Goal: Transaction & Acquisition: Download file/media

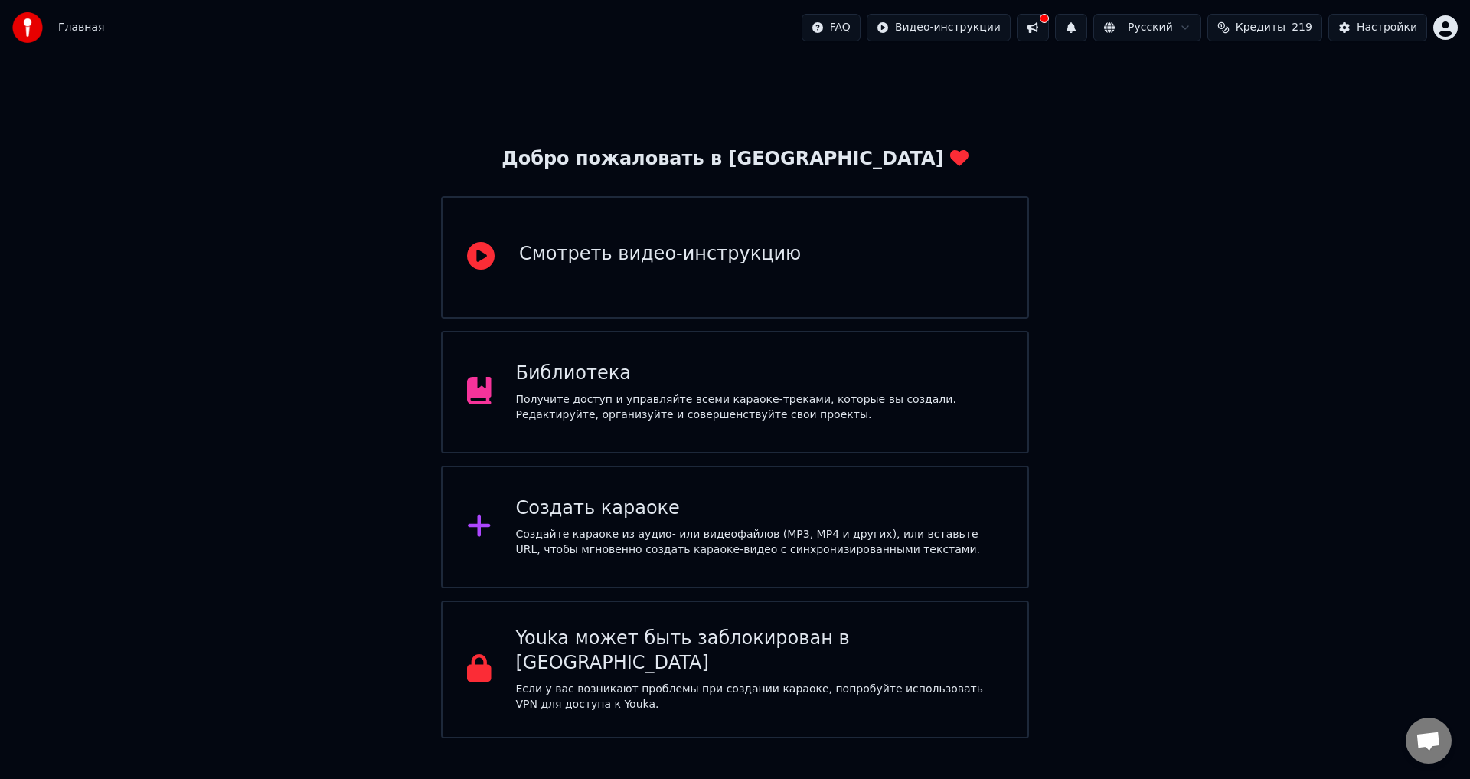
click at [771, 407] on div "Получите доступ и управляйте всеми караоке-треками, которые вы создали. Редакти…" at bounding box center [760, 407] width 488 height 31
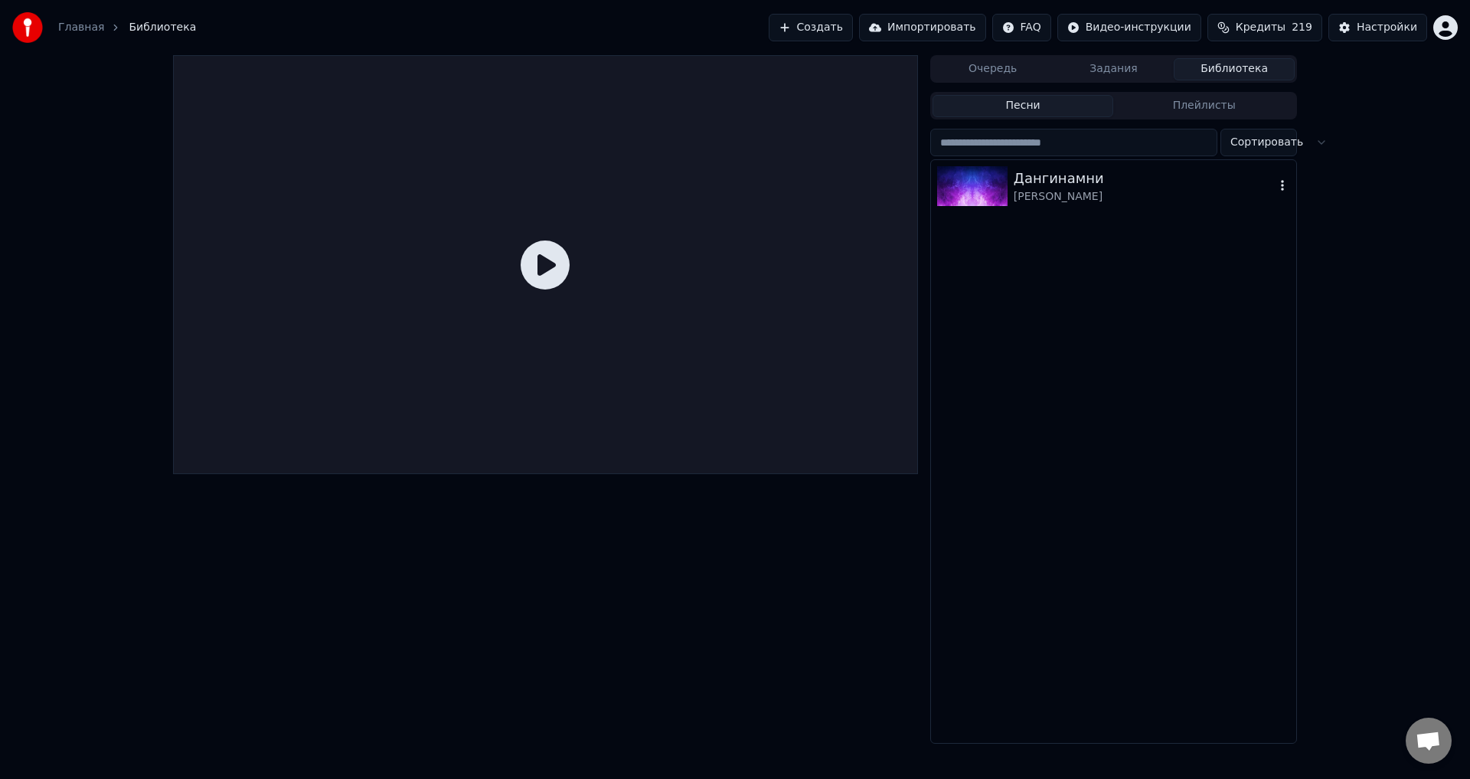
click at [1116, 195] on div "[PERSON_NAME]" at bounding box center [1144, 196] width 261 height 15
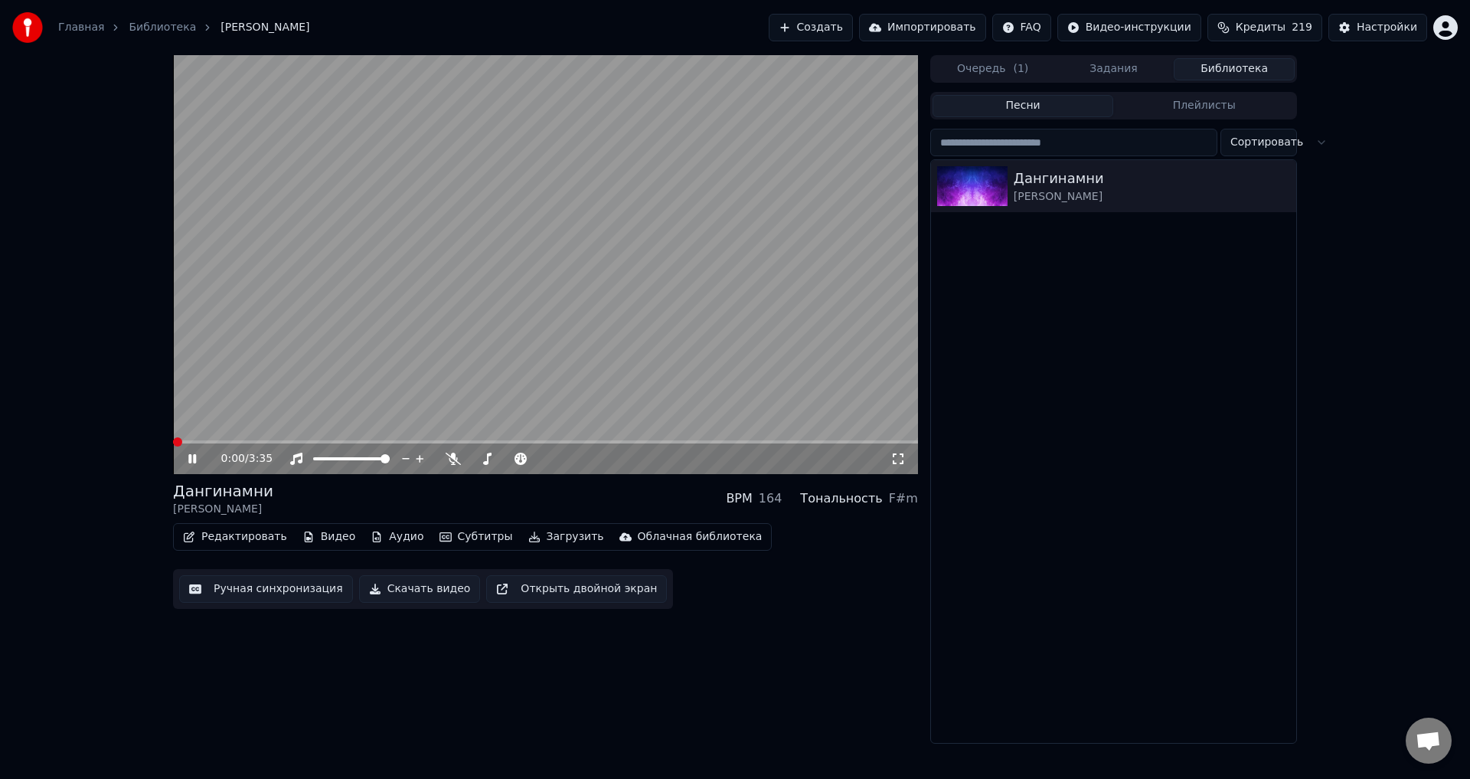
click at [450, 463] on icon at bounding box center [453, 459] width 15 height 12
click at [790, 440] on video at bounding box center [545, 264] width 745 height 419
click at [802, 450] on div "0:01 / 3:35" at bounding box center [545, 458] width 745 height 31
click at [803, 446] on div "0:01 / 3:35" at bounding box center [545, 458] width 745 height 31
click at [804, 444] on div "0:01 / 3:35" at bounding box center [545, 458] width 745 height 31
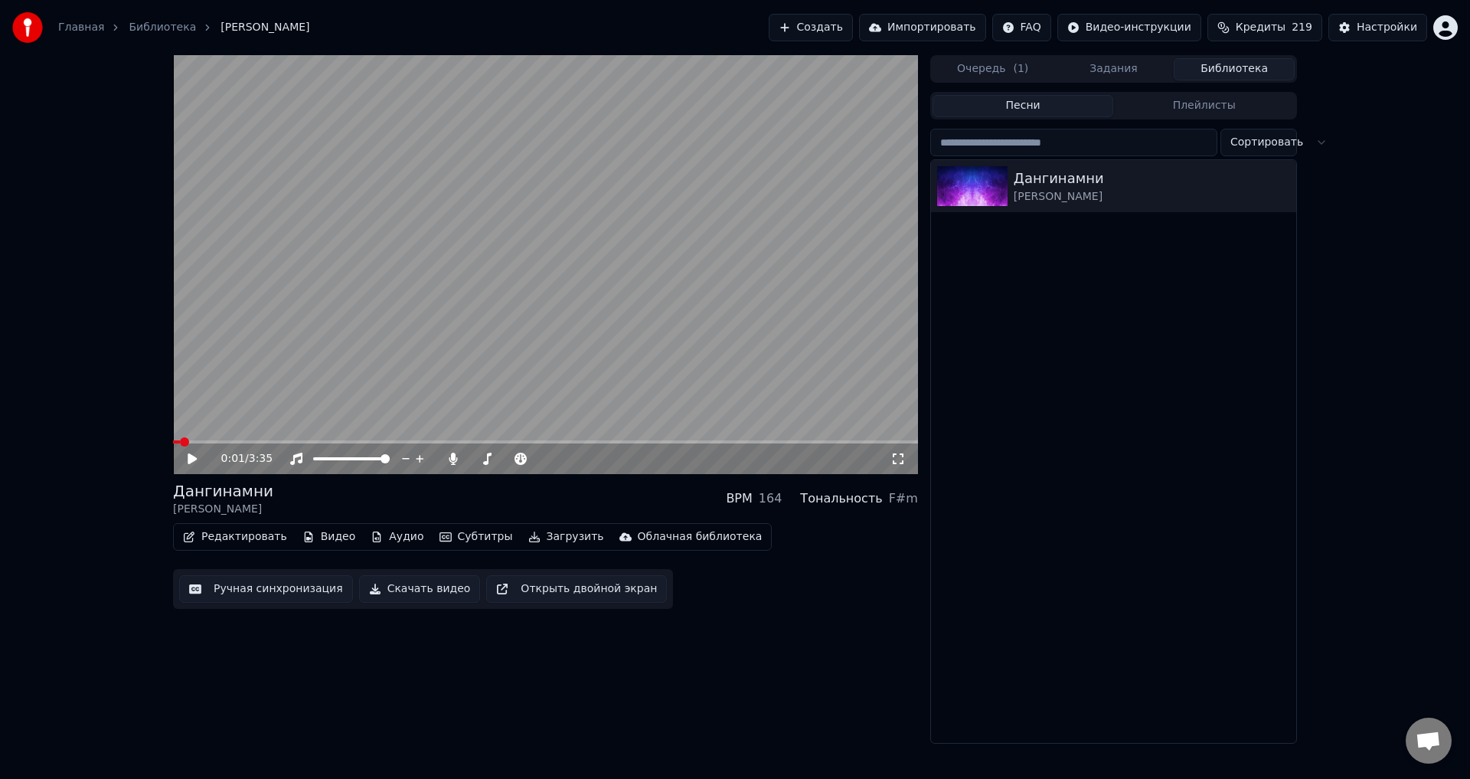
click at [804, 444] on div "0:01 / 3:35" at bounding box center [545, 458] width 745 height 31
click at [803, 443] on span at bounding box center [545, 441] width 745 height 3
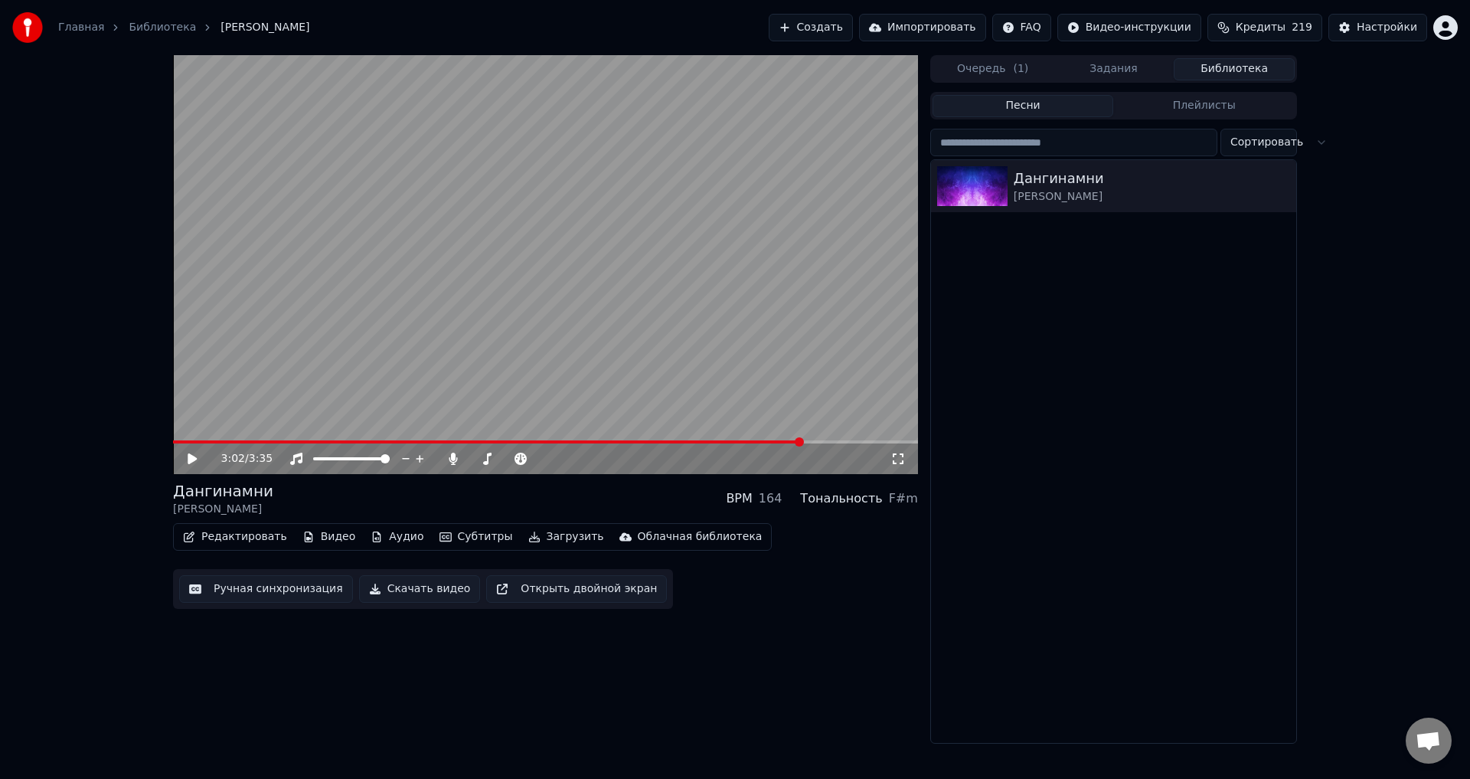
click at [800, 381] on video at bounding box center [545, 264] width 745 height 419
click at [797, 381] on video at bounding box center [545, 264] width 745 height 419
click at [257, 587] on button "Ручная синхронизация" at bounding box center [266, 589] width 174 height 28
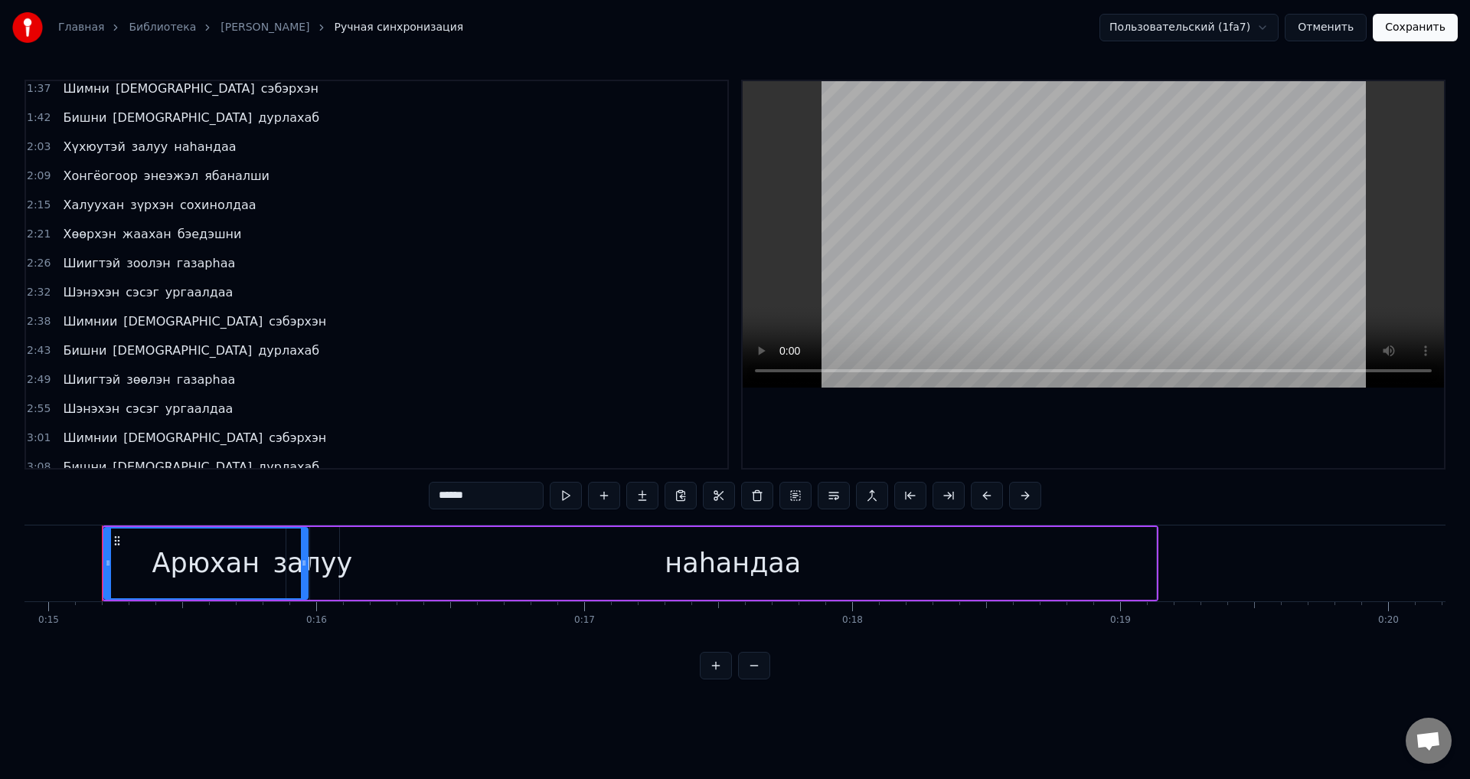
scroll to position [428, 0]
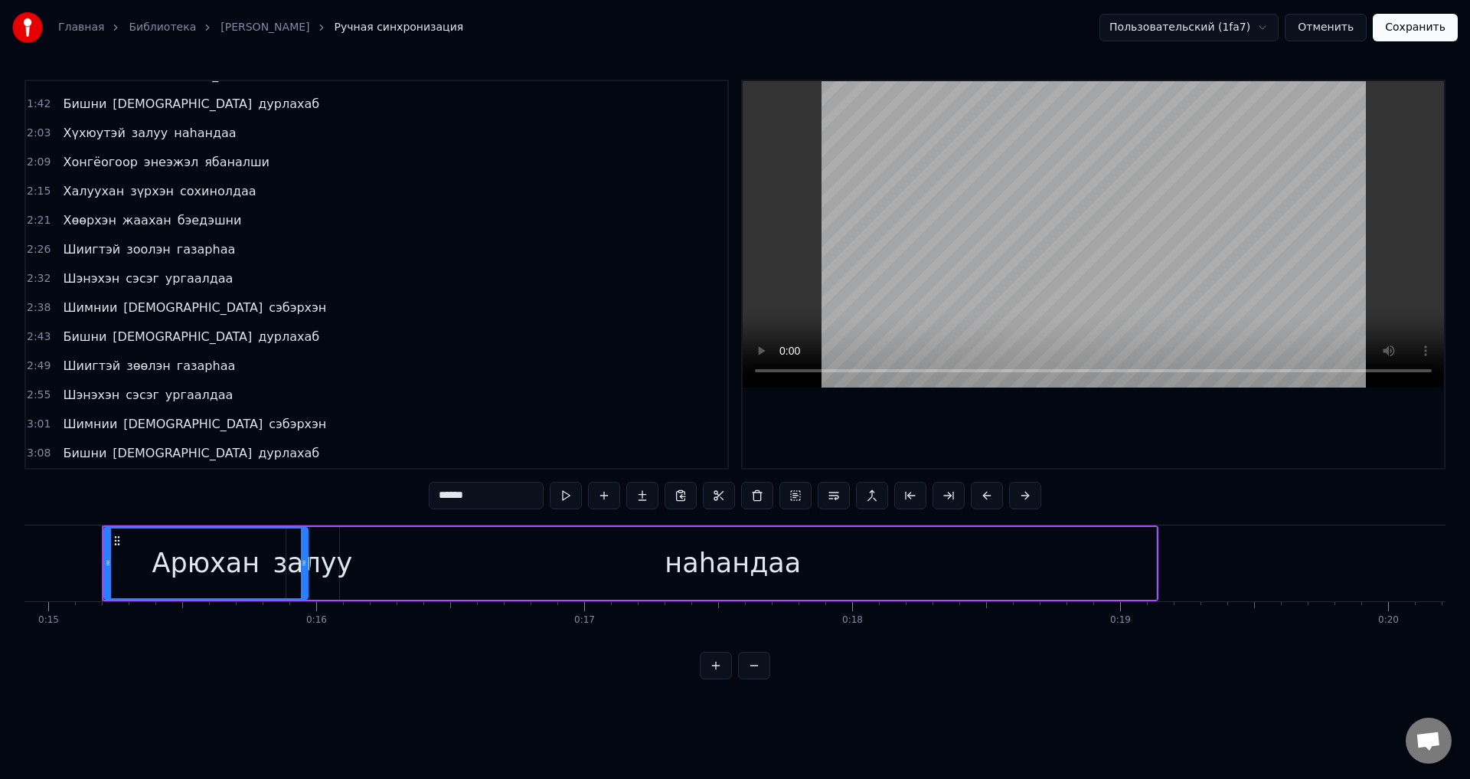
click at [267, 430] on span "сэбэрхэн" at bounding box center [297, 424] width 61 height 18
type input "********"
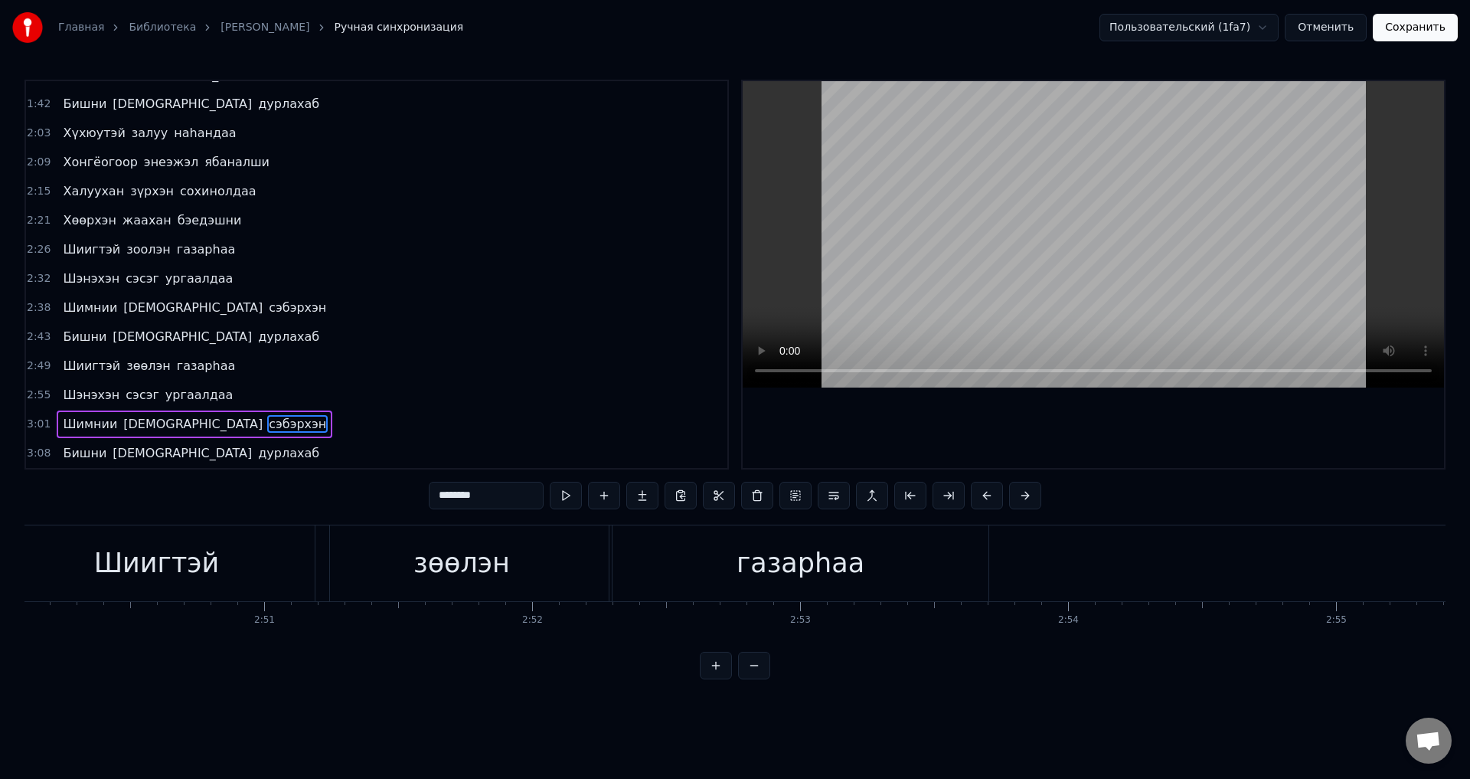
scroll to position [0, 48920]
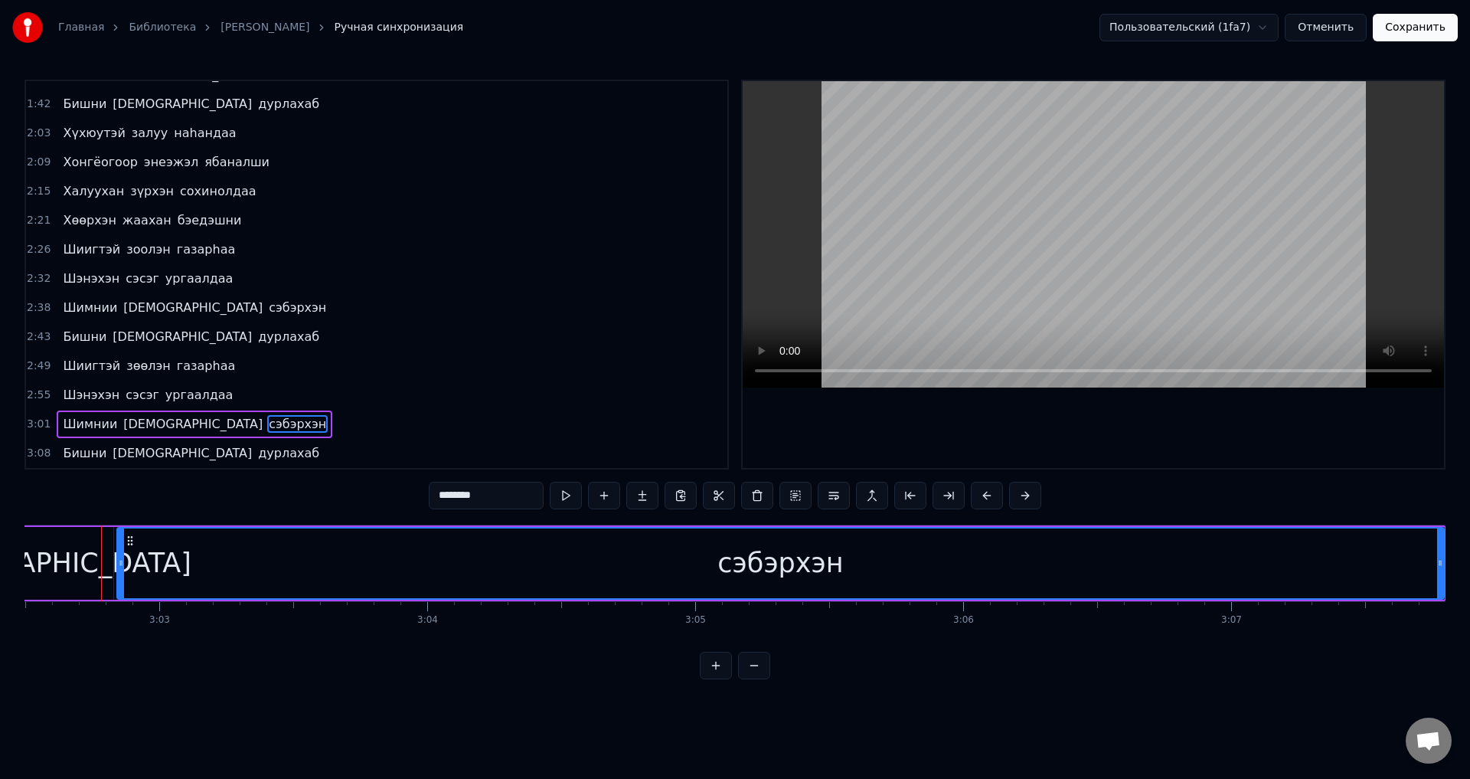
drag, startPoint x: 106, startPoint y: 580, endPoint x: 120, endPoint y: 583, distance: 14.1
click at [120, 583] on div at bounding box center [121, 563] width 6 height 70
click at [1089, 578] on div "сэбэрхэн" at bounding box center [781, 563] width 1326 height 70
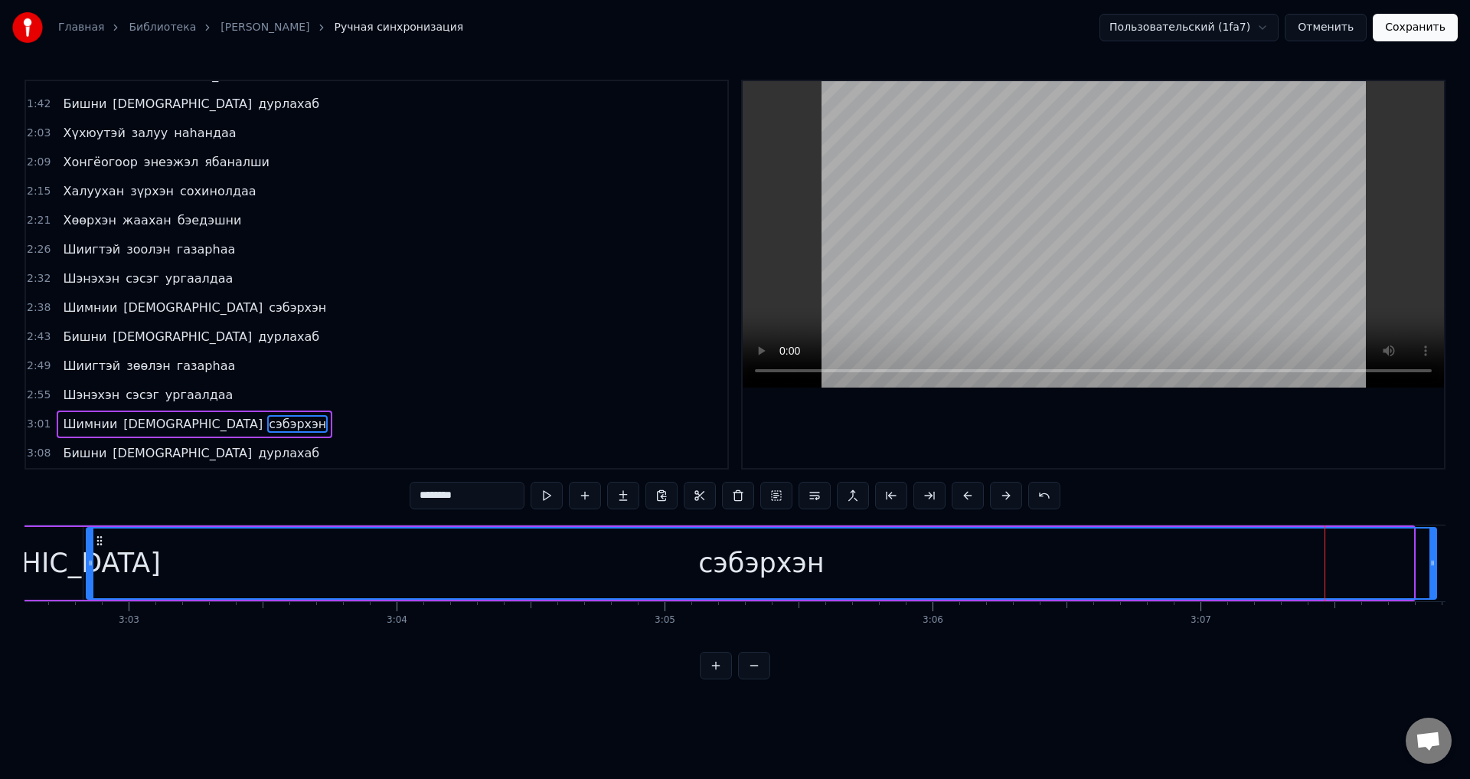
drag, startPoint x: 1438, startPoint y: 568, endPoint x: 1461, endPoint y: 583, distance: 27.2
click at [1461, 583] on div "Главная Библиотека [PERSON_NAME] Ручная синхронизация Пользовательский (1fa7) О…" at bounding box center [735, 339] width 1470 height 679
click at [1421, 28] on button "Сохранить" at bounding box center [1415, 28] width 85 height 28
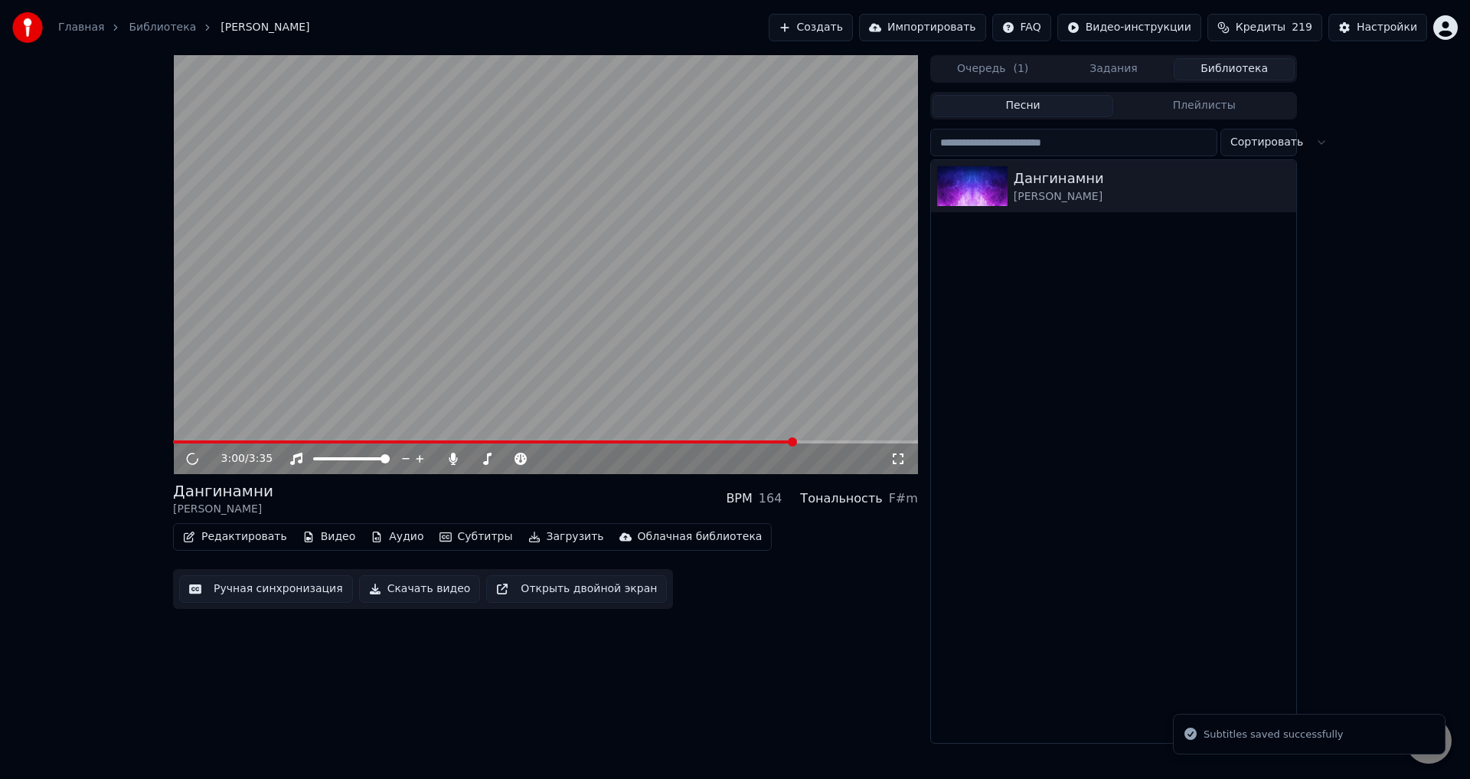
click at [797, 441] on span at bounding box center [545, 441] width 745 height 3
click at [815, 441] on span at bounding box center [545, 441] width 745 height 3
click at [812, 374] on video at bounding box center [545, 264] width 745 height 419
click at [790, 443] on span at bounding box center [495, 441] width 644 height 3
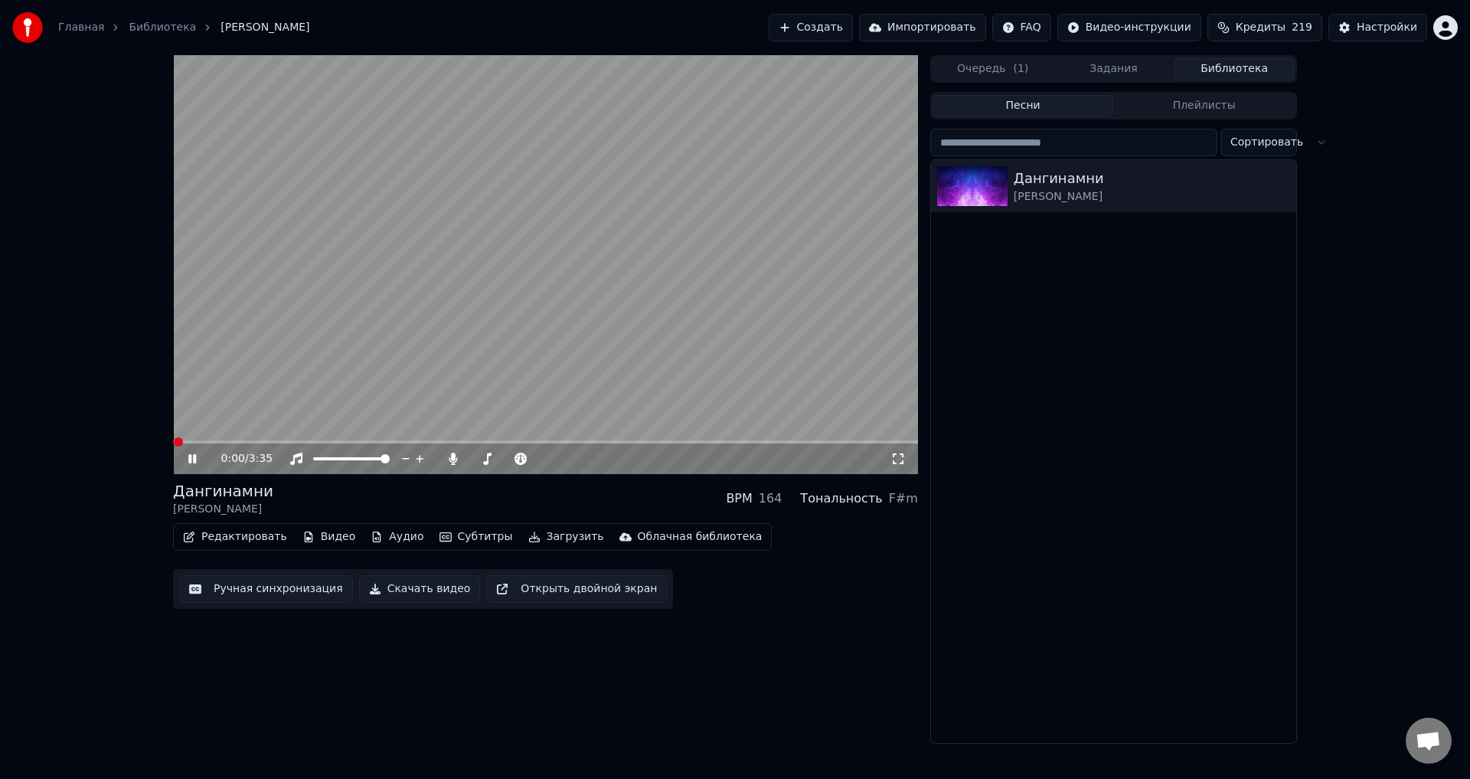
click at [799, 332] on video at bounding box center [545, 264] width 745 height 419
click at [766, 442] on span at bounding box center [545, 441] width 745 height 3
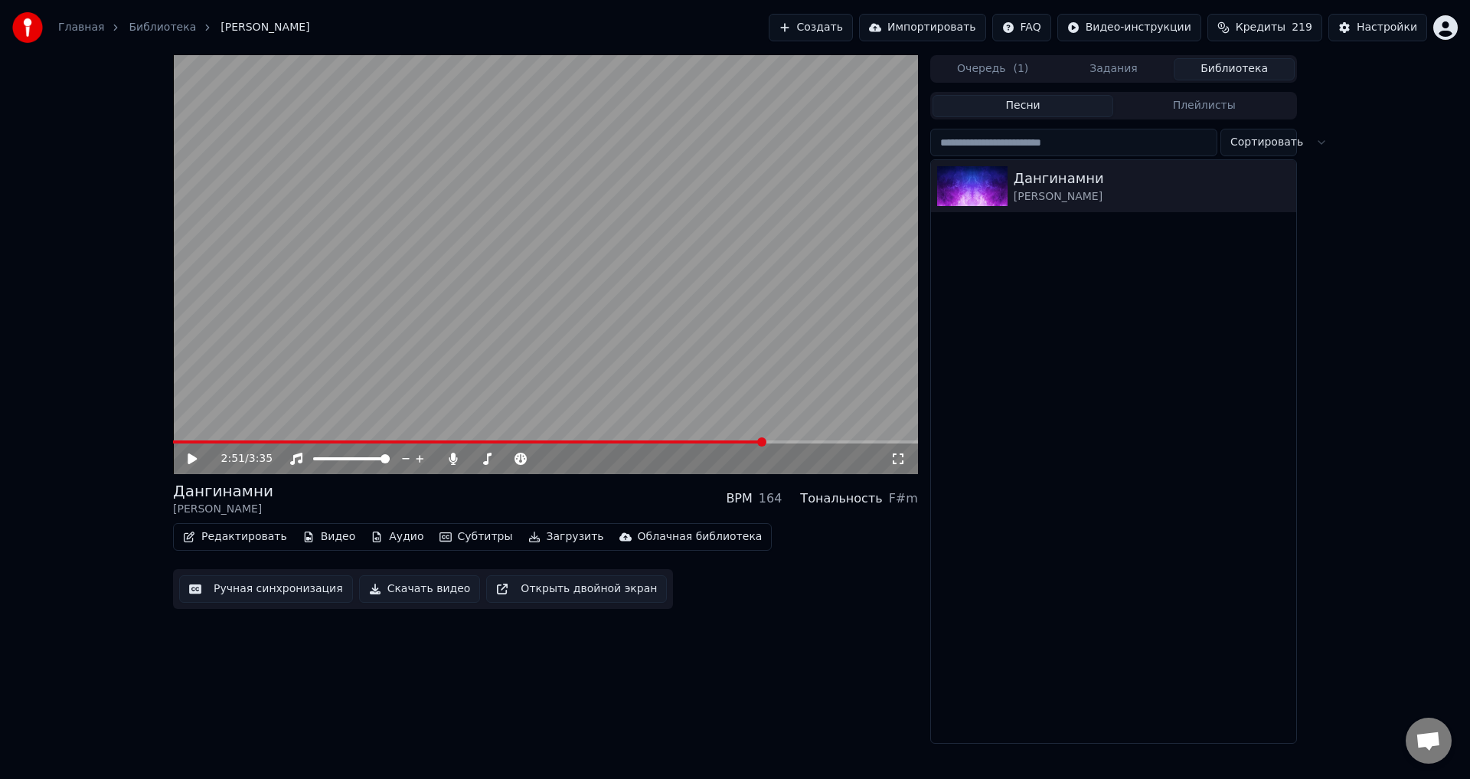
click at [773, 337] on video at bounding box center [545, 264] width 745 height 419
click at [792, 443] on span at bounding box center [545, 441] width 745 height 3
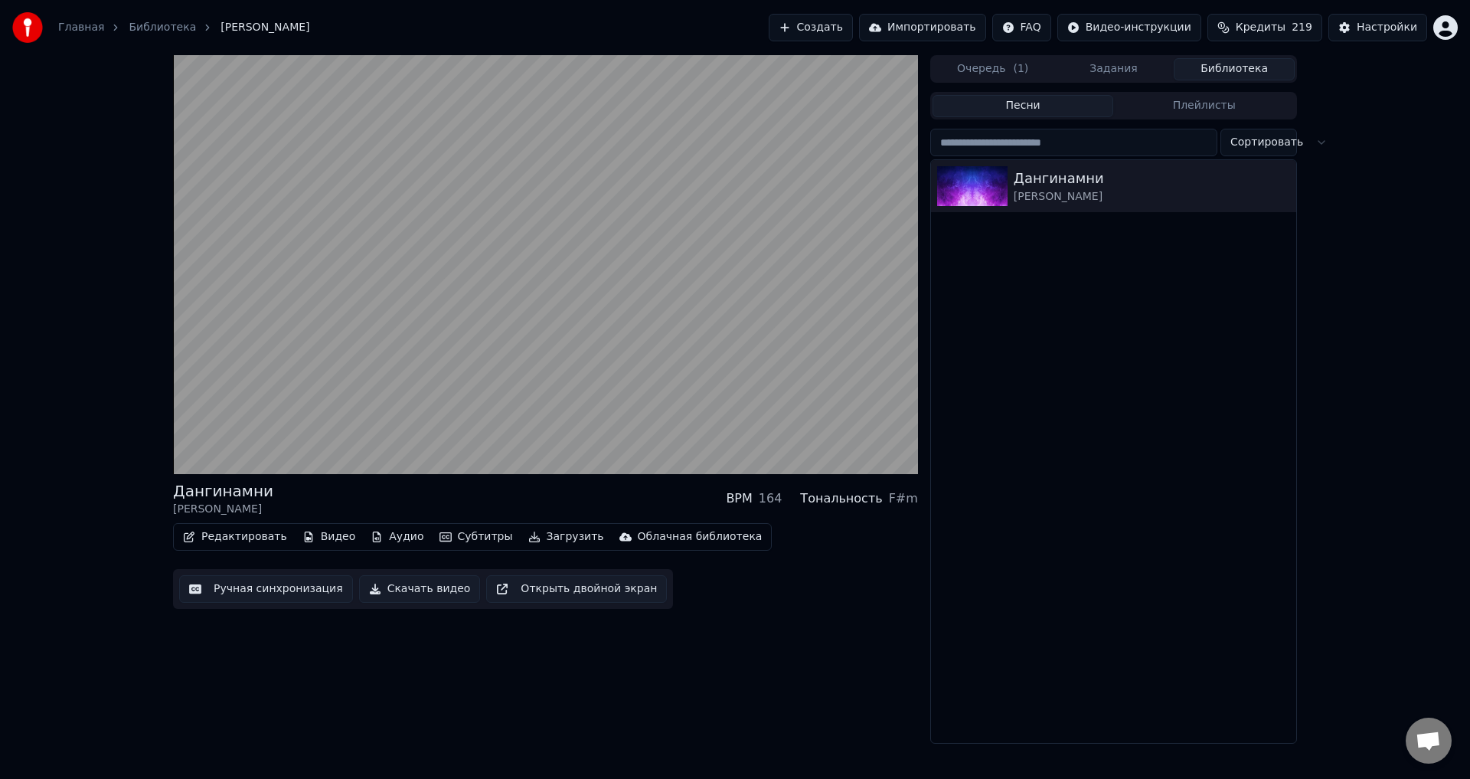
click at [812, 382] on video at bounding box center [545, 264] width 745 height 419
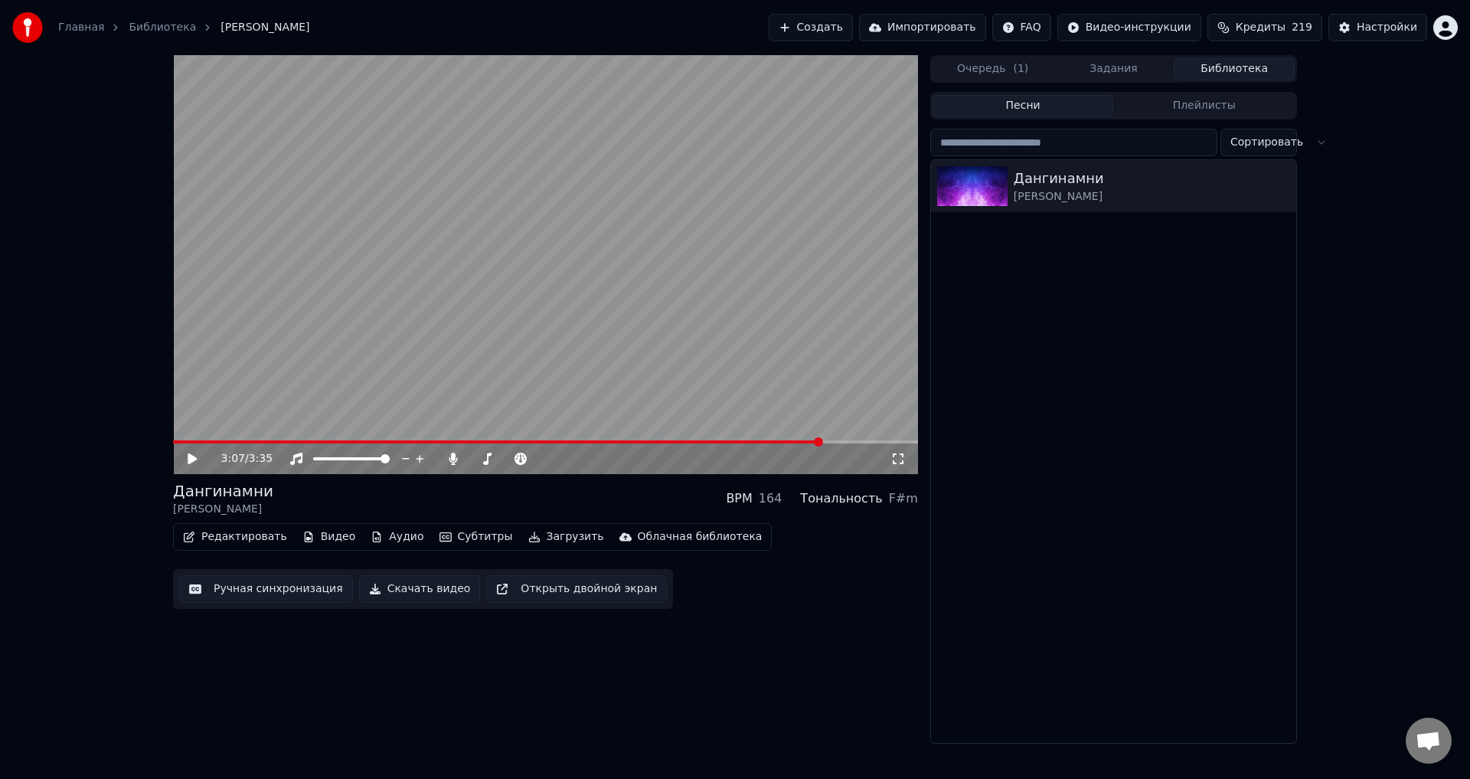
click at [810, 445] on div "3:07 / 3:35" at bounding box center [545, 458] width 745 height 31
click at [805, 442] on span at bounding box center [489, 441] width 633 height 3
click at [810, 371] on video at bounding box center [545, 264] width 745 height 419
click at [810, 370] on video at bounding box center [545, 264] width 745 height 419
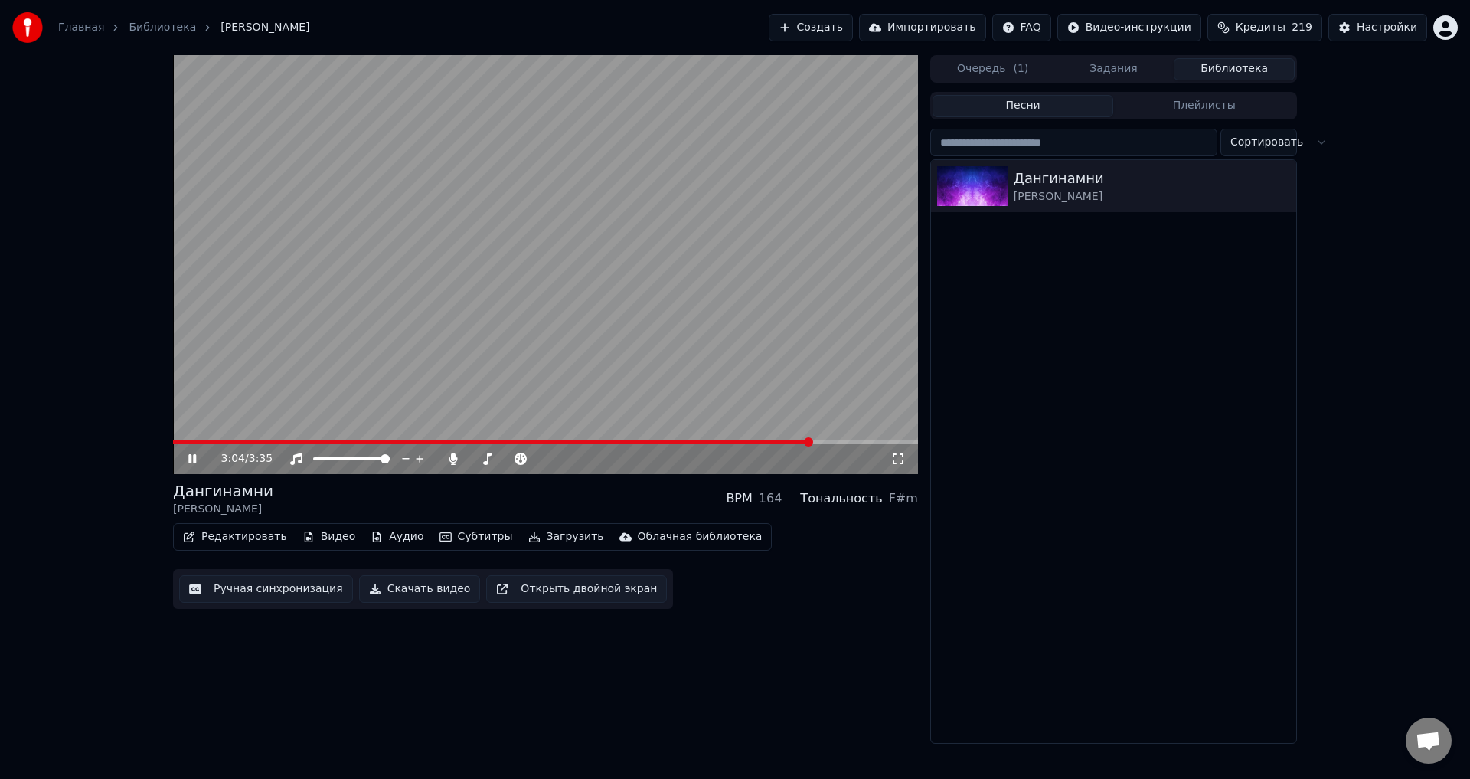
click at [810, 370] on video at bounding box center [545, 264] width 745 height 419
click at [253, 585] on button "Ручная синхронизация" at bounding box center [266, 589] width 174 height 28
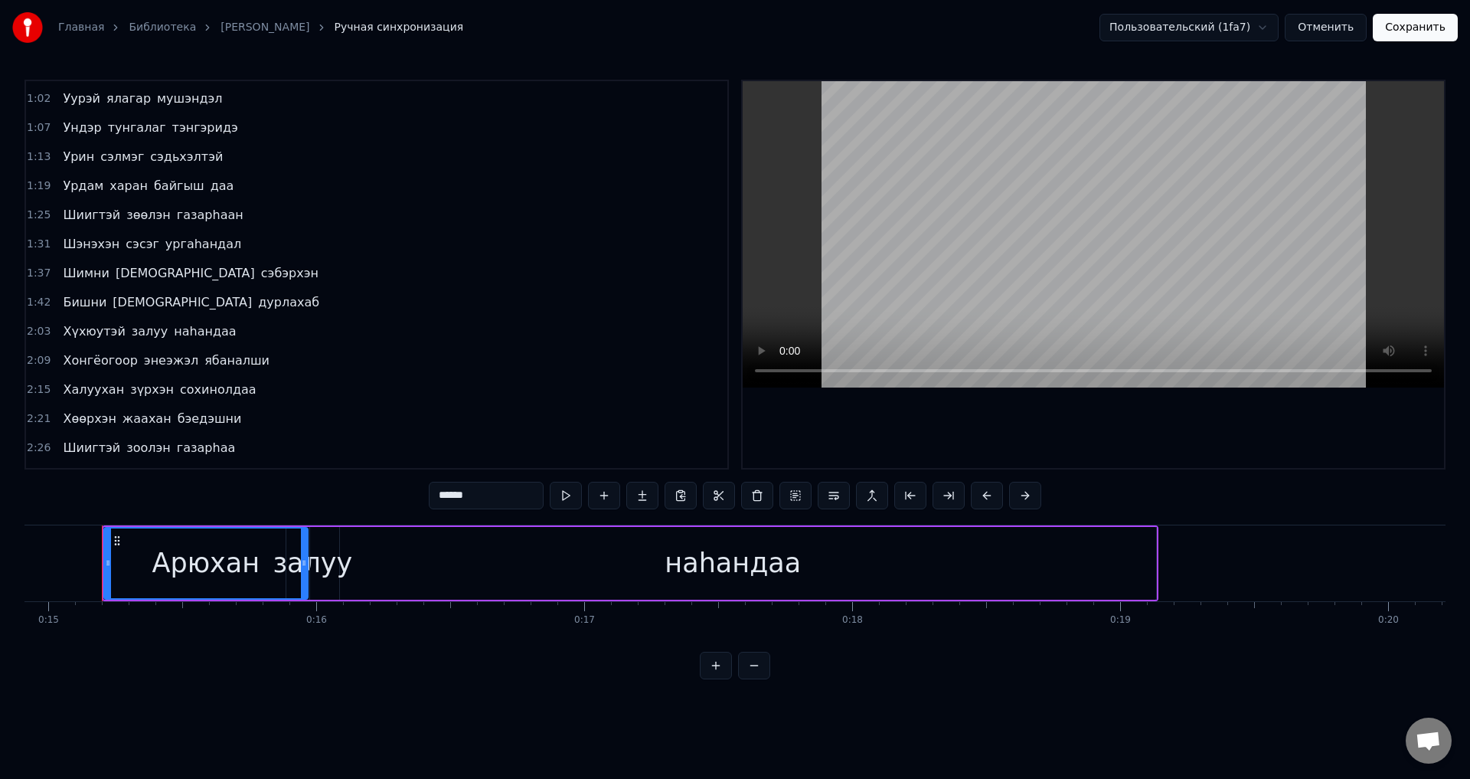
scroll to position [428, 0]
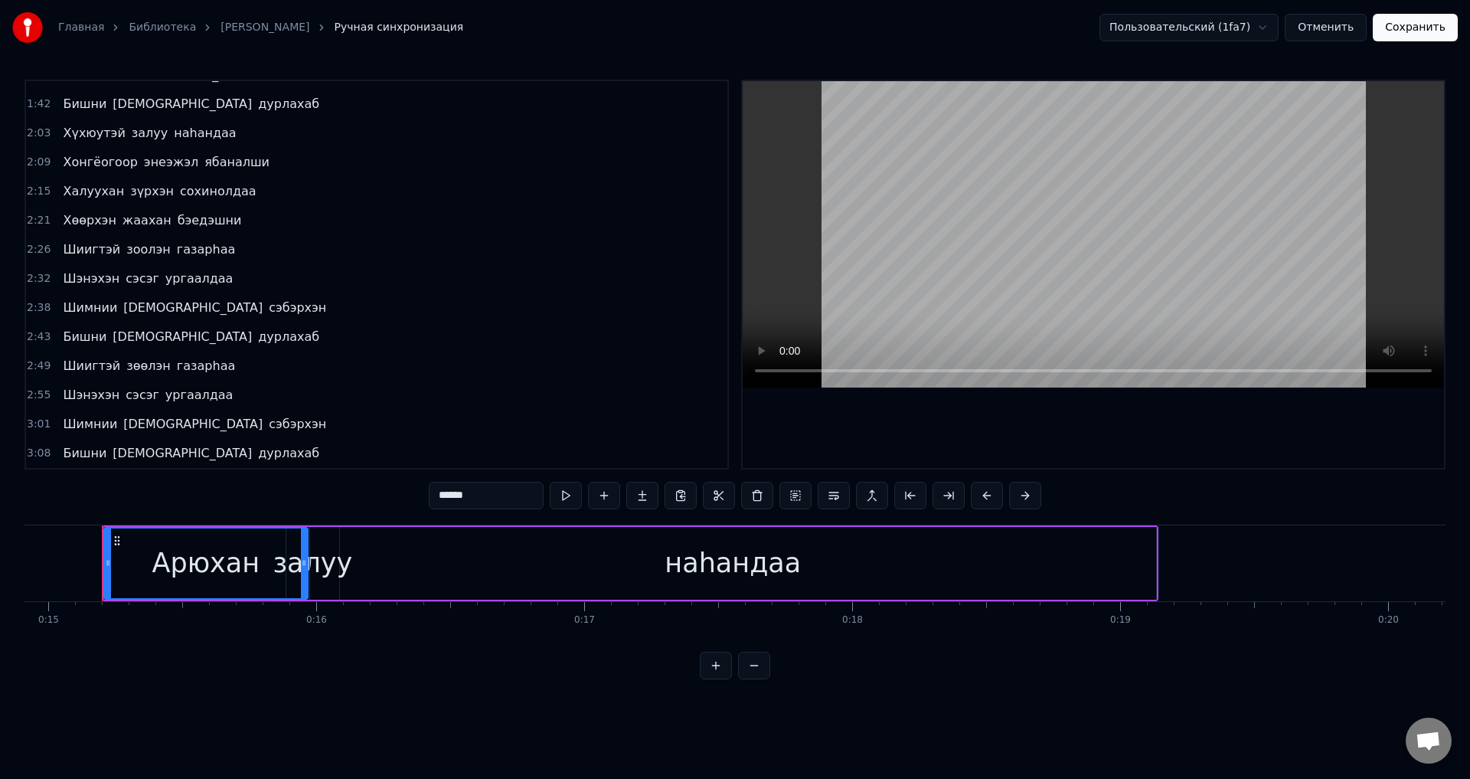
click at [267, 417] on span "сэбэрхэн" at bounding box center [297, 424] width 61 height 18
type input "********"
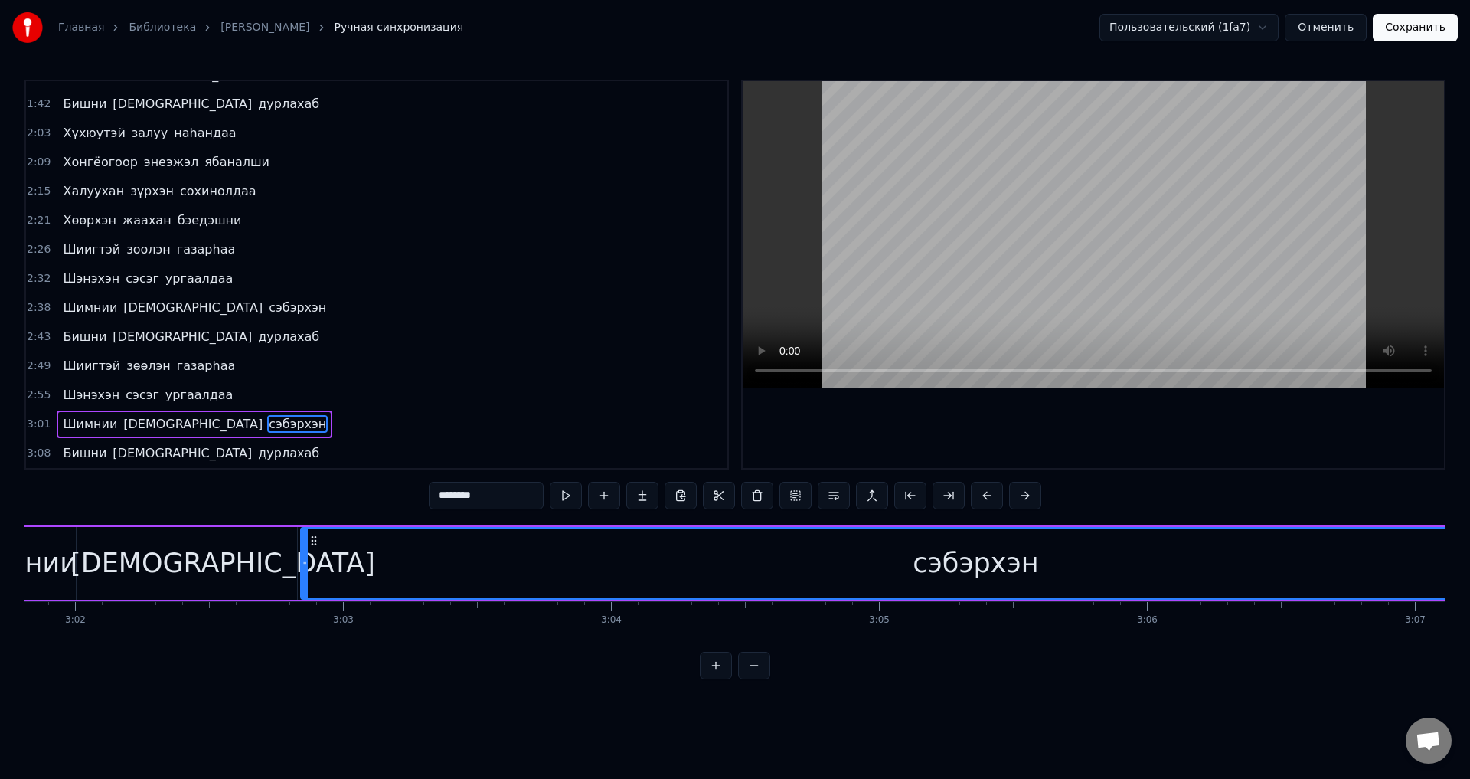
scroll to position [0, 48933]
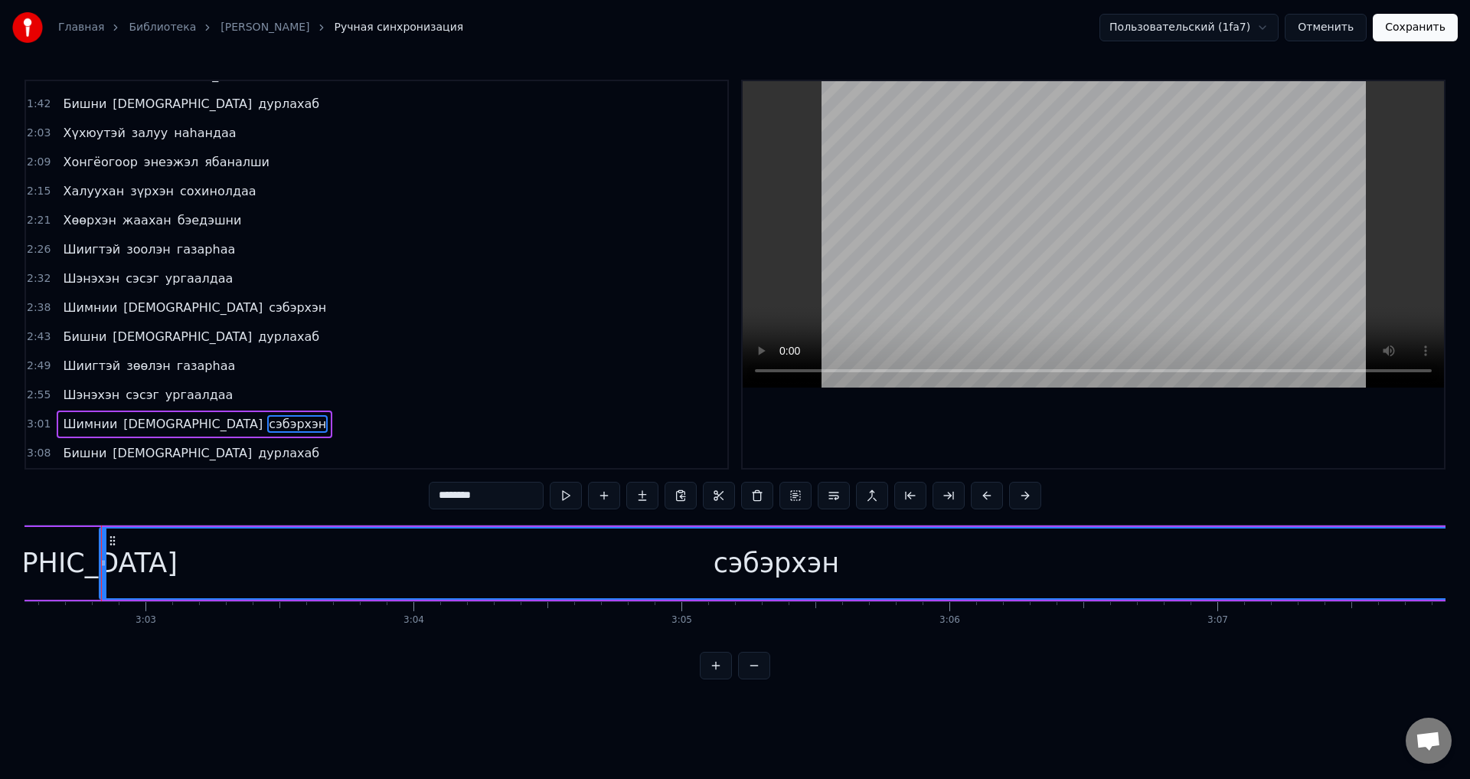
click at [103, 577] on div at bounding box center [103, 563] width 6 height 70
click at [1398, 29] on button "Сохранить" at bounding box center [1415, 28] width 85 height 28
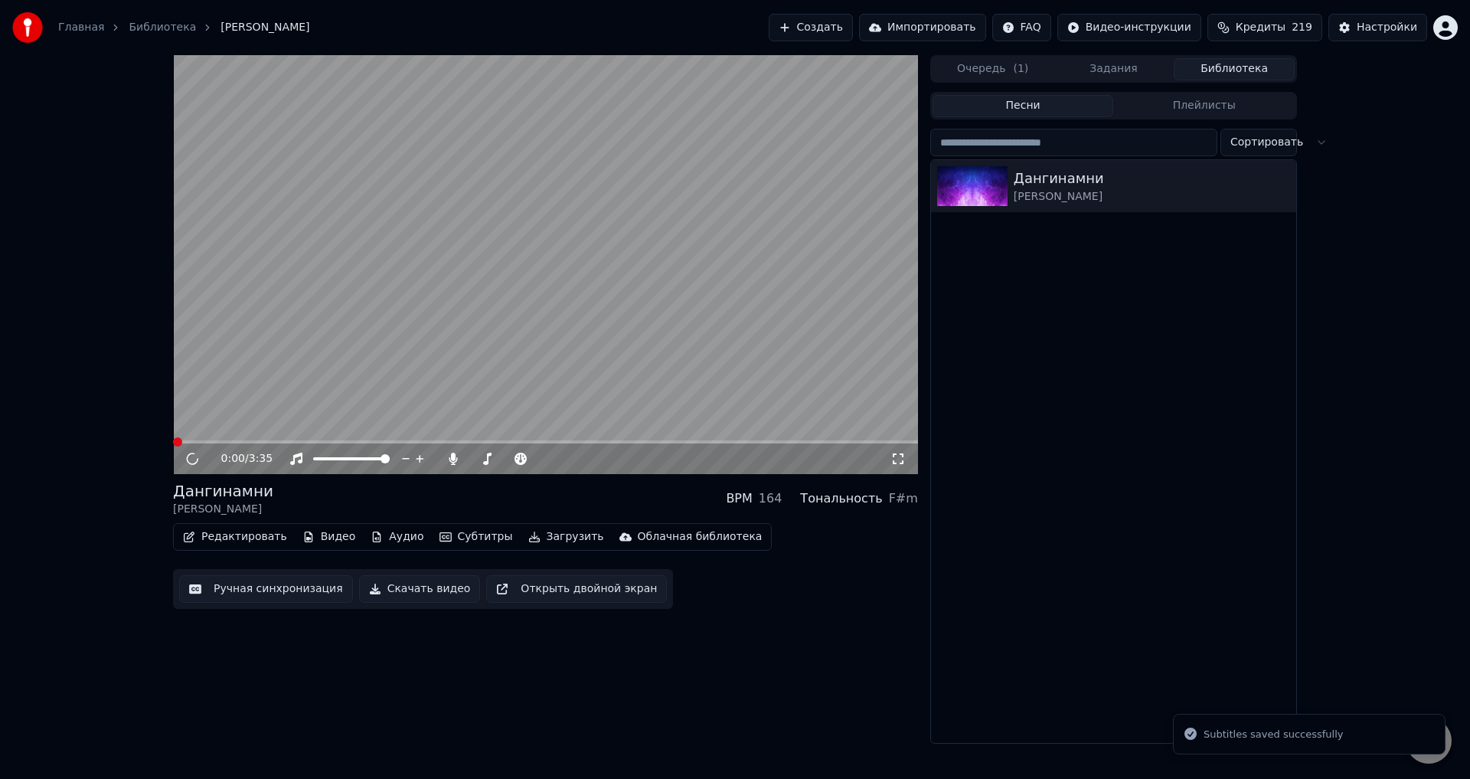
click at [771, 440] on span at bounding box center [545, 441] width 745 height 3
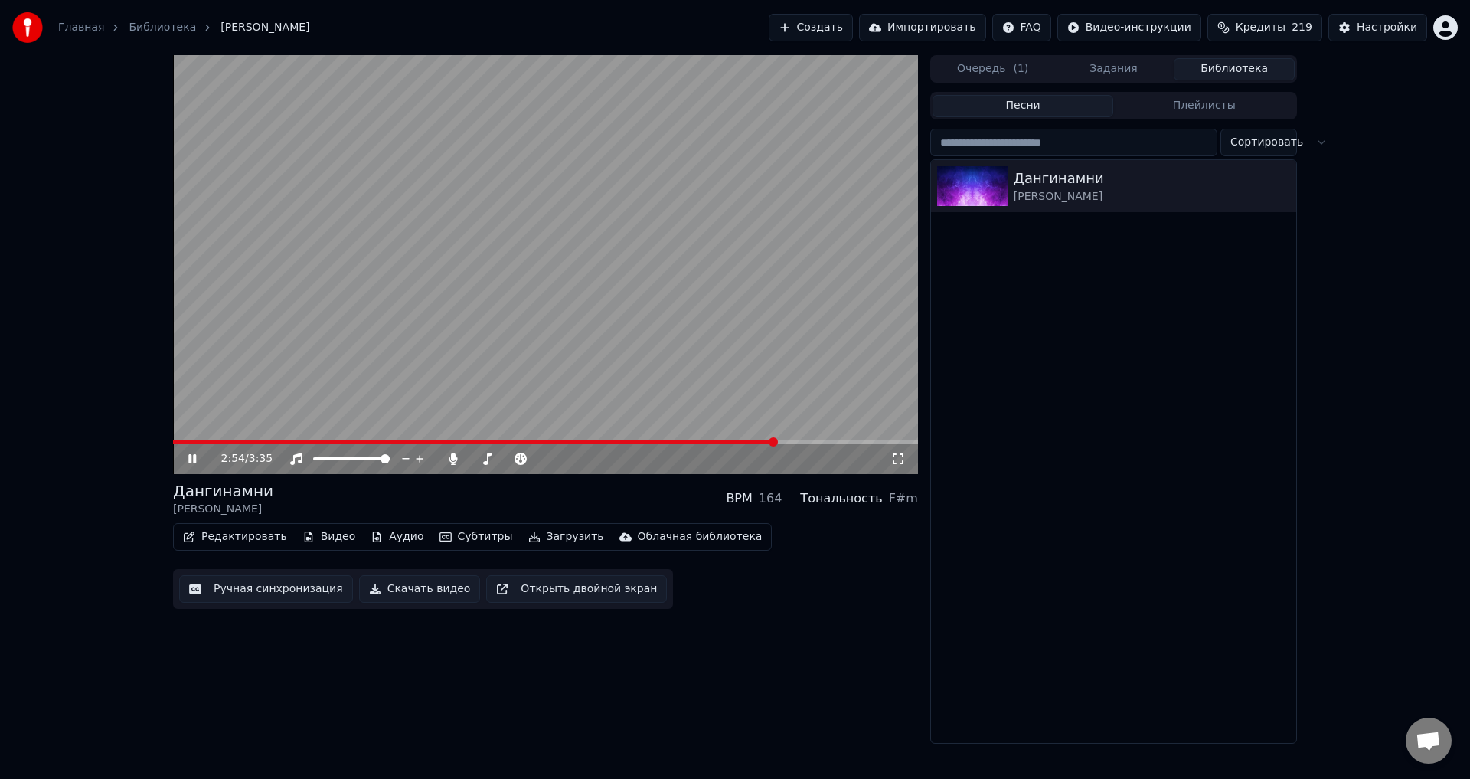
click at [793, 443] on span at bounding box center [545, 441] width 745 height 3
click at [780, 411] on video at bounding box center [545, 264] width 745 height 419
click at [311, 595] on button "Ручная синхронизация" at bounding box center [266, 589] width 174 height 28
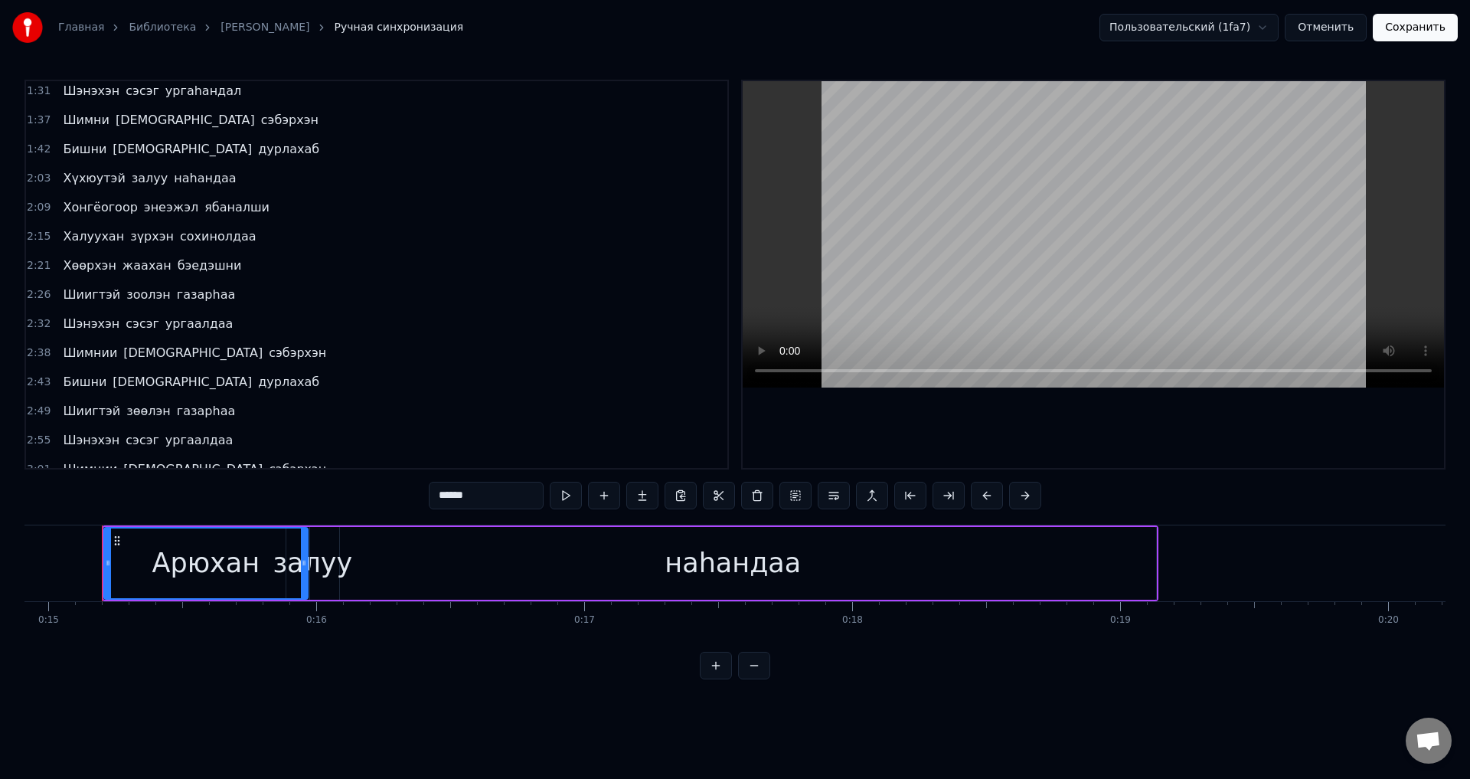
scroll to position [428, 0]
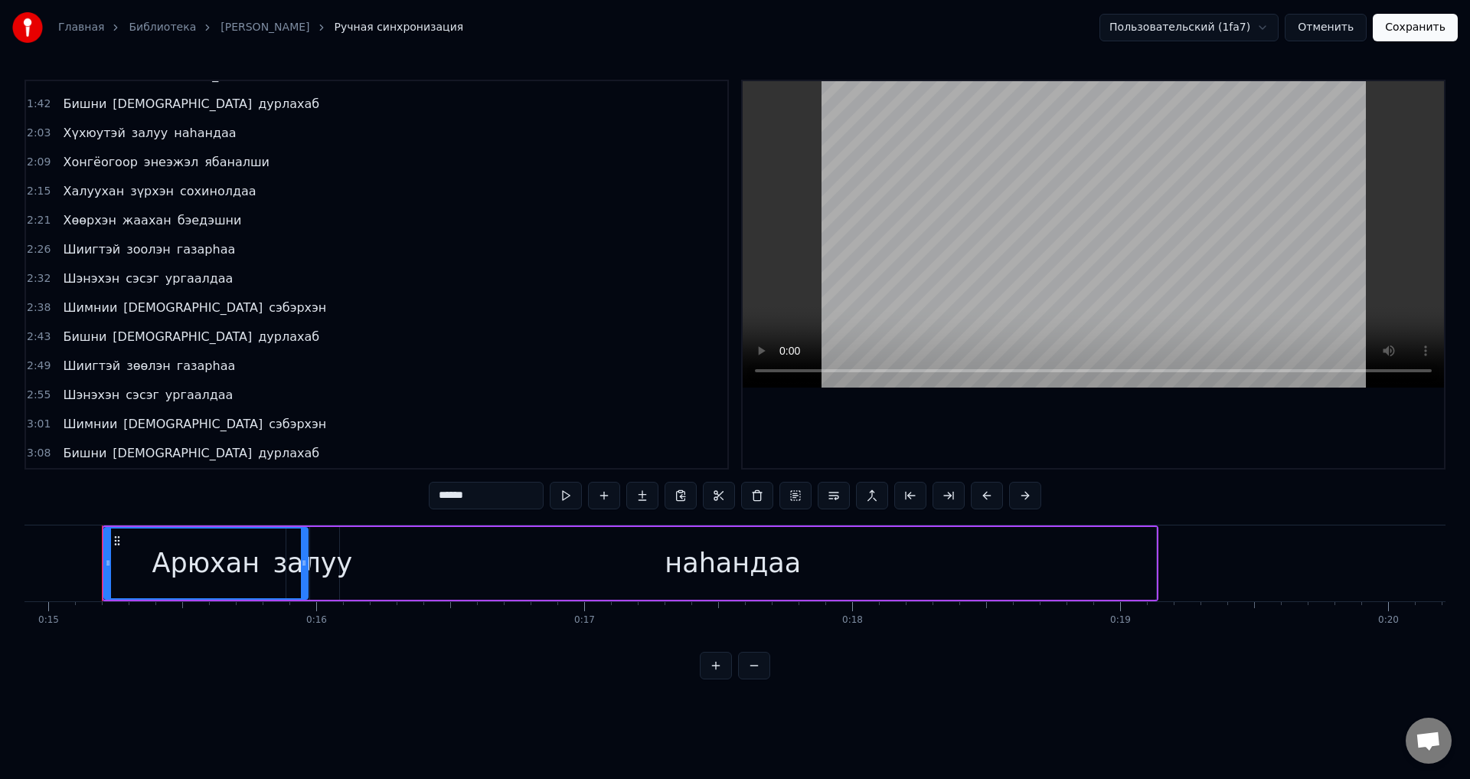
click at [267, 417] on span "сэбэрхэн" at bounding box center [297, 424] width 61 height 18
type input "********"
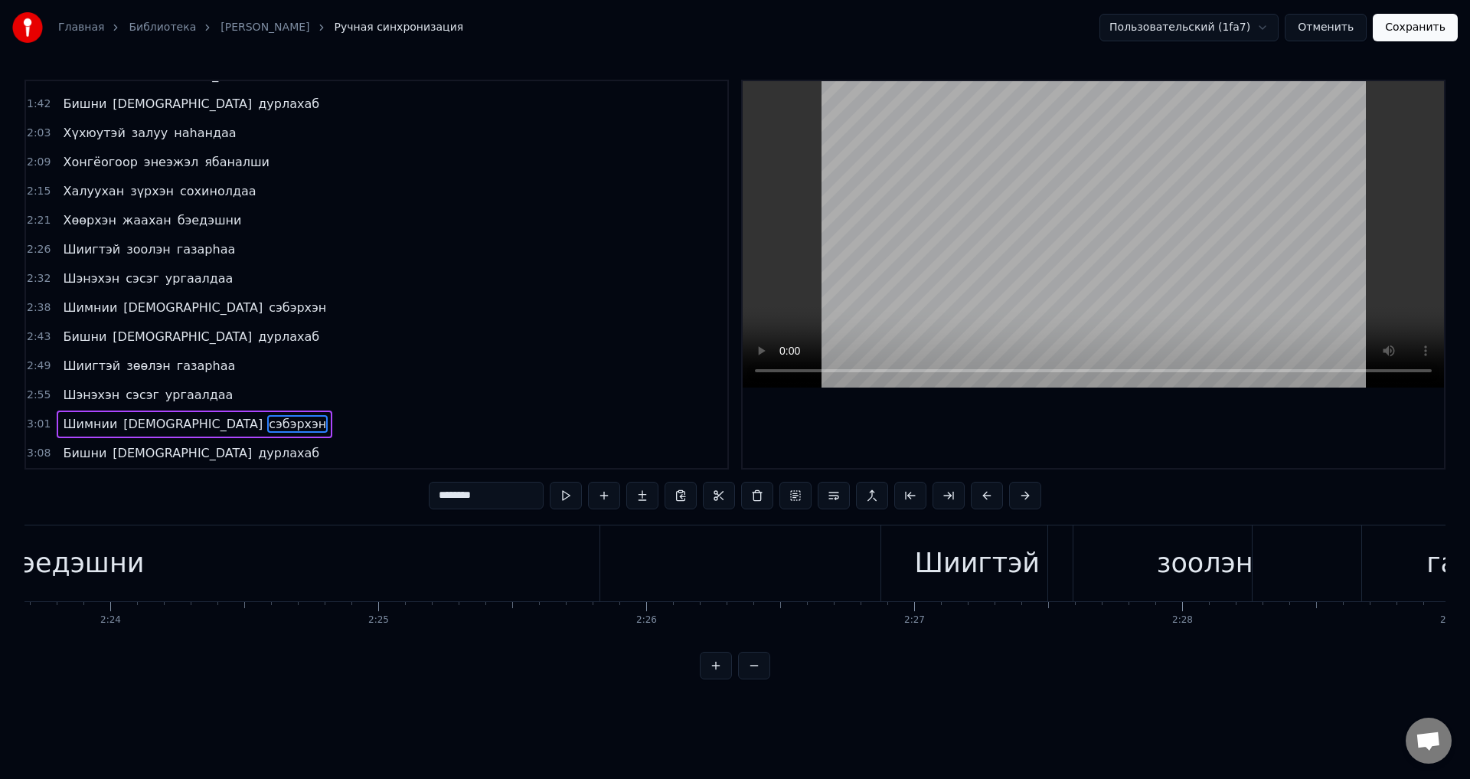
scroll to position [0, 48930]
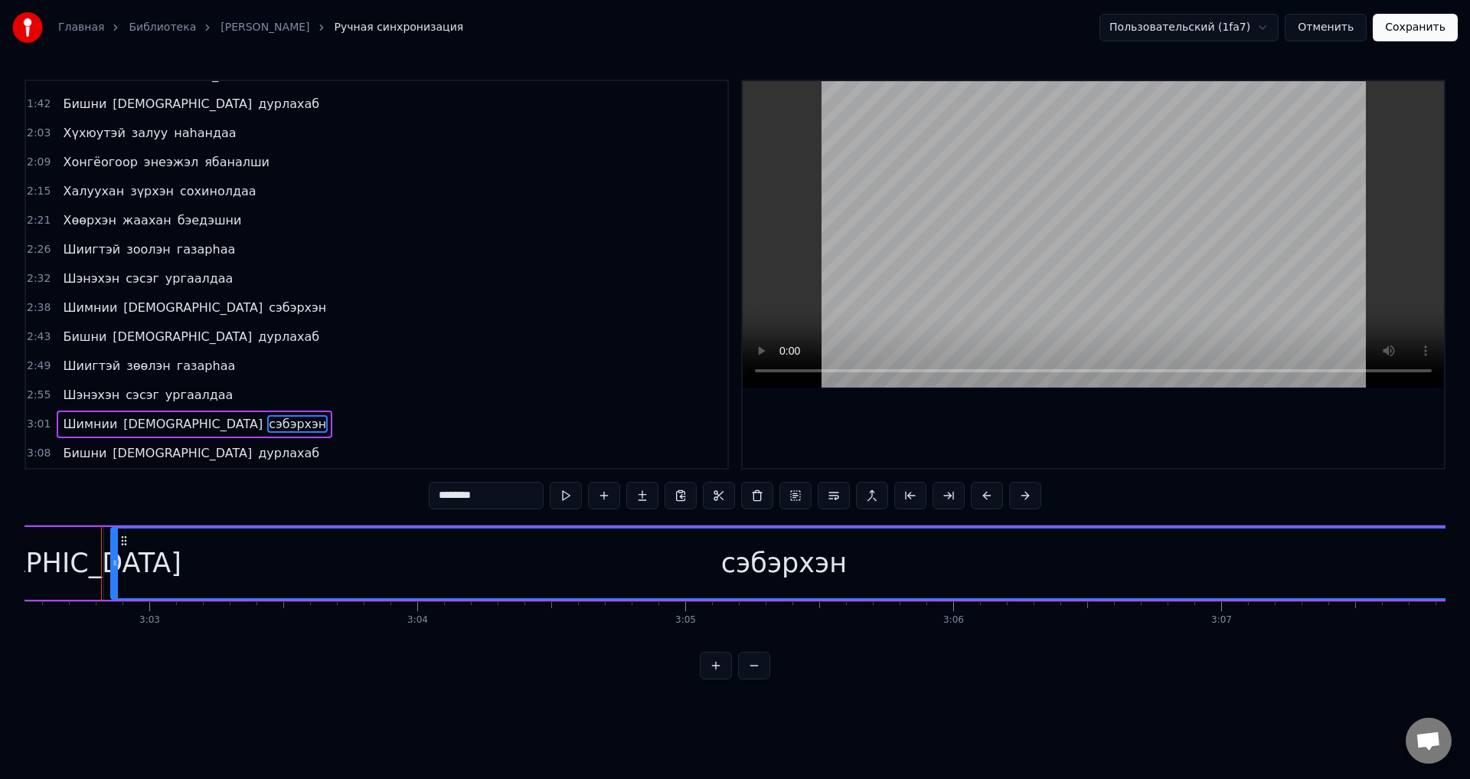
drag, startPoint x: 109, startPoint y: 563, endPoint x: 116, endPoint y: 568, distance: 8.9
click at [116, 568] on icon at bounding box center [115, 563] width 6 height 12
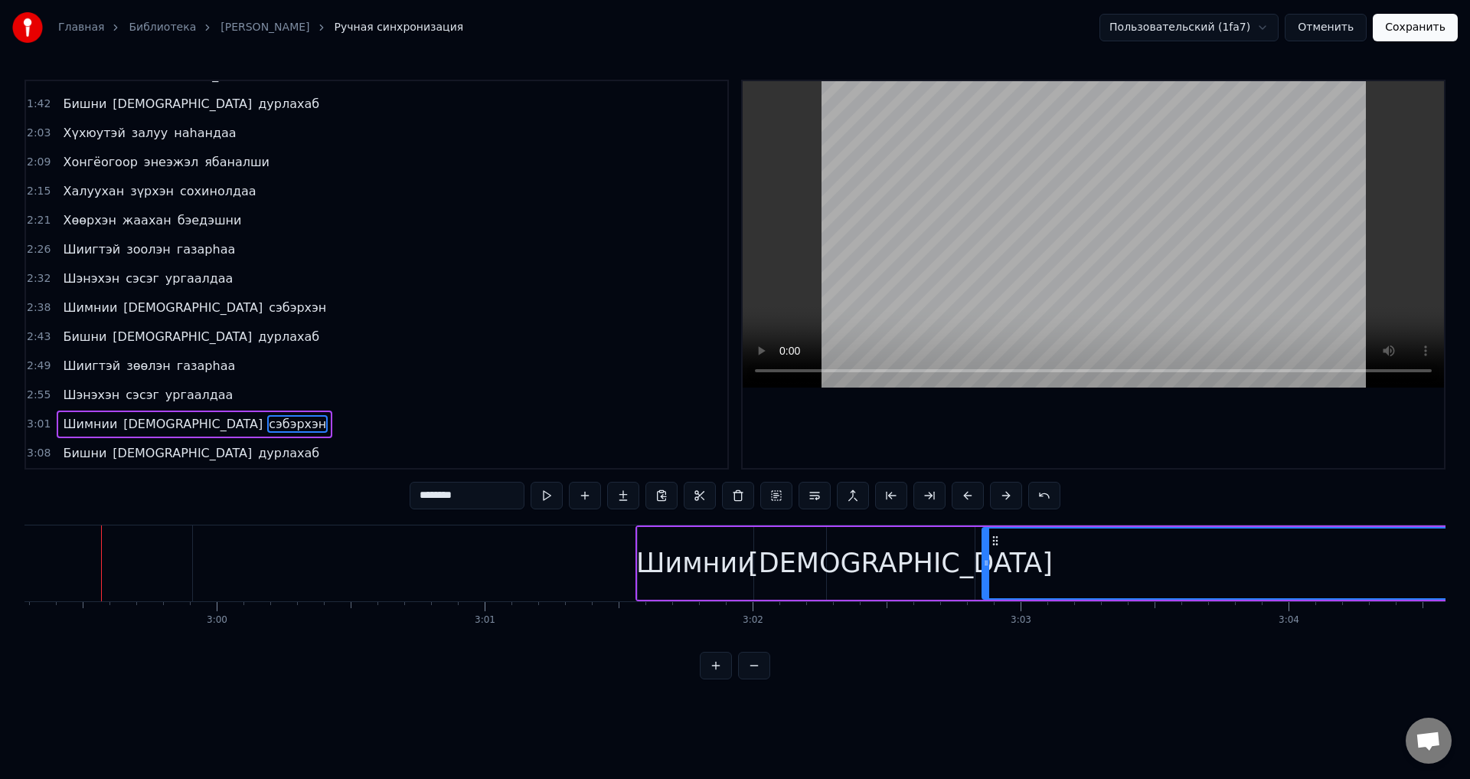
scroll to position [0, 48057]
click at [267, 424] on span "сэбэрхэн" at bounding box center [297, 424] width 61 height 18
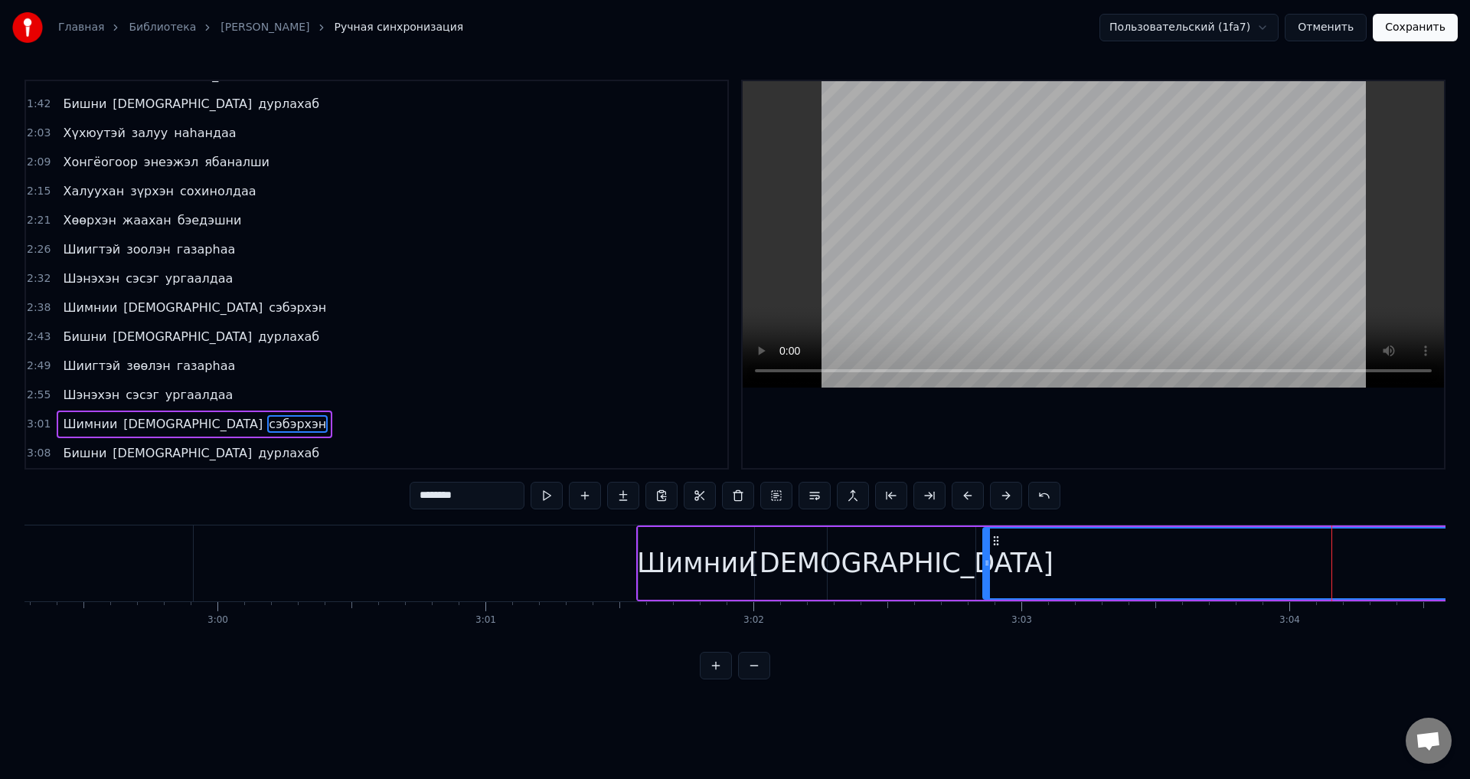
click at [970, 577] on div "[DEMOGRAPHIC_DATA]" at bounding box center [902, 563] width 148 height 73
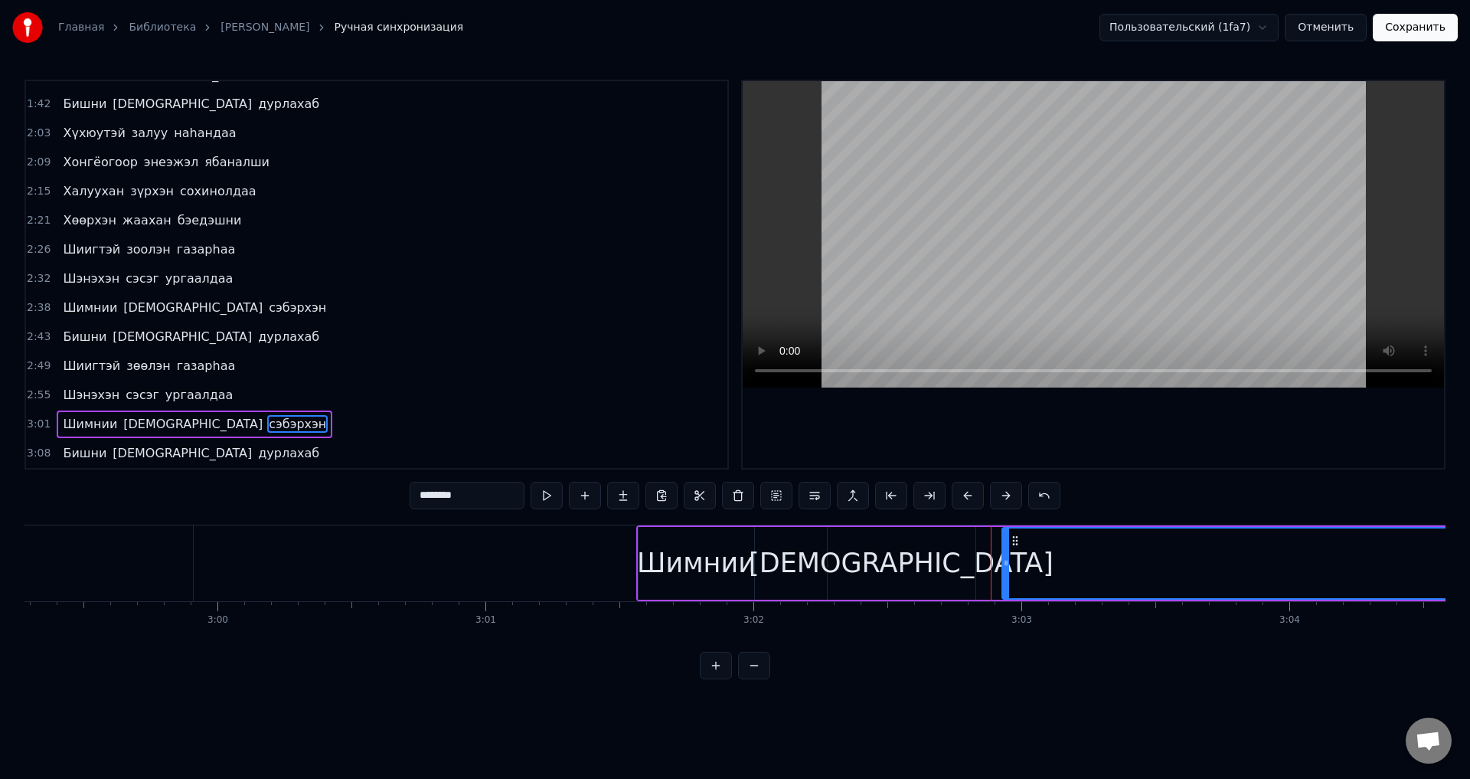
drag, startPoint x: 986, startPoint y: 569, endPoint x: 1005, endPoint y: 573, distance: 19.5
click at [1005, 573] on div at bounding box center [1006, 563] width 6 height 70
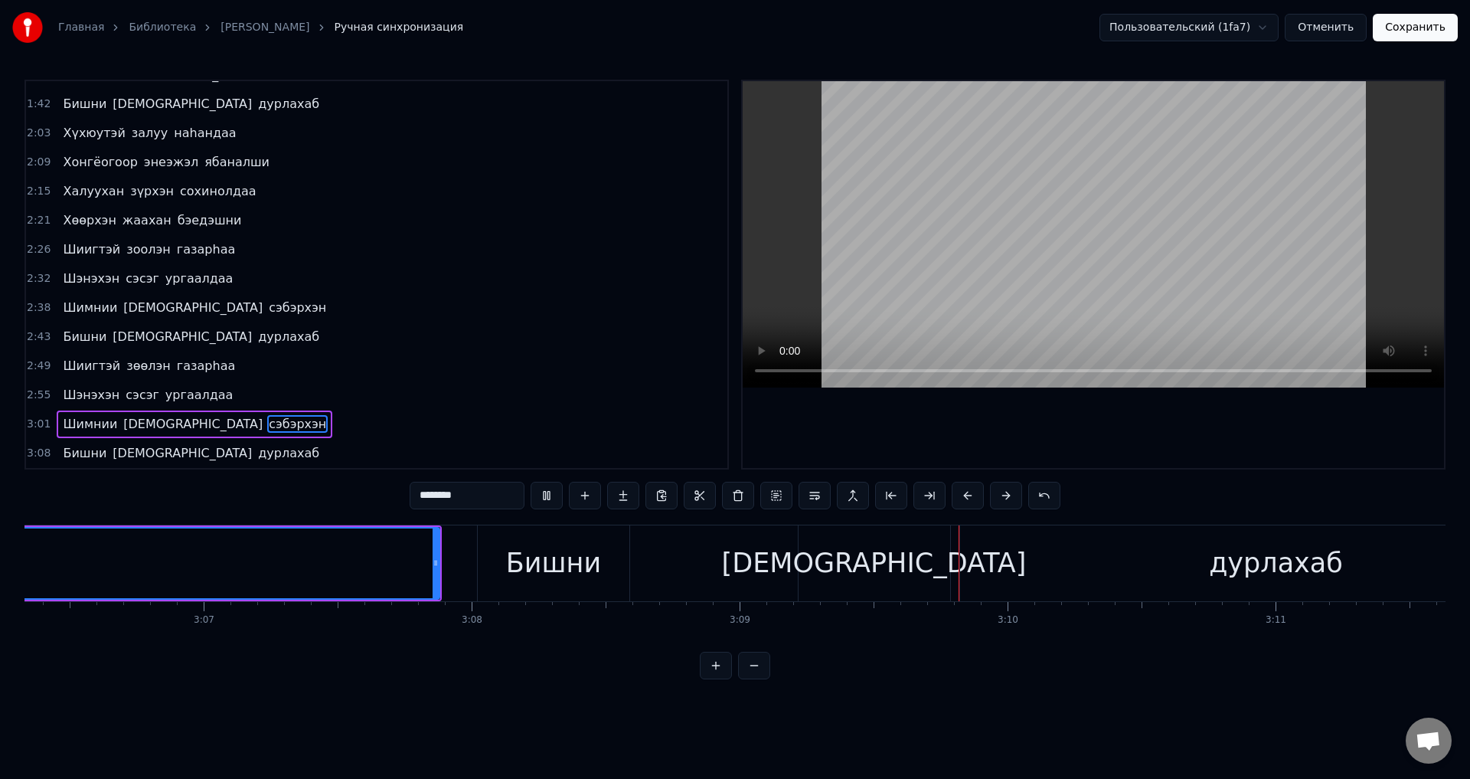
scroll to position [0, 50653]
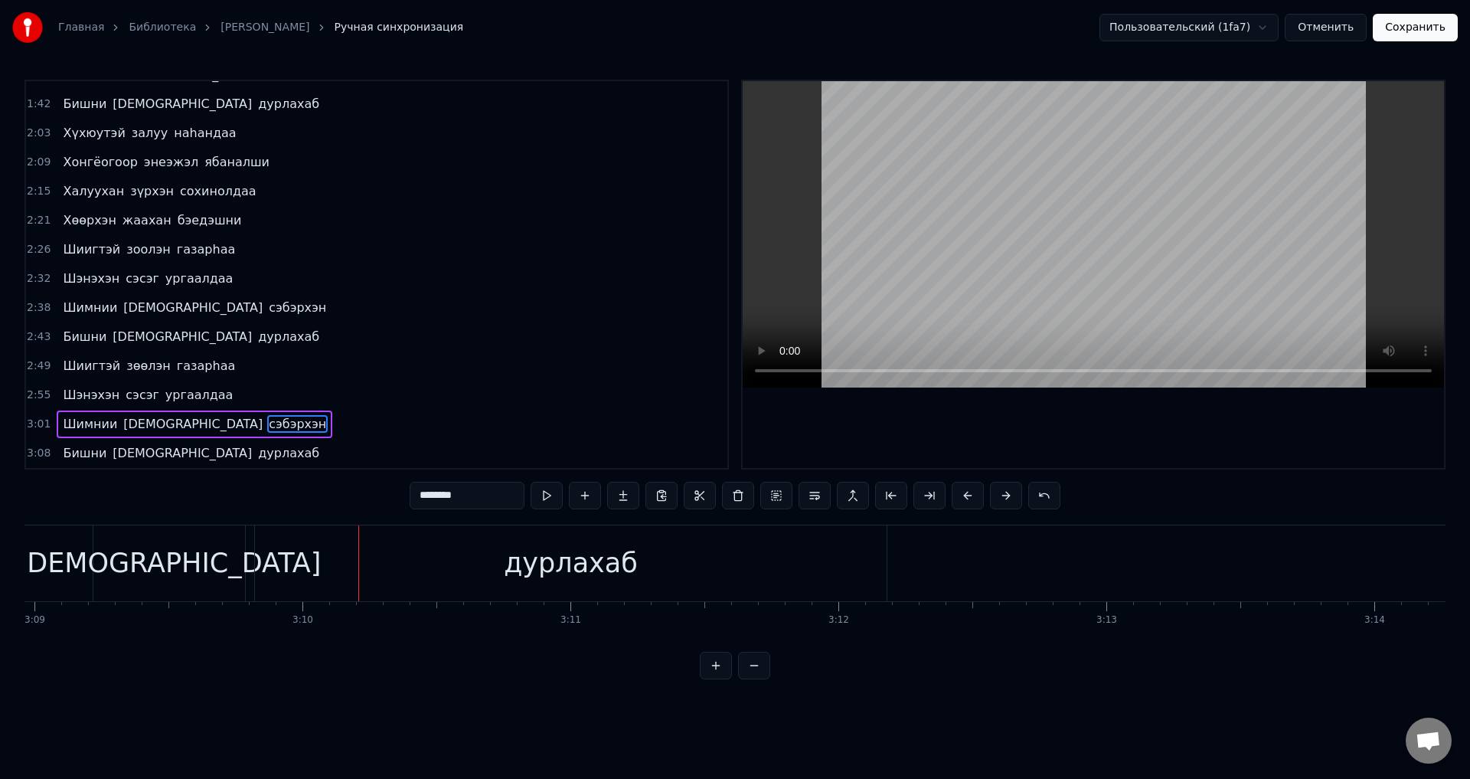
click at [198, 548] on div "[DEMOGRAPHIC_DATA]" at bounding box center [169, 563] width 305 height 41
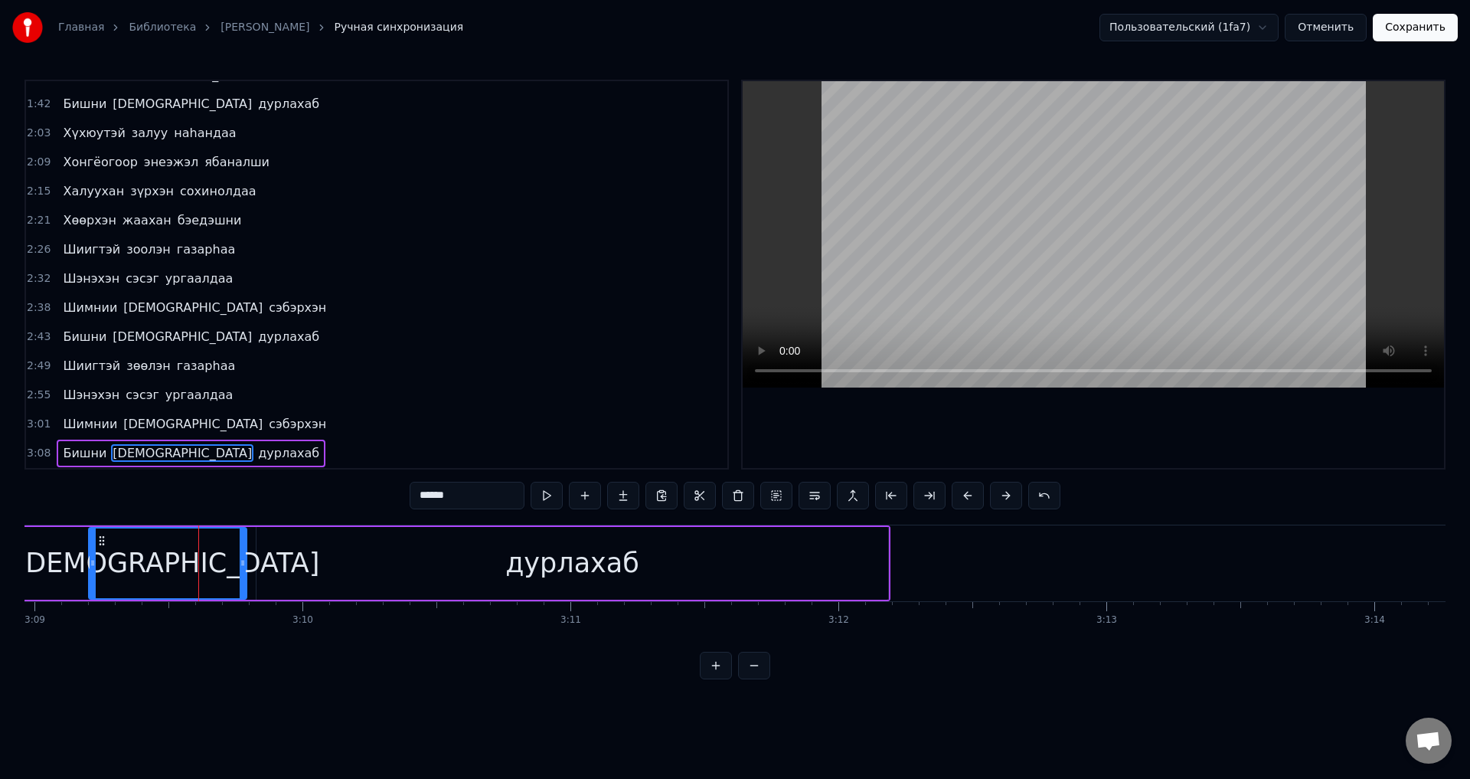
drag, startPoint x: 100, startPoint y: 567, endPoint x: 89, endPoint y: 538, distance: 30.6
click at [94, 565] on icon at bounding box center [93, 563] width 6 height 12
click at [87, 453] on span "Бишни" at bounding box center [84, 453] width 47 height 18
type input "*****"
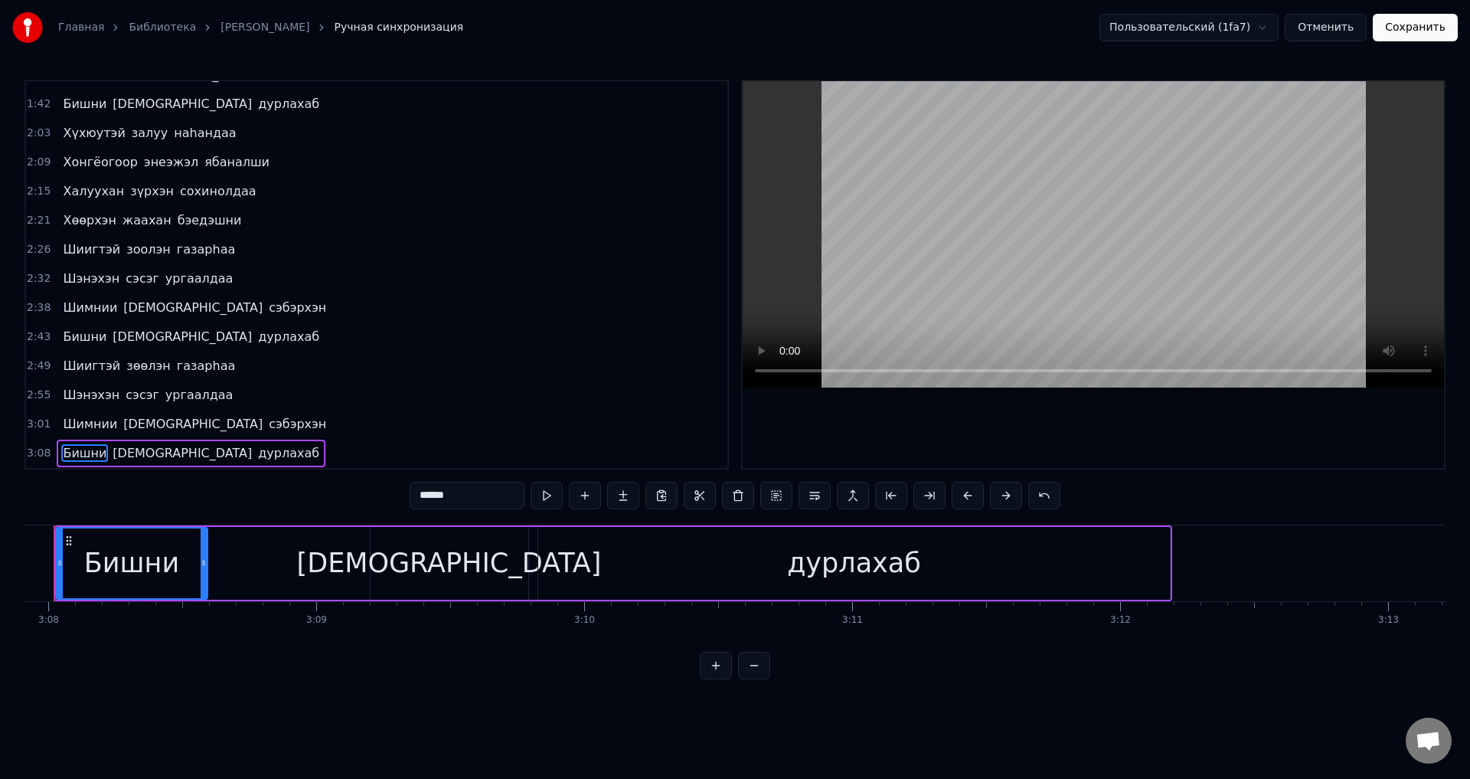
scroll to position [0, 50323]
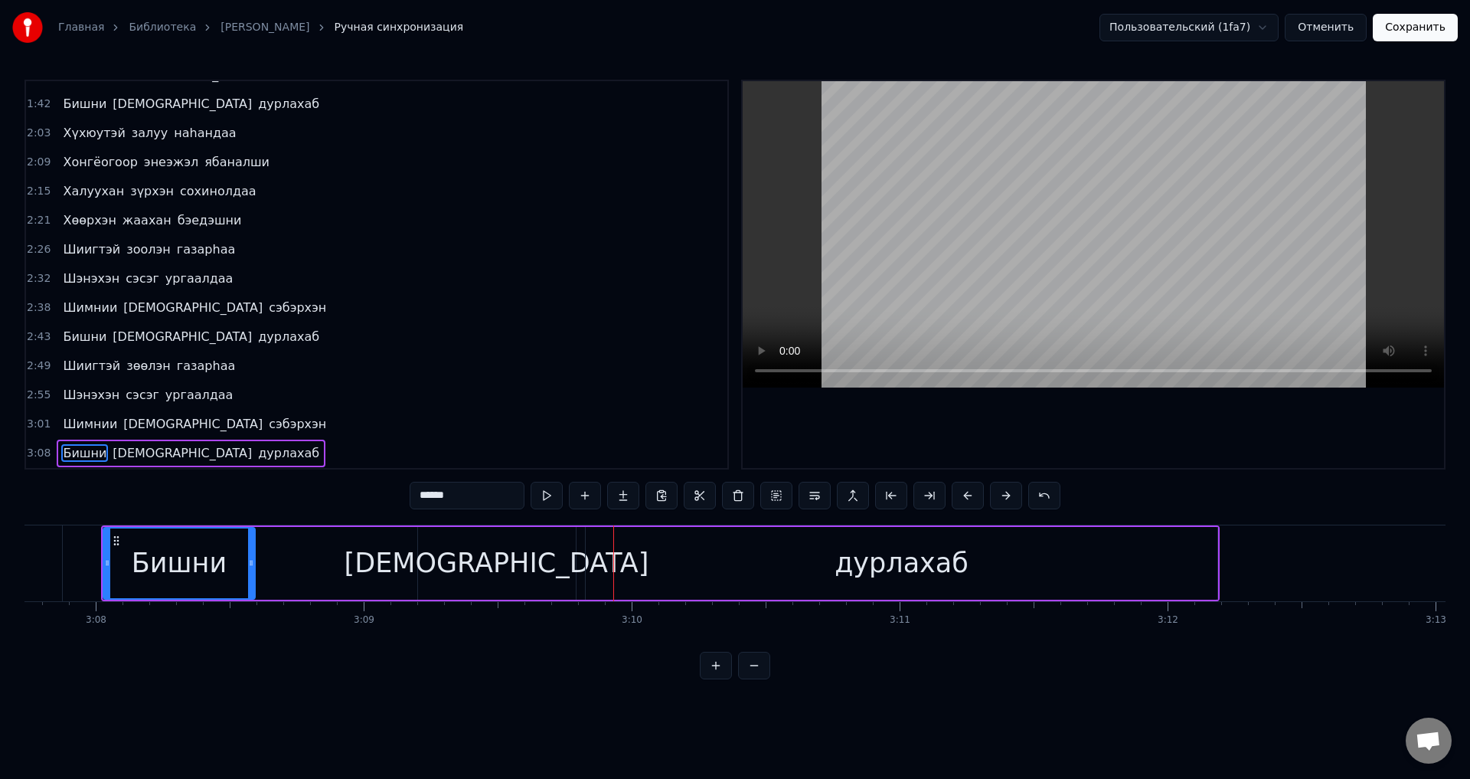
click at [374, 548] on div "Бишни шамдаа дурлахаб" at bounding box center [660, 563] width 1119 height 76
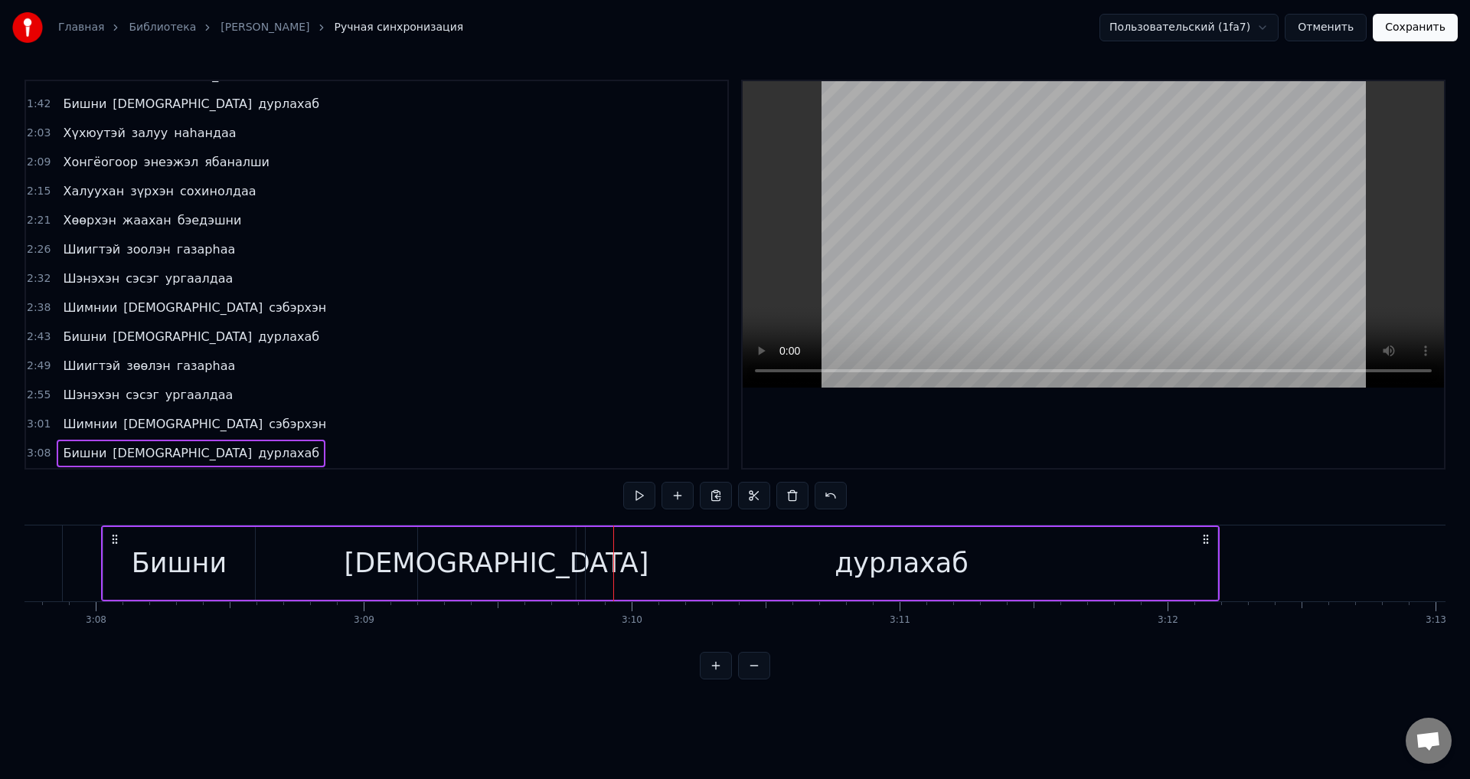
click at [450, 554] on div "[DEMOGRAPHIC_DATA]" at bounding box center [497, 563] width 158 height 73
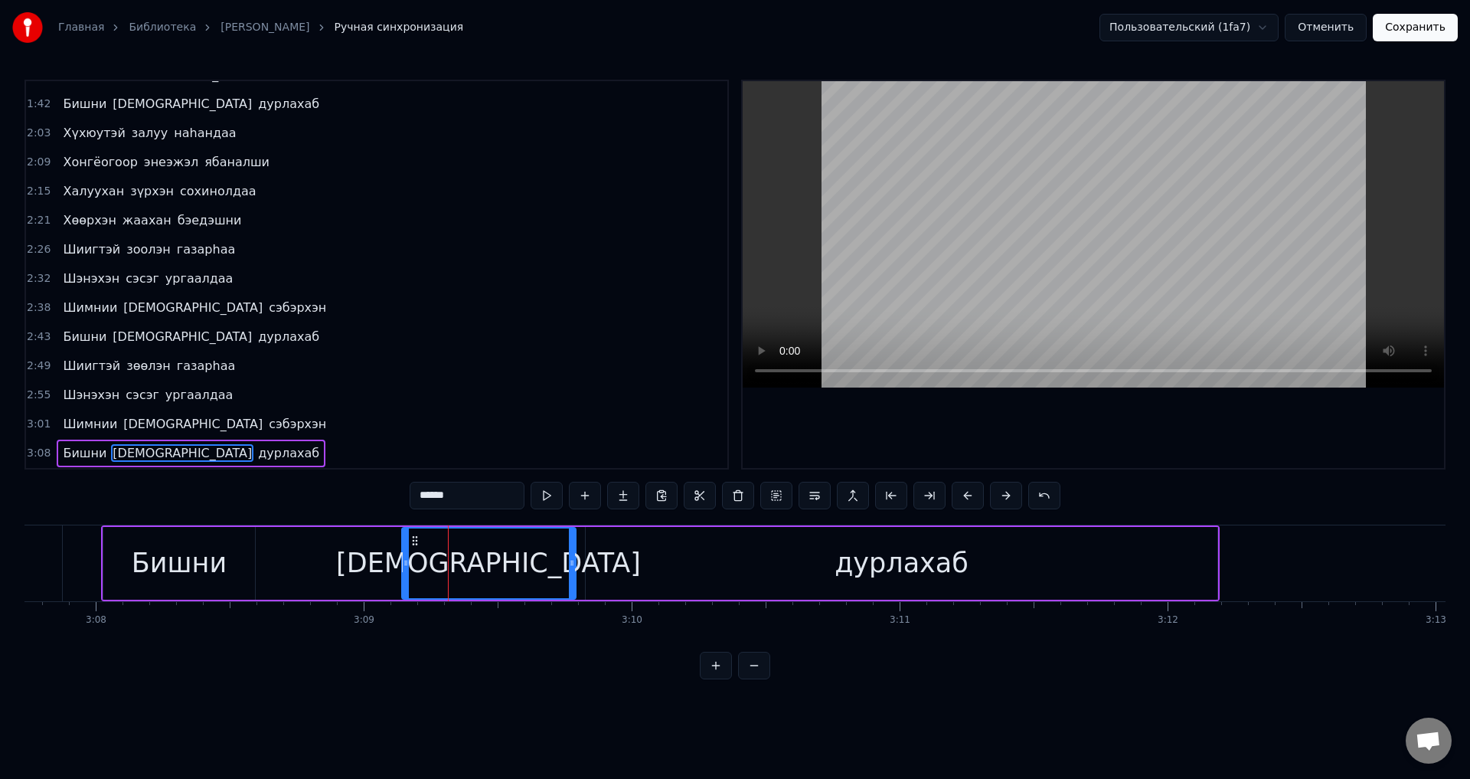
drag, startPoint x: 423, startPoint y: 561, endPoint x: 391, endPoint y: 551, distance: 32.9
click at [407, 561] on circle at bounding box center [406, 561] width 1 height 1
click at [87, 451] on span "Бишни" at bounding box center [84, 453] width 47 height 18
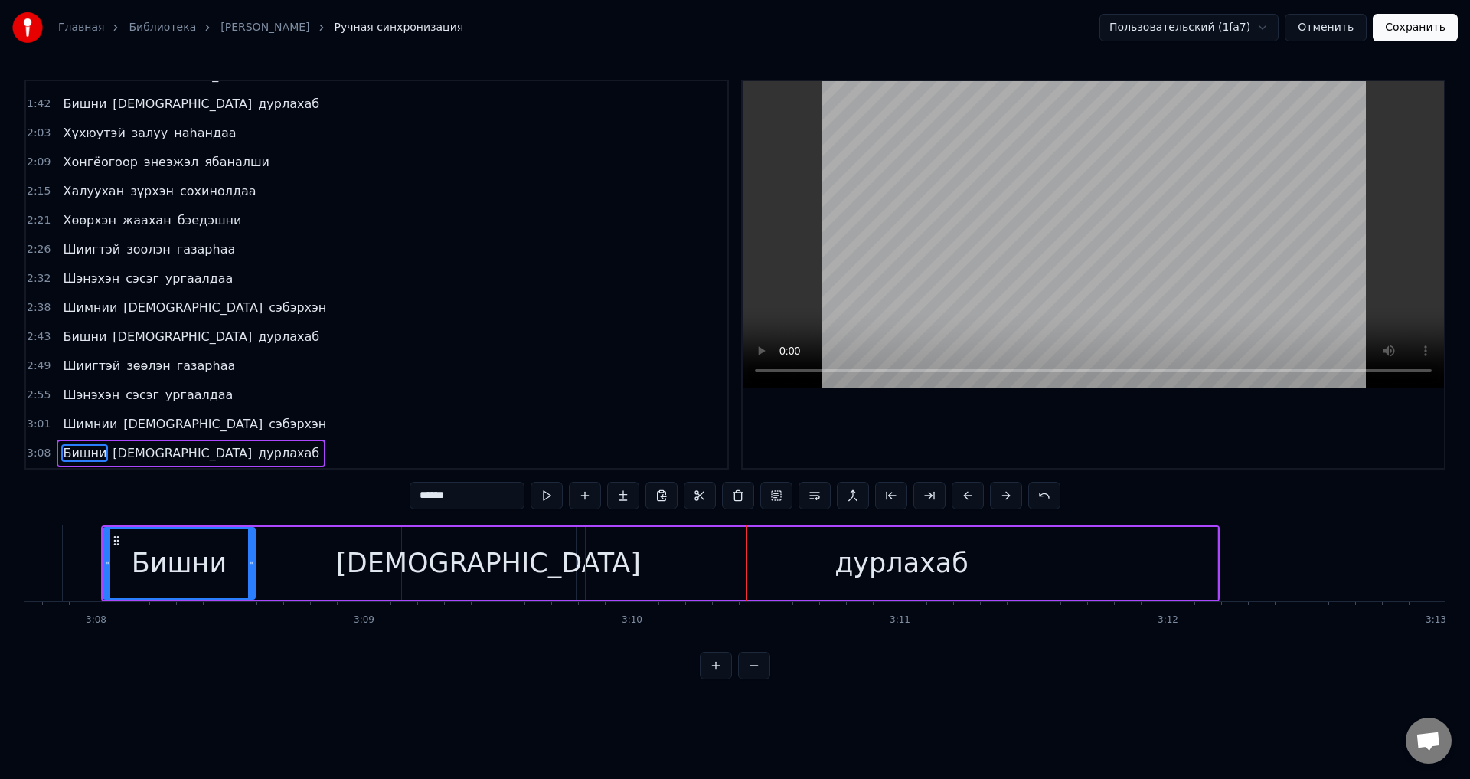
click at [537, 539] on div "[DEMOGRAPHIC_DATA]" at bounding box center [489, 563] width 174 height 73
type input "******"
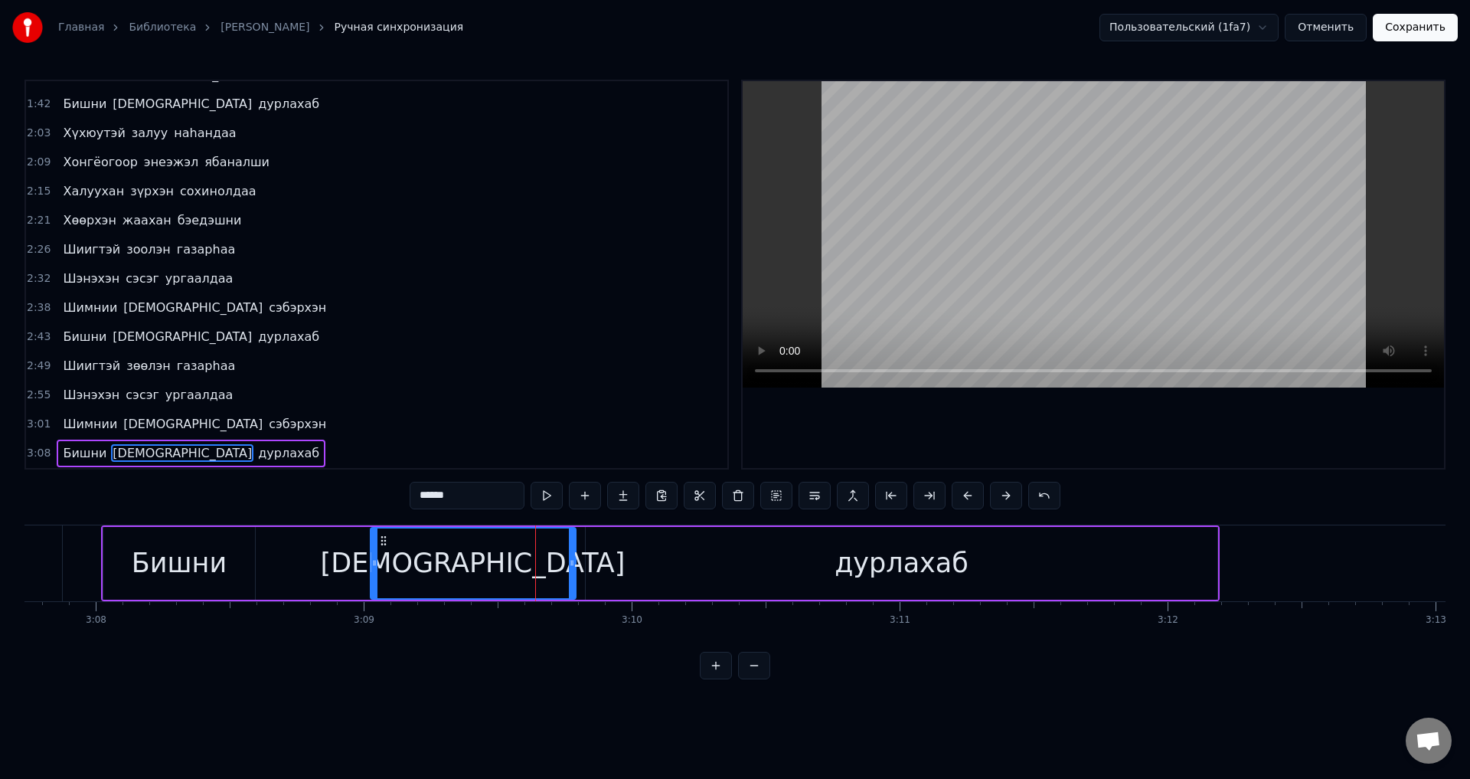
drag, startPoint x: 408, startPoint y: 565, endPoint x: 377, endPoint y: 564, distance: 31.4
click at [377, 564] on icon at bounding box center [374, 563] width 6 height 12
click at [99, 452] on div "Бишни шамдаа дурлахаб" at bounding box center [191, 454] width 269 height 28
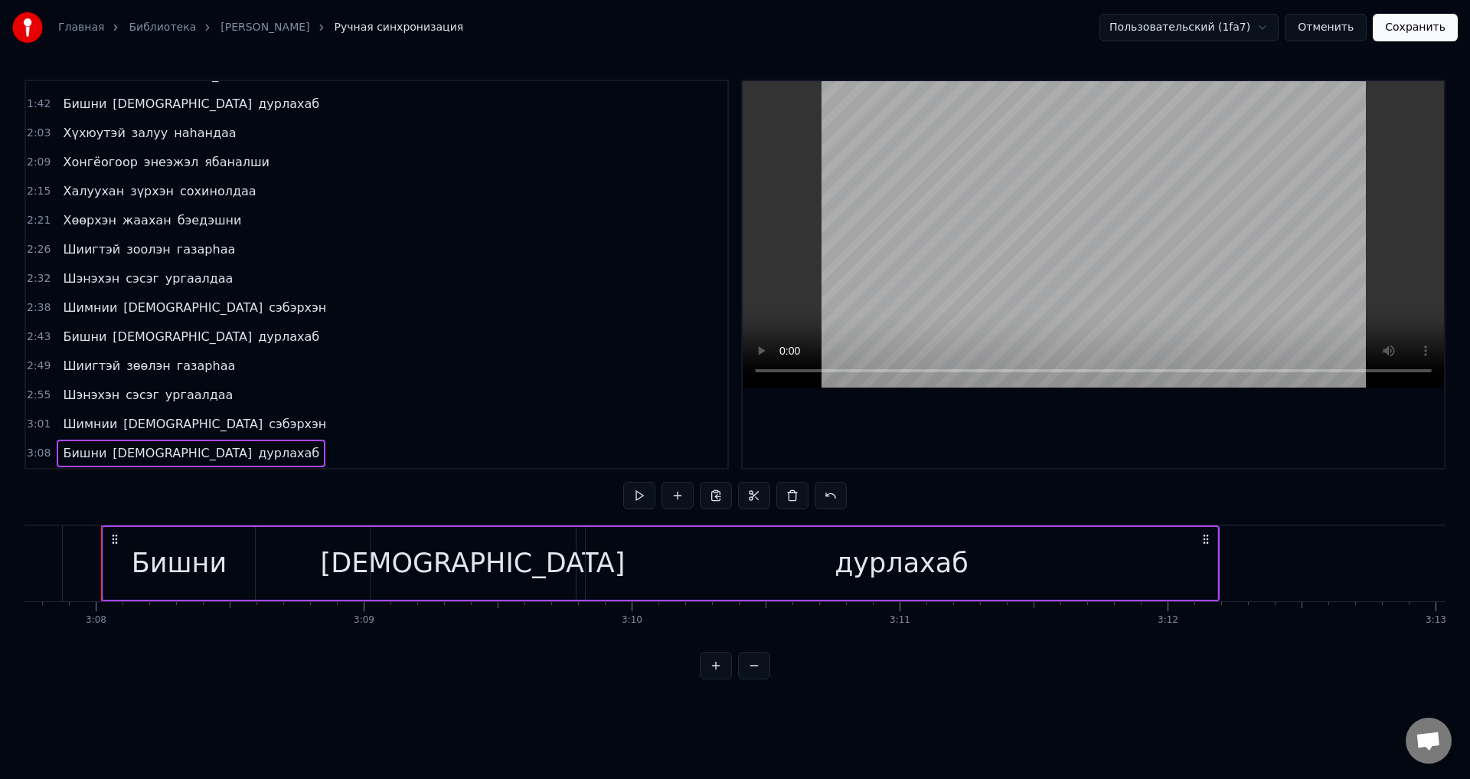
click at [72, 456] on span "Бишни" at bounding box center [84, 453] width 47 height 18
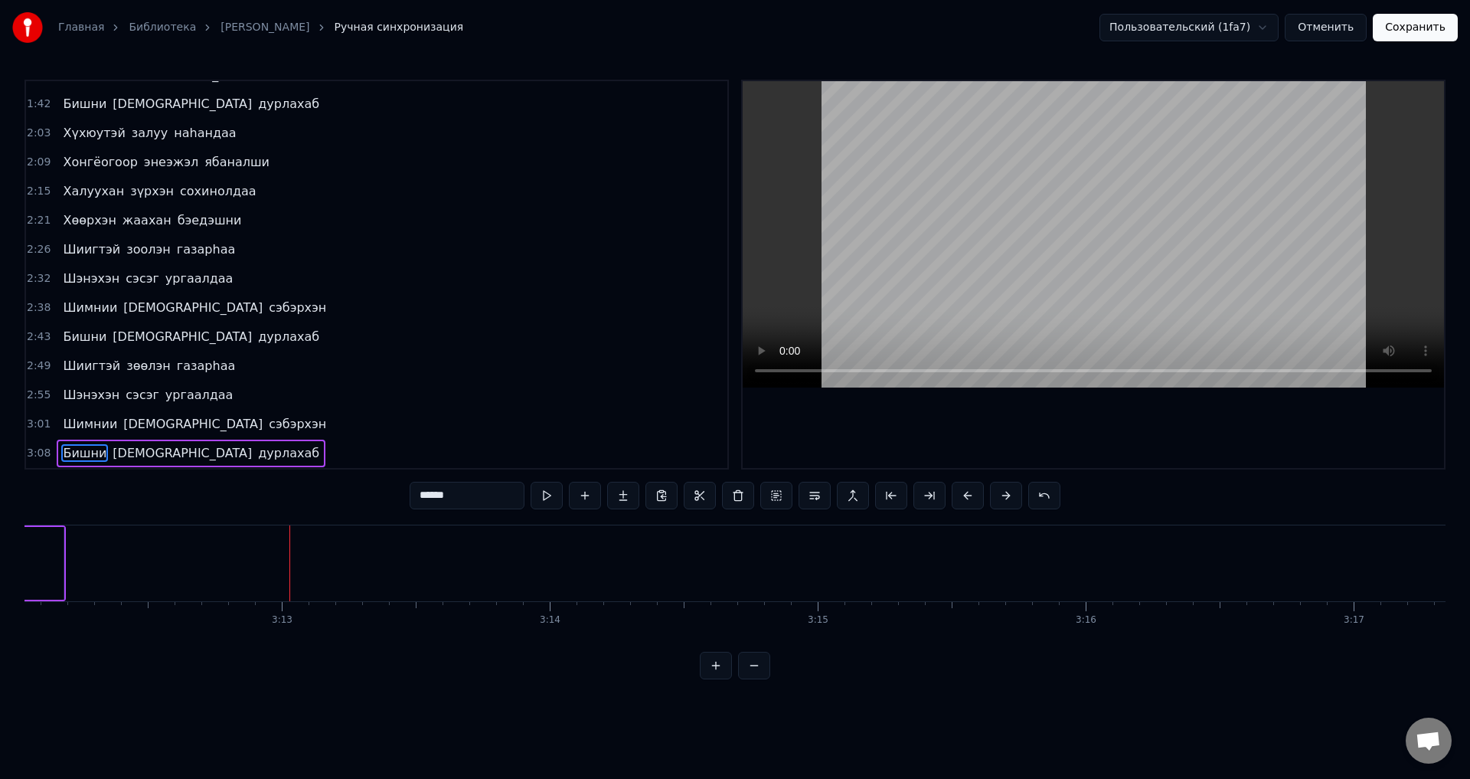
scroll to position [0, 51600]
click at [1441, 31] on button "Сохранить" at bounding box center [1415, 28] width 85 height 28
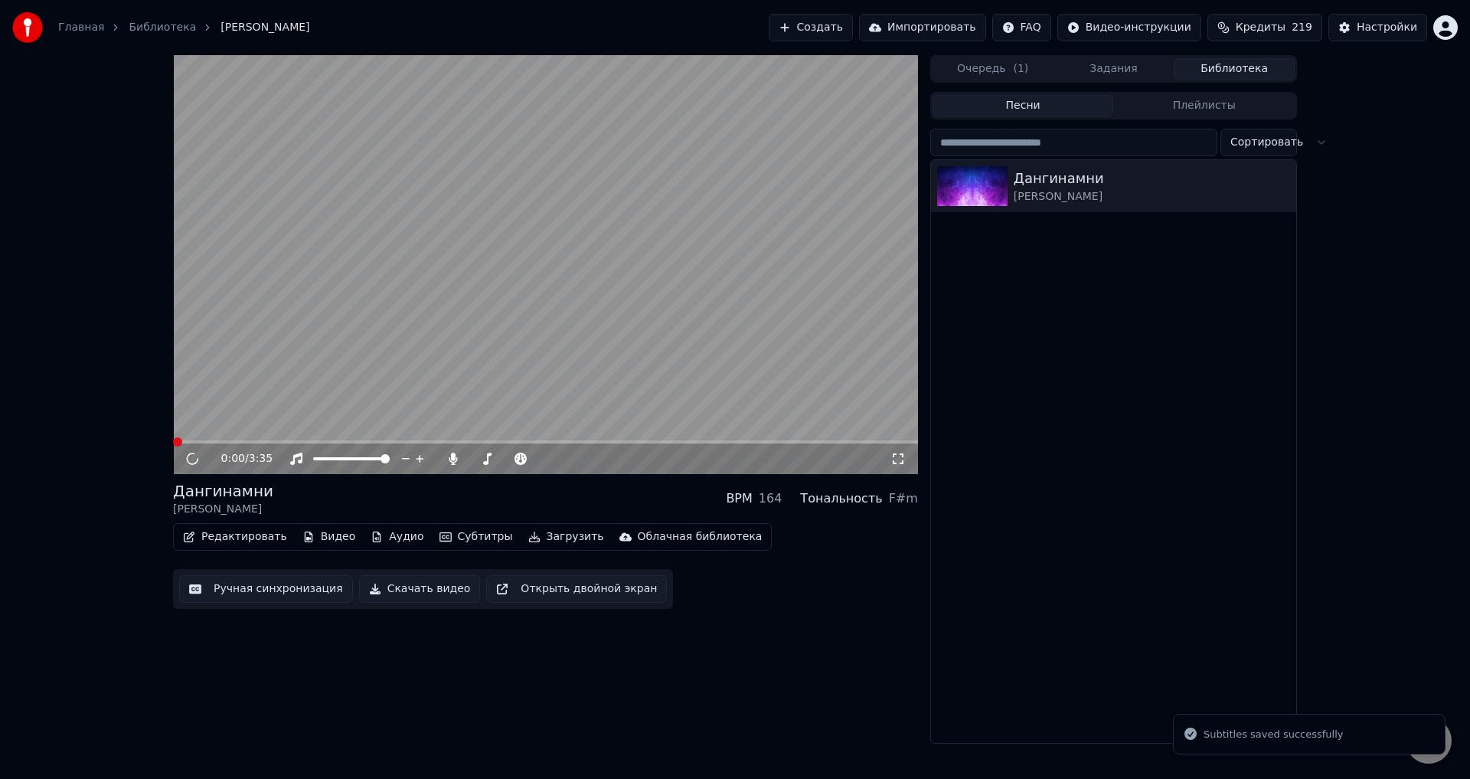
click at [721, 437] on video at bounding box center [545, 264] width 745 height 419
click at [735, 442] on span at bounding box center [545, 441] width 745 height 3
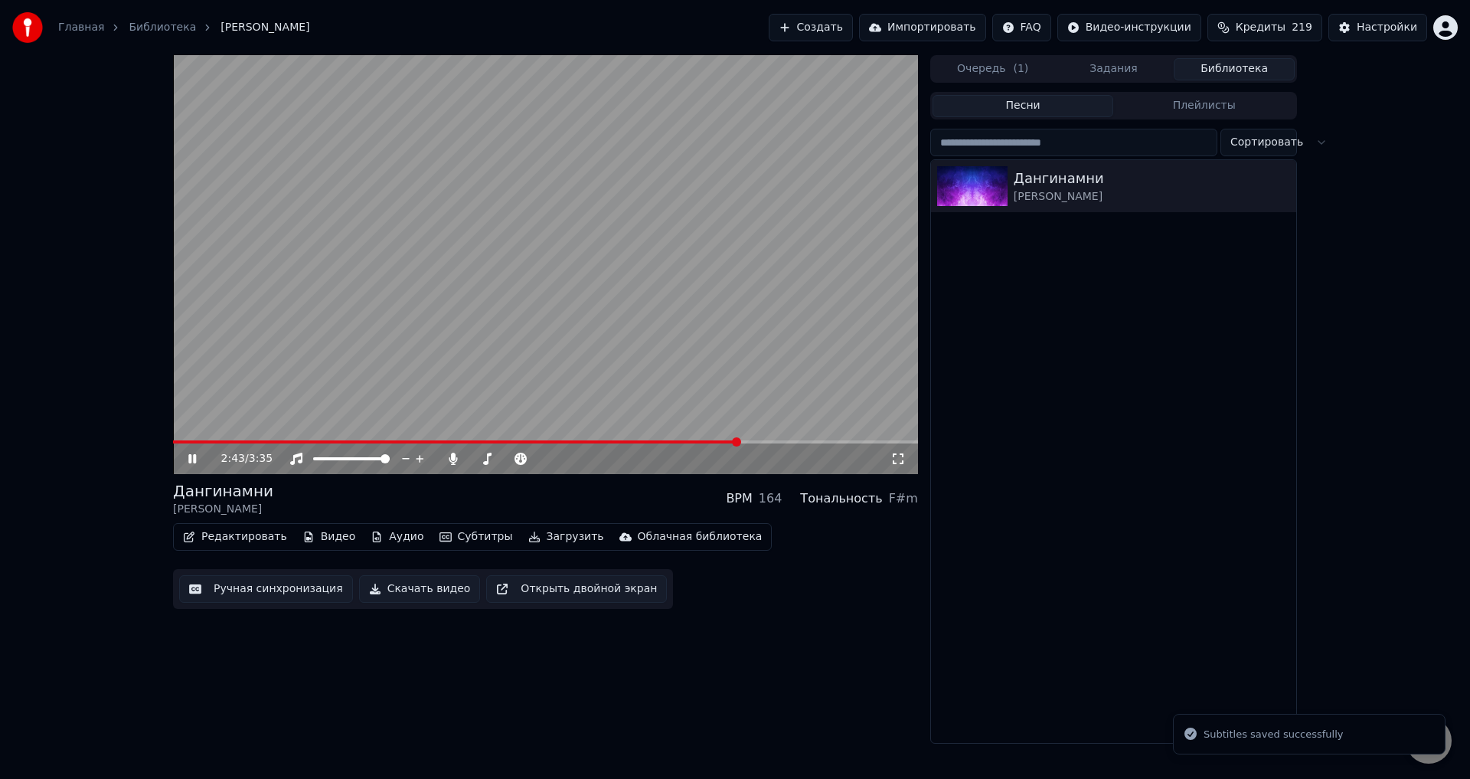
click at [737, 442] on span at bounding box center [736, 441] width 9 height 9
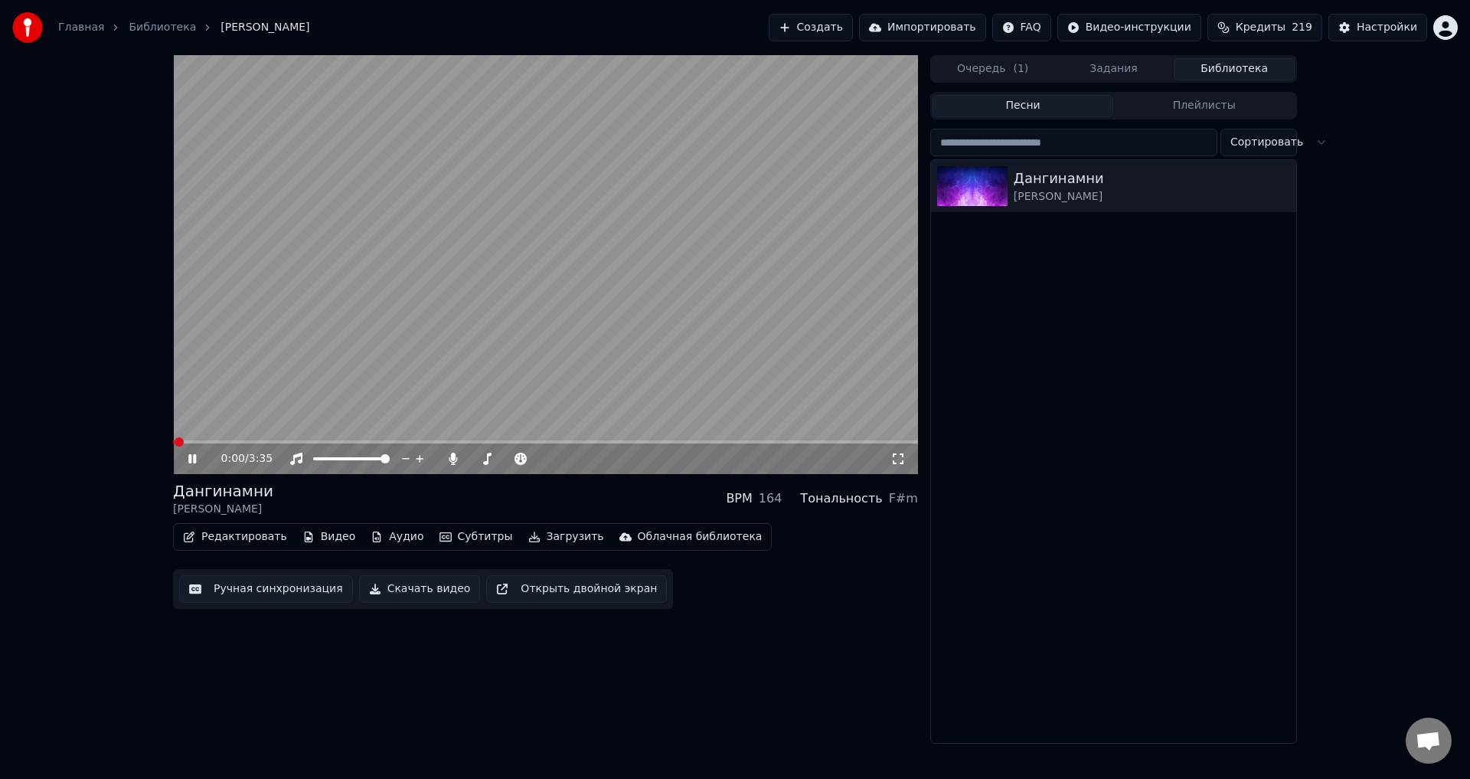
click at [745, 440] on video at bounding box center [545, 264] width 745 height 419
click at [744, 442] on span at bounding box center [545, 441] width 745 height 3
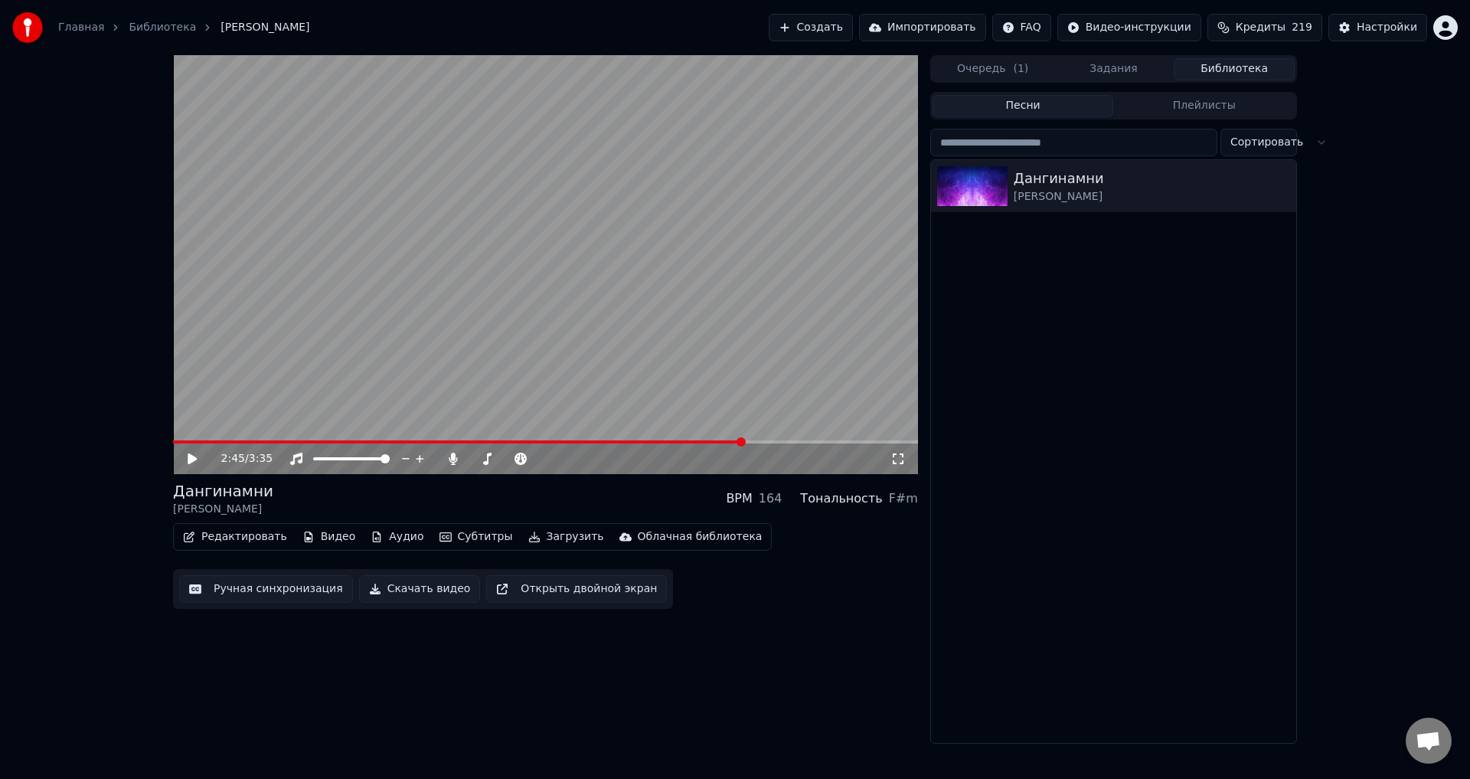
click at [763, 366] on video at bounding box center [545, 264] width 745 height 419
click at [728, 442] on span at bounding box center [460, 441] width 575 height 3
click at [775, 443] on span at bounding box center [545, 441] width 745 height 3
click at [795, 443] on span at bounding box center [545, 441] width 745 height 3
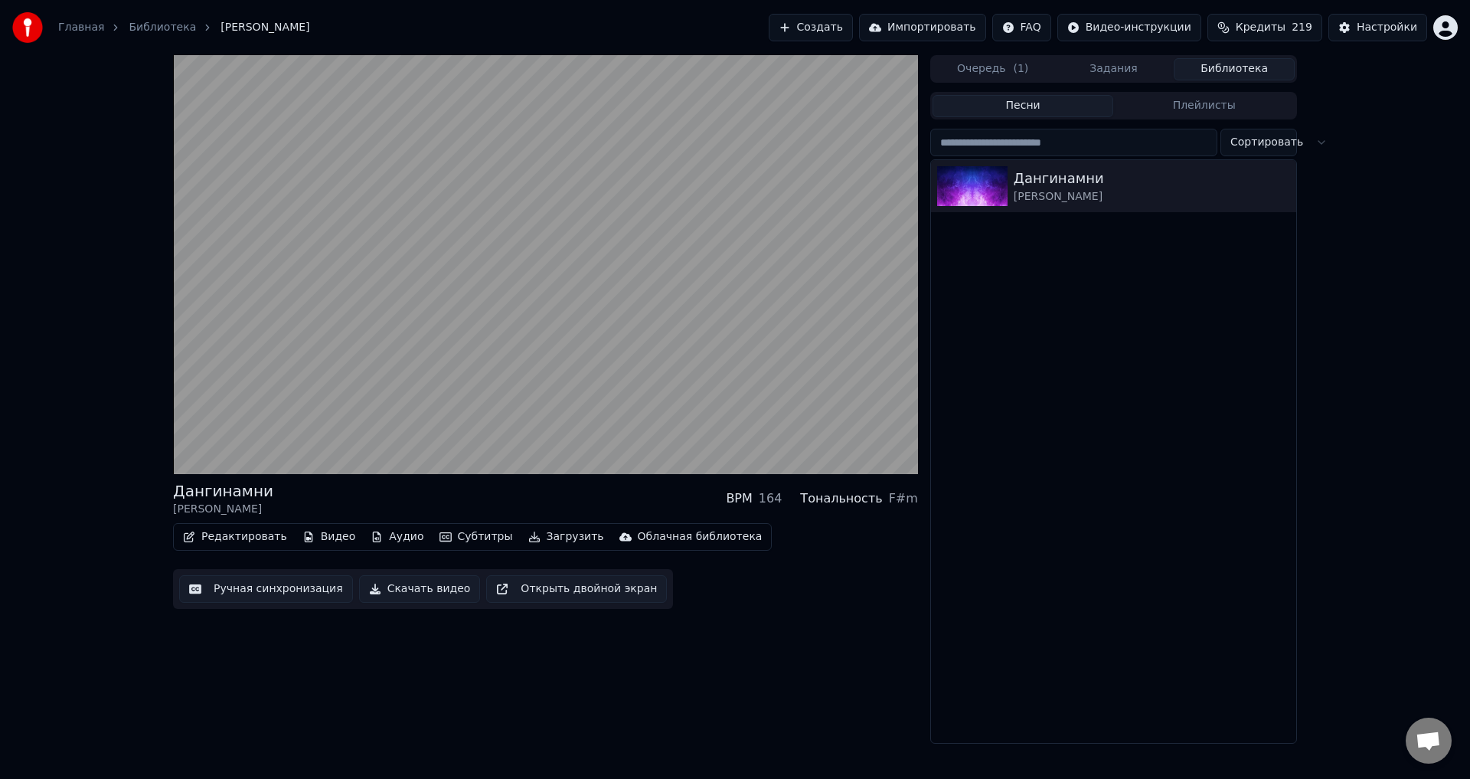
click at [826, 377] on video at bounding box center [545, 264] width 745 height 419
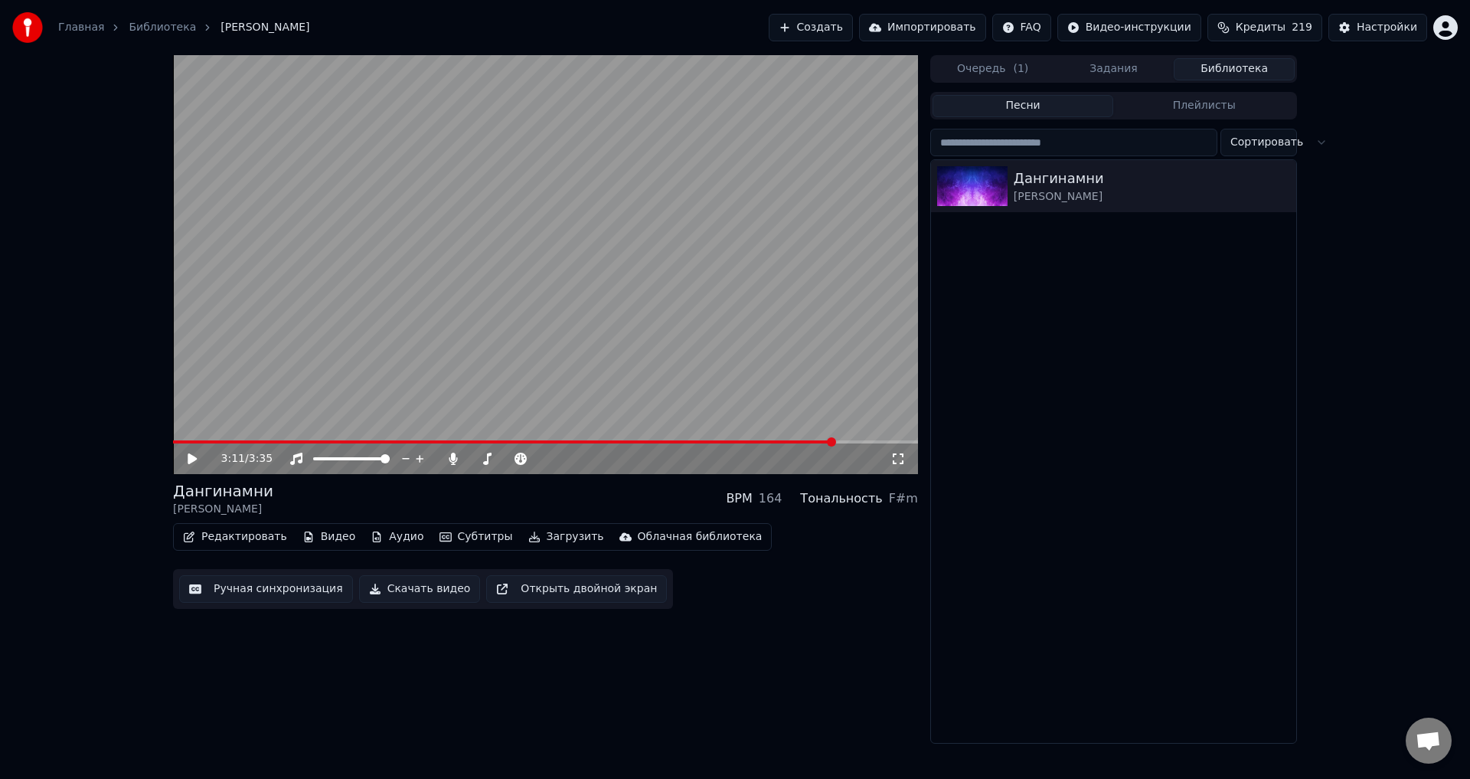
click at [306, 598] on button "Ручная синхронизация" at bounding box center [266, 589] width 174 height 28
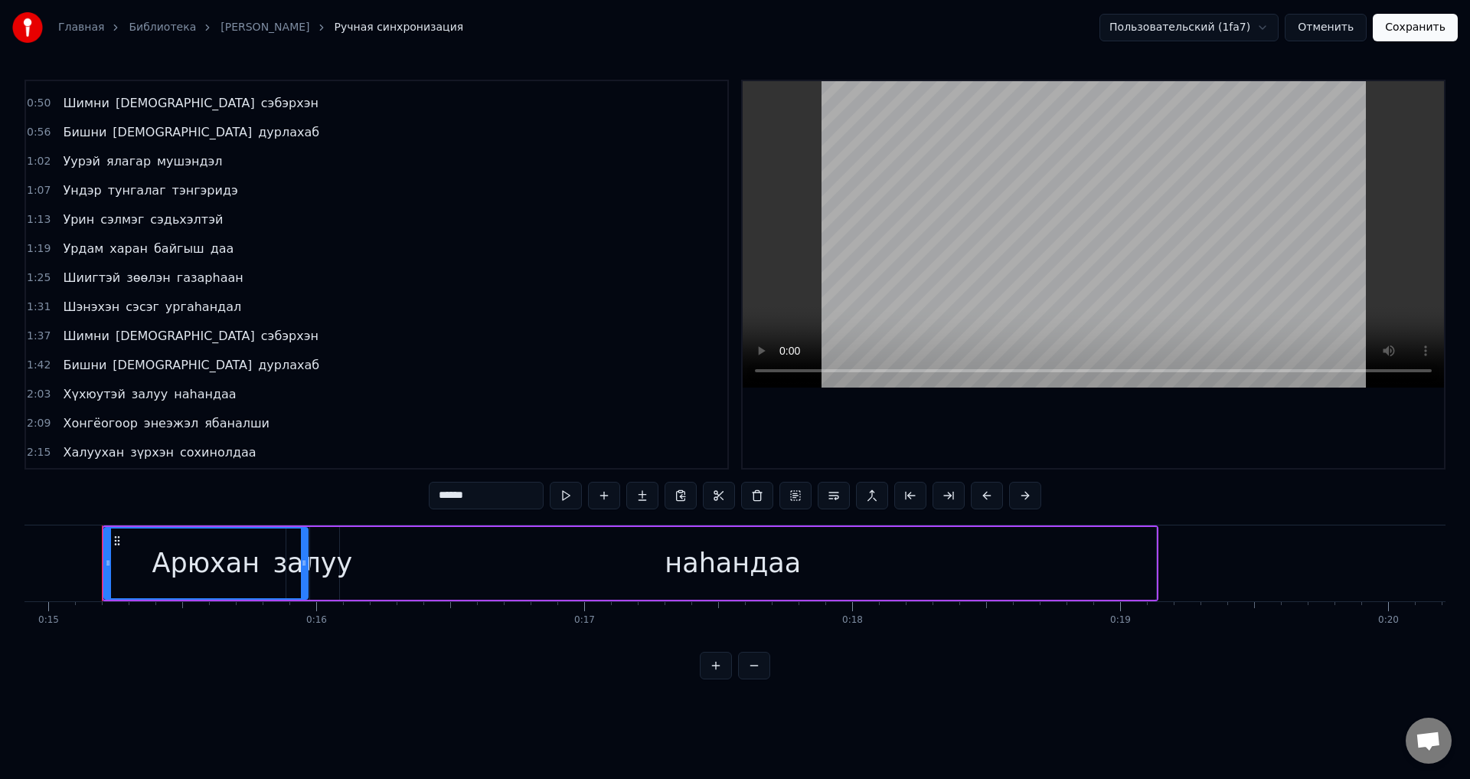
scroll to position [428, 0]
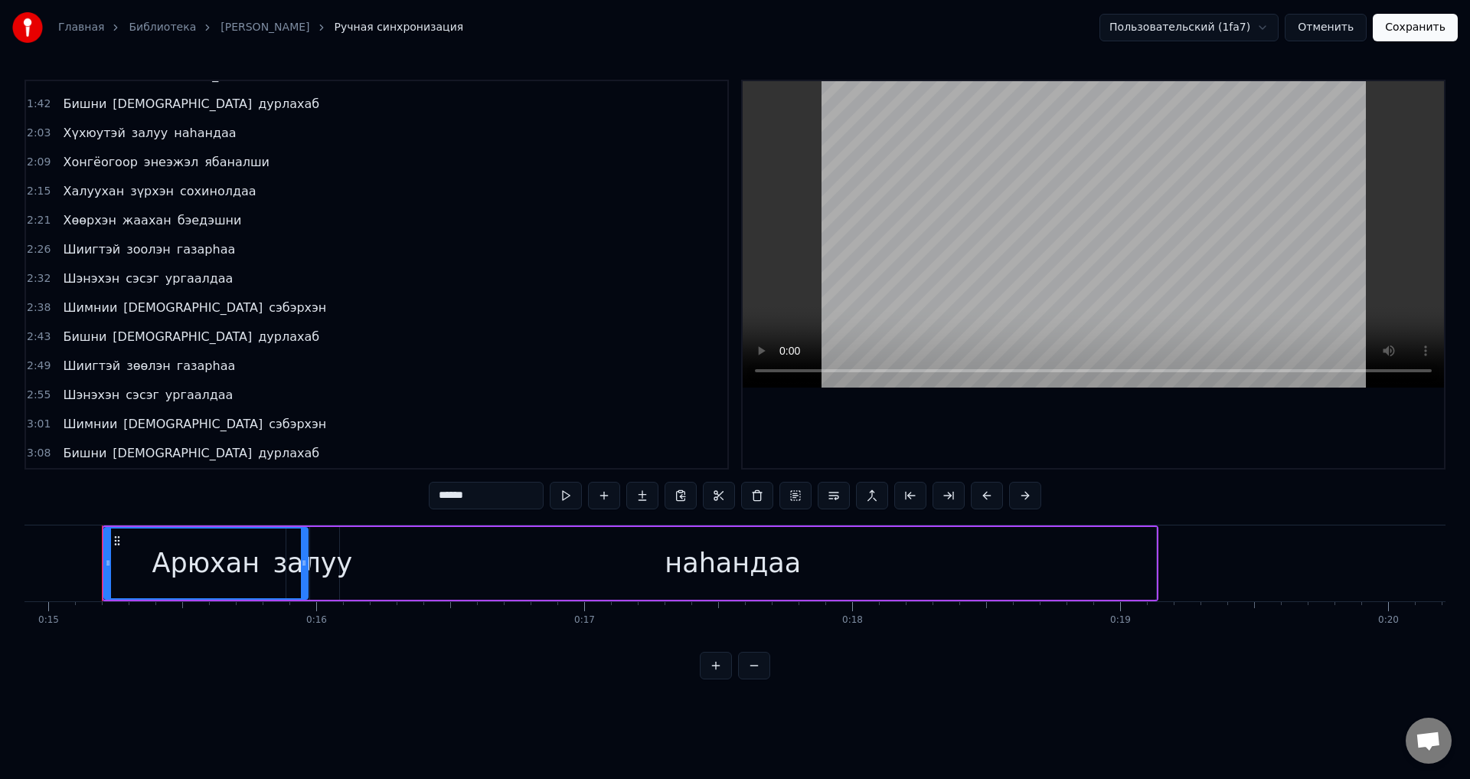
click at [257, 459] on span "дурлахаб" at bounding box center [289, 453] width 64 height 18
type input "********"
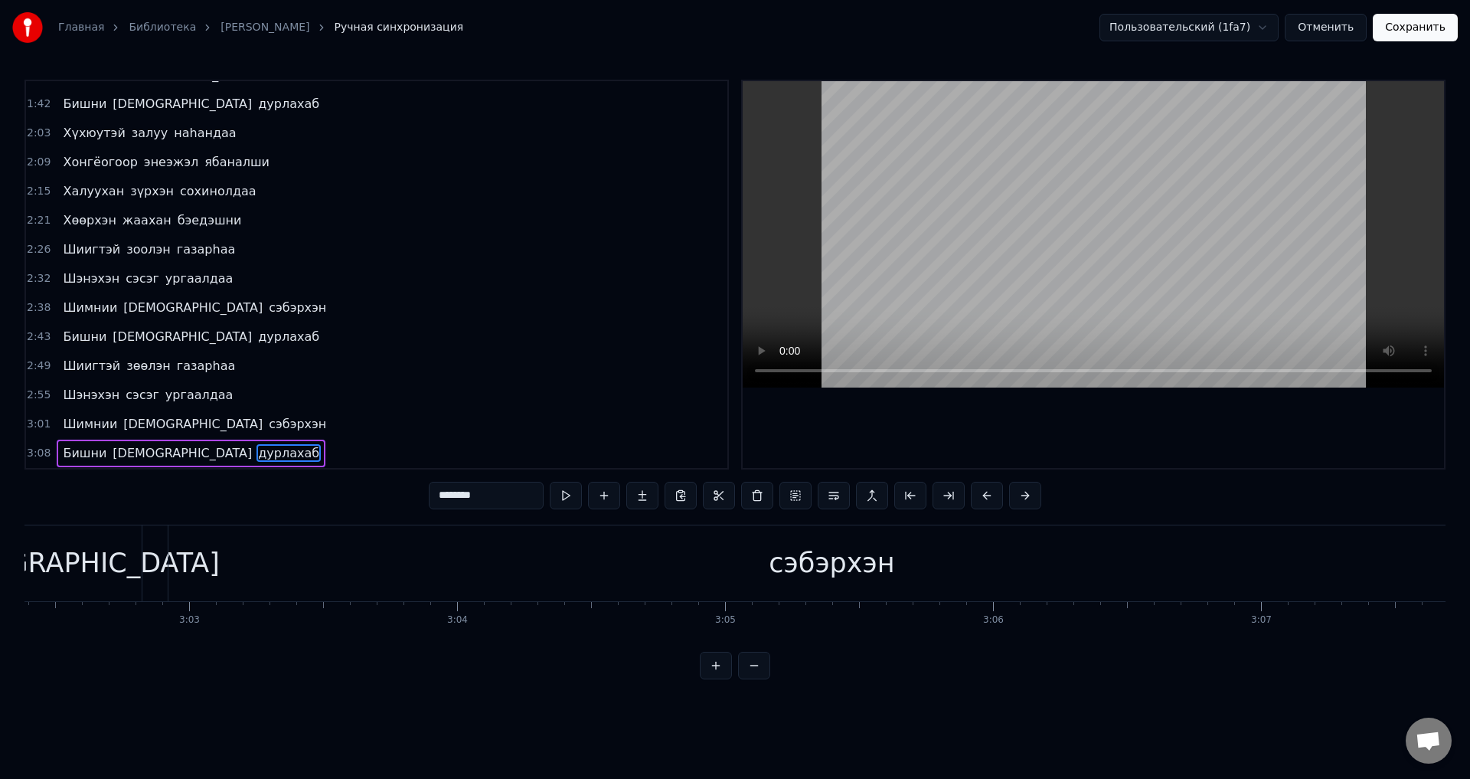
scroll to position [0, 50806]
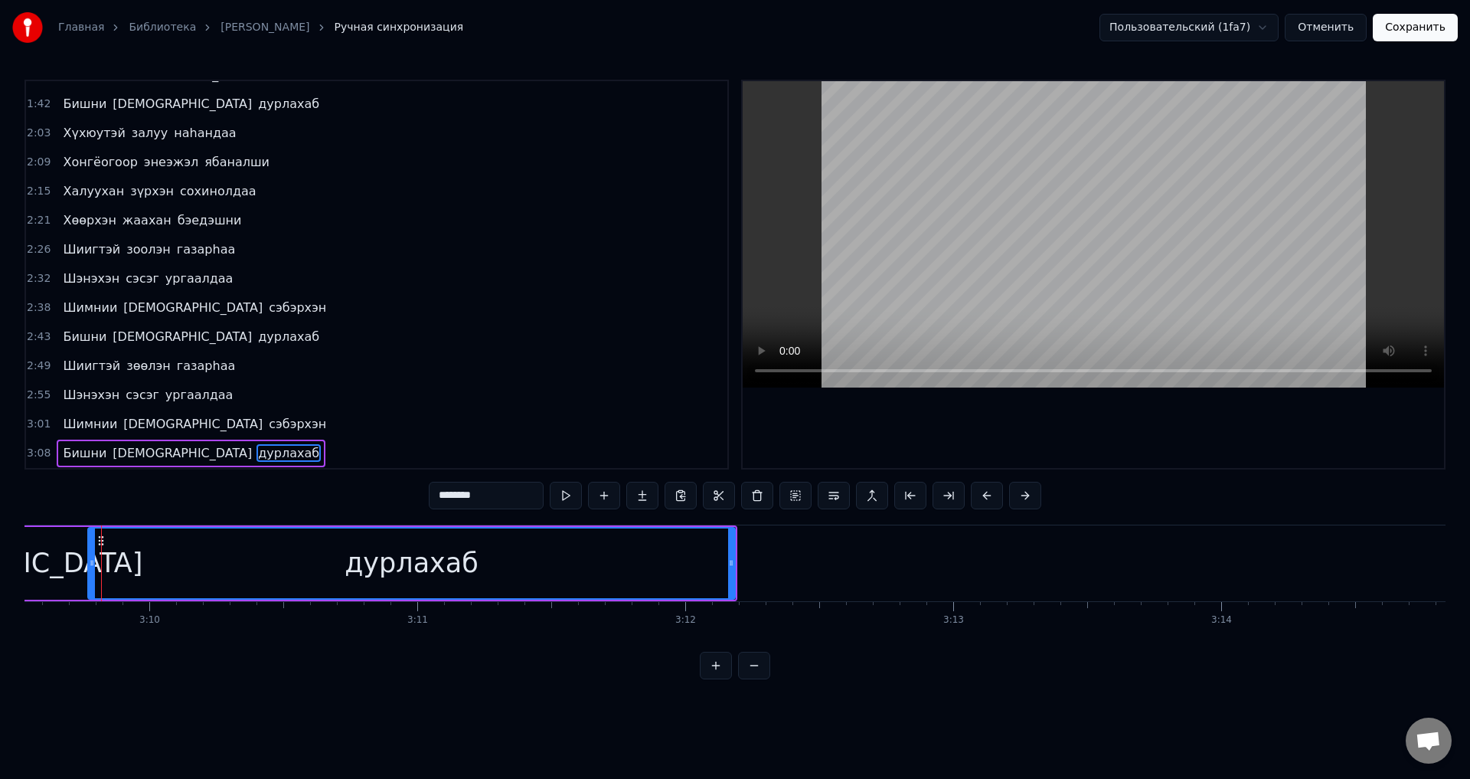
drag, startPoint x: 110, startPoint y: 561, endPoint x: 450, endPoint y: 432, distance: 364.6
click at [94, 560] on icon at bounding box center [92, 563] width 6 height 12
click at [1411, 35] on button "Сохранить" at bounding box center [1415, 28] width 85 height 28
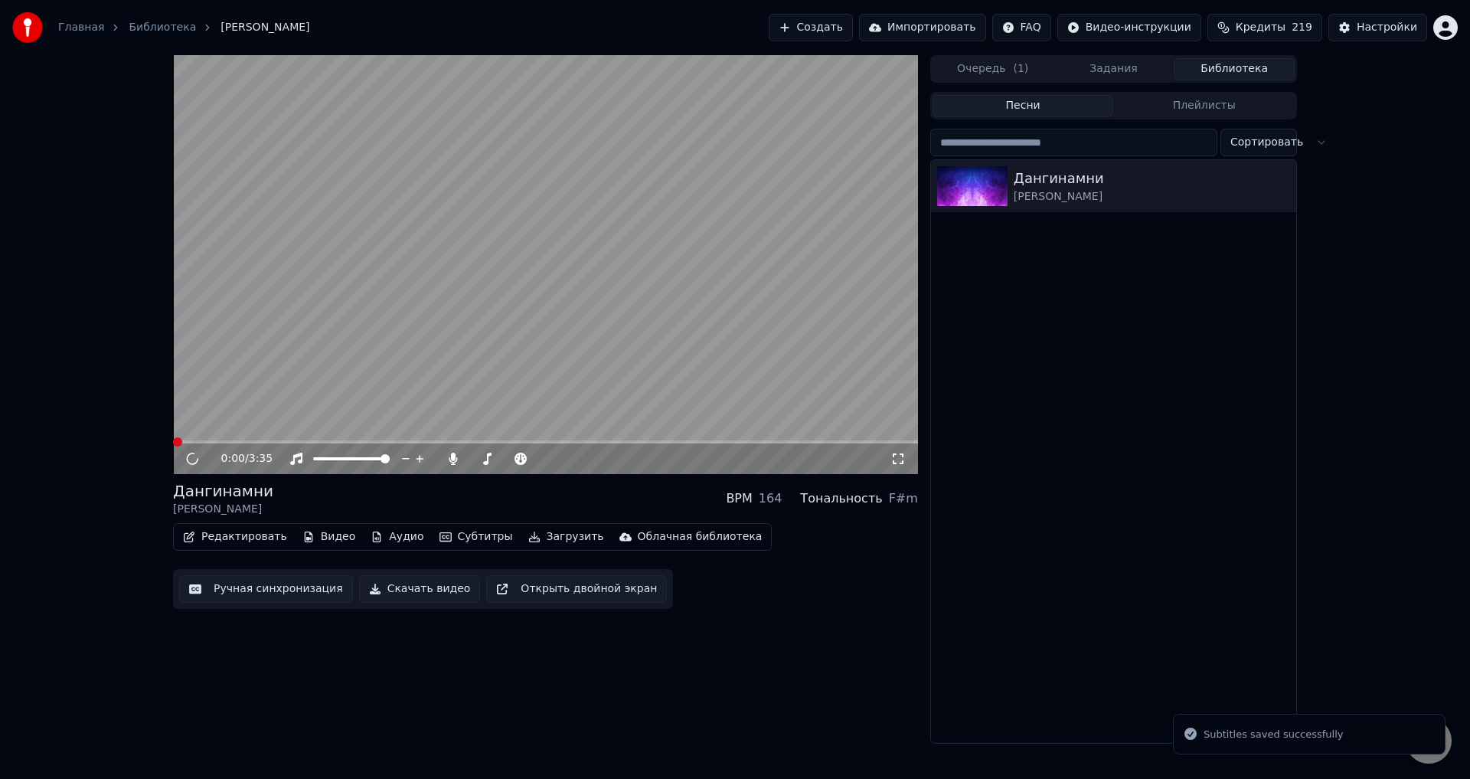
click at [804, 443] on span at bounding box center [545, 441] width 745 height 3
click at [808, 443] on span at bounding box center [545, 441] width 745 height 3
click at [185, 443] on span at bounding box center [179, 441] width 9 height 9
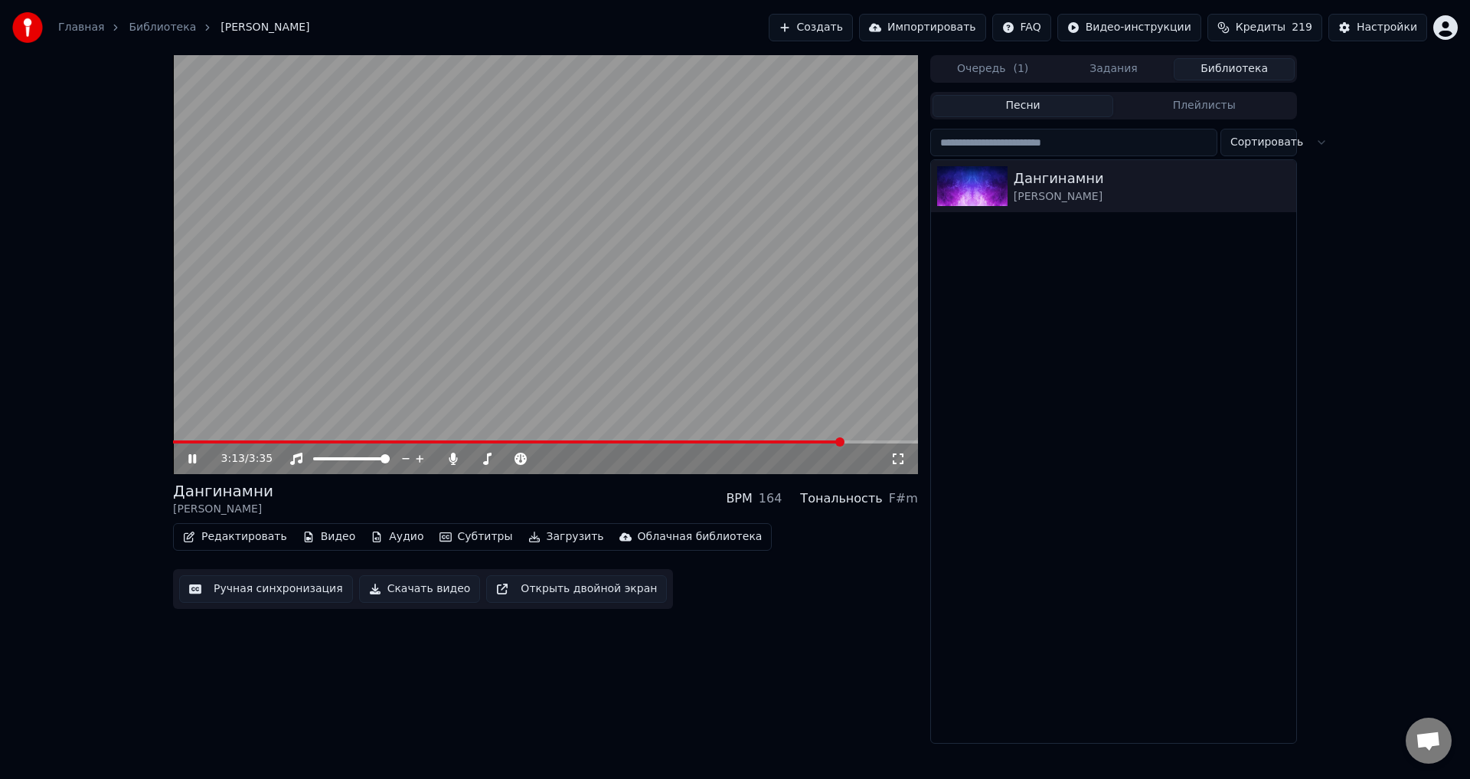
click at [839, 404] on video at bounding box center [545, 264] width 745 height 419
click at [1378, 26] on div "Настройки" at bounding box center [1387, 27] width 61 height 15
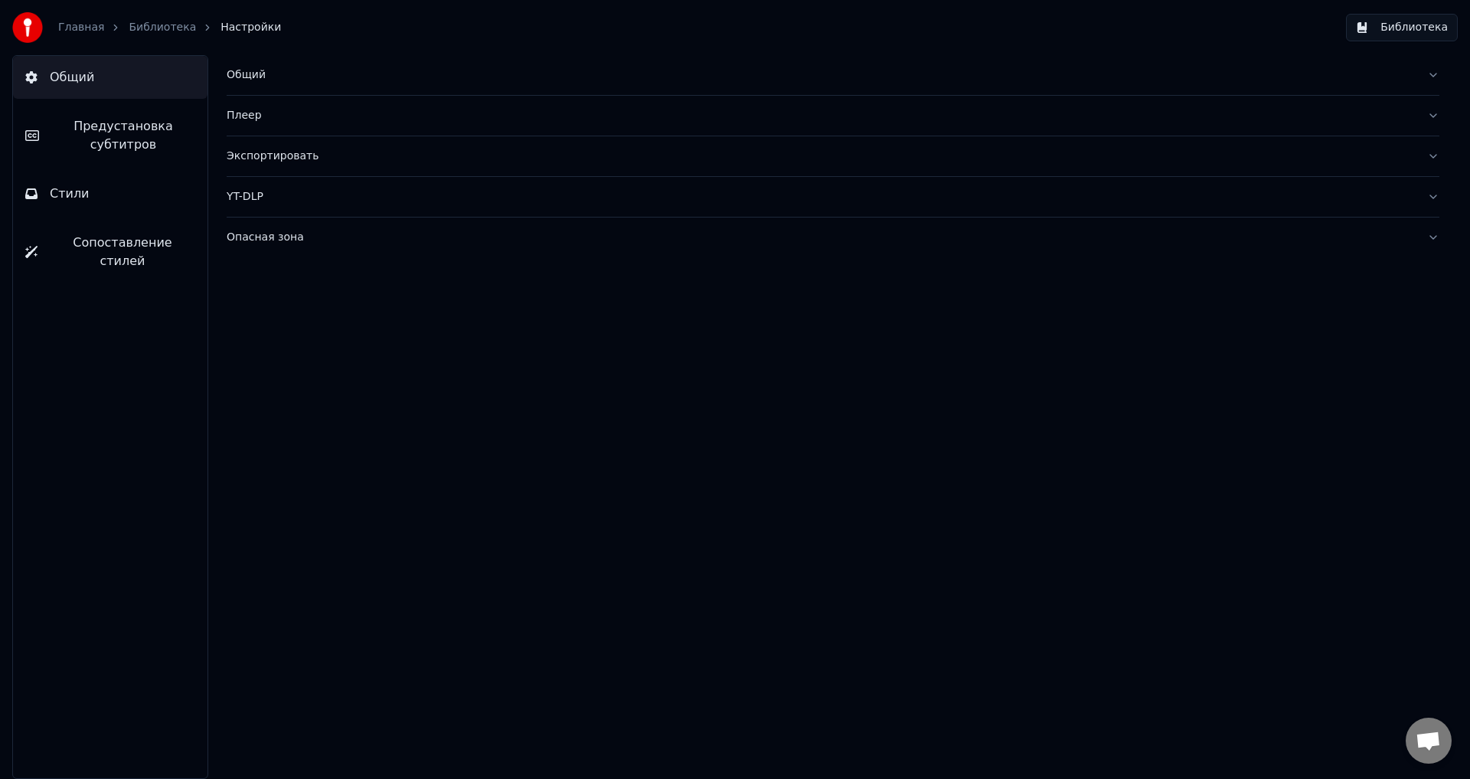
click at [235, 114] on div "Плеер" at bounding box center [821, 115] width 1189 height 15
click at [128, 182] on button "Стили" at bounding box center [110, 193] width 195 height 43
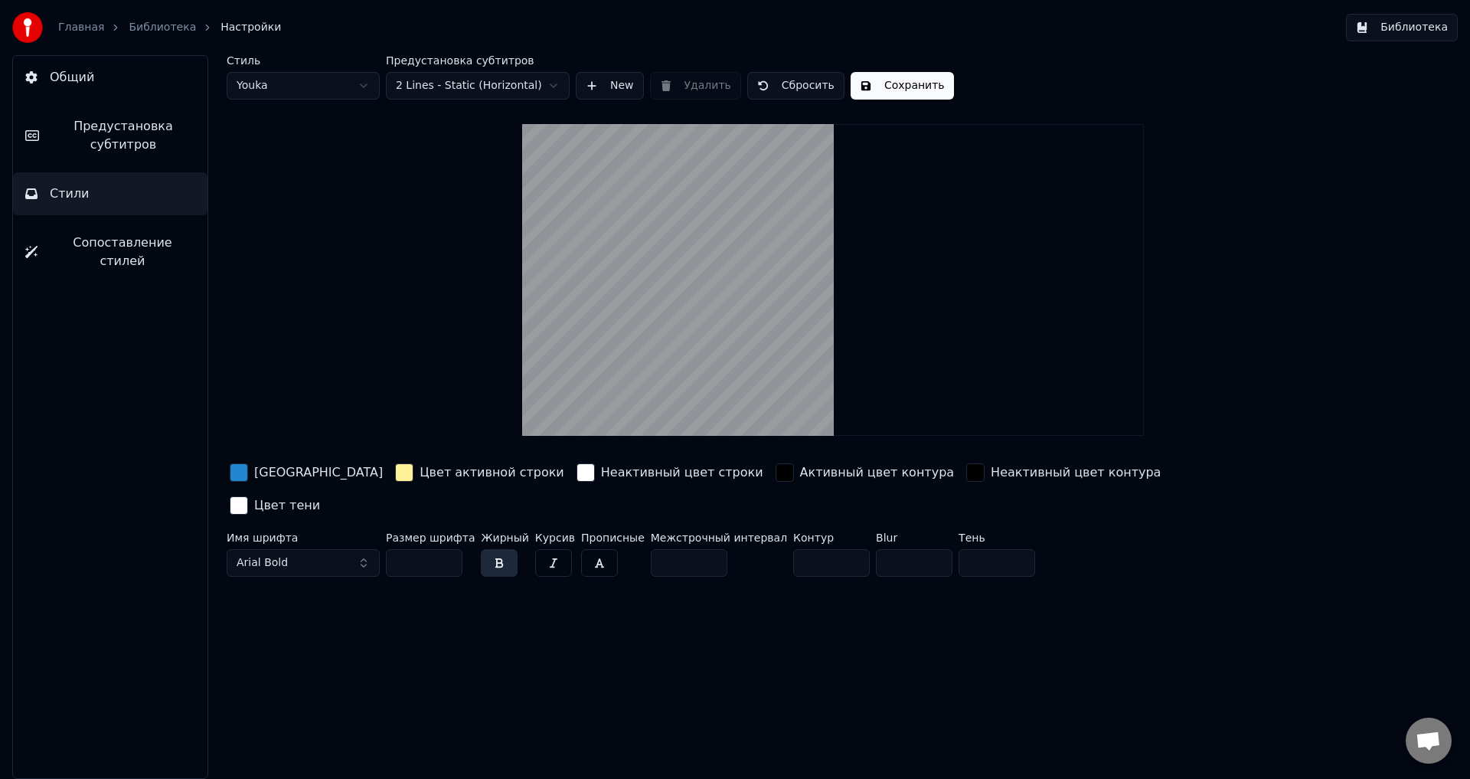
click at [110, 232] on button "Сопоставление стилей" at bounding box center [110, 251] width 195 height 61
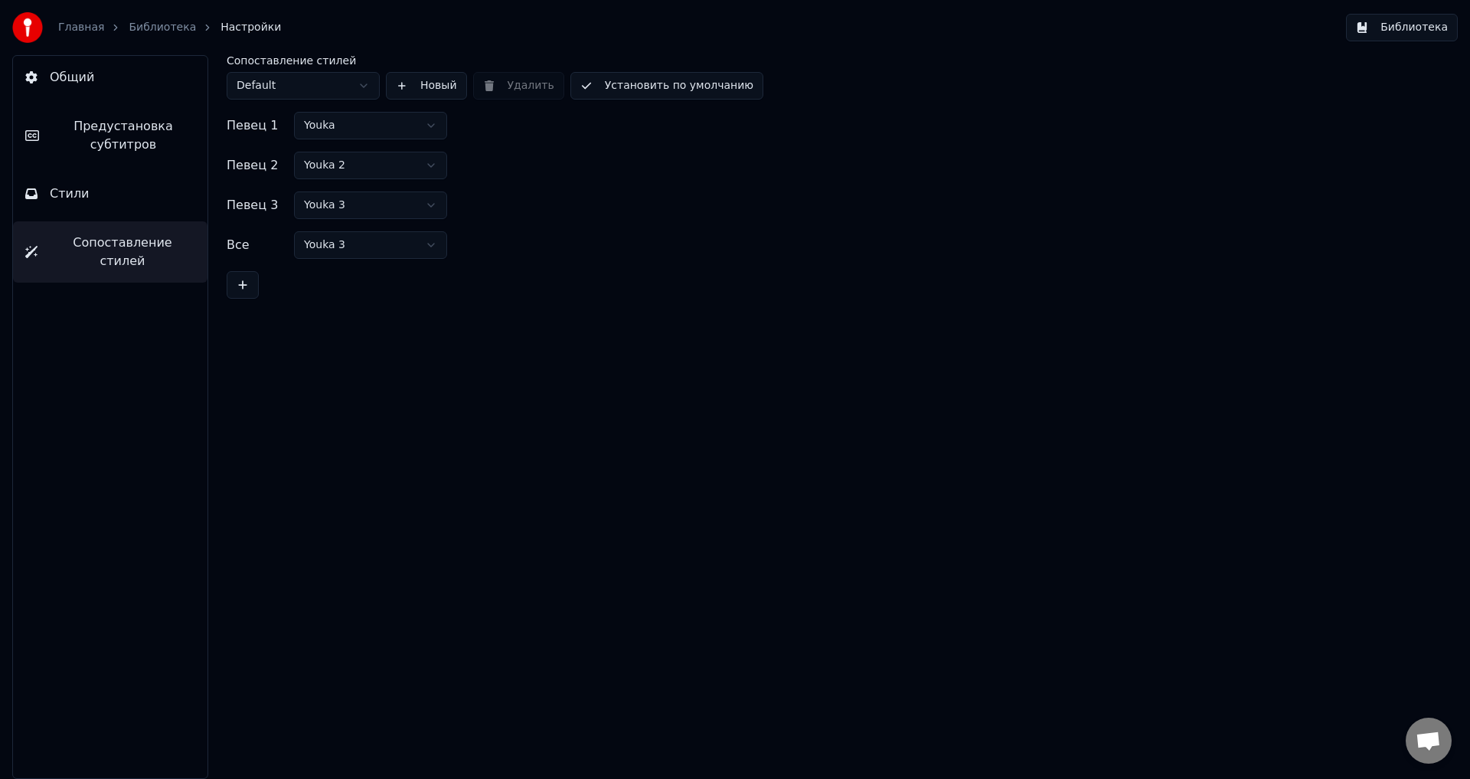
click at [109, 208] on button "Стили" at bounding box center [110, 193] width 195 height 43
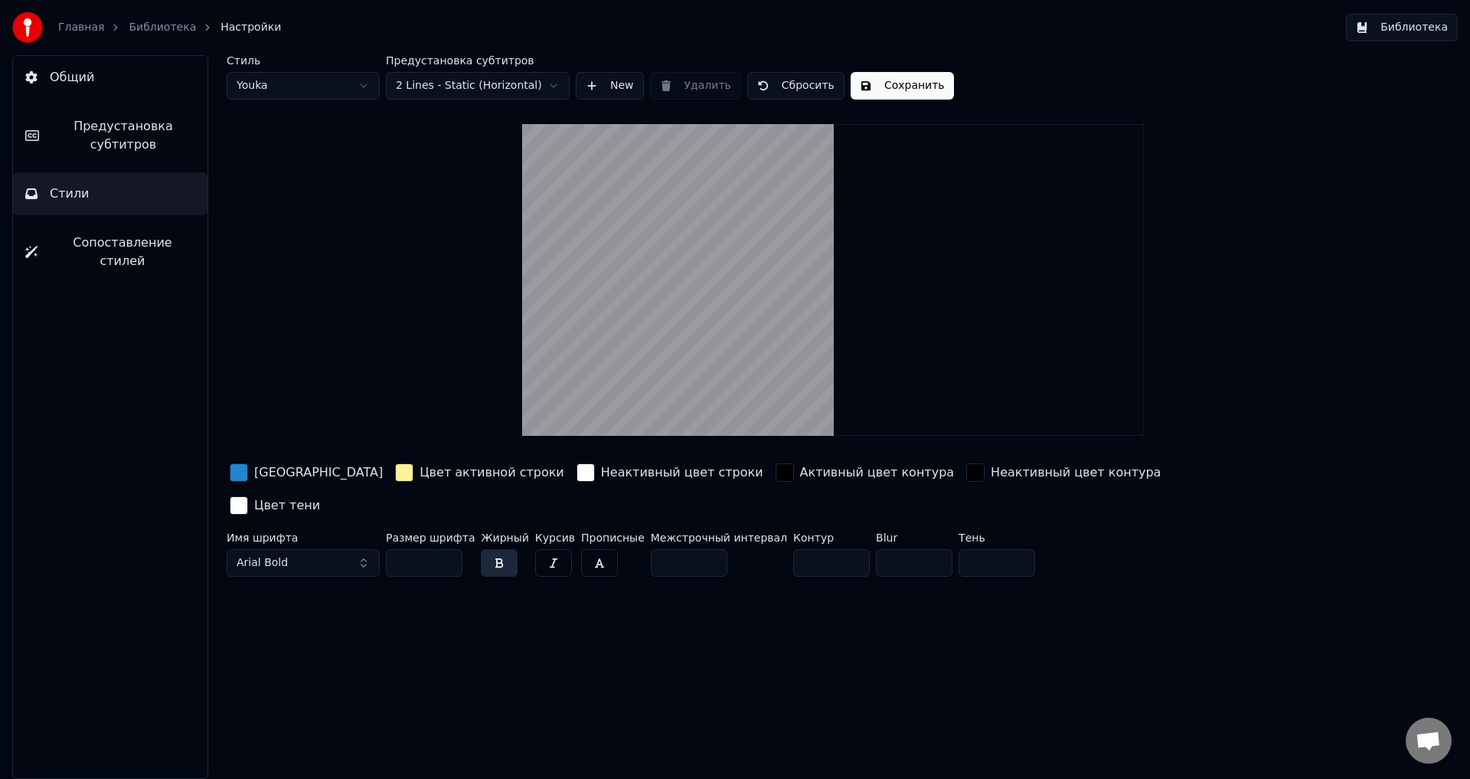
click at [113, 153] on span "Предустановка субтитров" at bounding box center [123, 135] width 144 height 37
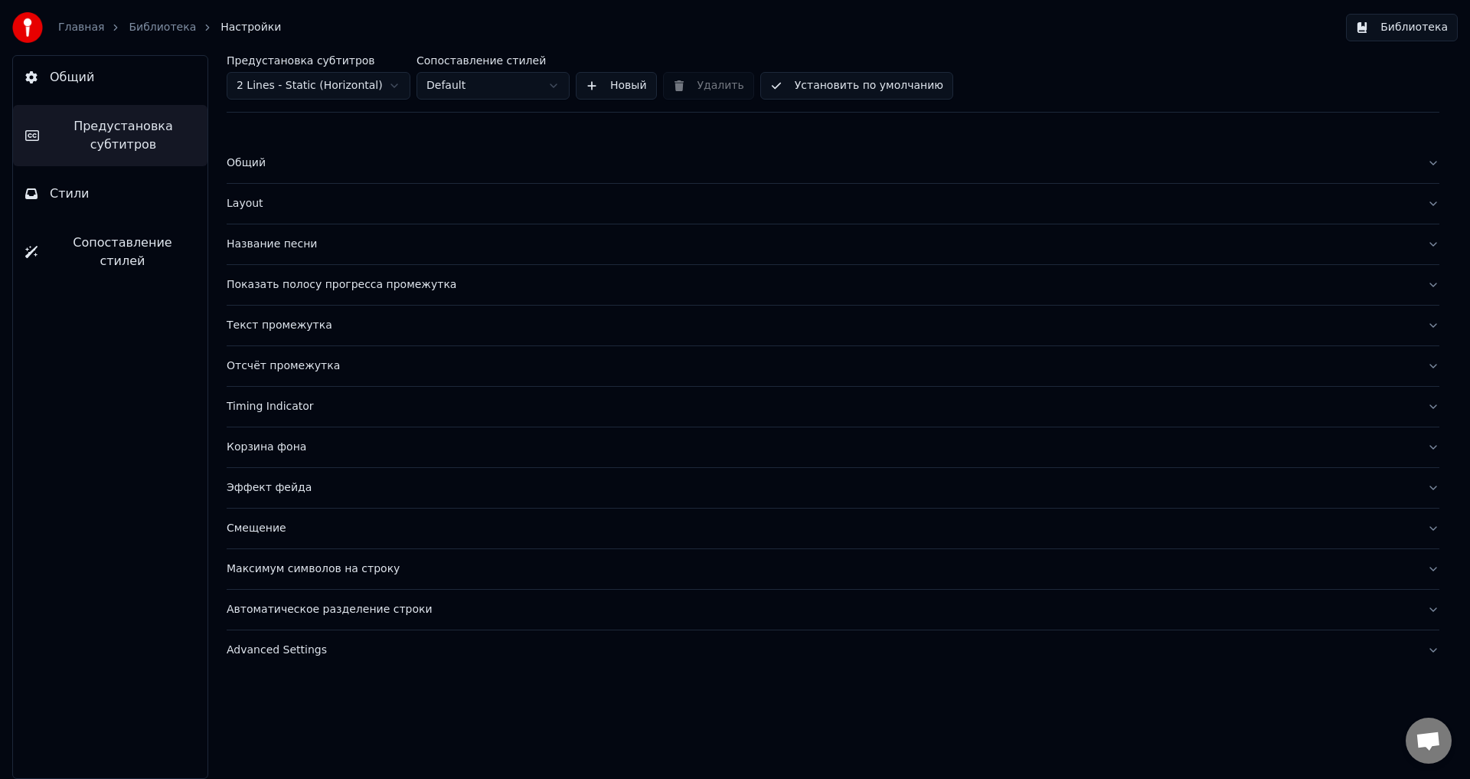
click at [250, 196] on div "Layout" at bounding box center [821, 203] width 1189 height 15
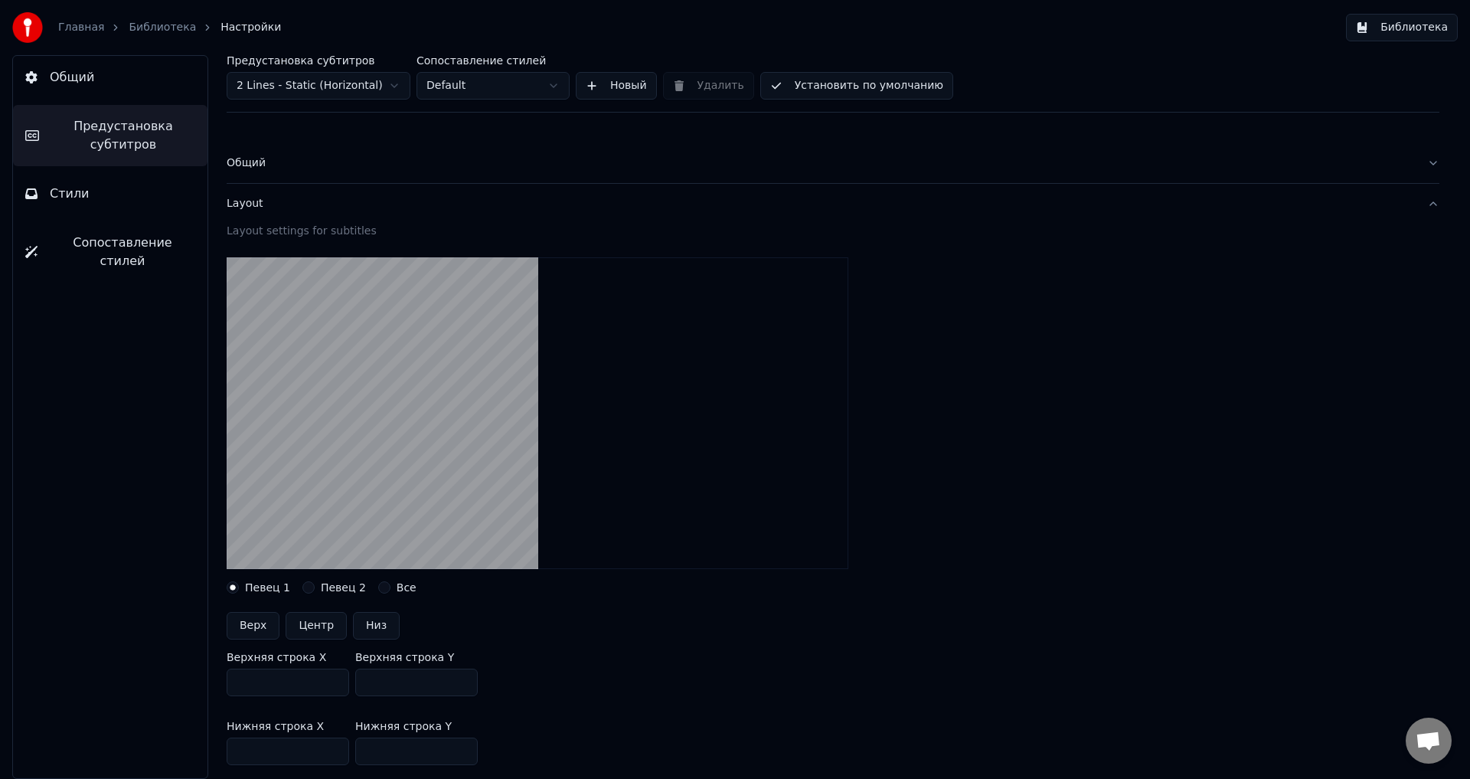
drag, startPoint x: 250, startPoint y: 195, endPoint x: 701, endPoint y: 191, distance: 450.4
click at [581, 191] on button "Layout" at bounding box center [833, 204] width 1213 height 40
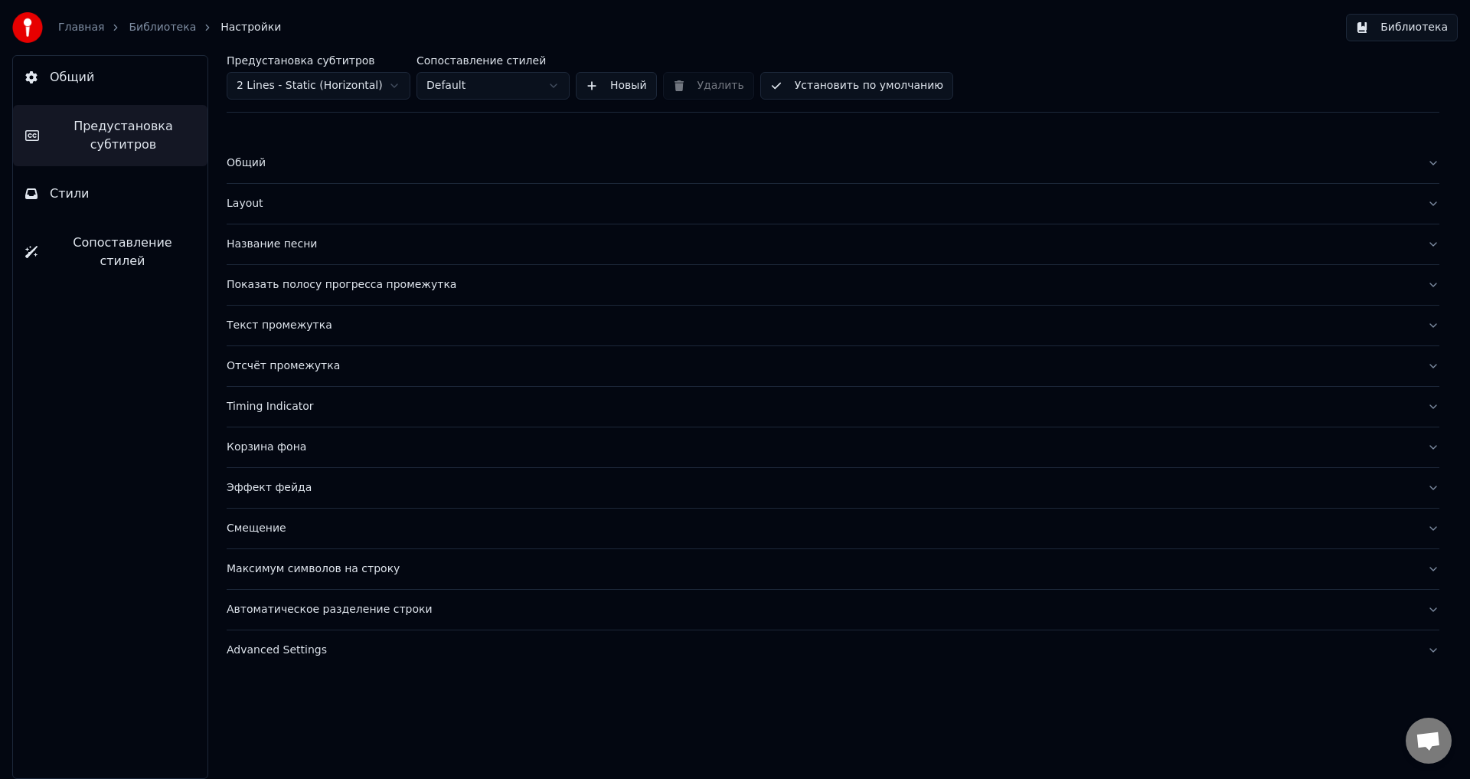
click at [246, 191] on button "Layout" at bounding box center [833, 204] width 1213 height 40
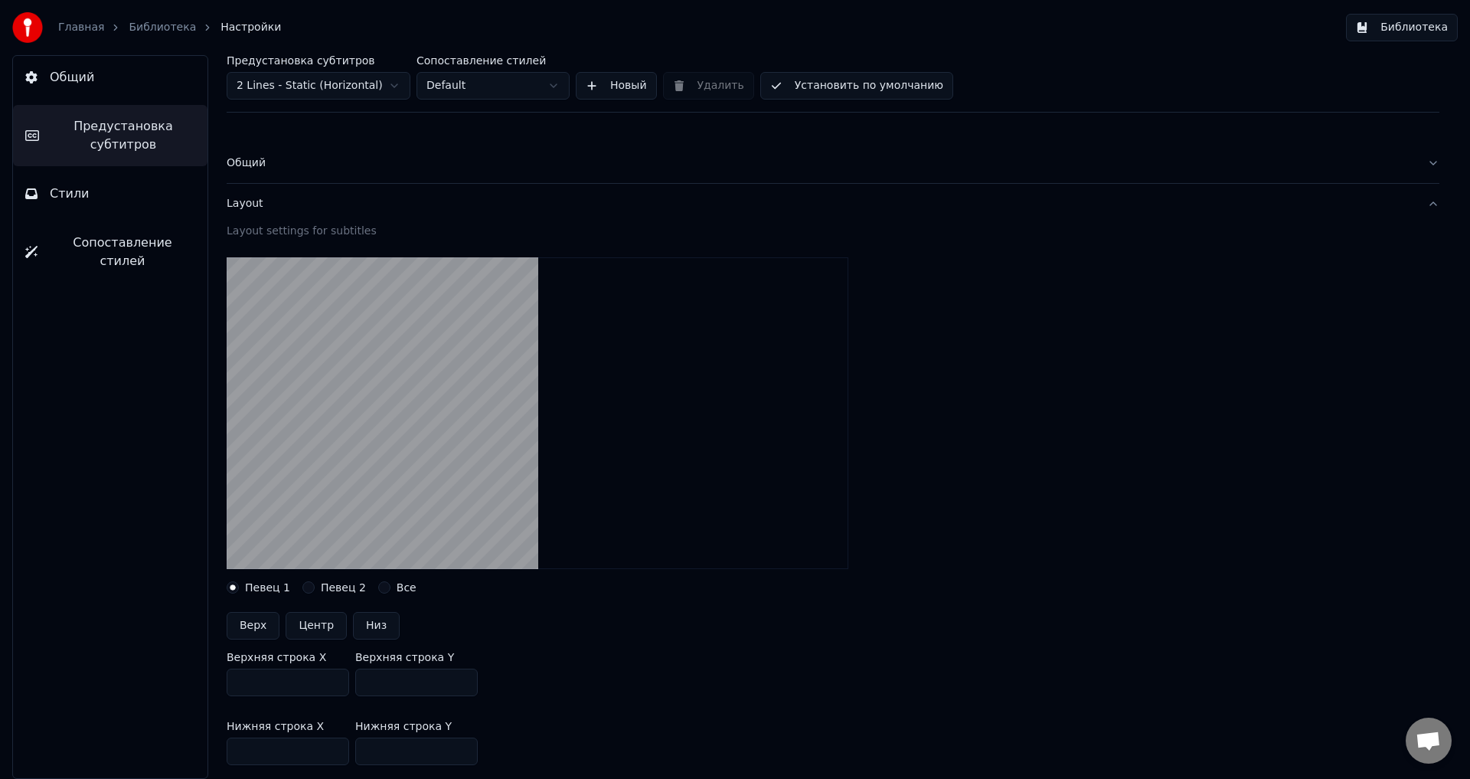
click at [342, 231] on div "Layout settings for subtitles" at bounding box center [833, 231] width 1213 height 15
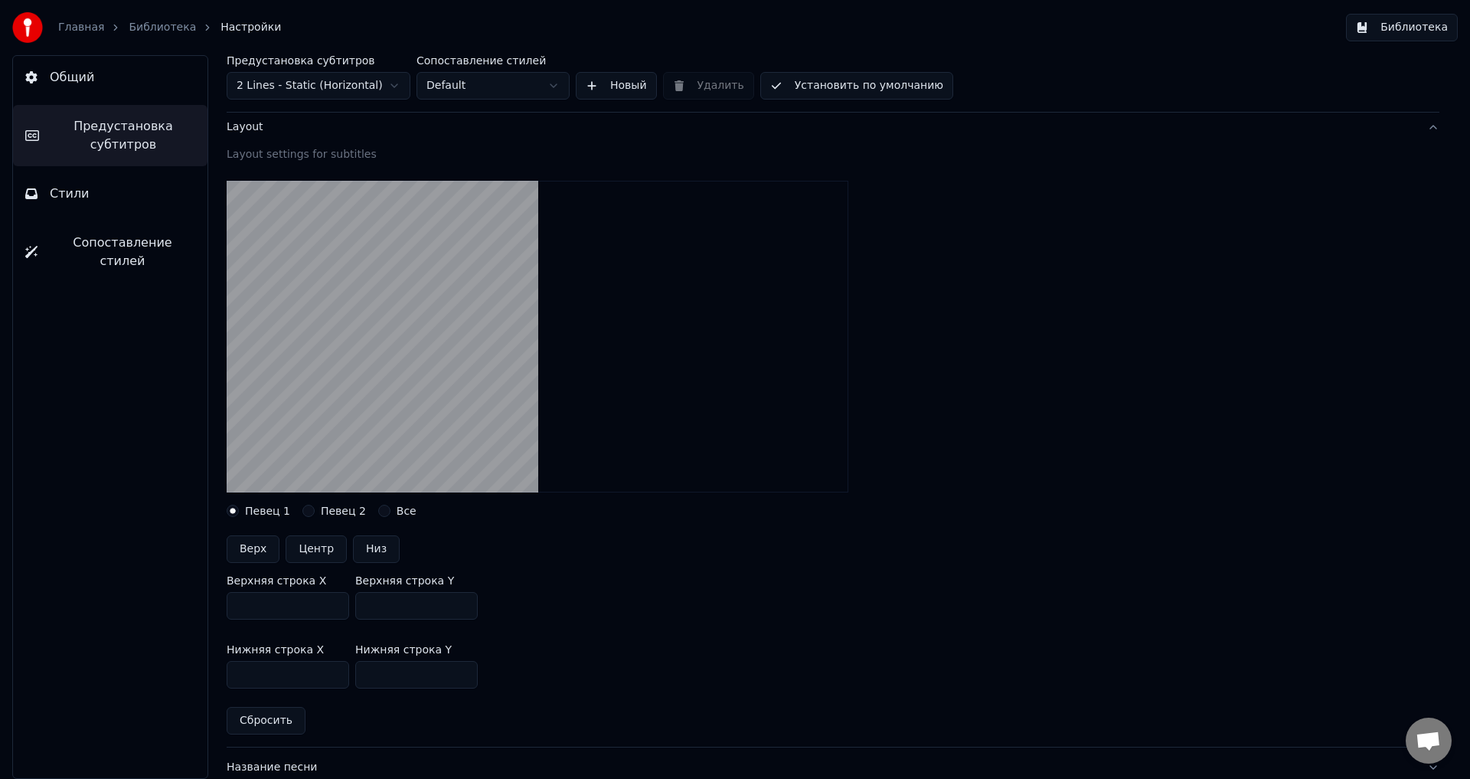
scroll to position [306, 0]
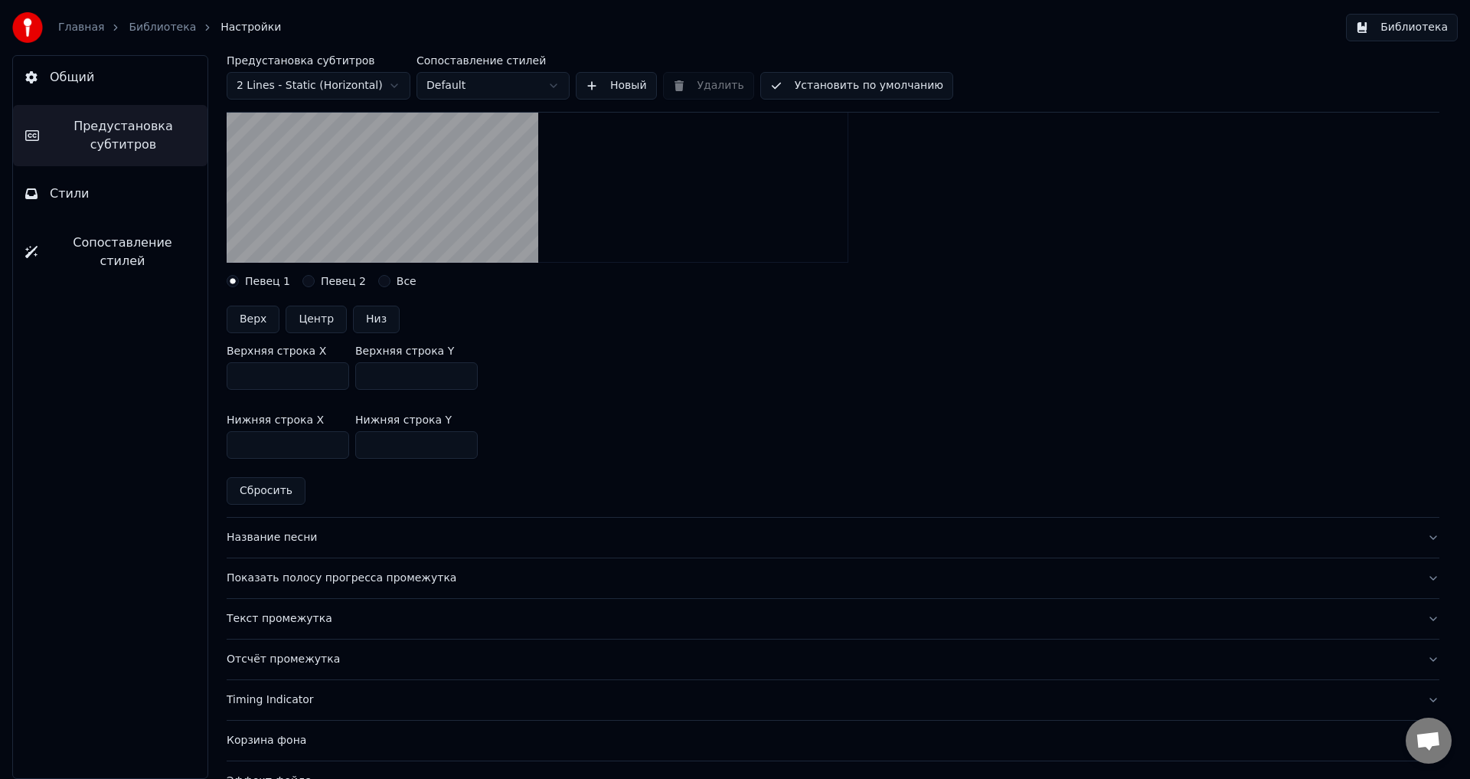
click at [306, 542] on div "Название песни" at bounding box center [821, 537] width 1189 height 15
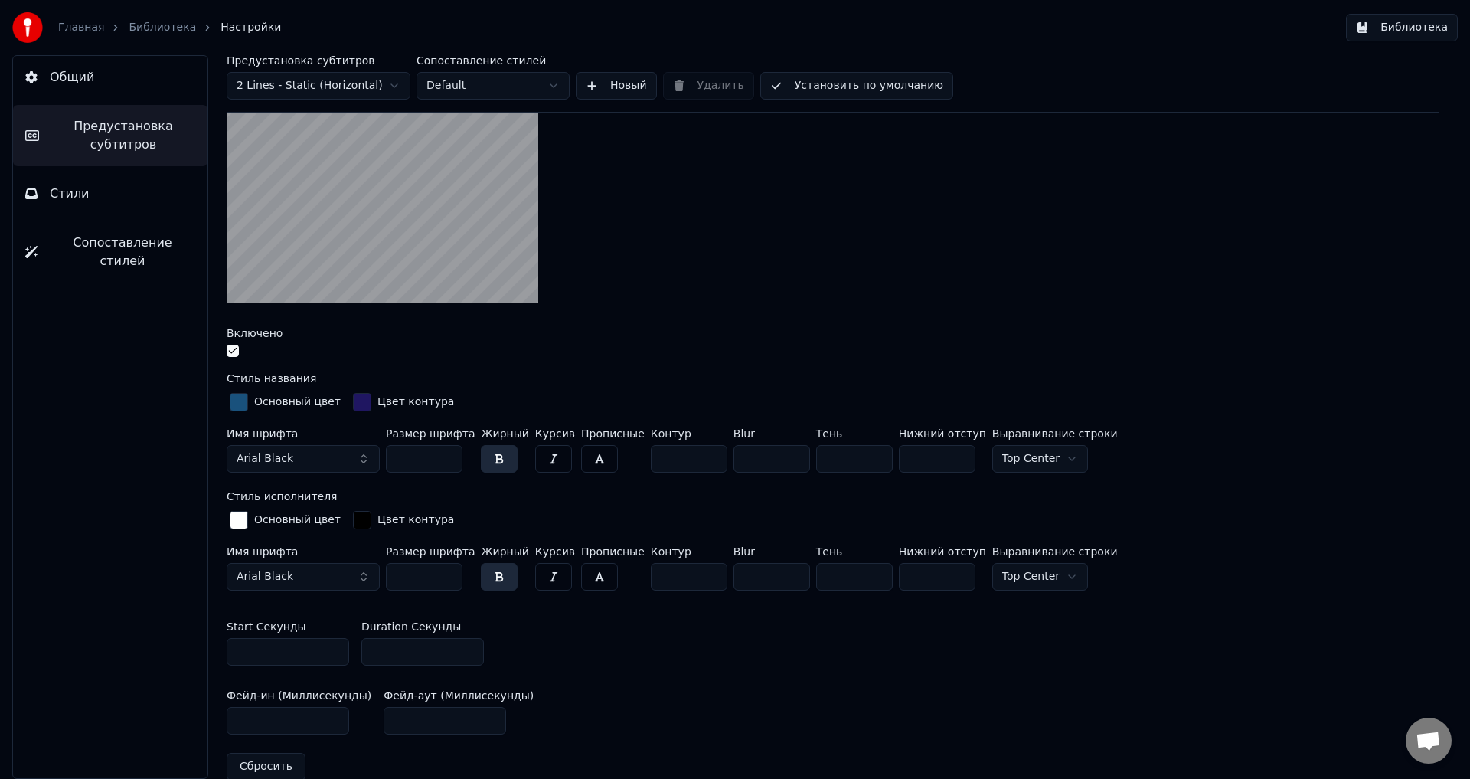
scroll to position [613, 0]
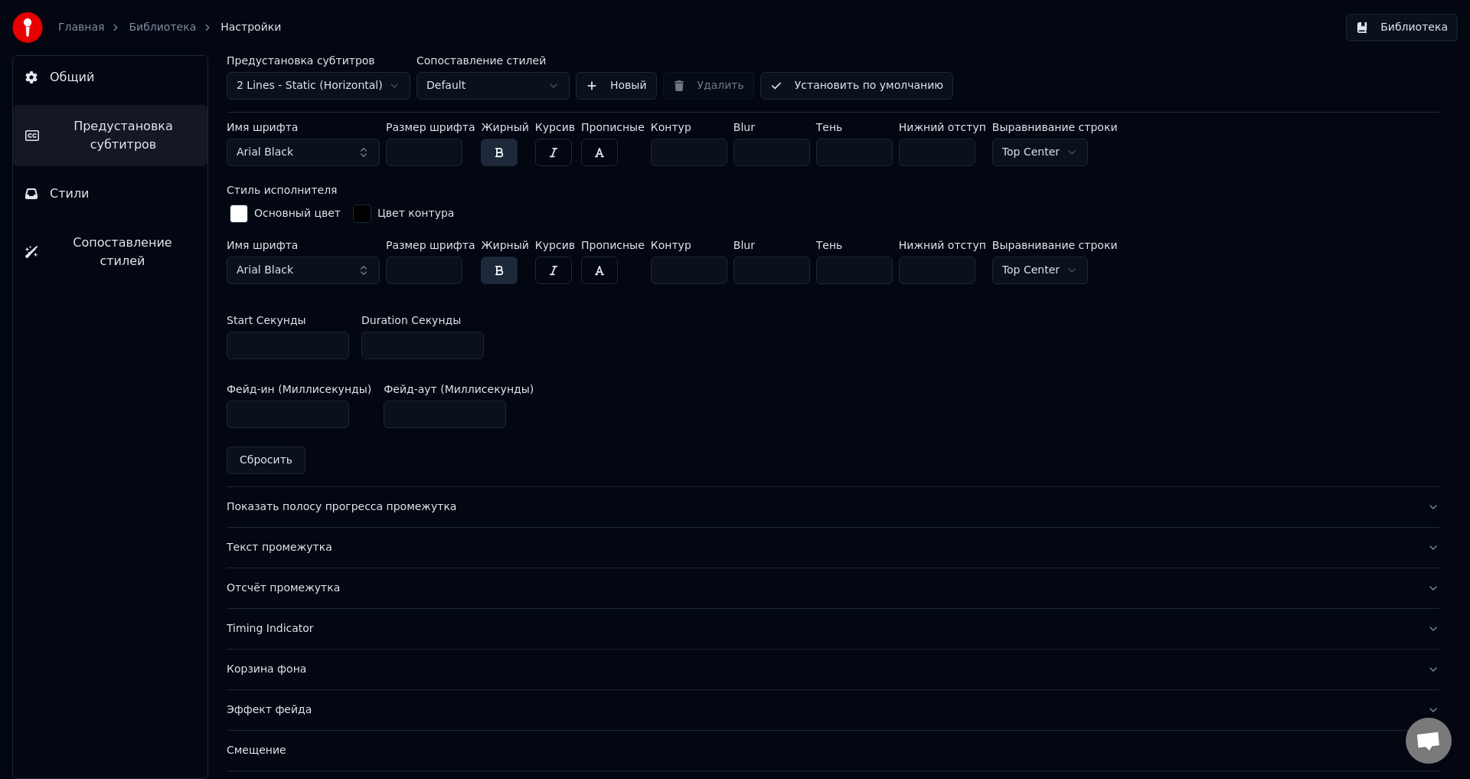
click at [354, 506] on div "Показать полосу прогресса промежутка" at bounding box center [821, 506] width 1189 height 15
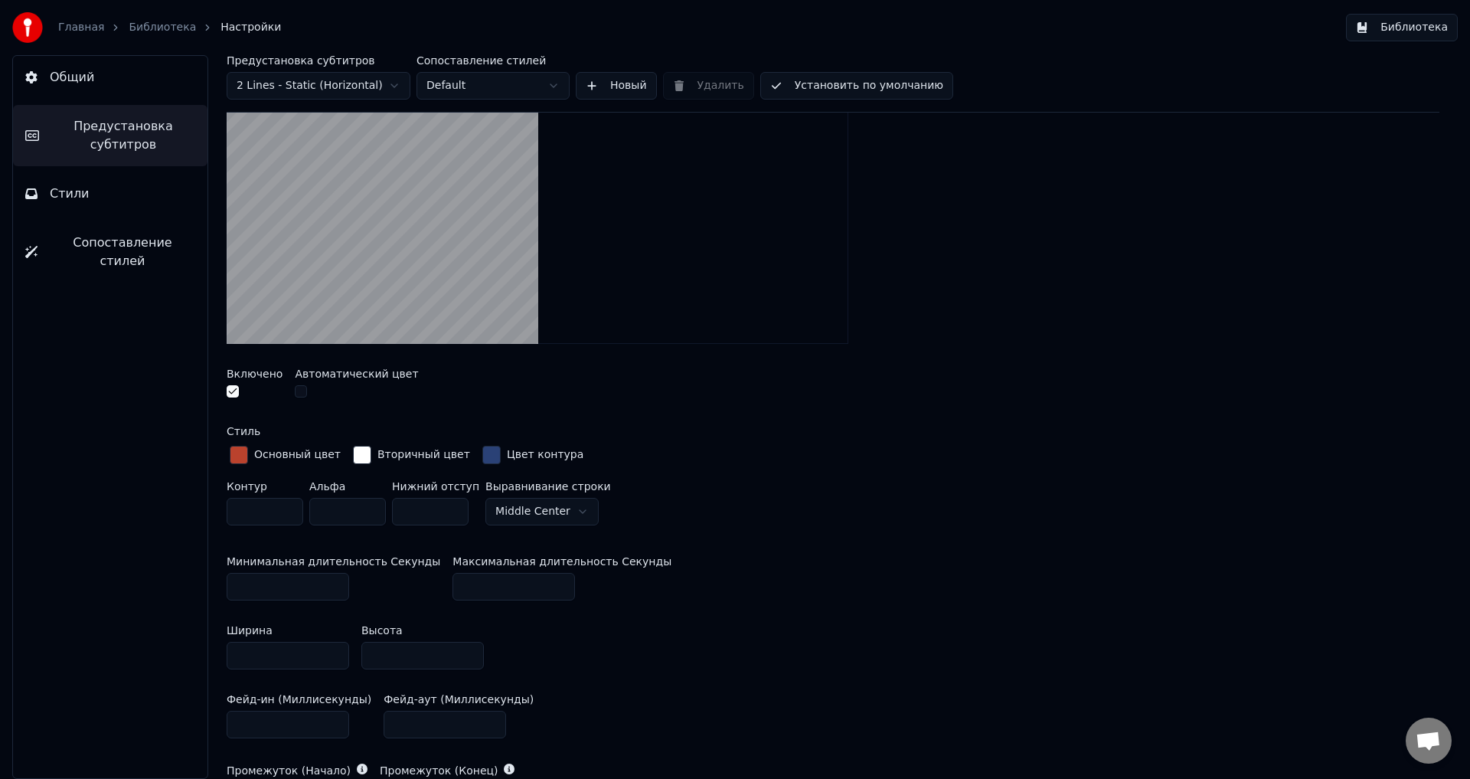
scroll to position [230, 0]
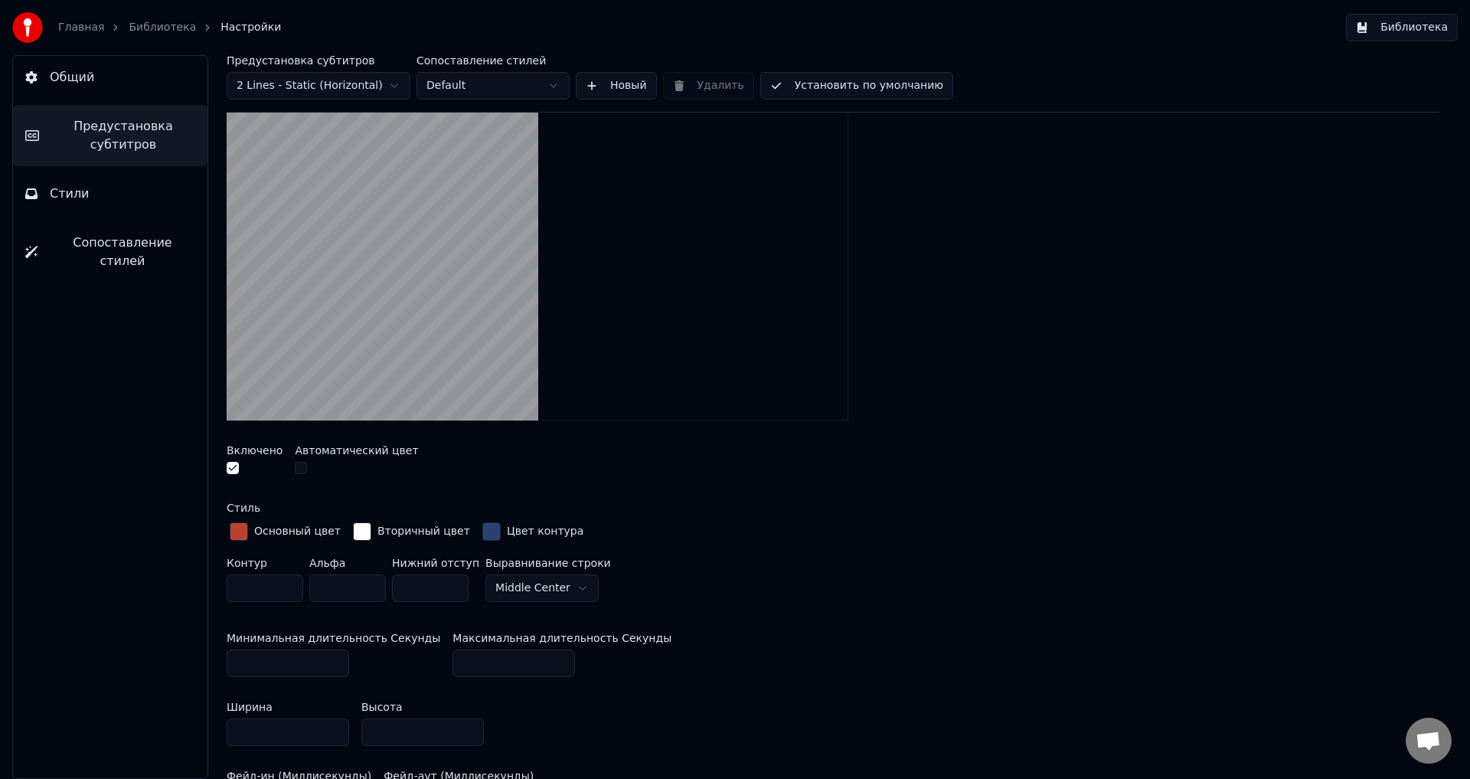
click at [296, 470] on button "button" at bounding box center [301, 468] width 12 height 12
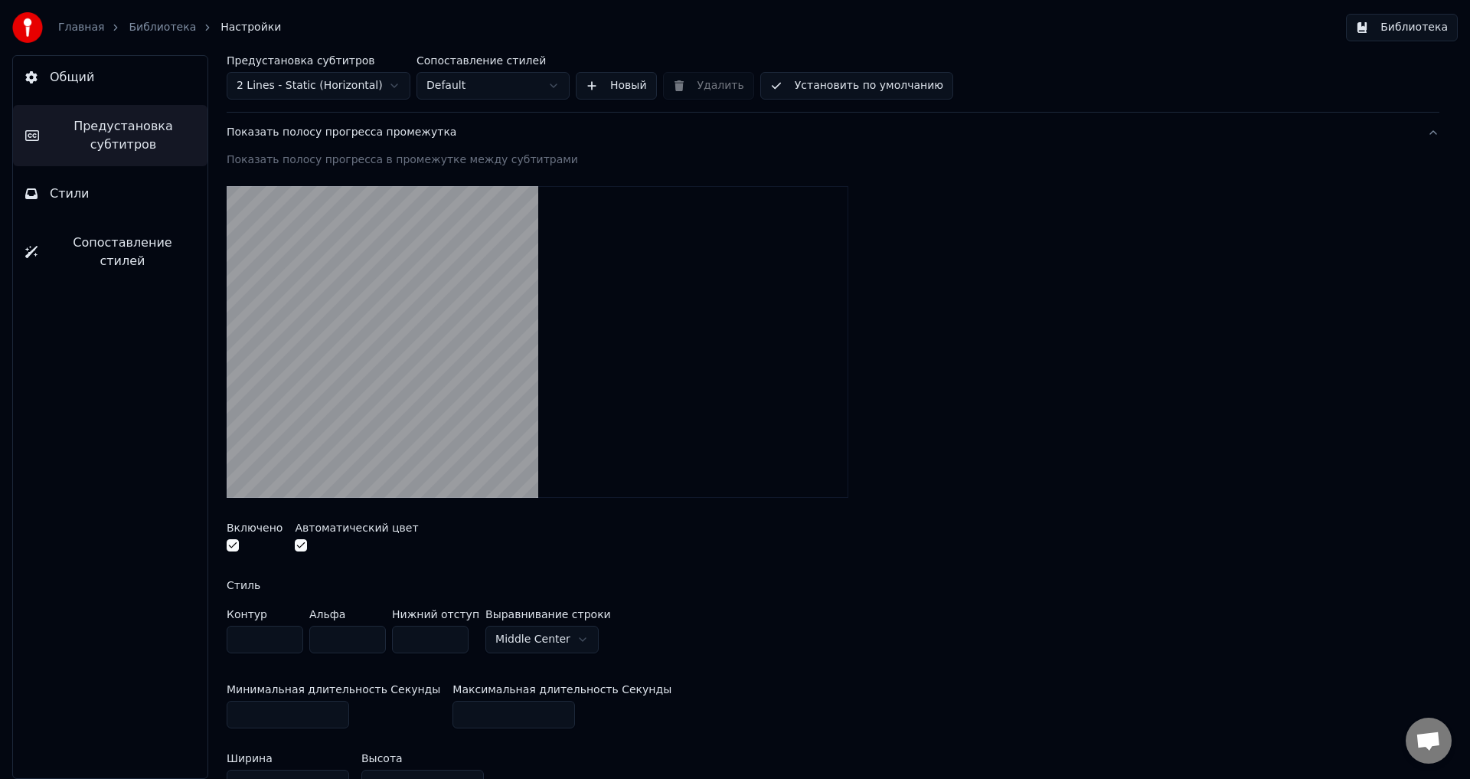
scroll to position [77, 0]
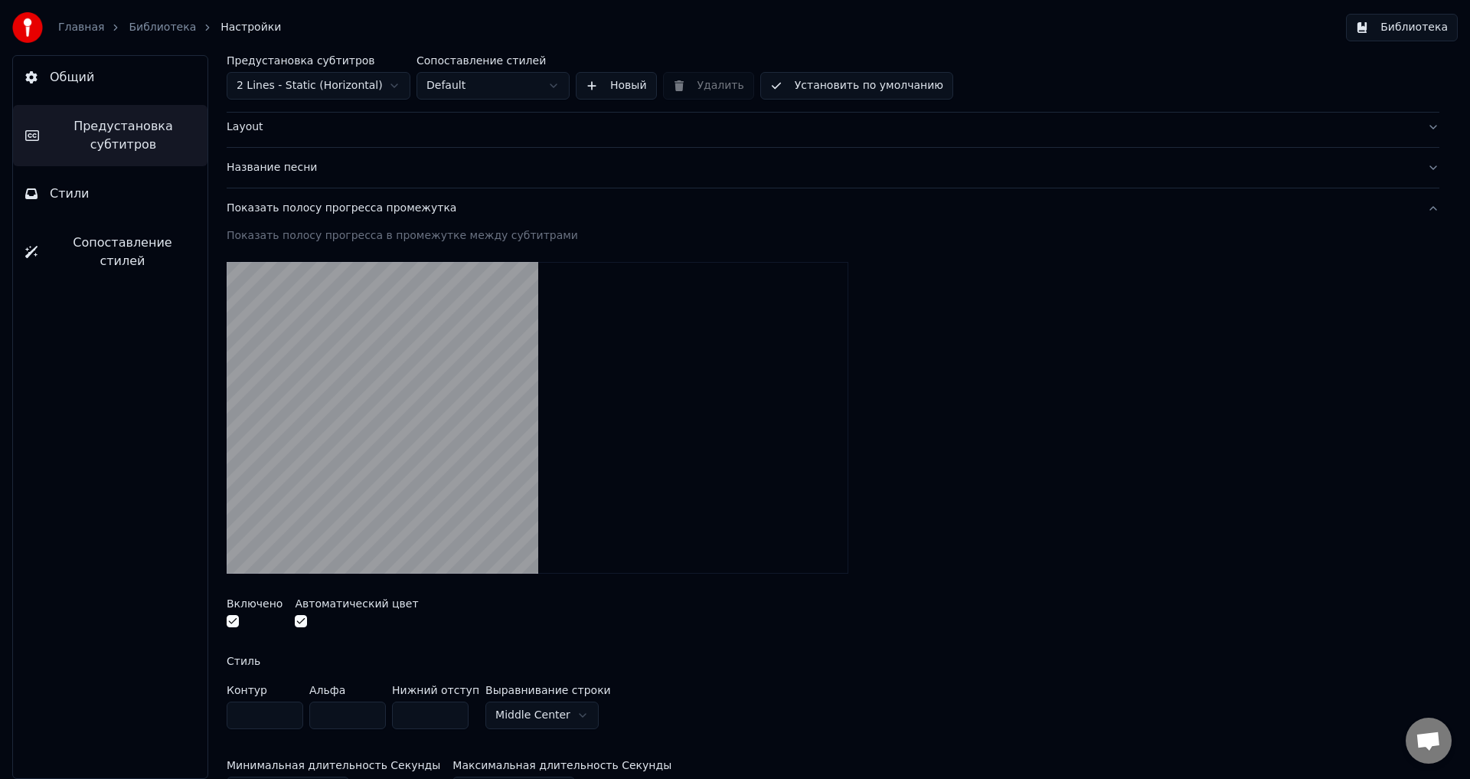
click at [301, 621] on button "button" at bounding box center [301, 621] width 12 height 12
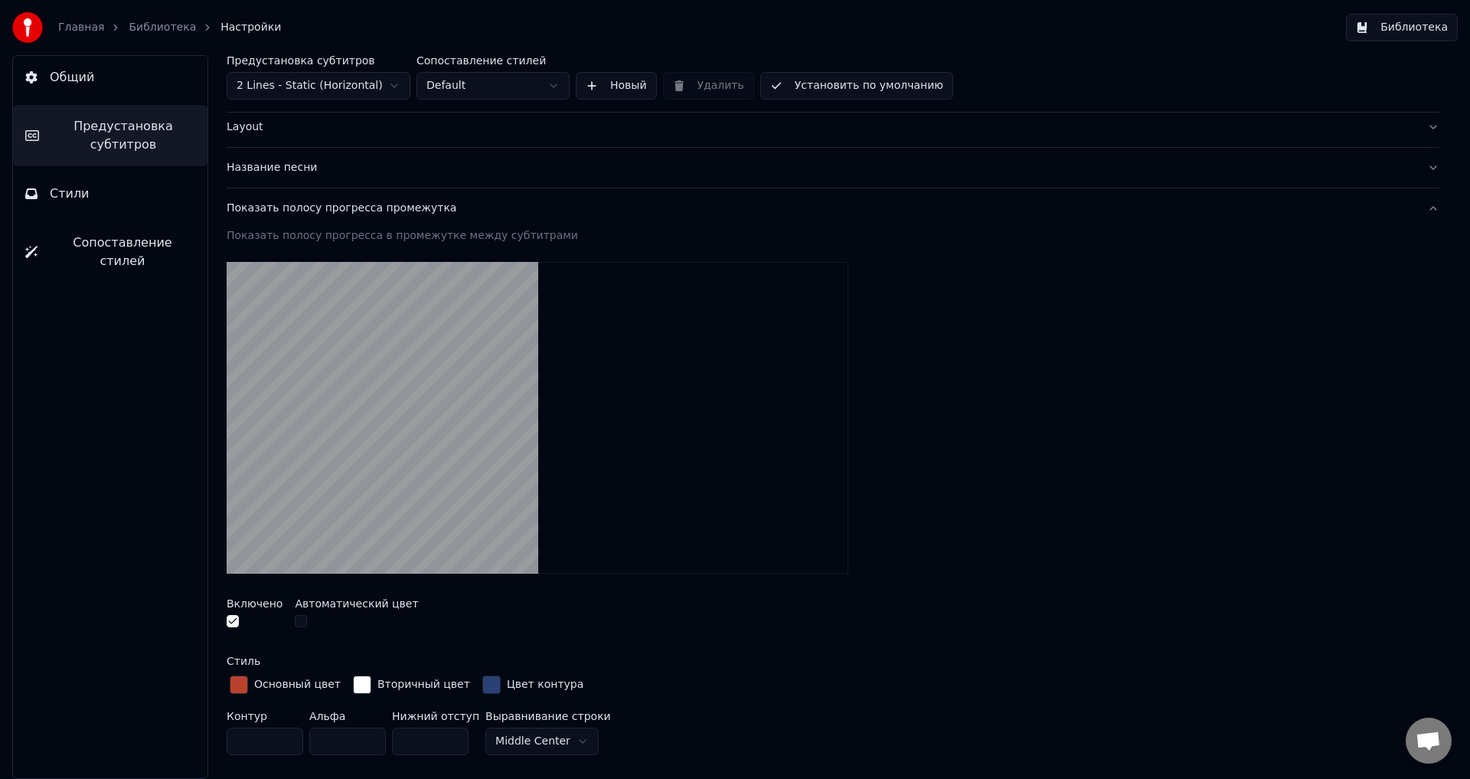
click at [301, 621] on button "button" at bounding box center [301, 621] width 12 height 12
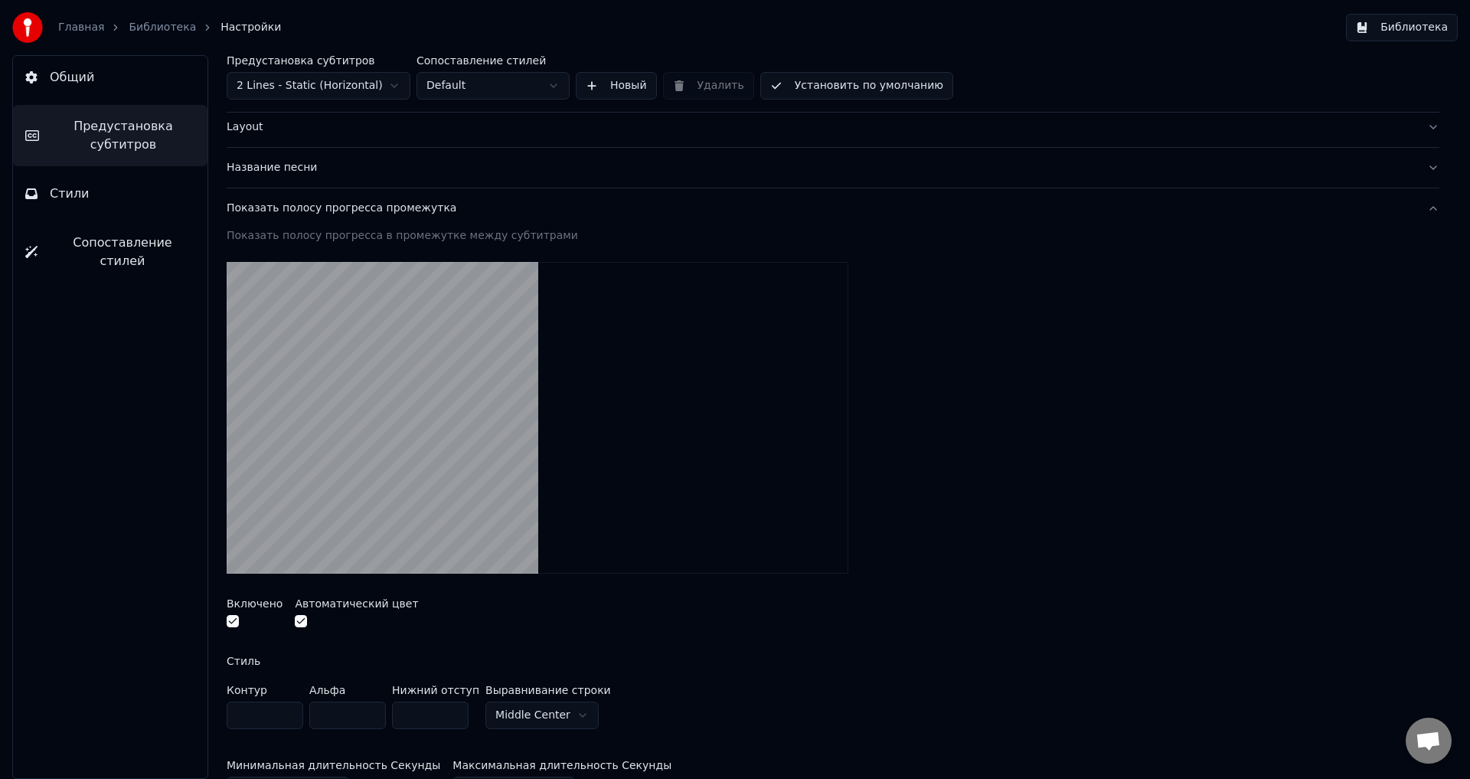
click at [1421, 36] on button "Библиотека" at bounding box center [1402, 28] width 112 height 28
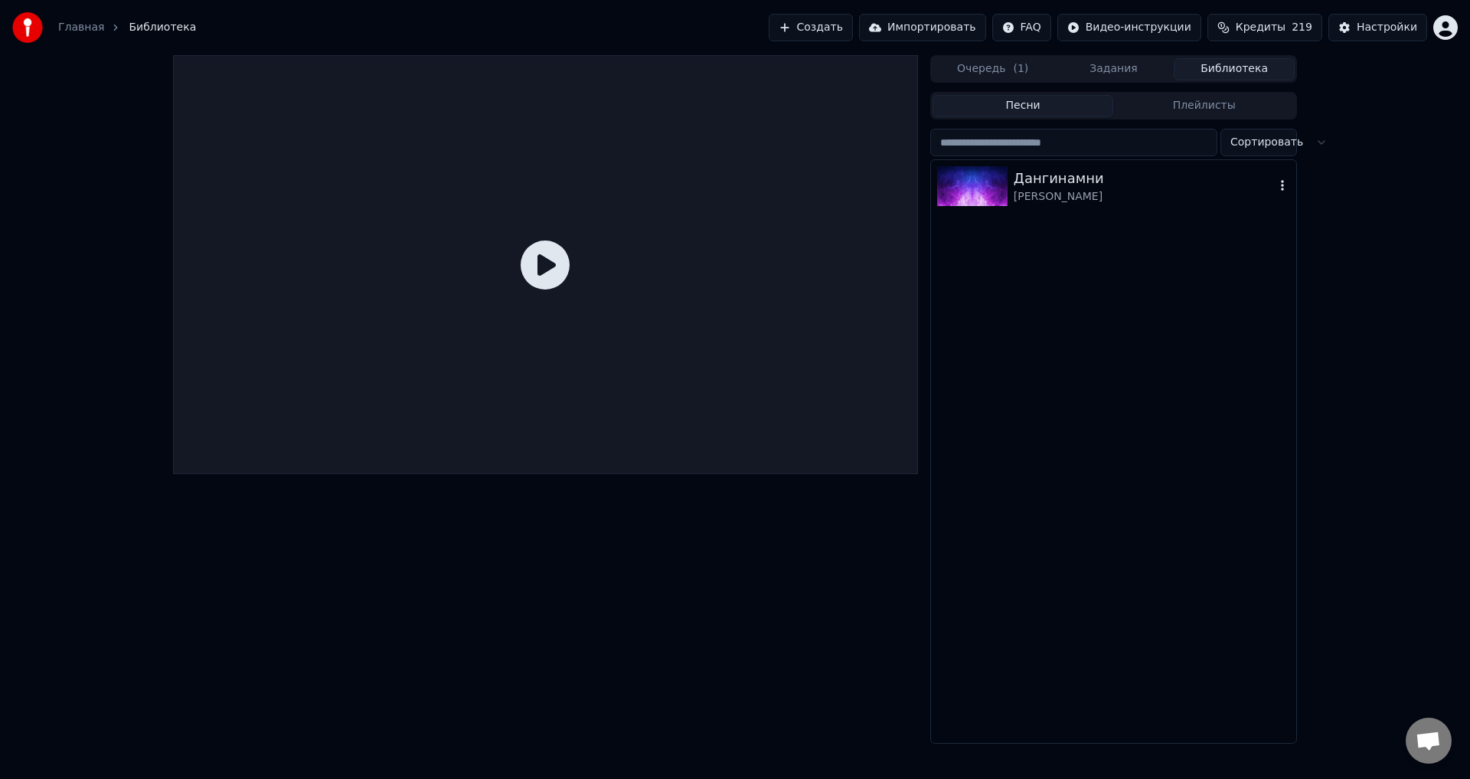
click at [1038, 186] on div "Дангинамни" at bounding box center [1144, 178] width 261 height 21
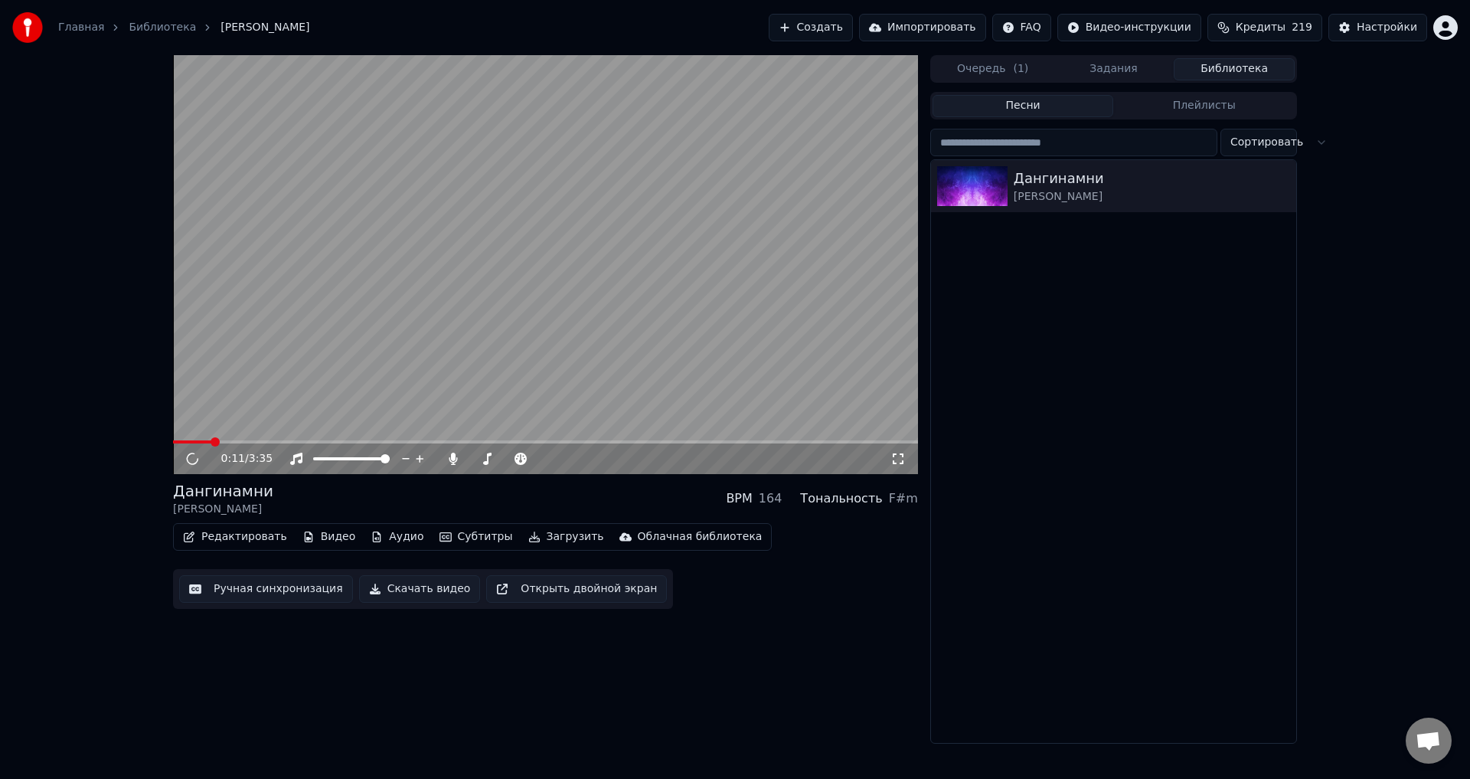
click at [211, 441] on span at bounding box center [545, 441] width 745 height 3
click at [243, 445] on div "0:11 / 3:35" at bounding box center [545, 458] width 745 height 31
click at [244, 442] on span at bounding box center [545, 441] width 745 height 3
click at [318, 371] on video at bounding box center [545, 264] width 745 height 419
click at [1410, 38] on button "Настройки" at bounding box center [1378, 28] width 99 height 28
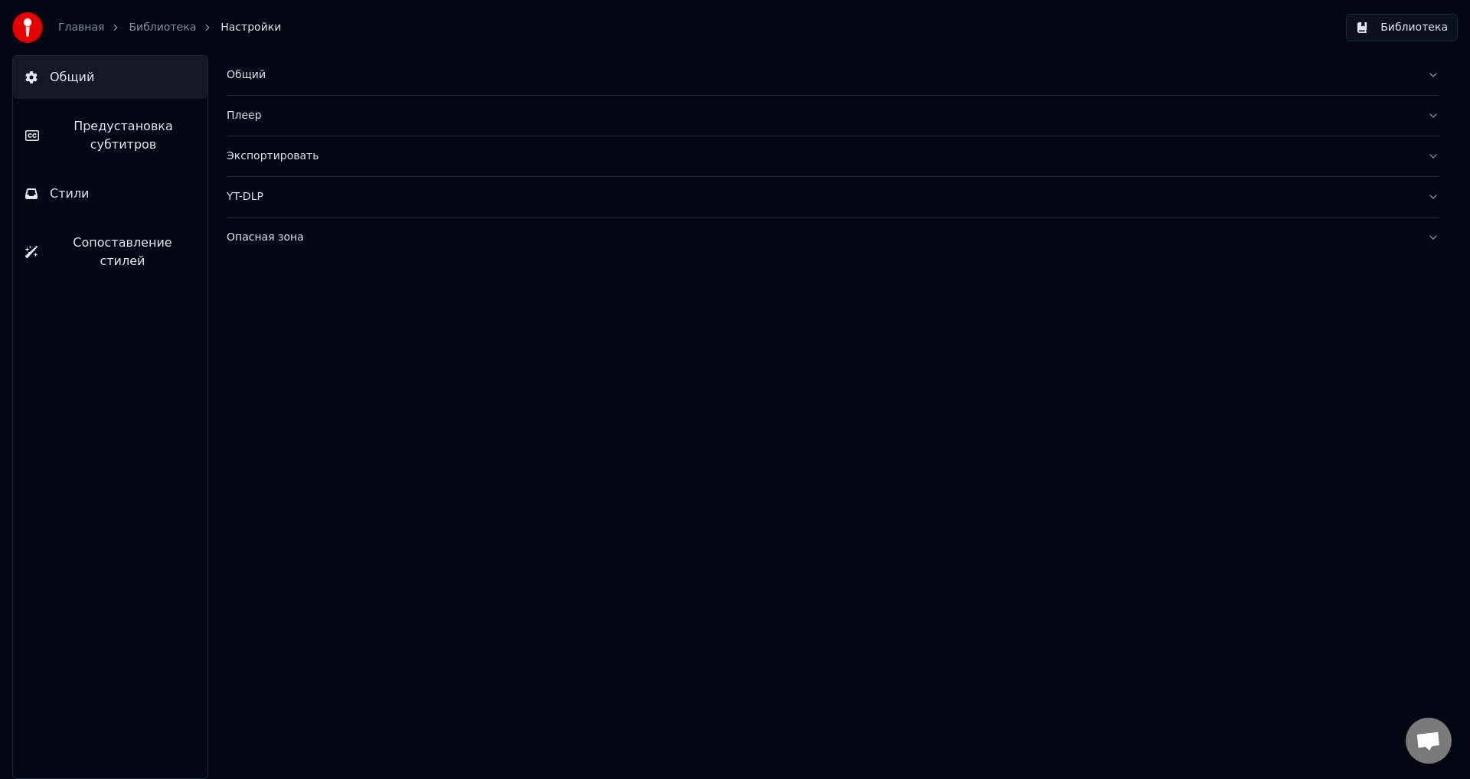
click at [156, 198] on button "Стили" at bounding box center [110, 193] width 195 height 43
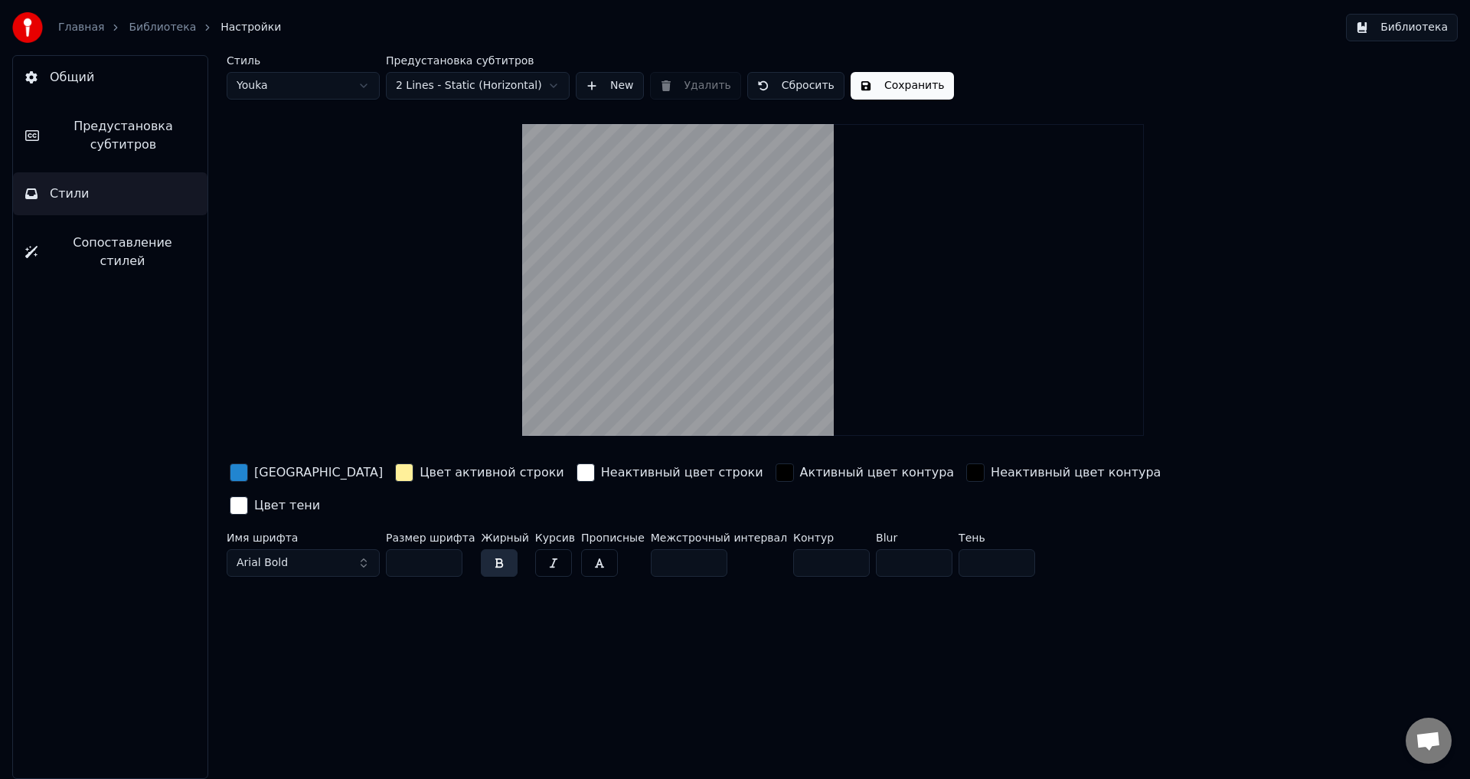
click at [163, 164] on button "Предустановка субтитров" at bounding box center [110, 135] width 195 height 61
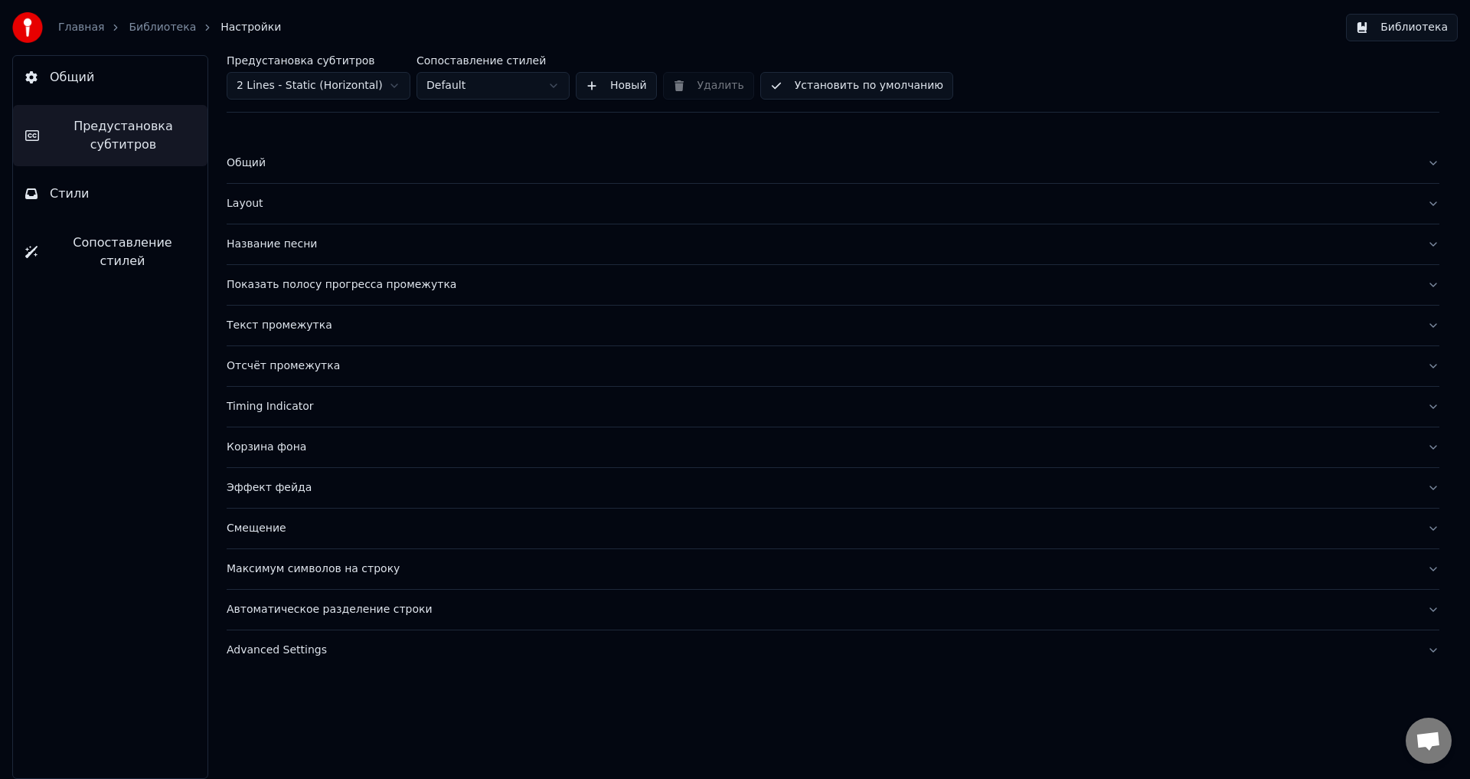
click at [162, 230] on button "Сопоставление стилей" at bounding box center [110, 251] width 195 height 61
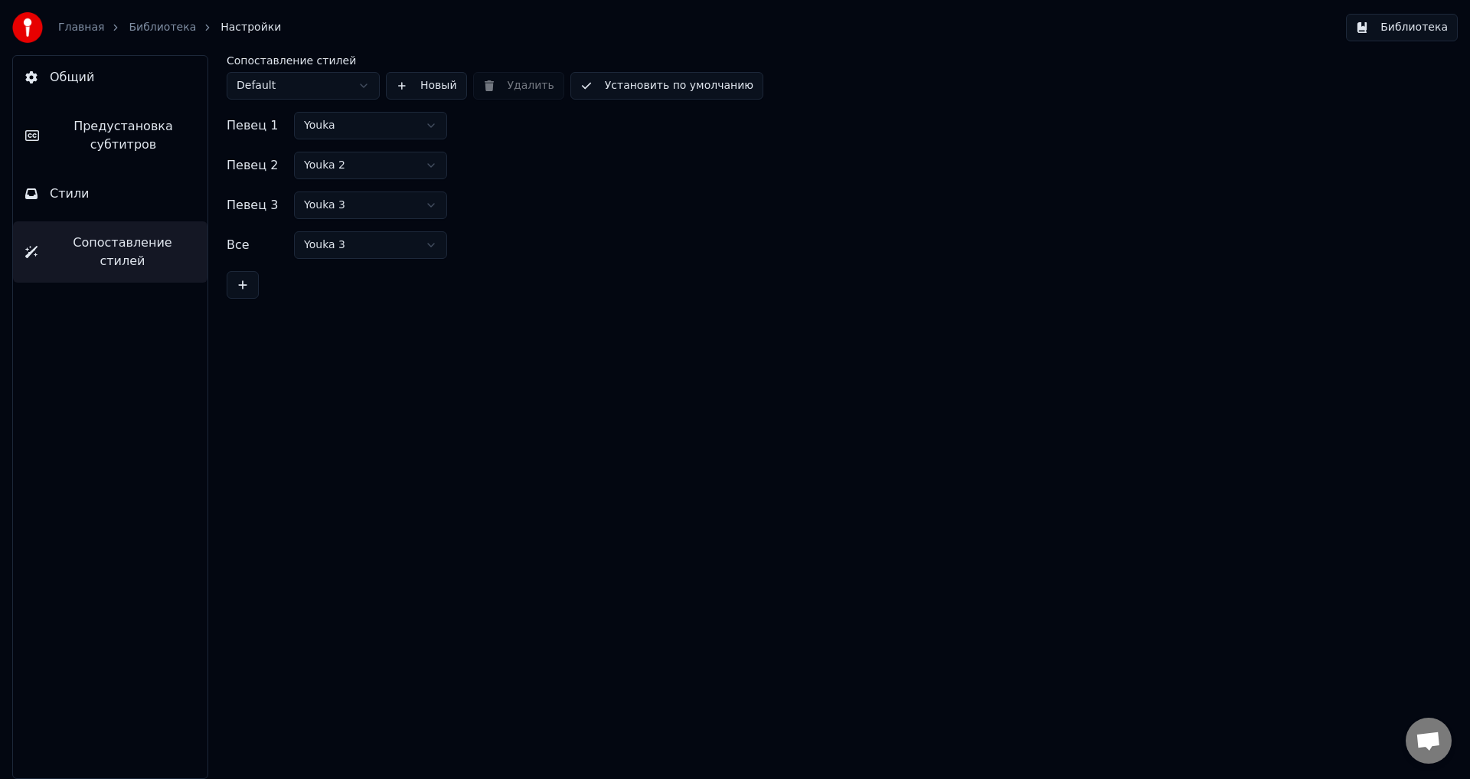
click at [161, 211] on button "Стили" at bounding box center [110, 193] width 195 height 43
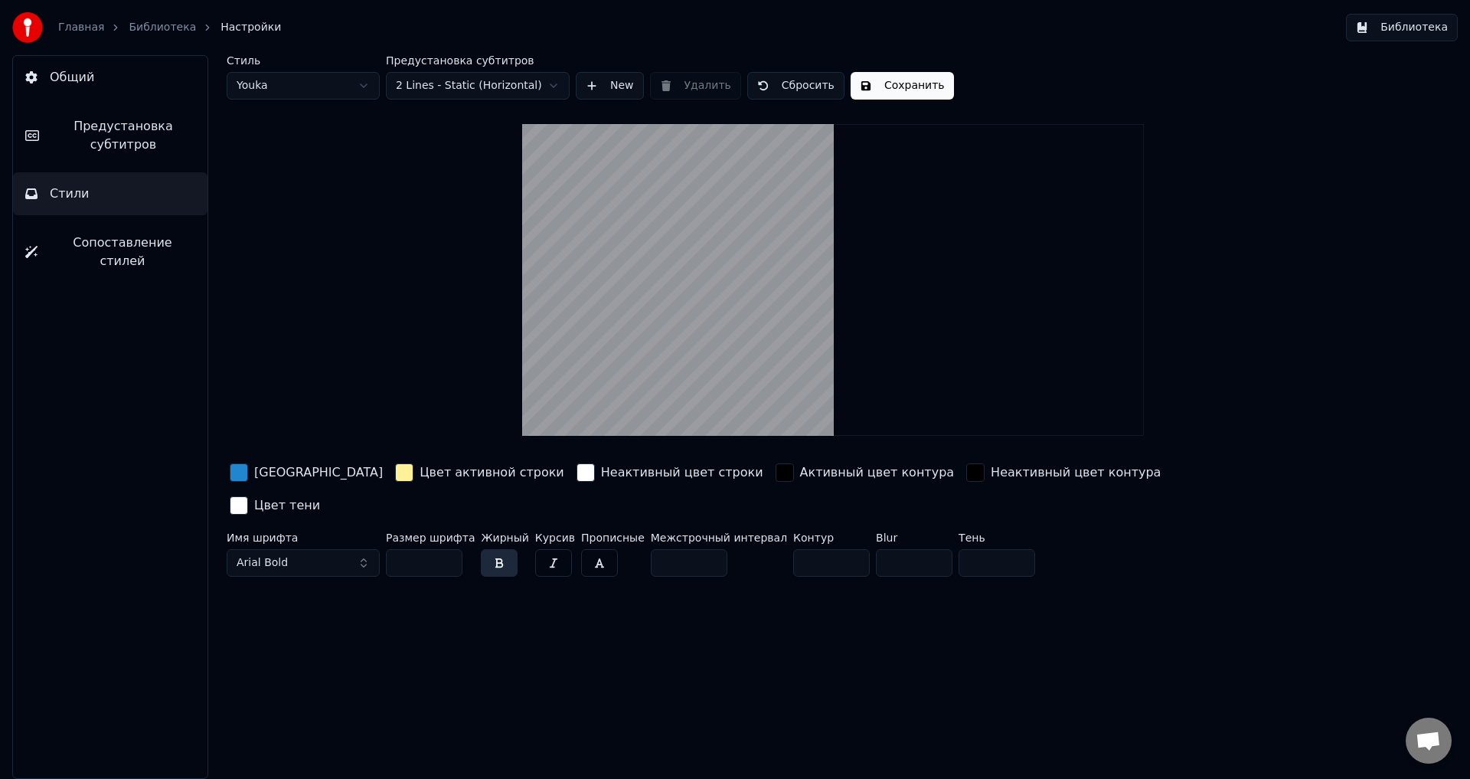
click at [168, 245] on span "Сопоставление стилей" at bounding box center [123, 252] width 146 height 37
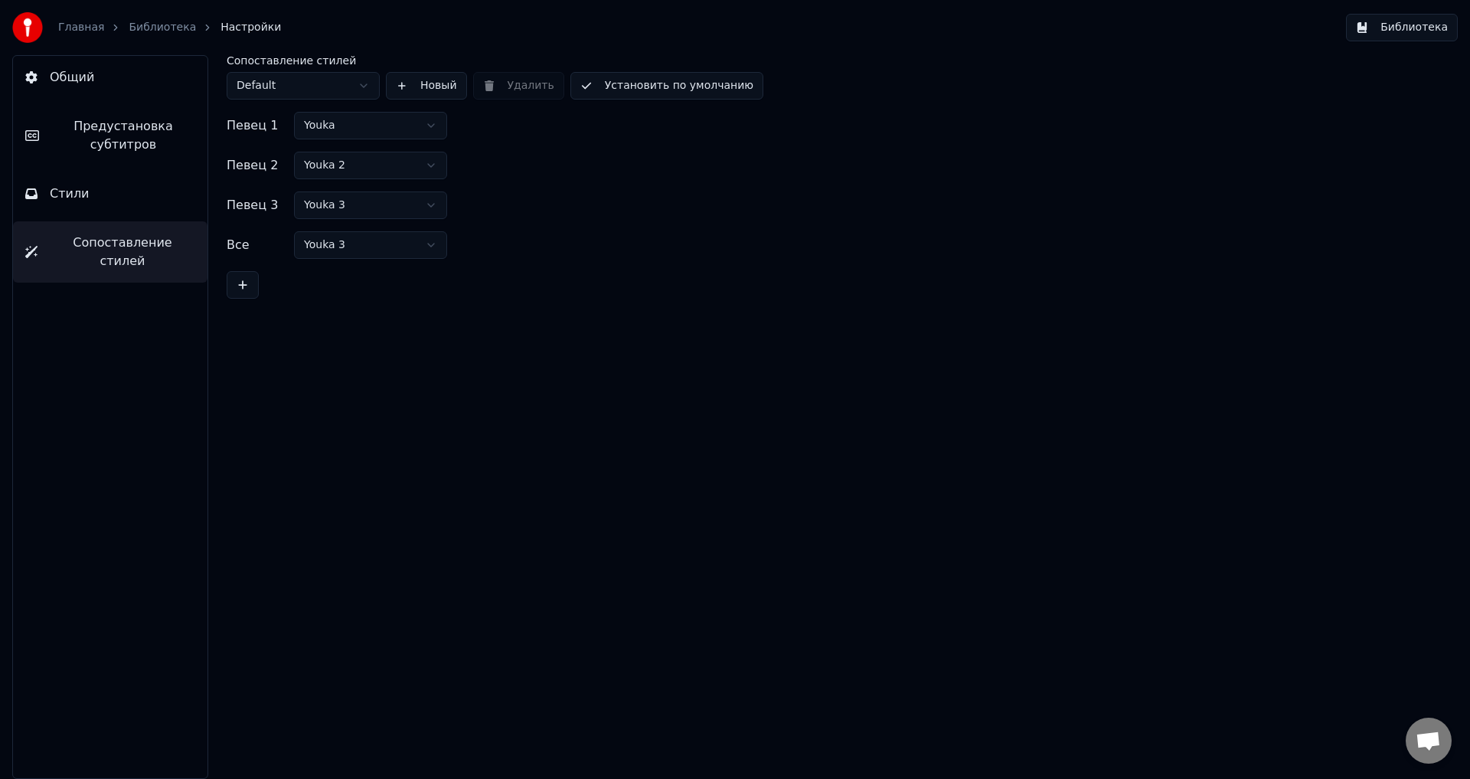
click at [175, 155] on button "Предустановка субтитров" at bounding box center [110, 135] width 195 height 61
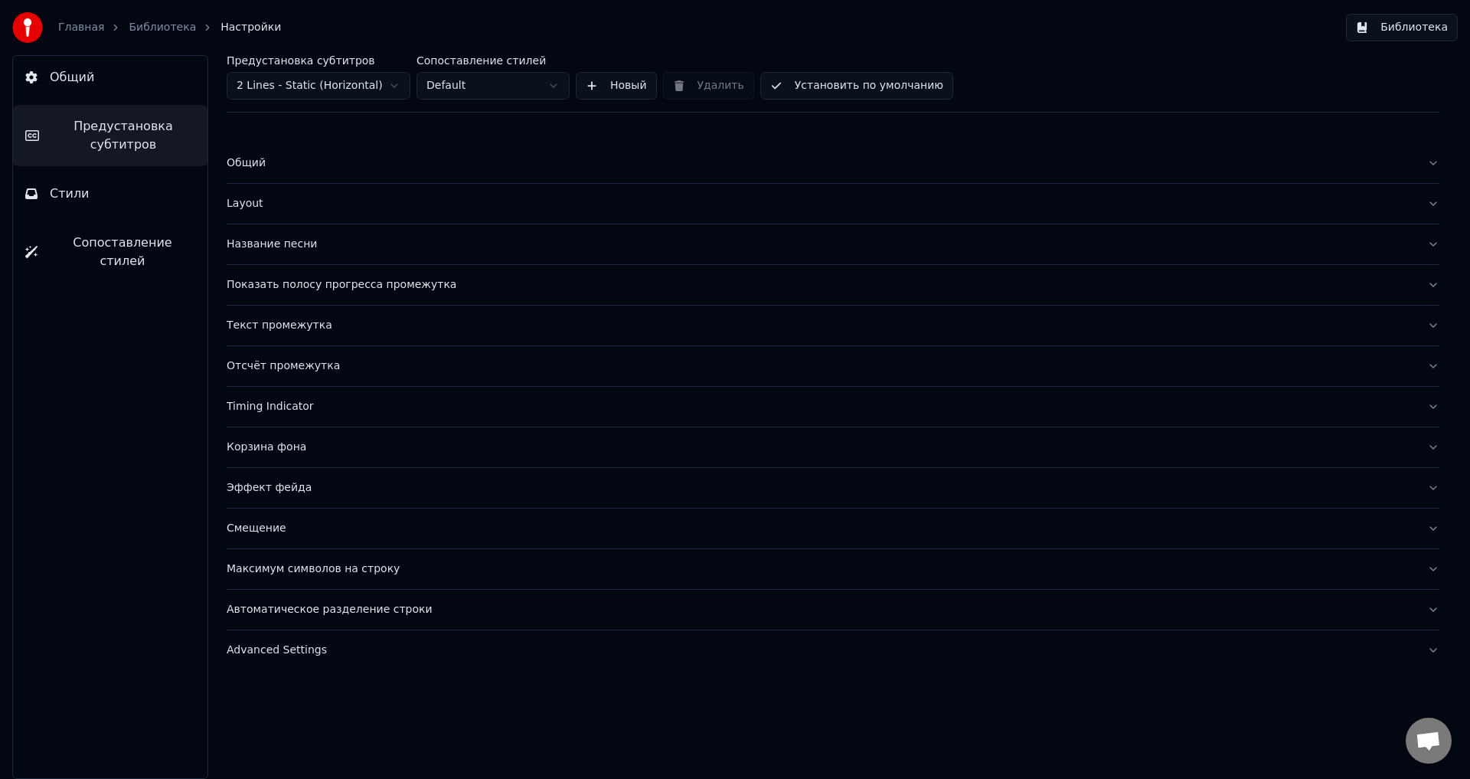
click at [279, 447] on div "Корзина фона" at bounding box center [821, 447] width 1189 height 15
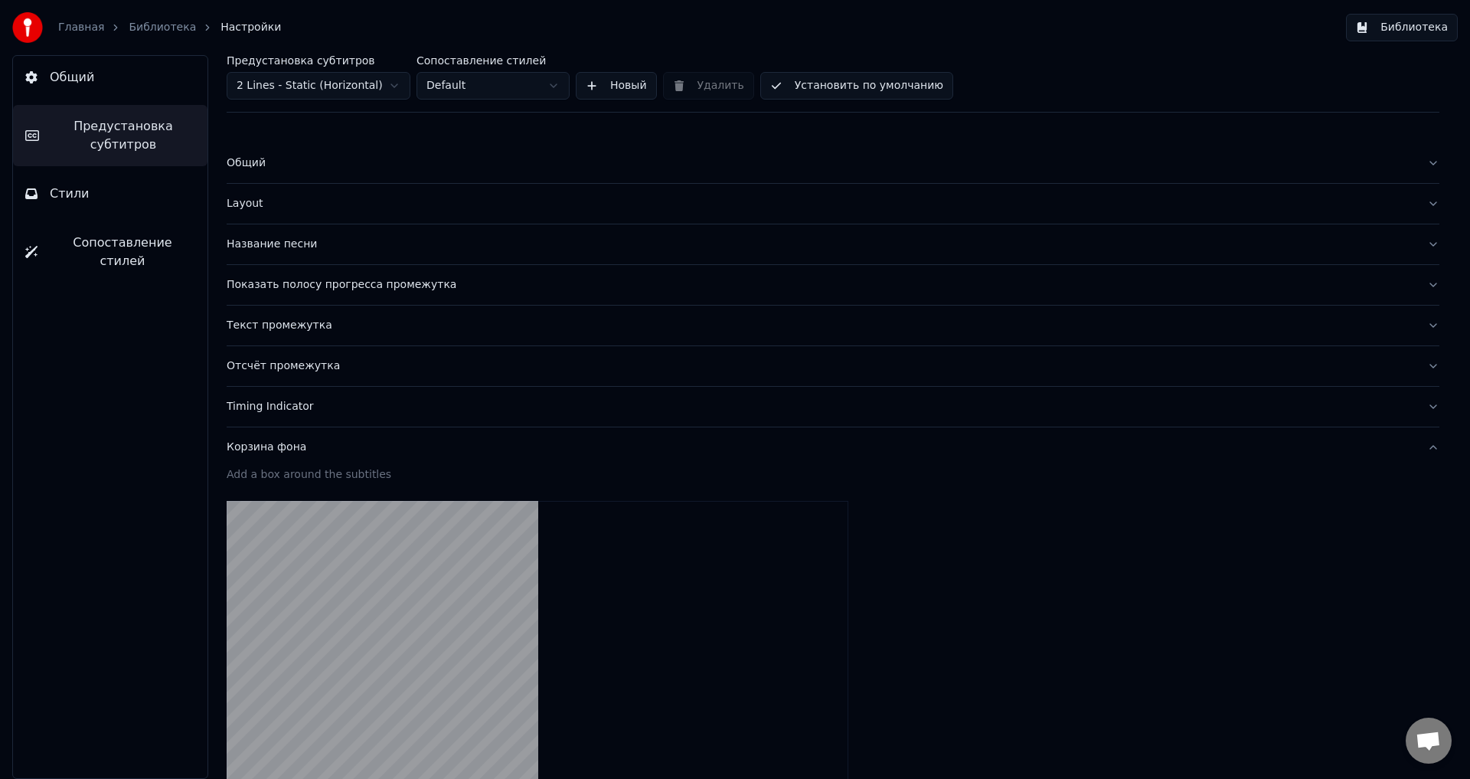
click at [283, 411] on div "Timing Indicator" at bounding box center [821, 406] width 1189 height 15
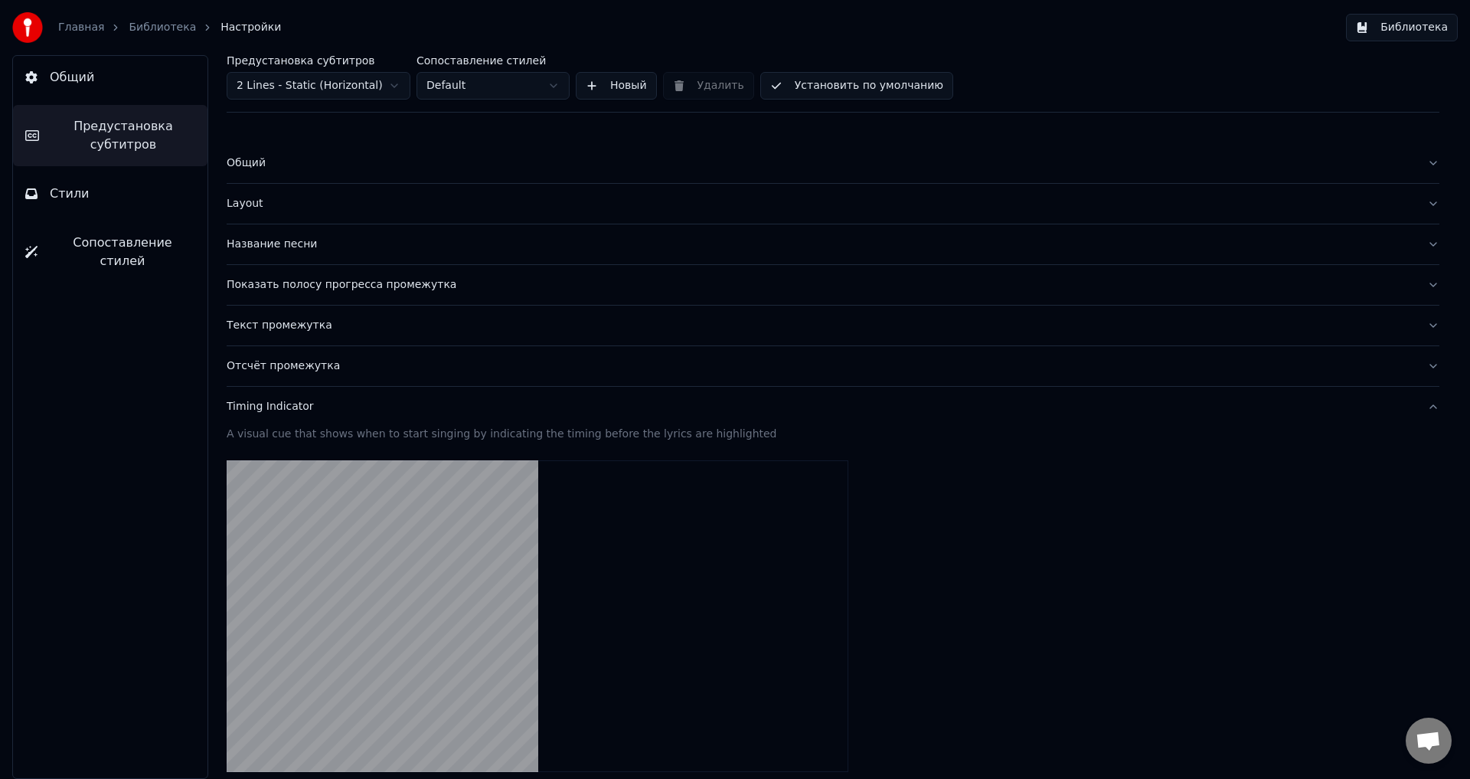
click at [299, 335] on button "Текст промежутка" at bounding box center [833, 326] width 1213 height 40
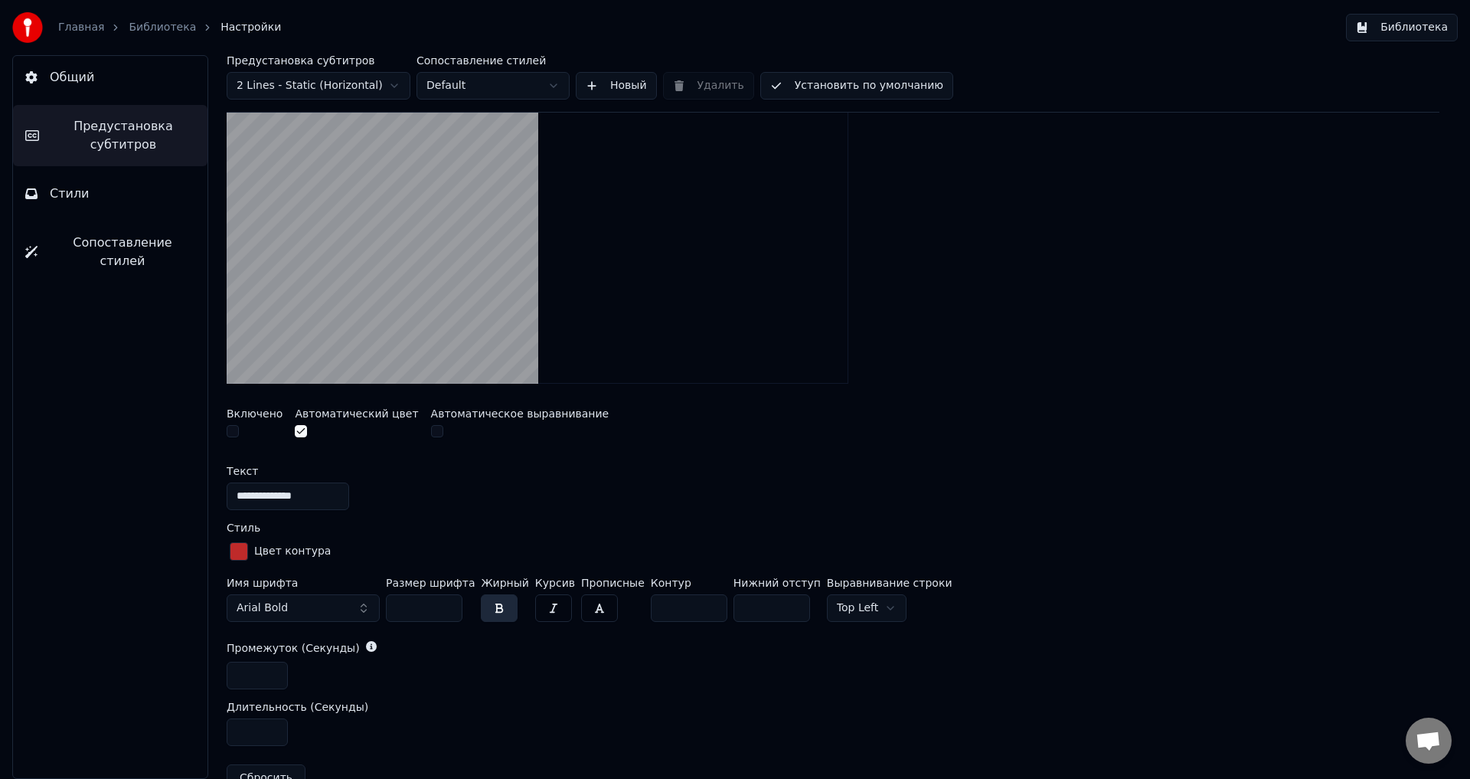
scroll to position [306, 0]
drag, startPoint x: 281, startPoint y: 499, endPoint x: 232, endPoint y: 499, distance: 49.0
click at [232, 499] on input "**********" at bounding box center [288, 497] width 123 height 28
click at [296, 497] on input "**********" at bounding box center [288, 497] width 123 height 28
drag, startPoint x: 303, startPoint y: 499, endPoint x: 224, endPoint y: 503, distance: 79.0
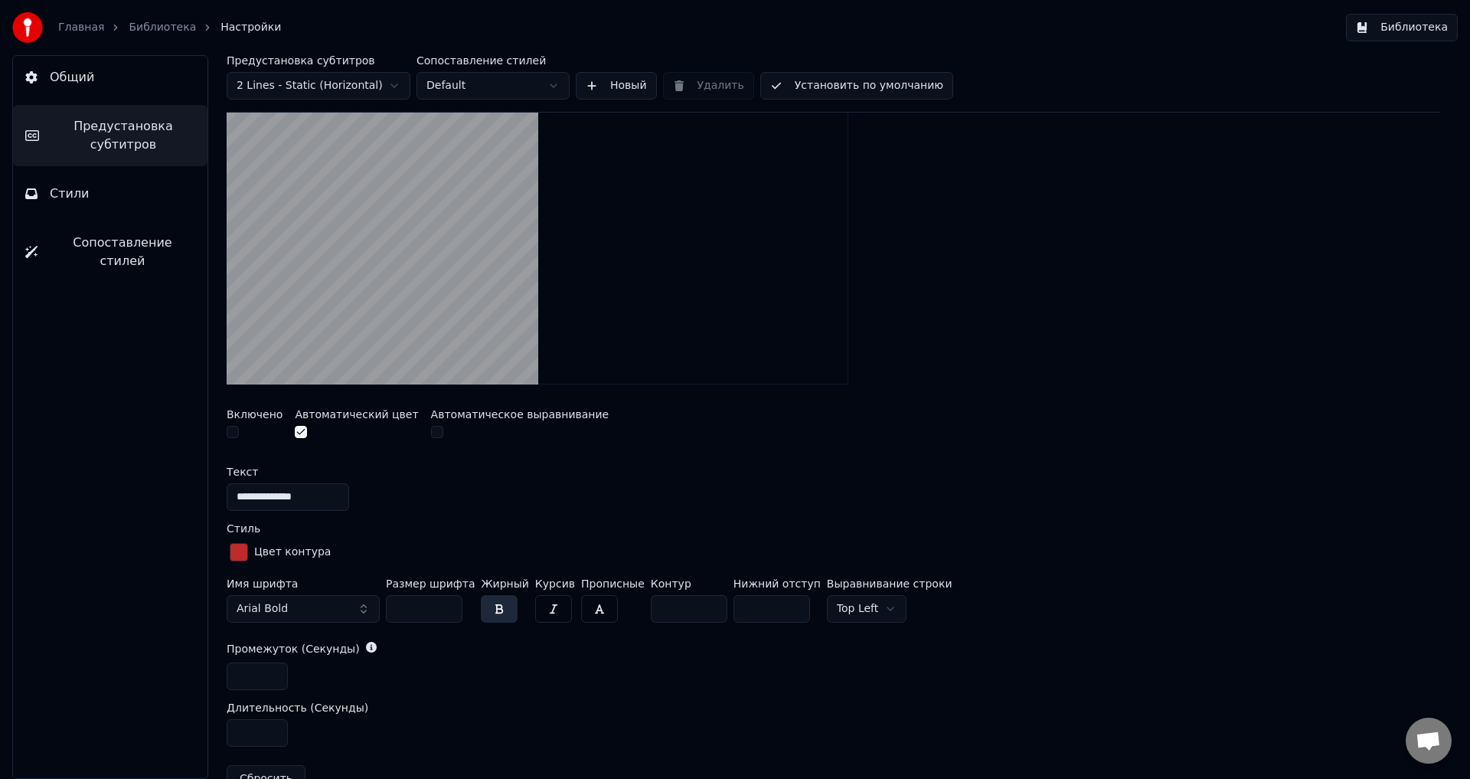
click at [224, 503] on div "**********" at bounding box center [833, 417] width 1274 height 724
click at [228, 431] on button "button" at bounding box center [233, 432] width 12 height 12
click at [295, 437] on button "button" at bounding box center [301, 432] width 12 height 12
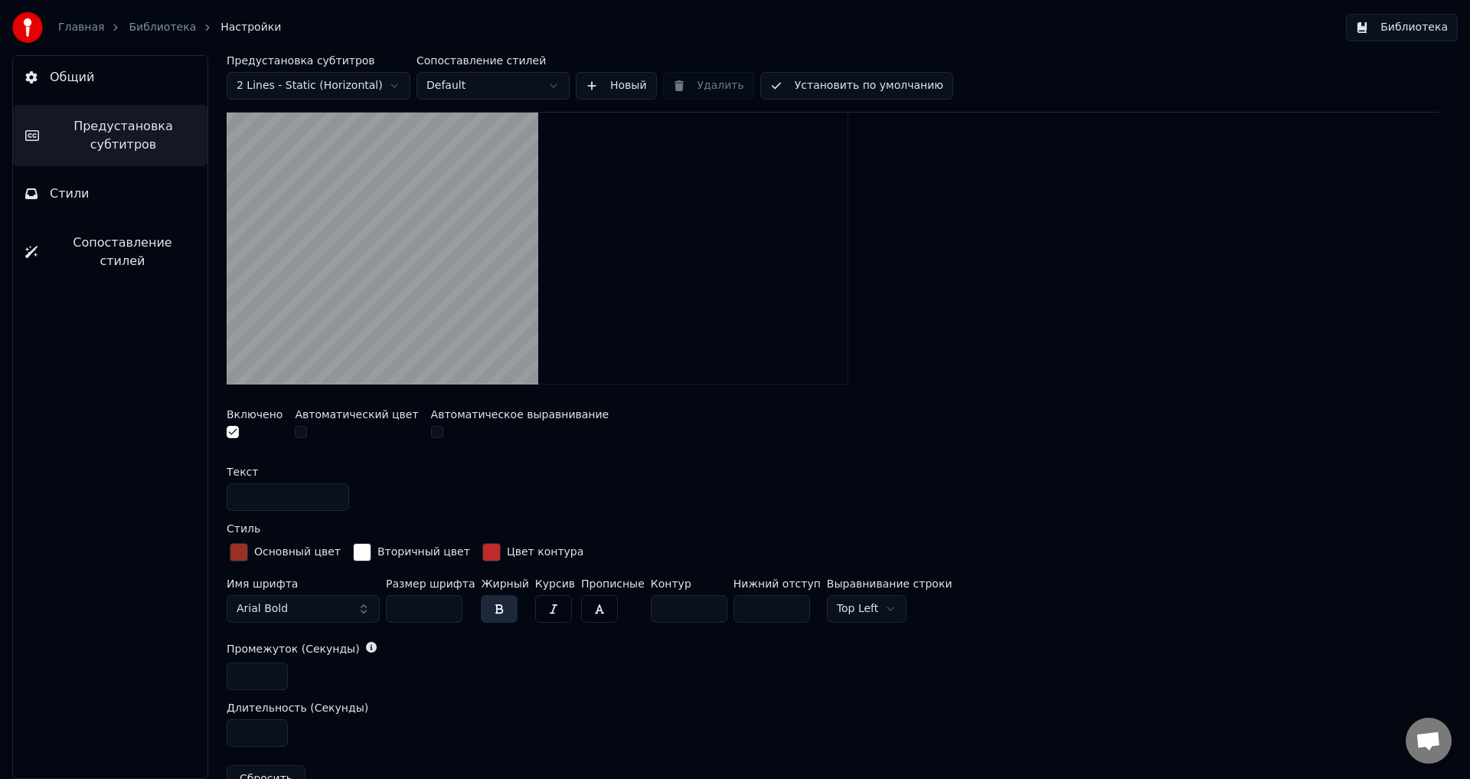
click at [1414, 36] on button "Библиотека" at bounding box center [1402, 28] width 112 height 28
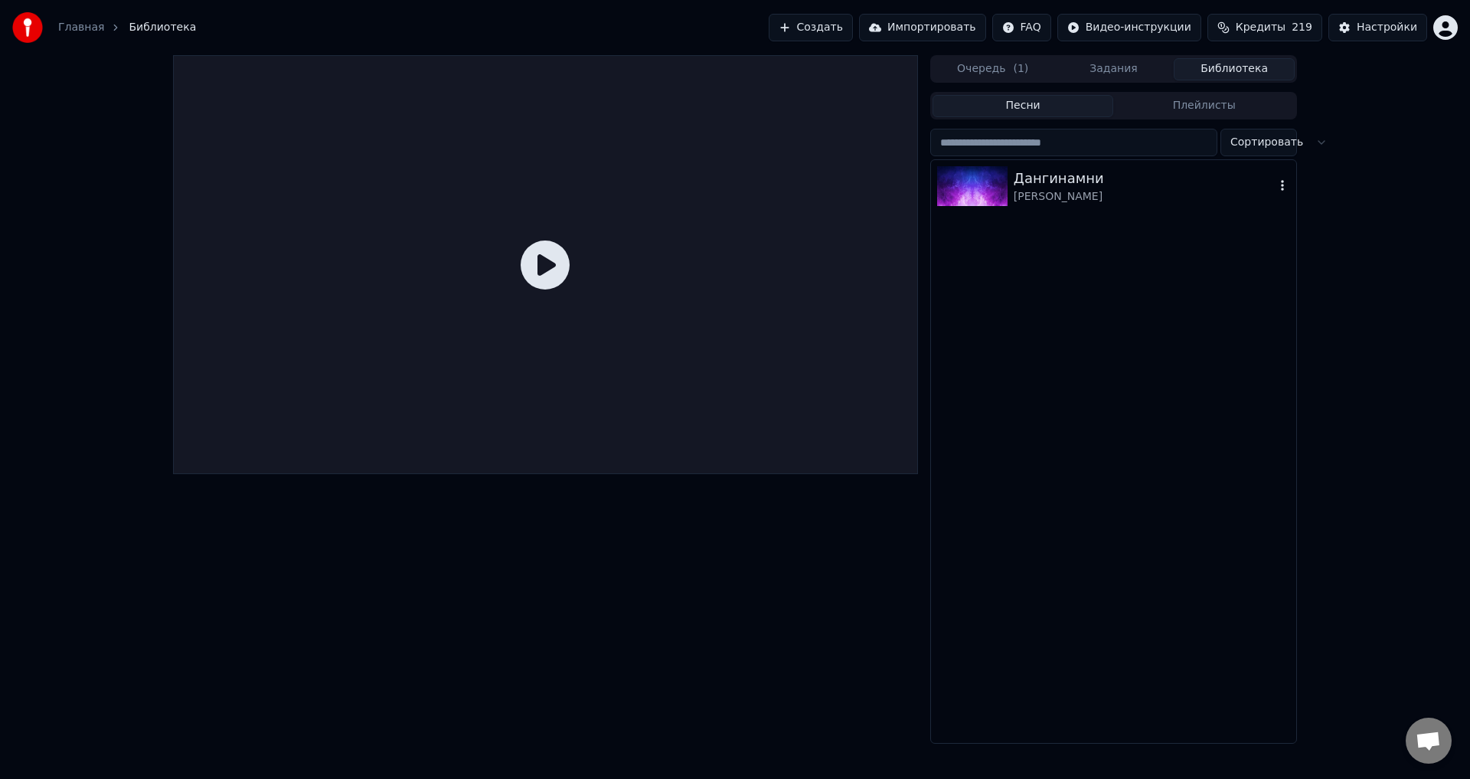
click at [1093, 198] on div "[PERSON_NAME]" at bounding box center [1144, 196] width 261 height 15
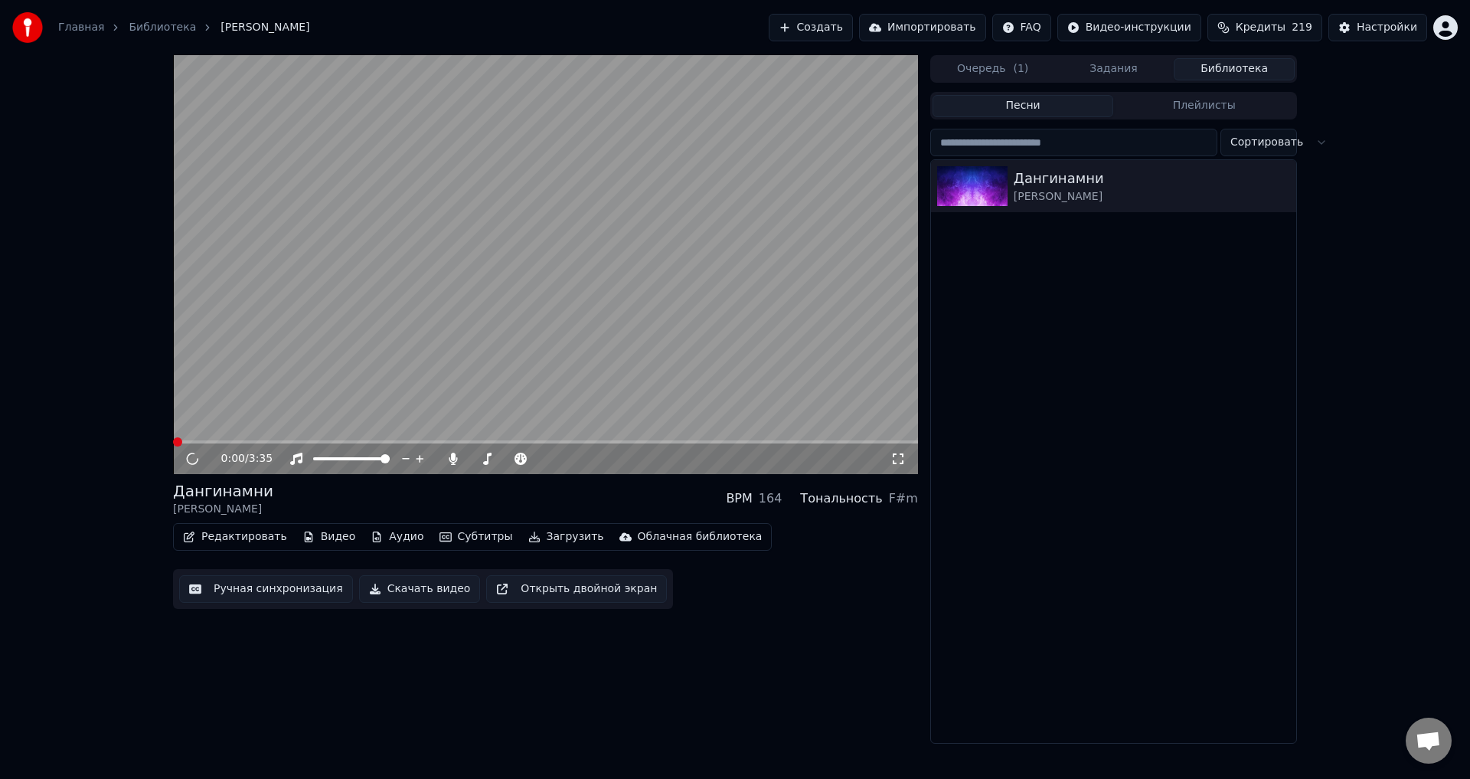
click at [192, 441] on span at bounding box center [545, 441] width 745 height 3
click at [212, 441] on span at bounding box center [545, 441] width 745 height 3
click at [223, 443] on span at bounding box center [545, 441] width 745 height 3
click at [237, 443] on span at bounding box center [545, 441] width 745 height 3
click at [337, 325] on video at bounding box center [545, 264] width 745 height 419
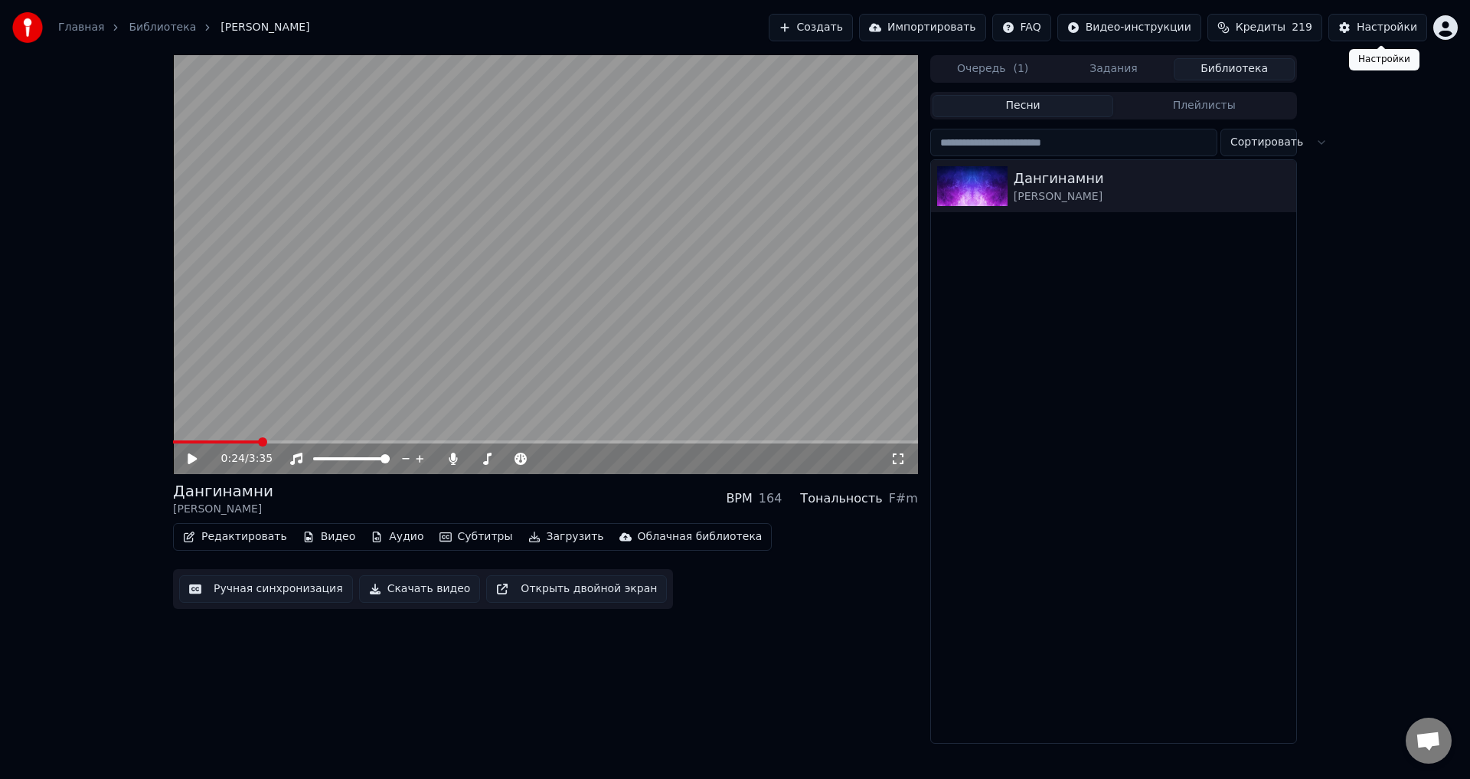
click at [1365, 28] on div "Настройки" at bounding box center [1387, 27] width 61 height 15
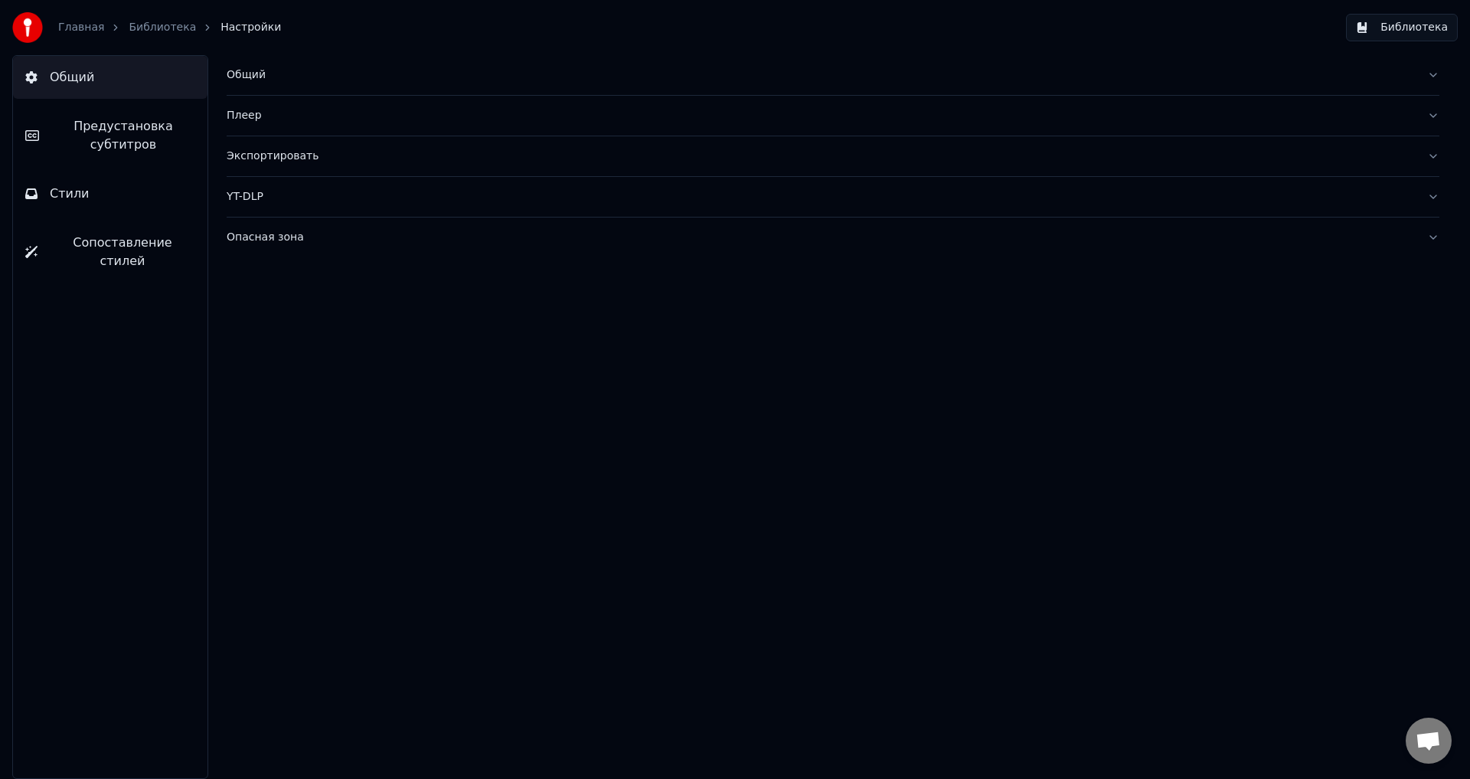
click at [266, 110] on div "Плеер" at bounding box center [821, 115] width 1189 height 15
click at [138, 194] on button "Стили" at bounding box center [110, 193] width 195 height 43
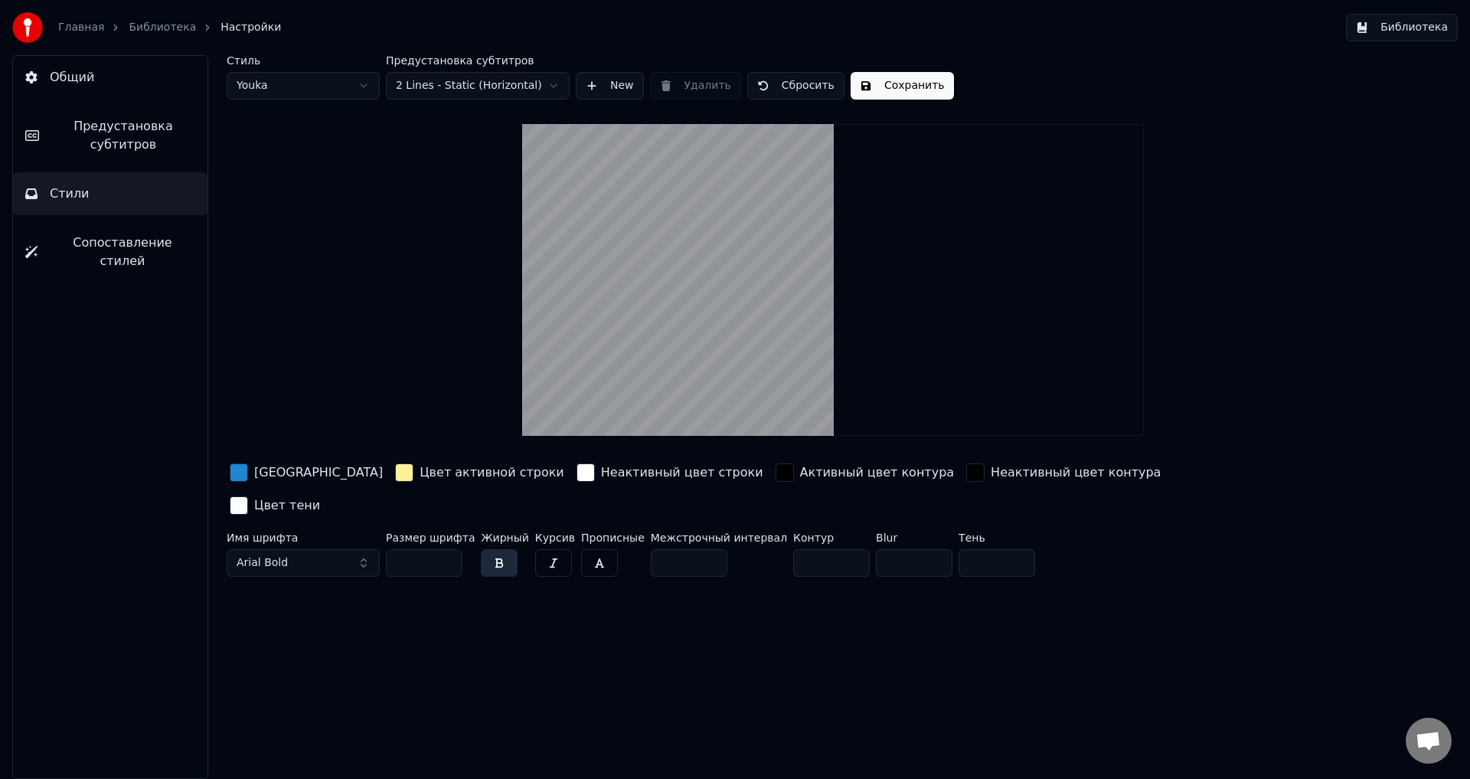
click at [153, 235] on span "Сопоставление стилей" at bounding box center [123, 252] width 146 height 37
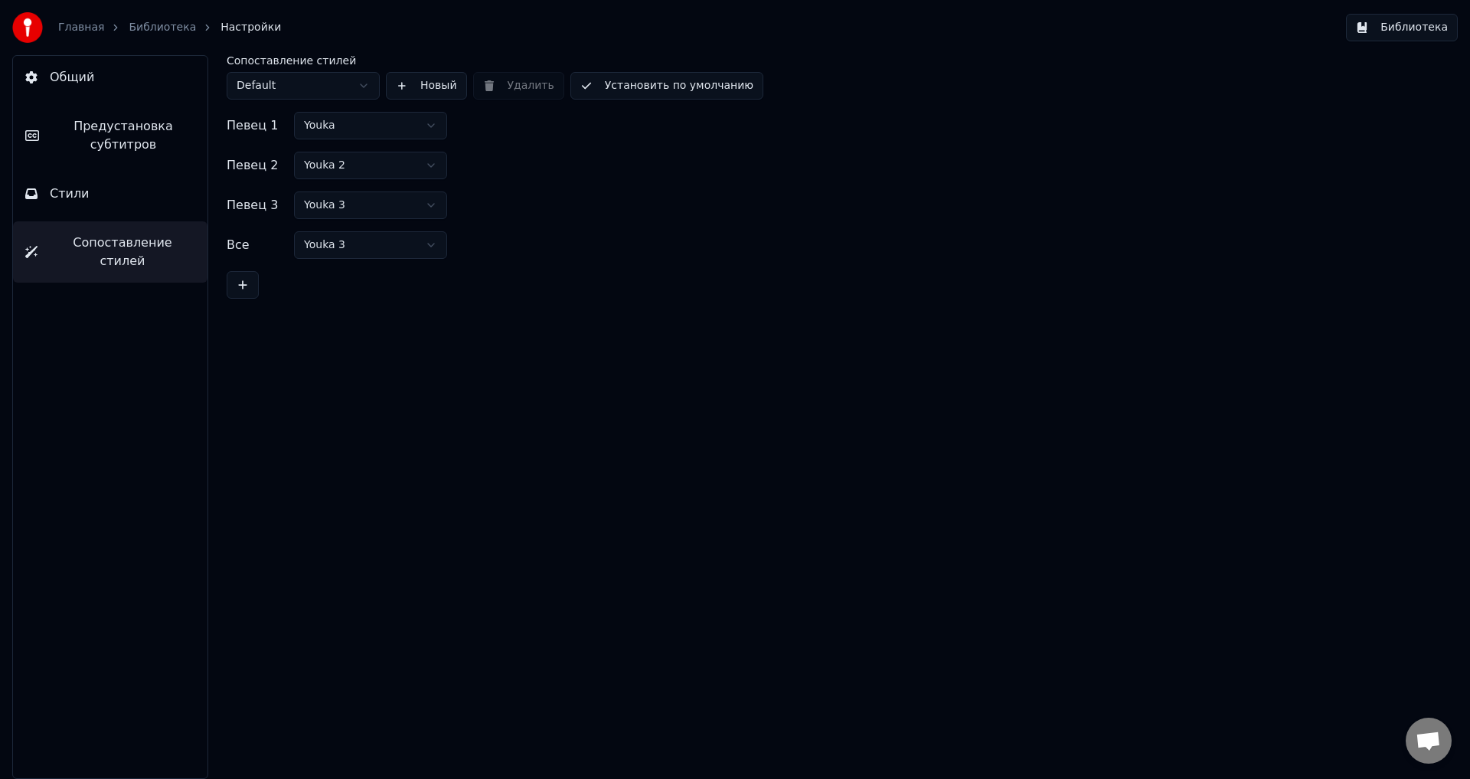
click at [1406, 28] on button "Библиотека" at bounding box center [1402, 28] width 112 height 28
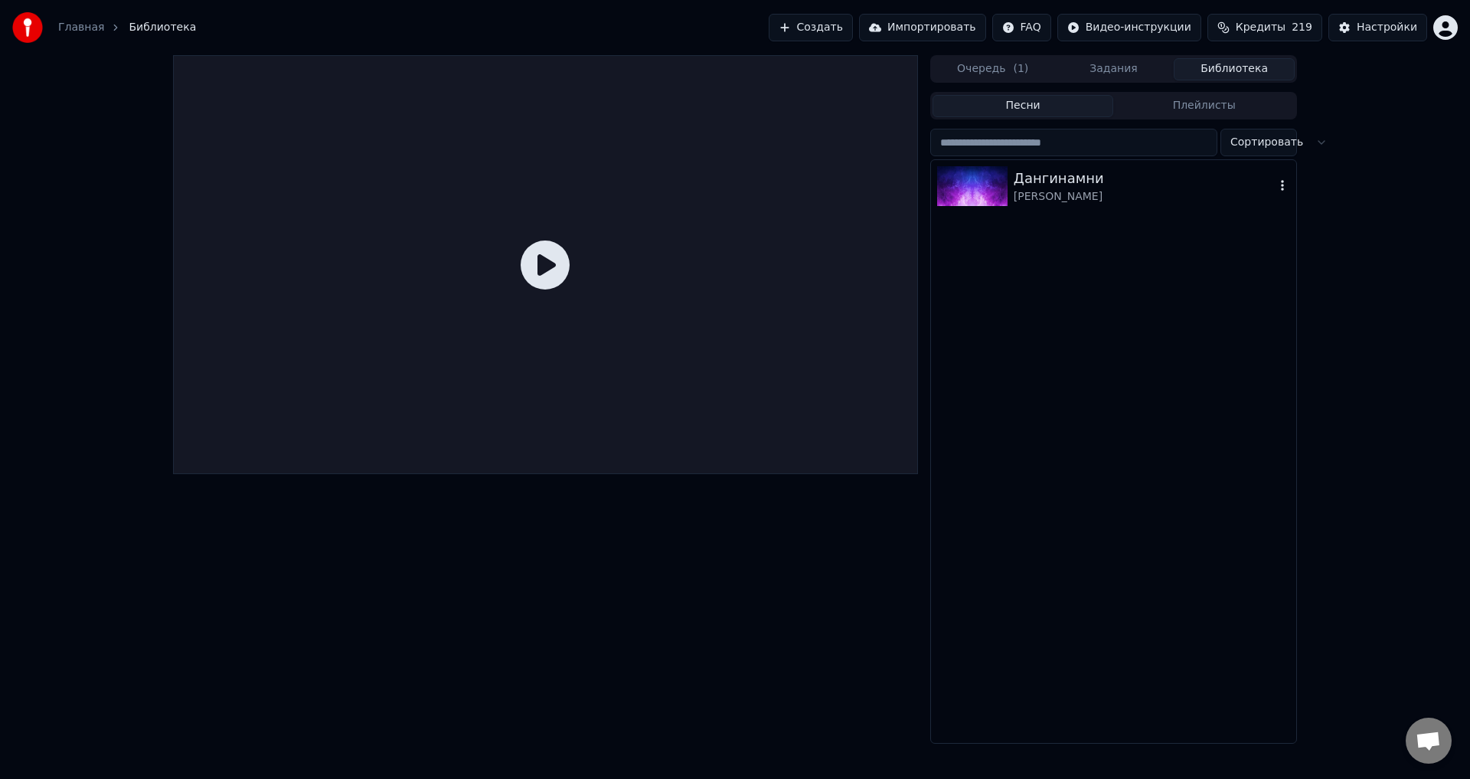
click at [989, 194] on img at bounding box center [972, 186] width 70 height 40
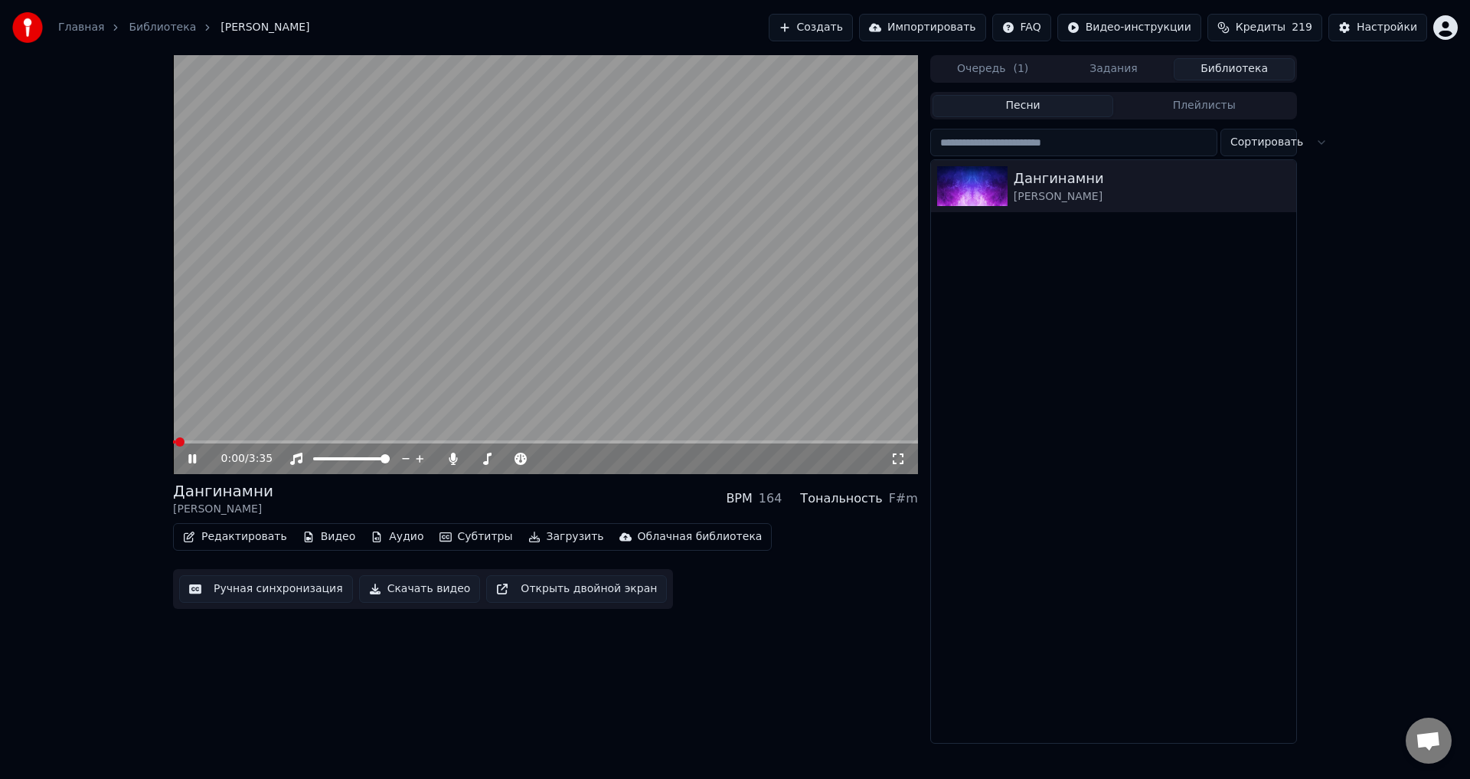
click at [194, 440] on span at bounding box center [545, 441] width 745 height 3
click at [214, 447] on div "0:06 / 3:35" at bounding box center [545, 458] width 745 height 31
click at [214, 443] on span at bounding box center [545, 441] width 745 height 3
click at [576, 311] on video at bounding box center [545, 264] width 745 height 419
click at [280, 579] on button "Ручная синхронизация" at bounding box center [266, 589] width 174 height 28
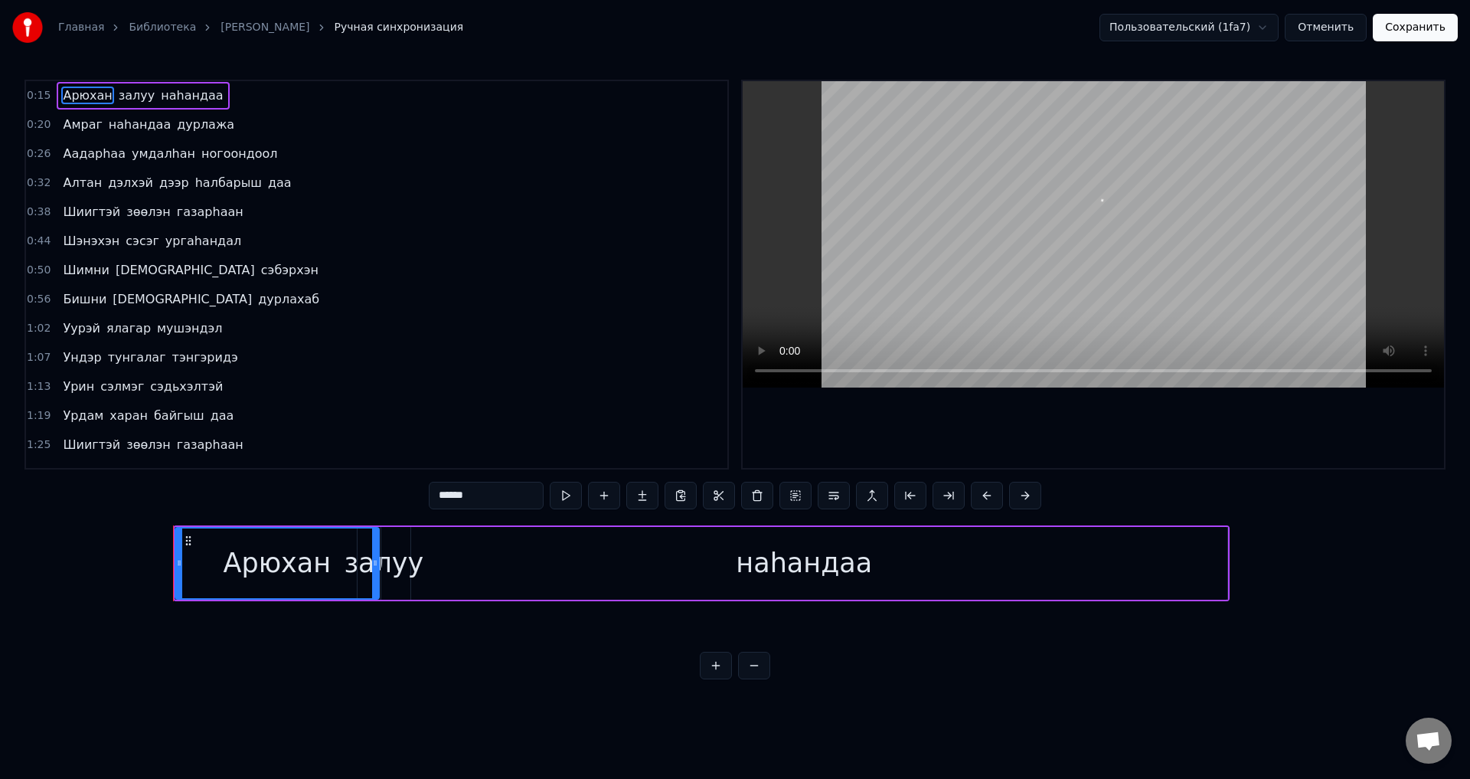
scroll to position [0, 3997]
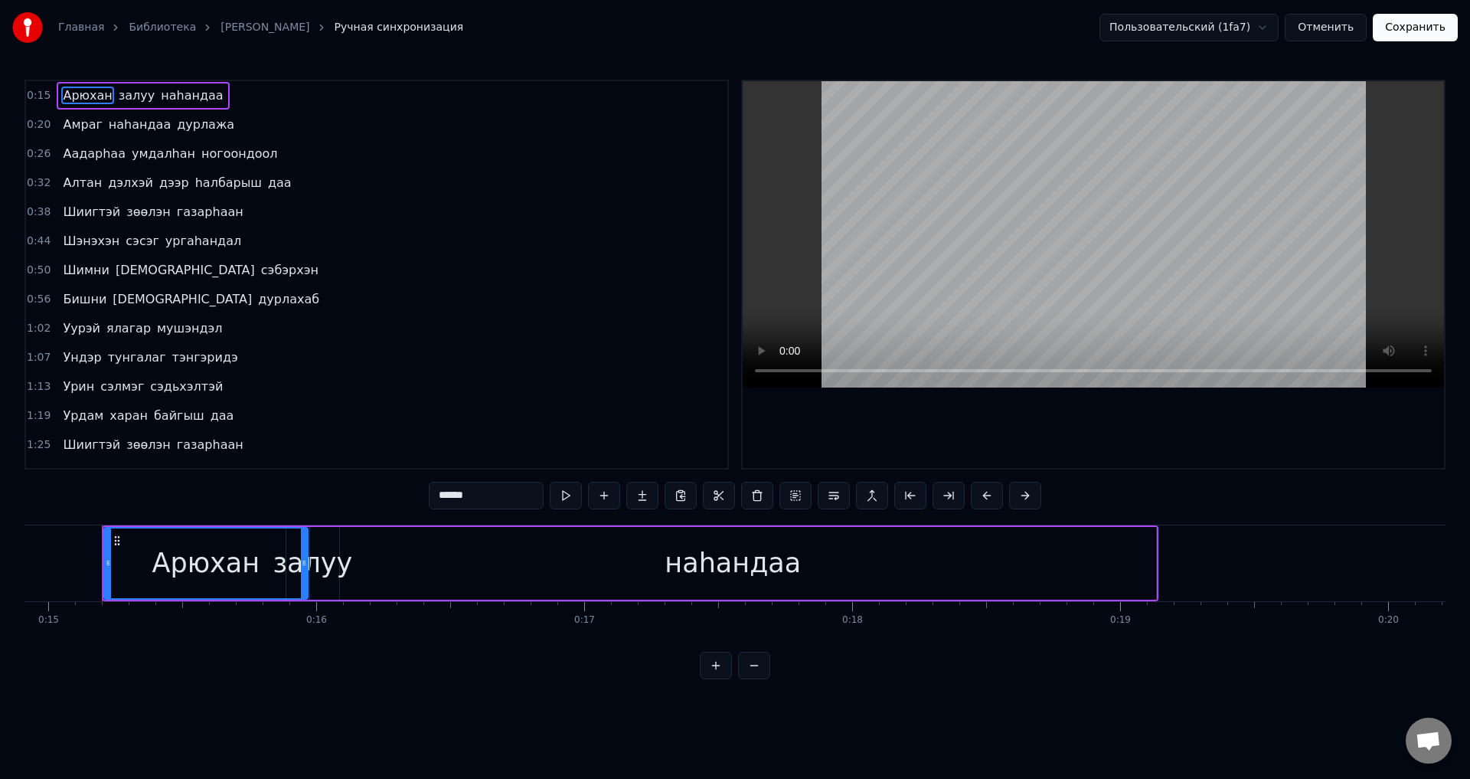
click at [194, 334] on span "мушэндэл" at bounding box center [189, 328] width 69 height 18
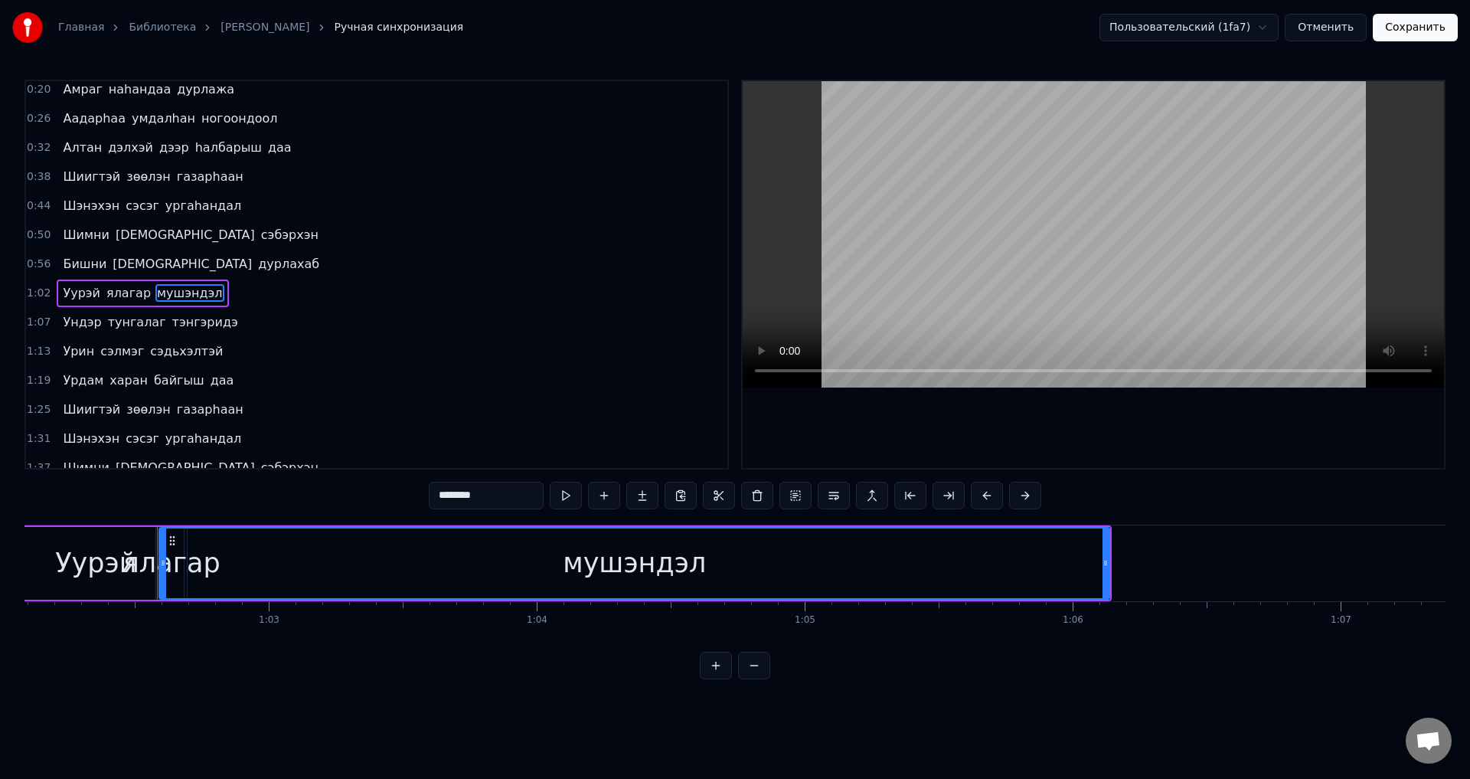
scroll to position [0, 16699]
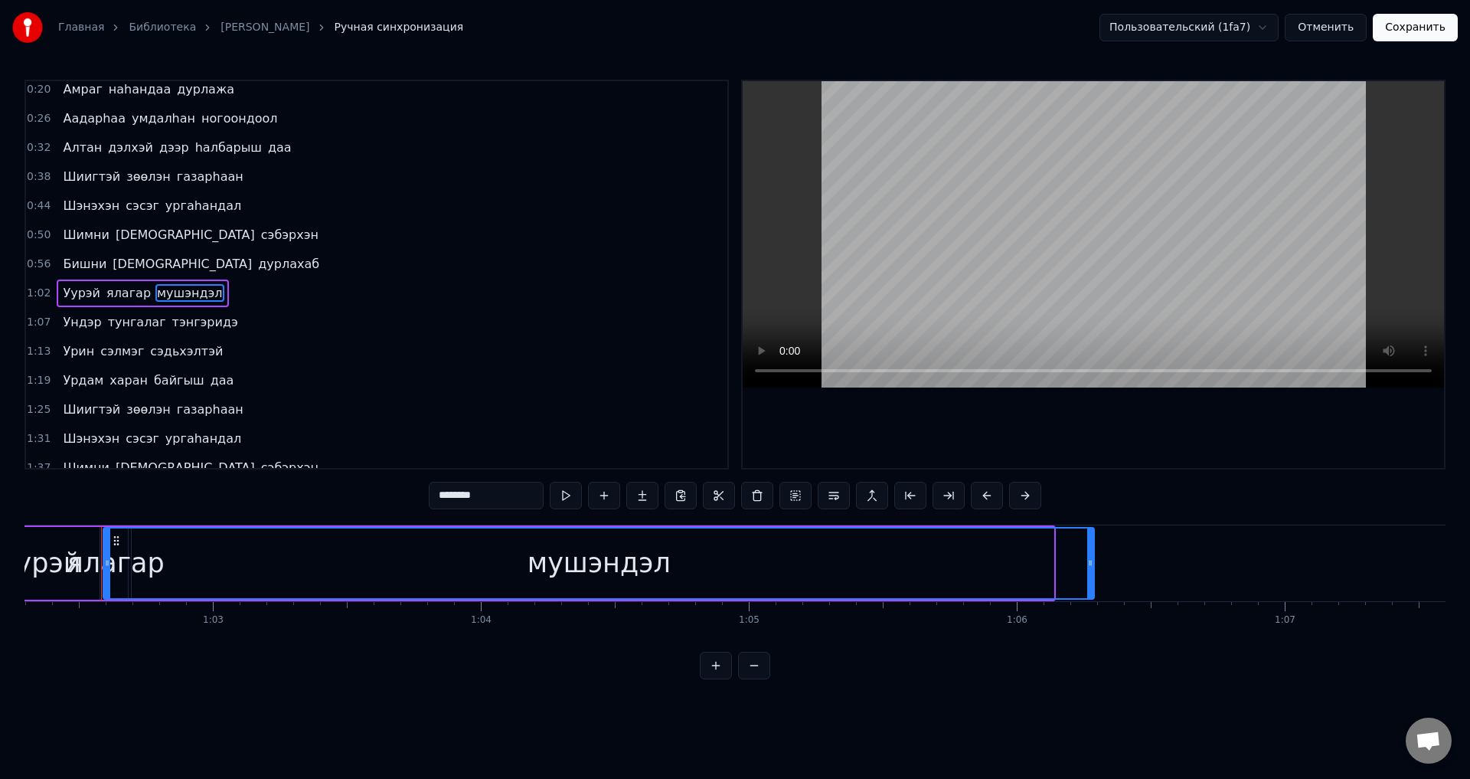
drag, startPoint x: 1052, startPoint y: 564, endPoint x: 1068, endPoint y: 560, distance: 16.7
click at [1094, 575] on div at bounding box center [1091, 563] width 6 height 70
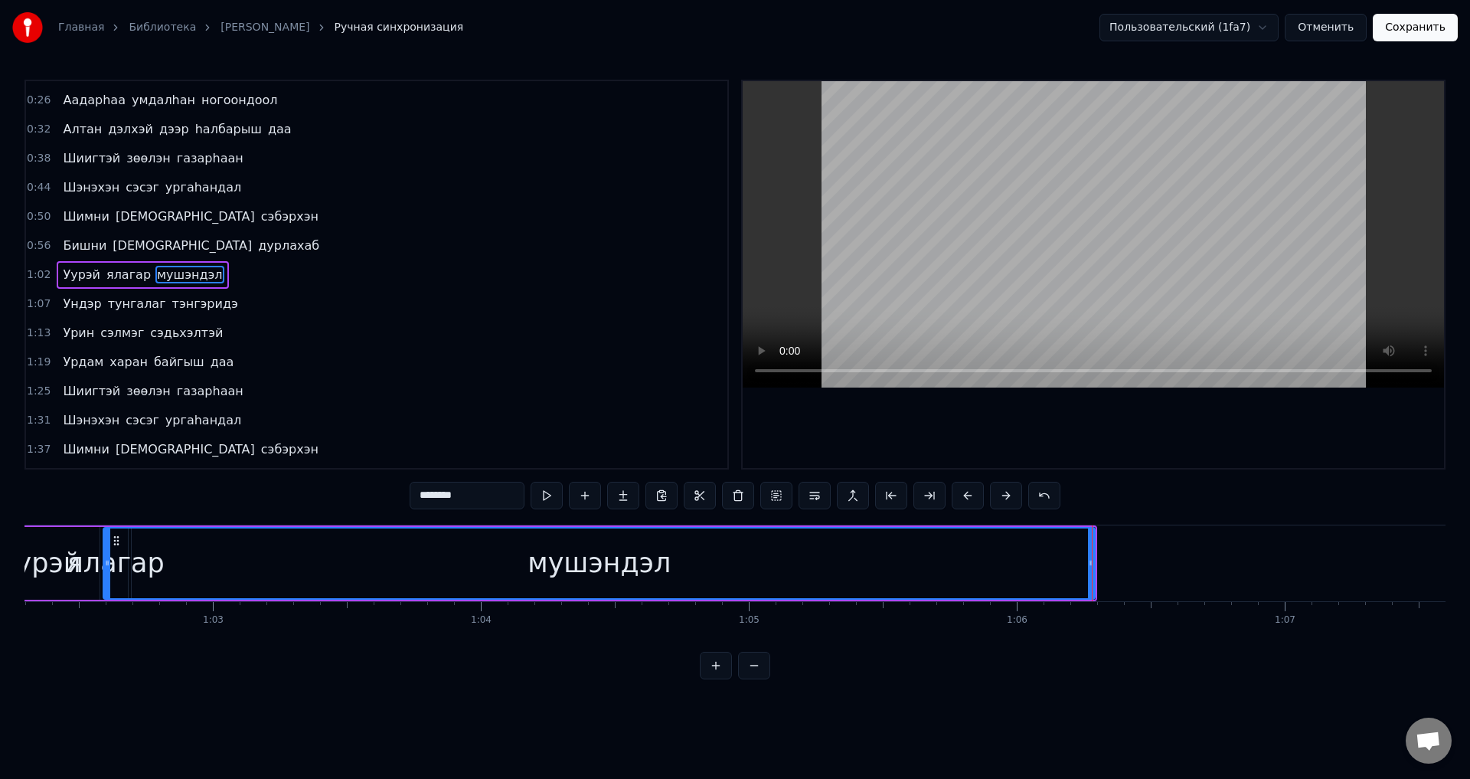
click at [171, 295] on span "тэнгэридэ" at bounding box center [205, 304] width 69 height 18
type input "*********"
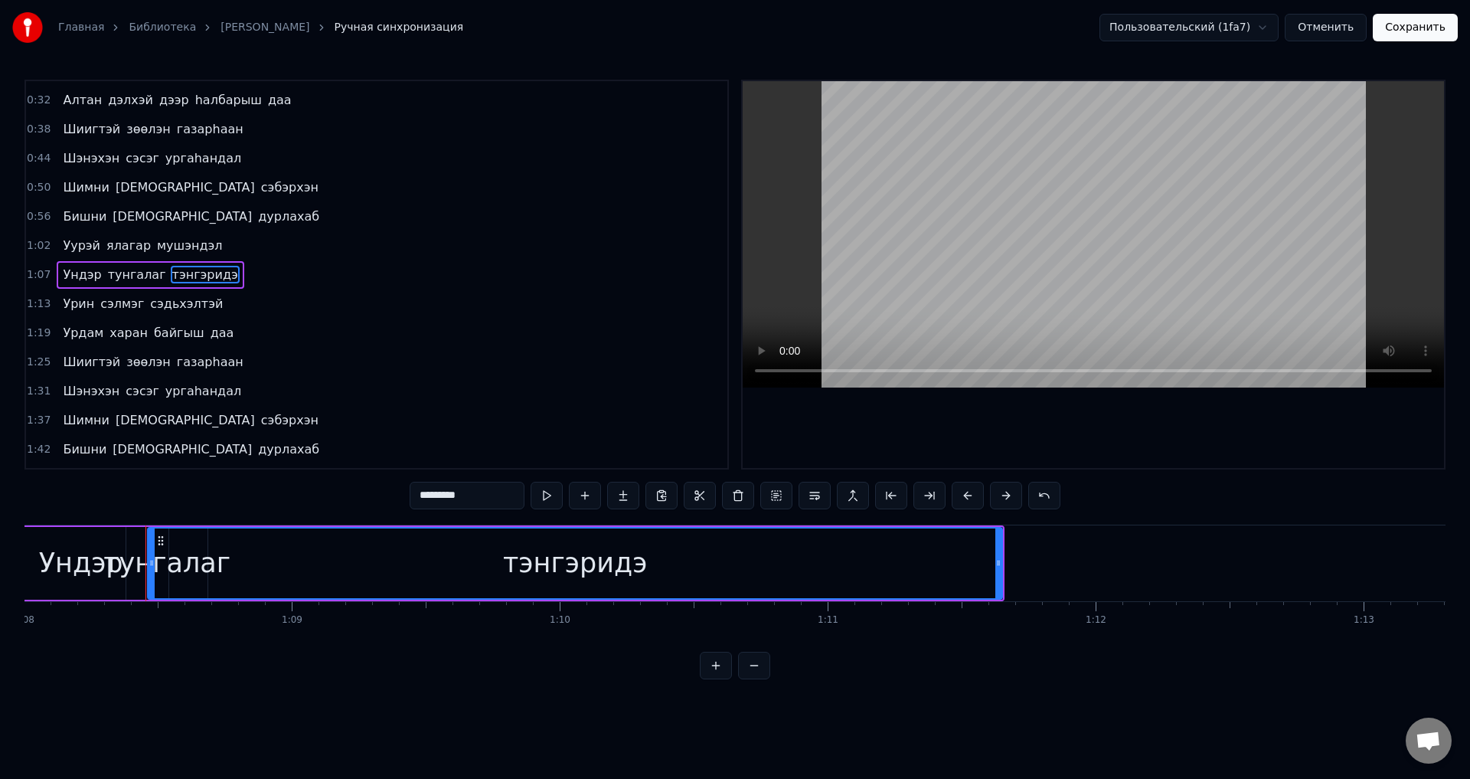
scroll to position [0, 18273]
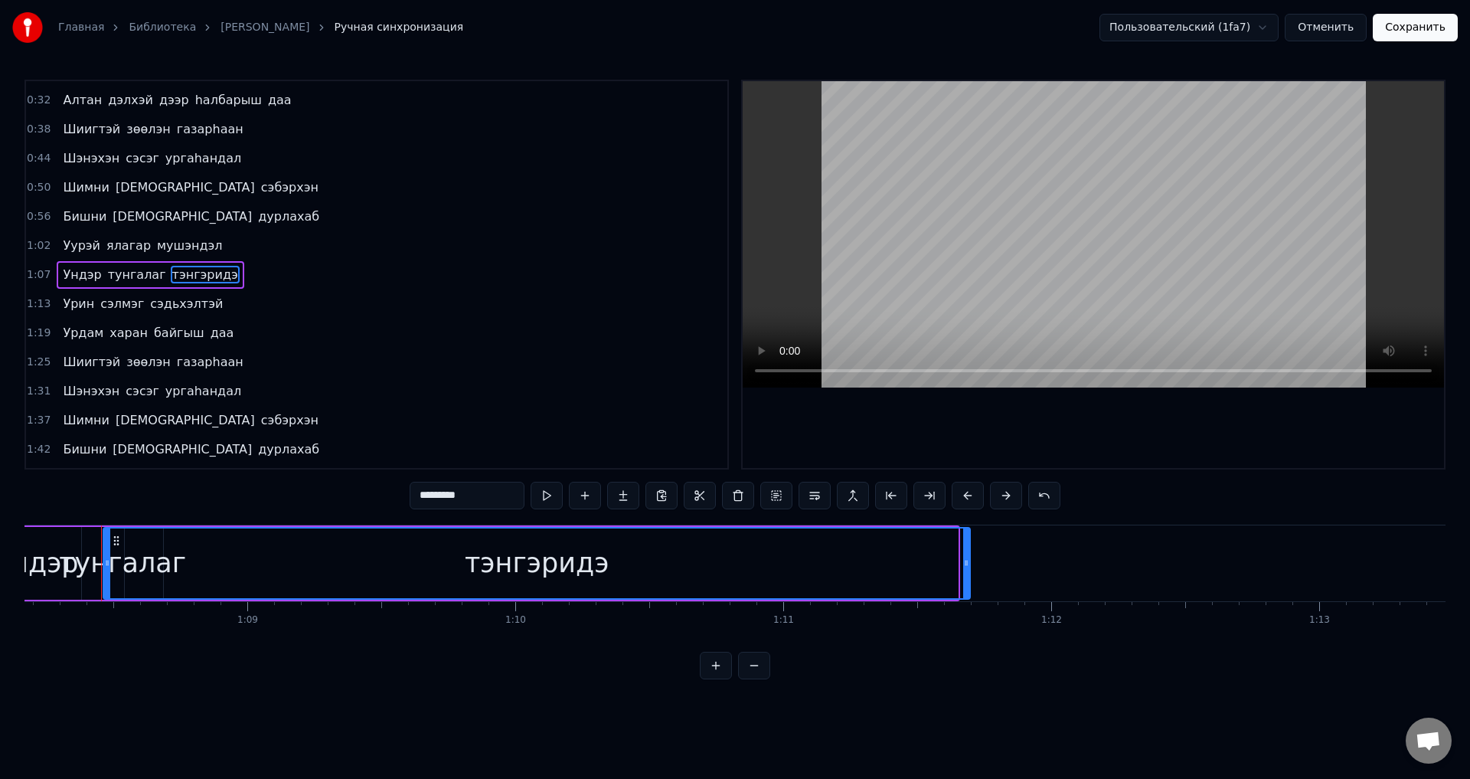
drag, startPoint x: 952, startPoint y: 561, endPoint x: 964, endPoint y: 566, distance: 13.1
click at [964, 566] on icon at bounding box center [966, 563] width 6 height 12
click at [1418, 31] on button "Сохранить" at bounding box center [1415, 28] width 85 height 28
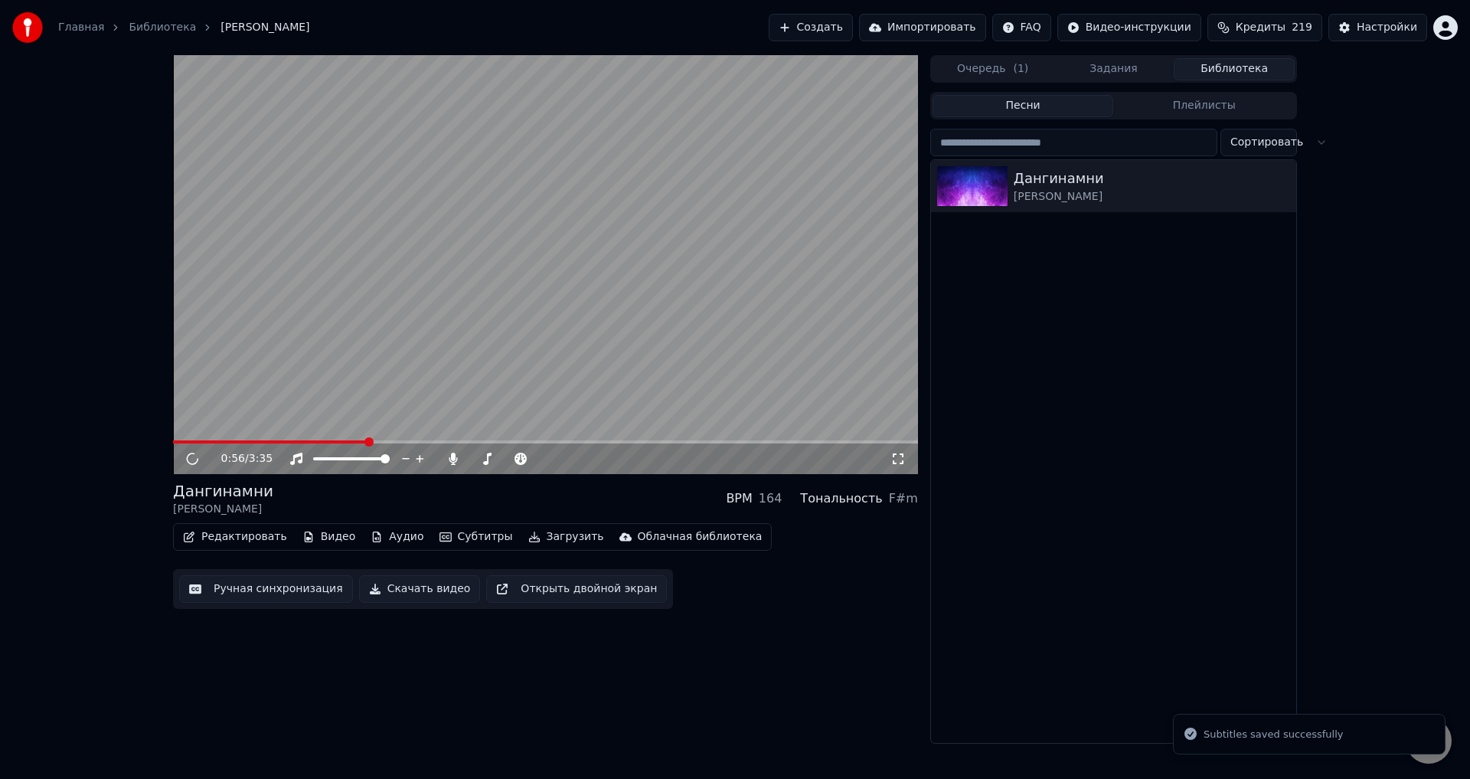
click at [367, 440] on span at bounding box center [545, 441] width 745 height 3
click at [458, 329] on video at bounding box center [545, 264] width 745 height 419
click at [388, 443] on span at bounding box center [545, 441] width 745 height 3
click at [486, 327] on video at bounding box center [545, 264] width 745 height 419
click at [290, 590] on button "Ручная синхронизация" at bounding box center [266, 589] width 174 height 28
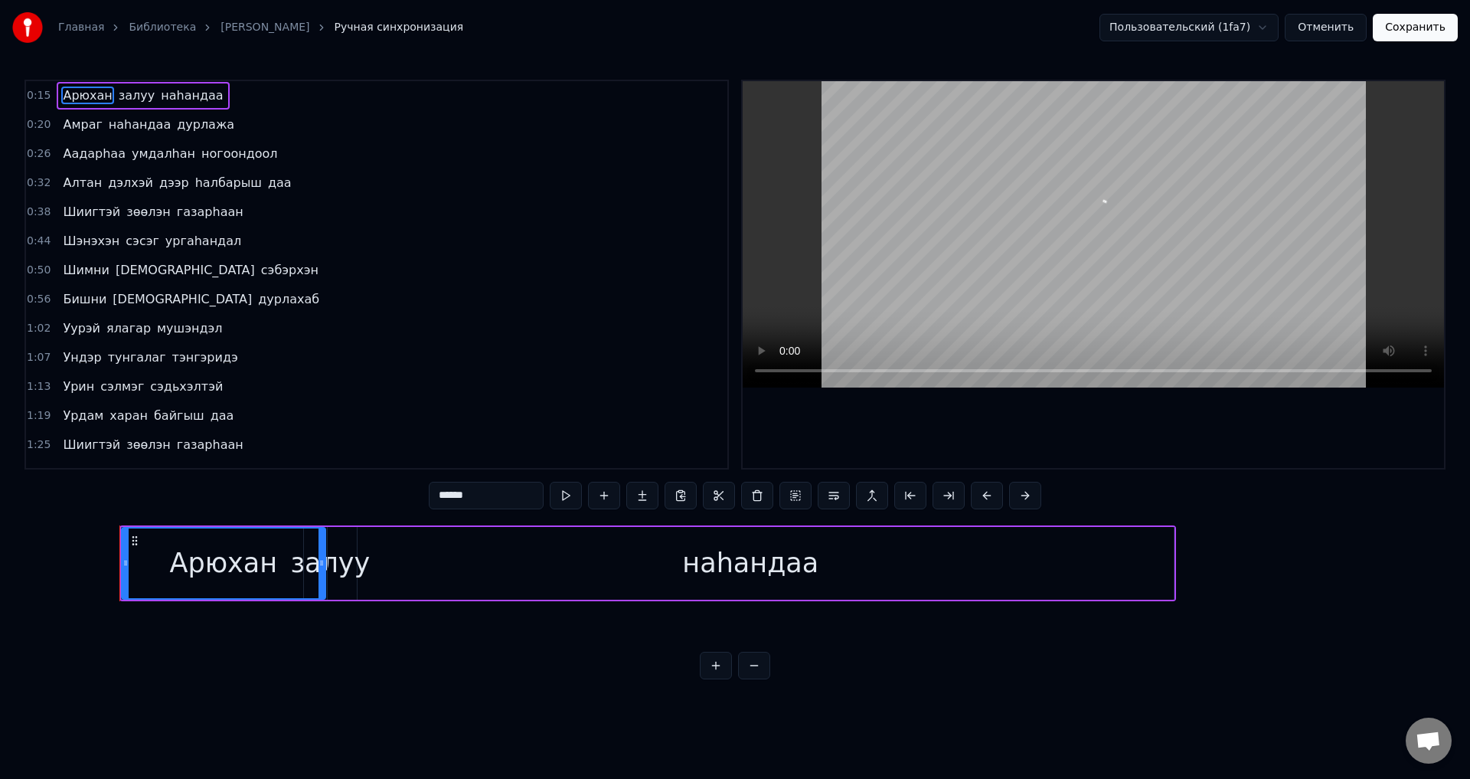
scroll to position [0, 3997]
click at [181, 330] on span "мушэндэл" at bounding box center [189, 328] width 69 height 18
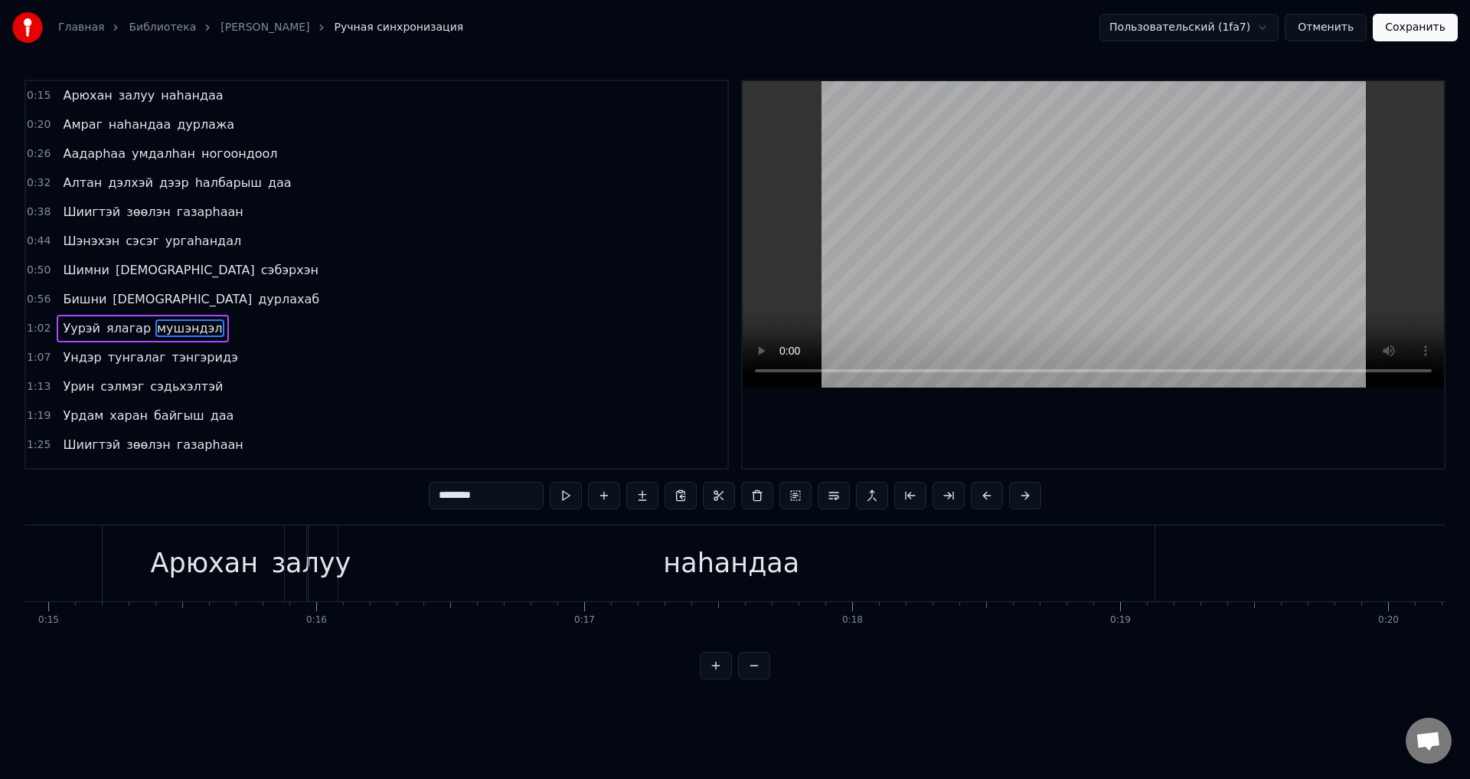
type input "********"
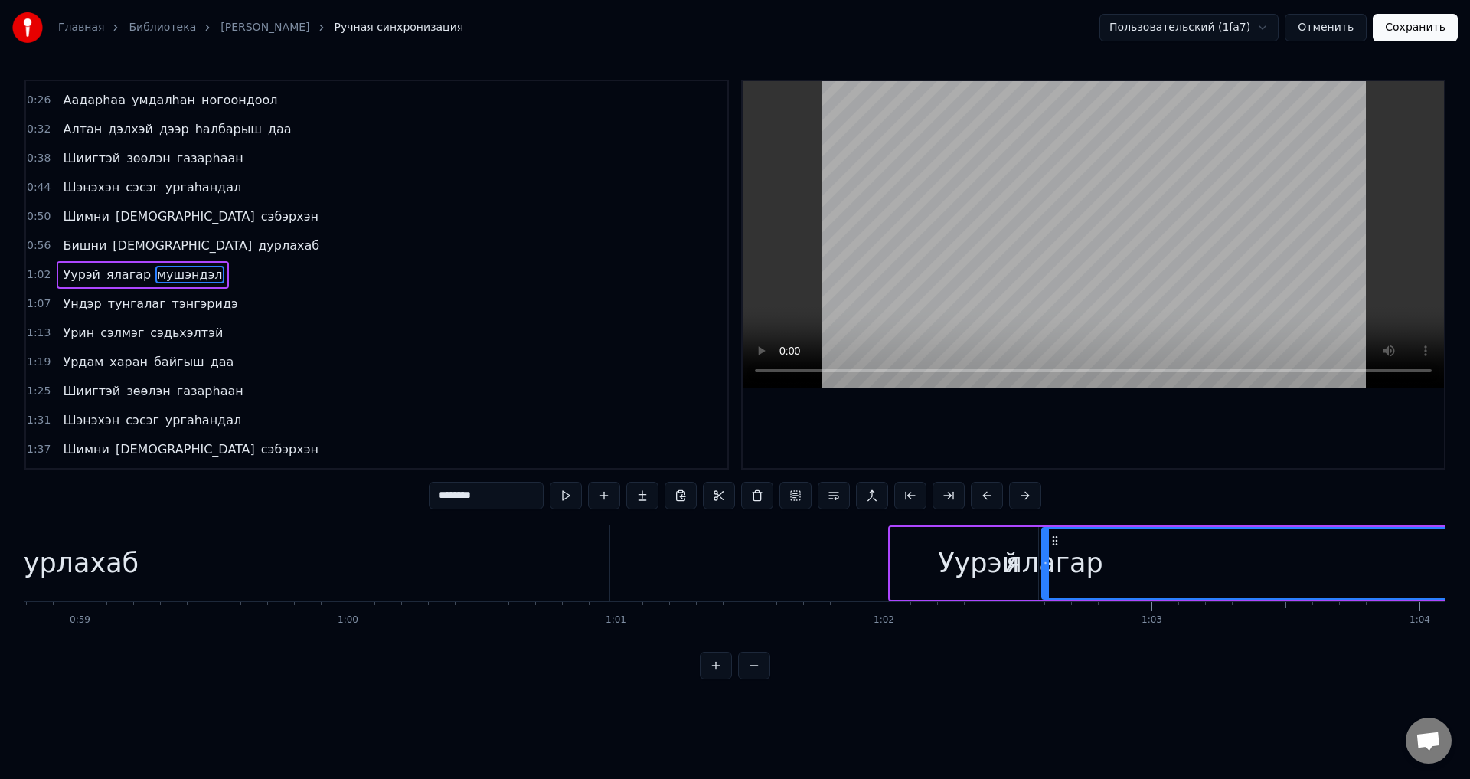
scroll to position [0, 16699]
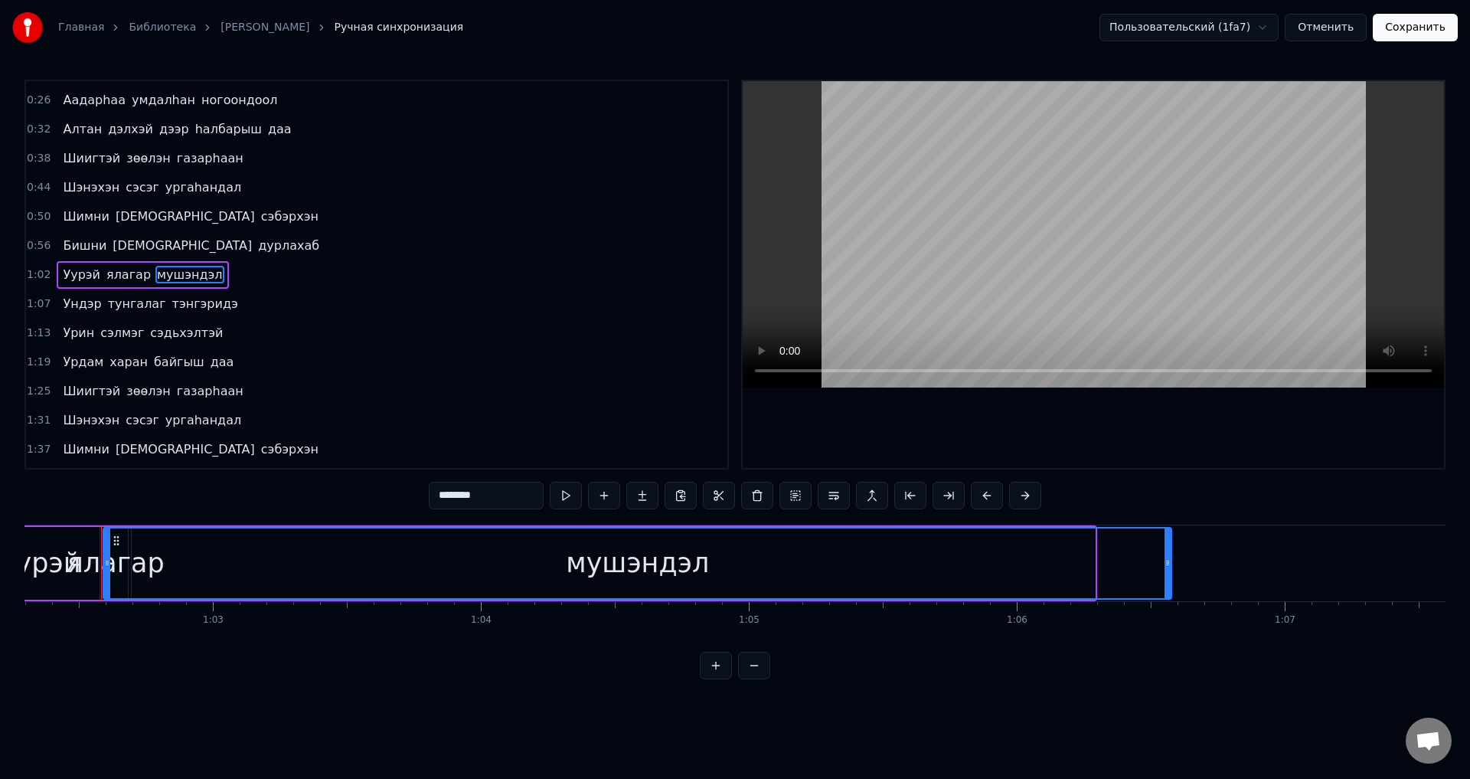
drag, startPoint x: 1092, startPoint y: 575, endPoint x: 561, endPoint y: 577, distance: 530.8
click at [1171, 577] on div at bounding box center [1168, 563] width 6 height 70
click at [101, 571] on div at bounding box center [103, 563] width 6 height 70
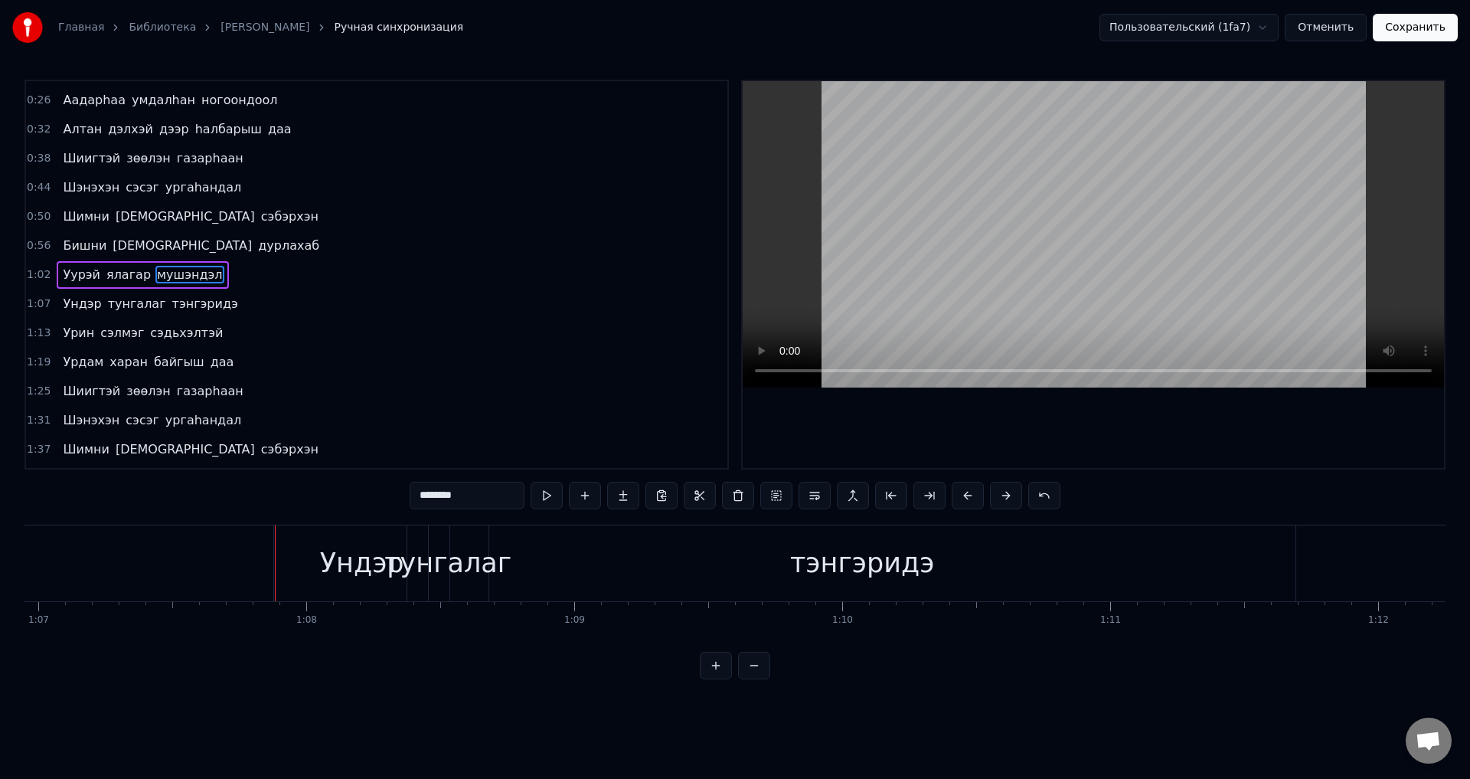
scroll to position [0, 18008]
click at [187, 276] on span "мушэндэл" at bounding box center [189, 275] width 69 height 18
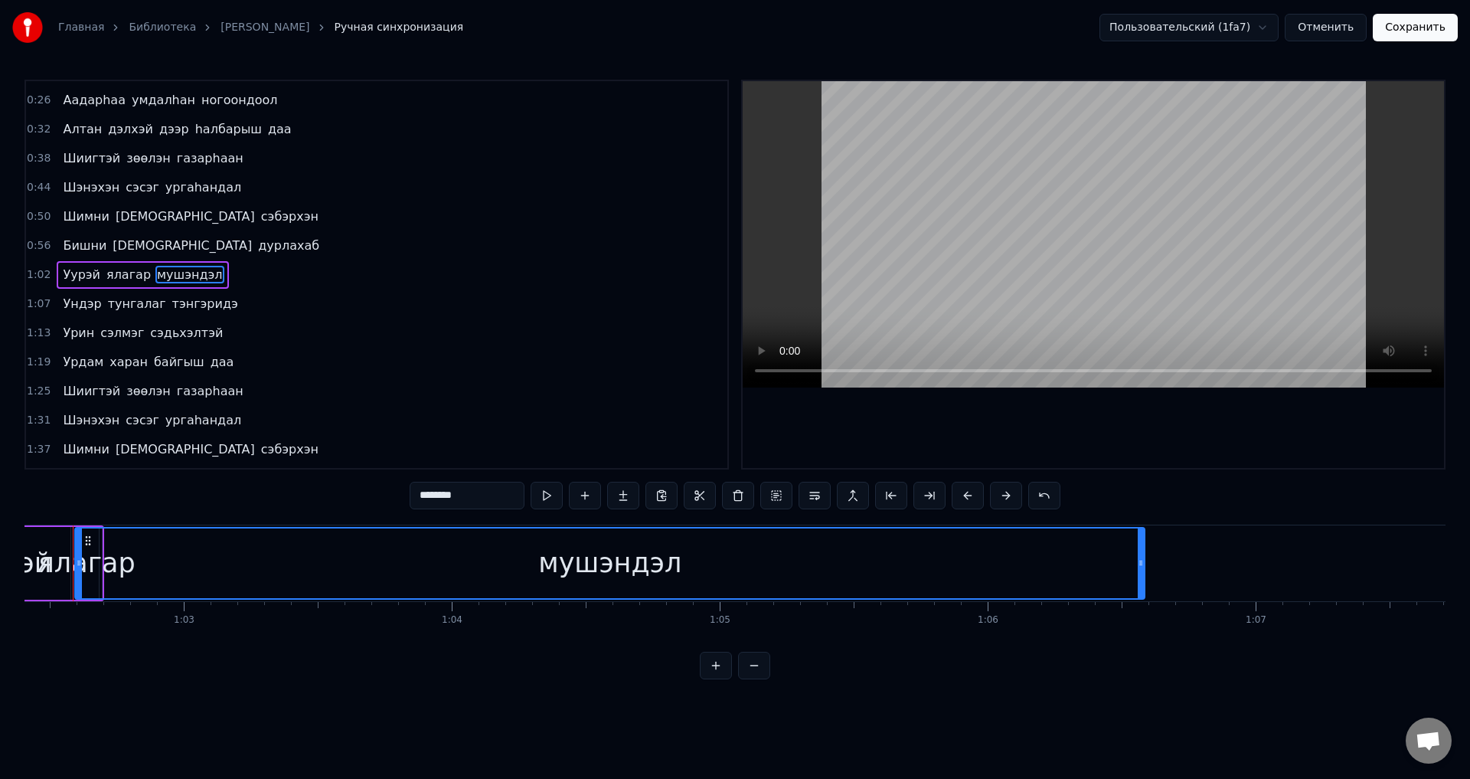
scroll to position [0, 16700]
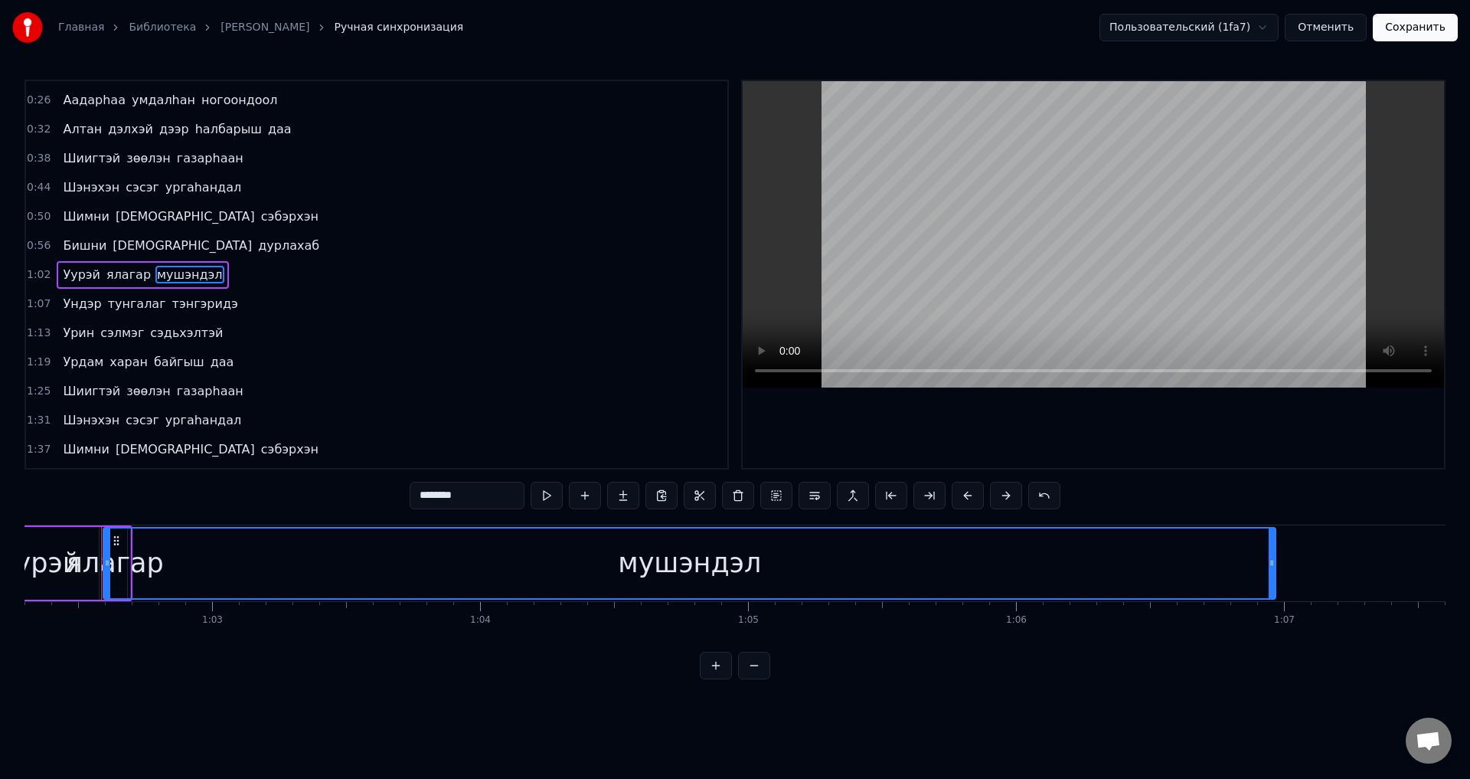
drag, startPoint x: 1168, startPoint y: 577, endPoint x: 1277, endPoint y: 587, distance: 109.9
click at [1275, 587] on div at bounding box center [1272, 563] width 6 height 70
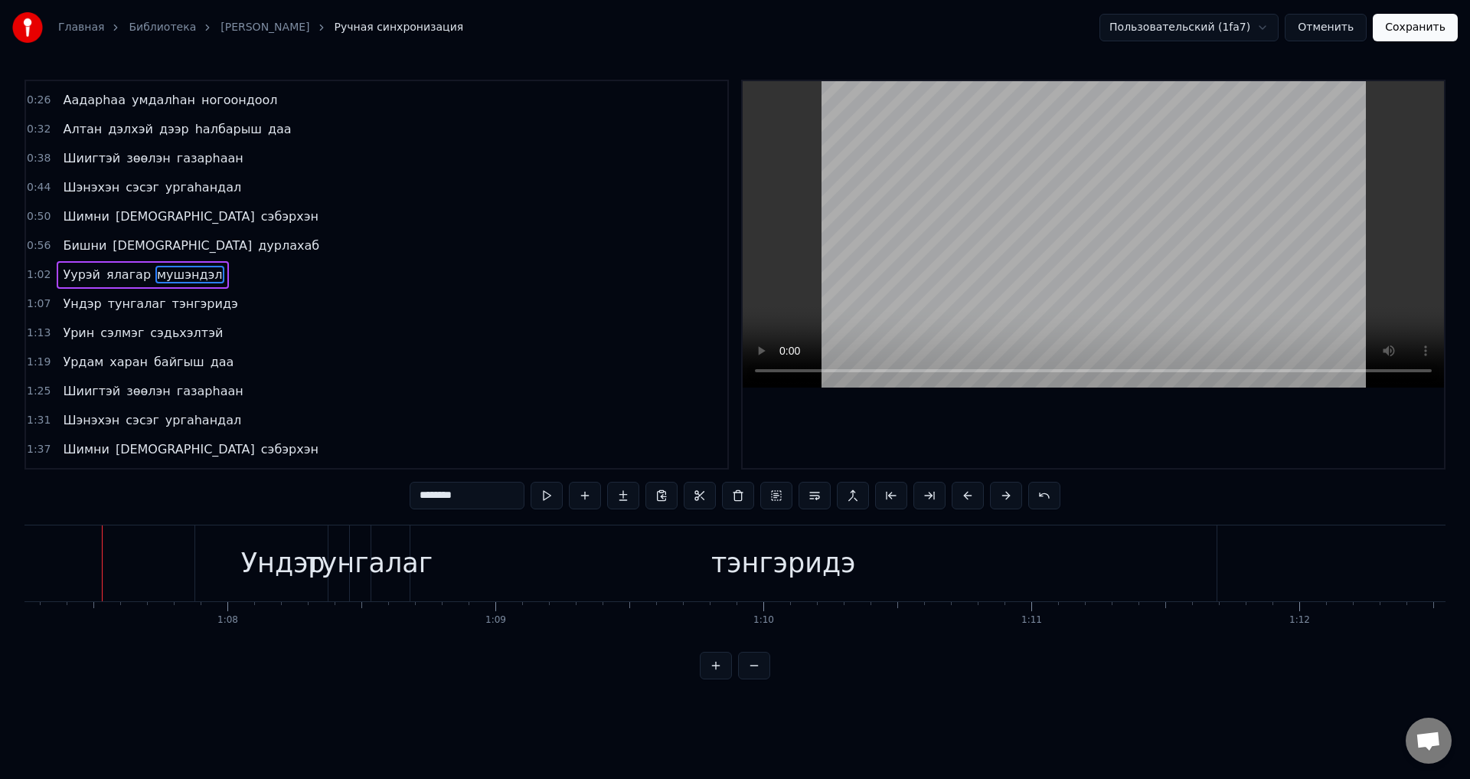
click at [137, 275] on div "[PERSON_NAME] мушэндэл" at bounding box center [143, 275] width 172 height 28
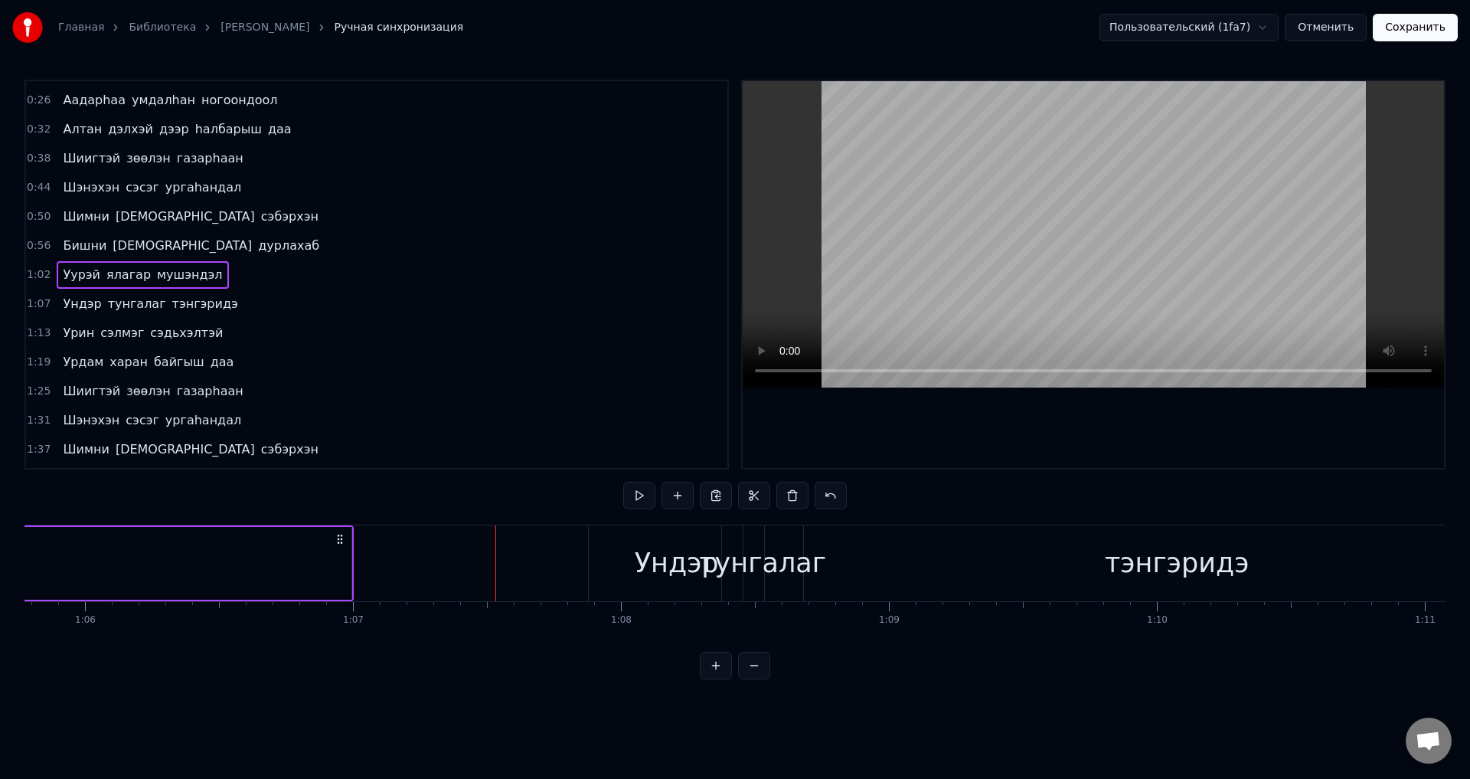
click at [123, 275] on span "ялагар" at bounding box center [128, 275] width 47 height 18
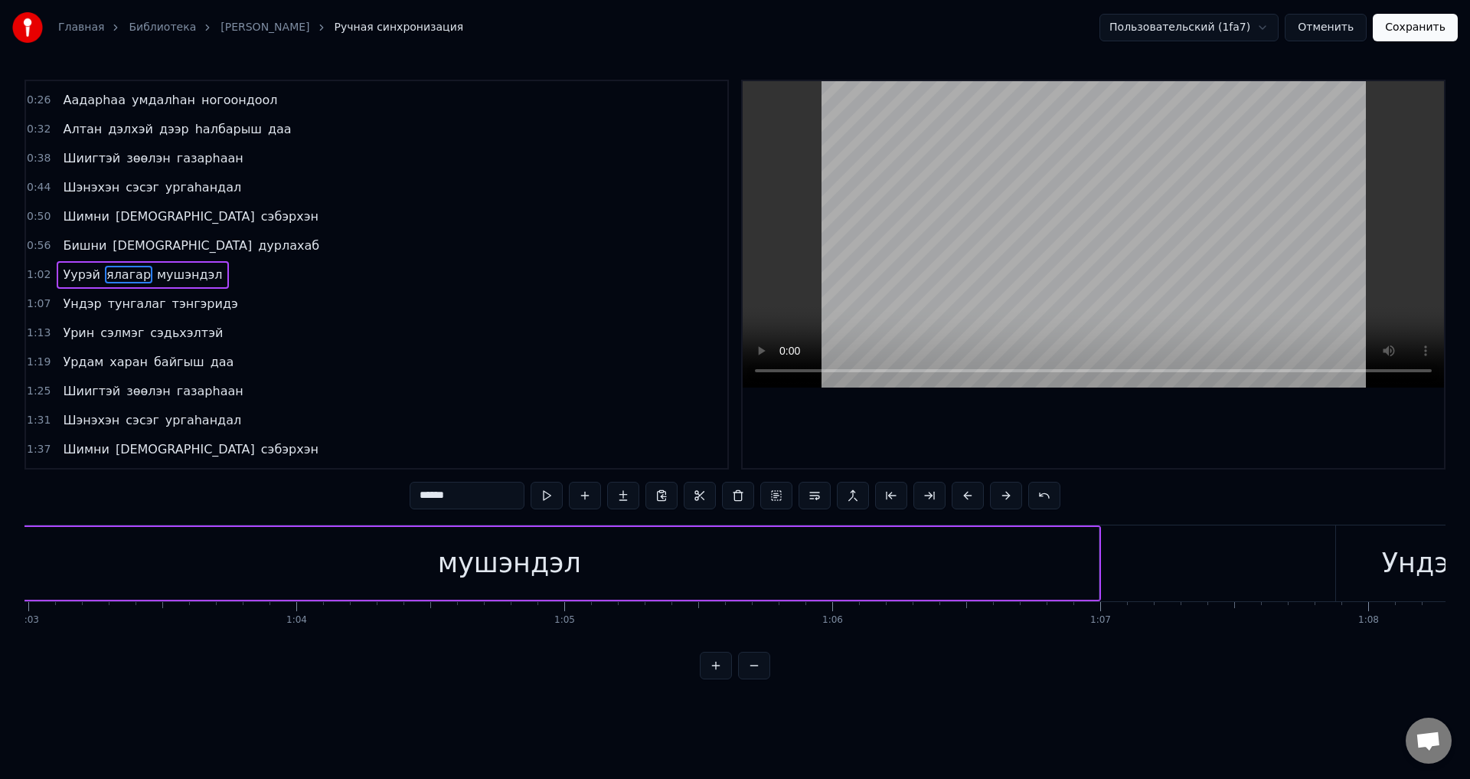
click at [172, 271] on span "мушэндэл" at bounding box center [189, 275] width 69 height 18
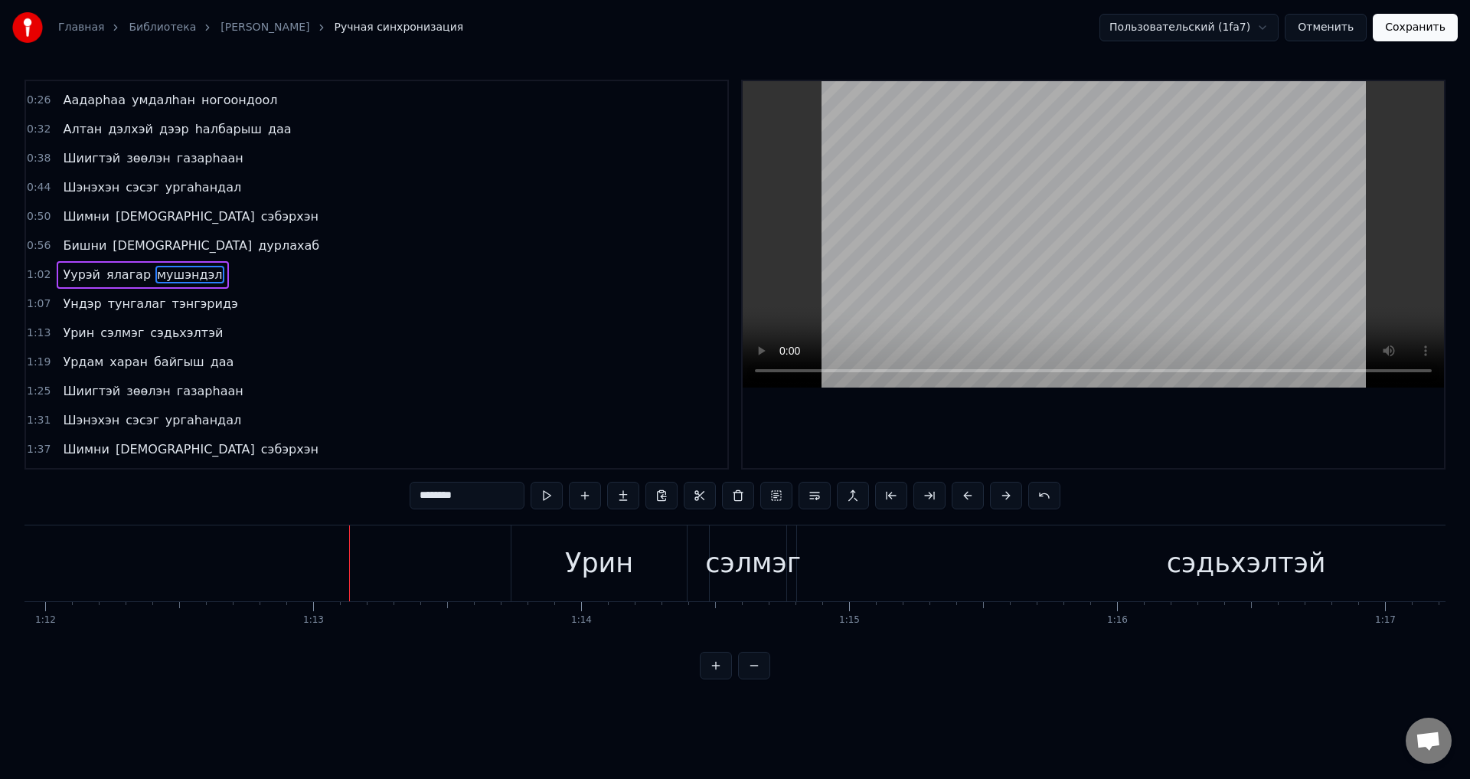
scroll to position [0, 19328]
click at [180, 302] on span "тэнгэридэ" at bounding box center [205, 304] width 69 height 18
type input "*********"
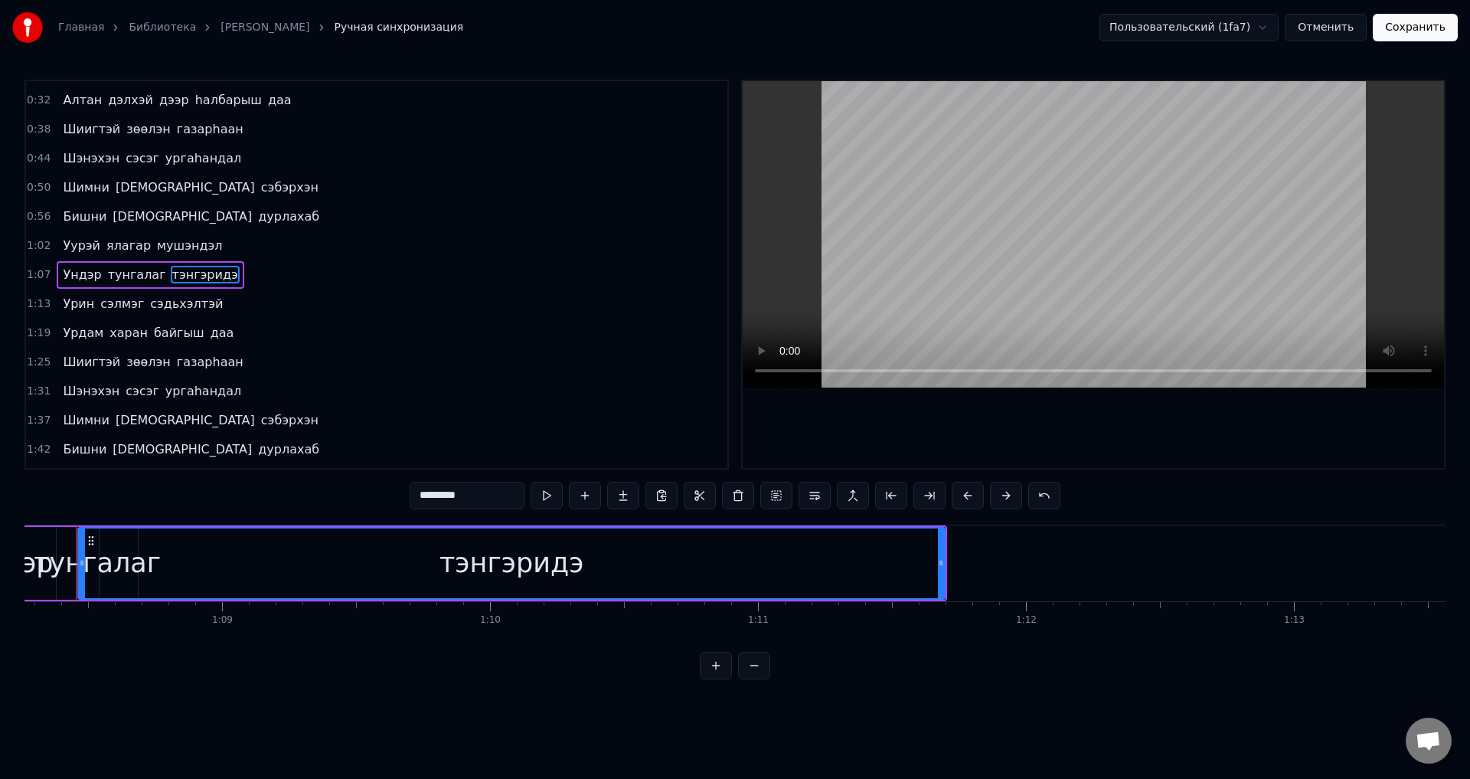
scroll to position [0, 18273]
click at [106, 574] on div at bounding box center [105, 563] width 6 height 70
click at [100, 574] on div at bounding box center [98, 563] width 6 height 70
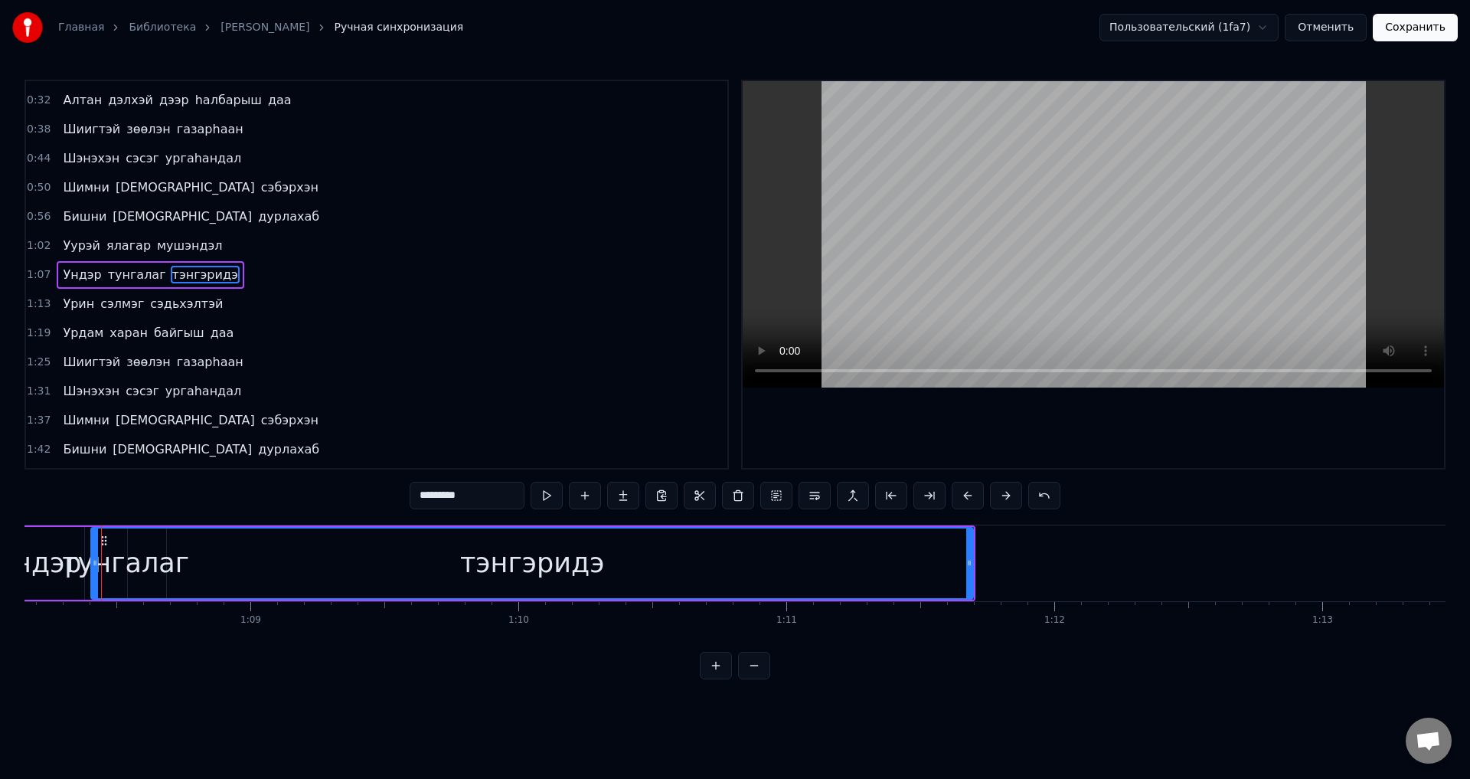
click at [93, 575] on div at bounding box center [95, 563] width 6 height 70
drag, startPoint x: 93, startPoint y: 575, endPoint x: 79, endPoint y: 577, distance: 14.6
click at [79, 577] on div "[PERSON_NAME] тэнгэридэ" at bounding box center [472, 563] width 1026 height 76
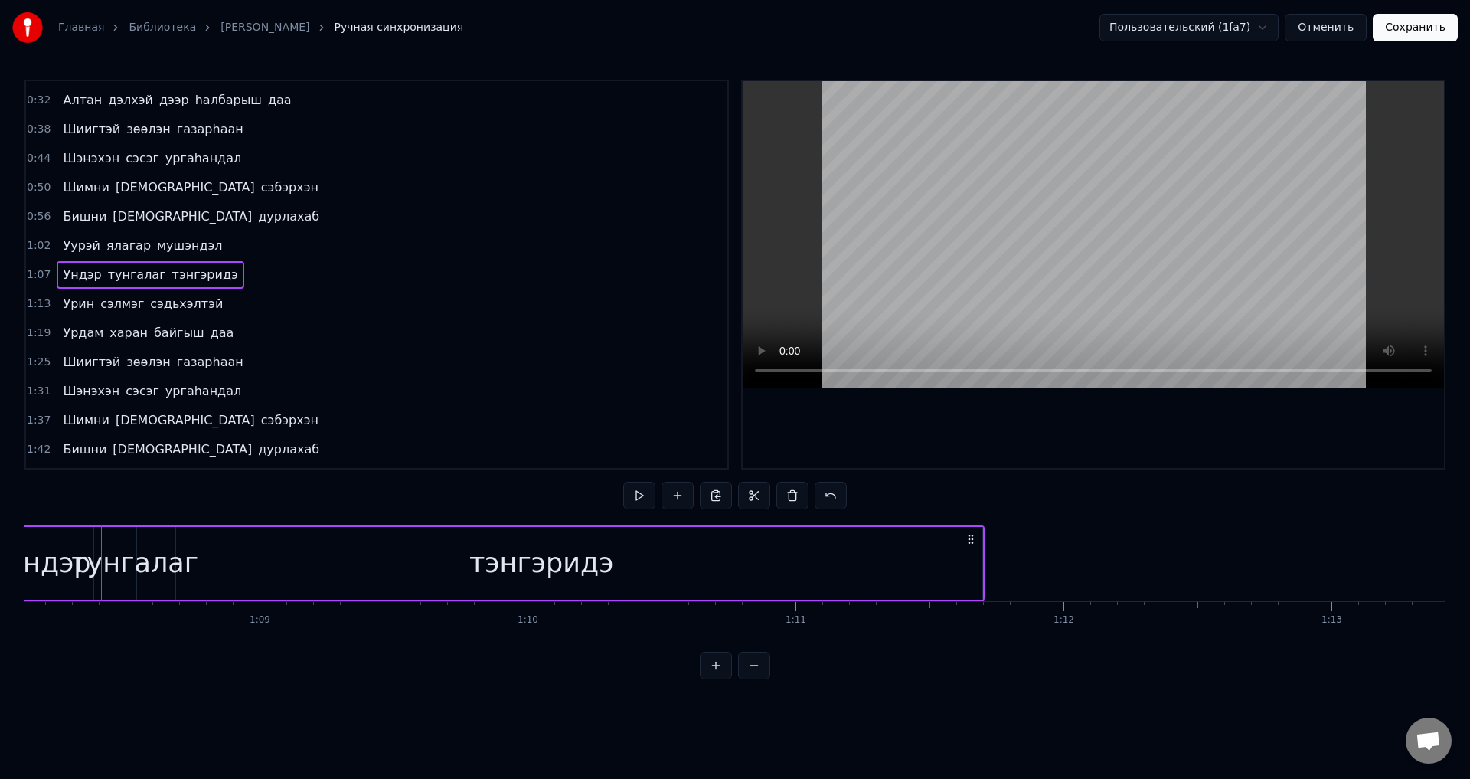
scroll to position [0, 18239]
click at [195, 564] on div "тэнгэридэ" at bounding box center [564, 563] width 882 height 73
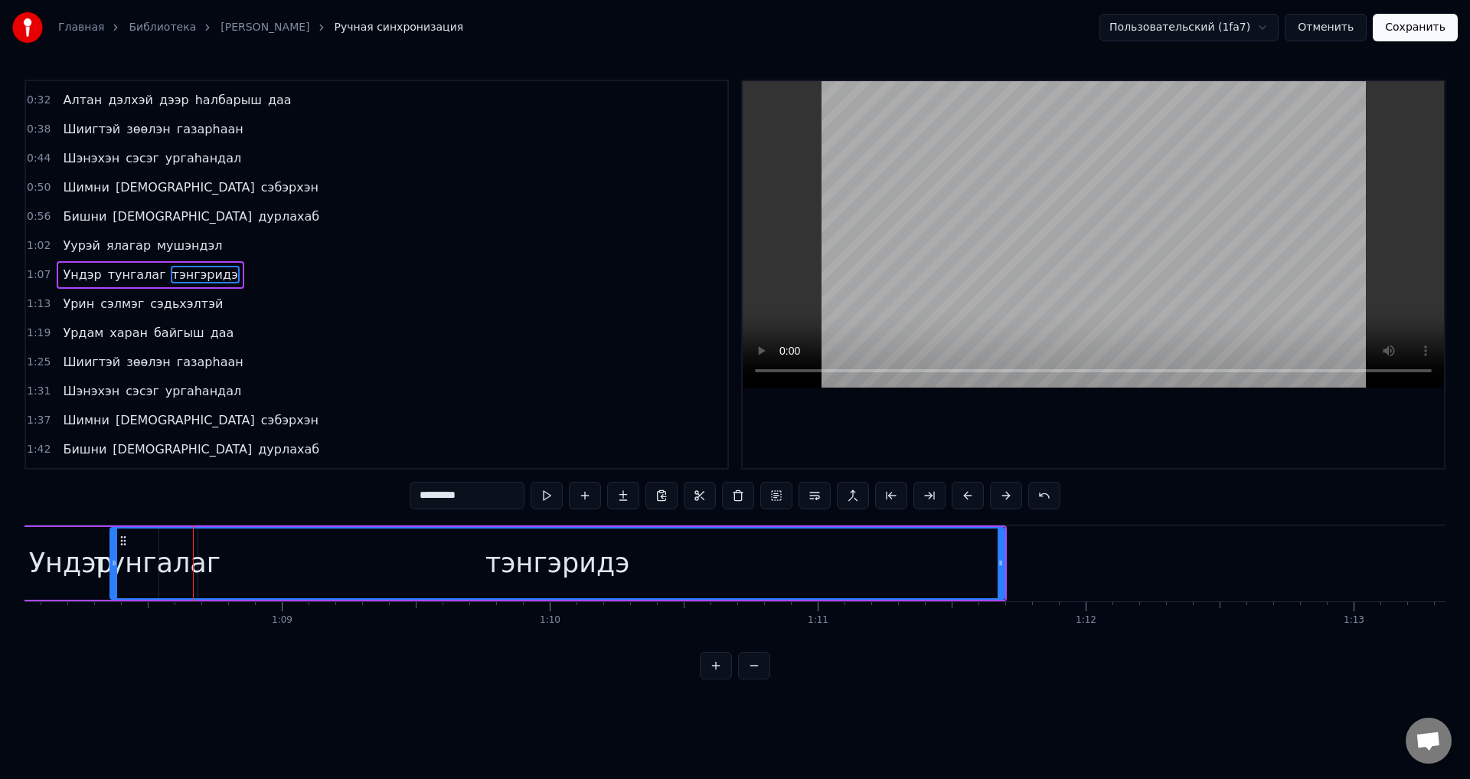
drag, startPoint x: 129, startPoint y: 568, endPoint x: 116, endPoint y: 568, distance: 12.3
click at [116, 568] on icon at bounding box center [114, 563] width 6 height 12
click at [117, 572] on div at bounding box center [114, 563] width 6 height 70
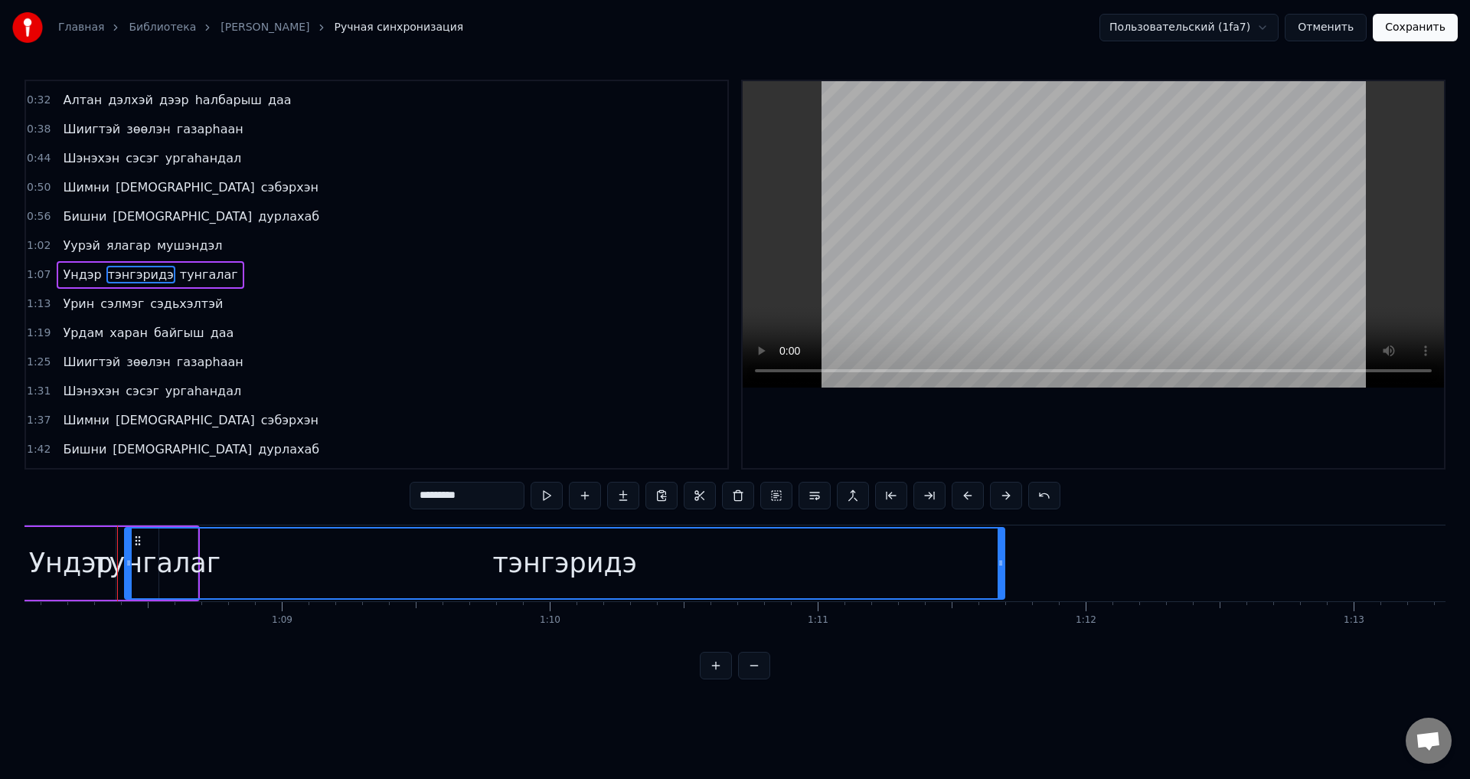
drag, startPoint x: 119, startPoint y: 572, endPoint x: 131, endPoint y: 581, distance: 14.9
click at [700, 552] on div "тэнгэридэ" at bounding box center [565, 563] width 878 height 70
click at [166, 565] on div "тэнгэридэ" at bounding box center [565, 563] width 878 height 70
click at [190, 564] on div "тэнгэридэ" at bounding box center [565, 563] width 878 height 70
click at [207, 564] on div "тэнгэридэ" at bounding box center [565, 563] width 878 height 70
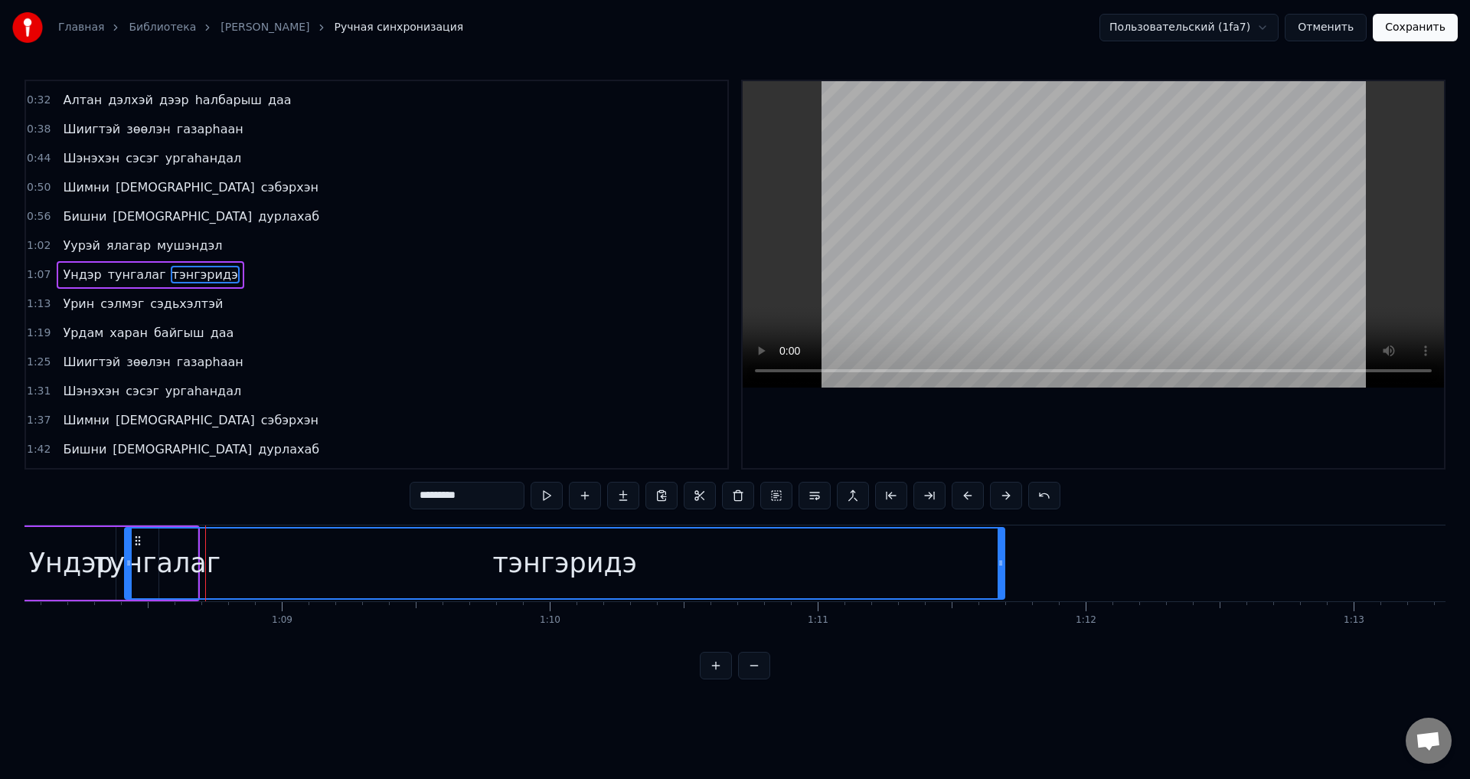
click at [119, 278] on span "тунгалаг" at bounding box center [136, 275] width 61 height 18
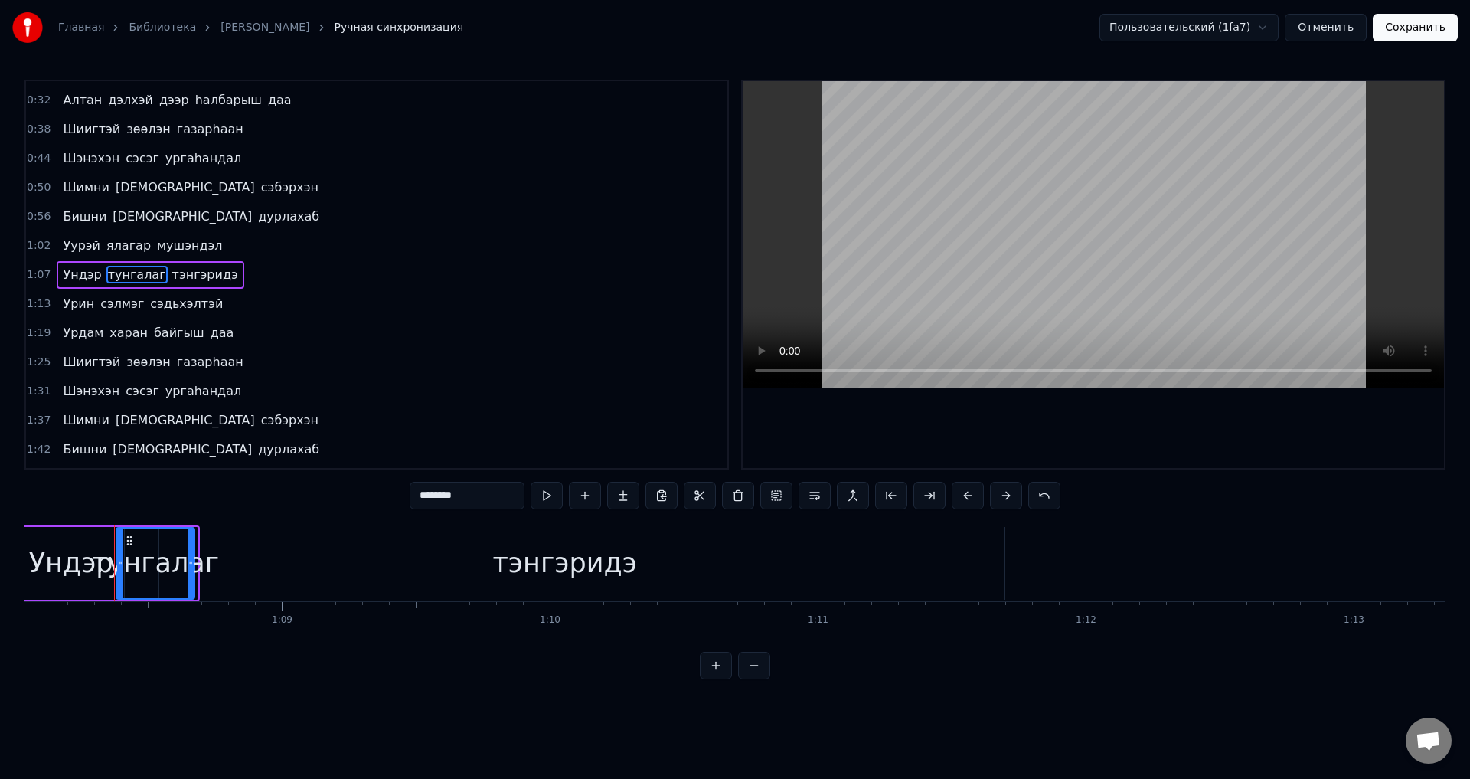
click at [192, 561] on icon at bounding box center [191, 563] width 6 height 12
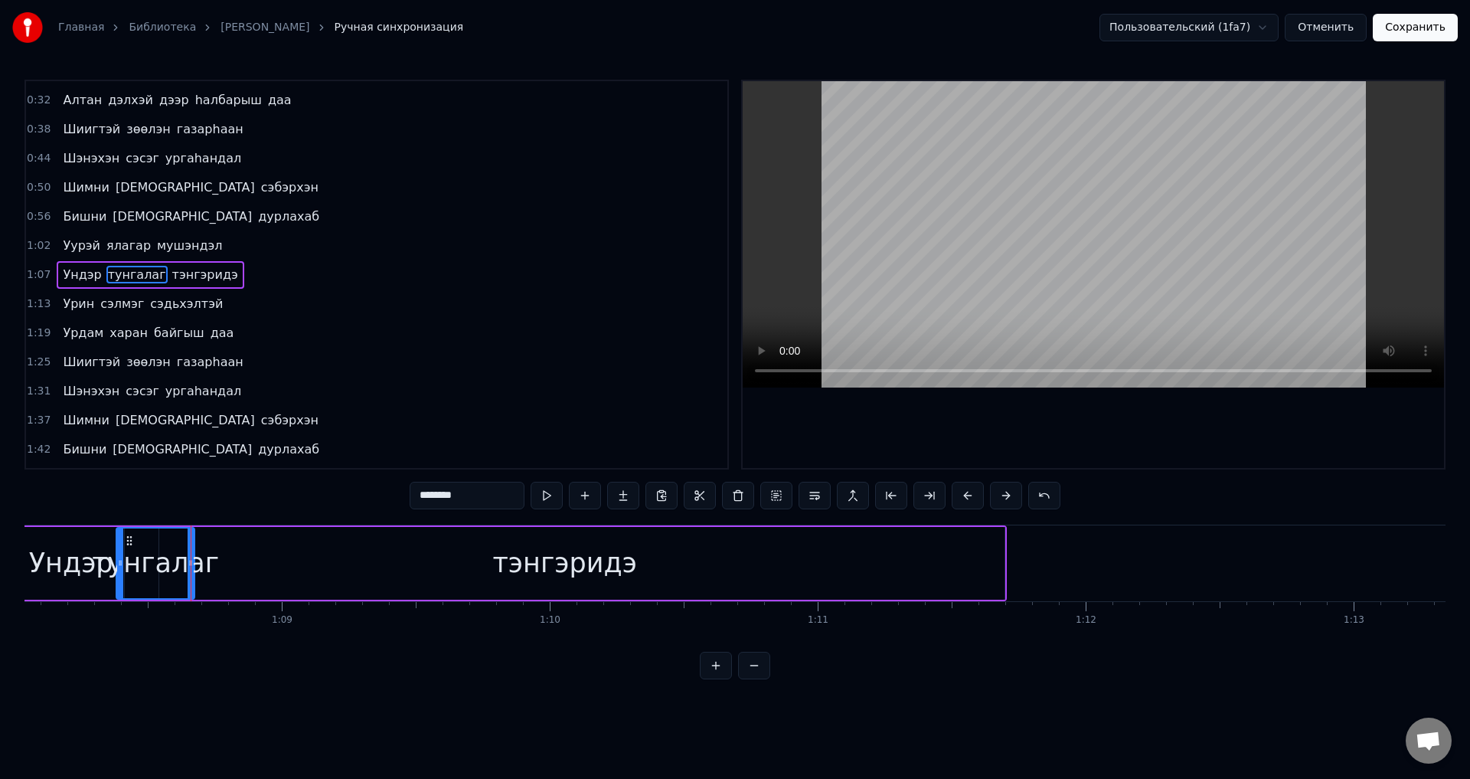
click at [260, 559] on div "тэнгэридэ" at bounding box center [565, 563] width 880 height 73
type input "*********"
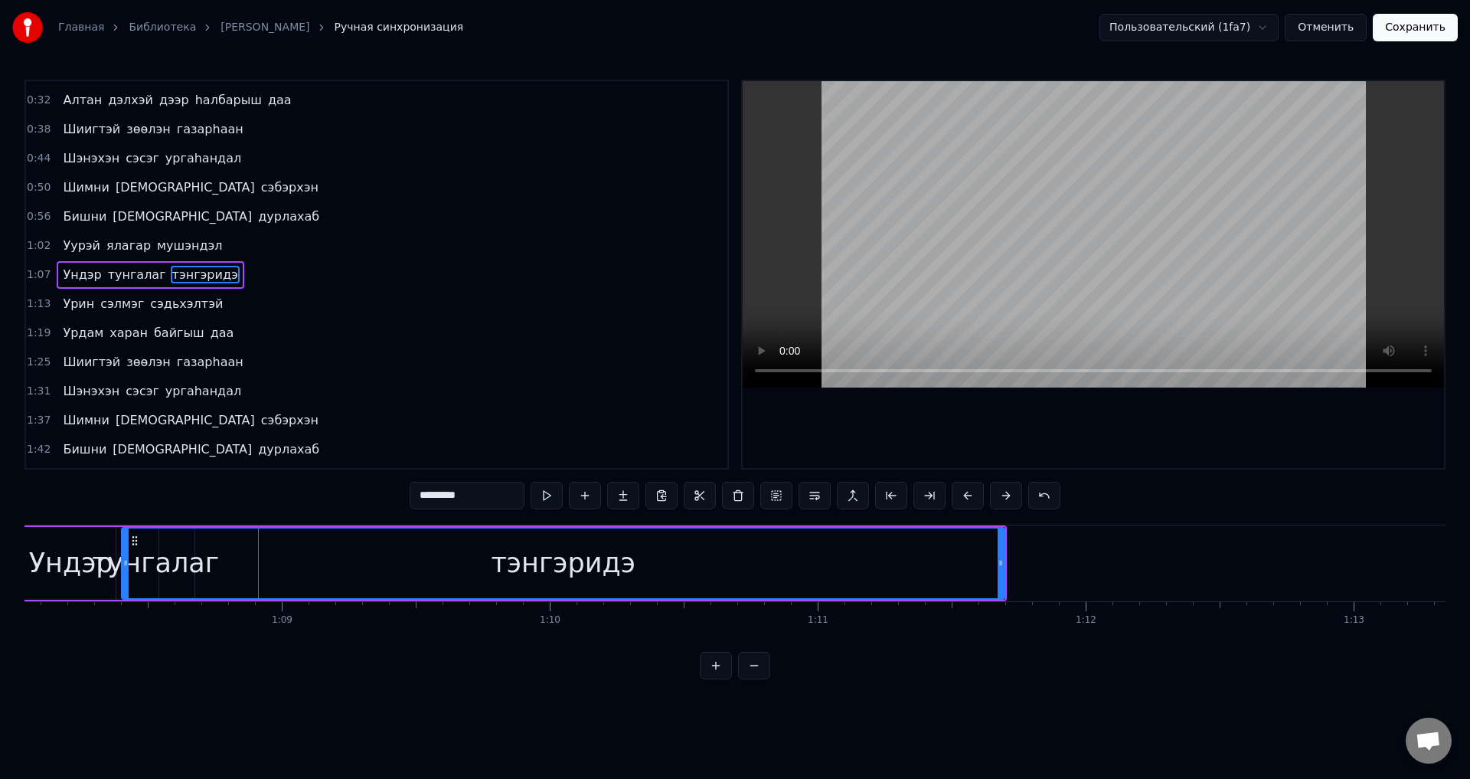
click at [128, 565] on icon at bounding box center [126, 563] width 6 height 12
click at [122, 577] on div "тэнгэридэ" at bounding box center [563, 563] width 885 height 73
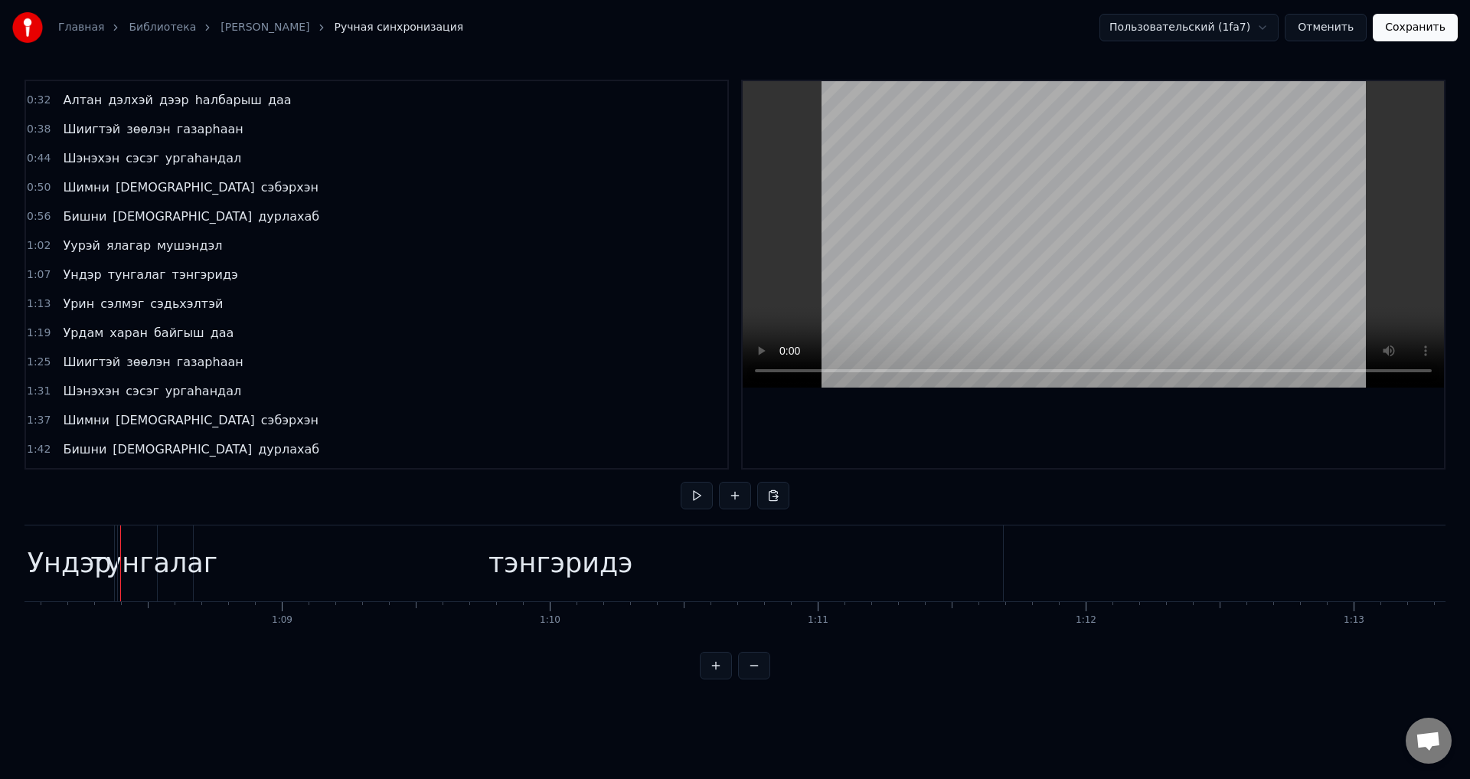
click at [848, 568] on div "тэнгэридэ" at bounding box center [560, 563] width 885 height 76
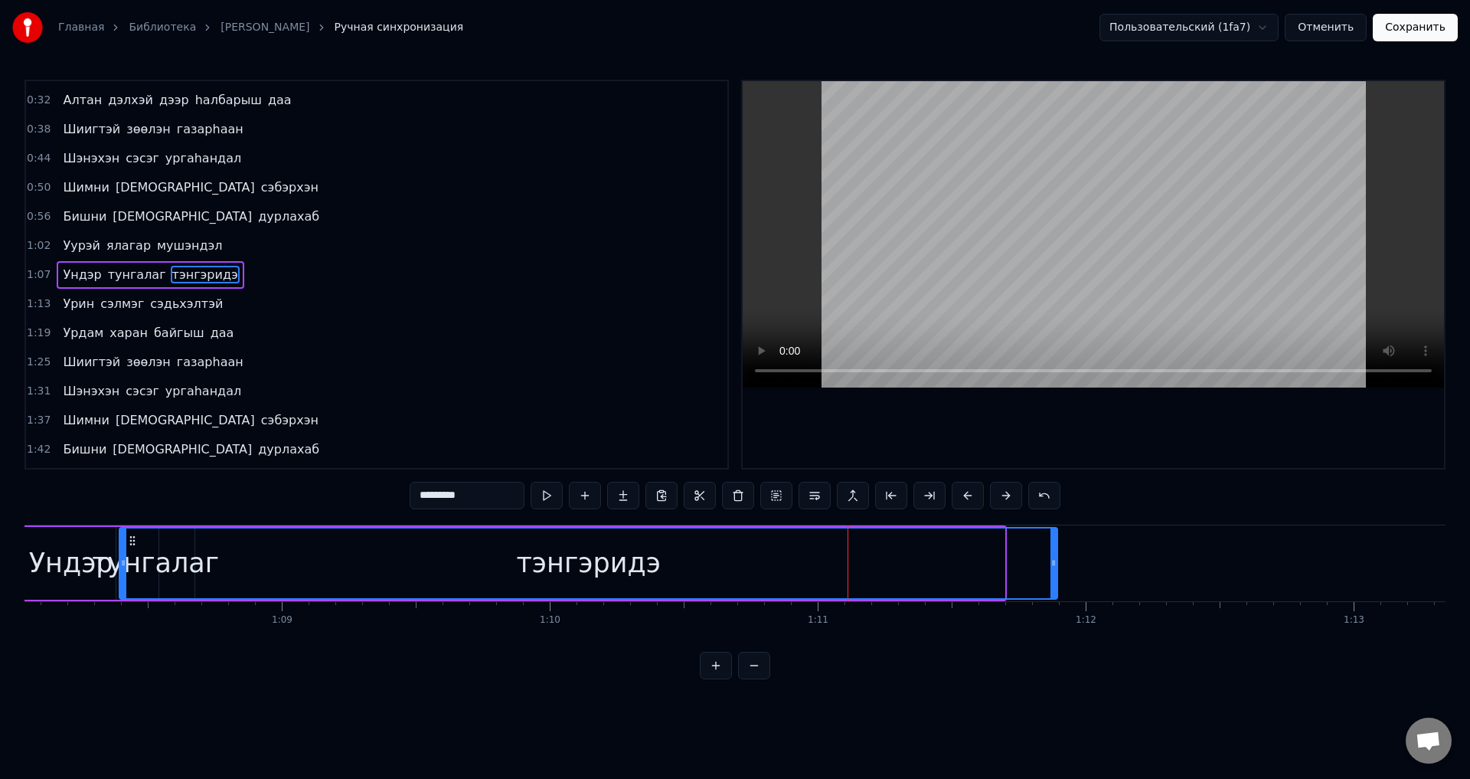
drag, startPoint x: 1002, startPoint y: 569, endPoint x: 1055, endPoint y: 591, distance: 57.3
click at [1055, 591] on div at bounding box center [1054, 563] width 6 height 70
click at [1424, 28] on button "Сохранить" at bounding box center [1415, 28] width 85 height 28
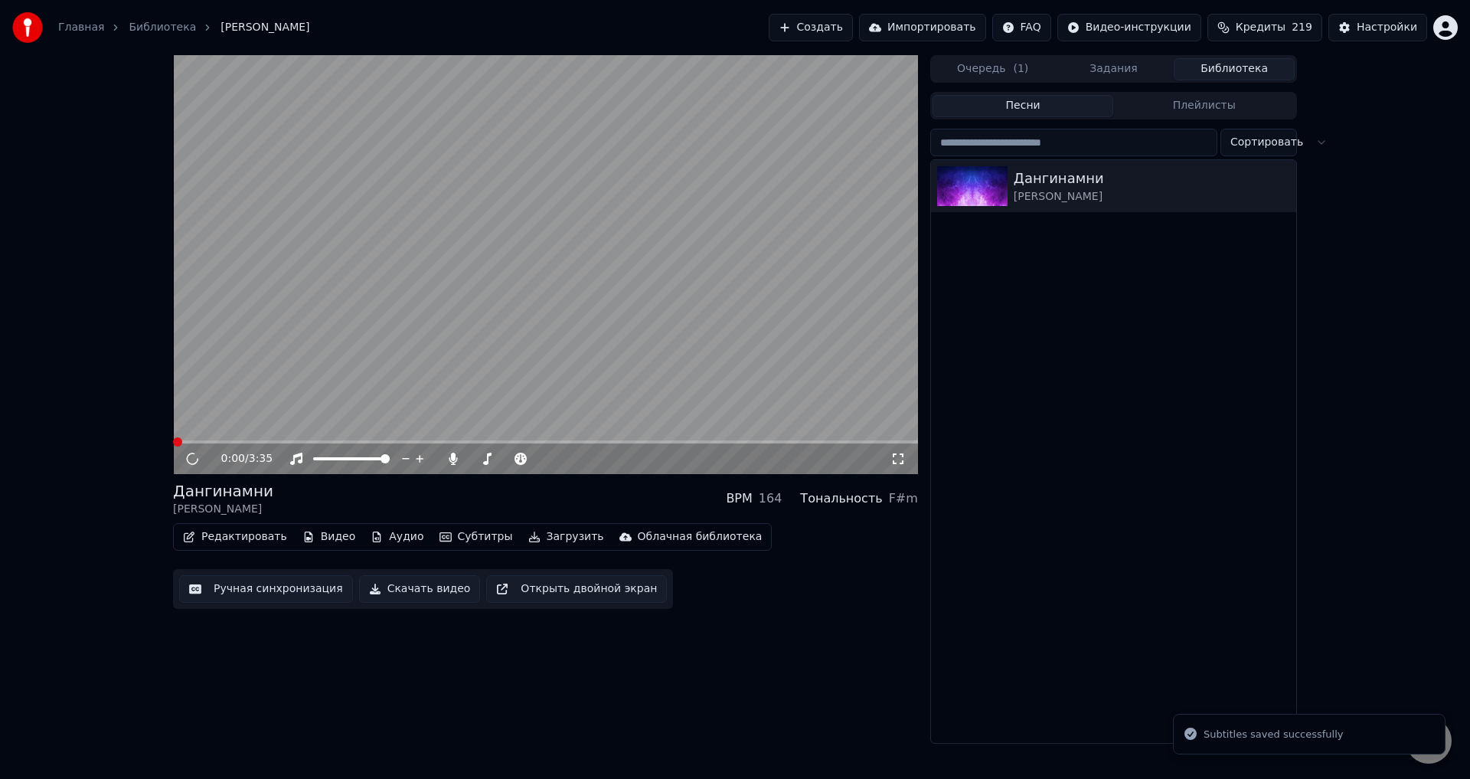
click at [405, 441] on span at bounding box center [545, 441] width 745 height 3
click at [414, 440] on video at bounding box center [545, 264] width 745 height 419
click at [423, 440] on video at bounding box center [545, 264] width 745 height 419
click at [413, 443] on span at bounding box center [413, 441] width 9 height 9
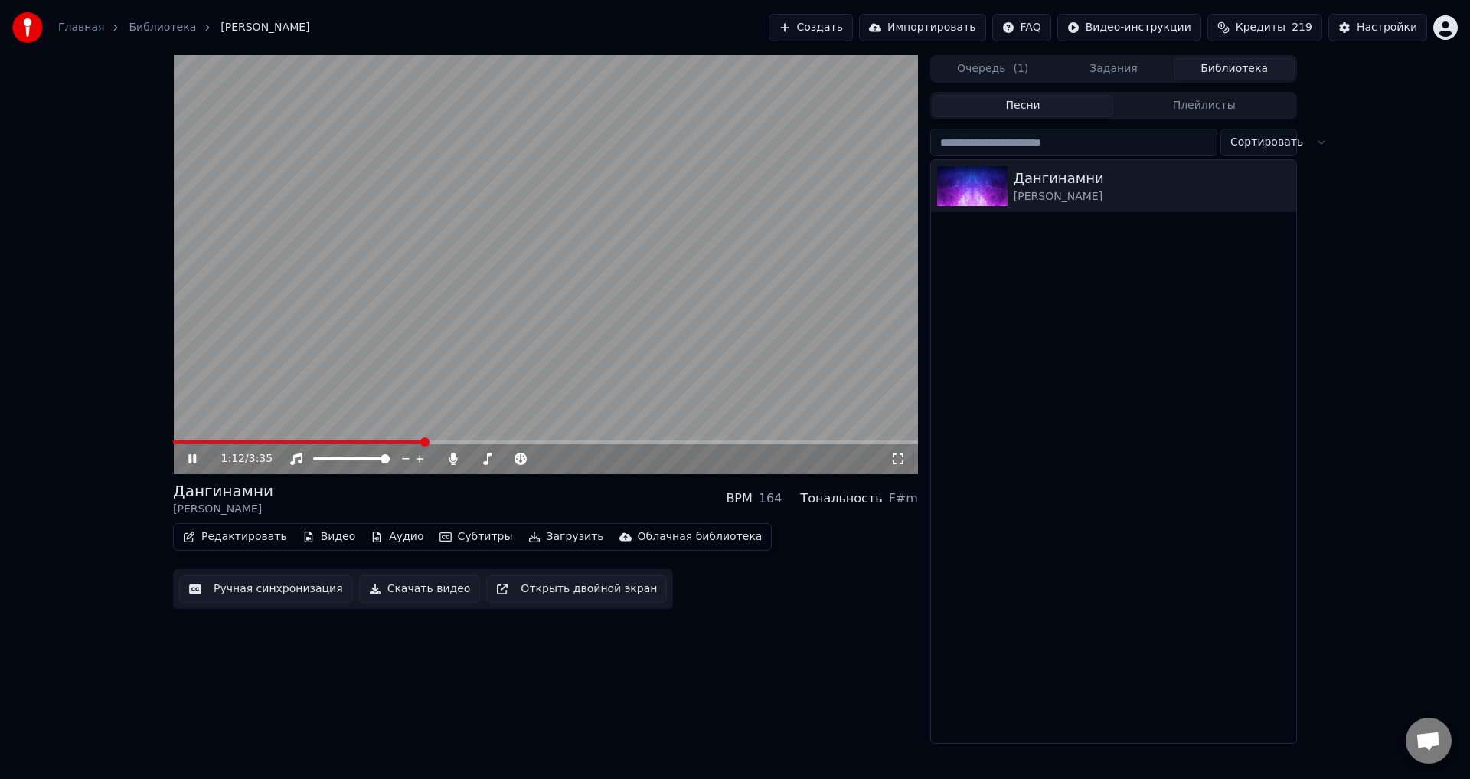
click at [399, 444] on div "1:12 / 3:35" at bounding box center [545, 458] width 745 height 31
click at [397, 442] on span at bounding box center [285, 441] width 225 height 3
click at [564, 443] on span at bounding box center [545, 441] width 745 height 3
click at [590, 443] on span at bounding box center [545, 441] width 745 height 3
click at [600, 446] on div "2:00 / 3:35" at bounding box center [545, 458] width 745 height 31
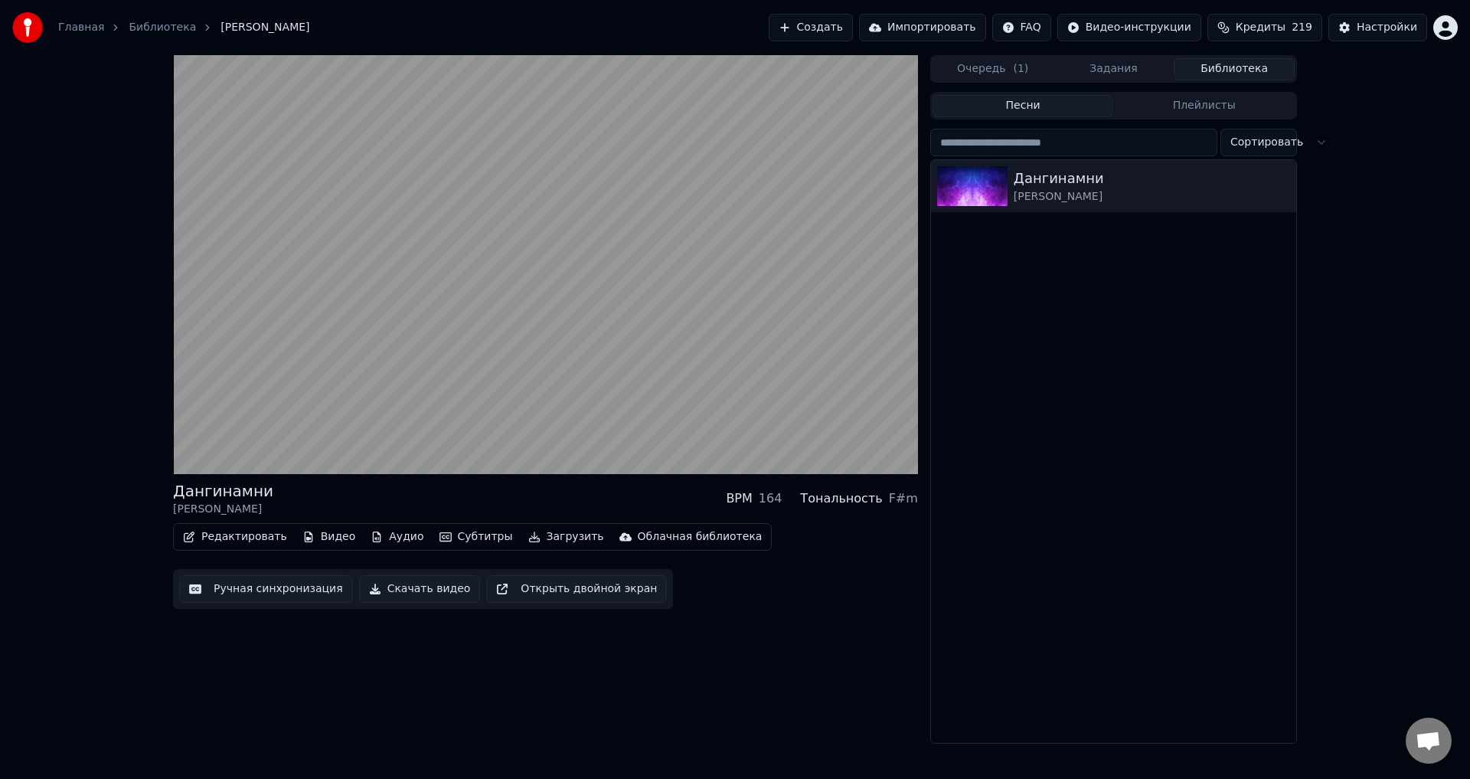
click at [628, 364] on video at bounding box center [545, 264] width 745 height 419
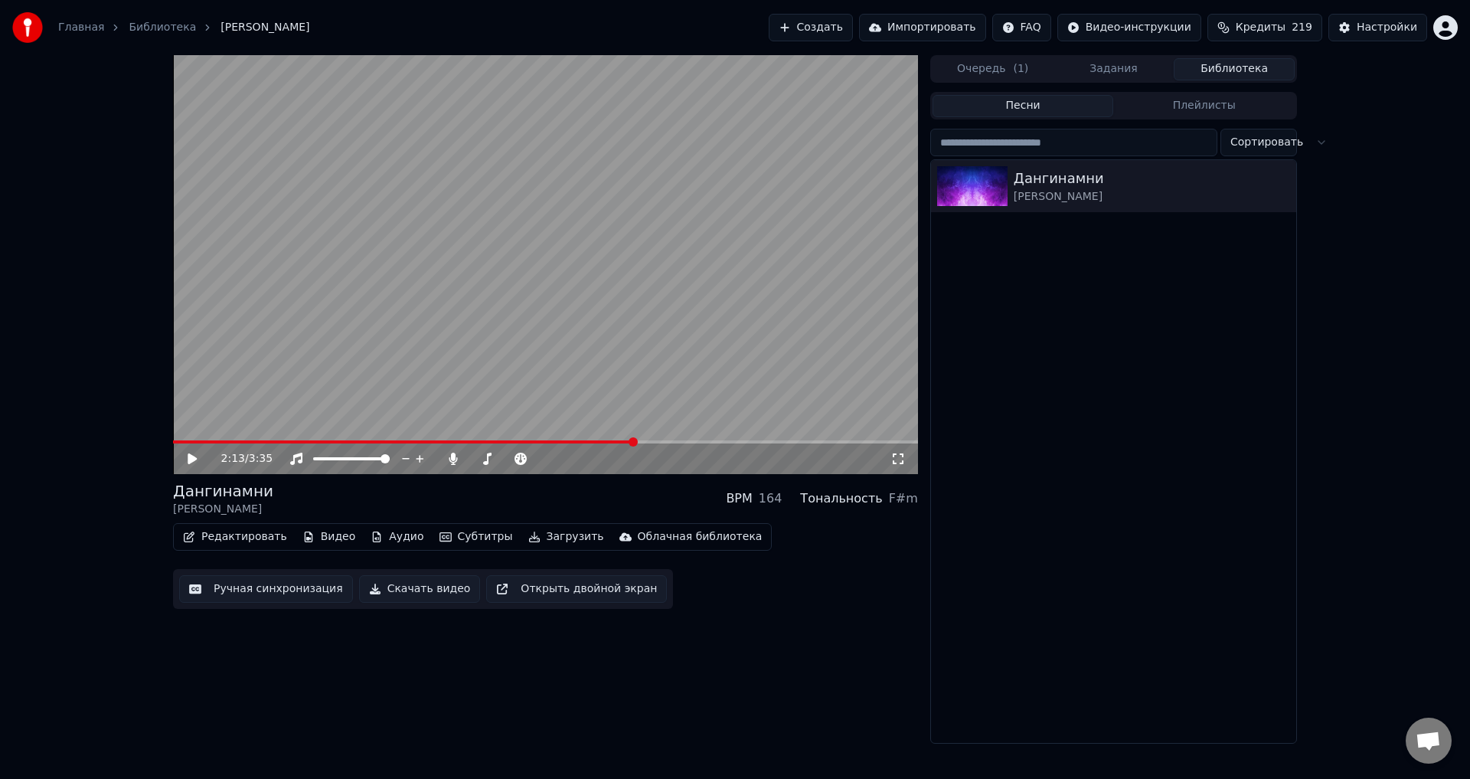
click at [566, 205] on video at bounding box center [545, 264] width 745 height 419
click at [258, 579] on button "Ручная синхронизация" at bounding box center [266, 589] width 174 height 28
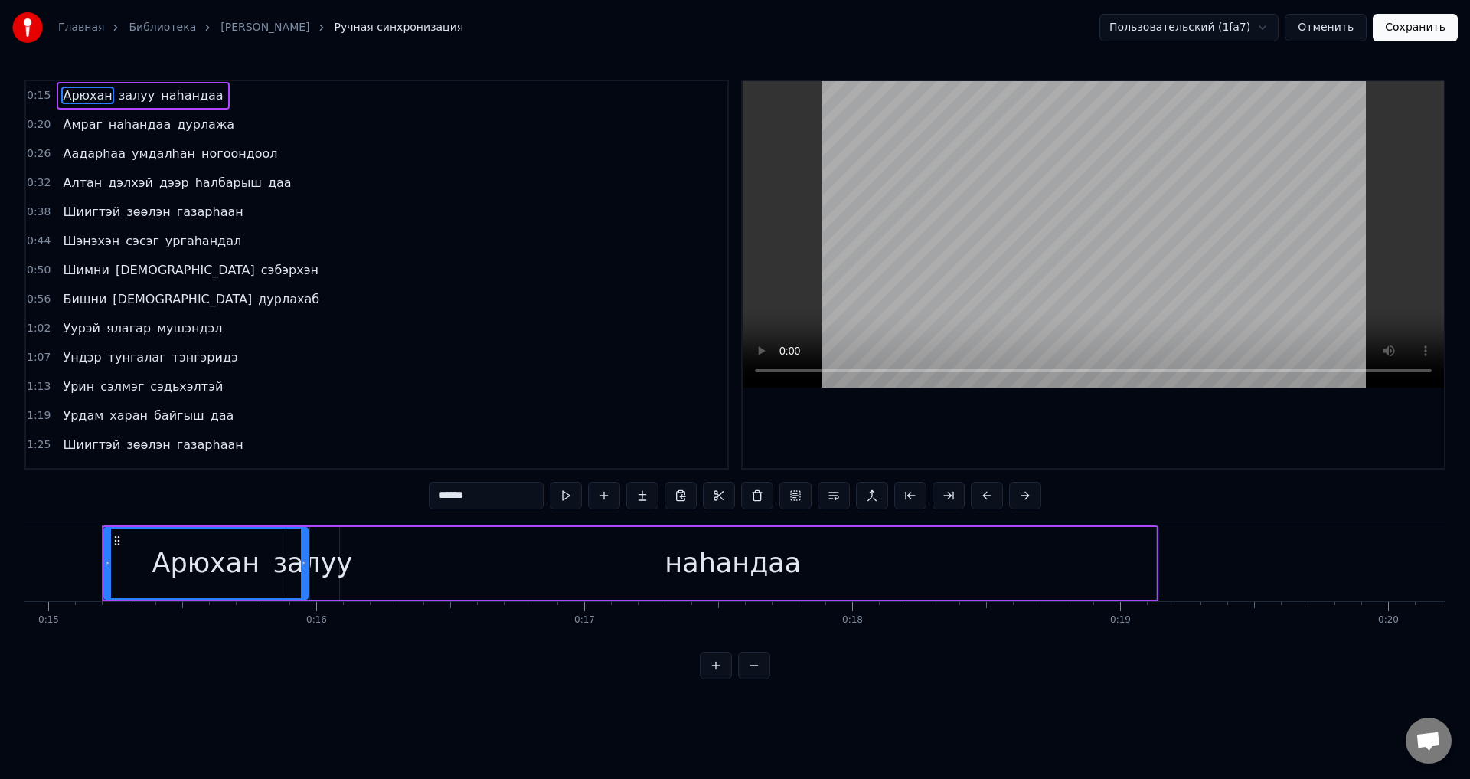
scroll to position [428, 0]
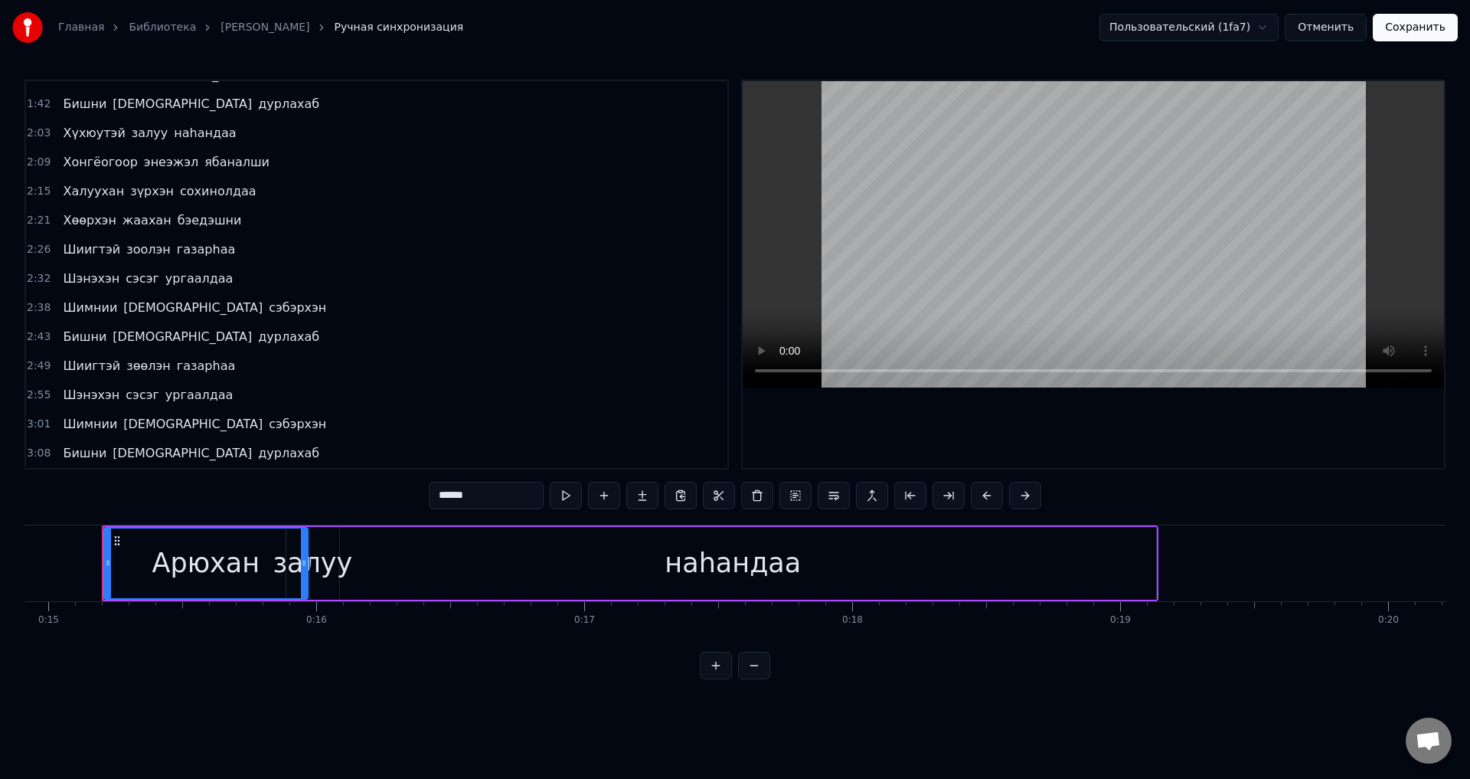
click at [202, 132] on span "наhандаа" at bounding box center [204, 133] width 65 height 18
type input "********"
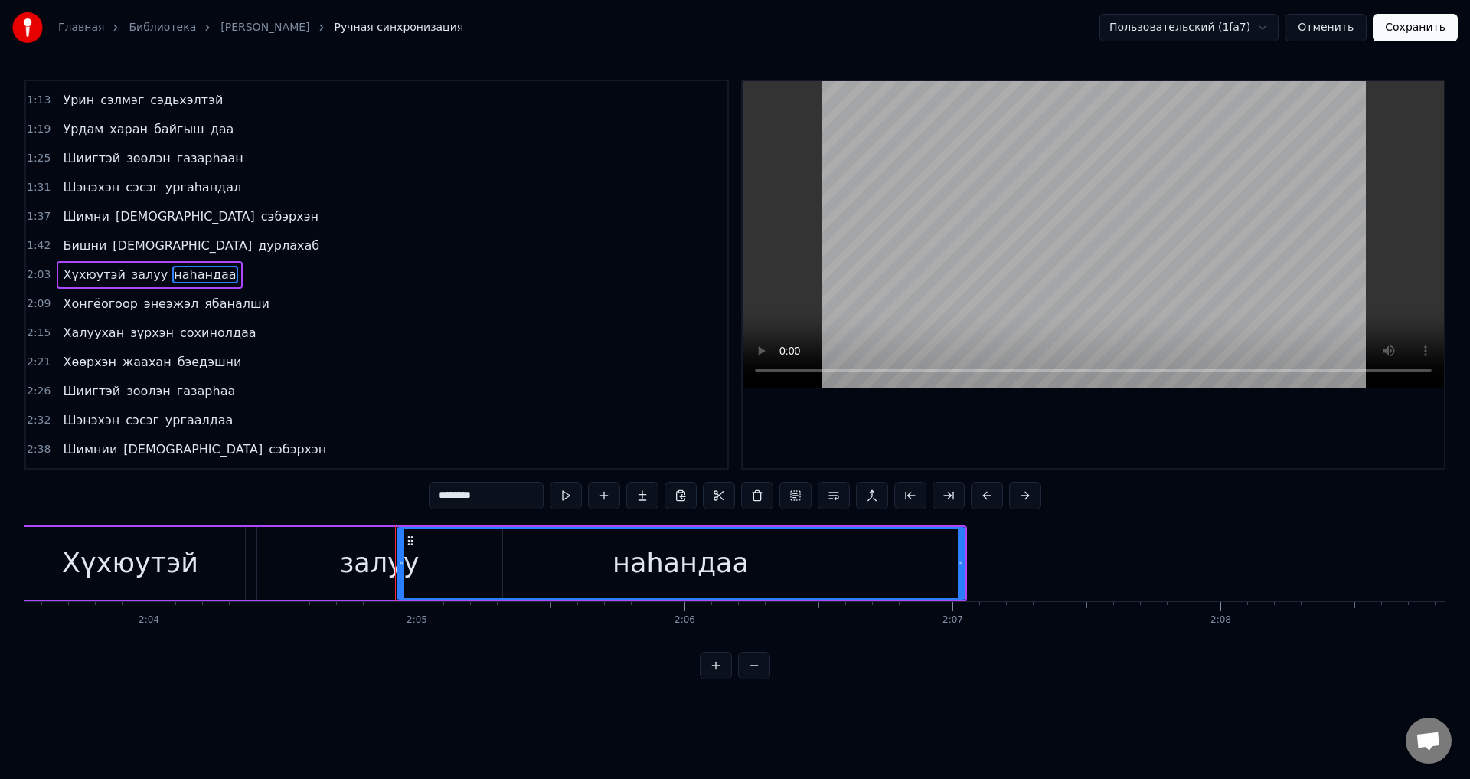
scroll to position [0, 33408]
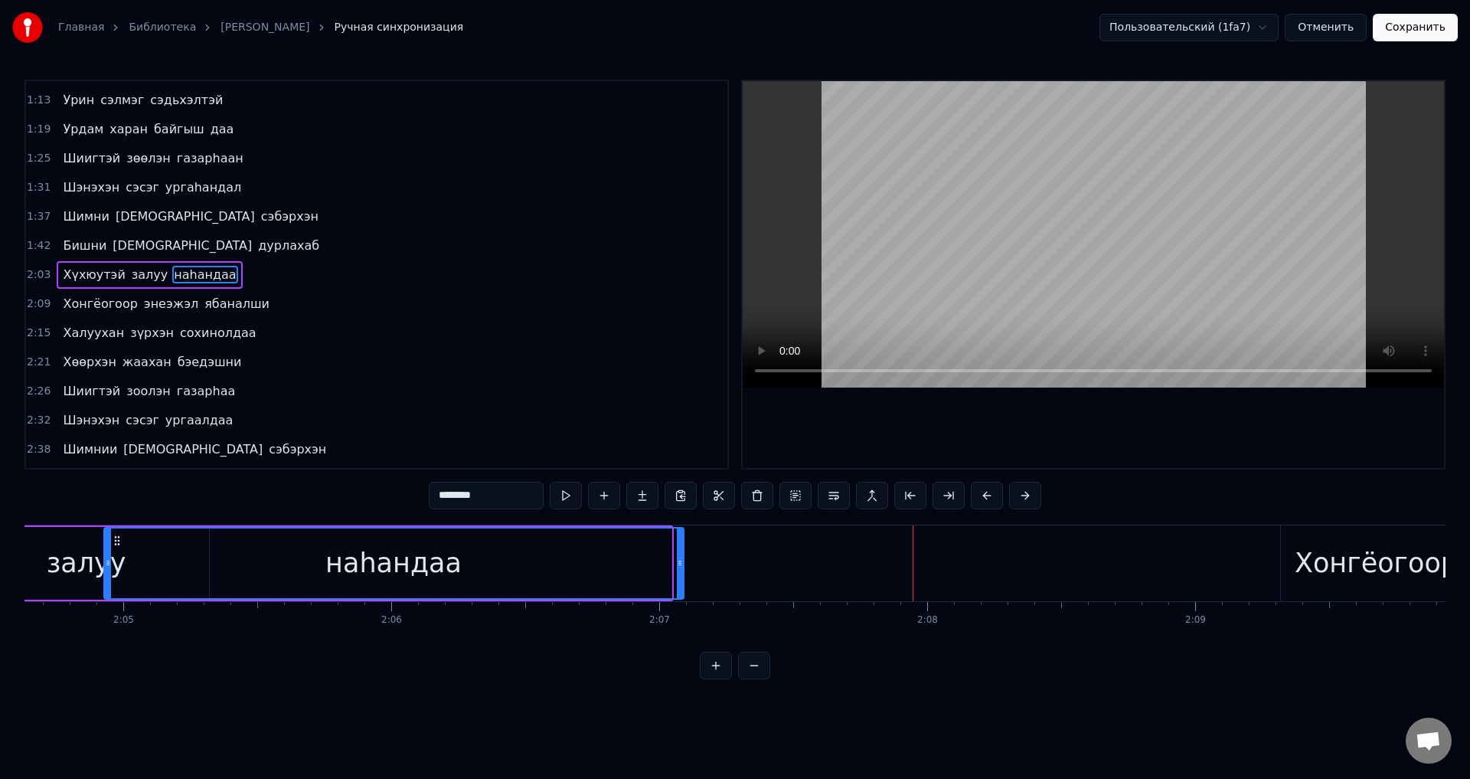
drag, startPoint x: 669, startPoint y: 561, endPoint x: 682, endPoint y: 568, distance: 13.7
click at [682, 568] on icon at bounding box center [680, 563] width 6 height 12
click at [1406, 30] on button "Сохранить" at bounding box center [1415, 28] width 85 height 28
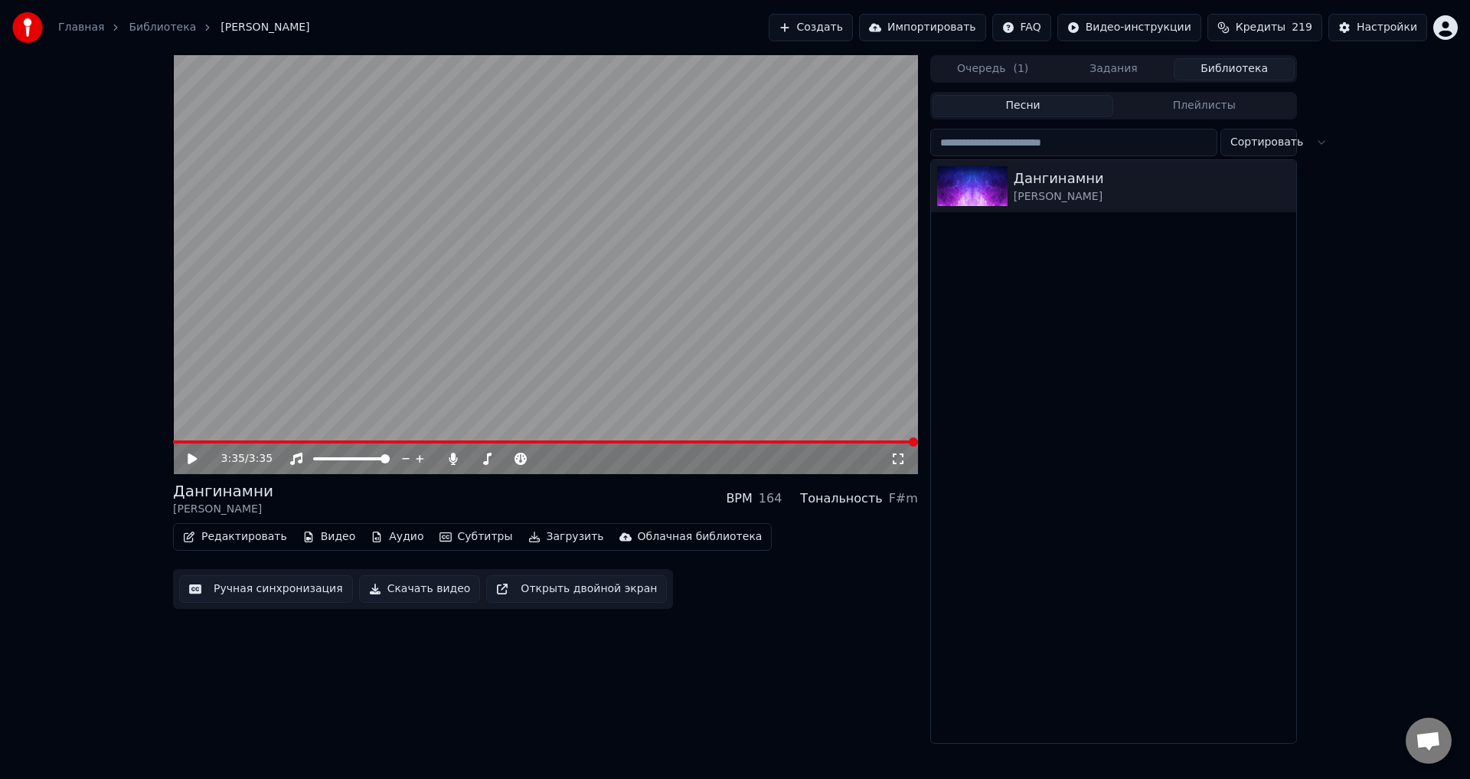
click at [420, 443] on span at bounding box center [545, 441] width 745 height 3
click at [466, 329] on video at bounding box center [545, 264] width 745 height 419
click at [407, 440] on span at bounding box center [301, 441] width 257 height 3
click at [390, 442] on span at bounding box center [282, 441] width 218 height 3
click at [381, 443] on span at bounding box center [277, 441] width 208 height 3
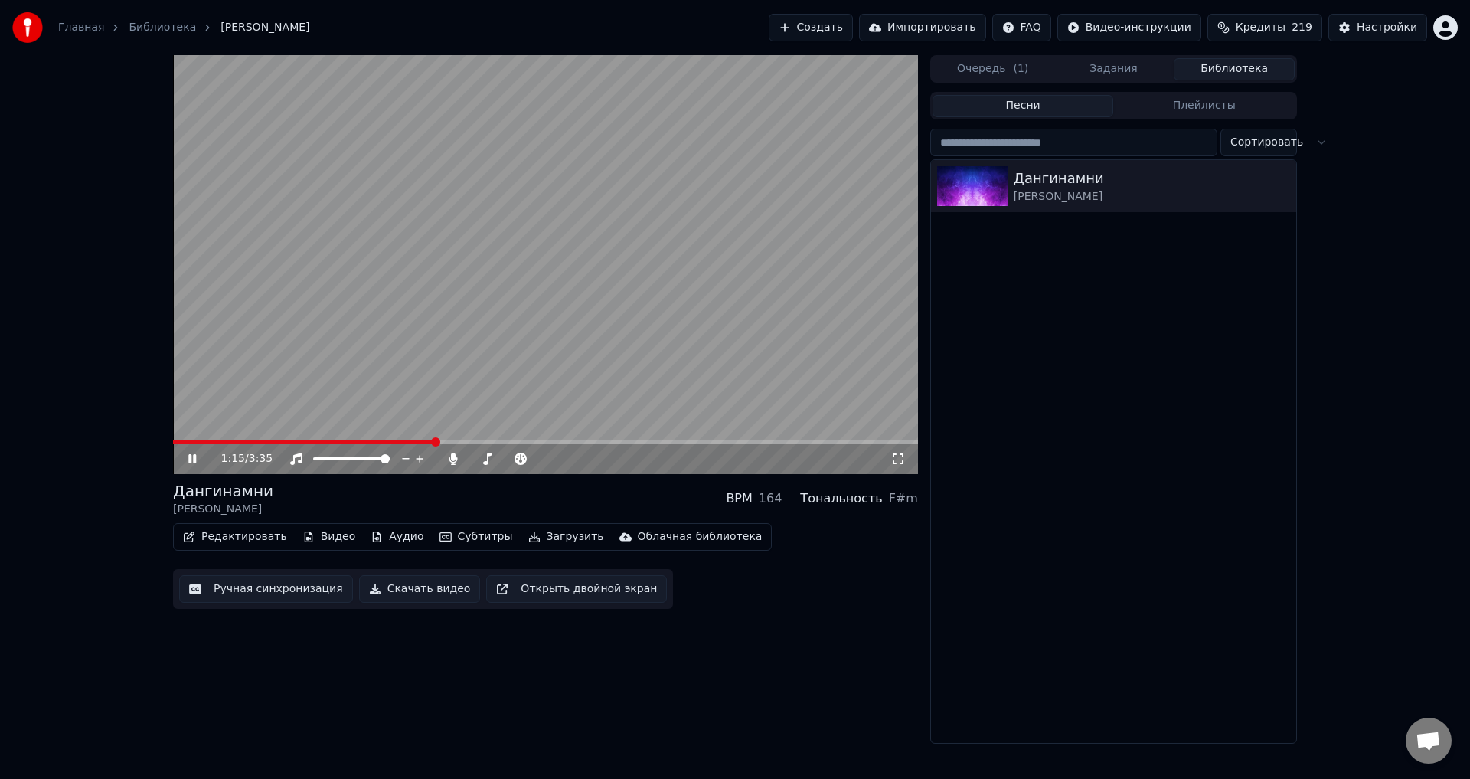
click at [435, 328] on video at bounding box center [545, 264] width 745 height 419
click at [393, 342] on video at bounding box center [545, 264] width 745 height 419
click at [397, 341] on video at bounding box center [545, 264] width 745 height 419
click at [257, 601] on button "Ручная синхронизация" at bounding box center [266, 589] width 174 height 28
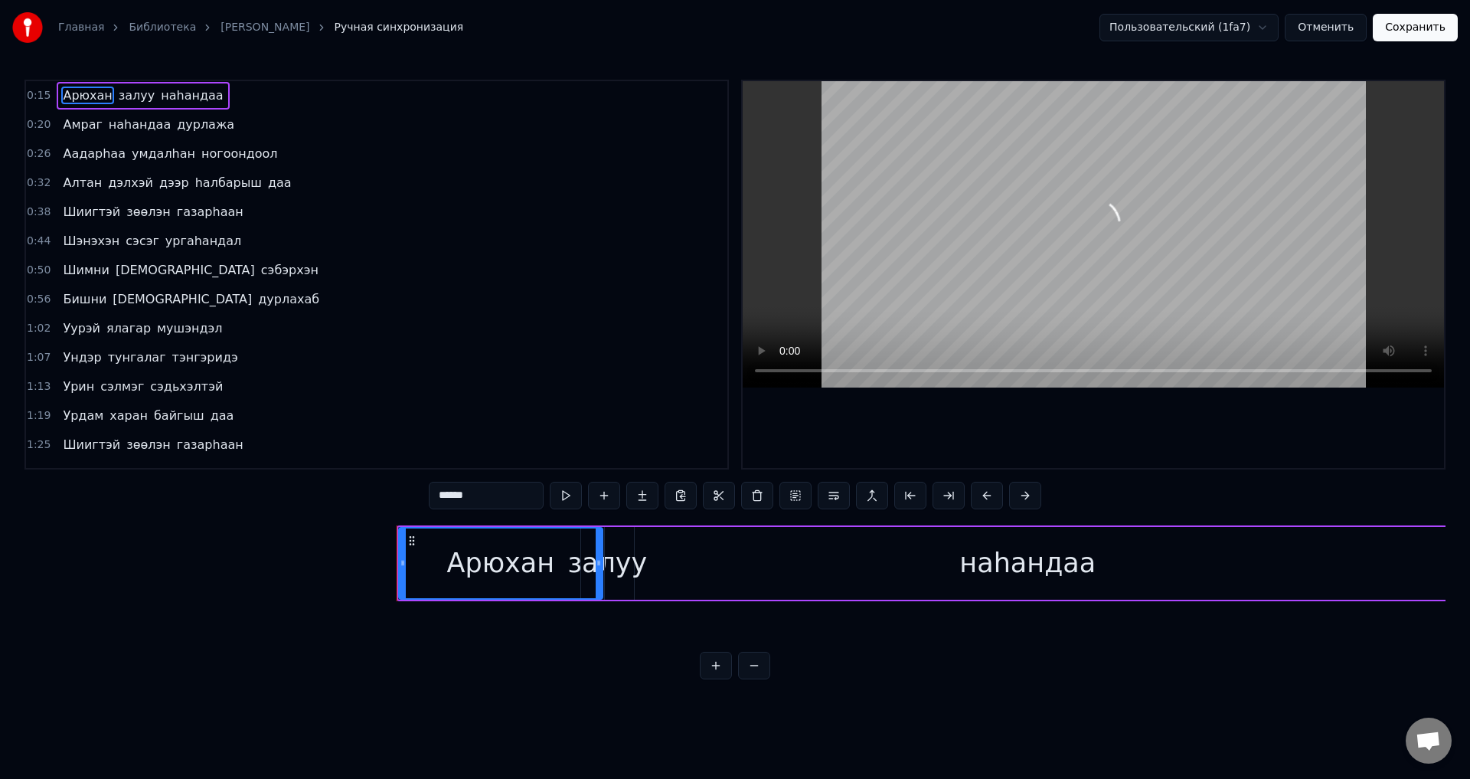
scroll to position [0, 3997]
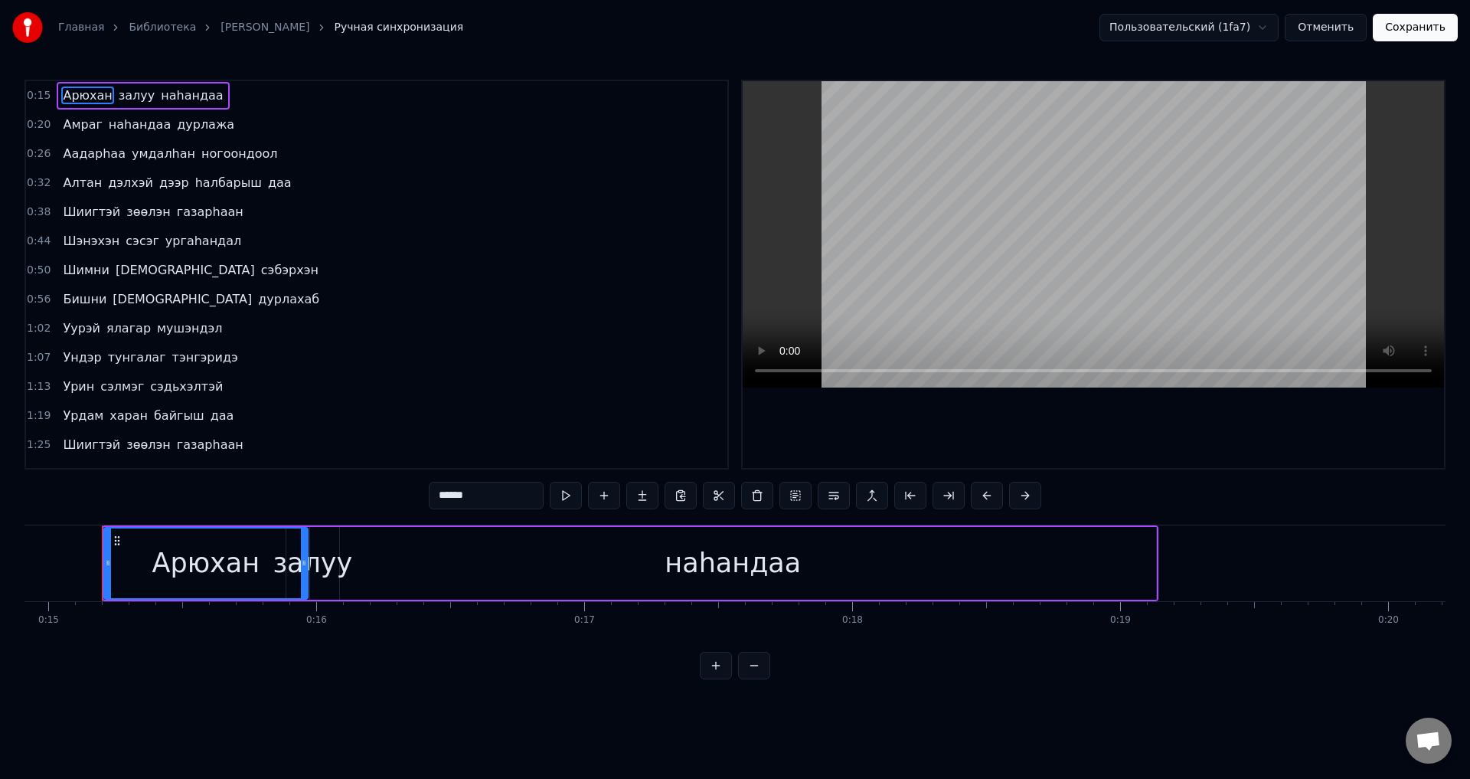
click at [194, 353] on span "тэнгэридэ" at bounding box center [205, 357] width 69 height 18
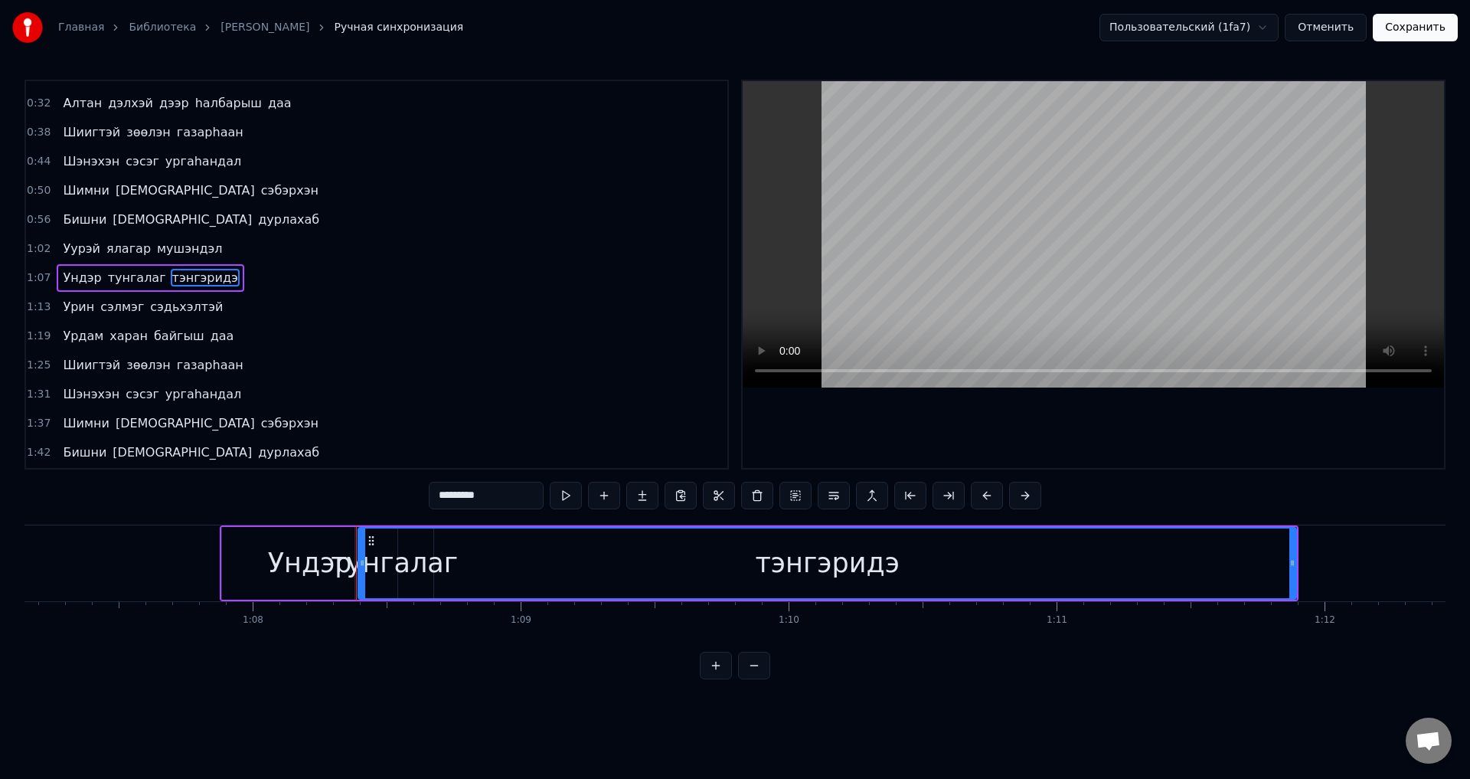
scroll to position [0, 18255]
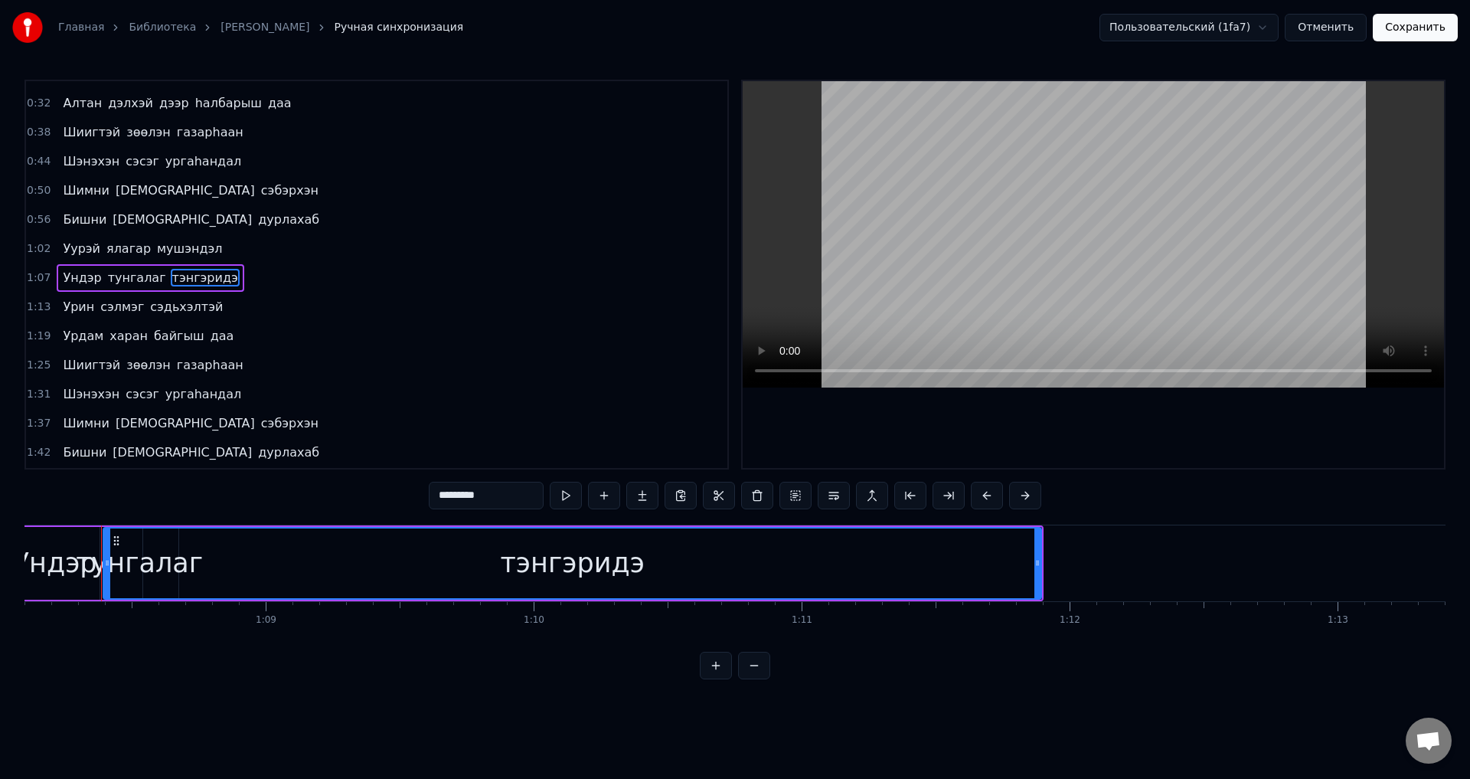
click at [148, 549] on div "тэнгэридэ" at bounding box center [572, 563] width 937 height 70
click at [110, 273] on span "тунгалаг" at bounding box center [136, 275] width 61 height 18
type input "********"
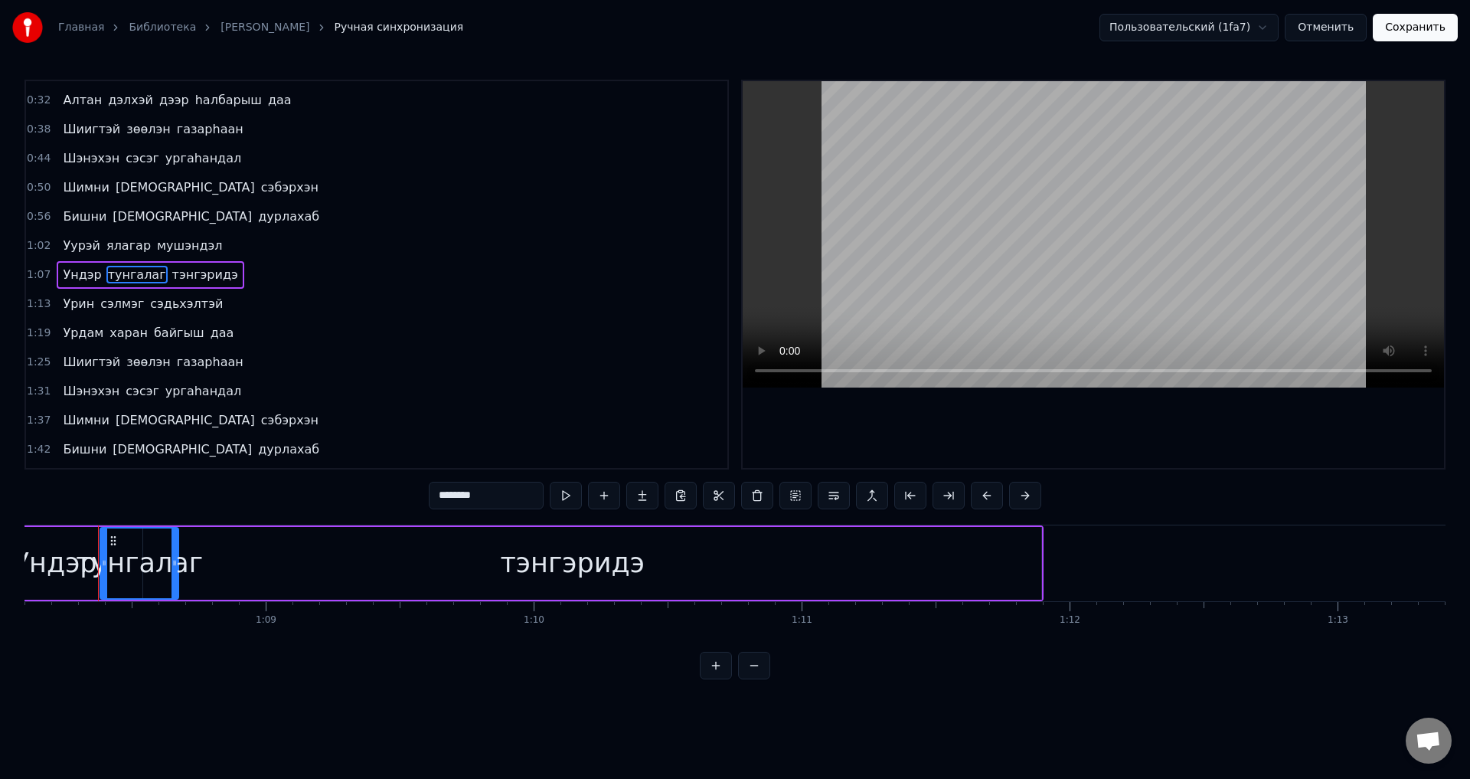
scroll to position [0, 18252]
click at [182, 565] on div "тунгалаг" at bounding box center [142, 563] width 127 height 41
click at [180, 564] on div at bounding box center [180, 563] width 1 height 76
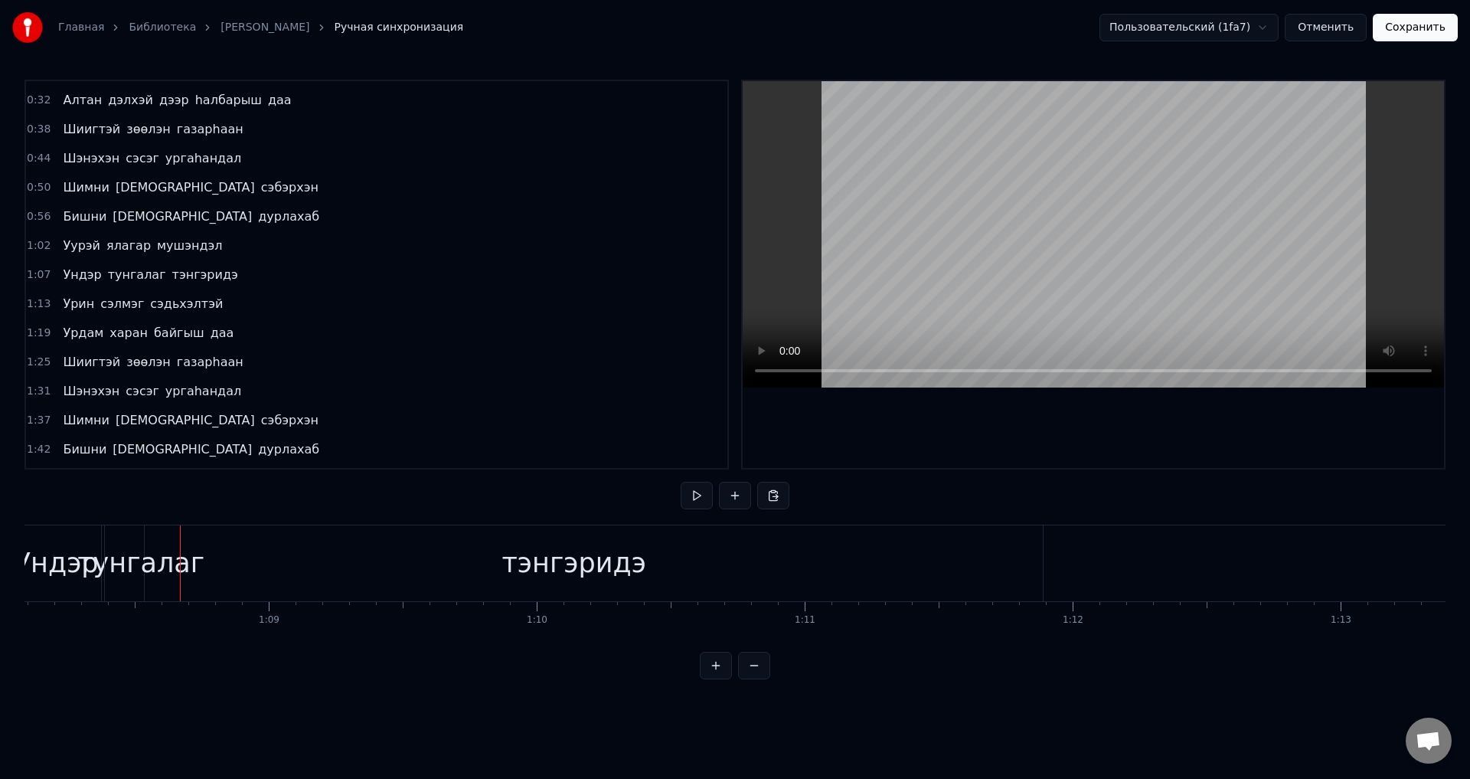
click at [178, 565] on div "тэнгэридэ" at bounding box center [574, 563] width 938 height 76
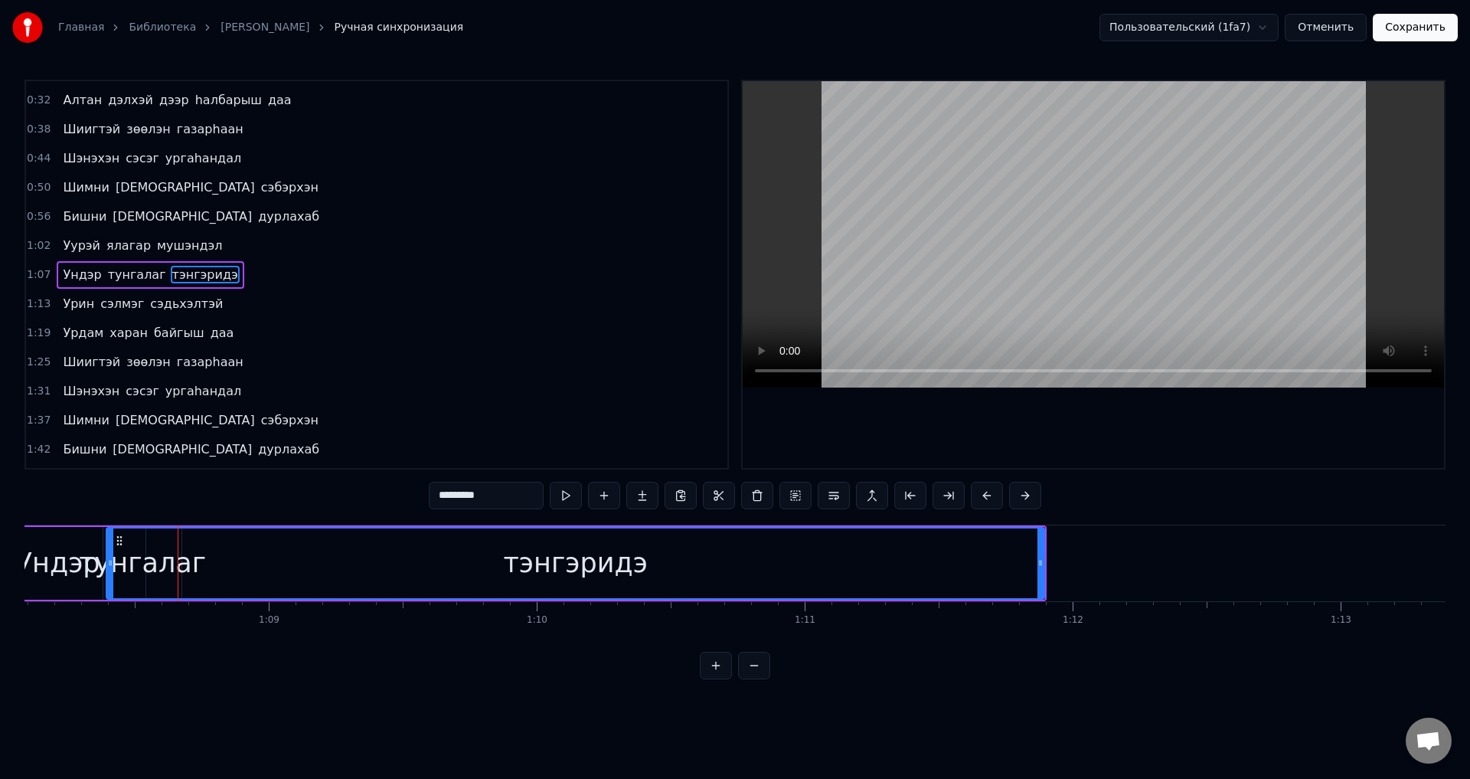
click at [175, 569] on div "тэнгэридэ" at bounding box center [575, 563] width 937 height 70
click at [158, 570] on div "тэнгэридэ" at bounding box center [575, 563] width 937 height 70
click at [119, 277] on span "тунгалаг" at bounding box center [136, 275] width 61 height 18
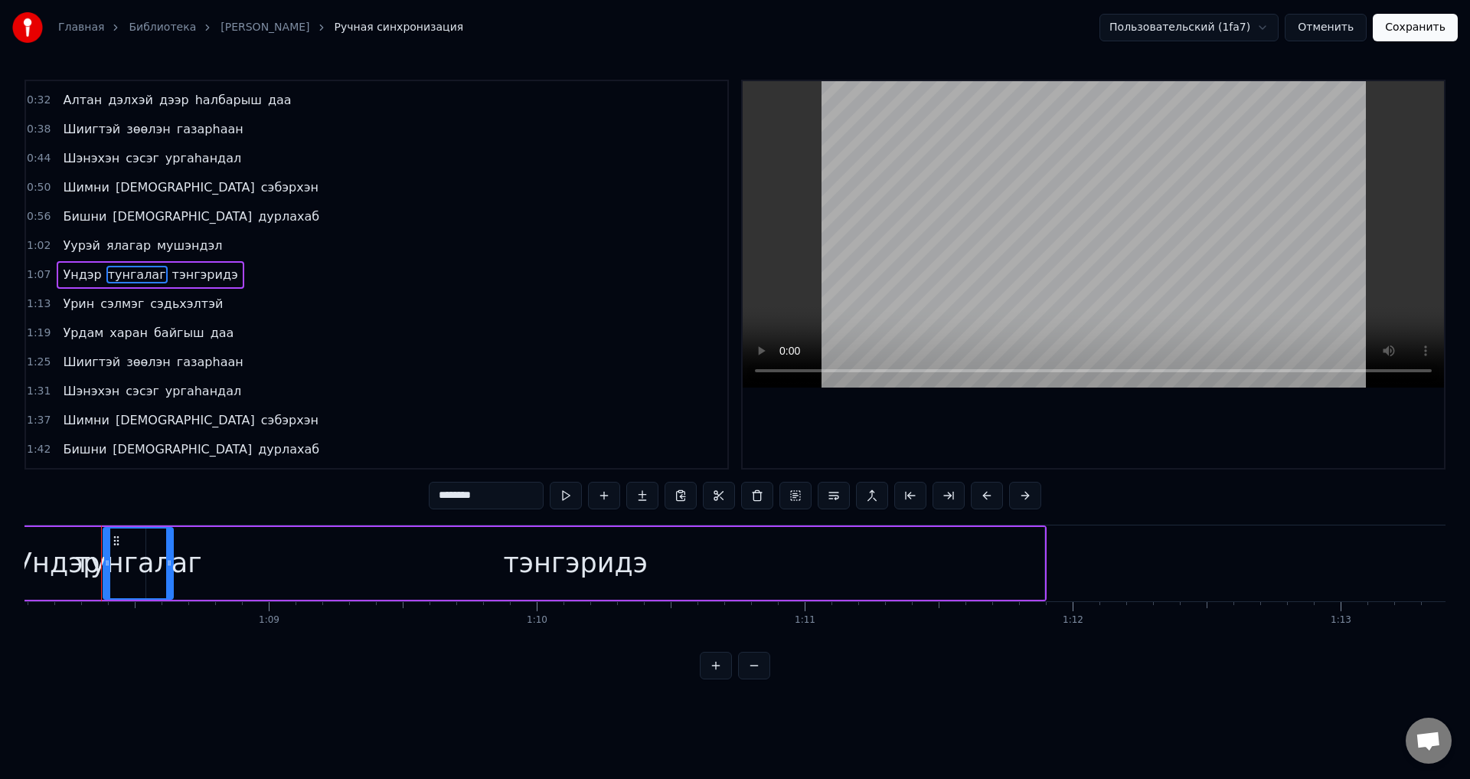
drag, startPoint x: 180, startPoint y: 558, endPoint x: 172, endPoint y: 561, distance: 8.7
click at [172, 561] on icon at bounding box center [169, 563] width 6 height 12
click at [237, 568] on div "тэнгэридэ" at bounding box center [575, 563] width 938 height 73
type input "*********"
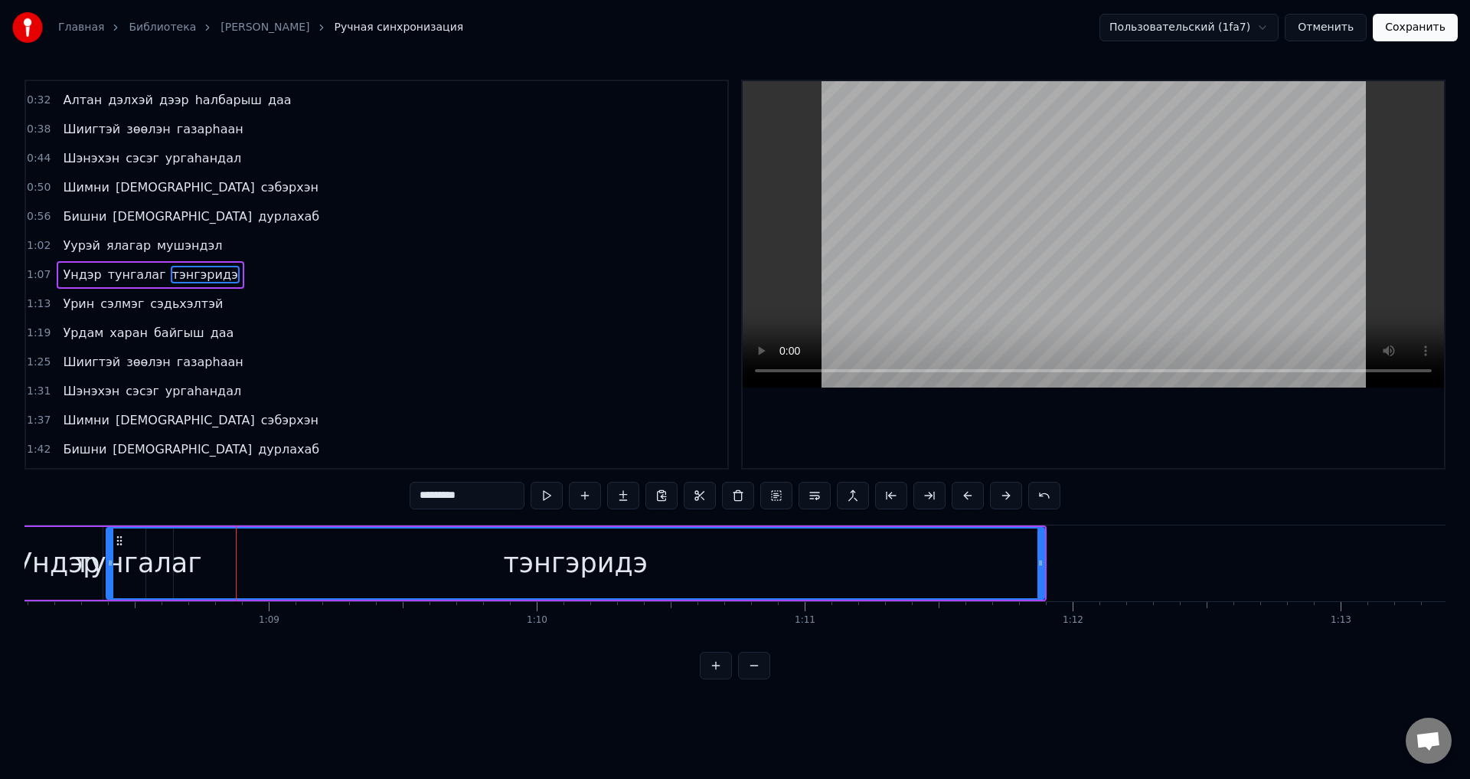
click at [269, 560] on div "тэнгэридэ" at bounding box center [575, 563] width 937 height 70
click at [198, 279] on span "тэнгэридэ" at bounding box center [205, 275] width 69 height 18
drag, startPoint x: 110, startPoint y: 590, endPoint x: 100, endPoint y: 591, distance: 10.7
click at [100, 591] on div at bounding box center [100, 563] width 6 height 70
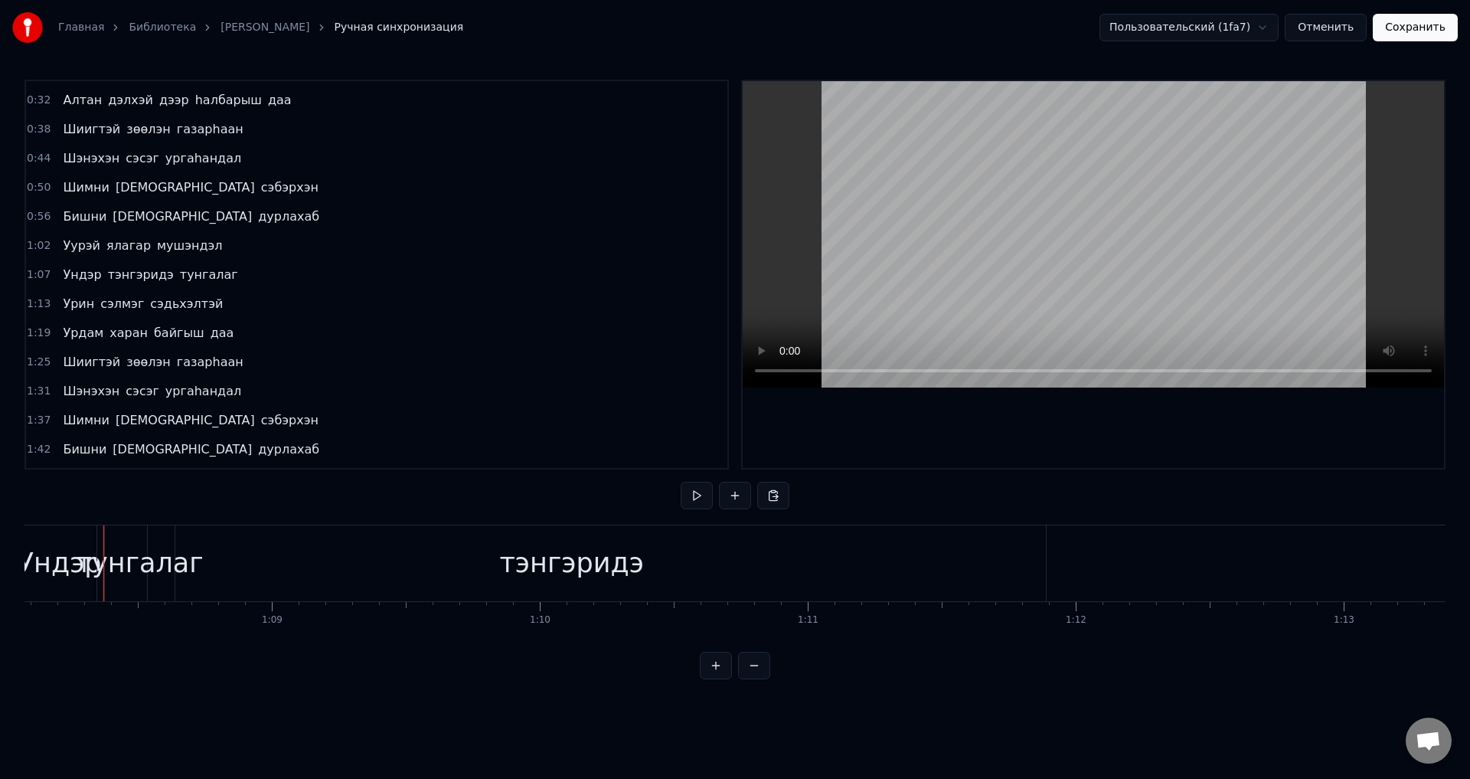
click at [182, 569] on div "тунгалаг" at bounding box center [140, 563] width 127 height 41
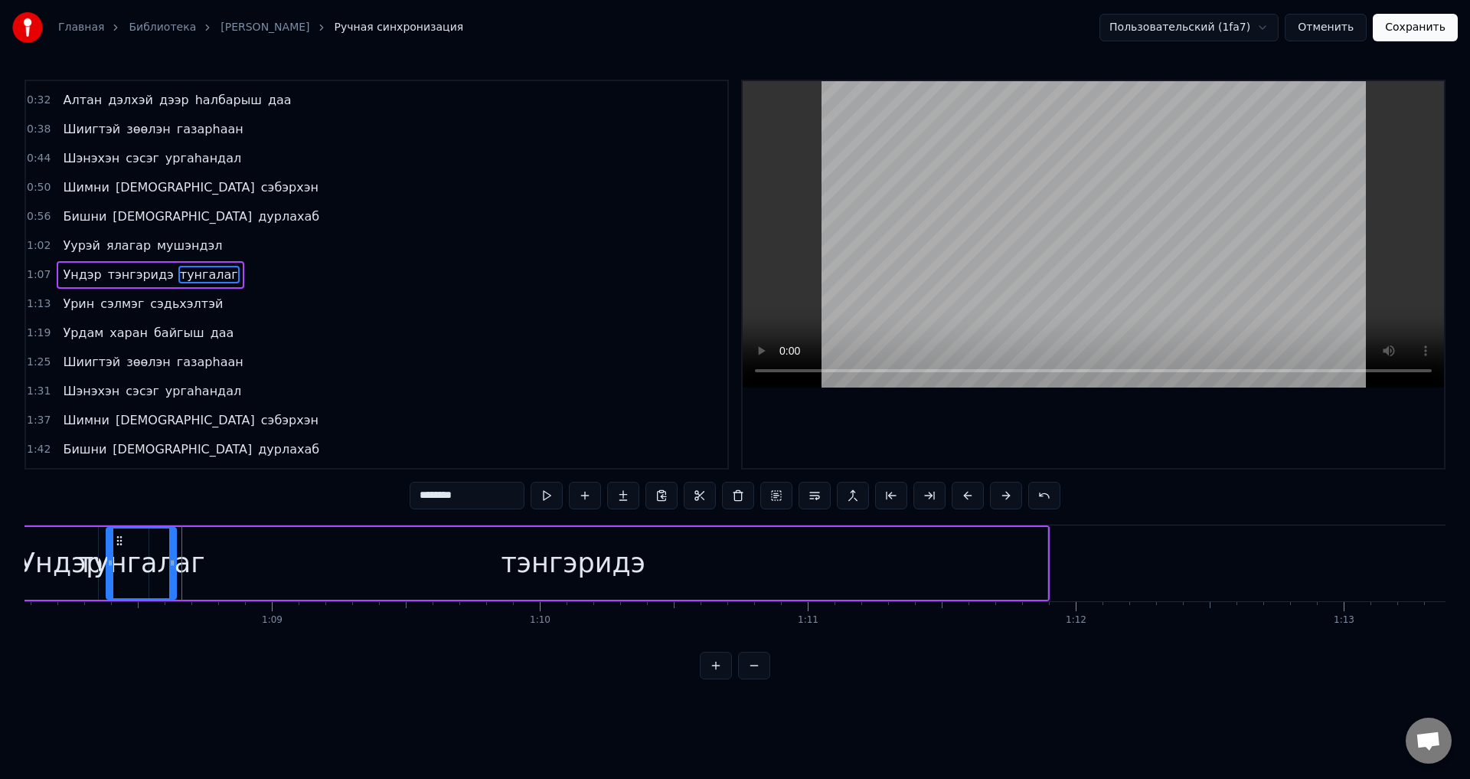
click at [258, 565] on div "тэнгэридэ" at bounding box center [573, 563] width 949 height 73
type input "*********"
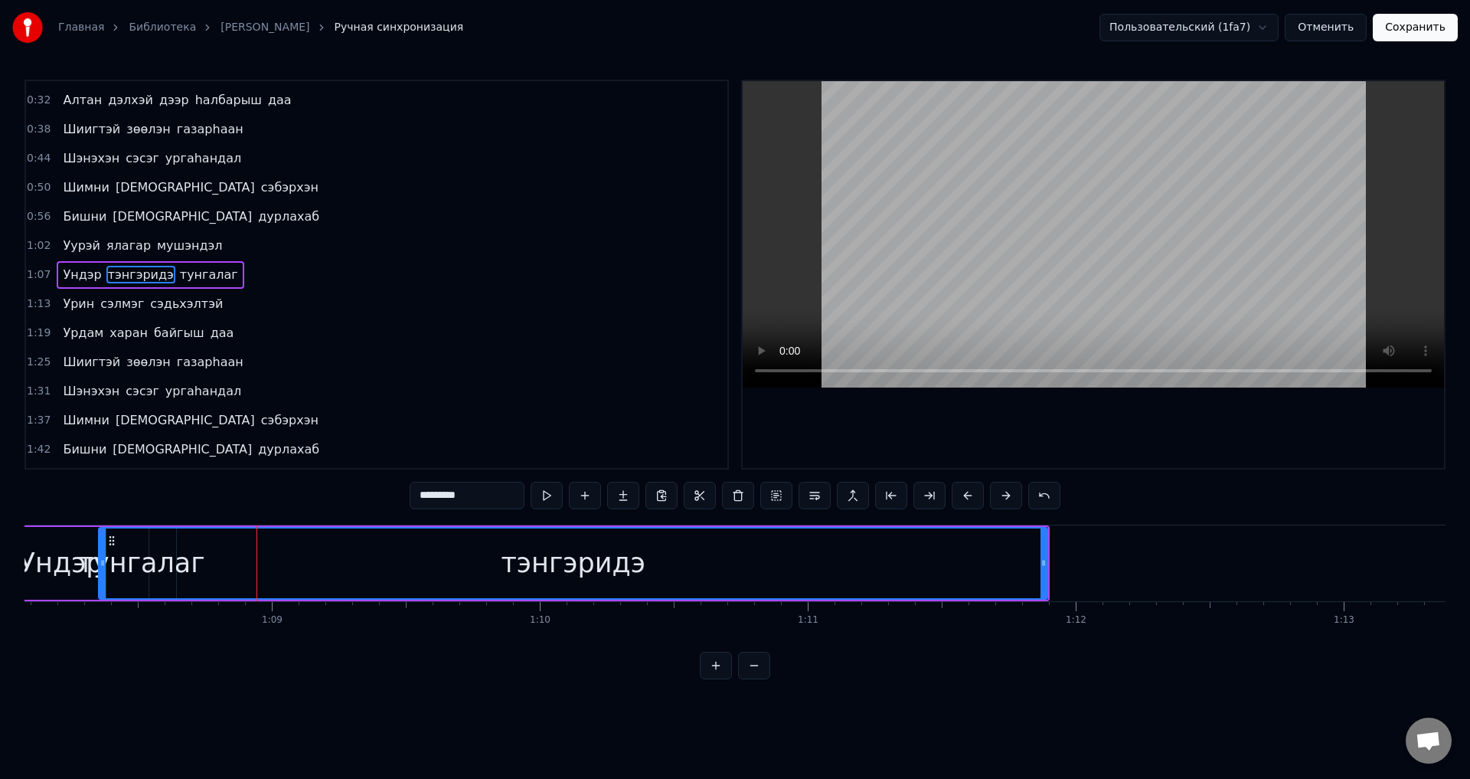
click at [269, 552] on div "тэнгэридэ" at bounding box center [573, 563] width 947 height 70
drag, startPoint x: 100, startPoint y: 579, endPoint x: 134, endPoint y: 584, distance: 34.1
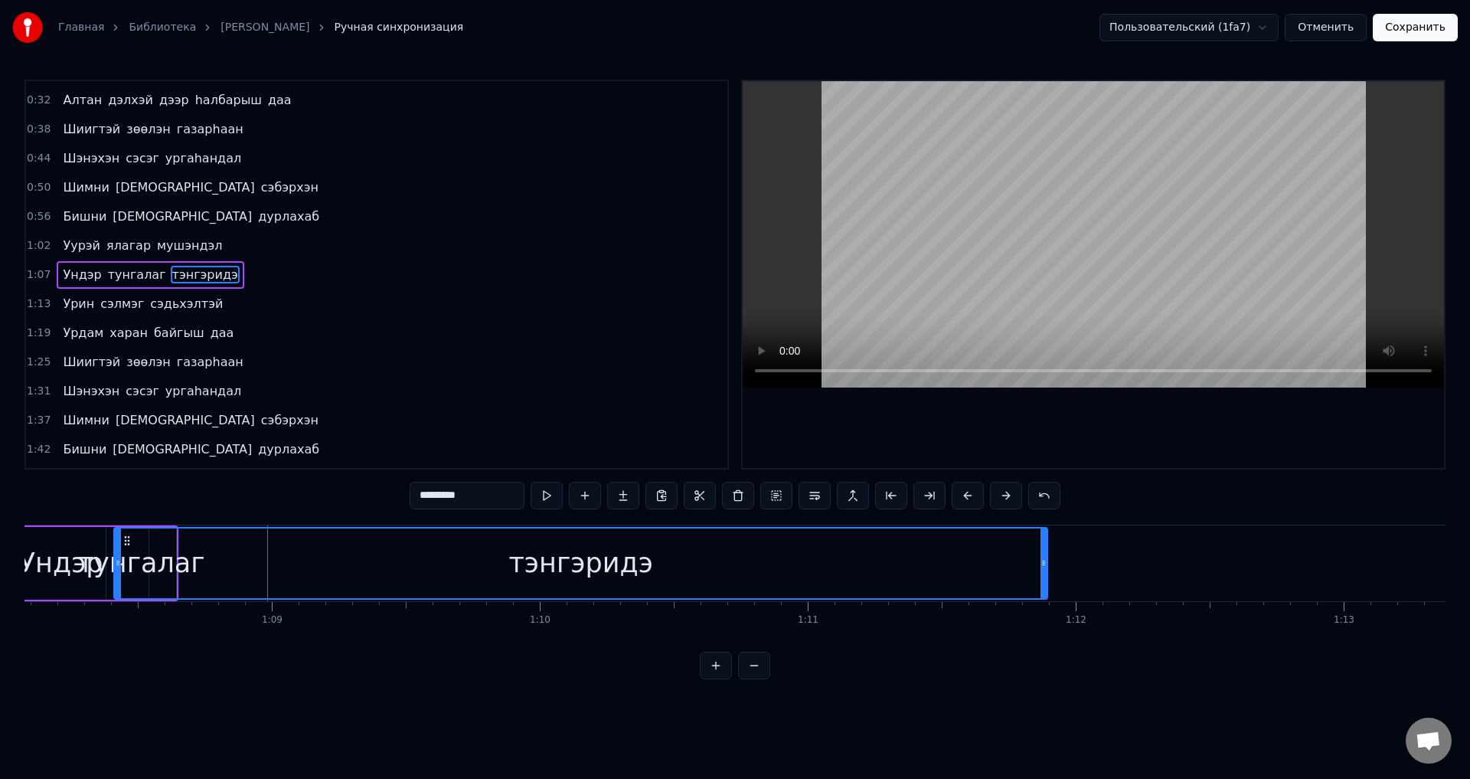
drag, startPoint x: 137, startPoint y: 576, endPoint x: 119, endPoint y: 577, distance: 18.4
click at [119, 577] on div at bounding box center [118, 563] width 6 height 70
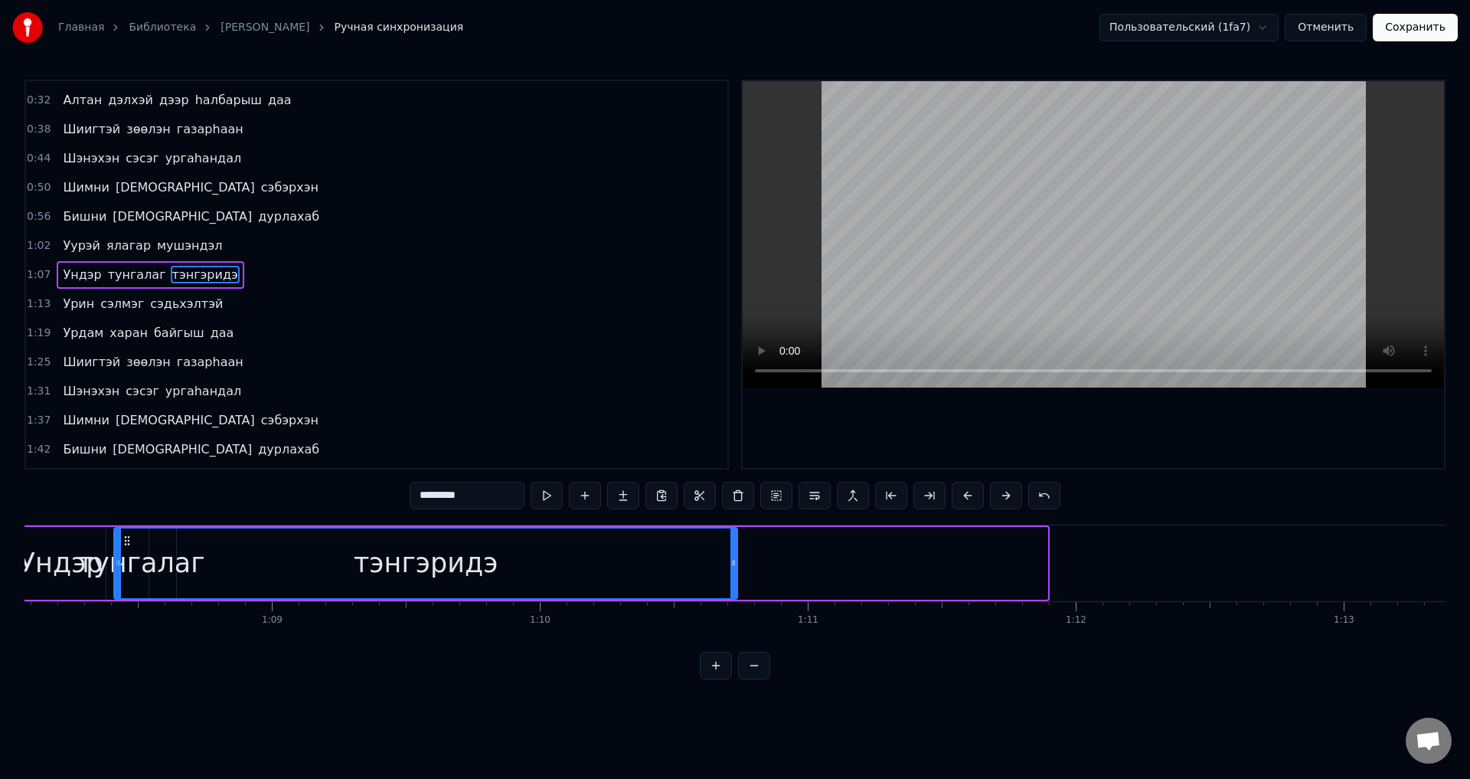
drag, startPoint x: 1043, startPoint y: 565, endPoint x: 733, endPoint y: 568, distance: 310.2
click at [733, 568] on icon at bounding box center [734, 563] width 6 height 12
click at [185, 269] on span "тэнгэридэ" at bounding box center [205, 275] width 69 height 18
click at [1417, 21] on button "Сохранить" at bounding box center [1415, 28] width 85 height 28
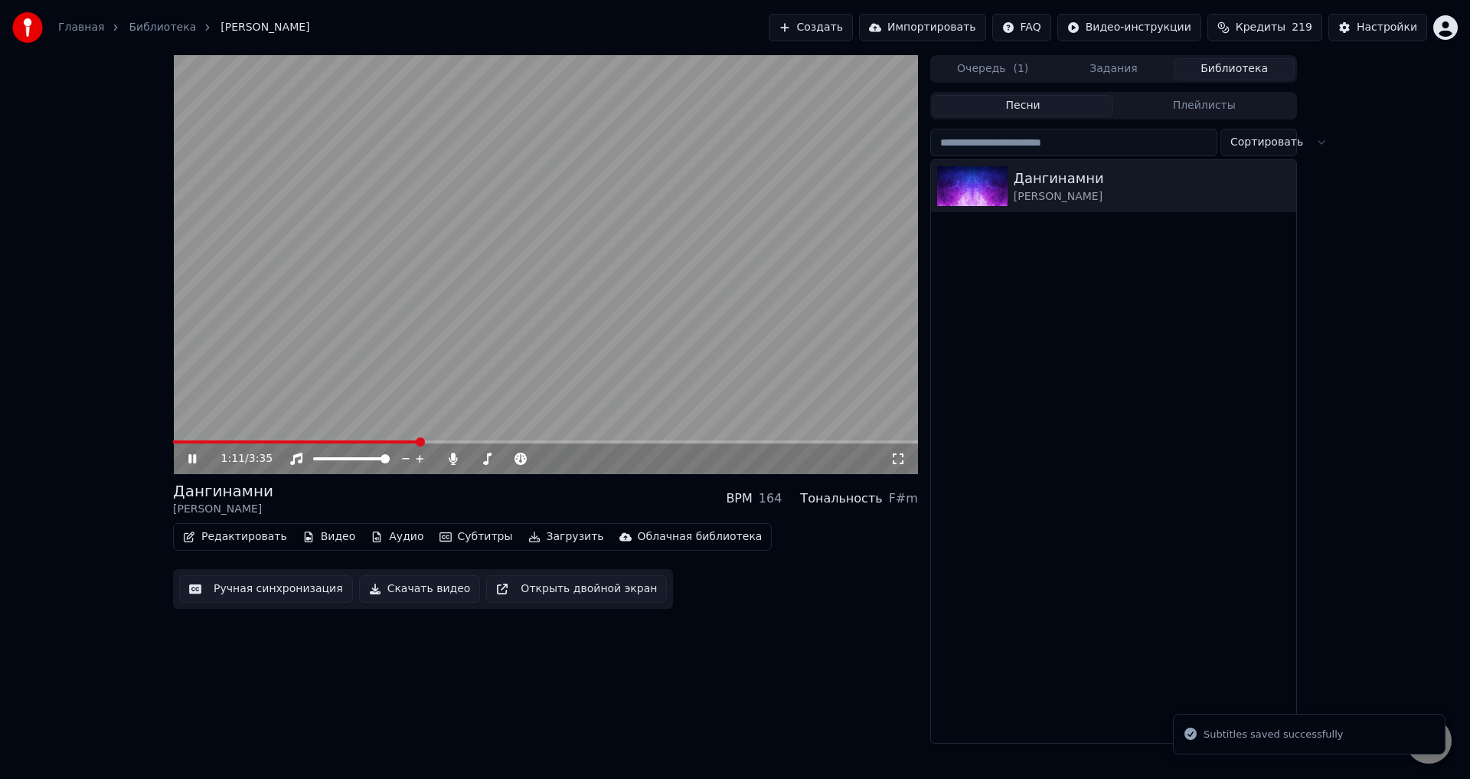
click at [417, 443] on span at bounding box center [545, 441] width 745 height 3
click at [395, 443] on span at bounding box center [297, 441] width 249 height 3
click at [404, 443] on span at bounding box center [289, 441] width 232 height 3
click at [384, 443] on span at bounding box center [294, 441] width 242 height 3
click at [407, 405] on video at bounding box center [545, 264] width 745 height 419
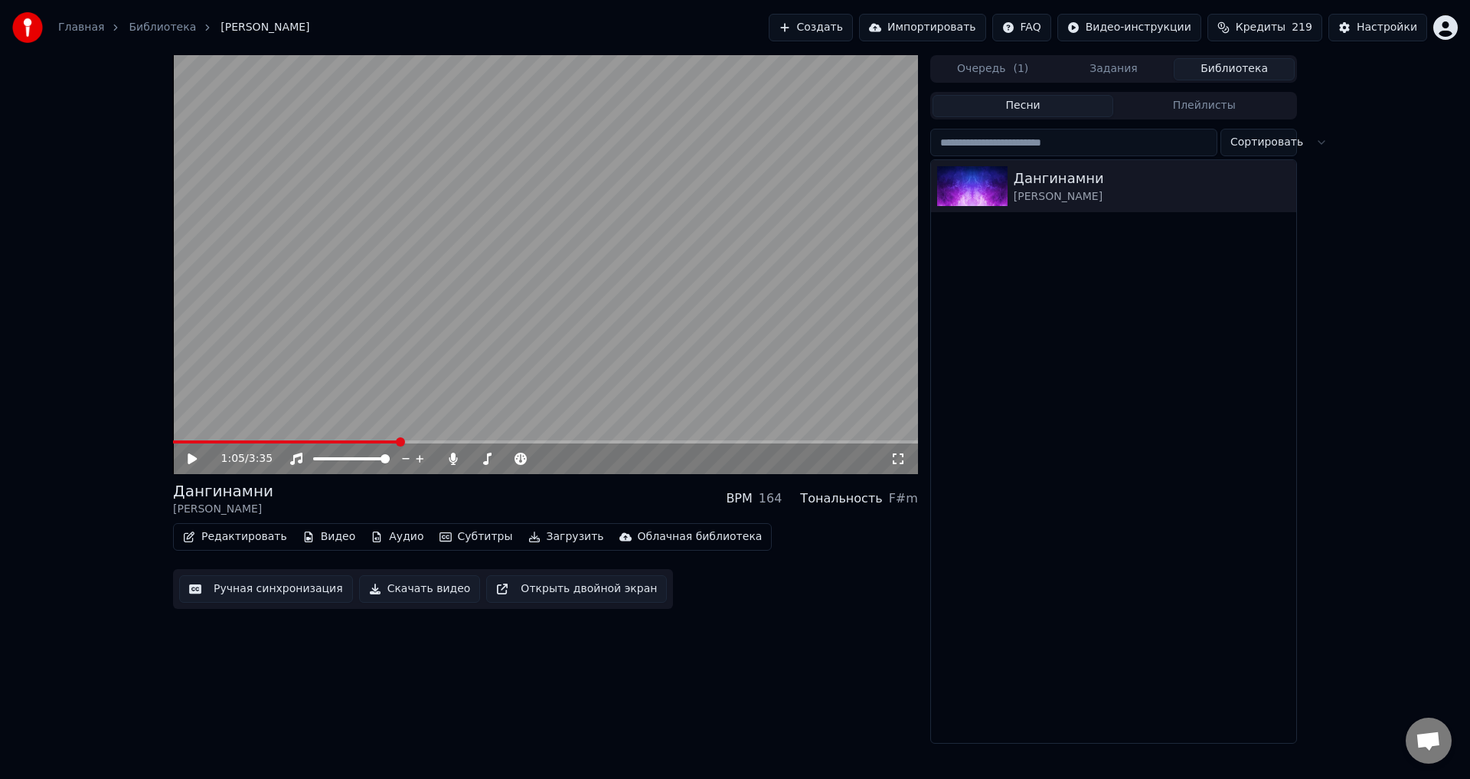
click at [284, 590] on button "Ручная синхронизация" at bounding box center [266, 589] width 174 height 28
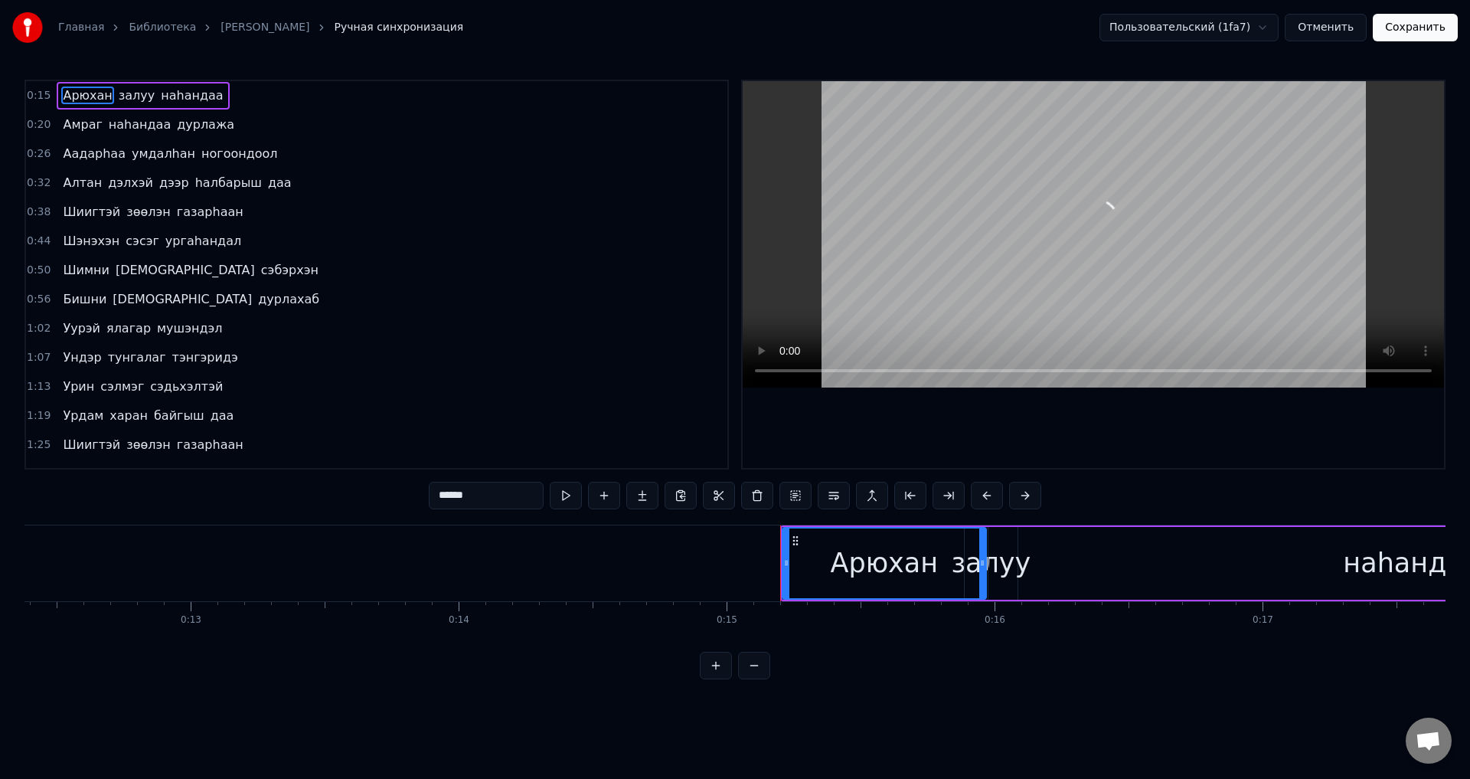
click at [180, 335] on span "мушэндэл" at bounding box center [189, 328] width 69 height 18
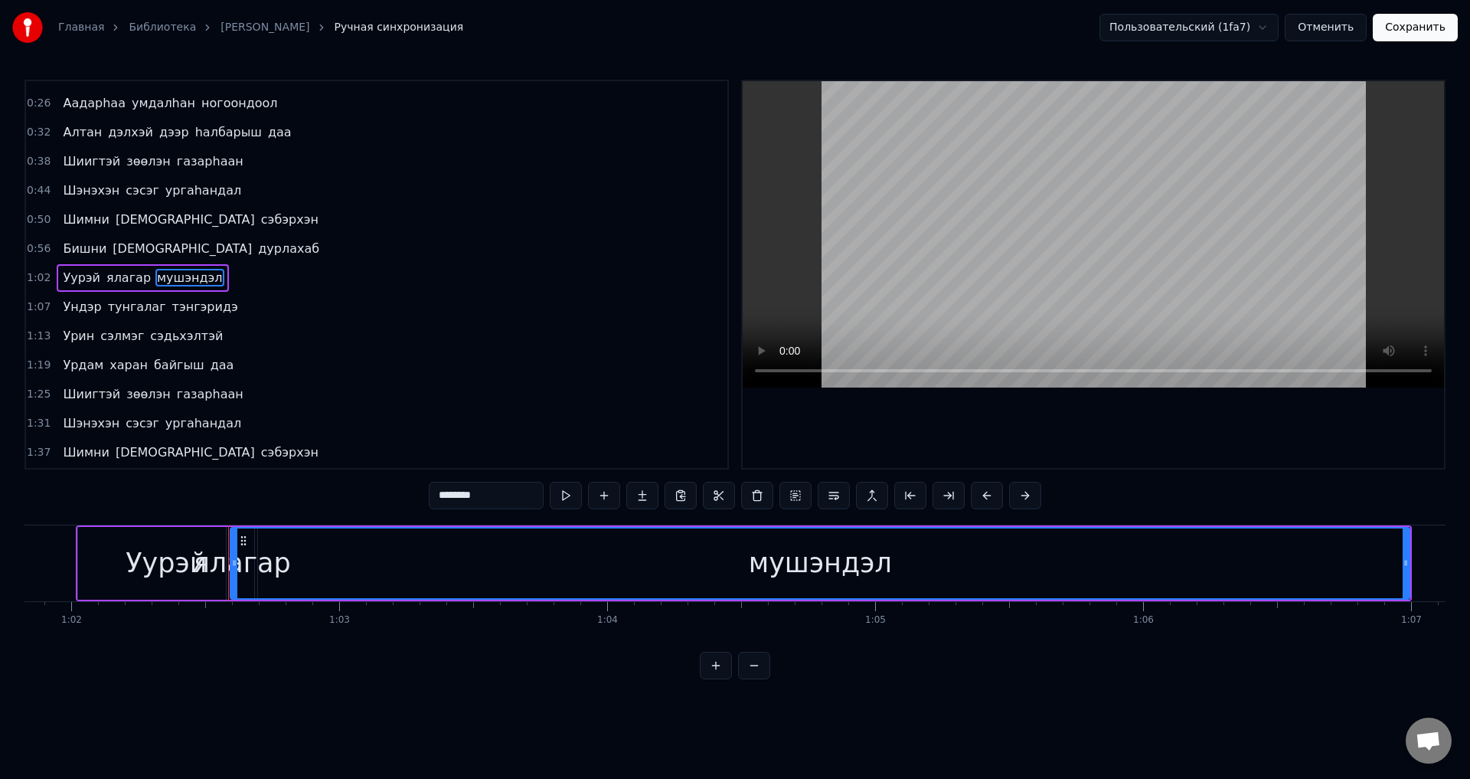
scroll to position [0, 16700]
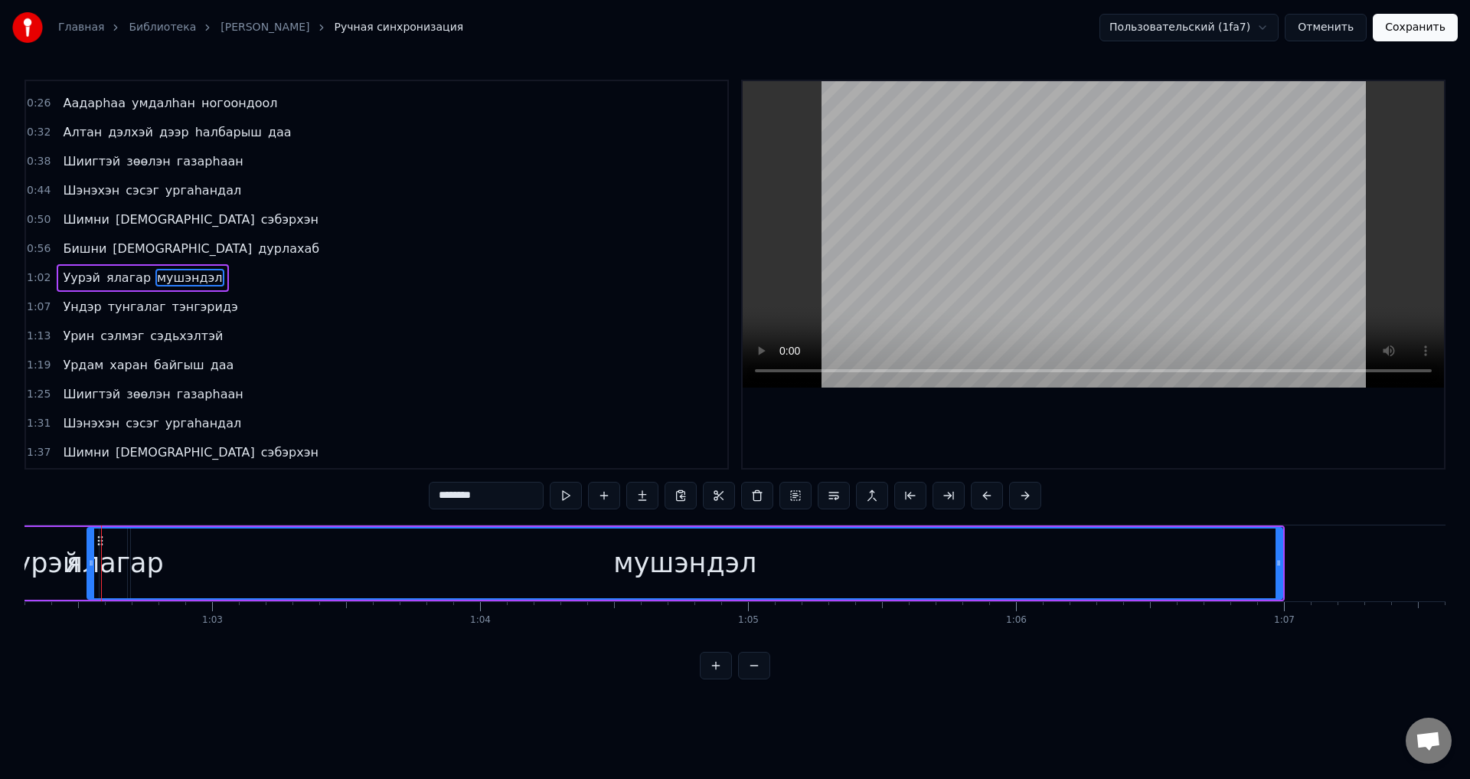
drag, startPoint x: 105, startPoint y: 590, endPoint x: 89, endPoint y: 587, distance: 16.4
click at [89, 587] on div at bounding box center [91, 563] width 6 height 70
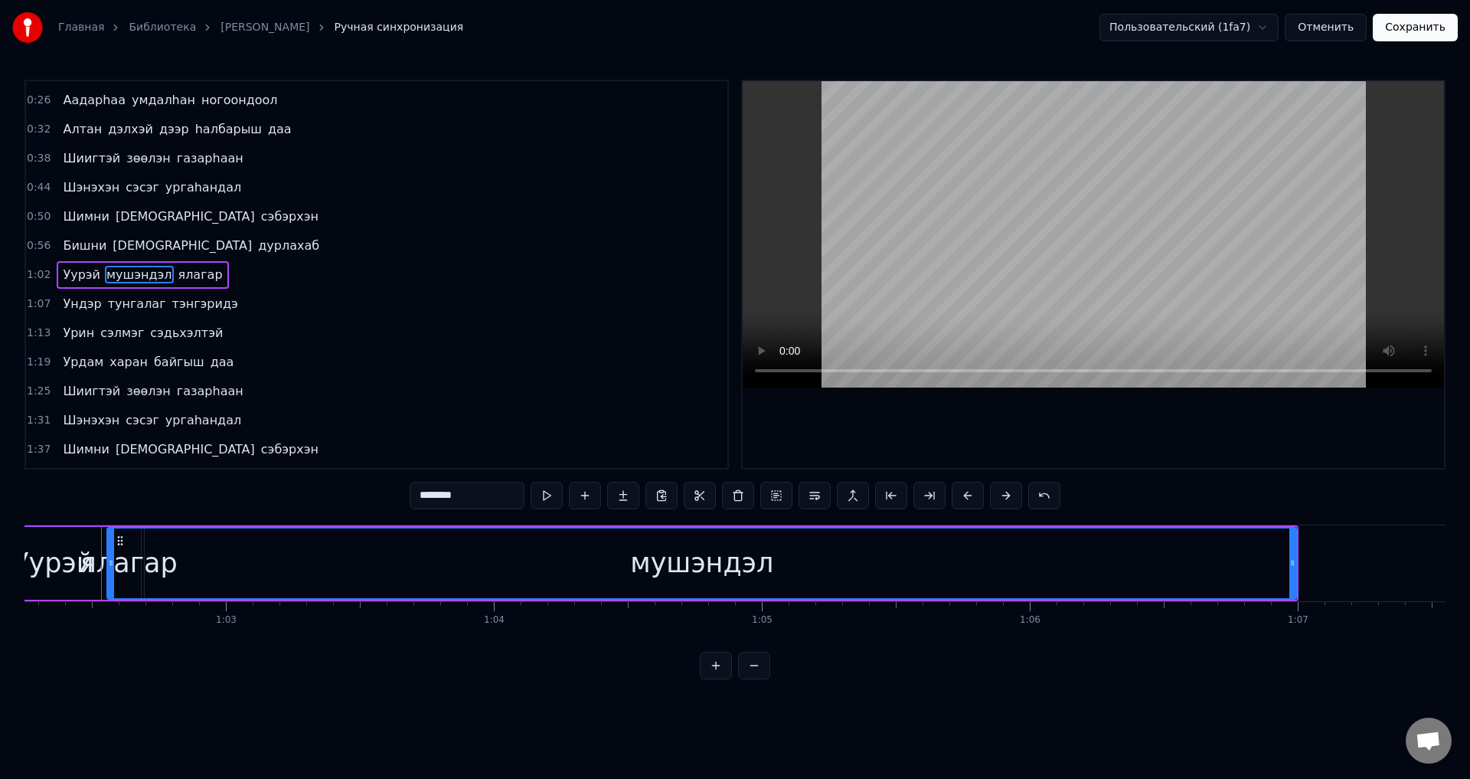
drag, startPoint x: 103, startPoint y: 579, endPoint x: 110, endPoint y: 584, distance: 8.3
click at [110, 584] on div at bounding box center [111, 563] width 6 height 70
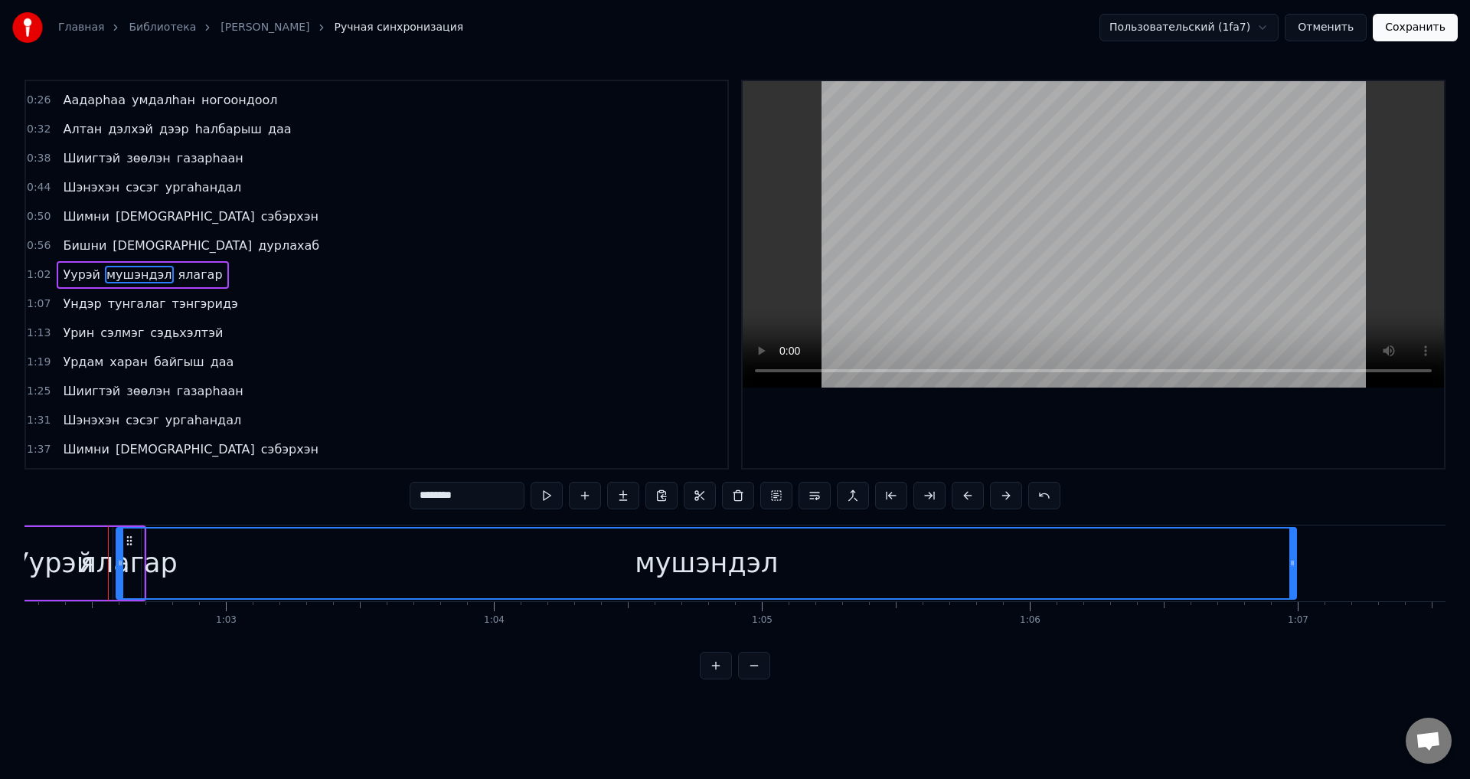
drag, startPoint x: 112, startPoint y: 584, endPoint x: 122, endPoint y: 590, distance: 11.7
click at [153, 575] on div "мушэндэл" at bounding box center [707, 563] width 1177 height 70
click at [124, 271] on span "ялагар" at bounding box center [128, 275] width 47 height 18
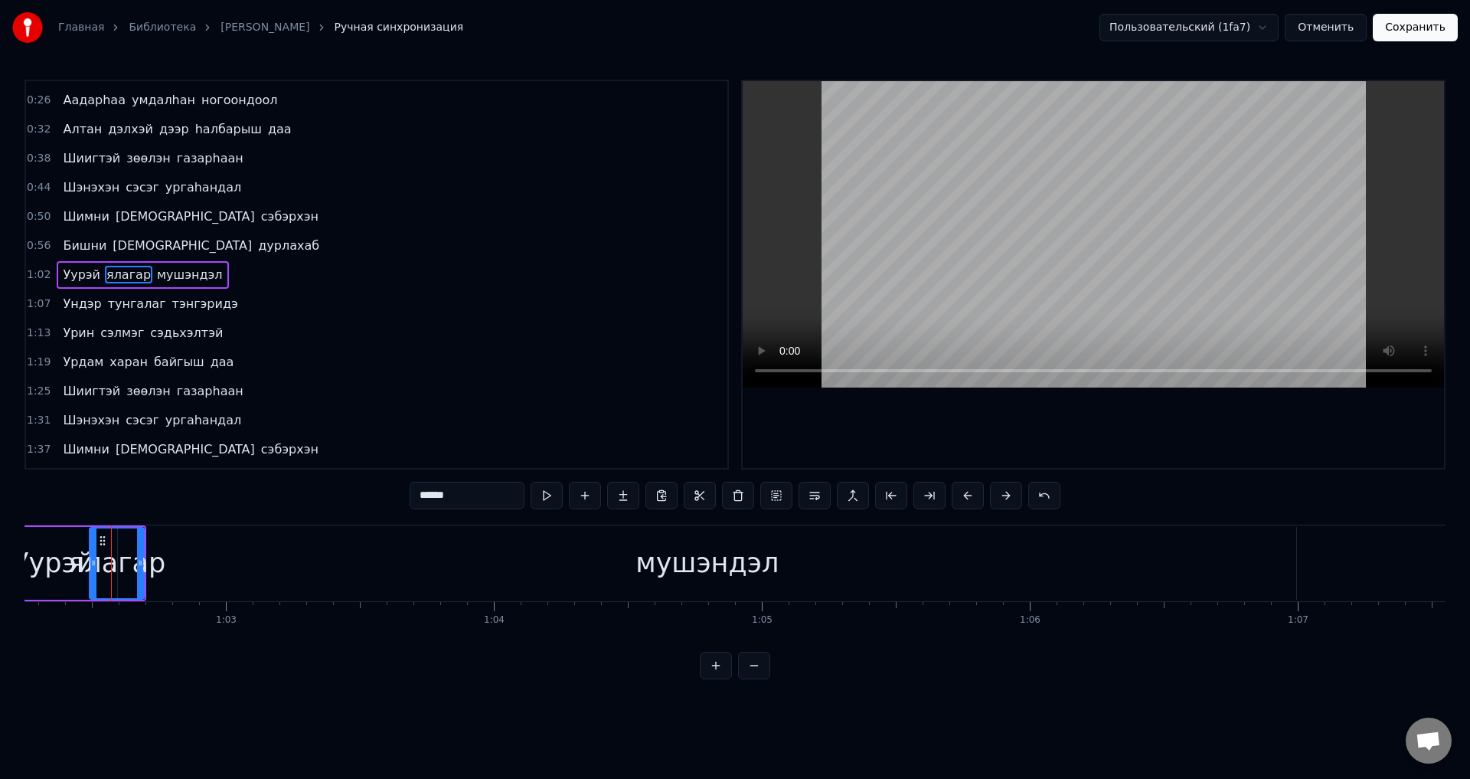
drag, startPoint x: 117, startPoint y: 577, endPoint x: 93, endPoint y: 577, distance: 23.7
click at [93, 577] on div at bounding box center [93, 563] width 6 height 70
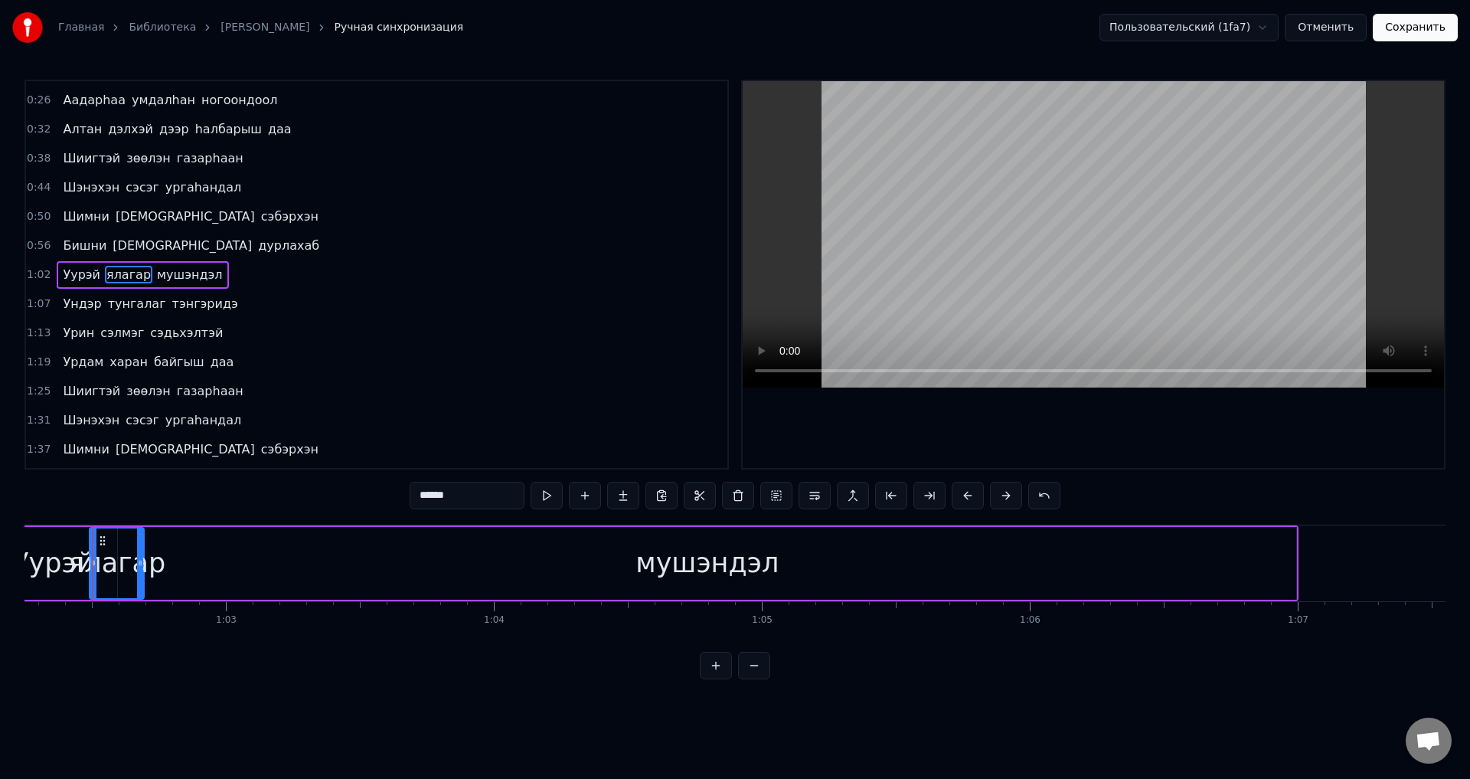
scroll to position [0, 16677]
click at [515, 578] on div "мушэндэл" at bounding box center [716, 563] width 1179 height 73
type input "********"
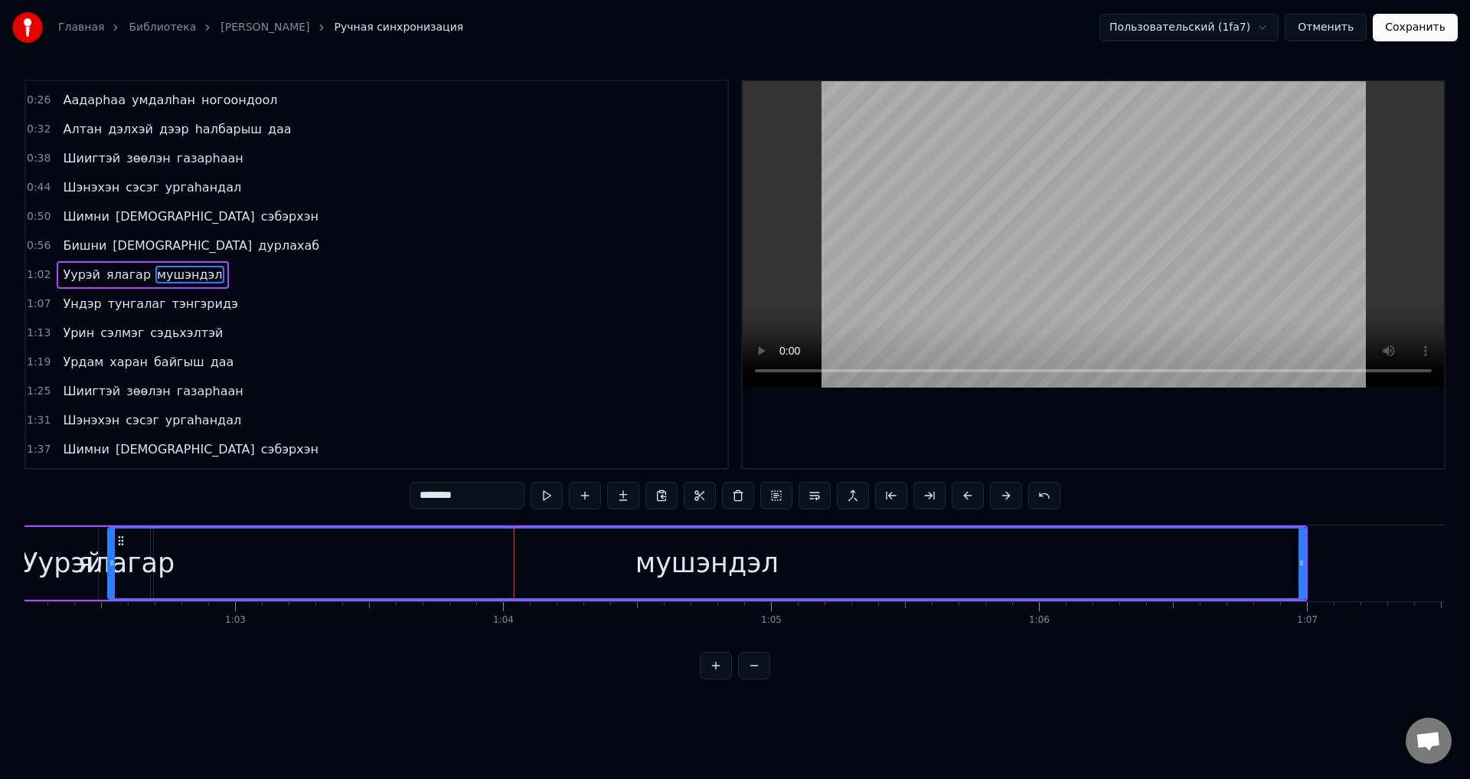
drag, startPoint x: 133, startPoint y: 568, endPoint x: 148, endPoint y: 566, distance: 14.6
click at [114, 565] on icon at bounding box center [112, 563] width 6 height 12
drag, startPoint x: 1302, startPoint y: 565, endPoint x: 1291, endPoint y: 507, distance: 59.2
click at [1293, 566] on icon at bounding box center [1295, 563] width 6 height 12
click at [1417, 34] on button "Сохранить" at bounding box center [1415, 28] width 85 height 28
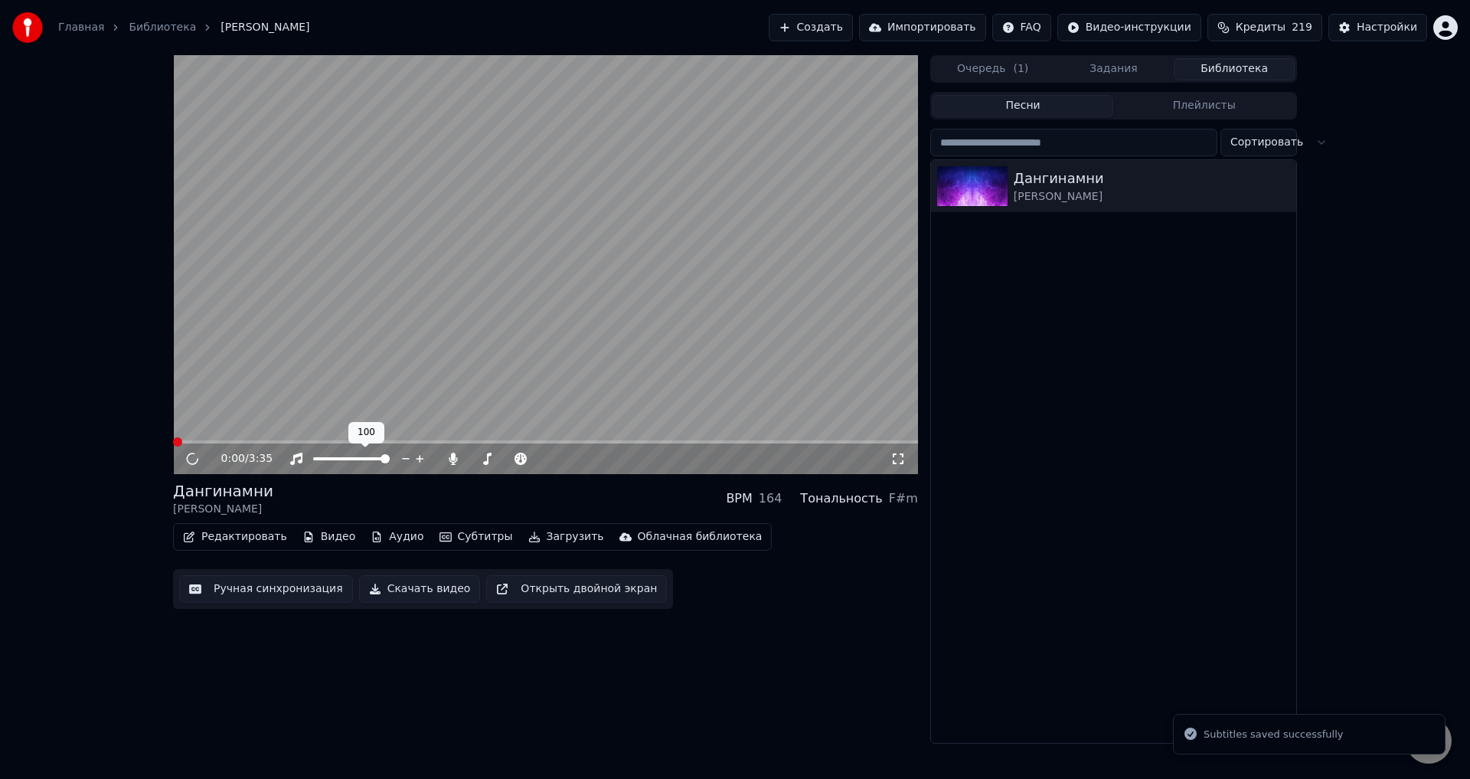
click at [321, 440] on video at bounding box center [545, 264] width 745 height 419
click at [329, 440] on span at bounding box center [545, 441] width 745 height 3
click at [332, 441] on span at bounding box center [252, 441] width 159 height 3
click at [309, 442] on span at bounding box center [255, 441] width 165 height 3
click at [358, 442] on span at bounding box center [545, 441] width 745 height 3
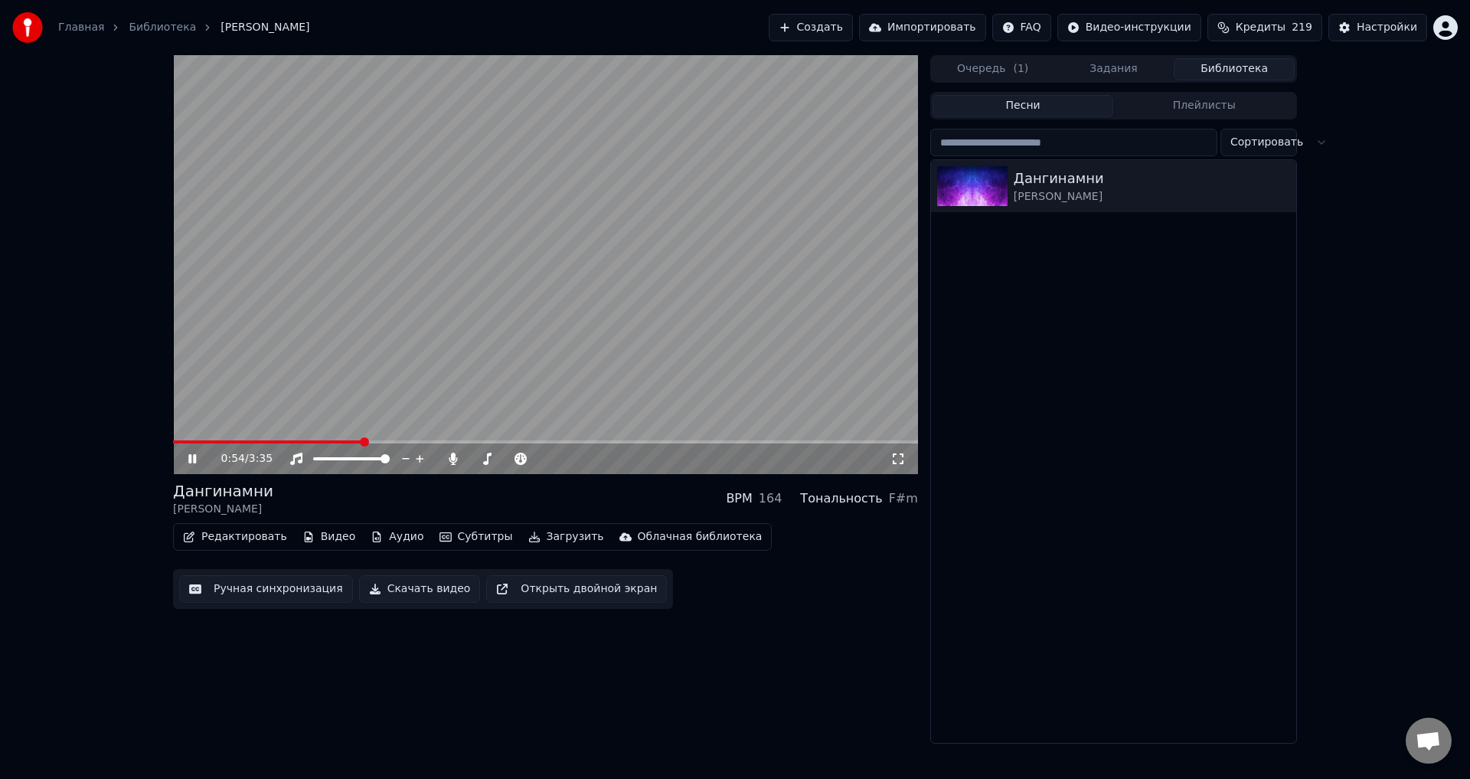
click at [386, 441] on span at bounding box center [545, 441] width 745 height 3
click at [418, 416] on video at bounding box center [545, 264] width 745 height 419
click at [260, 594] on button "Ручная синхронизация" at bounding box center [266, 589] width 174 height 28
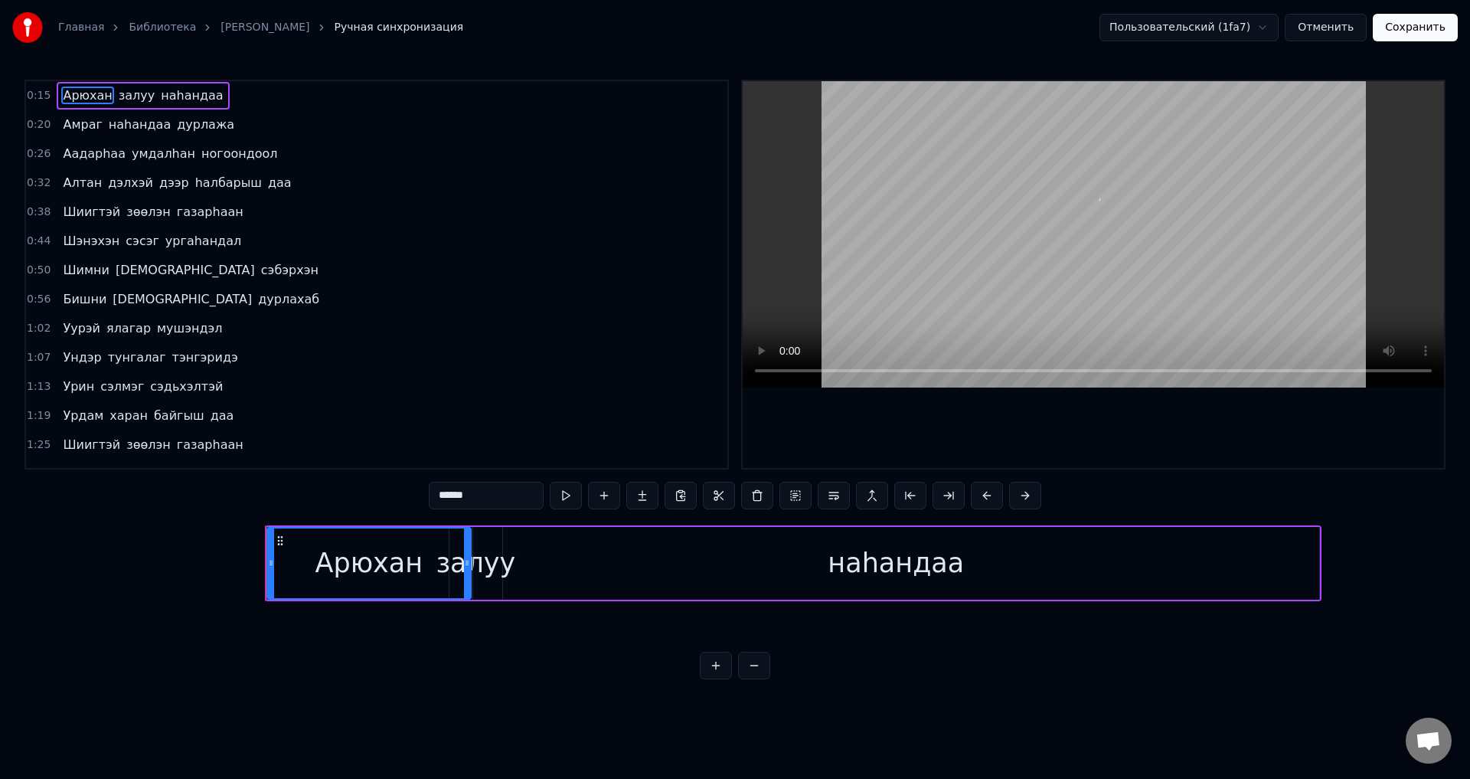
scroll to position [0, 3997]
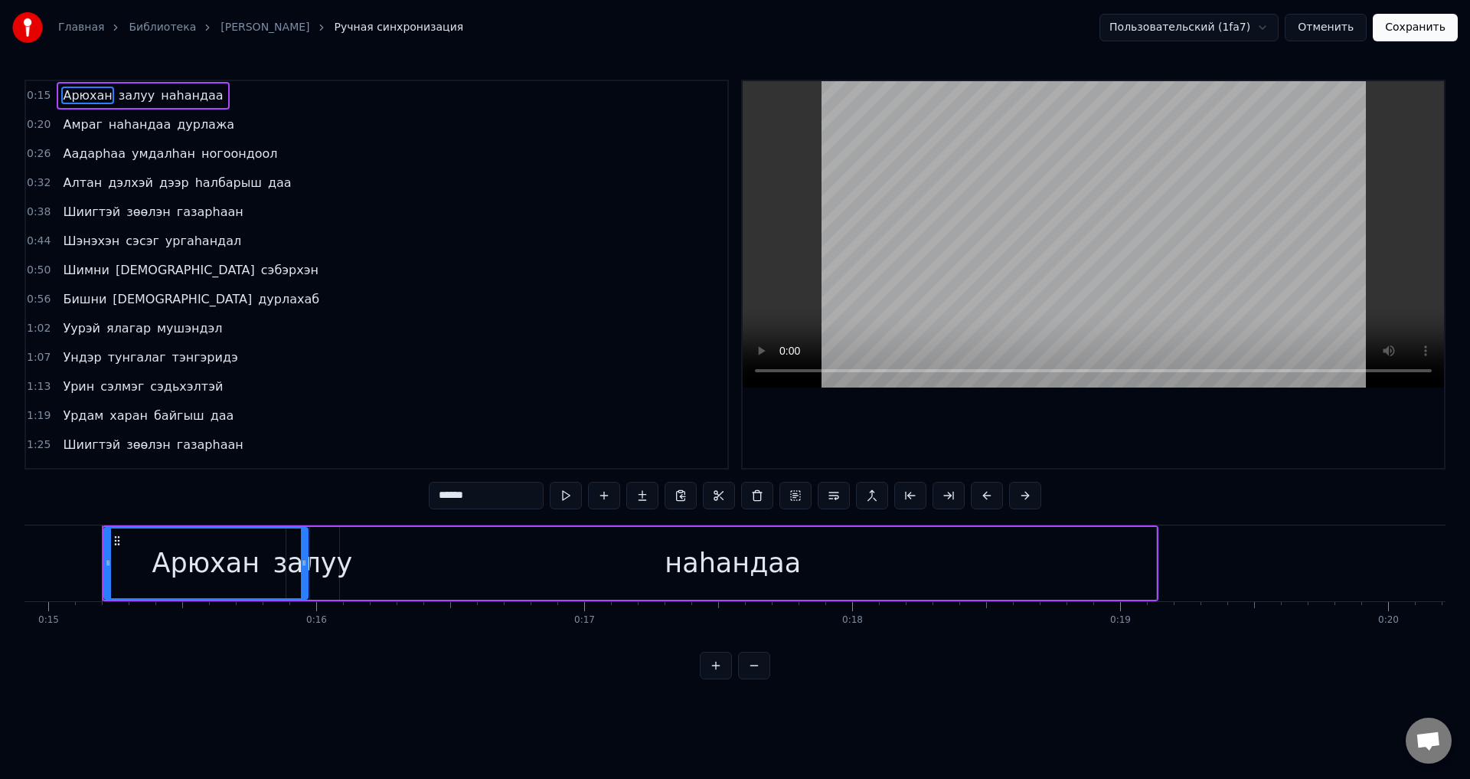
click at [129, 324] on span "ялагар" at bounding box center [128, 328] width 47 height 18
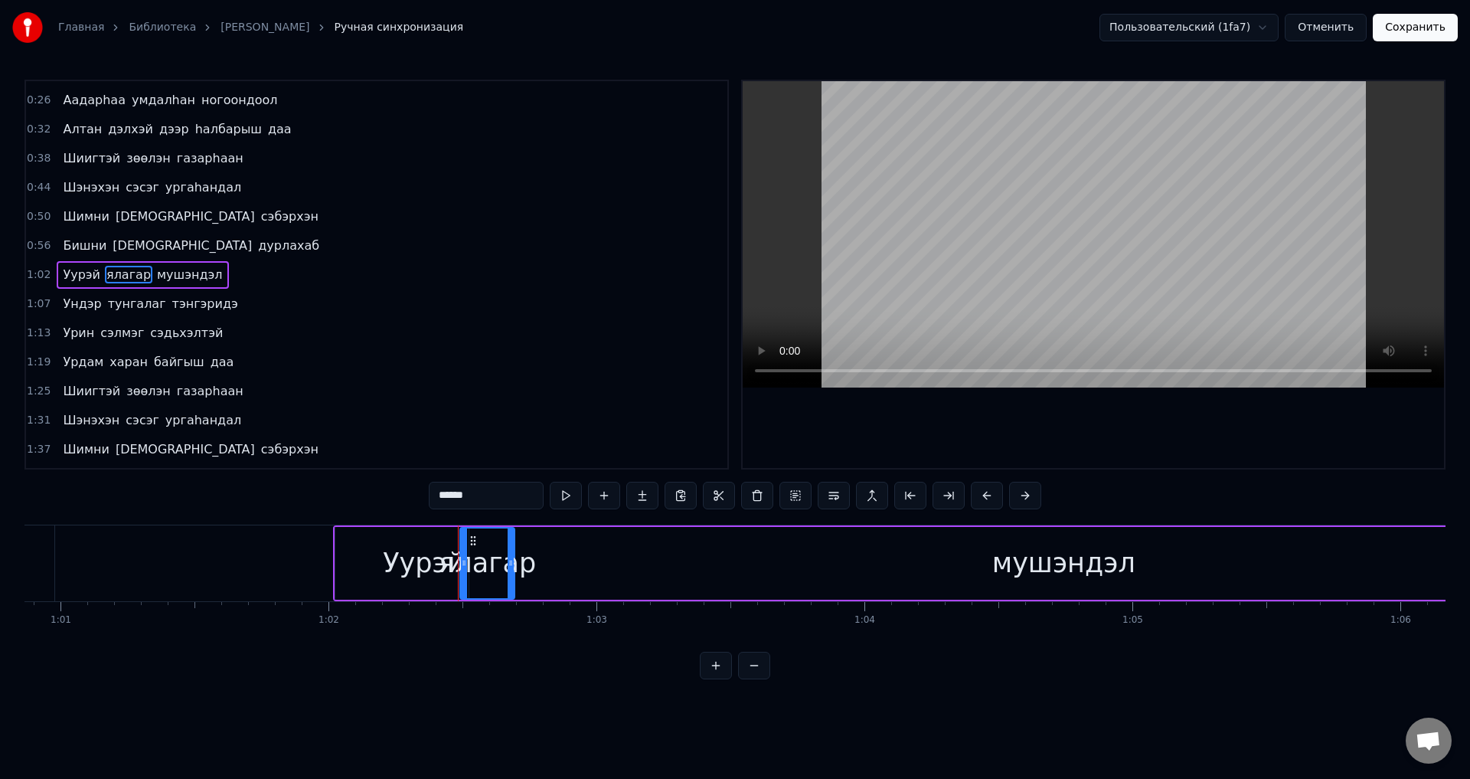
scroll to position [0, 16672]
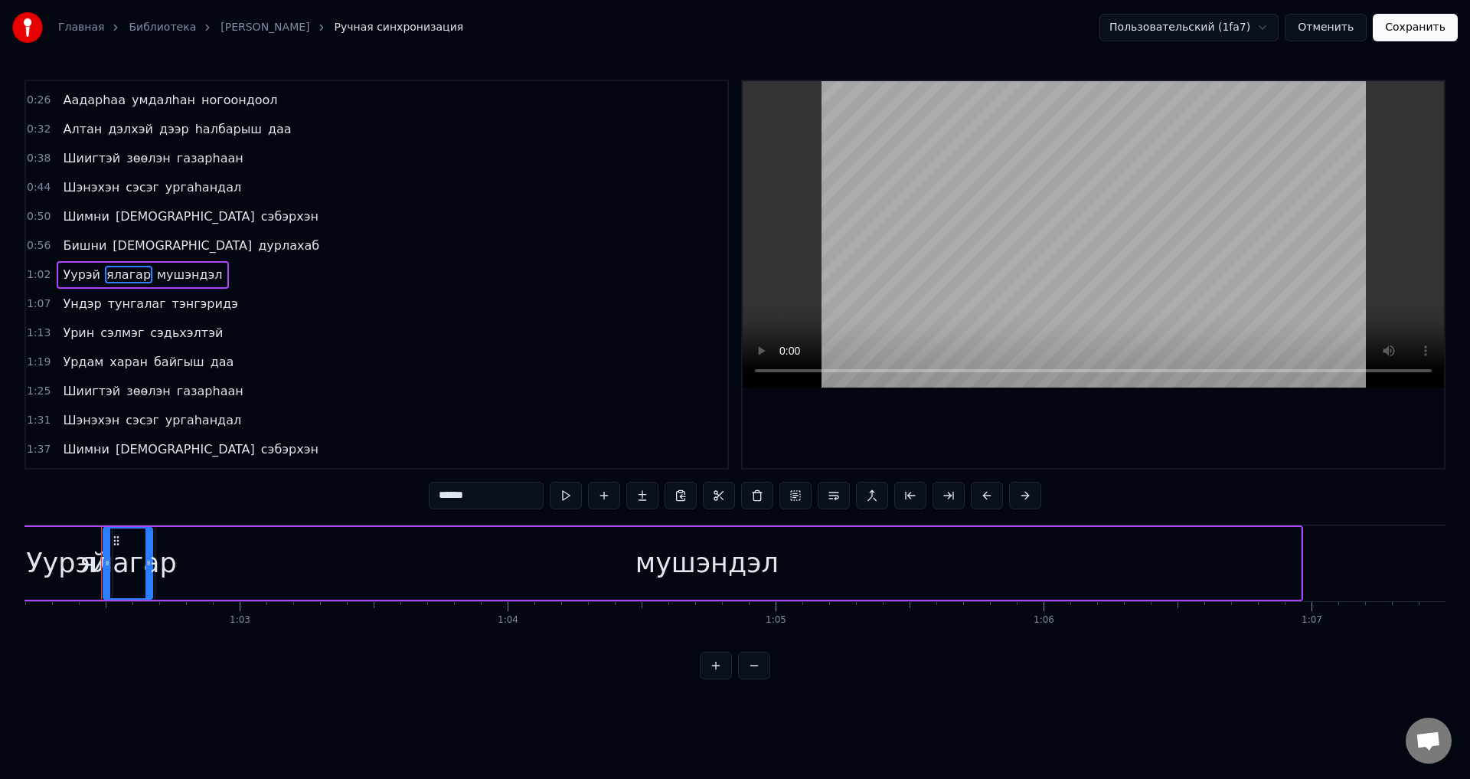
click at [152, 567] on icon at bounding box center [149, 563] width 6 height 12
click at [226, 568] on div "мушэндэл" at bounding box center [707, 563] width 1189 height 73
type input "********"
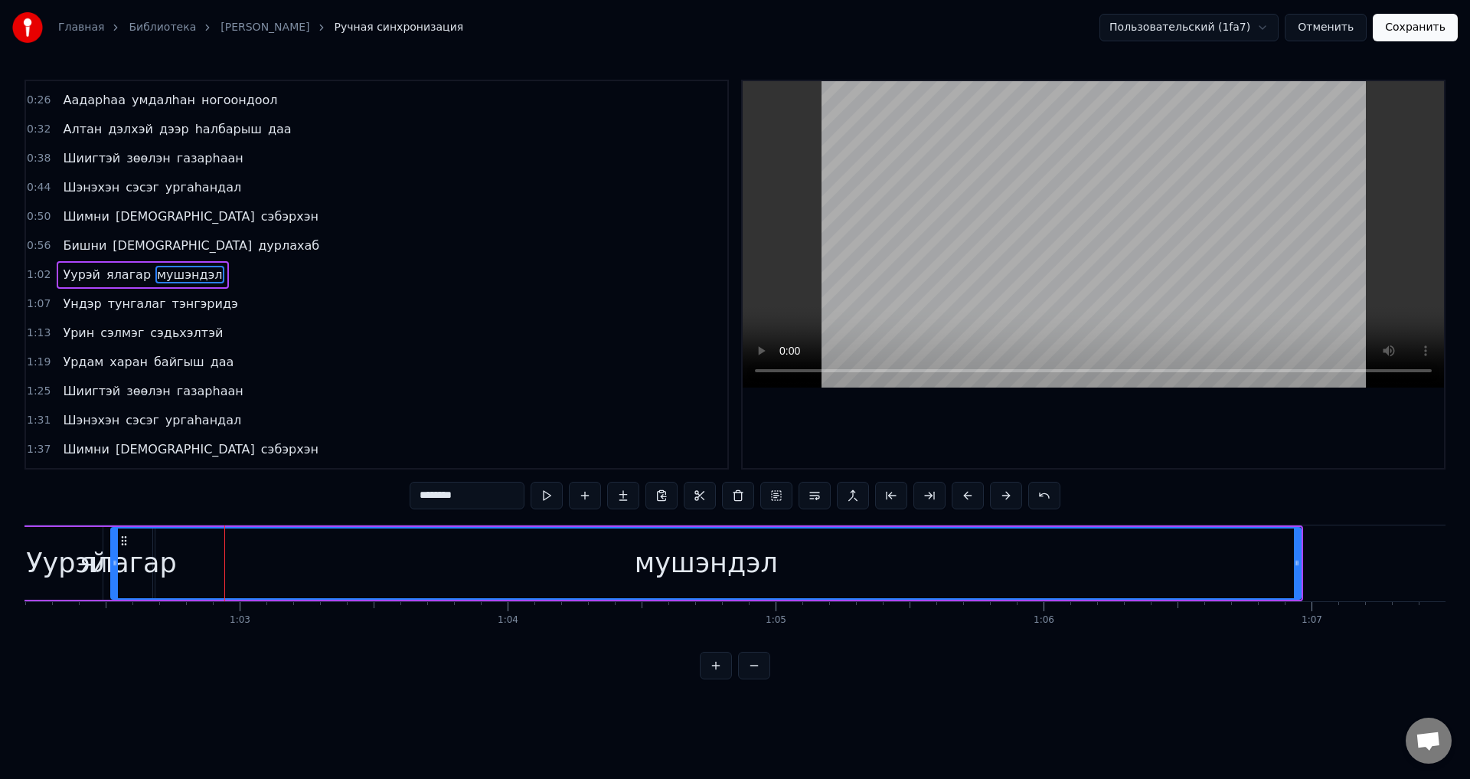
click at [116, 568] on div at bounding box center [115, 563] width 6 height 70
click at [110, 564] on icon at bounding box center [109, 563] width 6 height 12
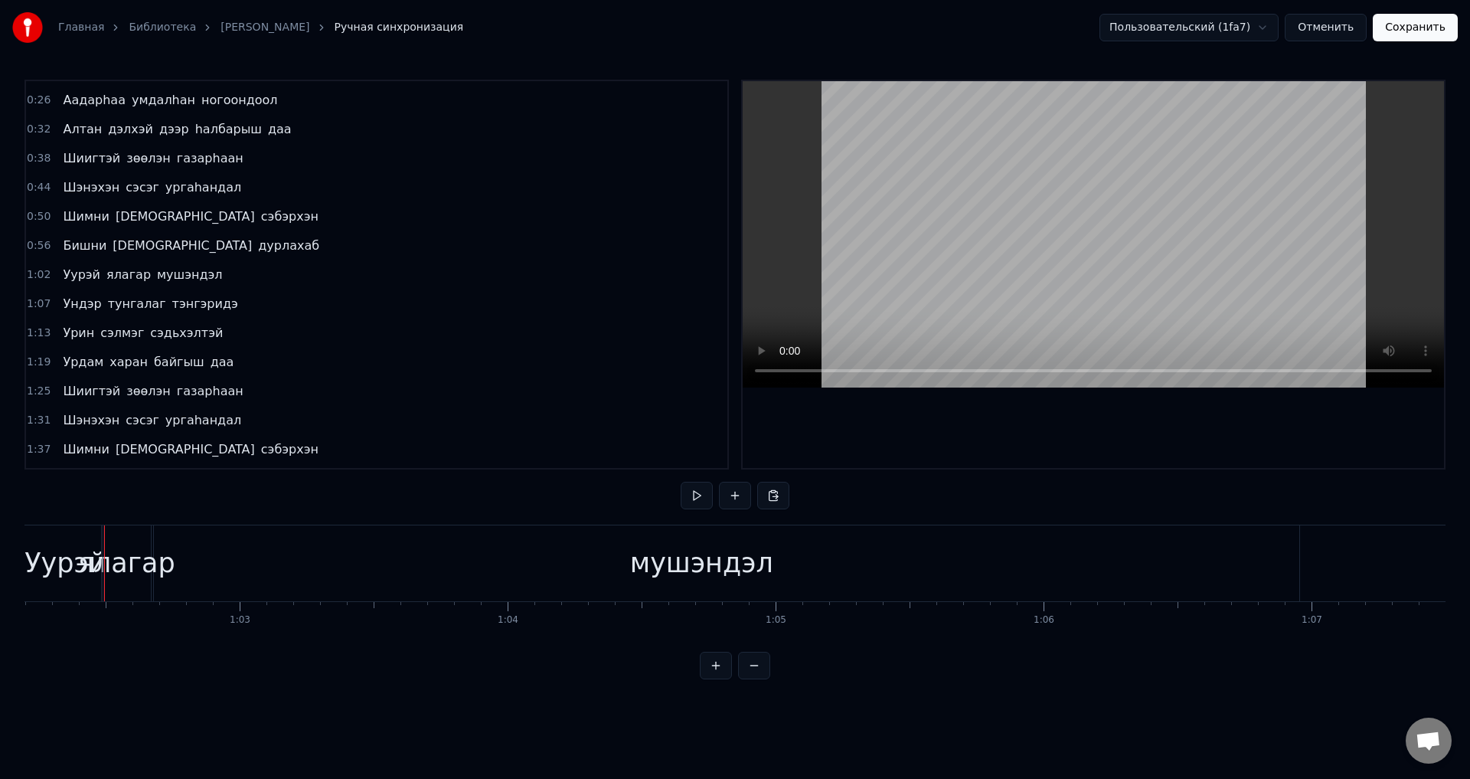
click at [160, 572] on div "мушэндэл" at bounding box center [701, 563] width 1196 height 76
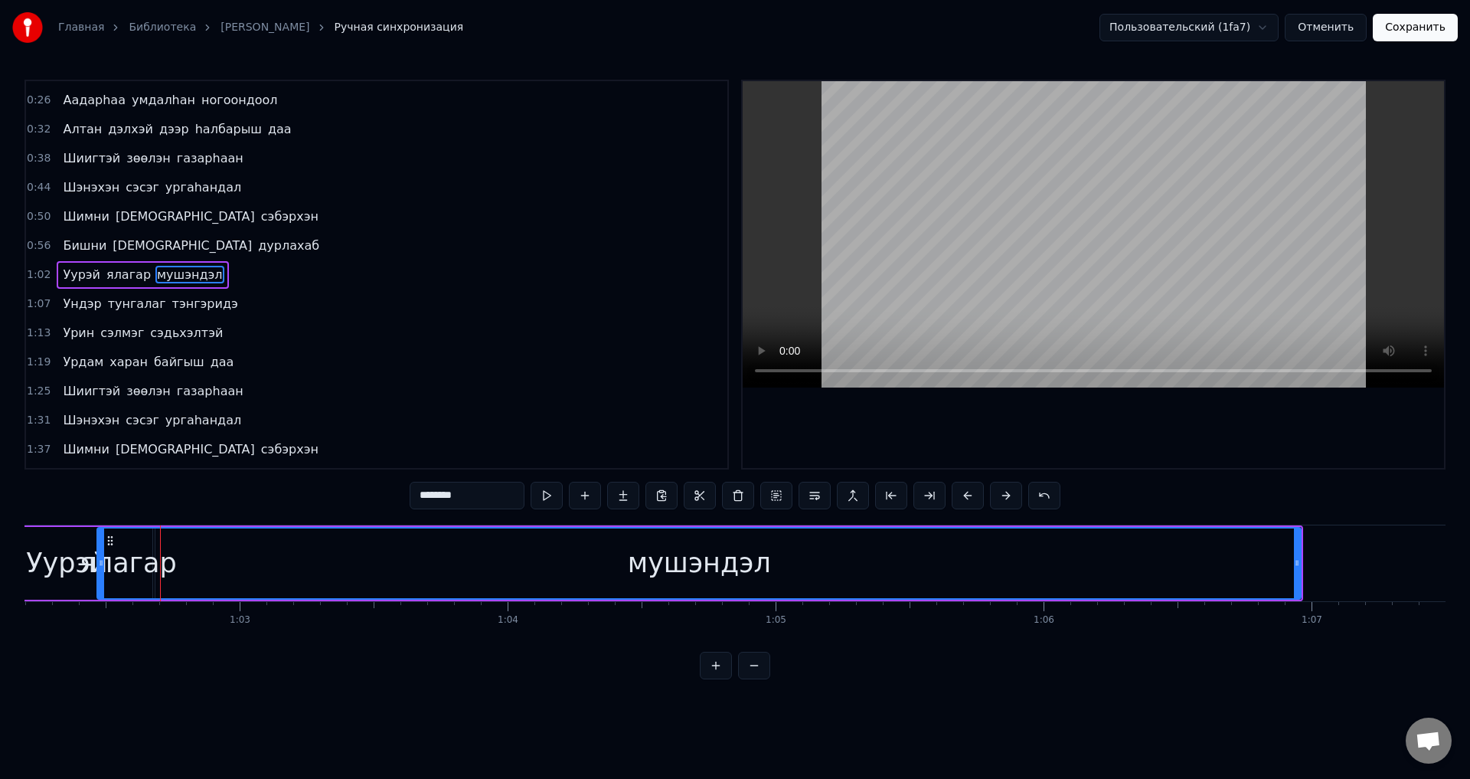
click at [100, 583] on div at bounding box center [101, 563] width 6 height 70
click at [104, 585] on div at bounding box center [107, 563] width 6 height 70
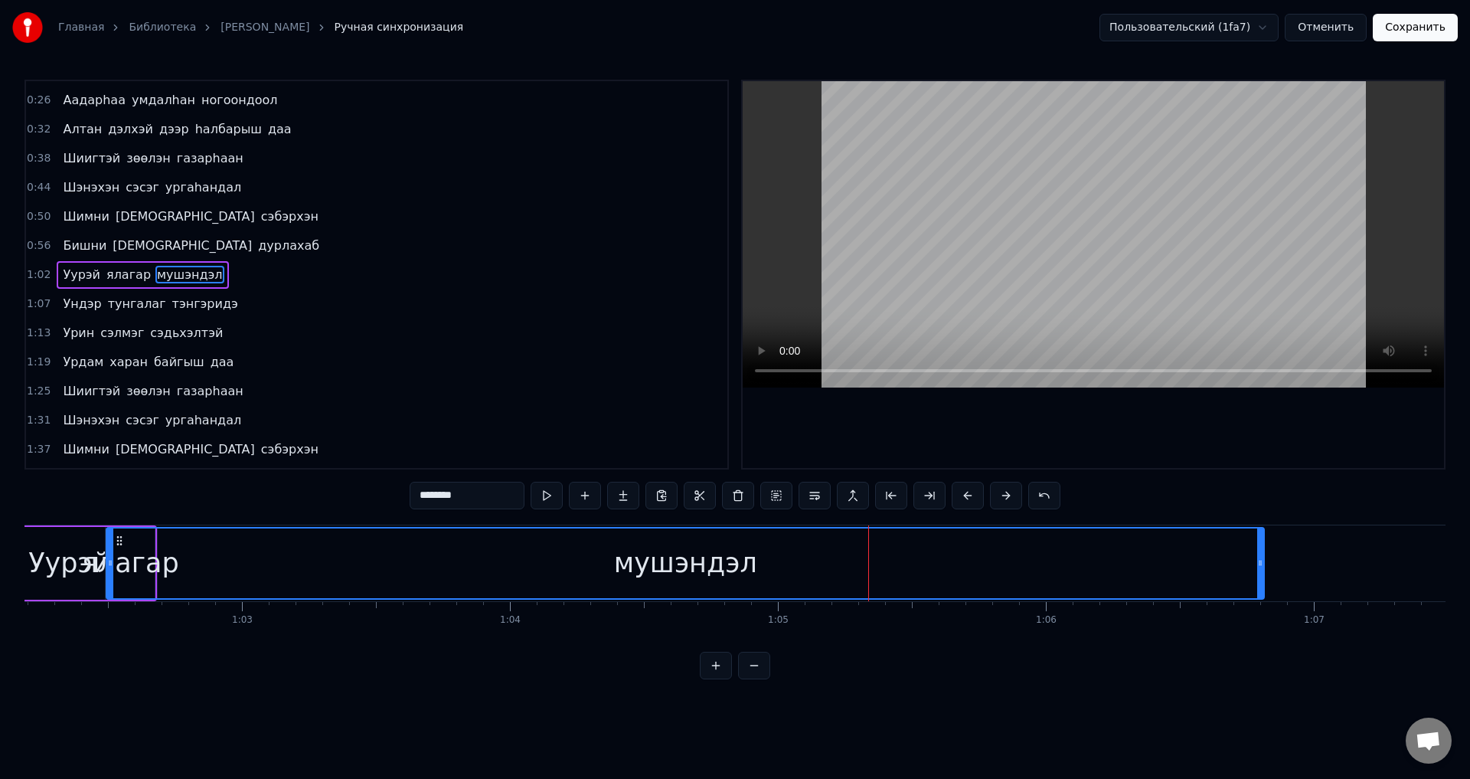
drag, startPoint x: 1302, startPoint y: 582, endPoint x: 1263, endPoint y: 584, distance: 39.1
click at [1263, 584] on div at bounding box center [1261, 563] width 6 height 70
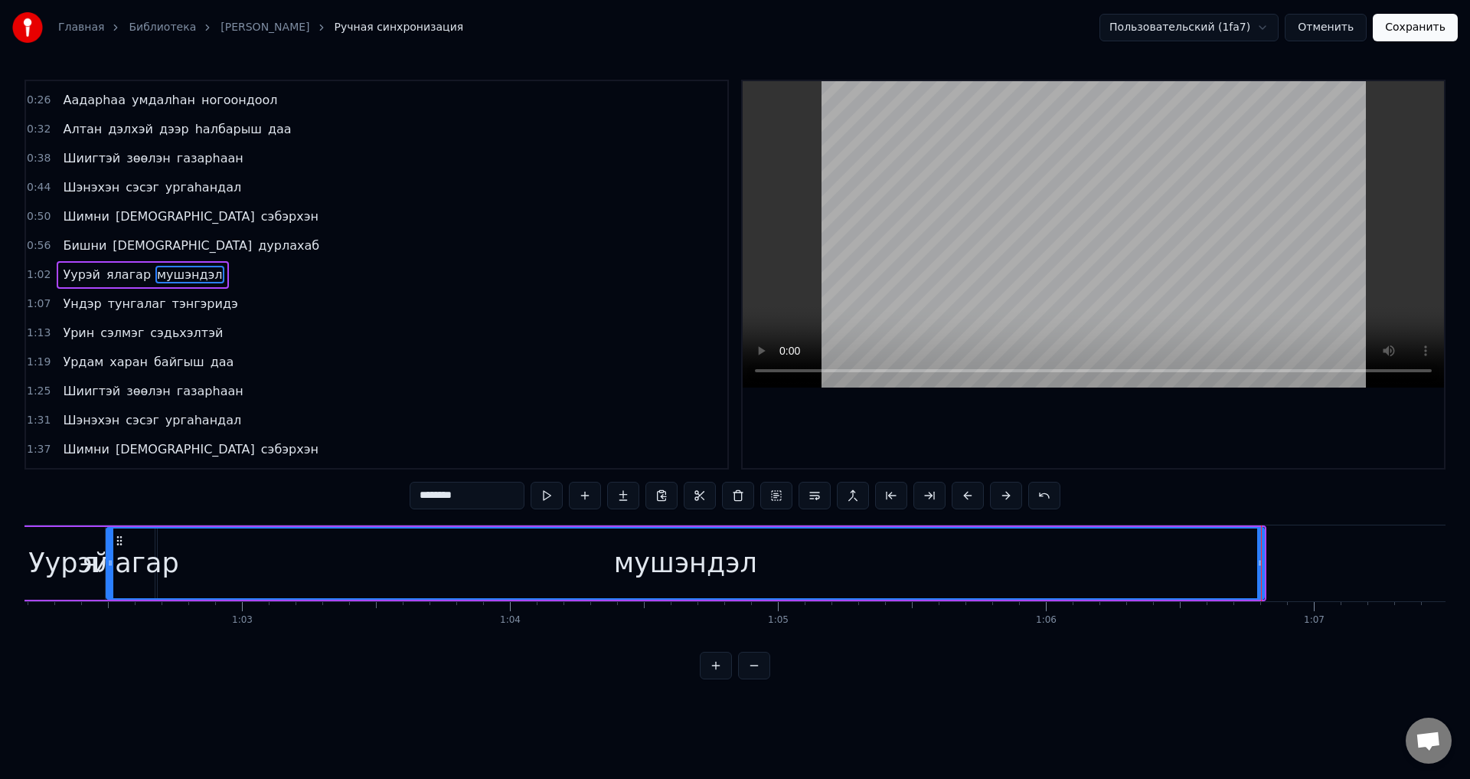
click at [166, 281] on span "мушэндэл" at bounding box center [189, 275] width 69 height 18
drag, startPoint x: 1264, startPoint y: 566, endPoint x: 1177, endPoint y: 570, distance: 86.6
click at [1177, 570] on div at bounding box center [1174, 563] width 6 height 70
click at [182, 280] on span "мушэндэл" at bounding box center [189, 275] width 69 height 18
drag, startPoint x: 1176, startPoint y: 564, endPoint x: 1160, endPoint y: 565, distance: 16.1
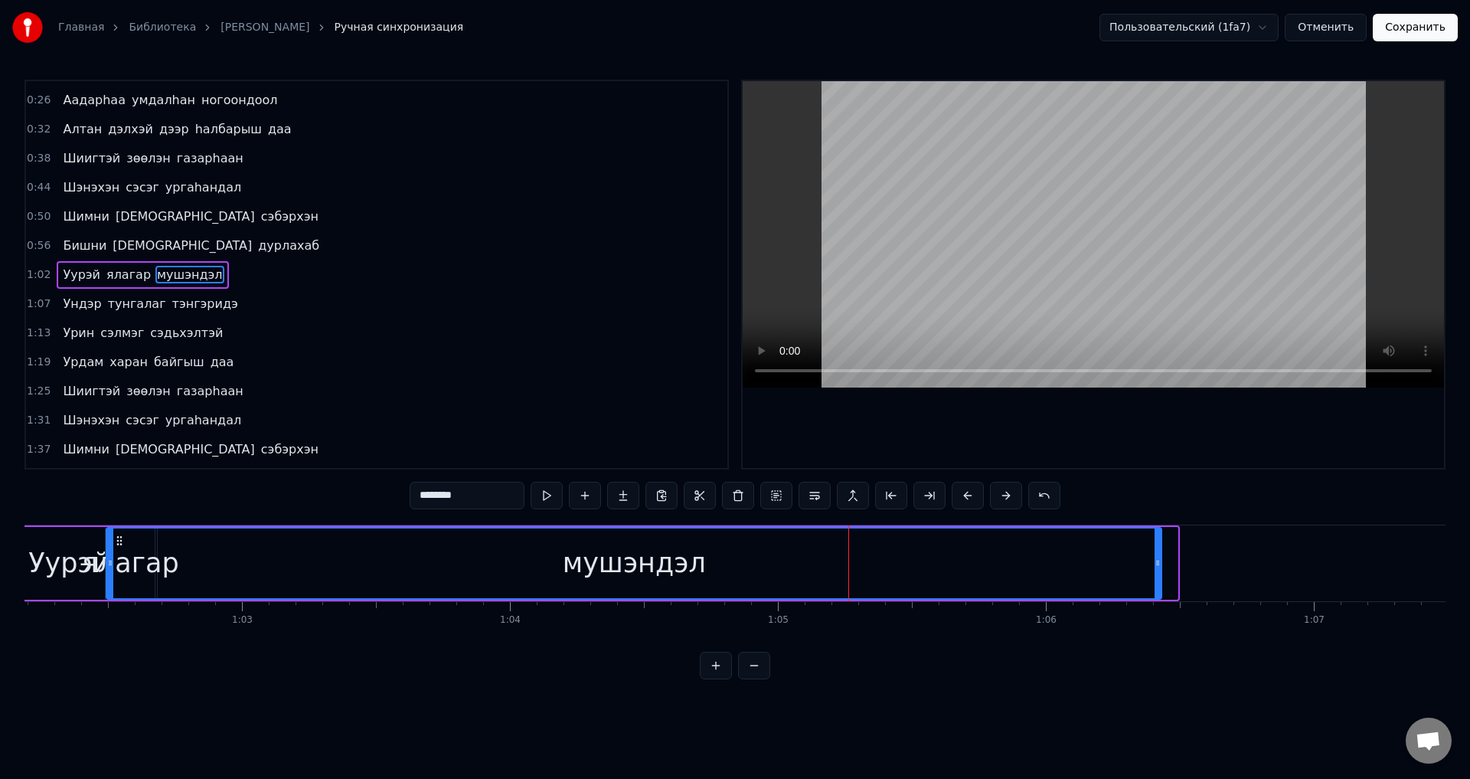
click at [1160, 565] on icon at bounding box center [1158, 563] width 6 height 12
click at [168, 276] on span "мушэндэл" at bounding box center [189, 275] width 69 height 18
drag, startPoint x: 1156, startPoint y: 566, endPoint x: 1142, endPoint y: 565, distance: 14.6
click at [1149, 566] on icon at bounding box center [1150, 563] width 6 height 12
click at [130, 276] on span "ялагар" at bounding box center [128, 275] width 47 height 18
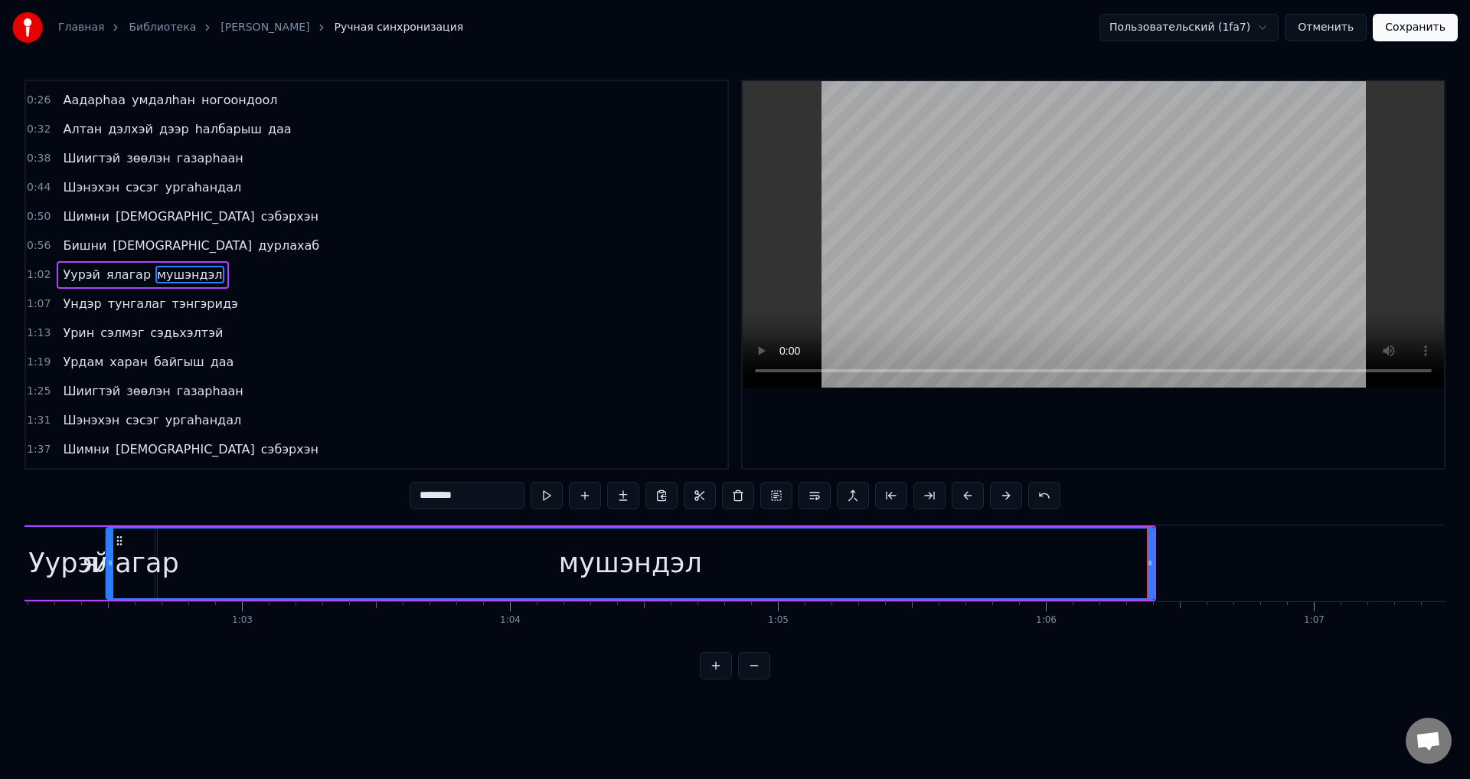
type input "******"
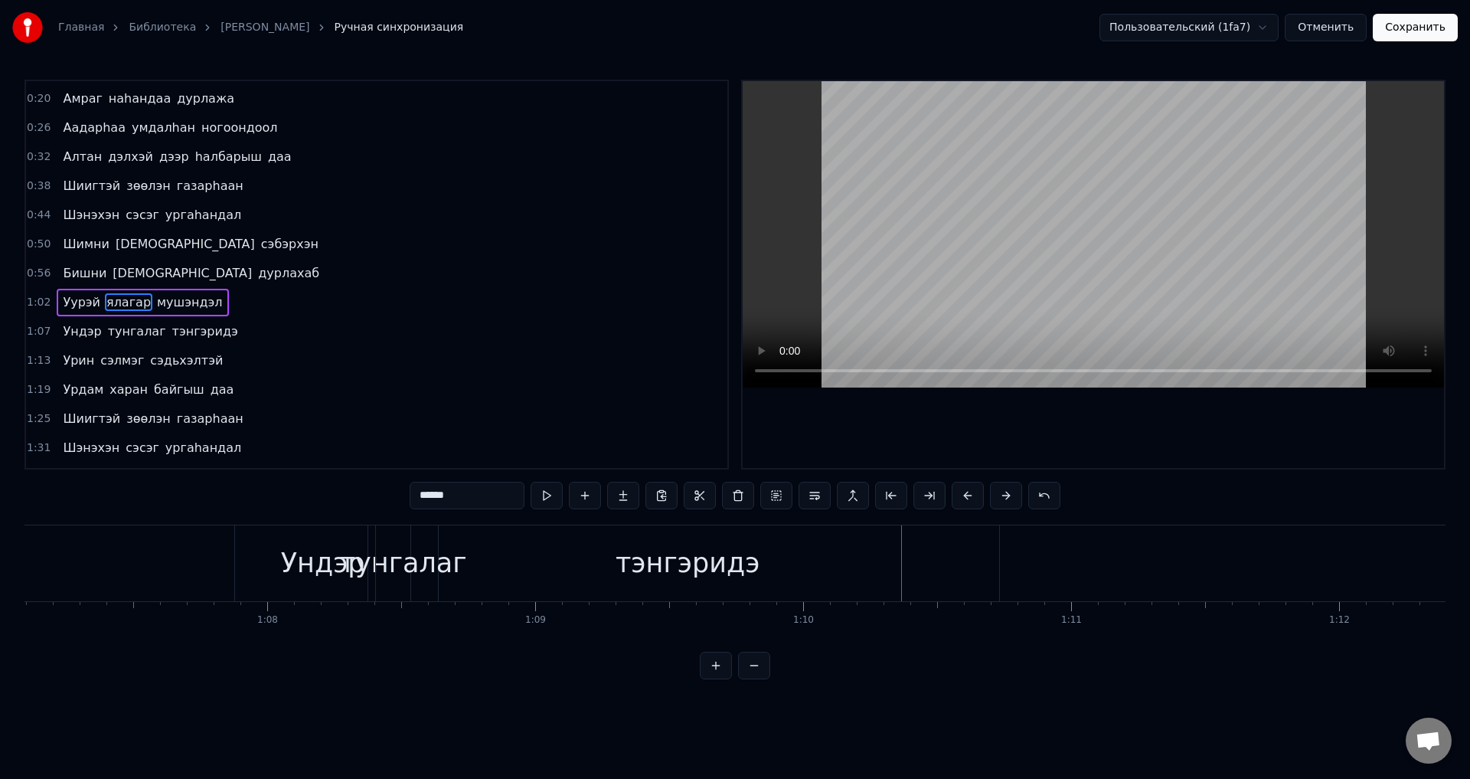
scroll to position [0, 0]
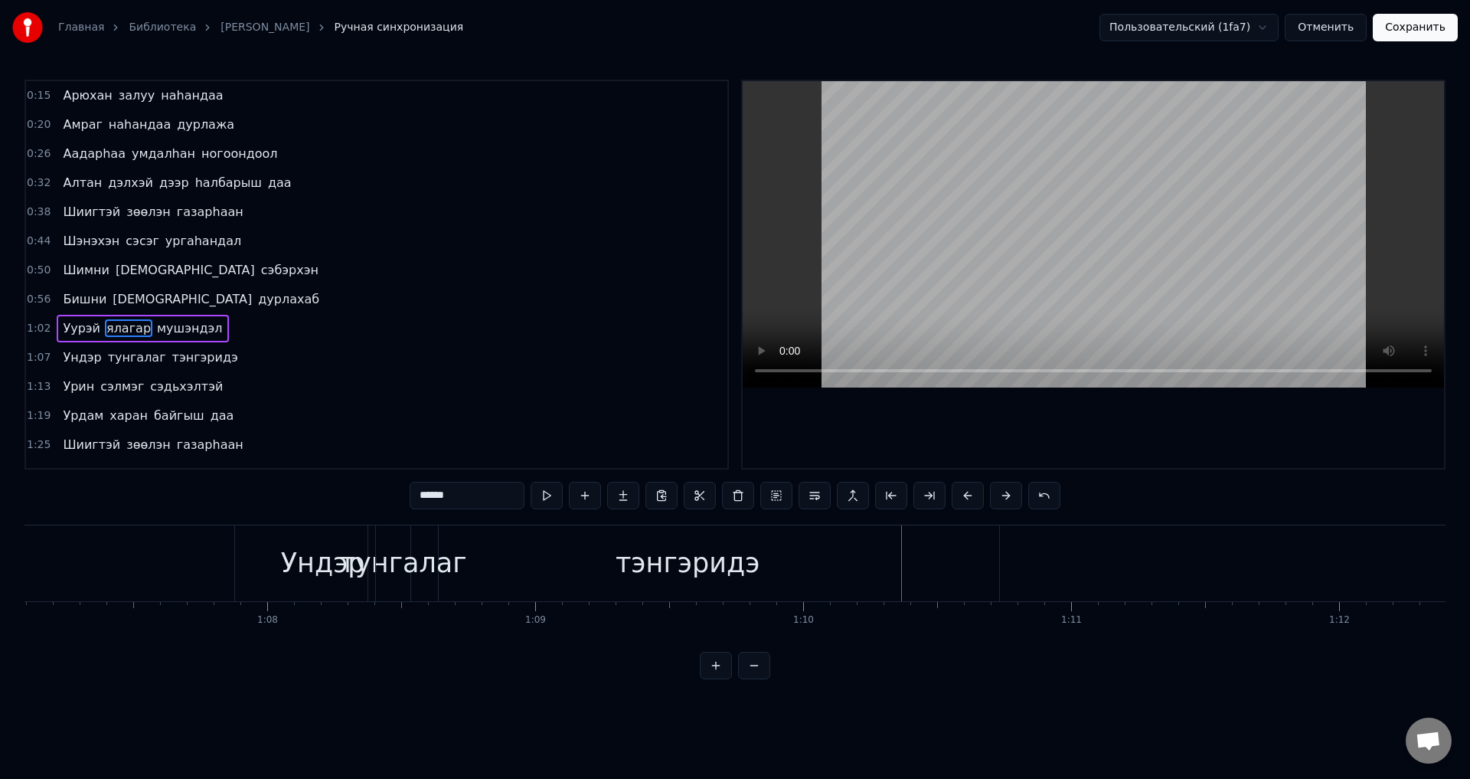
click at [1396, 38] on button "Сохранить" at bounding box center [1415, 28] width 85 height 28
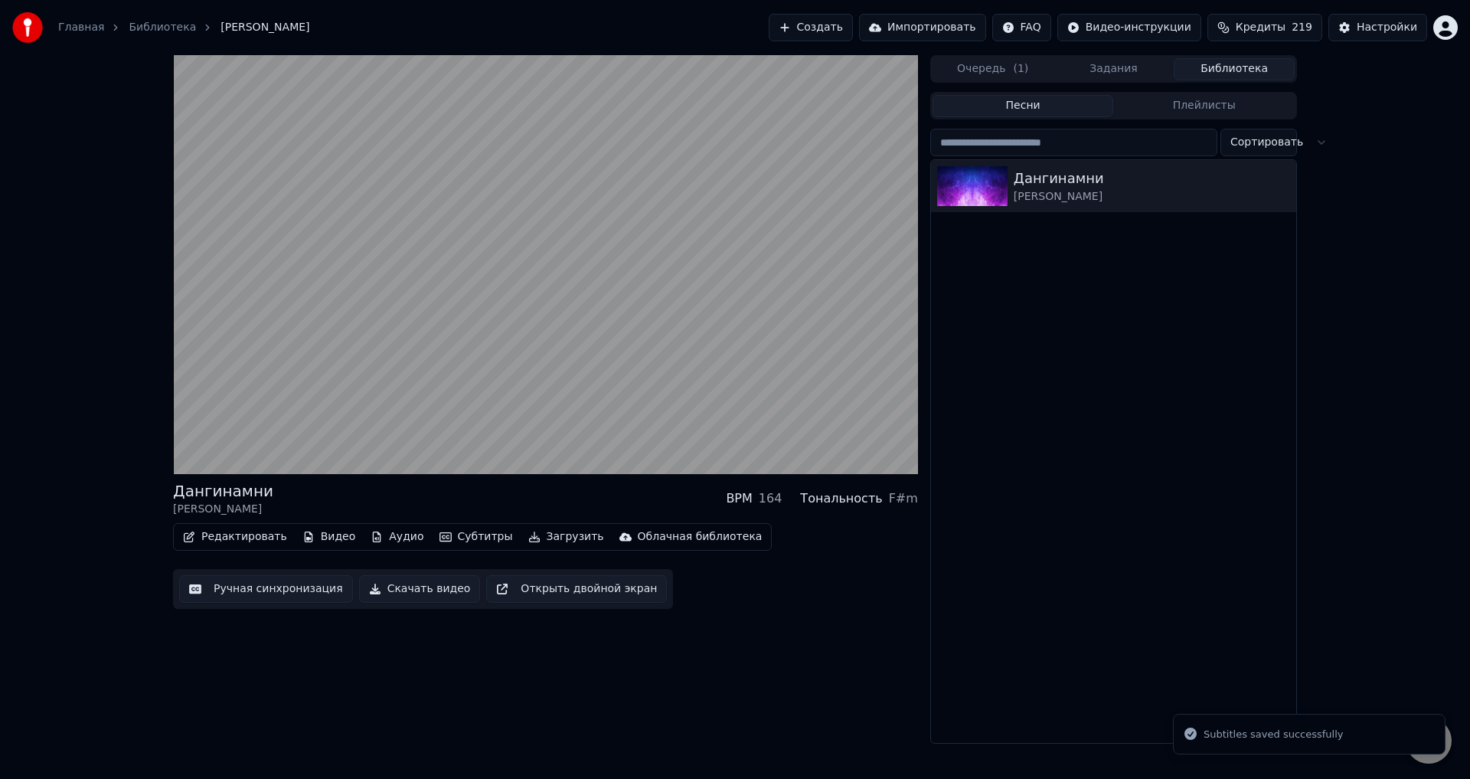
click at [263, 590] on button "Ручная синхронизация" at bounding box center [266, 589] width 174 height 28
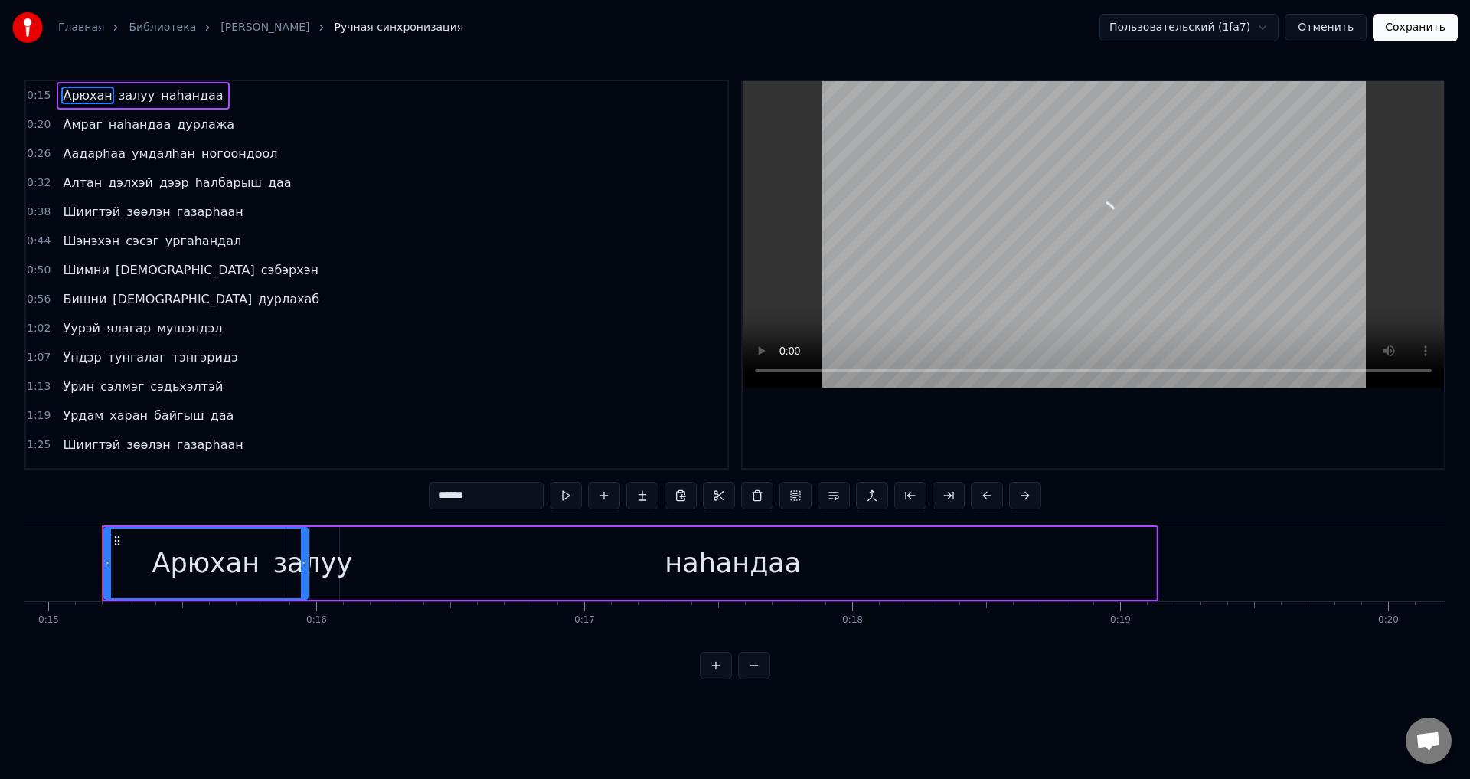
click at [260, 272] on span "сэбэрхэн" at bounding box center [290, 270] width 61 height 18
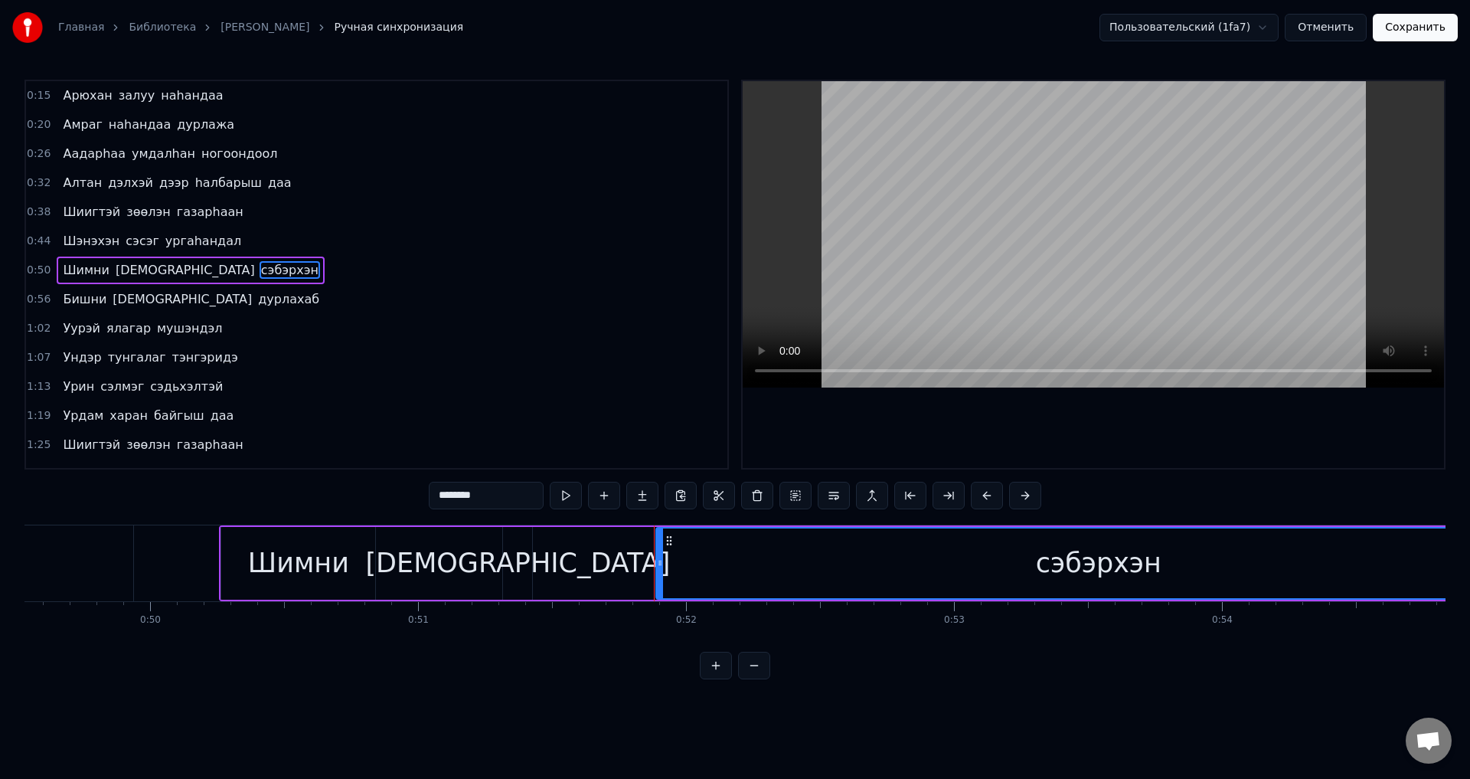
scroll to position [0, 13830]
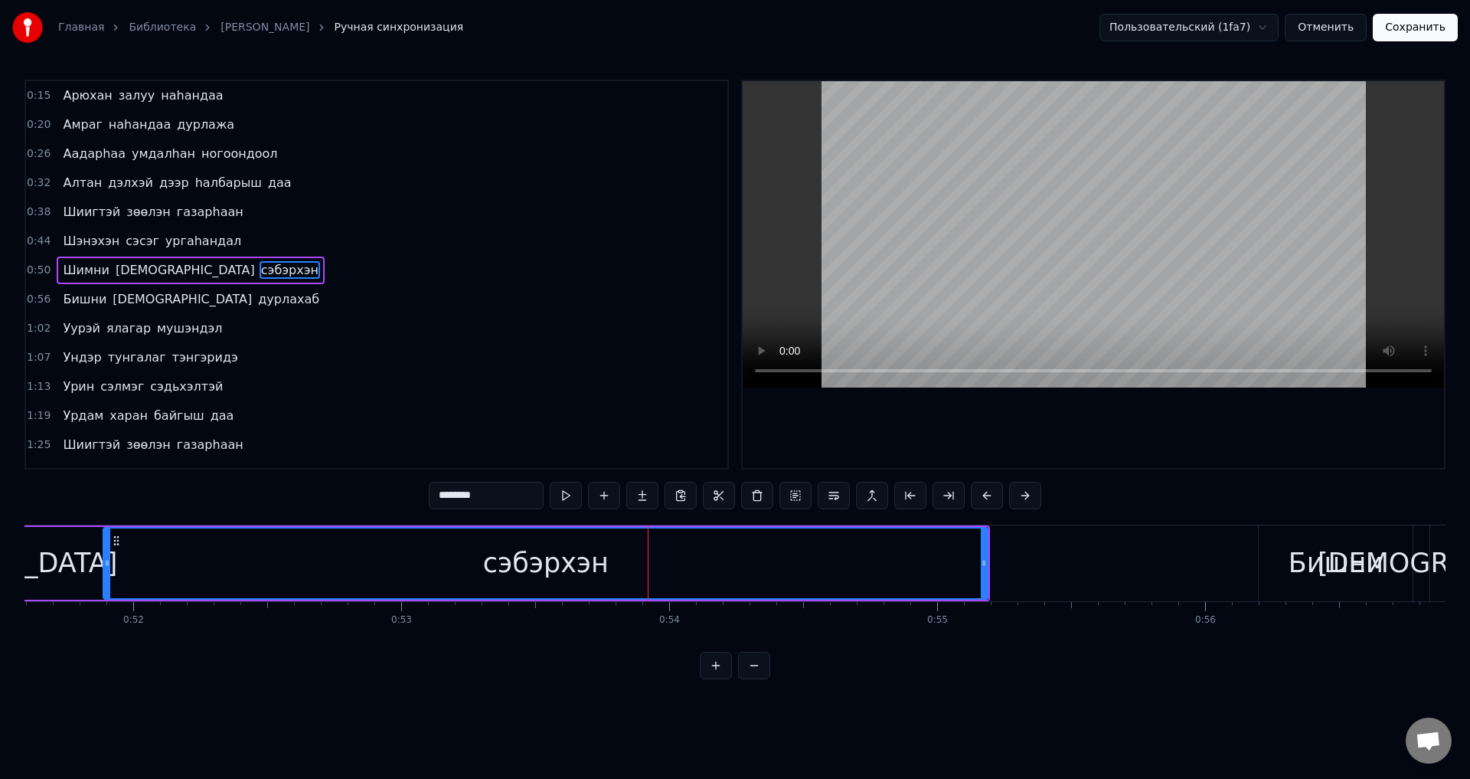
drag, startPoint x: 983, startPoint y: 564, endPoint x: 957, endPoint y: 564, distance: 25.3
click at [983, 564] on icon at bounding box center [984, 563] width 6 height 12
click at [108, 560] on icon at bounding box center [105, 563] width 6 height 12
drag, startPoint x: 983, startPoint y: 564, endPoint x: 904, endPoint y: 549, distance: 81.0
click at [974, 564] on icon at bounding box center [976, 563] width 6 height 12
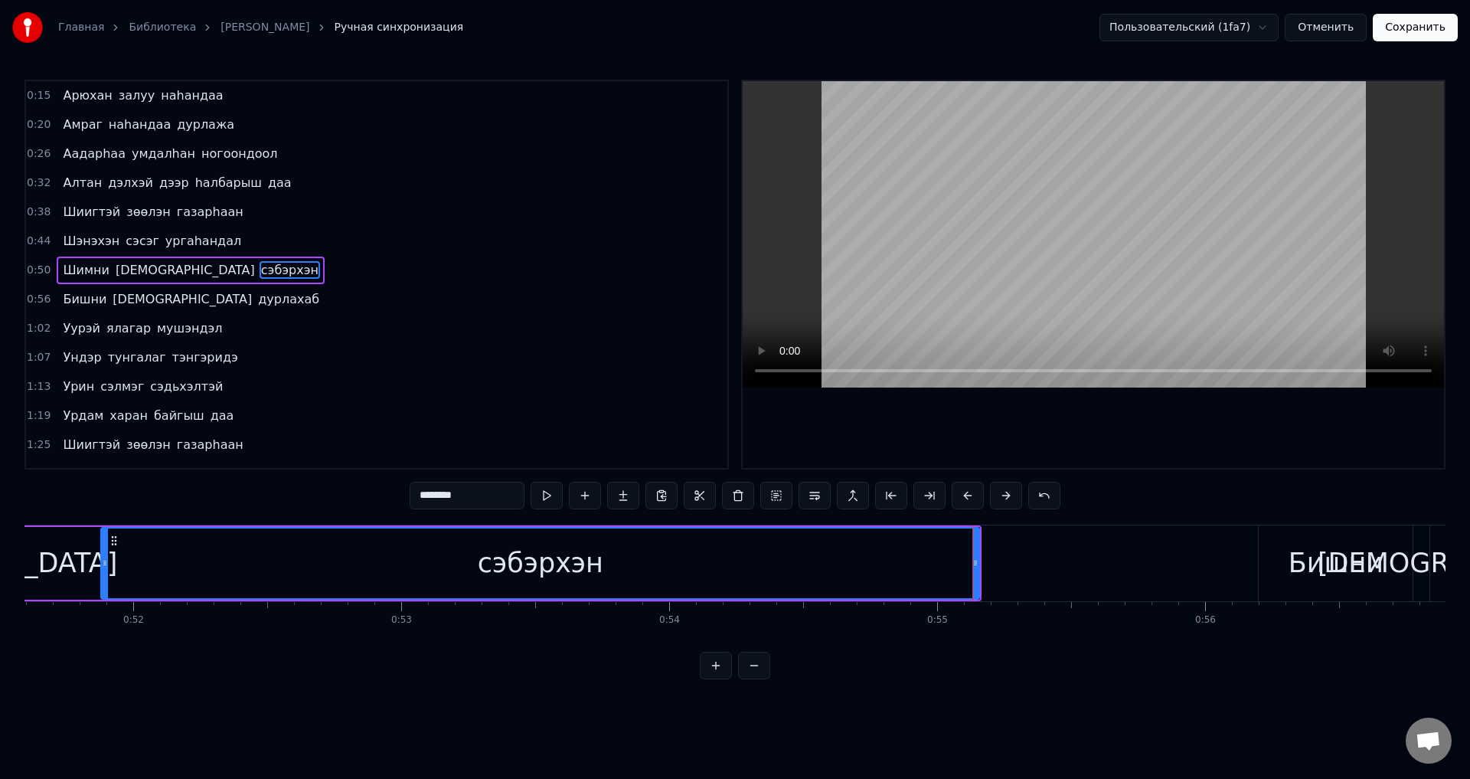
click at [260, 273] on span "сэбэрхэн" at bounding box center [290, 270] width 61 height 18
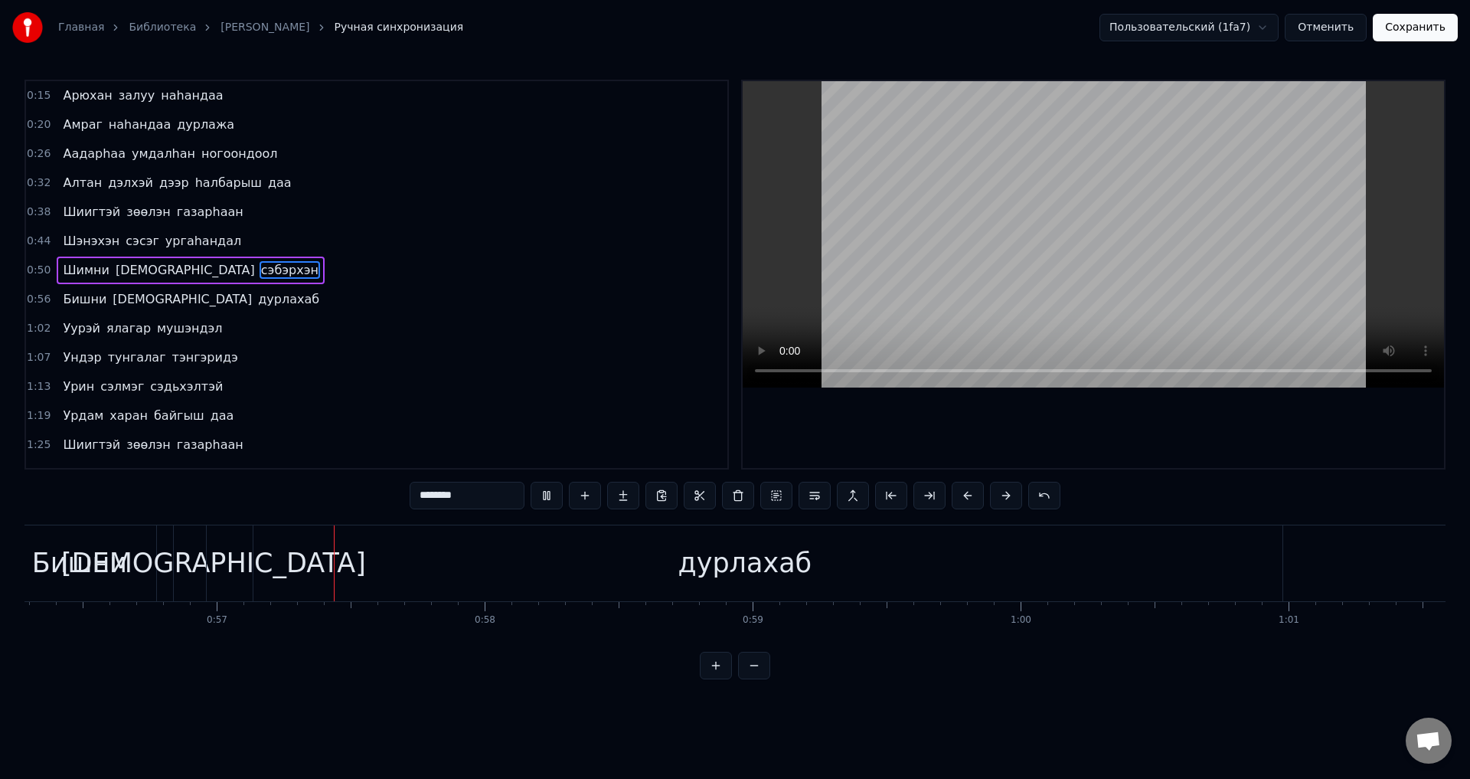
scroll to position [0, 15129]
click at [260, 270] on span "сэбэрхэн" at bounding box center [290, 270] width 61 height 18
click at [257, 290] on span "дурлахаб" at bounding box center [289, 299] width 64 height 18
type input "********"
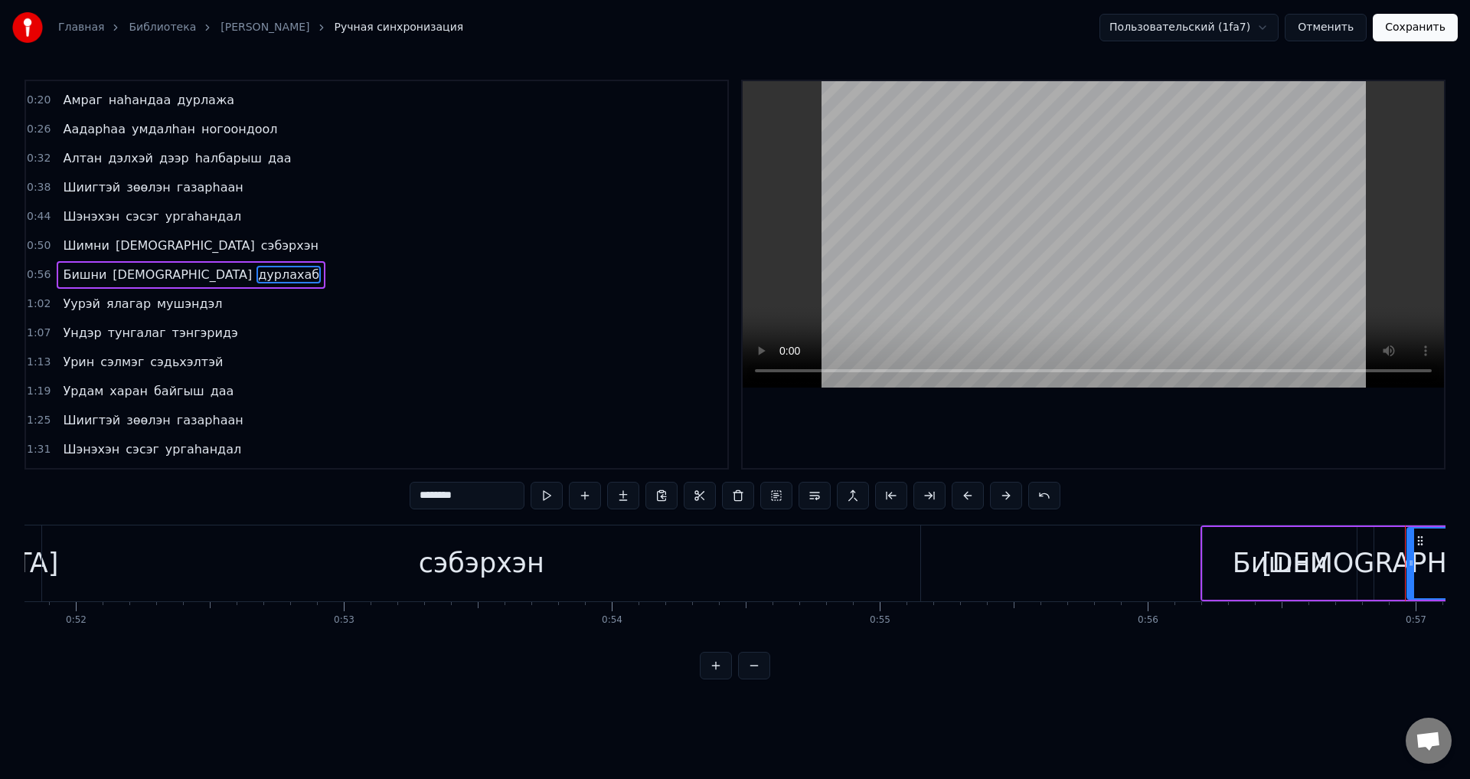
scroll to position [0, 13828]
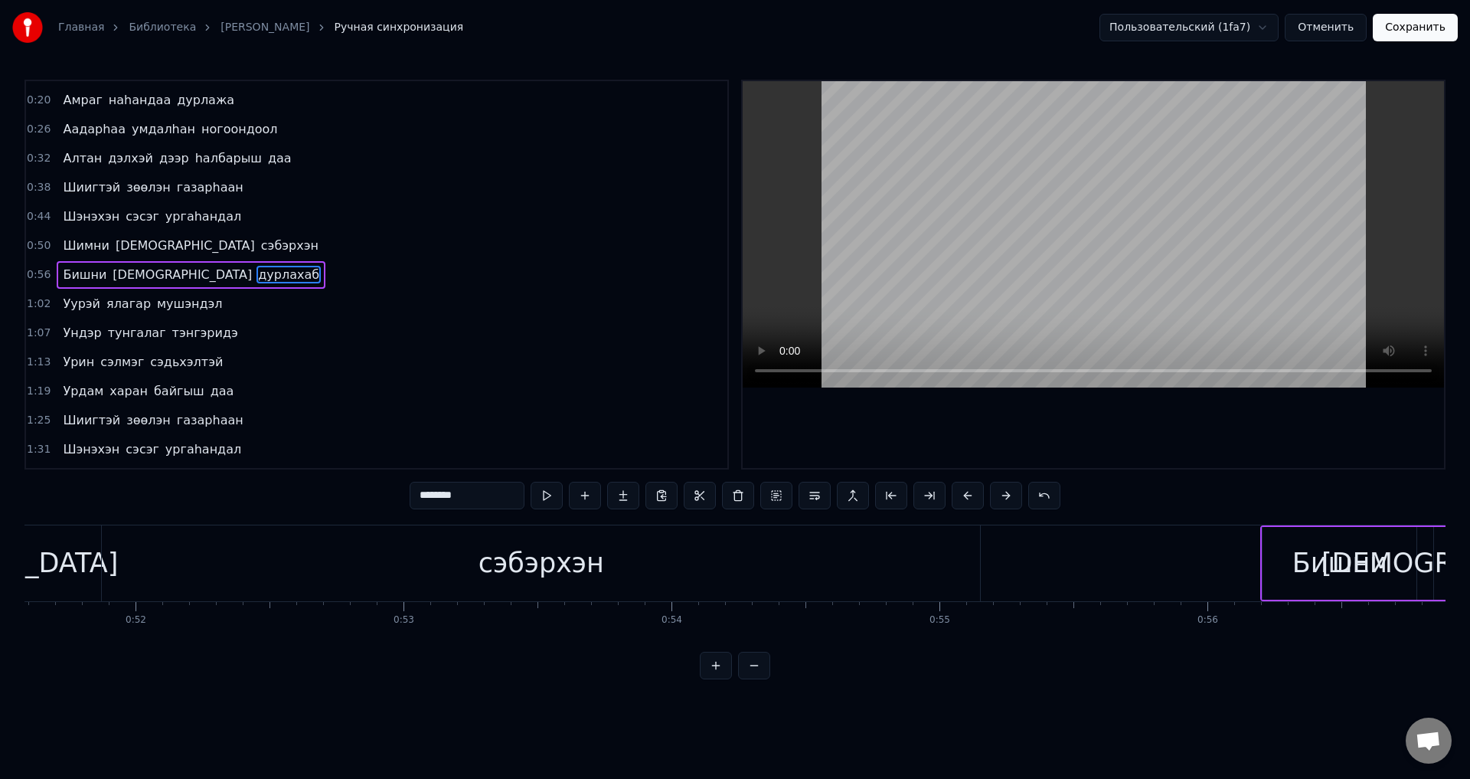
click at [257, 279] on span "дурлахаб" at bounding box center [289, 275] width 64 height 18
click at [183, 259] on div "Шимни намдаа сэбэрхэн" at bounding box center [190, 246] width 267 height 28
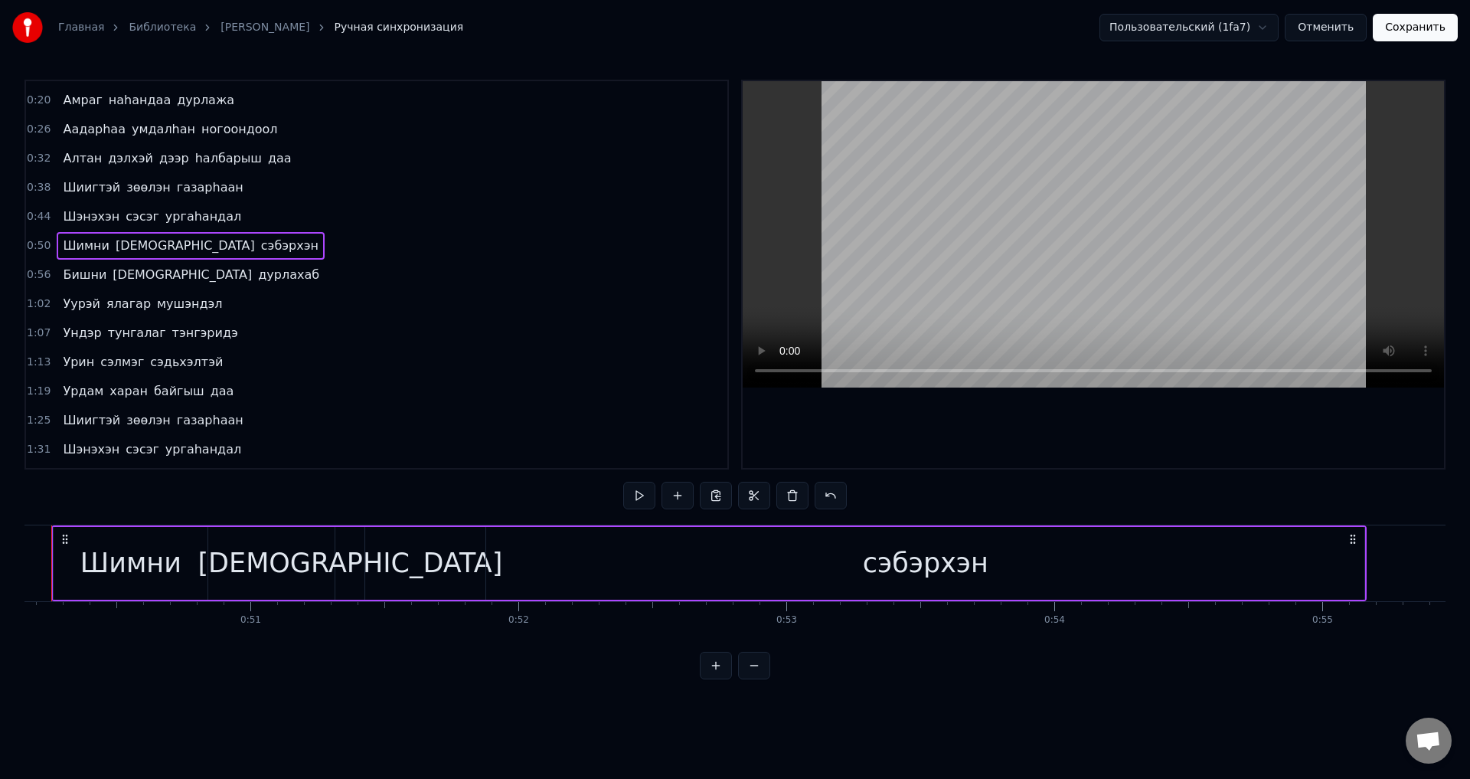
click at [260, 251] on span "сэбэрхэн" at bounding box center [290, 246] width 61 height 18
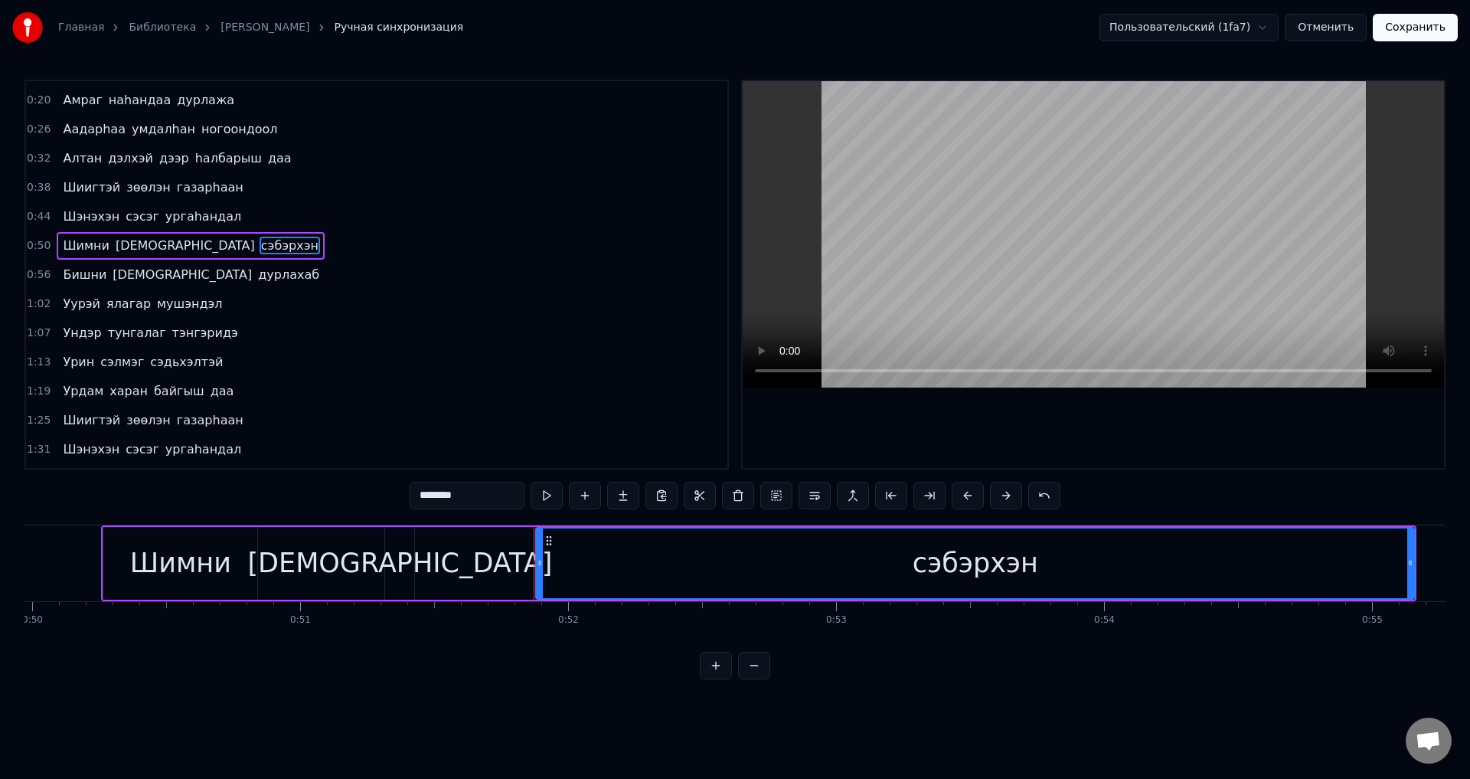
scroll to position [0, 0]
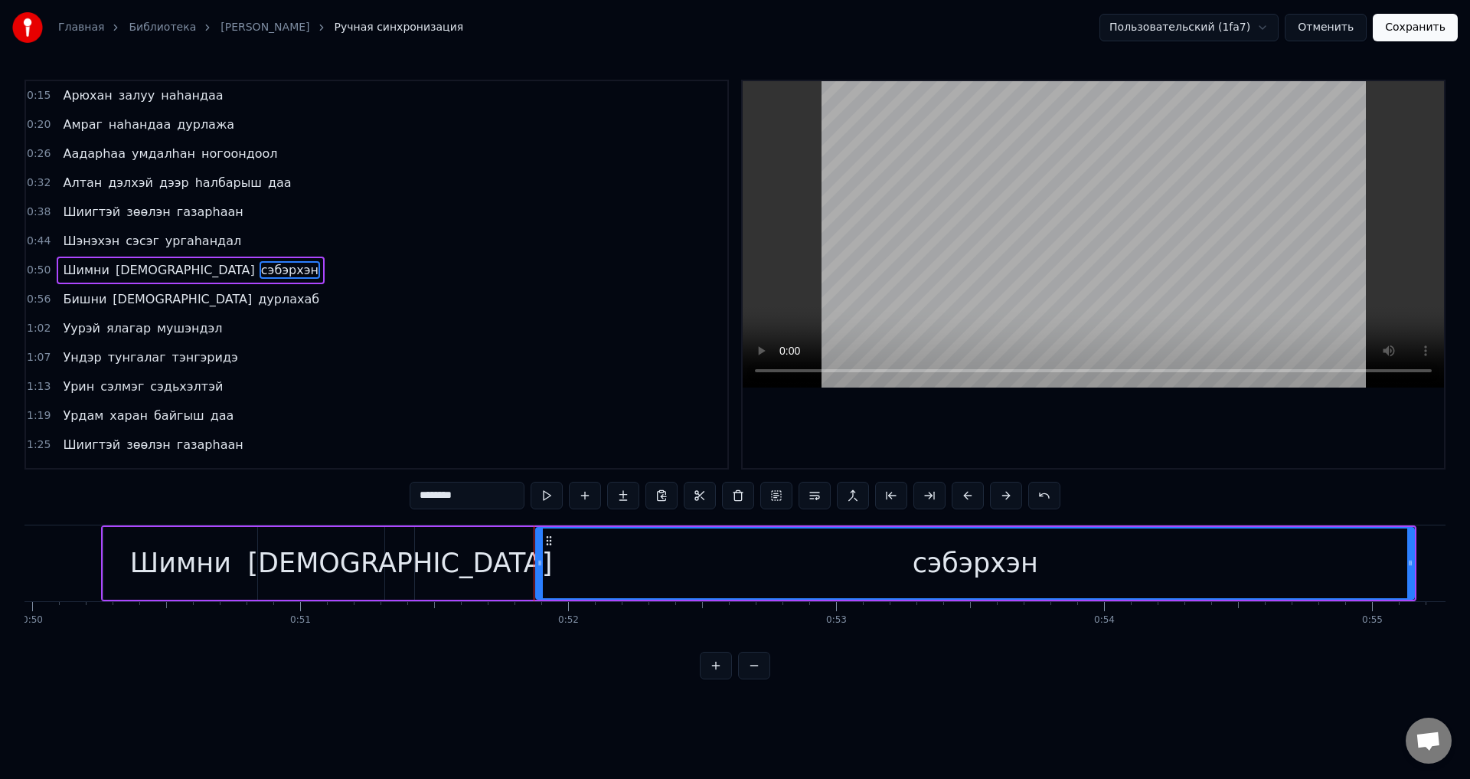
click at [257, 299] on span "дурлахаб" at bounding box center [289, 299] width 64 height 18
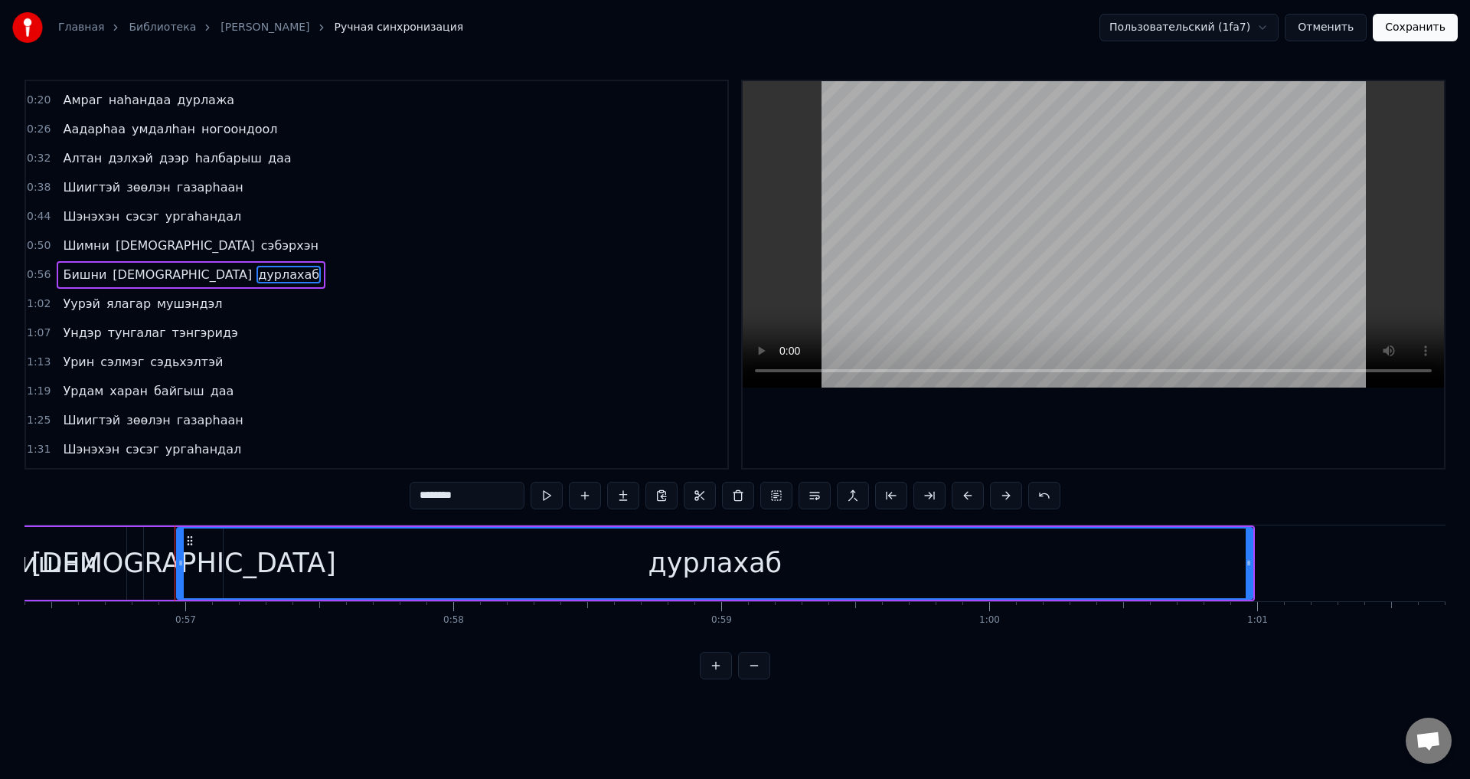
scroll to position [0, 15192]
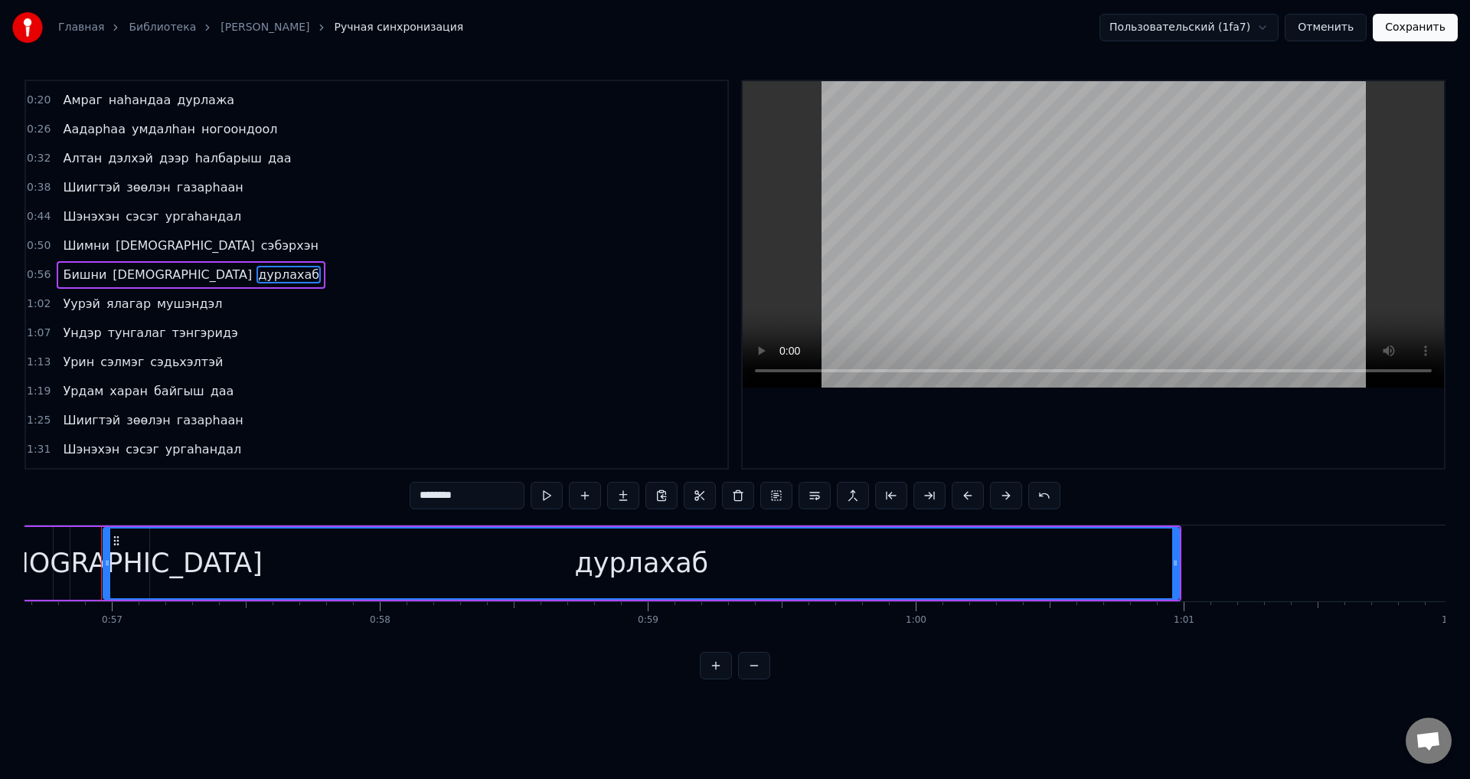
click at [107, 561] on icon at bounding box center [107, 563] width 6 height 12
click at [152, 562] on div "дурлахаб" at bounding box center [641, 563] width 1075 height 70
click at [83, 558] on div "[DEMOGRAPHIC_DATA]" at bounding box center [110, 563] width 305 height 41
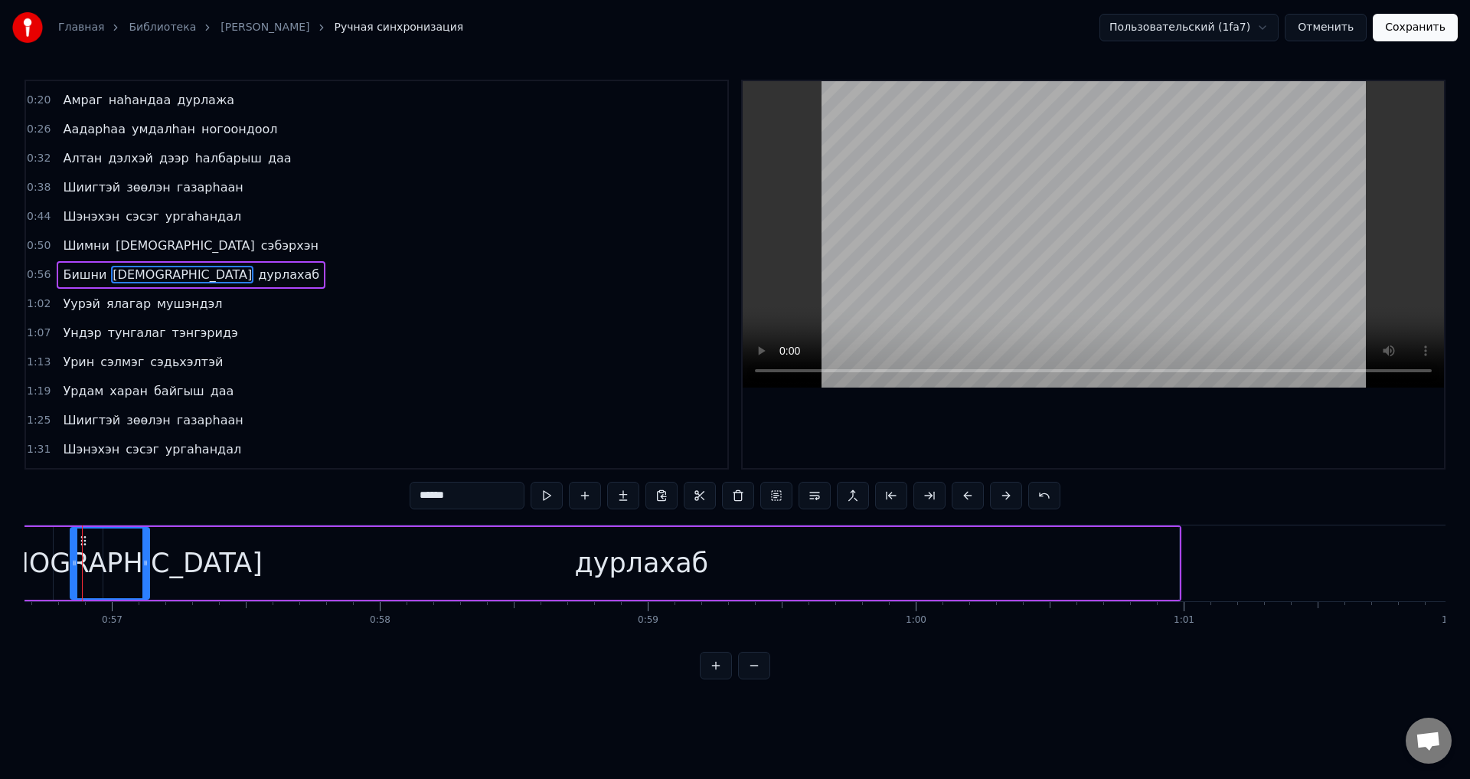
scroll to position [0, 15173]
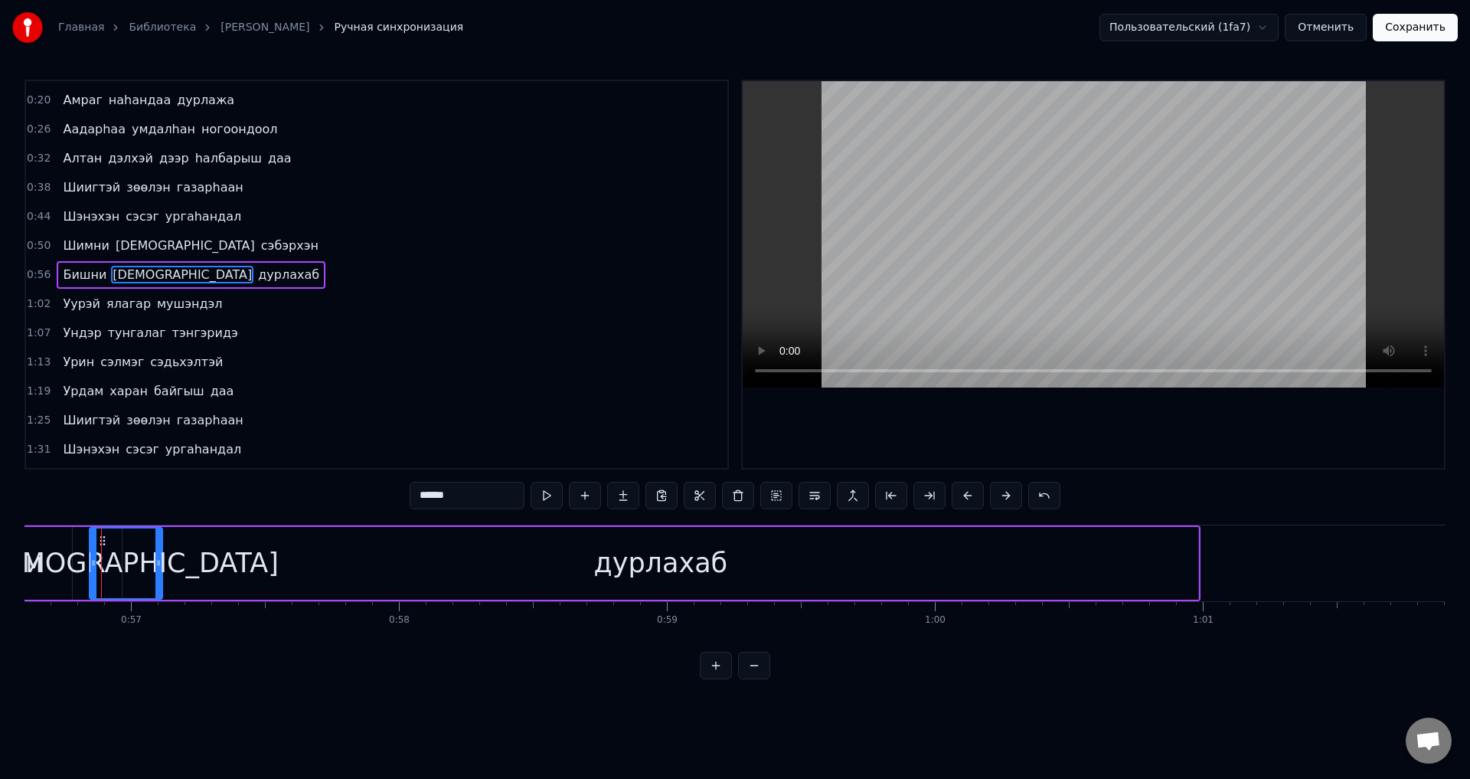
click at [159, 572] on div at bounding box center [158, 563] width 6 height 70
click at [193, 556] on div "дурлахаб" at bounding box center [661, 563] width 1076 height 73
type input "********"
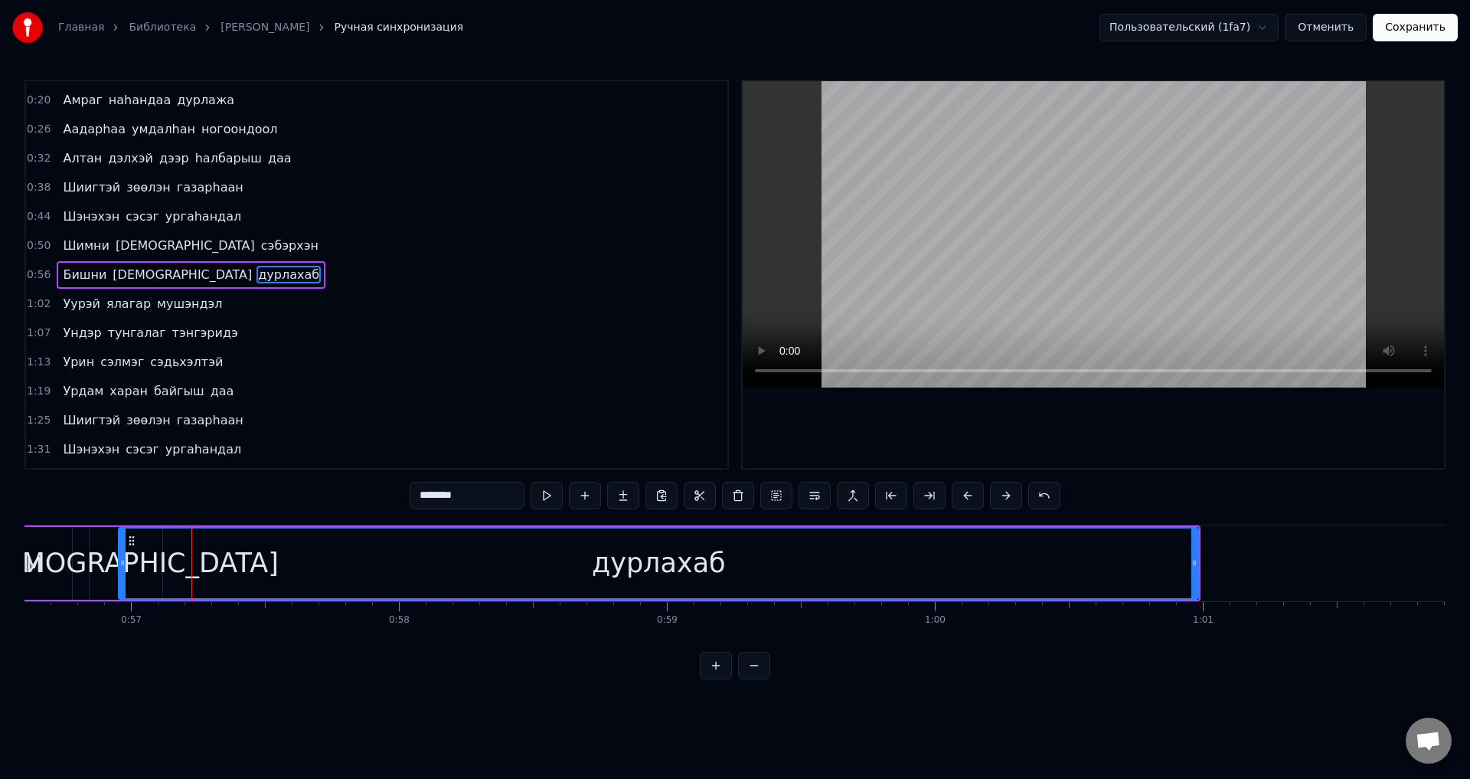
click at [121, 568] on icon at bounding box center [122, 563] width 6 height 12
click at [194, 568] on div "дурлахаб" at bounding box center [658, 563] width 1078 height 70
click at [122, 575] on div at bounding box center [119, 563] width 6 height 70
click at [1408, 31] on button "Сохранить" at bounding box center [1415, 28] width 85 height 28
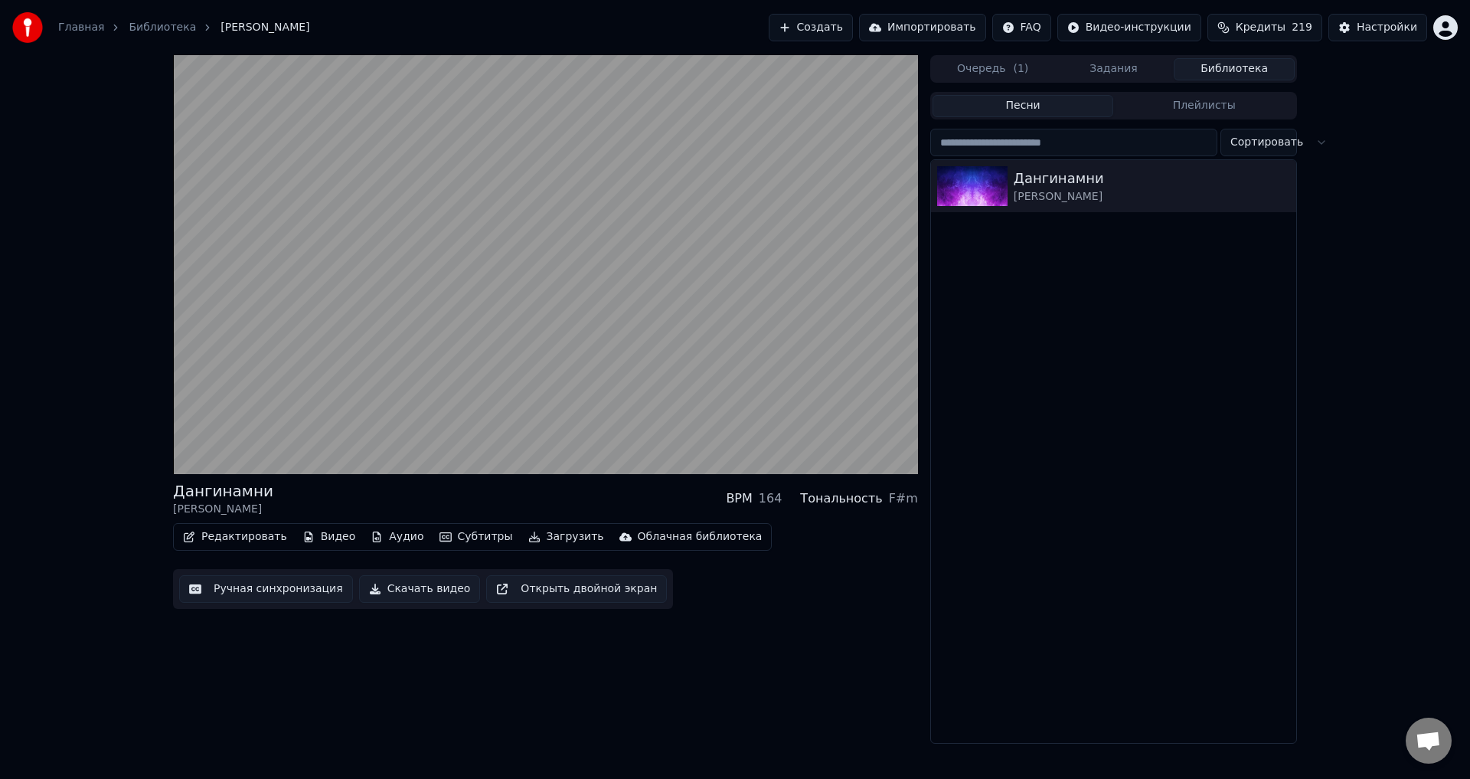
click at [298, 585] on button "Ручная синхронизация" at bounding box center [266, 589] width 174 height 28
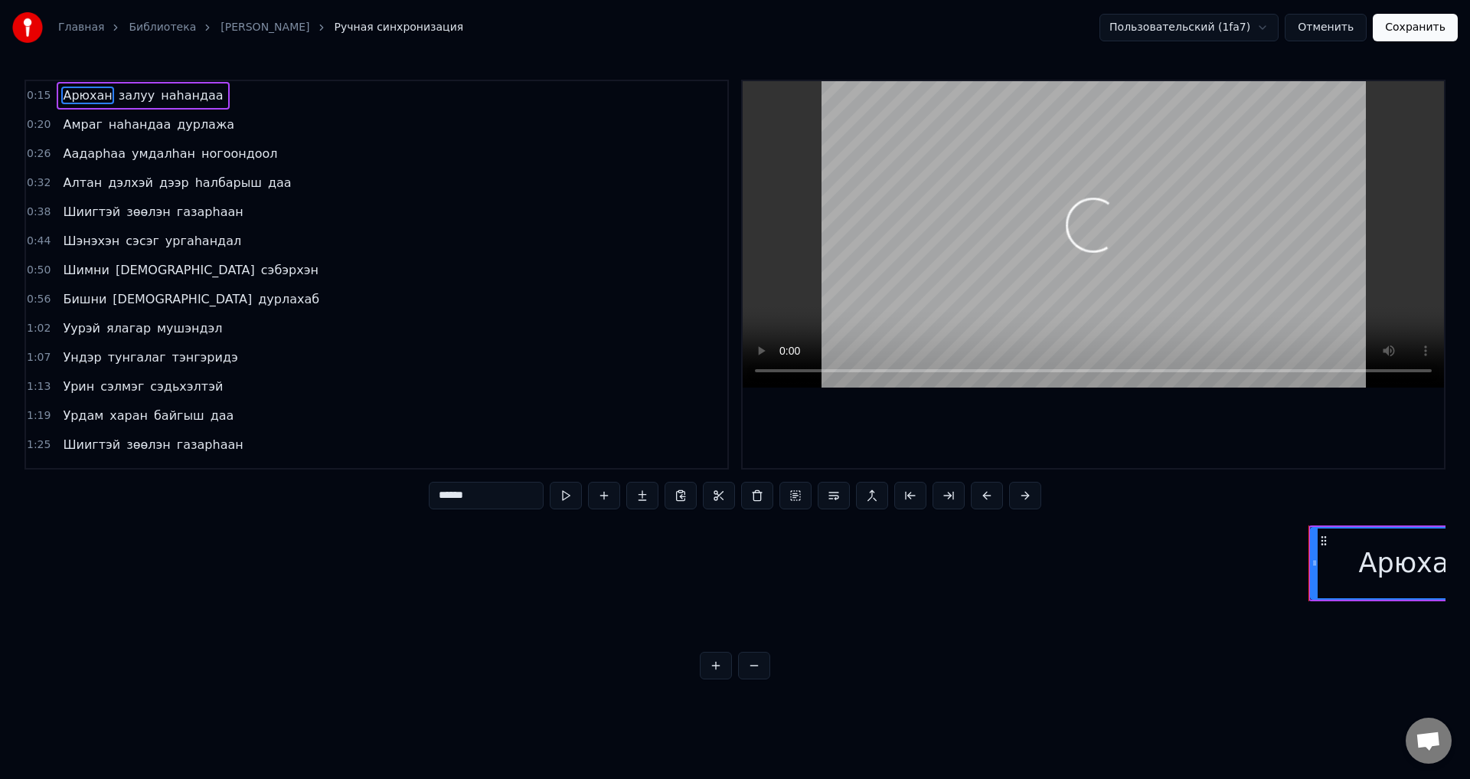
click at [195, 89] on span "наhандаа" at bounding box center [191, 96] width 65 height 18
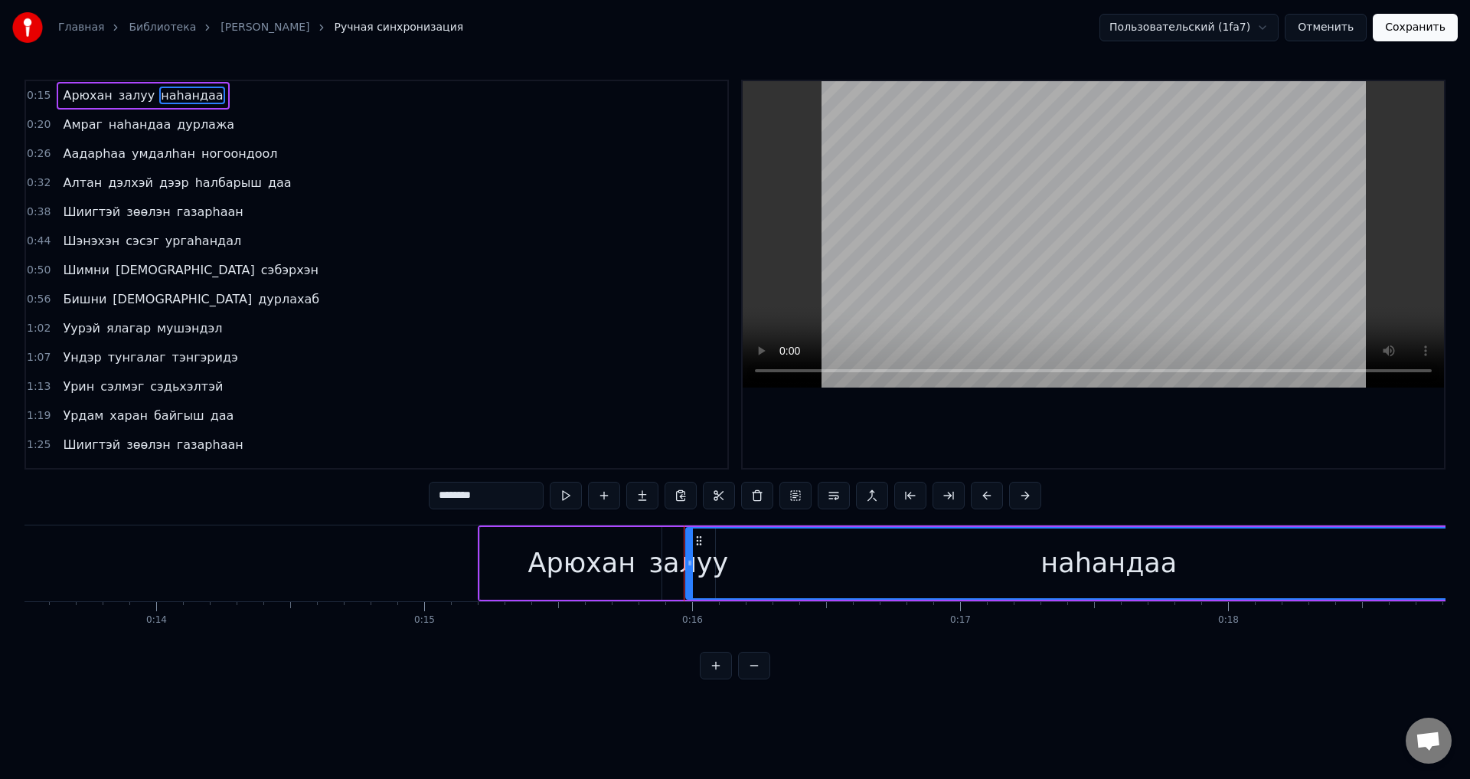
scroll to position [0, 3997]
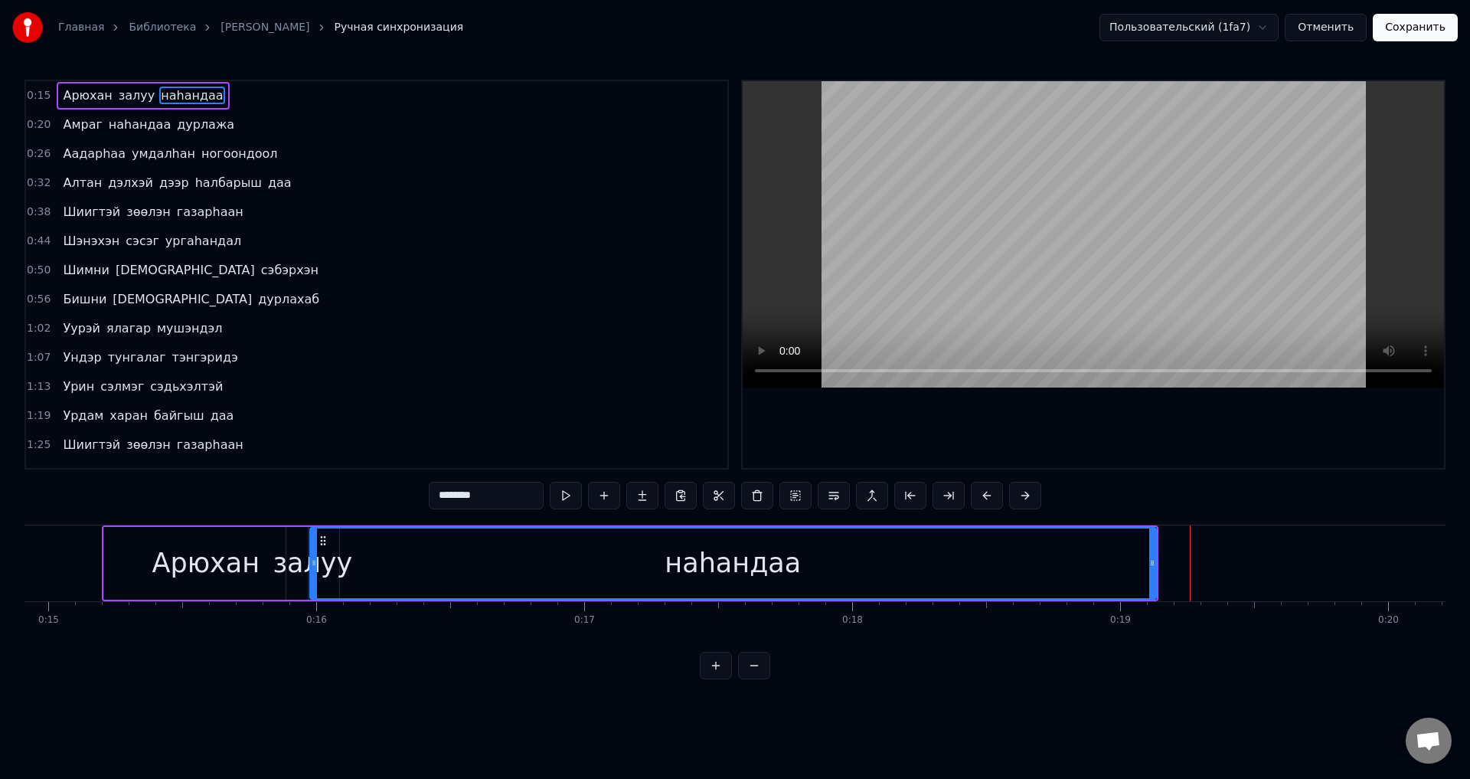
click at [567, 554] on div "наhандаа" at bounding box center [733, 563] width 845 height 70
click at [288, 562] on div "залуу" at bounding box center [313, 563] width 80 height 41
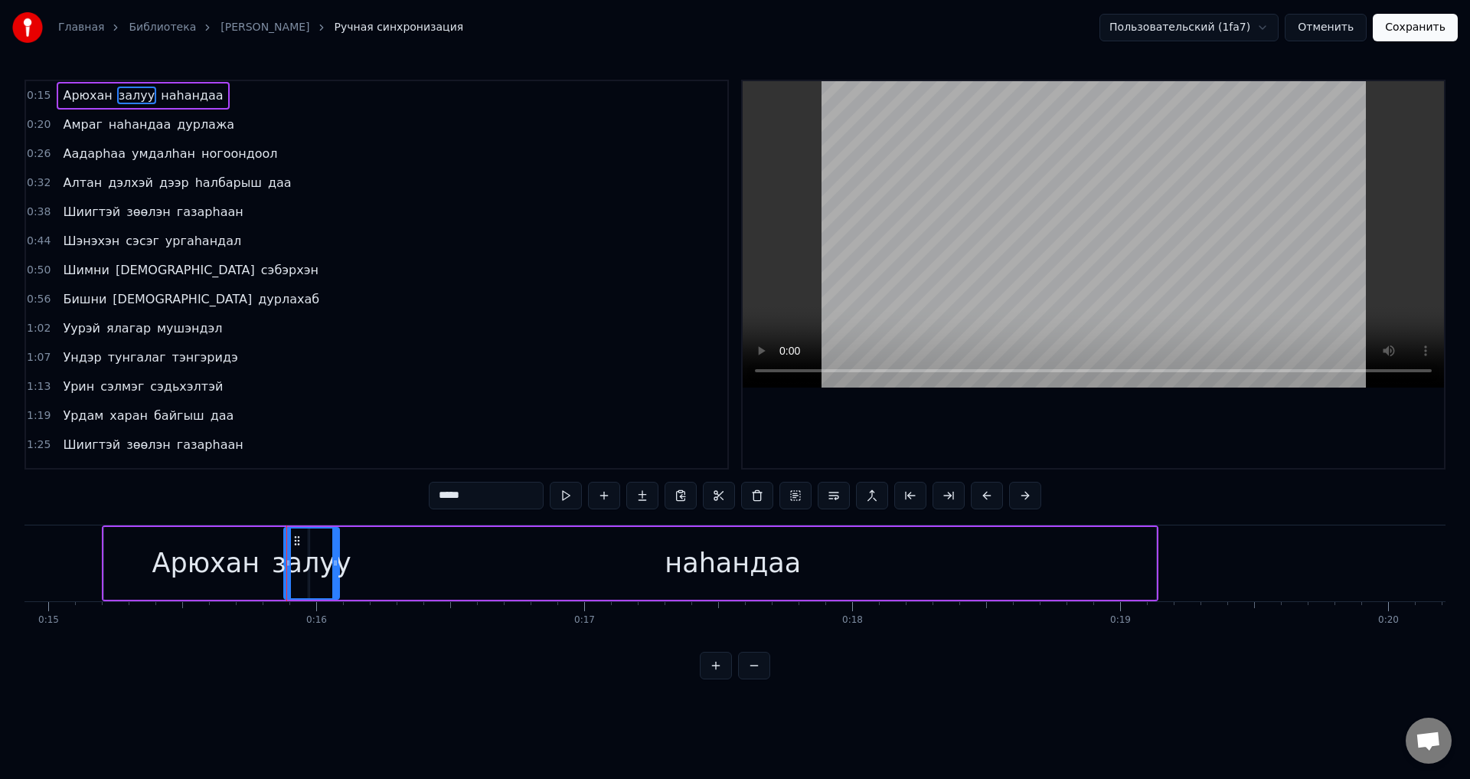
click at [290, 571] on div at bounding box center [288, 563] width 6 height 70
click at [423, 562] on div "наhандаа" at bounding box center [733, 563] width 846 height 73
type input "********"
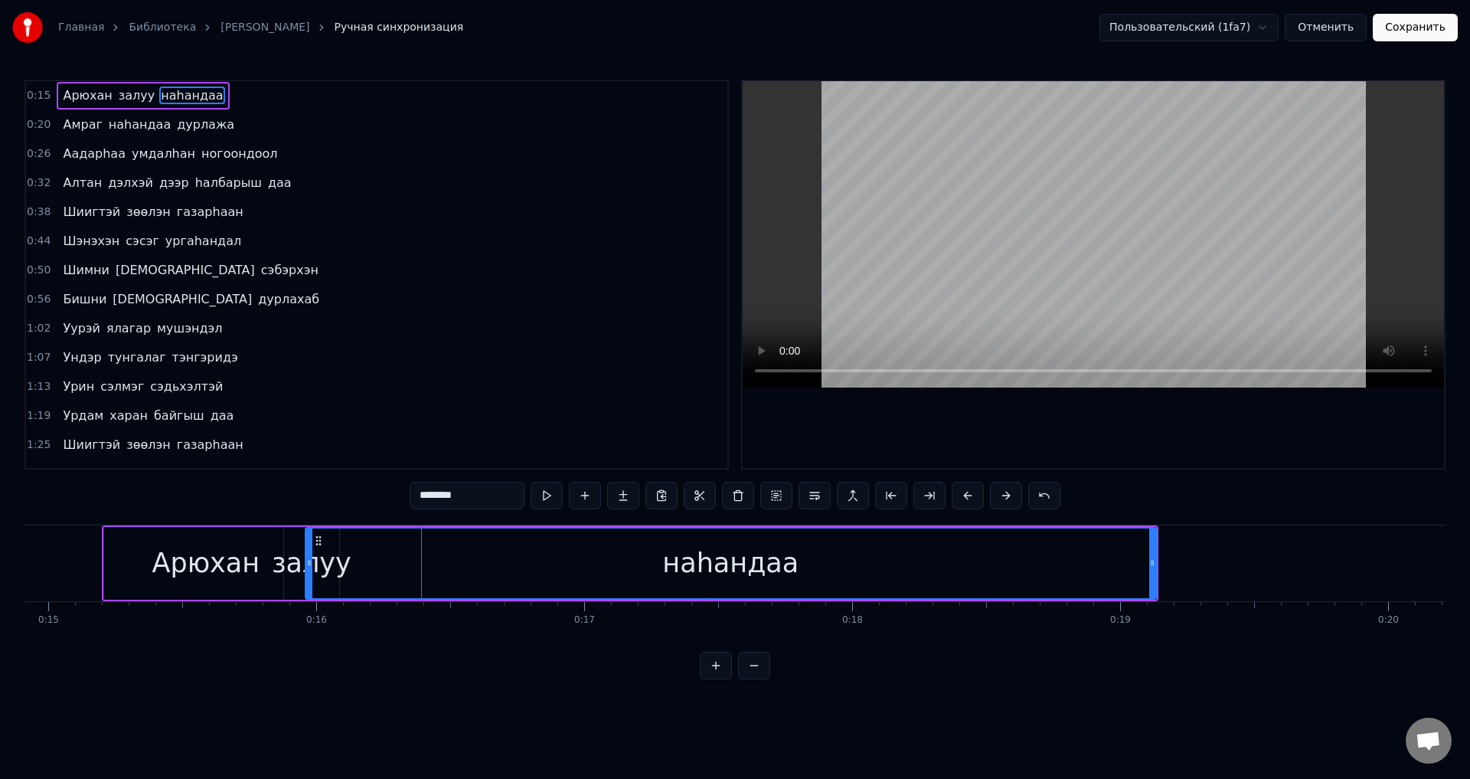
click at [310, 576] on div at bounding box center [309, 563] width 6 height 70
click at [1430, 17] on button "Сохранить" at bounding box center [1415, 28] width 85 height 28
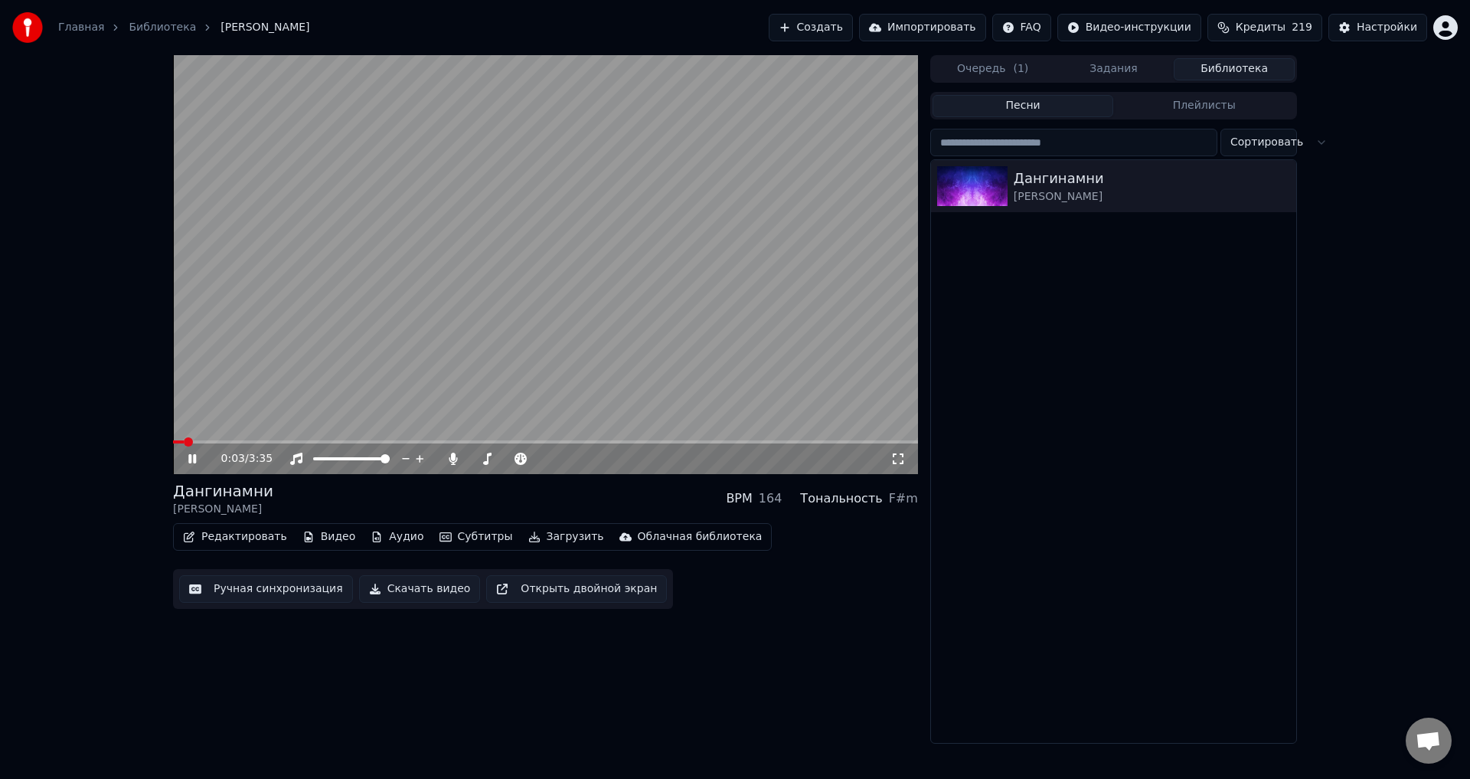
click at [606, 270] on video at bounding box center [545, 264] width 745 height 419
click at [288, 592] on button "Ручная синхронизация" at bounding box center [266, 589] width 174 height 28
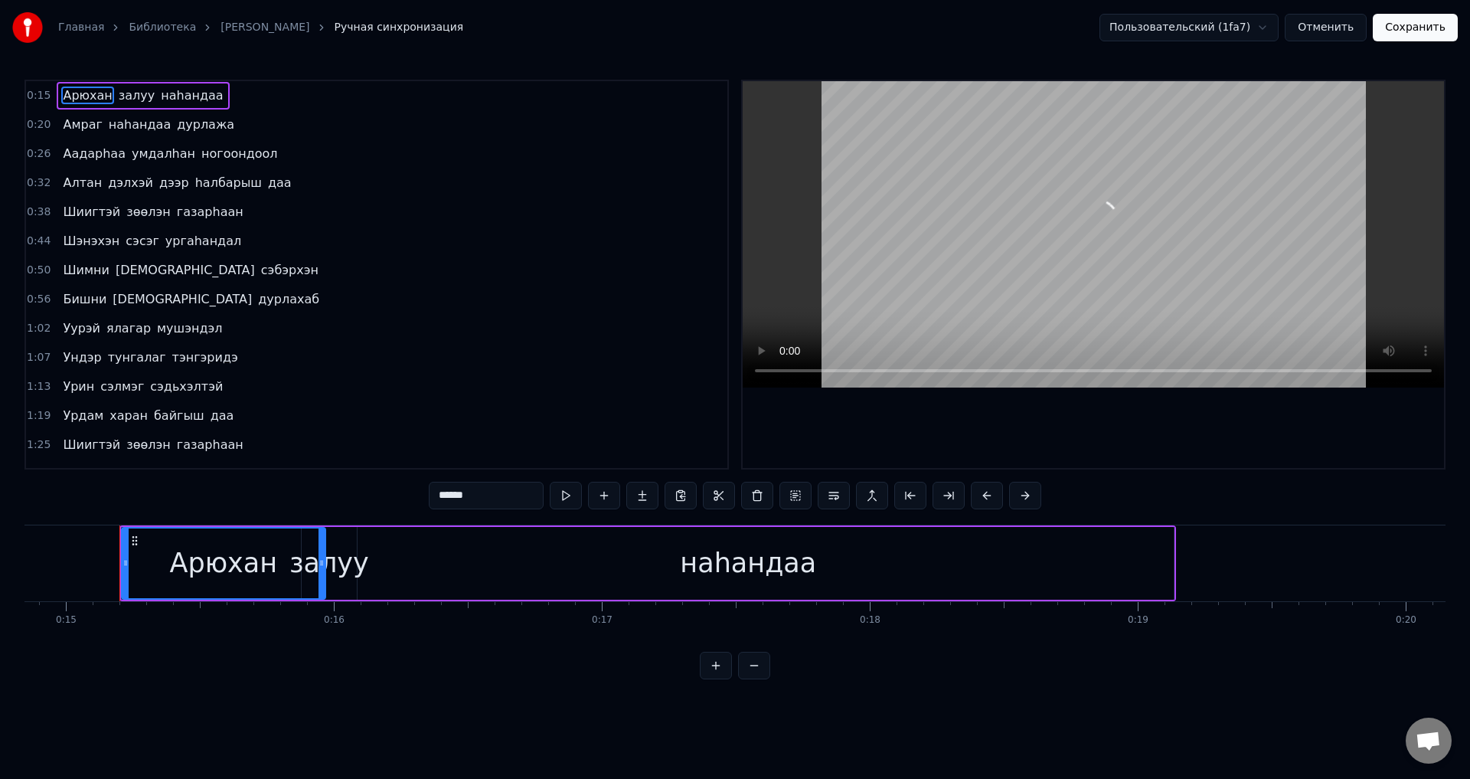
click at [208, 128] on span "дурлажа" at bounding box center [205, 125] width 61 height 18
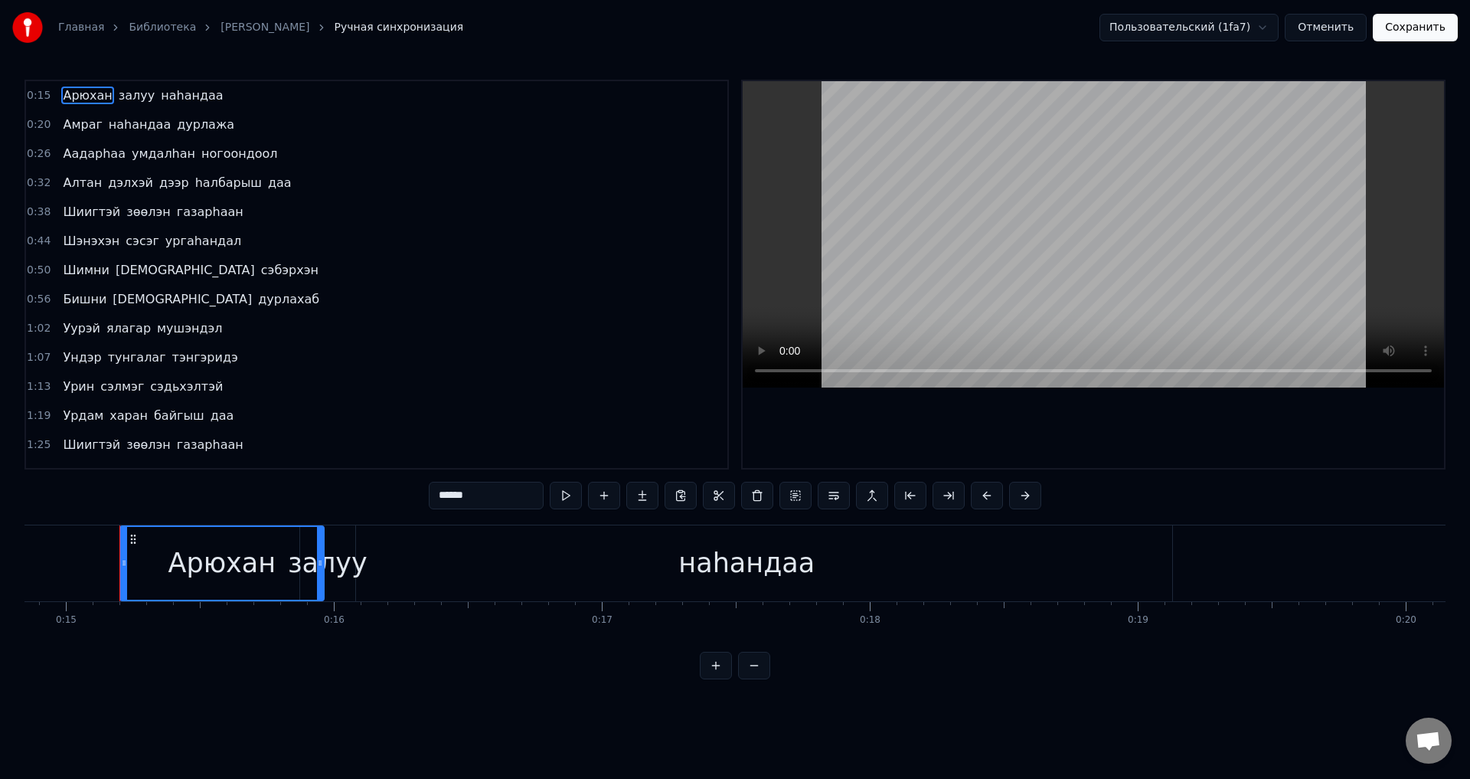
scroll to position [0, 3997]
click at [203, 121] on span "дурлажа" at bounding box center [205, 125] width 61 height 18
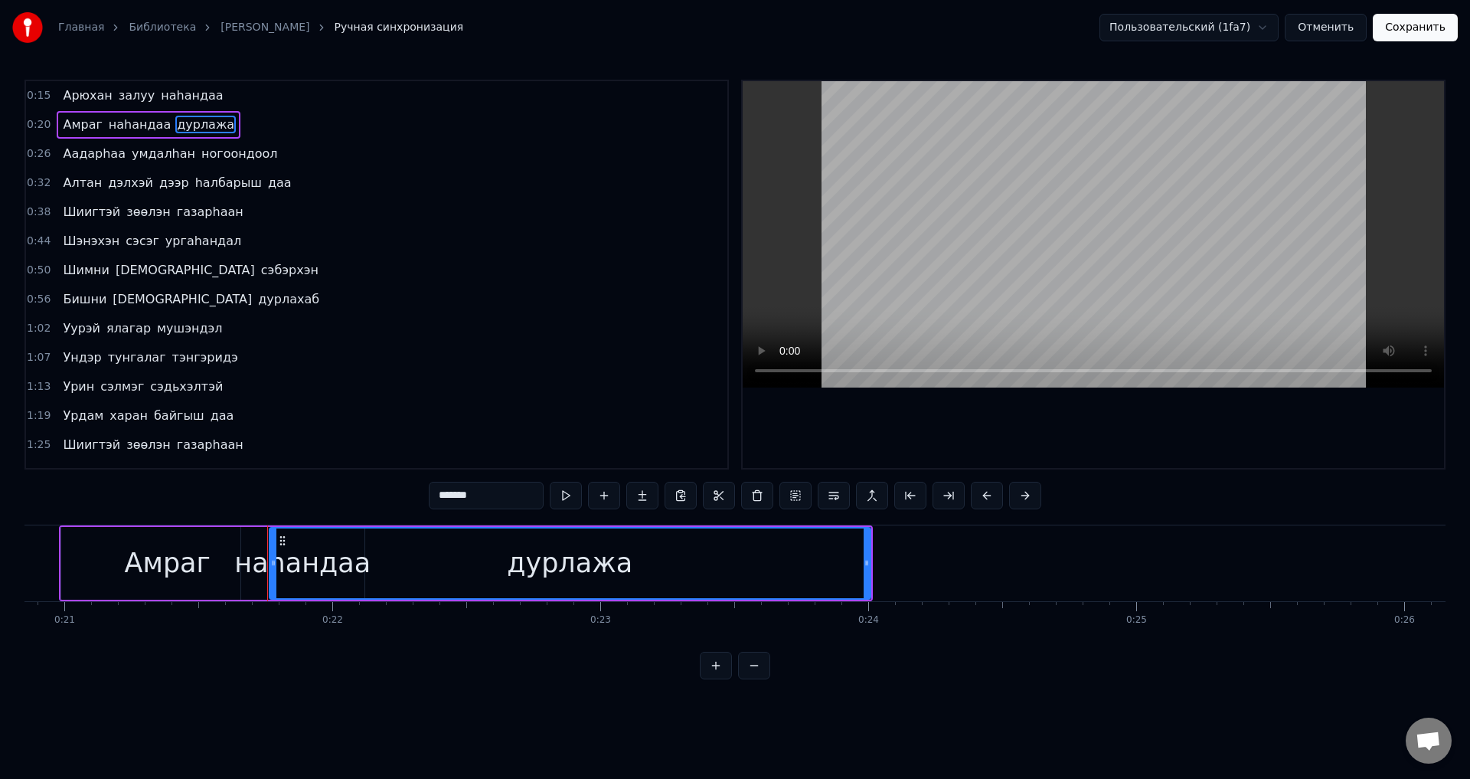
scroll to position [0, 5755]
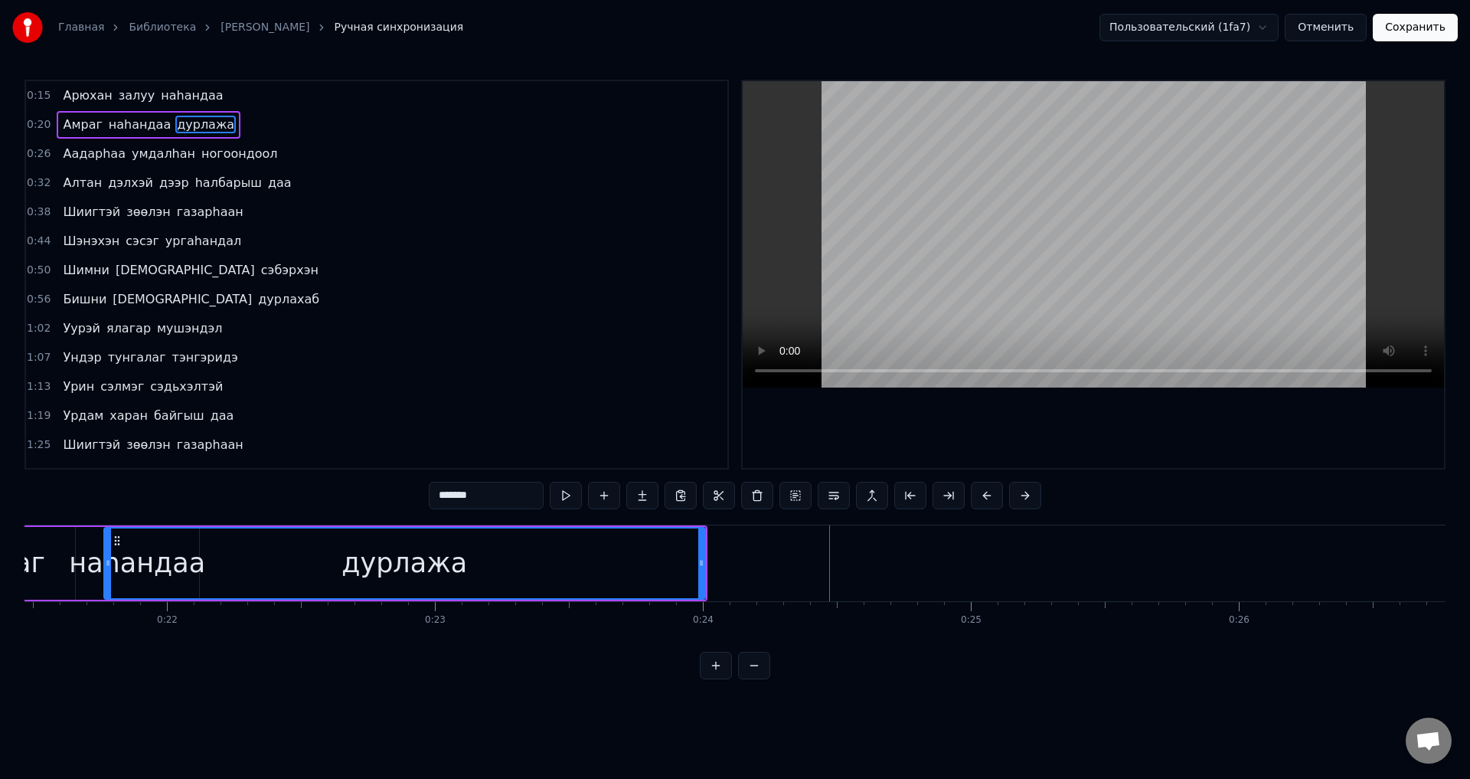
click at [204, 156] on span "ногоондоол" at bounding box center [240, 154] width 80 height 18
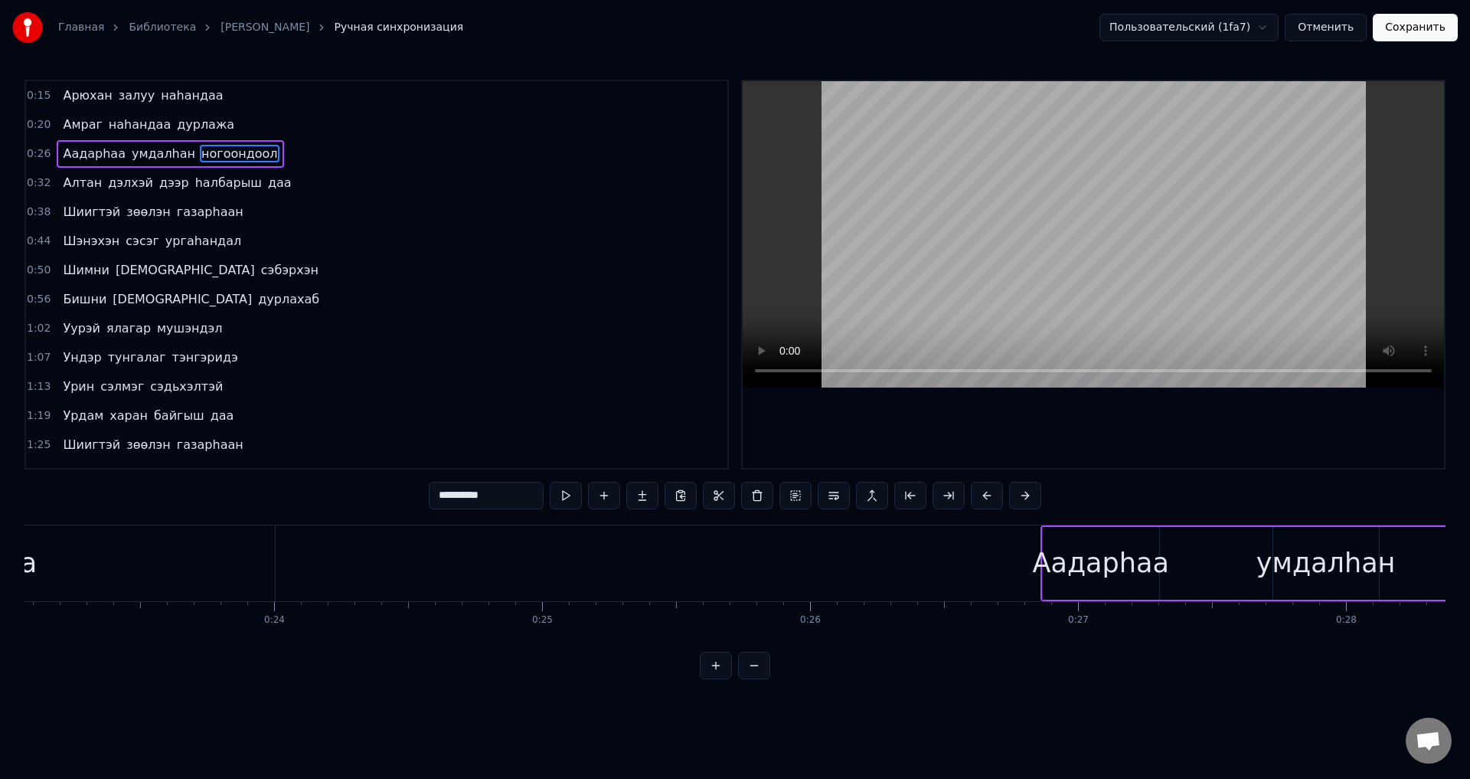
click at [267, 182] on span "даа" at bounding box center [280, 183] width 27 height 18
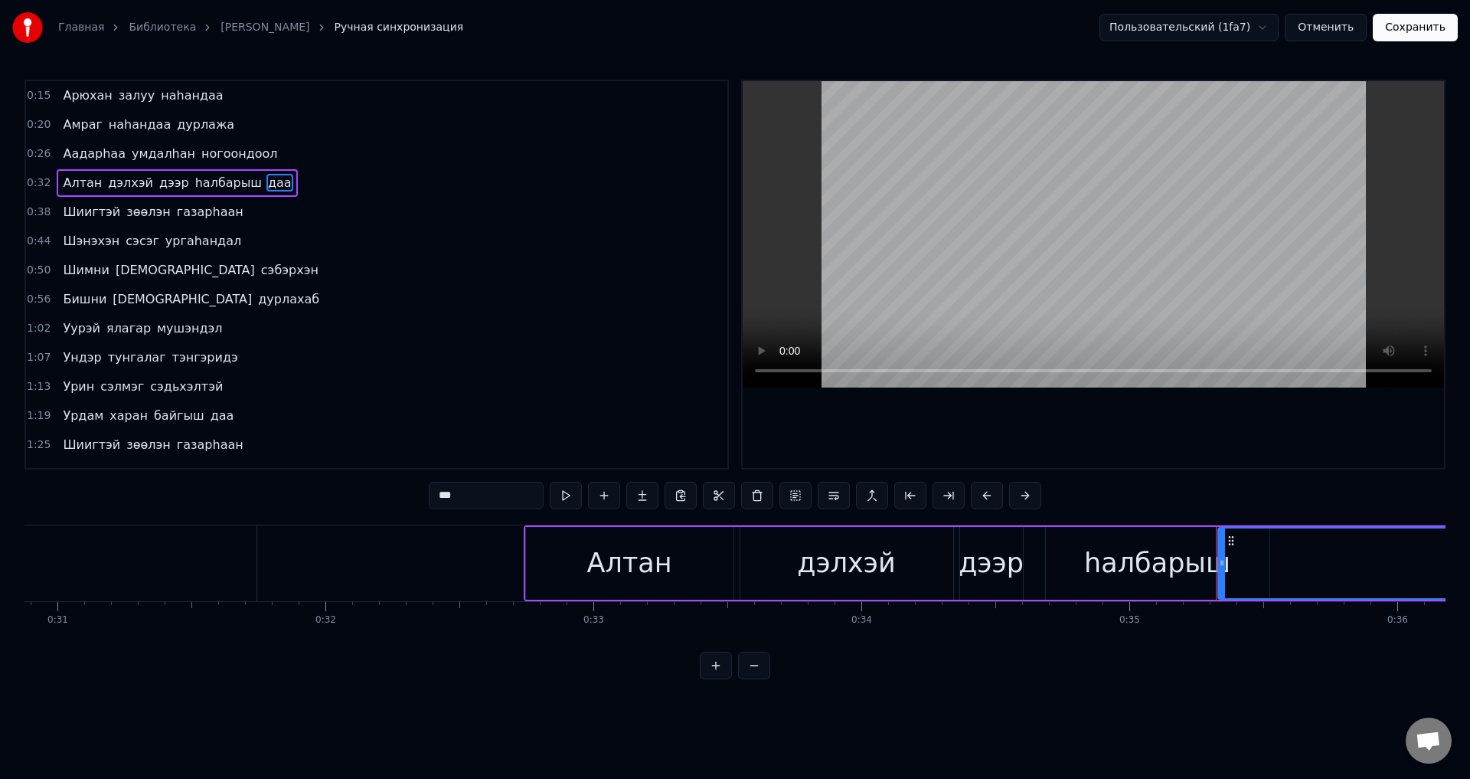
click at [187, 207] on span "газарhаан" at bounding box center [210, 212] width 70 height 18
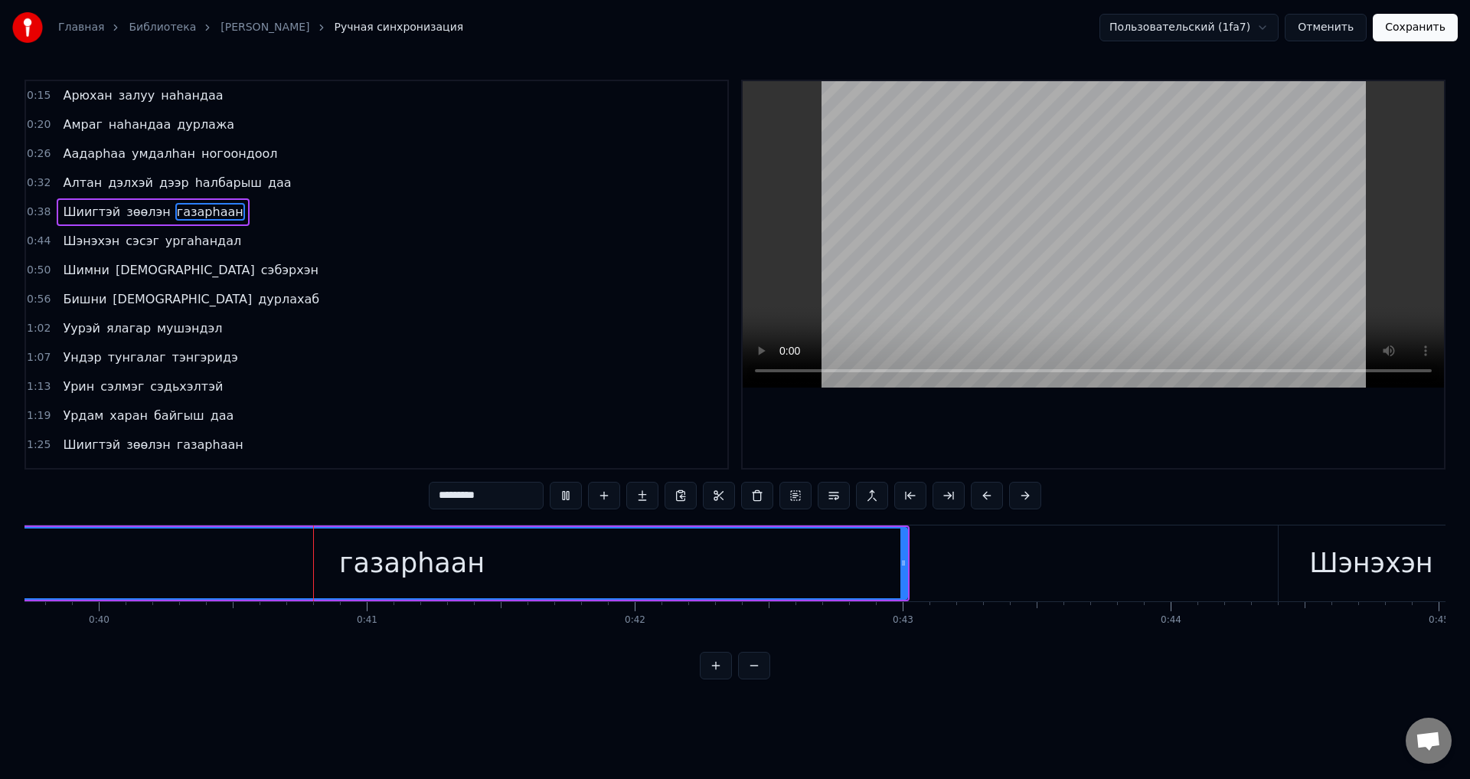
scroll to position [0, 10689]
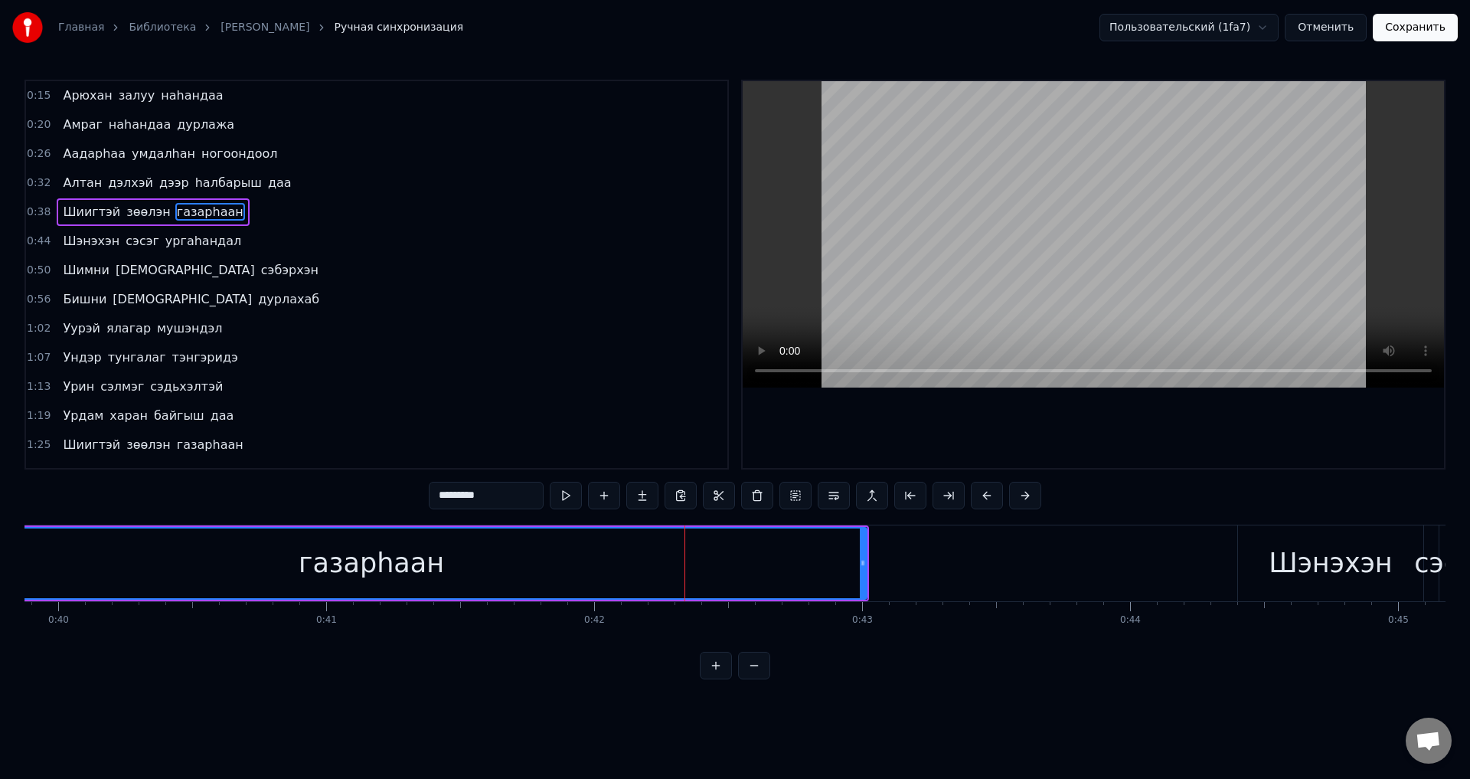
click at [211, 555] on div "газарhаан" at bounding box center [371, 563] width 989 height 70
click at [146, 217] on span "зөөлэн" at bounding box center [148, 212] width 47 height 18
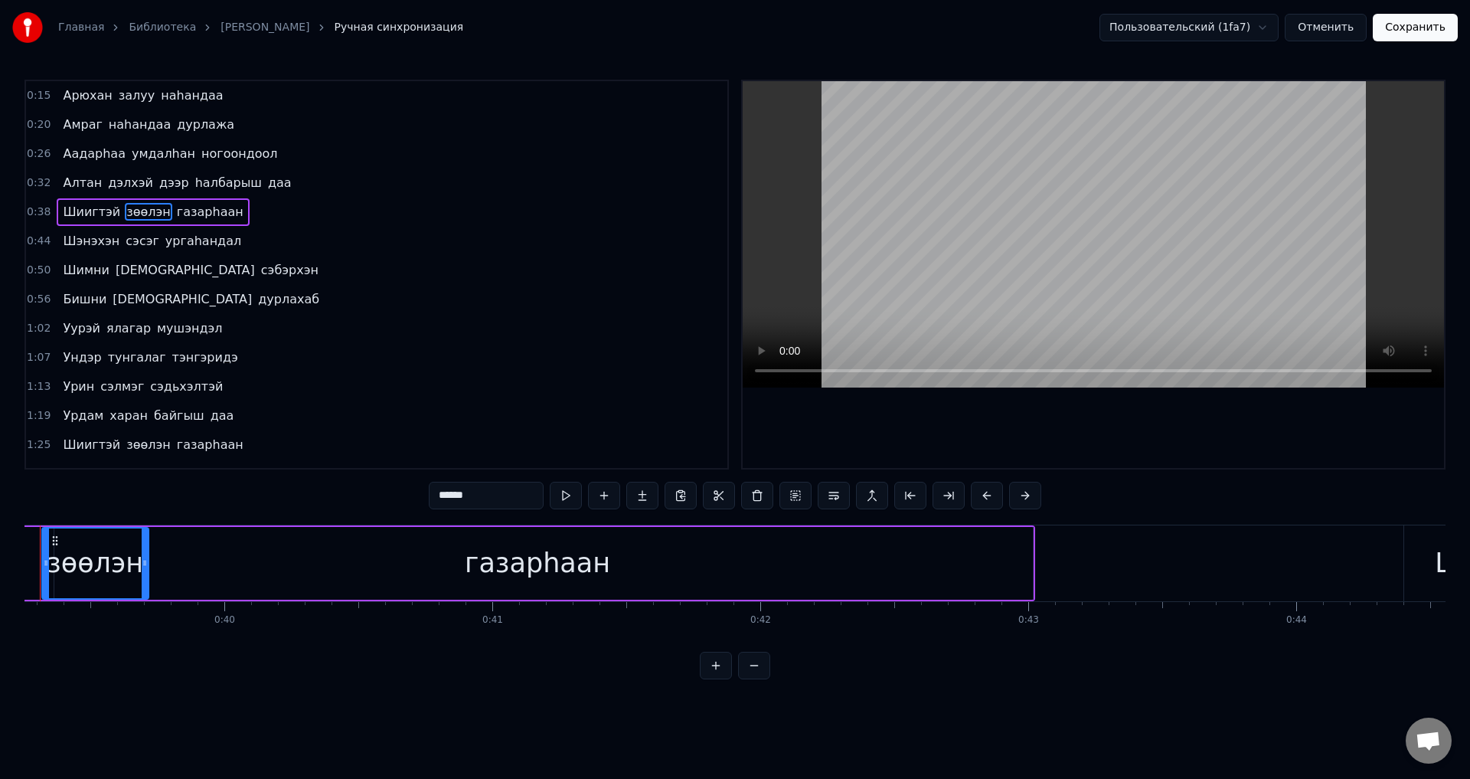
scroll to position [0, 10460]
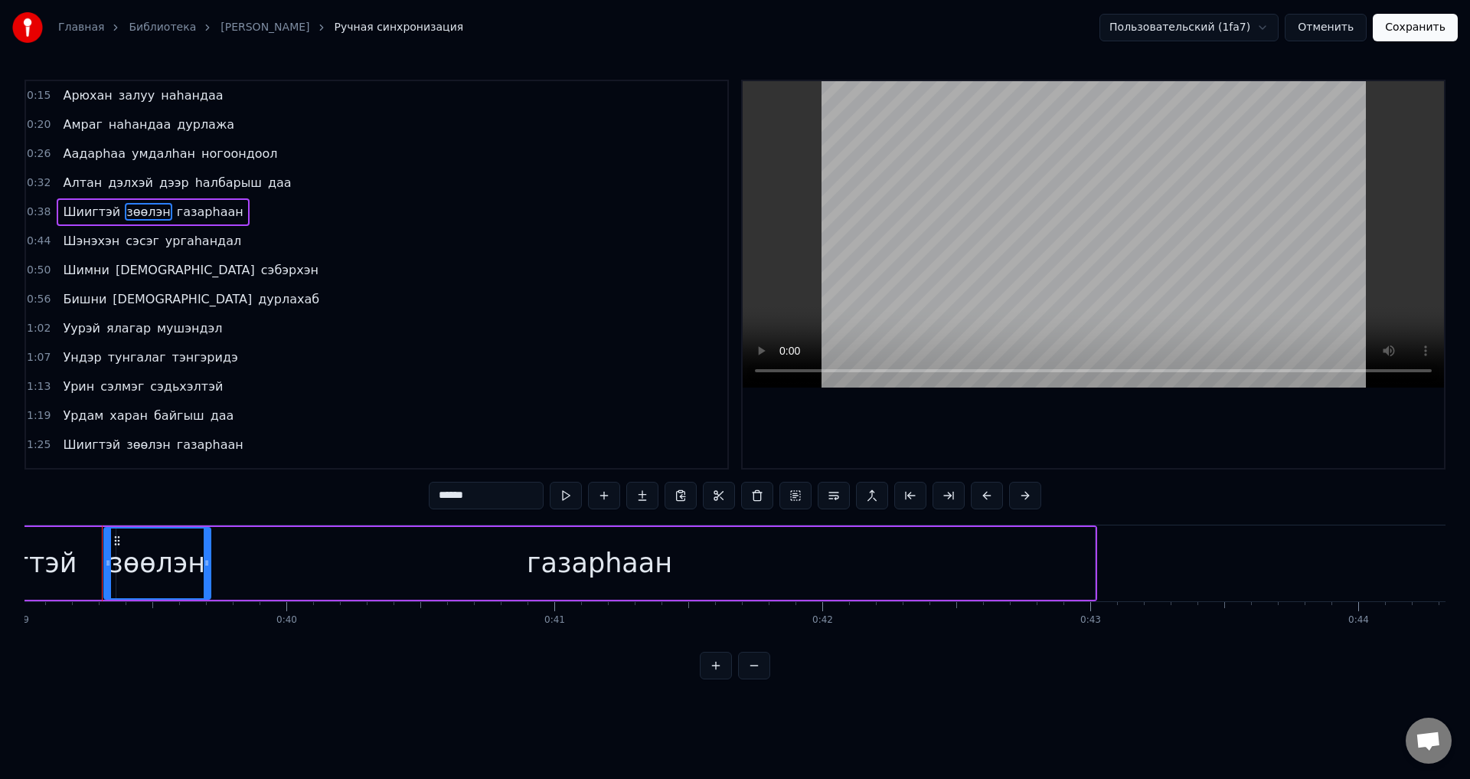
click at [192, 221] on span "газарhаан" at bounding box center [210, 212] width 70 height 18
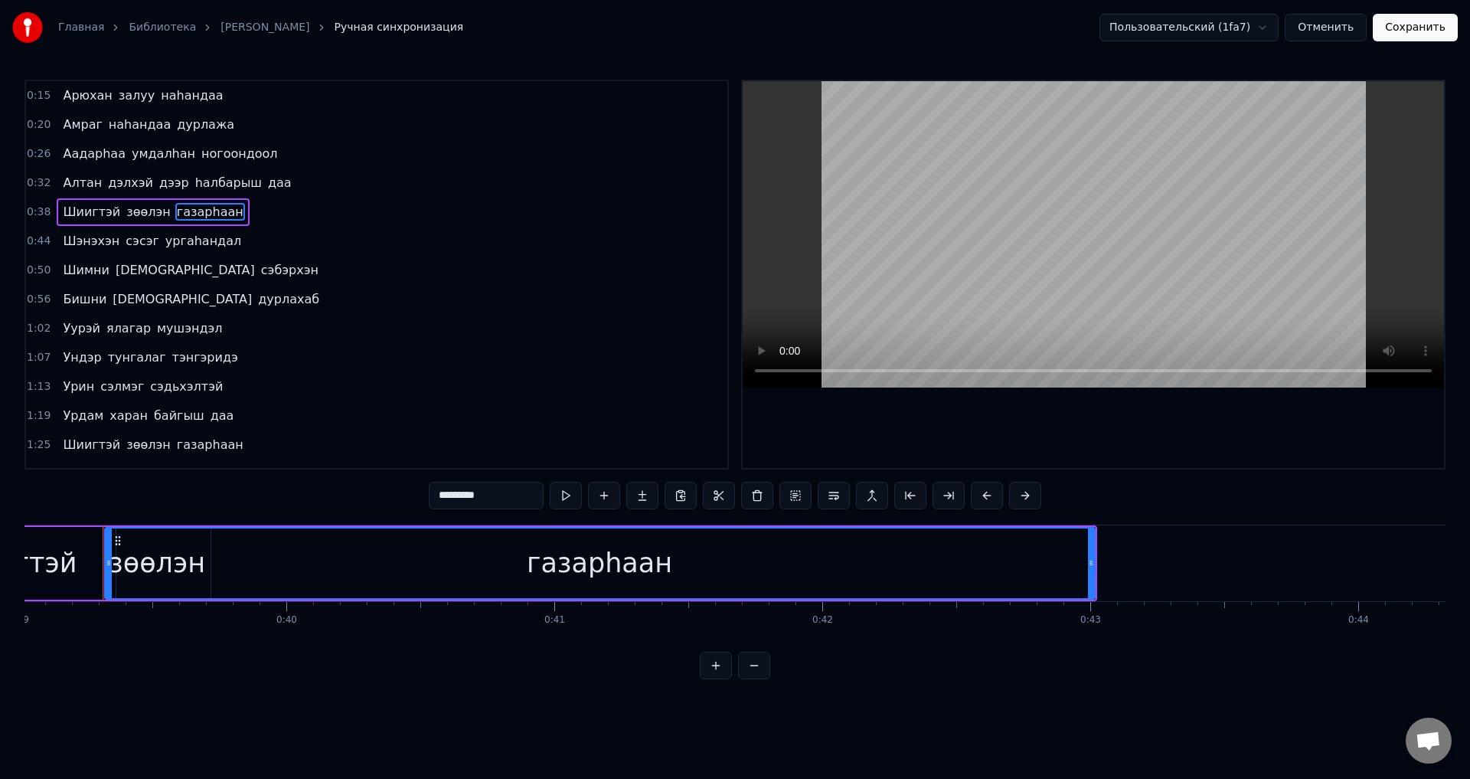
click at [276, 551] on div "газарhаан" at bounding box center [600, 563] width 989 height 70
click at [120, 567] on div "газарhаан" at bounding box center [600, 563] width 989 height 70
click at [114, 565] on div "газарhаан" at bounding box center [600, 563] width 989 height 70
click at [142, 215] on span "зөөлэн" at bounding box center [148, 212] width 47 height 18
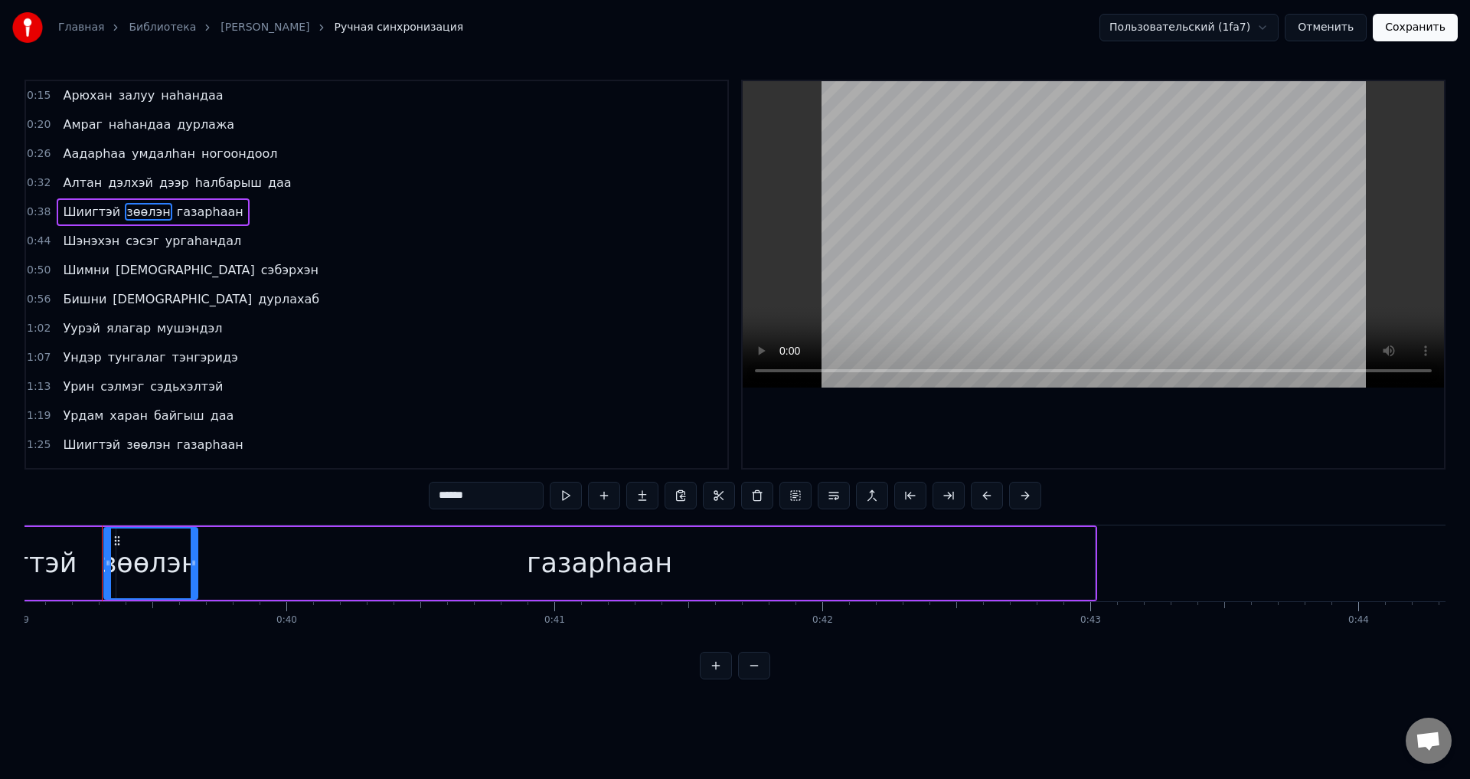
drag, startPoint x: 206, startPoint y: 567, endPoint x: 222, endPoint y: 577, distance: 18.9
click at [198, 577] on div "зөөлэн" at bounding box center [150, 563] width 95 height 73
click at [223, 577] on div "газарhаан" at bounding box center [600, 563] width 990 height 73
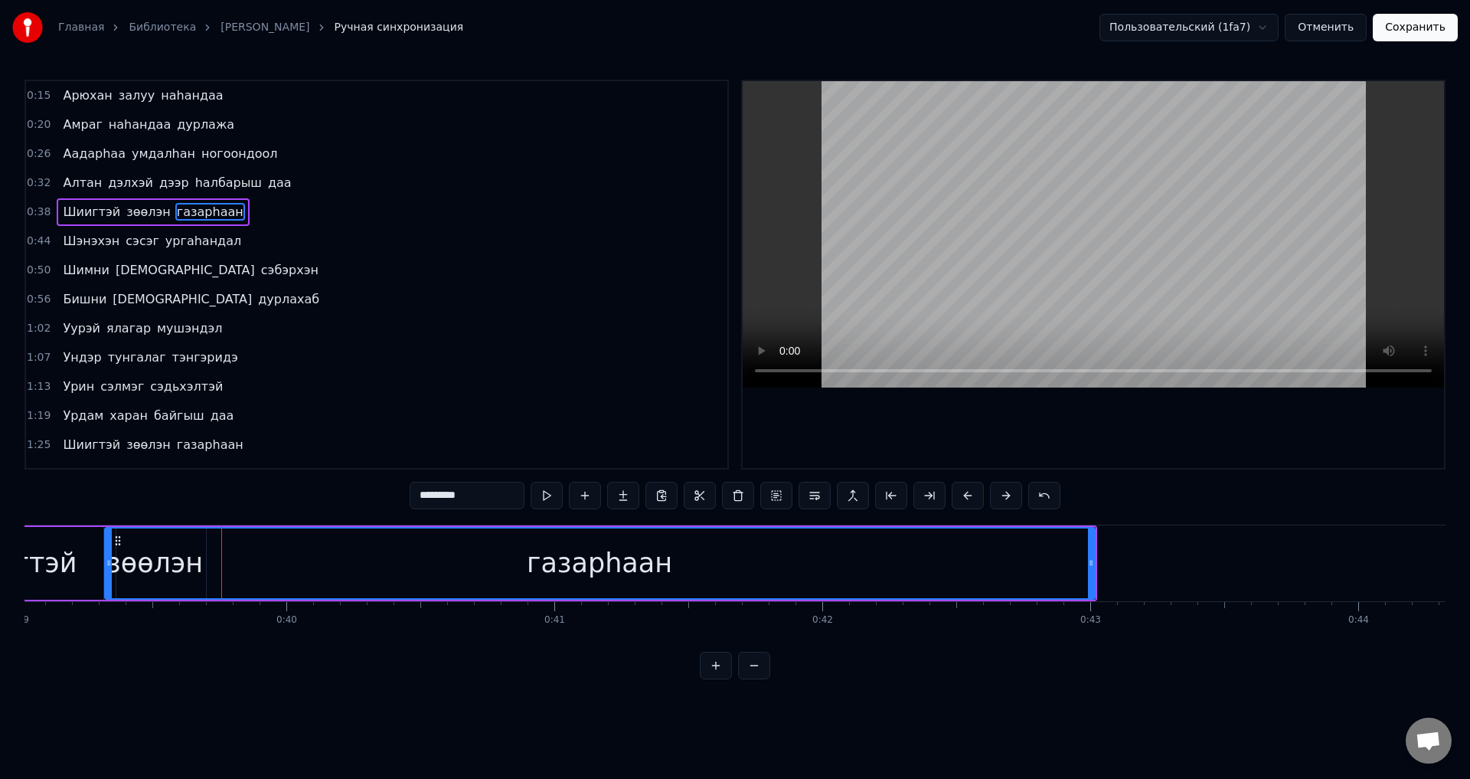
click at [232, 577] on div "газарhаан" at bounding box center [600, 563] width 989 height 70
drag, startPoint x: 182, startPoint y: 214, endPoint x: 137, endPoint y: 404, distance: 195.8
click at [182, 215] on span "газарhаан" at bounding box center [210, 212] width 70 height 18
click at [91, 571] on div "Шиигтэй" at bounding box center [14, 563] width 202 height 73
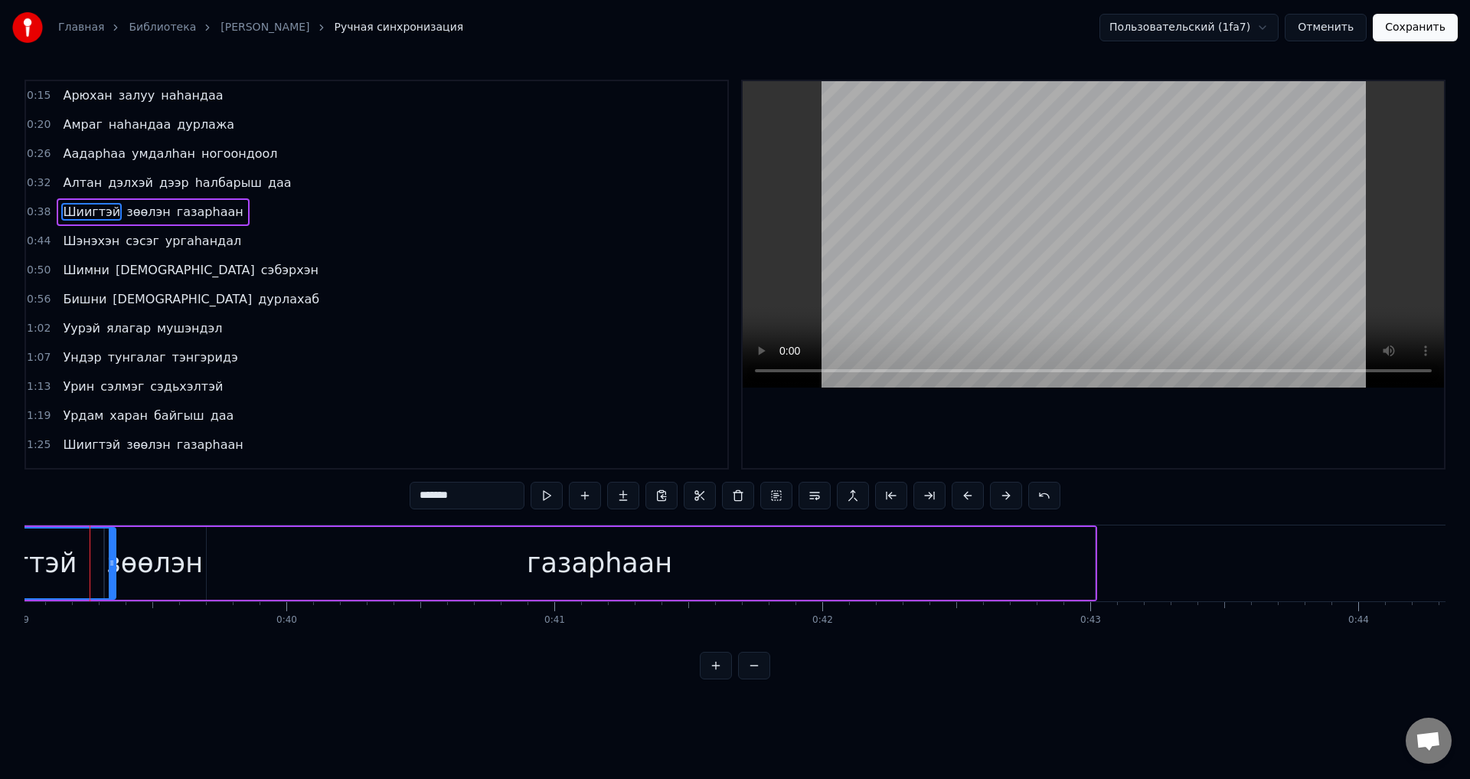
click at [146, 566] on div "газарhаан" at bounding box center [600, 563] width 990 height 73
type input "*********"
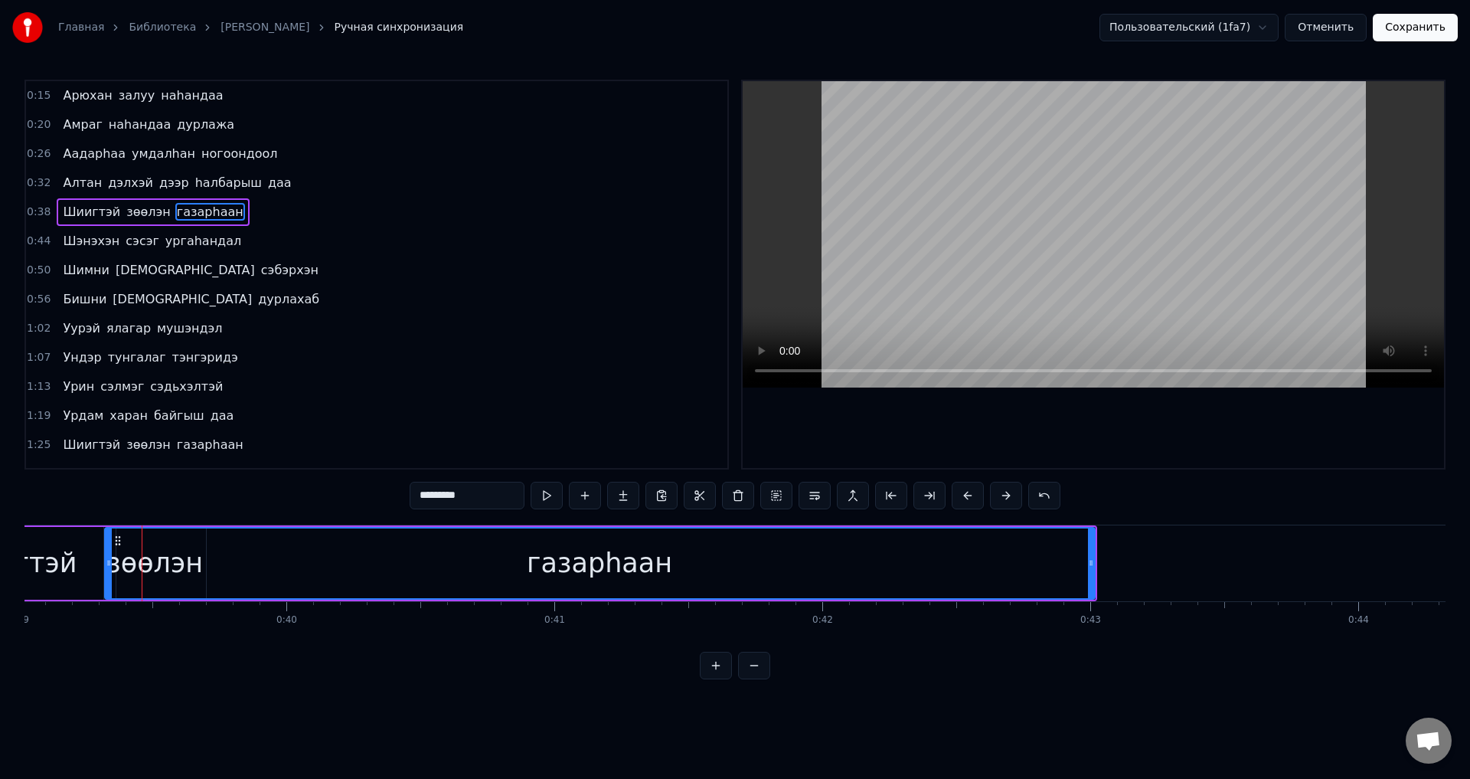
scroll to position [0, 10449]
click at [224, 572] on div "газарhаан" at bounding box center [611, 563] width 989 height 70
click at [116, 582] on div at bounding box center [118, 563] width 6 height 70
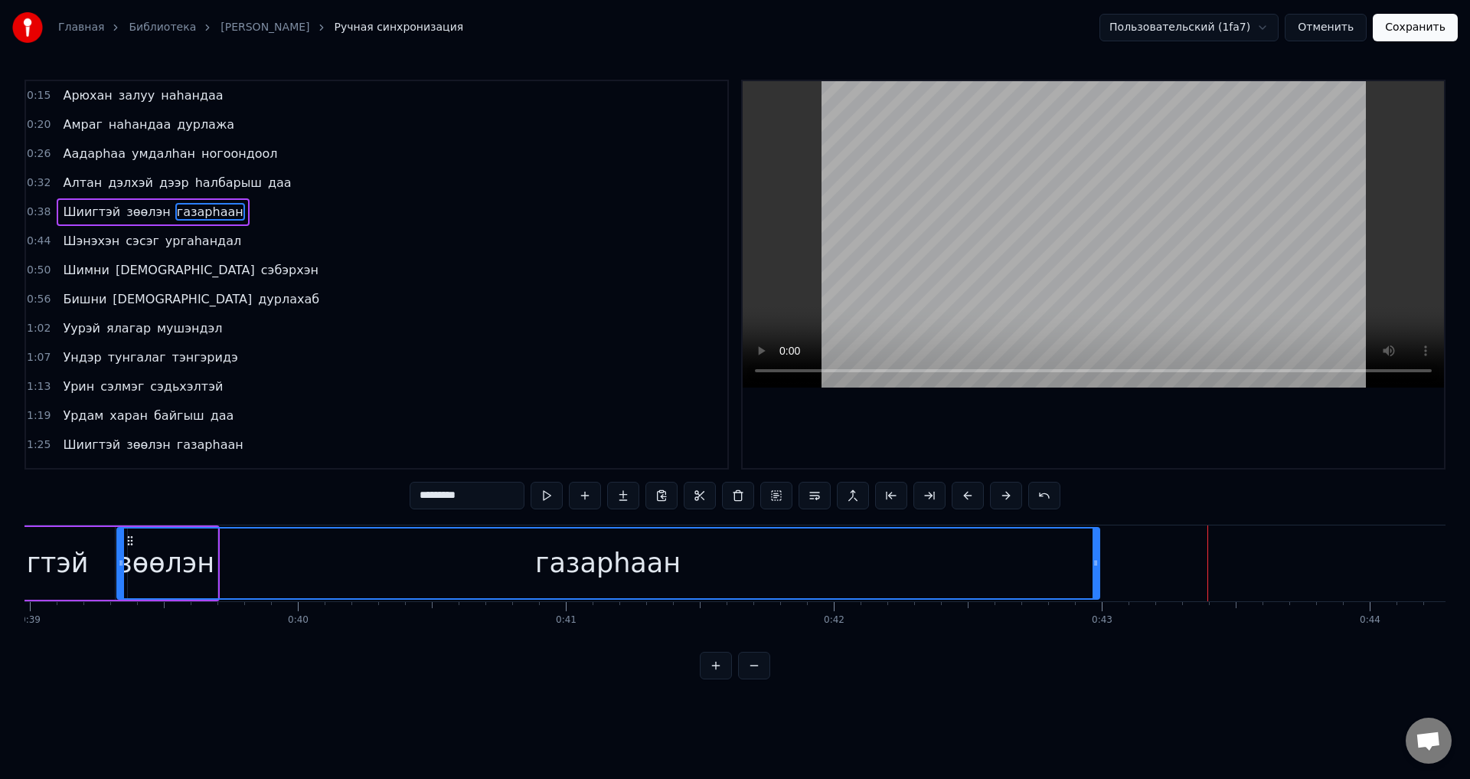
click at [1094, 565] on icon at bounding box center [1096, 563] width 6 height 12
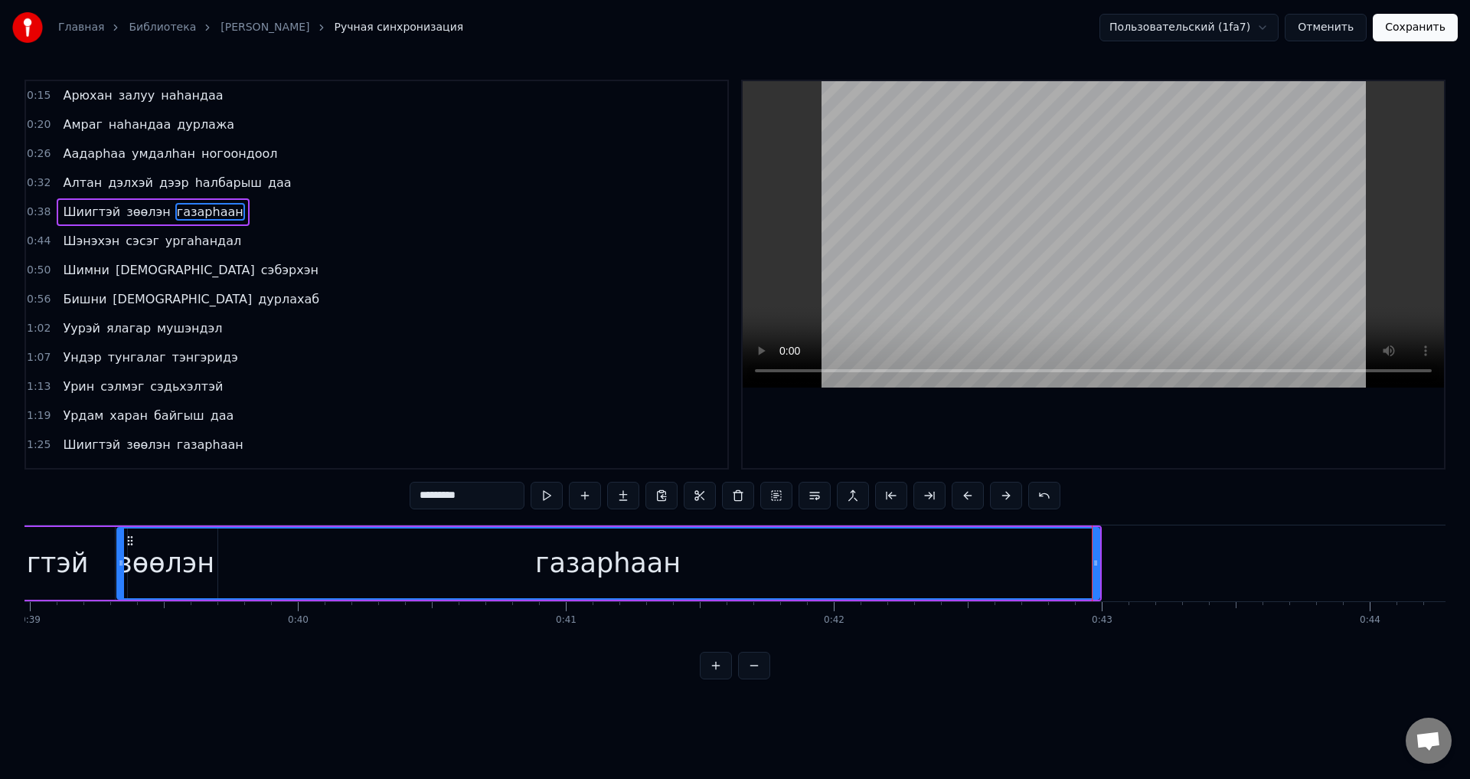
click at [136, 221] on div "Шиигтэй зөөлэн газарhаан" at bounding box center [153, 212] width 192 height 28
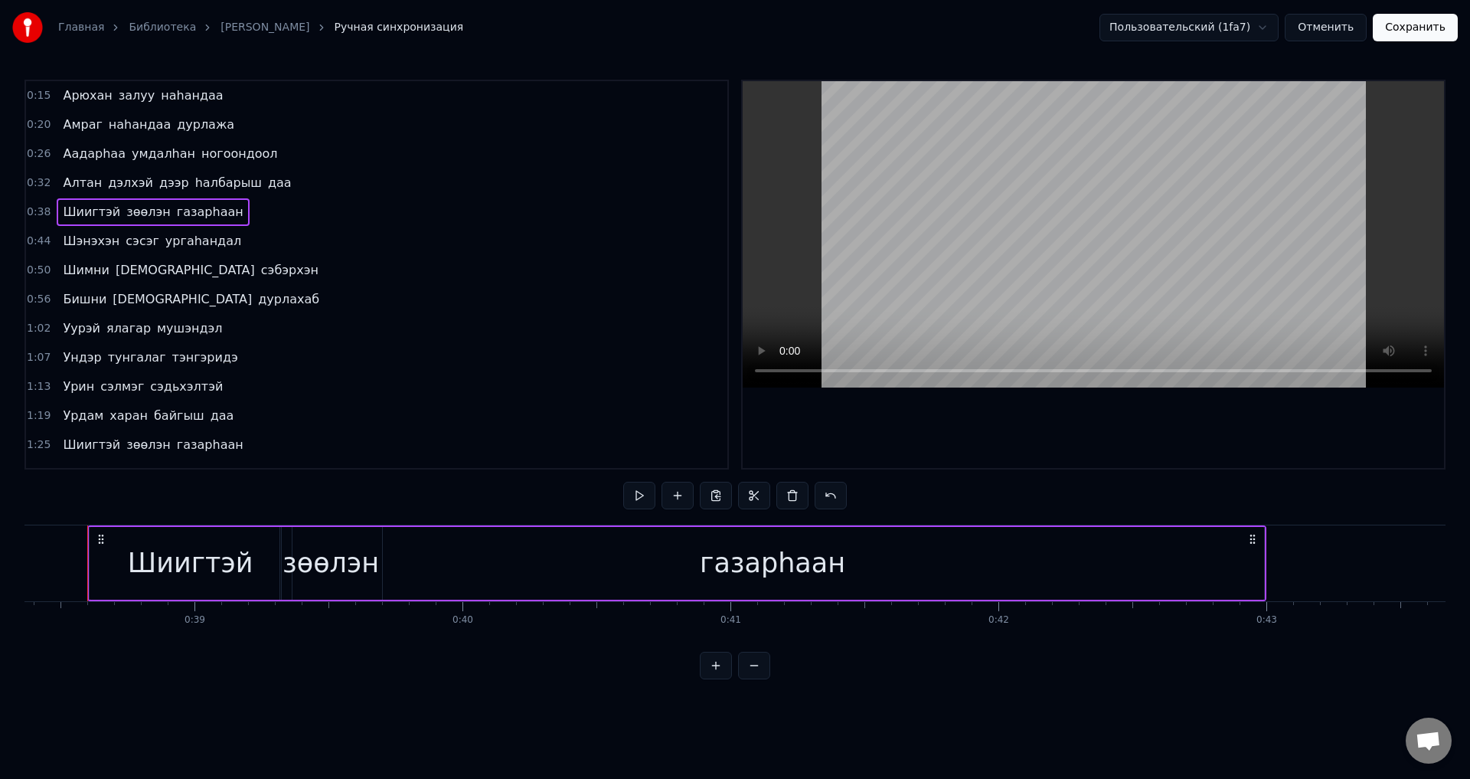
scroll to position [0, 10270]
click at [137, 218] on span "зөөлэн" at bounding box center [148, 212] width 47 height 18
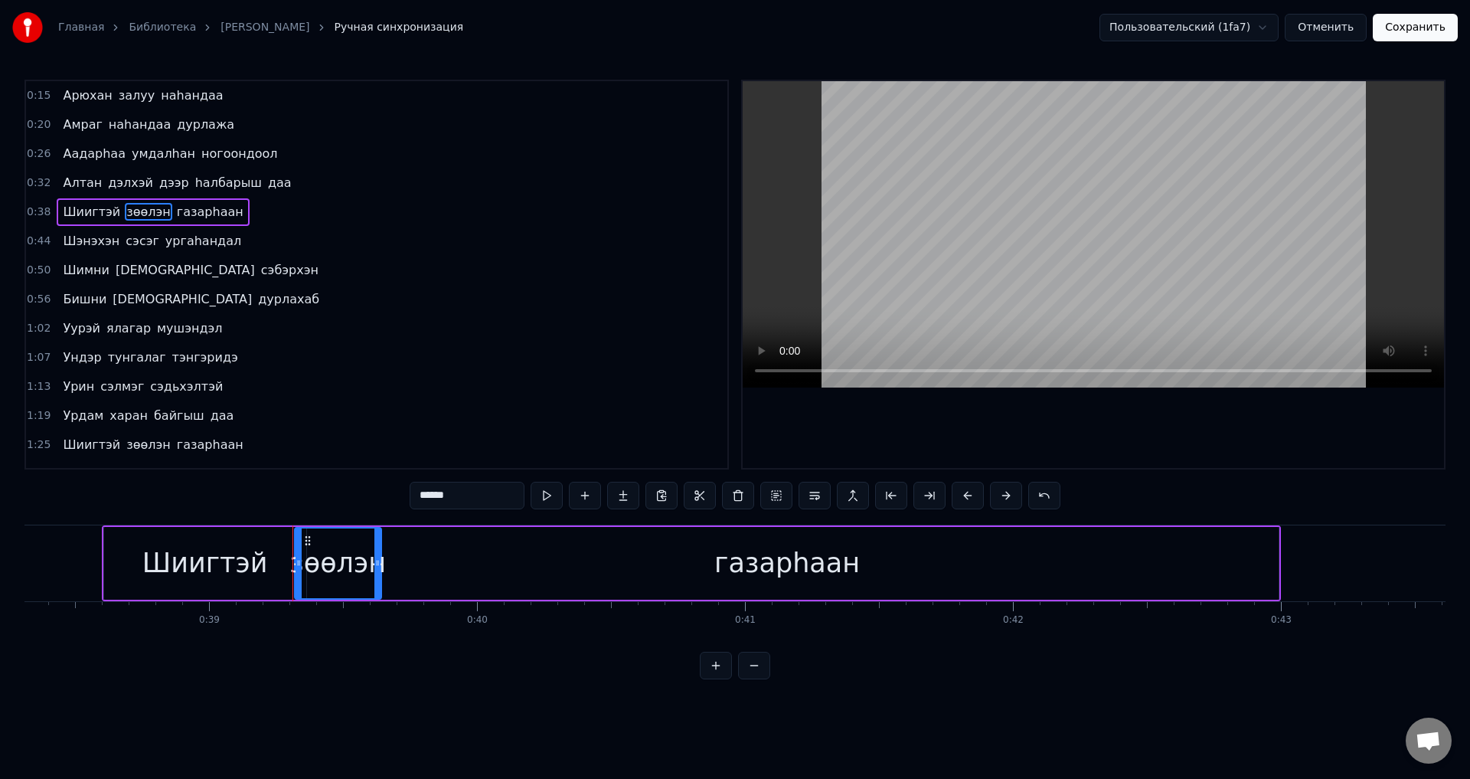
drag, startPoint x: 393, startPoint y: 581, endPoint x: 378, endPoint y: 582, distance: 15.4
click at [378, 582] on div at bounding box center [378, 563] width 6 height 70
click at [423, 581] on div "газарhаан" at bounding box center [787, 563] width 983 height 73
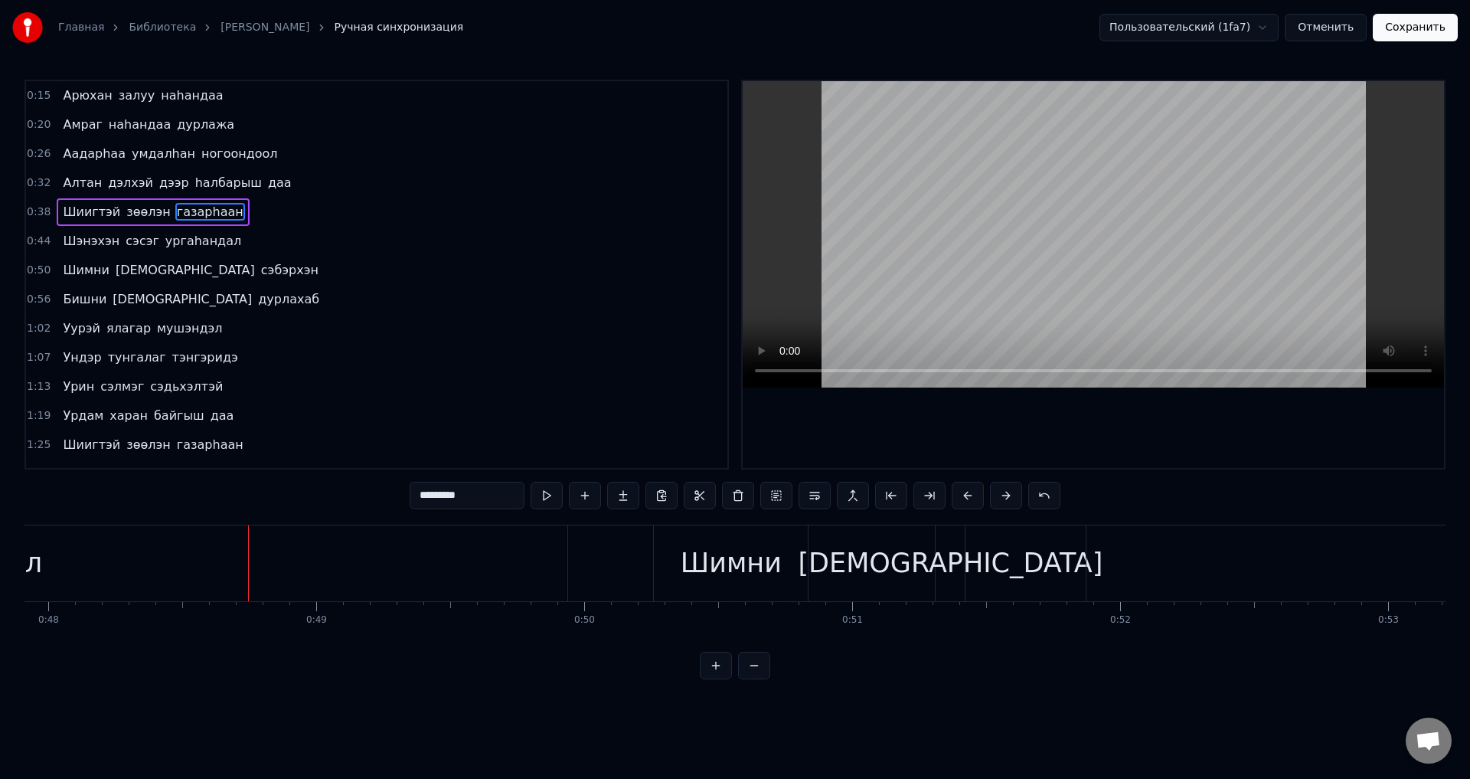
scroll to position [0, 12890]
click at [197, 241] on span "ургаhандал" at bounding box center [203, 241] width 79 height 18
type input "**********"
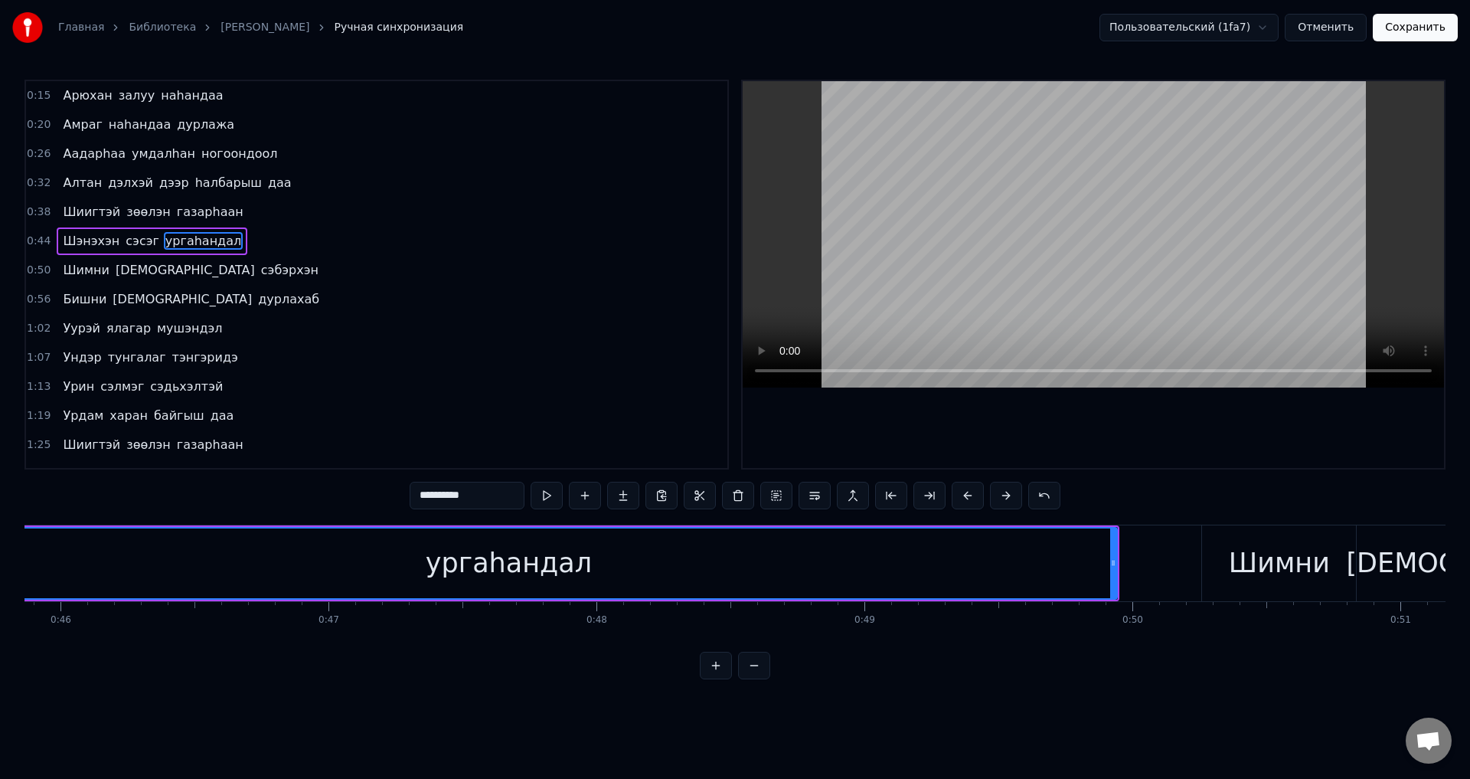
scroll to position [0, 12091]
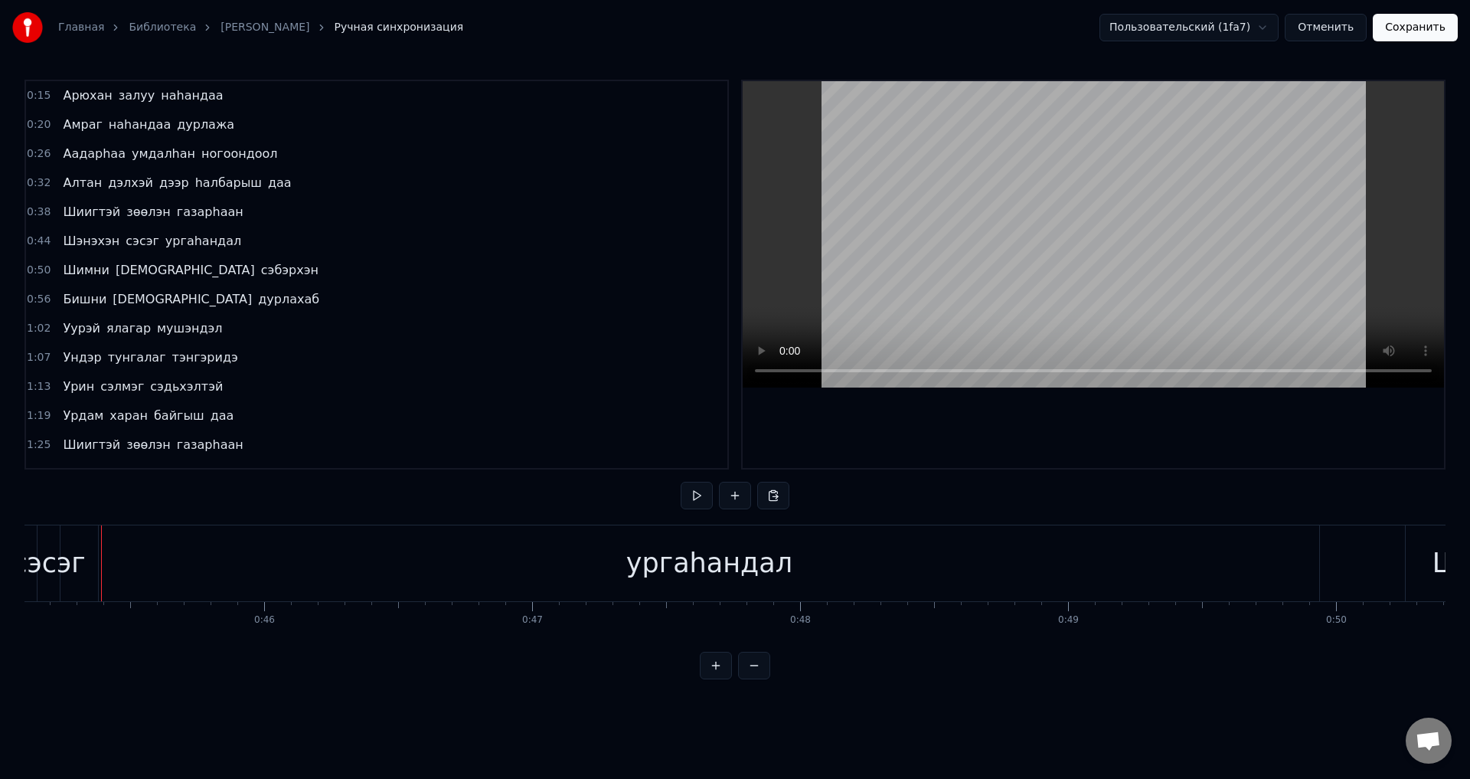
click at [71, 561] on div "сэсэг" at bounding box center [48, 563] width 73 height 41
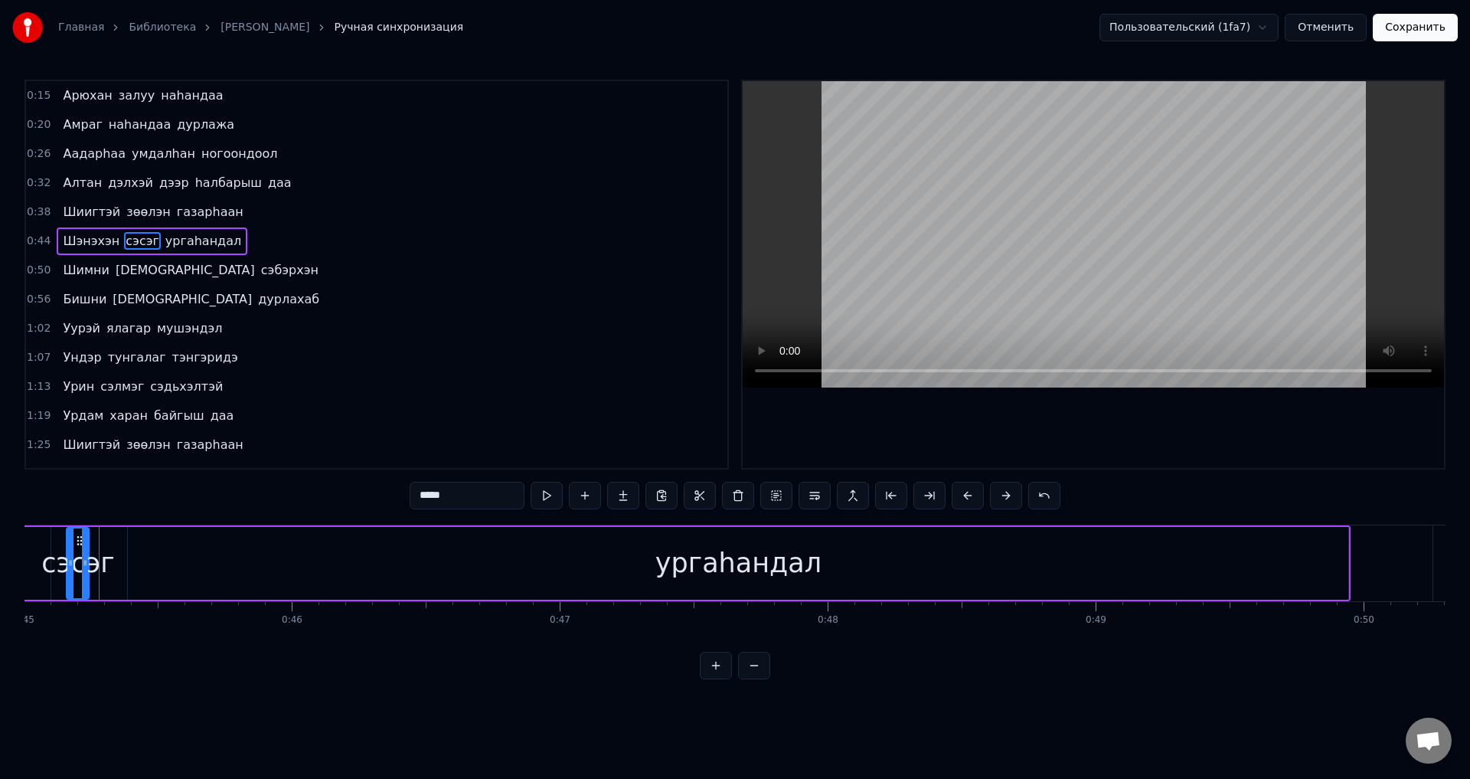
scroll to position [0, 12061]
click at [1353, 567] on div "[PERSON_NAME]" at bounding box center [609, 563] width 1489 height 76
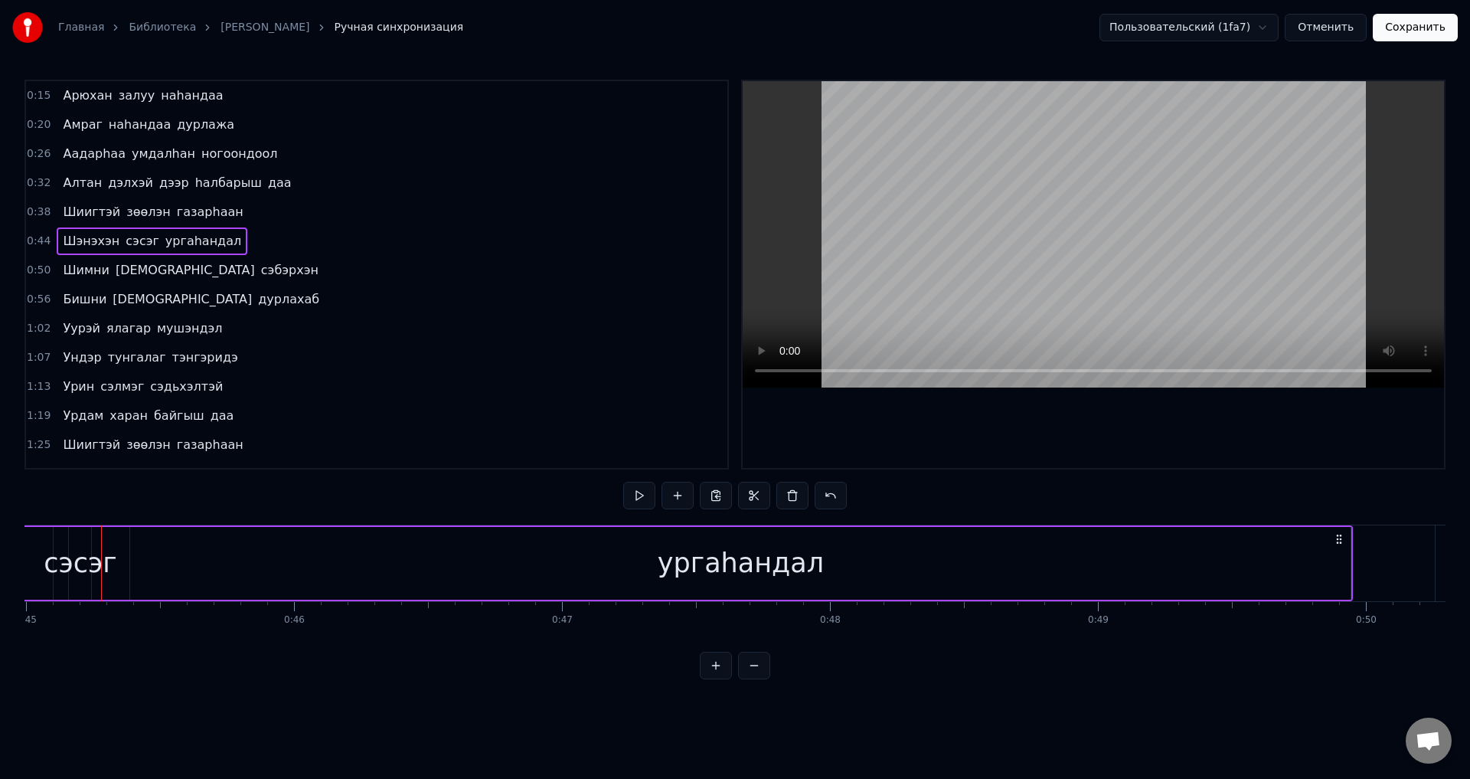
click at [1343, 561] on div "ургаhандал" at bounding box center [740, 563] width 1221 height 73
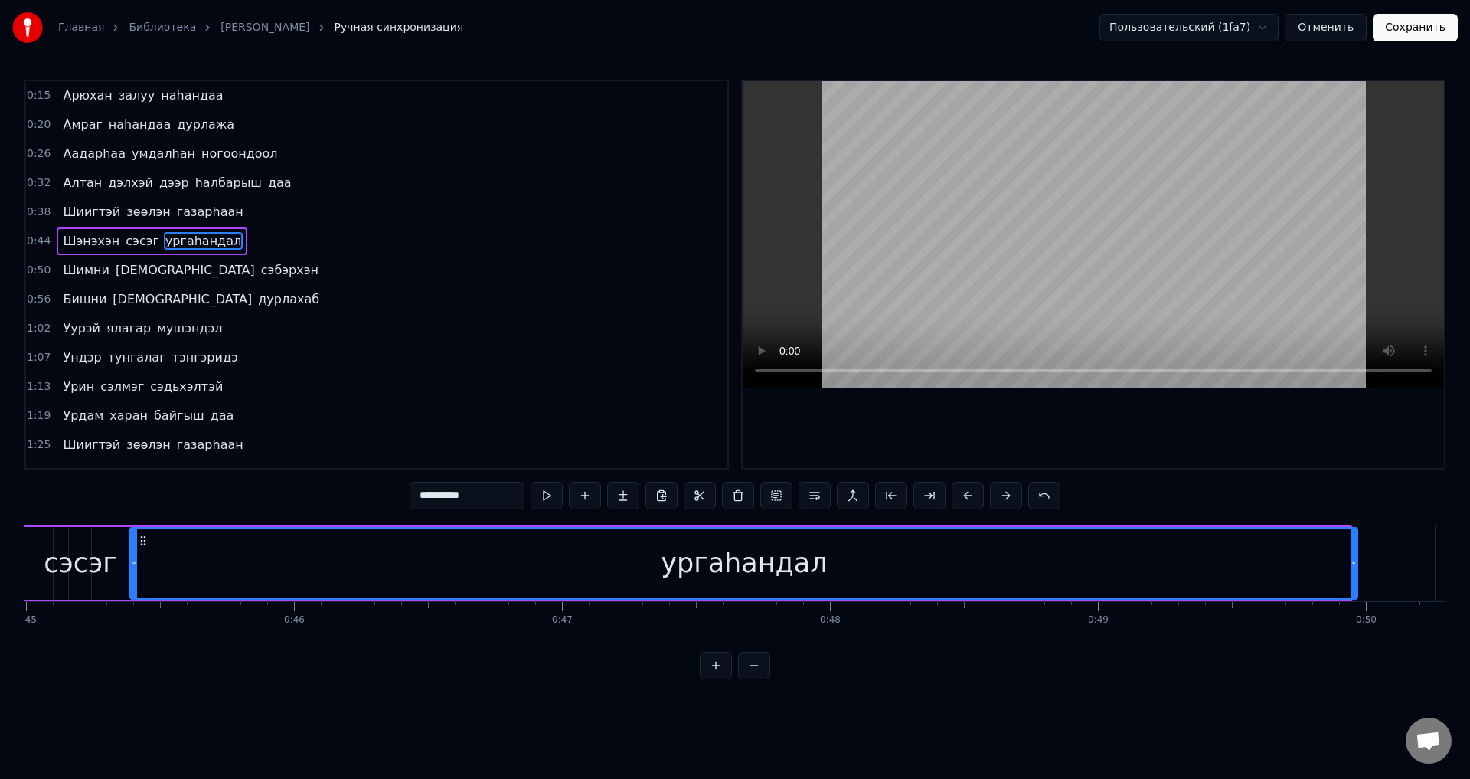
drag, startPoint x: 1345, startPoint y: 564, endPoint x: 1355, endPoint y: 565, distance: 10.1
click at [1355, 565] on icon at bounding box center [1354, 563] width 6 height 12
click at [175, 232] on span "ургаhандал" at bounding box center [203, 241] width 79 height 18
click at [140, 234] on span "сэсэг" at bounding box center [142, 241] width 37 height 18
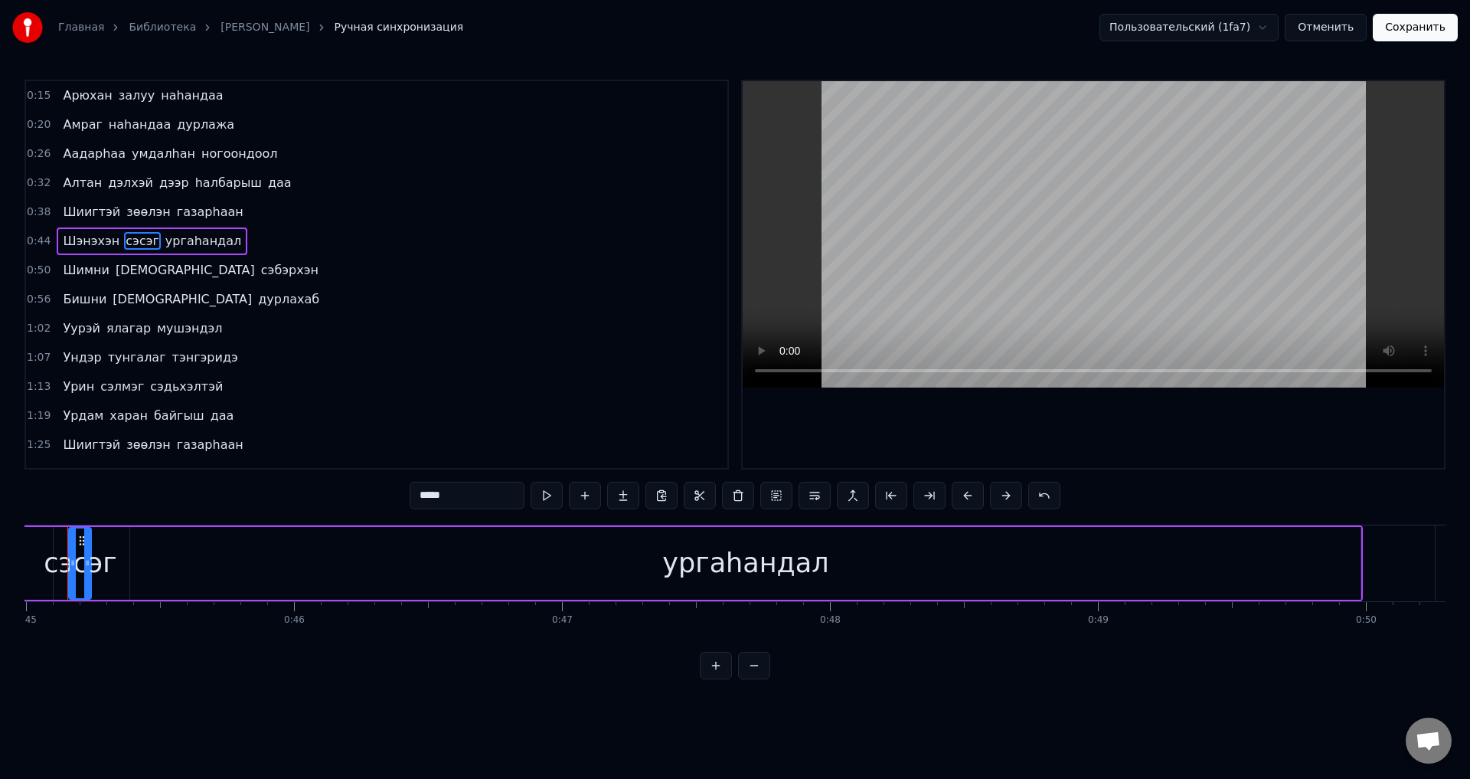
click at [164, 237] on span "ургаhандал" at bounding box center [203, 241] width 79 height 18
type input "**********"
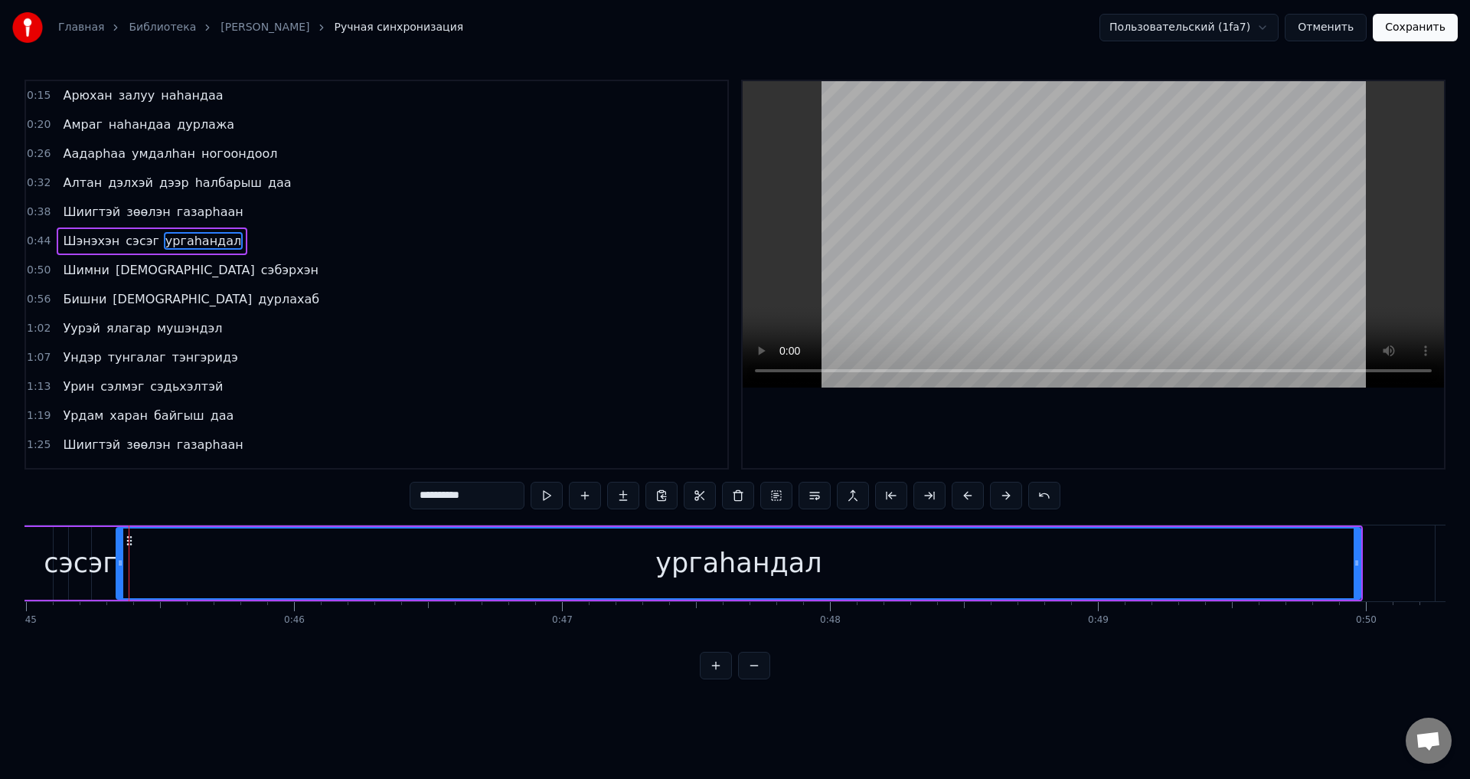
drag, startPoint x: 132, startPoint y: 579, endPoint x: 118, endPoint y: 573, distance: 15.1
click at [118, 573] on div at bounding box center [120, 563] width 6 height 70
drag, startPoint x: 1360, startPoint y: 563, endPoint x: 1335, endPoint y: 564, distance: 25.3
click at [1335, 564] on icon at bounding box center [1332, 563] width 6 height 12
click at [143, 244] on div "[PERSON_NAME]" at bounding box center [152, 241] width 191 height 28
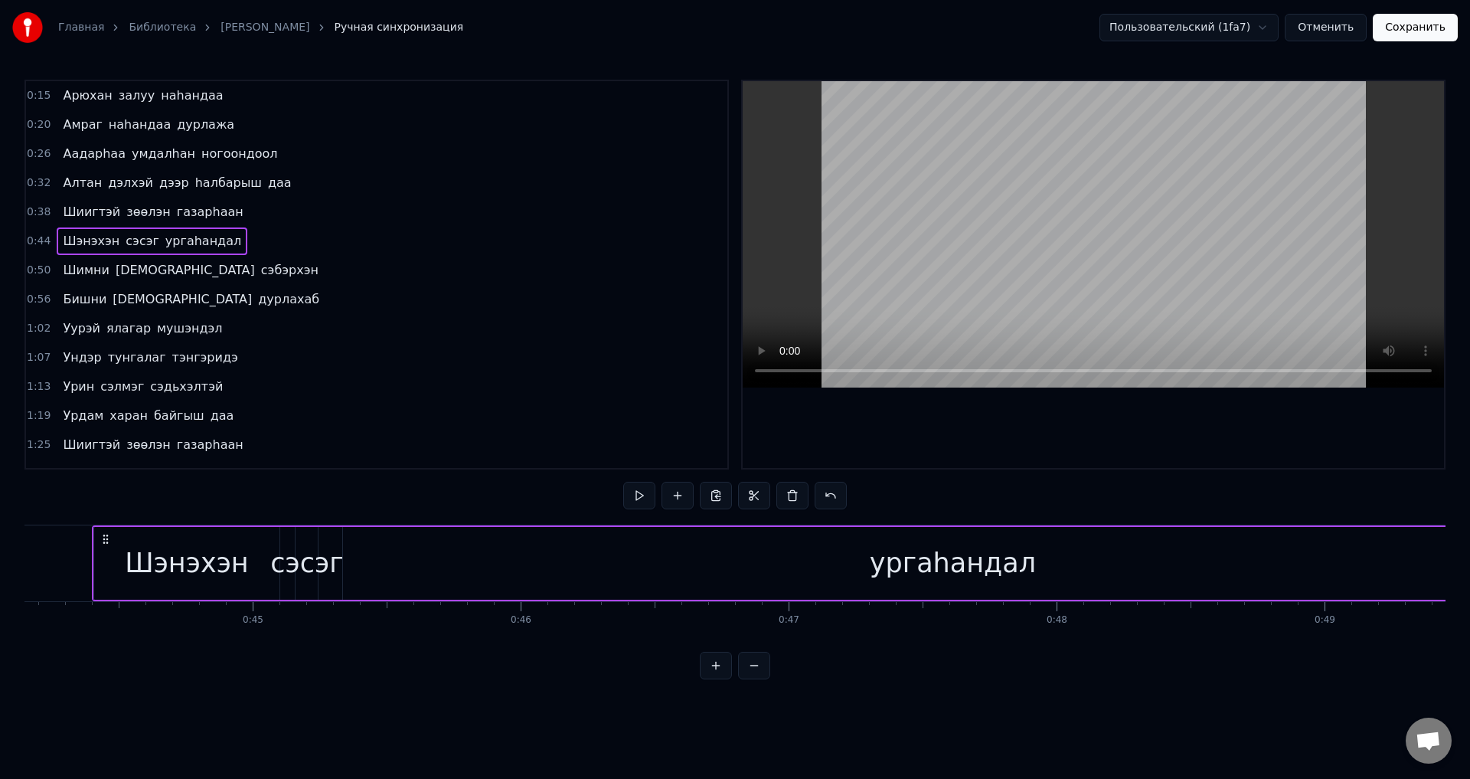
scroll to position [0, 11824]
click at [142, 244] on span "сэсэг" at bounding box center [142, 241] width 37 height 18
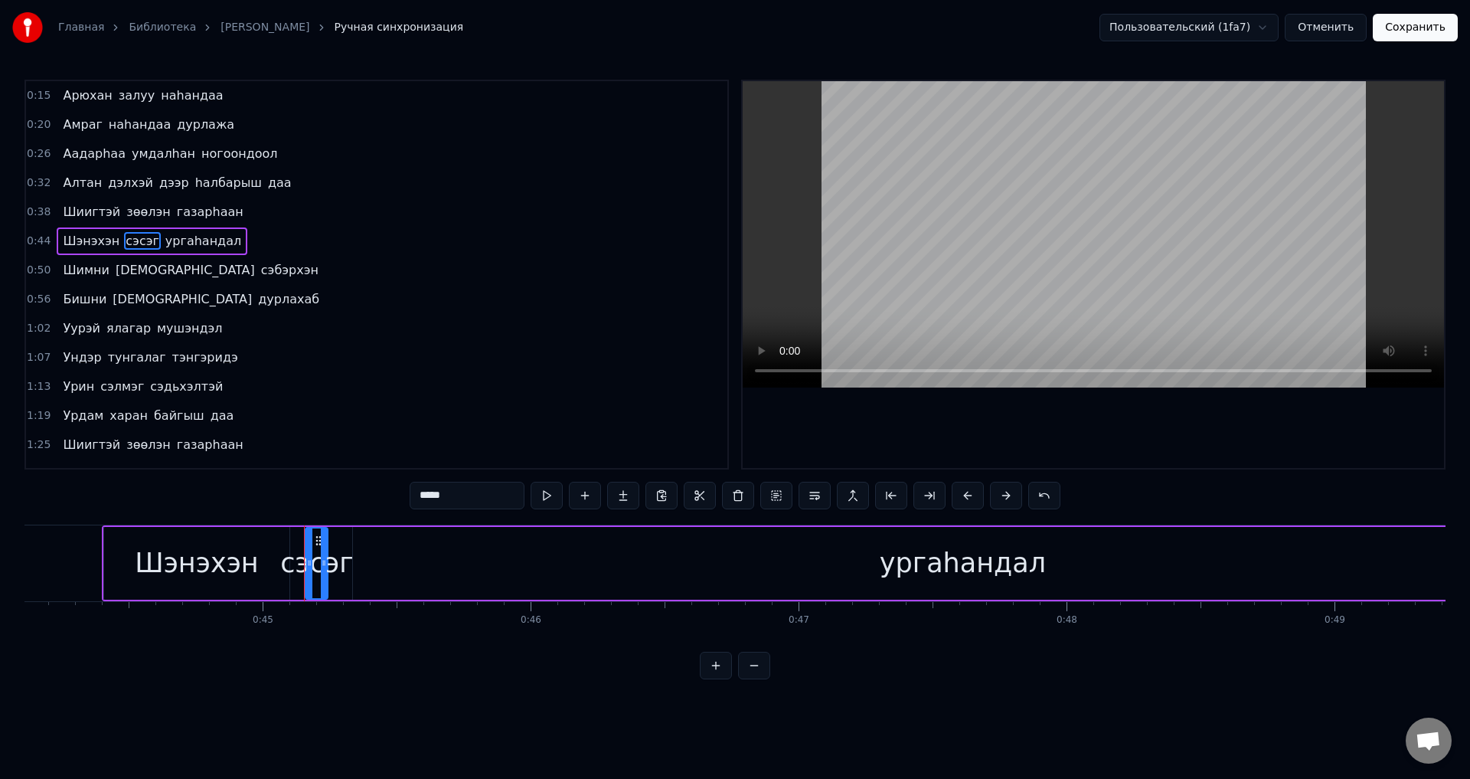
click at [134, 240] on span "сэсэг" at bounding box center [142, 241] width 37 height 18
drag, startPoint x: 306, startPoint y: 568, endPoint x: 293, endPoint y: 567, distance: 13.9
click at [279, 561] on icon at bounding box center [282, 563] width 6 height 12
drag, startPoint x: 325, startPoint y: 570, endPoint x: 360, endPoint y: 580, distance: 36.6
click at [360, 580] on div at bounding box center [359, 563] width 6 height 70
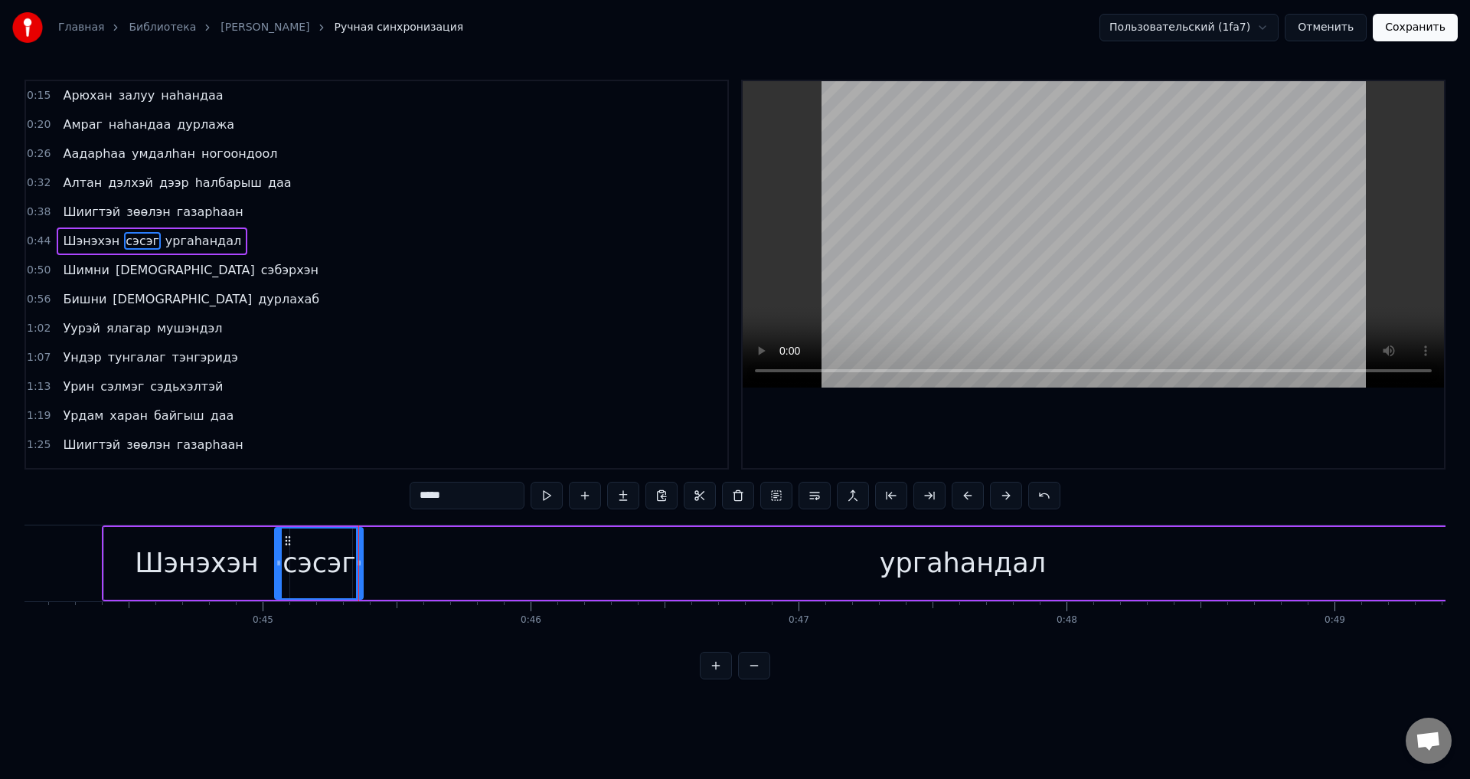
click at [281, 558] on icon at bounding box center [279, 563] width 6 height 12
click at [69, 253] on div "[PERSON_NAME]" at bounding box center [152, 241] width 191 height 28
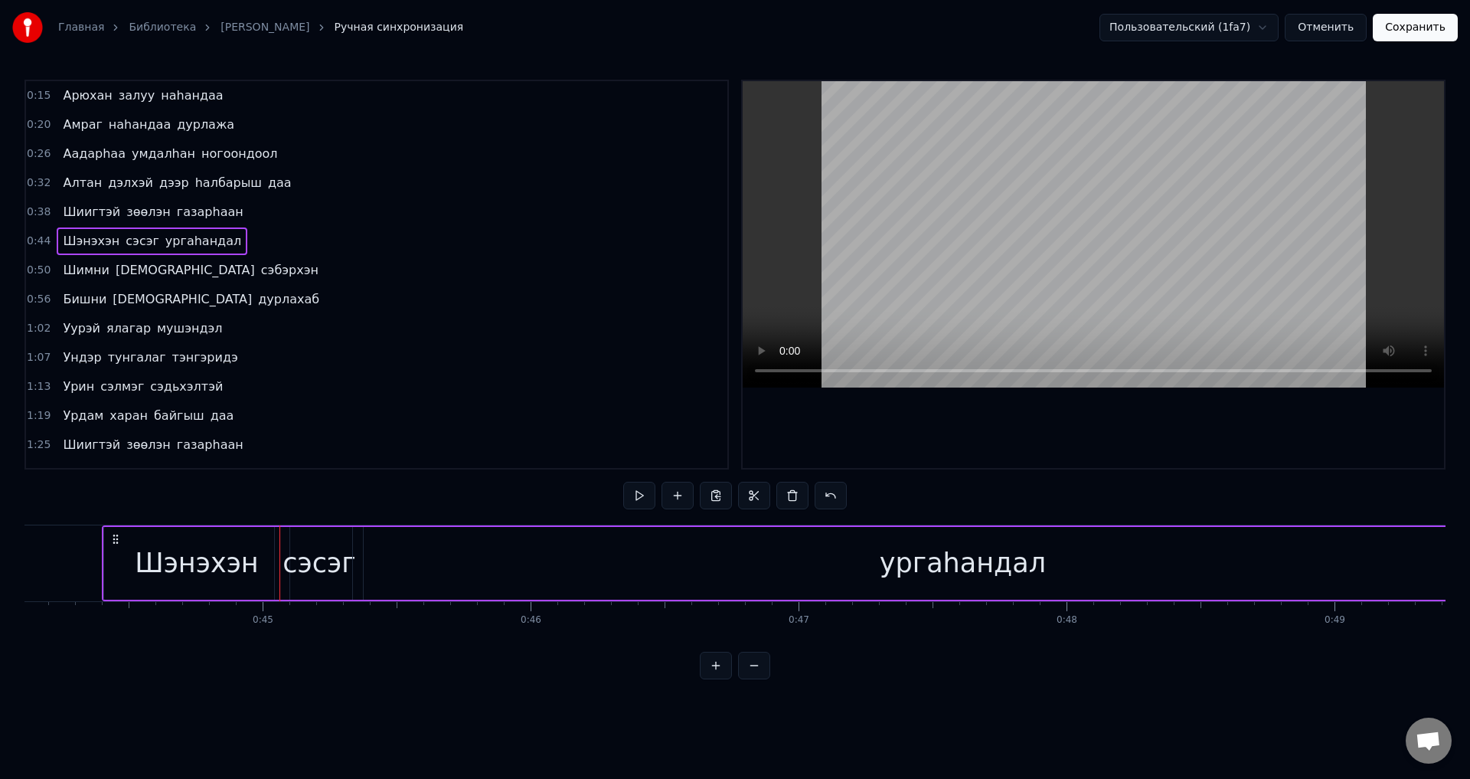
click at [77, 246] on span "Шэнэхэн" at bounding box center [91, 241] width 60 height 18
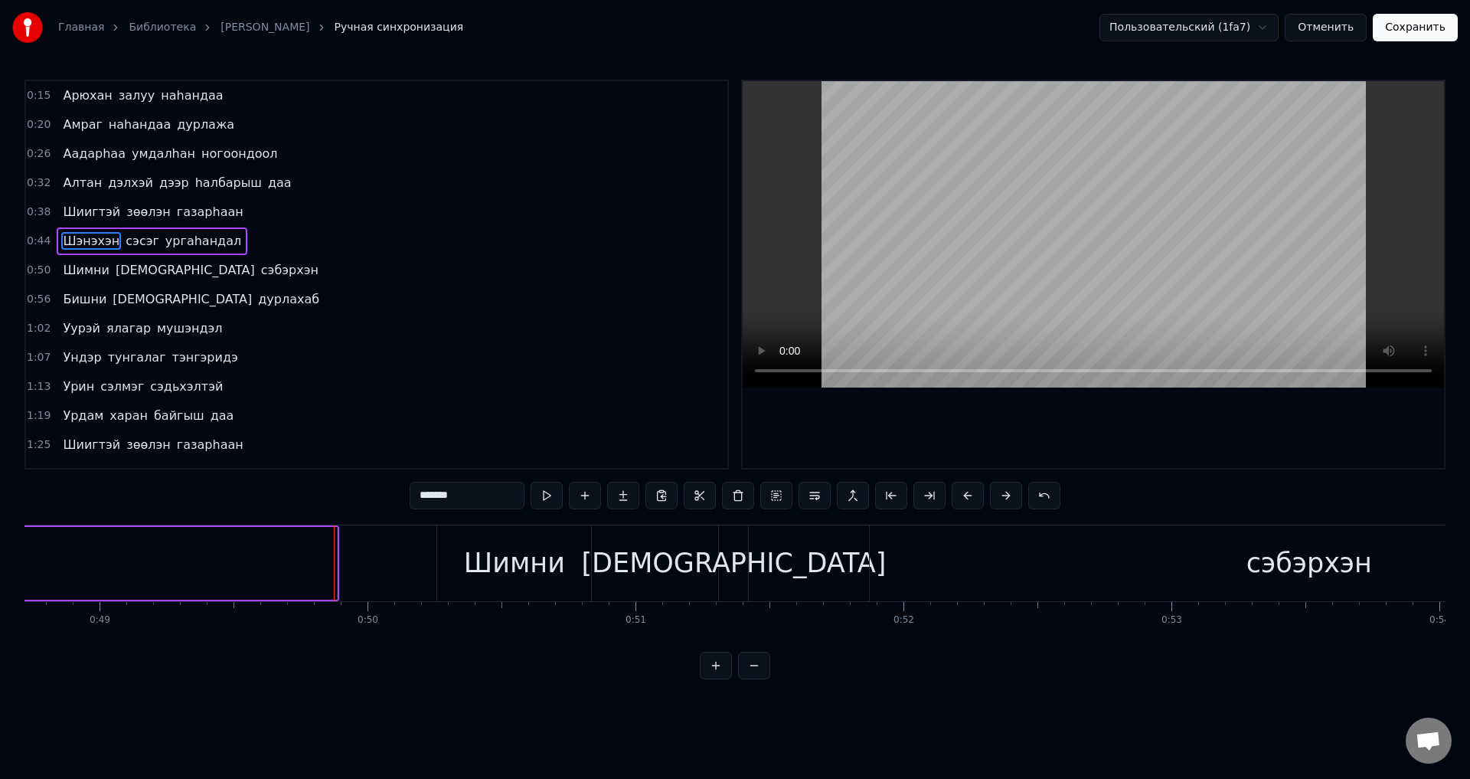
scroll to position [0, 13150]
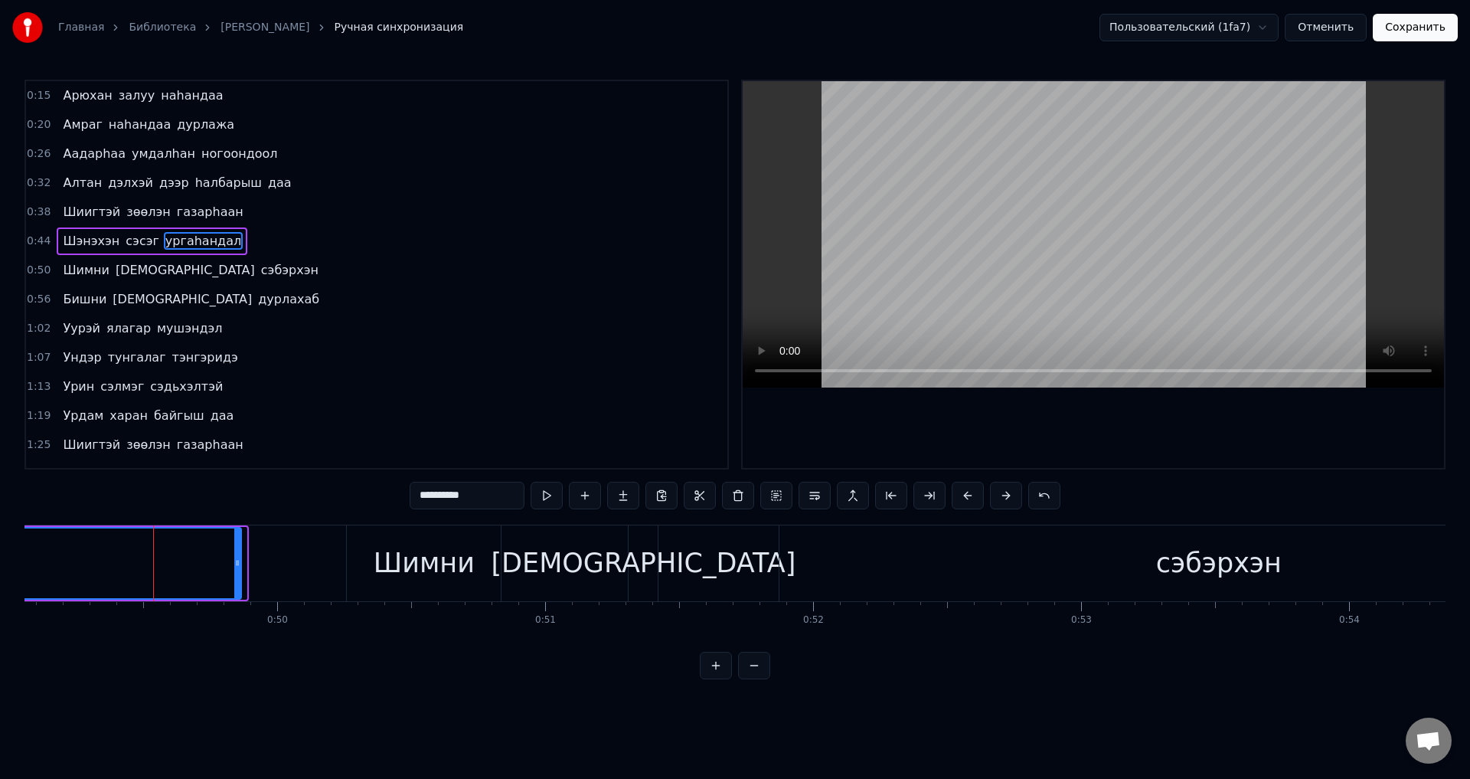
click at [240, 564] on icon at bounding box center [237, 563] width 6 height 12
click at [136, 247] on span "сэсэг" at bounding box center [142, 241] width 37 height 18
type input "*****"
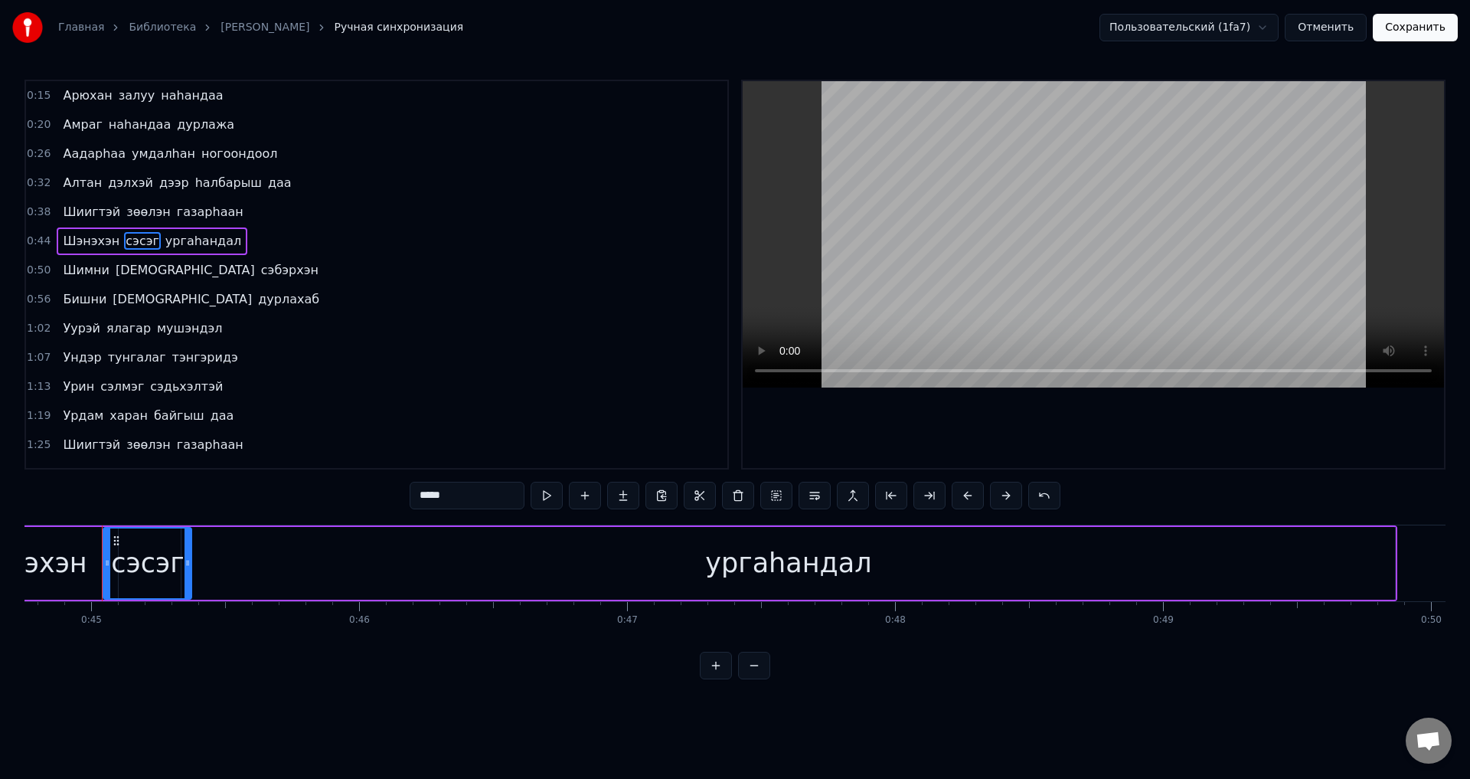
click at [182, 253] on div "[PERSON_NAME]" at bounding box center [152, 241] width 191 height 28
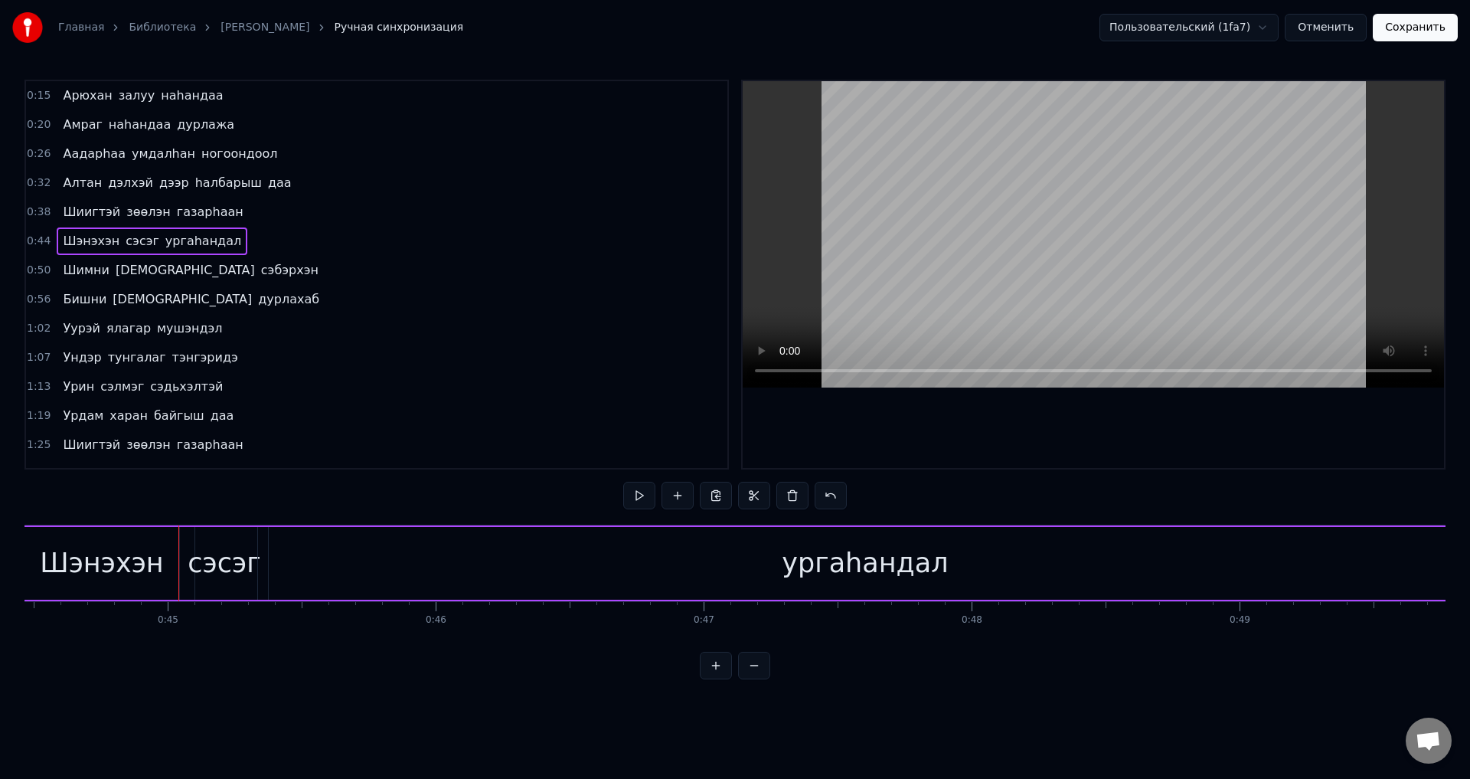
scroll to position [0, 11824]
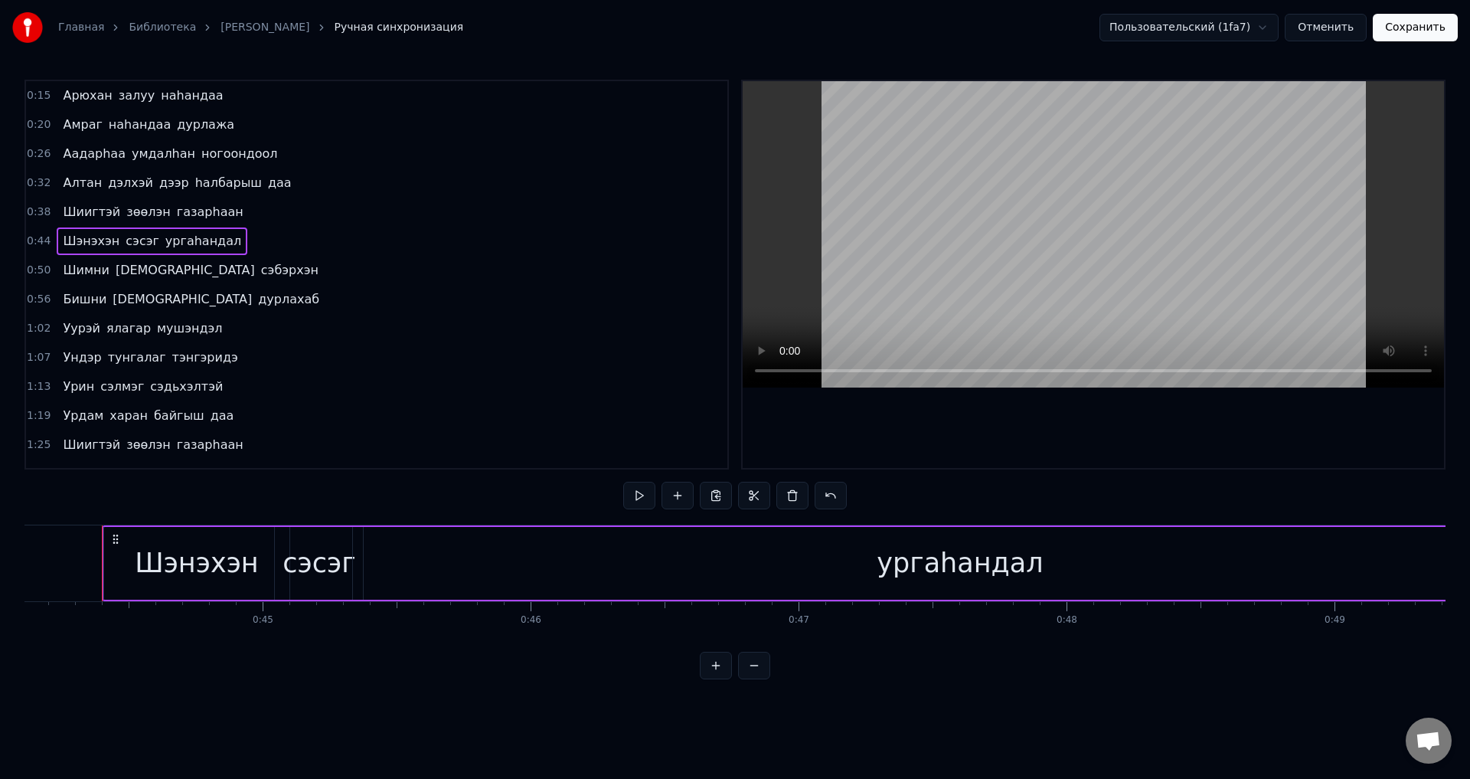
click at [548, 586] on div "ургаhандал" at bounding box center [960, 563] width 1214 height 73
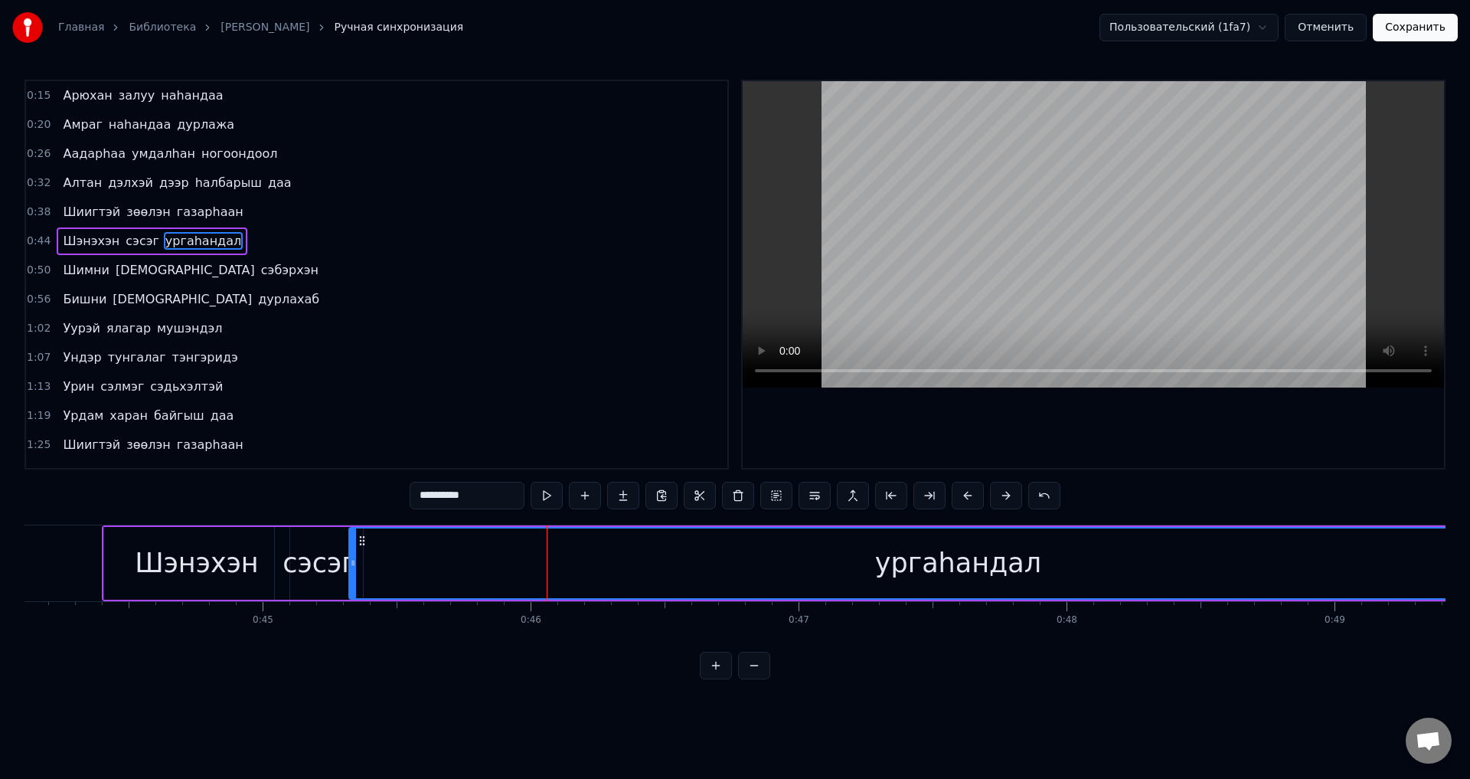
drag, startPoint x: 357, startPoint y: 565, endPoint x: 353, endPoint y: 556, distance: 10.0
click at [353, 564] on icon at bounding box center [353, 563] width 6 height 12
click at [136, 241] on span "сэсэг" at bounding box center [142, 241] width 37 height 18
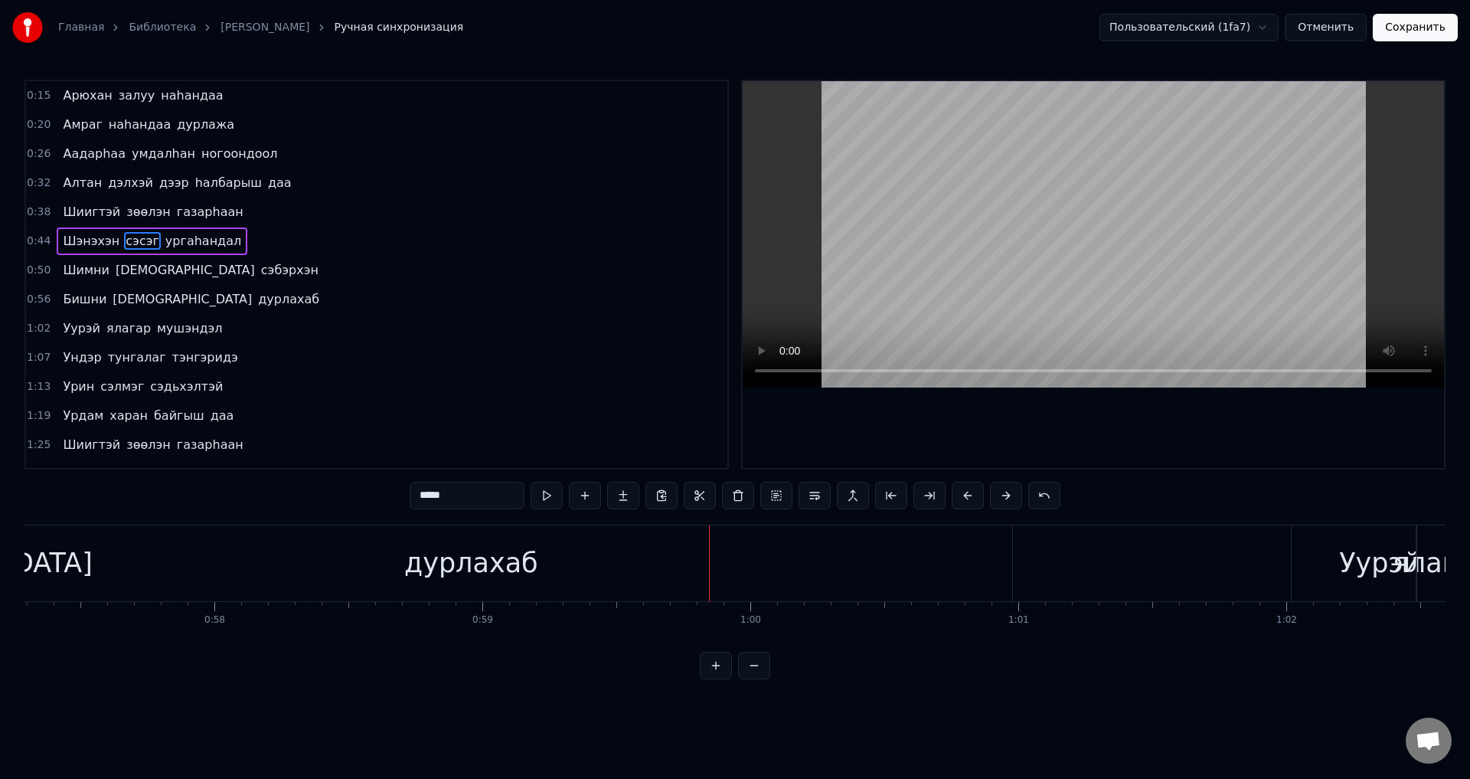
scroll to position [0, 15802]
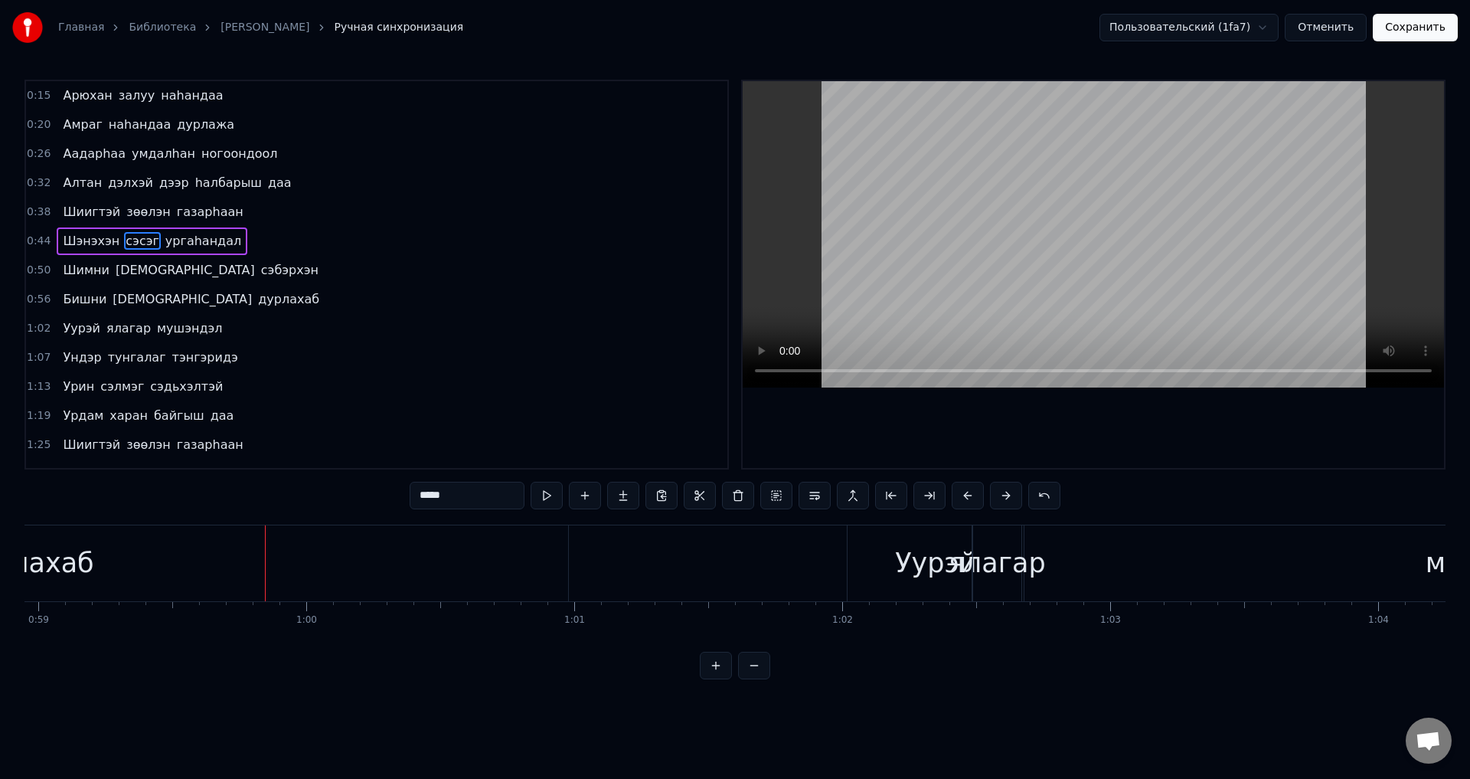
click at [257, 294] on span "дурлахаб" at bounding box center [289, 299] width 64 height 18
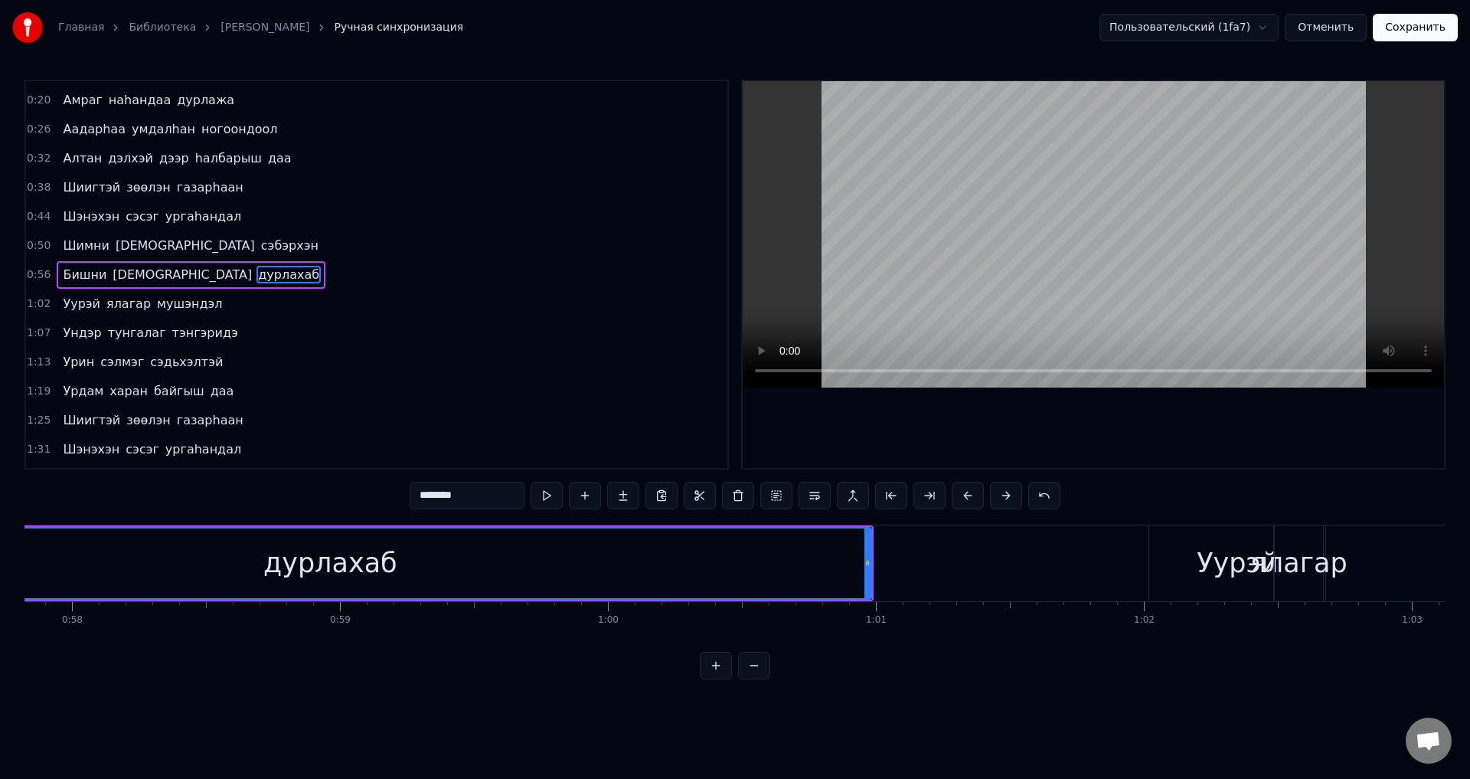
scroll to position [0, 15185]
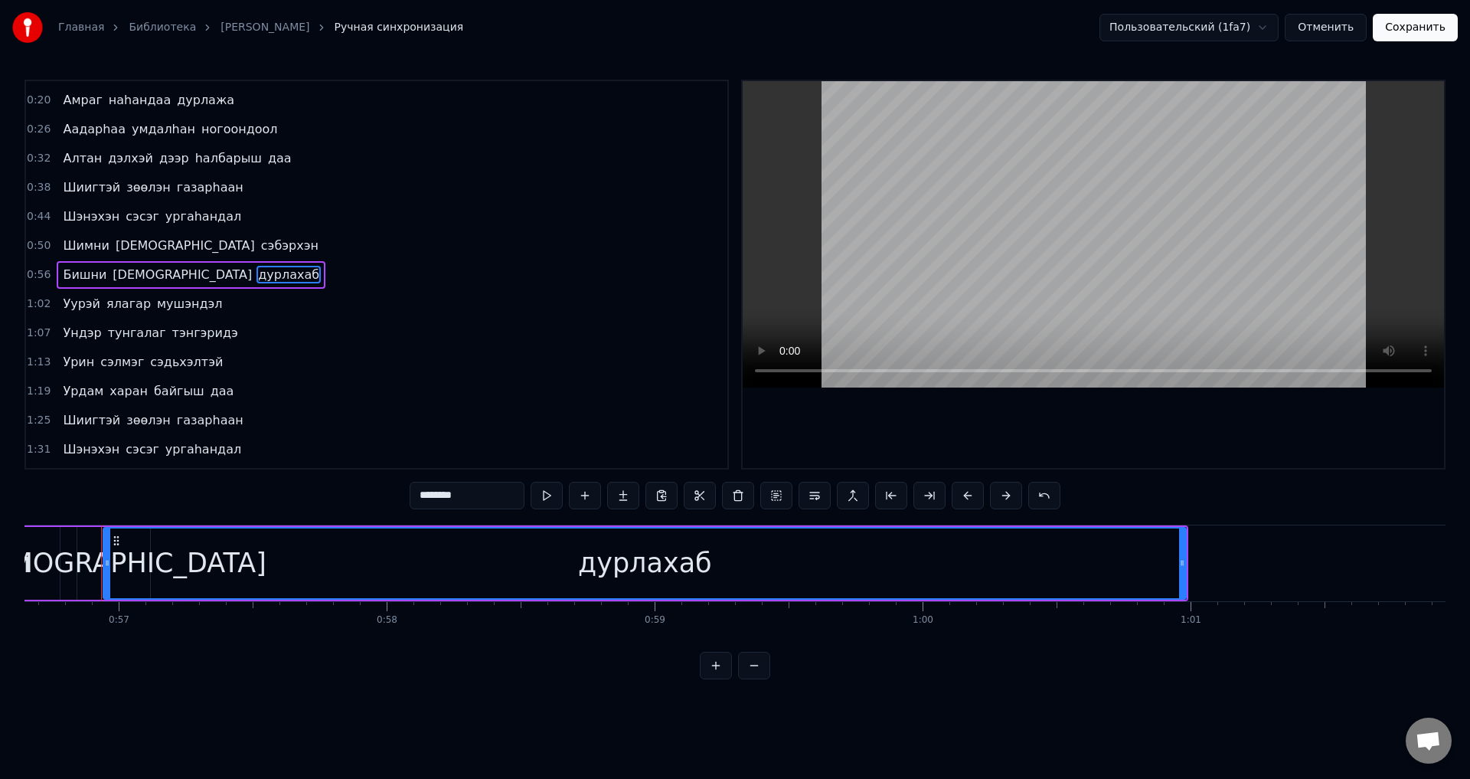
click at [77, 561] on div "[DEMOGRAPHIC_DATA]" at bounding box center [114, 563] width 305 height 41
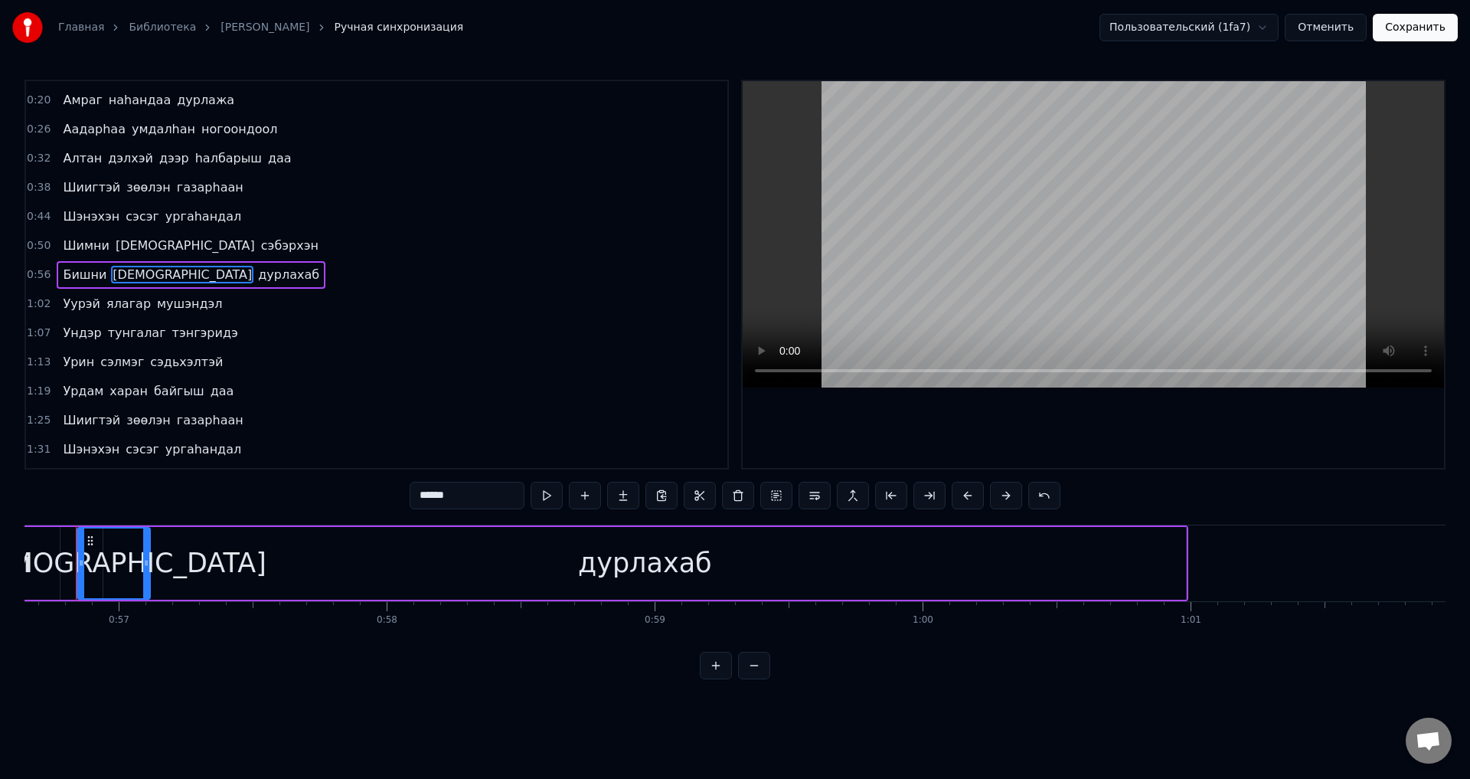
scroll to position [0, 15160]
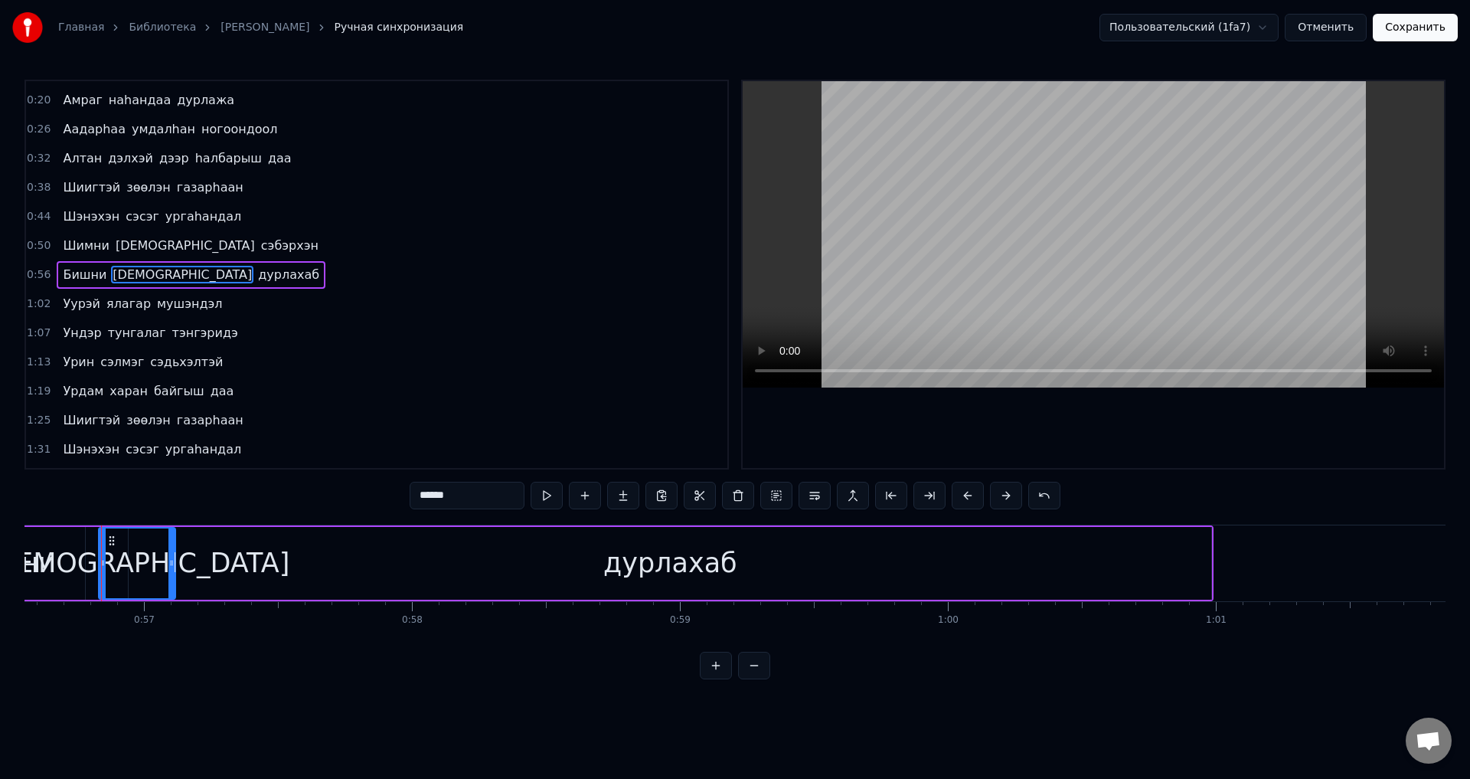
click at [100, 577] on div at bounding box center [103, 563] width 6 height 70
click at [172, 564] on icon at bounding box center [171, 563] width 6 height 12
click at [201, 561] on div "дурлахаб" at bounding box center [672, 563] width 1083 height 73
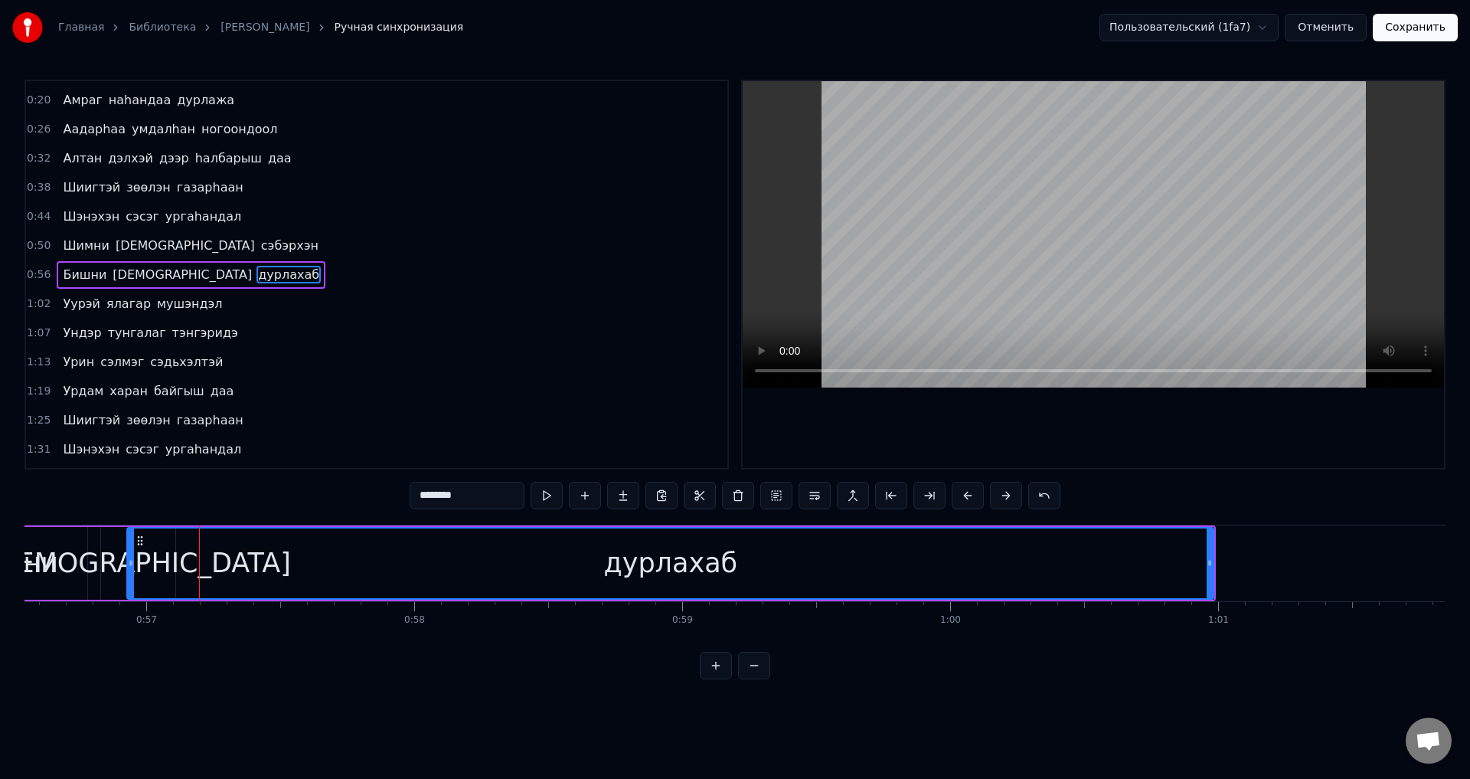
click at [129, 579] on div at bounding box center [131, 563] width 6 height 70
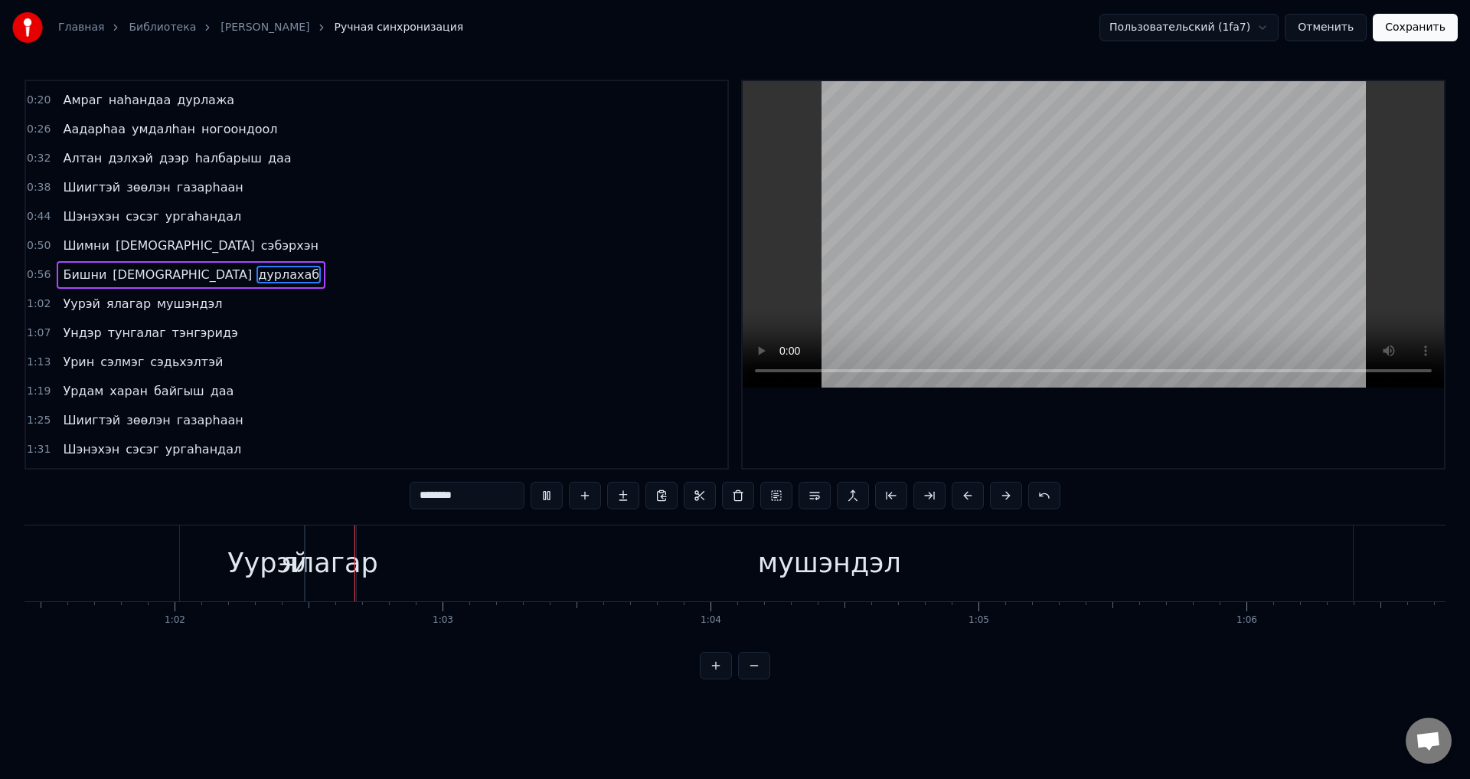
scroll to position [0, 16491]
click at [633, 585] on div "мушэндэл" at bounding box center [808, 563] width 1048 height 76
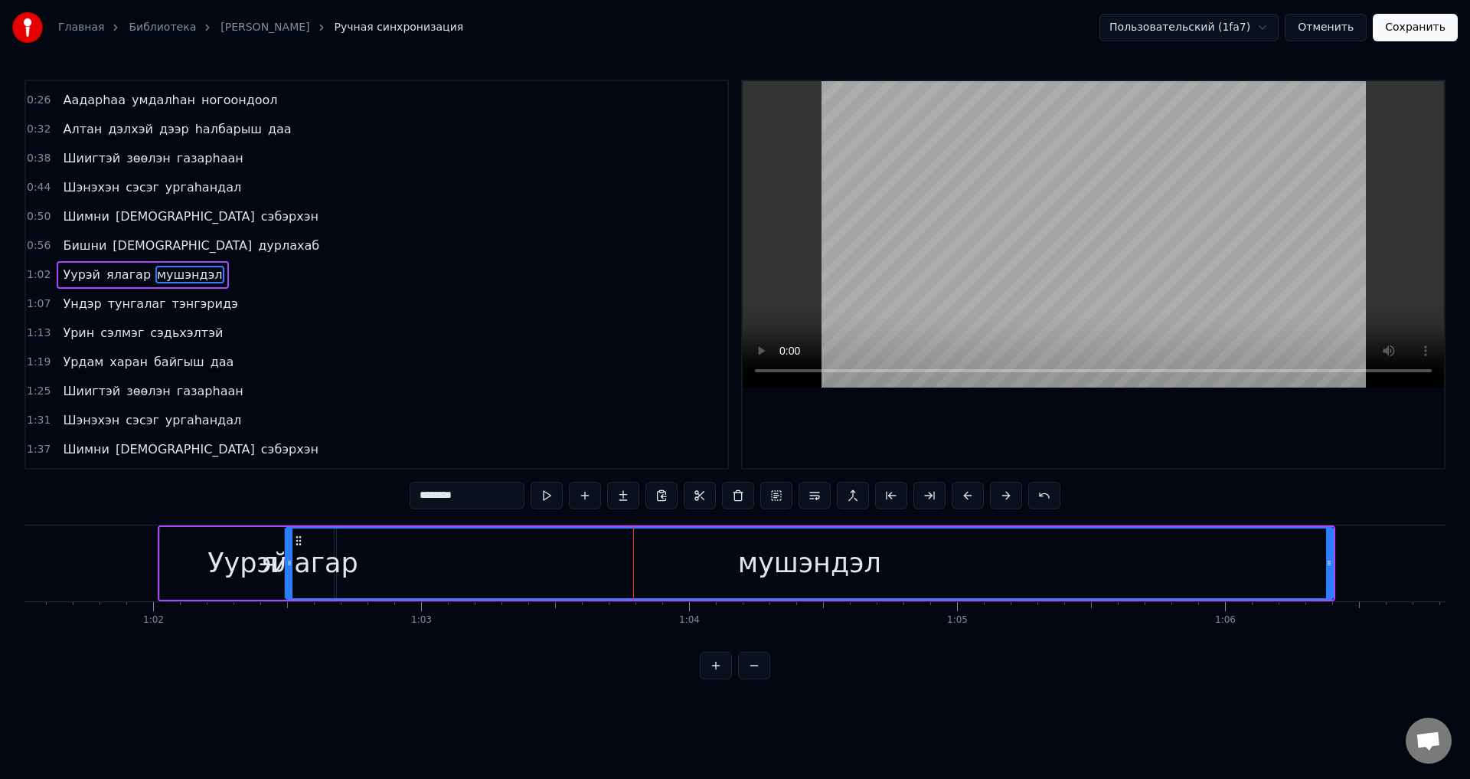
click at [365, 567] on div "мушэндэл" at bounding box center [809, 563] width 1046 height 70
click at [267, 559] on div "Уурэй" at bounding box center [248, 563] width 81 height 41
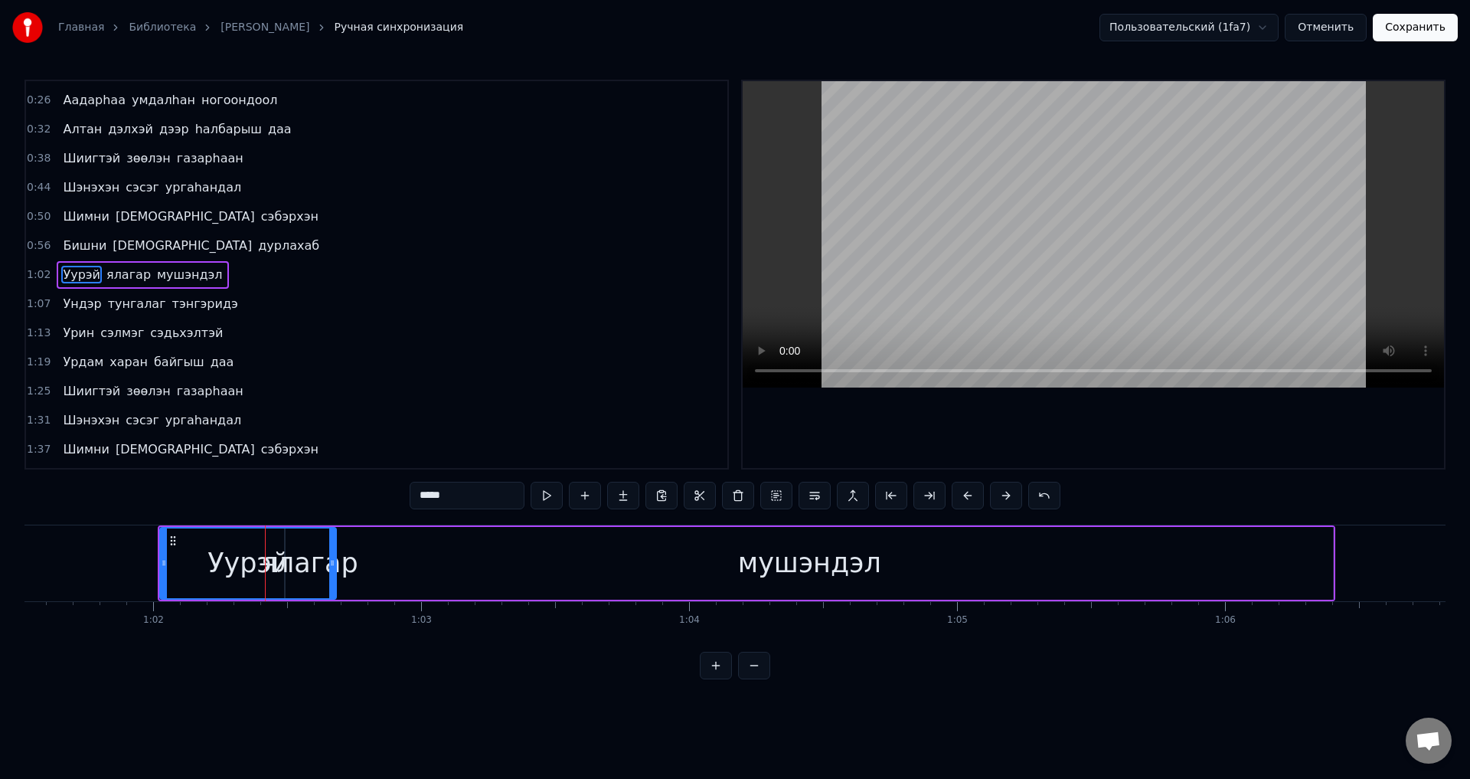
click at [260, 574] on div "Уурэй" at bounding box center [248, 563] width 81 height 41
click at [287, 571] on div "Уурэй" at bounding box center [248, 563] width 175 height 70
click at [330, 566] on icon at bounding box center [332, 563] width 6 height 12
click at [125, 282] on span "ялагар" at bounding box center [128, 275] width 47 height 18
click at [329, 579] on div at bounding box center [328, 563] width 6 height 70
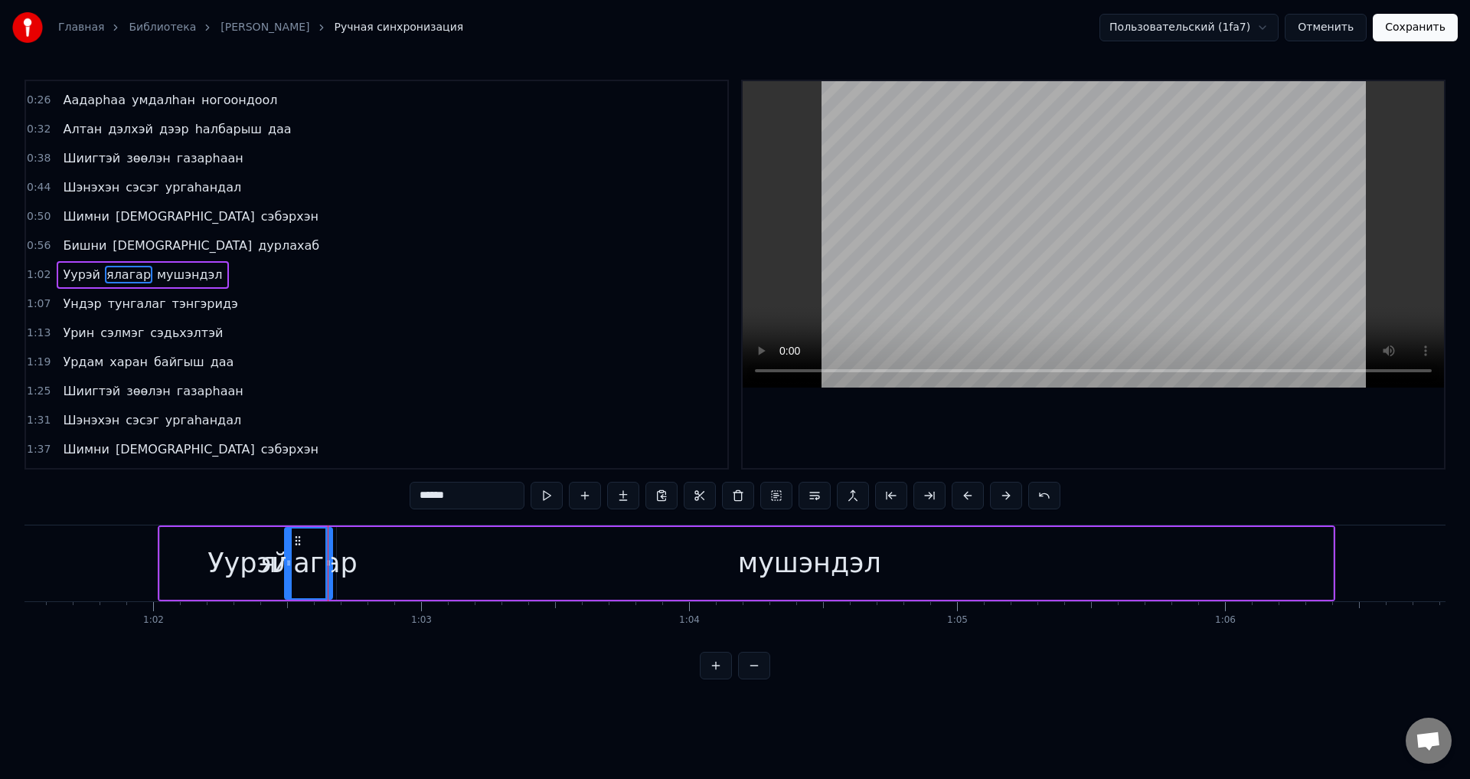
click at [365, 564] on div "мушэндэл" at bounding box center [810, 563] width 1048 height 73
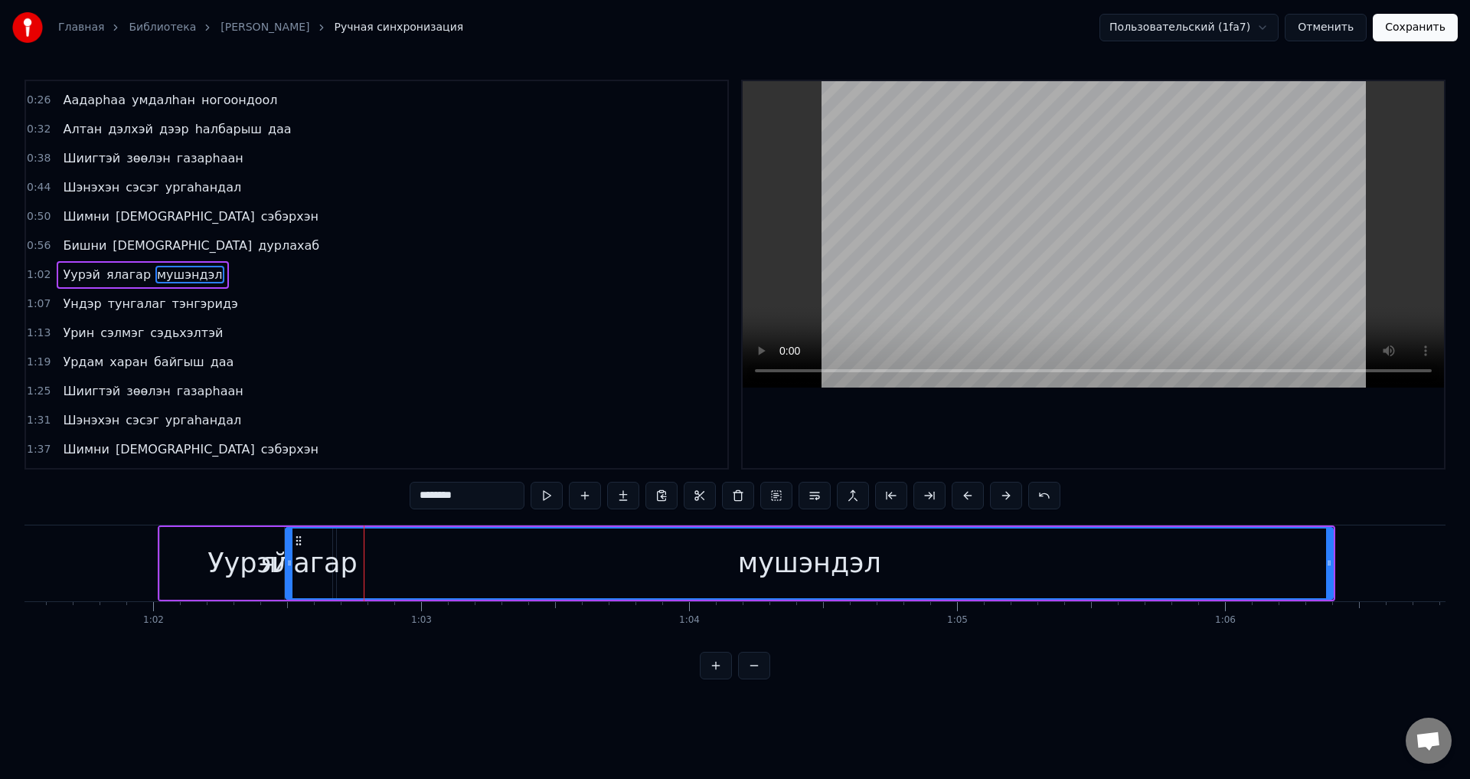
click at [162, 274] on span "мушэндэл" at bounding box center [189, 275] width 69 height 18
click at [286, 585] on div at bounding box center [285, 563] width 6 height 70
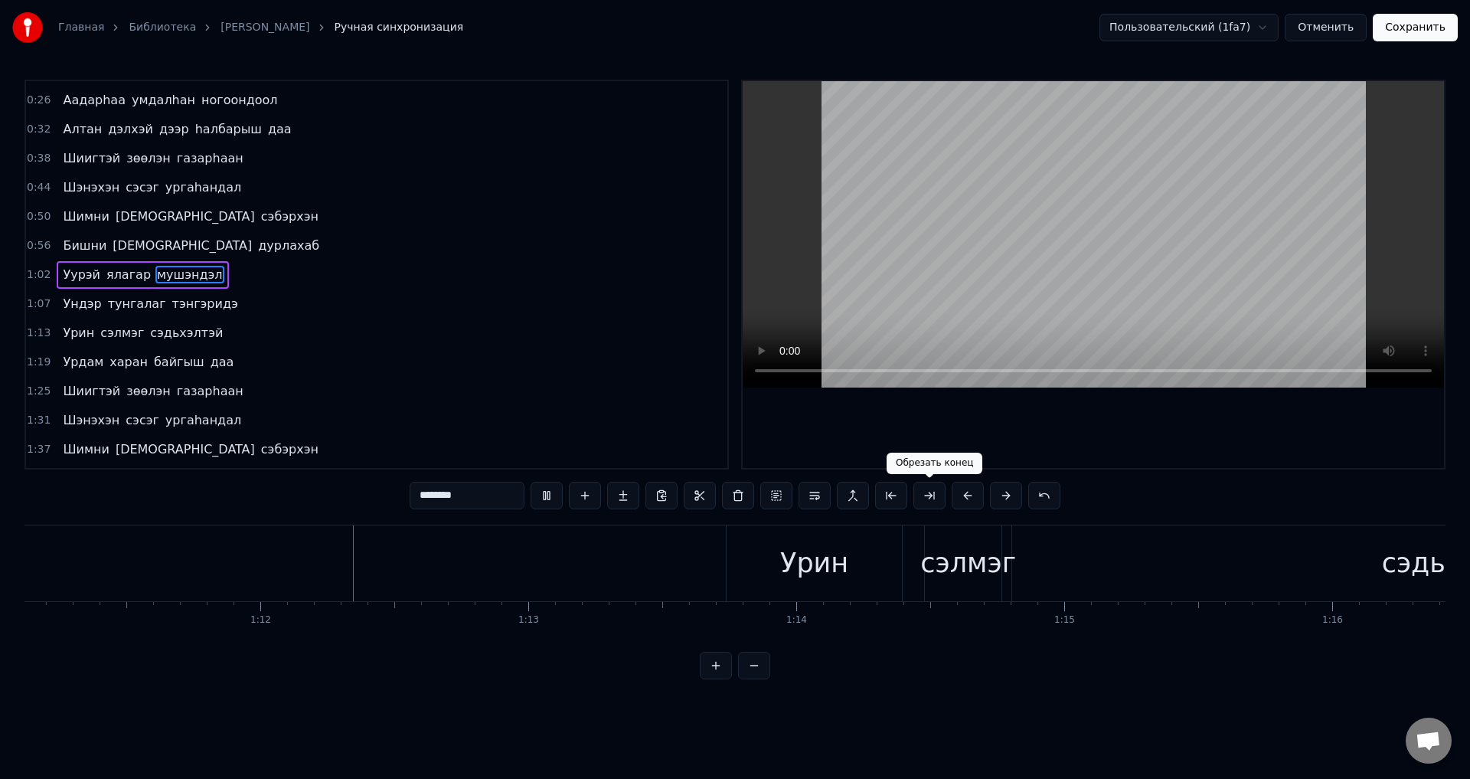
scroll to position [0, 19122]
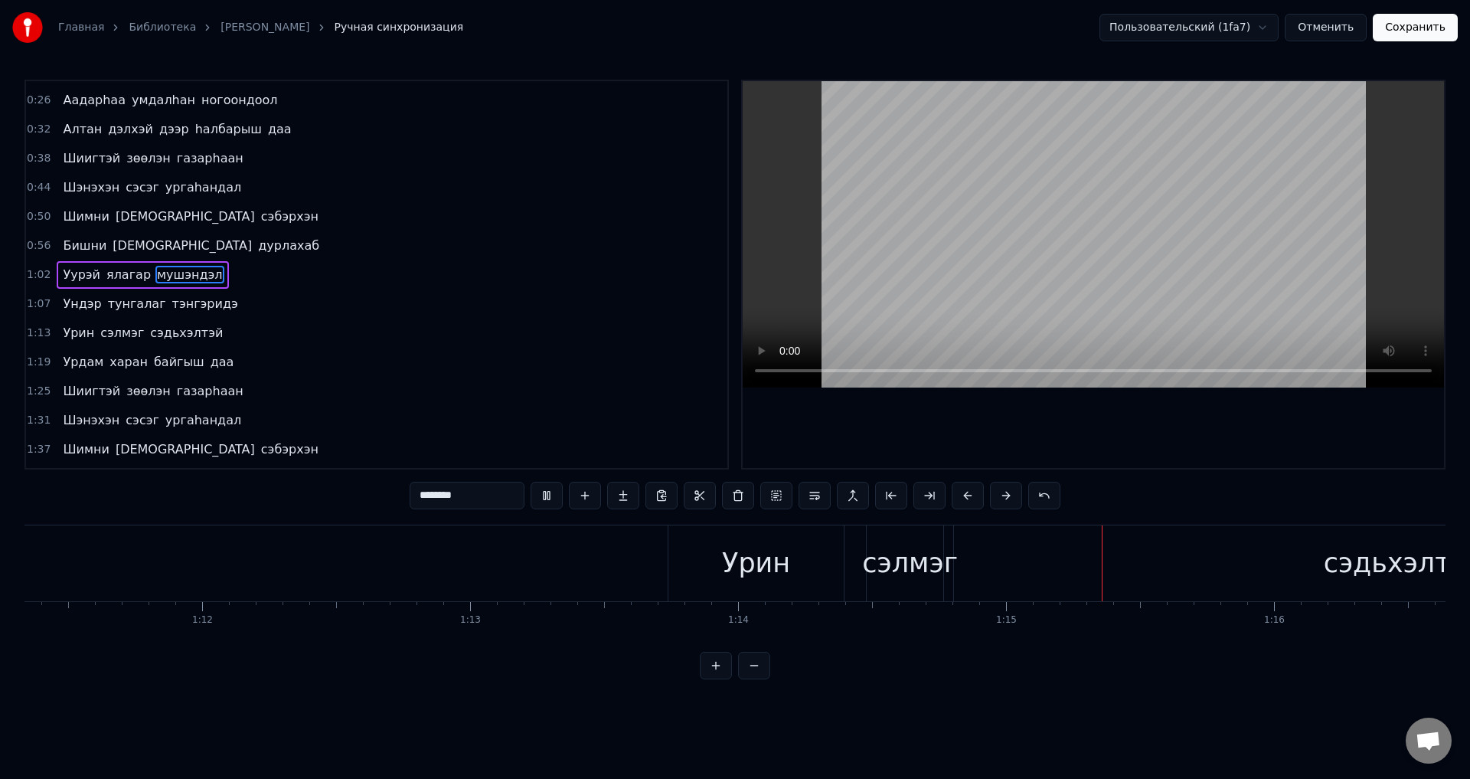
click at [87, 248] on span "Бишни" at bounding box center [84, 246] width 47 height 18
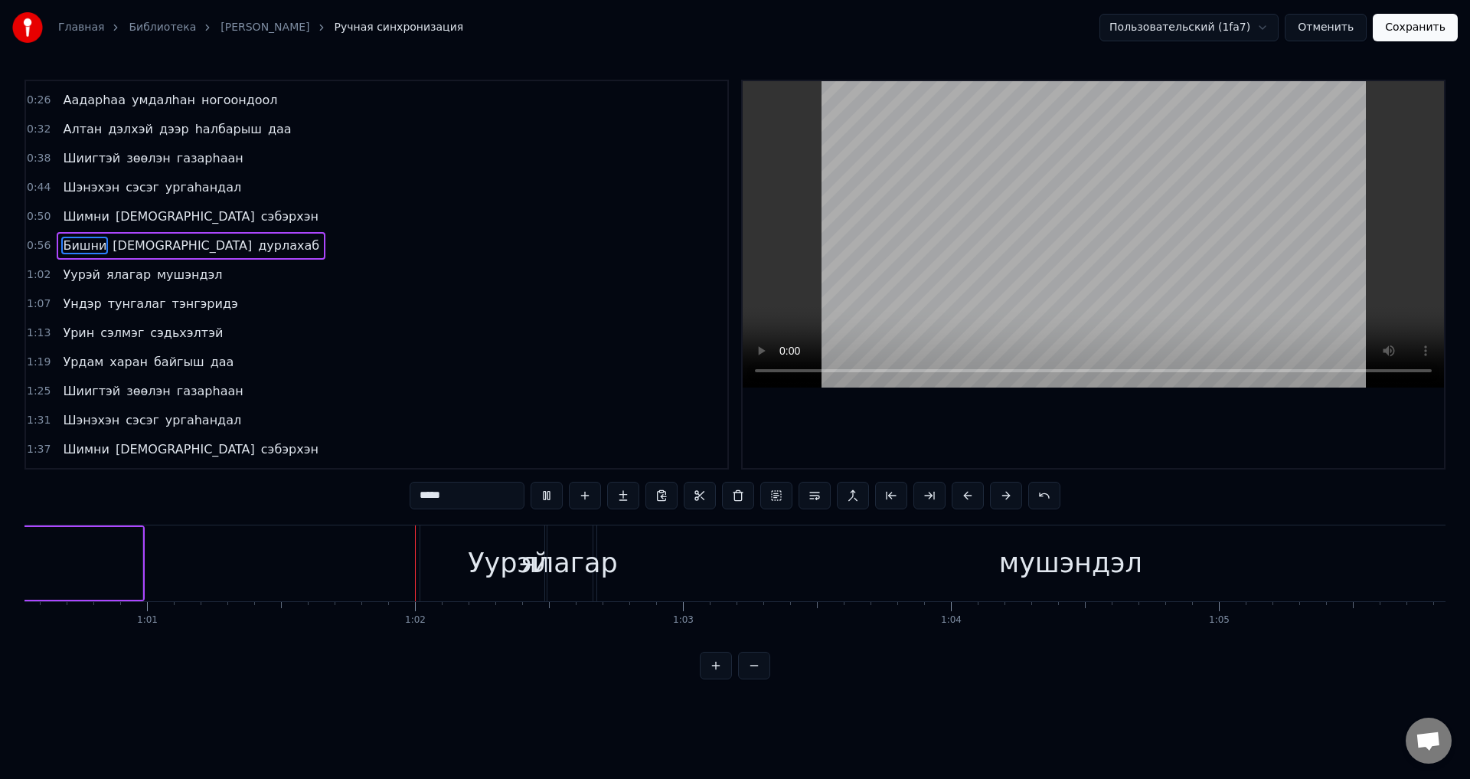
scroll to position [0, 16322]
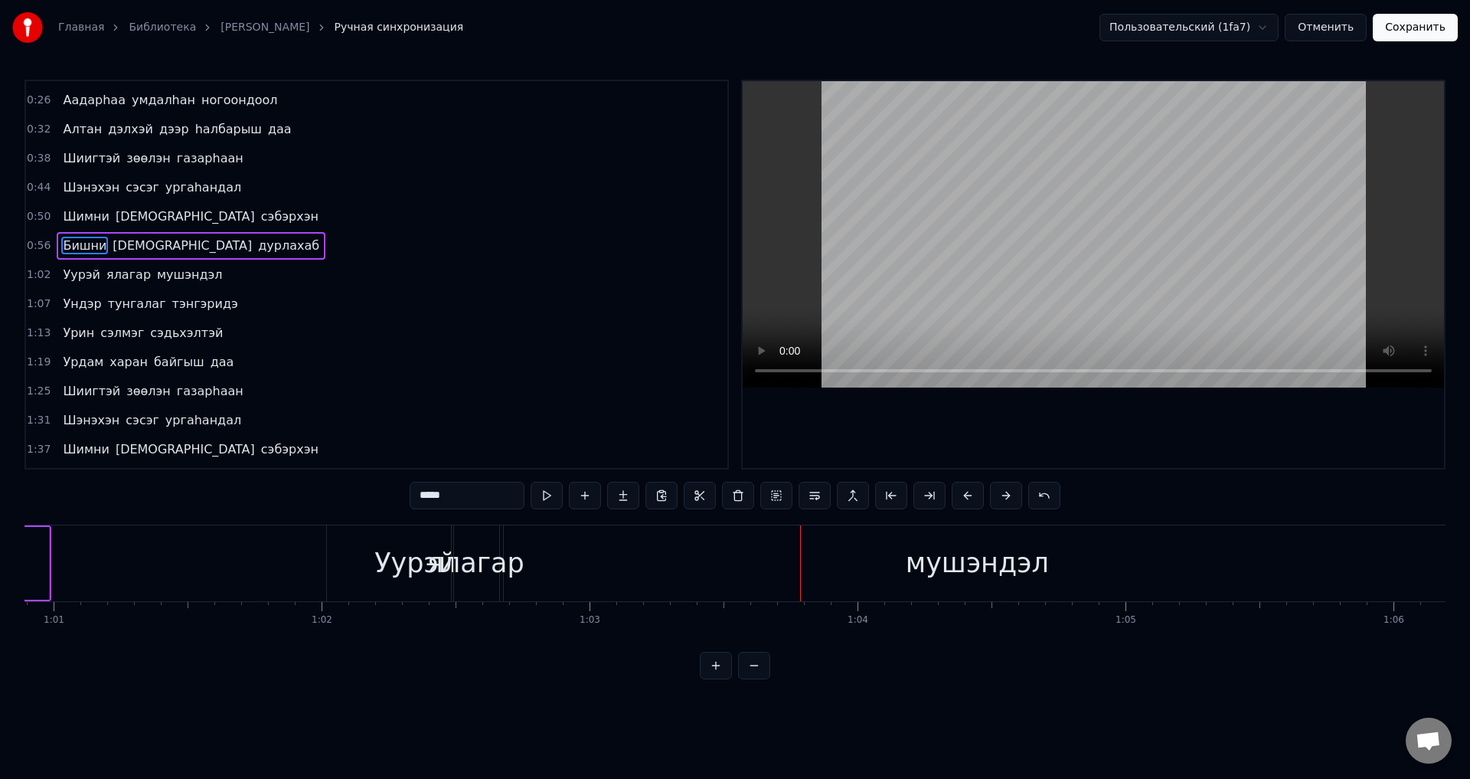
click at [123, 276] on span "ялагар" at bounding box center [128, 275] width 47 height 18
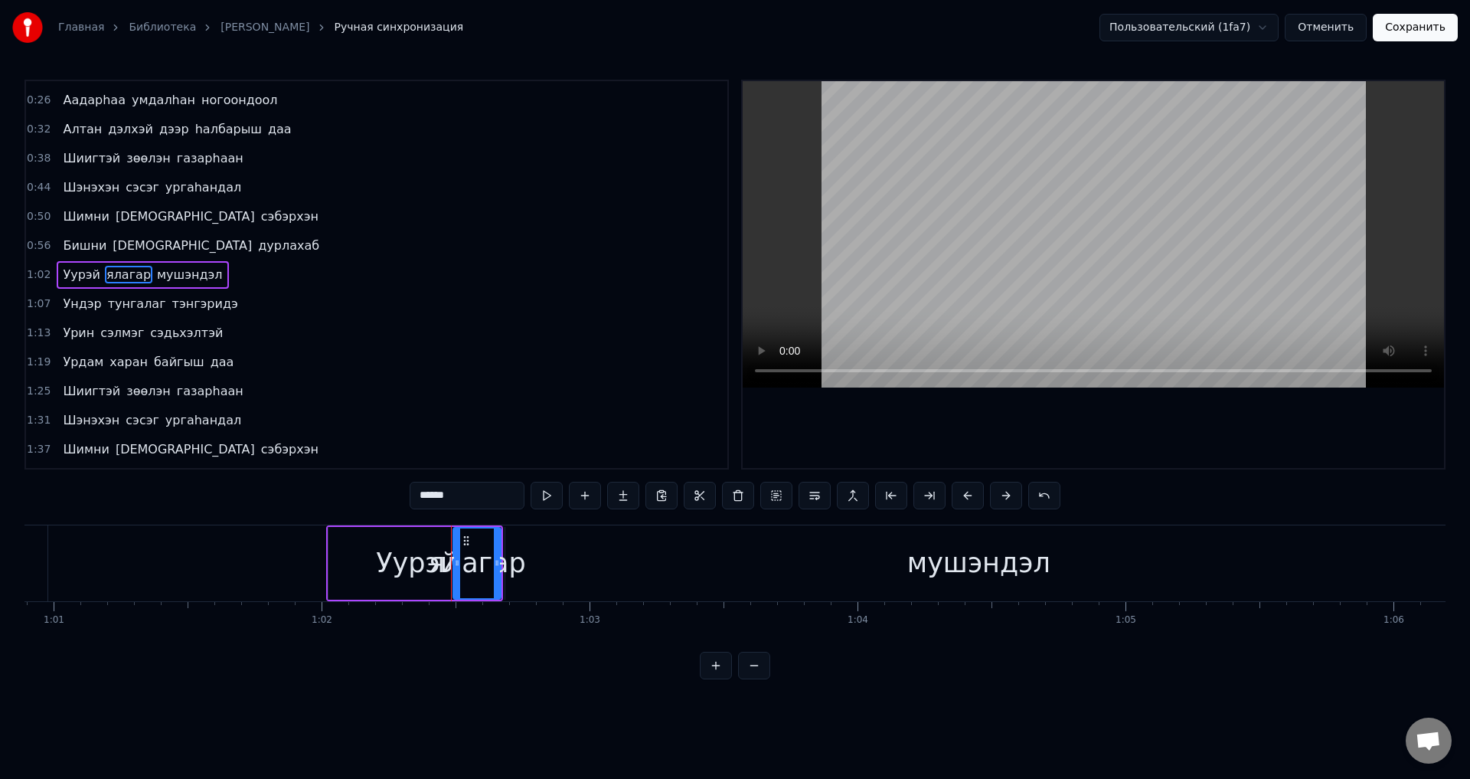
click at [397, 569] on div "Уурэй" at bounding box center [416, 563] width 81 height 41
type input "*****"
click at [458, 576] on div "Уурэй" at bounding box center [416, 563] width 175 height 70
click at [381, 568] on div "Уурэй" at bounding box center [416, 563] width 81 height 41
click at [504, 563] on icon at bounding box center [501, 563] width 6 height 12
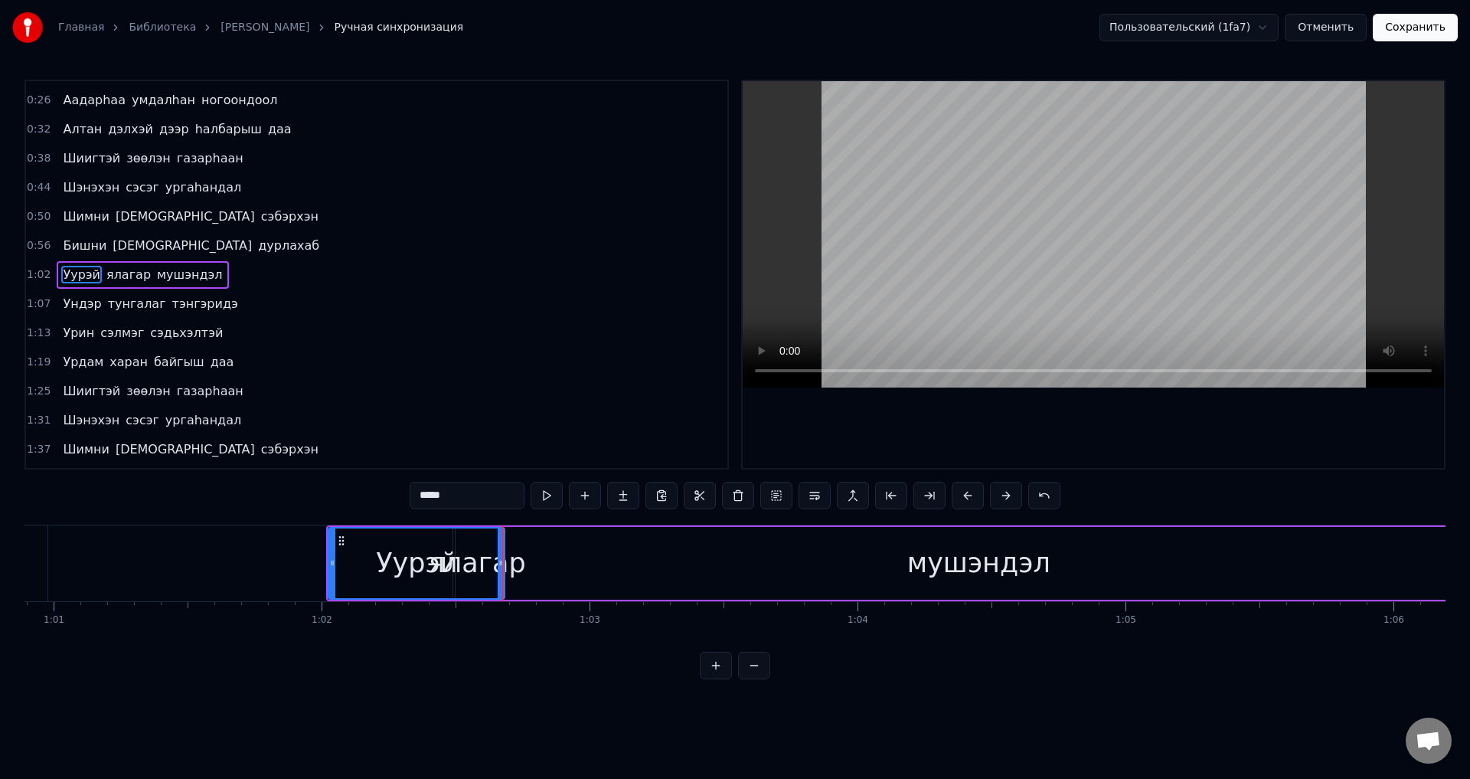
click at [475, 566] on div "Уурэй" at bounding box center [416, 563] width 175 height 70
click at [455, 561] on div "Уурэй" at bounding box center [416, 563] width 175 height 70
click at [441, 561] on div "Уурэй" at bounding box center [416, 563] width 81 height 41
click at [440, 561] on div at bounding box center [440, 563] width 1 height 76
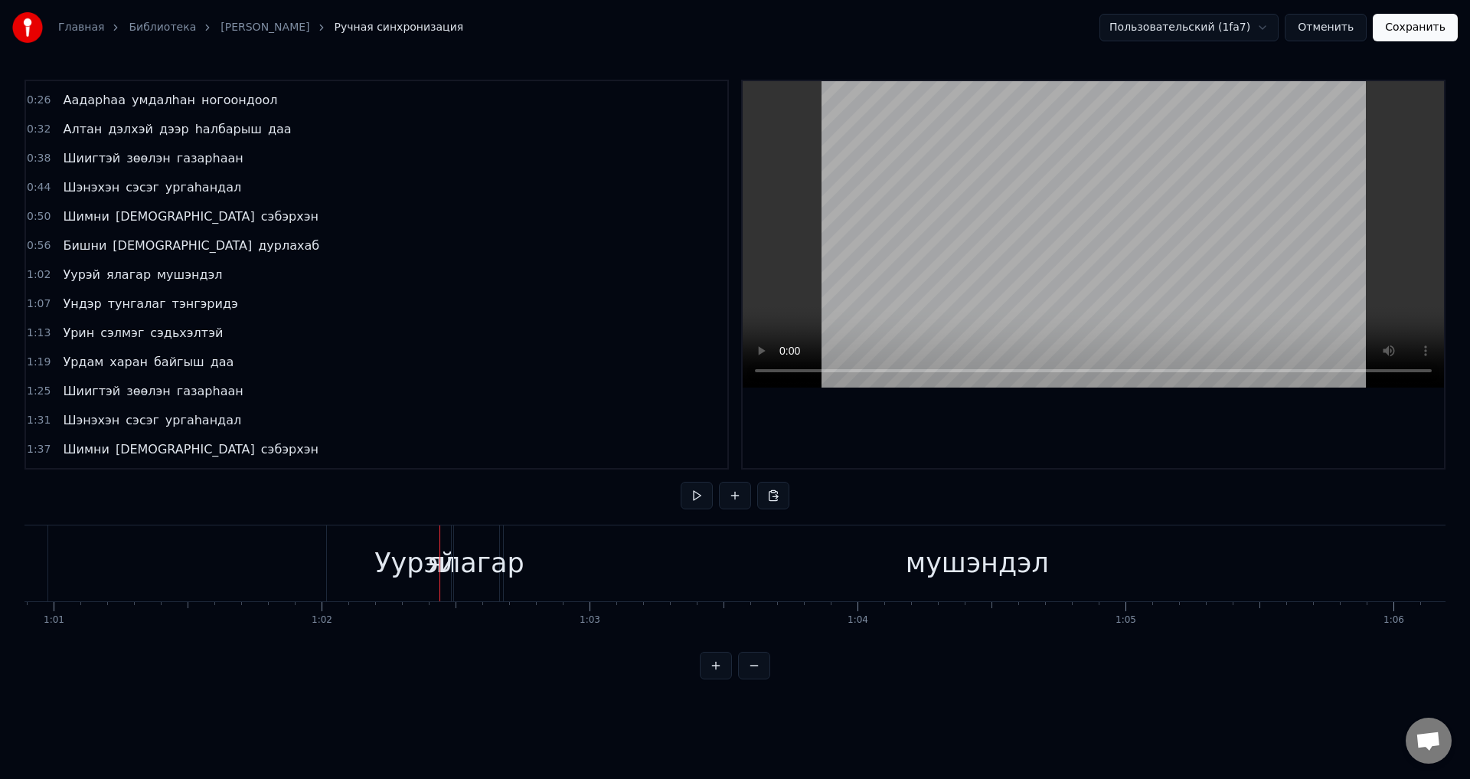
click at [499, 565] on div "мушэндэл" at bounding box center [977, 563] width 1046 height 76
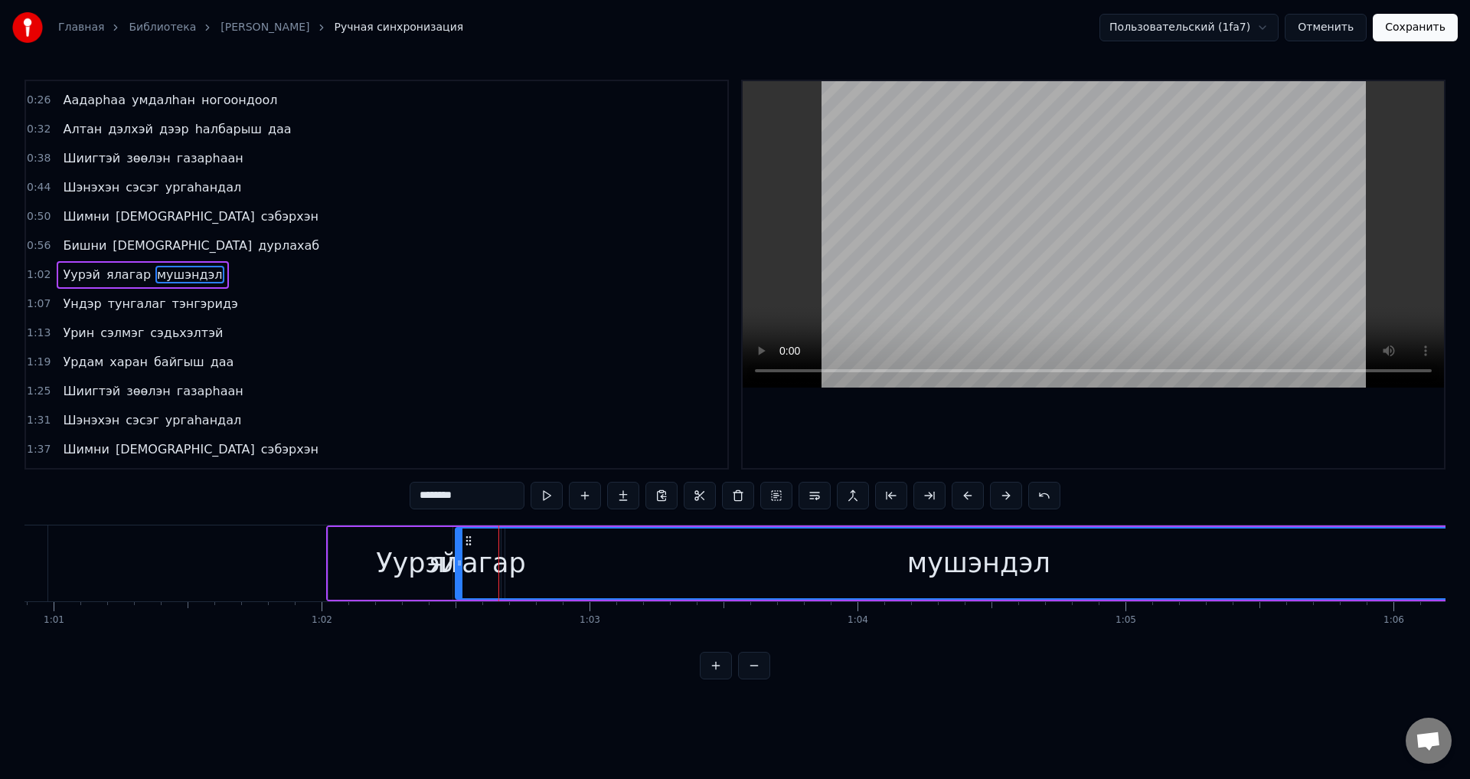
click at [457, 556] on div at bounding box center [459, 563] width 6 height 70
click at [434, 559] on div "Уурэй" at bounding box center [416, 563] width 81 height 41
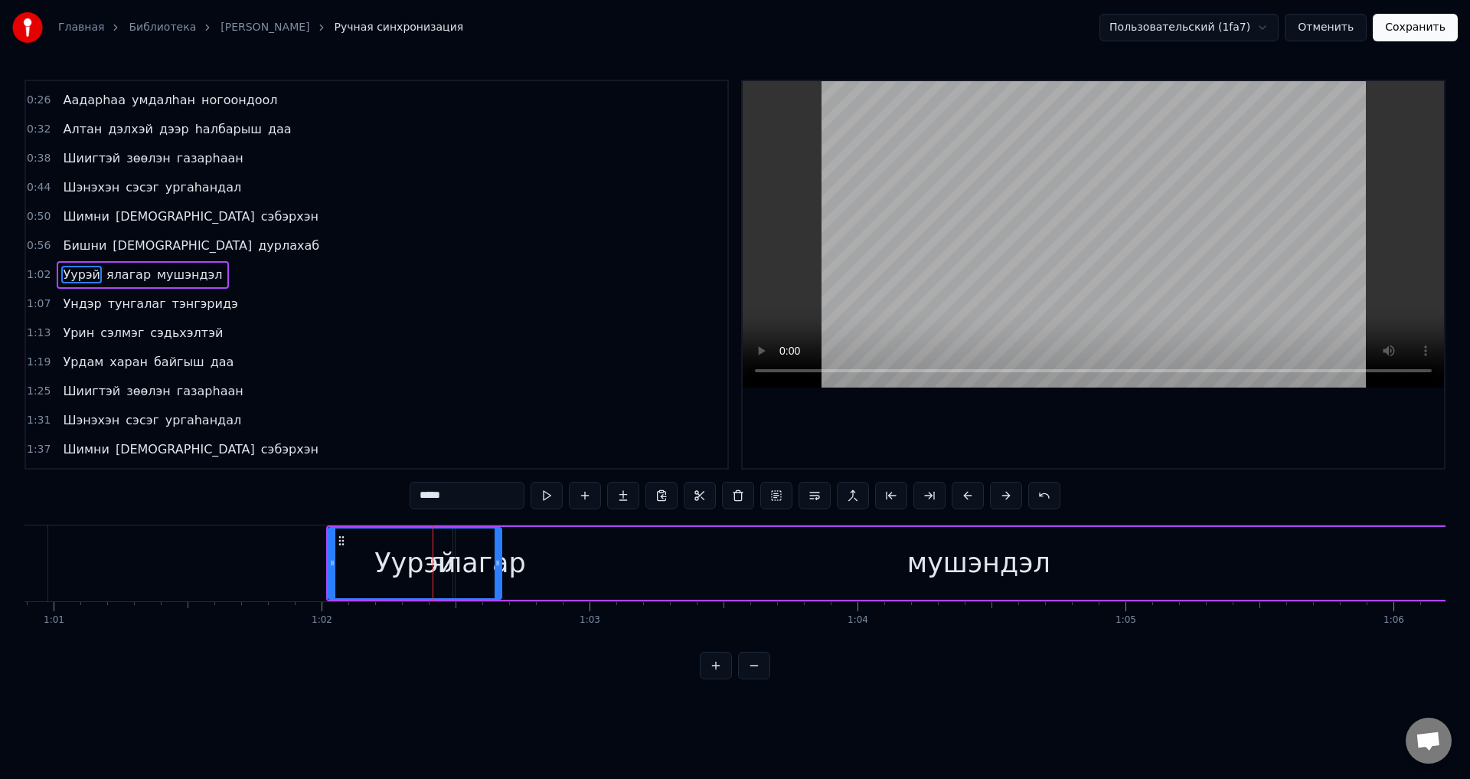
click at [499, 568] on icon at bounding box center [498, 563] width 6 height 12
click at [494, 568] on icon at bounding box center [492, 563] width 6 height 12
click at [576, 572] on div "мушэндэл" at bounding box center [979, 563] width 1046 height 73
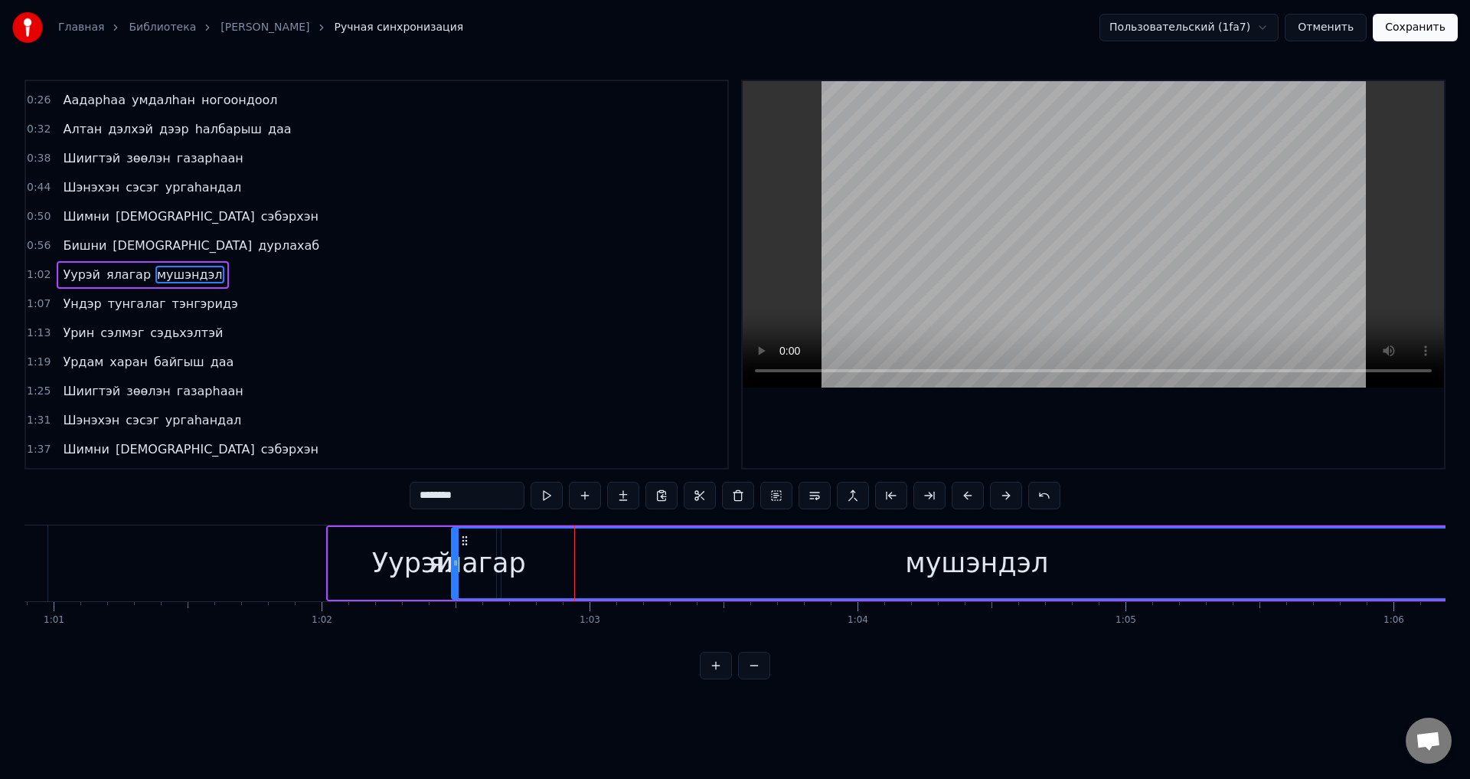
click at [454, 594] on div at bounding box center [456, 563] width 6 height 70
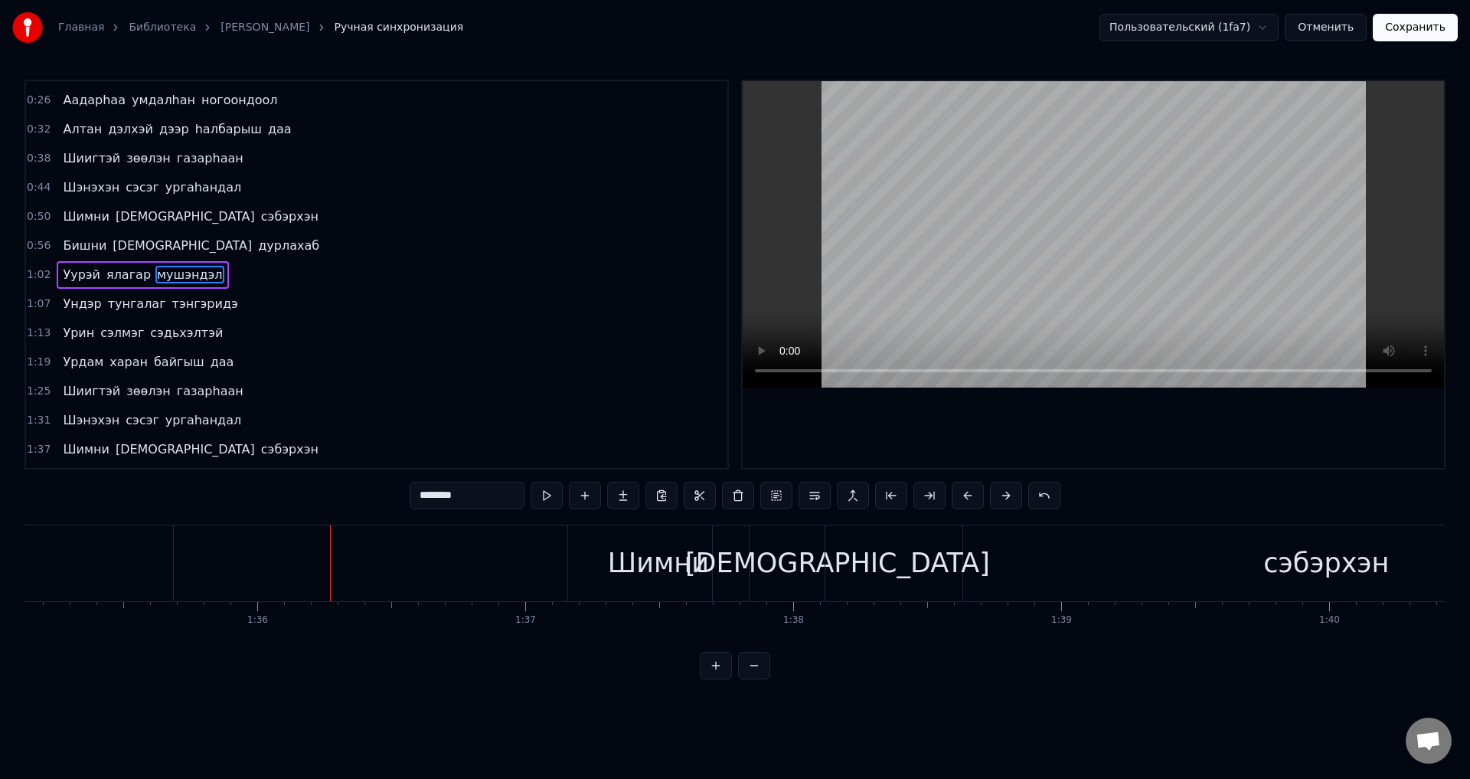
scroll to position [130, 0]
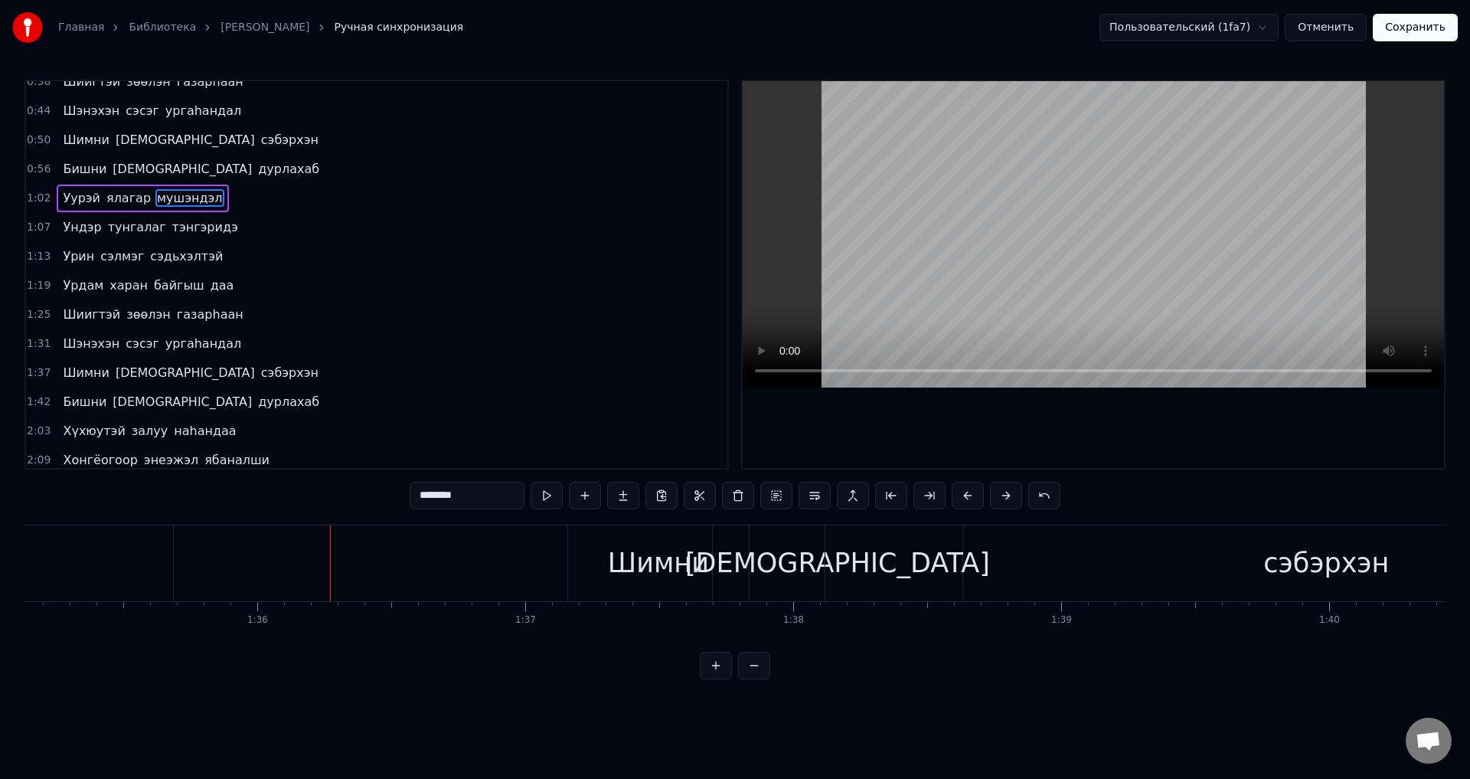
click at [199, 346] on span "ургаhандал" at bounding box center [203, 344] width 79 height 18
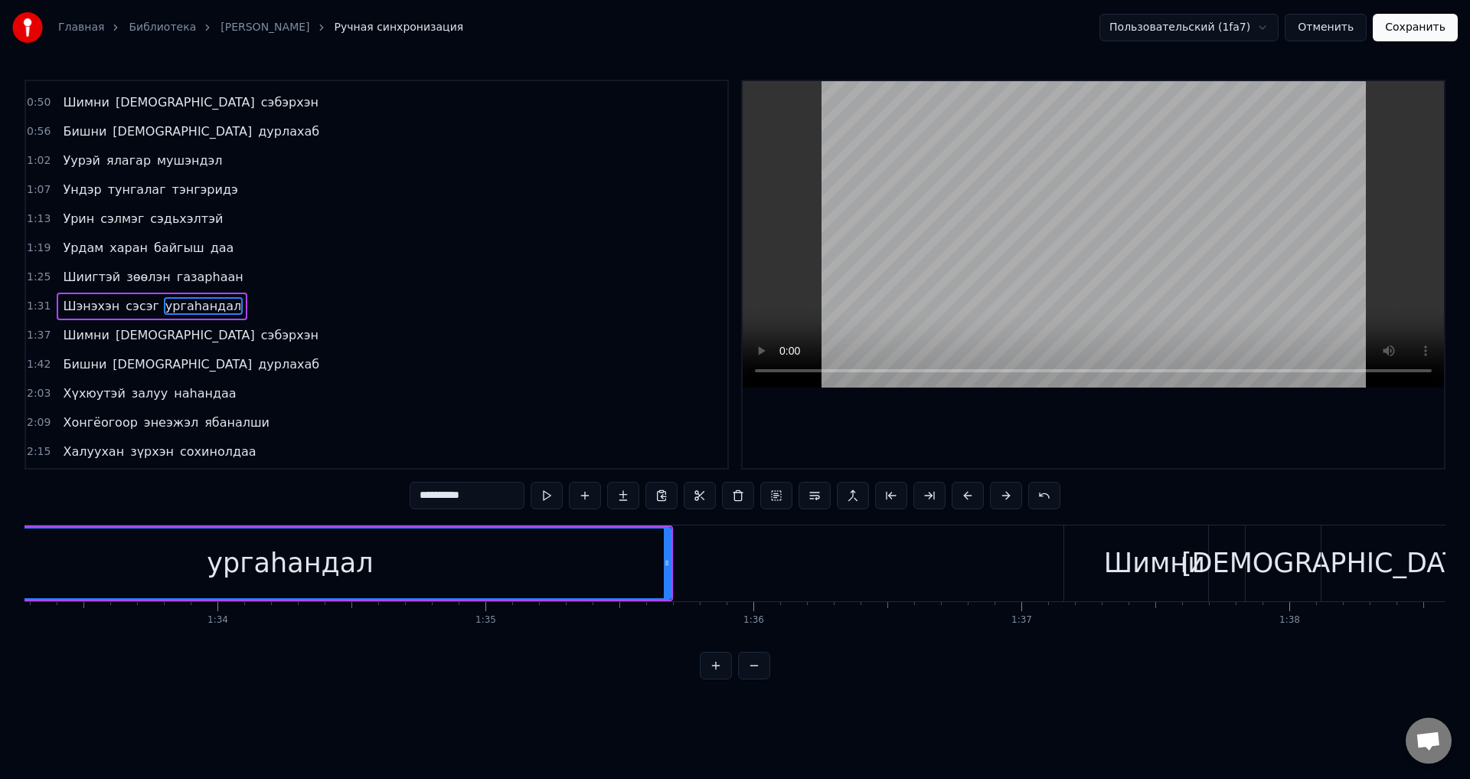
scroll to position [0, 24810]
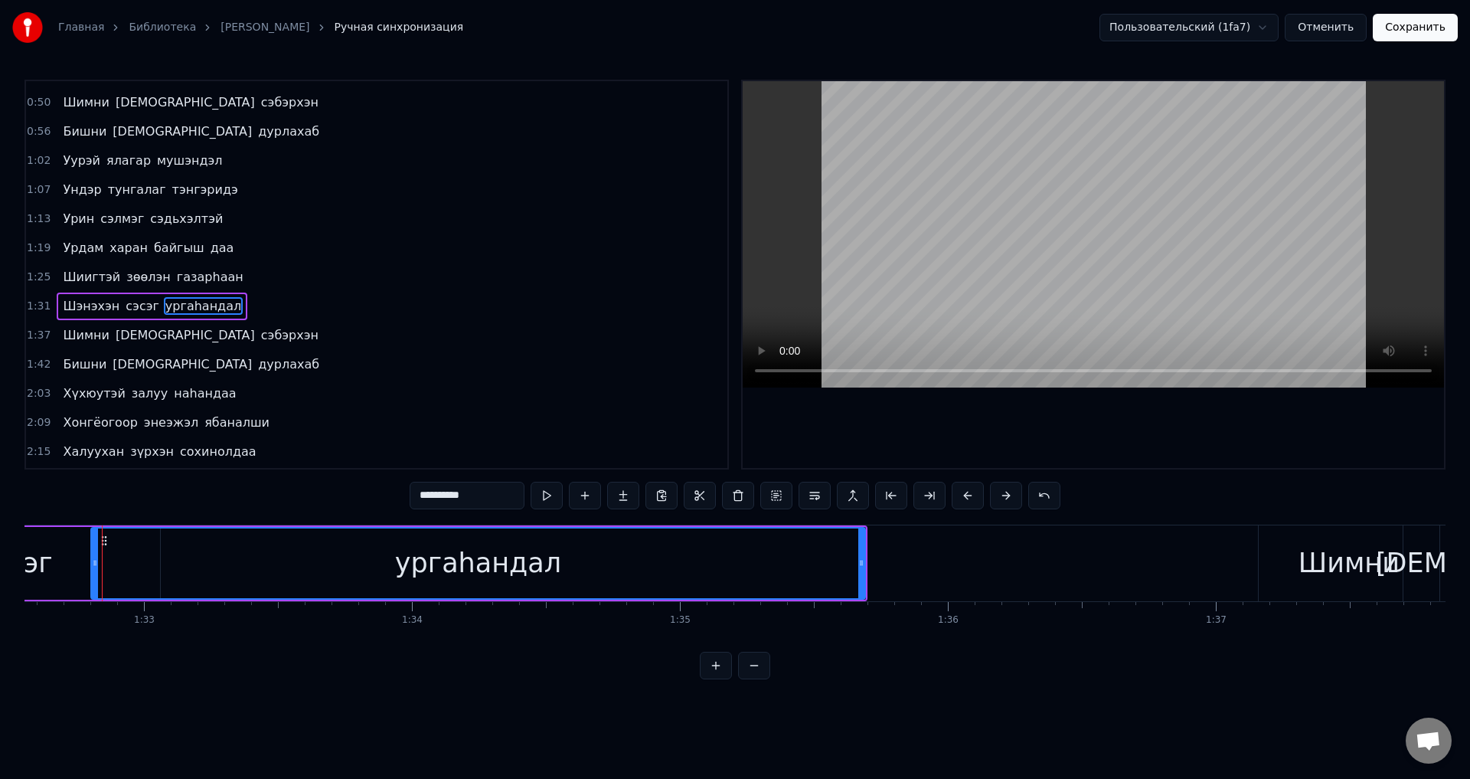
drag, startPoint x: 106, startPoint y: 561, endPoint x: 93, endPoint y: 558, distance: 13.2
click at [93, 558] on icon at bounding box center [95, 563] width 6 height 12
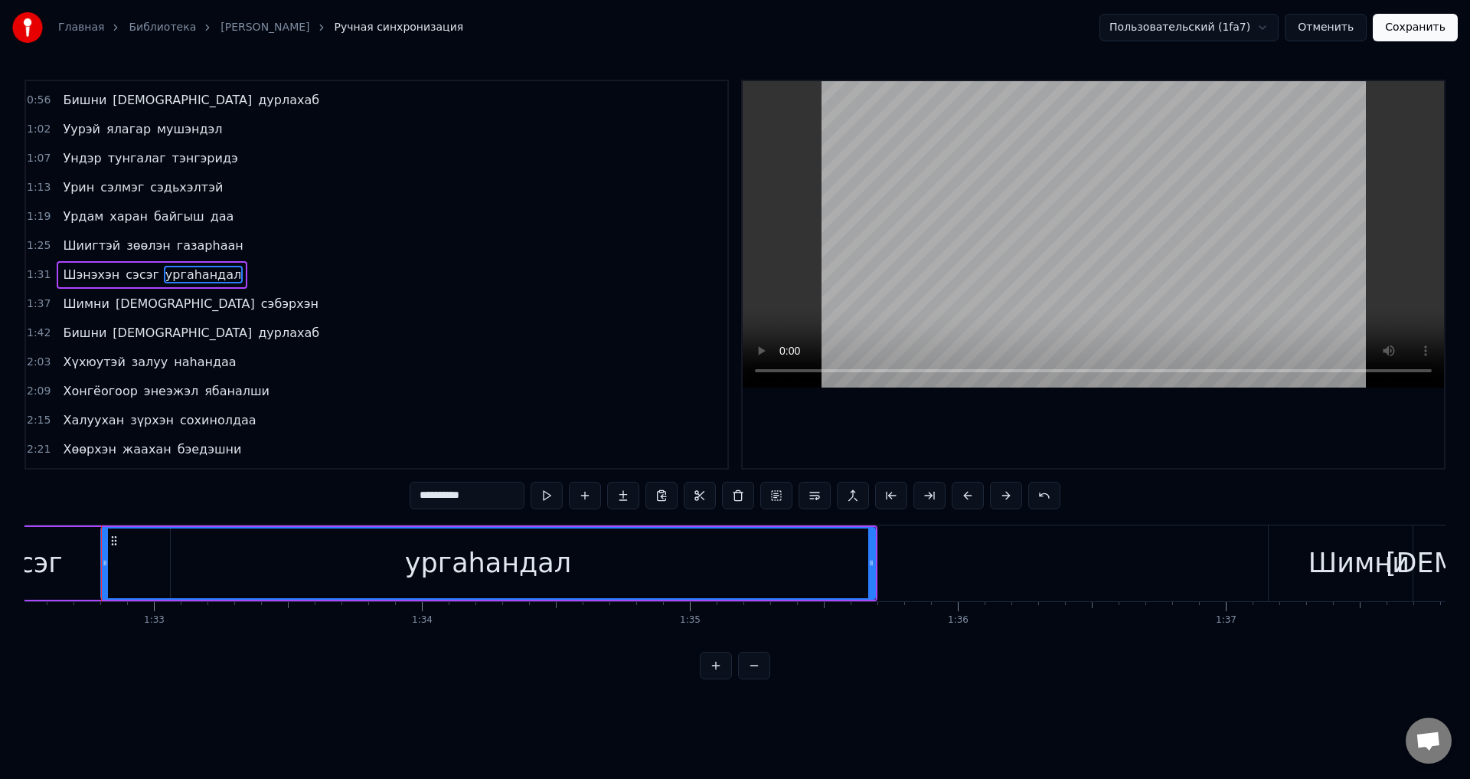
click at [139, 279] on span "сэсэг" at bounding box center [142, 275] width 37 height 18
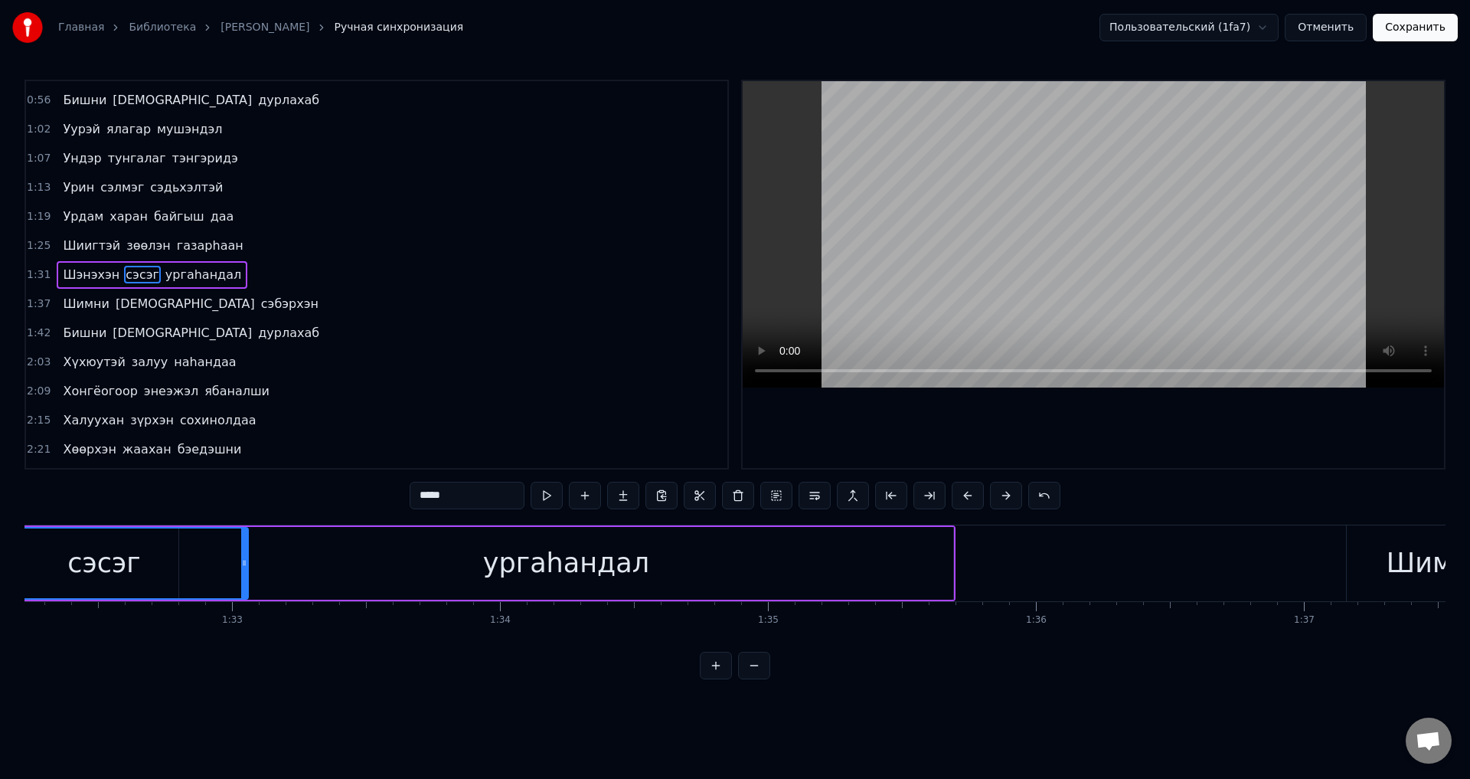
click at [178, 276] on span "ургаhандал" at bounding box center [203, 275] width 79 height 18
type input "**********"
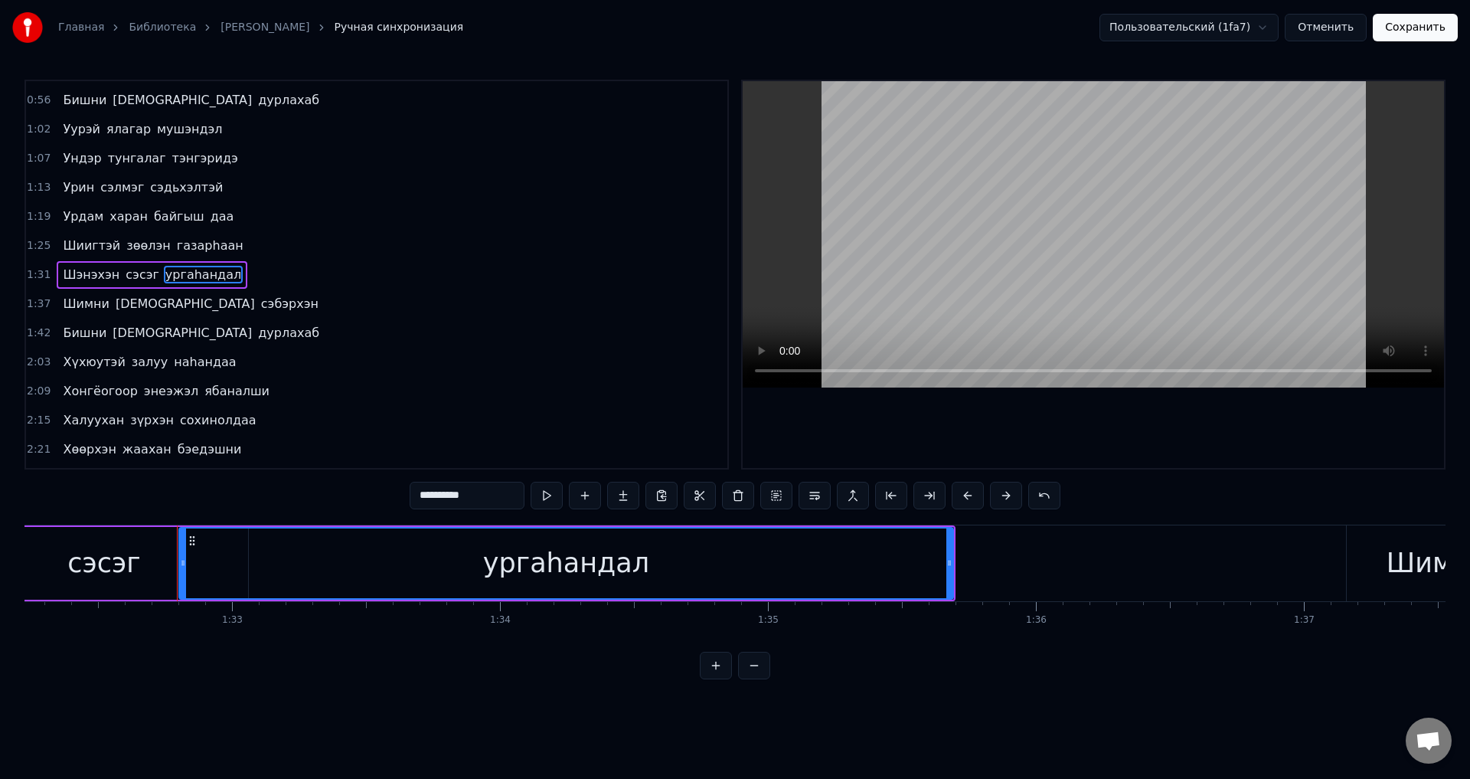
scroll to position [0, 24578]
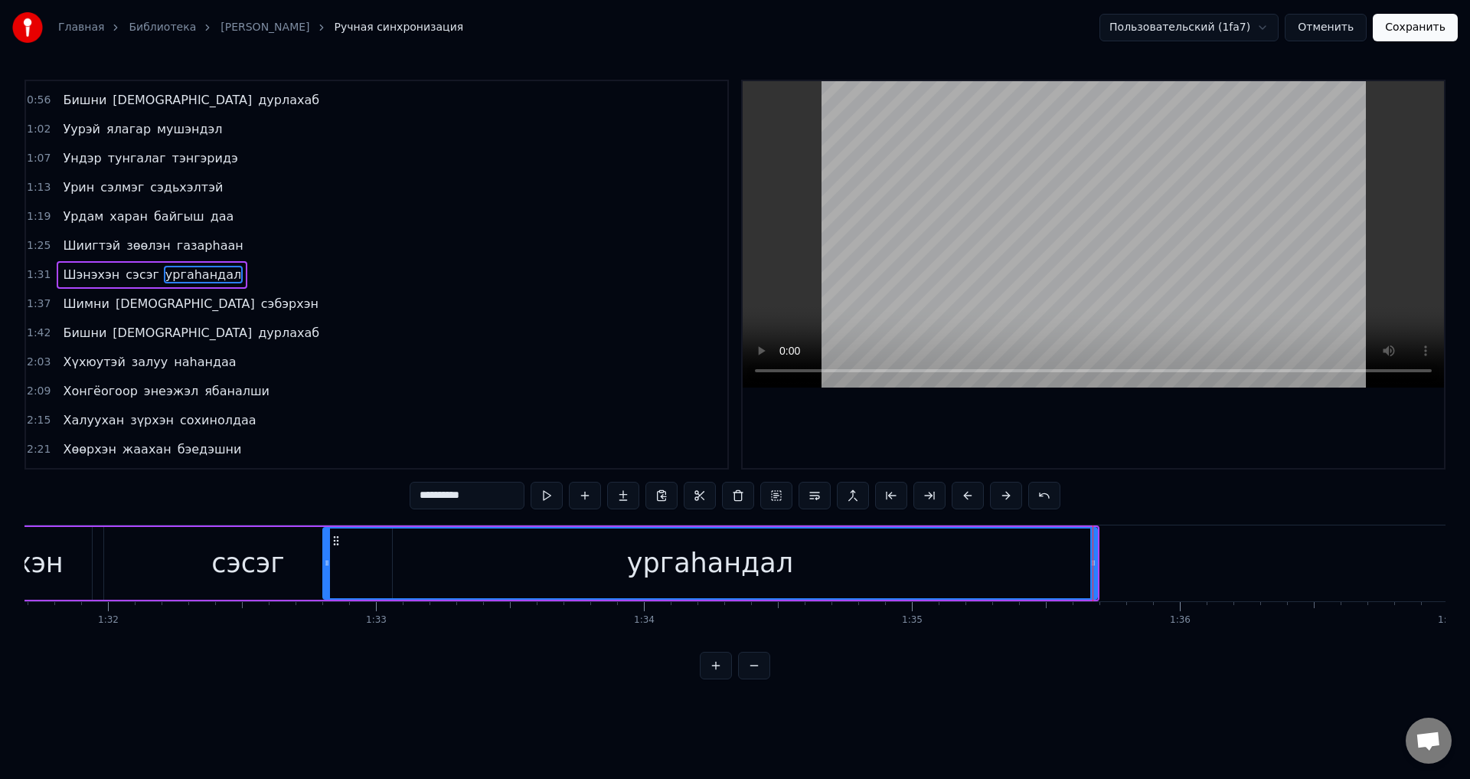
click at [1094, 569] on div at bounding box center [1093, 563] width 1 height 76
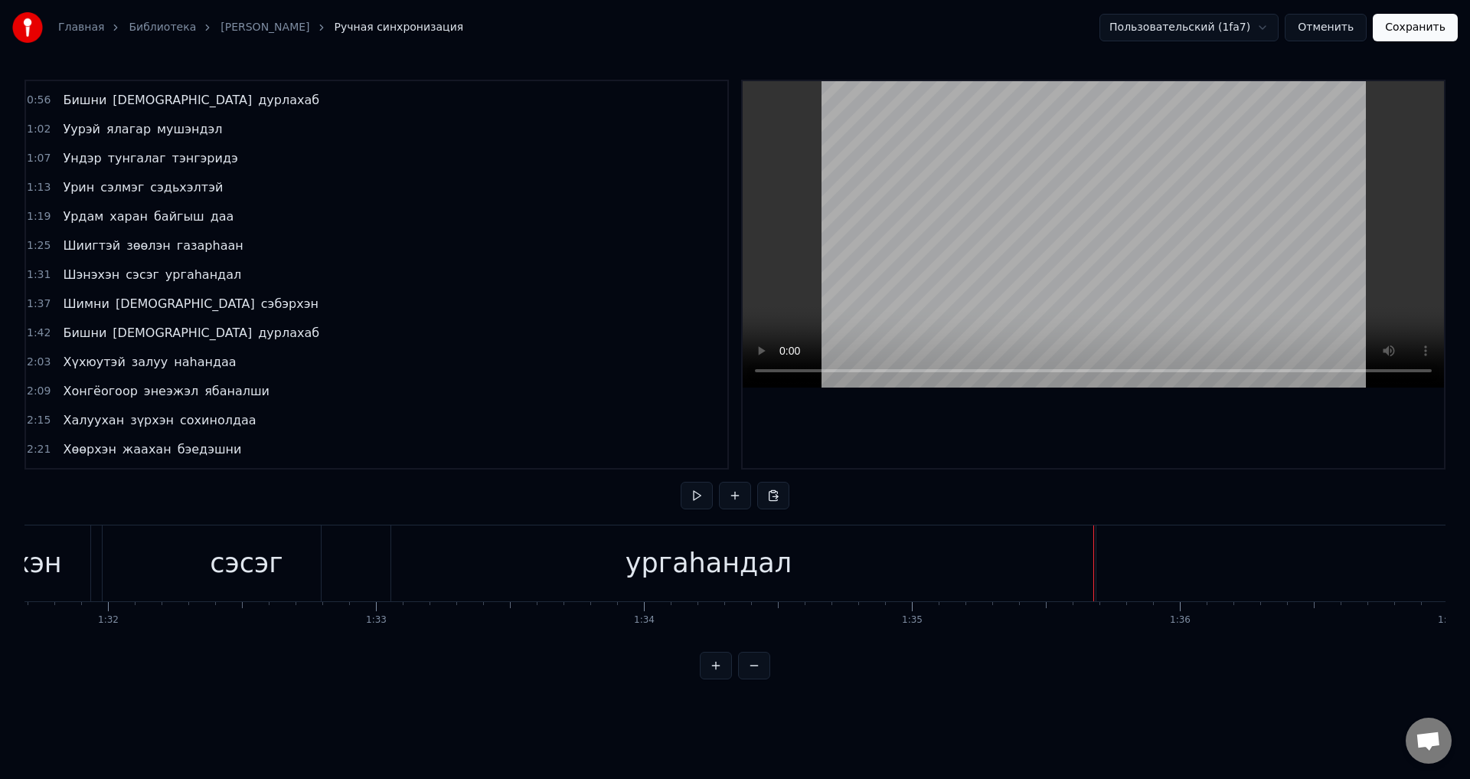
click at [1071, 564] on div "ургаhандал" at bounding box center [709, 563] width 774 height 76
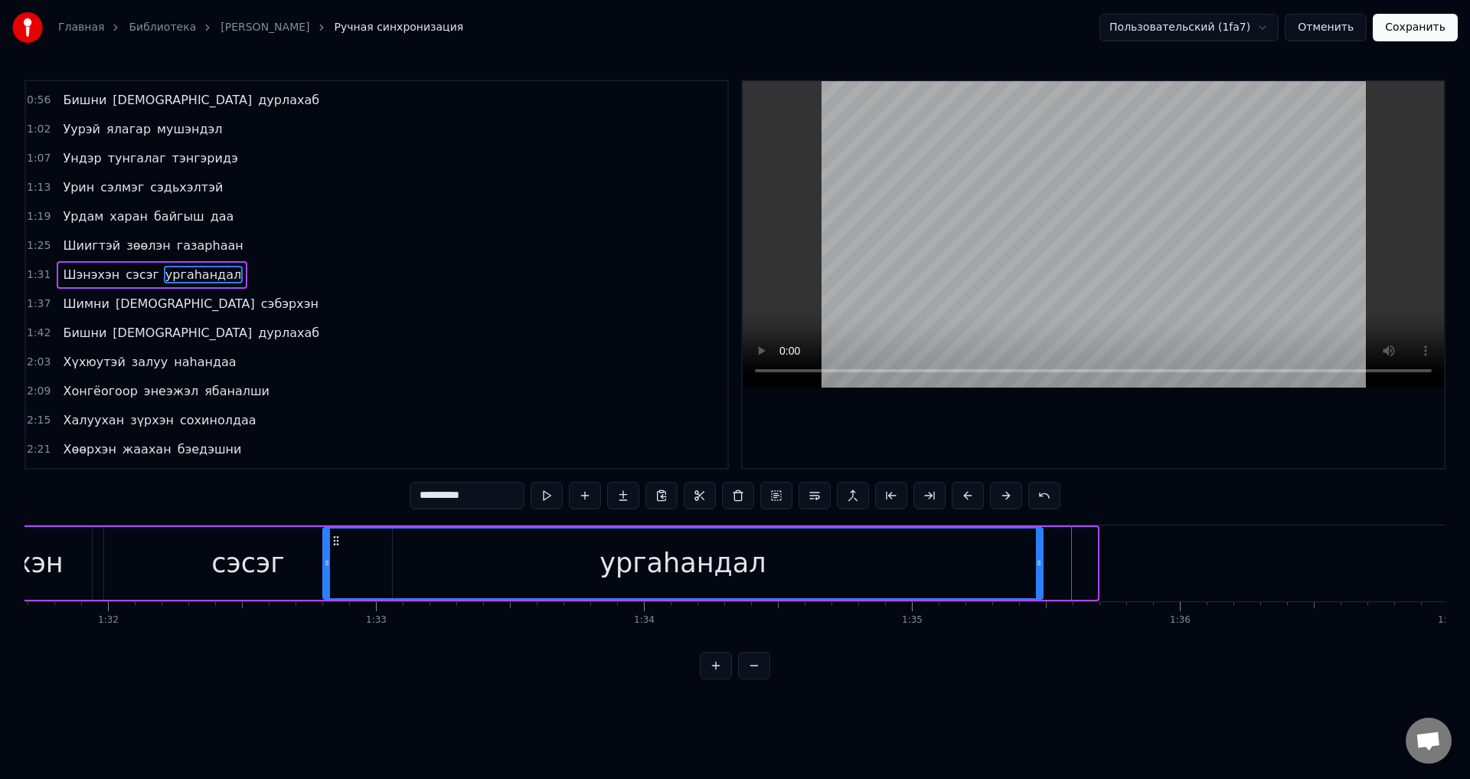
drag, startPoint x: 1094, startPoint y: 567, endPoint x: 1039, endPoint y: 567, distance: 54.4
click at [1039, 567] on icon at bounding box center [1039, 563] width 6 height 12
click at [125, 270] on span "сэсэг" at bounding box center [142, 275] width 37 height 18
click at [167, 270] on span "ургаhандал" at bounding box center [203, 275] width 79 height 18
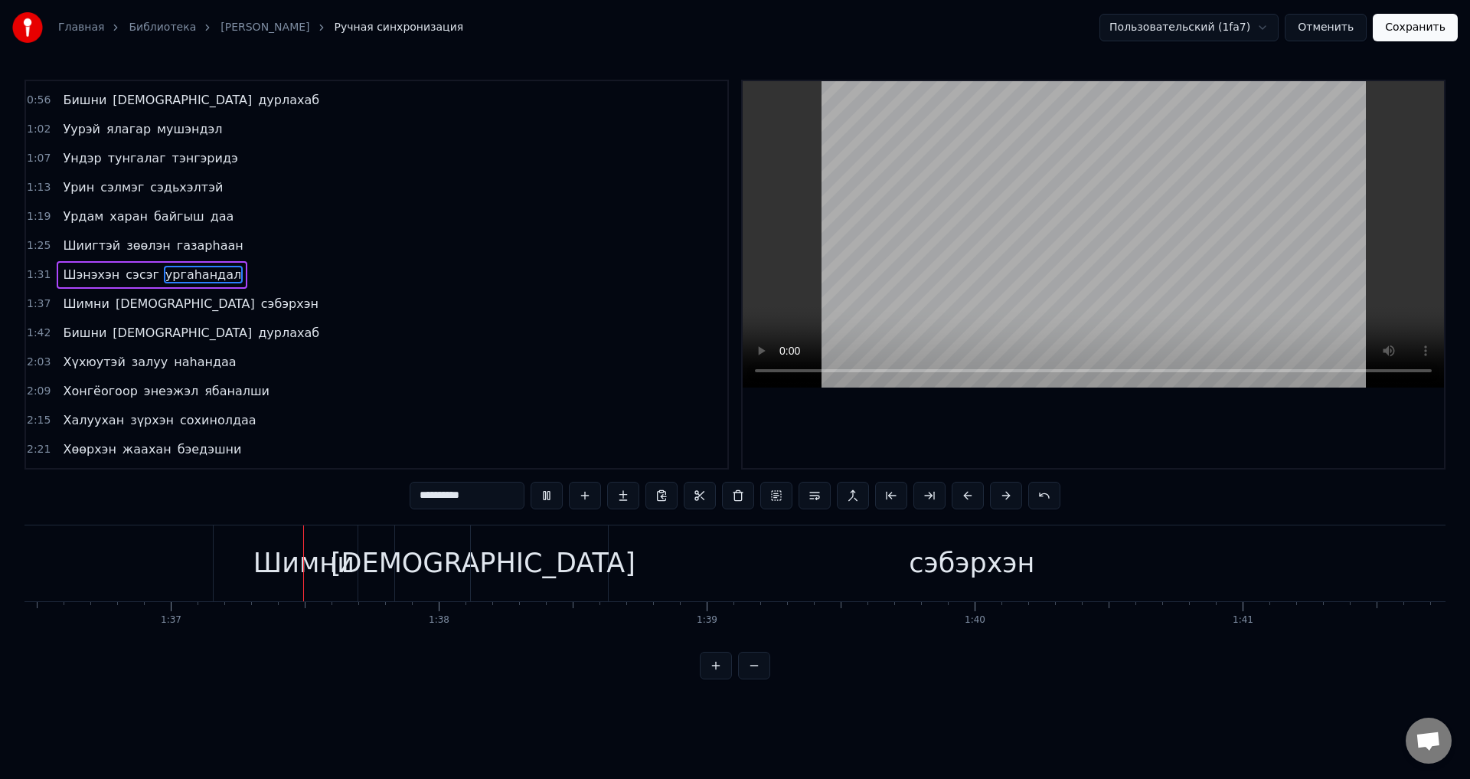
scroll to position [0, 25884]
click at [260, 307] on span "сэбэрхэн" at bounding box center [290, 304] width 61 height 18
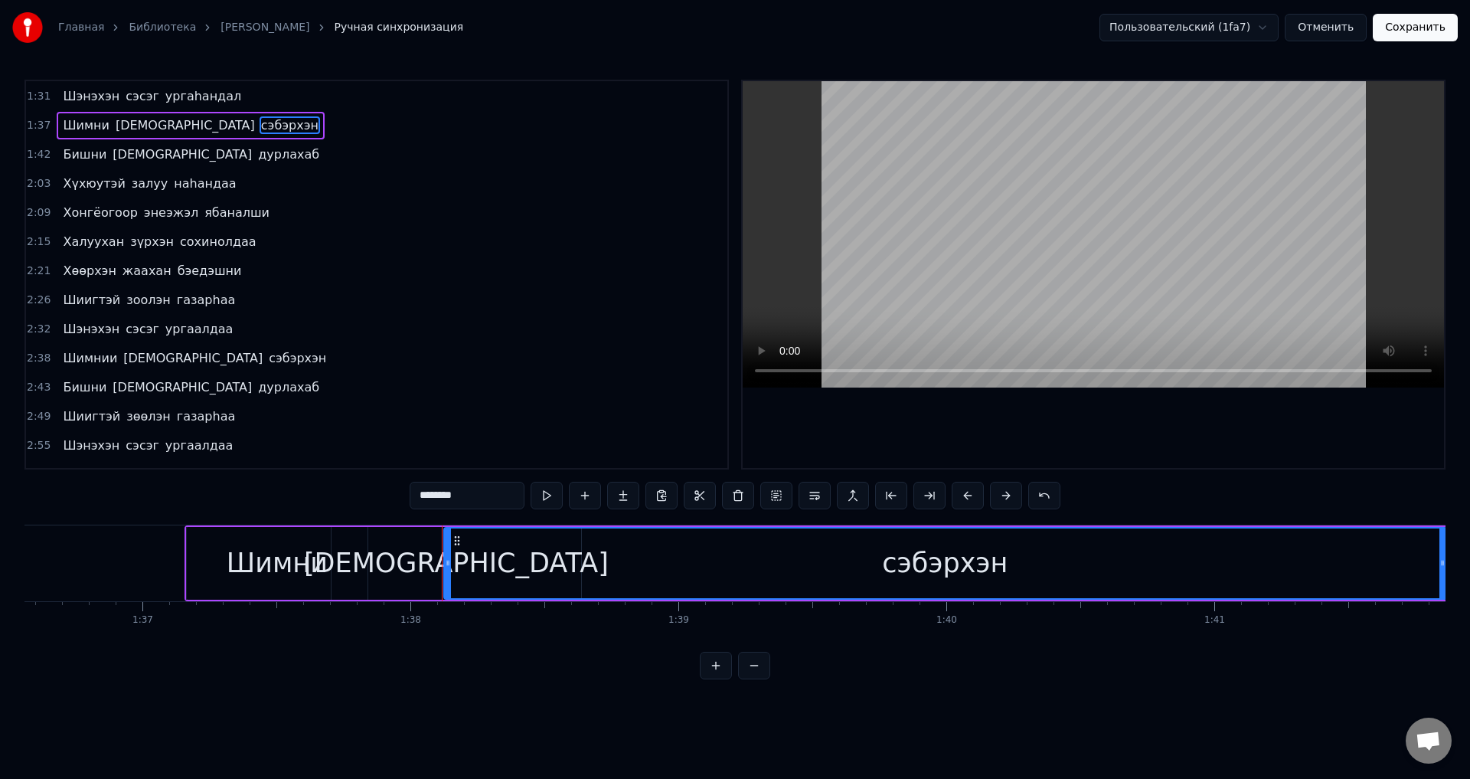
scroll to position [381, 0]
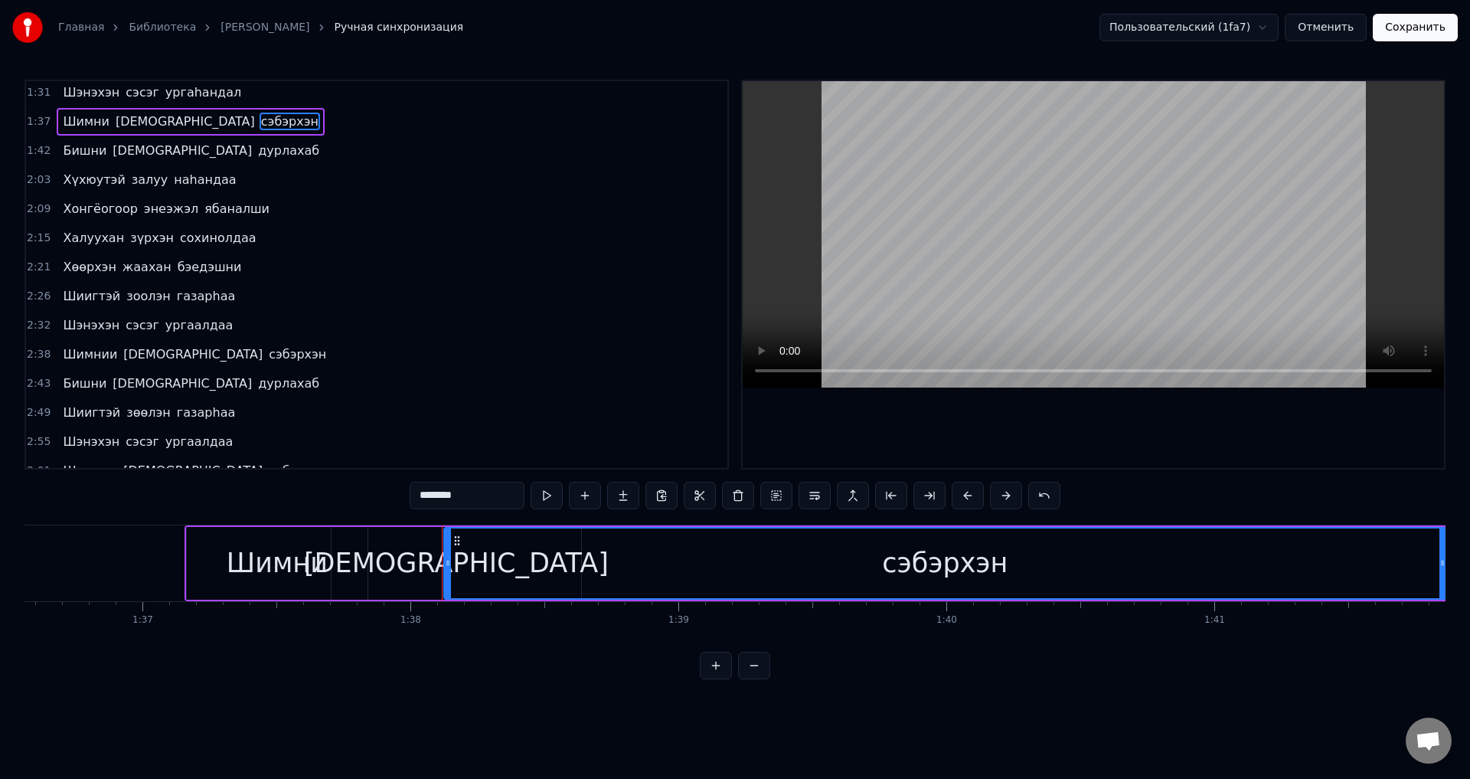
click at [855, 577] on div "сэбэрхэн" at bounding box center [945, 563] width 1001 height 70
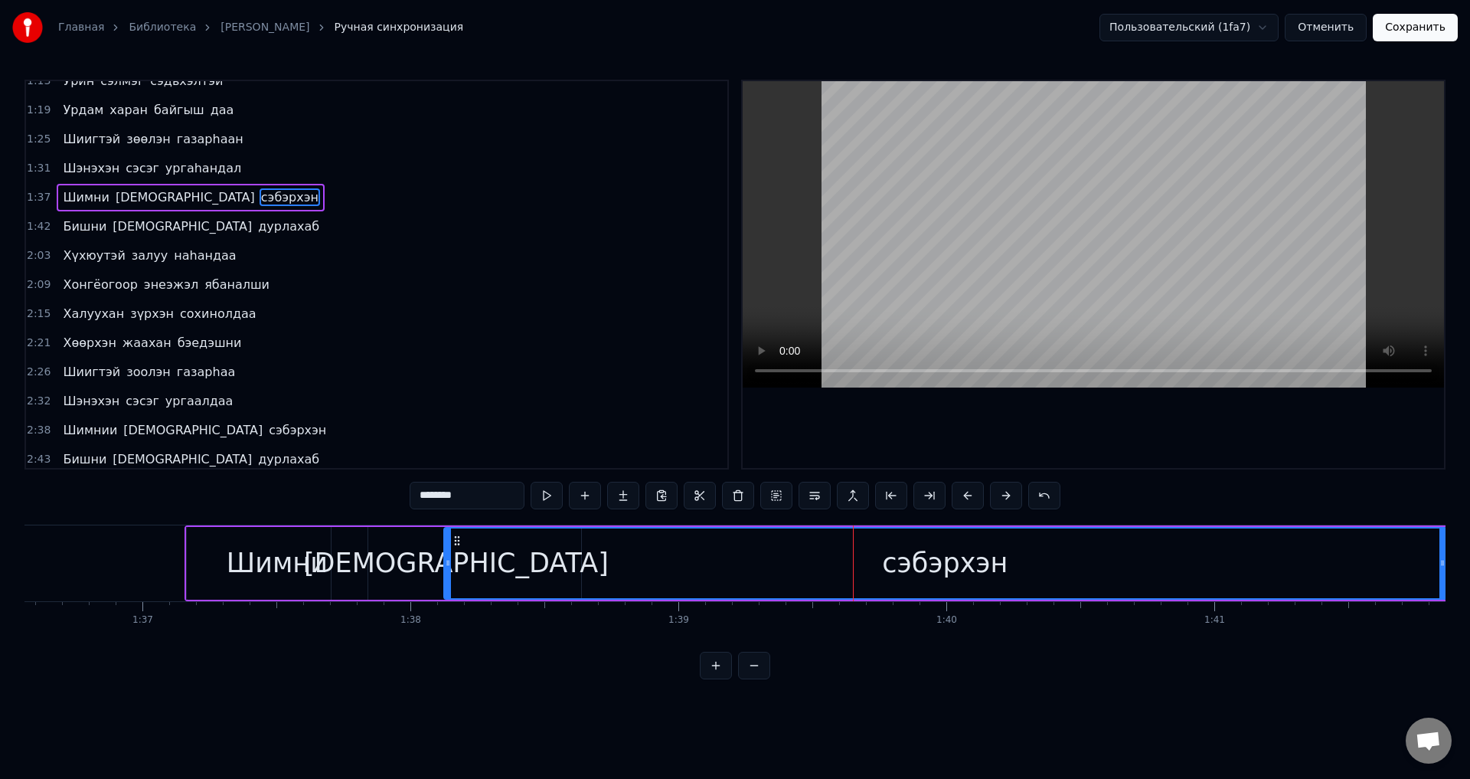
scroll to position [228, 0]
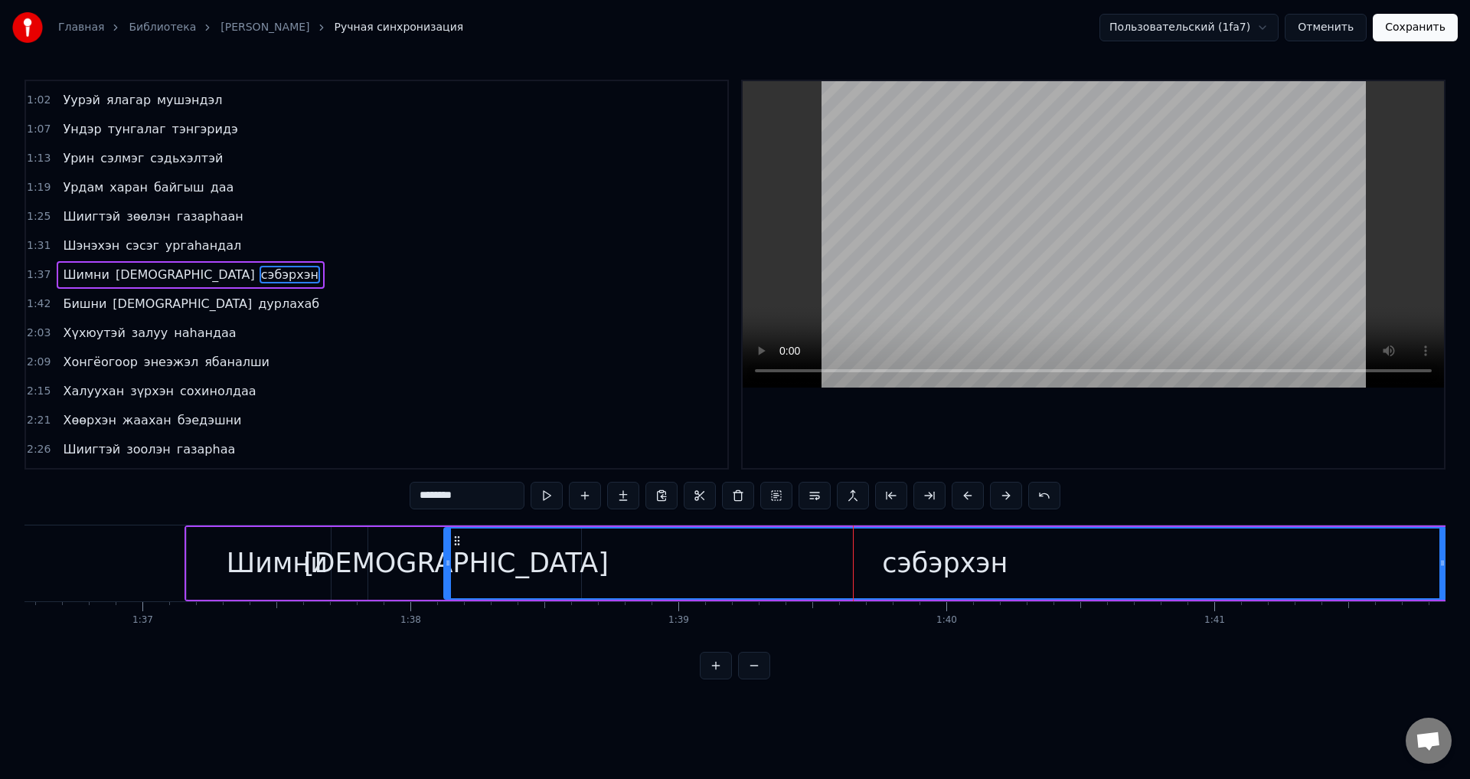
click at [434, 567] on div "[DEMOGRAPHIC_DATA]" at bounding box center [456, 563] width 305 height 41
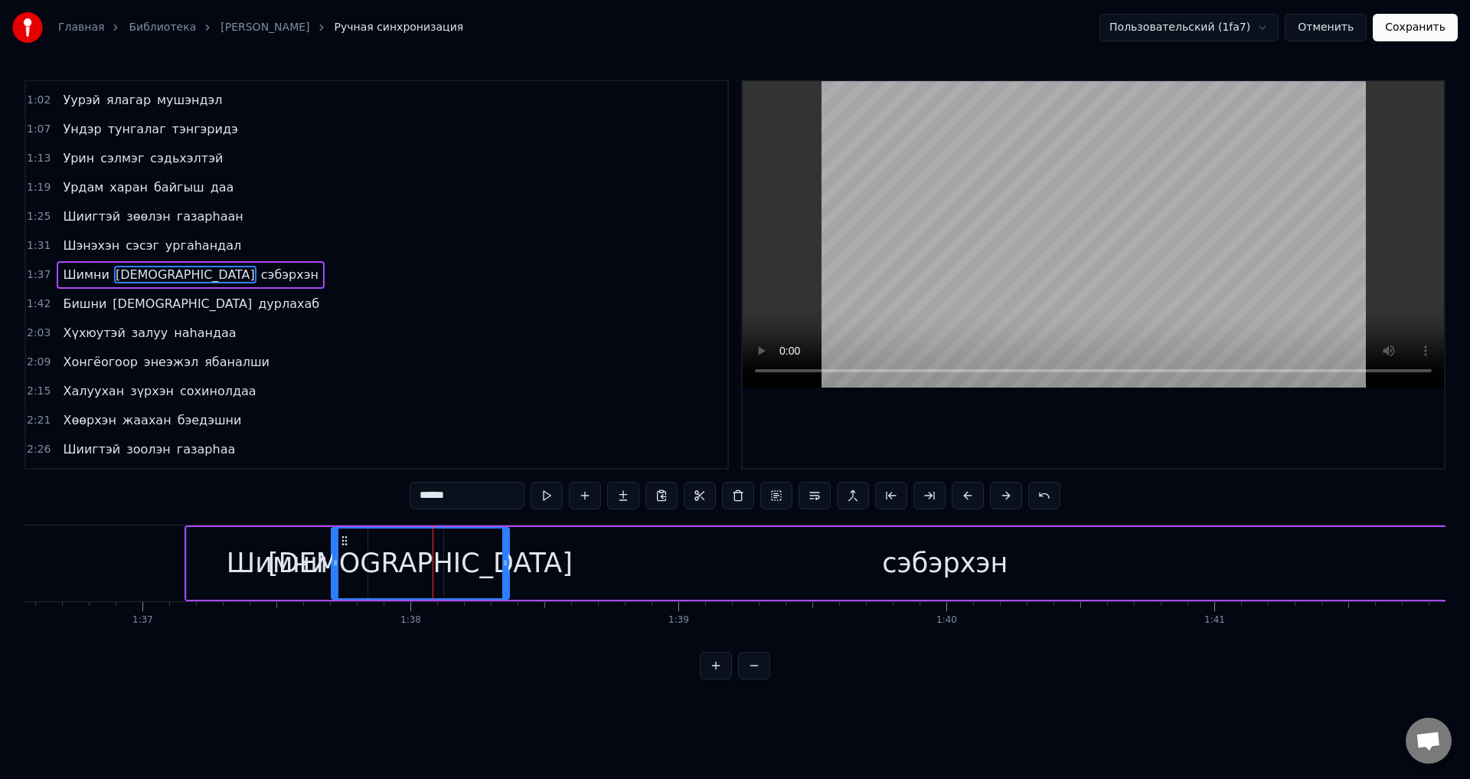
drag, startPoint x: 576, startPoint y: 571, endPoint x: 519, endPoint y: 577, distance: 56.9
click at [502, 571] on div at bounding box center [505, 563] width 6 height 70
click at [541, 581] on div "сэбэрхэн" at bounding box center [945, 563] width 1003 height 73
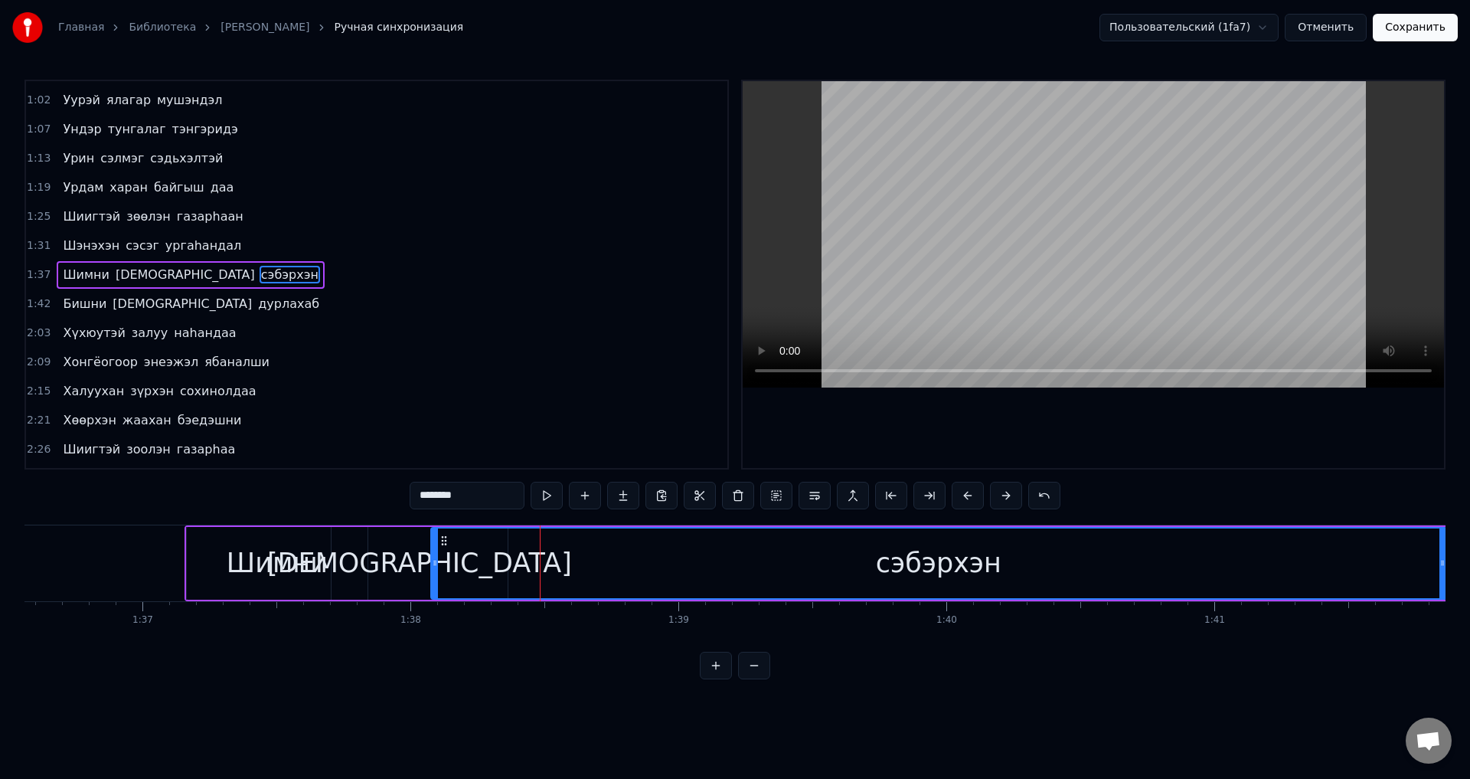
drag, startPoint x: 449, startPoint y: 581, endPoint x: 436, endPoint y: 581, distance: 13.0
click at [436, 581] on div at bounding box center [435, 563] width 6 height 70
click at [617, 564] on div "сэбэрхэн" at bounding box center [939, 563] width 1014 height 70
click at [378, 579] on div "[DEMOGRAPHIC_DATA]" at bounding box center [419, 563] width 305 height 41
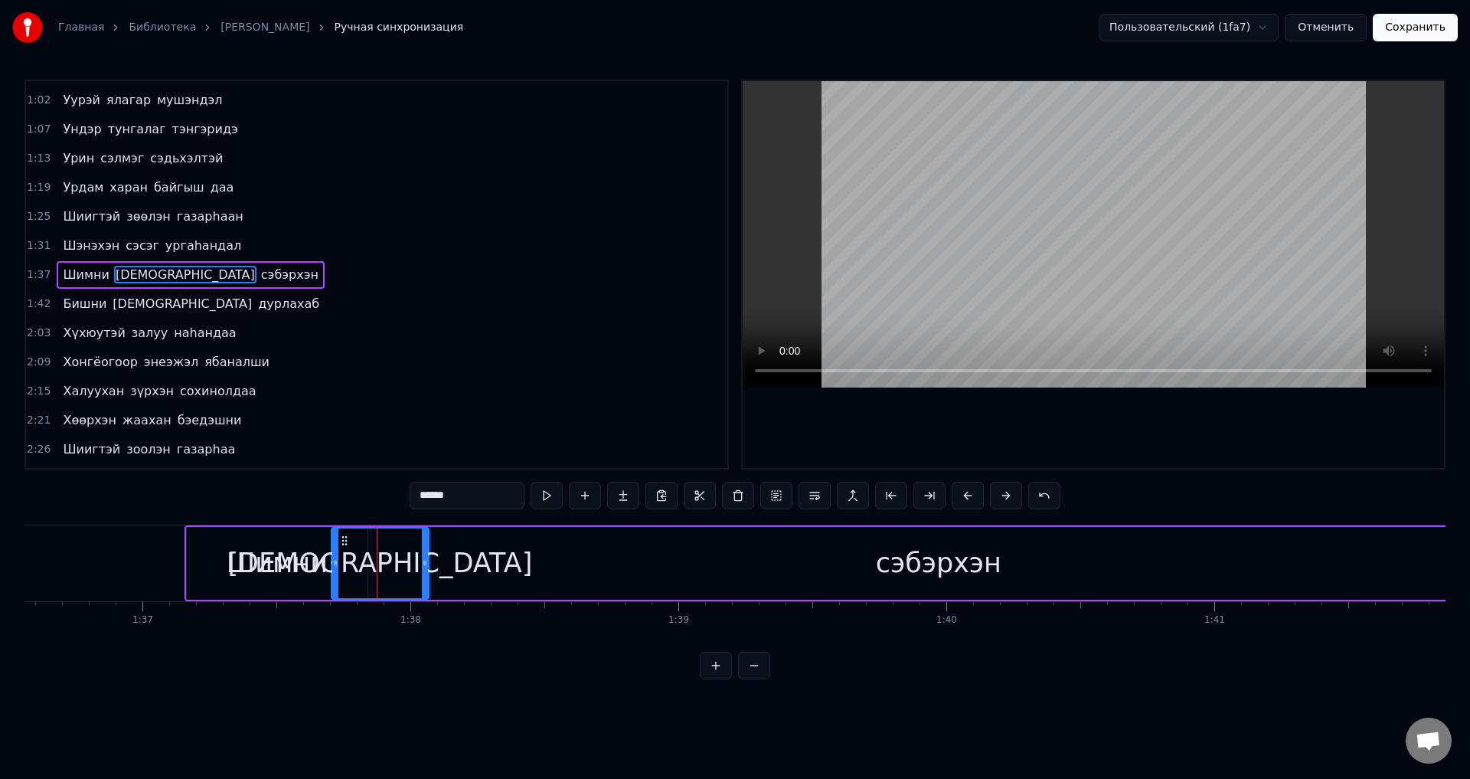
drag, startPoint x: 502, startPoint y: 561, endPoint x: 476, endPoint y: 561, distance: 26.1
click at [424, 574] on div at bounding box center [425, 563] width 6 height 70
click at [487, 558] on div "сэбэрхэн" at bounding box center [939, 563] width 1016 height 73
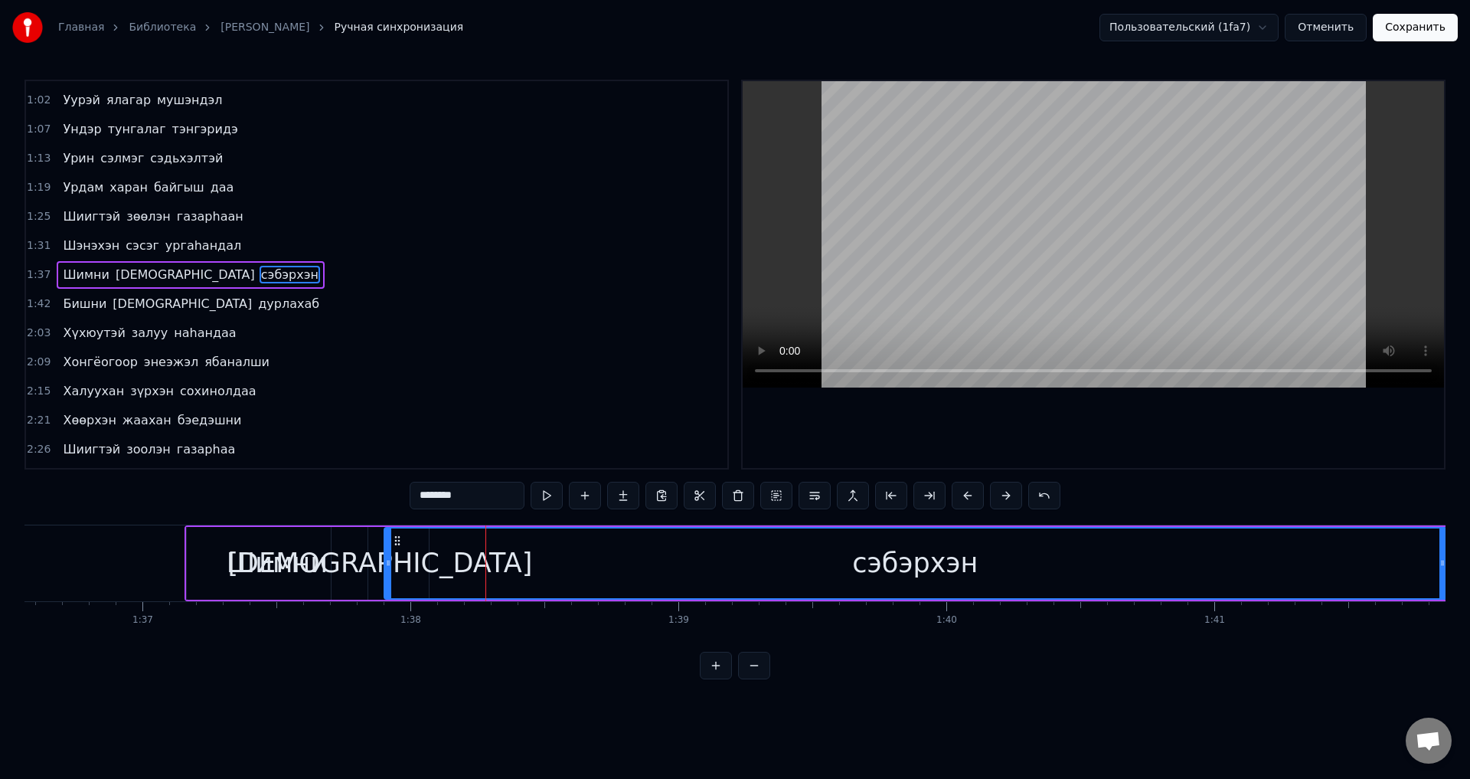
drag, startPoint x: 433, startPoint y: 567, endPoint x: 386, endPoint y: 568, distance: 46.7
click at [386, 568] on icon at bounding box center [388, 563] width 6 height 12
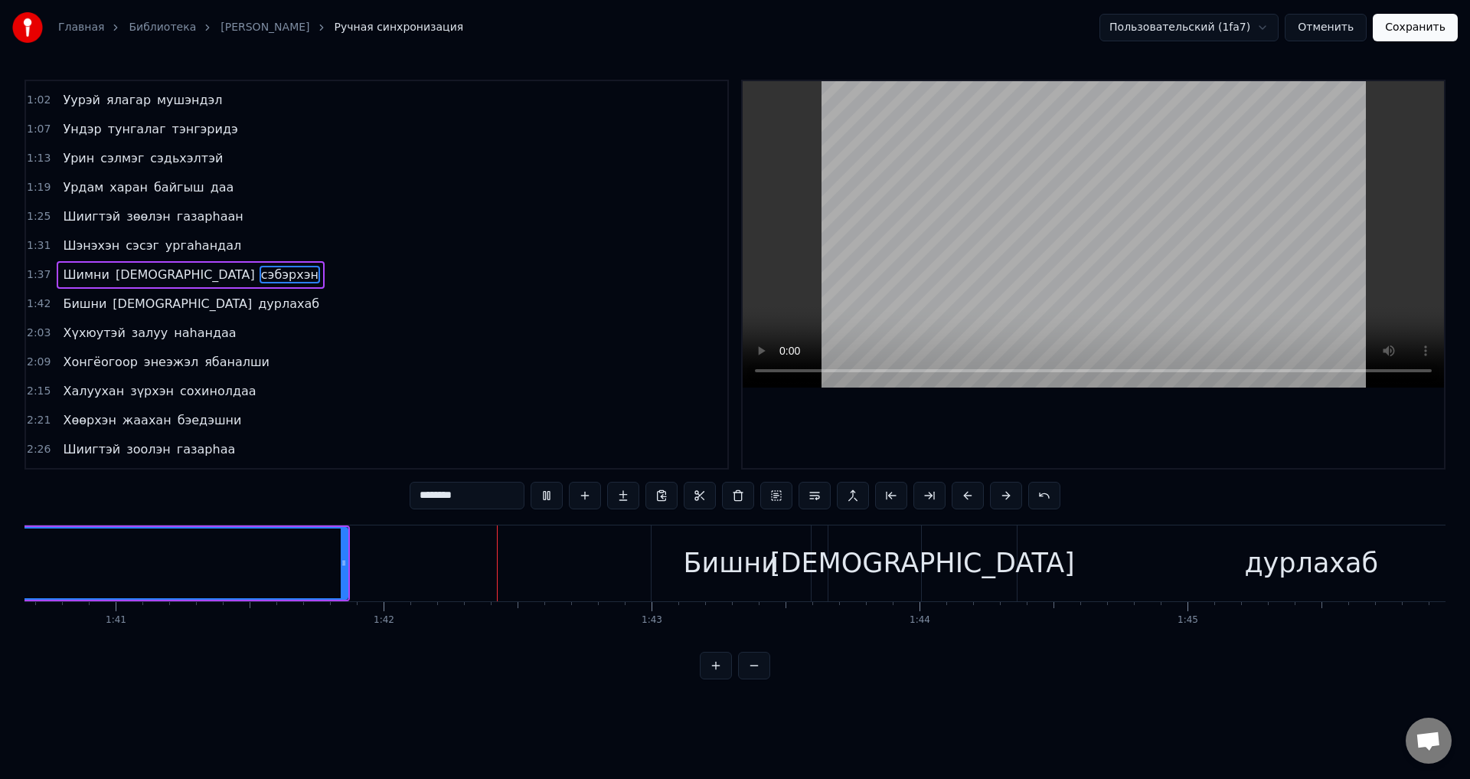
scroll to position [0, 27179]
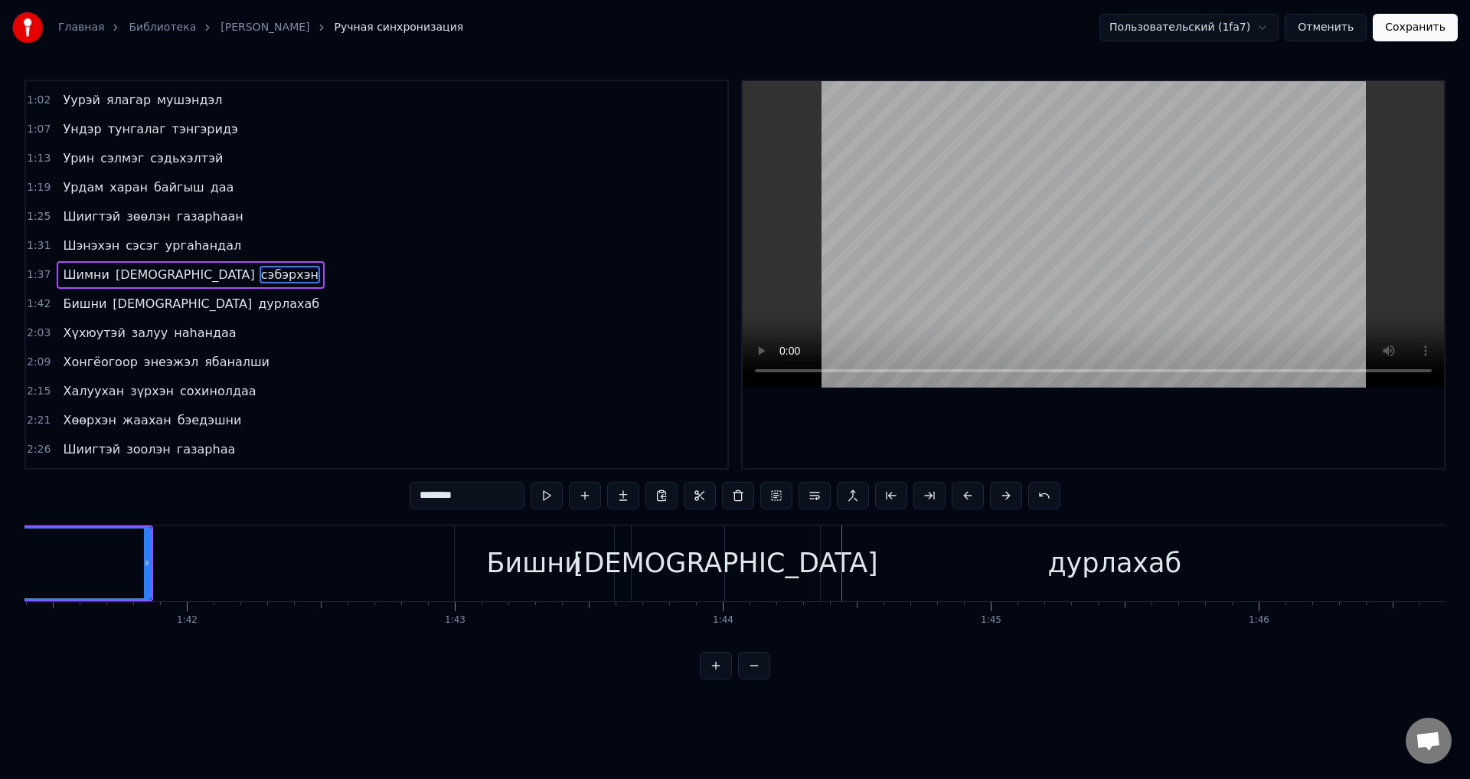
click at [260, 276] on span "сэбэрхэн" at bounding box center [290, 275] width 61 height 18
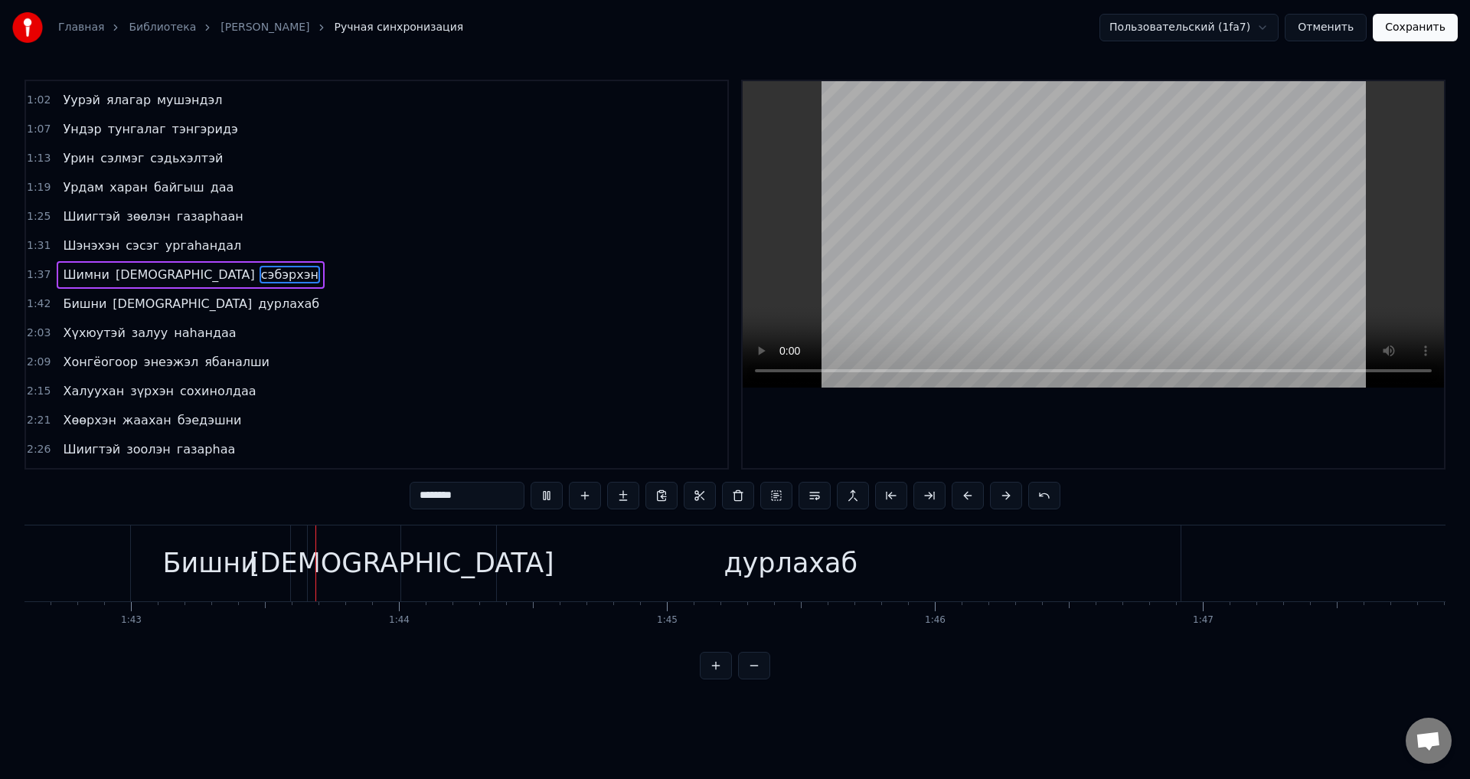
scroll to position [0, 27509]
click at [613, 558] on div "дурлахаб" at bounding box center [786, 563] width 780 height 76
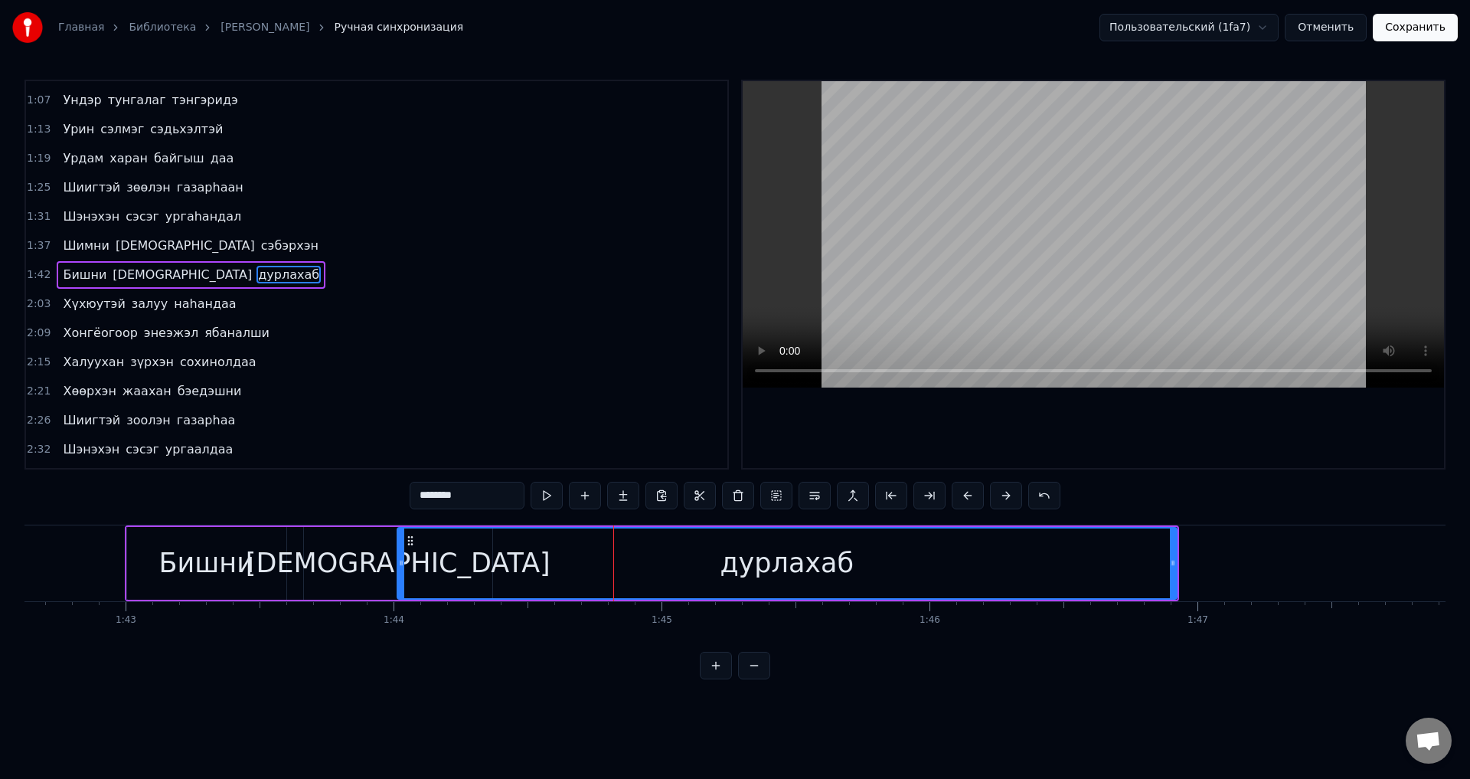
click at [365, 561] on div "[DEMOGRAPHIC_DATA]" at bounding box center [398, 563] width 305 height 41
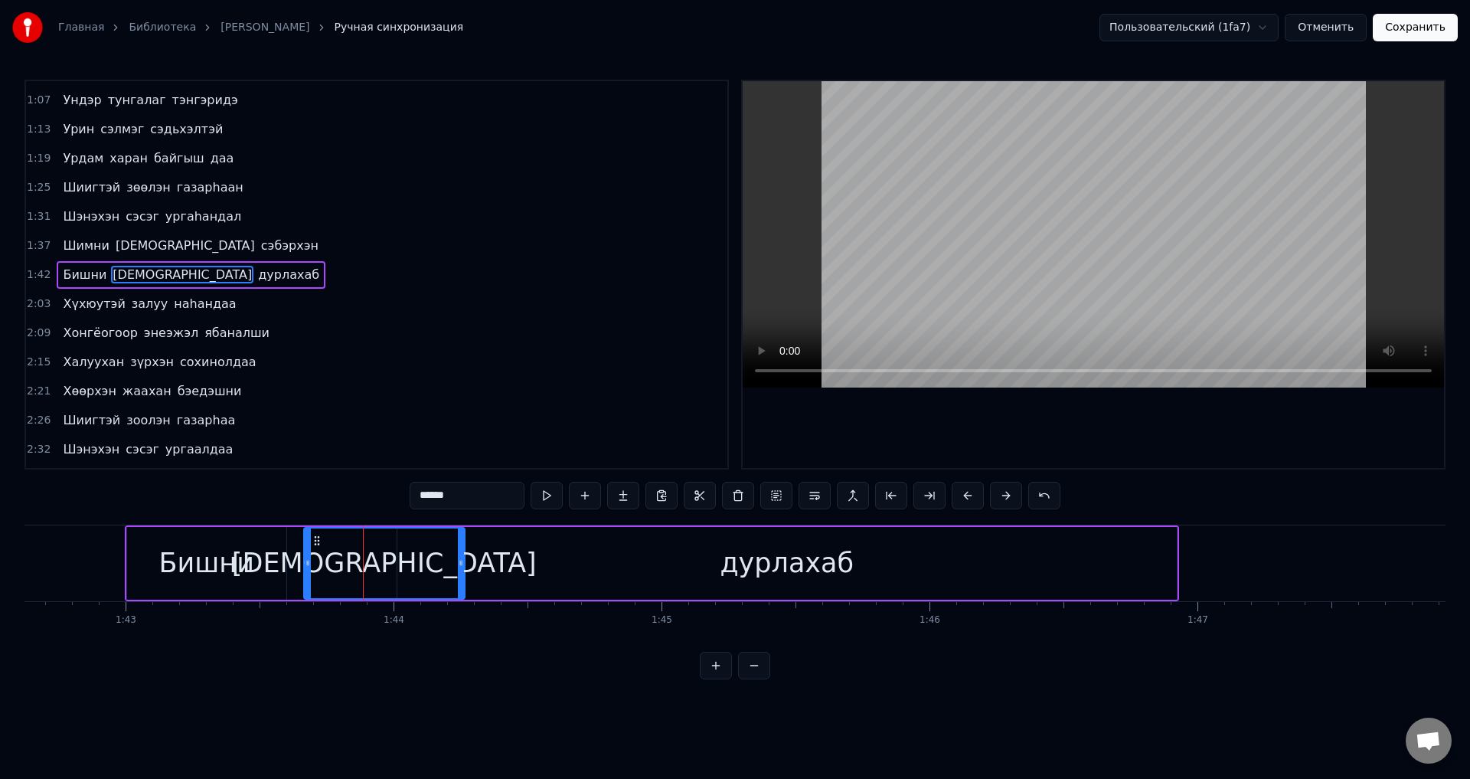
drag, startPoint x: 488, startPoint y: 560, endPoint x: 467, endPoint y: 564, distance: 21.2
click at [459, 564] on icon at bounding box center [461, 563] width 6 height 12
click at [496, 558] on div "дурлахаб" at bounding box center [787, 563] width 780 height 73
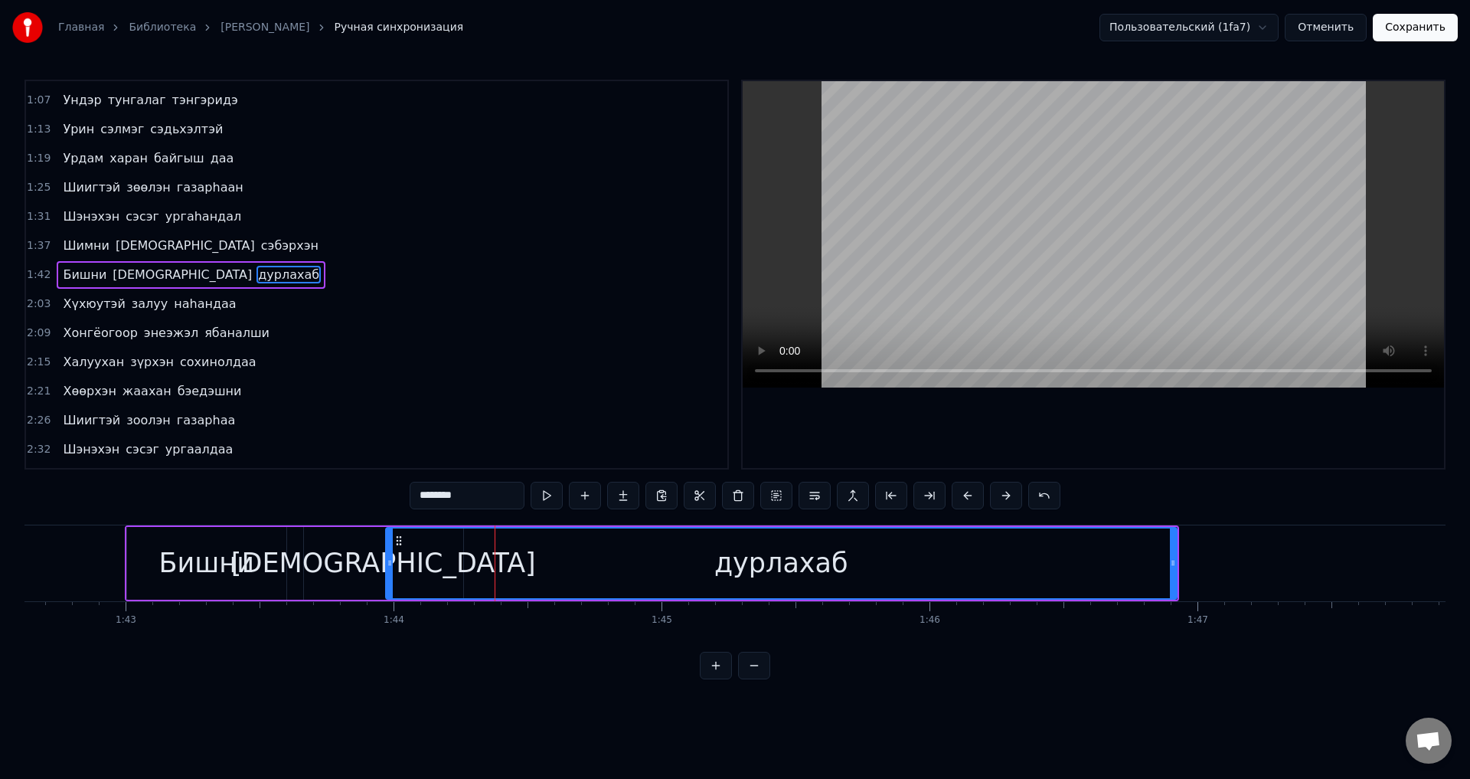
drag, startPoint x: 402, startPoint y: 575, endPoint x: 391, endPoint y: 574, distance: 11.5
click at [391, 574] on div at bounding box center [390, 563] width 6 height 70
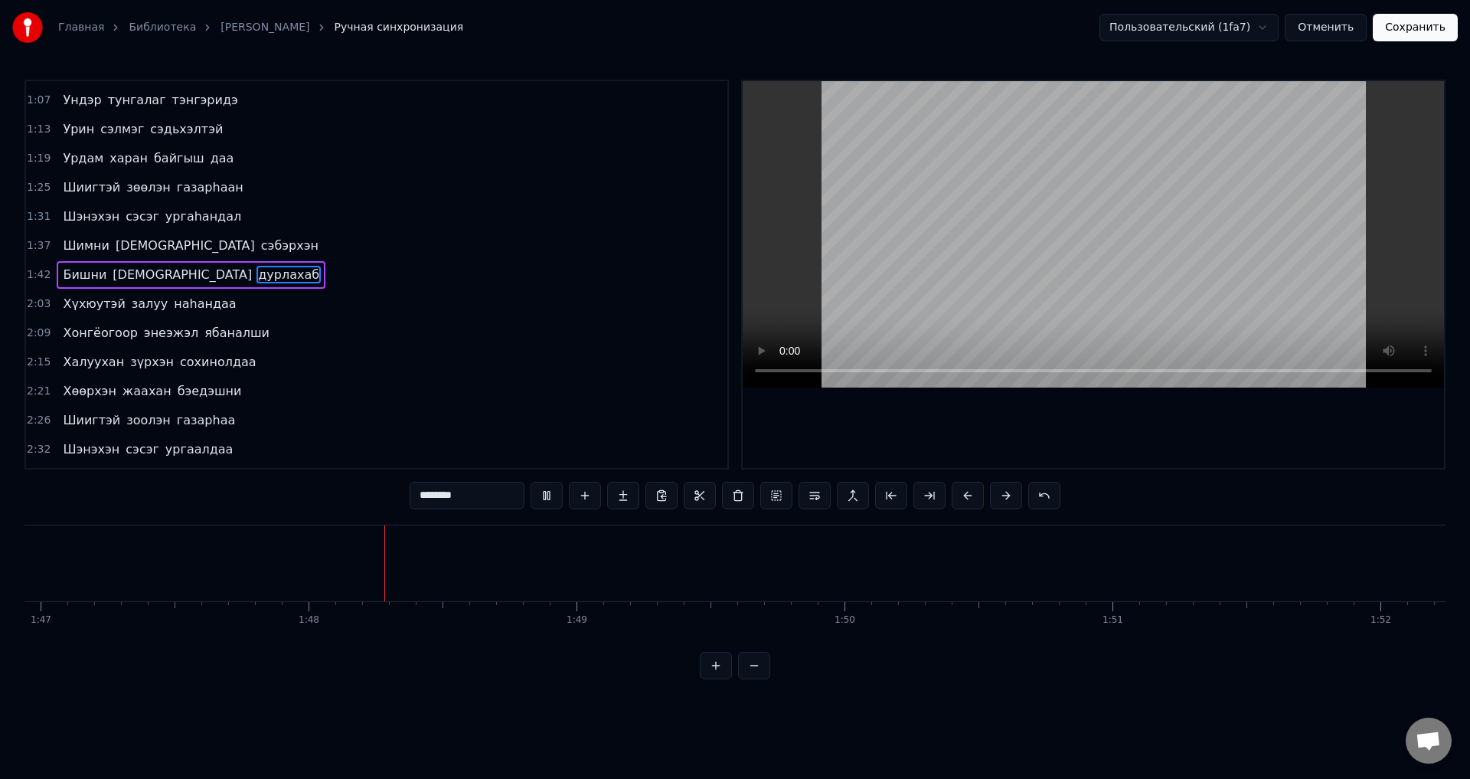
scroll to position [0, 28791]
click at [97, 310] on span "Хүхюутэй" at bounding box center [93, 304] width 65 height 18
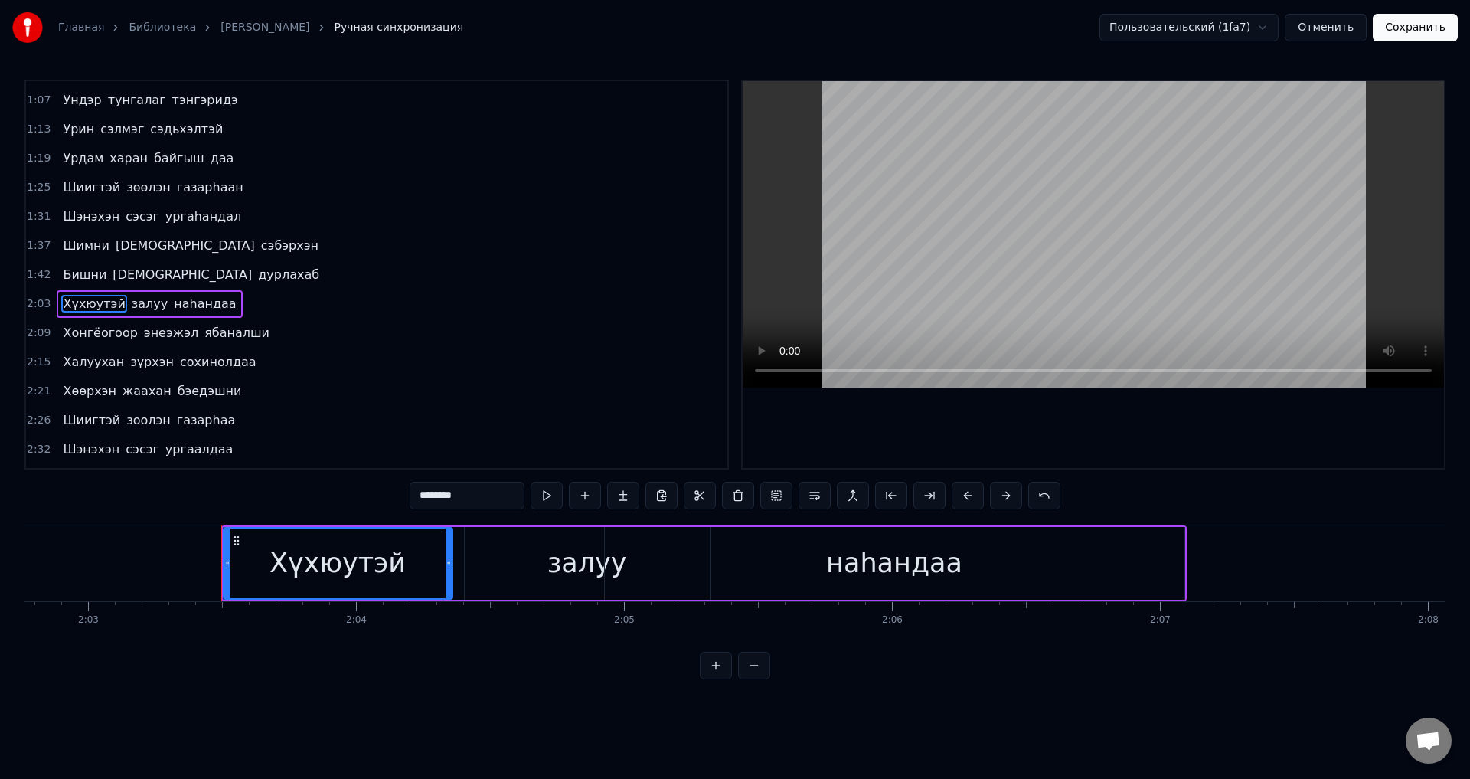
scroll to position [0, 33027]
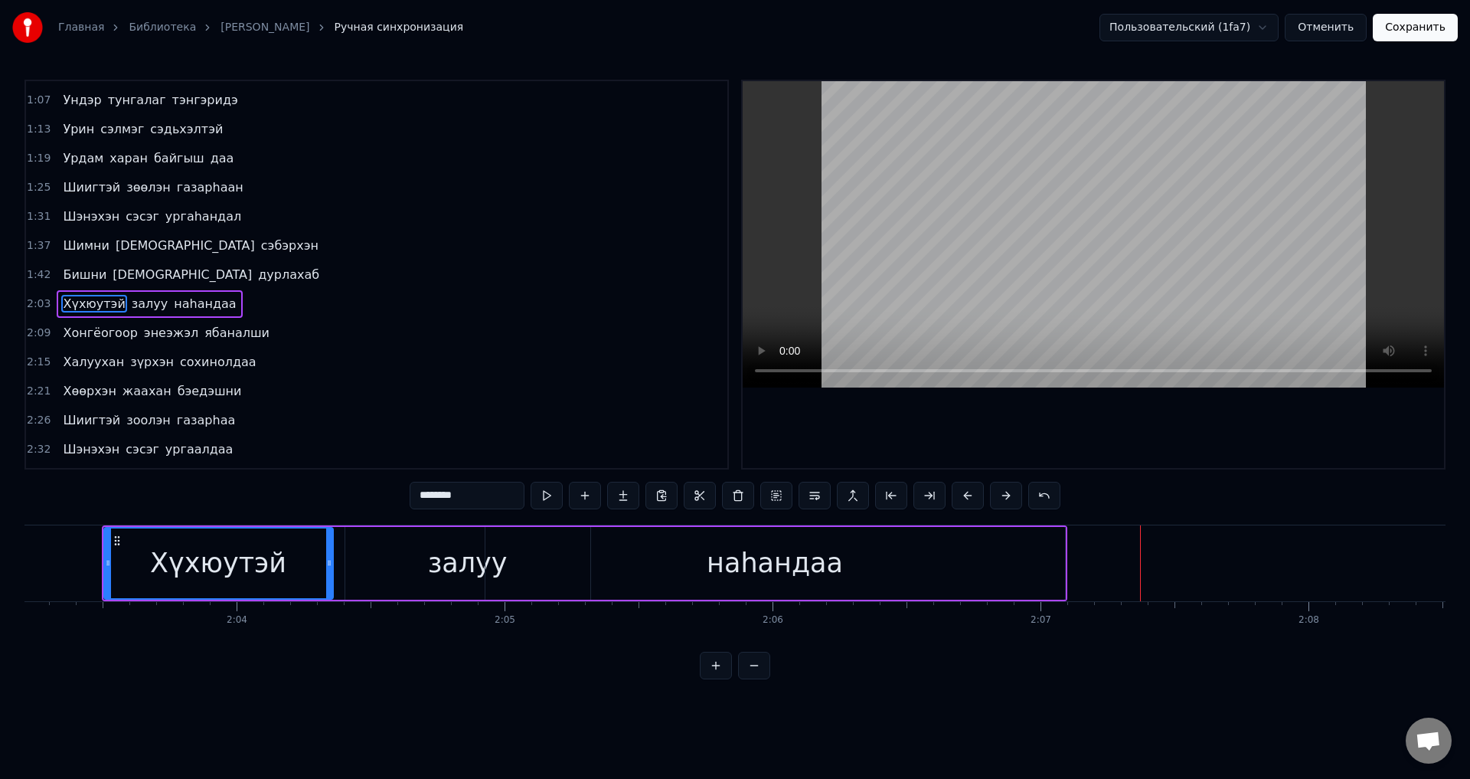
click at [669, 558] on div "наhандаа" at bounding box center [776, 563] width 580 height 73
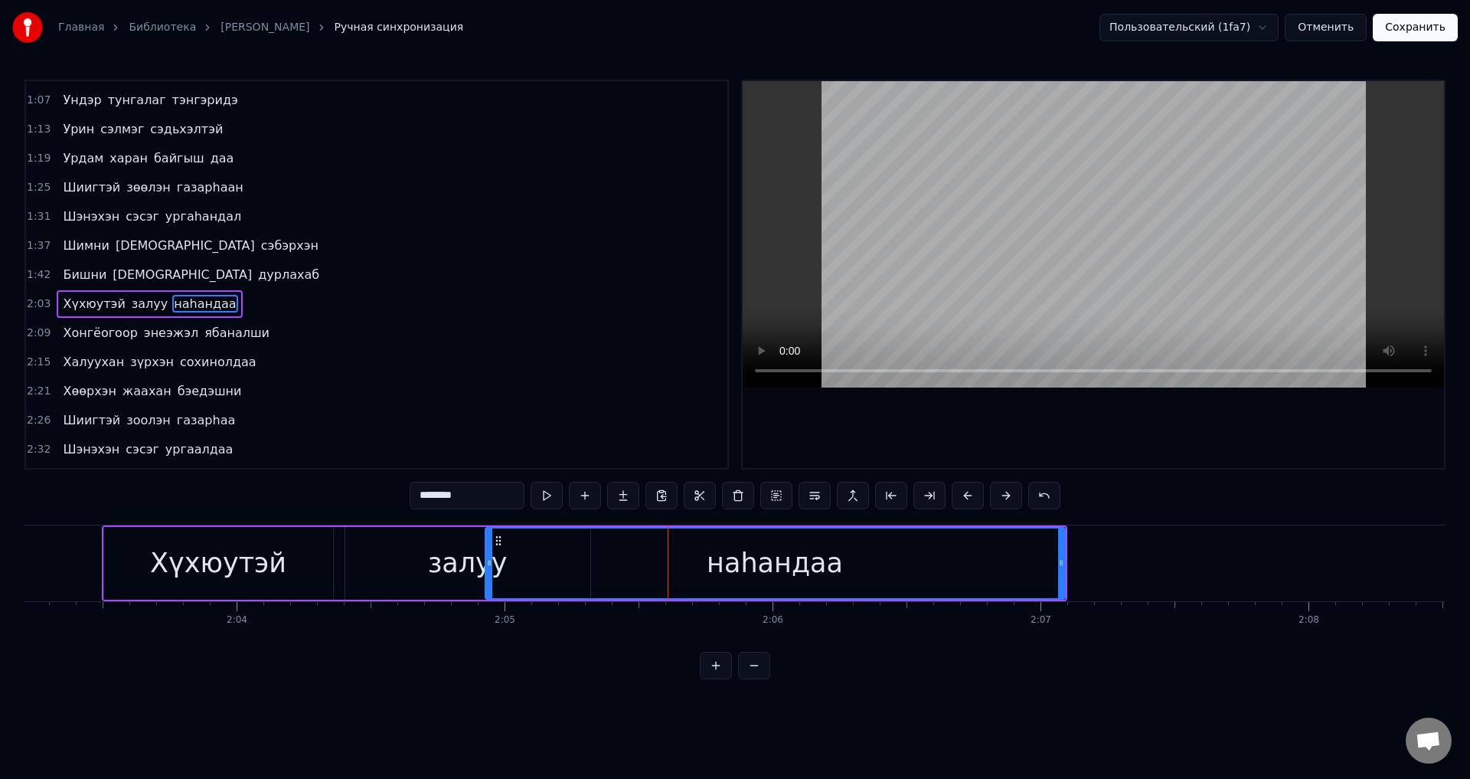
scroll to position [286, 0]
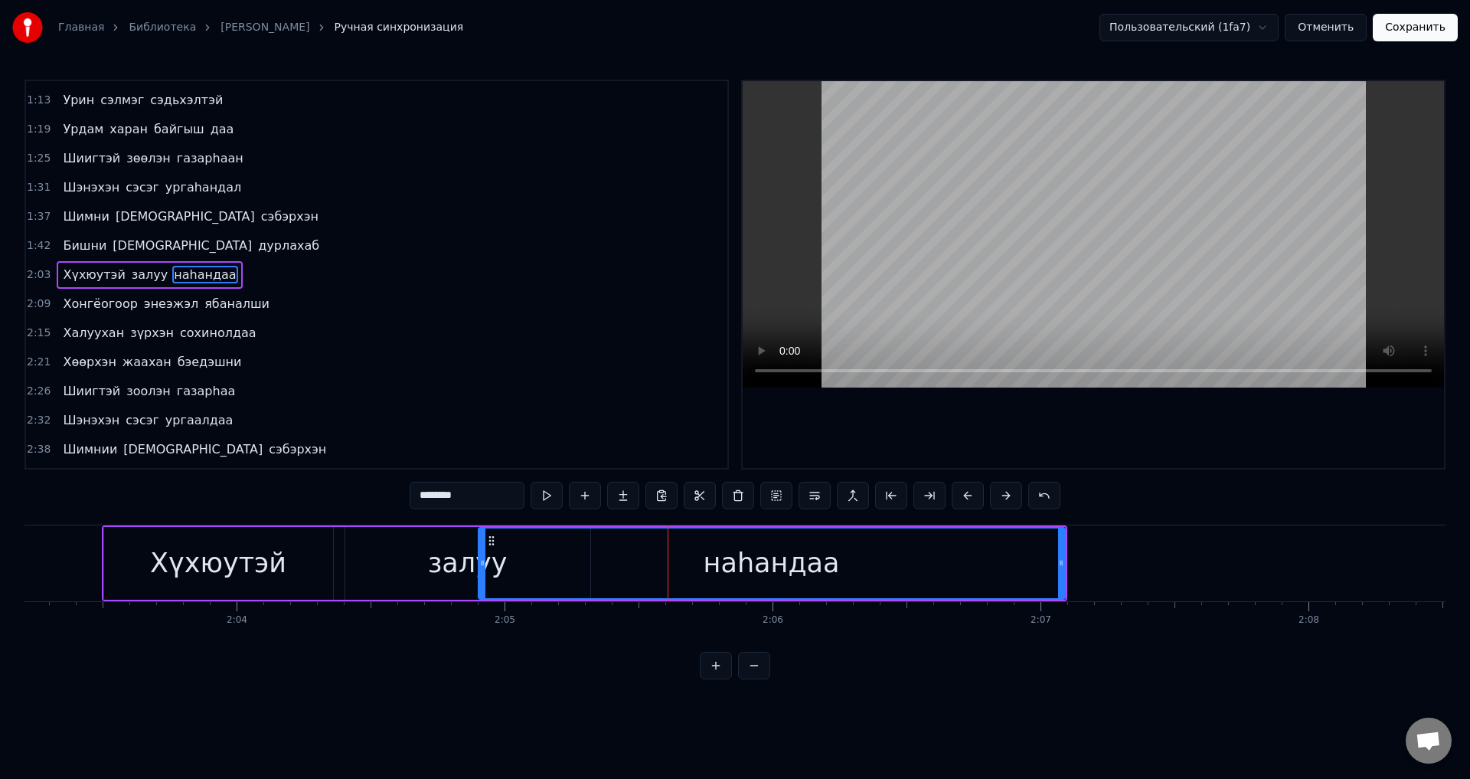
click at [484, 571] on div at bounding box center [482, 563] width 6 height 70
click at [441, 590] on div "залуу" at bounding box center [467, 563] width 245 height 73
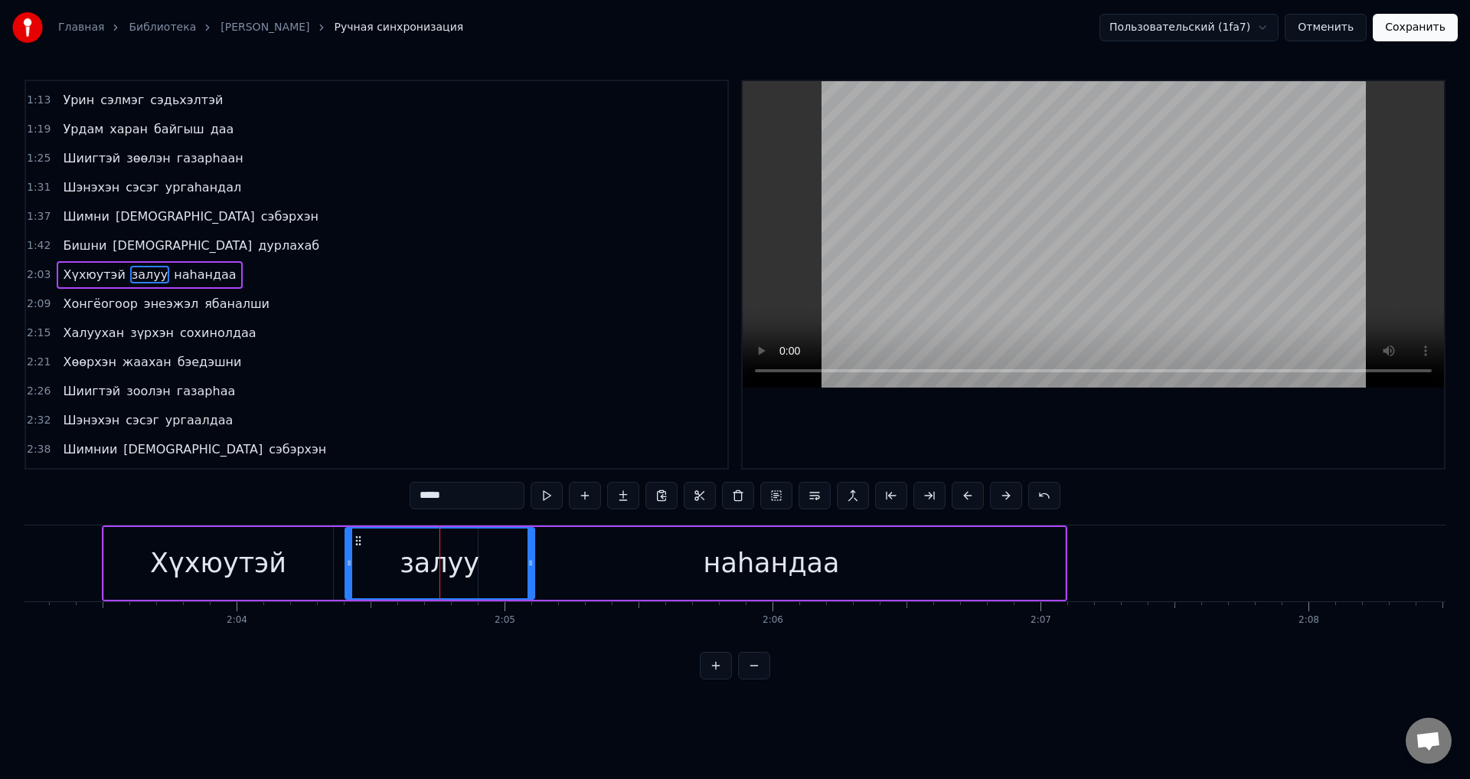
drag, startPoint x: 586, startPoint y: 568, endPoint x: 530, endPoint y: 576, distance: 56.4
click at [530, 576] on div at bounding box center [531, 563] width 6 height 70
click at [596, 560] on div "наhандаа" at bounding box center [772, 563] width 587 height 73
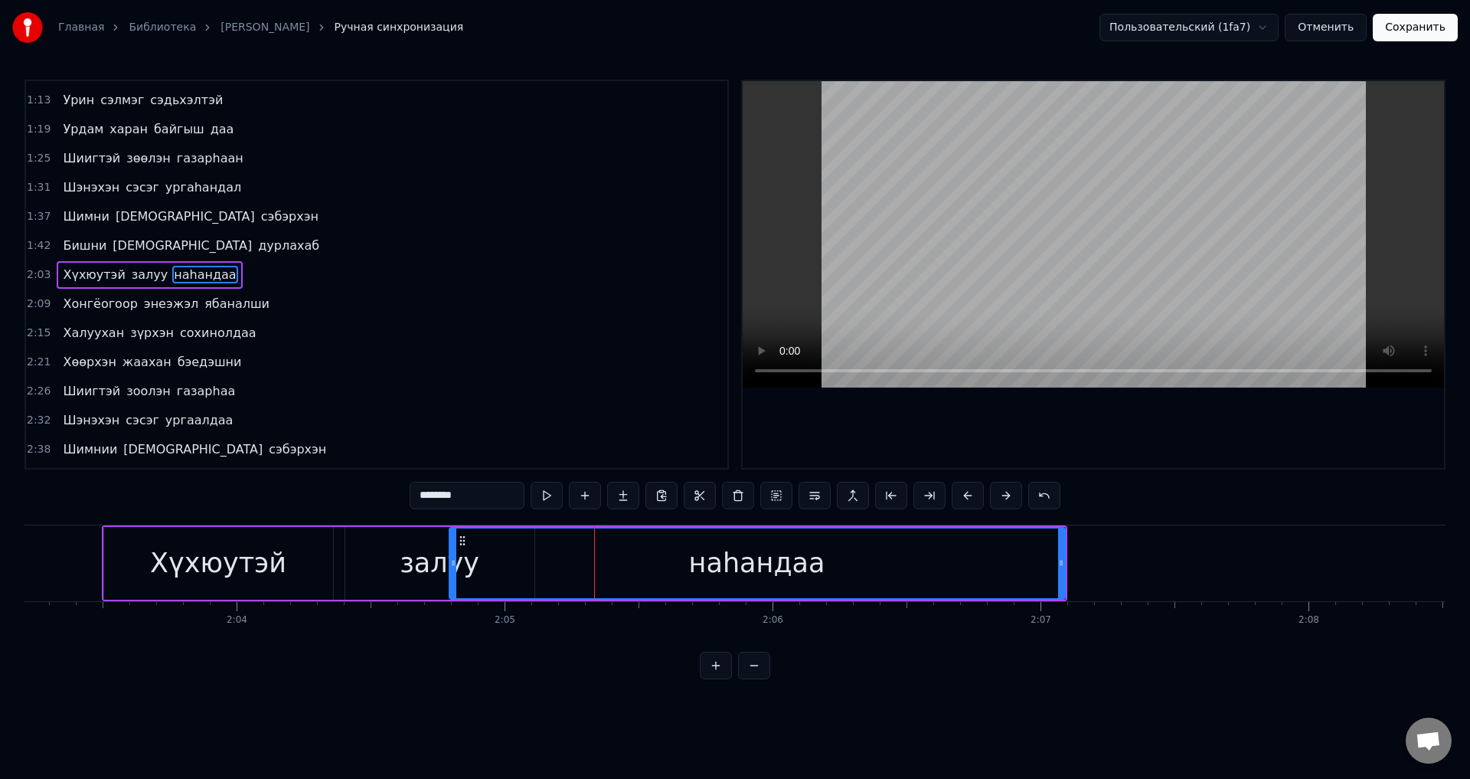
drag, startPoint x: 482, startPoint y: 574, endPoint x: 453, endPoint y: 577, distance: 29.2
click at [453, 577] on div at bounding box center [453, 563] width 6 height 70
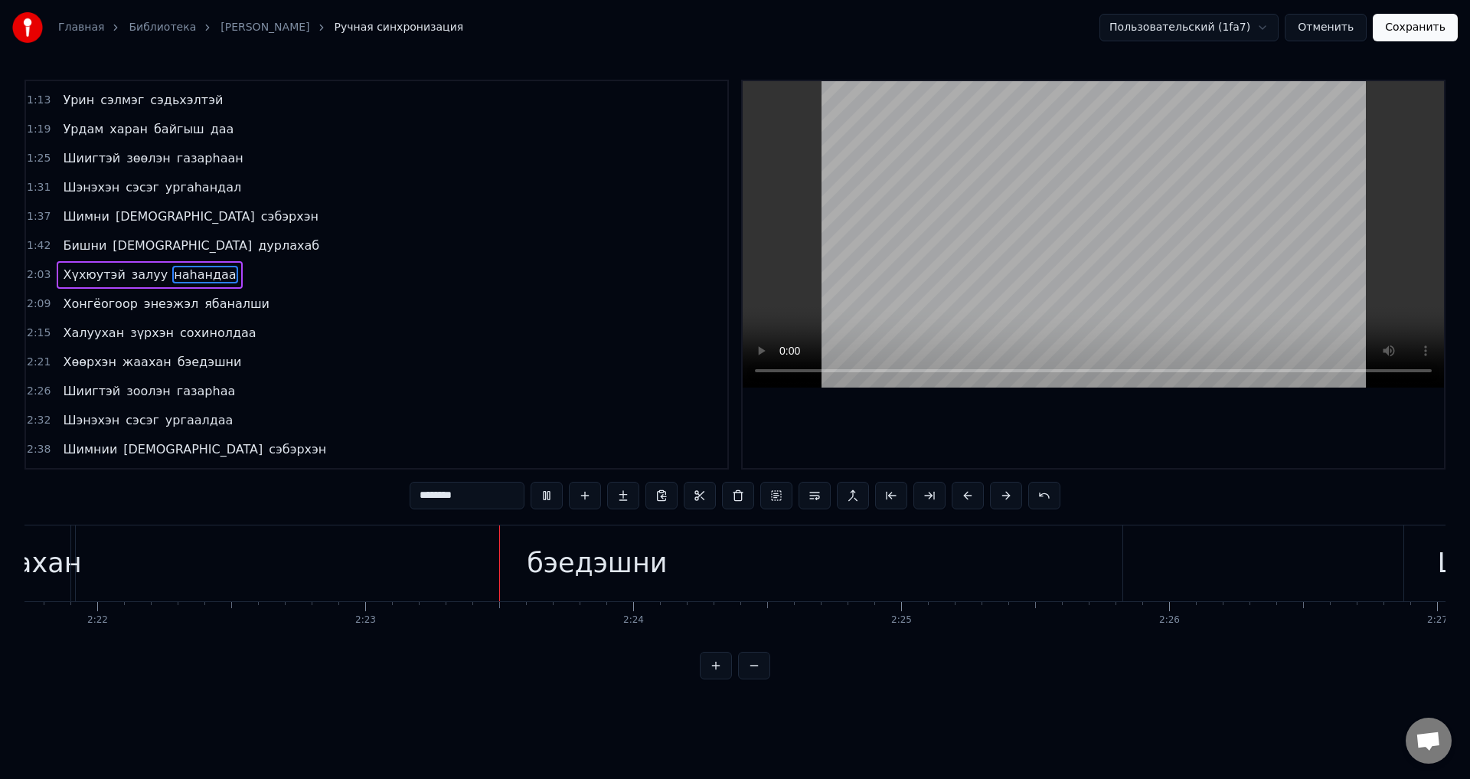
scroll to position [0, 38189]
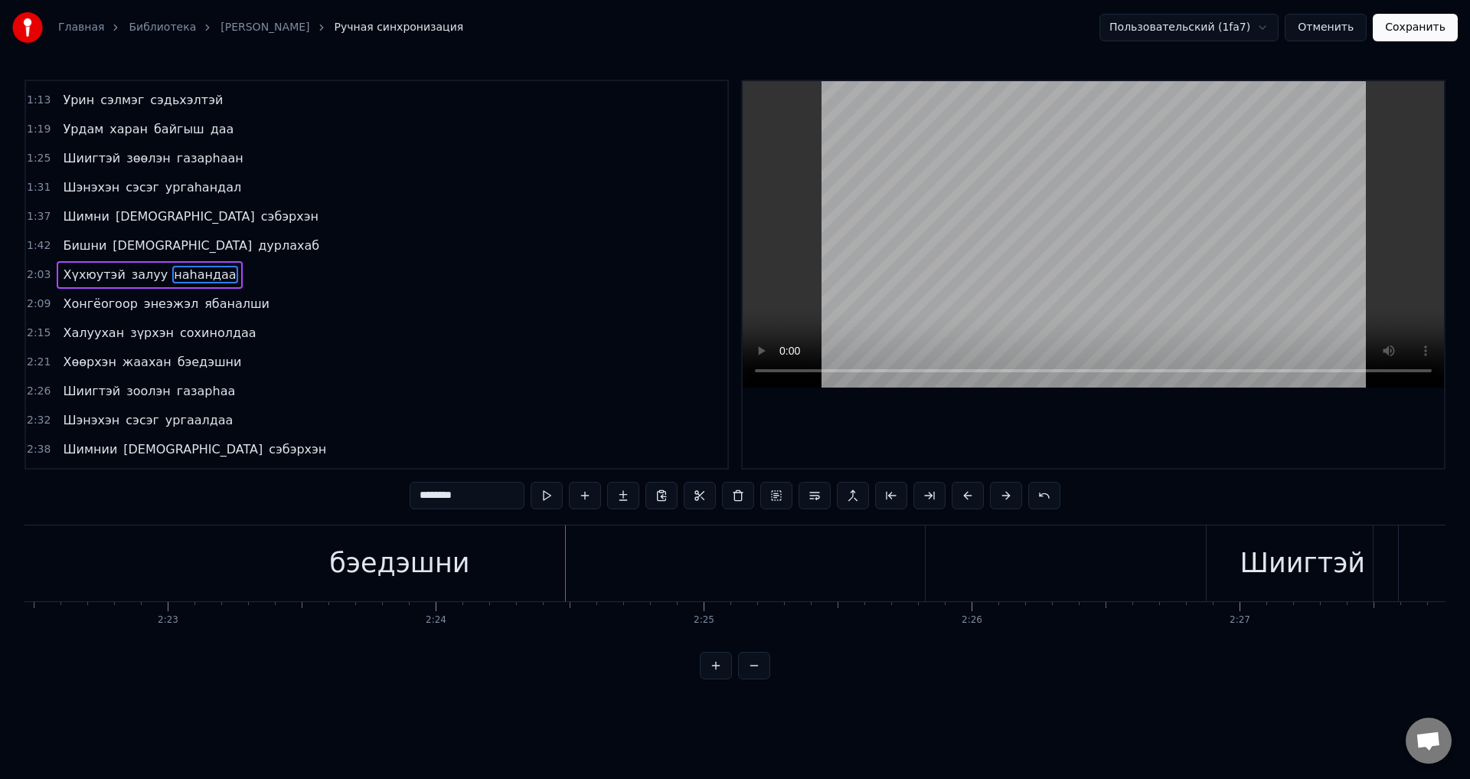
click at [214, 368] on span "бэедэшни" at bounding box center [209, 362] width 67 height 18
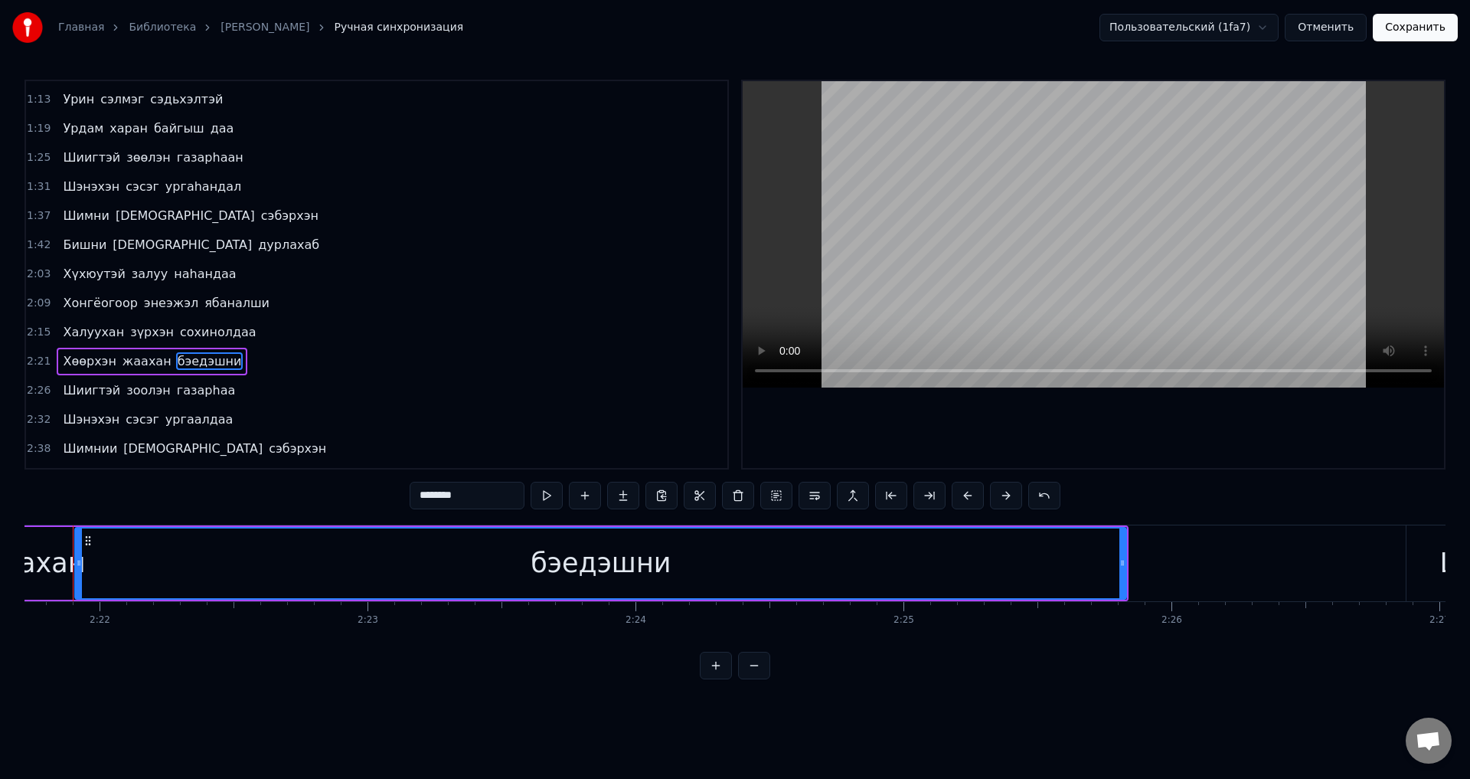
scroll to position [0, 37961]
drag, startPoint x: 109, startPoint y: 559, endPoint x: 54, endPoint y: 561, distance: 55.2
click at [54, 561] on icon at bounding box center [52, 563] width 6 height 12
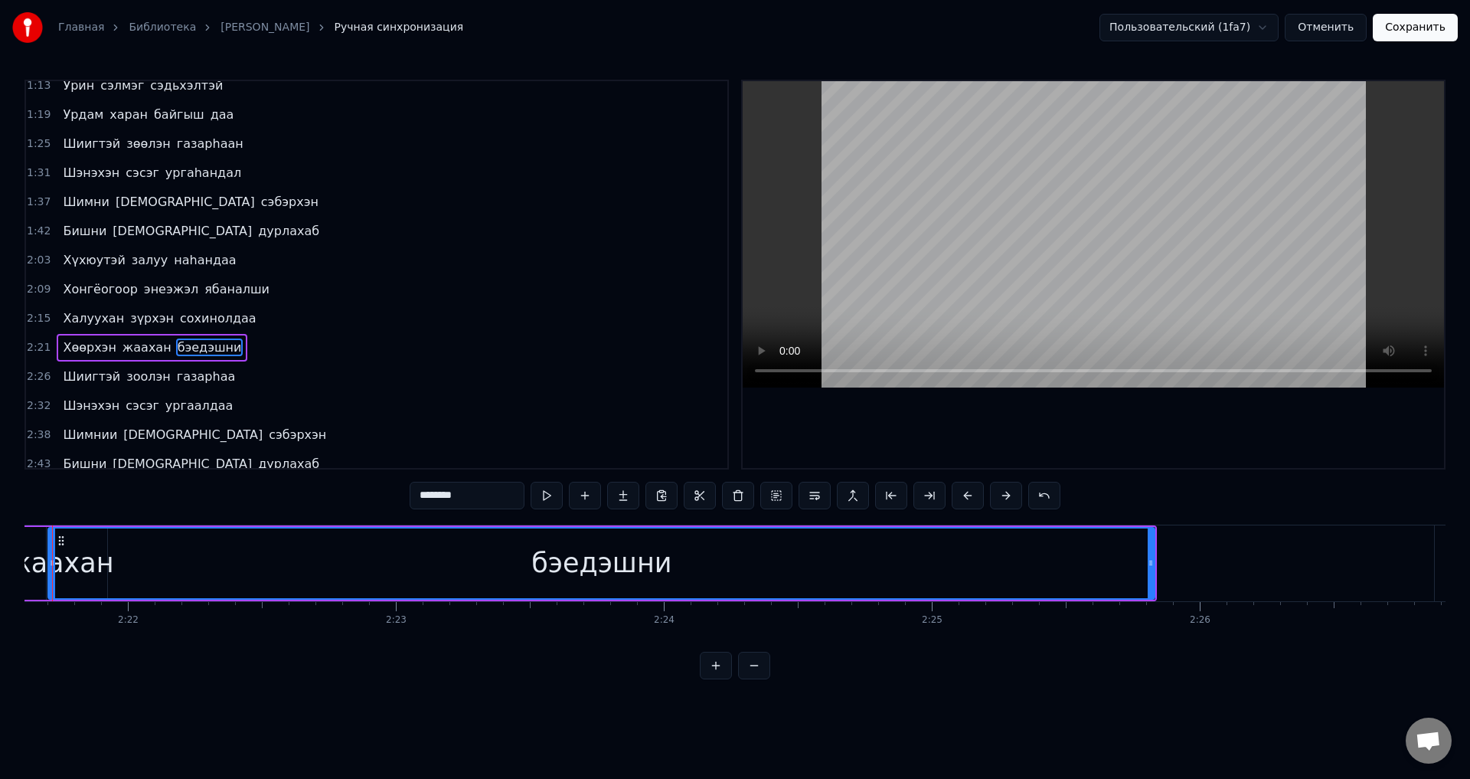
scroll to position [0, 37912]
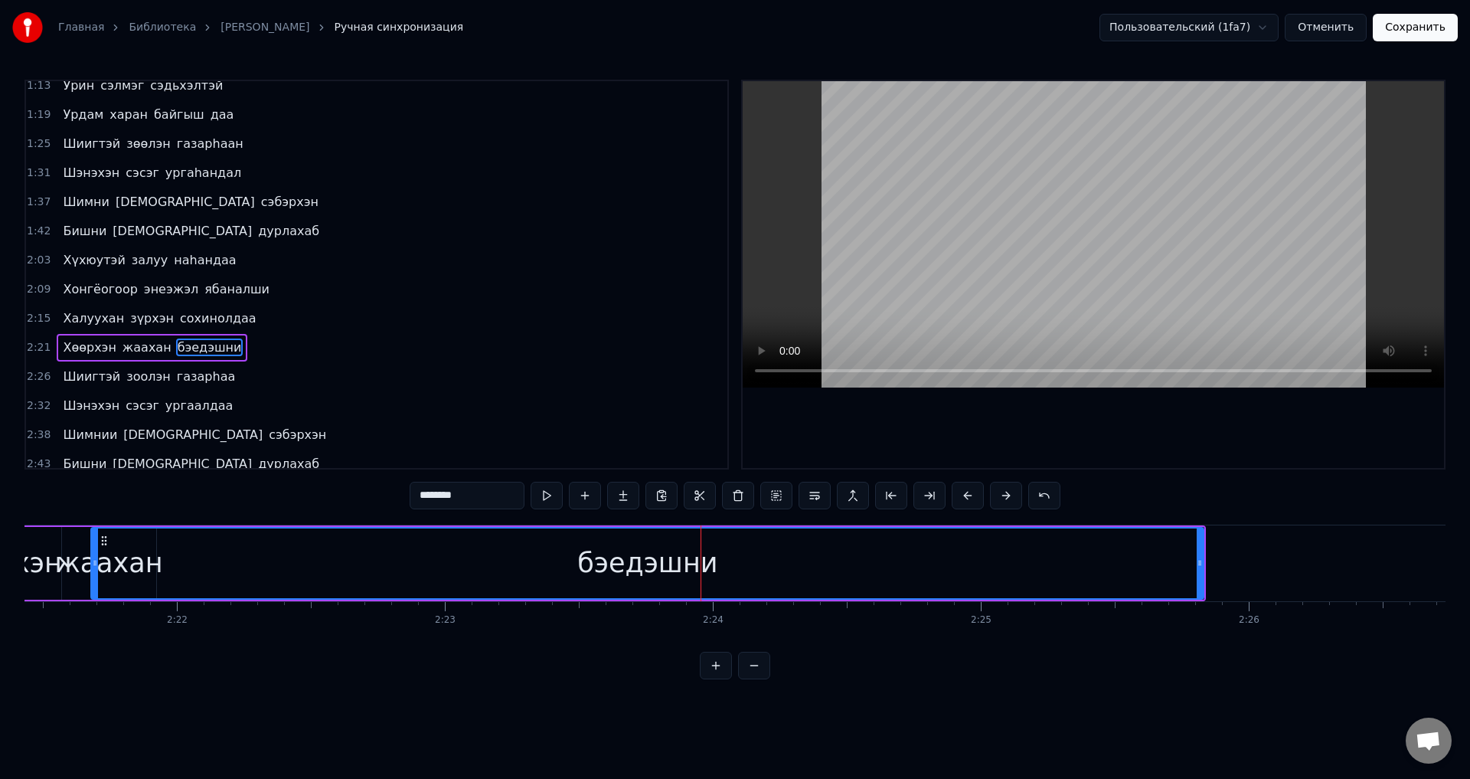
click at [96, 568] on icon at bounding box center [95, 563] width 6 height 12
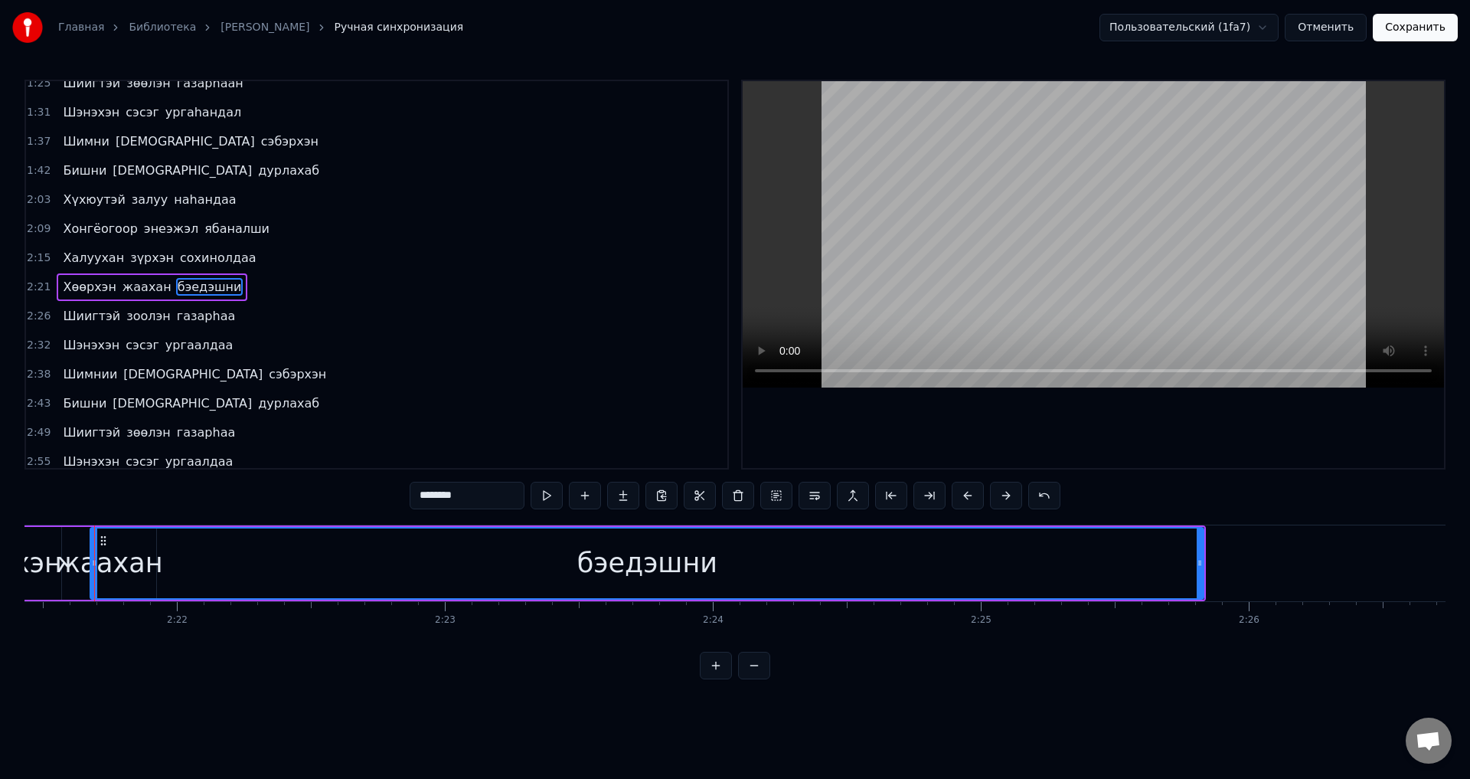
scroll to position [0, 37905]
click at [90, 566] on div "жаахан" at bounding box center [116, 563] width 106 height 41
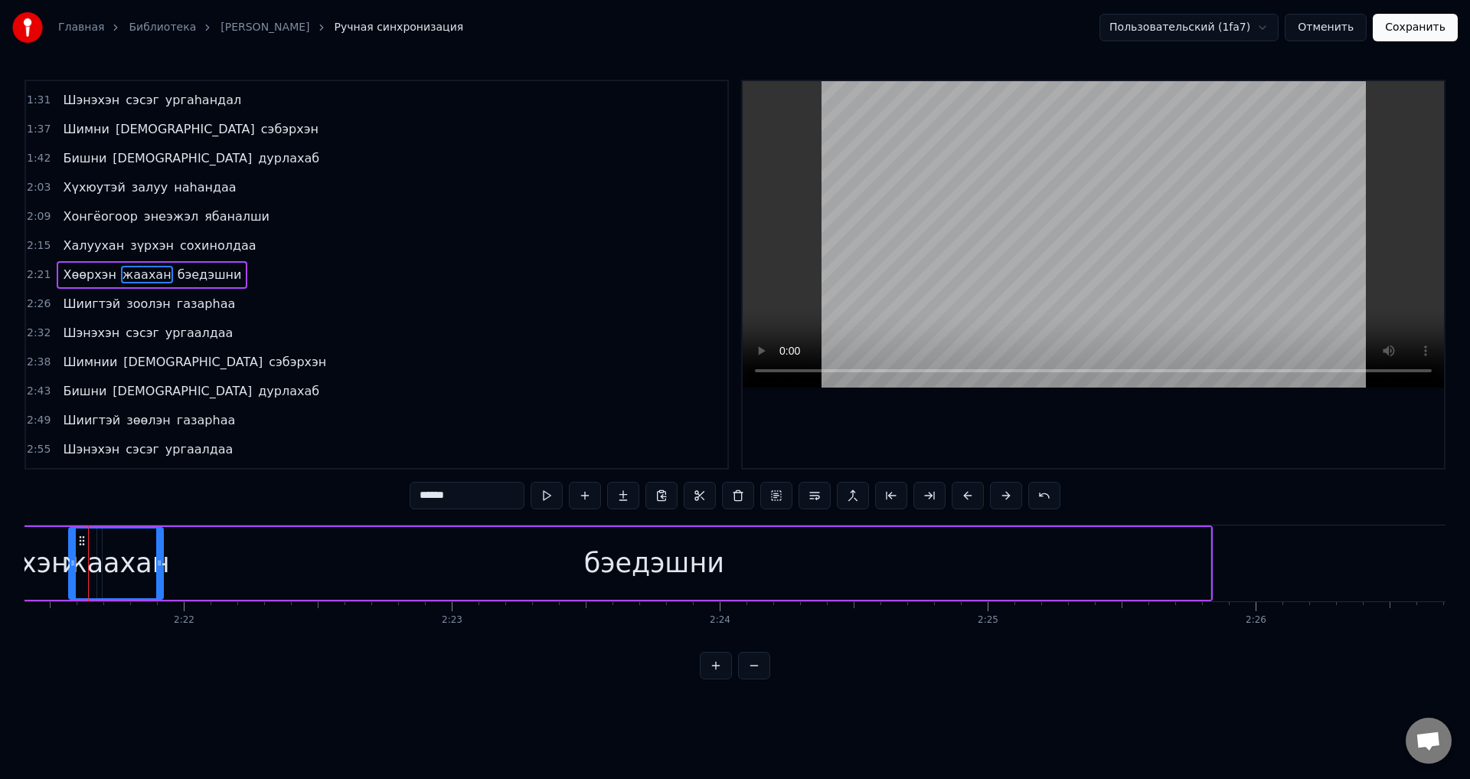
scroll to position [0, 37892]
drag, startPoint x: 175, startPoint y: 568, endPoint x: 162, endPoint y: 574, distance: 13.4
click at [162, 574] on div at bounding box center [161, 563] width 6 height 70
click at [221, 567] on div "бэедэшни" at bounding box center [667, 563] width 1114 height 73
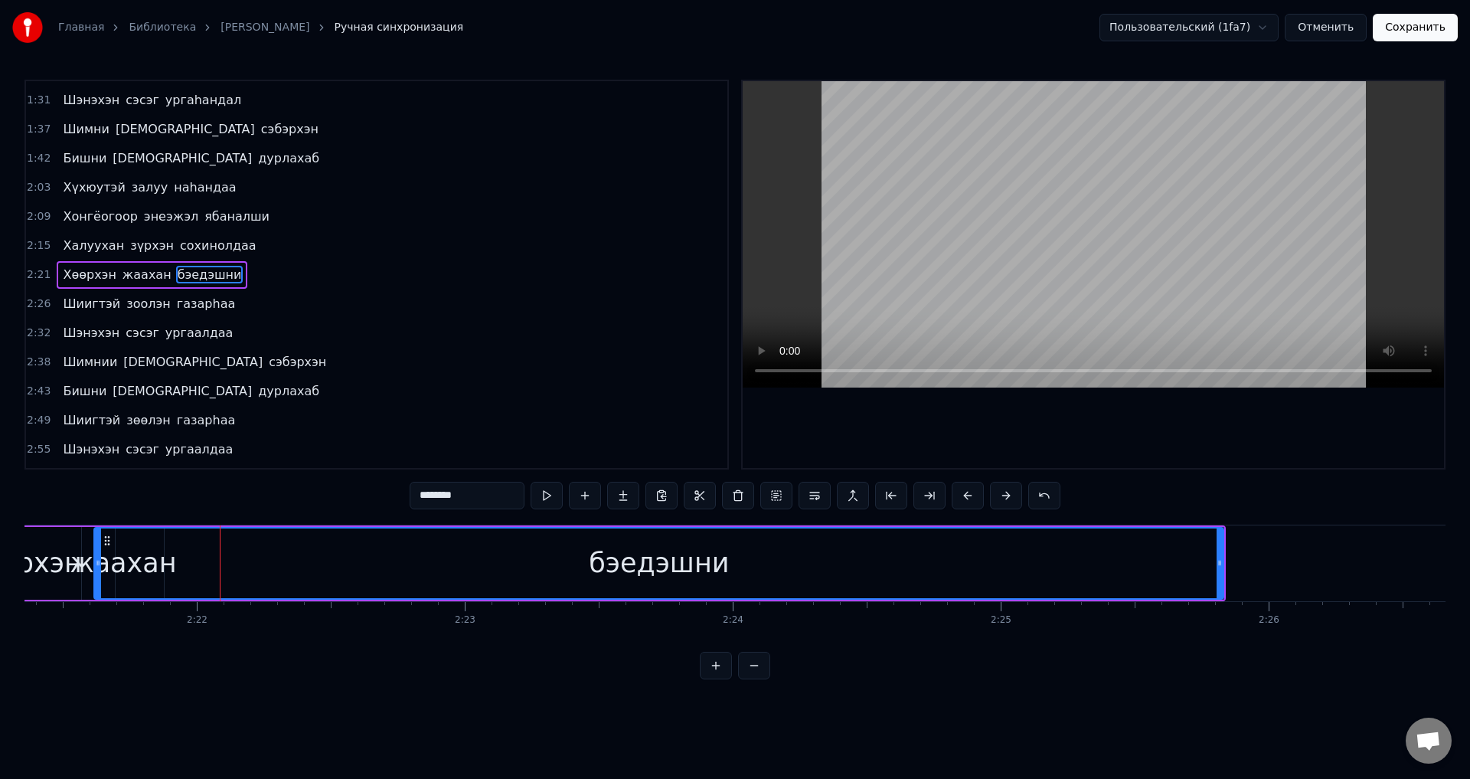
drag, startPoint x: 114, startPoint y: 568, endPoint x: 99, endPoint y: 571, distance: 15.5
click at [99, 571] on div at bounding box center [98, 563] width 6 height 70
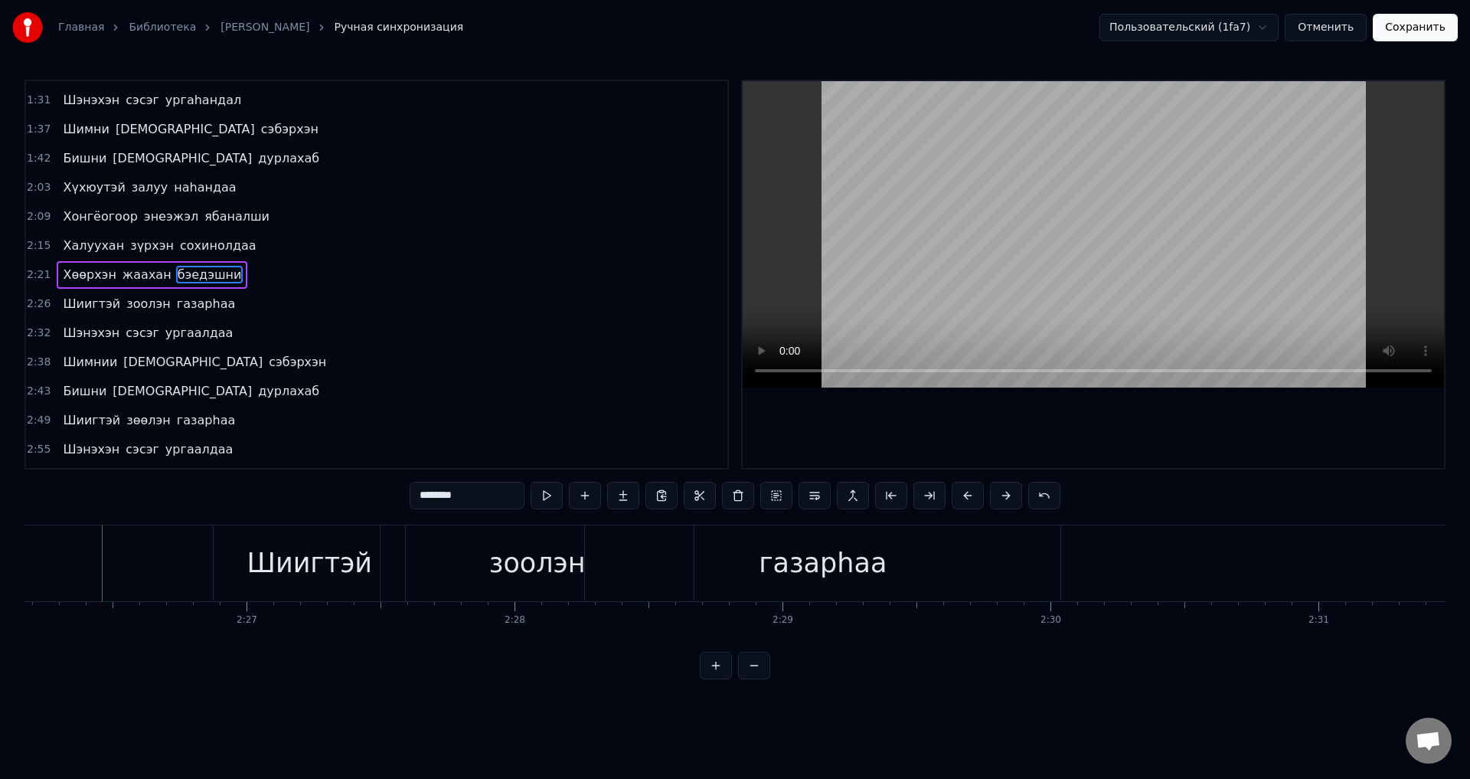
click at [97, 281] on span "Хөөрхэн" at bounding box center [89, 275] width 56 height 18
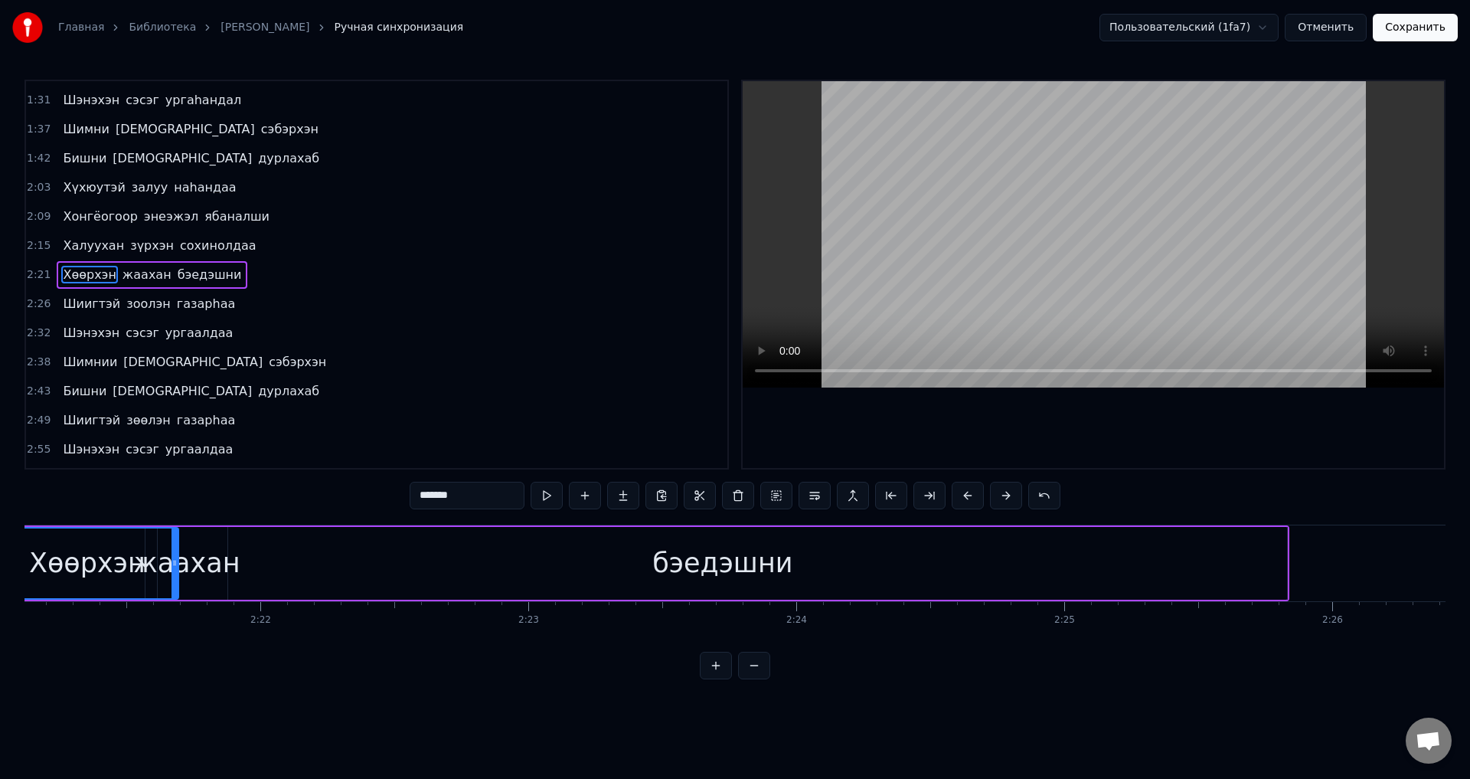
scroll to position [0, 37720]
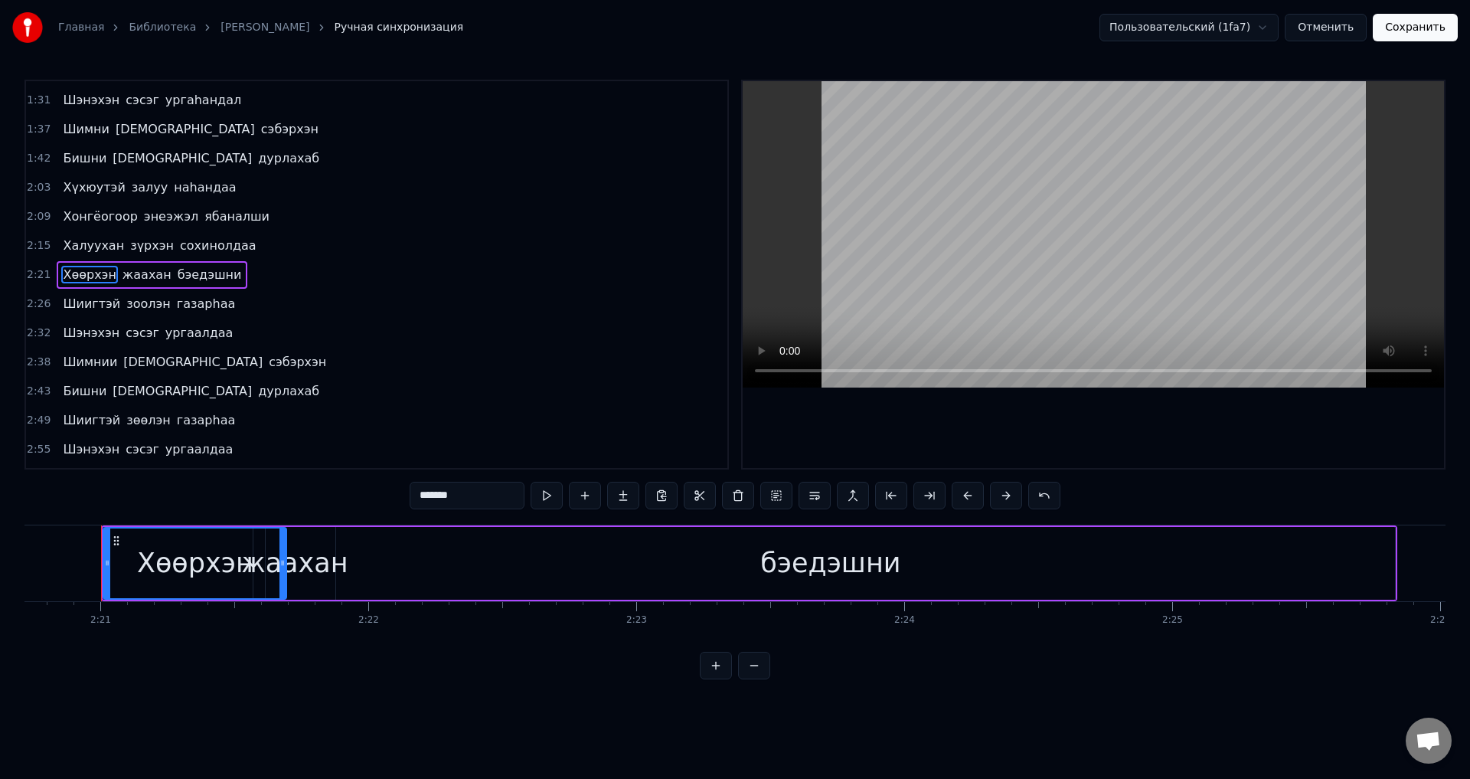
click at [705, 594] on div "бэедэшни" at bounding box center [831, 563] width 1130 height 73
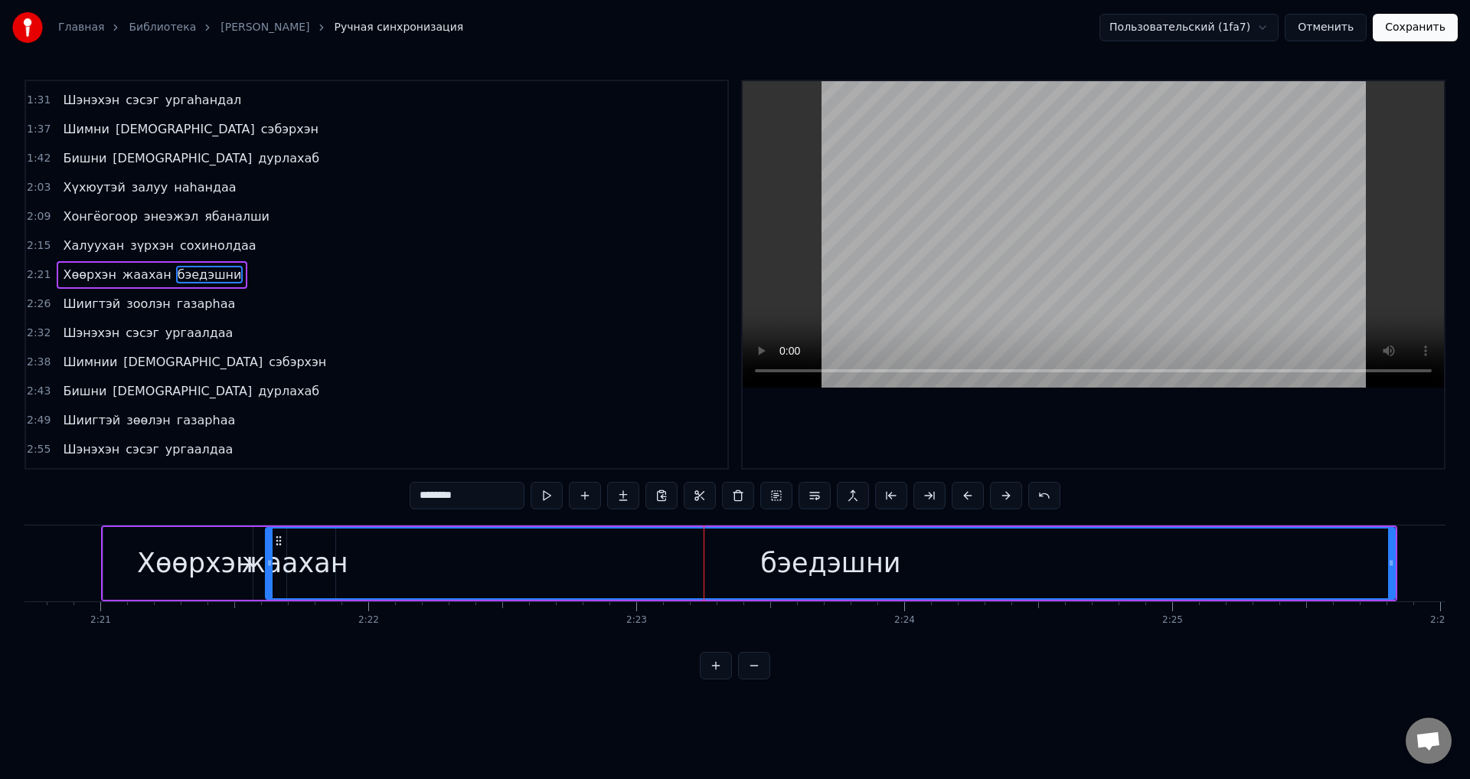
click at [257, 568] on div "жаахан" at bounding box center [294, 563] width 106 height 41
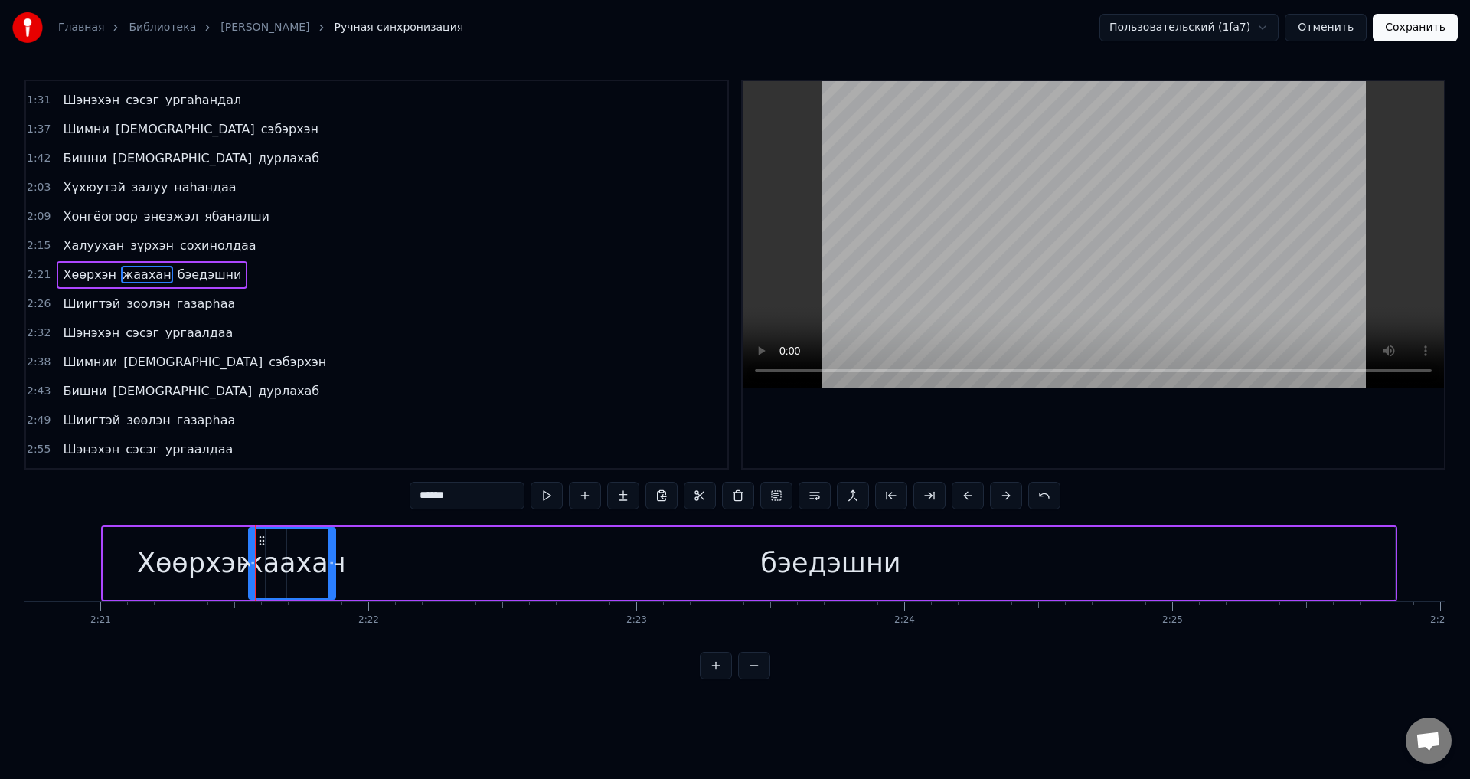
click at [254, 571] on div at bounding box center [253, 563] width 6 height 70
drag, startPoint x: 330, startPoint y: 570, endPoint x: 381, endPoint y: 571, distance: 51.3
click at [323, 571] on div at bounding box center [325, 563] width 6 height 70
click at [398, 568] on div "бэедэшни" at bounding box center [831, 563] width 1130 height 73
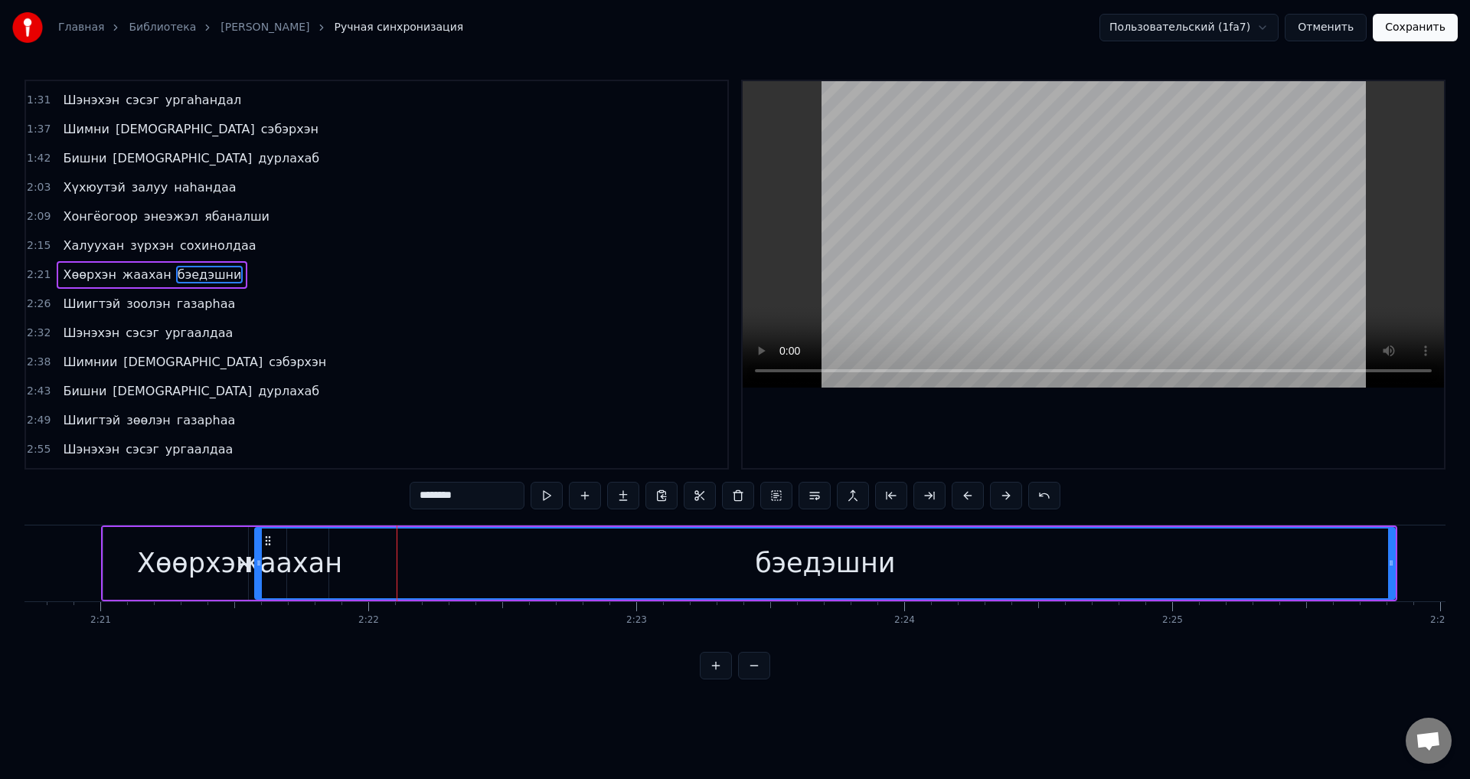
drag, startPoint x: 270, startPoint y: 574, endPoint x: 260, endPoint y: 574, distance: 10.7
click at [260, 574] on div at bounding box center [259, 563] width 6 height 70
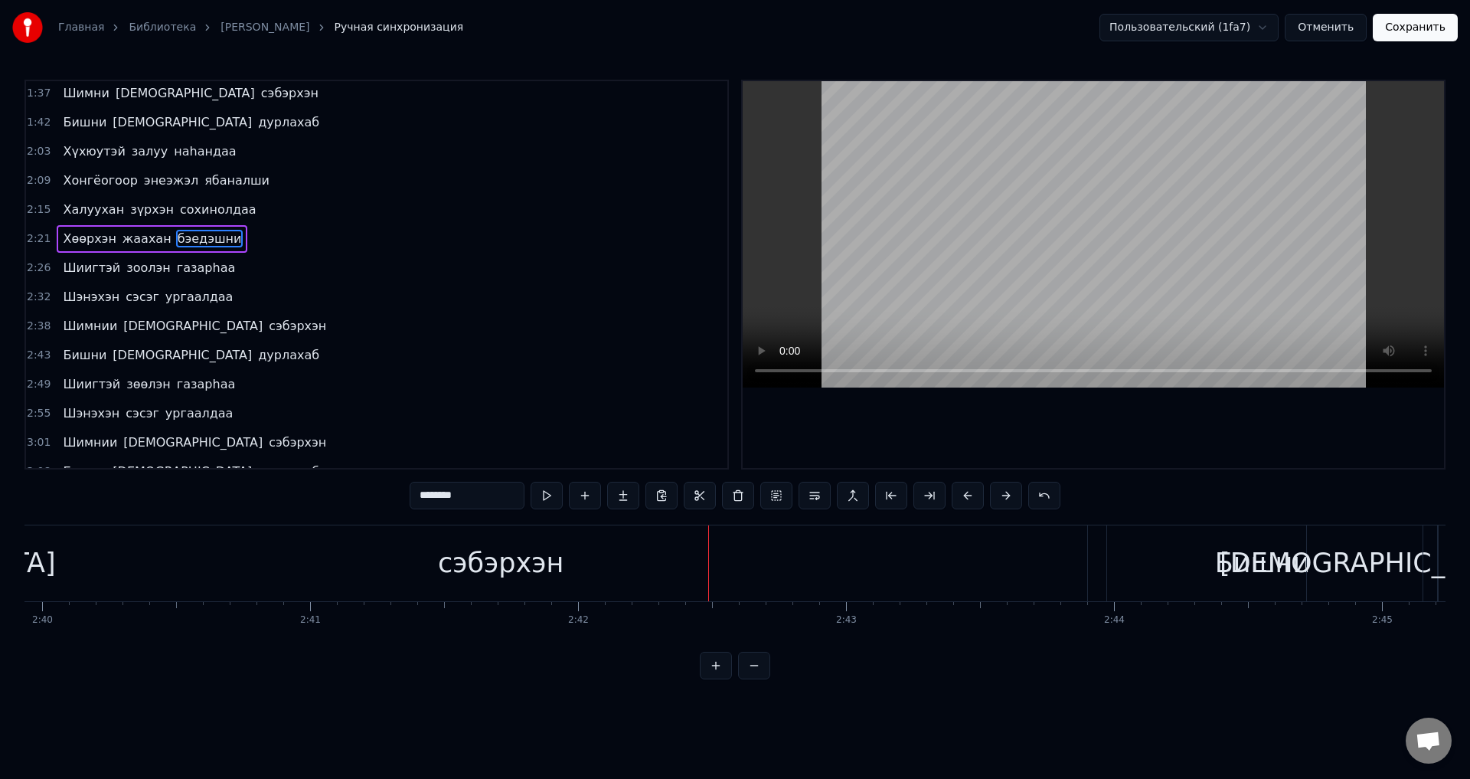
scroll to position [428, 0]
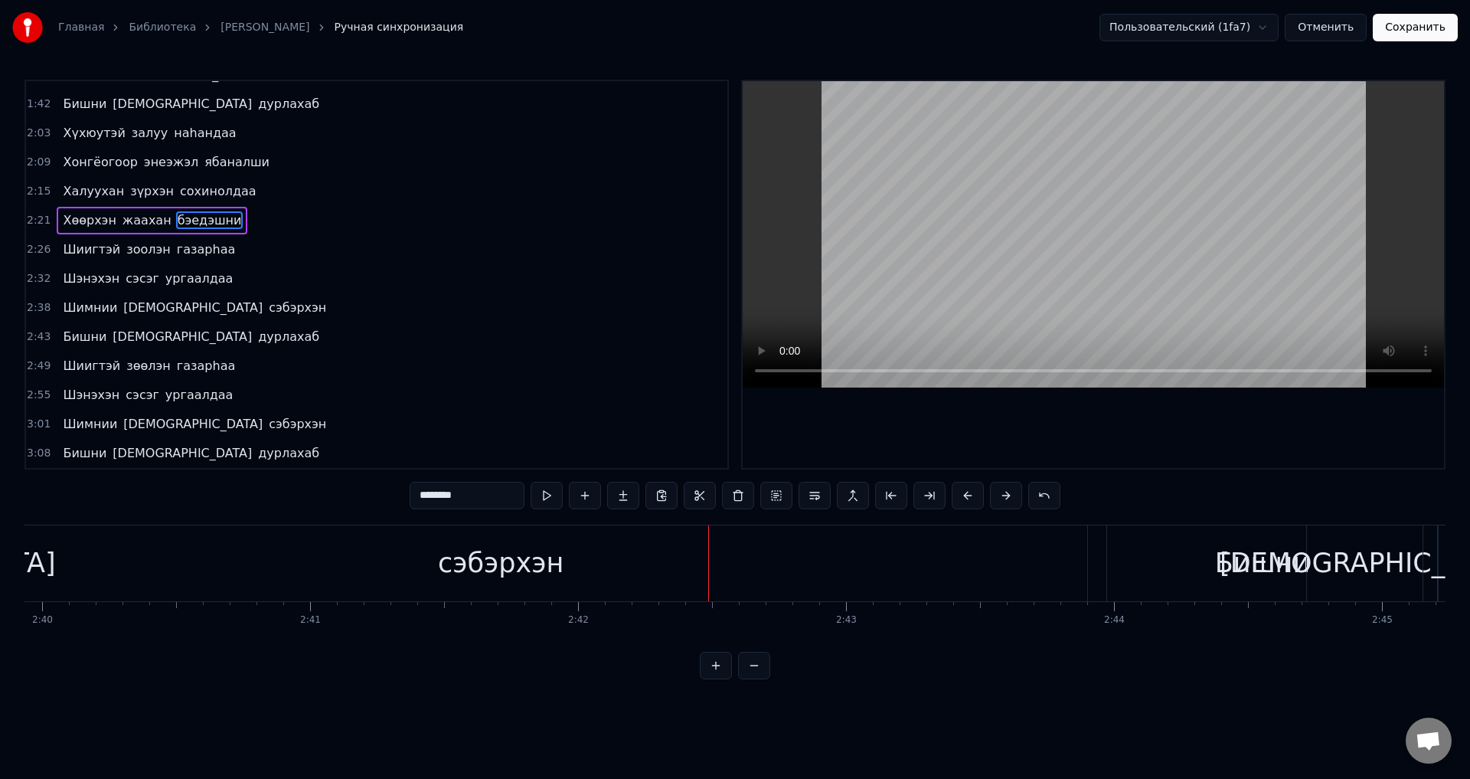
click at [267, 309] on span "сэбэрхэн" at bounding box center [297, 308] width 61 height 18
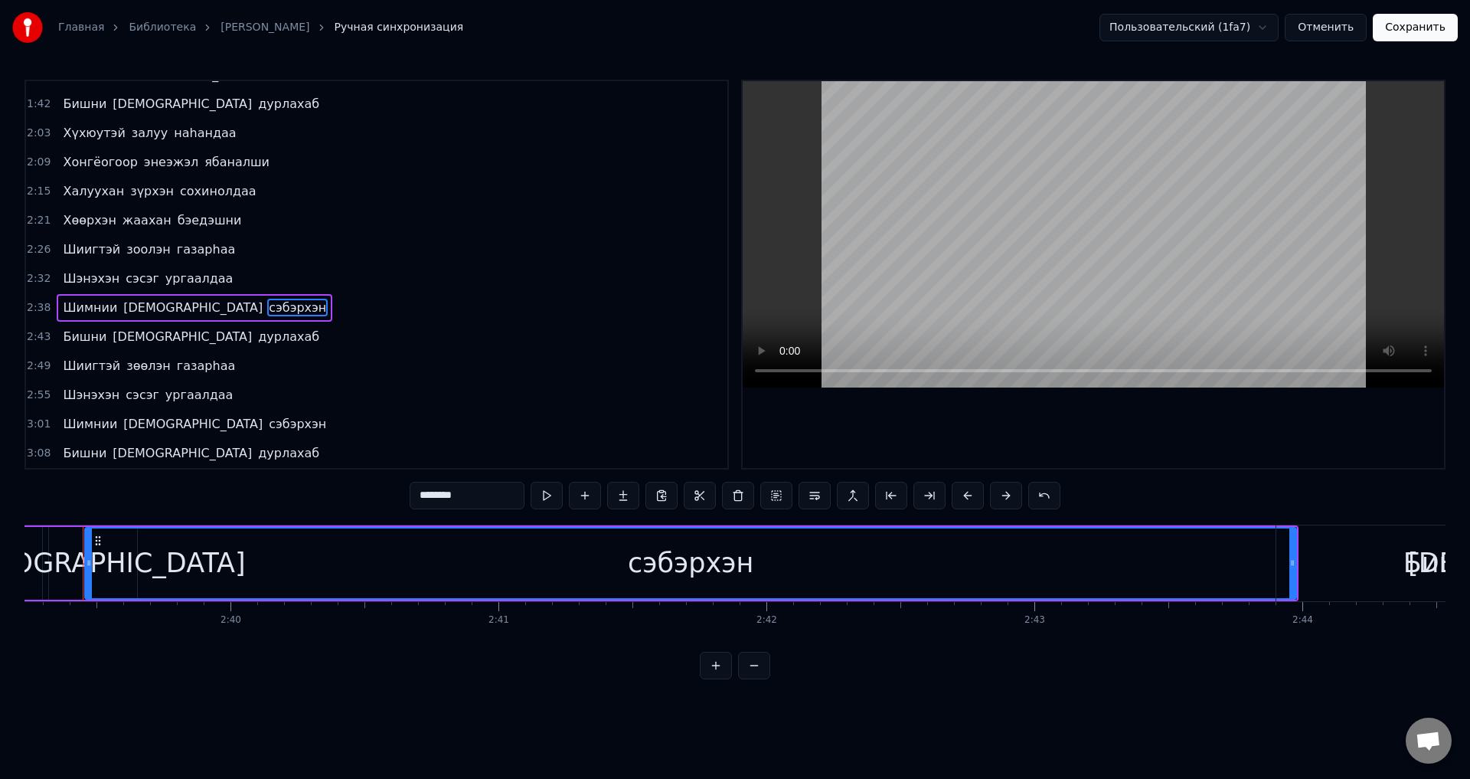
scroll to position [0, 42665]
click at [83, 562] on div "[DEMOGRAPHIC_DATA]" at bounding box center [111, 563] width 305 height 41
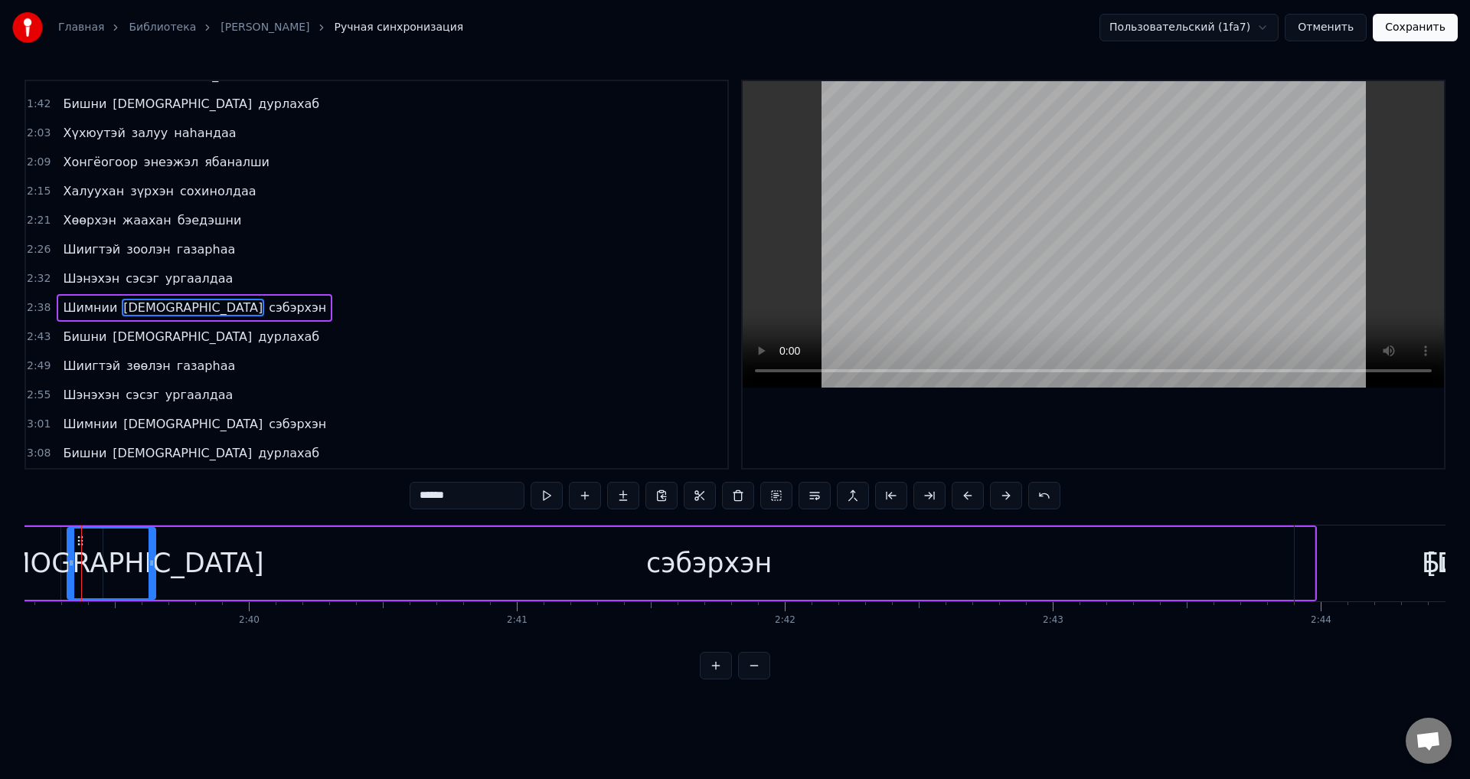
scroll to position [0, 42645]
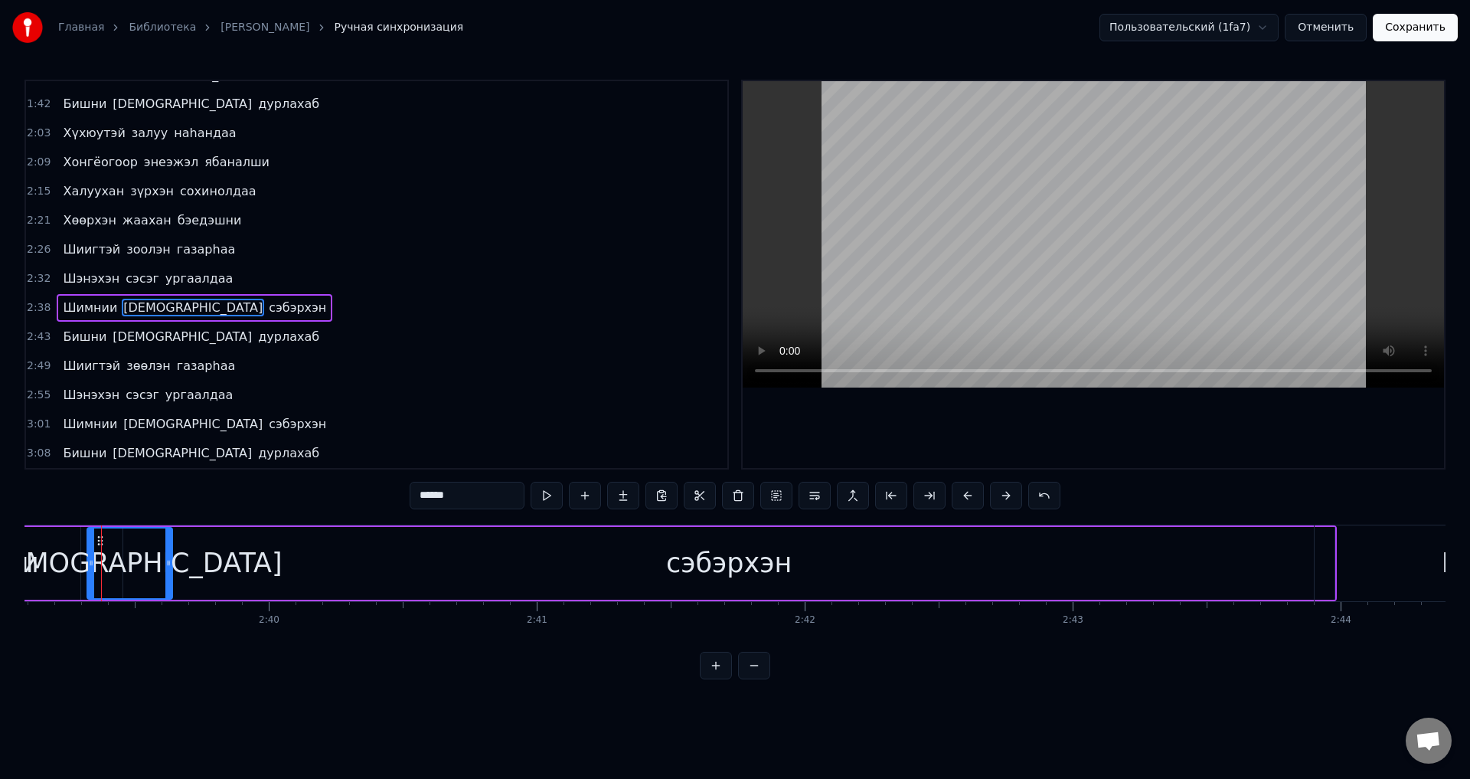
drag, startPoint x: 169, startPoint y: 565, endPoint x: 226, endPoint y: 551, distance: 58.5
click at [165, 565] on icon at bounding box center [168, 563] width 6 height 12
click at [226, 551] on div "сэбэрхэн" at bounding box center [729, 563] width 1212 height 73
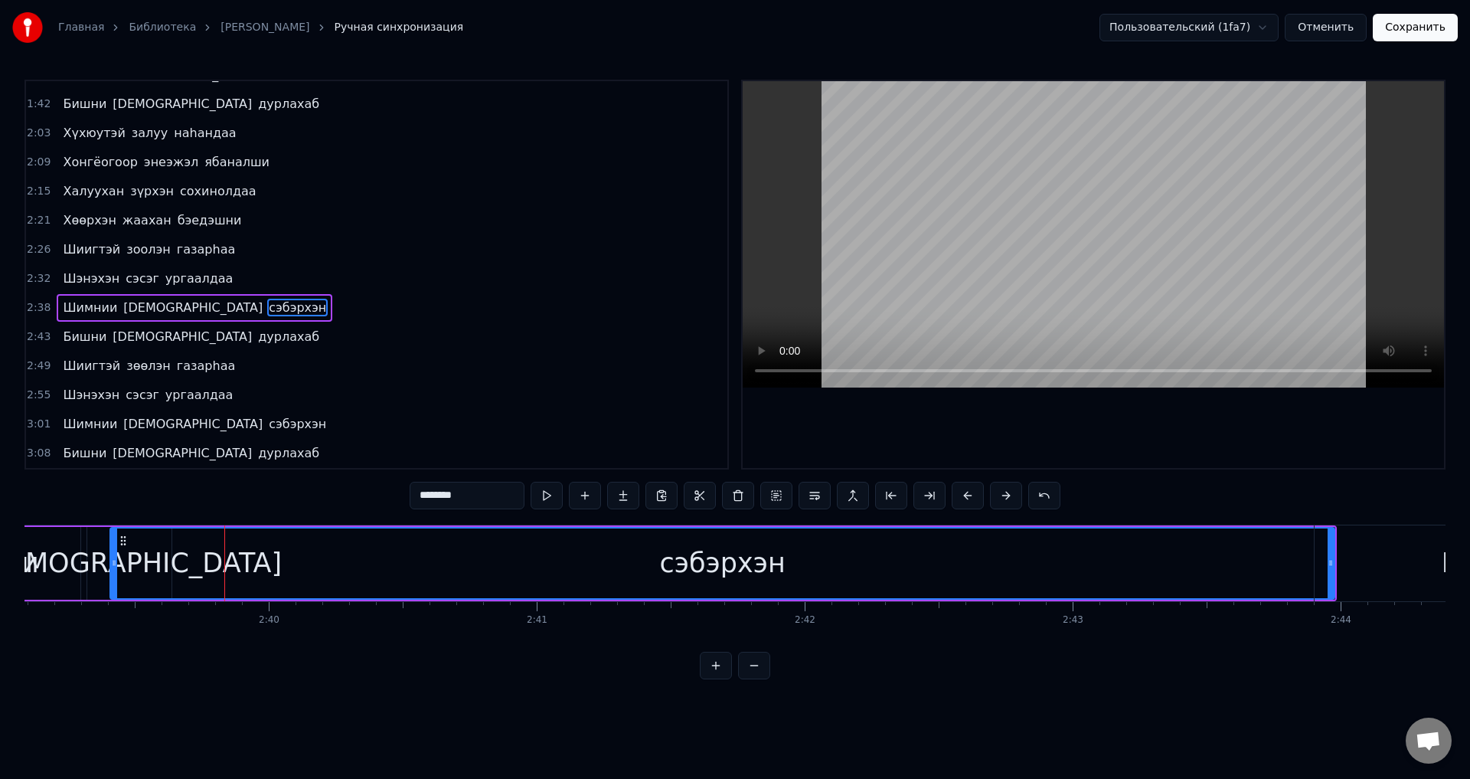
drag, startPoint x: 128, startPoint y: 563, endPoint x: 115, endPoint y: 564, distance: 13.1
click at [115, 564] on icon at bounding box center [114, 563] width 6 height 12
click at [103, 556] on div "[DEMOGRAPHIC_DATA]" at bounding box center [129, 563] width 305 height 41
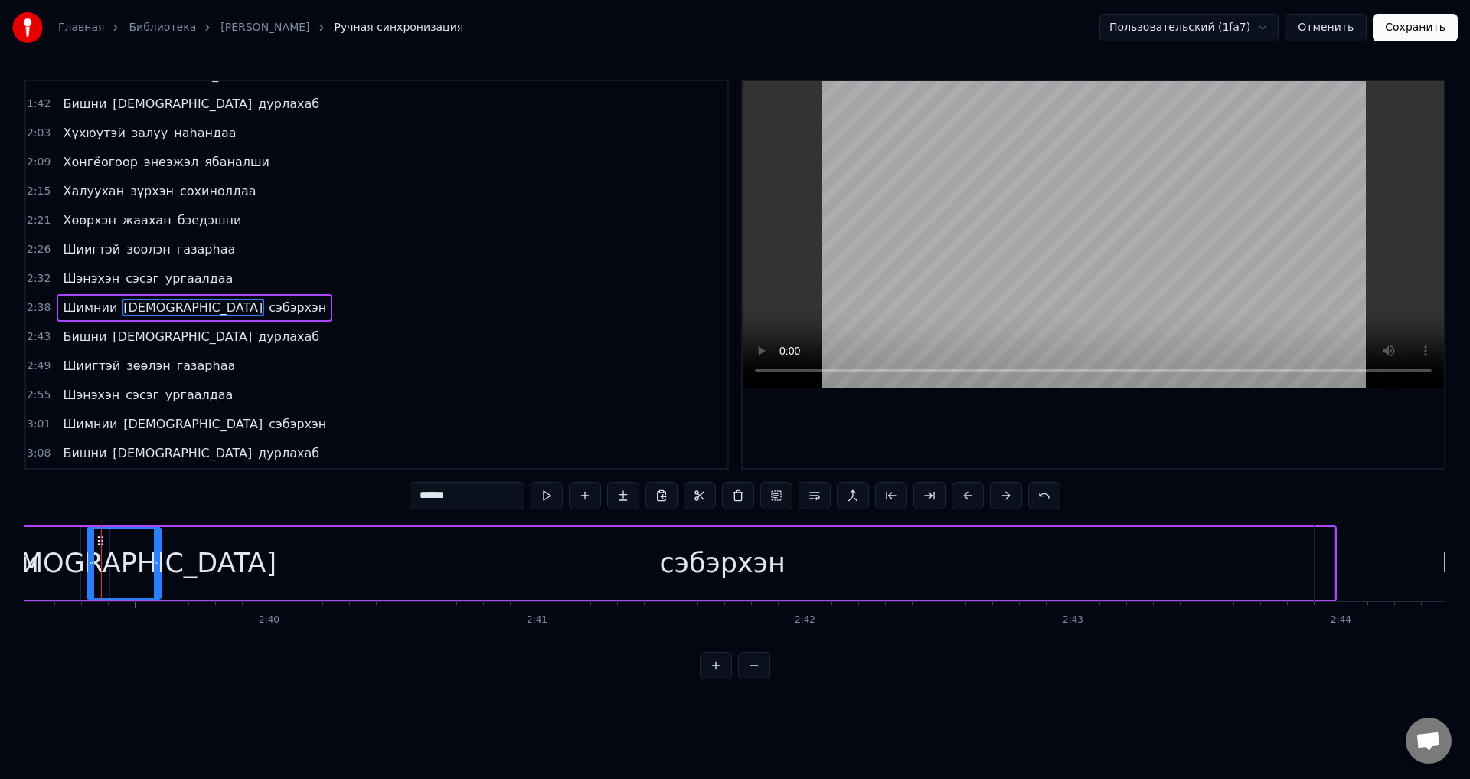
drag, startPoint x: 169, startPoint y: 574, endPoint x: 159, endPoint y: 575, distance: 10.8
click at [159, 575] on div at bounding box center [157, 563] width 6 height 70
click at [198, 565] on div "сэбэрхэн" at bounding box center [722, 563] width 1225 height 73
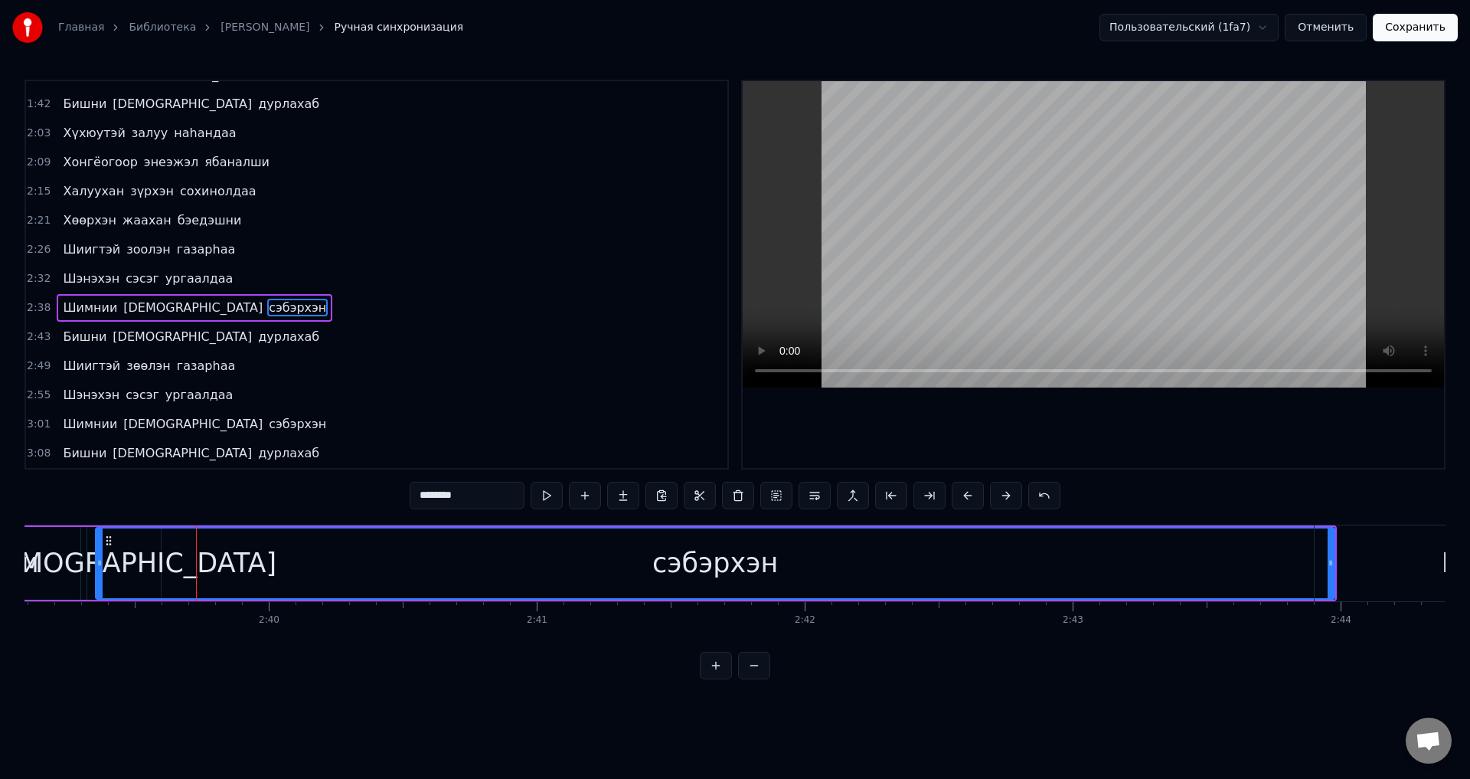
drag, startPoint x: 116, startPoint y: 574, endPoint x: 102, endPoint y: 574, distance: 14.6
click at [102, 574] on div at bounding box center [100, 563] width 6 height 70
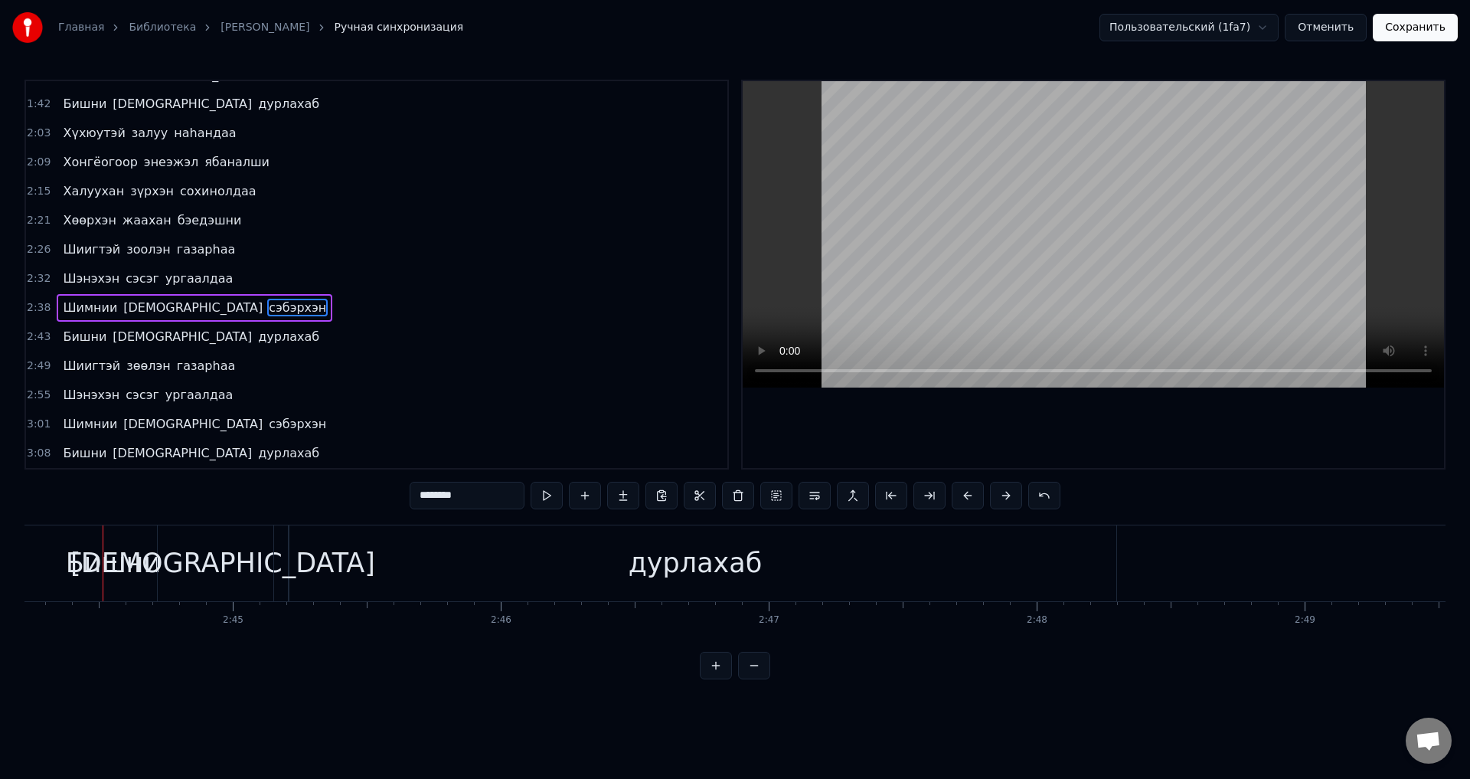
scroll to position [0, 44023]
click at [267, 311] on span "сэбэрхэн" at bounding box center [297, 308] width 61 height 18
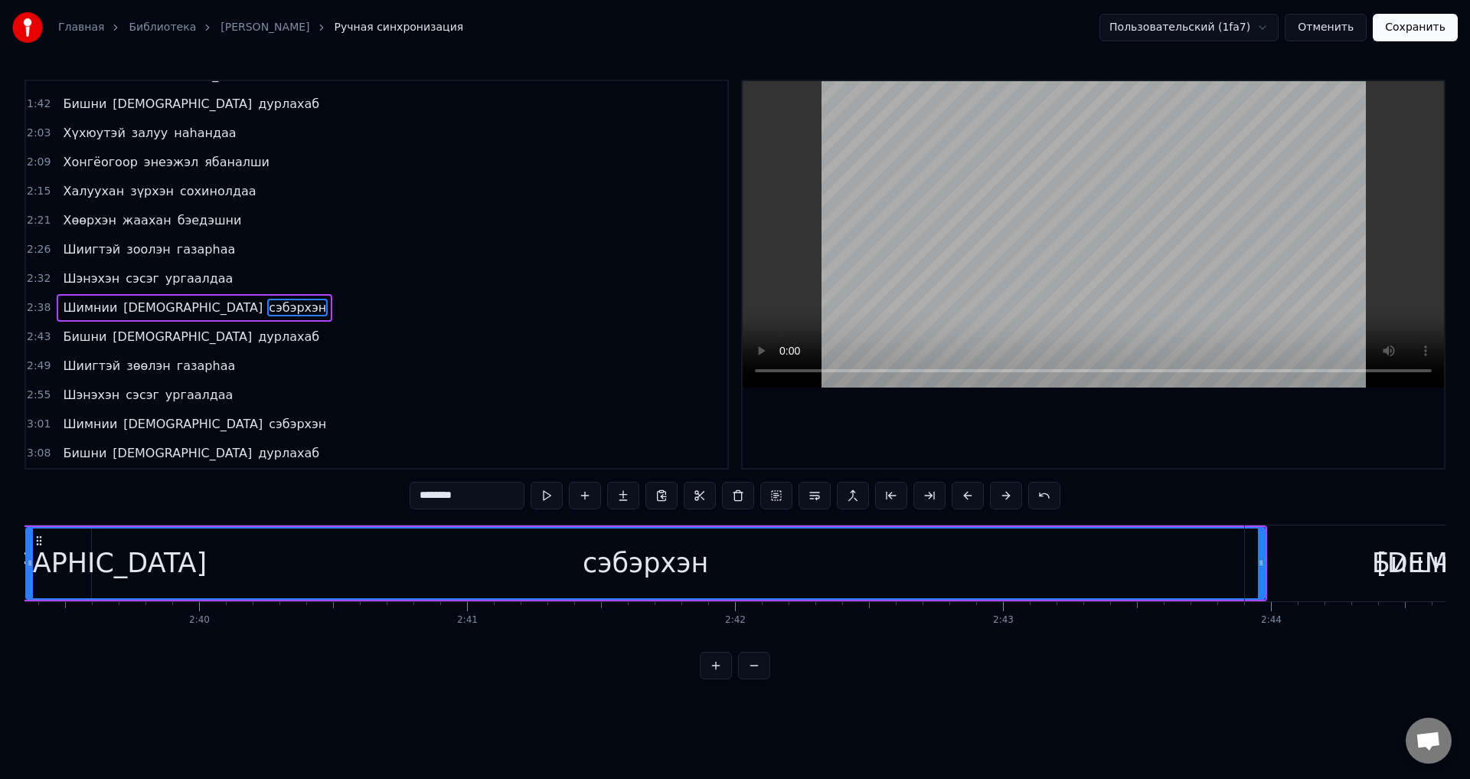
scroll to position [0, 42637]
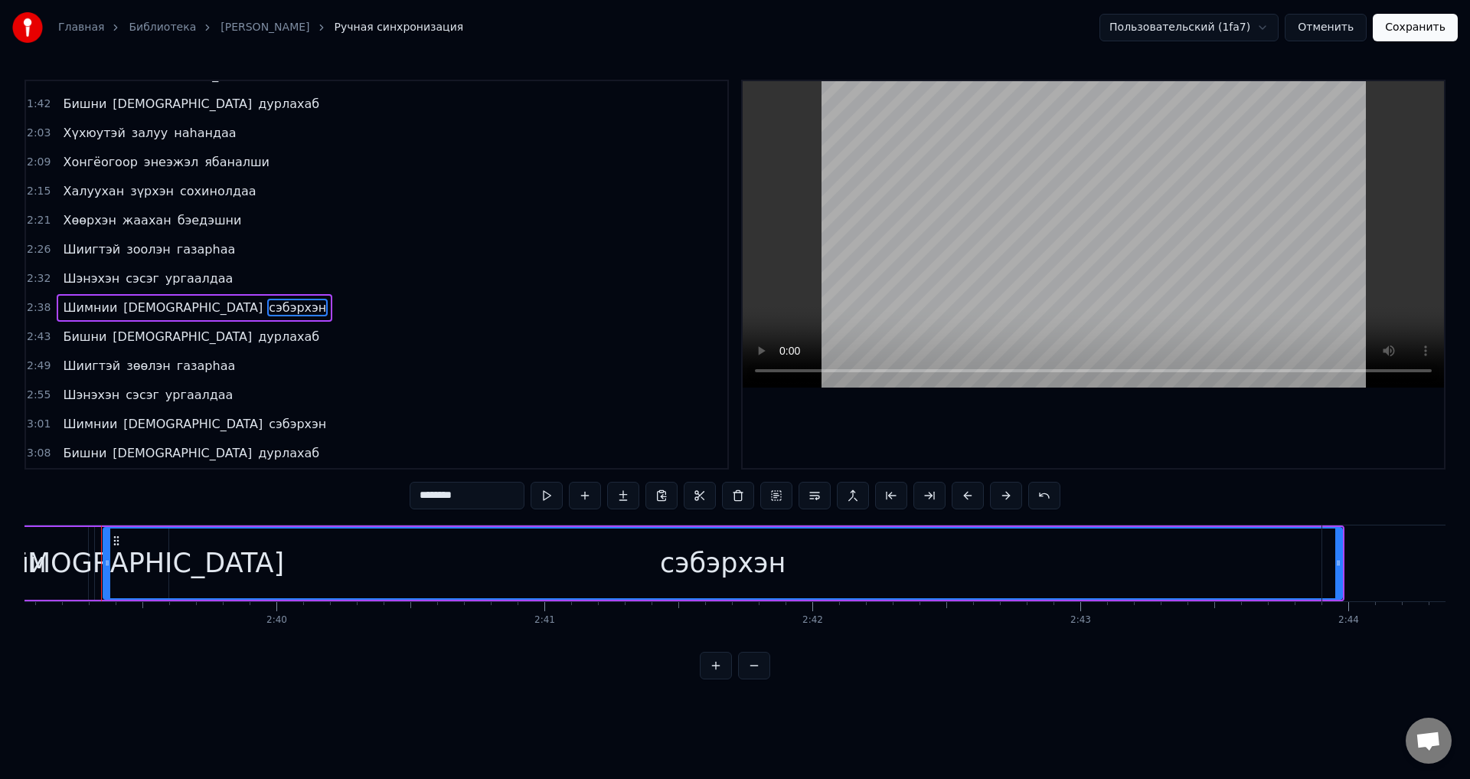
click at [103, 561] on div "сэбэрхэн" at bounding box center [723, 563] width 1241 height 73
click at [97, 558] on div "[DEMOGRAPHIC_DATA]" at bounding box center [131, 563] width 305 height 41
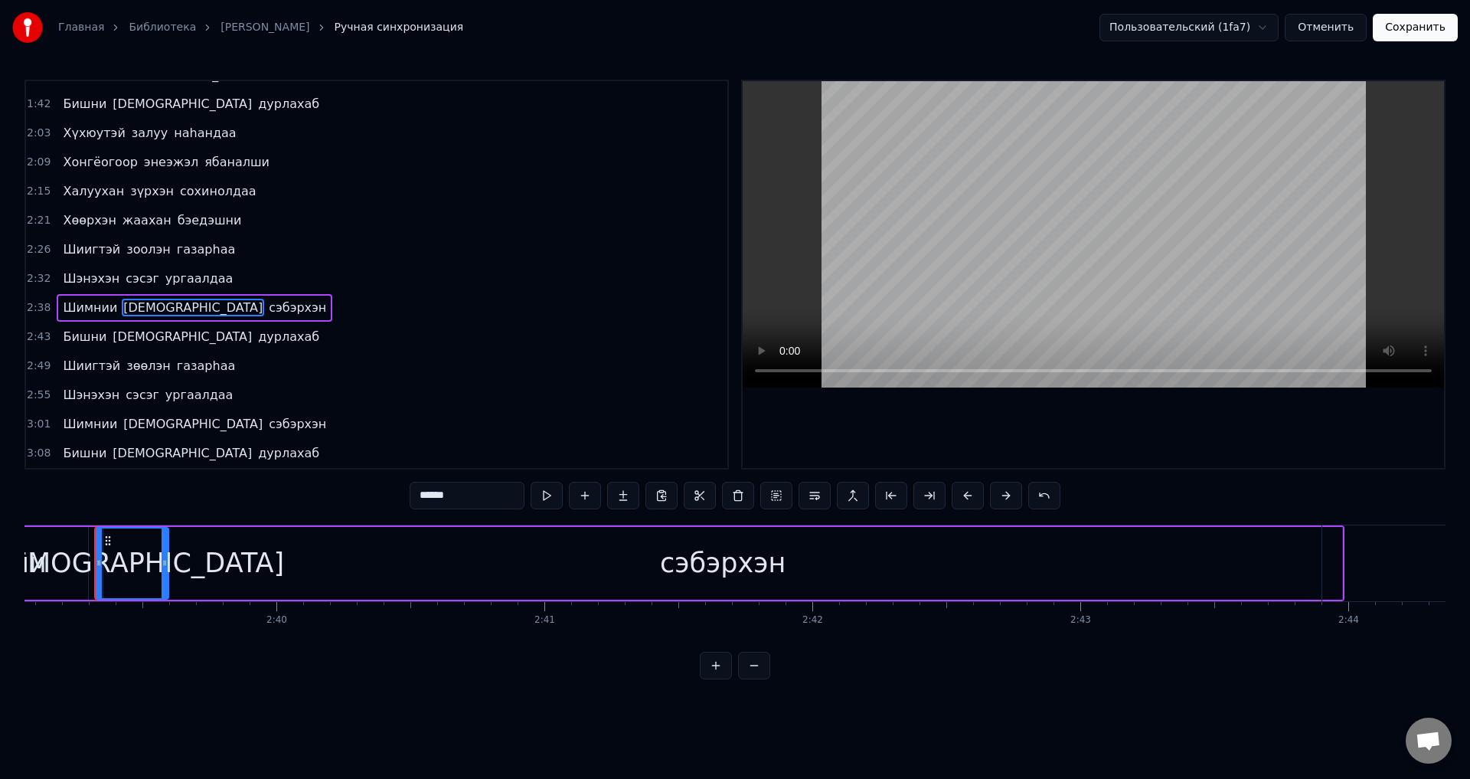
scroll to position [0, 42631]
drag, startPoint x: 173, startPoint y: 570, endPoint x: 132, endPoint y: 574, distance: 41.5
click at [166, 571] on div at bounding box center [164, 563] width 6 height 70
click at [102, 568] on icon at bounding box center [100, 563] width 6 height 12
click at [214, 567] on div "сэбэрхэн" at bounding box center [729, 563] width 1239 height 73
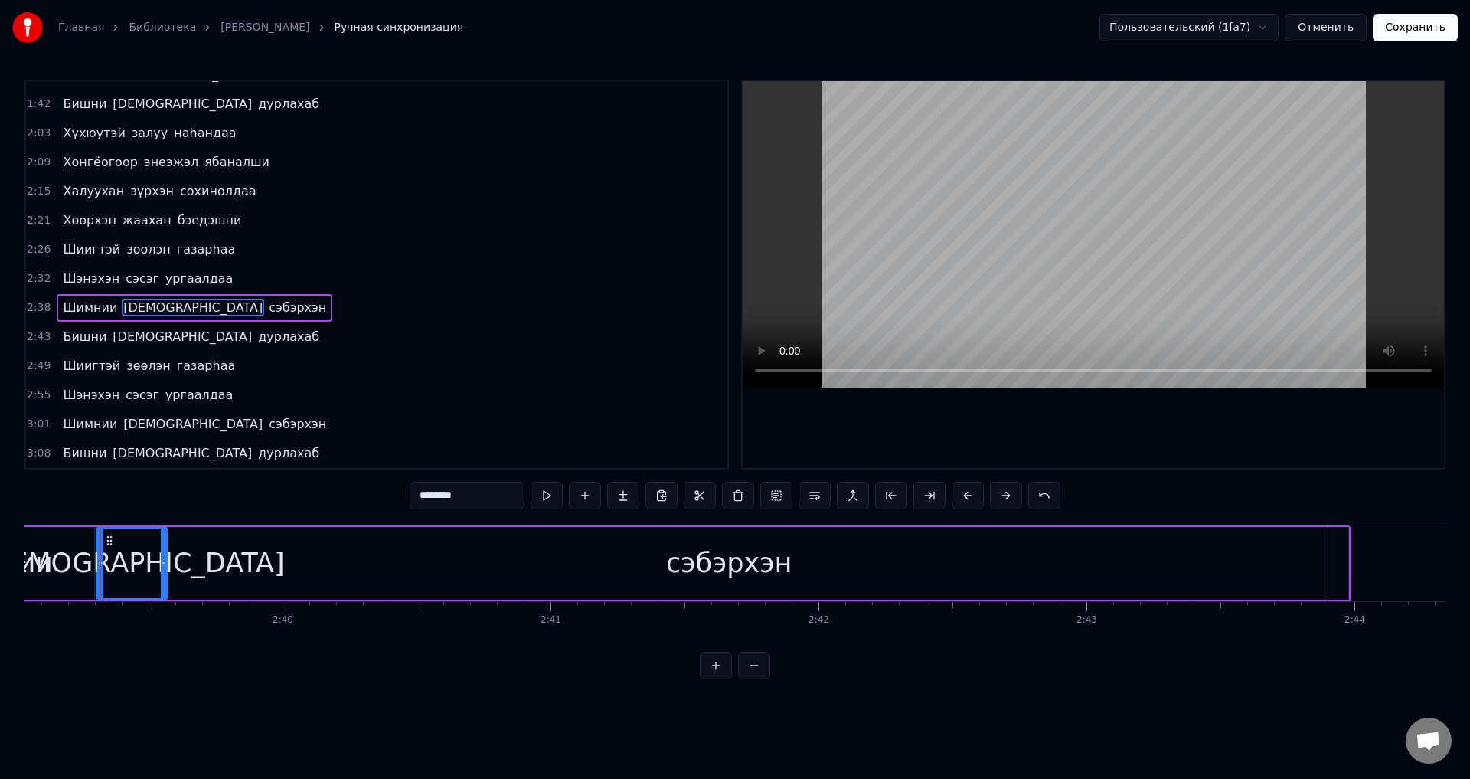
scroll to position [0, 42630]
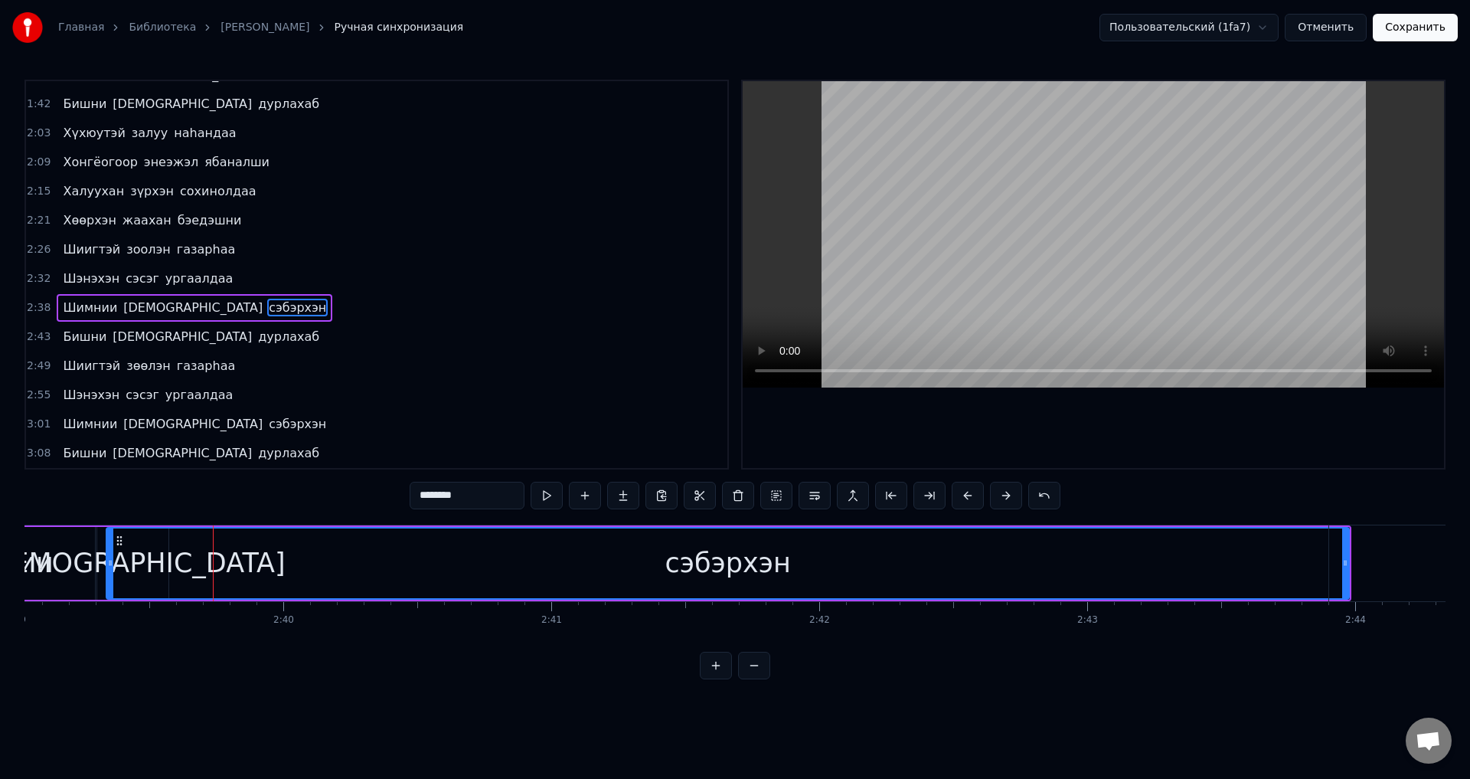
click at [113, 568] on div at bounding box center [110, 563] width 6 height 70
click at [94, 313] on span "Шимнии" at bounding box center [89, 308] width 57 height 18
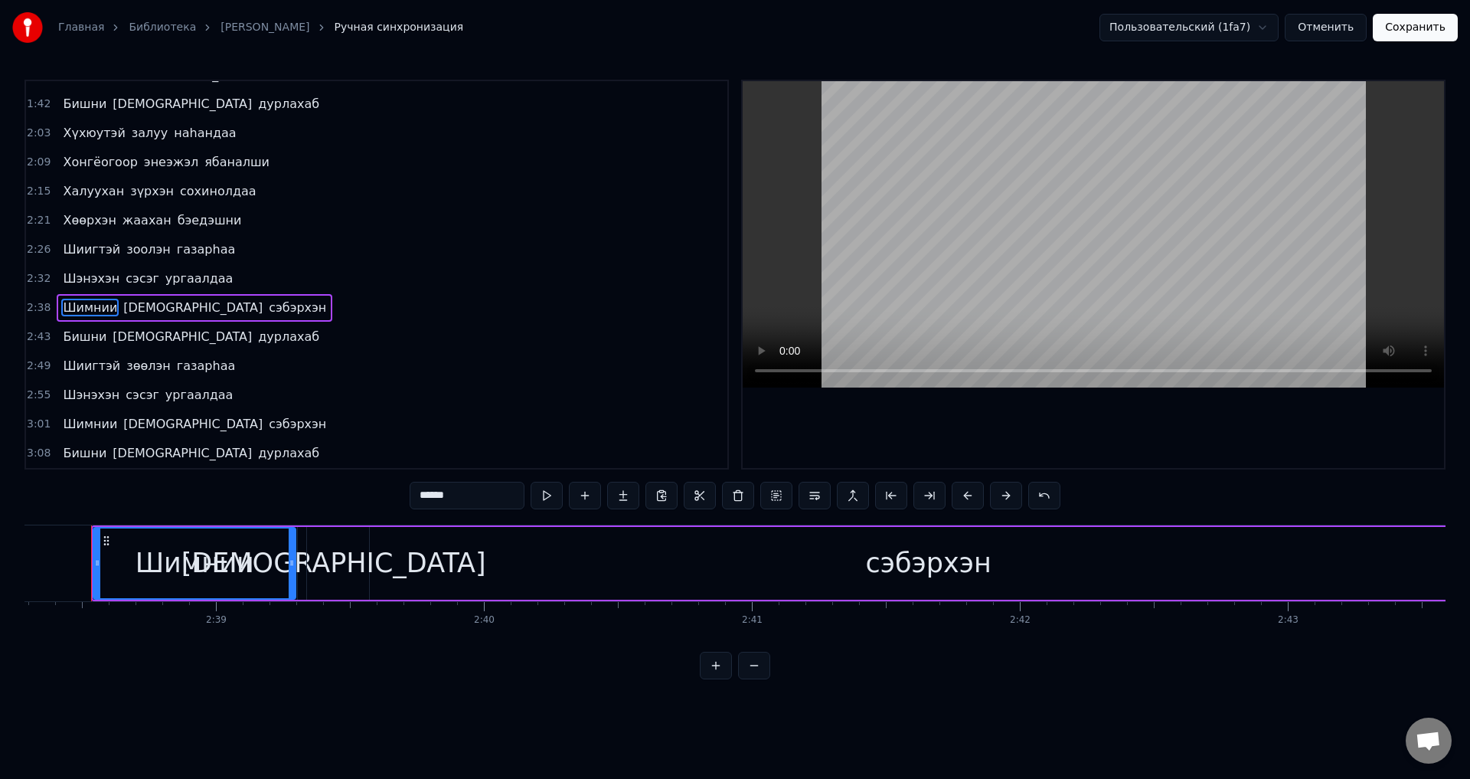
scroll to position [0, 42420]
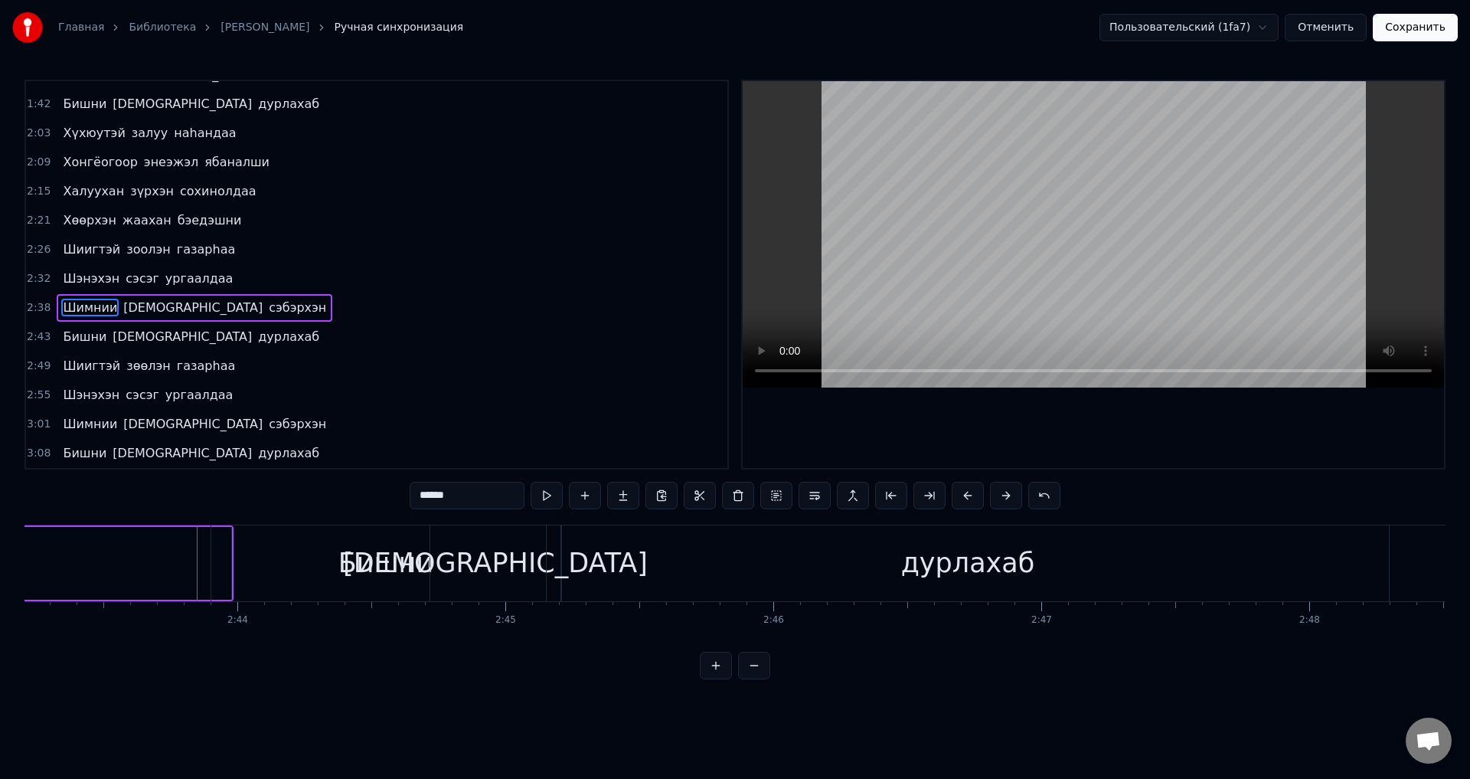
click at [147, 309] on span "[DEMOGRAPHIC_DATA]" at bounding box center [193, 308] width 142 height 18
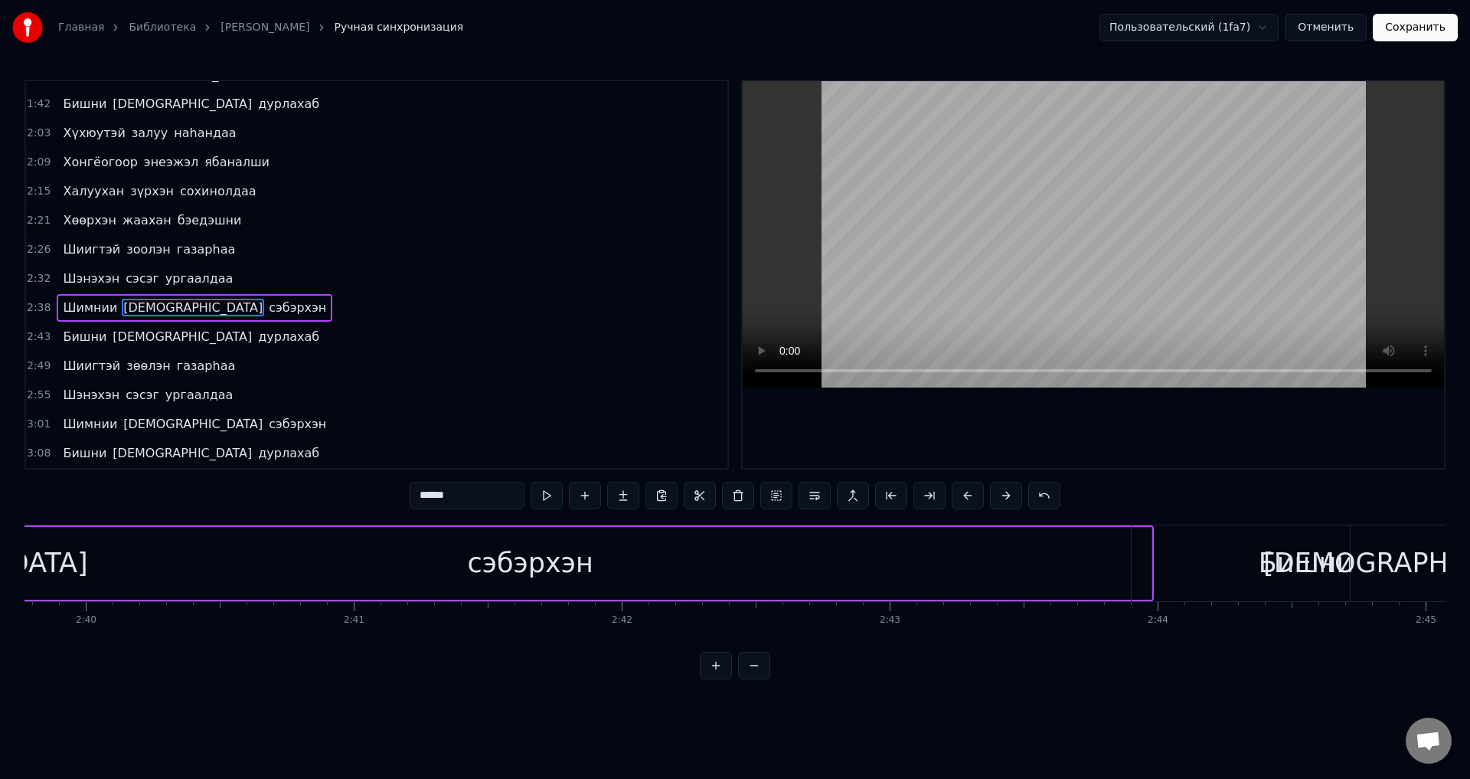
scroll to position [0, 42624]
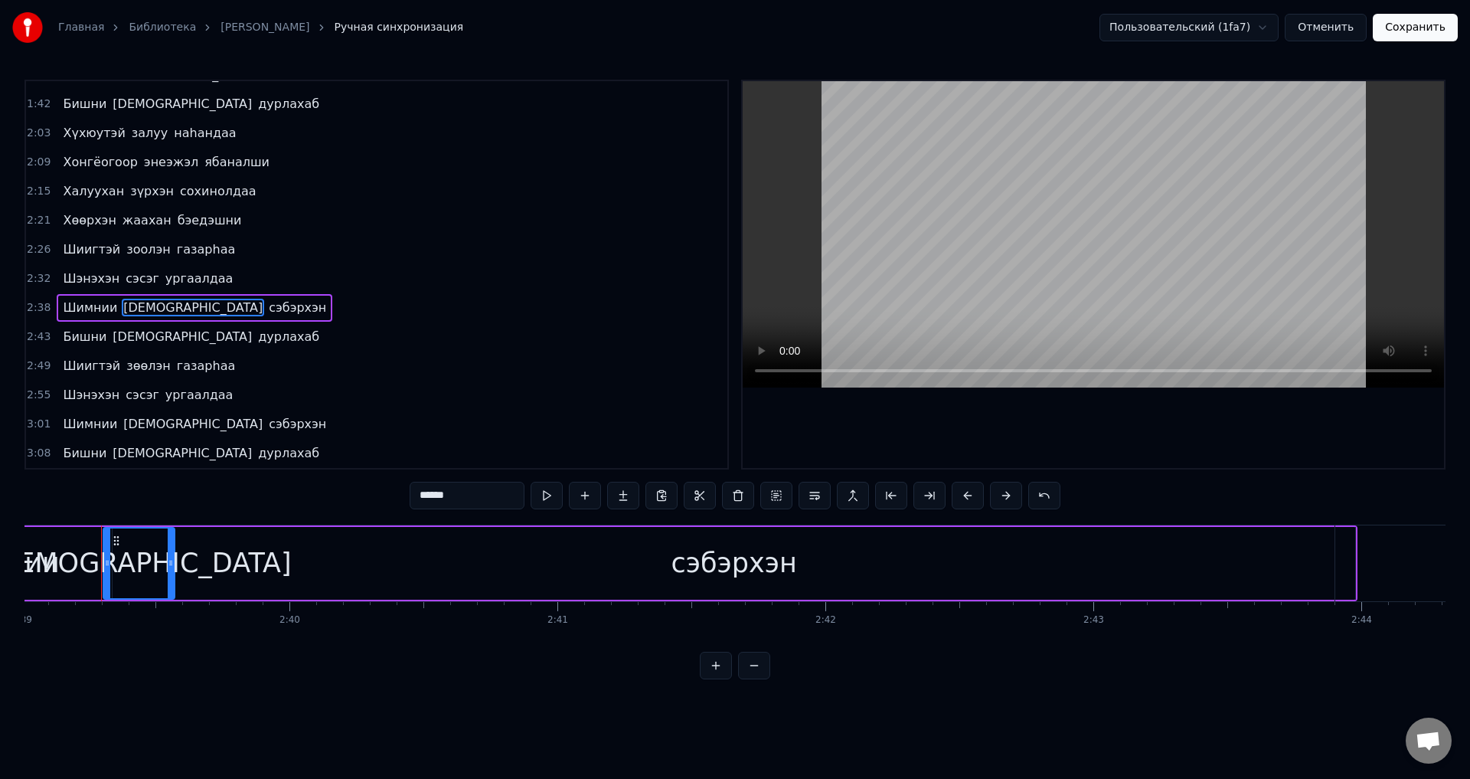
click at [175, 557] on div "[DEMOGRAPHIC_DATA]" at bounding box center [139, 563] width 305 height 41
click at [99, 563] on div "[DEMOGRAPHIC_DATA]" at bounding box center [139, 563] width 305 height 41
click at [105, 565] on div "[DEMOGRAPHIC_DATA]" at bounding box center [143, 563] width 305 height 41
click at [99, 564] on icon at bounding box center [97, 563] width 6 height 12
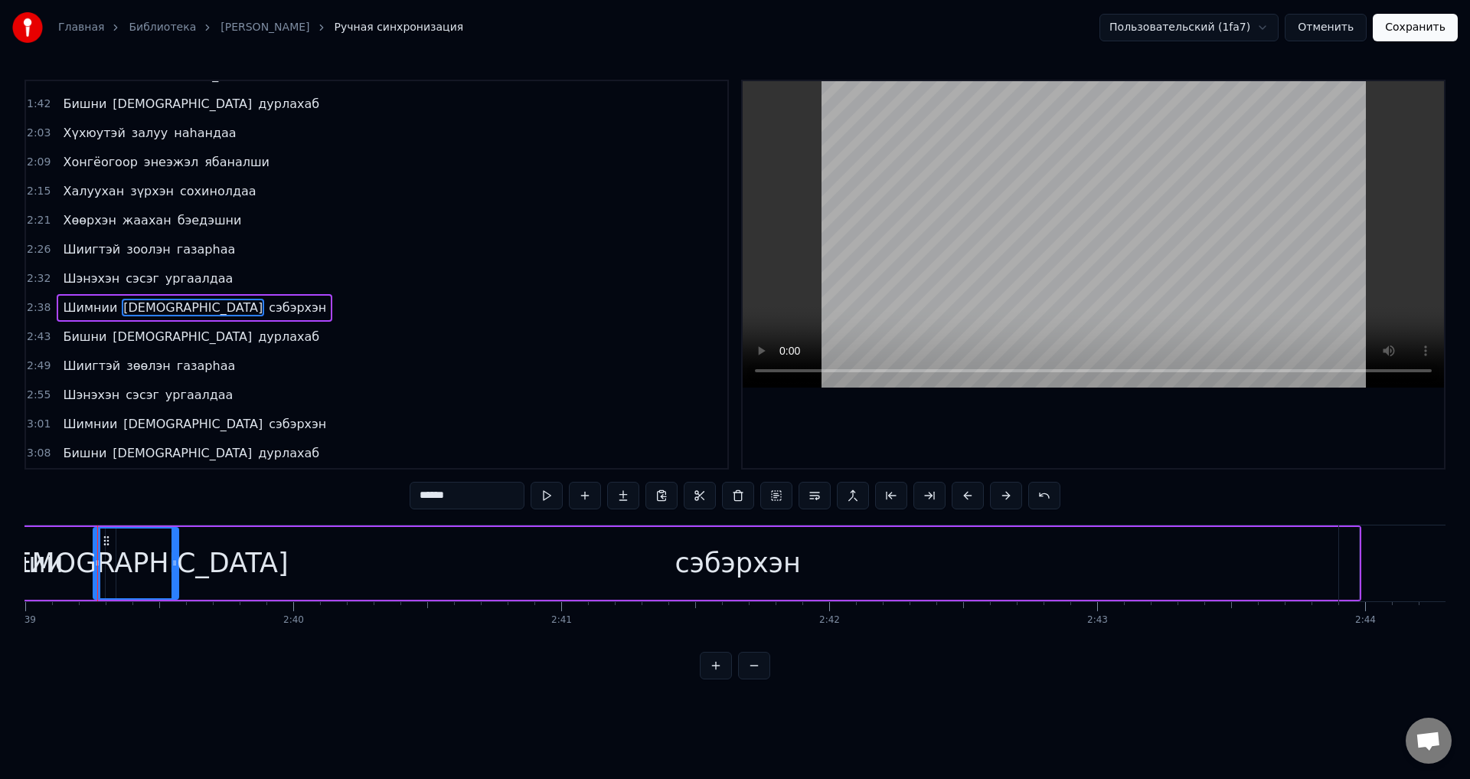
scroll to position [0, 42616]
drag, startPoint x: 180, startPoint y: 576, endPoint x: 169, endPoint y: 578, distance: 11.0
click at [169, 578] on div at bounding box center [168, 563] width 6 height 70
click at [215, 572] on div "сэбэрхэн" at bounding box center [741, 563] width 1243 height 73
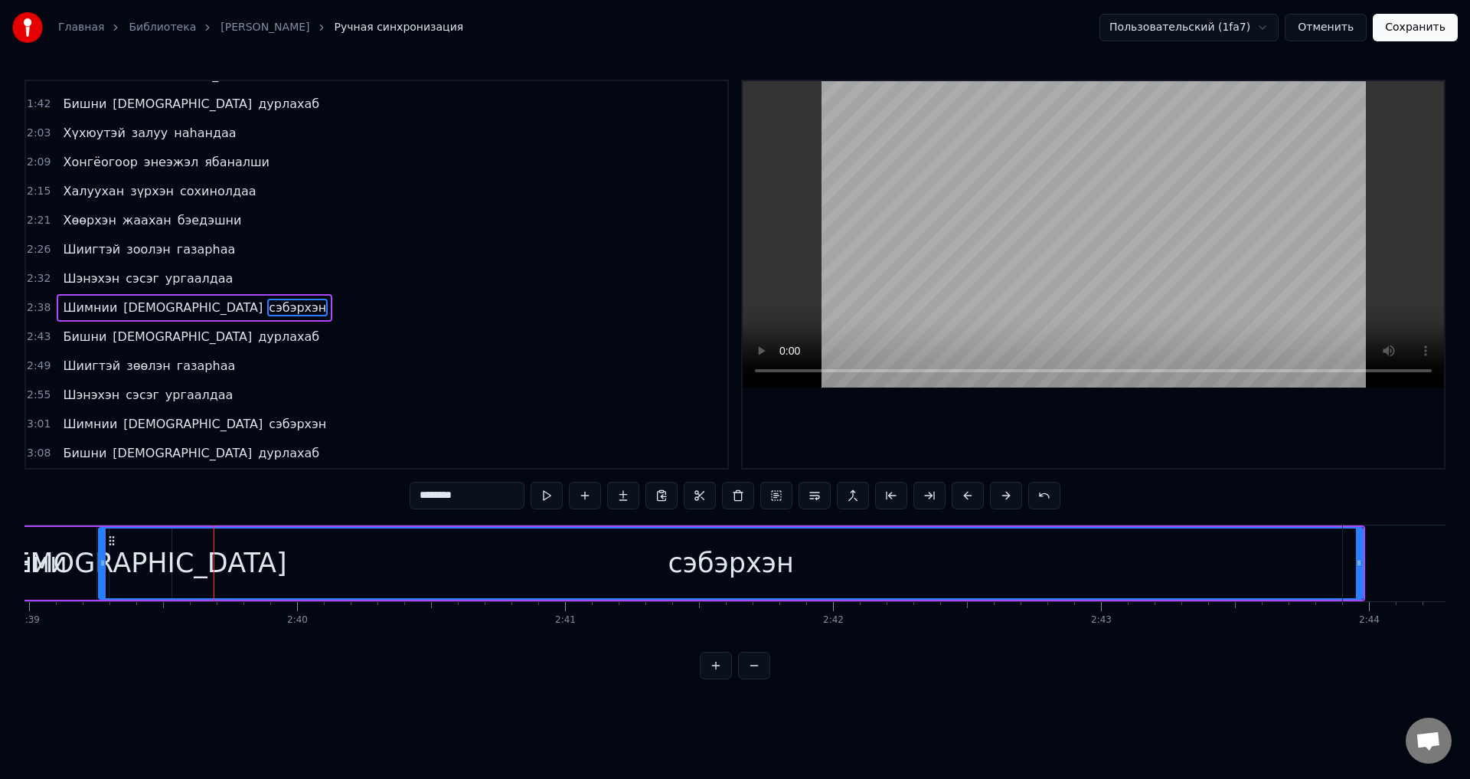
drag, startPoint x: 126, startPoint y: 568, endPoint x: 105, endPoint y: 567, distance: 21.5
click at [105, 567] on icon at bounding box center [103, 563] width 6 height 12
click at [90, 558] on div "[DEMOGRAPHIC_DATA]" at bounding box center [134, 563] width 305 height 41
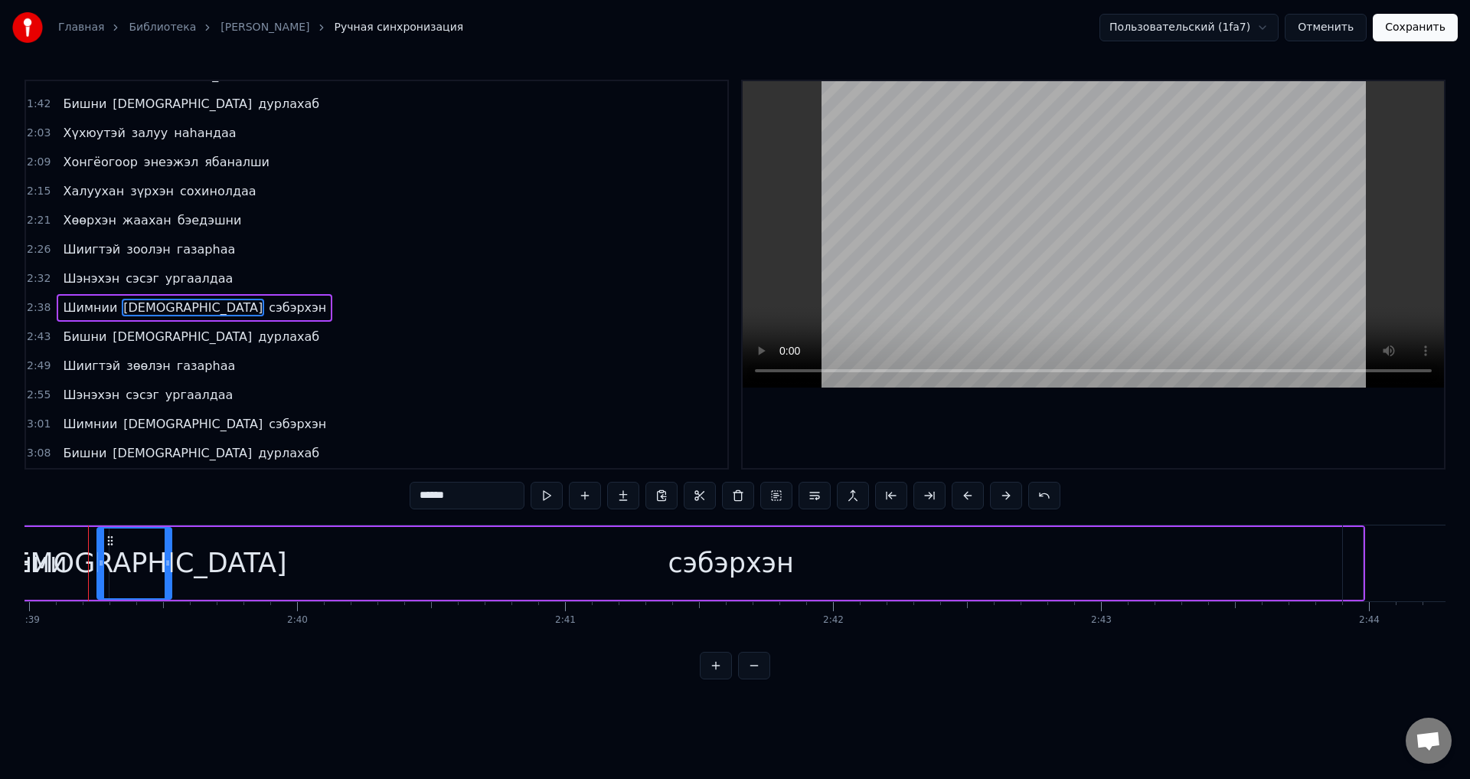
scroll to position [0, 42603]
drag, startPoint x: 116, startPoint y: 567, endPoint x: 90, endPoint y: 560, distance: 26.9
click at [90, 560] on icon at bounding box center [88, 563] width 6 height 12
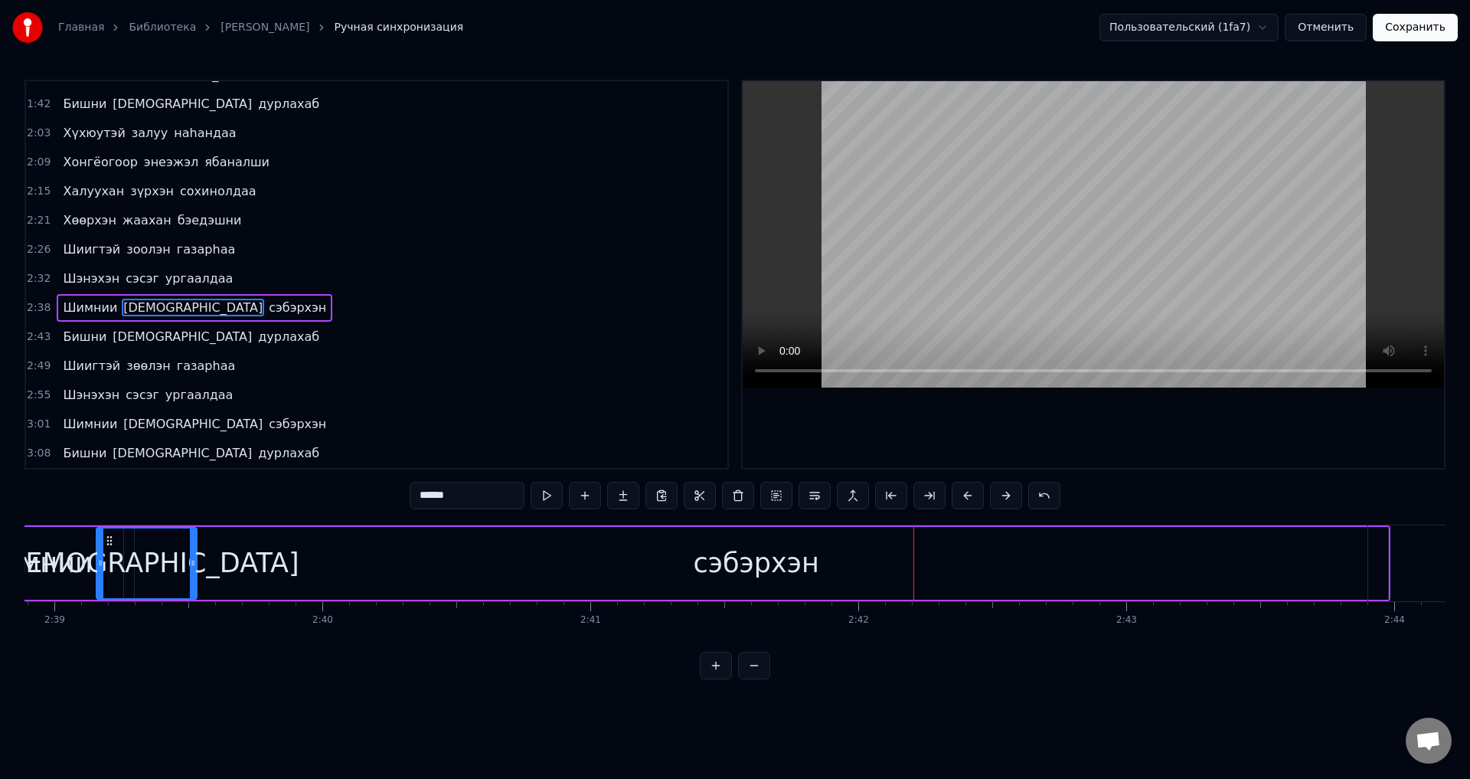
click at [611, 564] on div "сэбэрхэн" at bounding box center [756, 563] width 1264 height 73
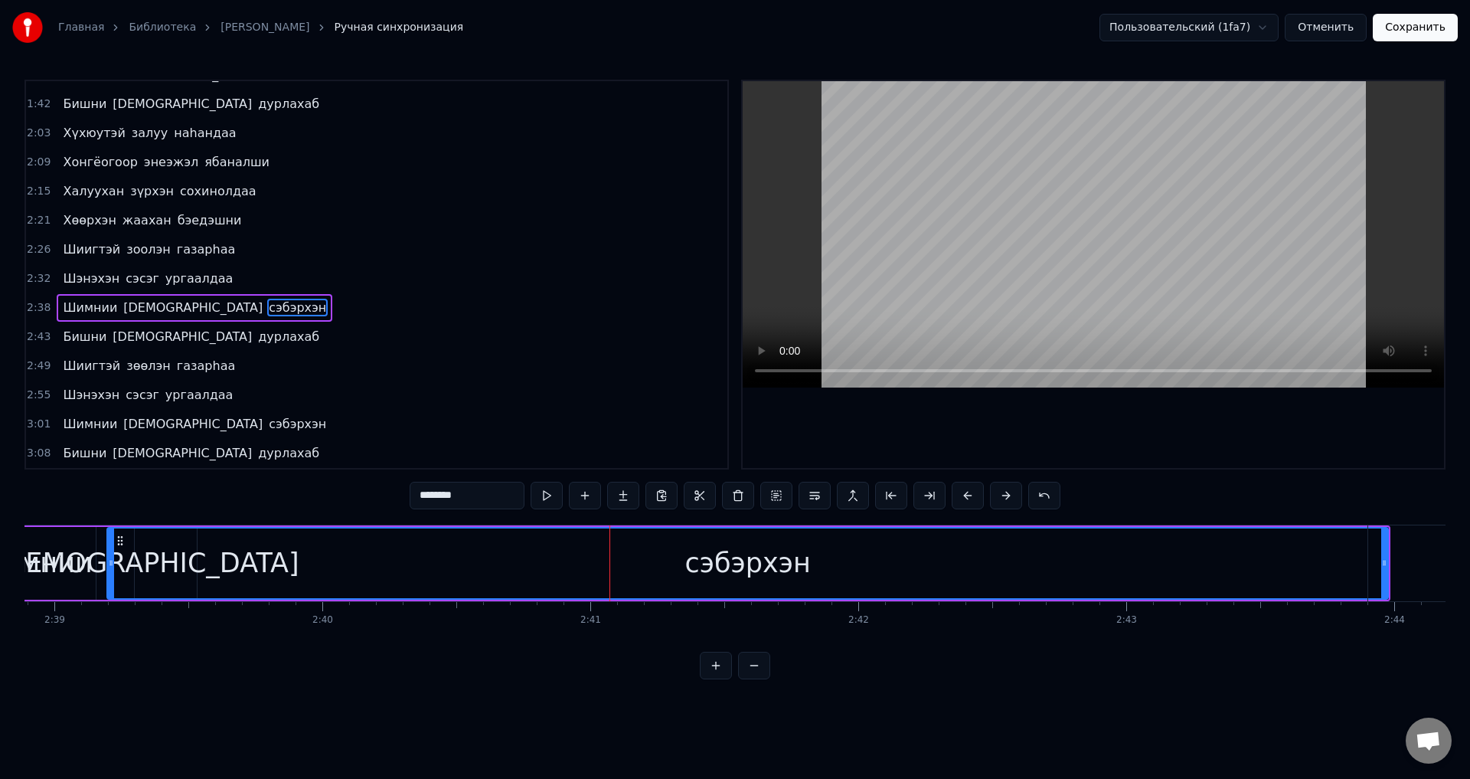
drag, startPoint x: 126, startPoint y: 559, endPoint x: 109, endPoint y: 564, distance: 17.7
click at [109, 564] on icon at bounding box center [111, 563] width 6 height 12
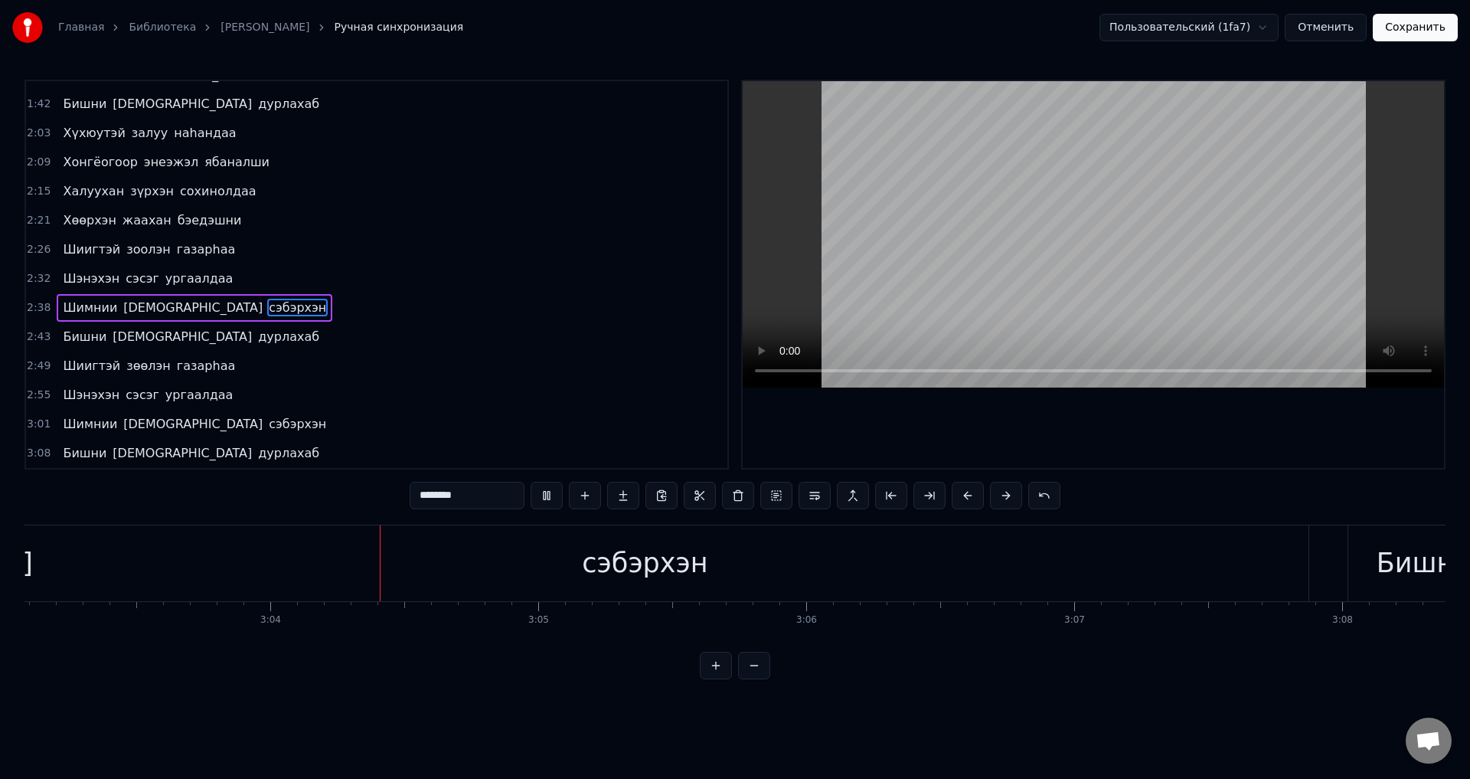
scroll to position [0, 49177]
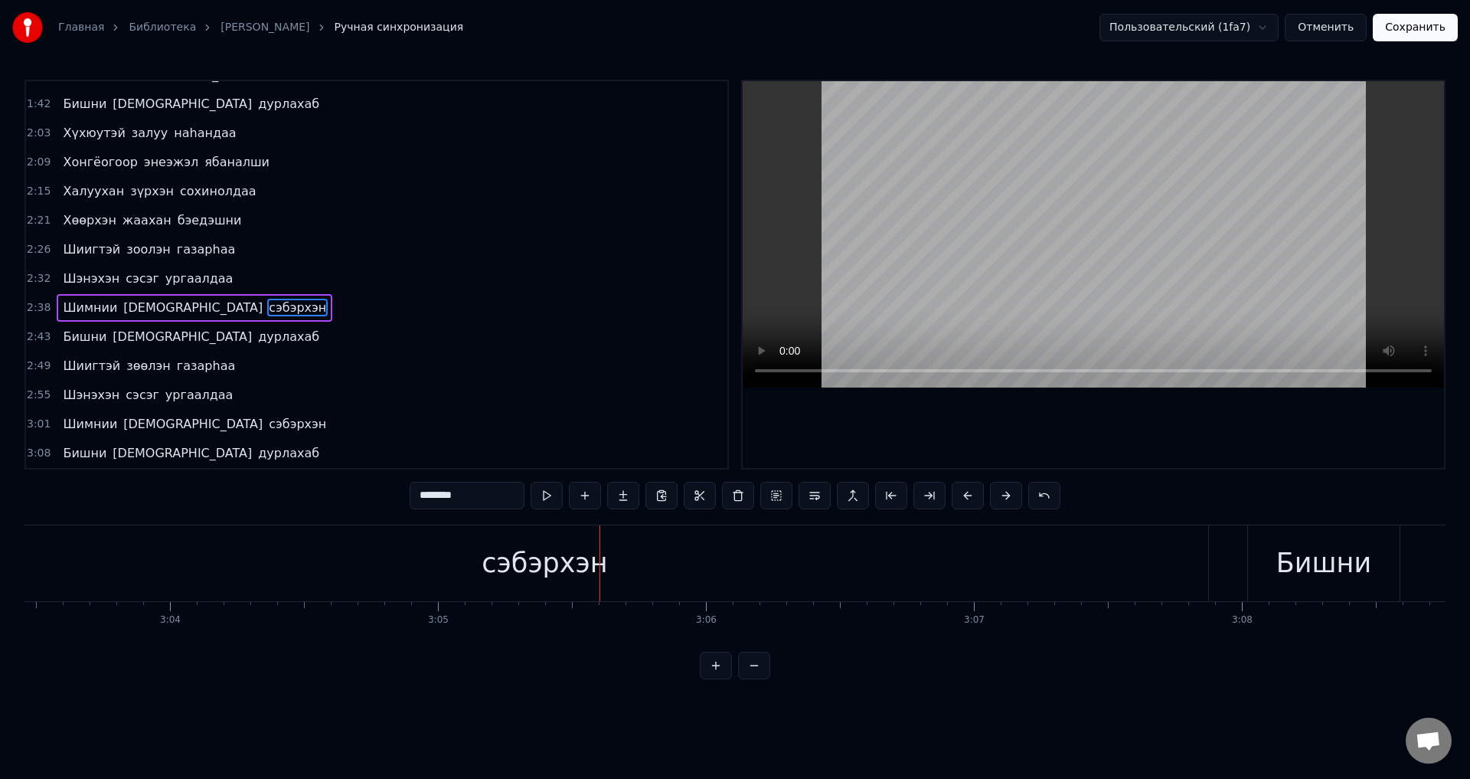
click at [267, 427] on span "сэбэрхэн" at bounding box center [297, 424] width 61 height 18
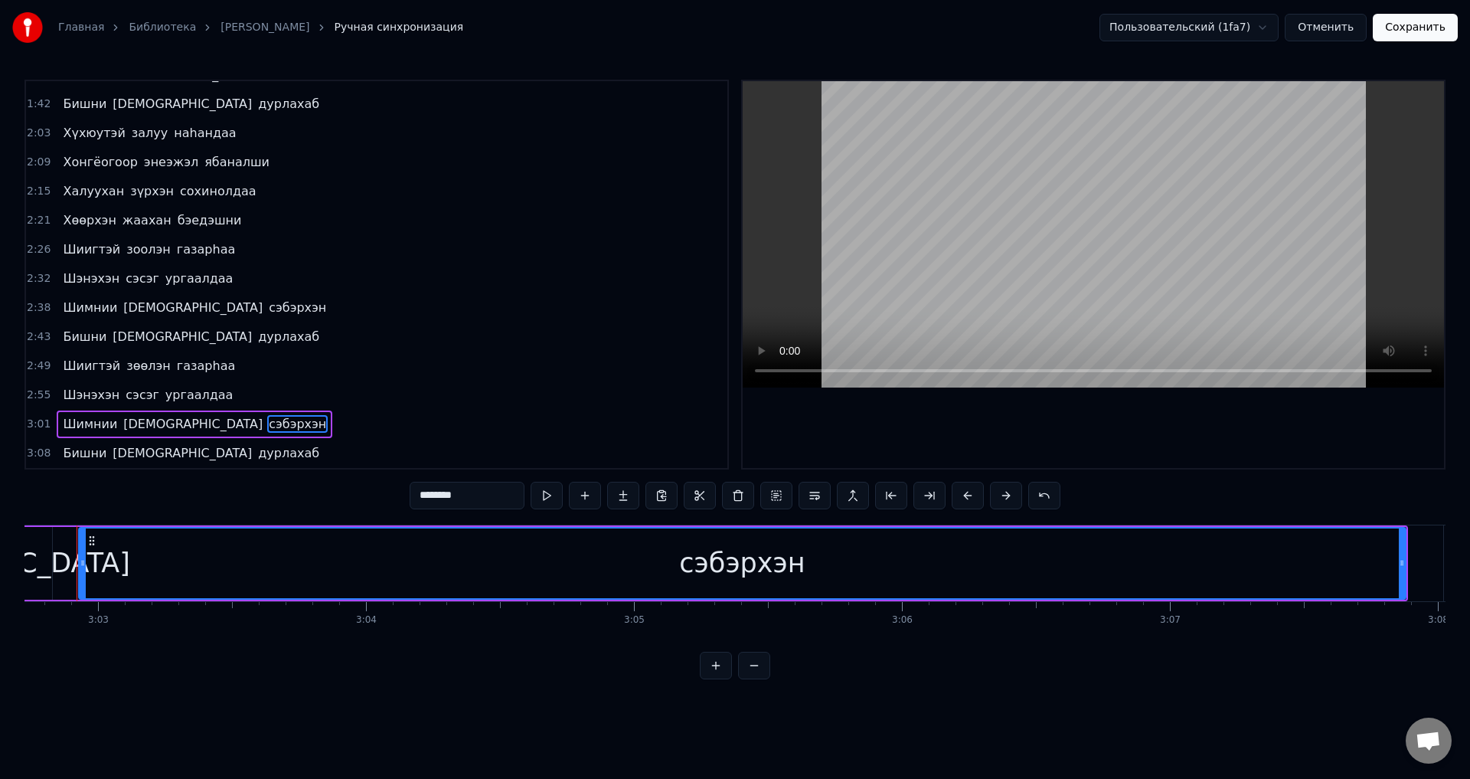
scroll to position [0, 48956]
drag, startPoint x: 110, startPoint y: 564, endPoint x: 64, endPoint y: 565, distance: 46.0
click at [64, 565] on icon at bounding box center [62, 563] width 6 height 12
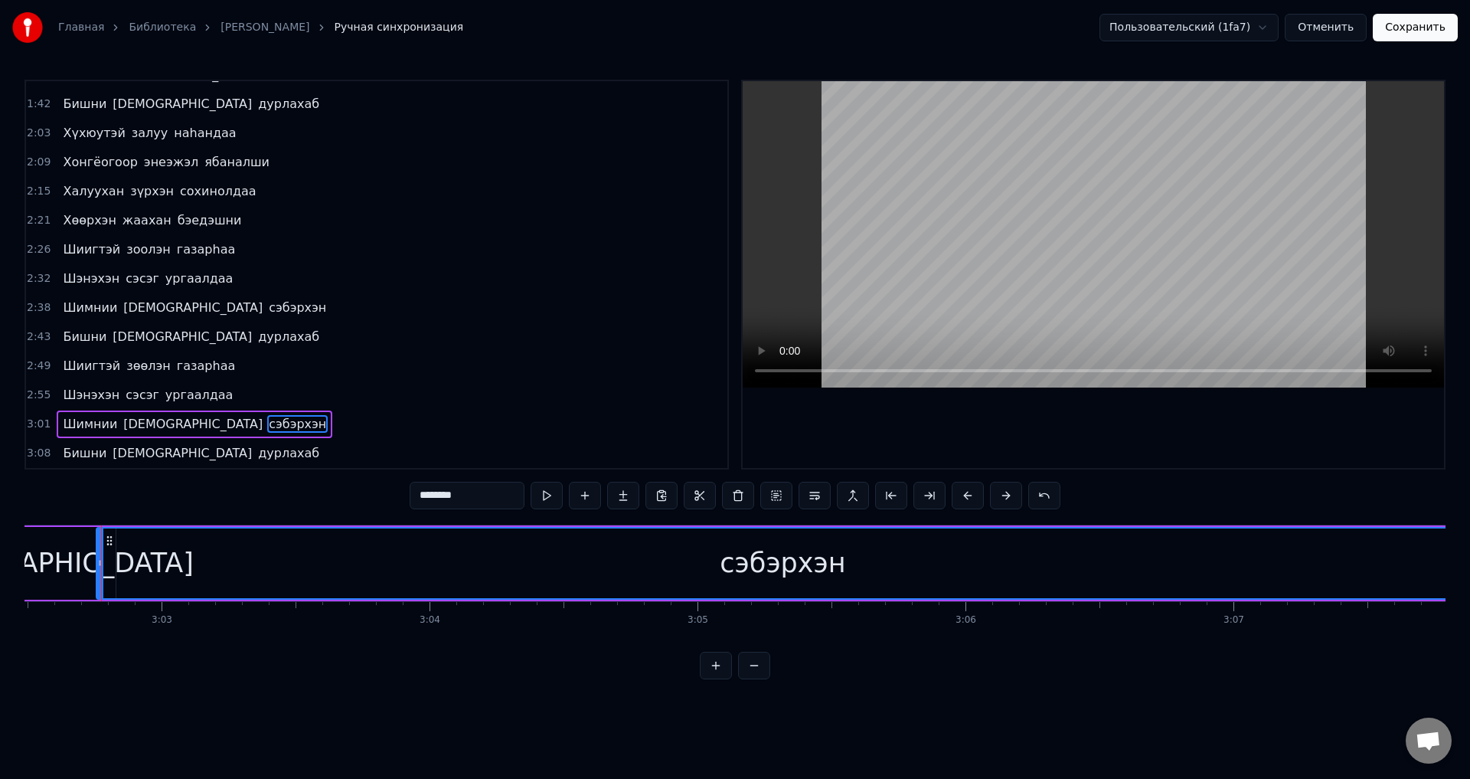
drag, startPoint x: 164, startPoint y: 420, endPoint x: 548, endPoint y: 373, distance: 387.3
click at [267, 420] on span "сэбэрхэн" at bounding box center [297, 424] width 61 height 18
drag, startPoint x: 1298, startPoint y: 538, endPoint x: 1307, endPoint y: 538, distance: 8.4
click at [1298, 539] on div "сэбэрхэн" at bounding box center [790, 563] width 1372 height 70
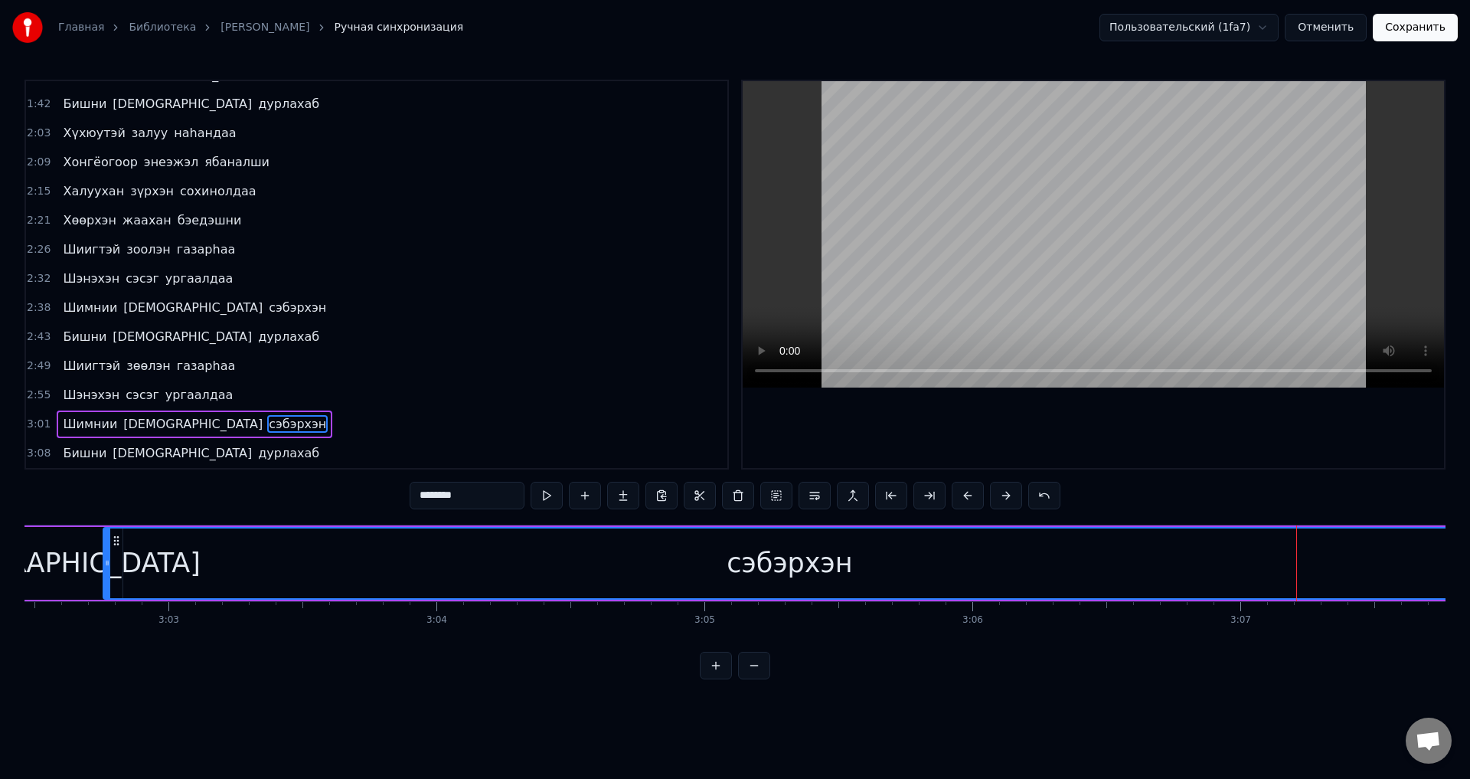
click at [1404, 558] on div "сэбэрхэн" at bounding box center [790, 563] width 1372 height 70
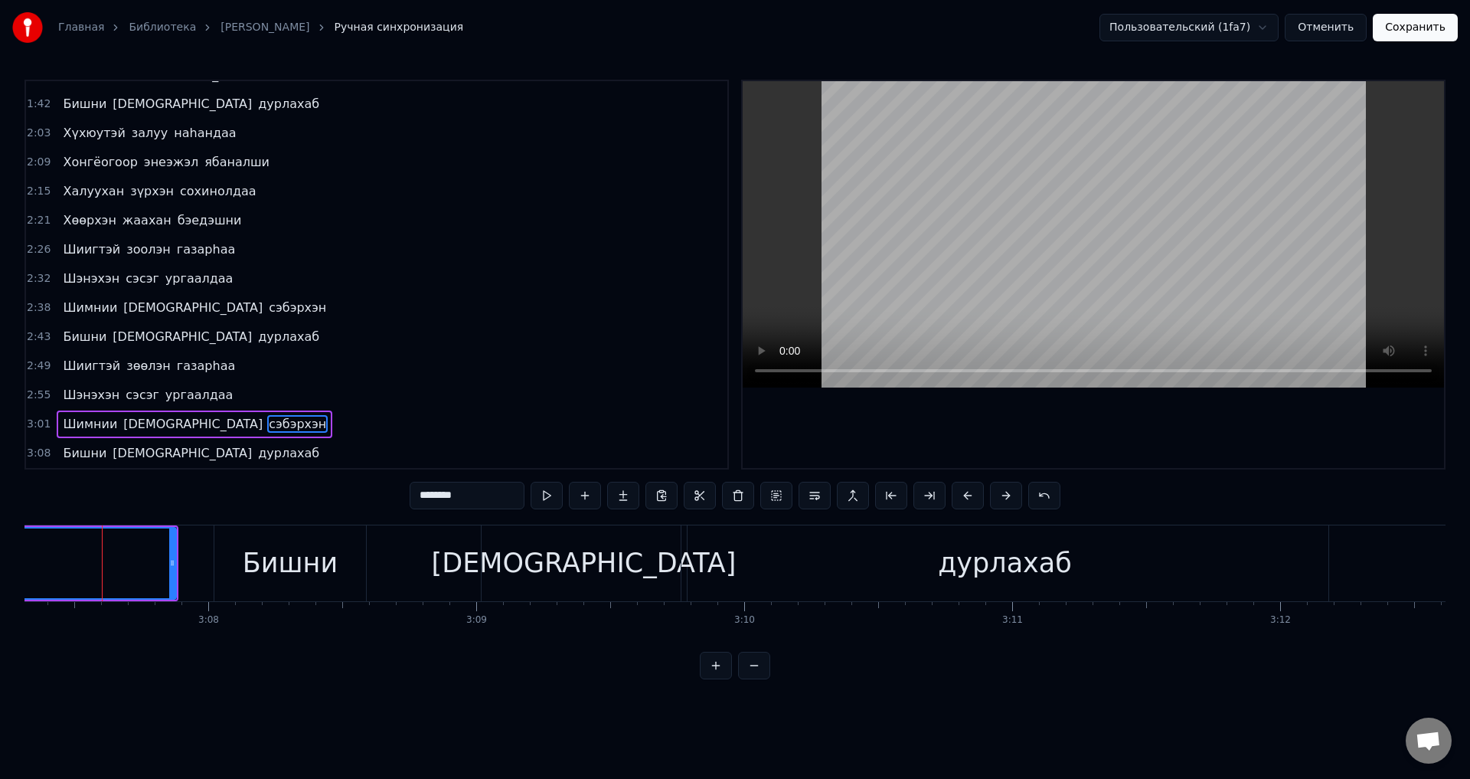
scroll to position [0, 50212]
drag, startPoint x: 174, startPoint y: 564, endPoint x: 123, endPoint y: 543, distance: 55.6
click at [130, 566] on icon at bounding box center [133, 563] width 6 height 12
click at [267, 426] on span "сэбэрхэн" at bounding box center [297, 424] width 61 height 18
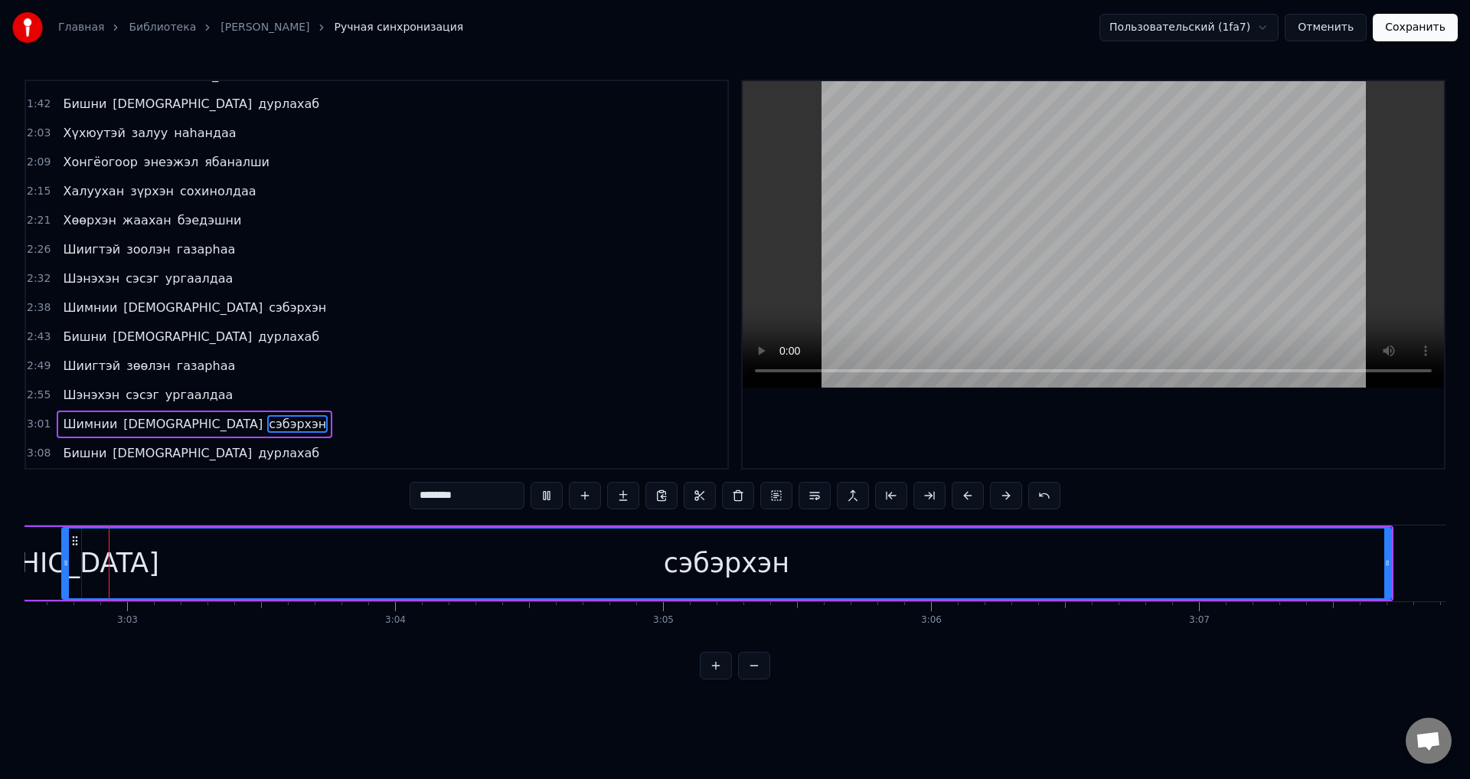
scroll to position [0, 48910]
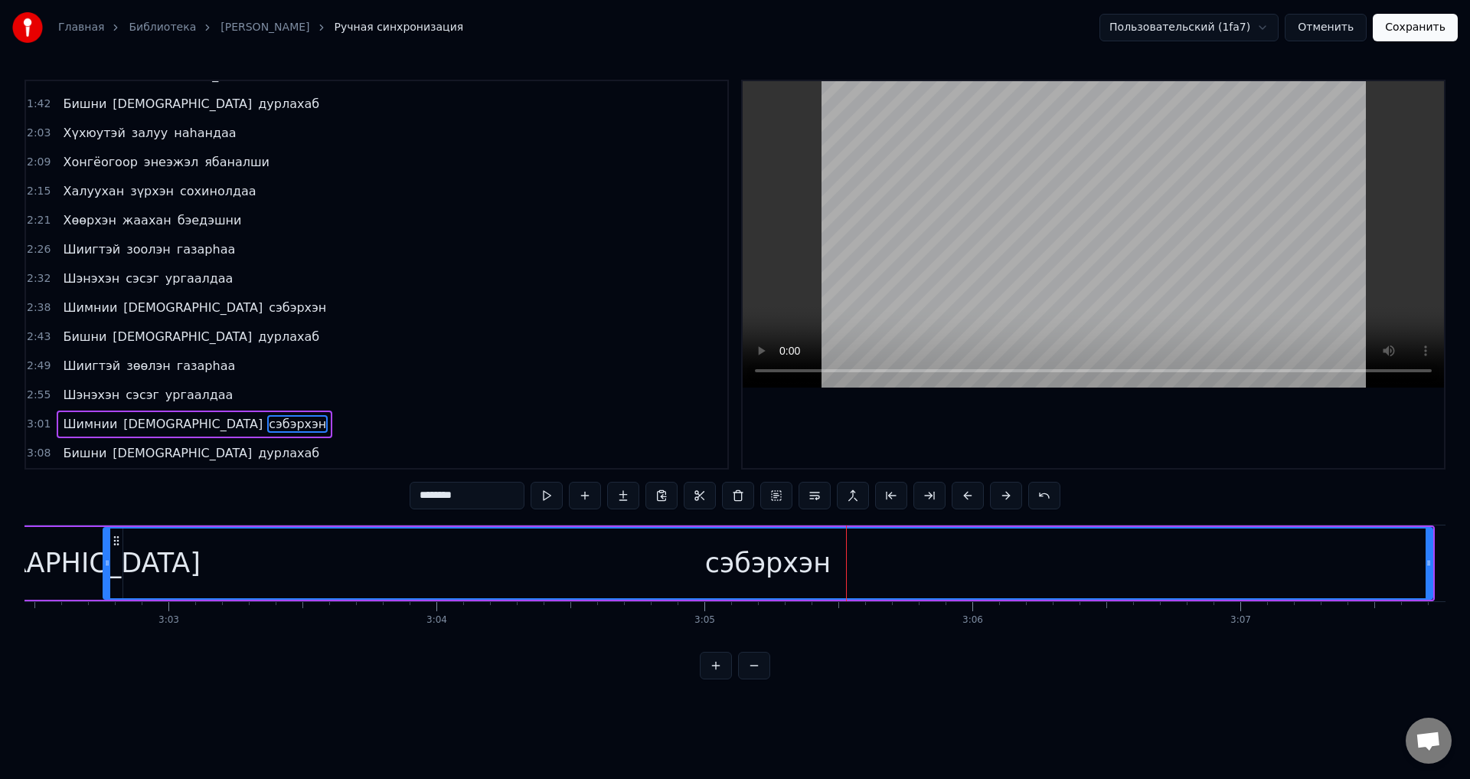
drag, startPoint x: 411, startPoint y: 558, endPoint x: 267, endPoint y: 579, distance: 145.5
click at [410, 560] on div "сэбэрхэн" at bounding box center [768, 563] width 1328 height 70
drag, startPoint x: 107, startPoint y: 565, endPoint x: 77, endPoint y: 568, distance: 30.0
click at [77, 568] on icon at bounding box center [77, 563] width 6 height 12
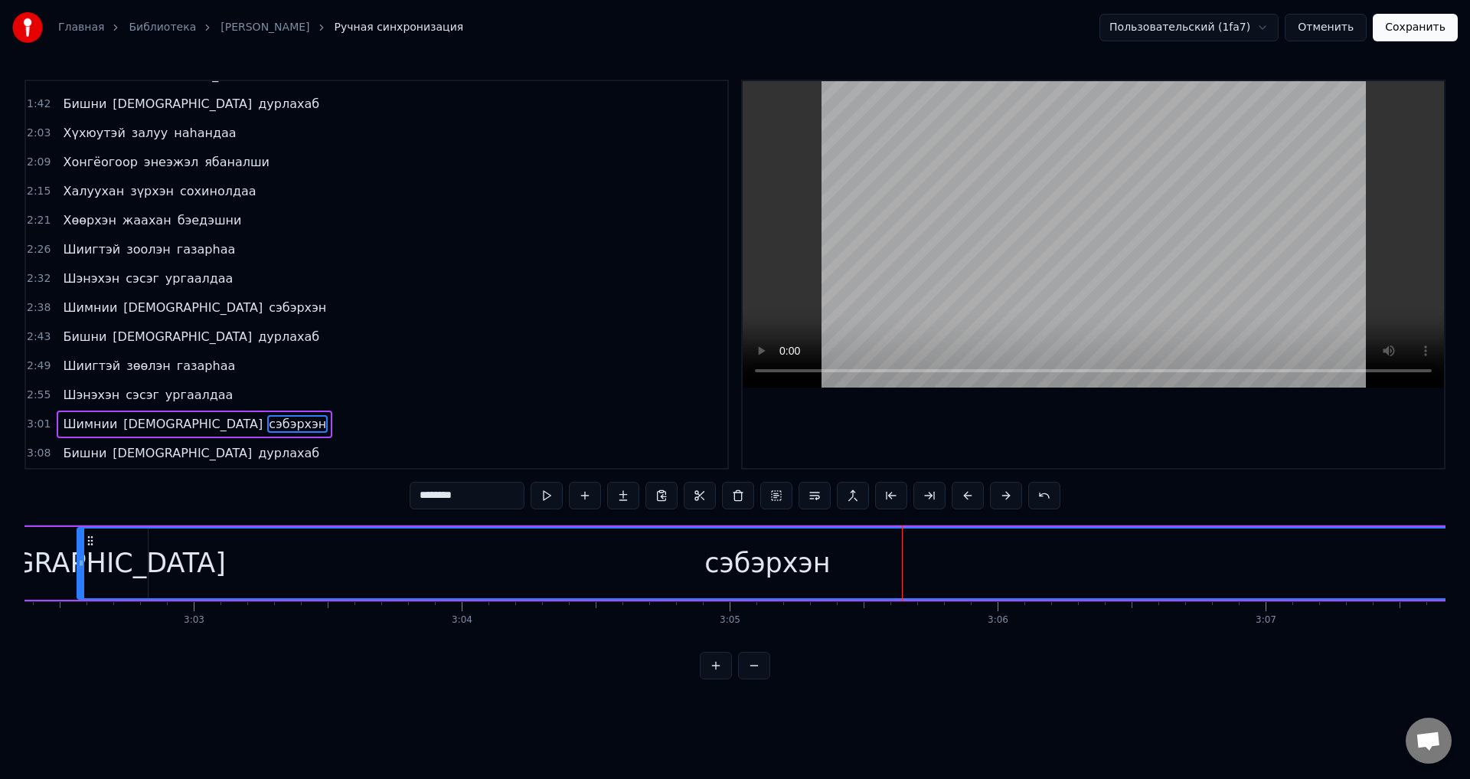
drag, startPoint x: 103, startPoint y: 570, endPoint x: 82, endPoint y: 568, distance: 21.6
click at [82, 568] on div at bounding box center [81, 563] width 6 height 70
click at [67, 558] on div "[DEMOGRAPHIC_DATA]" at bounding box center [94, 563] width 305 height 41
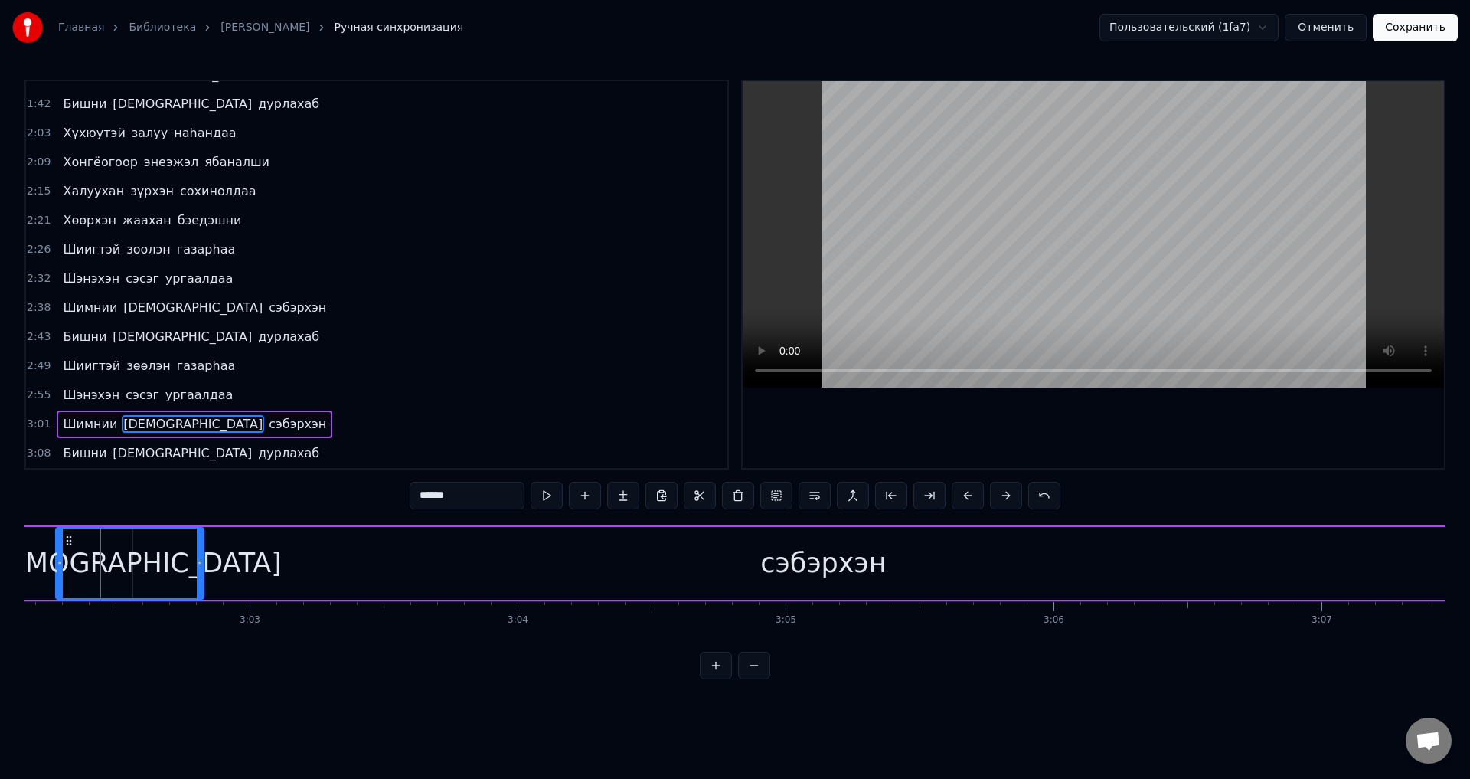
scroll to position [0, 48828]
drag, startPoint x: 201, startPoint y: 566, endPoint x: 146, endPoint y: 565, distance: 55.9
click at [146, 565] on icon at bounding box center [145, 563] width 6 height 12
click at [204, 554] on div "сэбэрхэн" at bounding box center [824, 563] width 1381 height 73
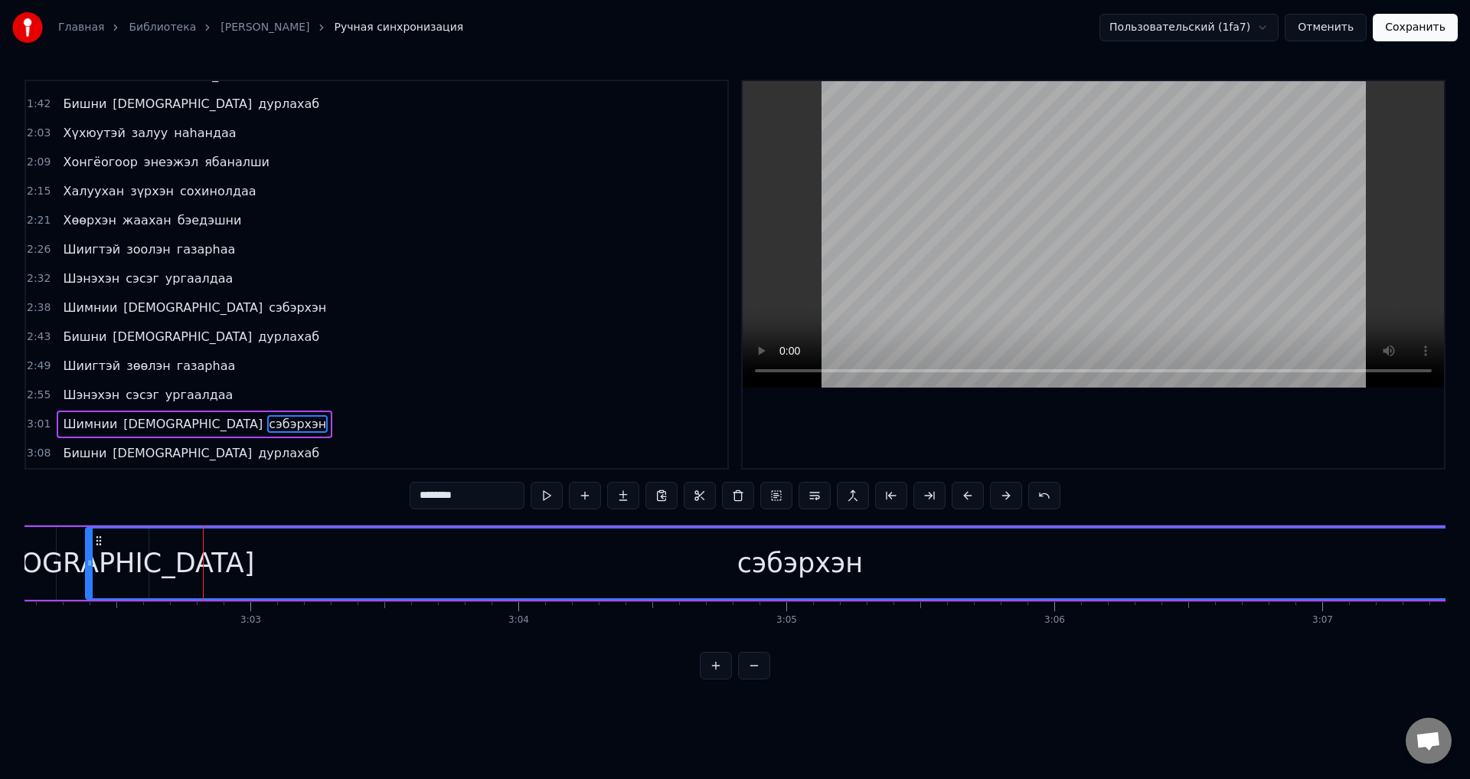
drag, startPoint x: 123, startPoint y: 577, endPoint x: 90, endPoint y: 583, distance: 33.5
click at [90, 583] on div at bounding box center [90, 563] width 6 height 70
click at [76, 554] on div "[DEMOGRAPHIC_DATA]" at bounding box center [115, 563] width 305 height 41
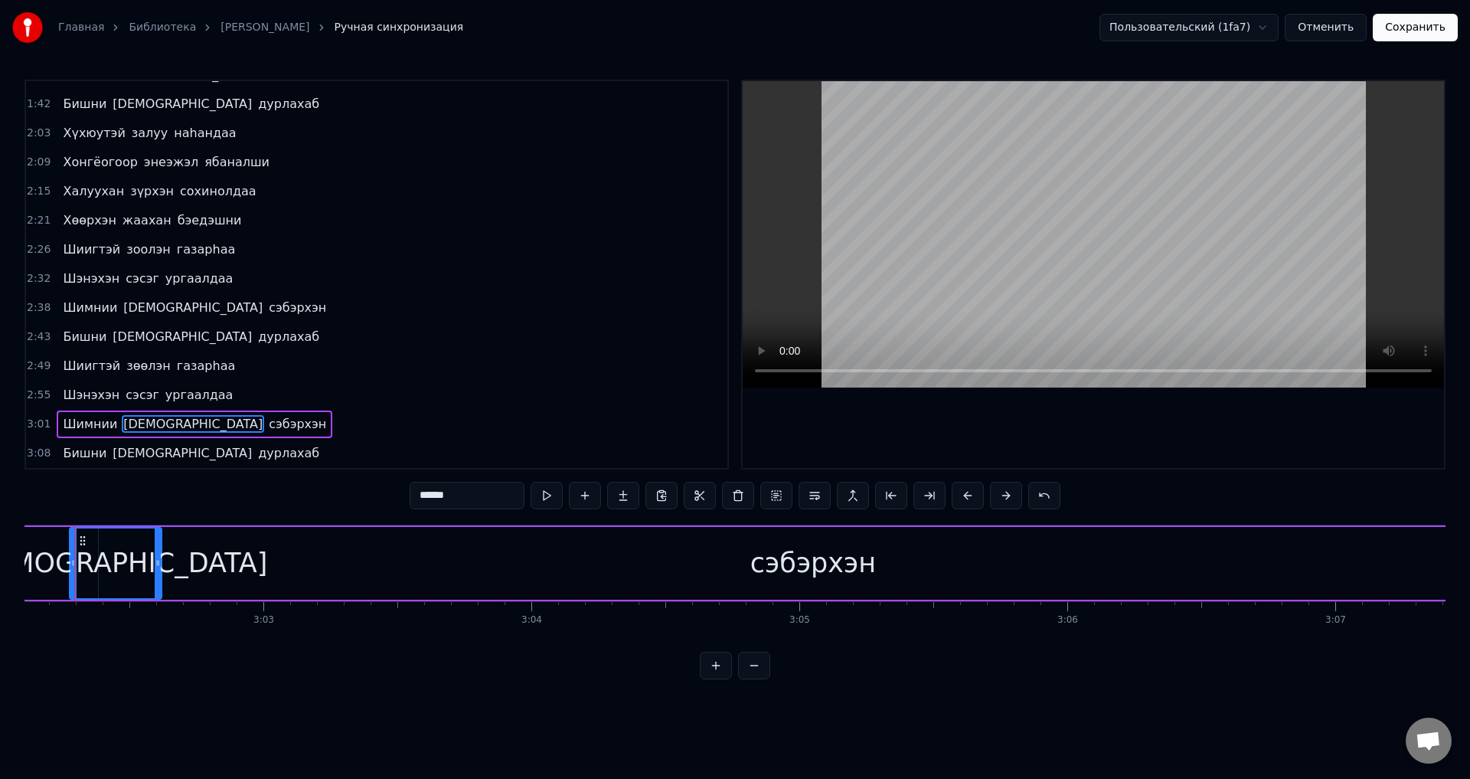
scroll to position [0, 48789]
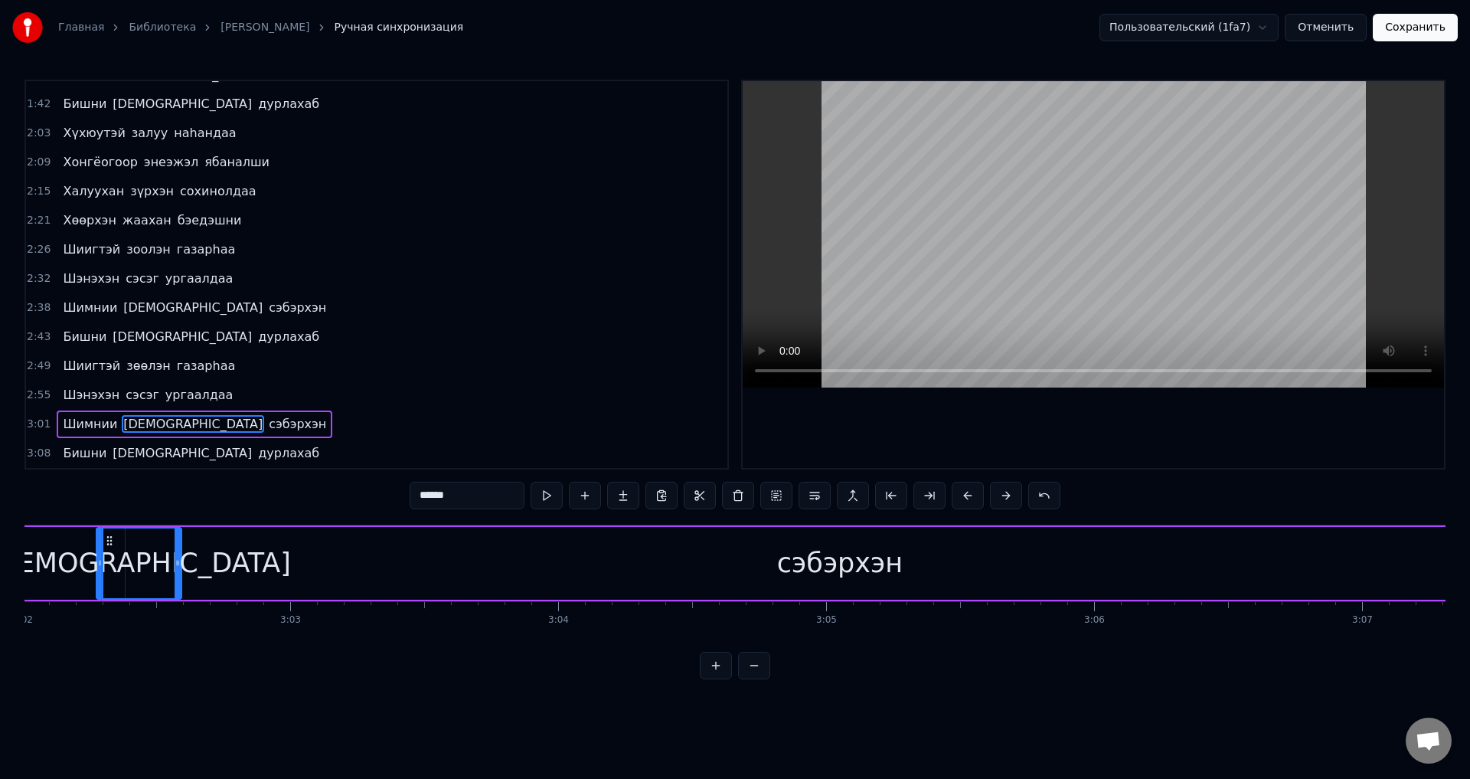
click at [178, 574] on div at bounding box center [178, 563] width 6 height 70
click at [215, 559] on div "сэбэрхэн" at bounding box center [840, 563] width 1429 height 73
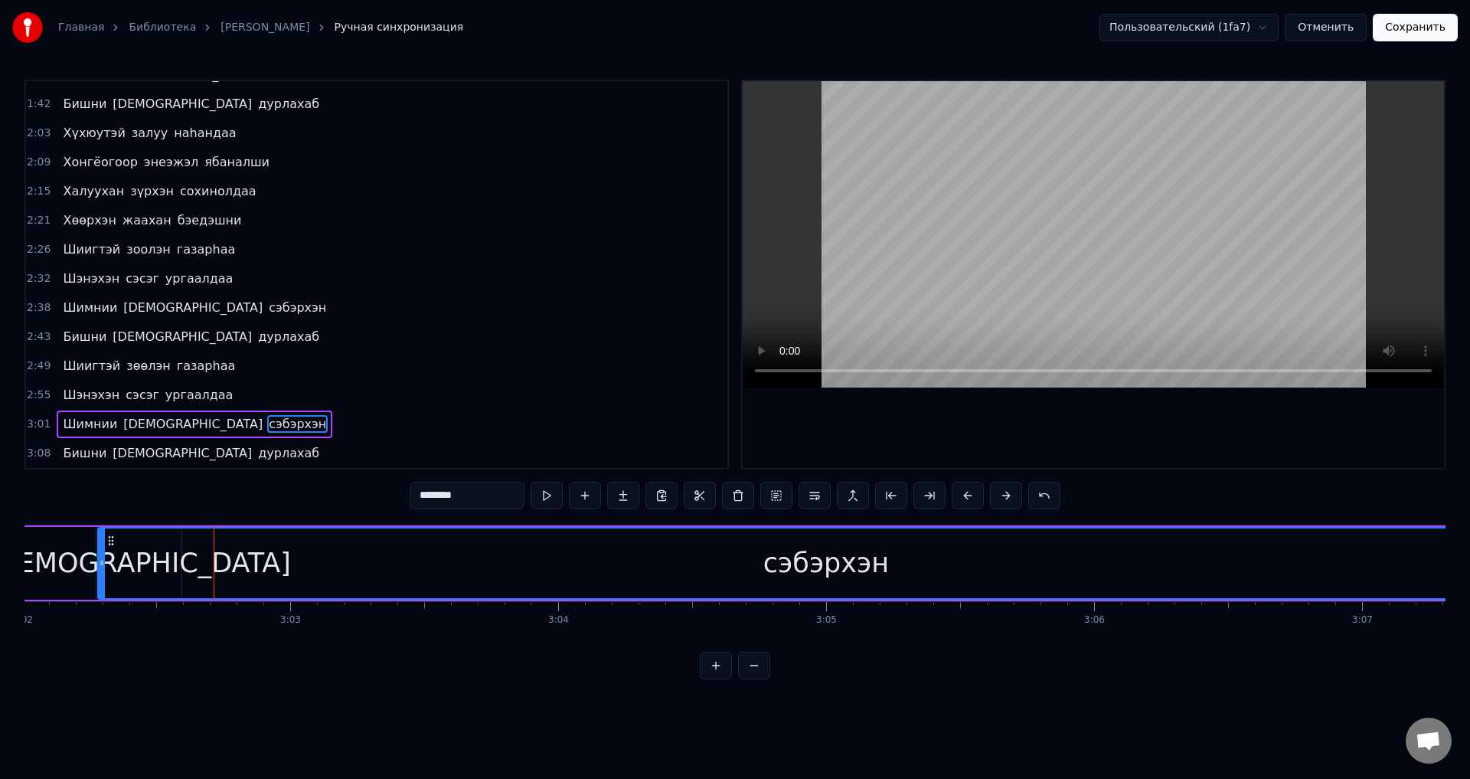
drag, startPoint x: 131, startPoint y: 565, endPoint x: 103, endPoint y: 561, distance: 27.8
click at [103, 561] on icon at bounding box center [102, 563] width 6 height 12
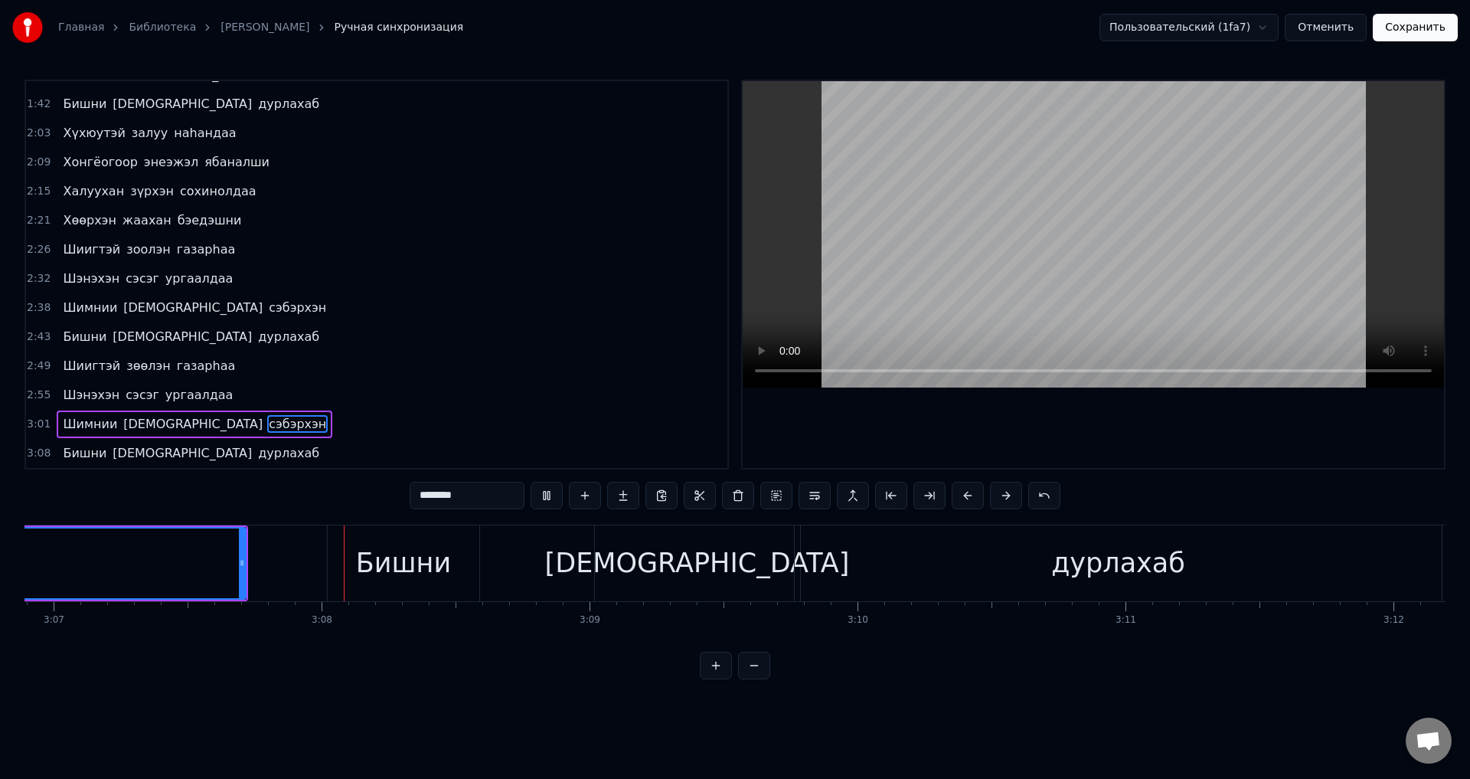
scroll to position [0, 50117]
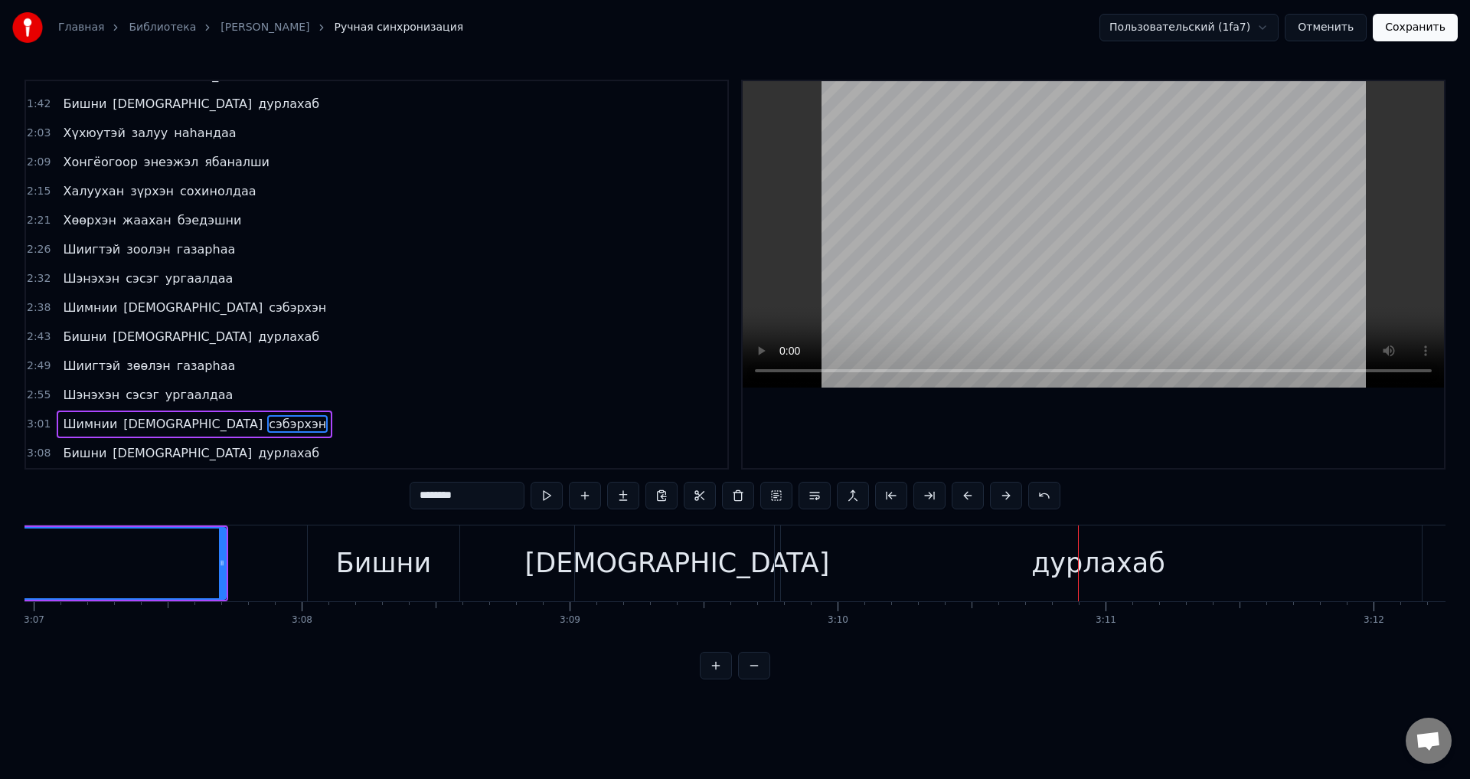
click at [120, 456] on span "[DEMOGRAPHIC_DATA]" at bounding box center [182, 453] width 142 height 18
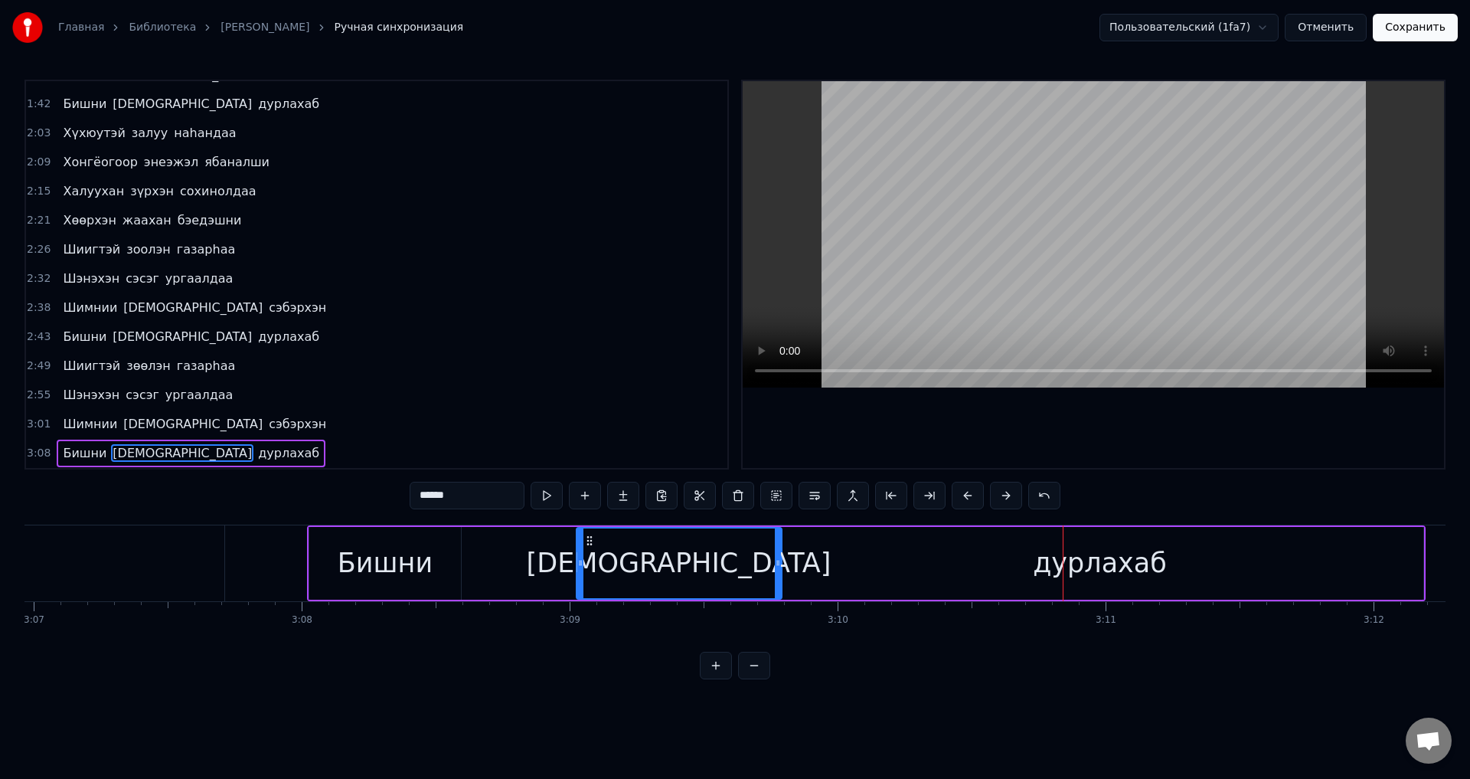
click at [97, 447] on span "Бишни" at bounding box center [84, 453] width 47 height 18
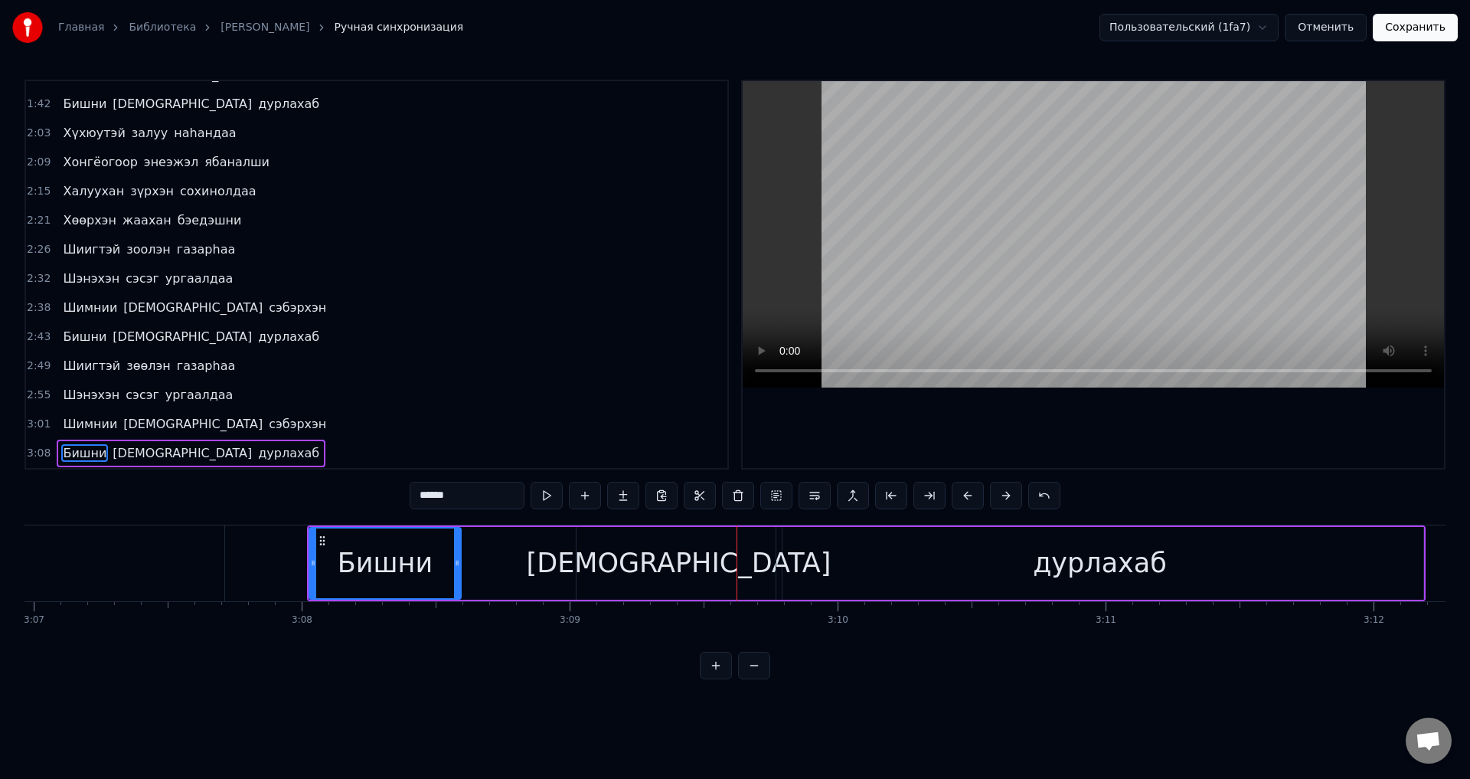
click at [126, 457] on span "[DEMOGRAPHIC_DATA]" at bounding box center [182, 453] width 142 height 18
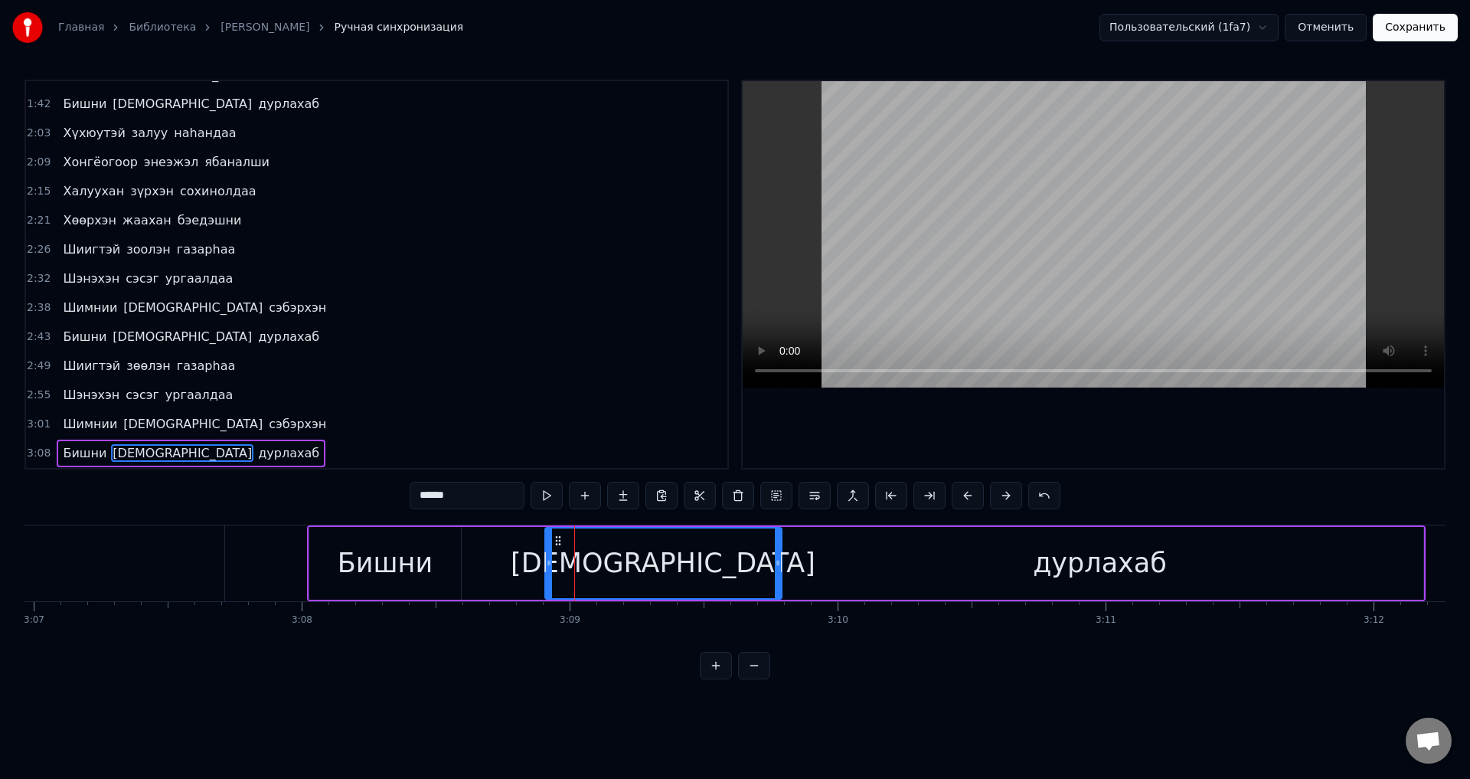
drag, startPoint x: 579, startPoint y: 559, endPoint x: 548, endPoint y: 561, distance: 31.4
click at [548, 561] on icon at bounding box center [549, 563] width 6 height 12
click at [116, 460] on span "[DEMOGRAPHIC_DATA]" at bounding box center [182, 453] width 142 height 18
drag, startPoint x: 79, startPoint y: 460, endPoint x: 180, endPoint y: 444, distance: 102.2
click at [79, 460] on span "Бишни" at bounding box center [84, 453] width 47 height 18
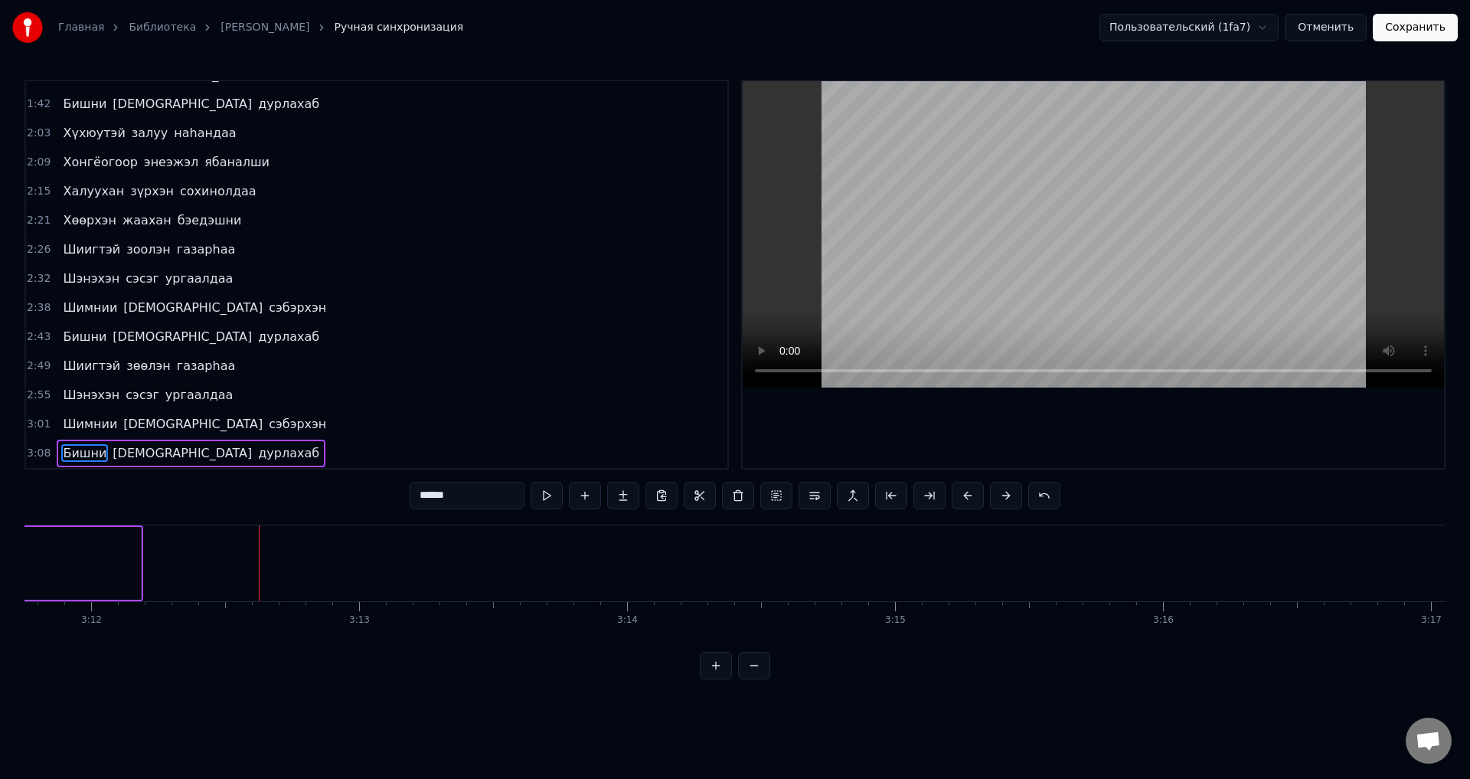
scroll to position [0, 51415]
click at [267, 312] on span "сэбэрхэн" at bounding box center [297, 308] width 61 height 18
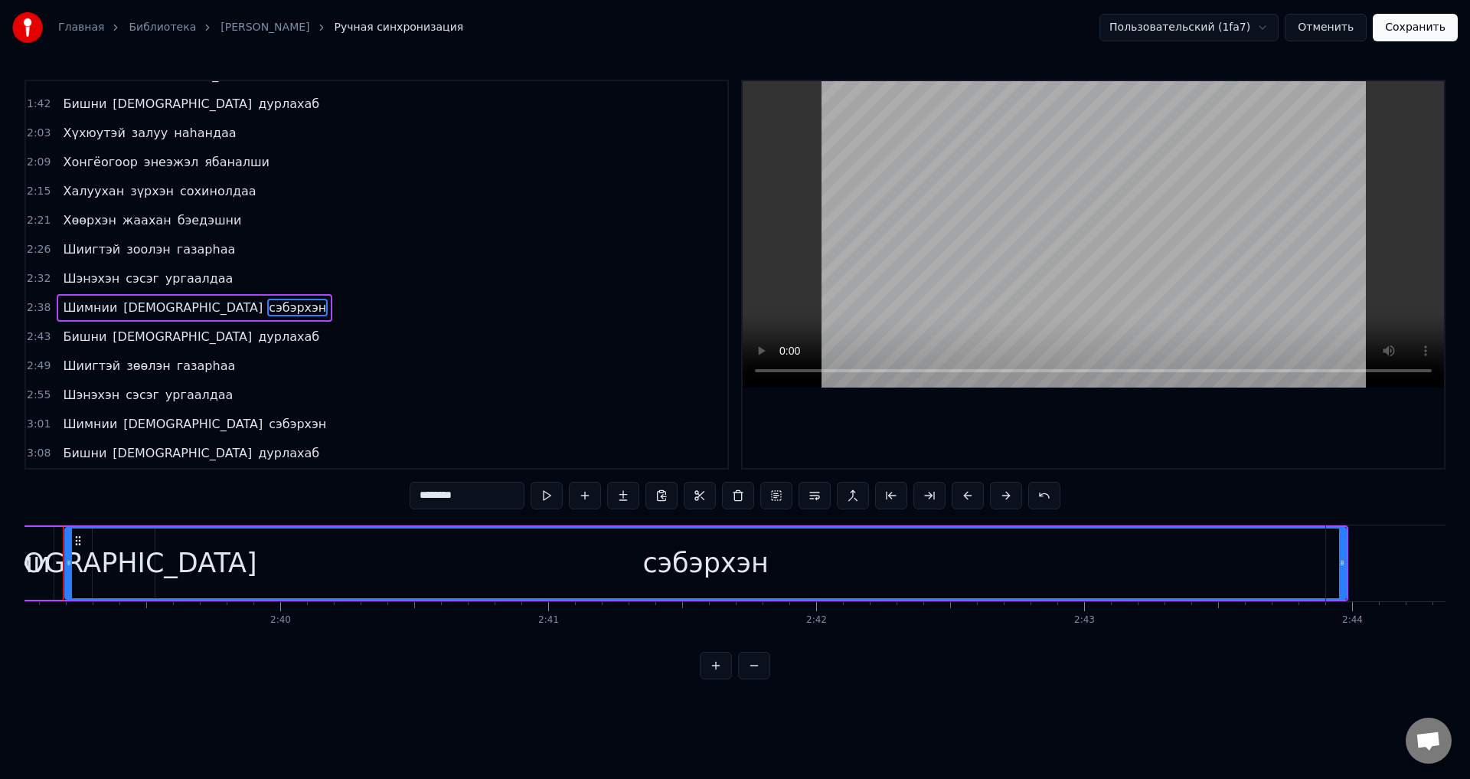
scroll to position [0, 42595]
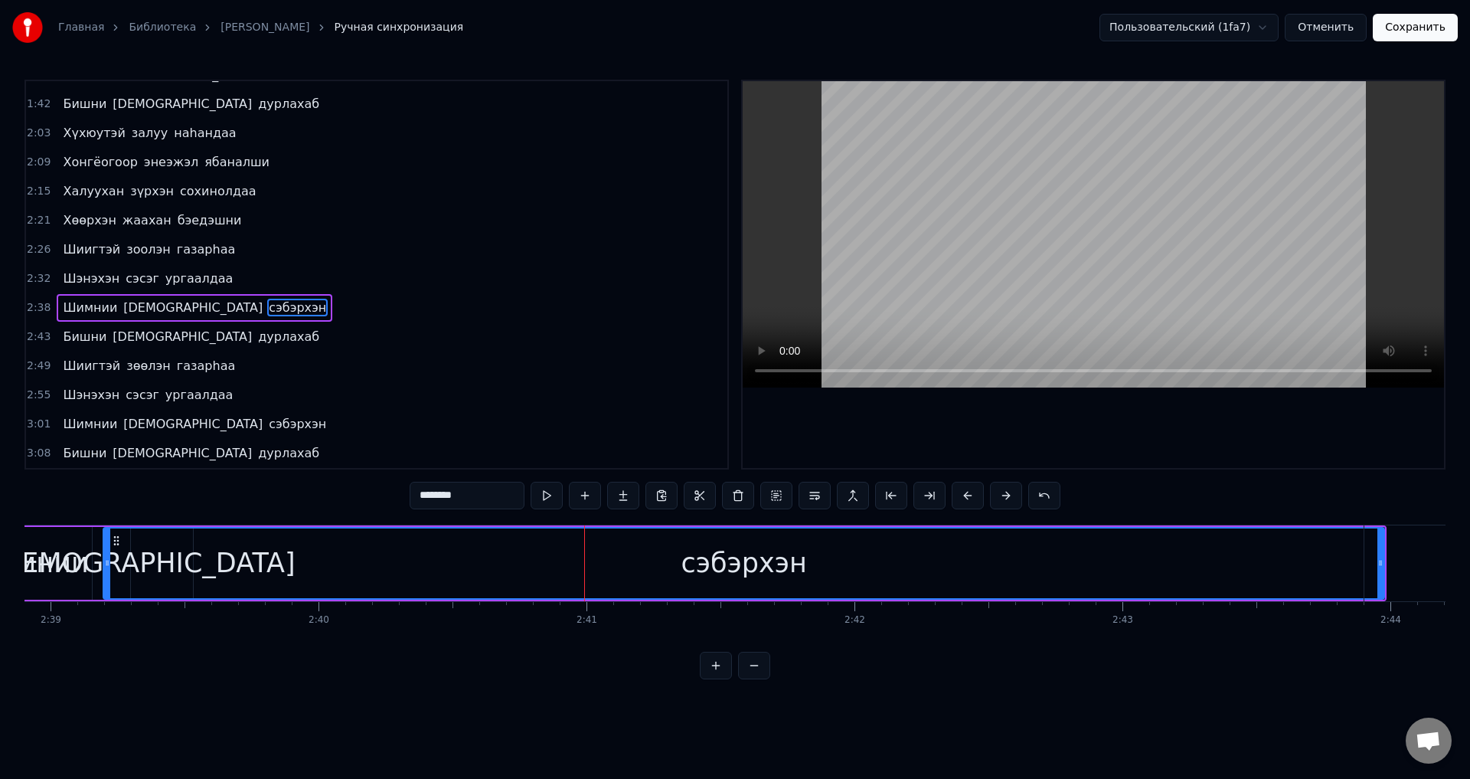
click at [145, 564] on div "сэбэрхэн" at bounding box center [744, 563] width 1280 height 70
click at [100, 561] on div "[DEMOGRAPHIC_DATA]" at bounding box center [143, 563] width 305 height 41
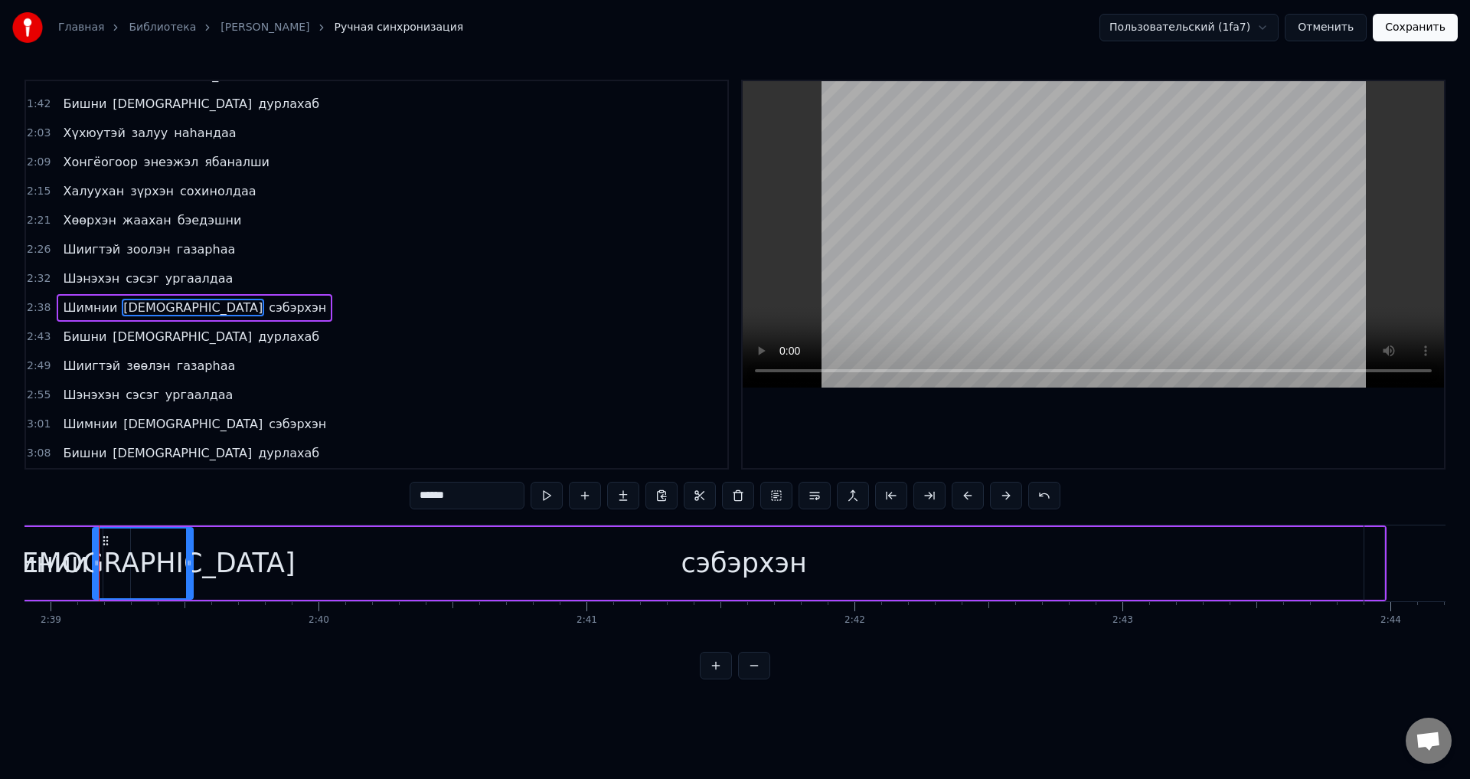
scroll to position [0, 42593]
drag, startPoint x: 189, startPoint y: 561, endPoint x: 178, endPoint y: 562, distance: 11.5
click at [178, 562] on icon at bounding box center [180, 563] width 6 height 12
click at [204, 557] on div "сэбэрхэн" at bounding box center [746, 563] width 1281 height 73
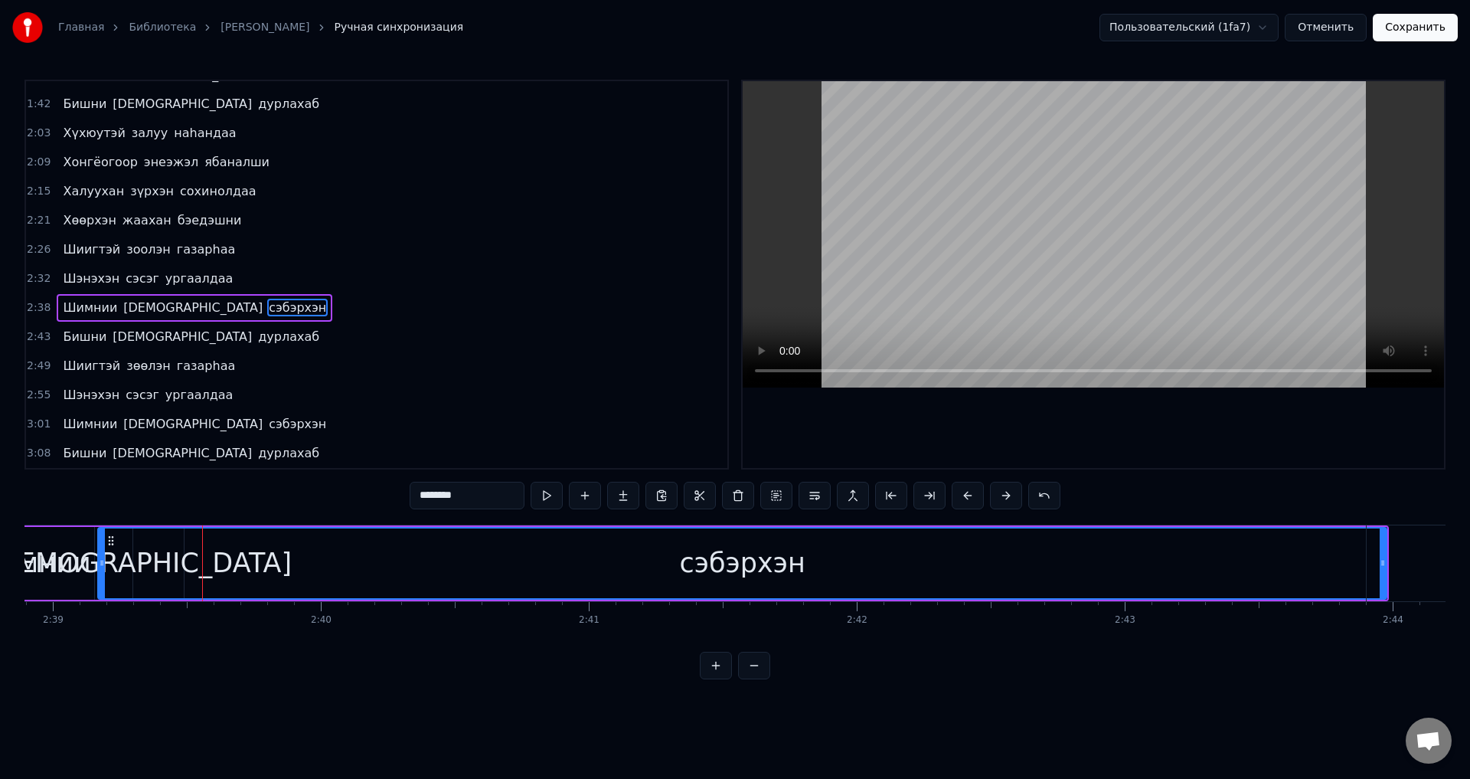
drag, startPoint x: 112, startPoint y: 564, endPoint x: 104, endPoint y: 563, distance: 7.8
click at [104, 563] on icon at bounding box center [102, 563] width 6 height 12
click at [93, 316] on span "Шимнии" at bounding box center [89, 308] width 57 height 18
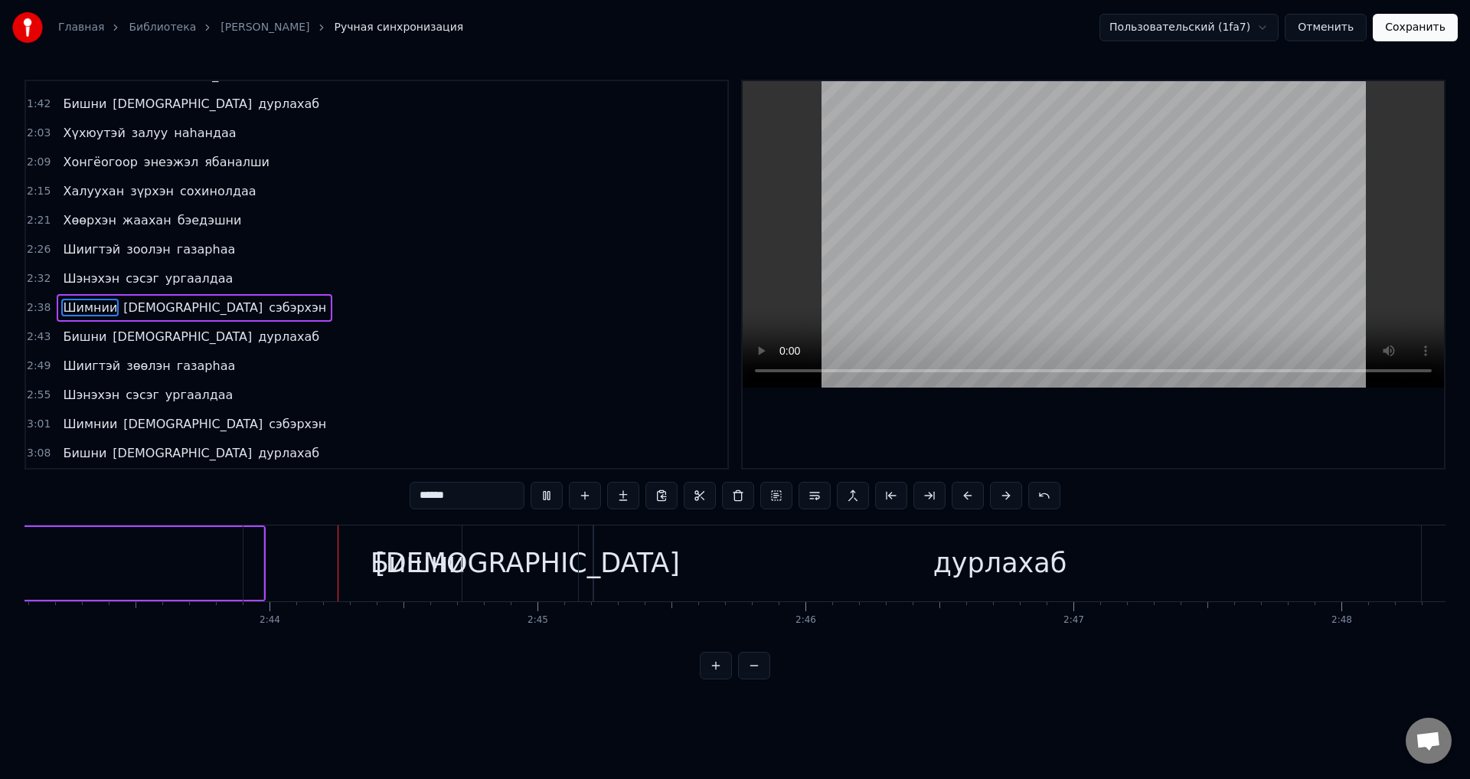
scroll to position [0, 43749]
click at [267, 416] on span "сэбэрхэн" at bounding box center [297, 424] width 61 height 18
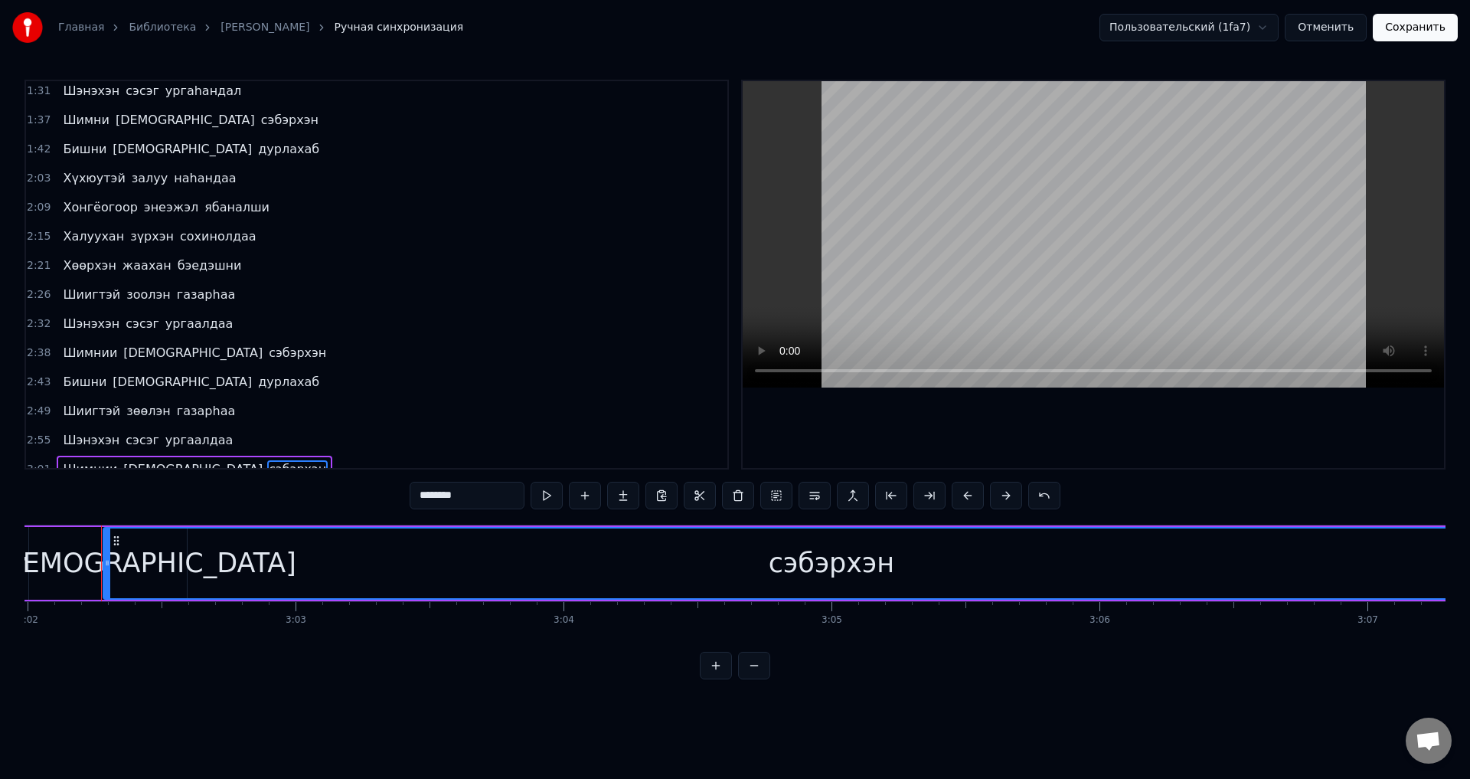
scroll to position [428, 0]
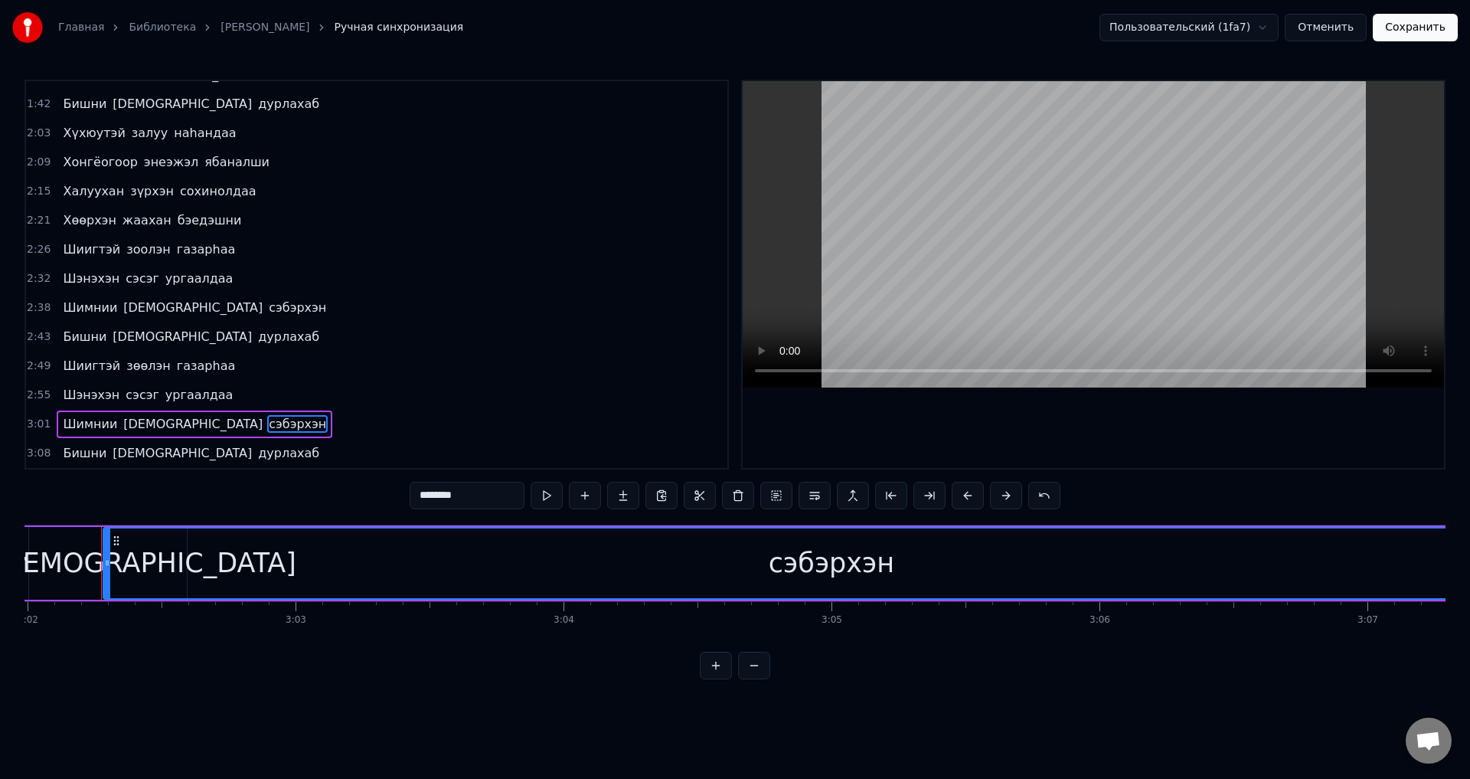
click at [267, 428] on span "сэбэрхэн" at bounding box center [297, 424] width 61 height 18
click at [137, 417] on span "[DEMOGRAPHIC_DATA]" at bounding box center [193, 424] width 142 height 18
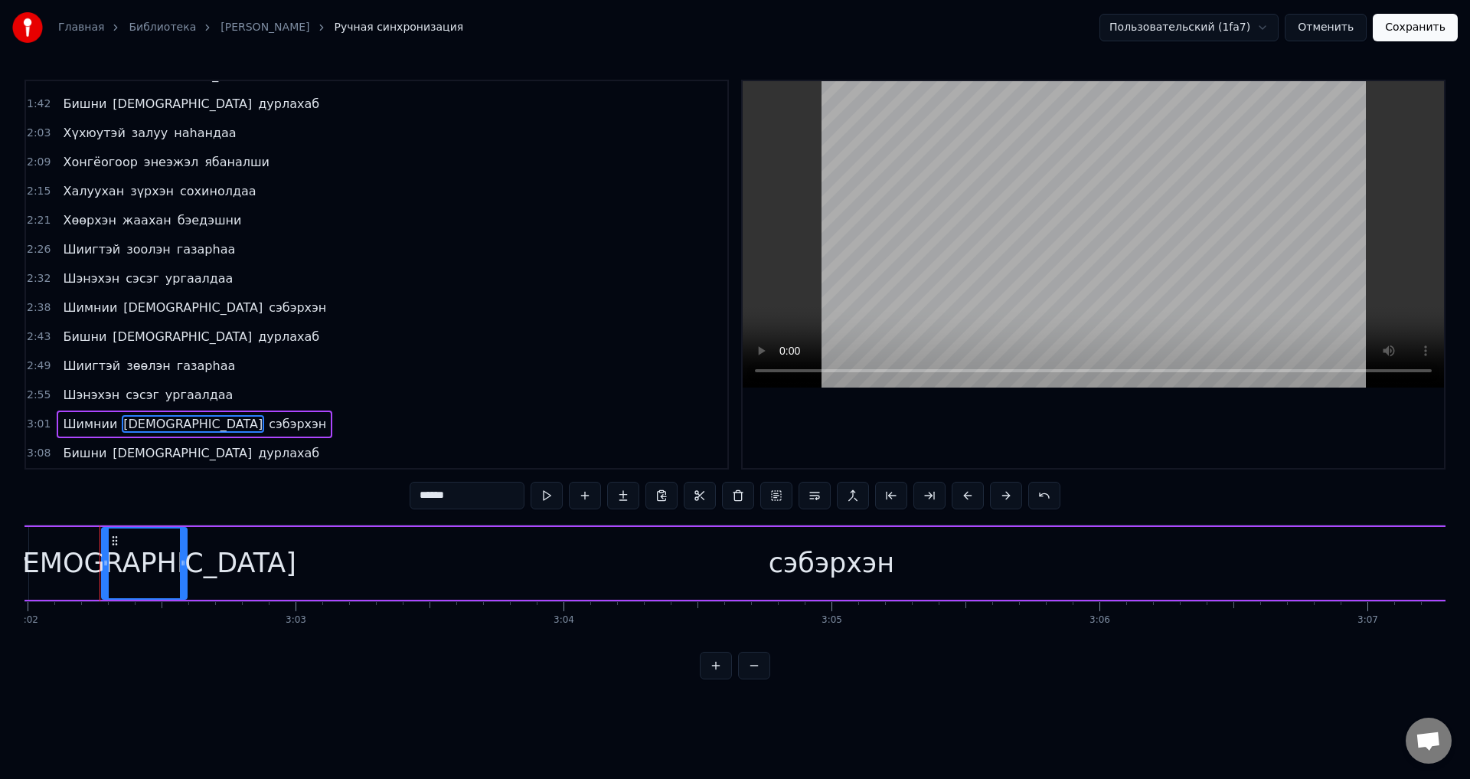
scroll to position [0, 48781]
drag, startPoint x: 106, startPoint y: 564, endPoint x: 82, endPoint y: 555, distance: 25.2
click at [82, 555] on div at bounding box center [80, 563] width 6 height 70
drag, startPoint x: 206, startPoint y: 567, endPoint x: 179, endPoint y: 566, distance: 26.8
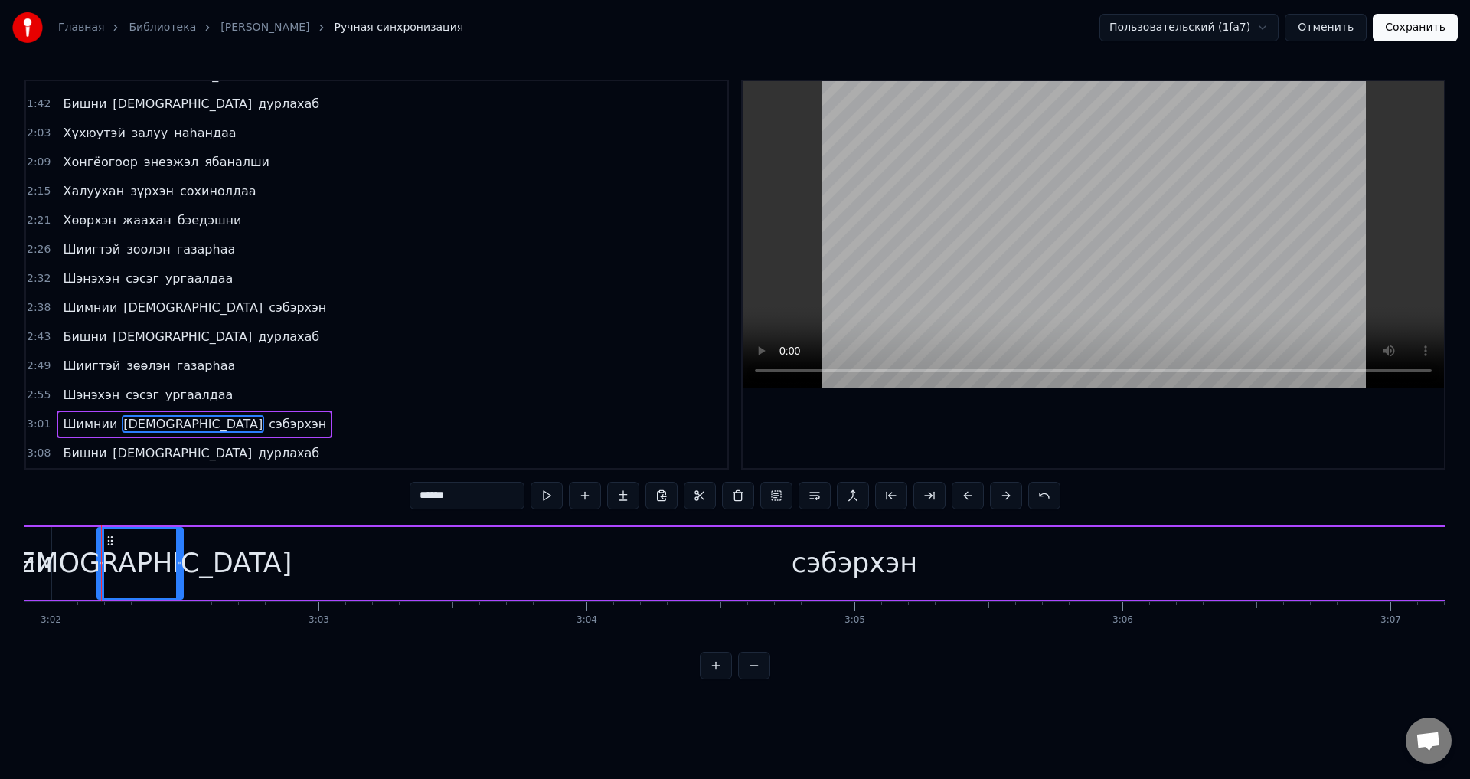
click at [179, 566] on icon at bounding box center [179, 563] width 6 height 12
click at [204, 566] on div "сэбэрхэн" at bounding box center [854, 563] width 1457 height 73
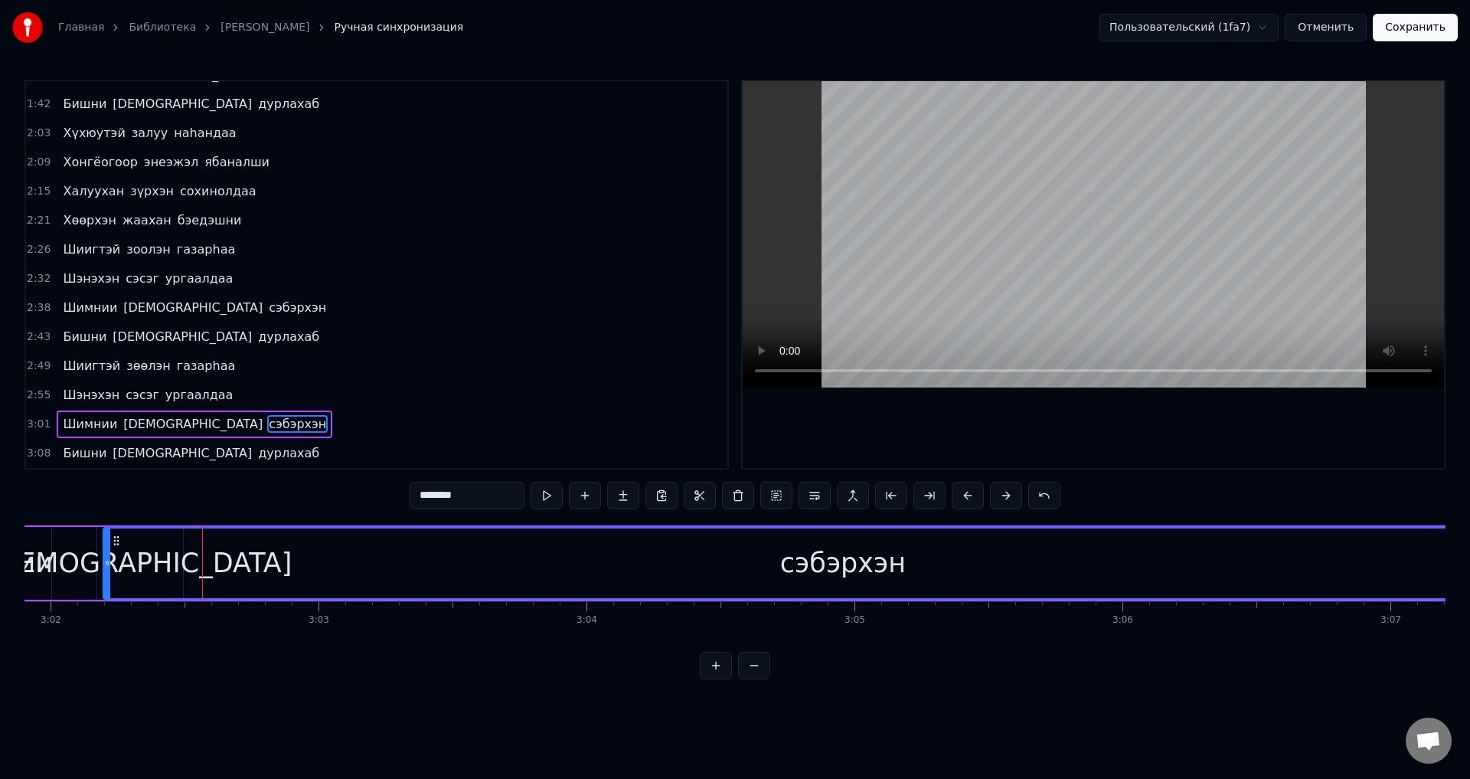
drag, startPoint x: 132, startPoint y: 568, endPoint x: 109, endPoint y: 565, distance: 23.1
click at [109, 565] on icon at bounding box center [107, 563] width 6 height 12
click at [140, 421] on span "[DEMOGRAPHIC_DATA]" at bounding box center [193, 424] width 142 height 18
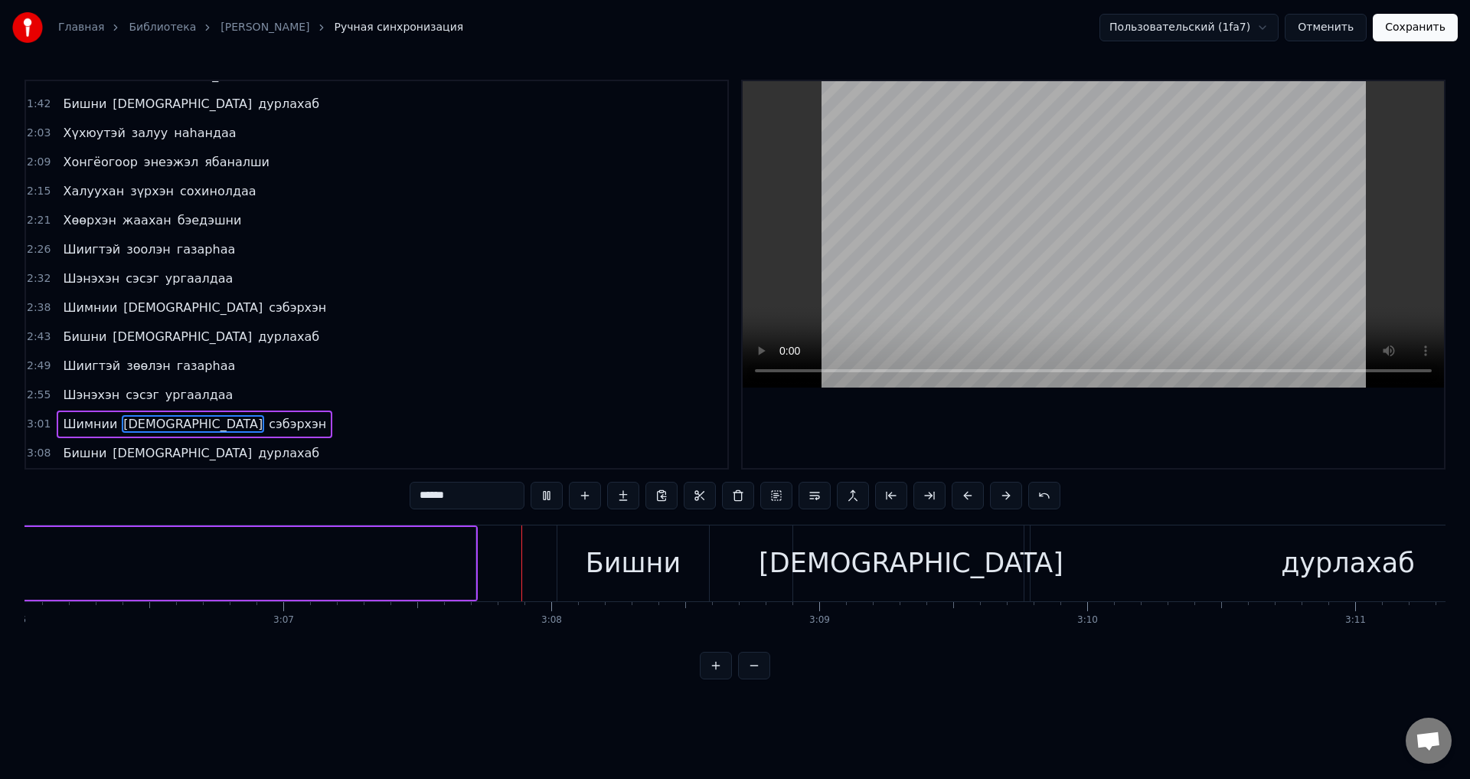
scroll to position [0, 50088]
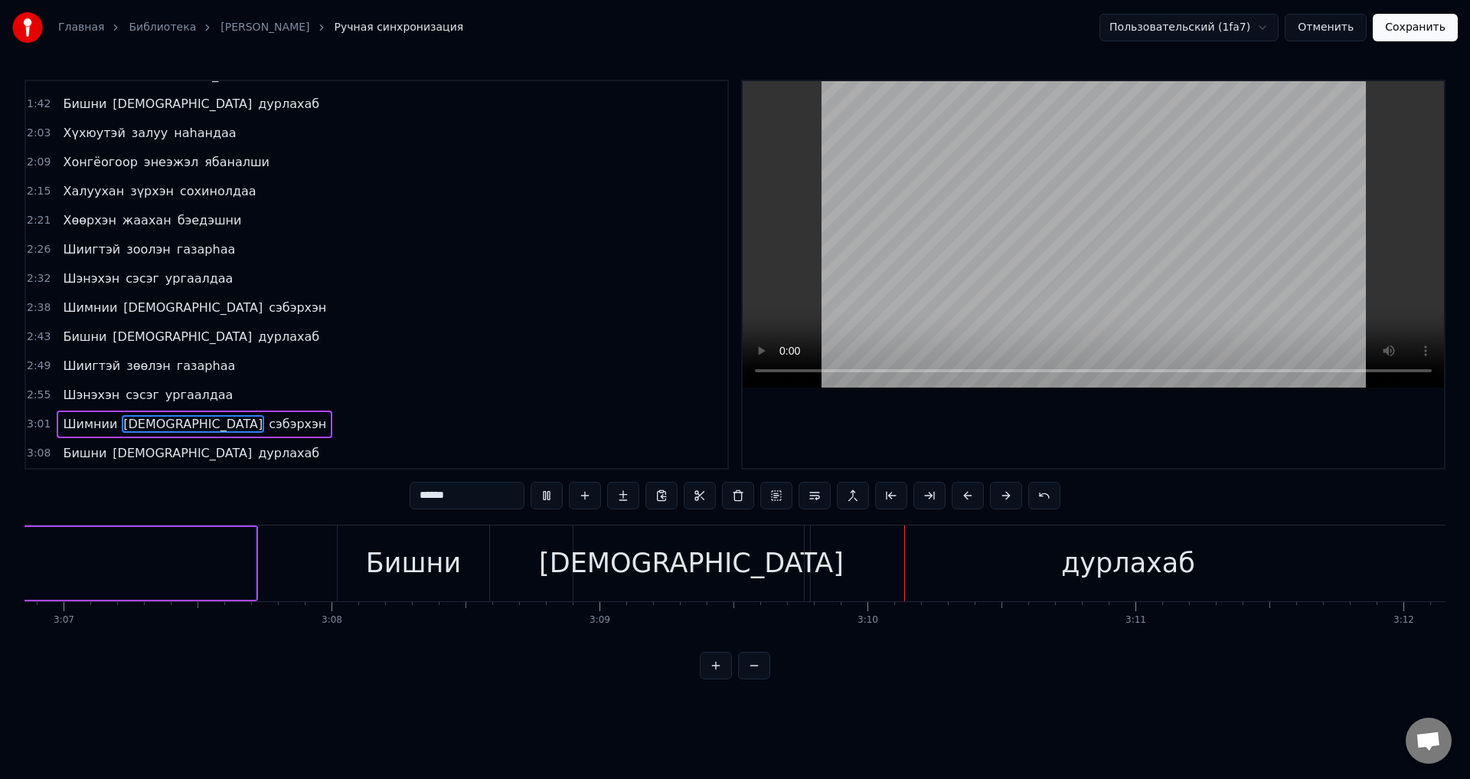
click at [267, 309] on span "сэбэрхэн" at bounding box center [297, 308] width 61 height 18
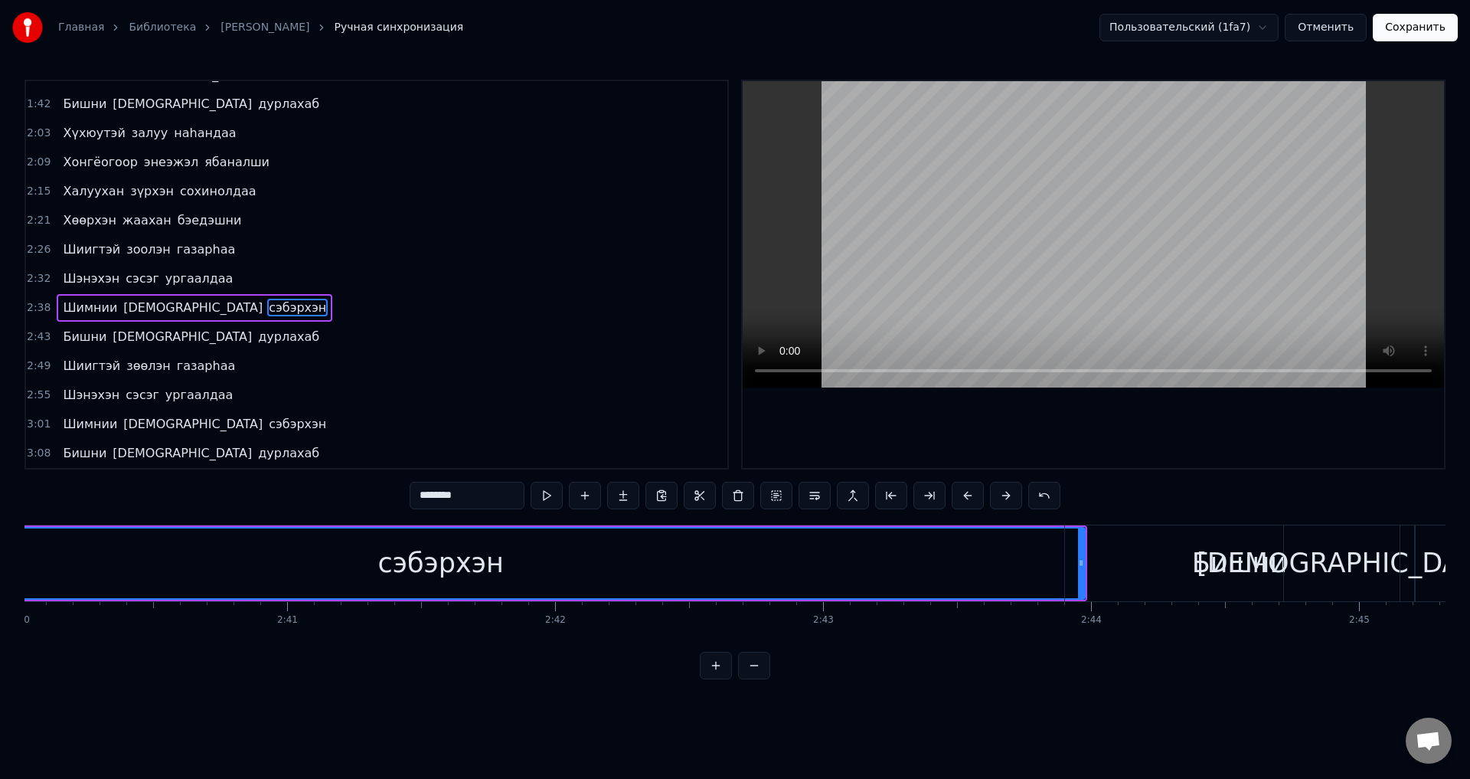
scroll to position [0, 42587]
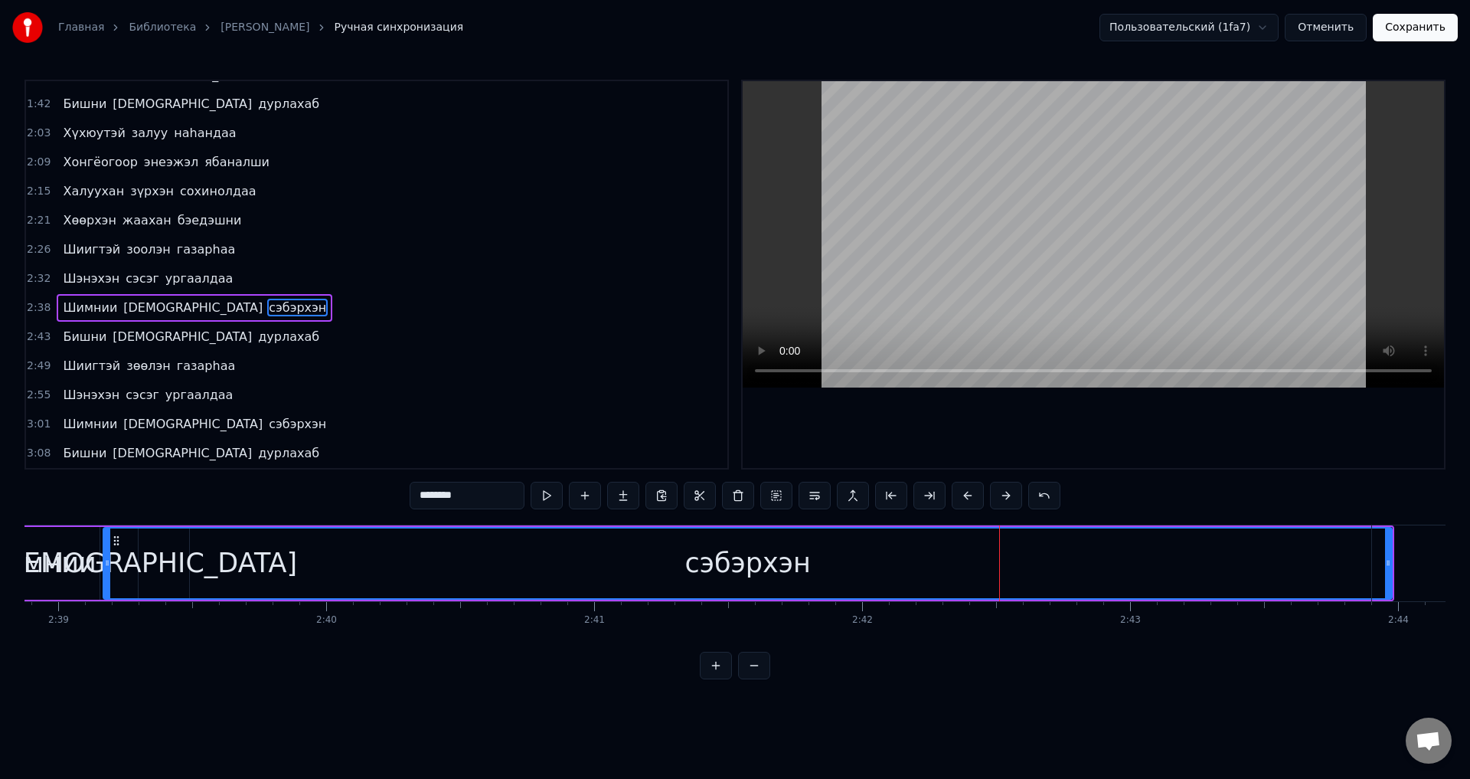
click at [284, 571] on div "сэбэрхэн" at bounding box center [747, 563] width 1287 height 70
click at [128, 559] on div "сэбэрхэн" at bounding box center [747, 563] width 1287 height 70
click at [103, 556] on div "сэбэрхэн" at bounding box center [748, 563] width 1291 height 73
click at [106, 559] on icon at bounding box center [107, 563] width 6 height 12
click at [155, 560] on div "сэбэрхэн" at bounding box center [747, 563] width 1287 height 70
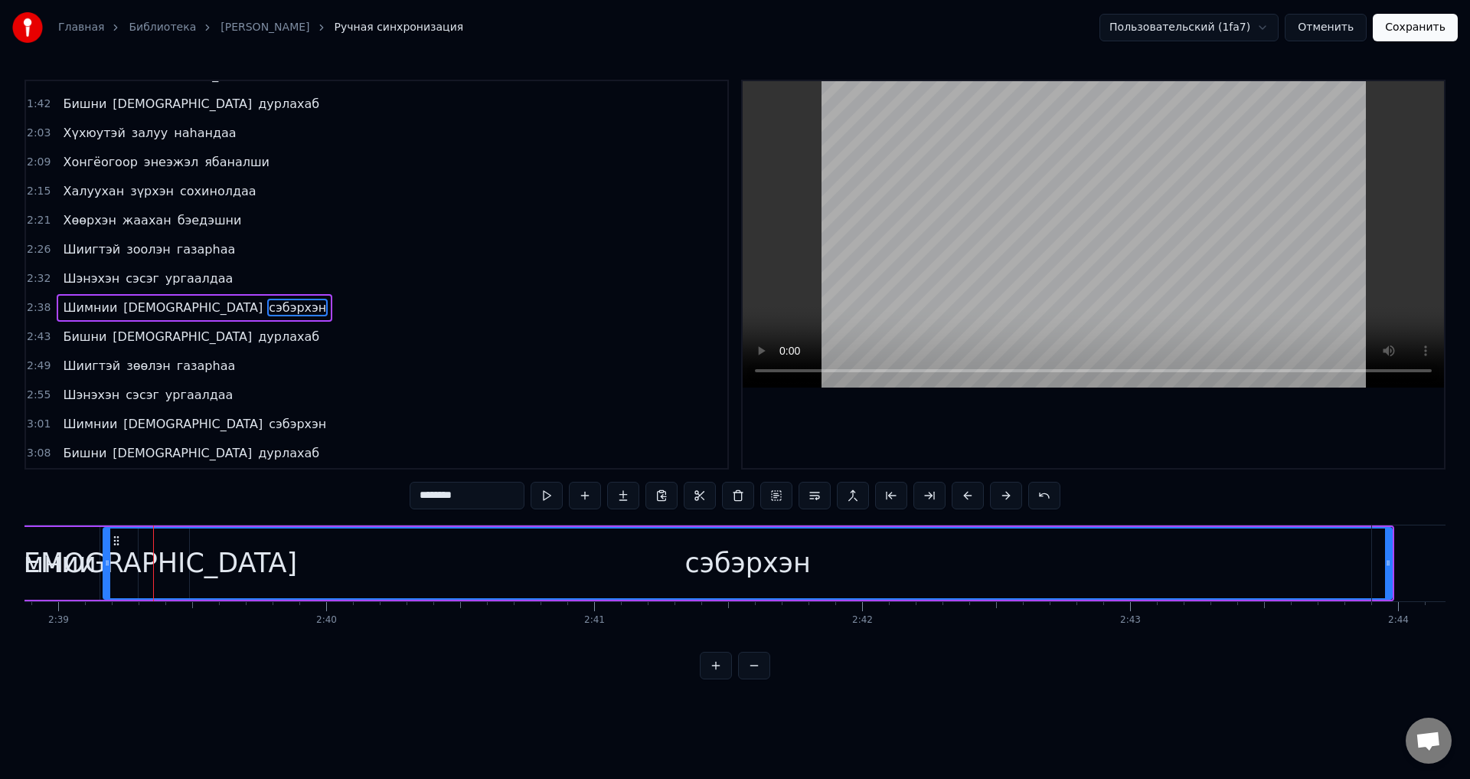
click at [143, 306] on span "[DEMOGRAPHIC_DATA]" at bounding box center [193, 308] width 142 height 18
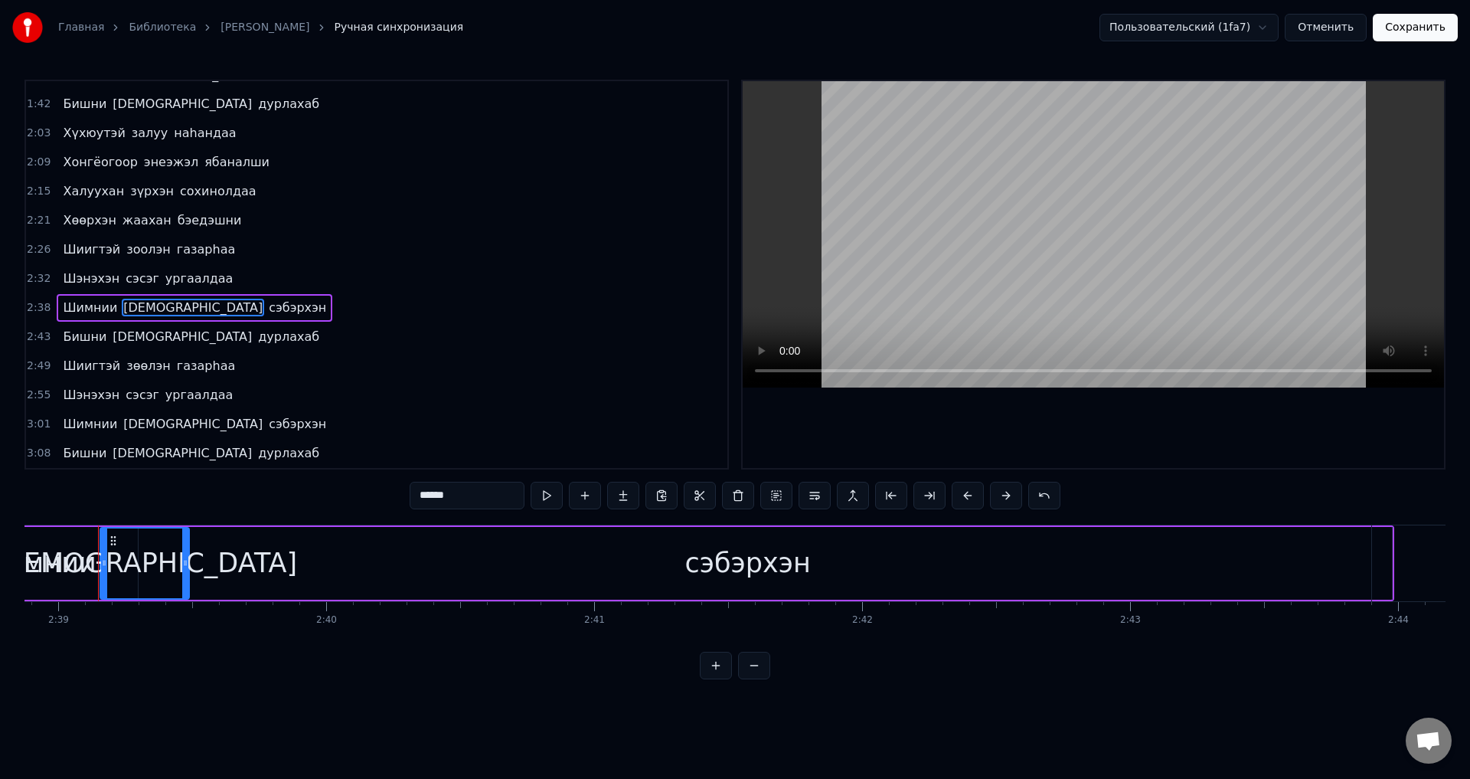
scroll to position [0, 42584]
click at [192, 558] on div "[DEMOGRAPHIC_DATA]" at bounding box center [147, 563] width 305 height 41
drag, startPoint x: 190, startPoint y: 558, endPoint x: 213, endPoint y: 558, distance: 23.0
click at [184, 559] on icon at bounding box center [182, 563] width 6 height 12
click at [213, 558] on div "сэбэрхэн" at bounding box center [750, 563] width 1289 height 73
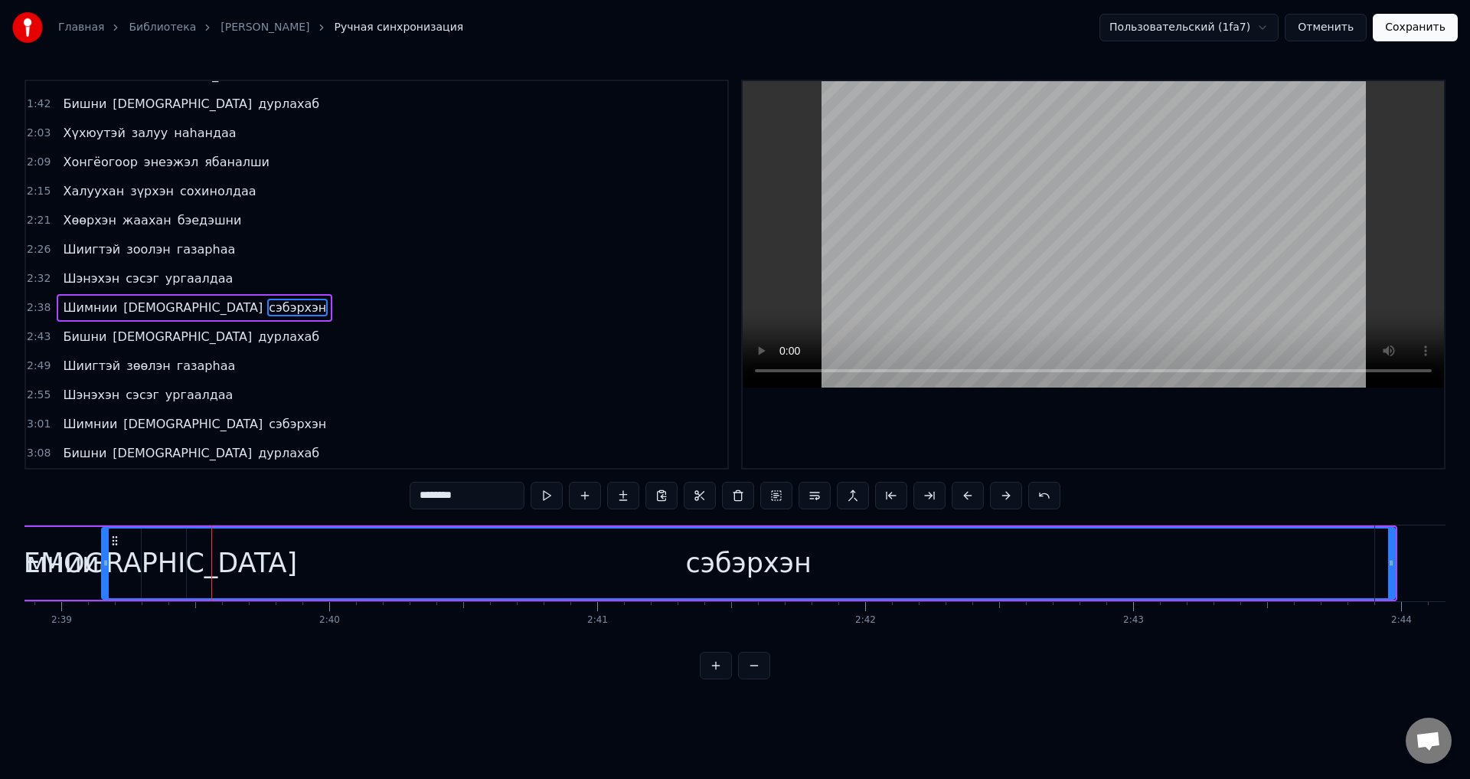
click at [107, 569] on div at bounding box center [106, 563] width 6 height 70
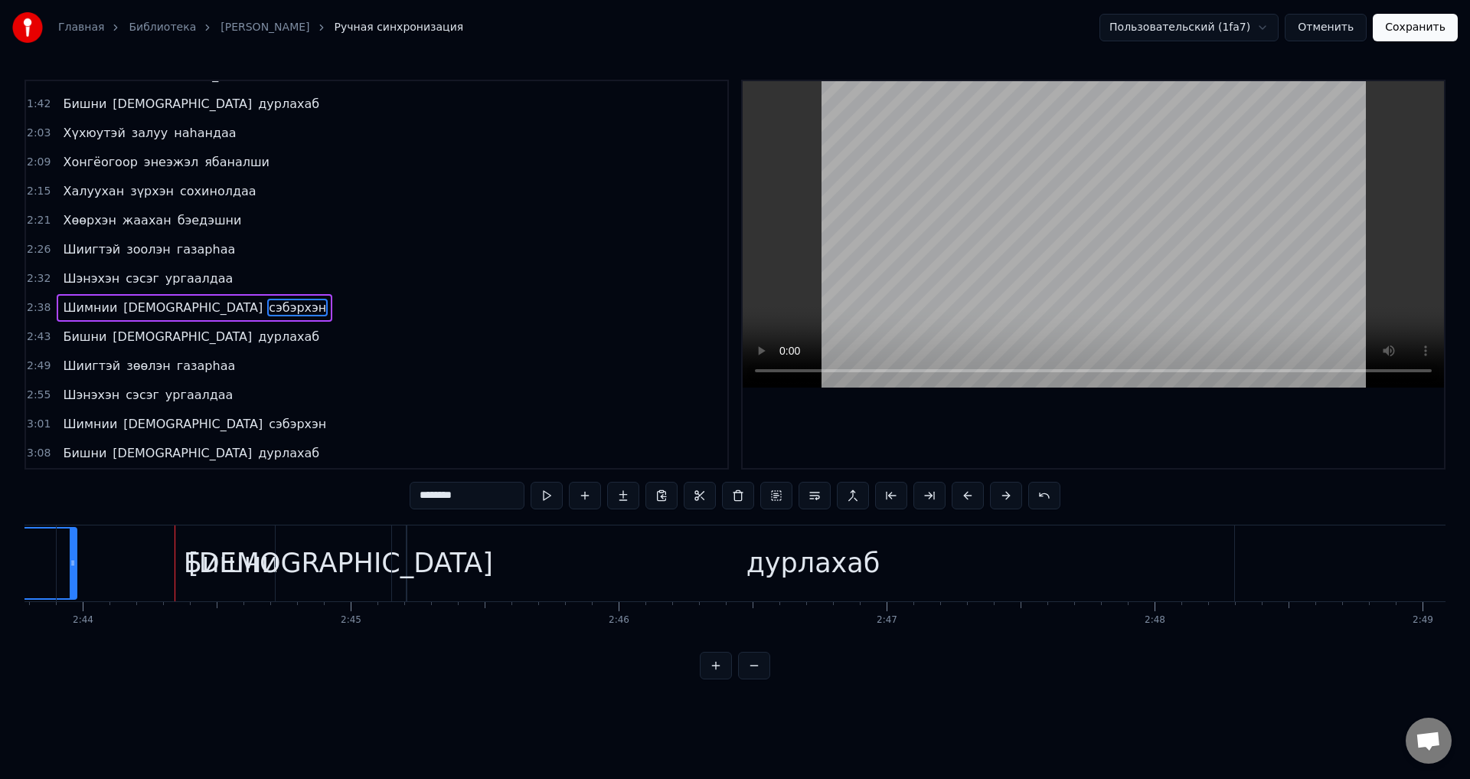
scroll to position [0, 43904]
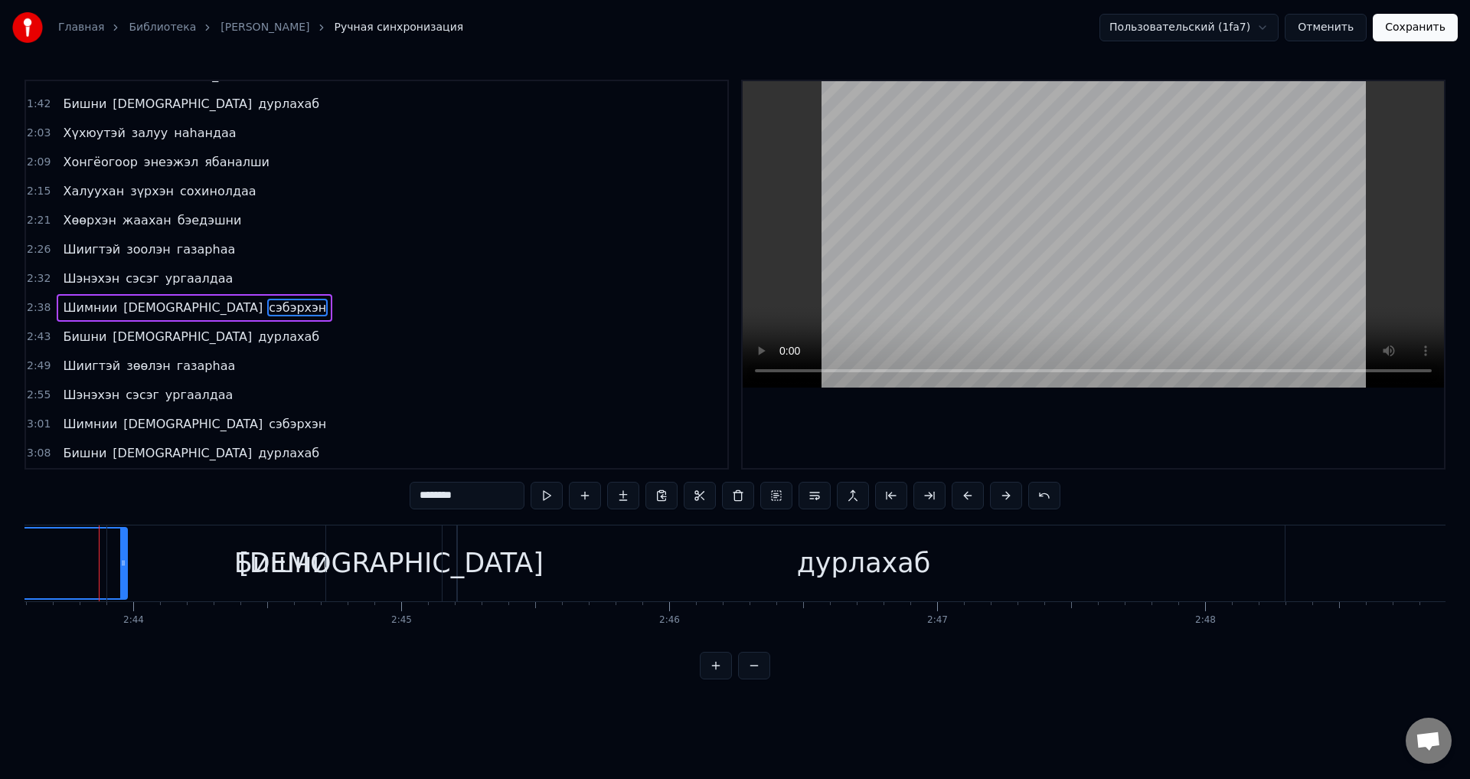
scroll to position [0, 43850]
click at [267, 300] on span "сэбэрхэн" at bounding box center [297, 308] width 61 height 18
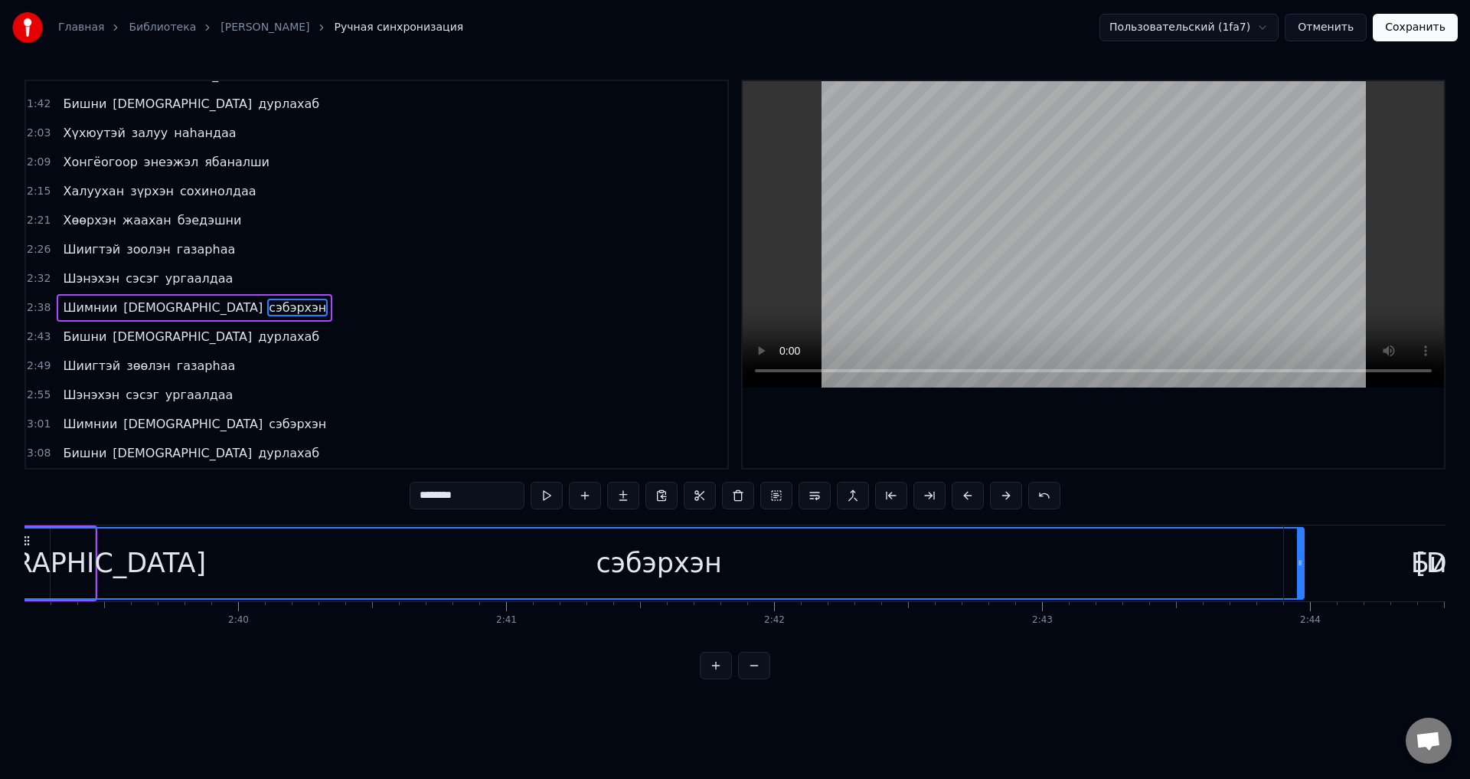
scroll to position [0, 42586]
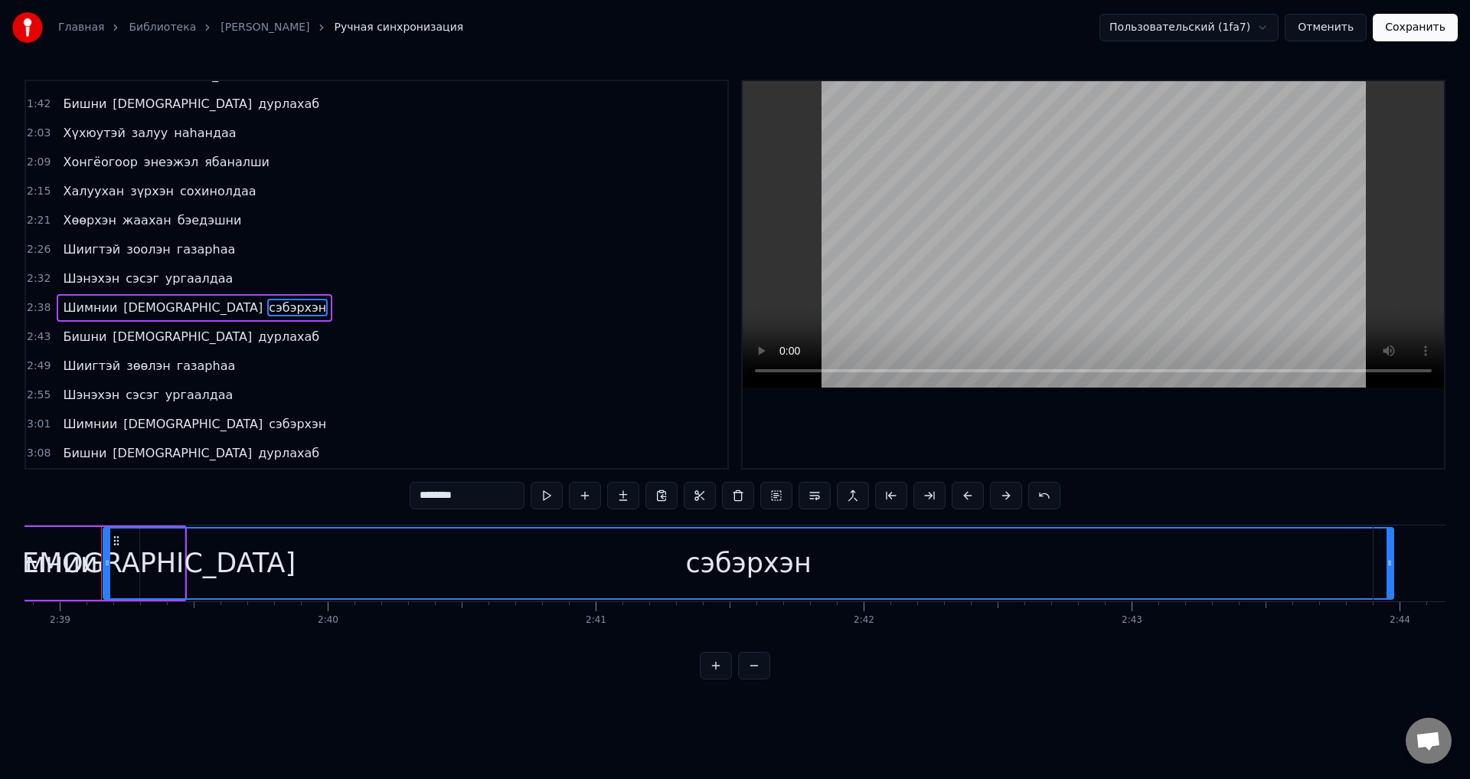
click at [1347, 562] on div "сэбэрхэн" at bounding box center [748, 563] width 1289 height 70
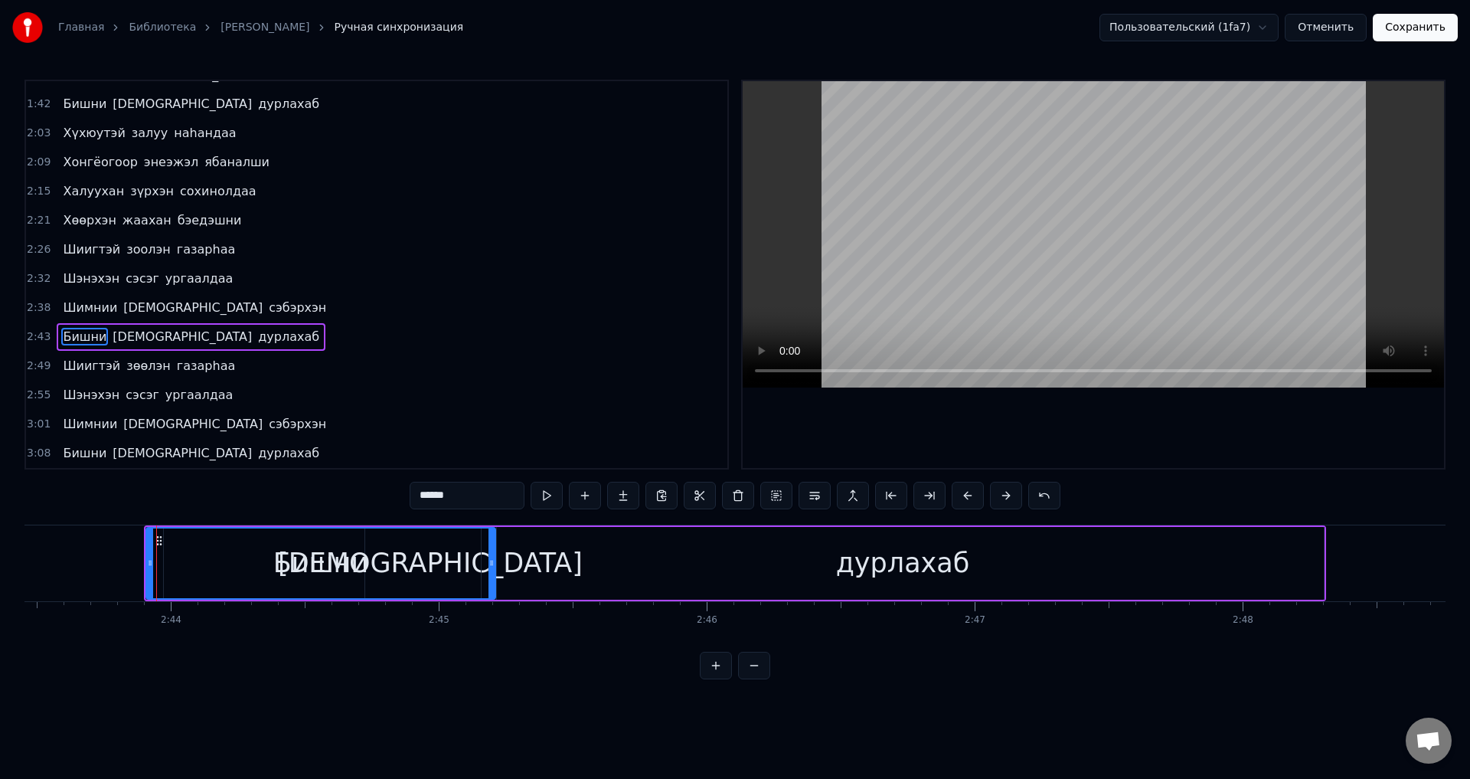
scroll to position [0, 43870]
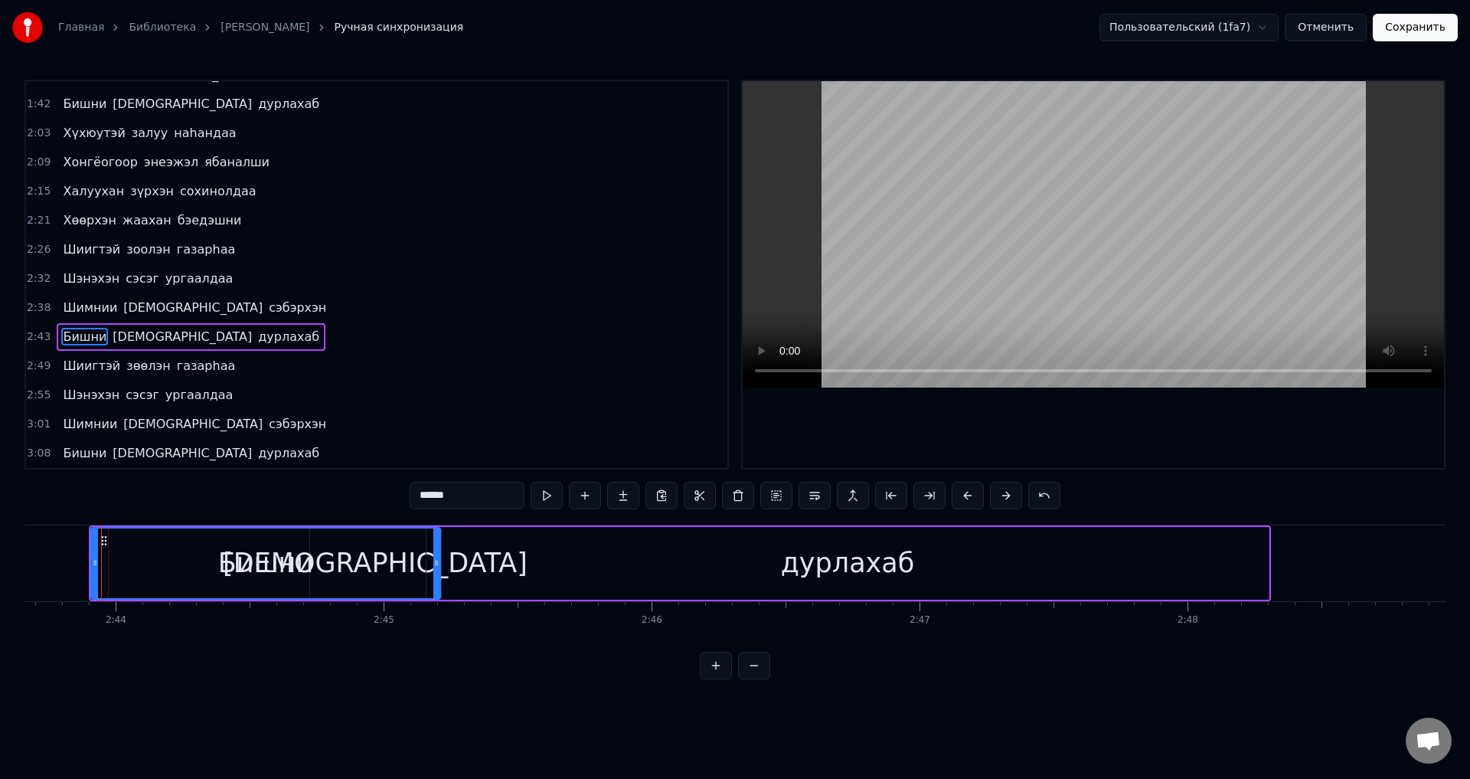
type input "********"
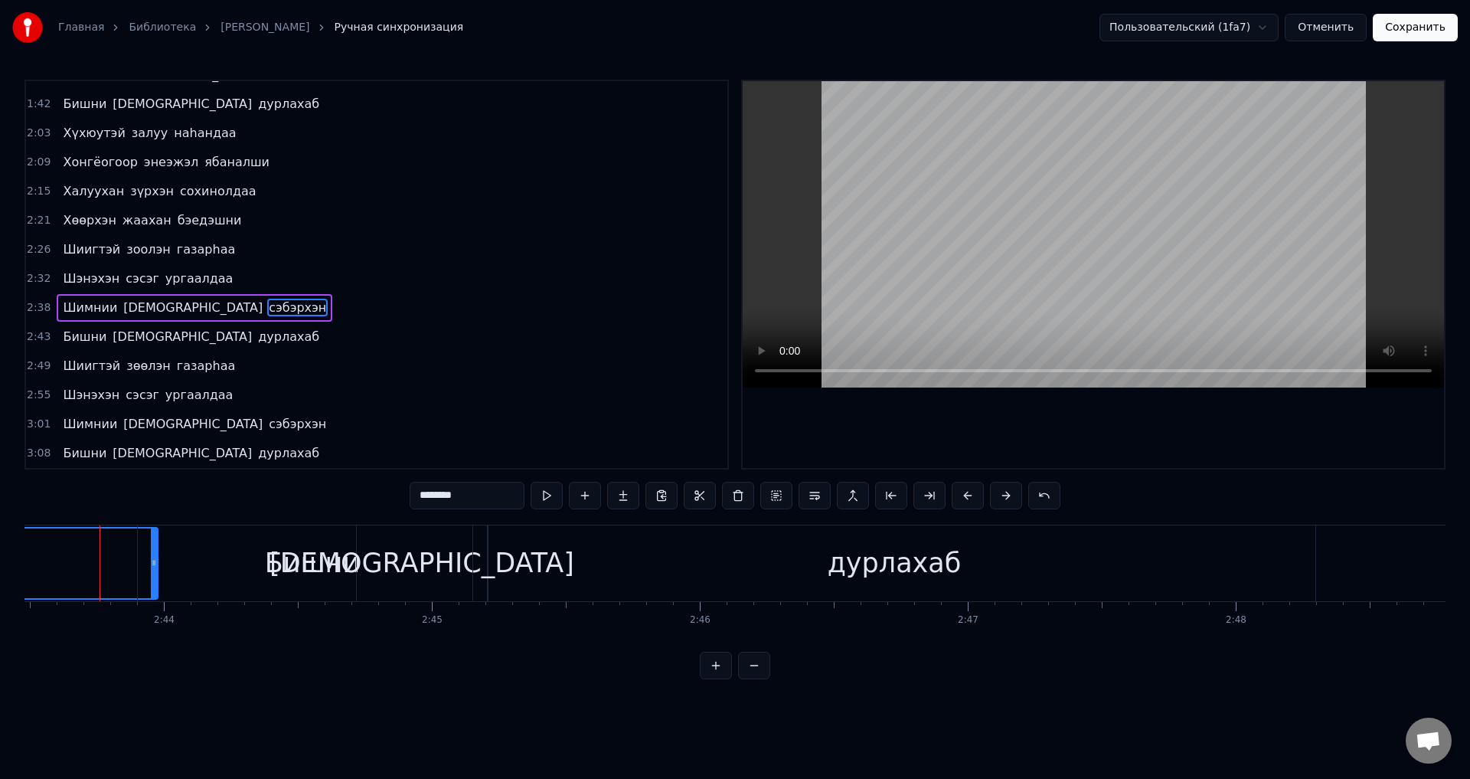
scroll to position [0, 43820]
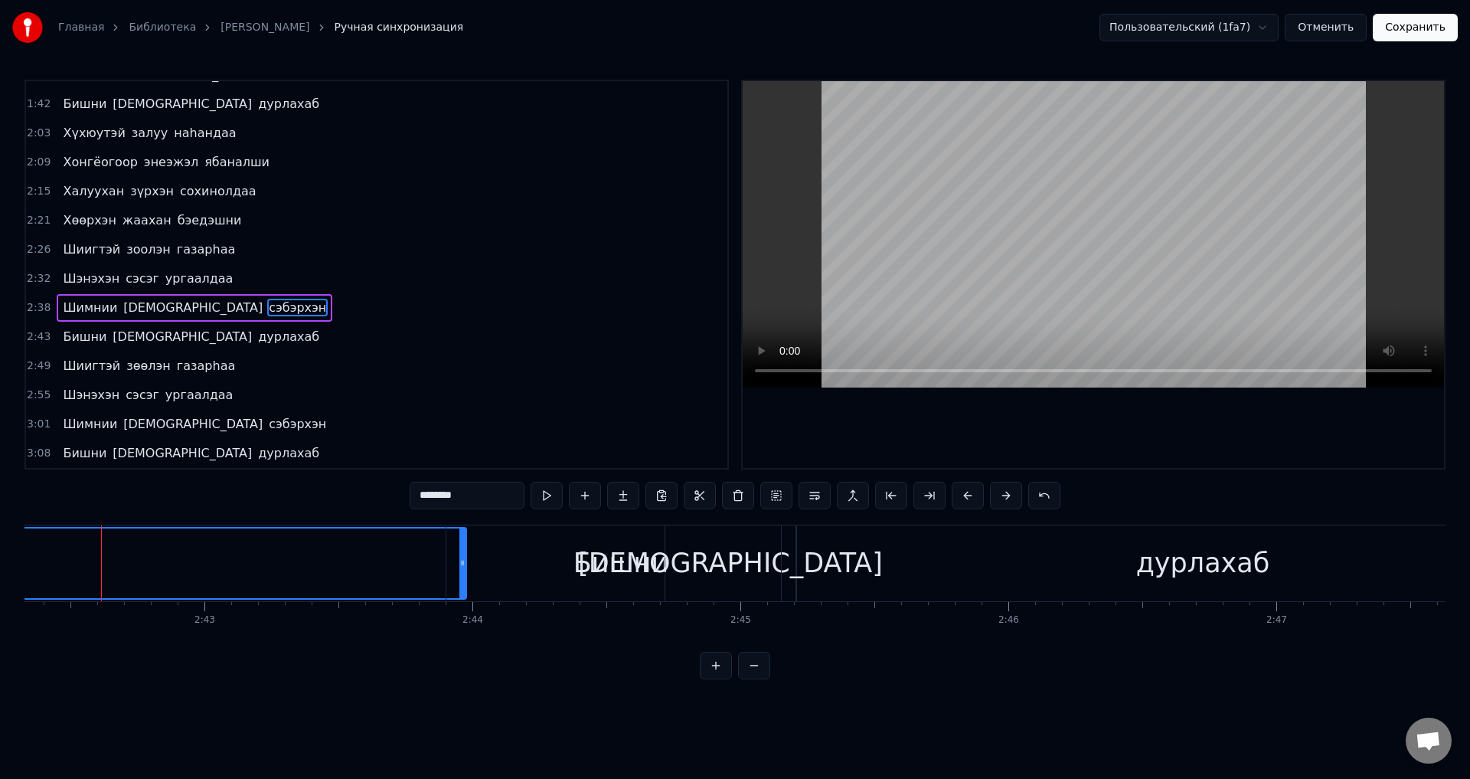
drag, startPoint x: 45, startPoint y: 571, endPoint x: 27, endPoint y: 569, distance: 18.4
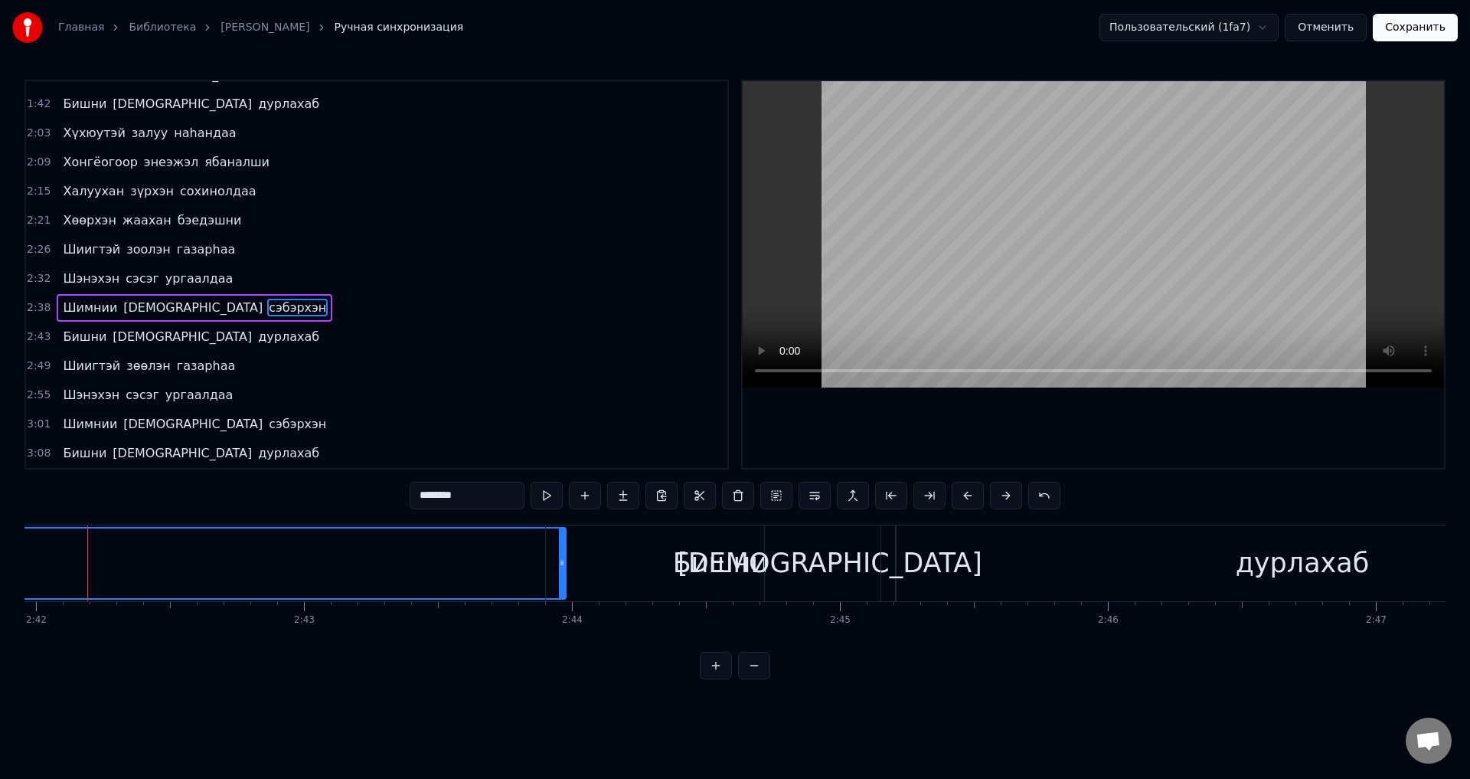
scroll to position [0, 43400]
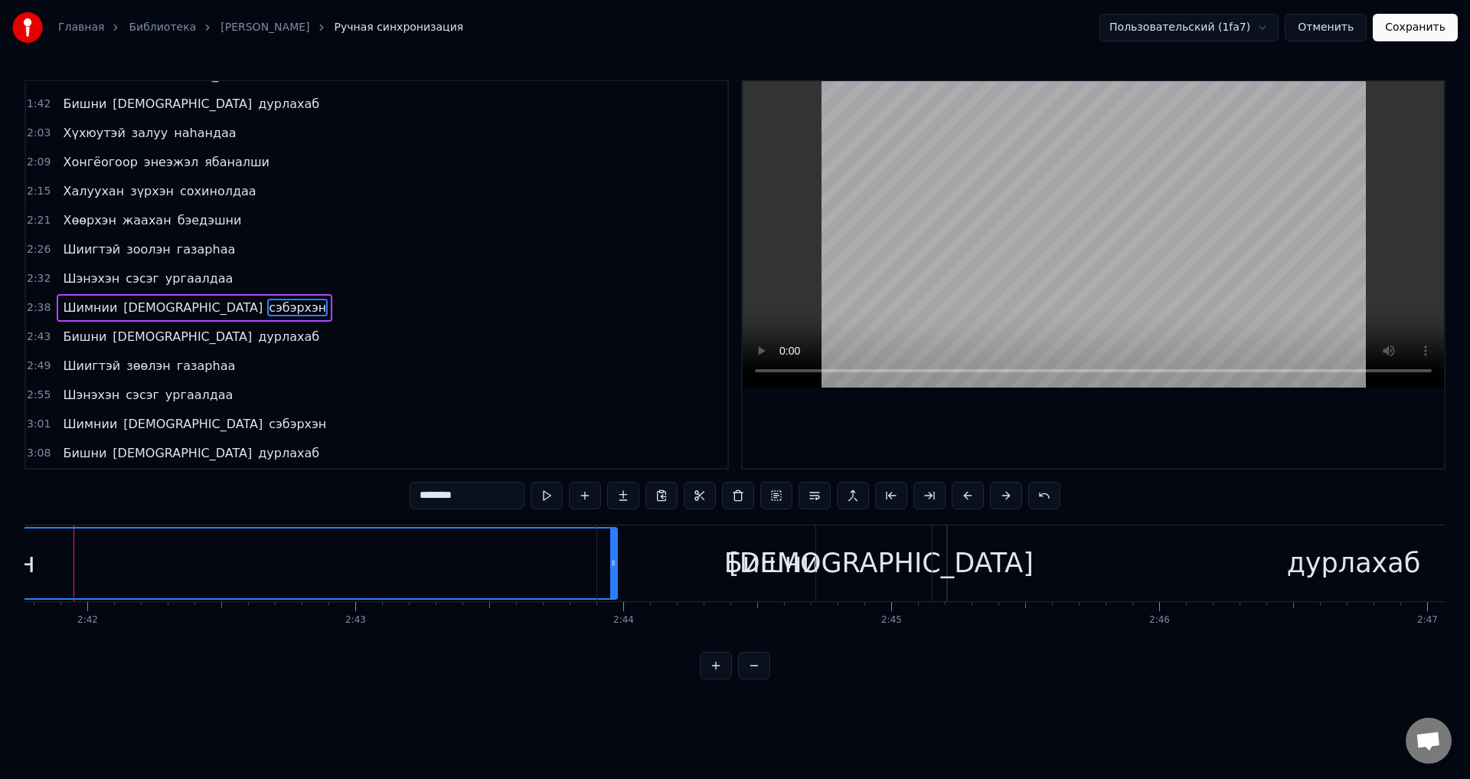
scroll to position [0, 43335]
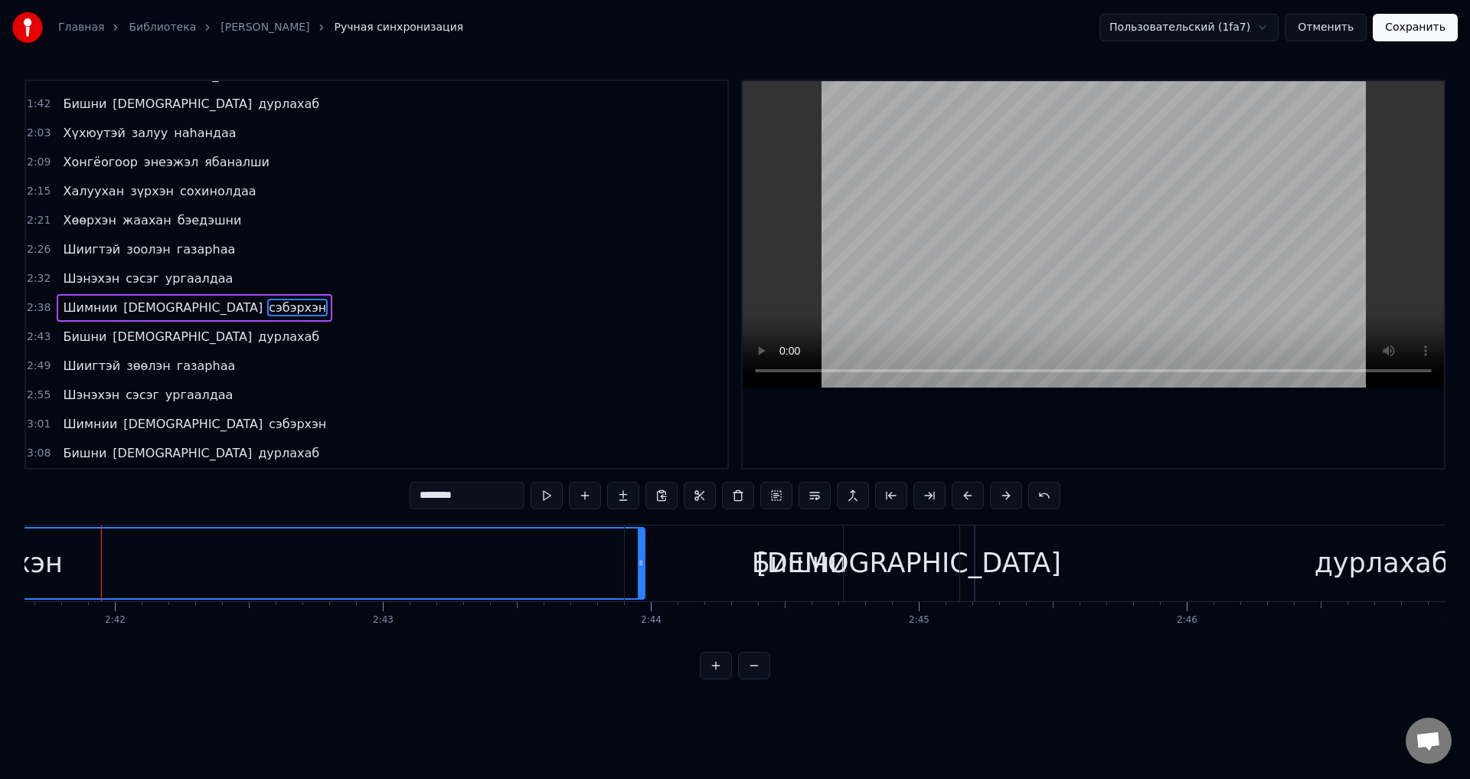
click at [84, 549] on div "сэбэрхэн" at bounding box center [-1, 563] width 1289 height 70
drag, startPoint x: 491, startPoint y: 501, endPoint x: 381, endPoint y: 516, distance: 111.3
click at [381, 516] on div "0:15 Арюхан залуу наhандаа 0:20 Амраг наhандаа дурлажа 0:26 Аадарhаа умдалhан н…" at bounding box center [735, 380] width 1421 height 600
paste input "********"
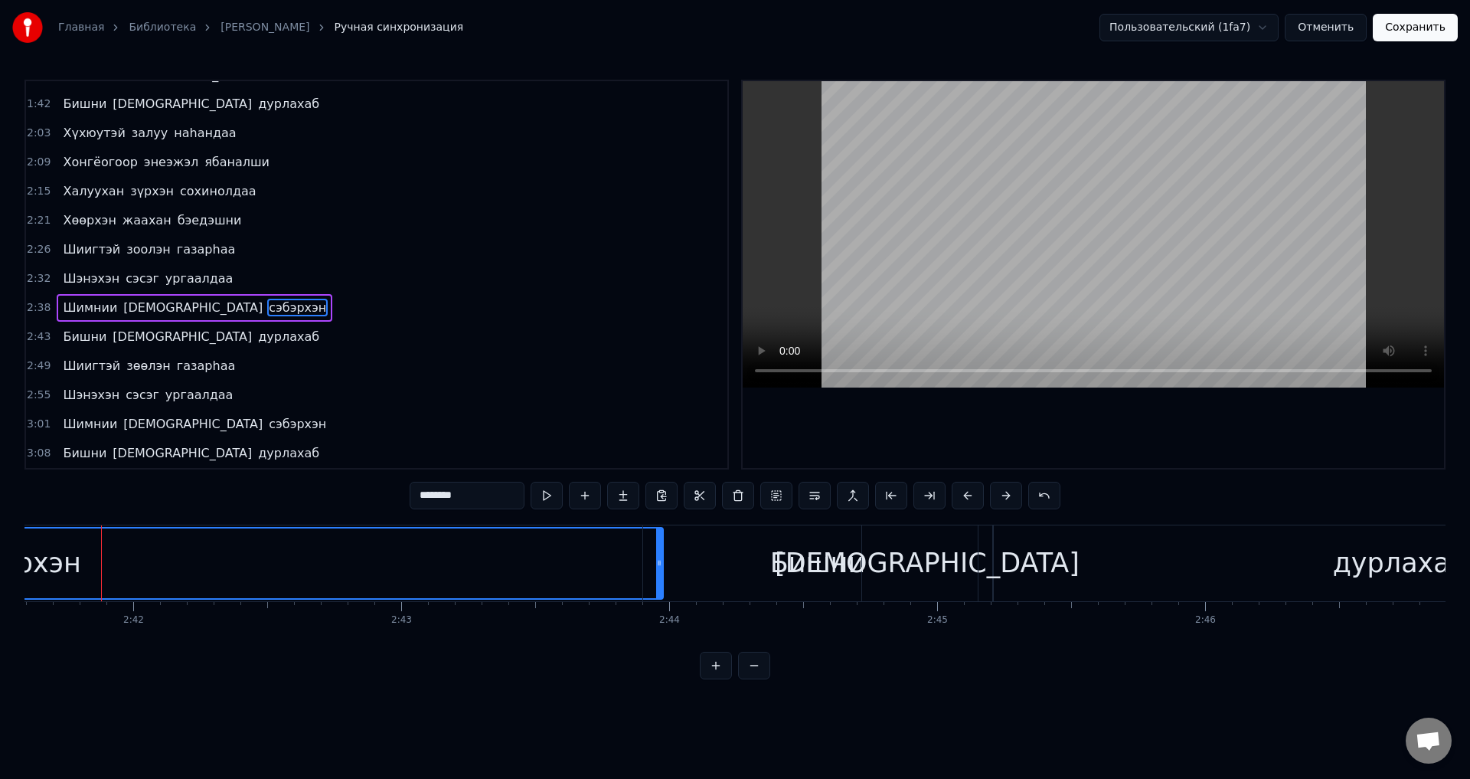
click at [143, 304] on span "[DEMOGRAPHIC_DATA]" at bounding box center [193, 308] width 142 height 18
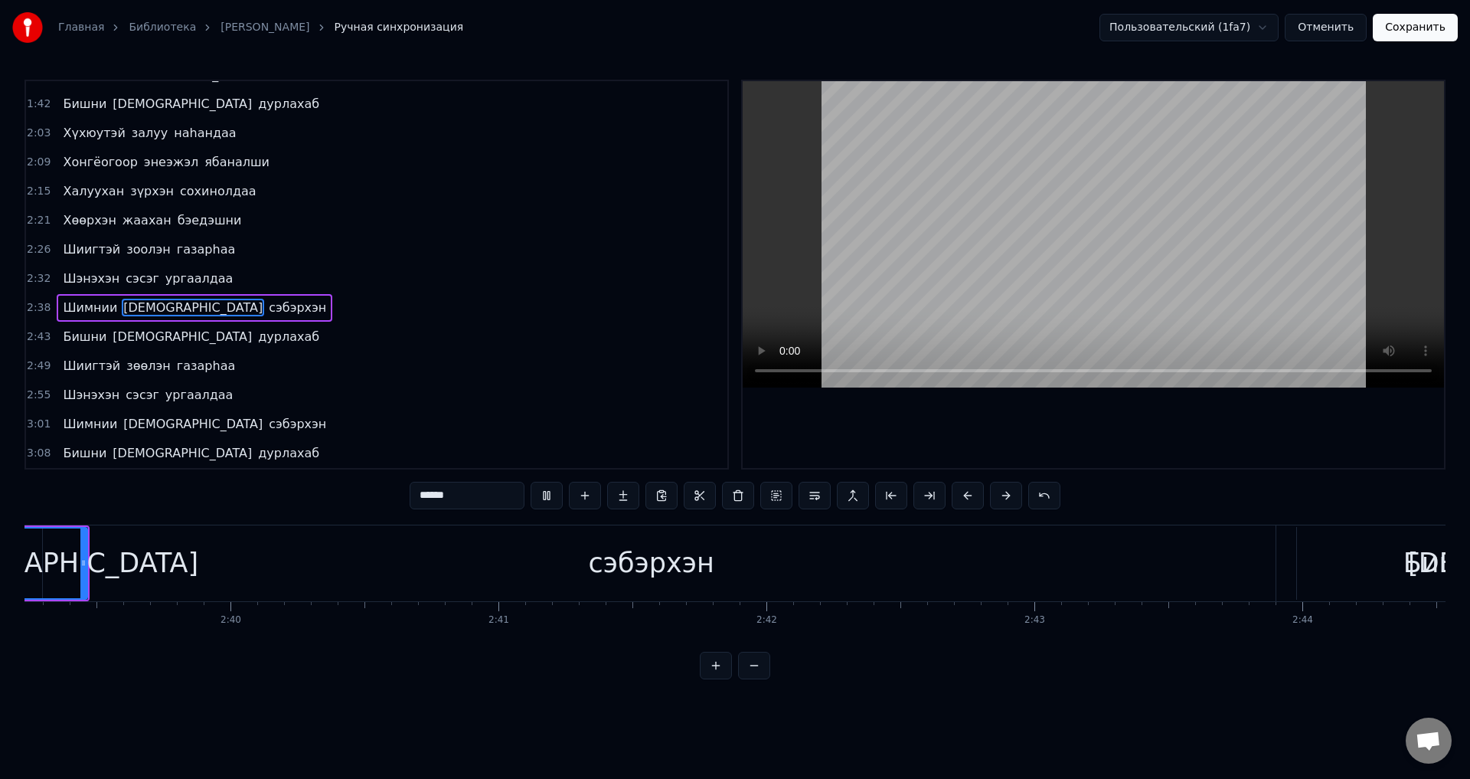
scroll to position [0, 42584]
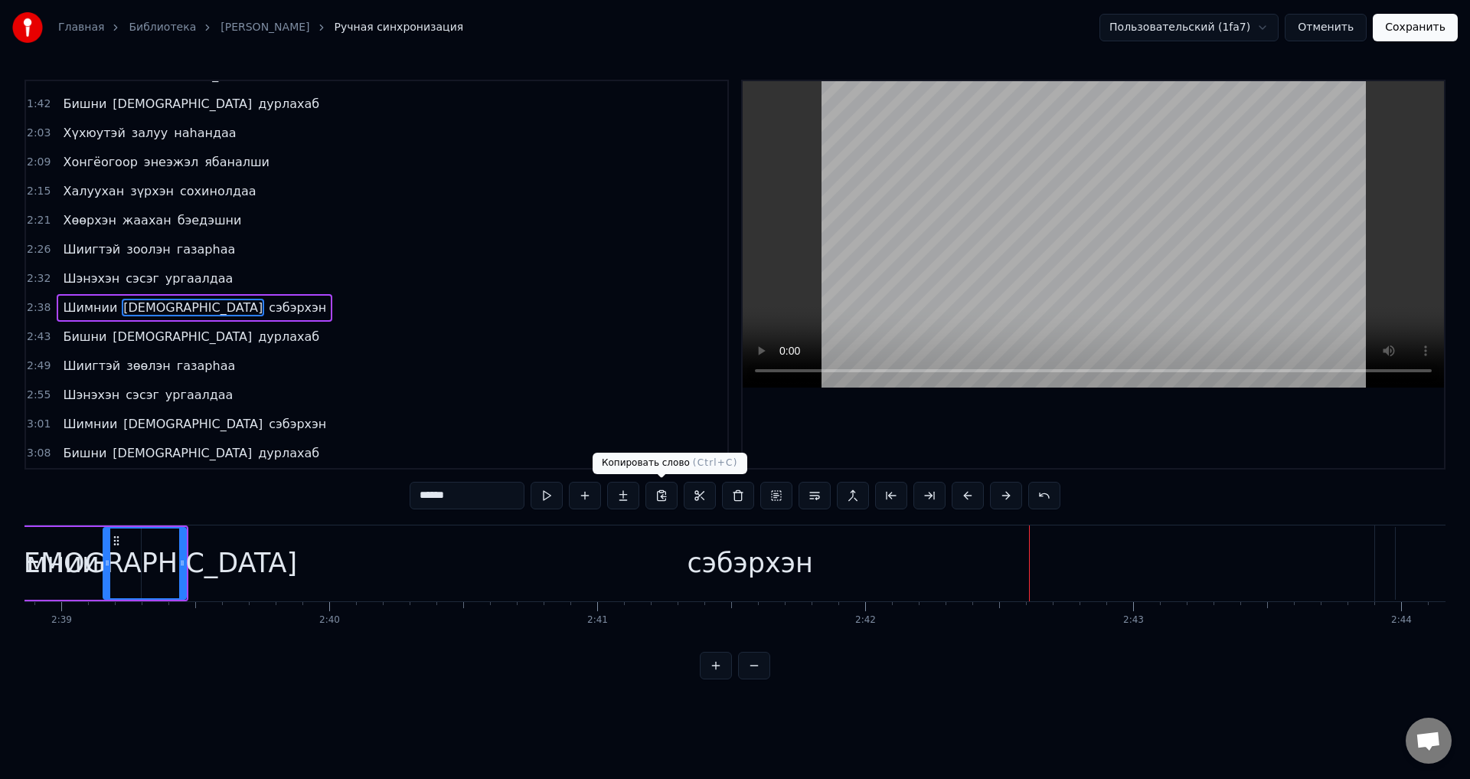
click at [626, 546] on div "сэбэрхэн" at bounding box center [750, 563] width 1291 height 73
type input "********"
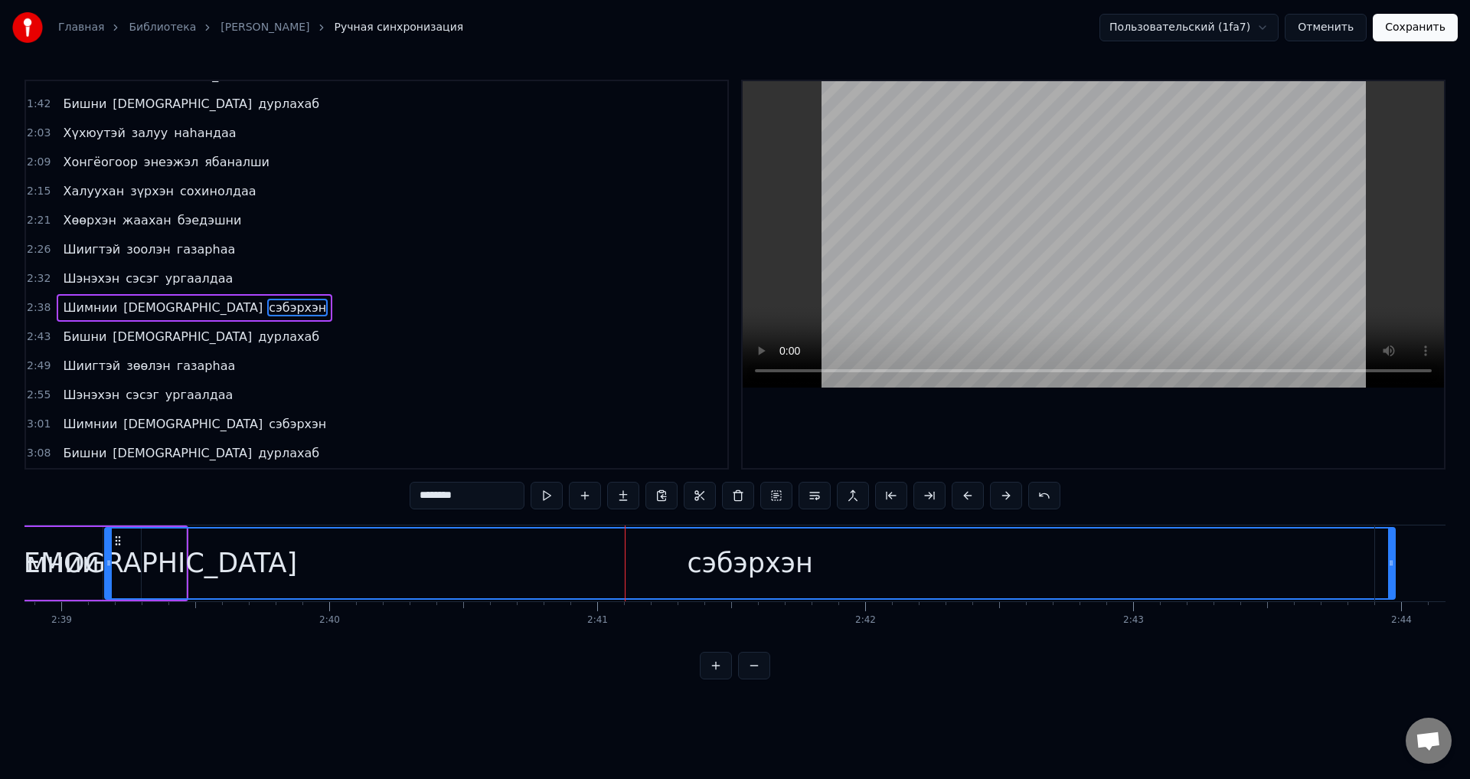
click at [908, 593] on div "сэбэрхэн" at bounding box center [750, 563] width 1289 height 70
drag, startPoint x: 1391, startPoint y: 567, endPoint x: 1296, endPoint y: 568, distance: 95.0
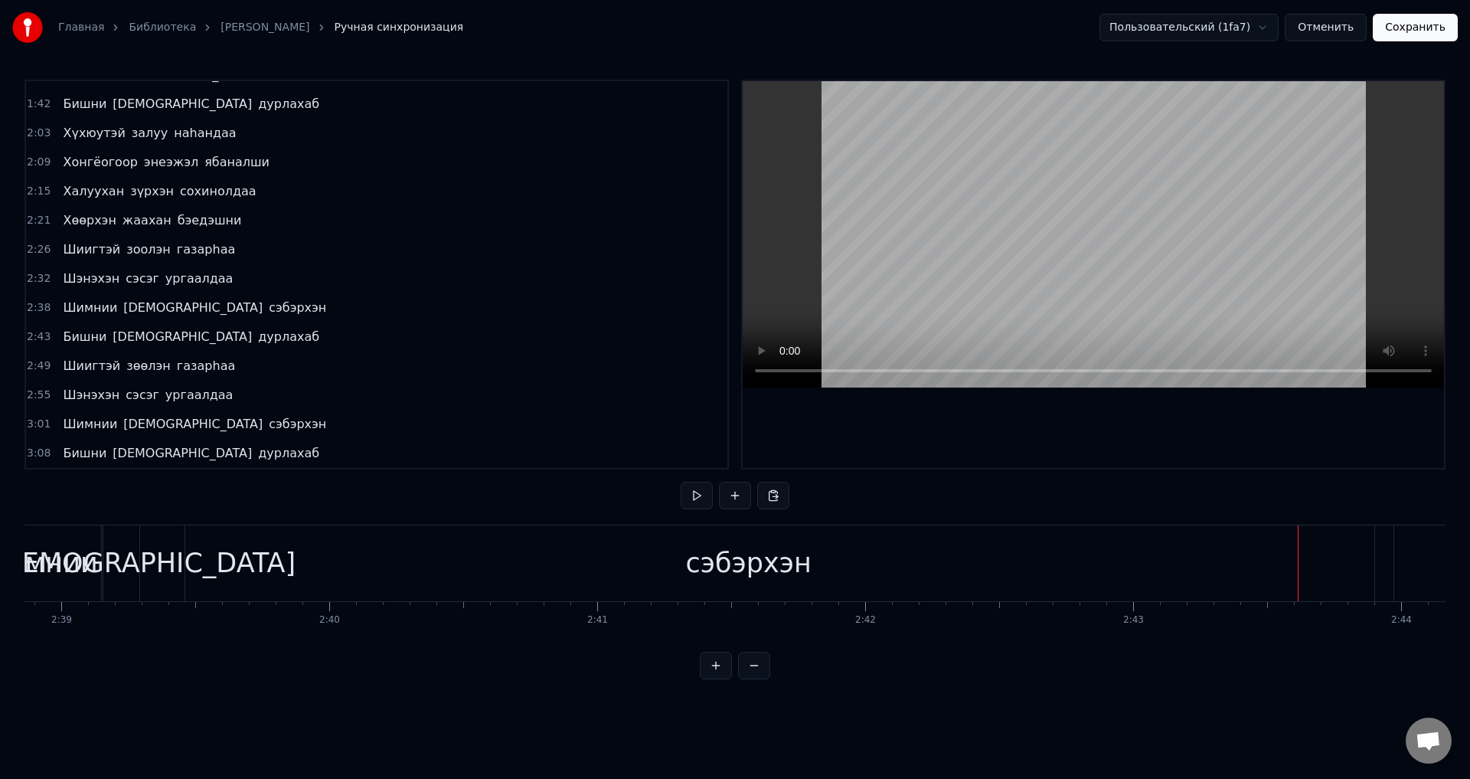
click at [1374, 561] on div "сэбэрхэн" at bounding box center [748, 563] width 1291 height 76
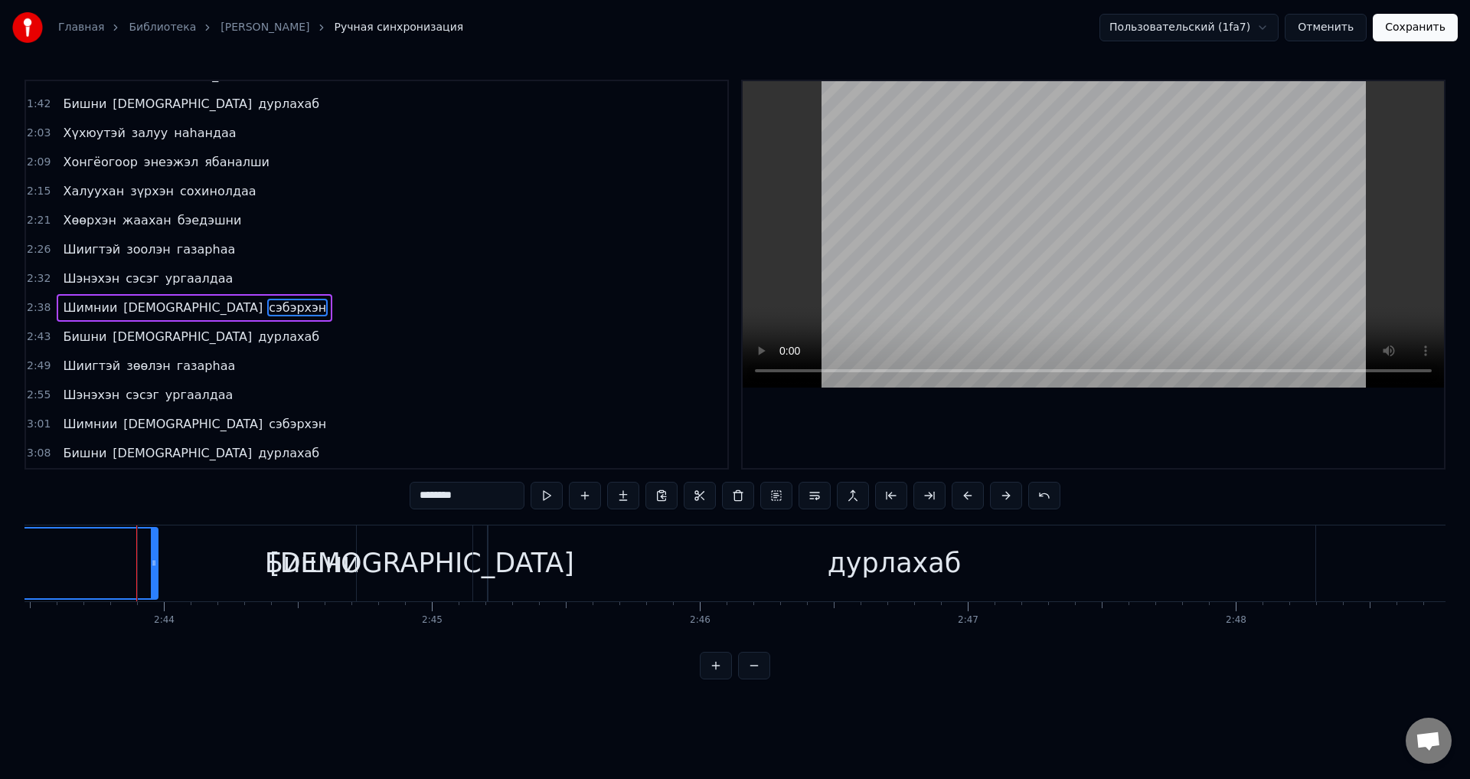
scroll to position [0, 43857]
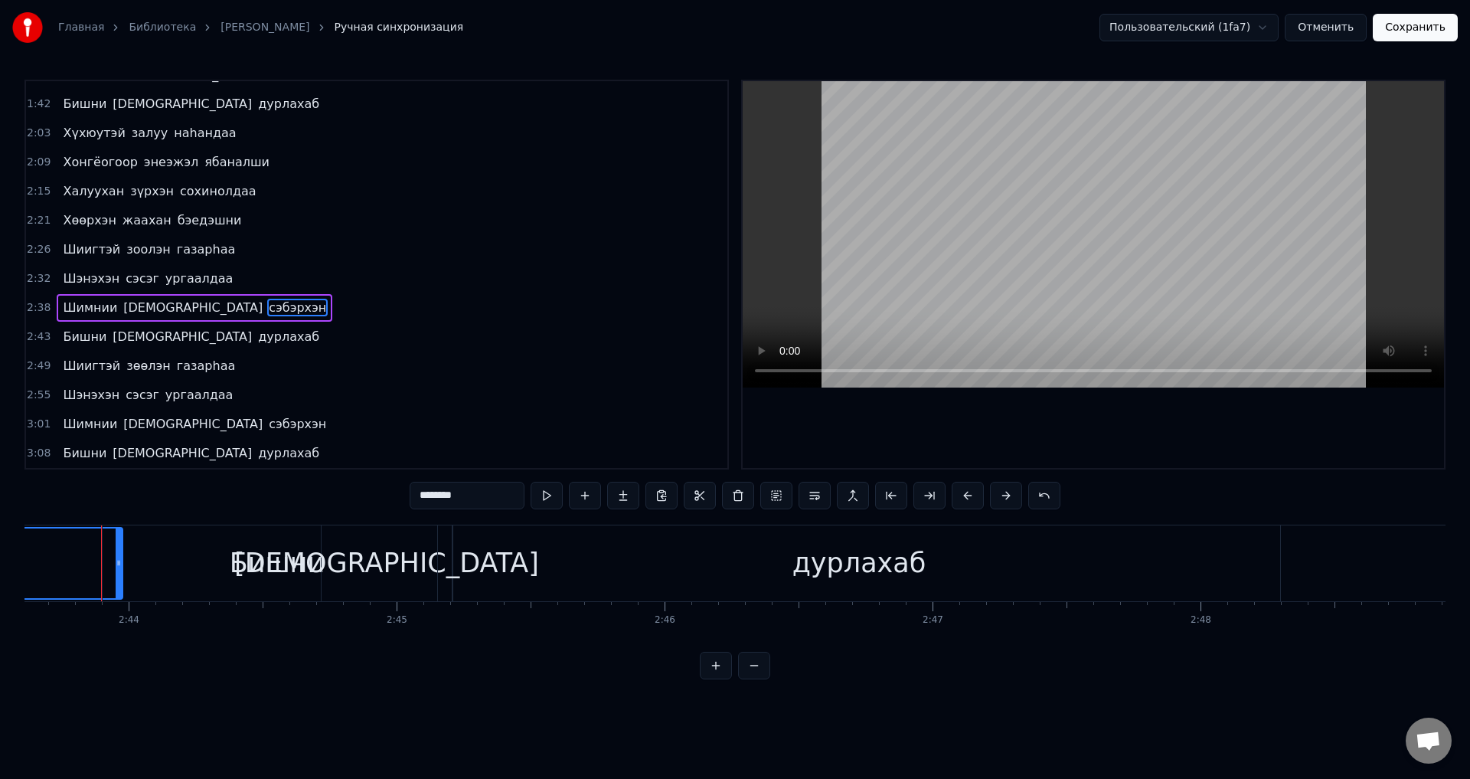
click at [194, 574] on div "Бишни" at bounding box center [277, 563] width 349 height 76
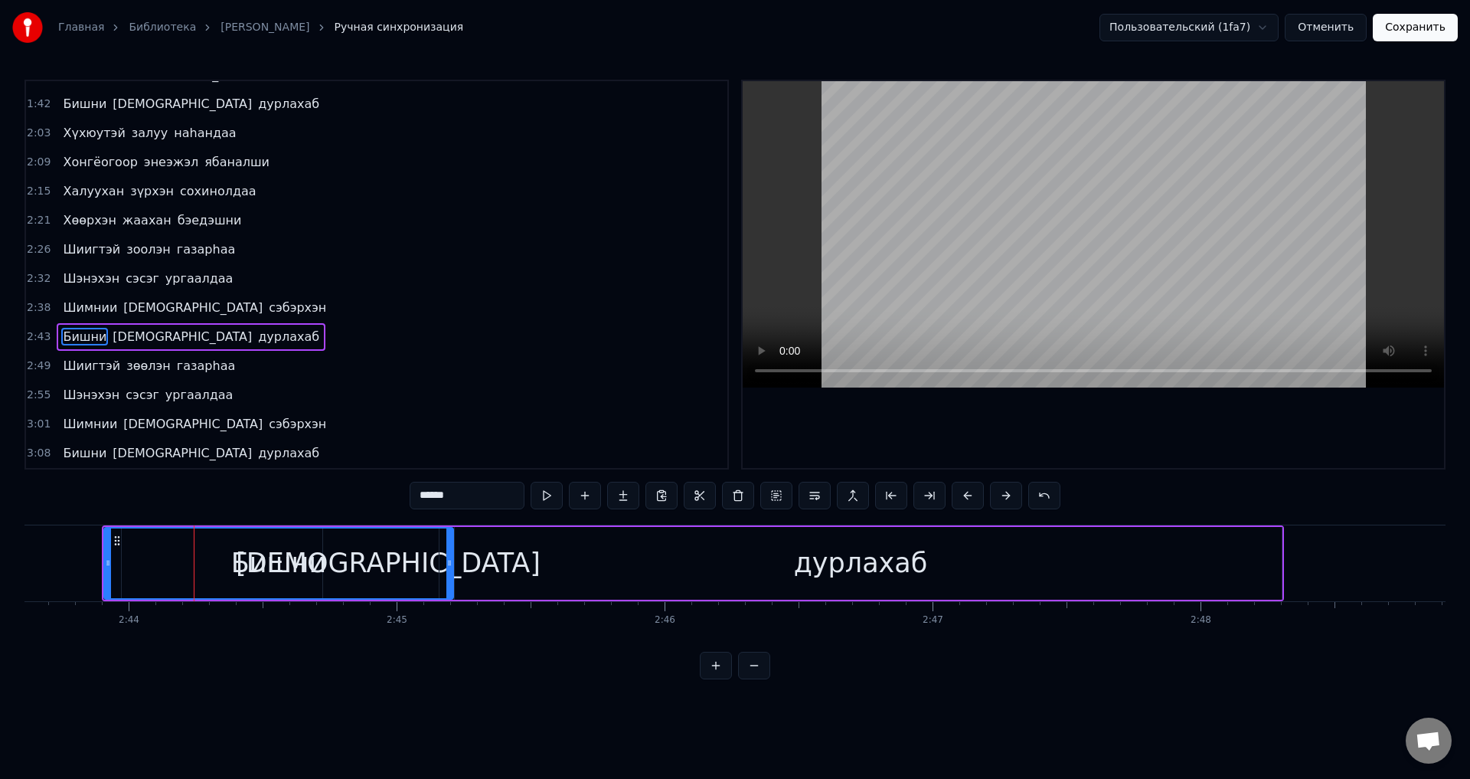
type input "********"
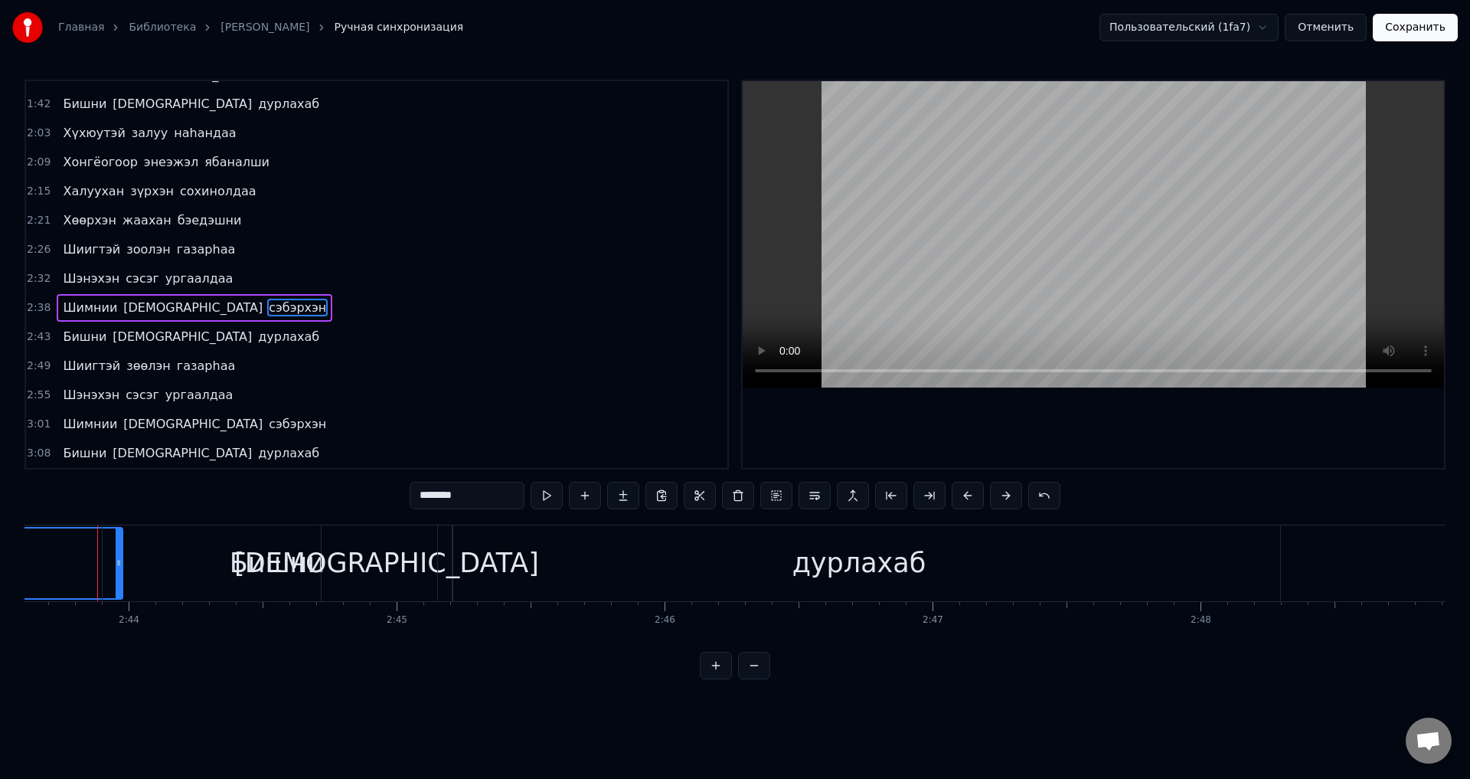
scroll to position [0, 43853]
drag, startPoint x: 125, startPoint y: 564, endPoint x: 93, endPoint y: 564, distance: 32.2
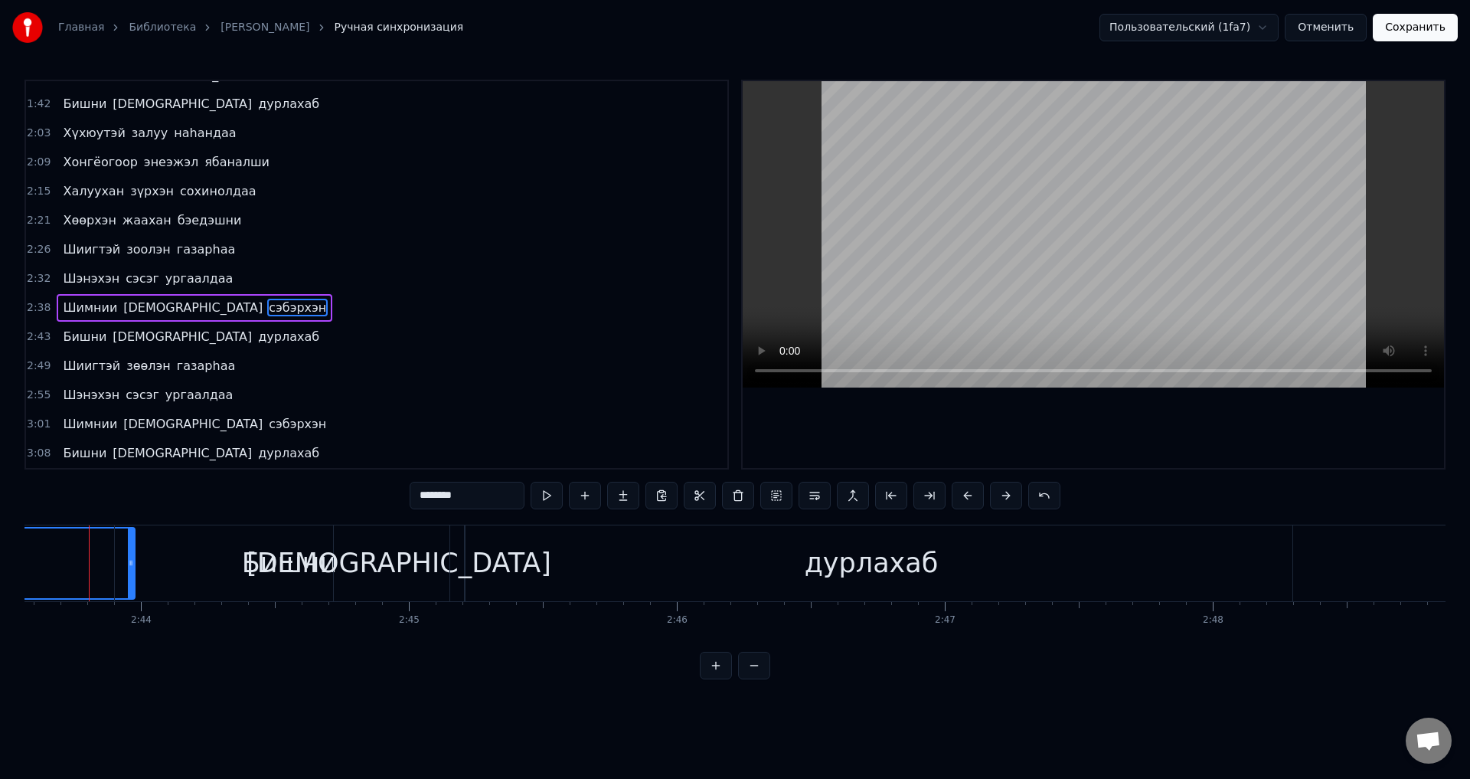
scroll to position [0, 43833]
click at [183, 295] on div "Шимнии намдаа сэбэрхэн" at bounding box center [195, 308] width 276 height 28
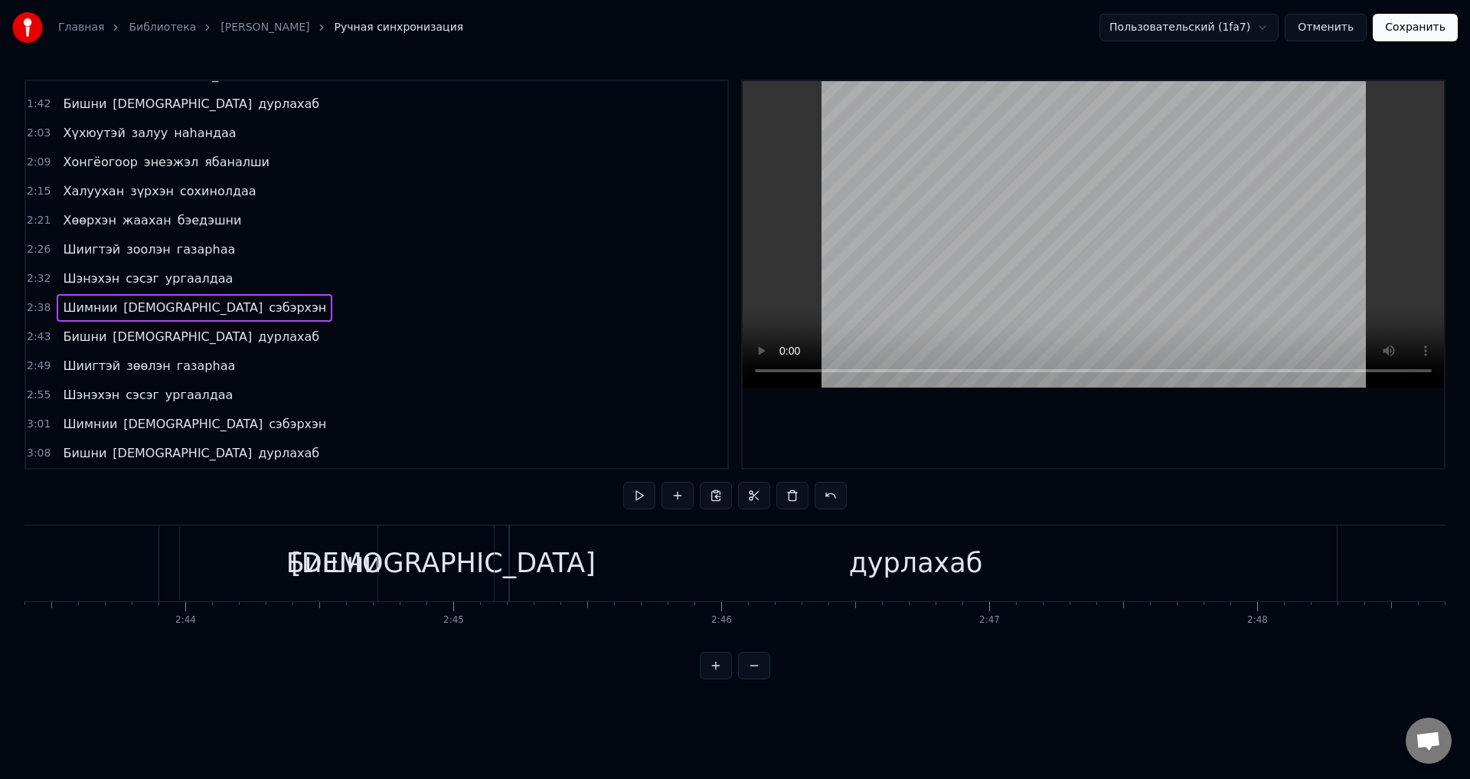
click at [267, 306] on span "сэбэрхэн" at bounding box center [297, 308] width 61 height 18
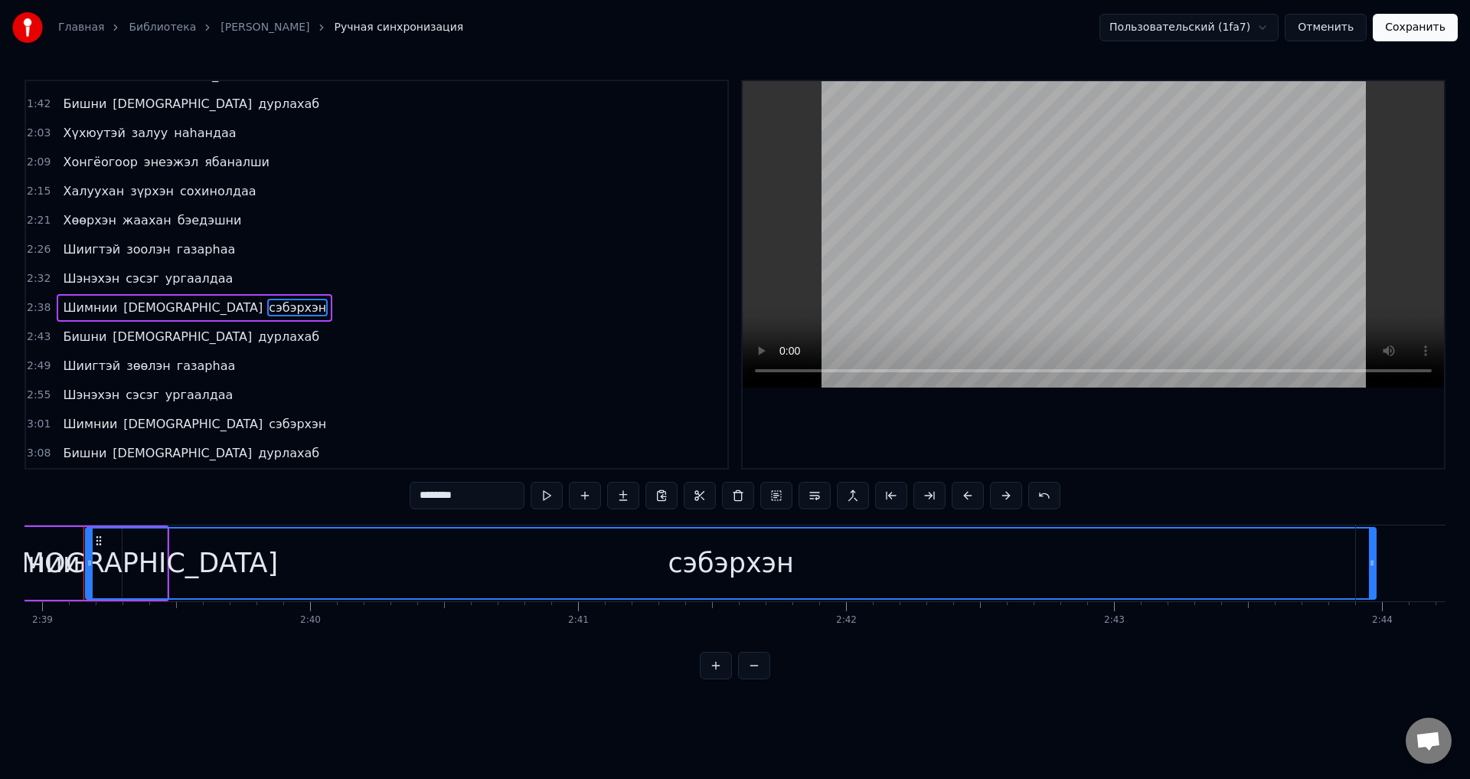
scroll to position [0, 42586]
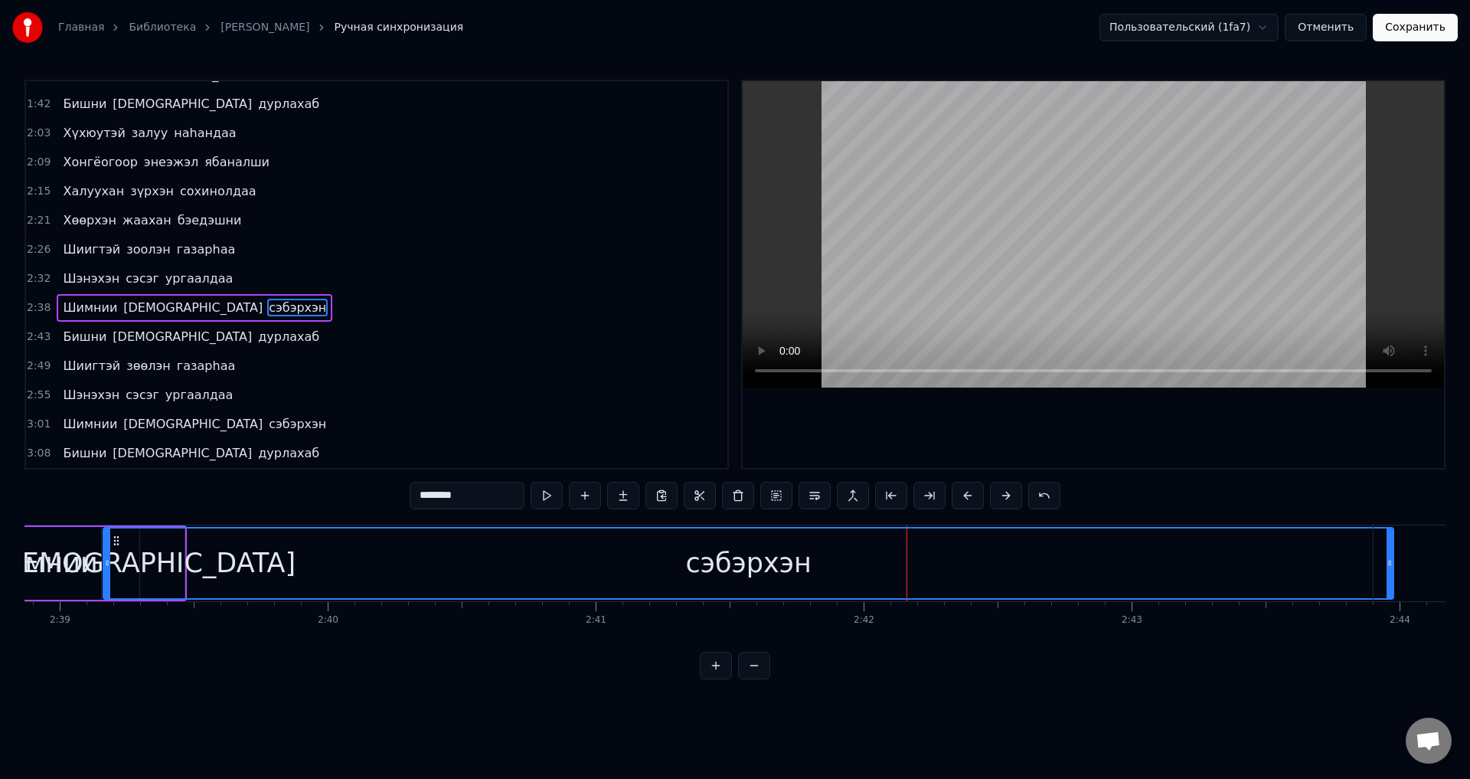
click at [267, 415] on span "сэбэрхэн" at bounding box center [297, 424] width 61 height 18
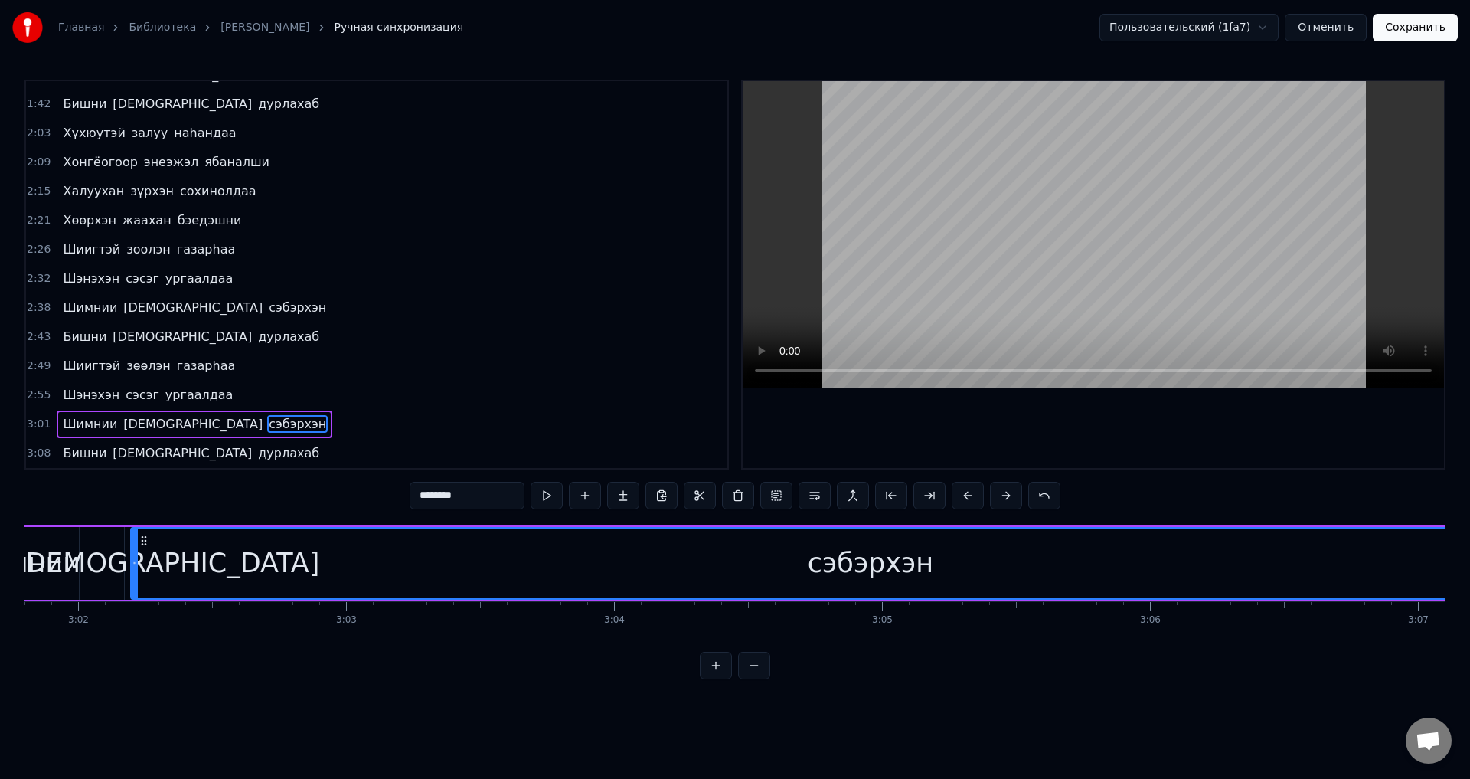
scroll to position [0, 48760]
click at [267, 431] on span "сэбэрхэн" at bounding box center [297, 424] width 61 height 18
drag, startPoint x: 471, startPoint y: 492, endPoint x: 244, endPoint y: 498, distance: 226.8
click at [246, 512] on div "0:15 Арюхан залуу наhандаа 0:20 Амраг наhандаа дурлажа 0:26 Аадарhаа умдалhан н…" at bounding box center [735, 380] width 1421 height 600
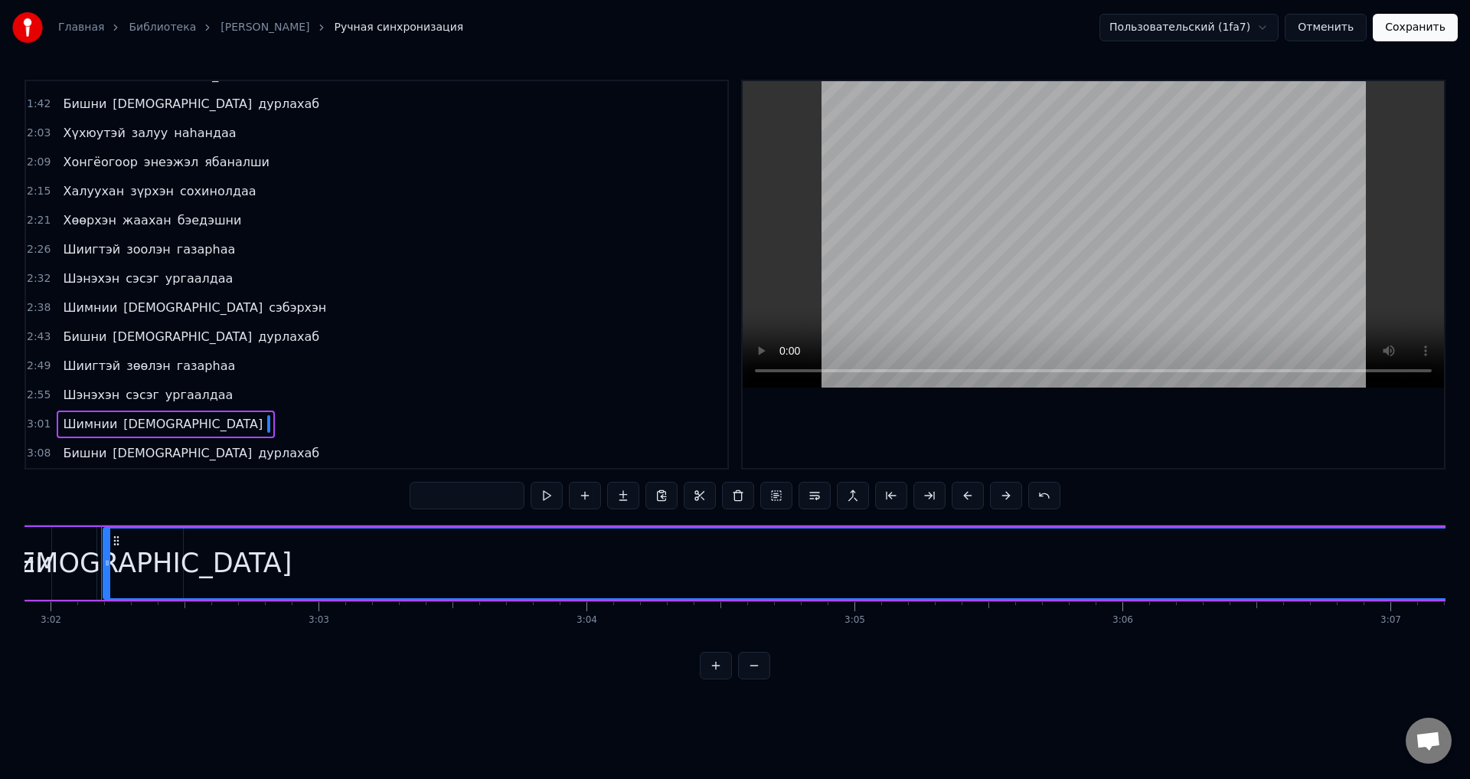
click at [104, 430] on span "Шимнии" at bounding box center [89, 424] width 57 height 18
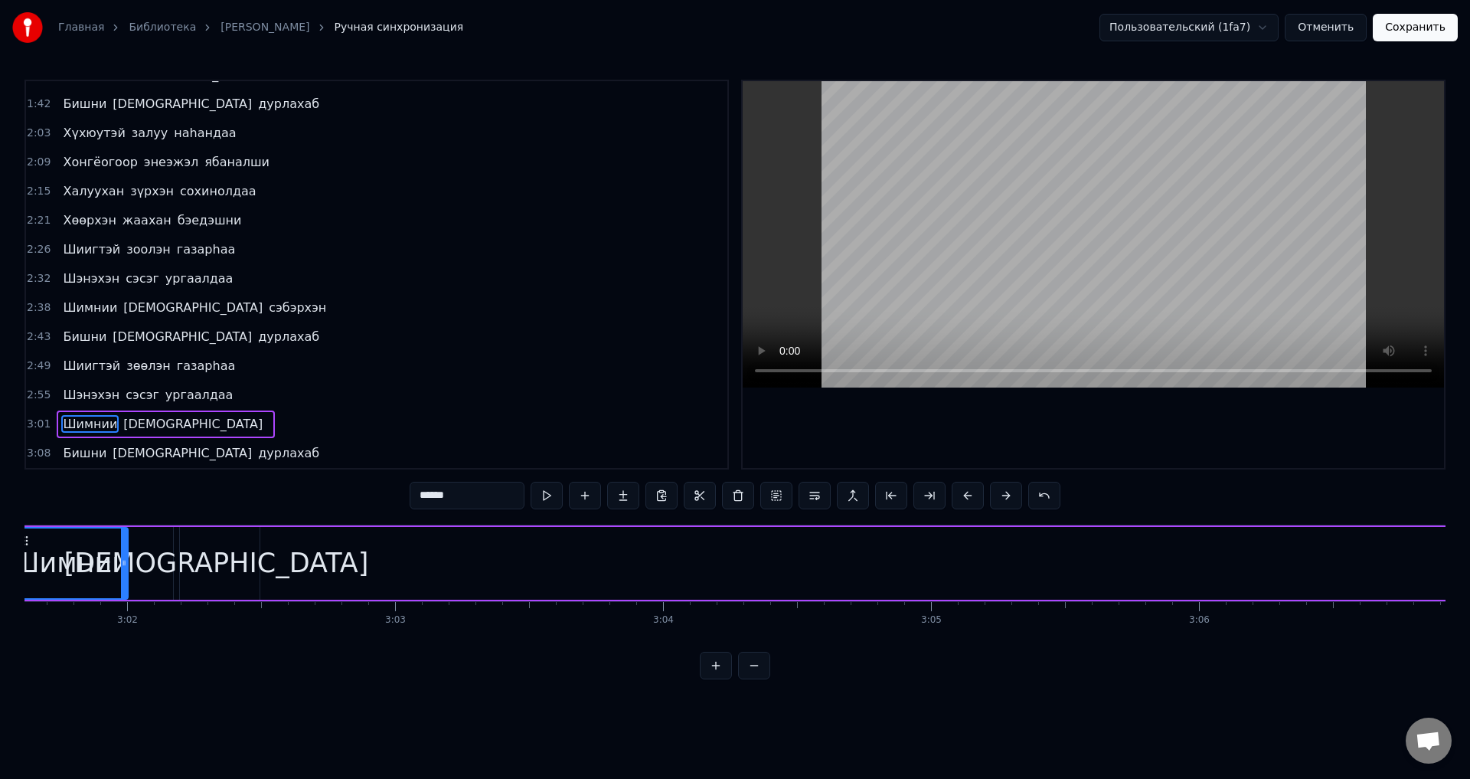
click at [127, 430] on span "[DEMOGRAPHIC_DATA]" at bounding box center [193, 424] width 142 height 18
type input "******"
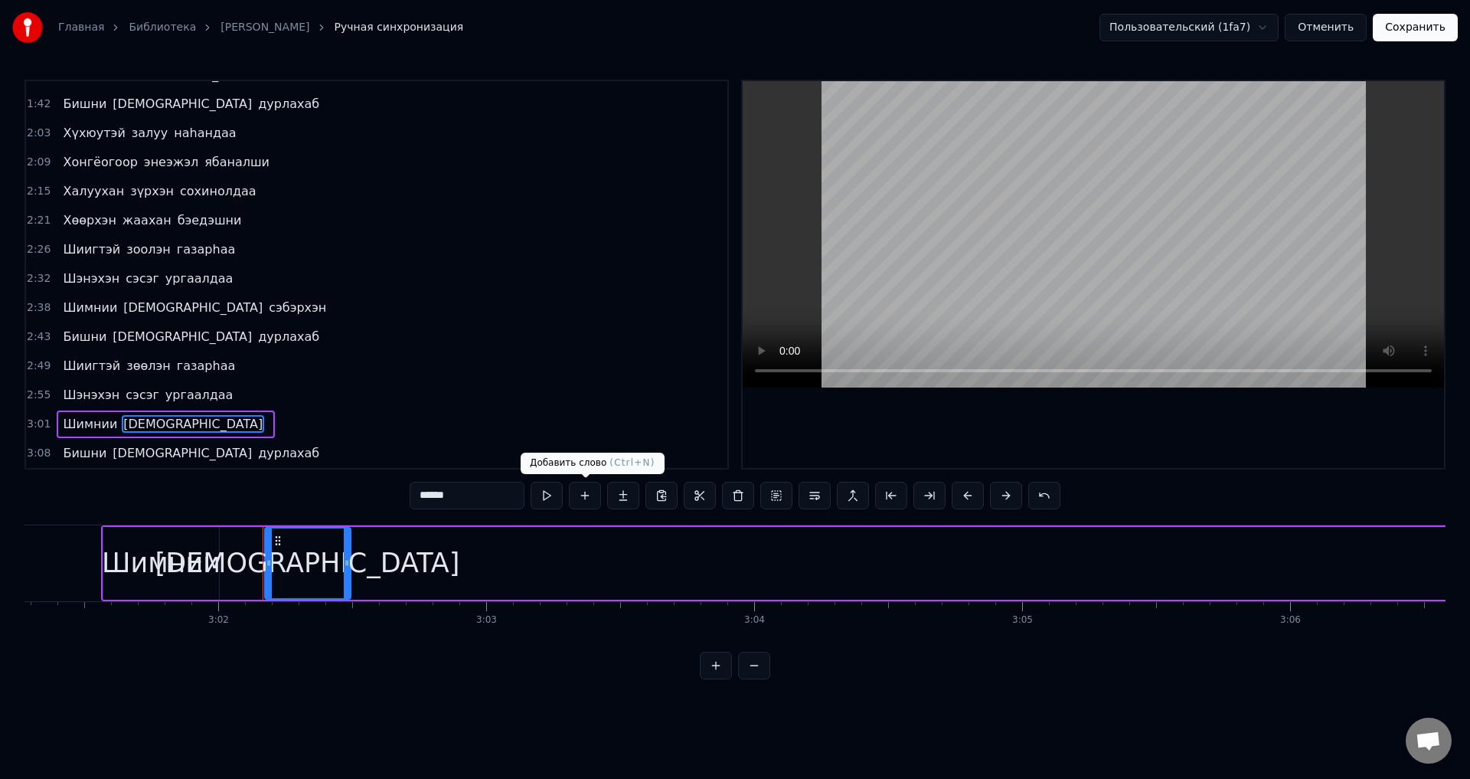
click at [586, 493] on button at bounding box center [585, 496] width 32 height 28
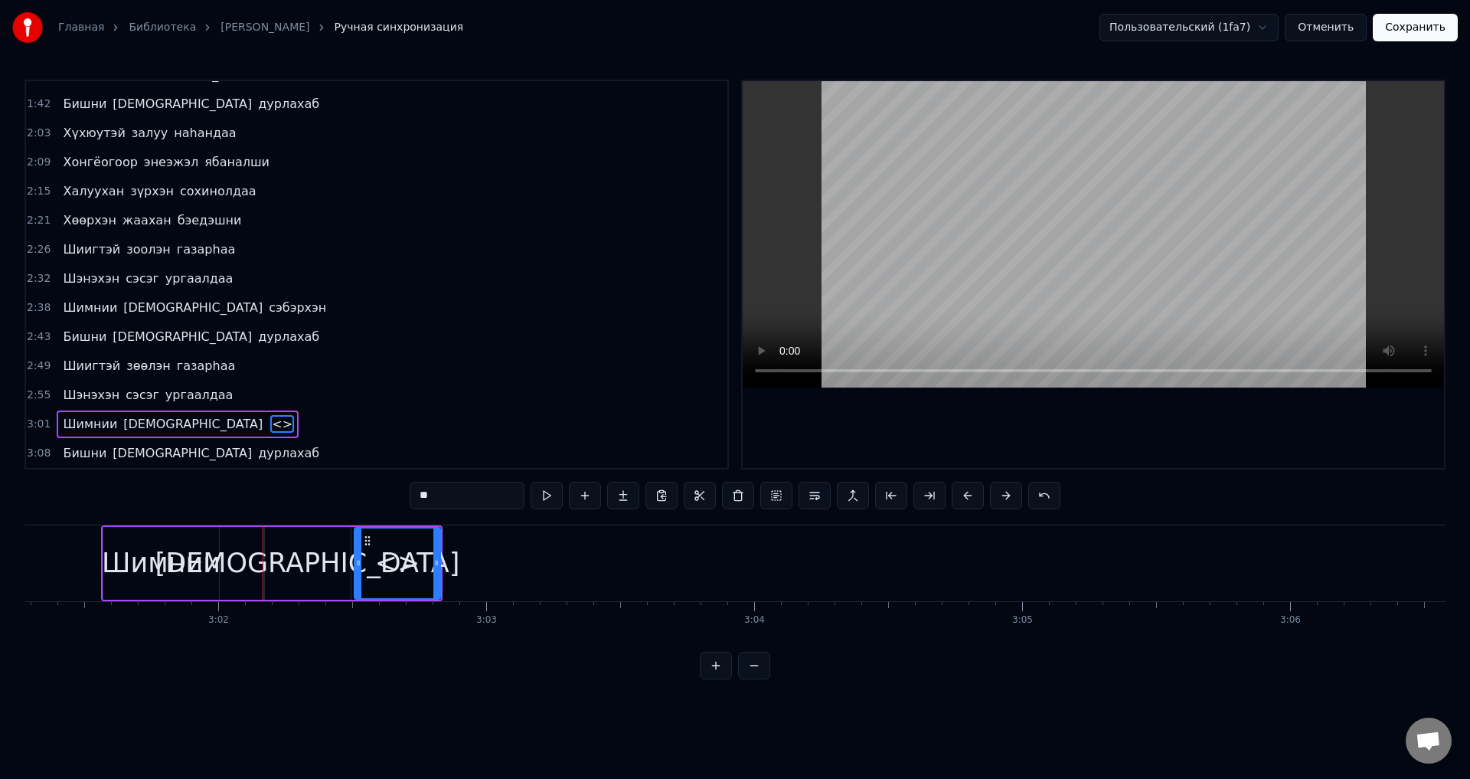
drag, startPoint x: 466, startPoint y: 486, endPoint x: 380, endPoint y: 492, distance: 86.7
click at [380, 499] on div "0:15 Арюхан залуу наhандаа 0:20 Амраг наhандаа дурлажа 0:26 Аадарhаа умдалhан н…" at bounding box center [735, 380] width 1421 height 600
type input "*"
paste input "********"
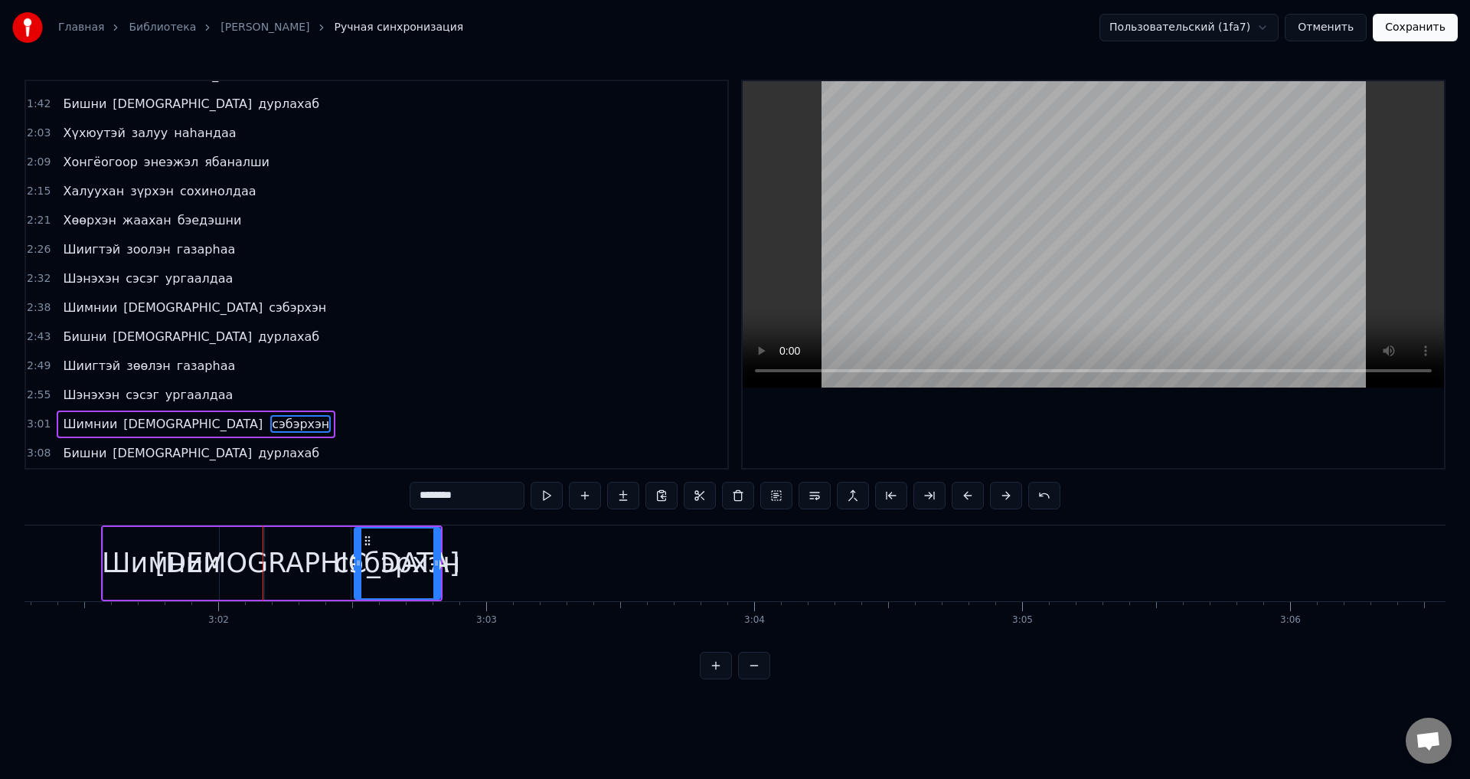
type input "********"
click at [72, 434] on div "Шимнии намдаа сэбэрхэн" at bounding box center [196, 425] width 279 height 28
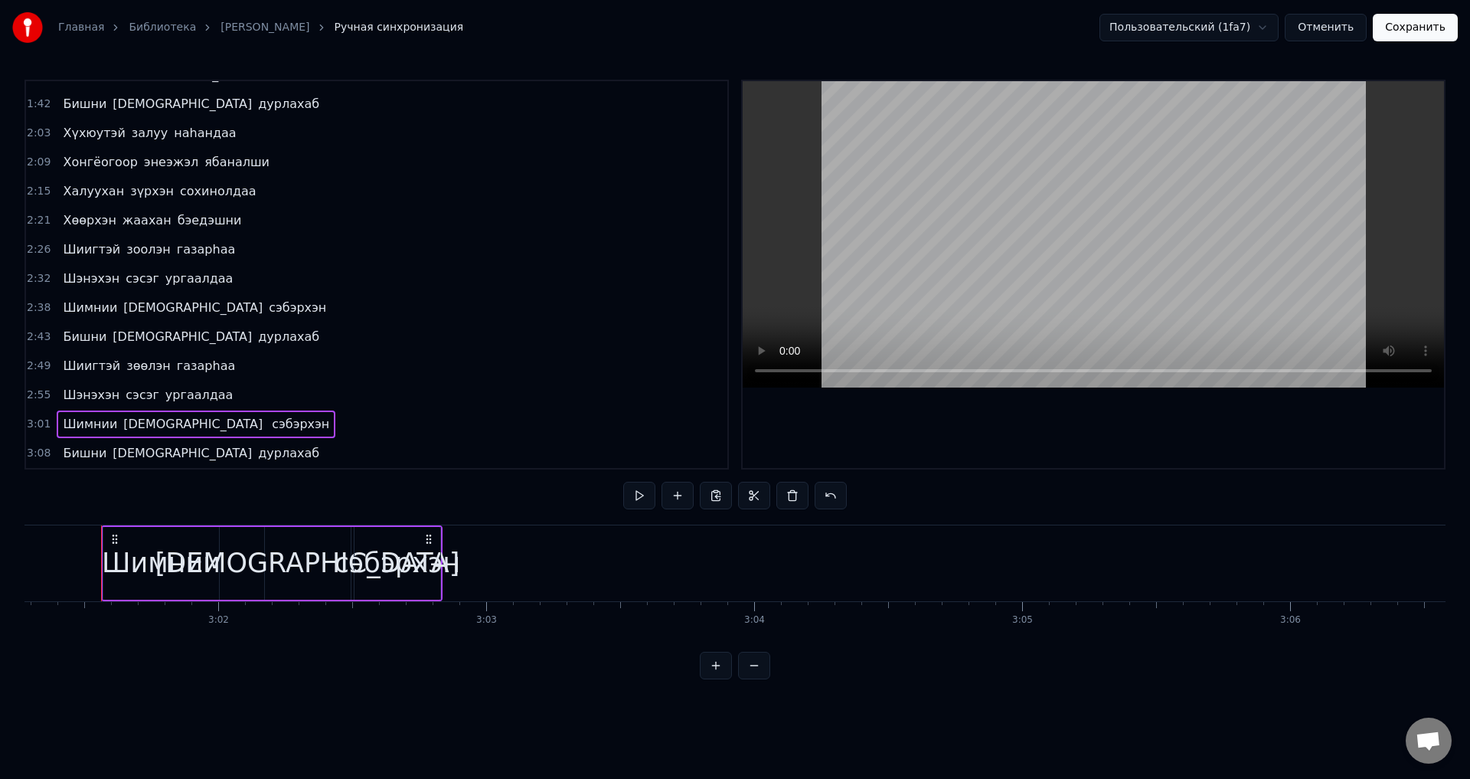
click at [80, 429] on span "Шимнии" at bounding box center [89, 424] width 57 height 18
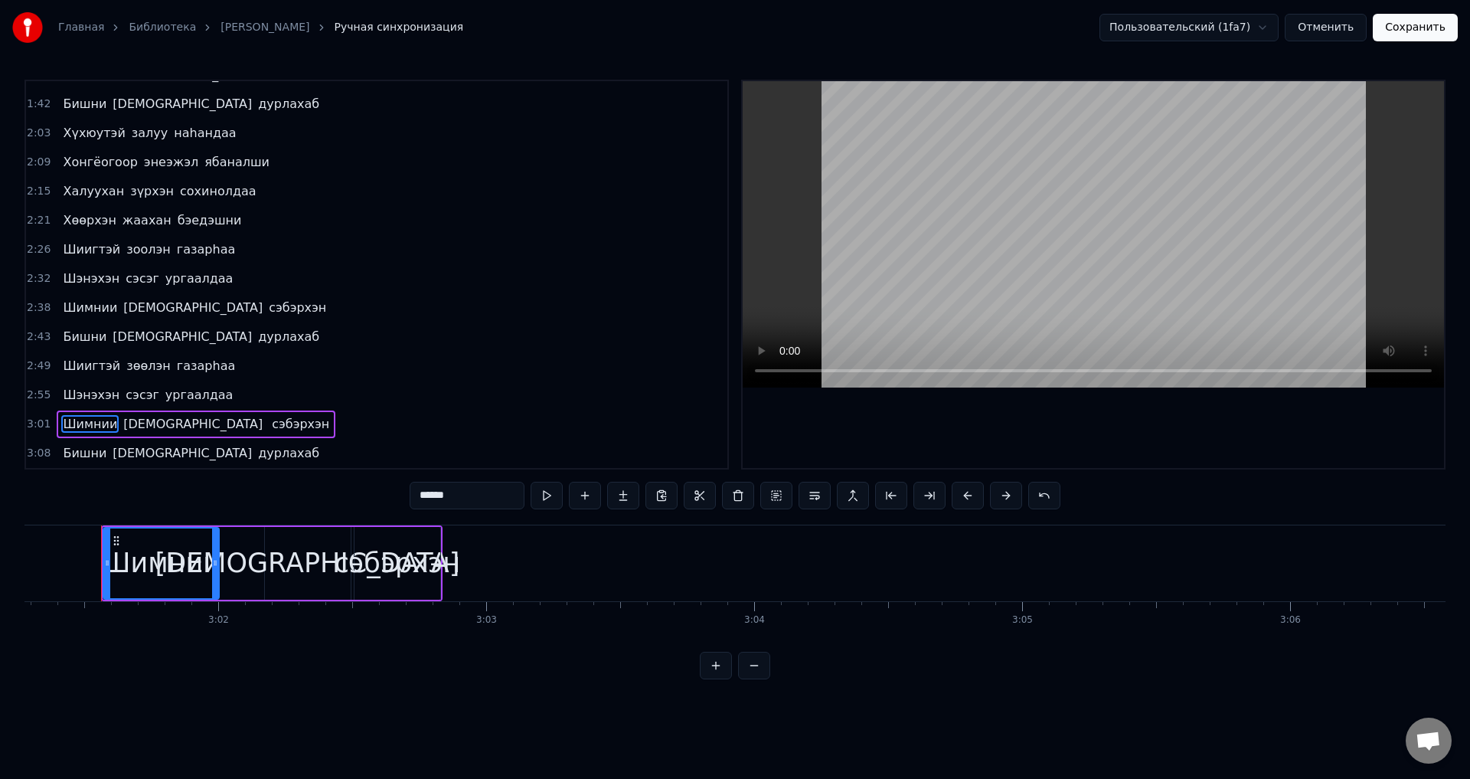
click at [270, 428] on span "сэбэрхэн" at bounding box center [300, 424] width 61 height 18
type input "********"
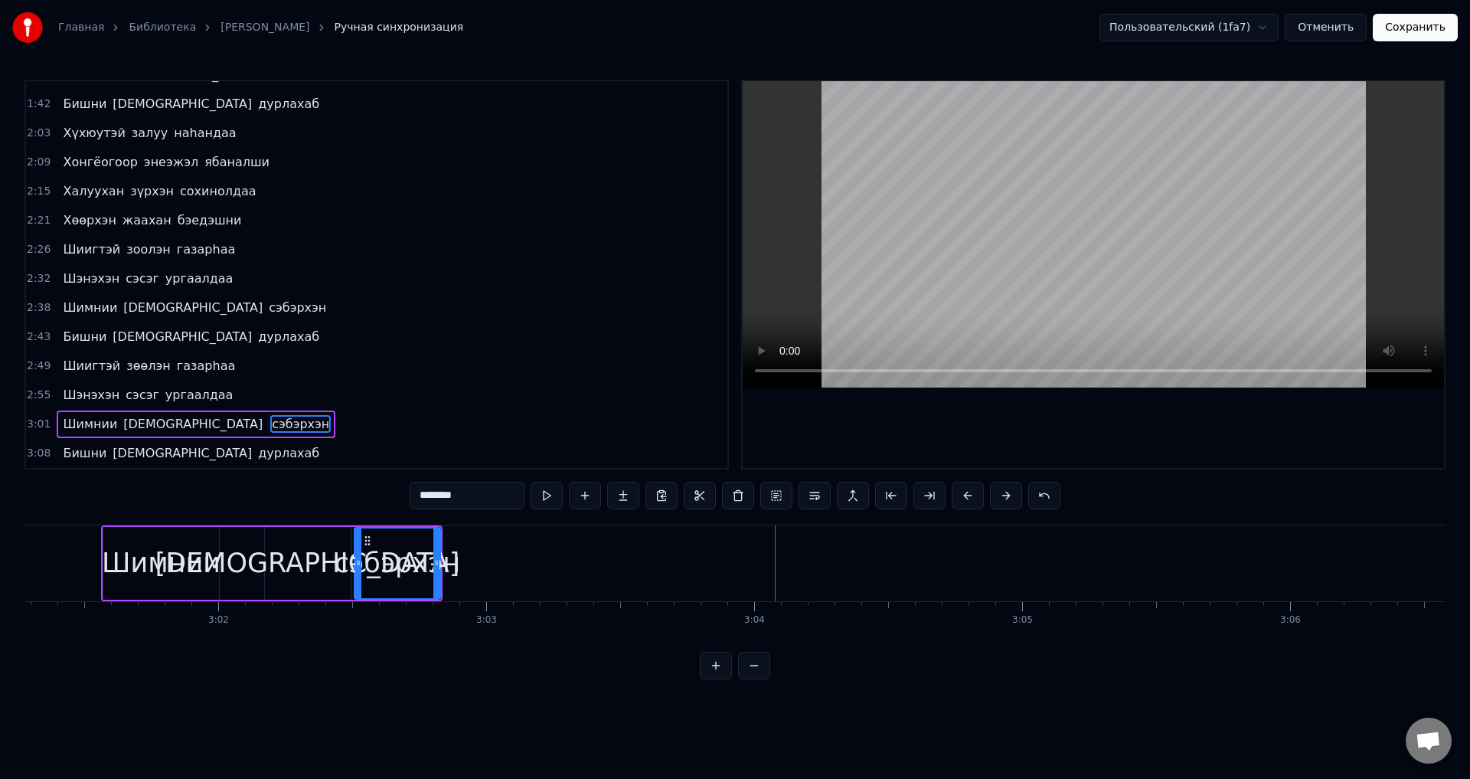
click at [442, 560] on div "сэбэрхэн" at bounding box center [398, 563] width 126 height 41
drag, startPoint x: 439, startPoint y: 561, endPoint x: 543, endPoint y: 563, distance: 104.2
click at [473, 563] on icon at bounding box center [469, 563] width 6 height 12
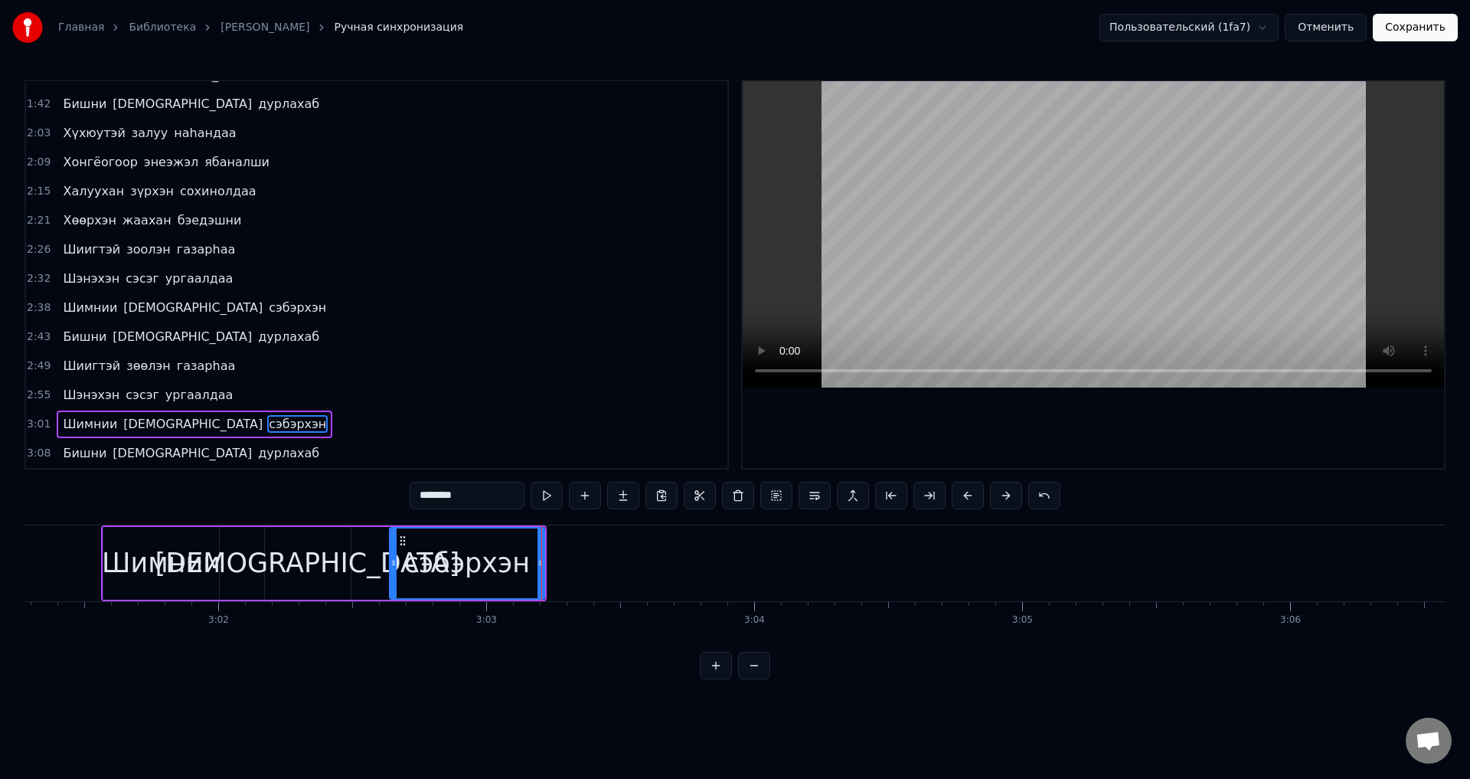
drag, startPoint x: 360, startPoint y: 572, endPoint x: 409, endPoint y: 581, distance: 49.7
click at [397, 581] on div at bounding box center [394, 563] width 6 height 70
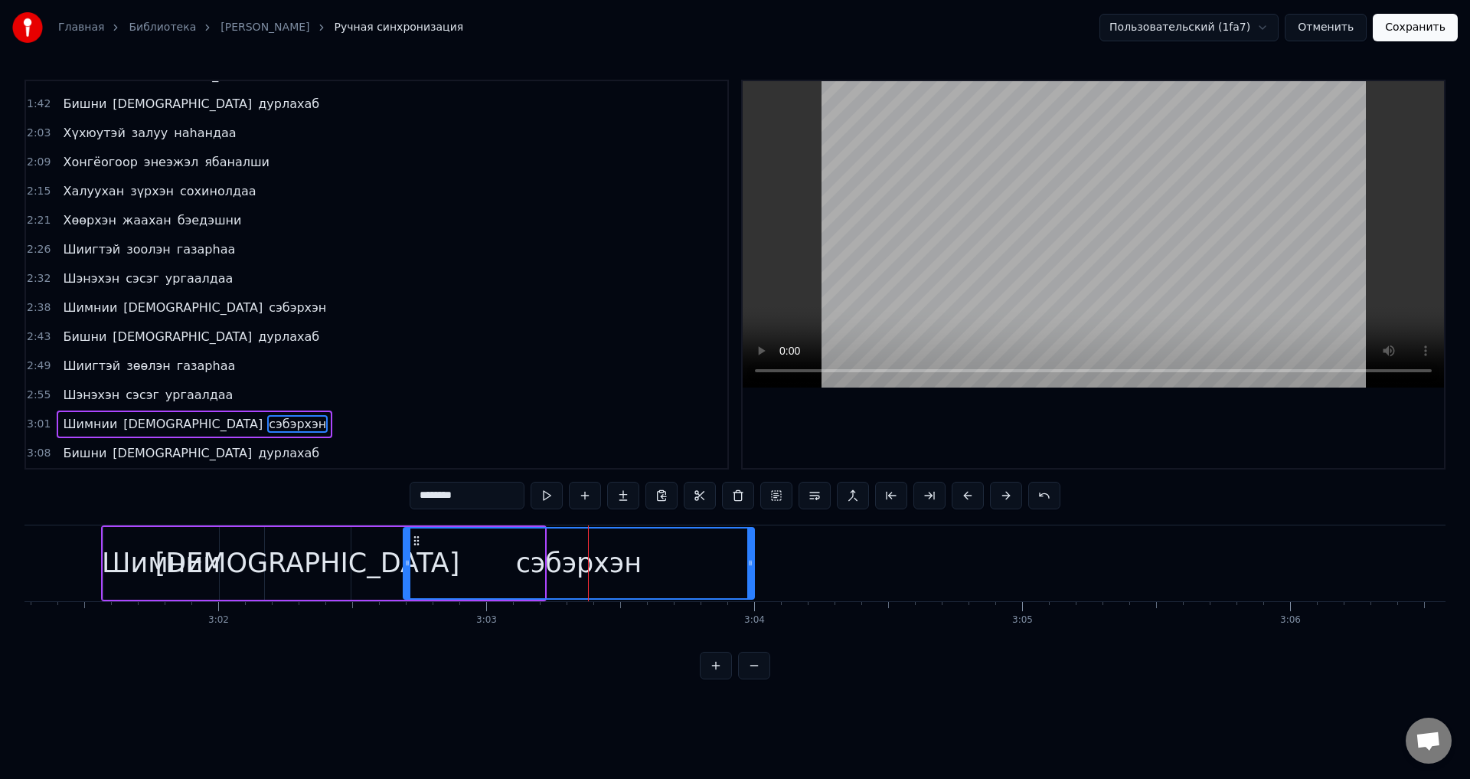
click at [751, 585] on div at bounding box center [750, 563] width 6 height 70
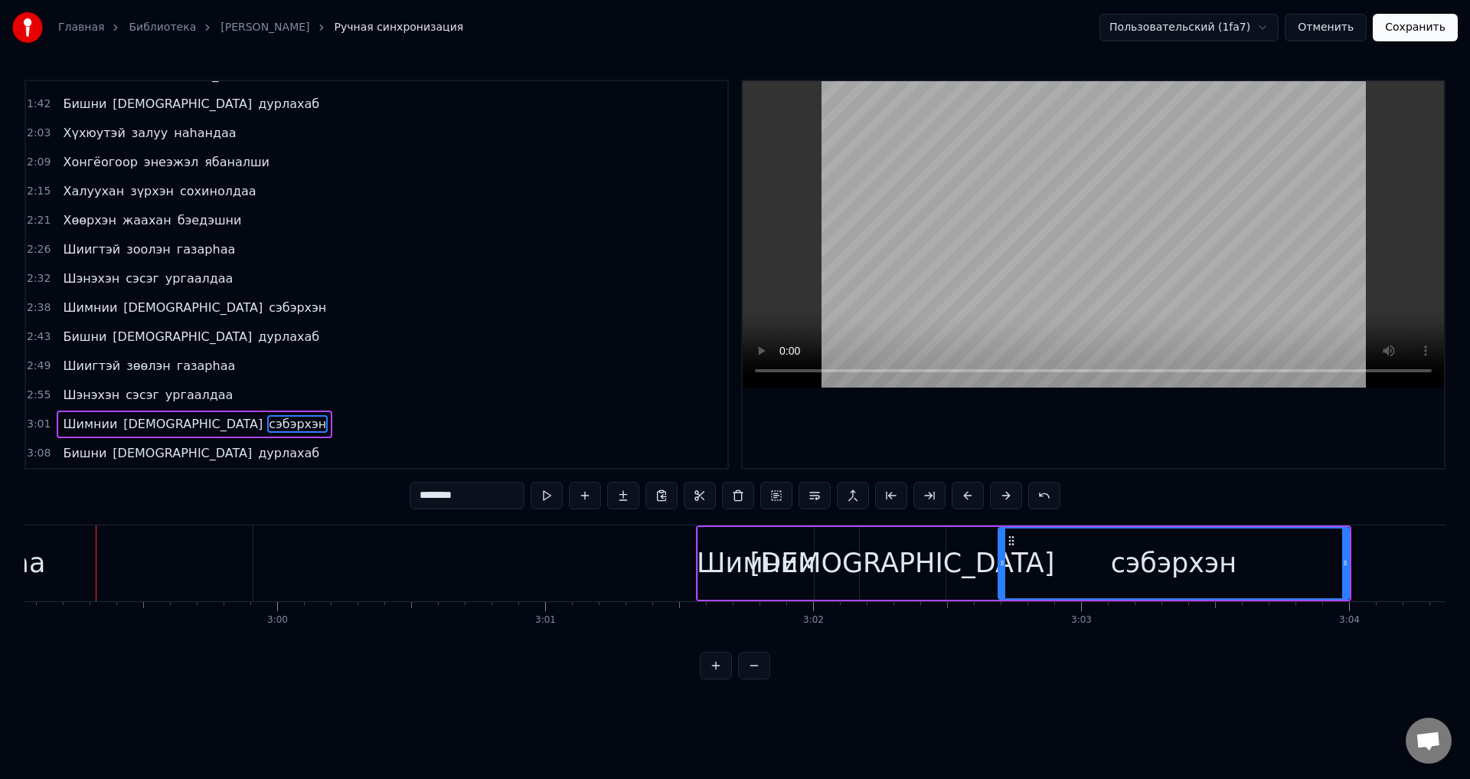
scroll to position [0, 47991]
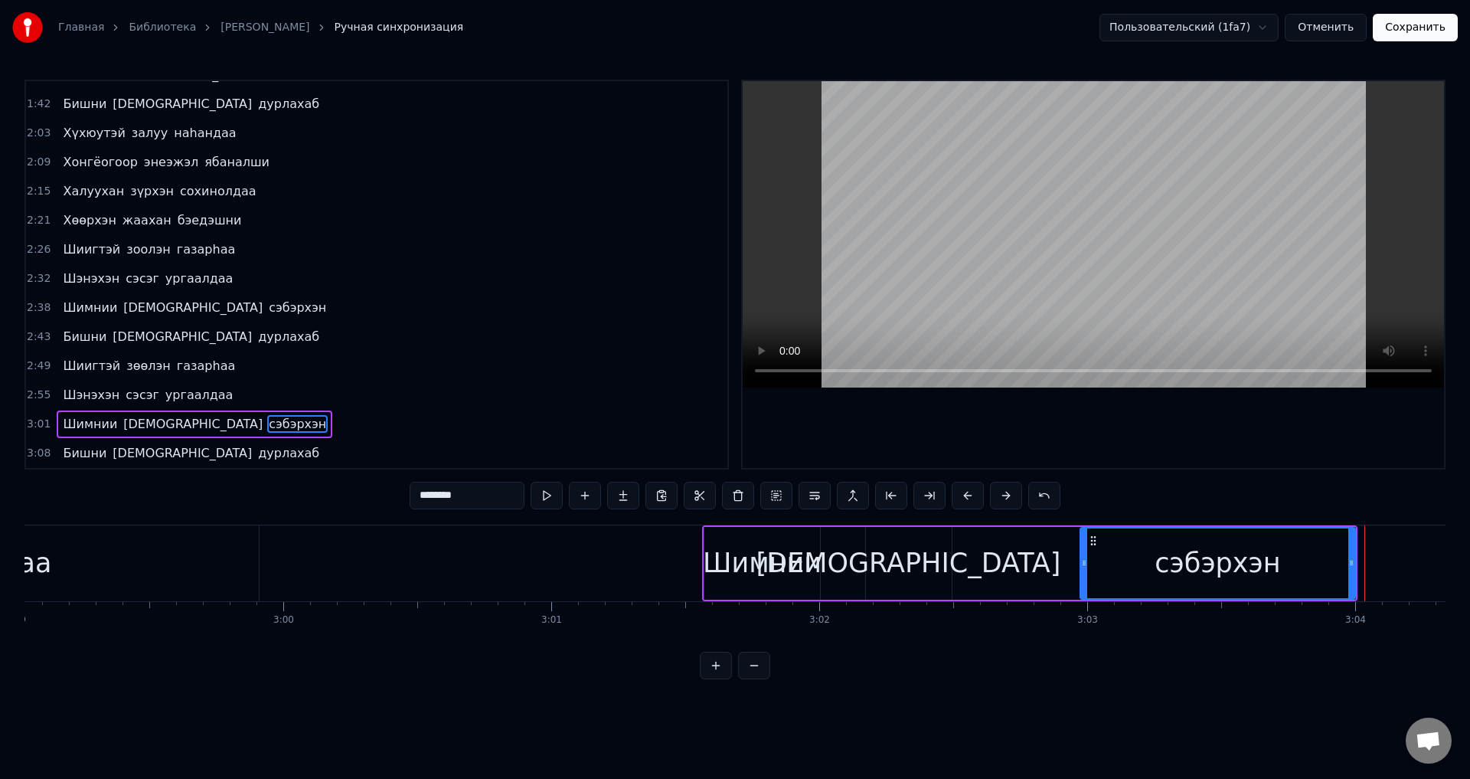
drag, startPoint x: 1010, startPoint y: 571, endPoint x: 1086, endPoint y: 589, distance: 78.0
click at [1086, 589] on div at bounding box center [1084, 563] width 6 height 70
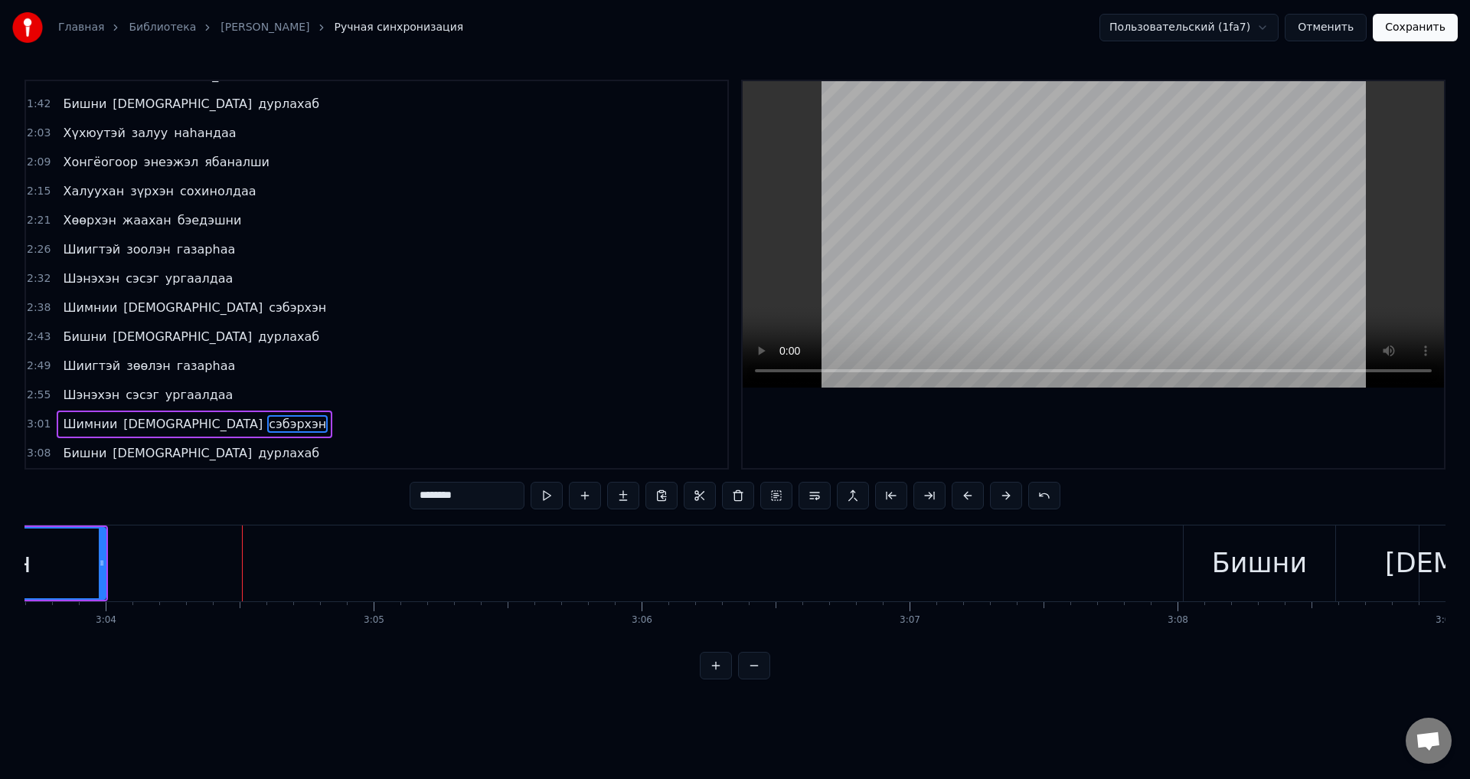
scroll to position [0, 49280]
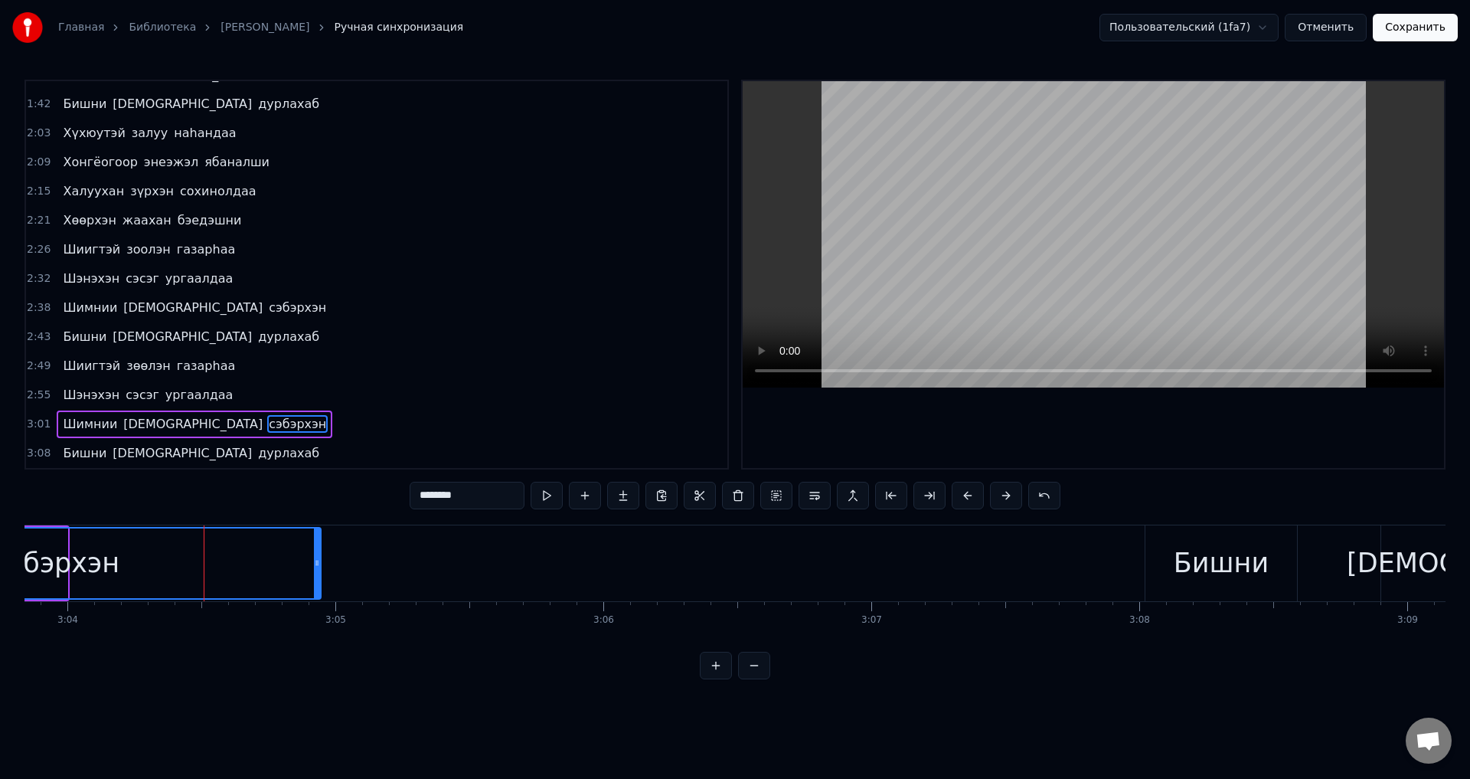
drag, startPoint x: 64, startPoint y: 560, endPoint x: 318, endPoint y: 569, distance: 253.7
click at [318, 569] on div at bounding box center [317, 563] width 6 height 70
click at [267, 427] on span "сэбэрхэн" at bounding box center [297, 424] width 61 height 18
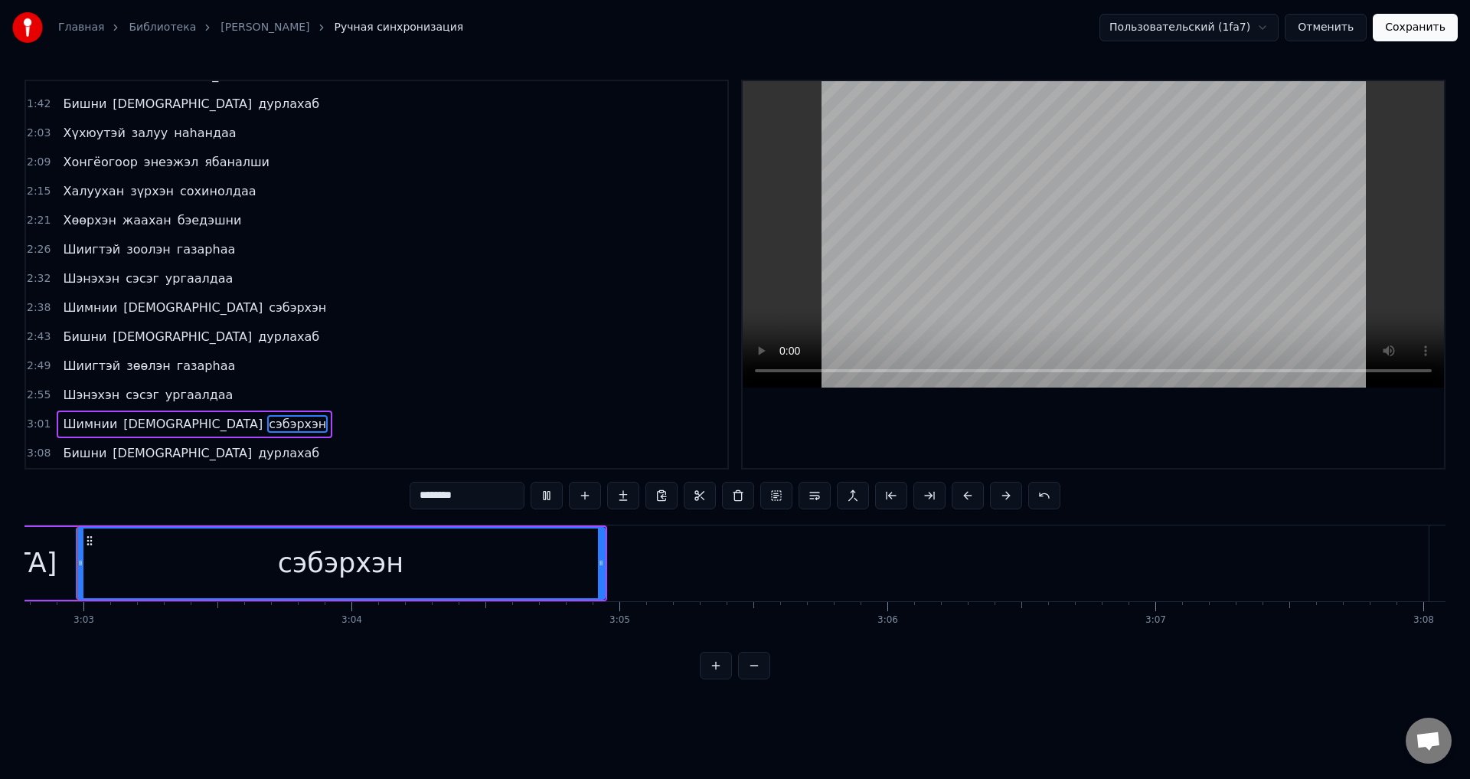
scroll to position [0, 48969]
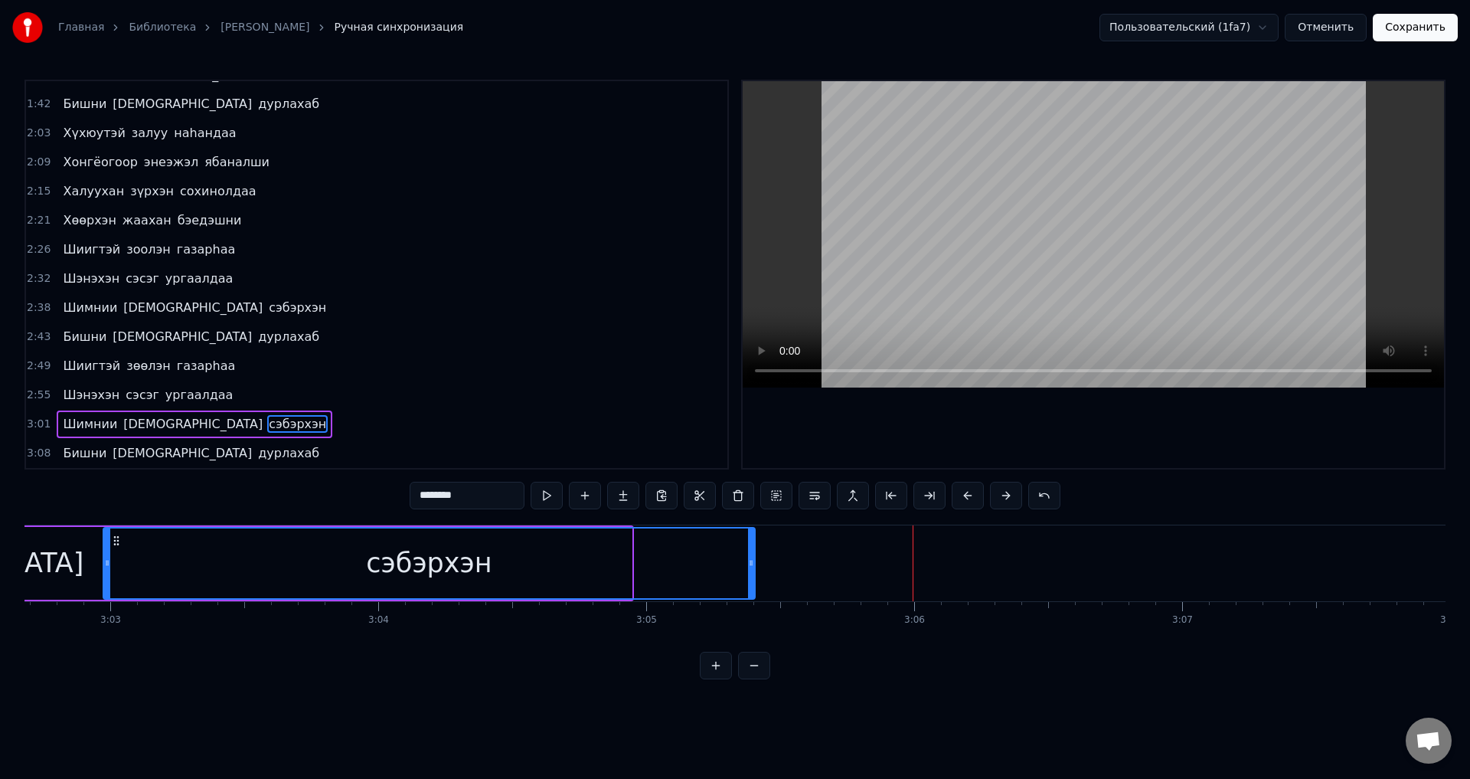
drag, startPoint x: 627, startPoint y: 573, endPoint x: 751, endPoint y: 579, distance: 123.5
click at [751, 579] on div at bounding box center [751, 563] width 6 height 70
click at [267, 420] on span "сэбэрхэн" at bounding box center [297, 424] width 61 height 18
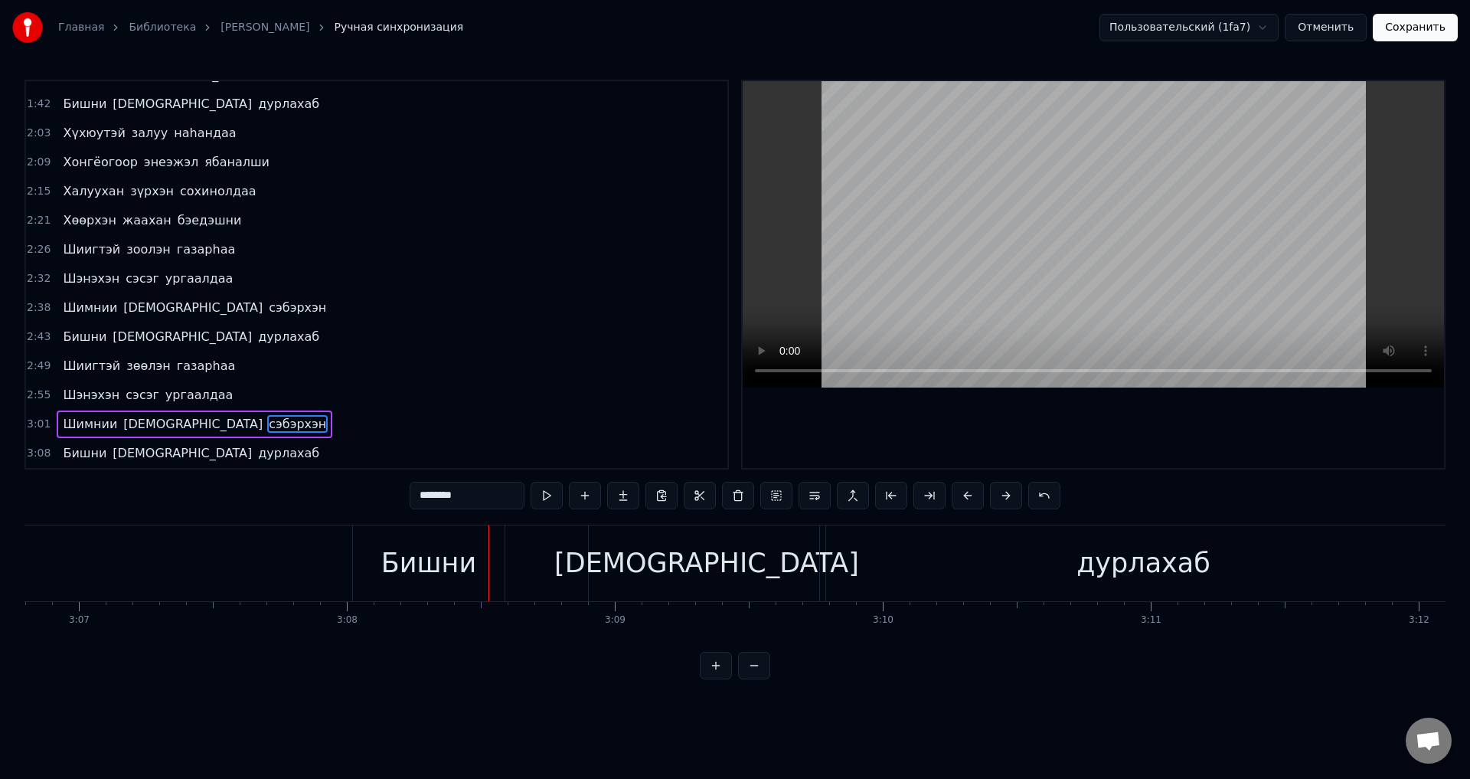
scroll to position [0, 50276]
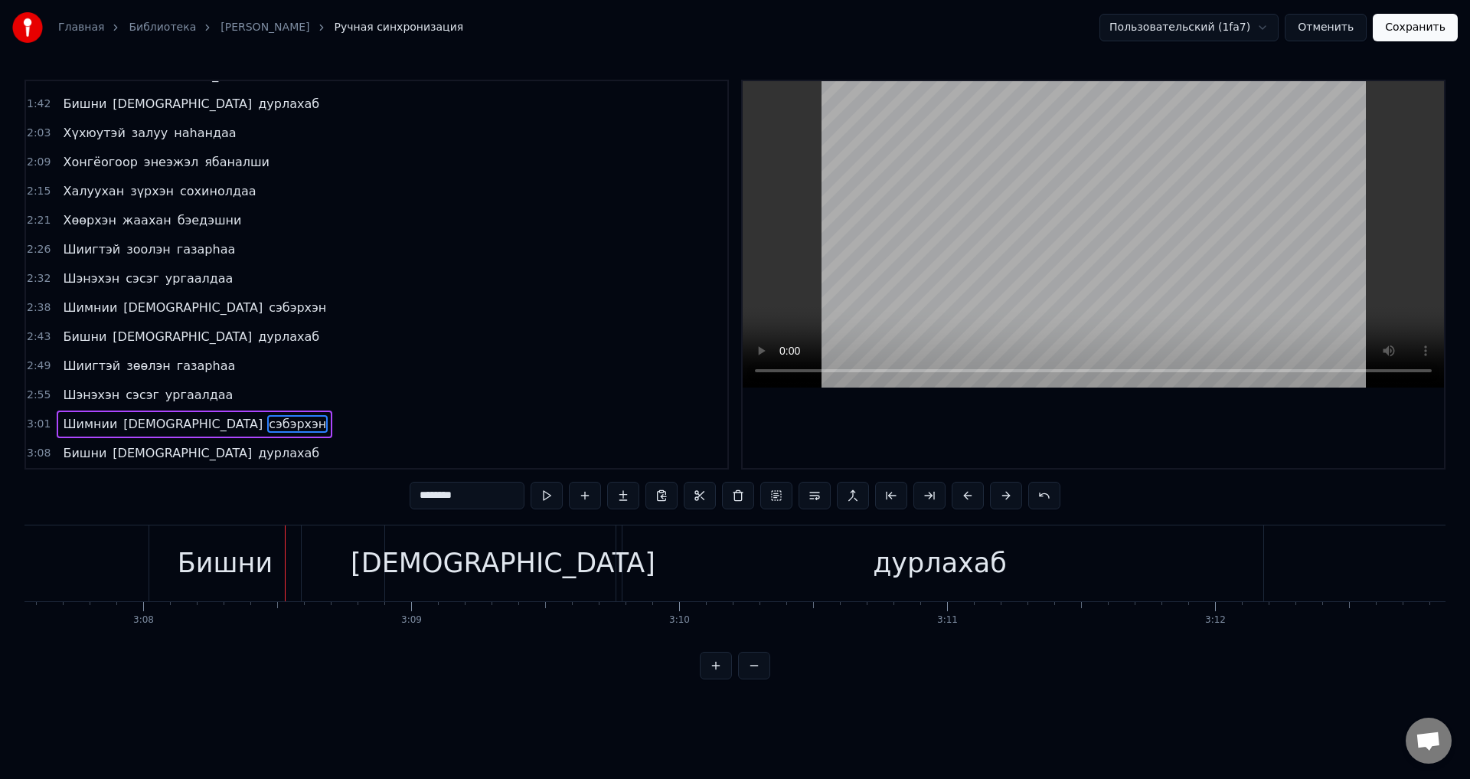
click at [267, 425] on span "сэбэрхэн" at bounding box center [297, 424] width 61 height 18
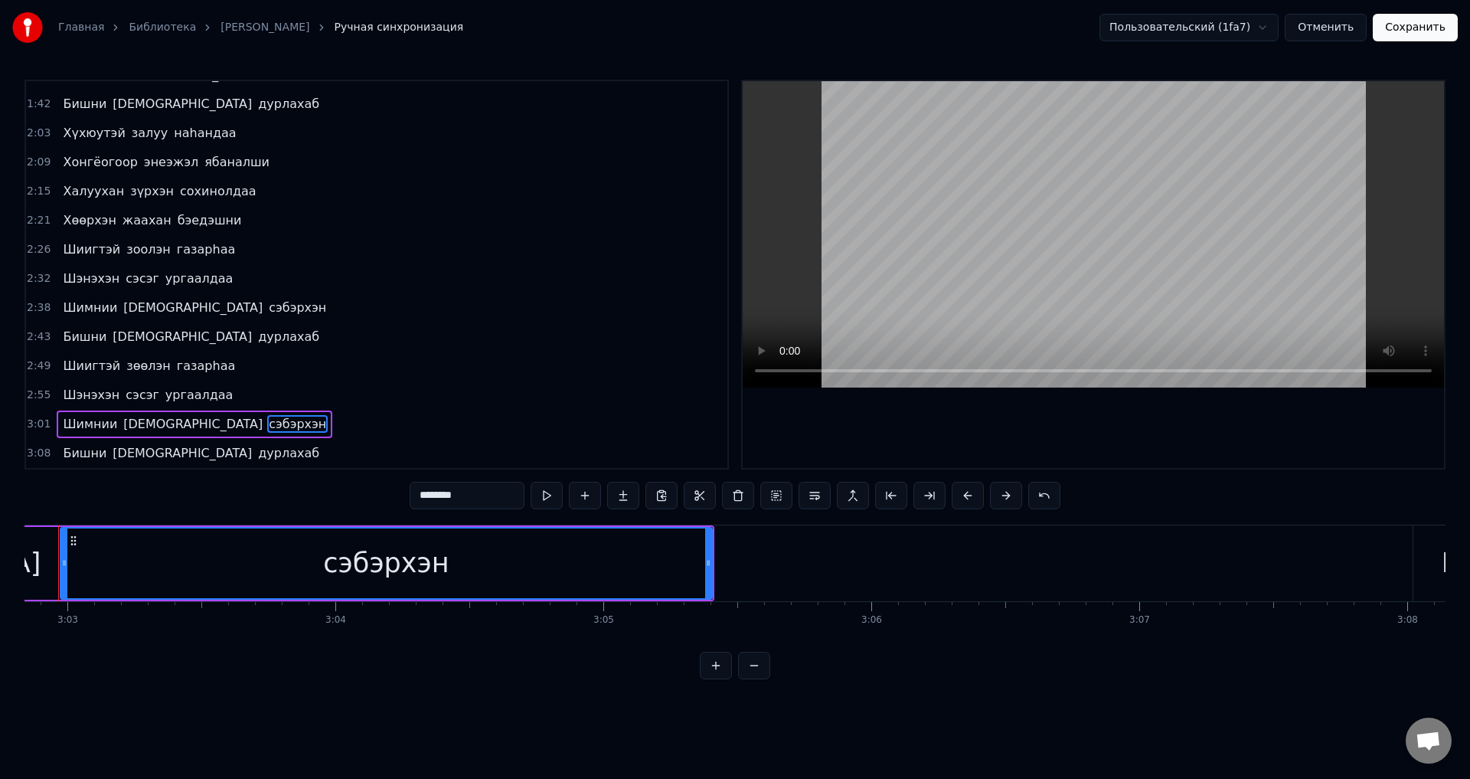
scroll to position [0, 48969]
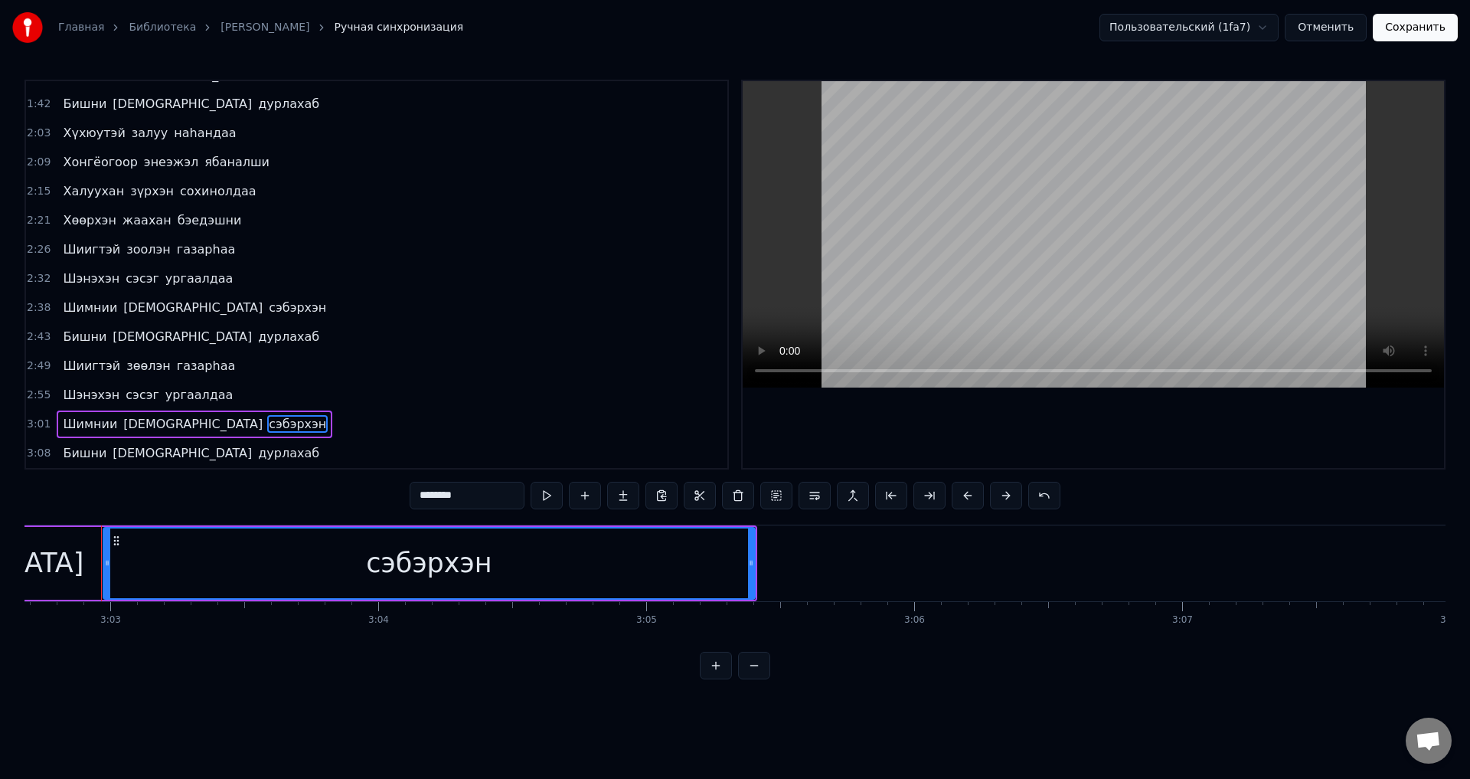
click at [756, 566] on div "Шимнии намдаа сэбэрхэн" at bounding box center [241, 563] width 1032 height 76
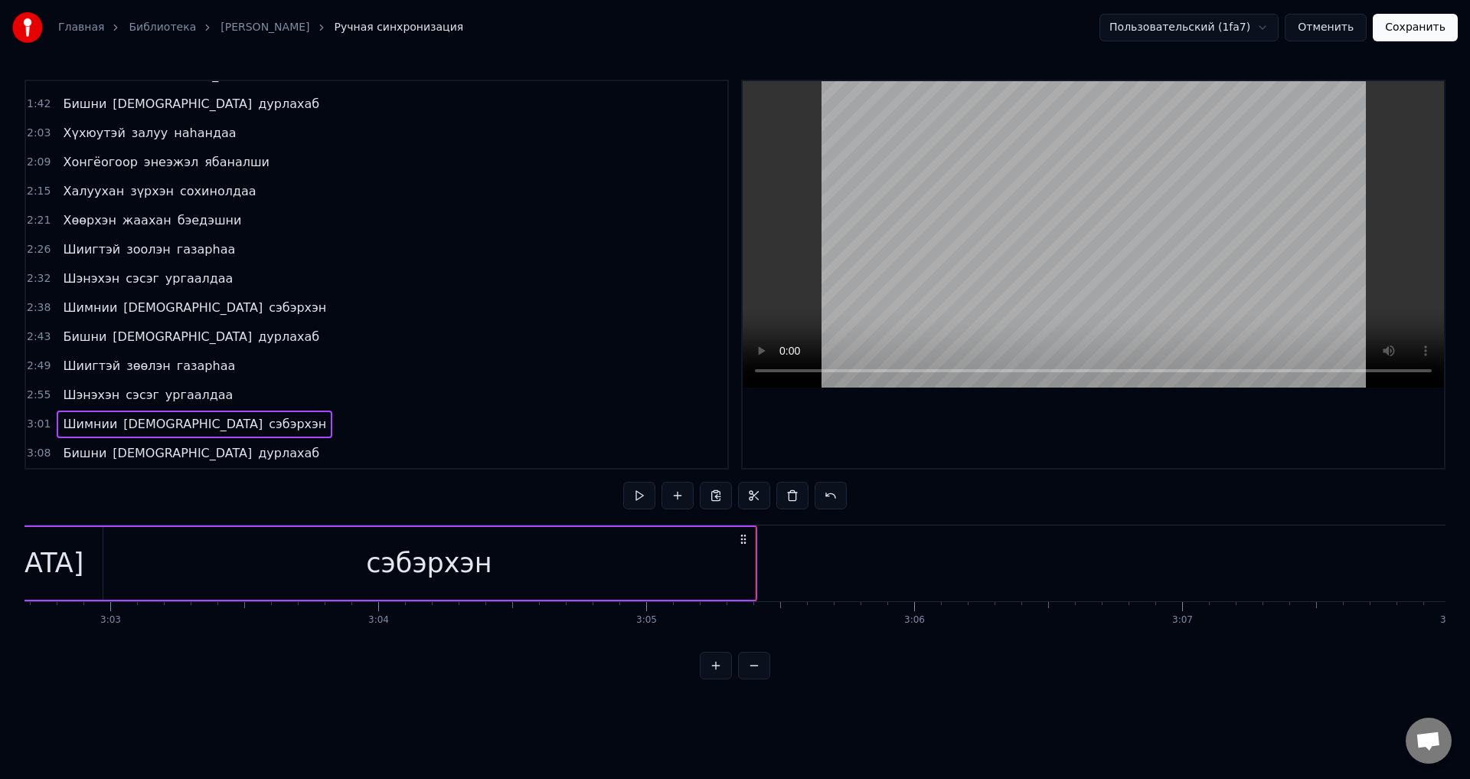
click at [744, 564] on div "сэбэрхэн" at bounding box center [429, 563] width 652 height 73
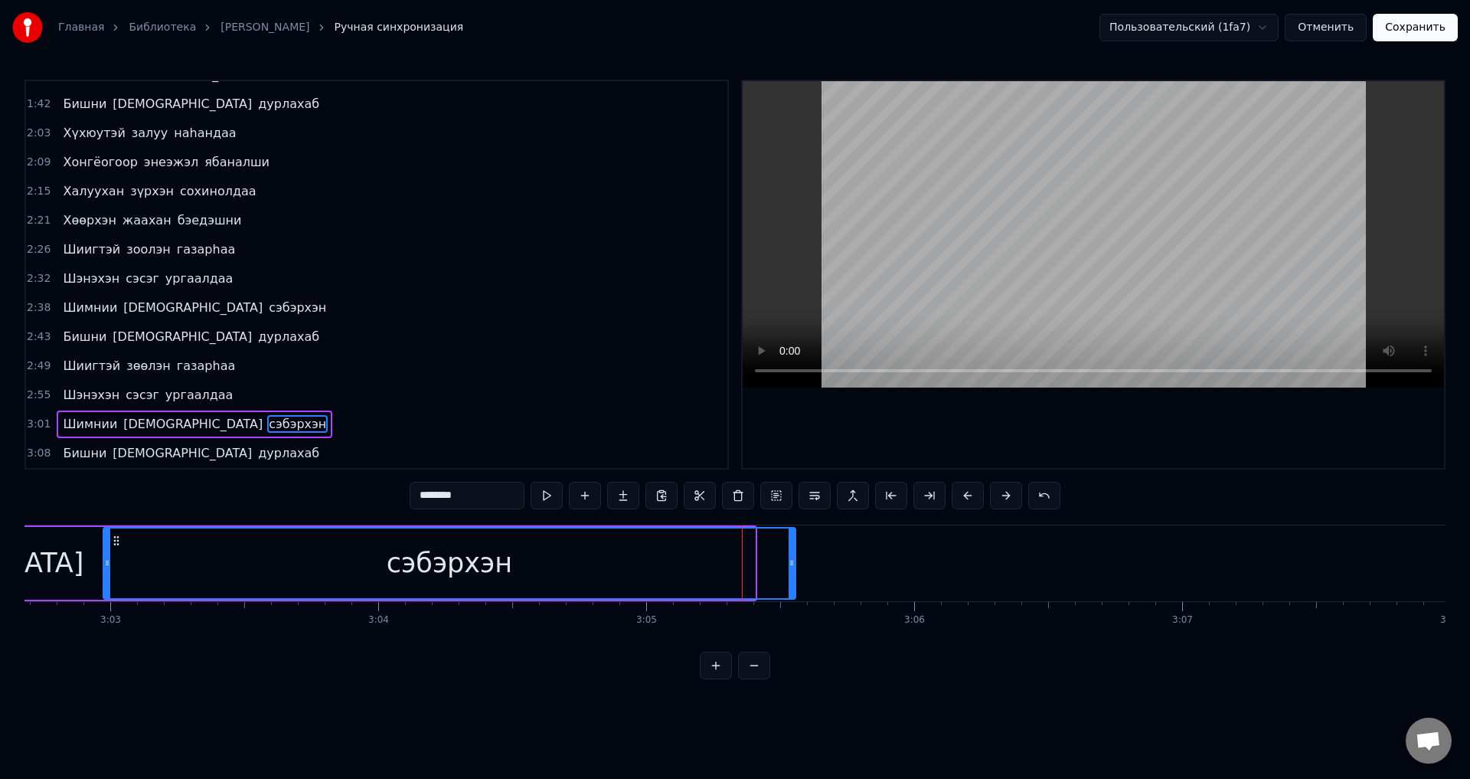
drag, startPoint x: 759, startPoint y: 568, endPoint x: 799, endPoint y: 568, distance: 39.8
click at [795, 568] on icon at bounding box center [792, 563] width 6 height 12
drag, startPoint x: 491, startPoint y: 492, endPoint x: 193, endPoint y: 521, distance: 299.3
click at [193, 521] on div "0:15 Арюхан залуу наhандаа 0:20 Амраг наhандаа дурлажа 0:26 Аадарhаа умдалhан н…" at bounding box center [735, 380] width 1421 height 600
drag, startPoint x: 801, startPoint y: 571, endPoint x: 855, endPoint y: 575, distance: 54.5
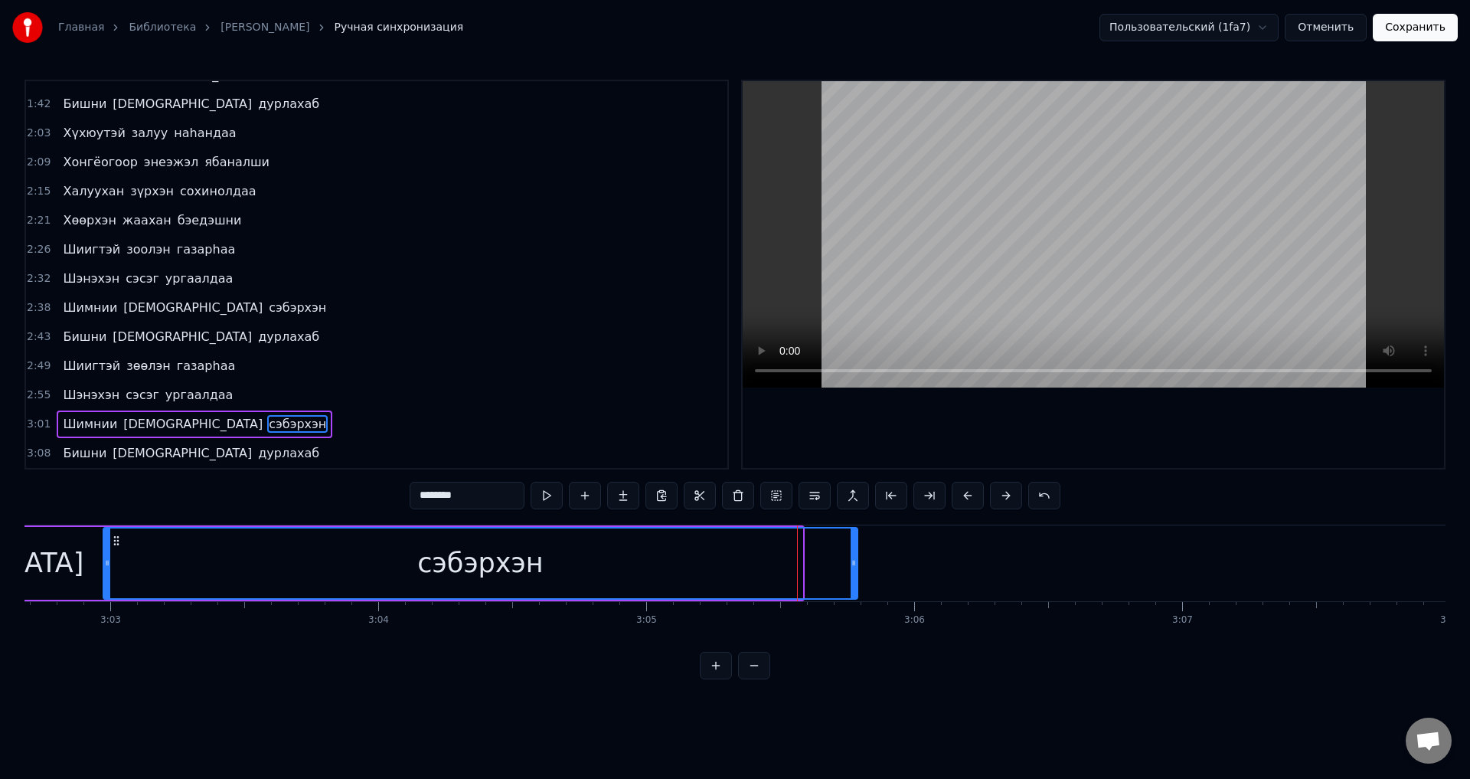
click at [855, 575] on div at bounding box center [854, 563] width 6 height 70
click at [463, 498] on input "********" at bounding box center [467, 496] width 115 height 28
click at [267, 428] on span "сэбэрхэн" at bounding box center [297, 424] width 61 height 18
click at [743, 574] on div "сэбэрхэн" at bounding box center [480, 563] width 753 height 70
drag, startPoint x: 856, startPoint y: 567, endPoint x: 927, endPoint y: 561, distance: 70.7
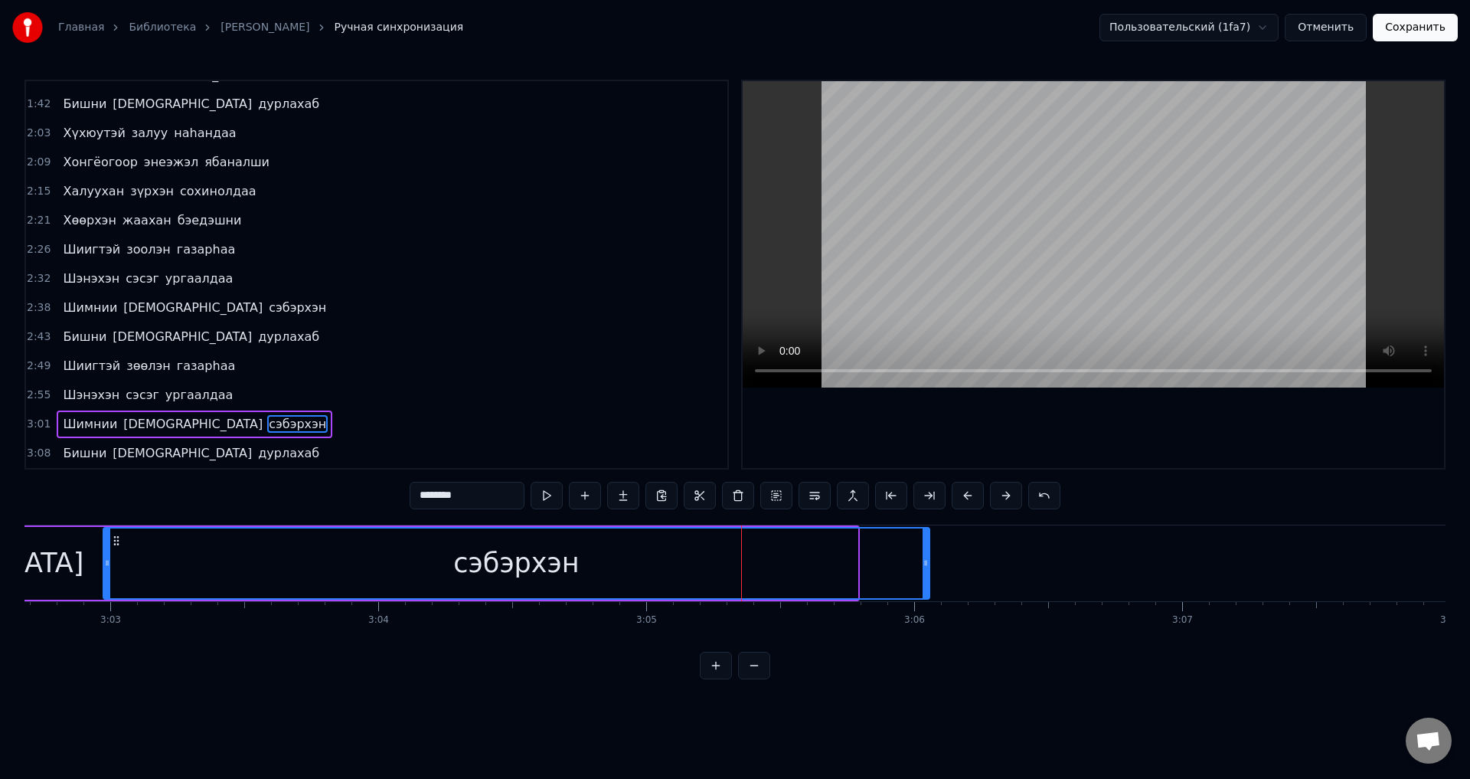
click at [927, 574] on div at bounding box center [926, 563] width 6 height 70
click at [267, 427] on span "сэбэрхэн" at bounding box center [297, 424] width 61 height 18
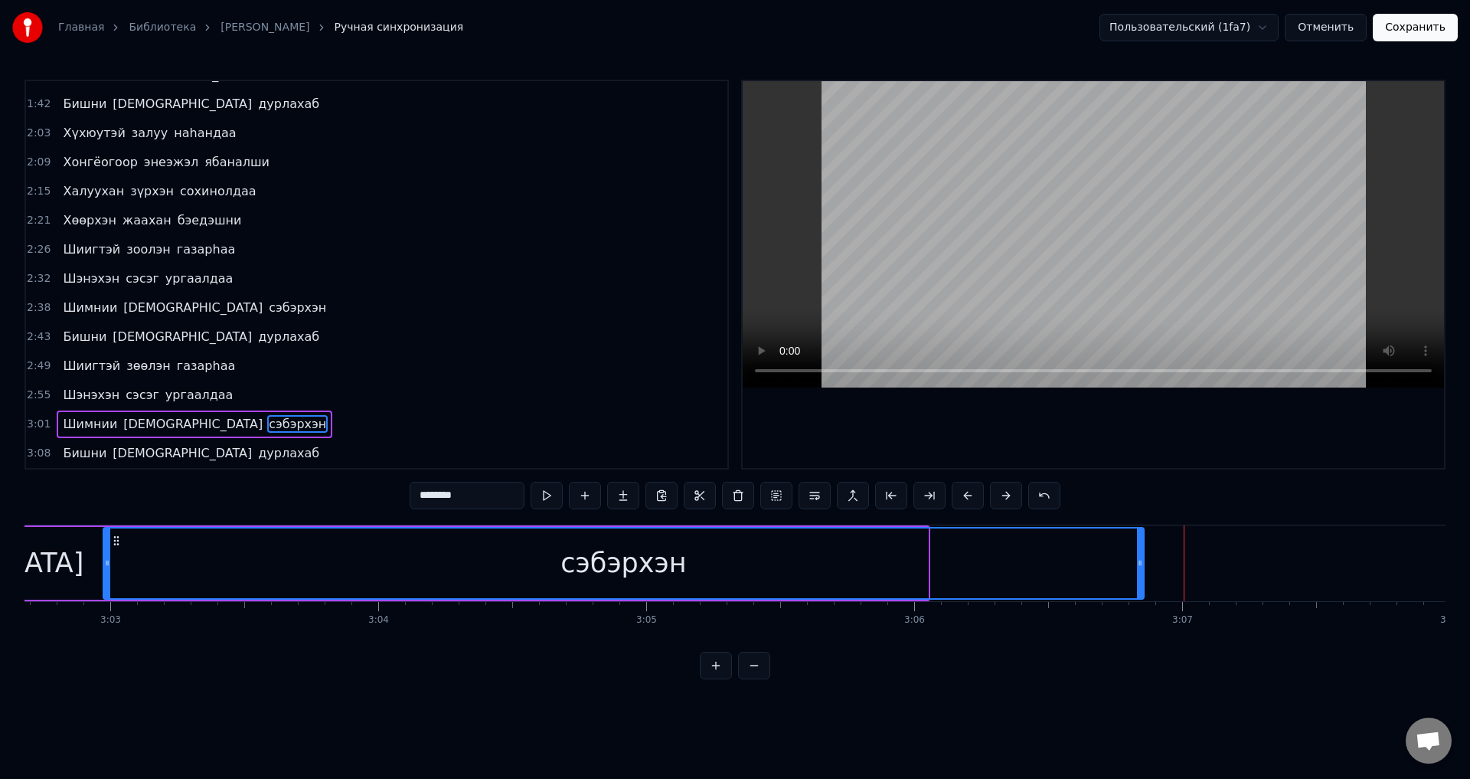
click at [1143, 577] on div at bounding box center [1140, 563] width 6 height 70
click at [267, 417] on span "сэбэрхэн" at bounding box center [297, 424] width 61 height 18
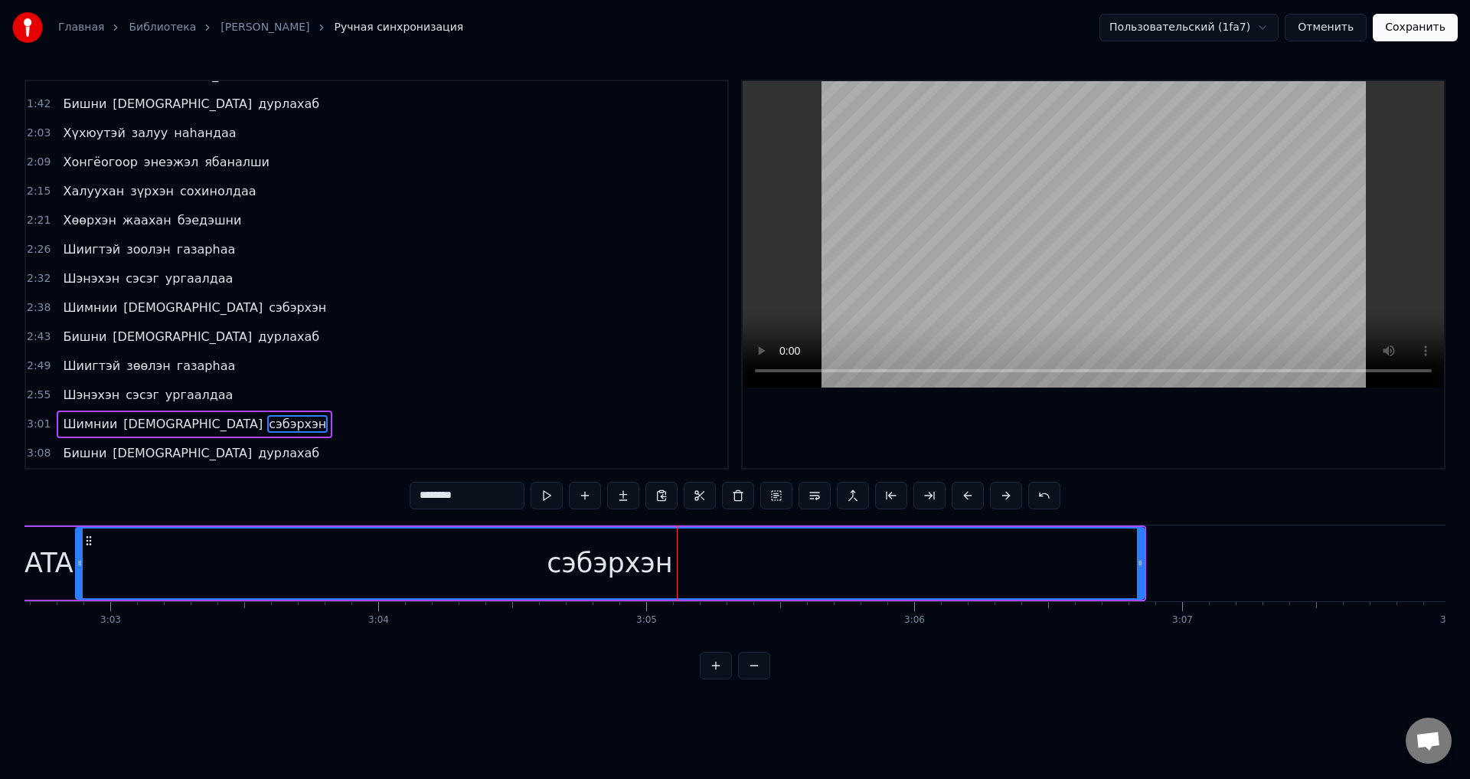
drag, startPoint x: 109, startPoint y: 565, endPoint x: 81, endPoint y: 558, distance: 28.4
click at [81, 558] on icon at bounding box center [80, 563] width 6 height 12
click at [146, 427] on span "[DEMOGRAPHIC_DATA]" at bounding box center [193, 424] width 142 height 18
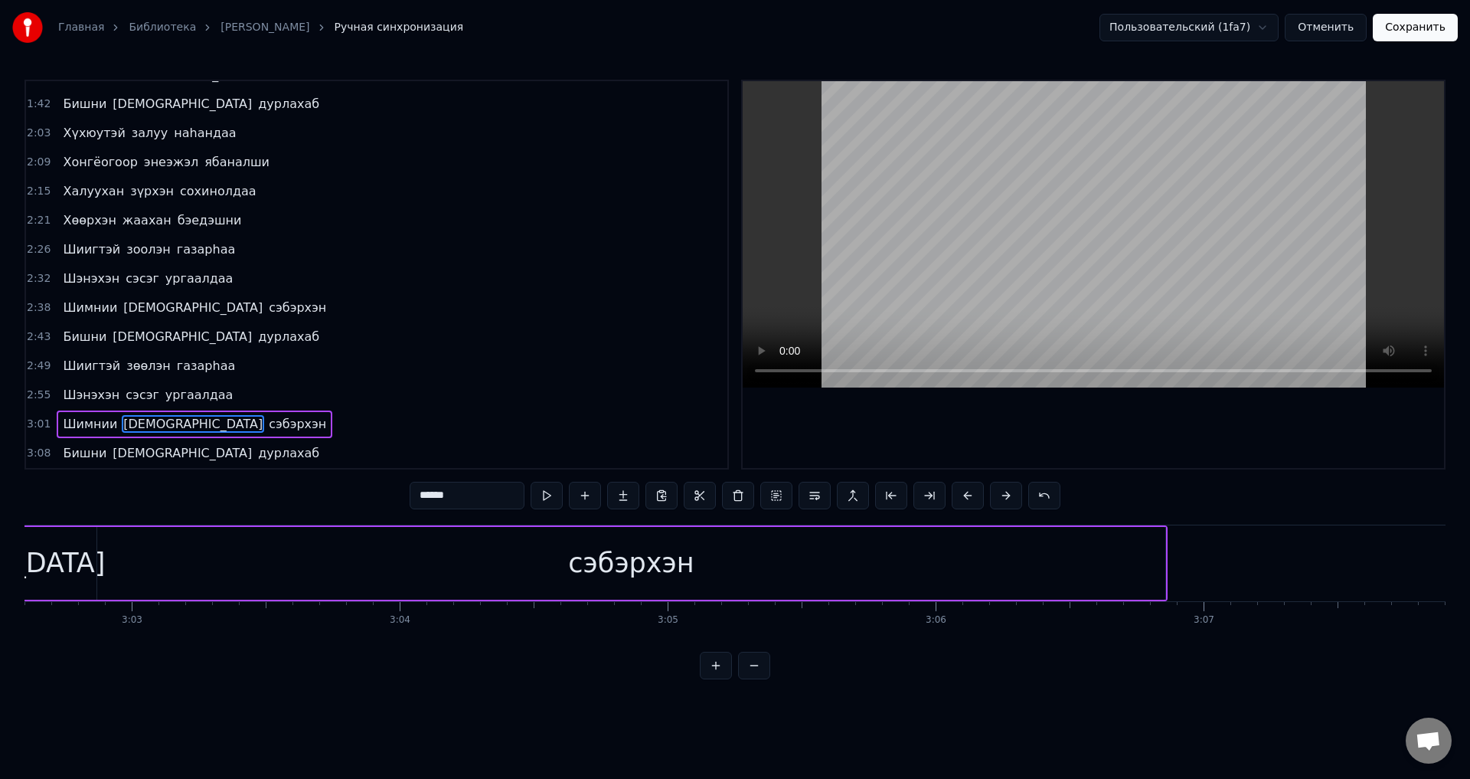
click at [267, 426] on span "сэбэрхэн" at bounding box center [297, 424] width 61 height 18
type input "********"
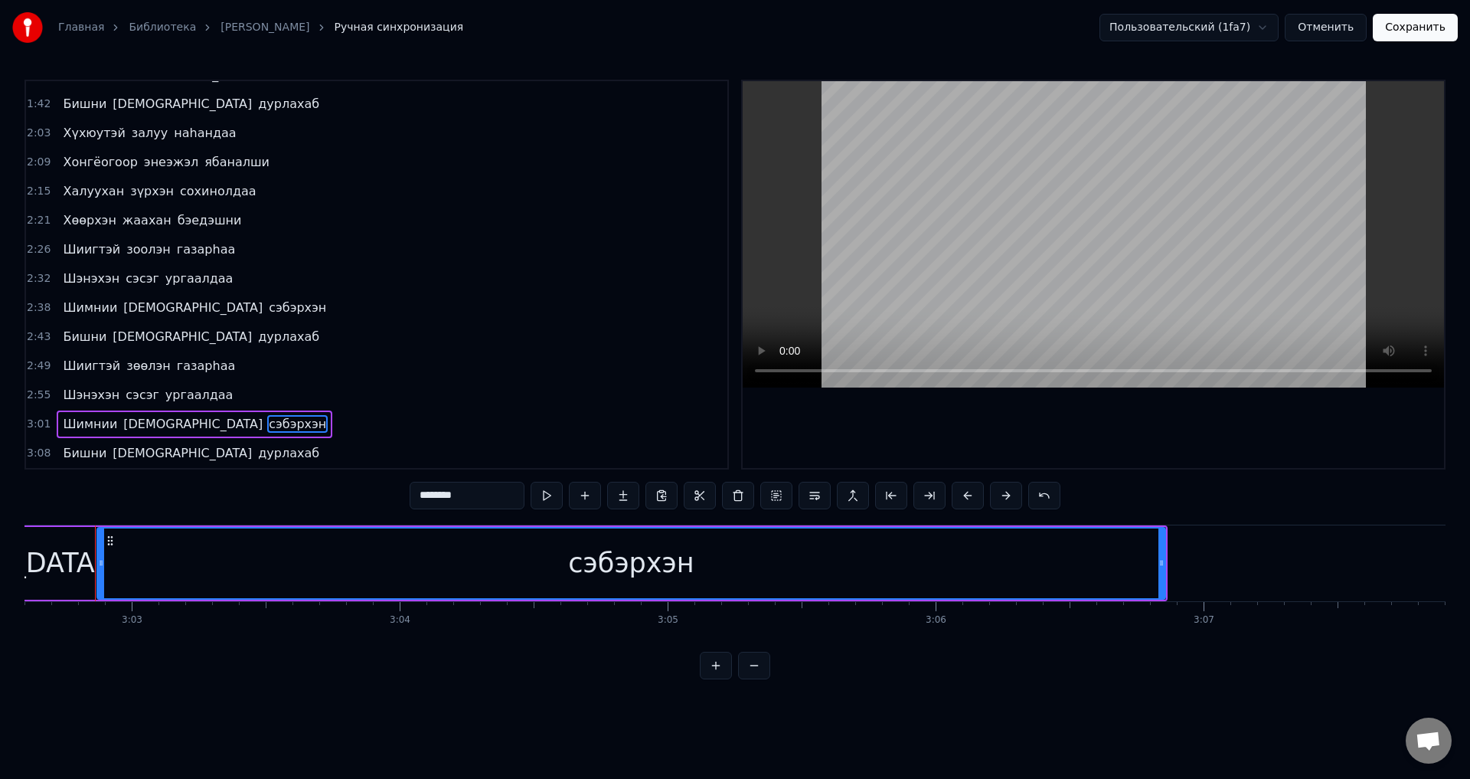
scroll to position [0, 48941]
drag, startPoint x: 107, startPoint y: 551, endPoint x: 40, endPoint y: 540, distance: 68.4
click at [40, 540] on div at bounding box center [41, 563] width 6 height 70
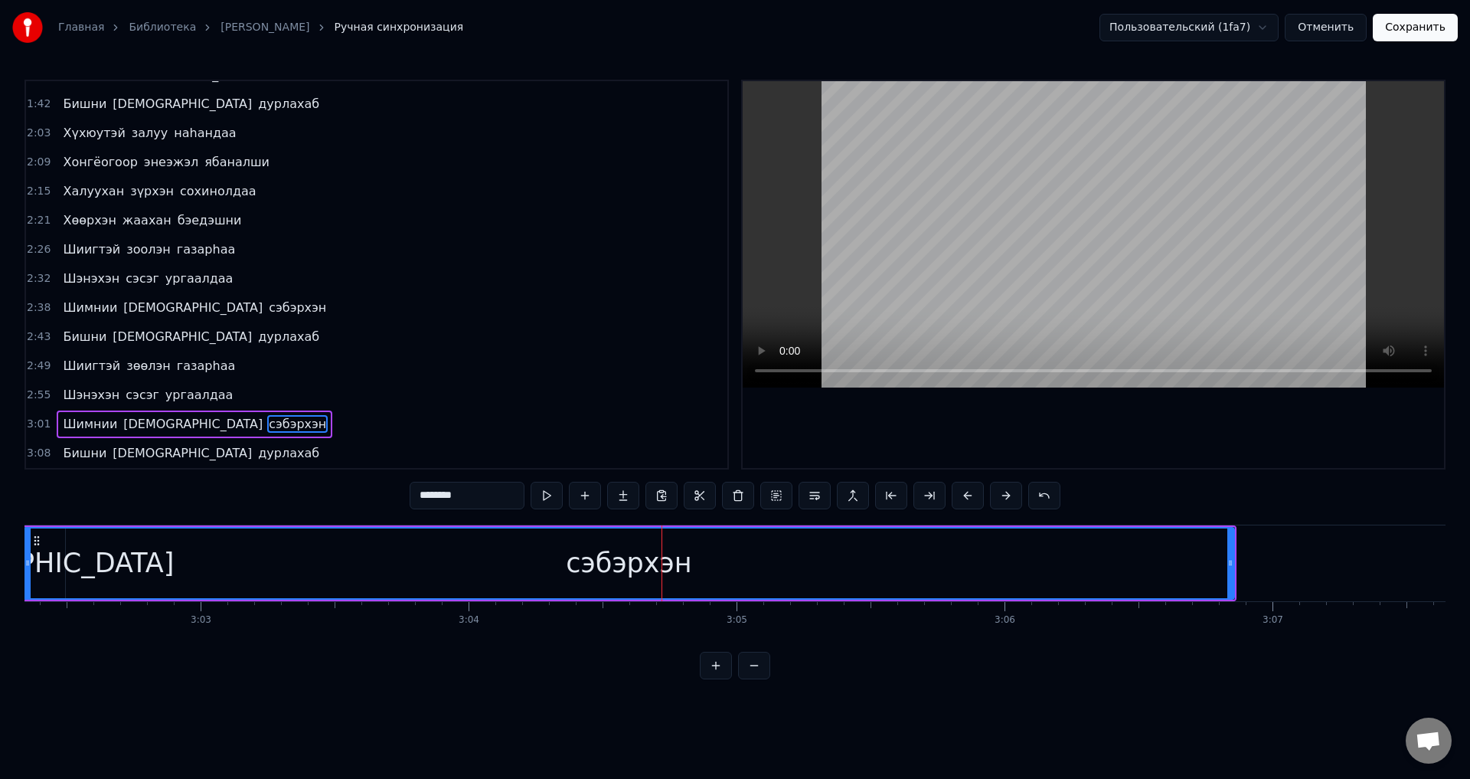
drag, startPoint x: 104, startPoint y: 562, endPoint x: 28, endPoint y: 551, distance: 76.6
click at [28, 551] on div at bounding box center [28, 563] width 6 height 70
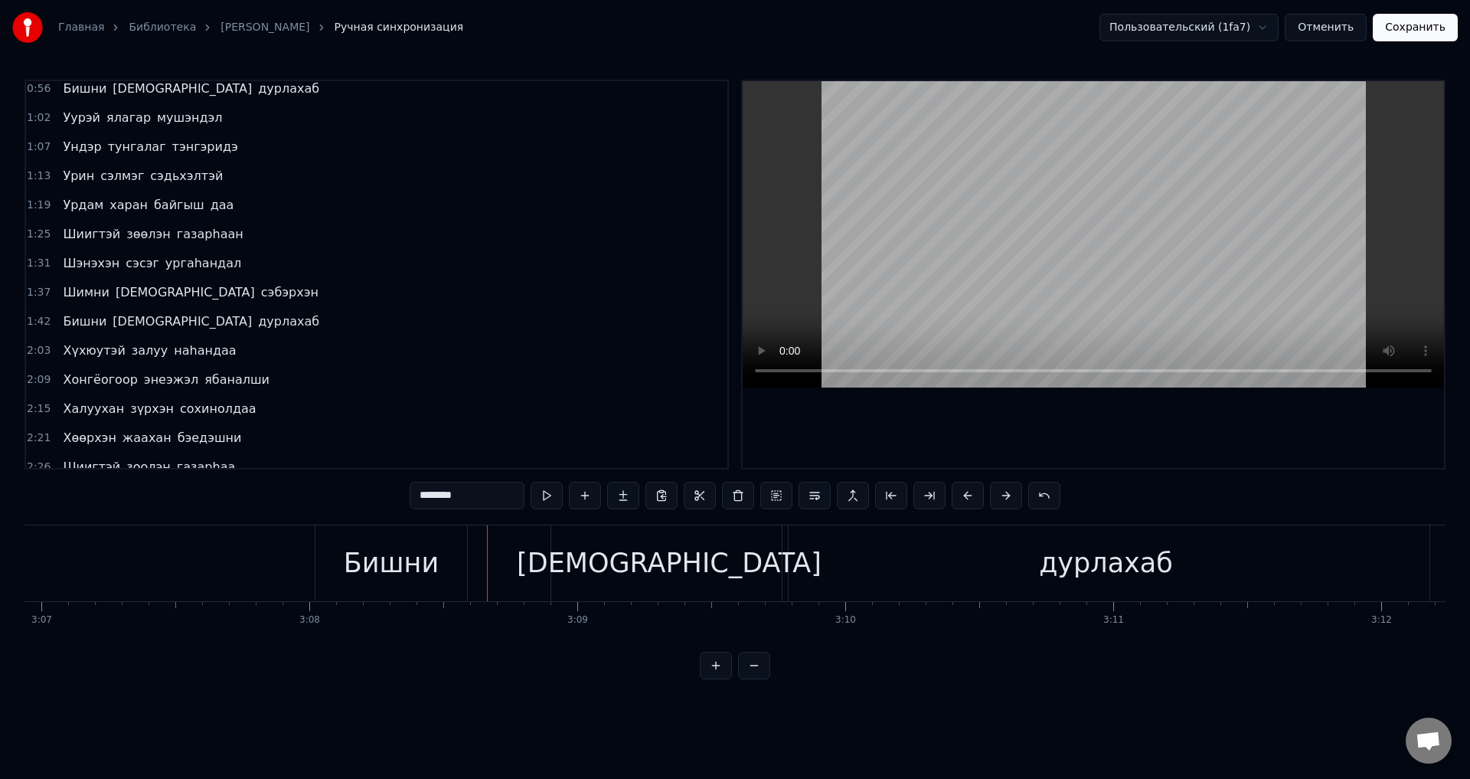
scroll to position [198, 0]
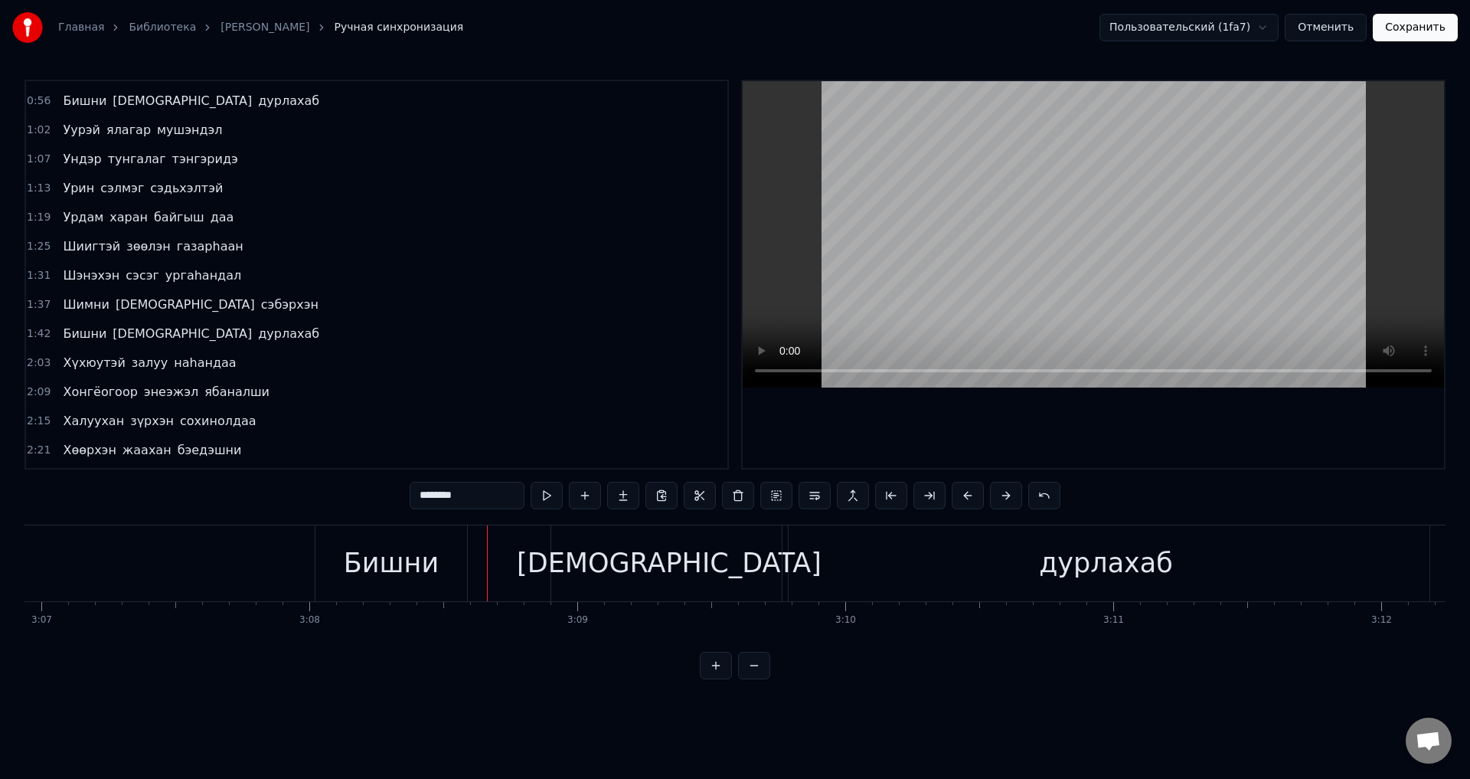
click at [1412, 31] on button "Сохранить" at bounding box center [1415, 28] width 85 height 28
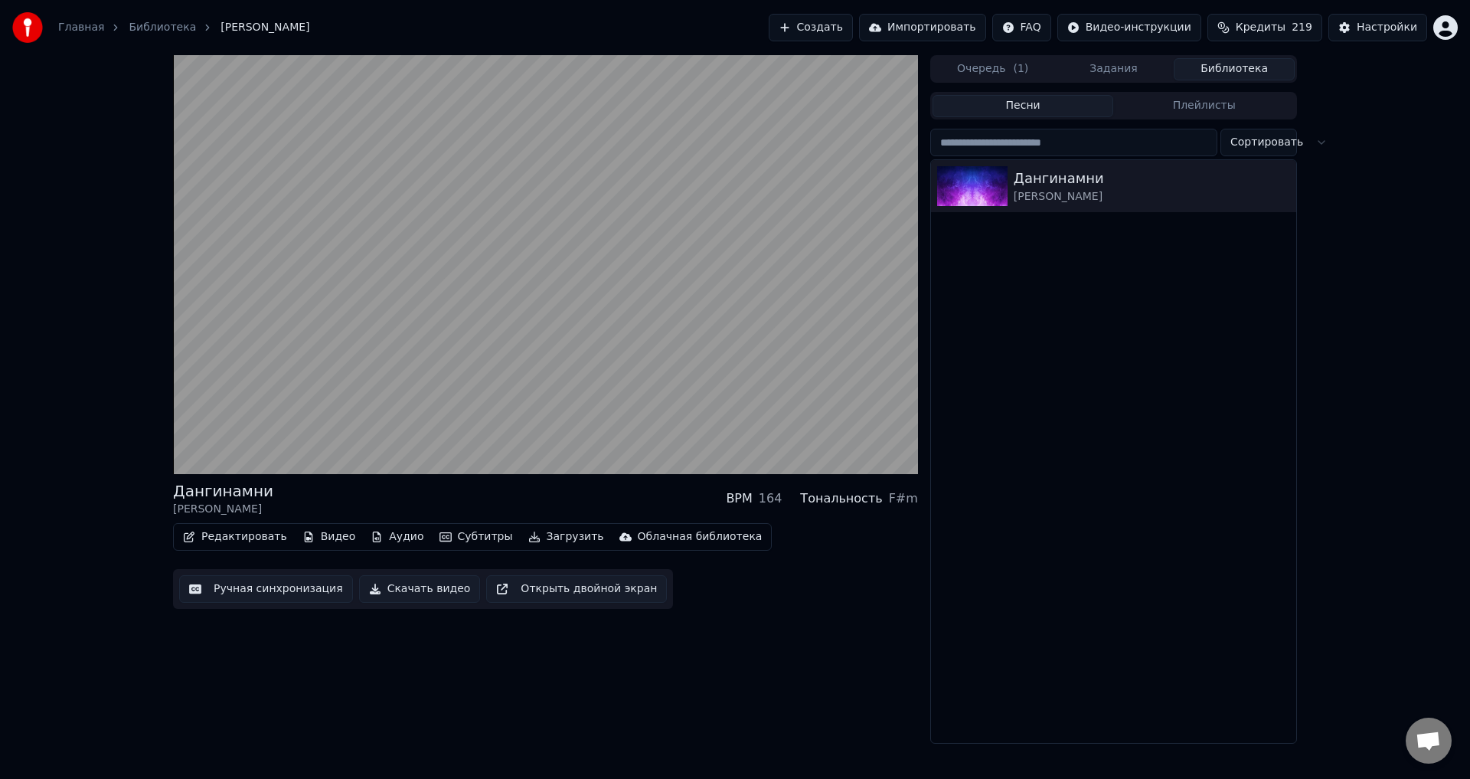
click at [300, 591] on button "Ручная синхронизация" at bounding box center [266, 589] width 174 height 28
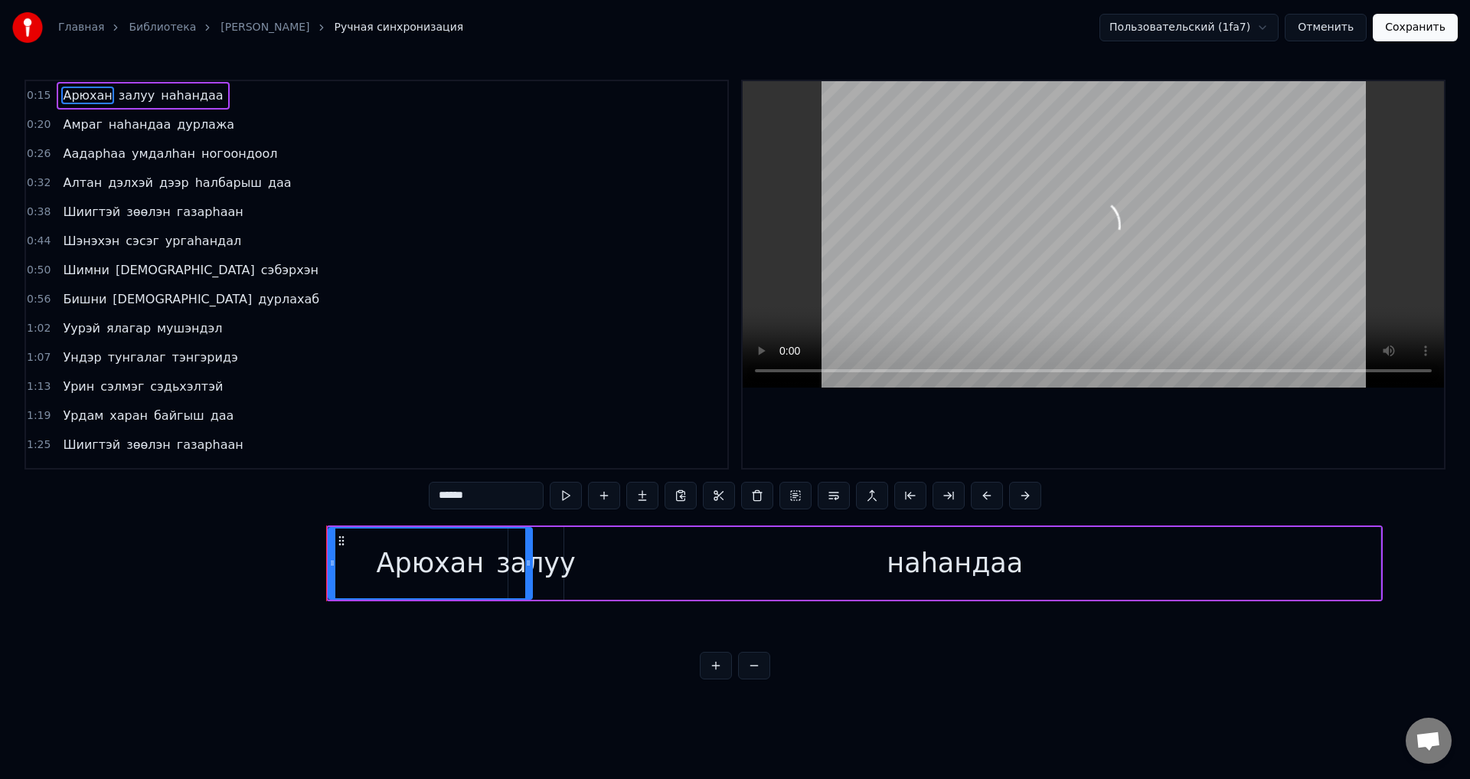
scroll to position [0, 3997]
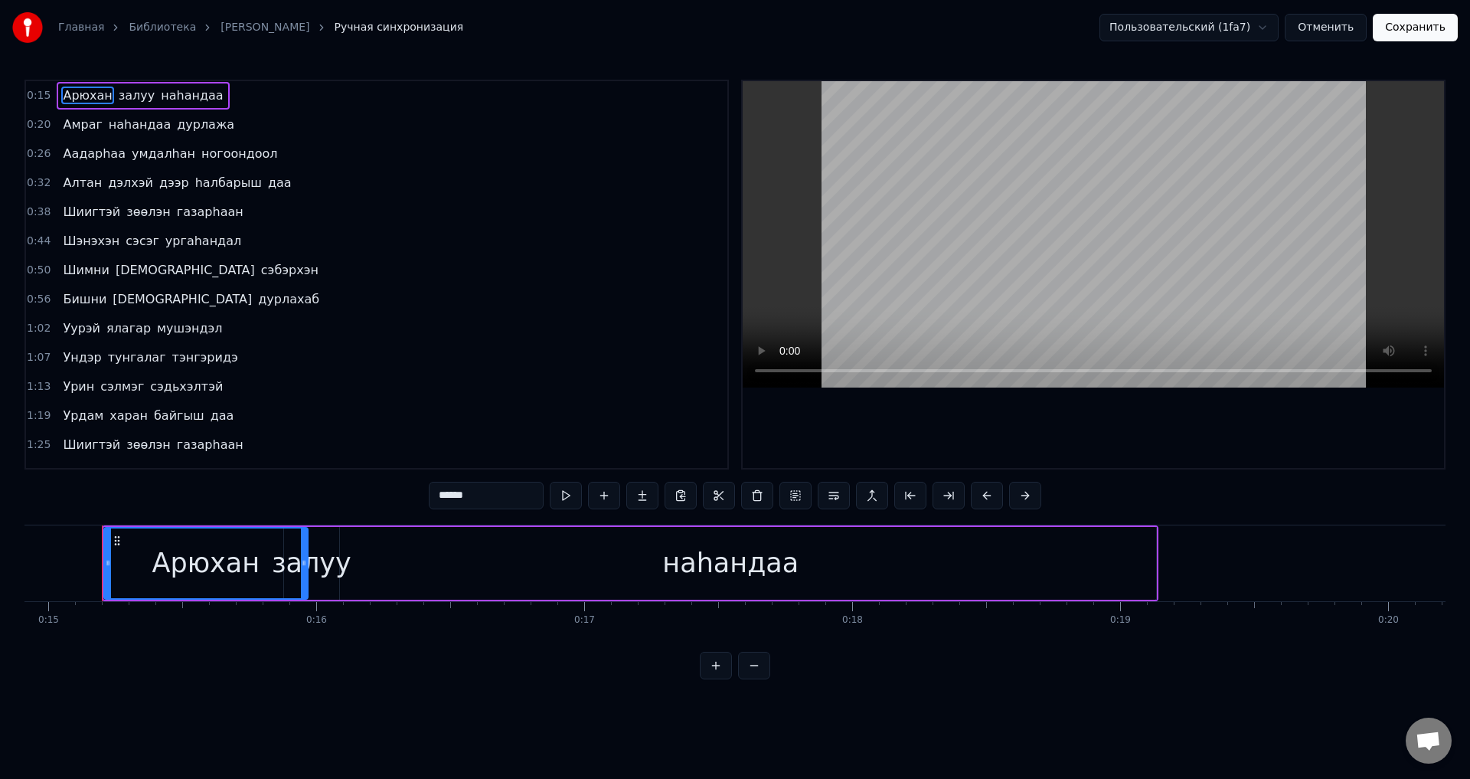
click at [260, 276] on span "сэбэрхэн" at bounding box center [290, 270] width 61 height 18
type input "********"
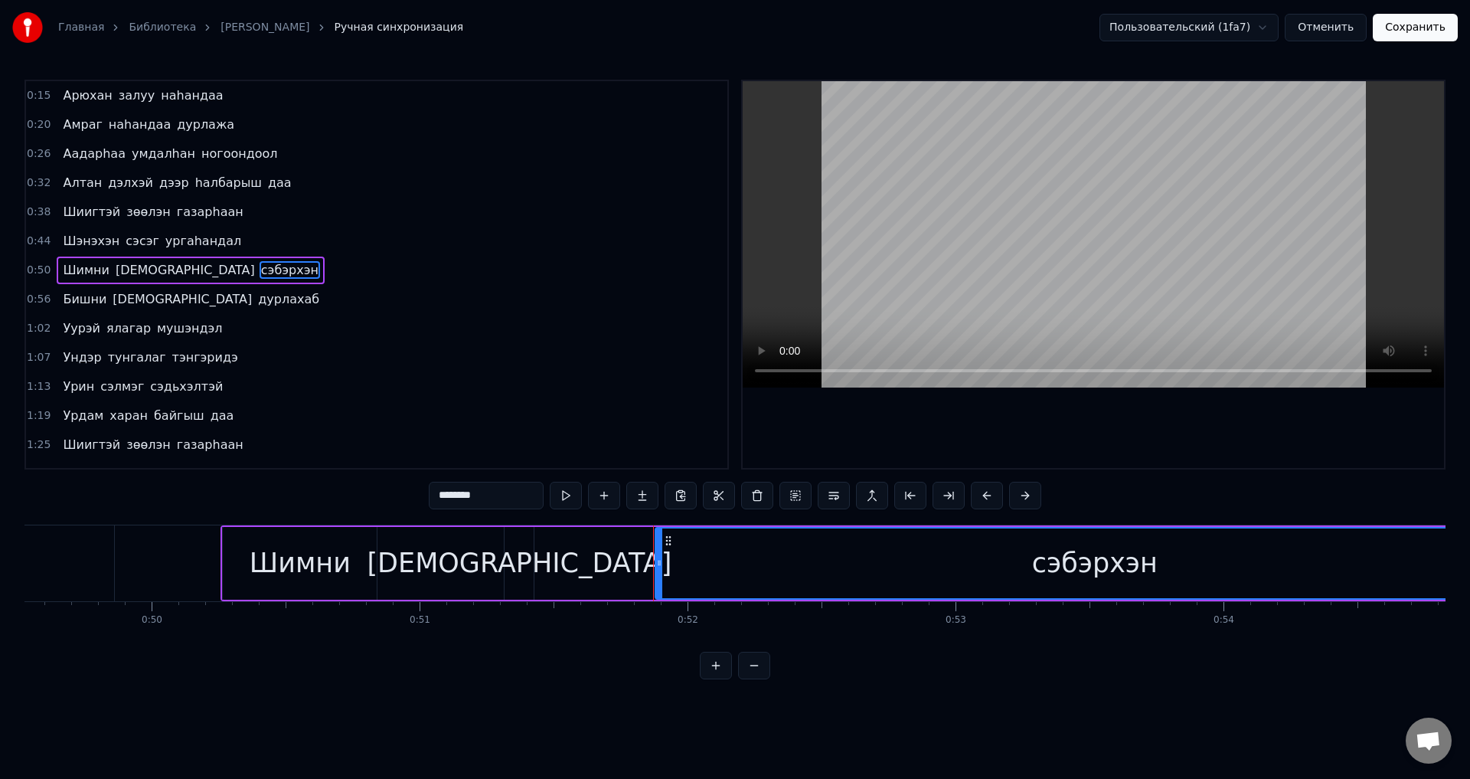
scroll to position [0, 13828]
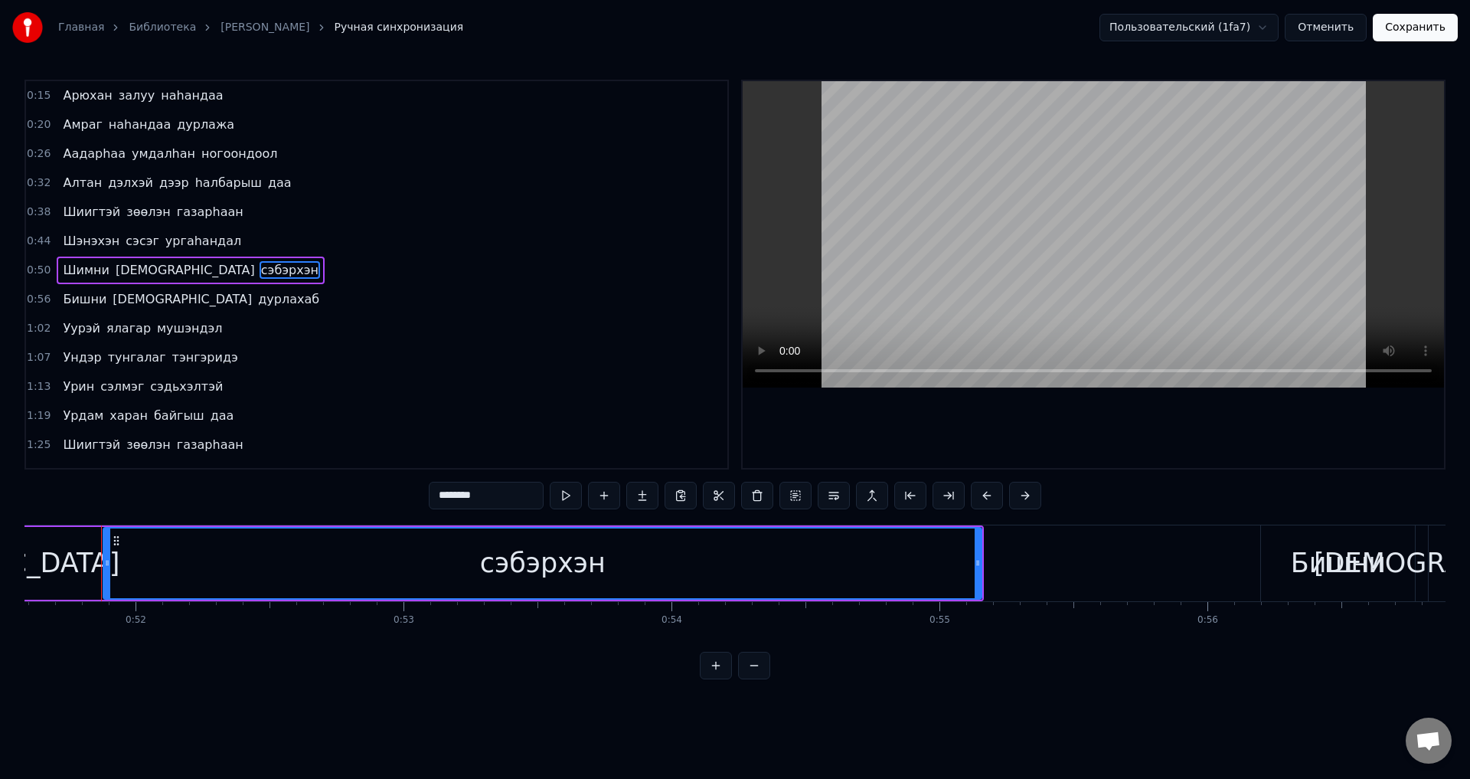
drag, startPoint x: 496, startPoint y: 492, endPoint x: 381, endPoint y: 501, distance: 115.2
click at [381, 501] on div "0:15 Арюхан залуу наhандаа 0:20 Амраг наhандаа дурлажа 0:26 Аадарhаа умдалhан н…" at bounding box center [735, 380] width 1421 height 600
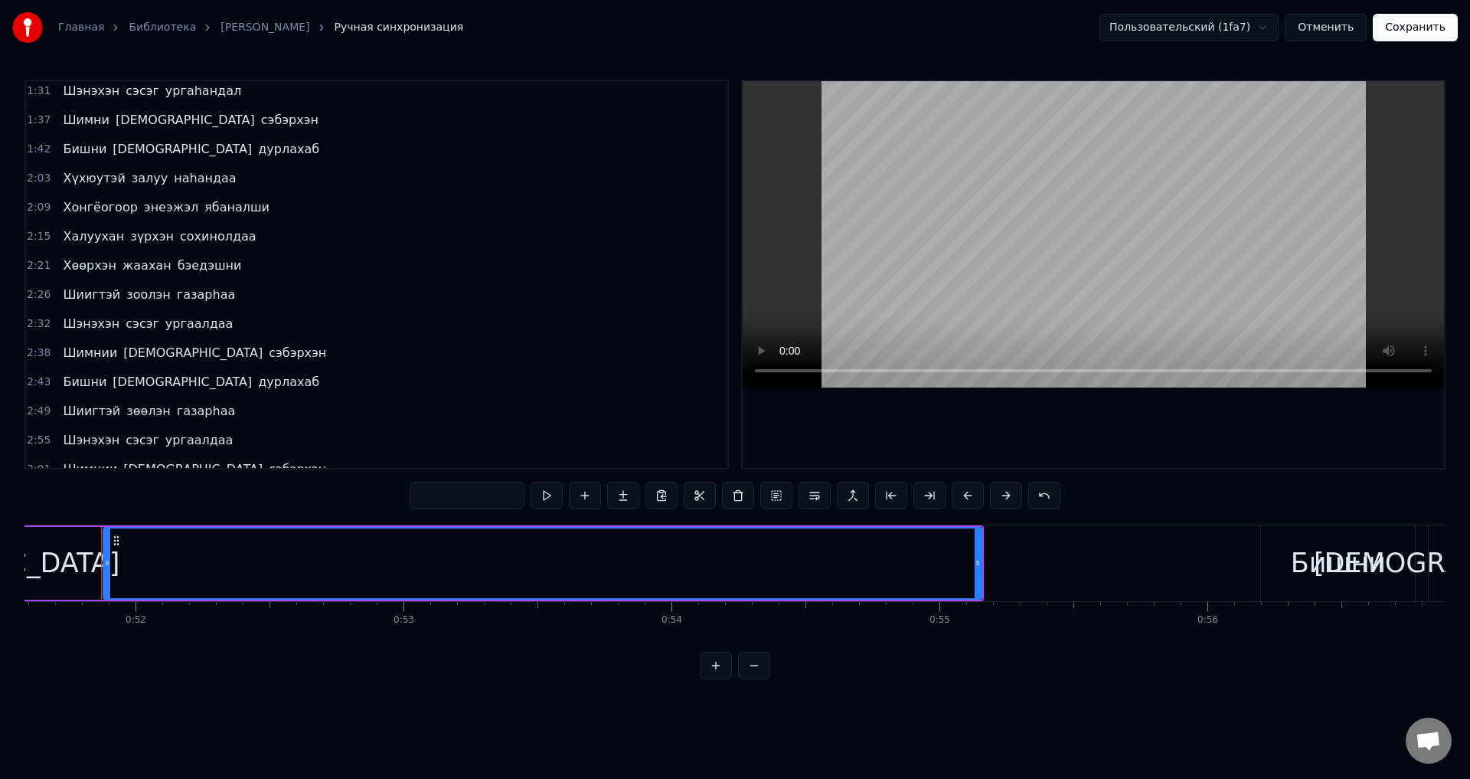
scroll to position [428, 0]
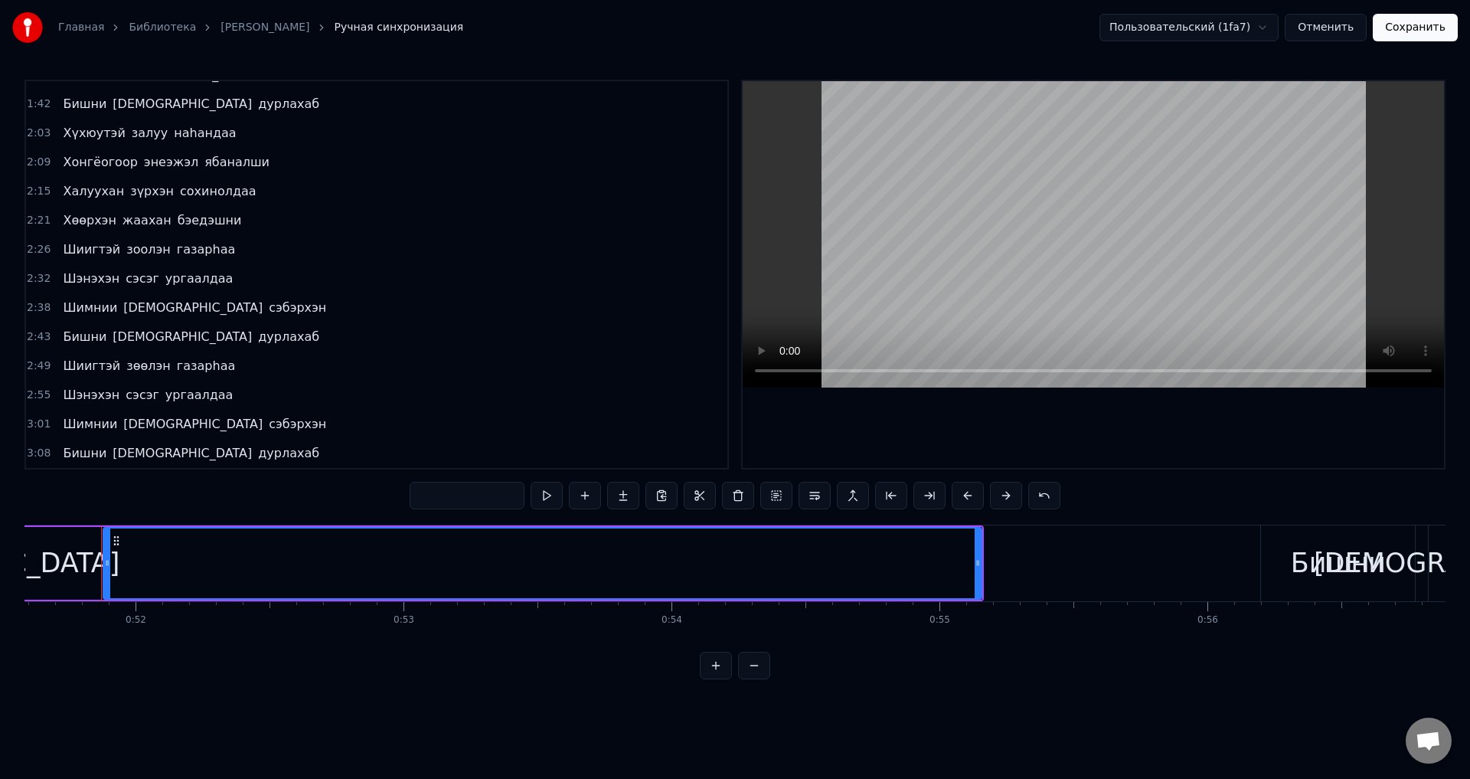
click at [1339, 34] on button "Отменить" at bounding box center [1326, 28] width 82 height 28
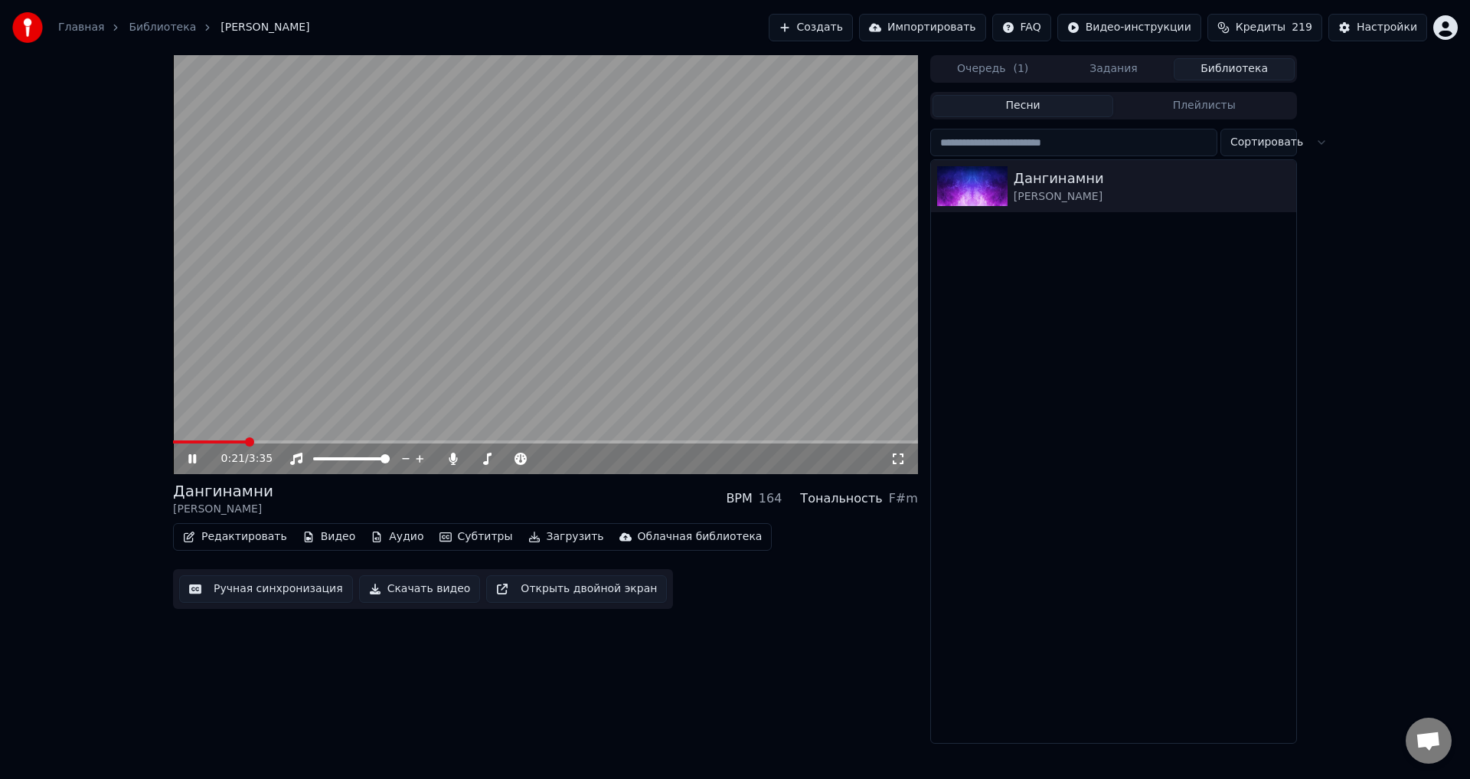
click at [247, 442] on span at bounding box center [545, 441] width 745 height 3
click at [282, 438] on video at bounding box center [545, 264] width 745 height 419
click at [286, 440] on span at bounding box center [545, 441] width 745 height 3
click at [304, 443] on span at bounding box center [545, 441] width 745 height 3
click at [317, 443] on span at bounding box center [545, 441] width 745 height 3
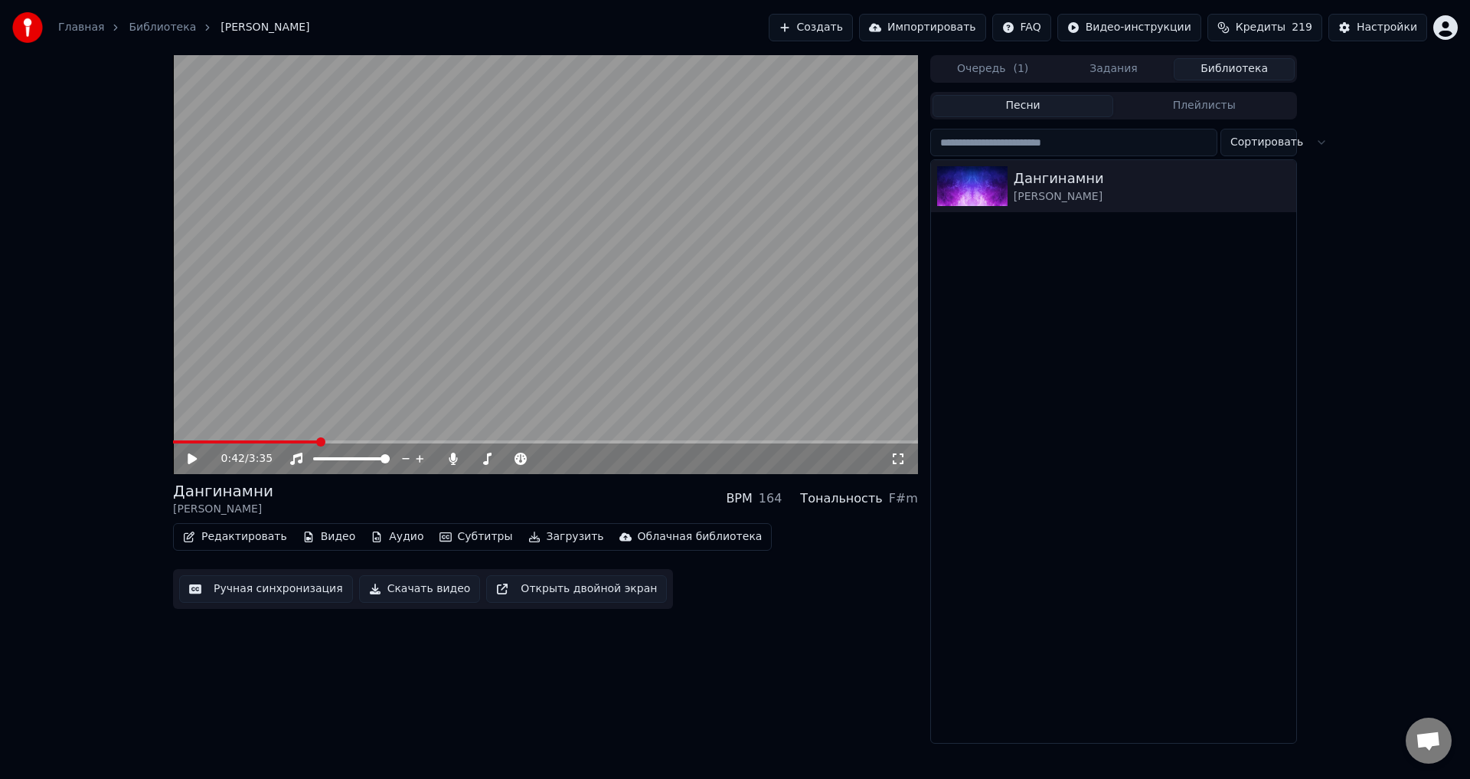
click at [328, 443] on span at bounding box center [545, 441] width 745 height 3
click at [343, 444] on div "0:45 / 3:35" at bounding box center [545, 458] width 745 height 31
click at [363, 342] on video at bounding box center [545, 264] width 745 height 419
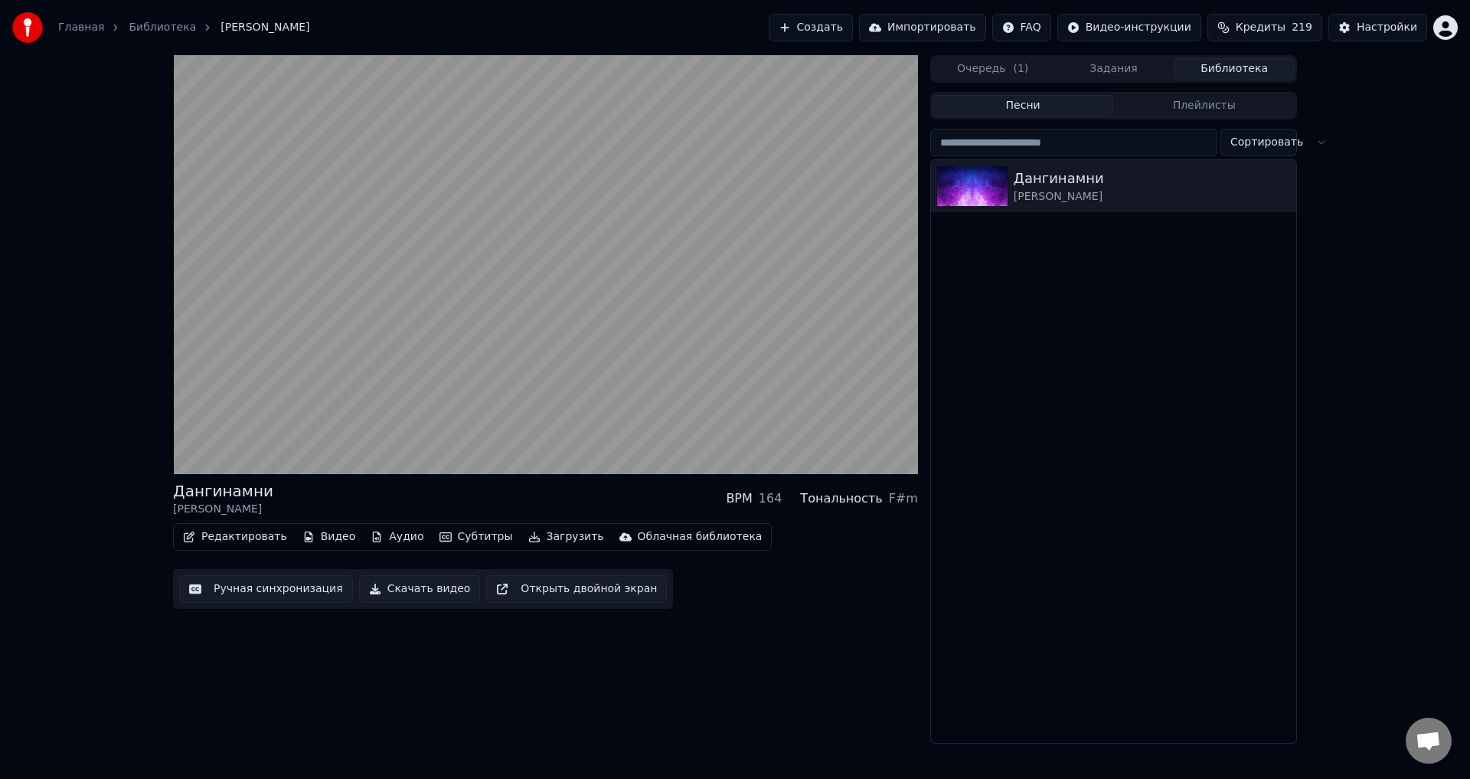
click at [364, 341] on video at bounding box center [545, 264] width 745 height 419
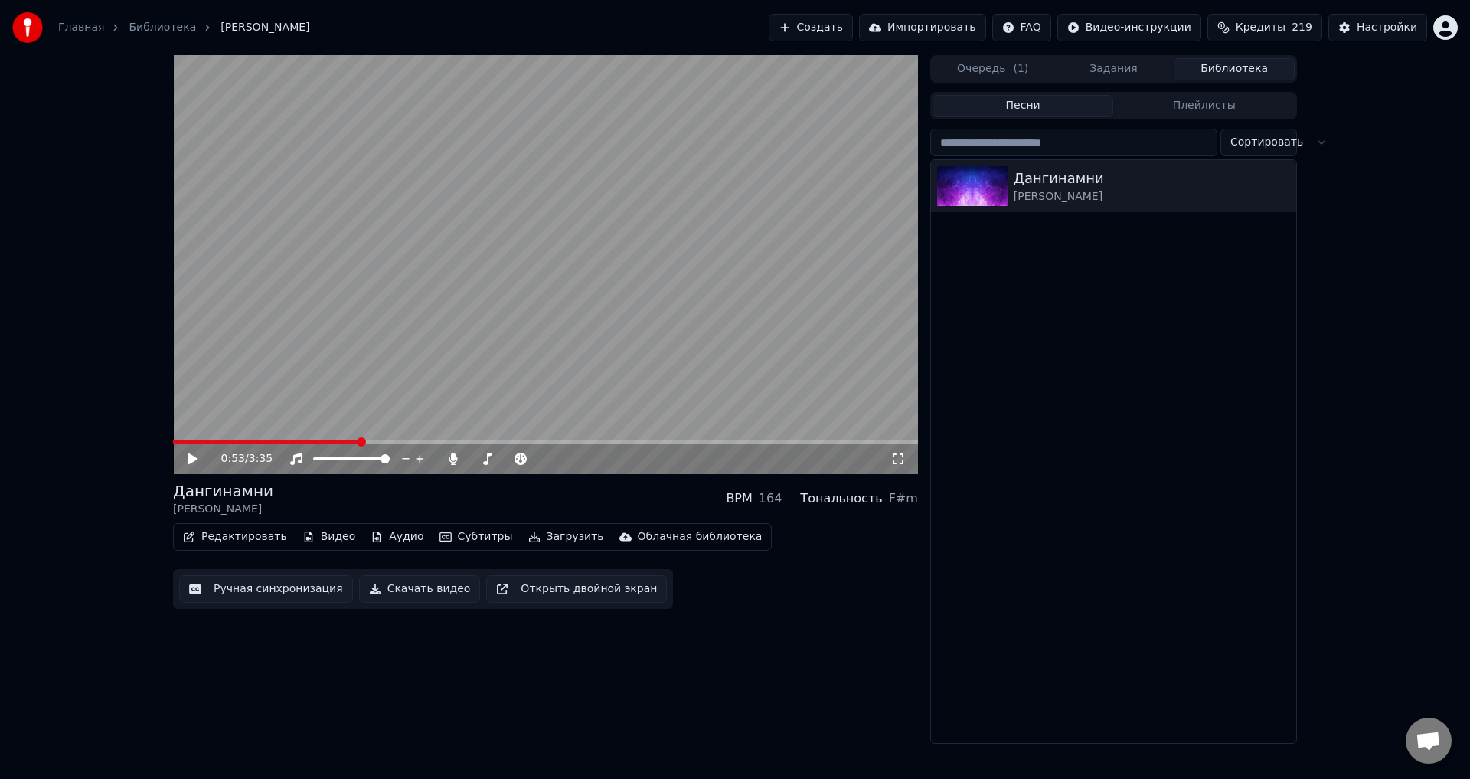
click at [254, 582] on button "Ручная синхронизация" at bounding box center [266, 589] width 174 height 28
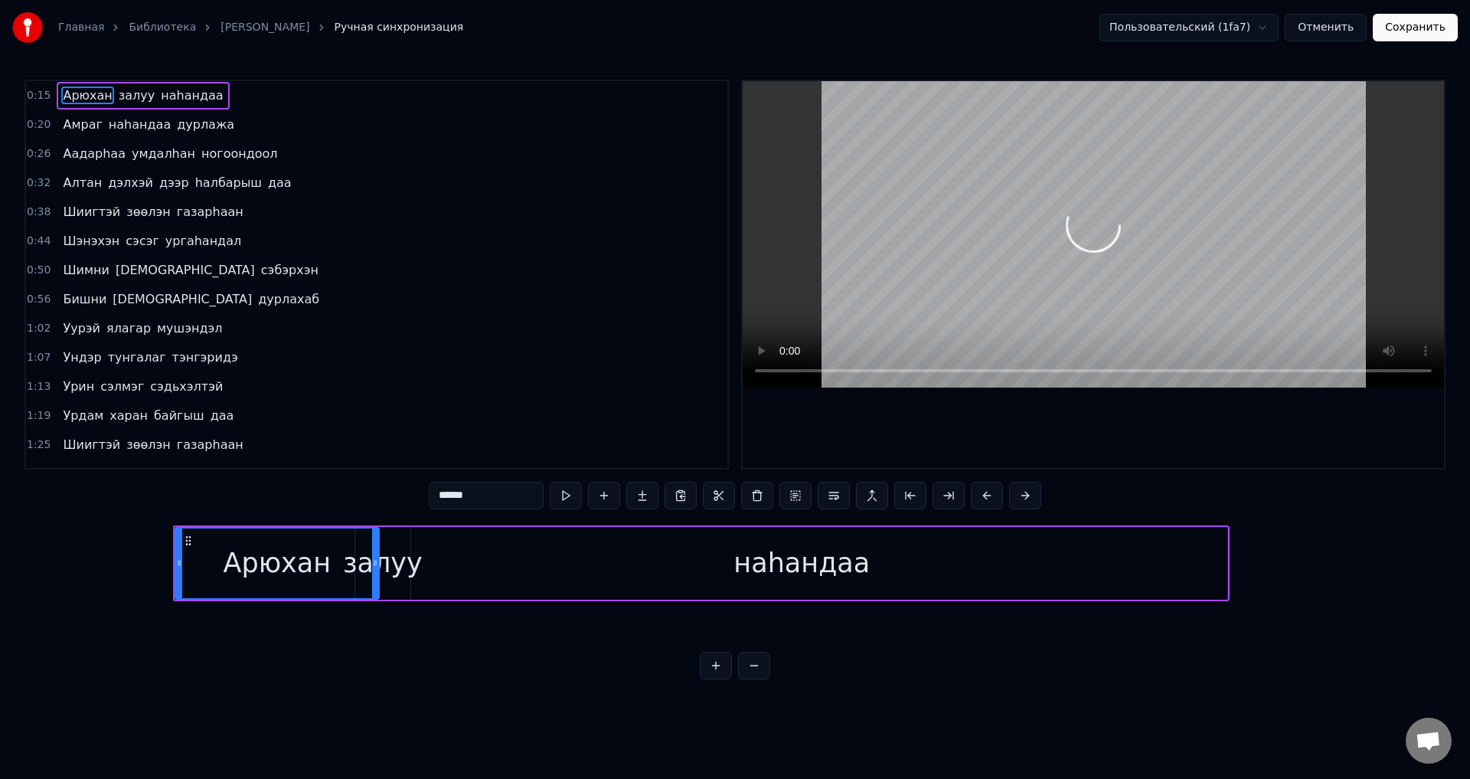
scroll to position [0, 3997]
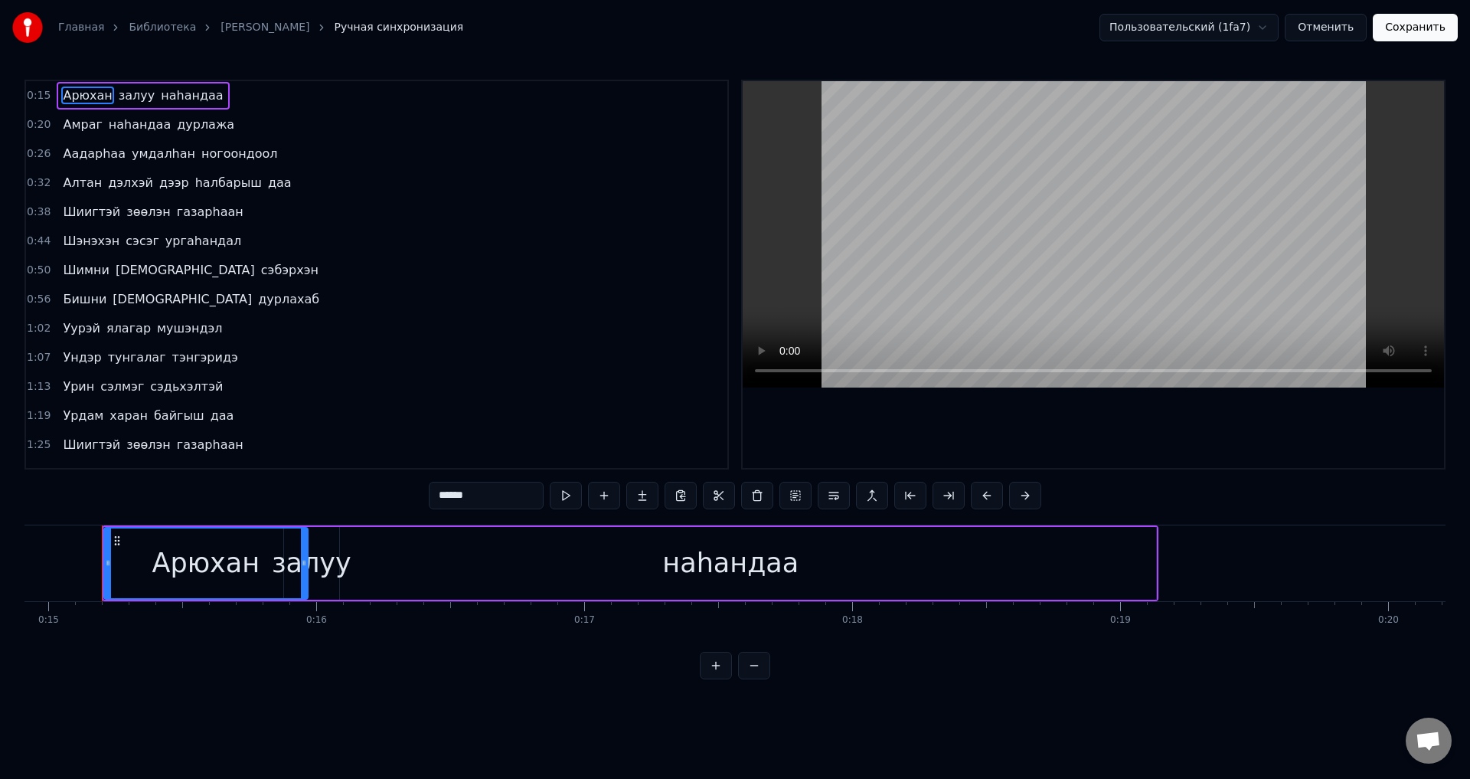
click at [260, 262] on span "сэбэрхэн" at bounding box center [290, 270] width 61 height 18
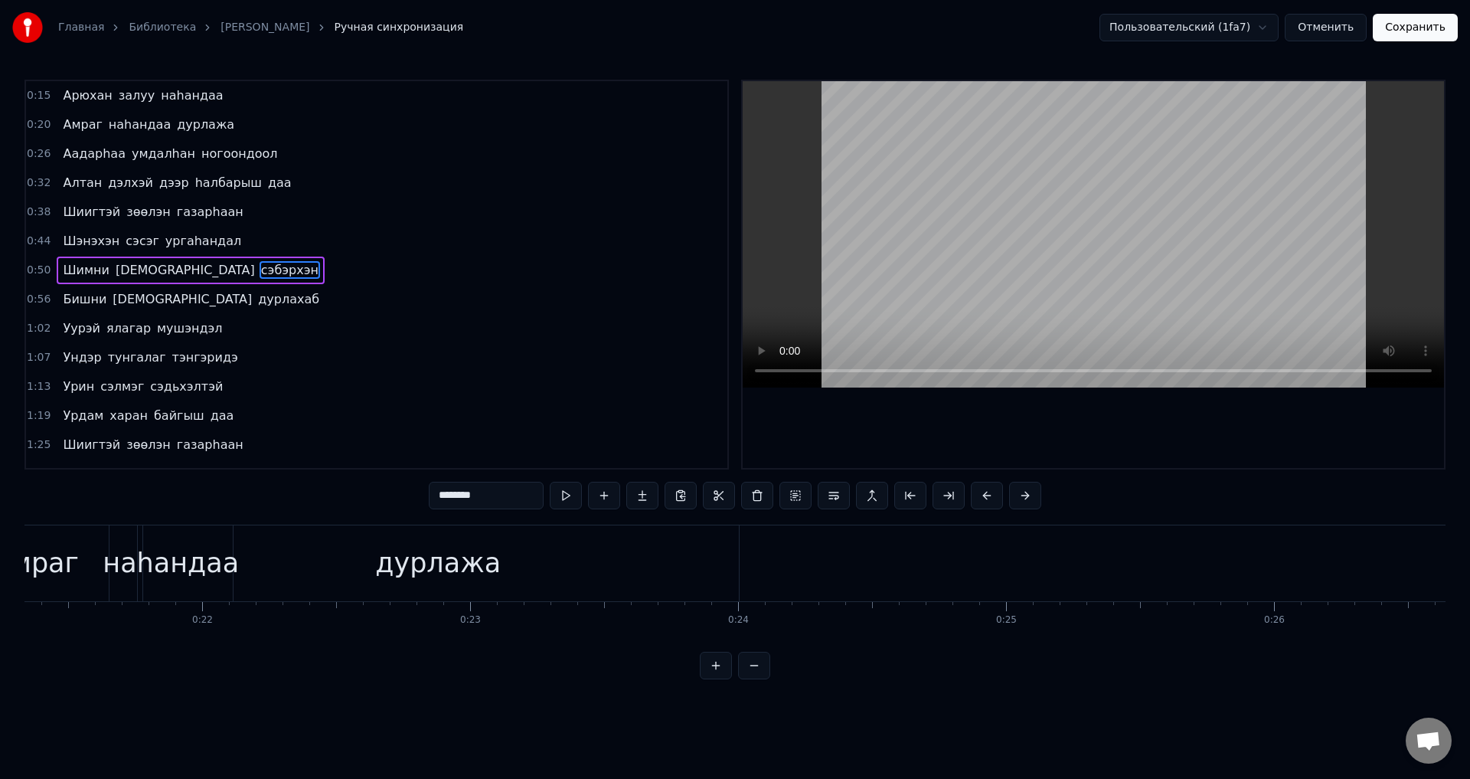
click at [260, 263] on span "сэбэрхэн" at bounding box center [290, 270] width 61 height 18
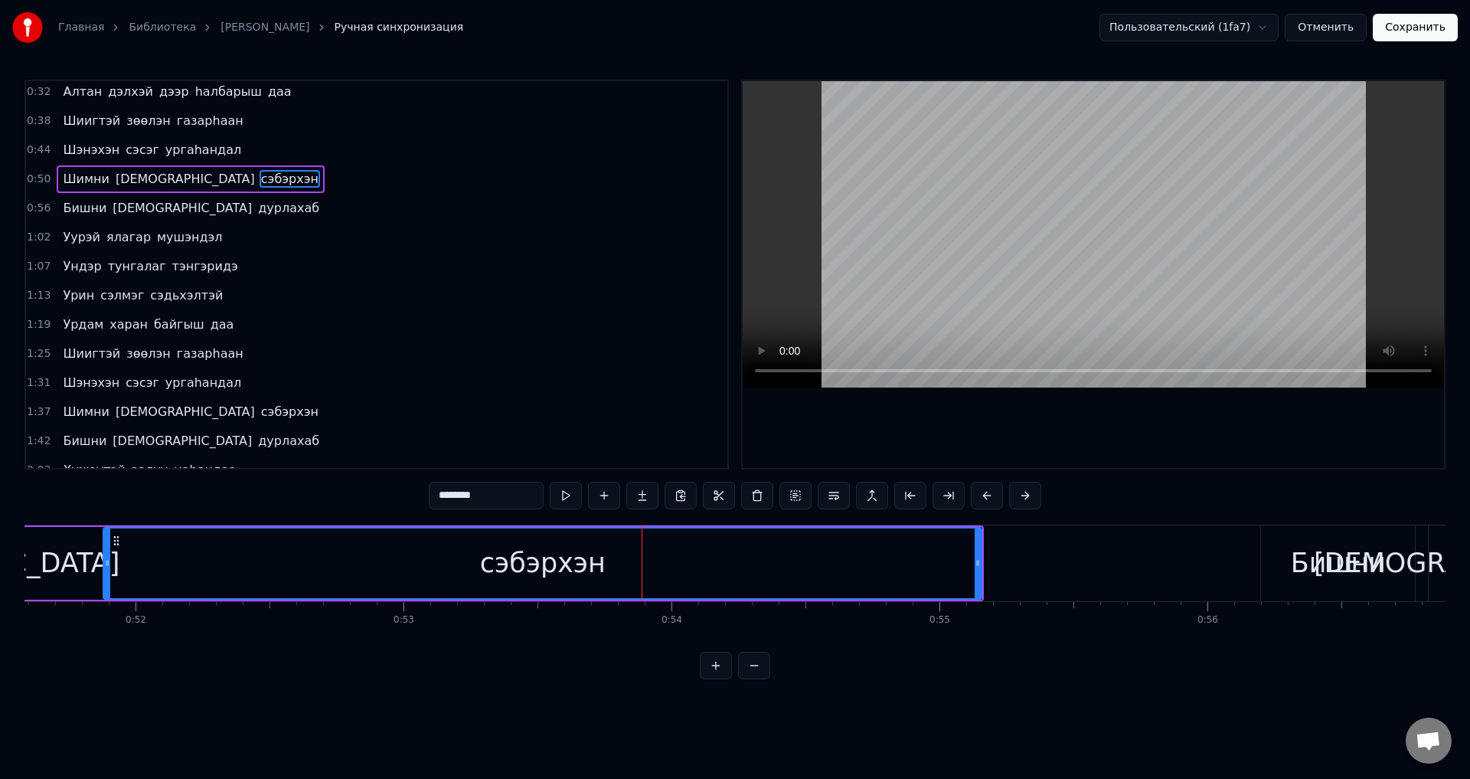
scroll to position [0, 0]
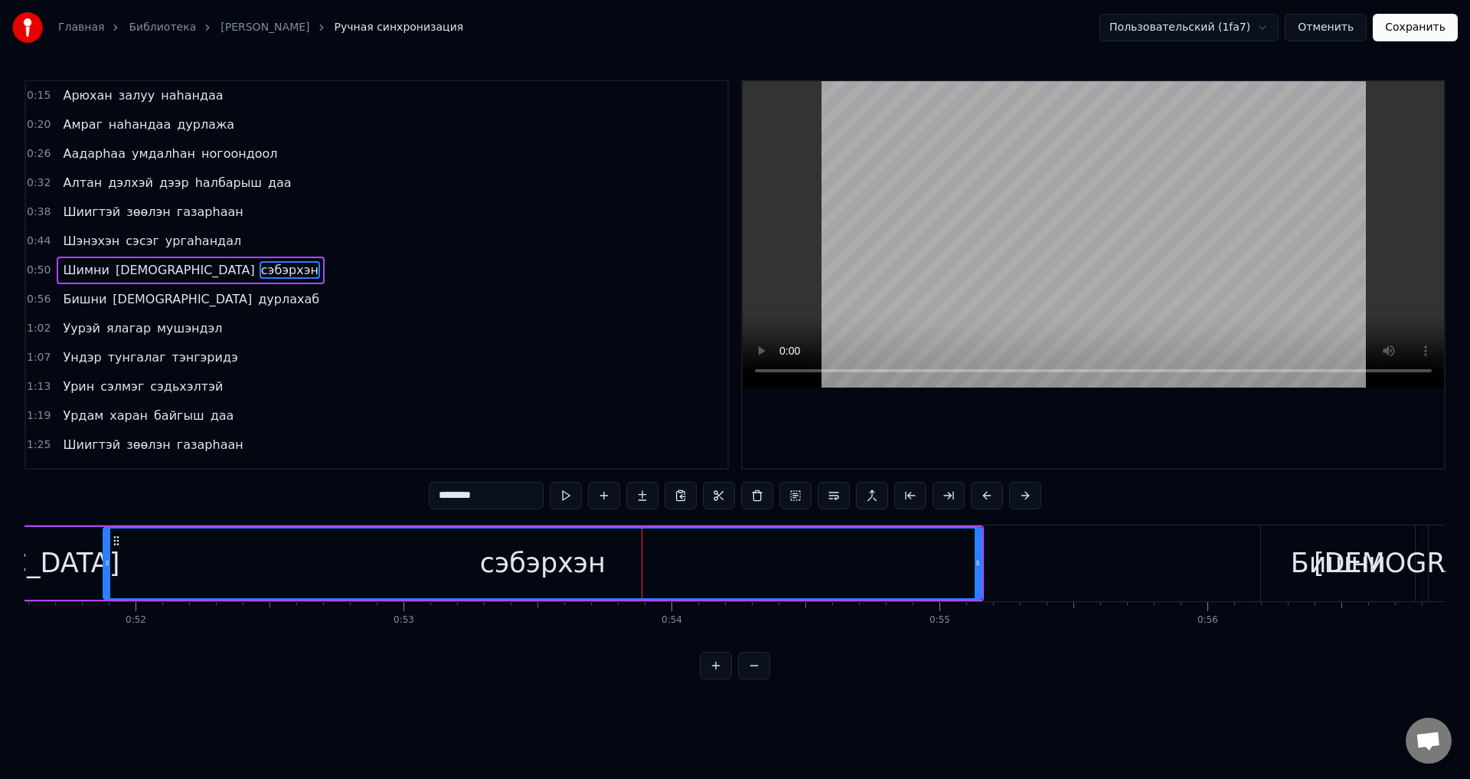
click at [260, 273] on span "сэбэрхэн" at bounding box center [290, 270] width 61 height 18
click at [181, 247] on span "ургаhандал" at bounding box center [203, 241] width 79 height 18
type input "**********"
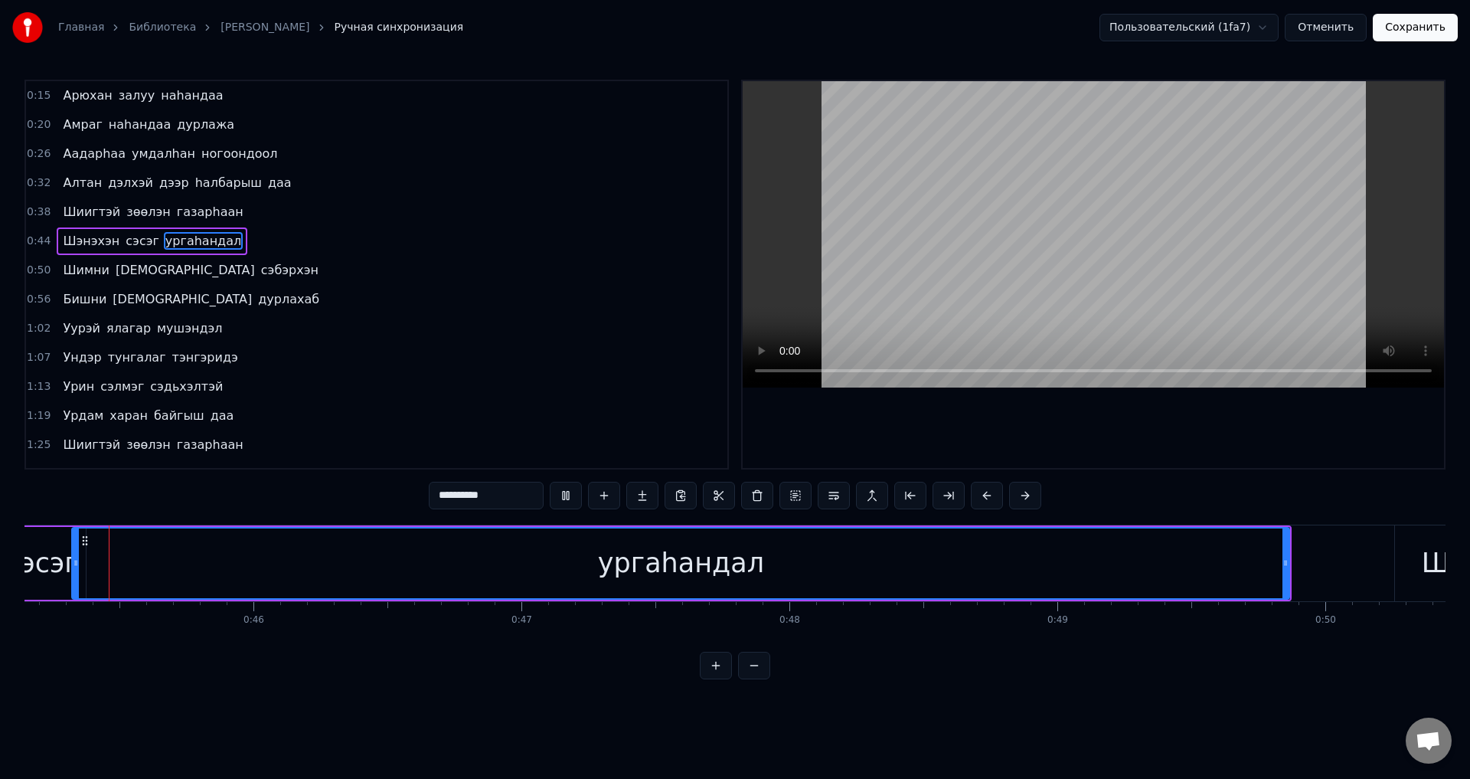
scroll to position [0, 12070]
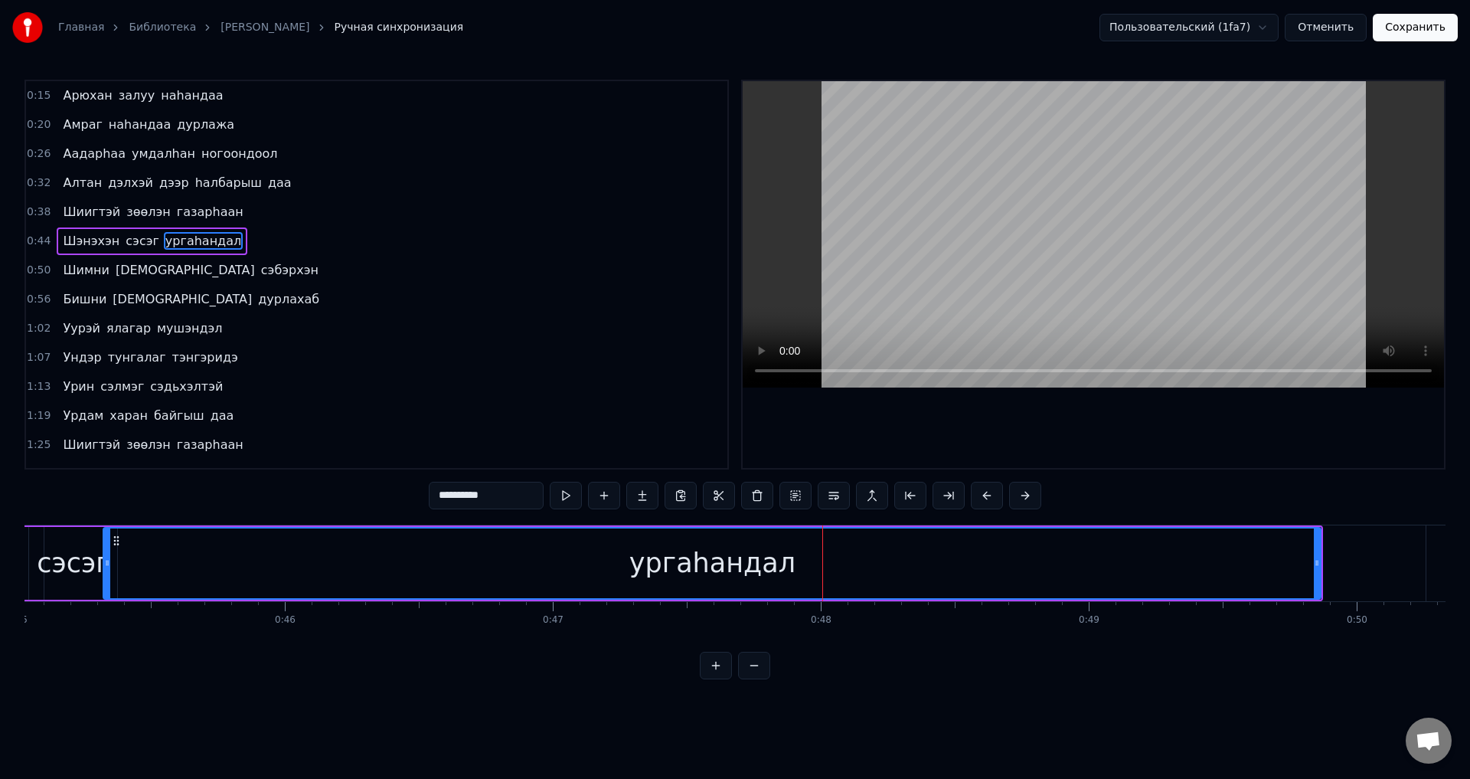
click at [426, 592] on div "ургаhандал" at bounding box center [712, 563] width 1216 height 70
click at [508, 486] on input "**********" at bounding box center [486, 496] width 115 height 28
drag, startPoint x: 107, startPoint y: 567, endPoint x: 84, endPoint y: 564, distance: 23.1
click at [84, 564] on icon at bounding box center [84, 563] width 6 height 12
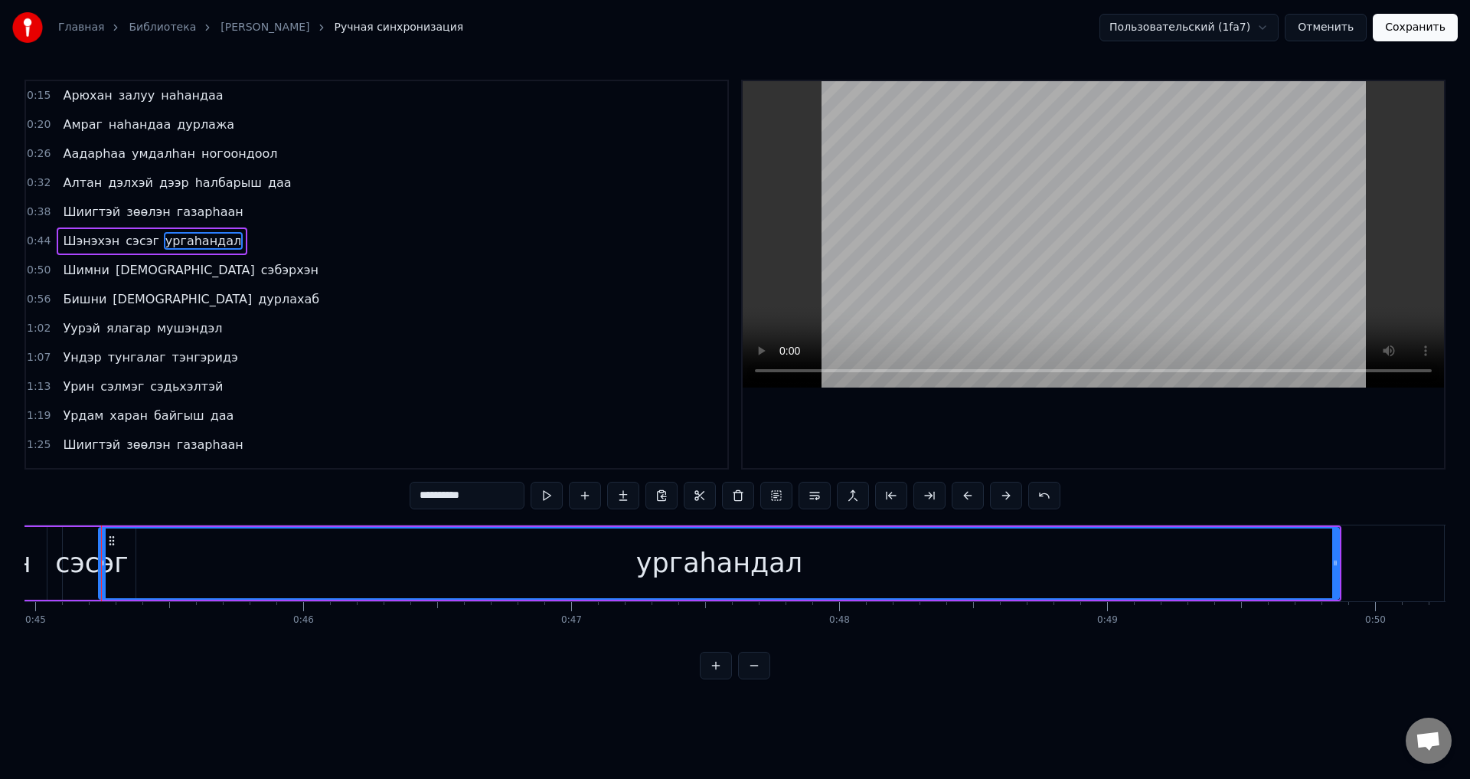
click at [187, 236] on span "ургаhандал" at bounding box center [203, 241] width 79 height 18
click at [203, 244] on span "ургаhандал" at bounding box center [203, 241] width 79 height 18
drag, startPoint x: 488, startPoint y: 492, endPoint x: 225, endPoint y: 440, distance: 268.0
click at [244, 473] on div "0:15 Арюхан залуу наhандаа 0:20 Амраг наhандаа дурлажа 0:26 Аадарhаа умдалhан н…" at bounding box center [735, 380] width 1421 height 600
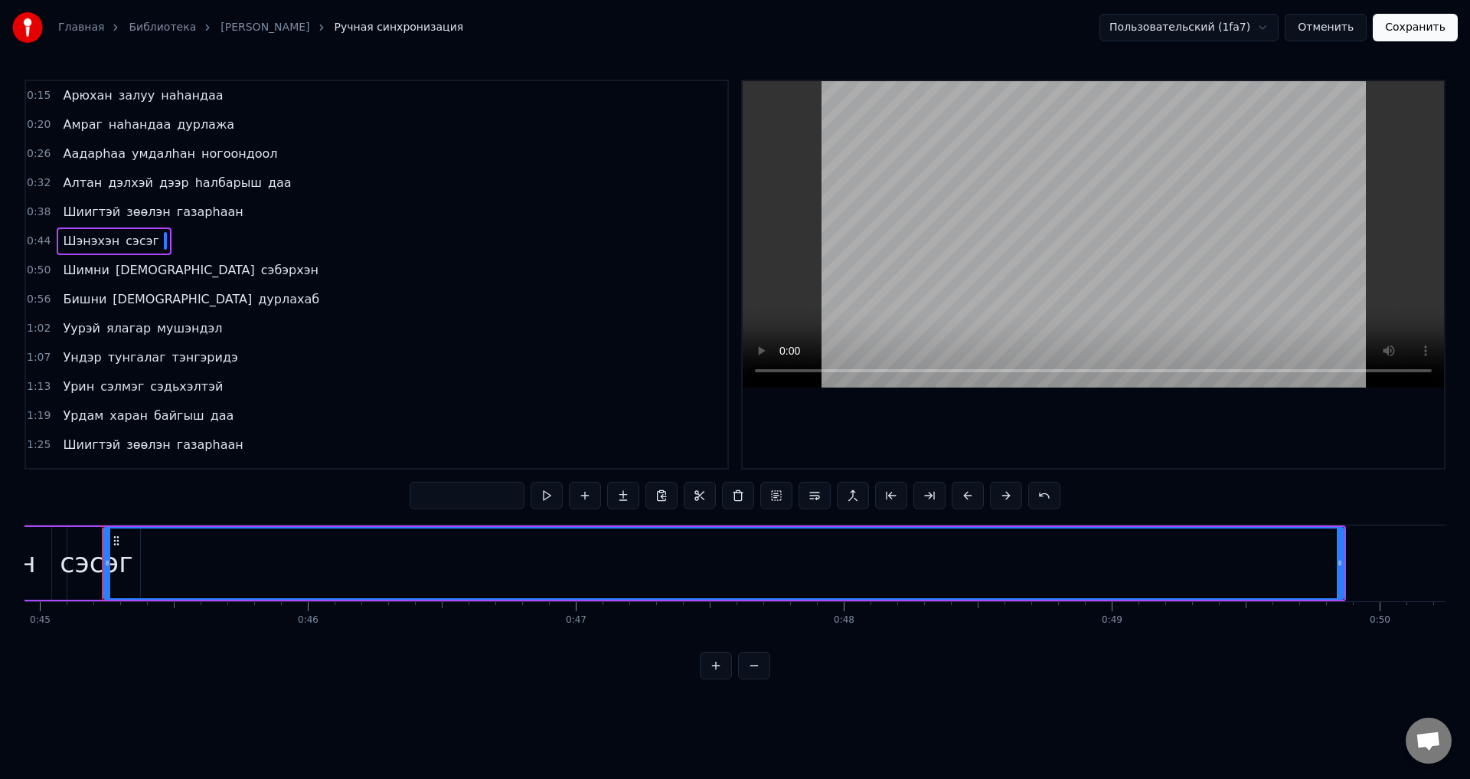
click at [110, 240] on div "[PERSON_NAME]" at bounding box center [114, 241] width 114 height 28
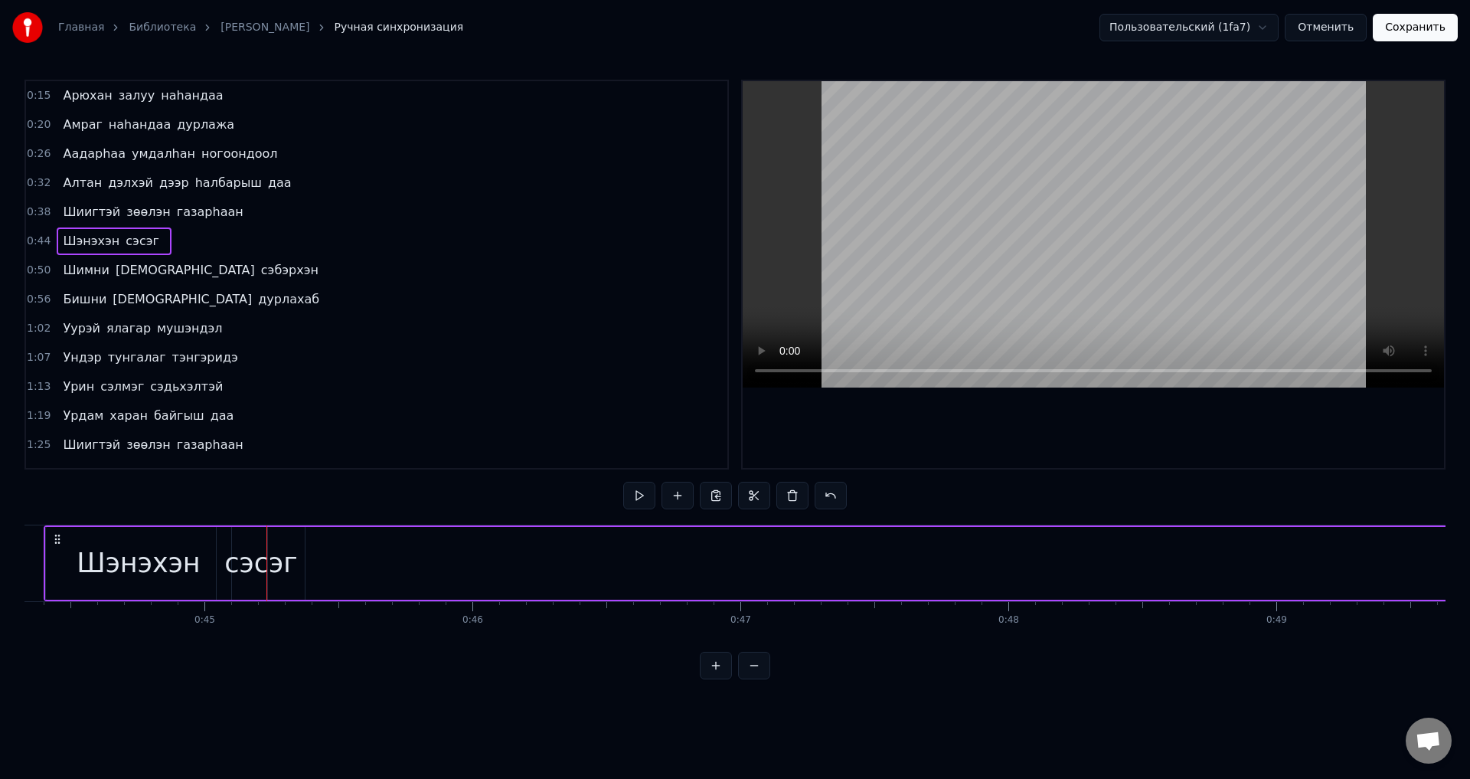
click at [124, 244] on span "сэсэг" at bounding box center [142, 241] width 37 height 18
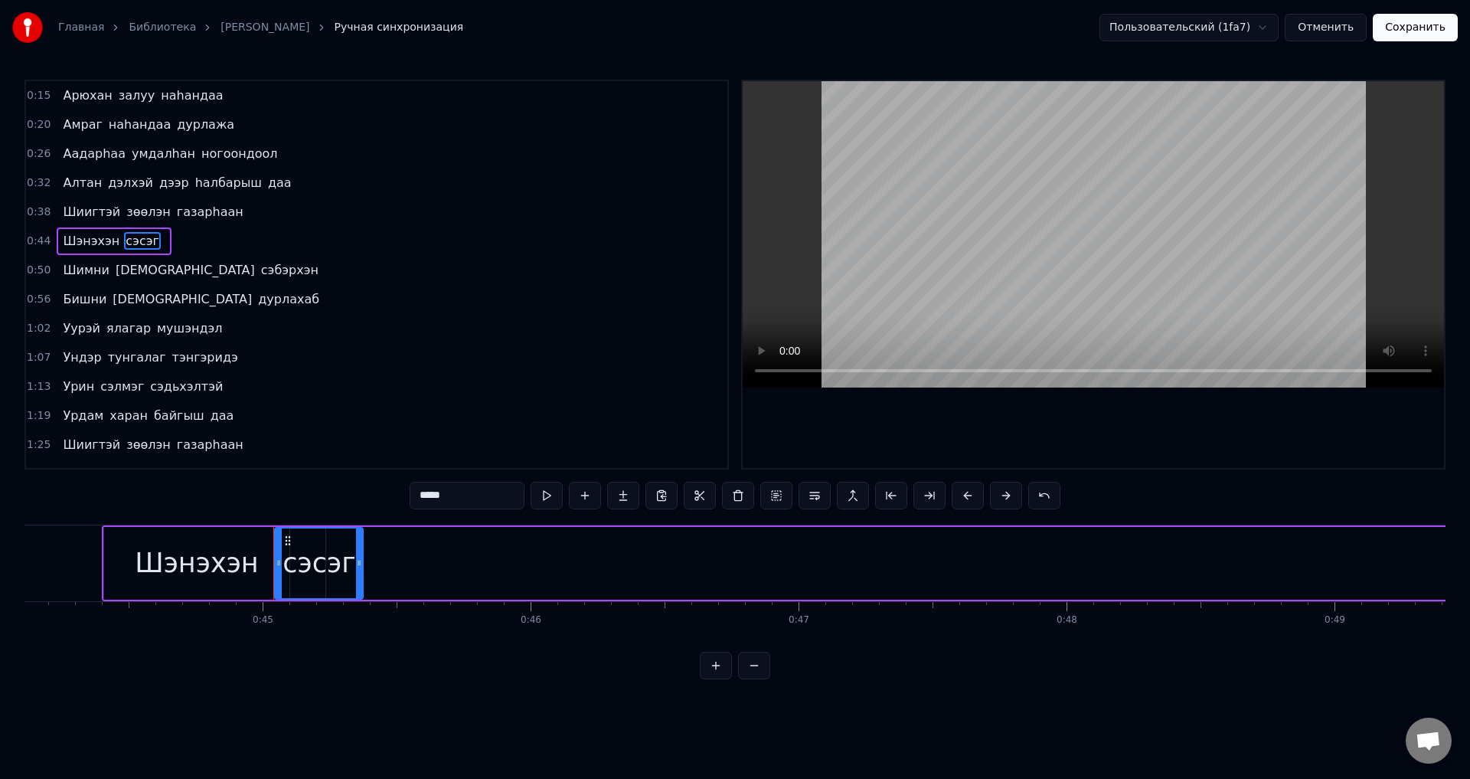
click at [157, 243] on div "0:44 [PERSON_NAME]" at bounding box center [377, 241] width 702 height 29
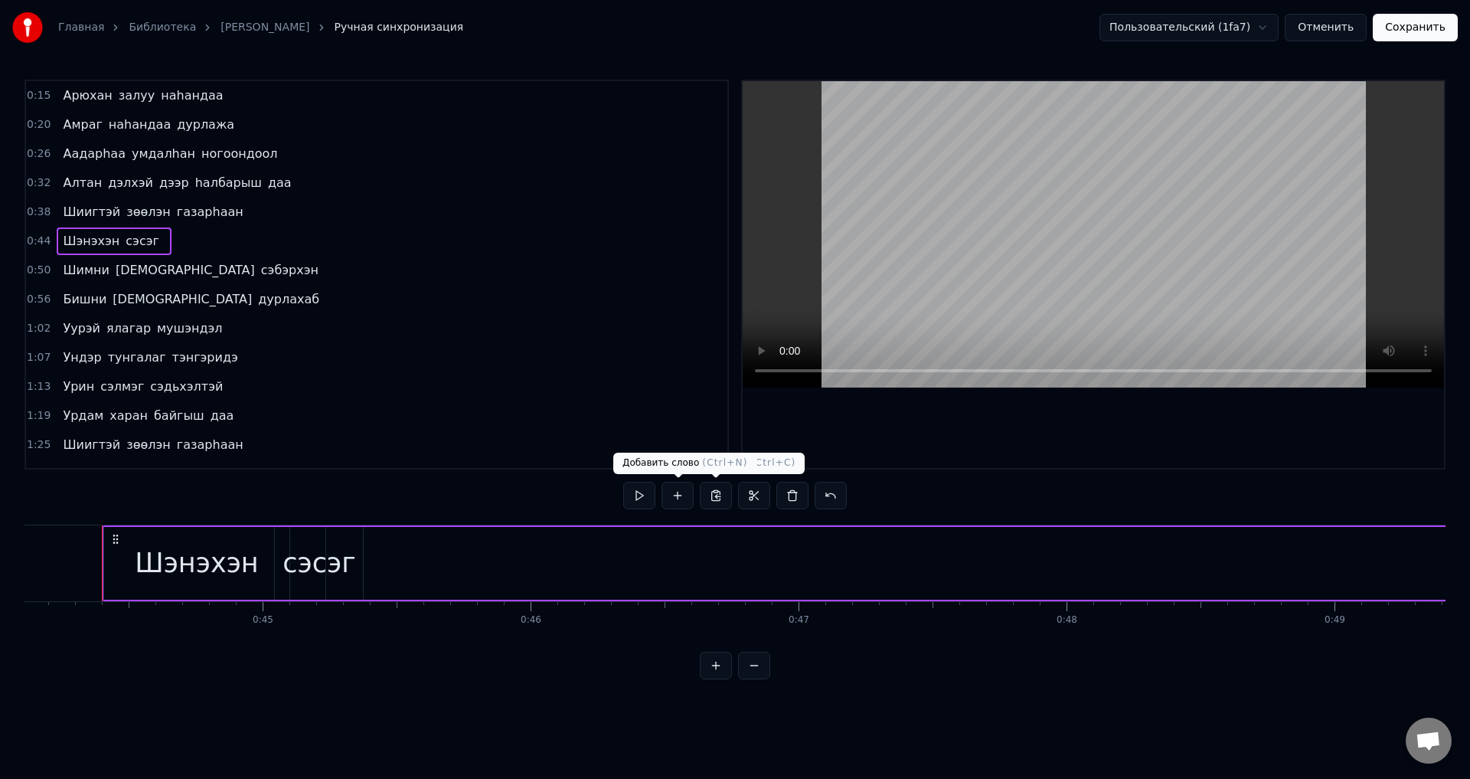
click at [681, 492] on button at bounding box center [678, 496] width 32 height 28
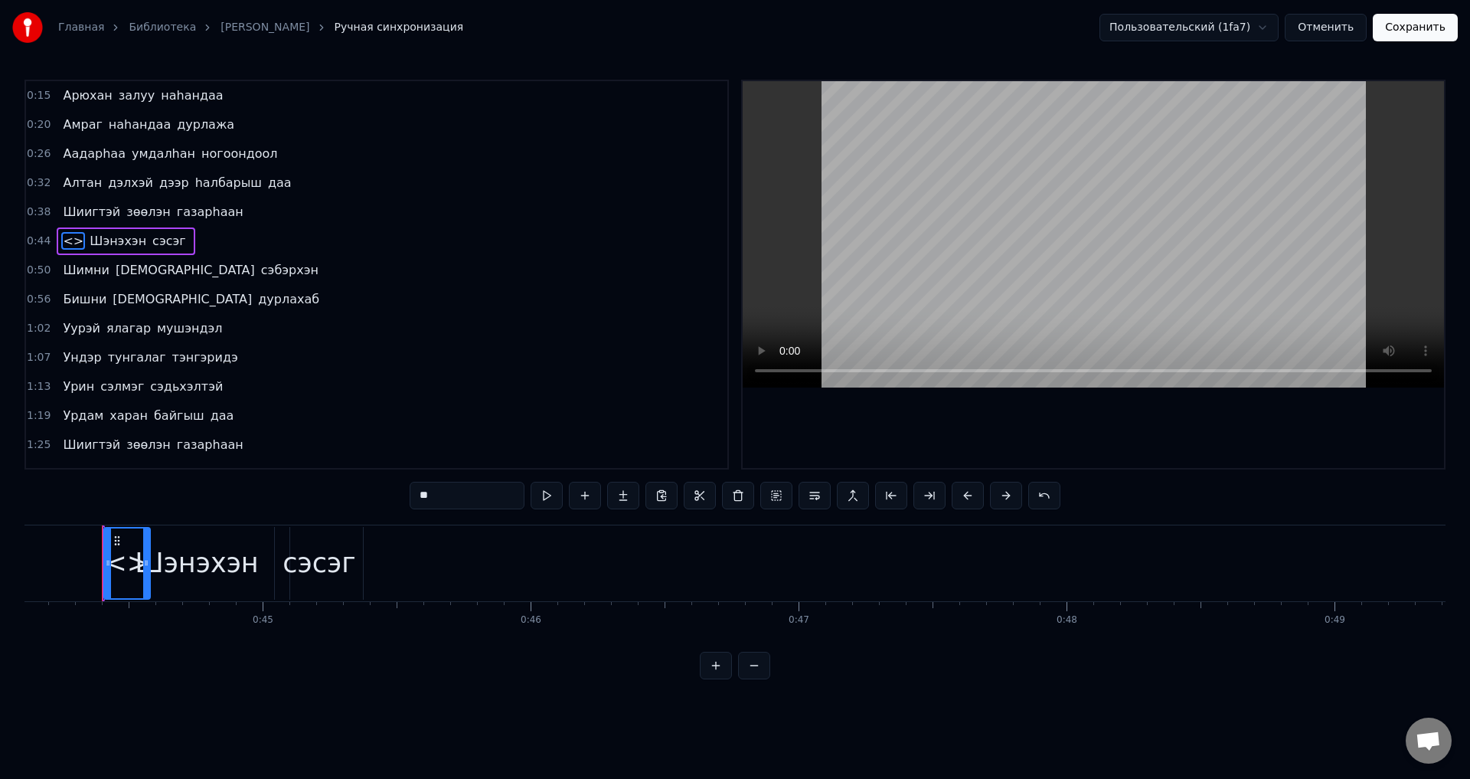
drag, startPoint x: 378, startPoint y: 494, endPoint x: 349, endPoint y: 494, distance: 28.3
click at [349, 494] on div "0:15 Арюхан залуу наhандаа 0:20 Амраг наhандаа дурлажа 0:26 Аадарhаа умдалhан н…" at bounding box center [735, 380] width 1421 height 600
click at [138, 246] on span "сэсэг" at bounding box center [148, 241] width 37 height 18
type input "*****"
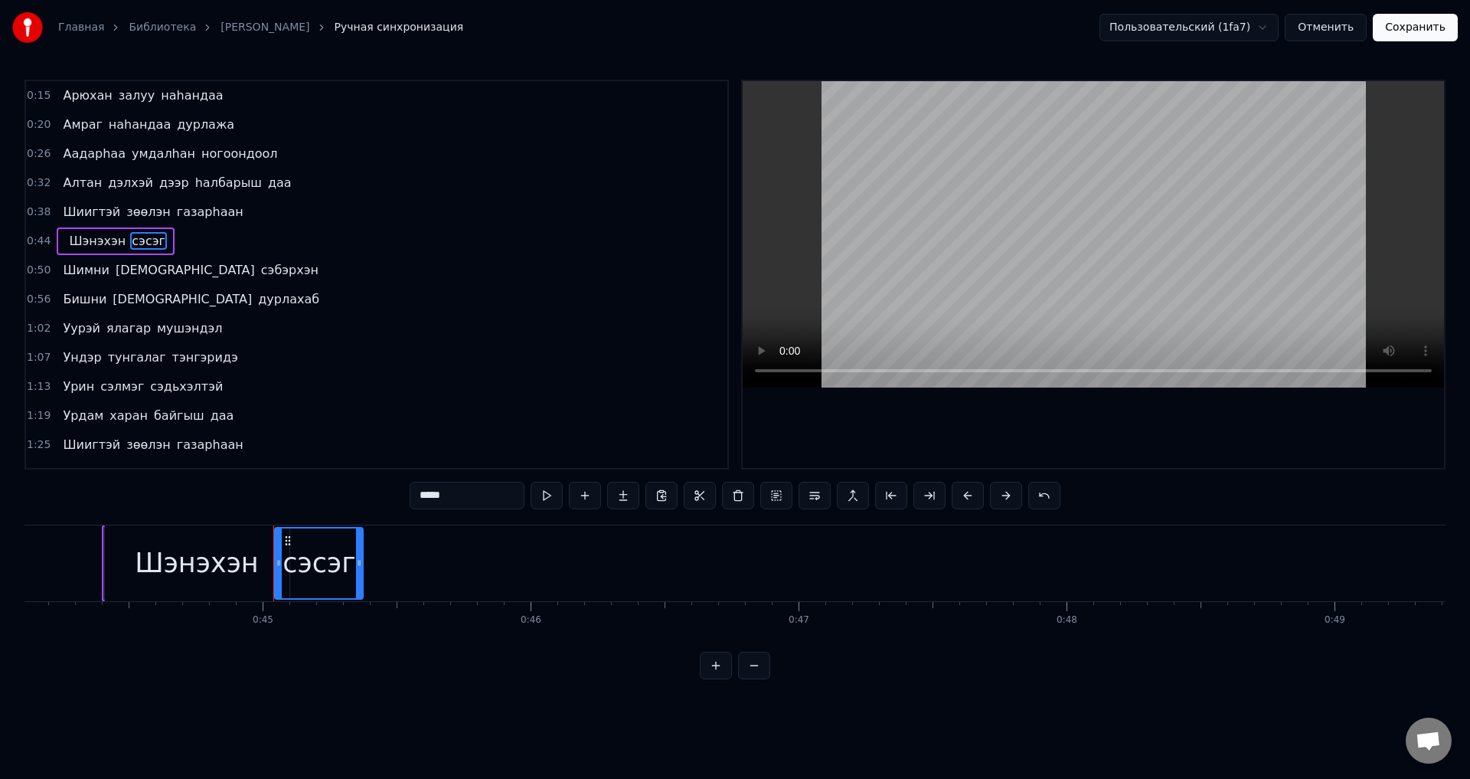
click at [176, 244] on div "0:44 [PERSON_NAME]" at bounding box center [377, 241] width 702 height 29
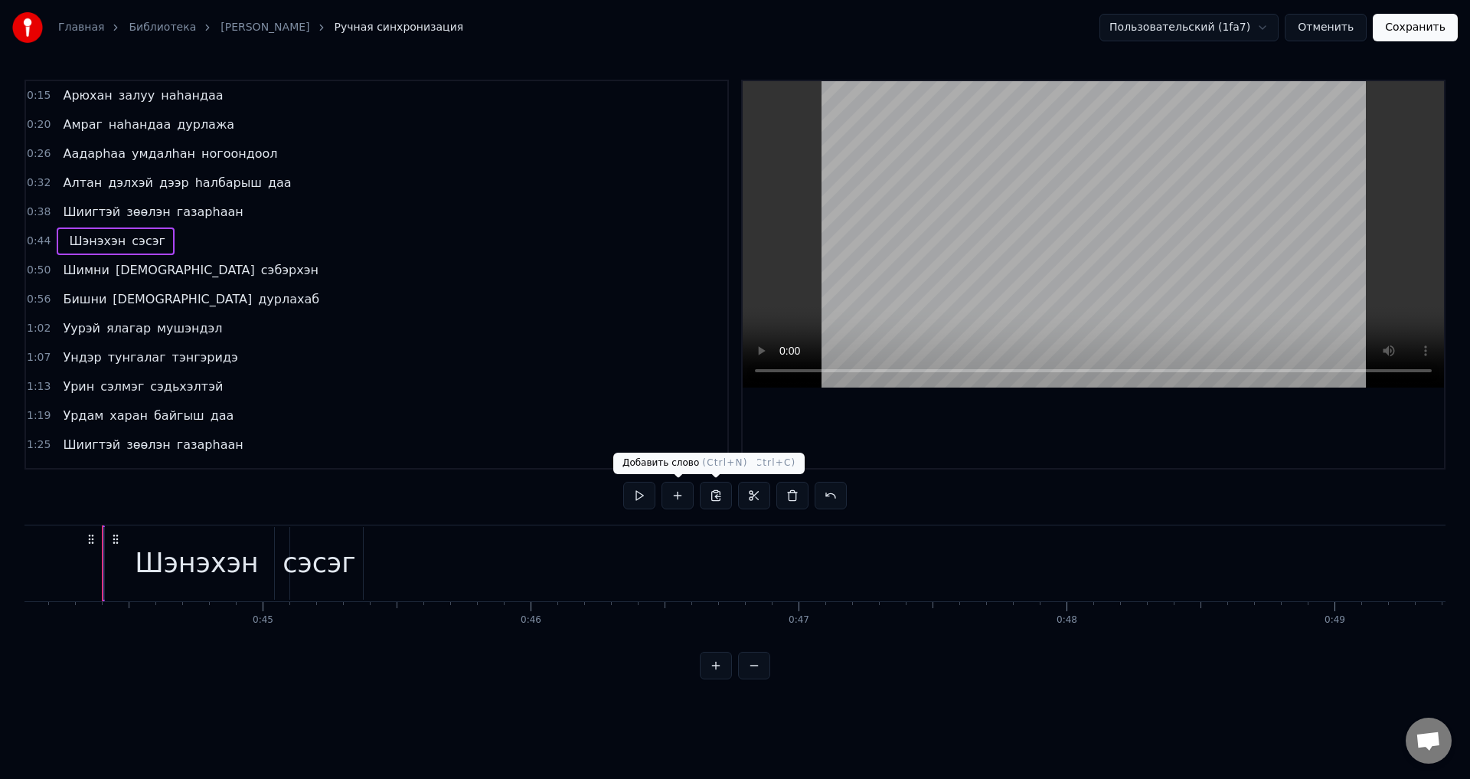
click at [682, 498] on button at bounding box center [678, 496] width 32 height 28
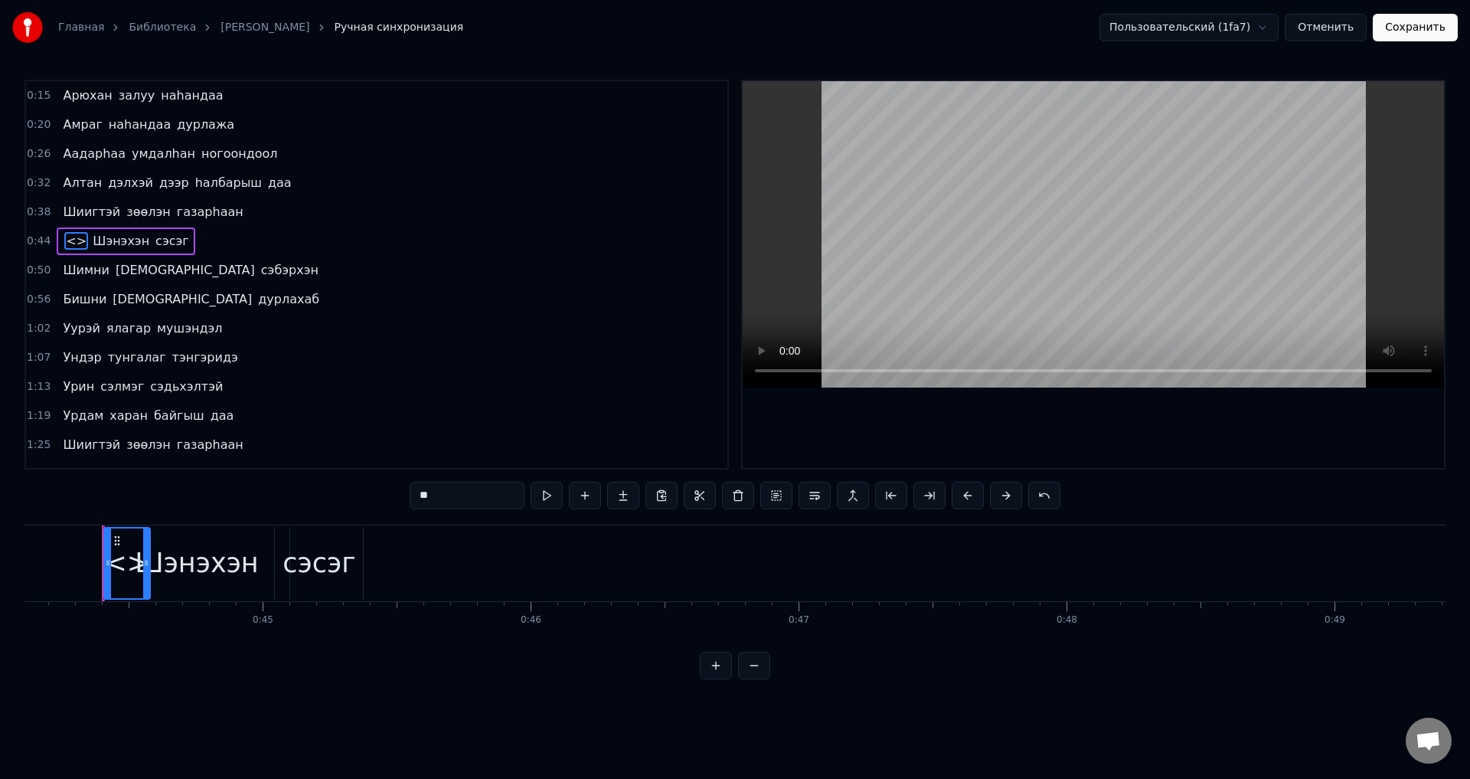
drag, startPoint x: 432, startPoint y: 505, endPoint x: 280, endPoint y: 504, distance: 151.6
click at [280, 504] on div "0:15 Арюхан залуу наhандаа 0:20 Амраг наhандаа дурлажа 0:26 Аадарhаа умдалhан н…" at bounding box center [735, 380] width 1421 height 600
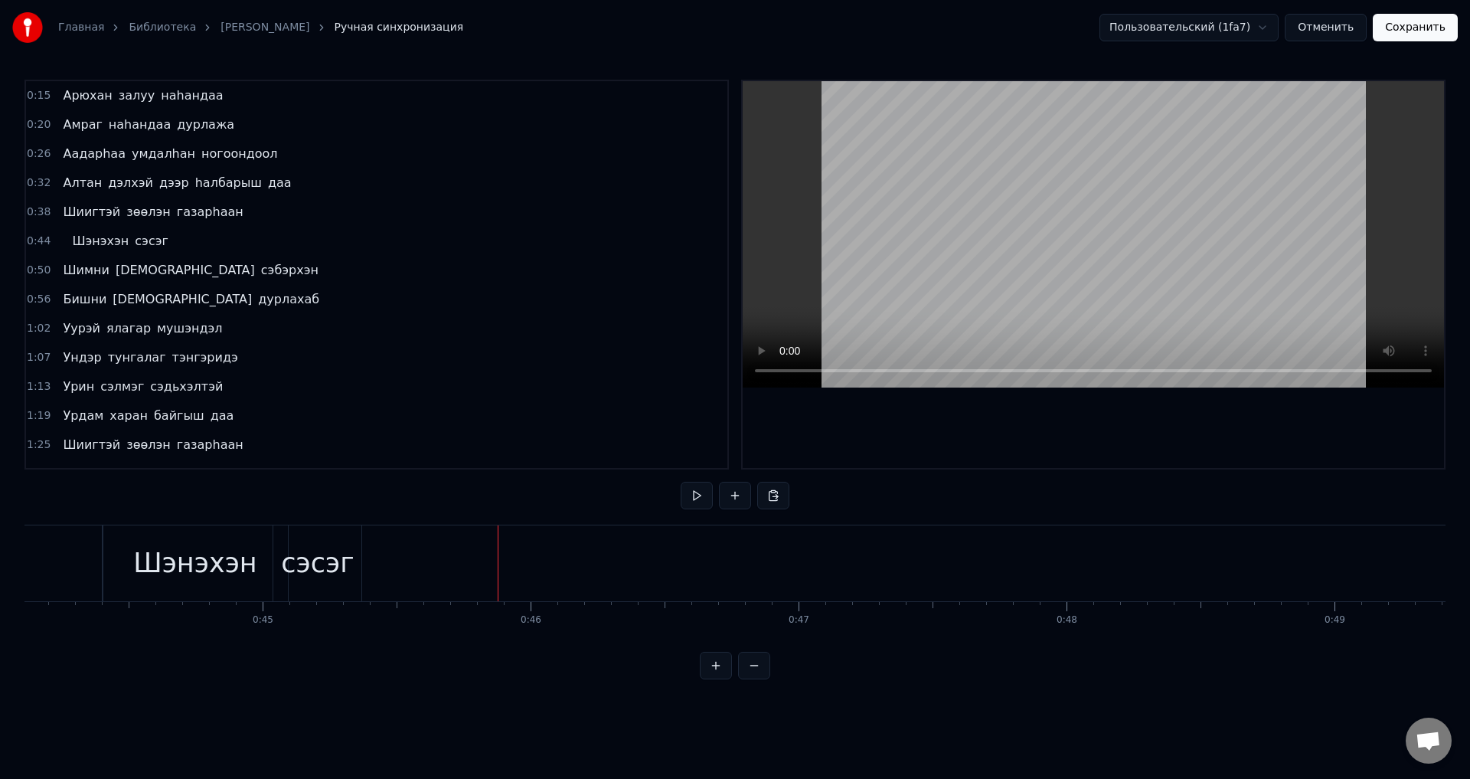
click at [173, 244] on div "0:44 [PERSON_NAME]" at bounding box center [377, 241] width 702 height 29
click at [133, 244] on span "сэсэг" at bounding box center [151, 241] width 37 height 18
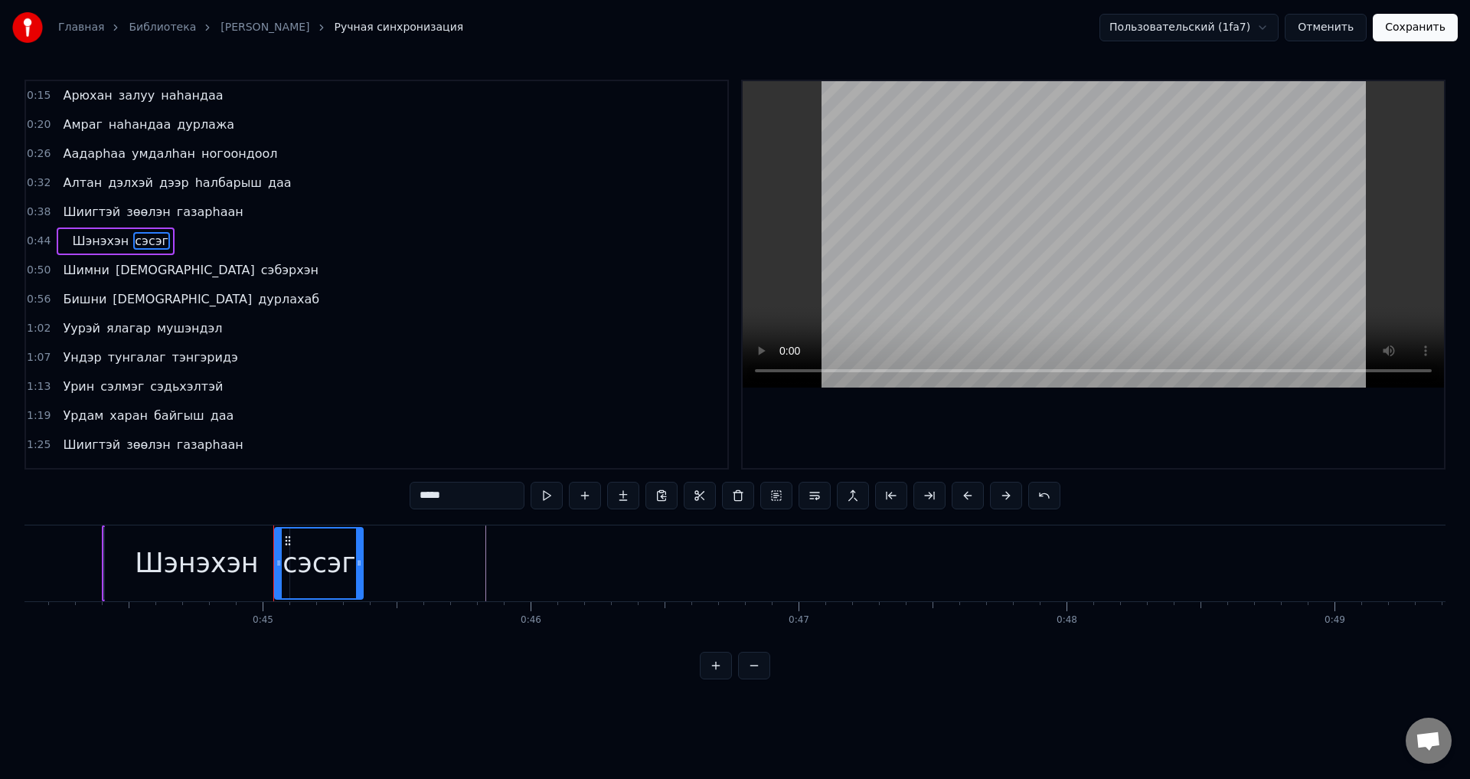
click at [476, 490] on input "*****" at bounding box center [467, 496] width 115 height 28
click at [586, 498] on button at bounding box center [585, 496] width 32 height 28
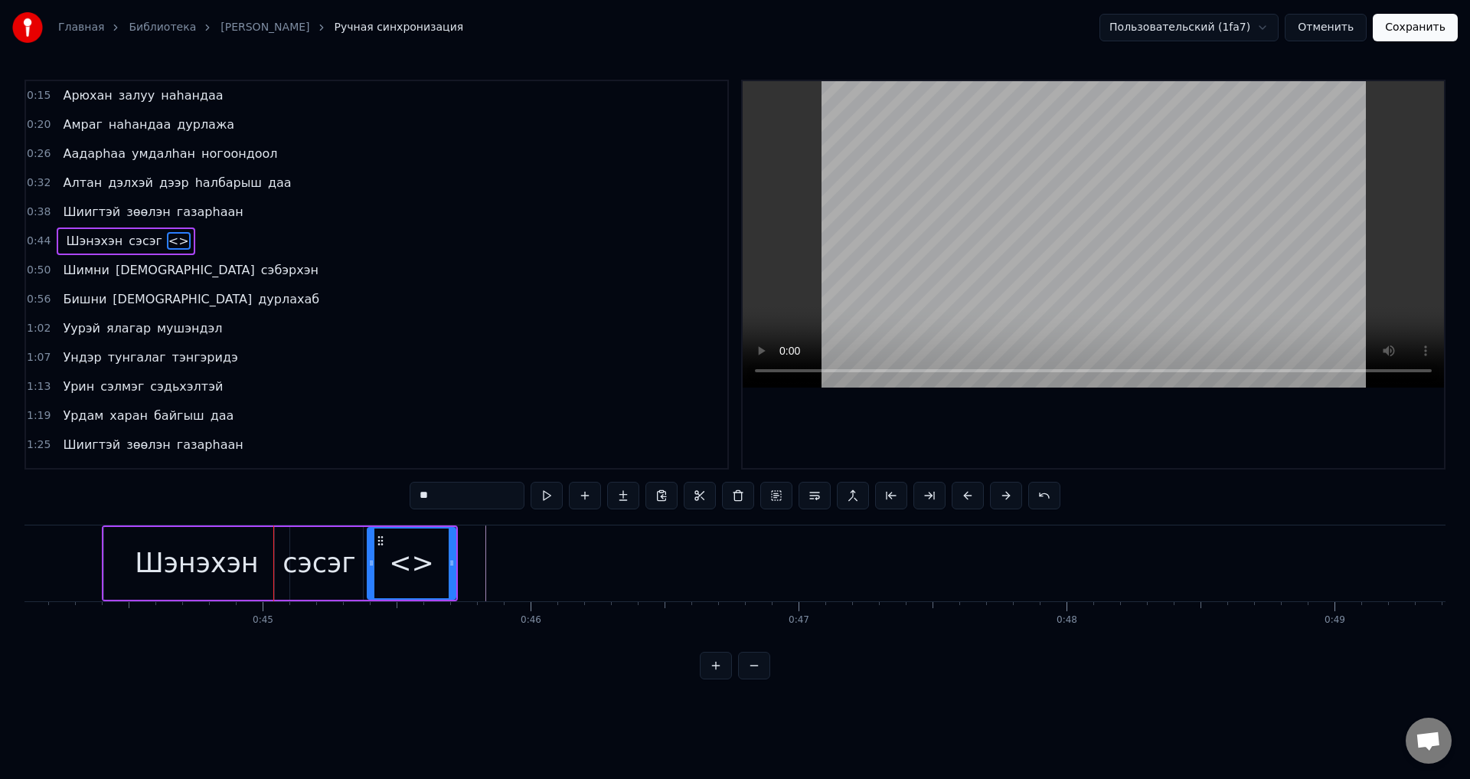
click at [415, 561] on div "<>" at bounding box center [411, 563] width 45 height 41
drag, startPoint x: 467, startPoint y: 501, endPoint x: 182, endPoint y: 509, distance: 285.0
click at [191, 505] on div "0:15 Арюхан залуу наhандаа 0:20 Амраг наhандаа дурлажа 0:26 Аадарhаа умдалhан н…" at bounding box center [735, 380] width 1421 height 600
paste input "**********"
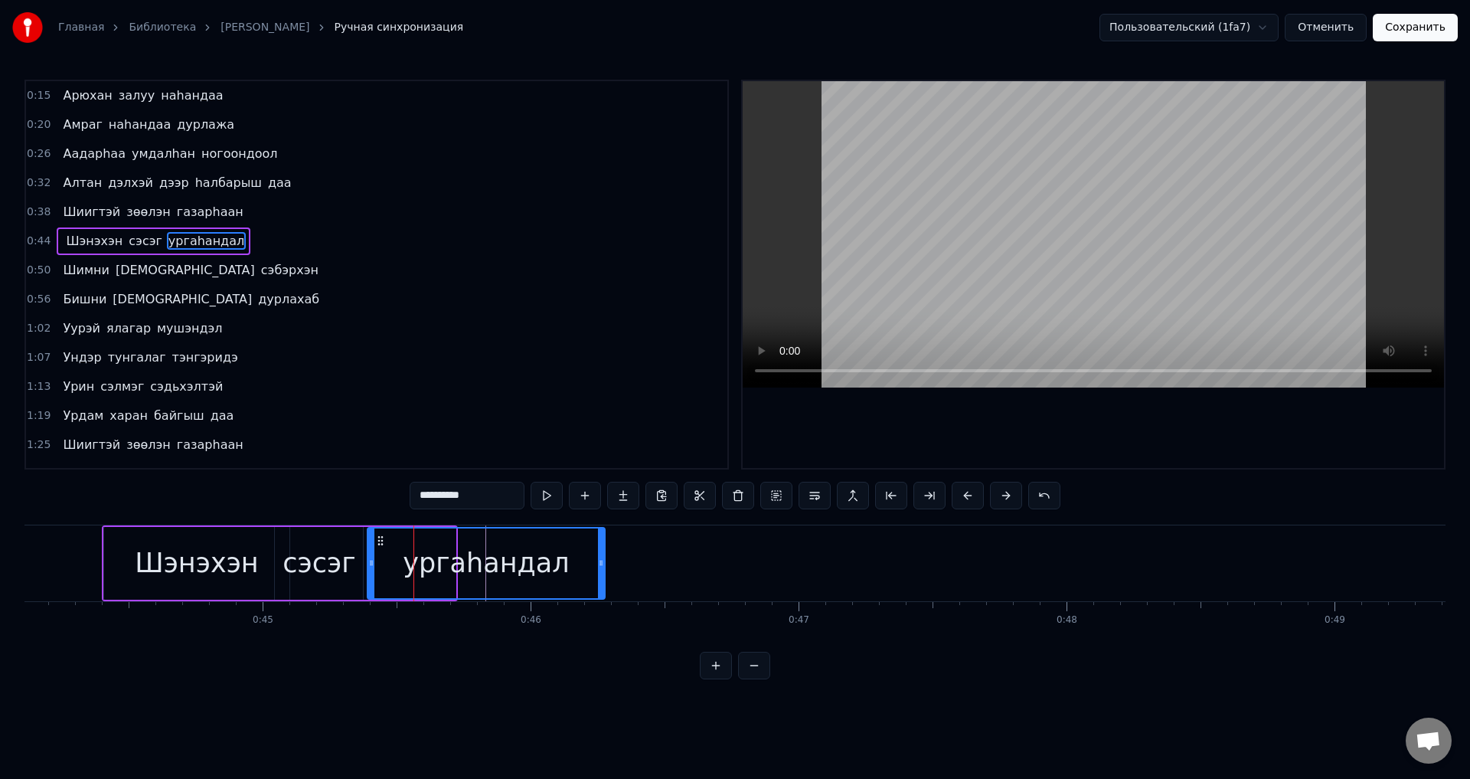
drag, startPoint x: 450, startPoint y: 560, endPoint x: 408, endPoint y: 479, distance: 90.8
click at [600, 568] on icon at bounding box center [601, 563] width 6 height 12
type input "**********"
click at [119, 251] on div "[PERSON_NAME]" at bounding box center [152, 241] width 191 height 28
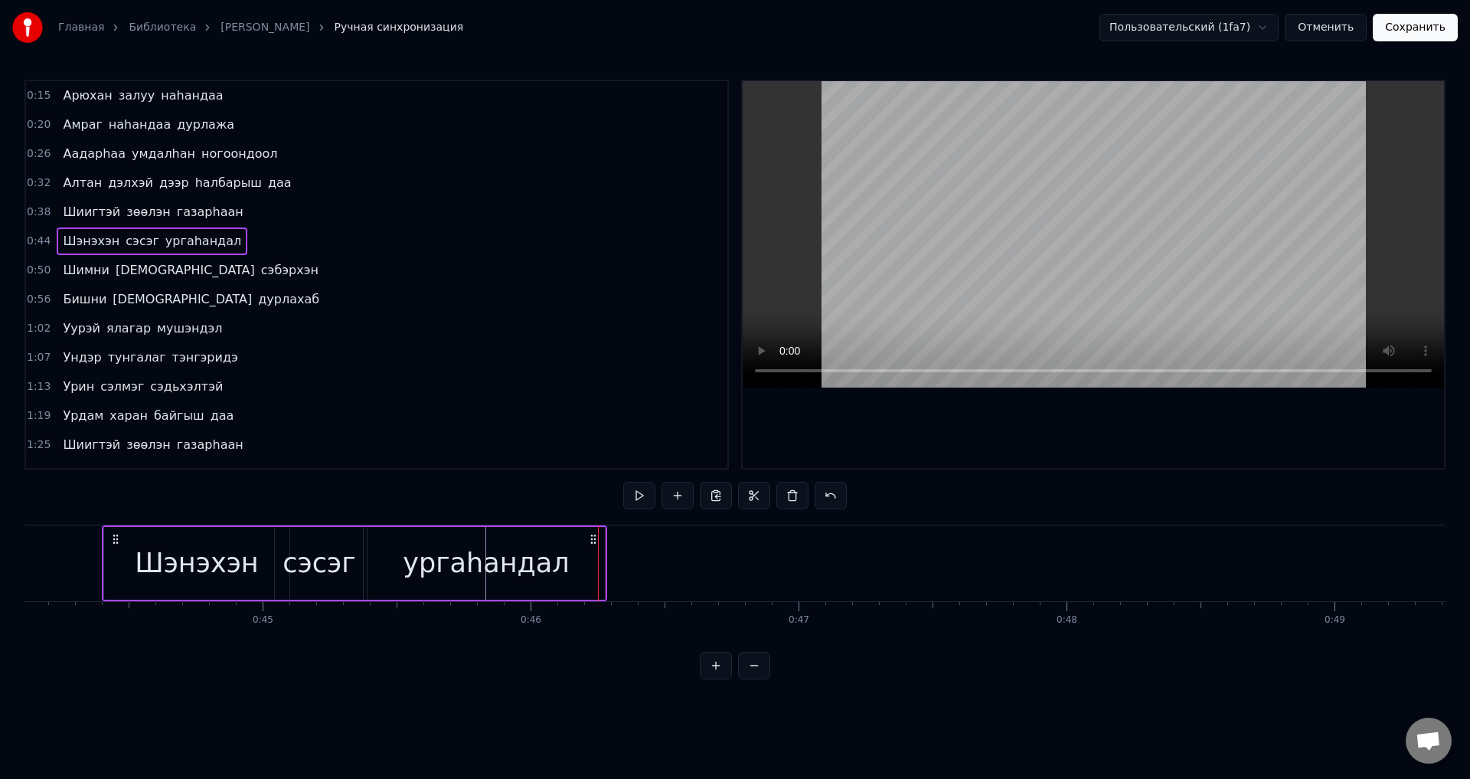
click at [164, 244] on span "ургаhандал" at bounding box center [203, 241] width 79 height 18
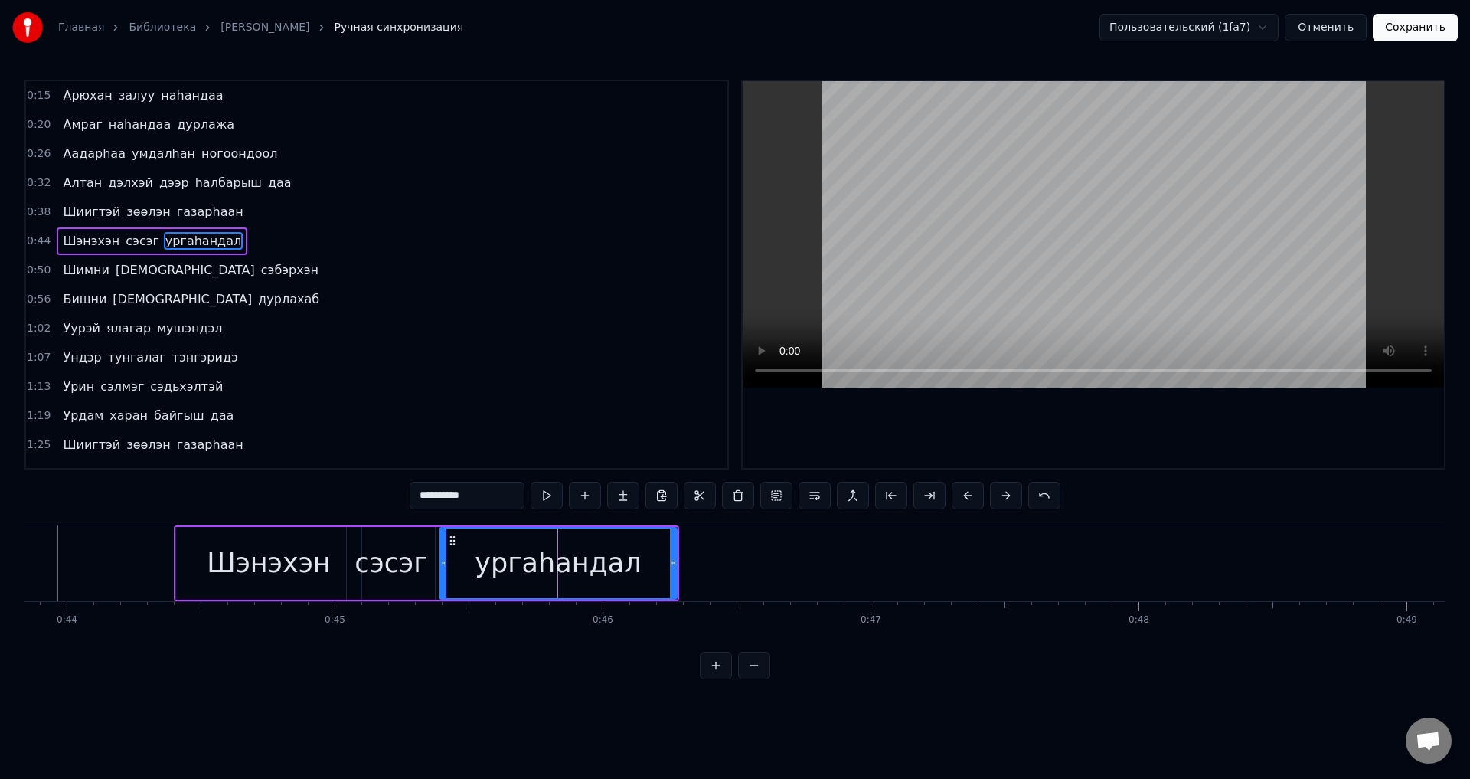
scroll to position [0, 11709]
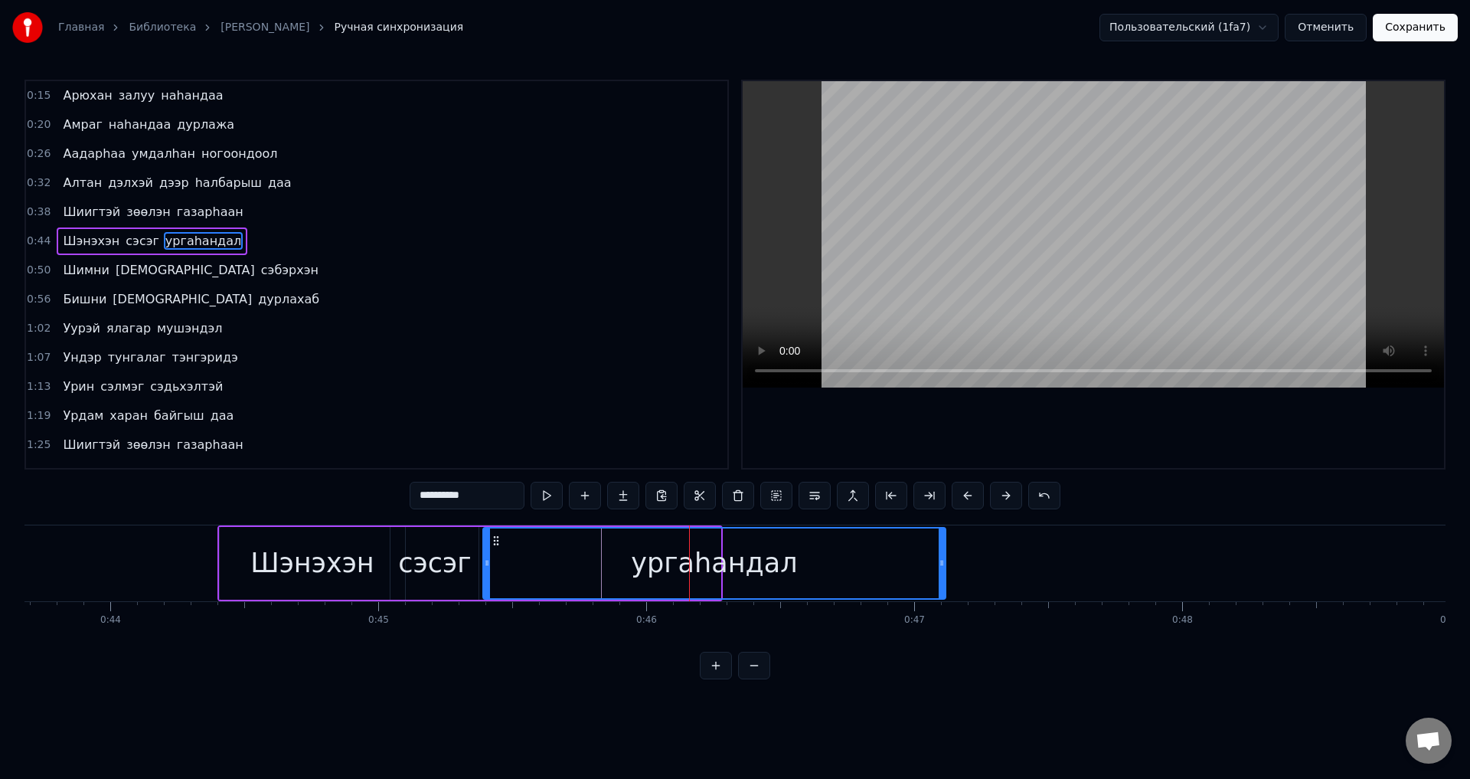
drag, startPoint x: 718, startPoint y: 570, endPoint x: 942, endPoint y: 574, distance: 223.7
click at [942, 574] on div at bounding box center [942, 563] width 6 height 70
click at [124, 243] on span "сэсэг" at bounding box center [142, 241] width 37 height 18
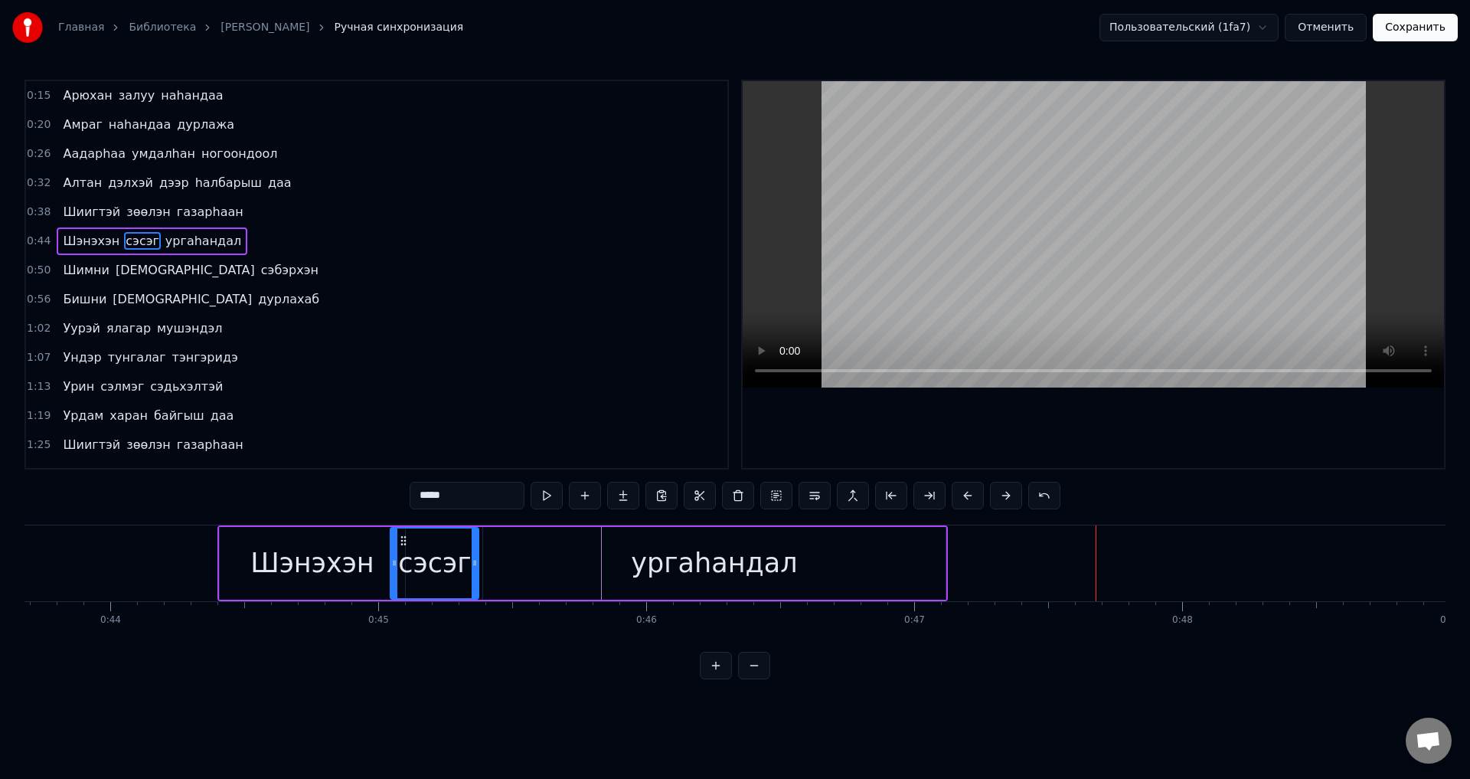
click at [653, 570] on div "ургаhандал" at bounding box center [714, 563] width 166 height 41
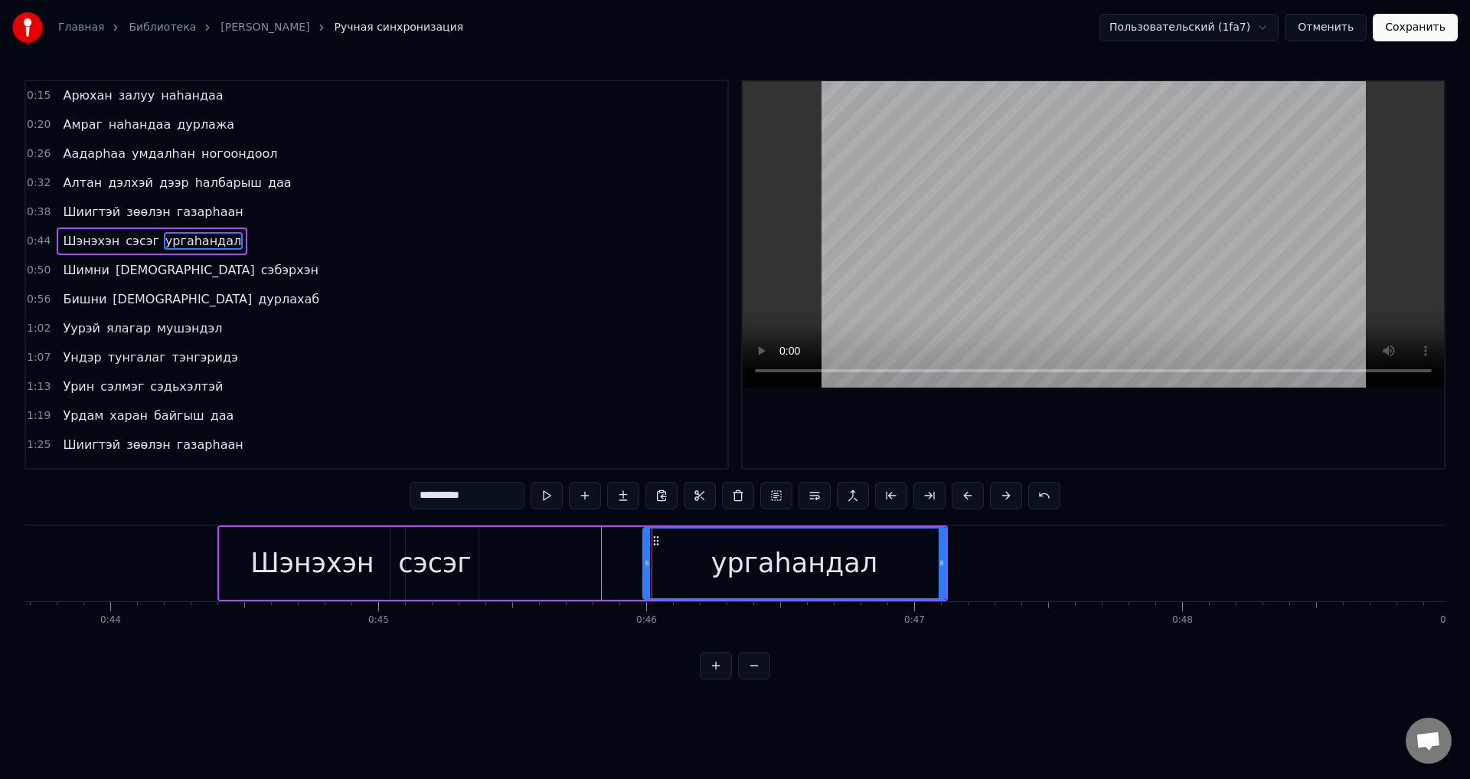
drag, startPoint x: 487, startPoint y: 567, endPoint x: 647, endPoint y: 584, distance: 161.0
click at [647, 584] on div at bounding box center [647, 563] width 6 height 70
click at [697, 649] on div "0:15 Арюхан залуу наhандаа 0:20 Амраг наhандаа дурлажа 0:26 Аадарhаа умдалhан н…" at bounding box center [735, 380] width 1421 height 600
drag, startPoint x: 645, startPoint y: 575, endPoint x: 617, endPoint y: 575, distance: 28.3
click at [617, 575] on div at bounding box center [619, 563] width 6 height 70
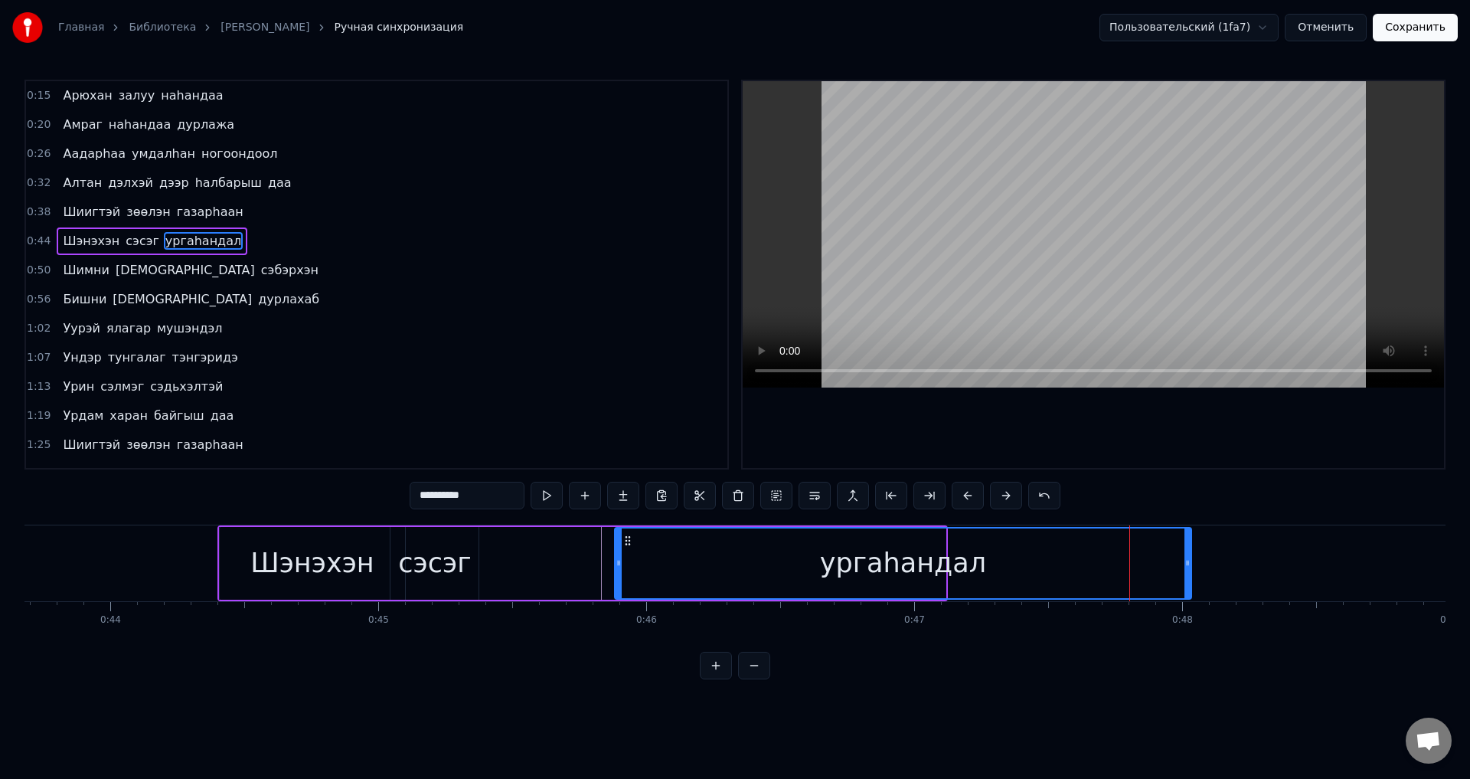
drag, startPoint x: 945, startPoint y: 568, endPoint x: 1190, endPoint y: 550, distance: 245.8
click at [1190, 550] on div at bounding box center [1188, 563] width 6 height 70
click at [141, 244] on span "сэсэг" at bounding box center [142, 241] width 37 height 18
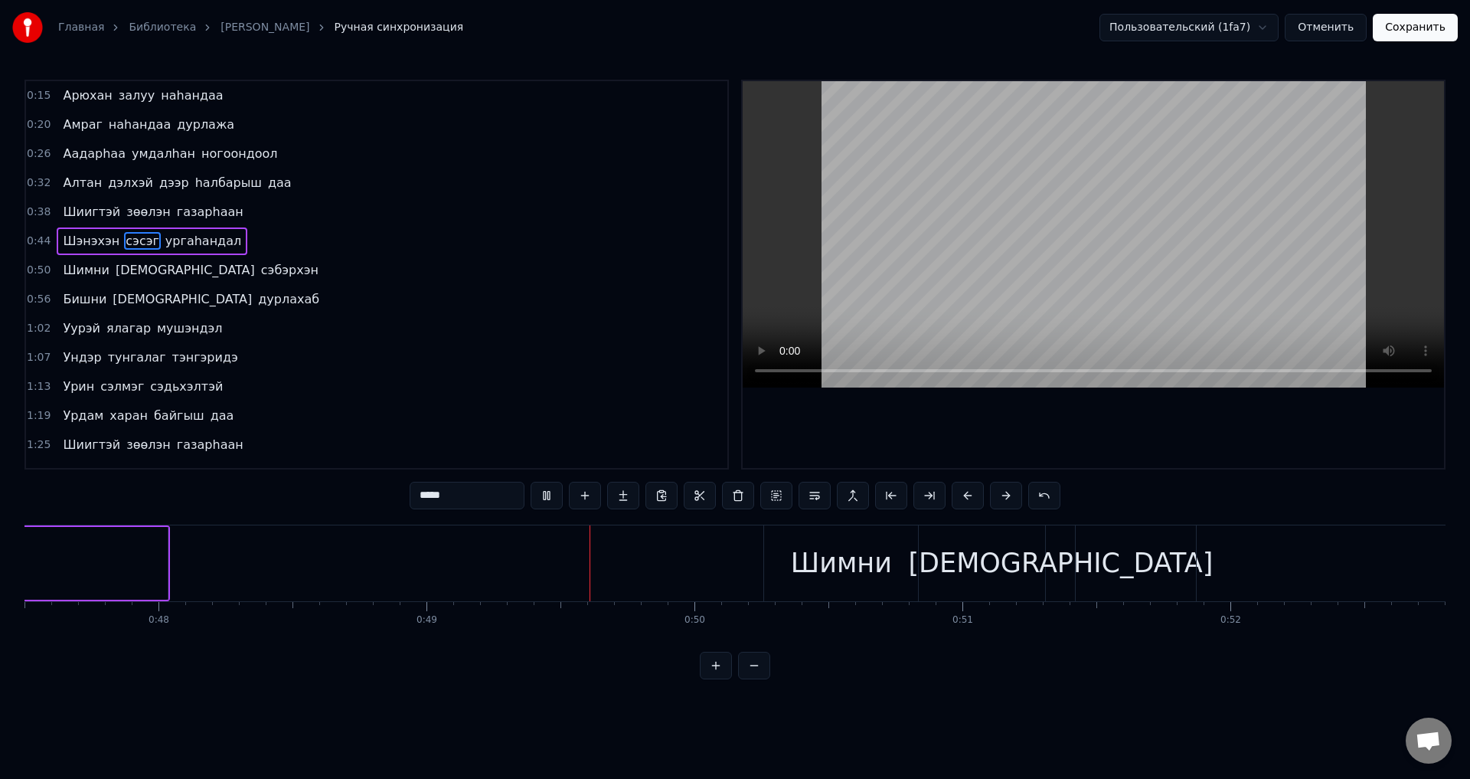
scroll to position [0, 13017]
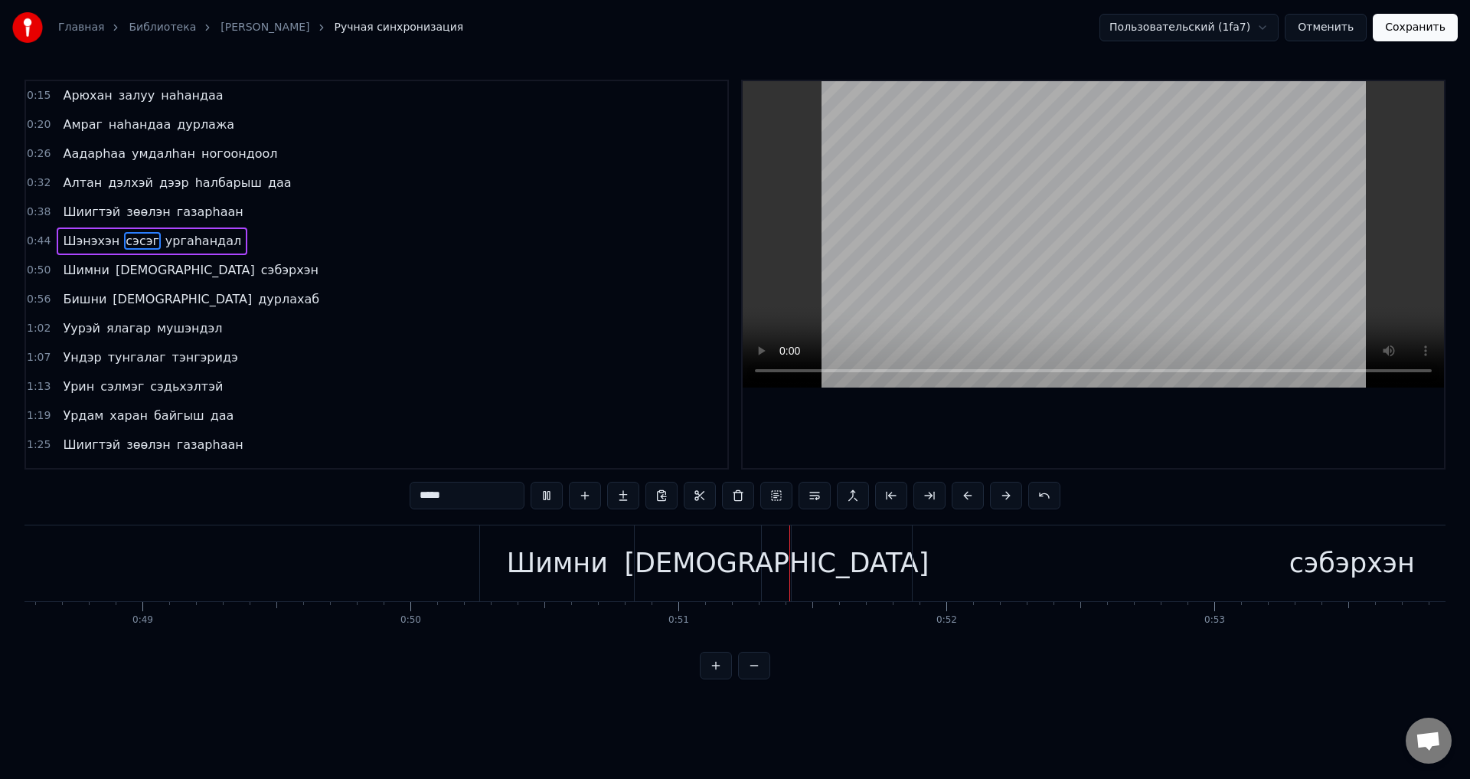
click at [915, 325] on video at bounding box center [1094, 234] width 702 height 306
click at [190, 245] on span "ургаhандал" at bounding box center [203, 241] width 79 height 18
type input "**********"
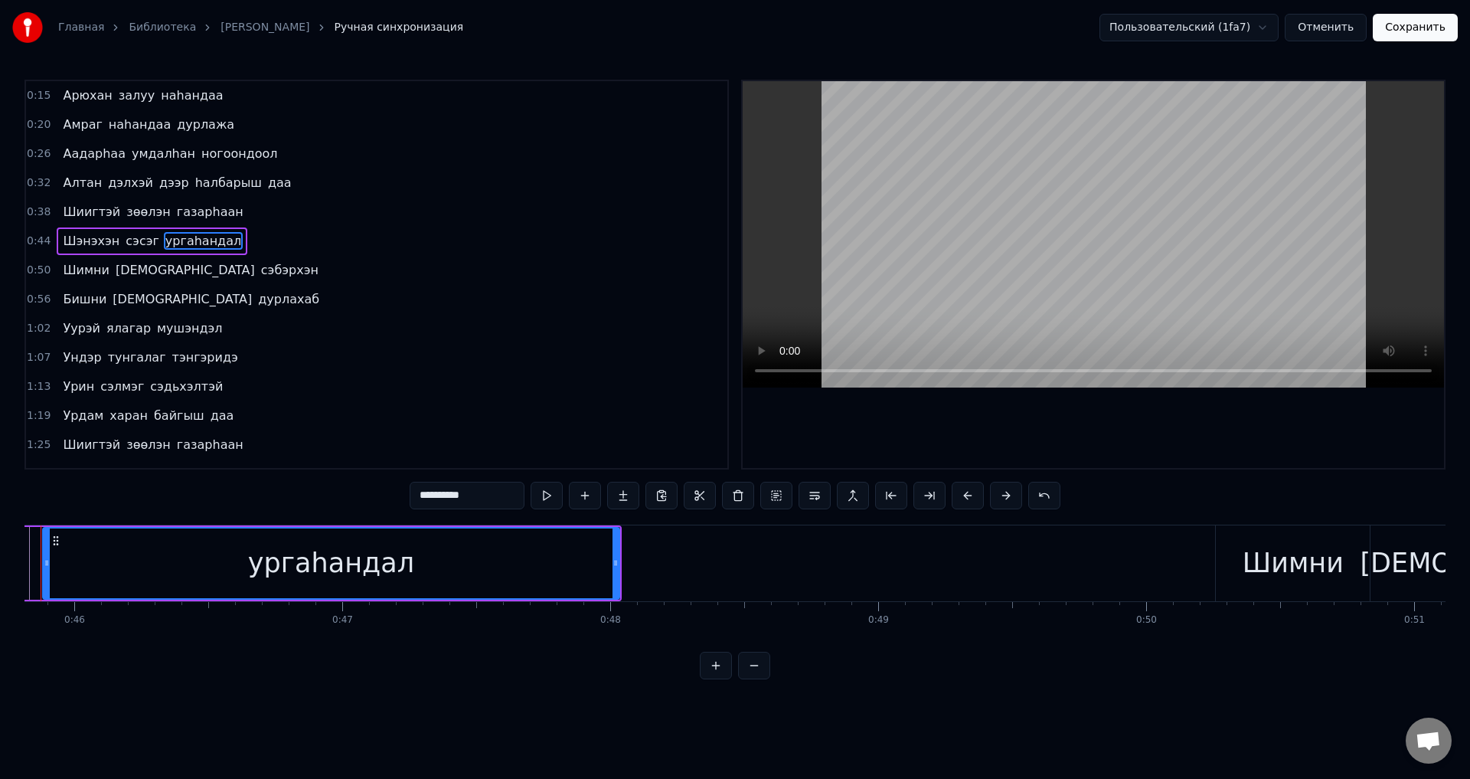
scroll to position [0, 12220]
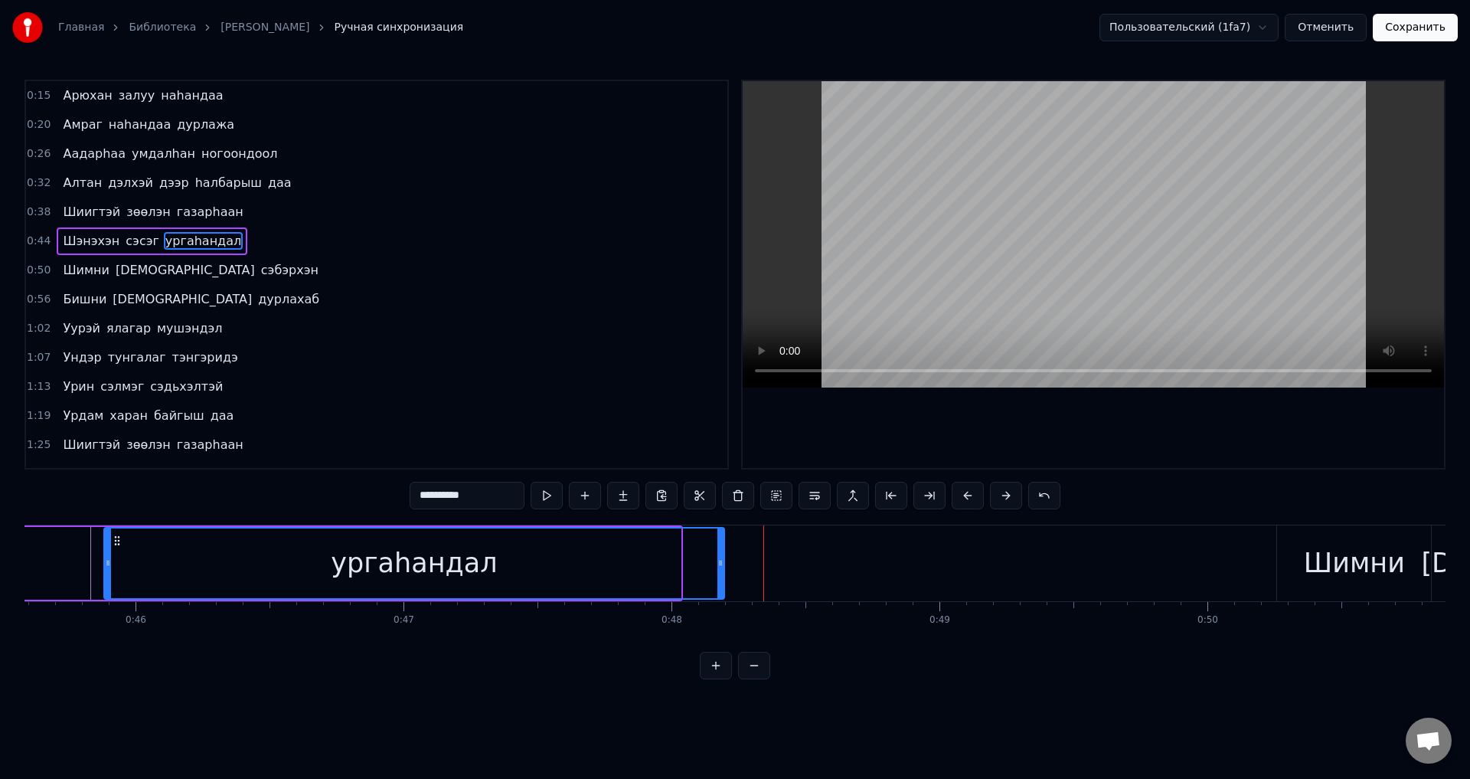
drag, startPoint x: 679, startPoint y: 571, endPoint x: 723, endPoint y: 574, distance: 43.8
click at [723, 574] on div at bounding box center [721, 563] width 6 height 70
click at [111, 564] on icon at bounding box center [111, 563] width 6 height 12
click at [164, 244] on span "ургаhандал" at bounding box center [203, 241] width 79 height 18
click at [182, 242] on span "ургаhандал" at bounding box center [203, 241] width 79 height 18
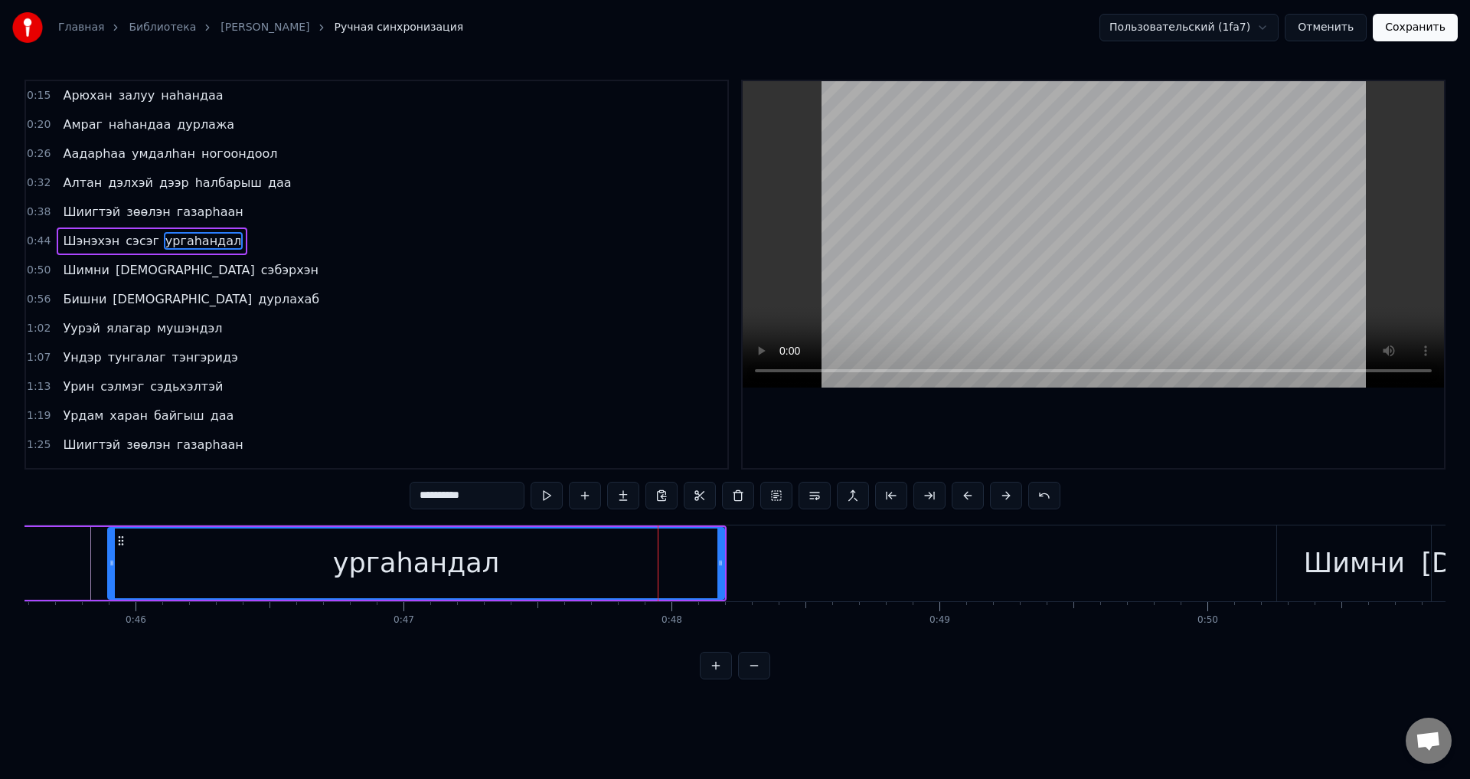
click at [194, 248] on span "ургаhандал" at bounding box center [203, 241] width 79 height 18
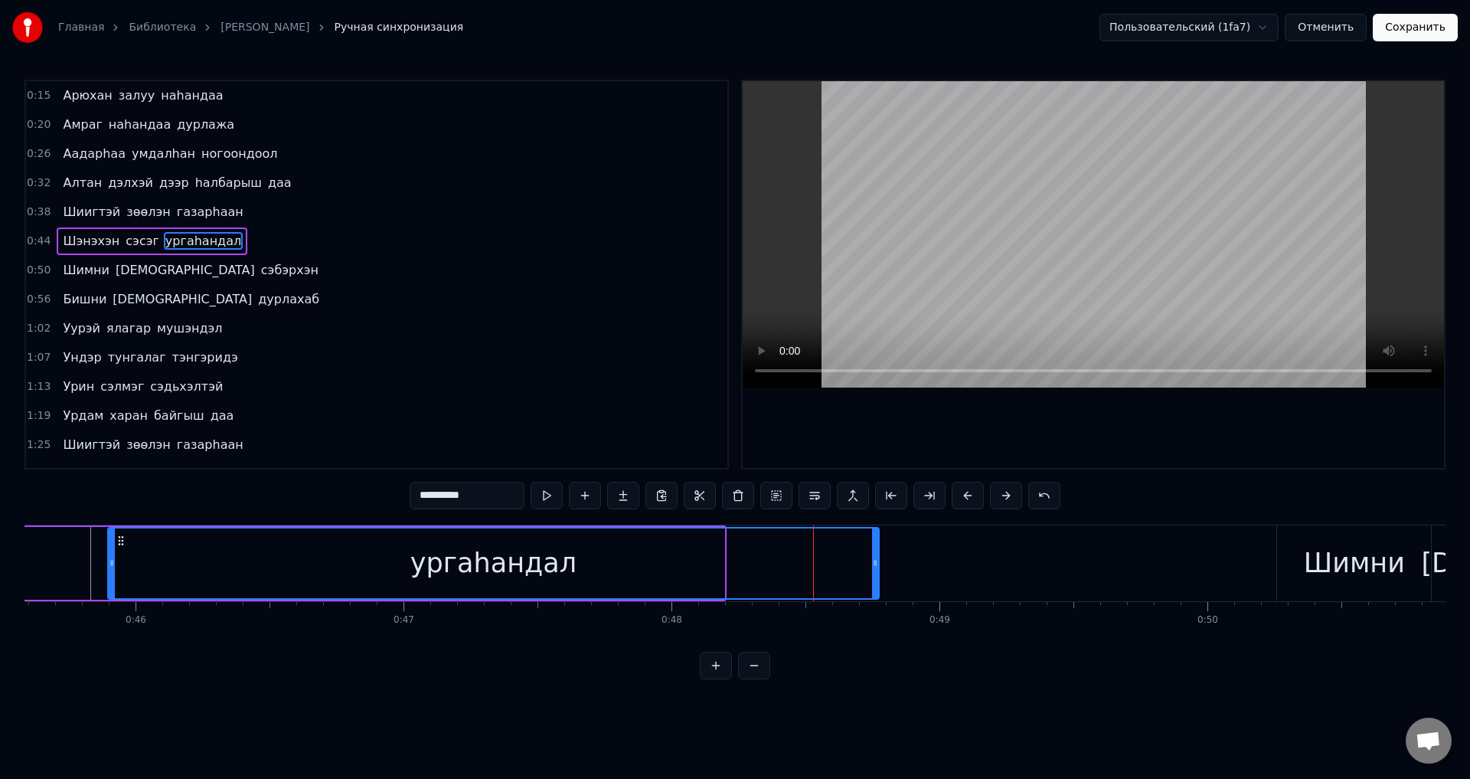
drag, startPoint x: 727, startPoint y: 566, endPoint x: 875, endPoint y: 566, distance: 148.6
click at [875, 566] on icon at bounding box center [875, 563] width 6 height 12
click at [213, 247] on div "[PERSON_NAME]" at bounding box center [152, 241] width 191 height 28
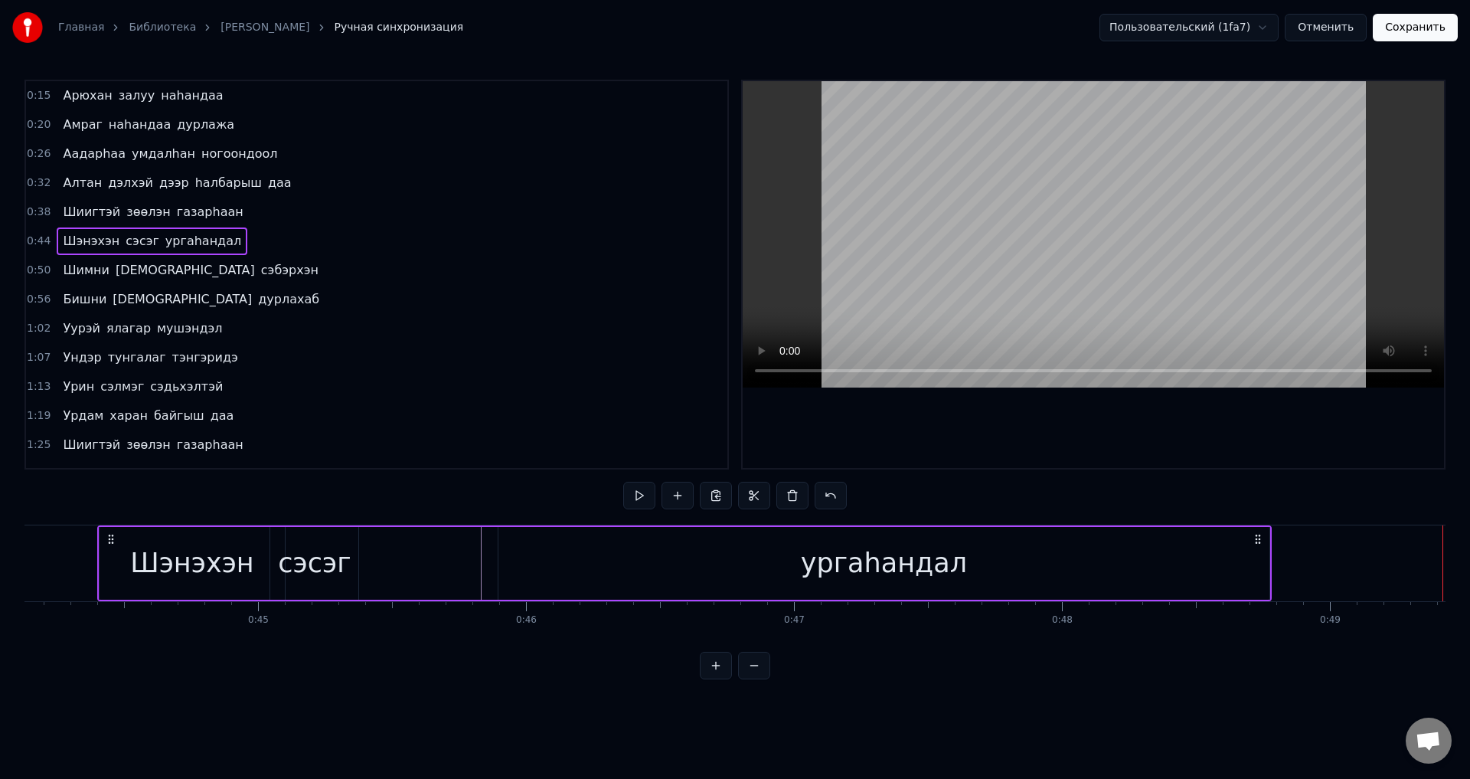
scroll to position [0, 11824]
click at [213, 244] on div "[PERSON_NAME]" at bounding box center [152, 241] width 191 height 28
click at [208, 242] on span "ургаhандал" at bounding box center [203, 241] width 79 height 18
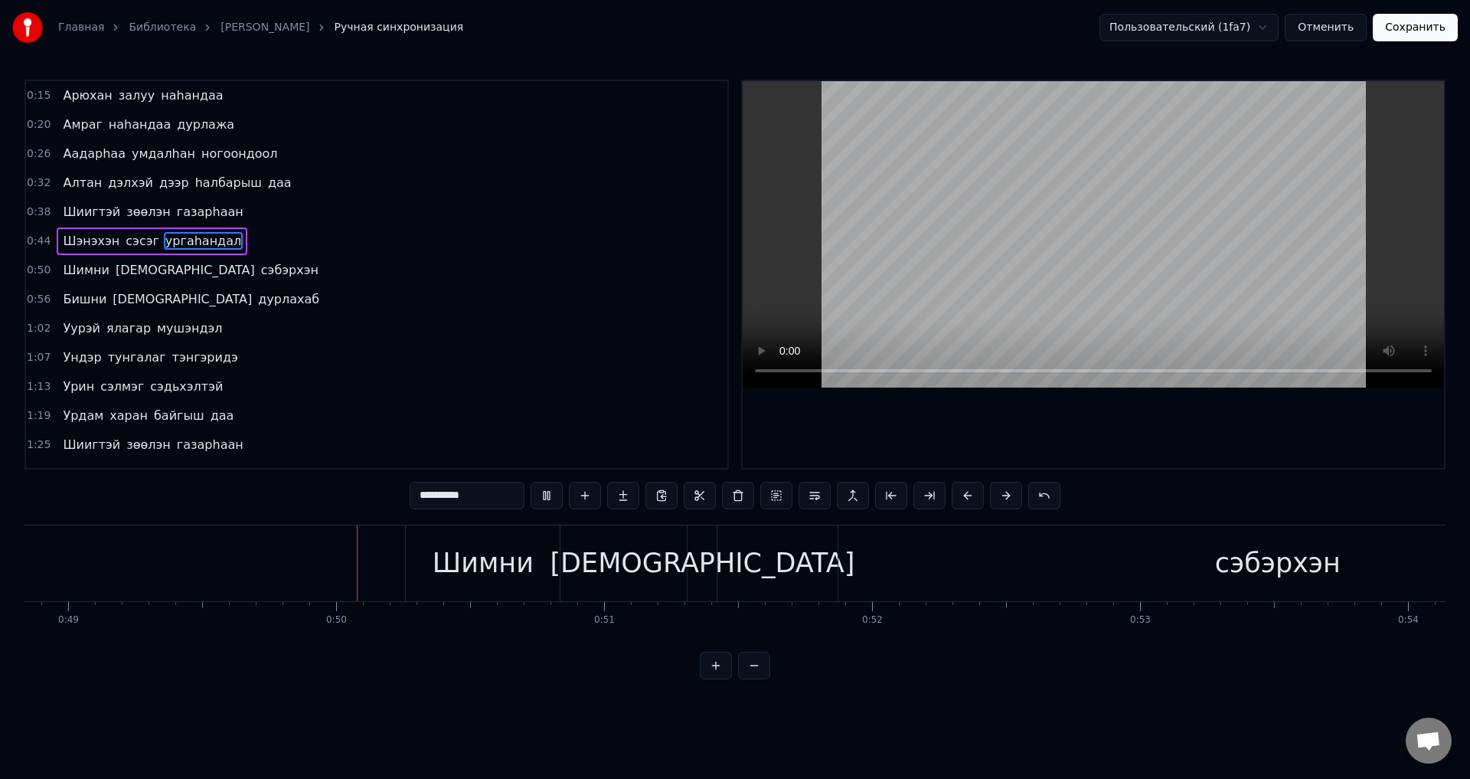
scroll to position [0, 13095]
click at [260, 275] on span "сэбэрхэн" at bounding box center [290, 270] width 61 height 18
type input "********"
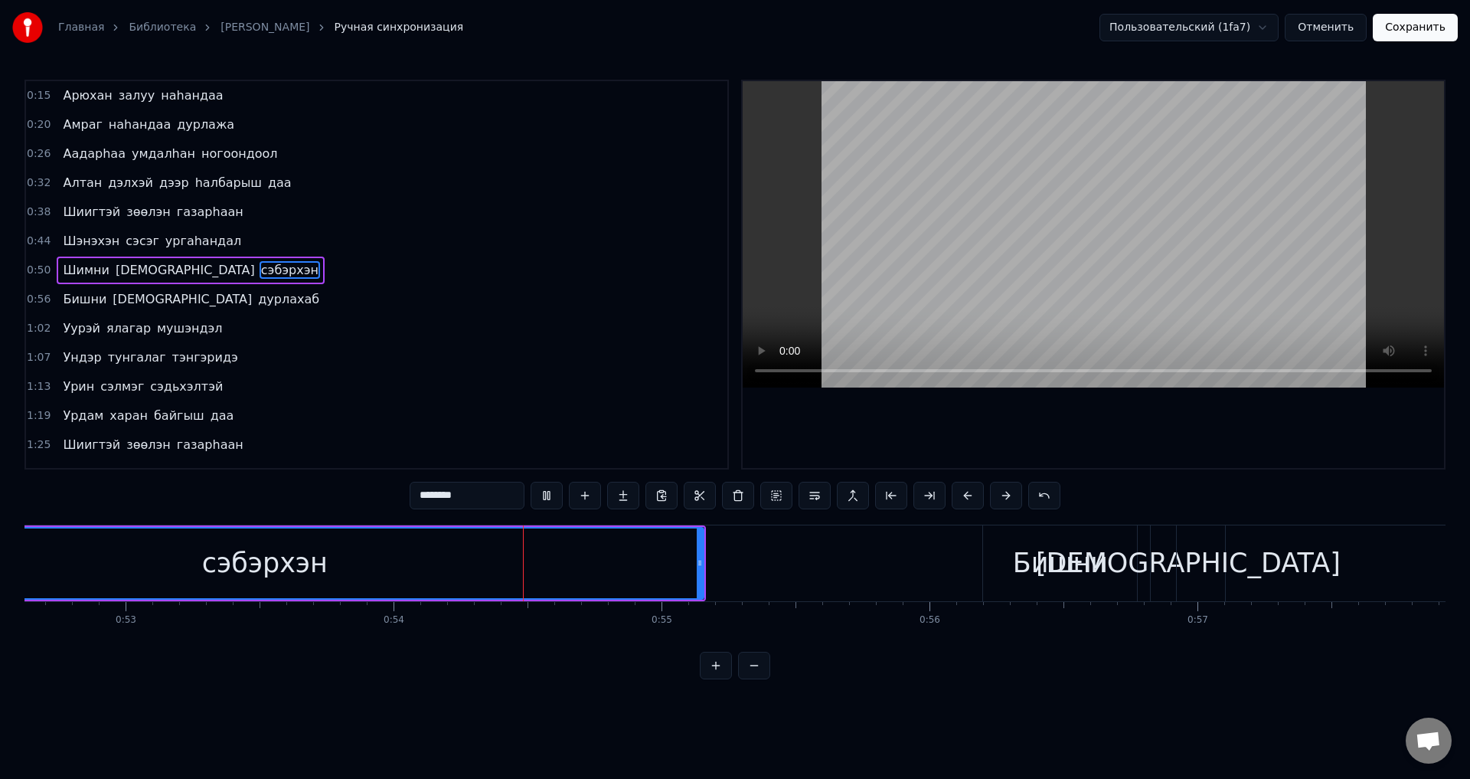
scroll to position [0, 14364]
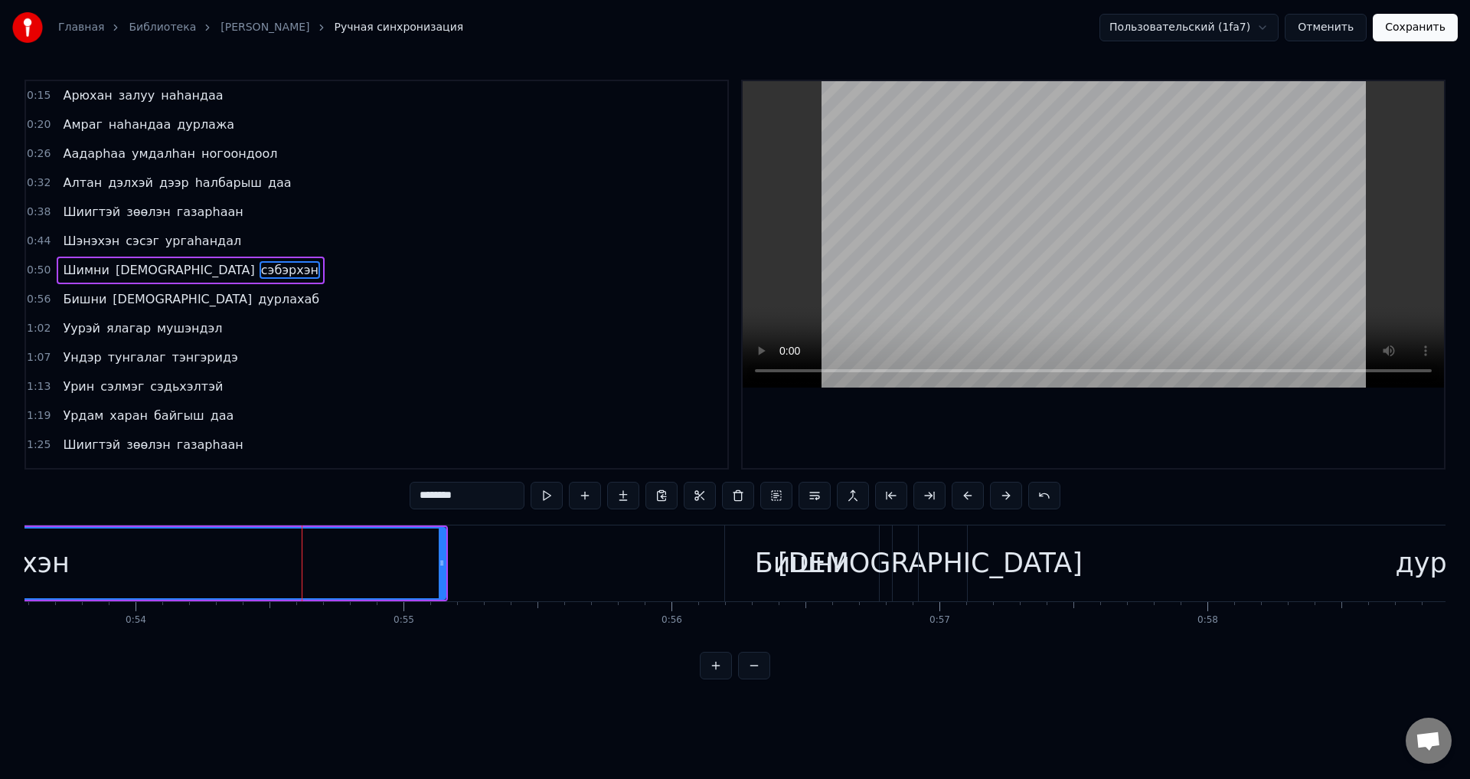
drag, startPoint x: 479, startPoint y: 499, endPoint x: 267, endPoint y: 498, distance: 212.1
click at [308, 519] on div "0:15 Арюхан залуу наhандаа 0:20 Амраг наhандаа дурлажа 0:26 Аадарhаа умдалhан н…" at bounding box center [735, 380] width 1421 height 600
click at [585, 497] on button at bounding box center [585, 496] width 32 height 28
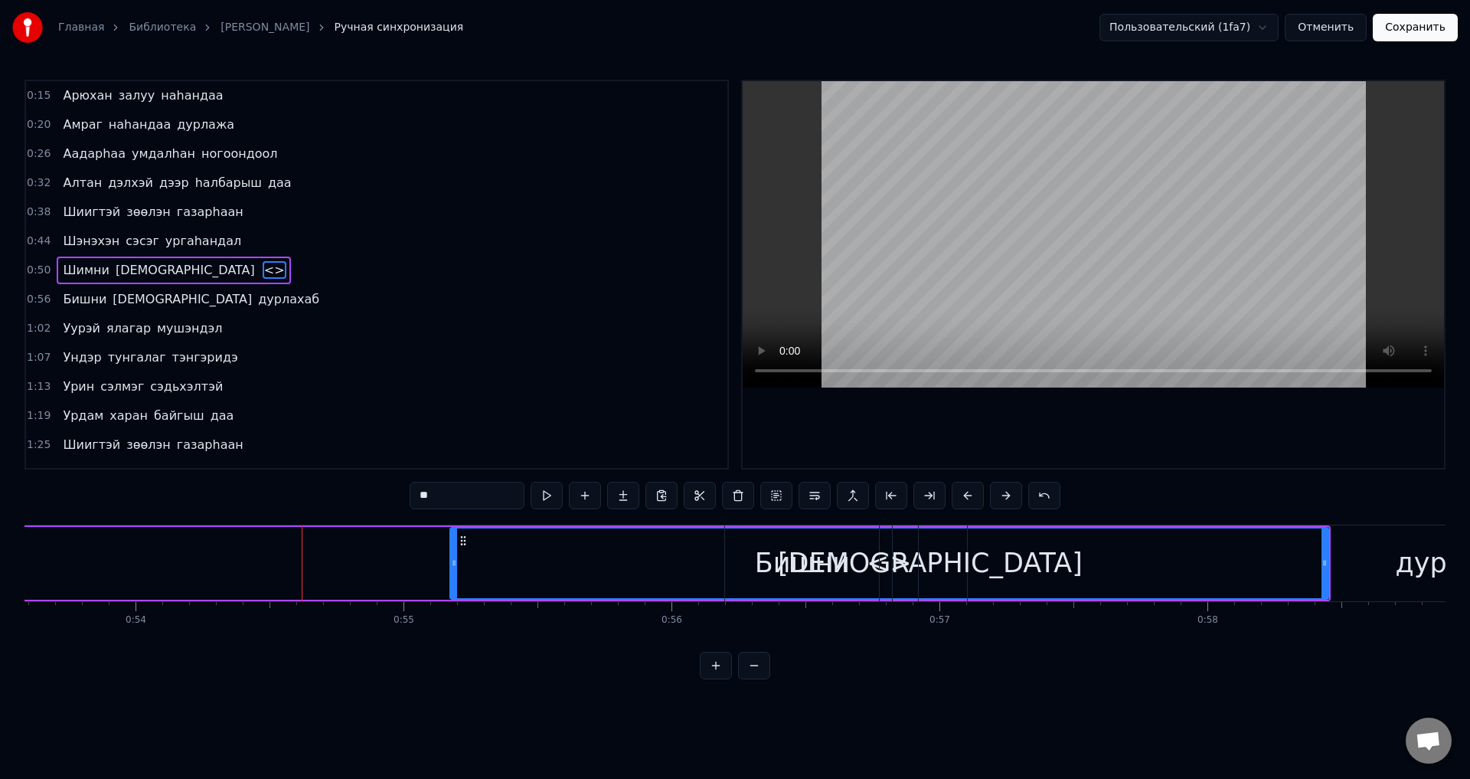
drag, startPoint x: 479, startPoint y: 489, endPoint x: 268, endPoint y: 443, distance: 216.3
click at [388, 510] on div "0:15 Арюхан залуу наhандаа 0:20 Амраг наhандаа дурлажа 0:26 Аадарhаа умдалhан н…" at bounding box center [735, 380] width 1421 height 600
paste input "********"
click at [144, 276] on span "[DEMOGRAPHIC_DATA]" at bounding box center [185, 270] width 142 height 18
type input "******"
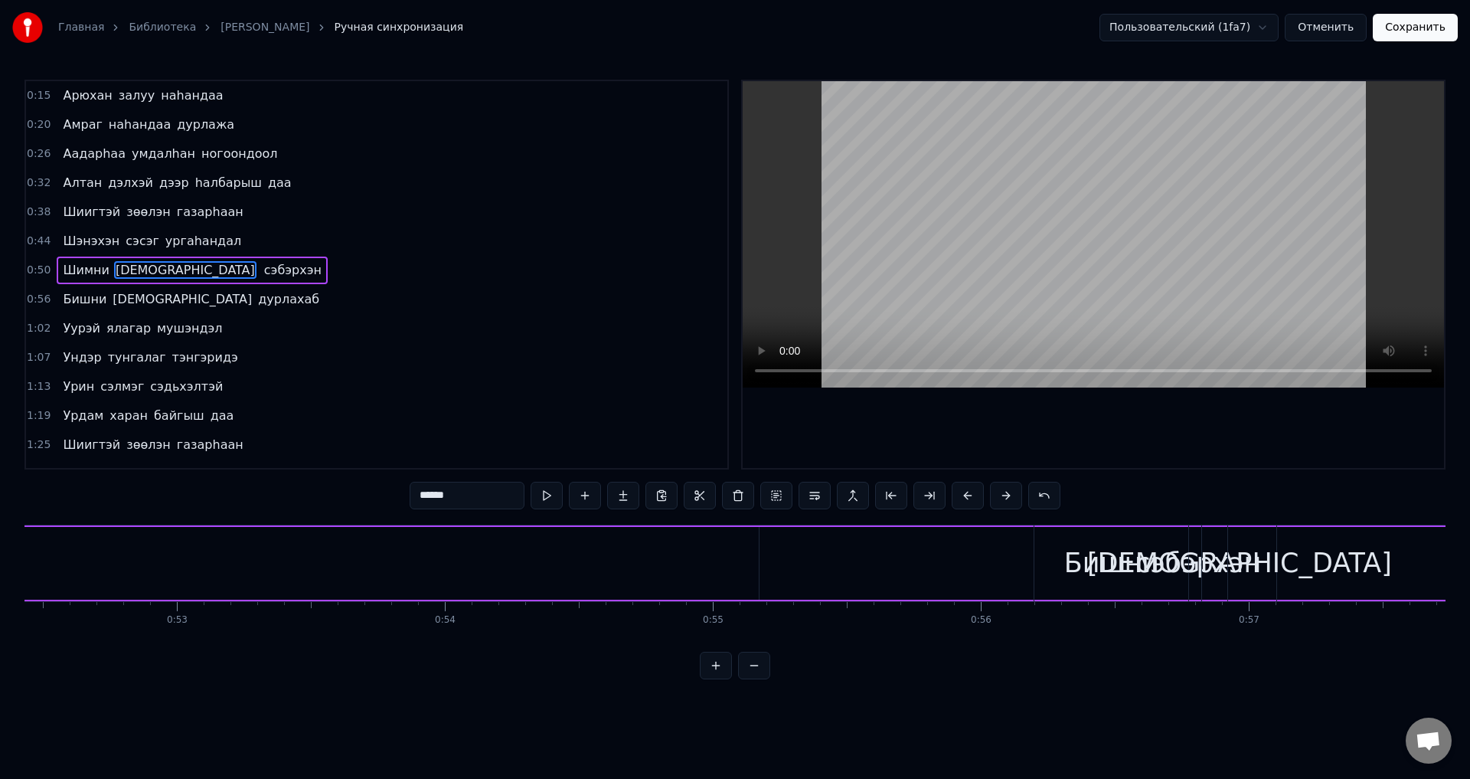
click at [175, 280] on div "Шимни намдаа сэбэрхэн" at bounding box center [192, 271] width 270 height 28
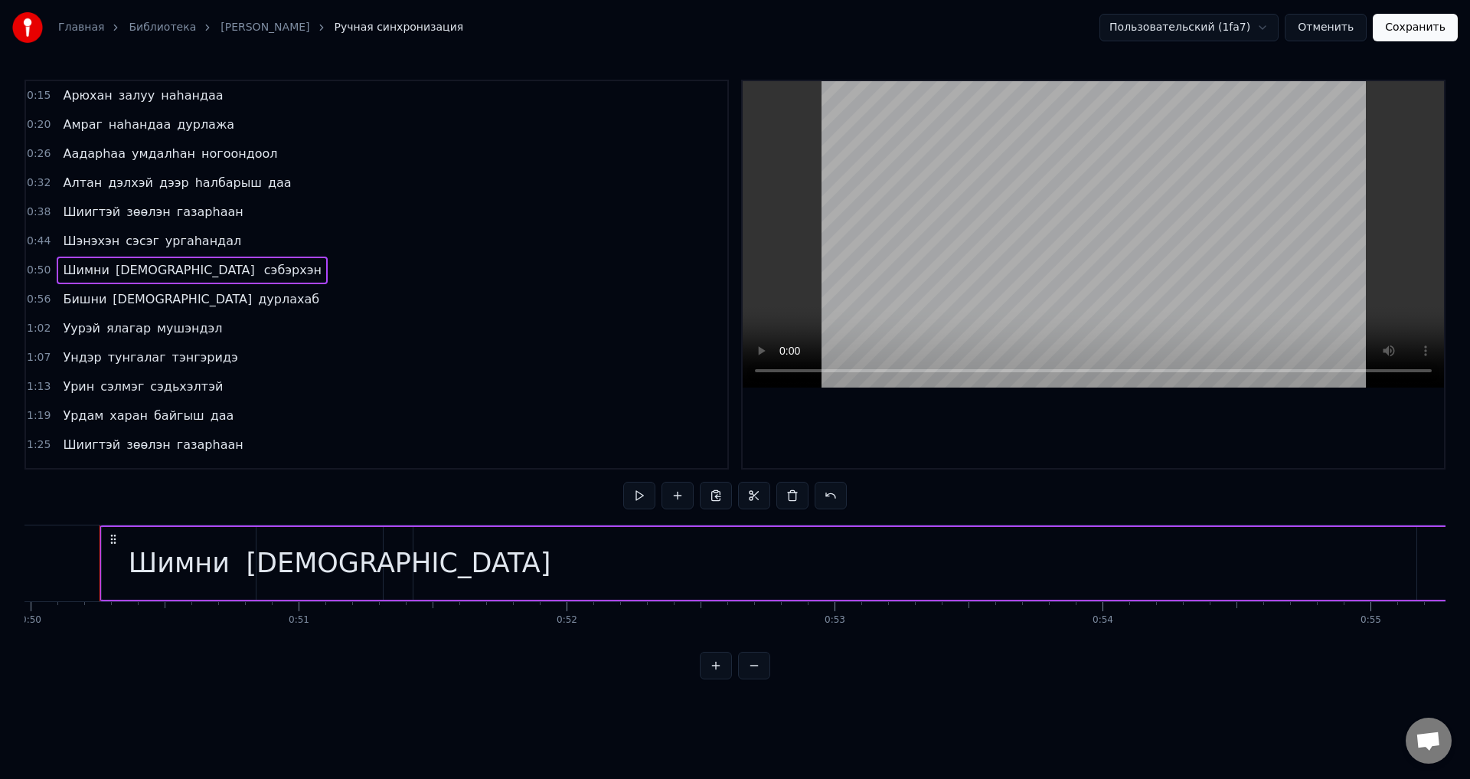
click at [263, 278] on span "сэбэрхэн" at bounding box center [293, 270] width 61 height 18
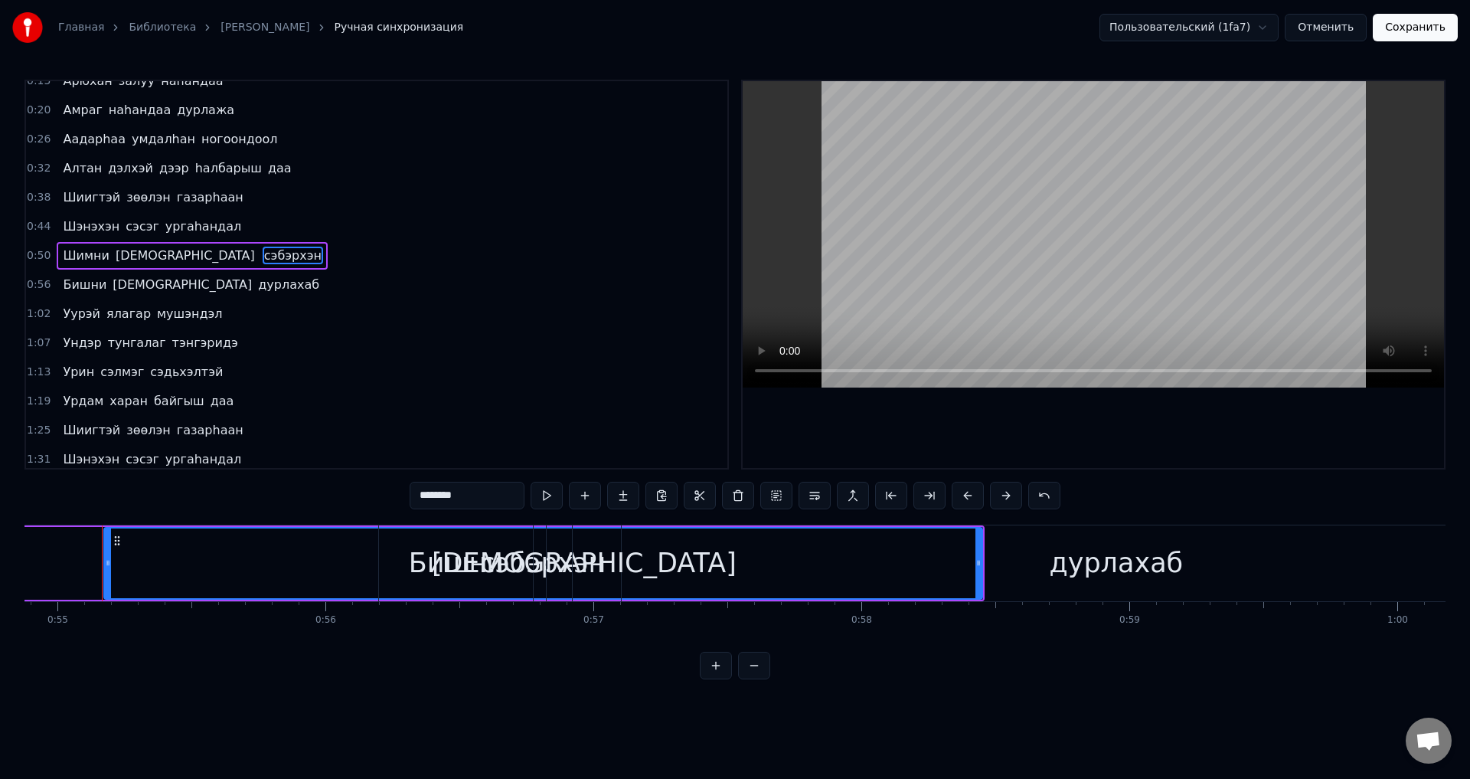
scroll to position [0, 0]
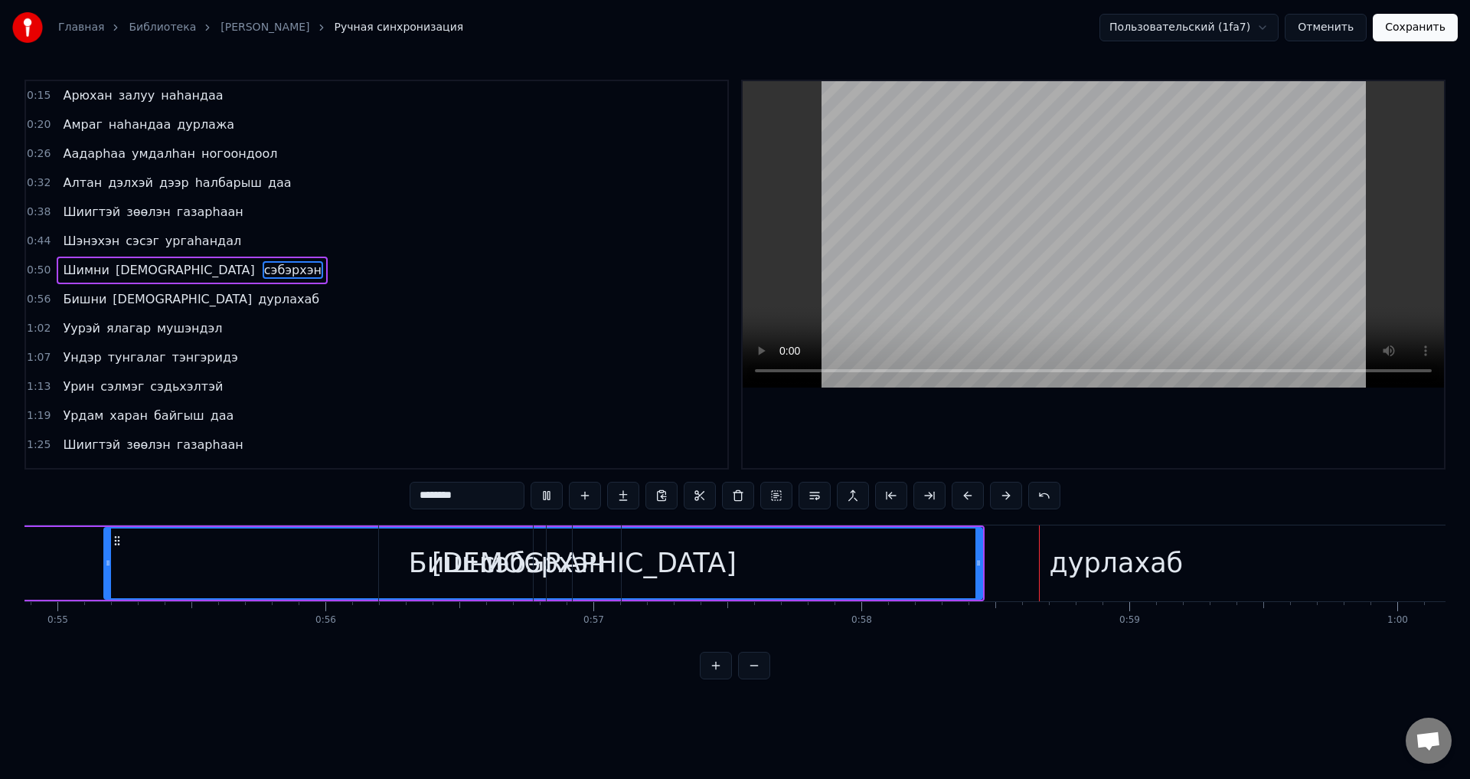
click at [263, 264] on span "сэбэрхэн" at bounding box center [293, 270] width 61 height 18
click at [666, 584] on div "дурлахаб" at bounding box center [1116, 563] width 1087 height 76
type input "********"
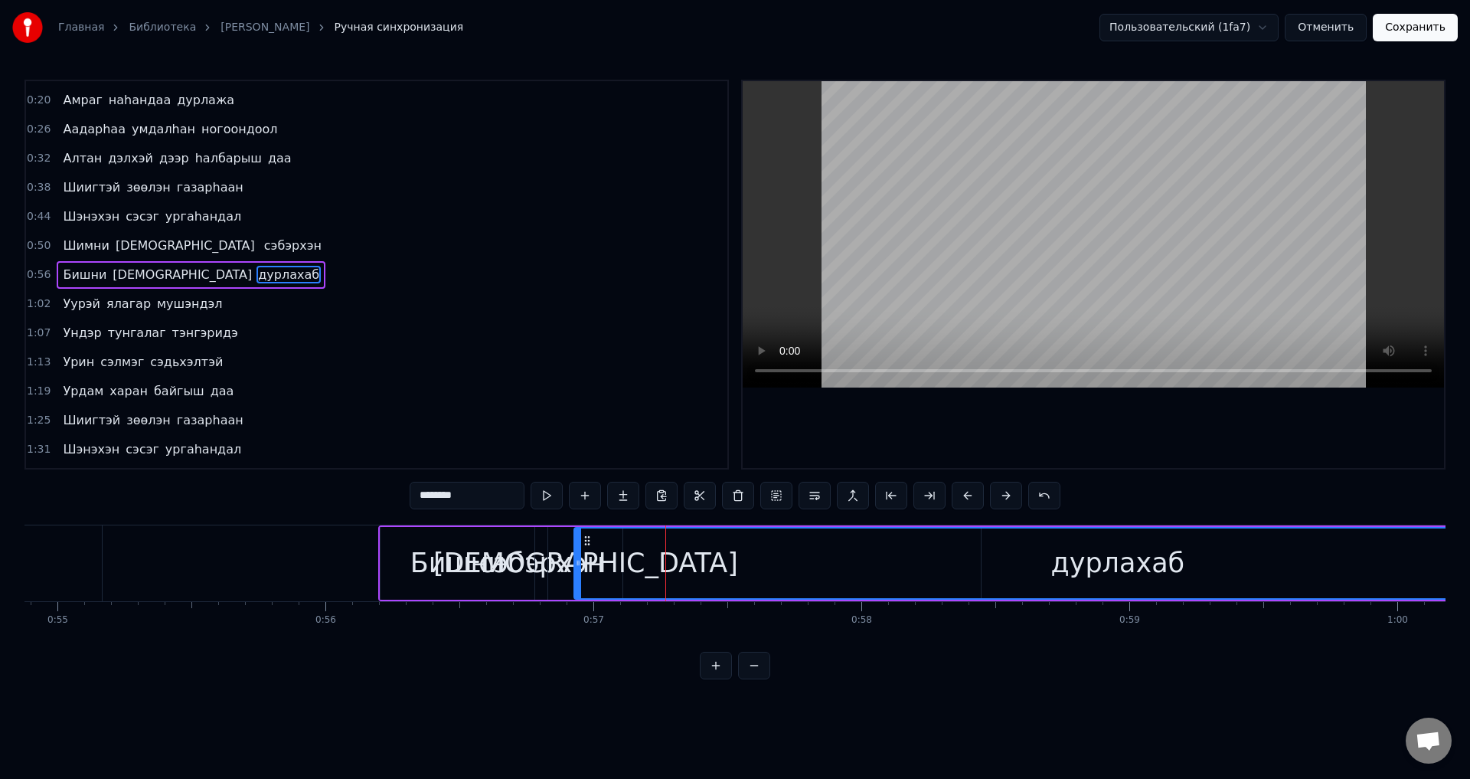
click at [172, 234] on div "Шимни намдаа сэбэрхэн" at bounding box center [192, 246] width 270 height 28
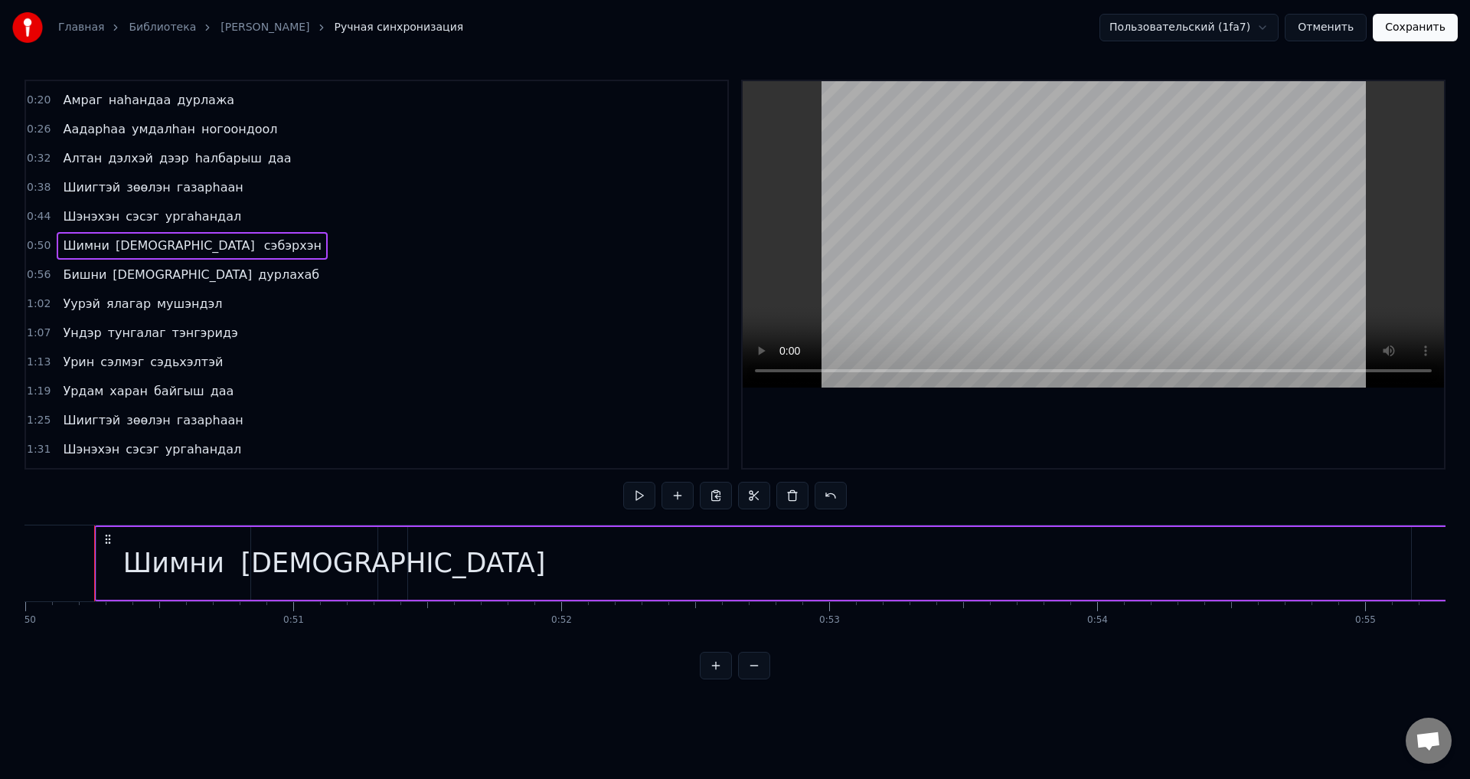
scroll to position [0, 13395]
click at [263, 243] on span "сэбэрхэн" at bounding box center [293, 246] width 61 height 18
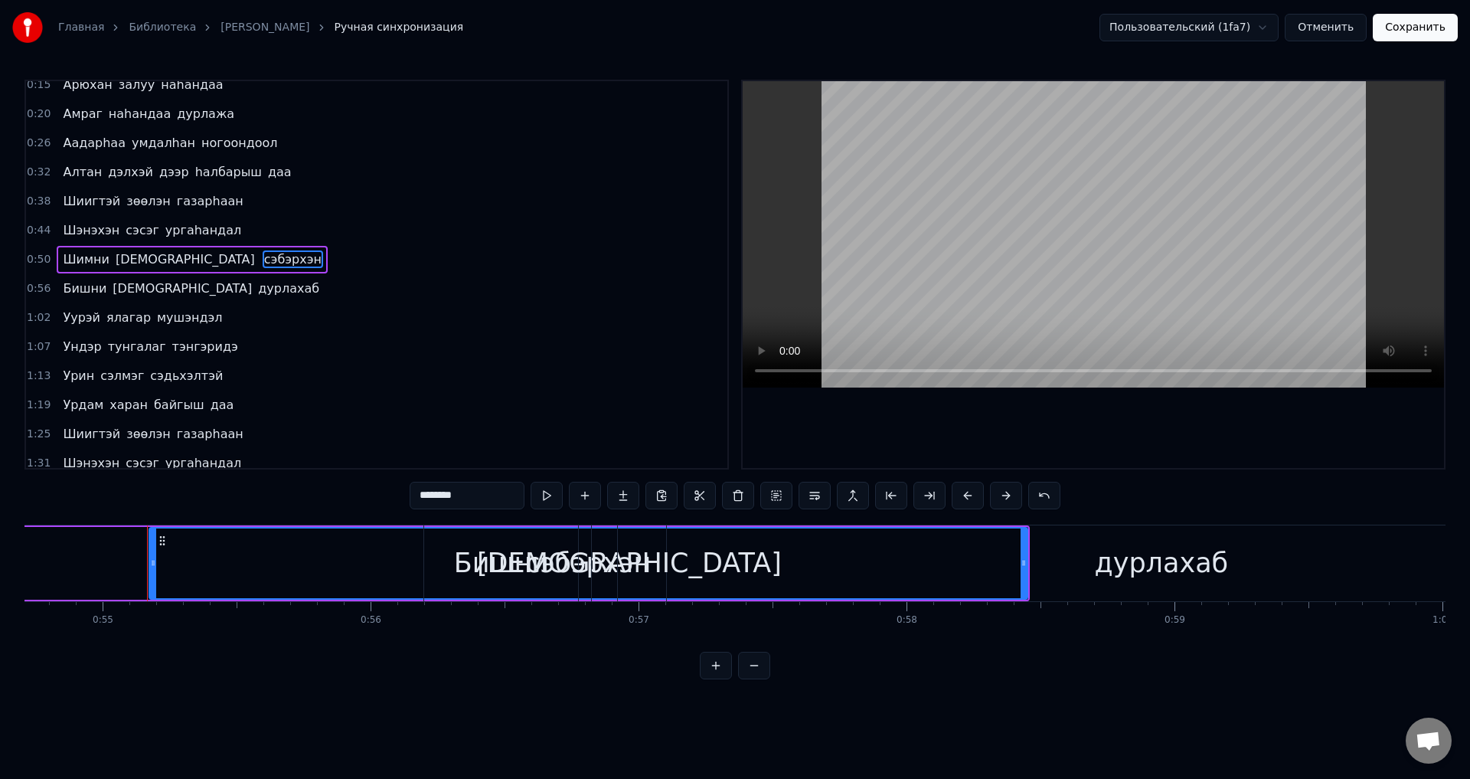
scroll to position [0, 14710]
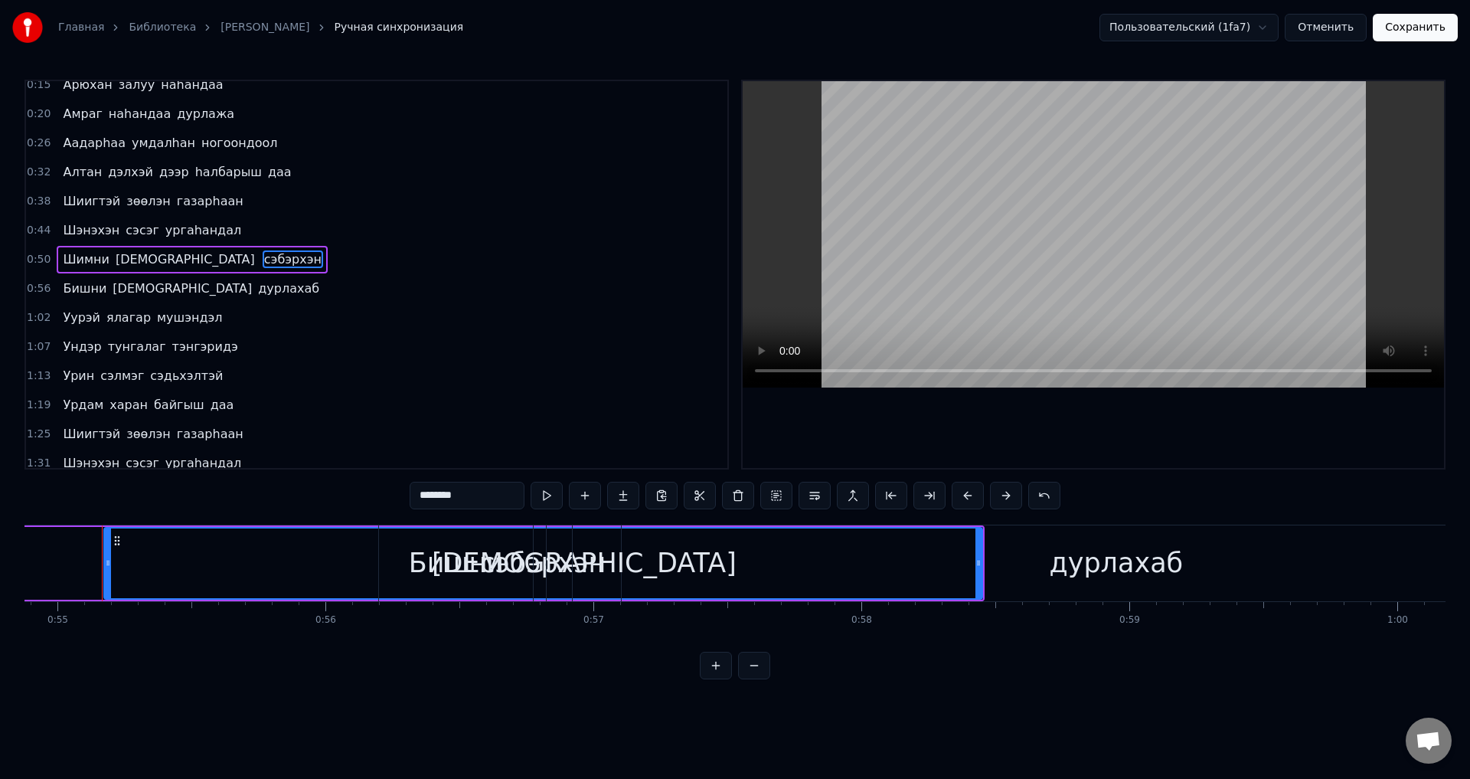
click at [596, 557] on div "дурлахаб" at bounding box center [1116, 563] width 1087 height 76
type input "********"
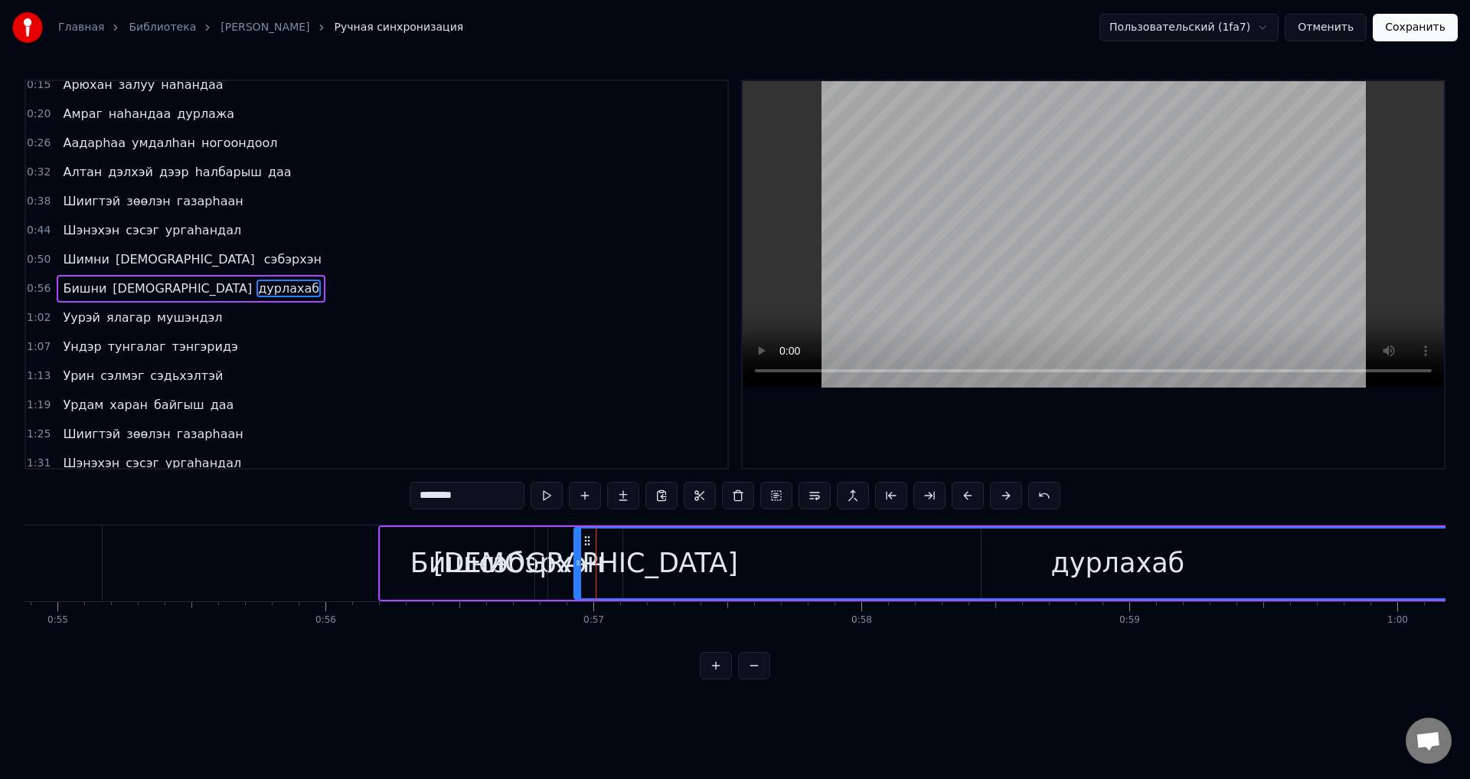
scroll to position [25, 0]
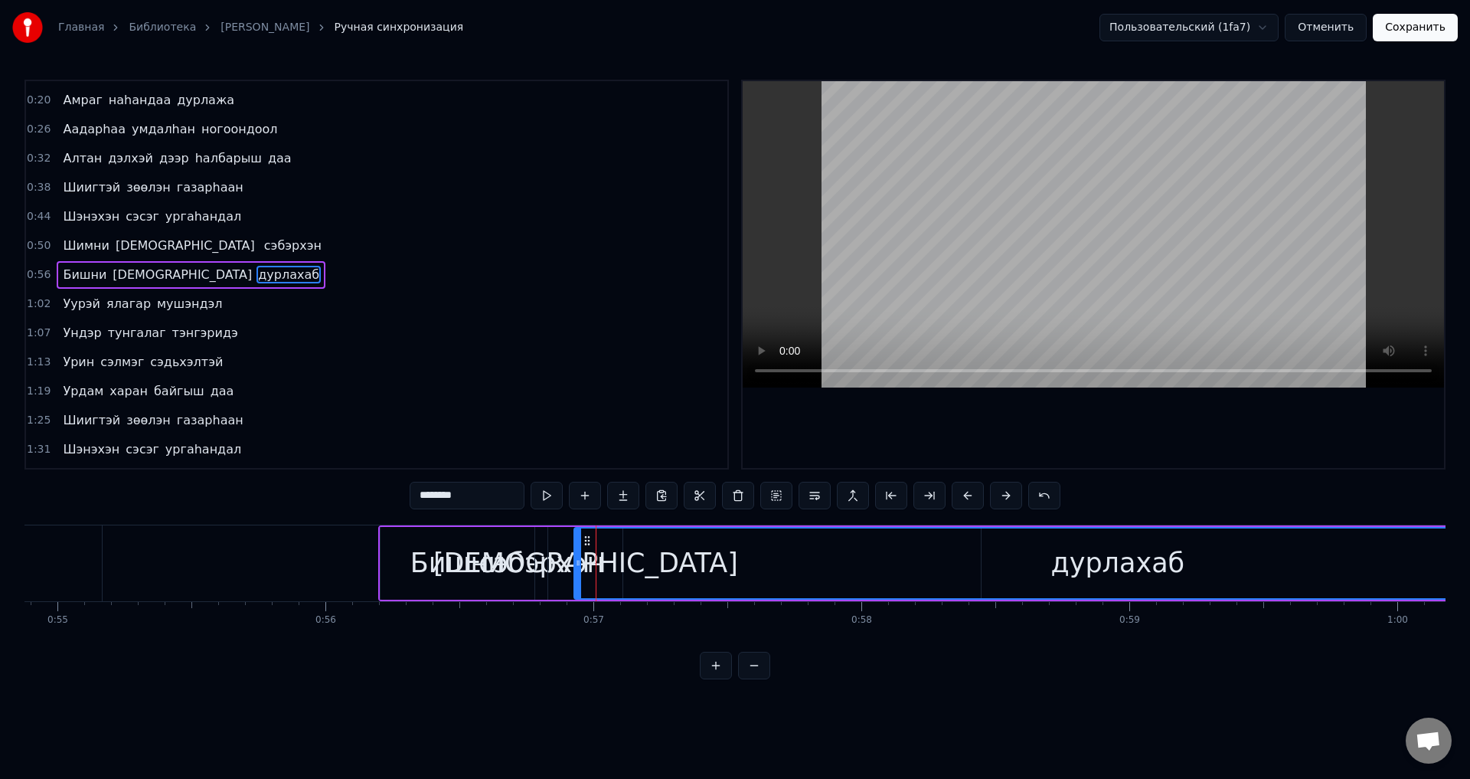
click at [1342, 25] on button "Отменить" at bounding box center [1326, 28] width 82 height 28
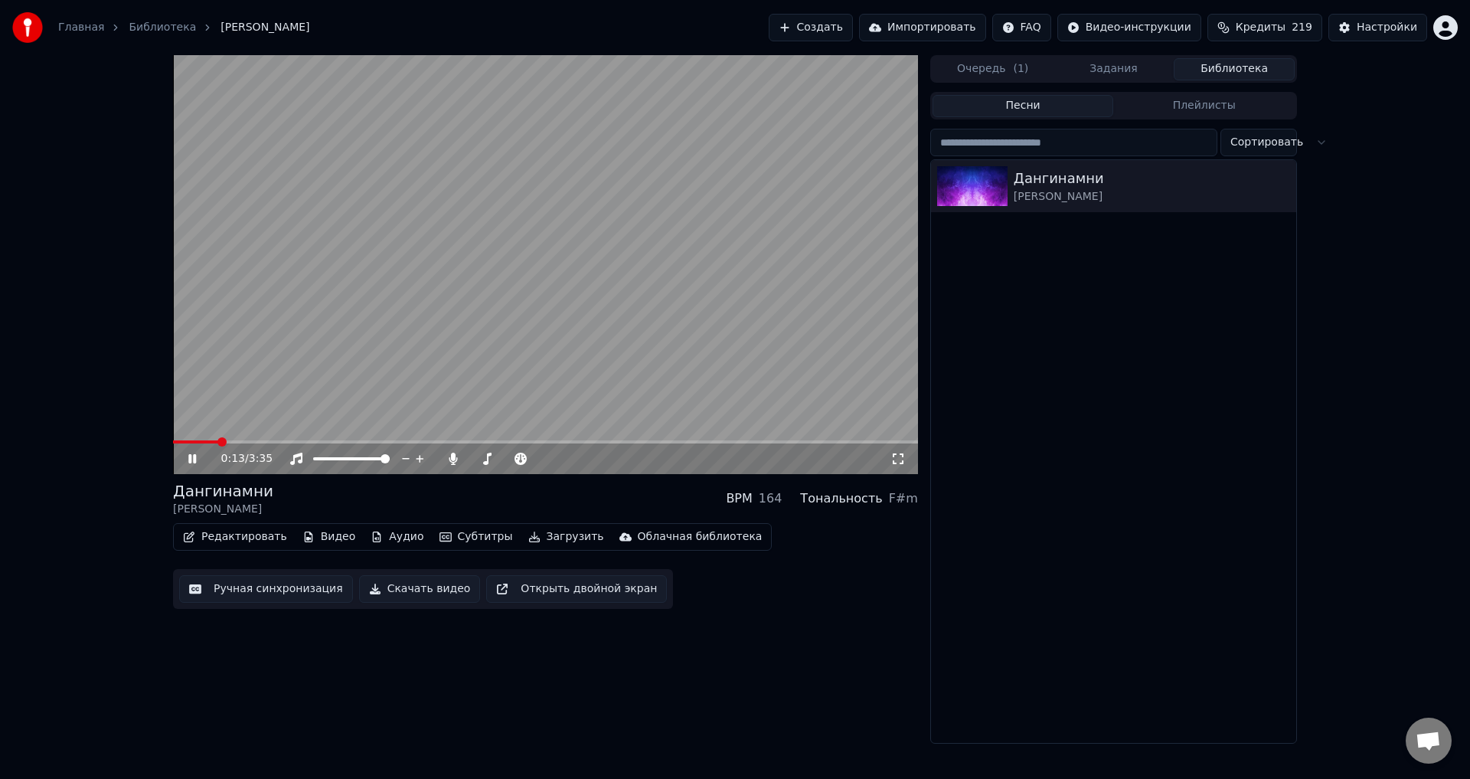
click at [217, 443] on span at bounding box center [545, 441] width 745 height 3
click at [292, 378] on video at bounding box center [545, 264] width 745 height 419
click at [259, 581] on button "Ручная синхронизация" at bounding box center [266, 589] width 174 height 28
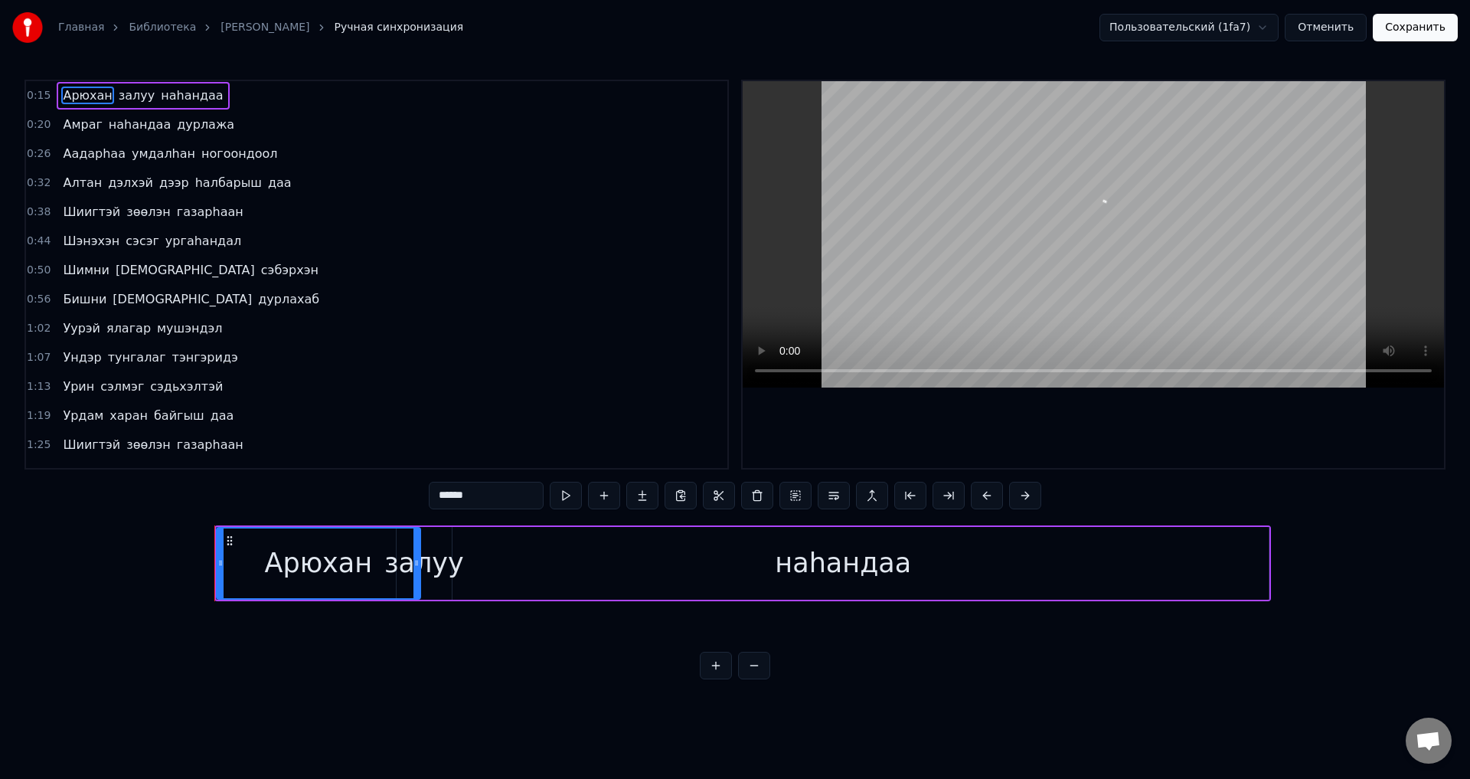
click at [197, 83] on div "[PERSON_NAME] залуу наhандаа" at bounding box center [143, 96] width 172 height 28
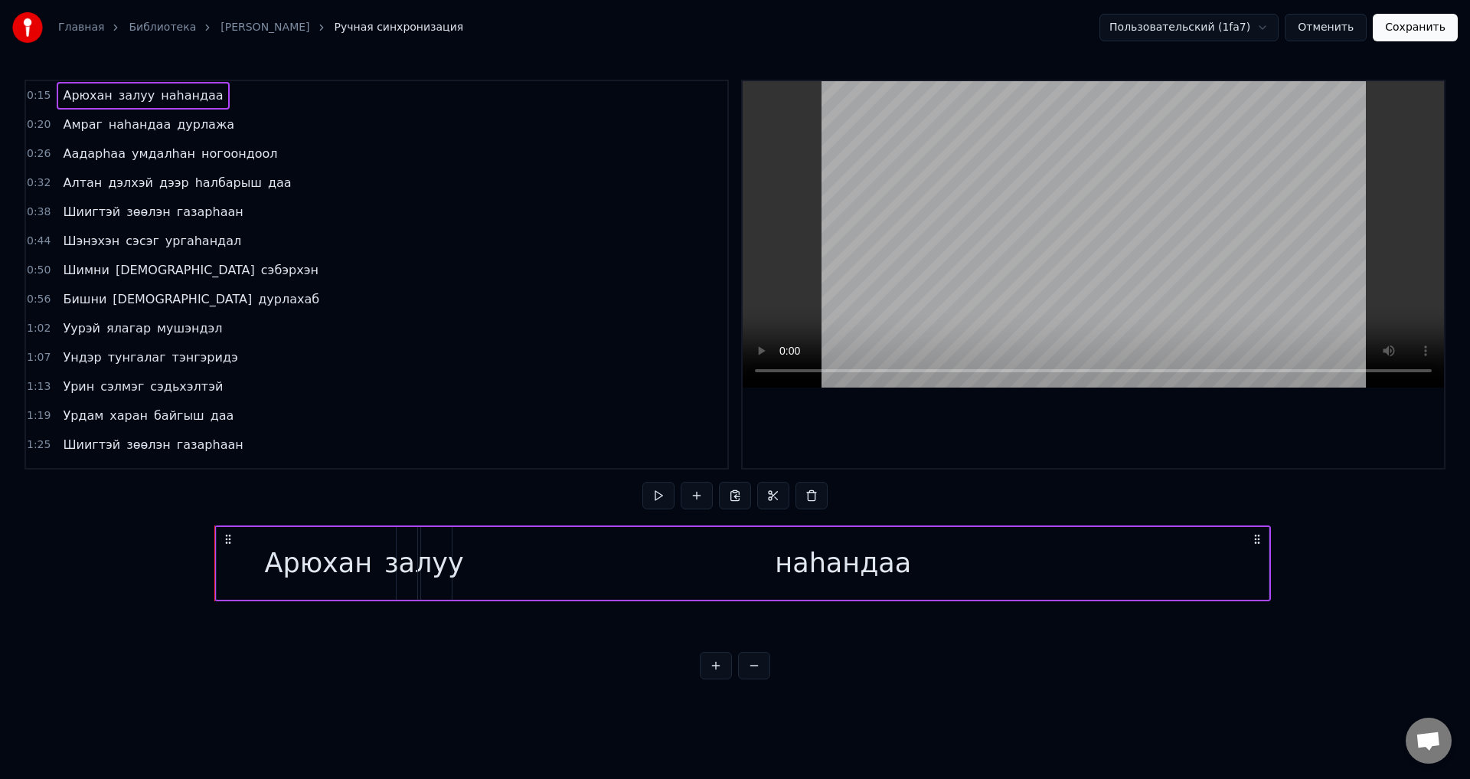
click at [194, 100] on span "наhандаа" at bounding box center [191, 96] width 65 height 18
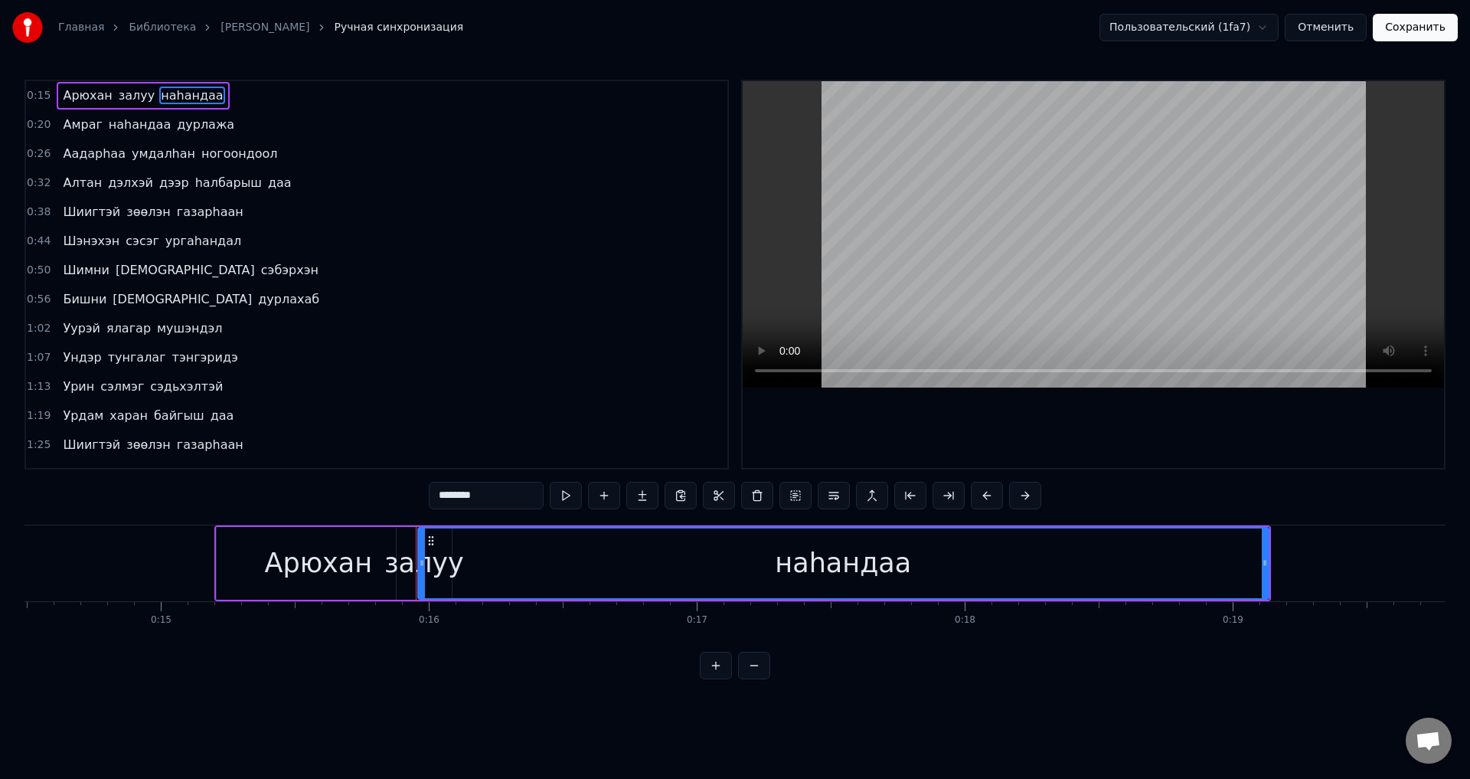
scroll to position [0, 3997]
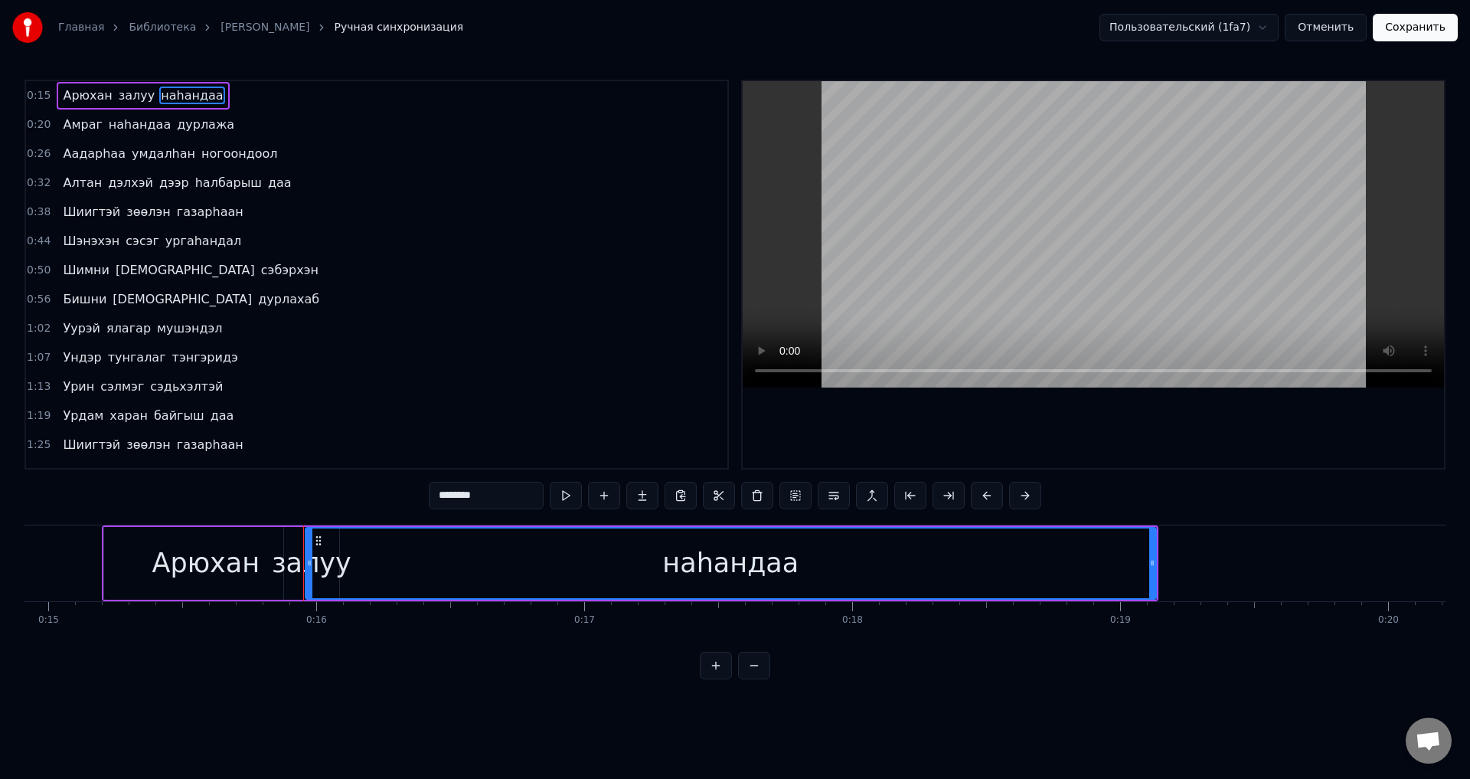
click at [314, 565] on div "наhандаа" at bounding box center [730, 563] width 849 height 70
drag, startPoint x: 312, startPoint y: 566, endPoint x: 299, endPoint y: 564, distance: 12.3
click at [299, 564] on icon at bounding box center [297, 563] width 6 height 12
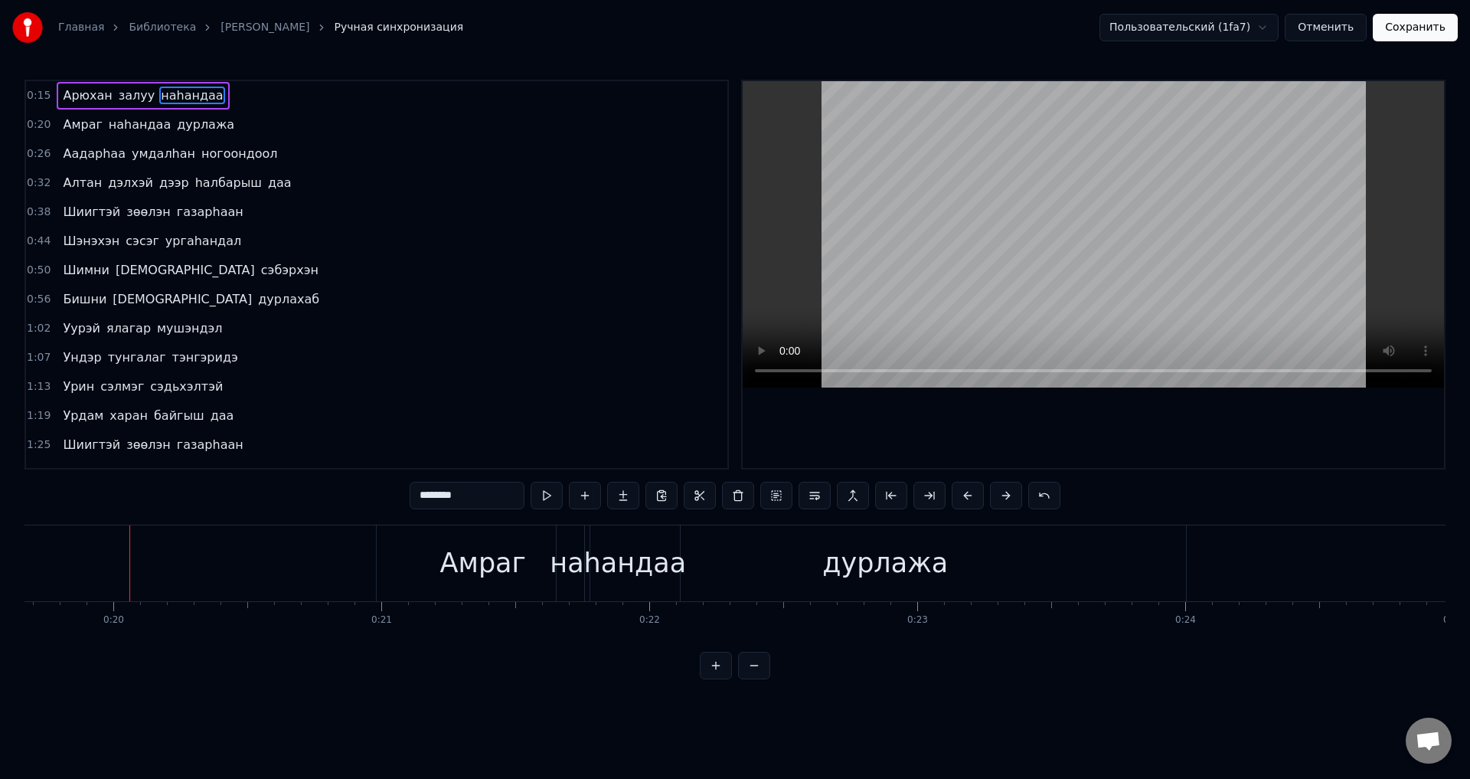
scroll to position [0, 5300]
click at [1430, 25] on button "Сохранить" at bounding box center [1415, 28] width 85 height 28
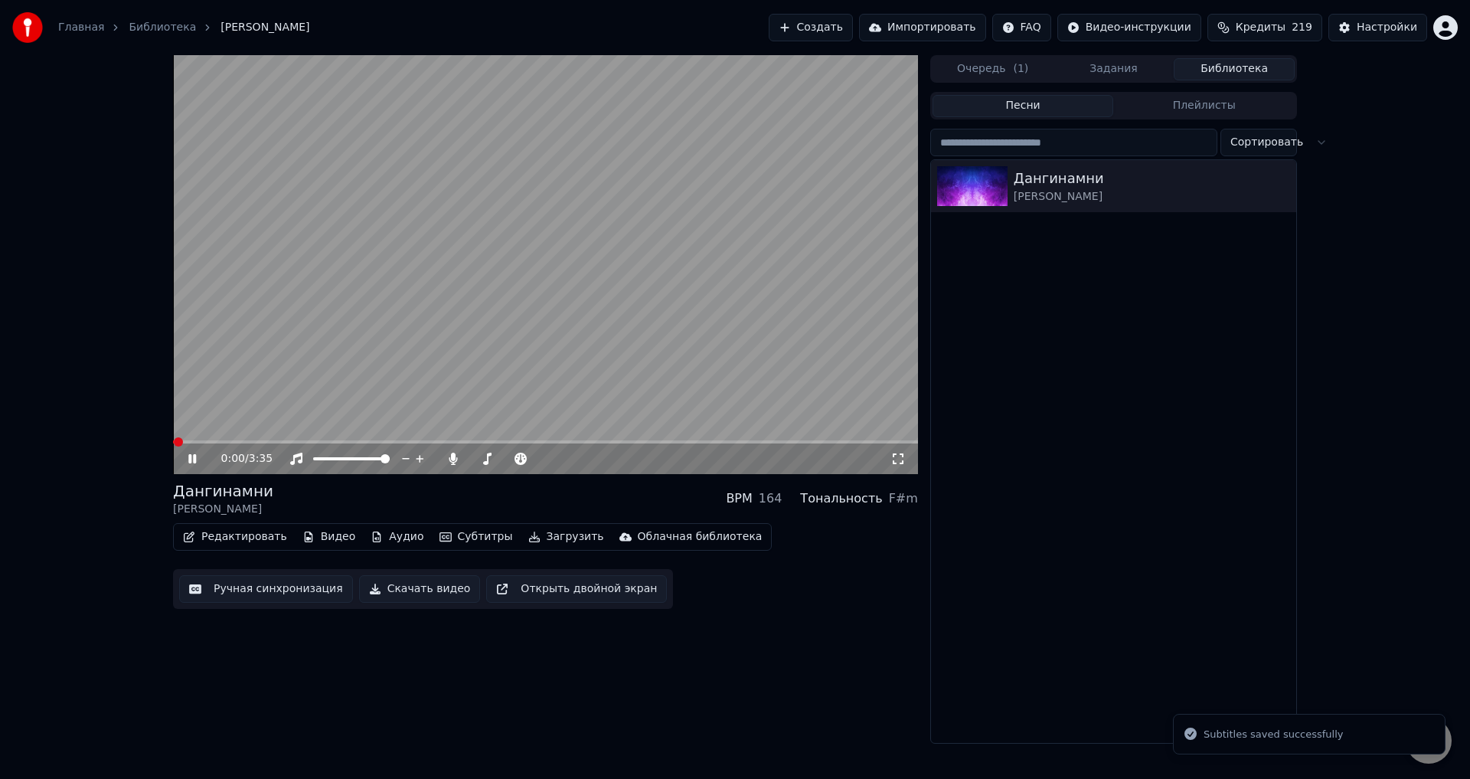
click at [250, 440] on span at bounding box center [545, 441] width 745 height 3
click at [228, 437] on video at bounding box center [545, 264] width 745 height 419
click at [231, 440] on video at bounding box center [545, 264] width 745 height 419
click at [234, 443] on span at bounding box center [212, 441] width 79 height 3
click at [325, 374] on video at bounding box center [545, 264] width 745 height 419
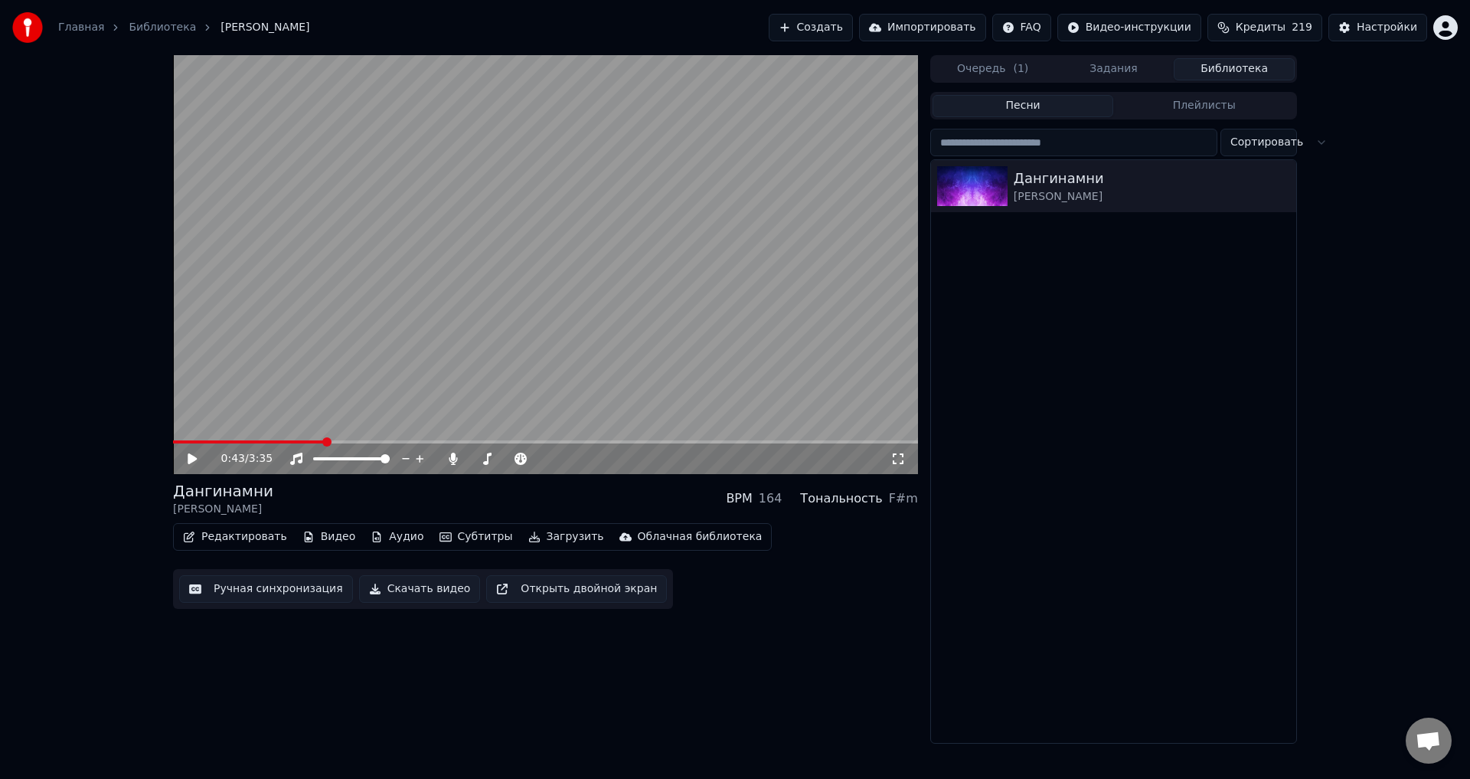
click at [280, 588] on button "Ручная синхронизация" at bounding box center [266, 589] width 174 height 28
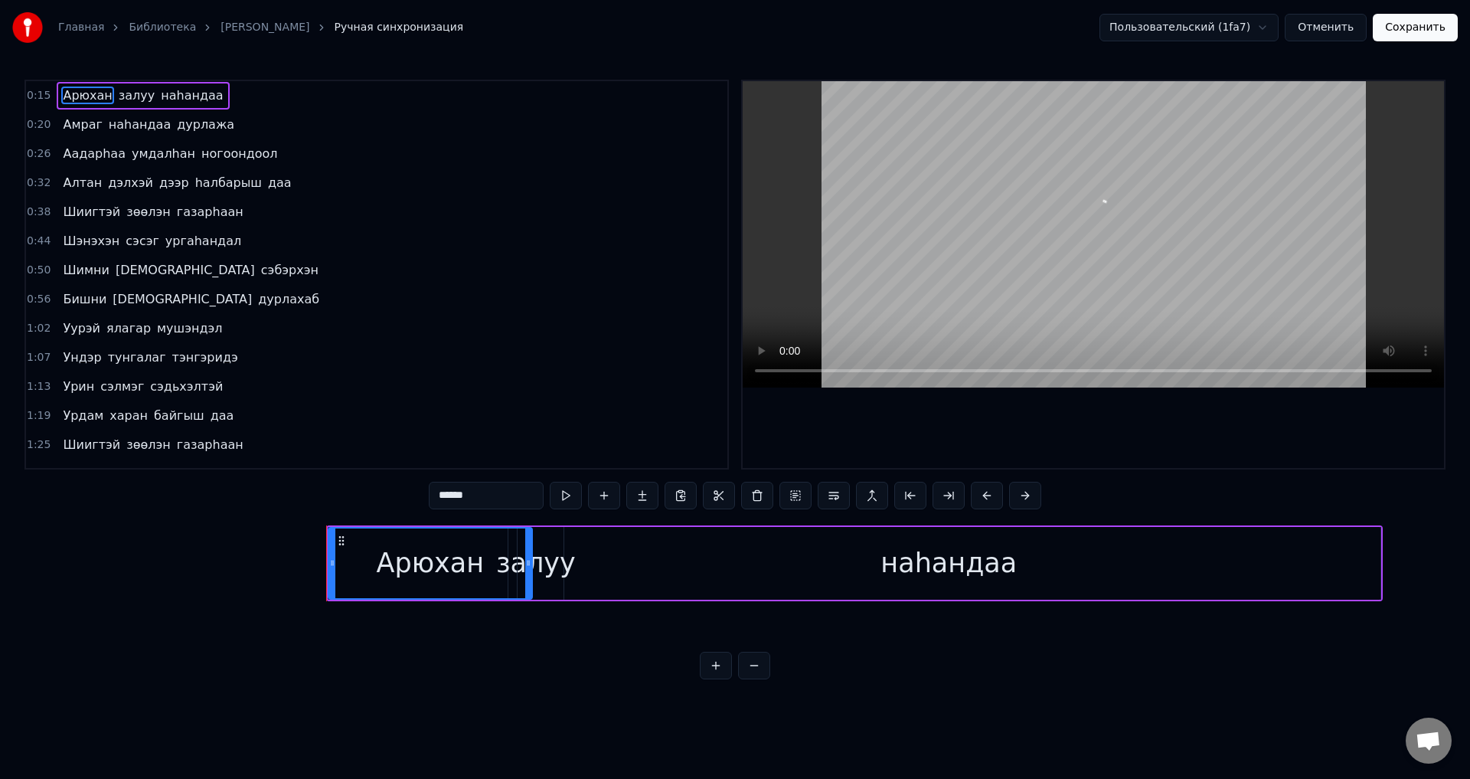
scroll to position [0, 3997]
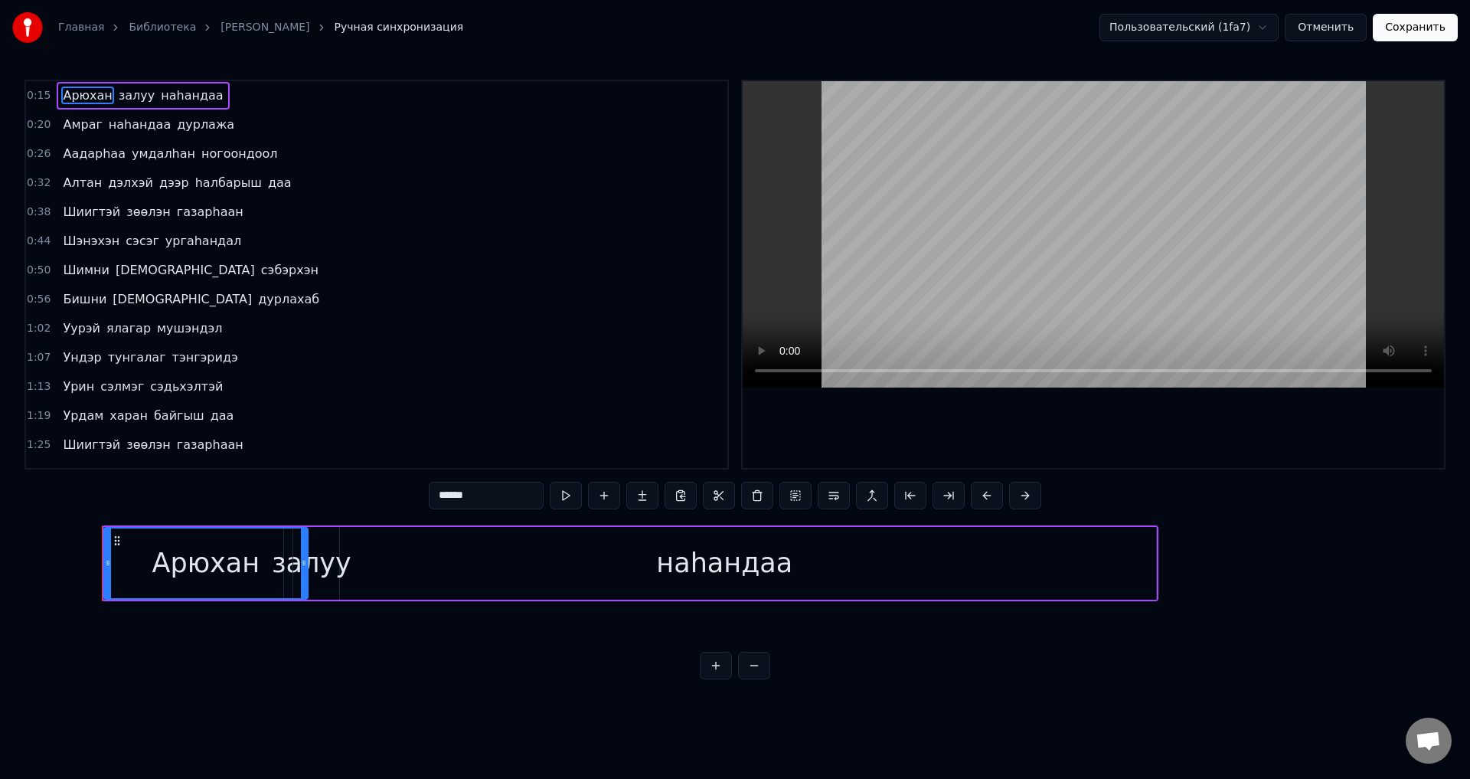
click at [211, 215] on span "газарhаан" at bounding box center [210, 212] width 70 height 18
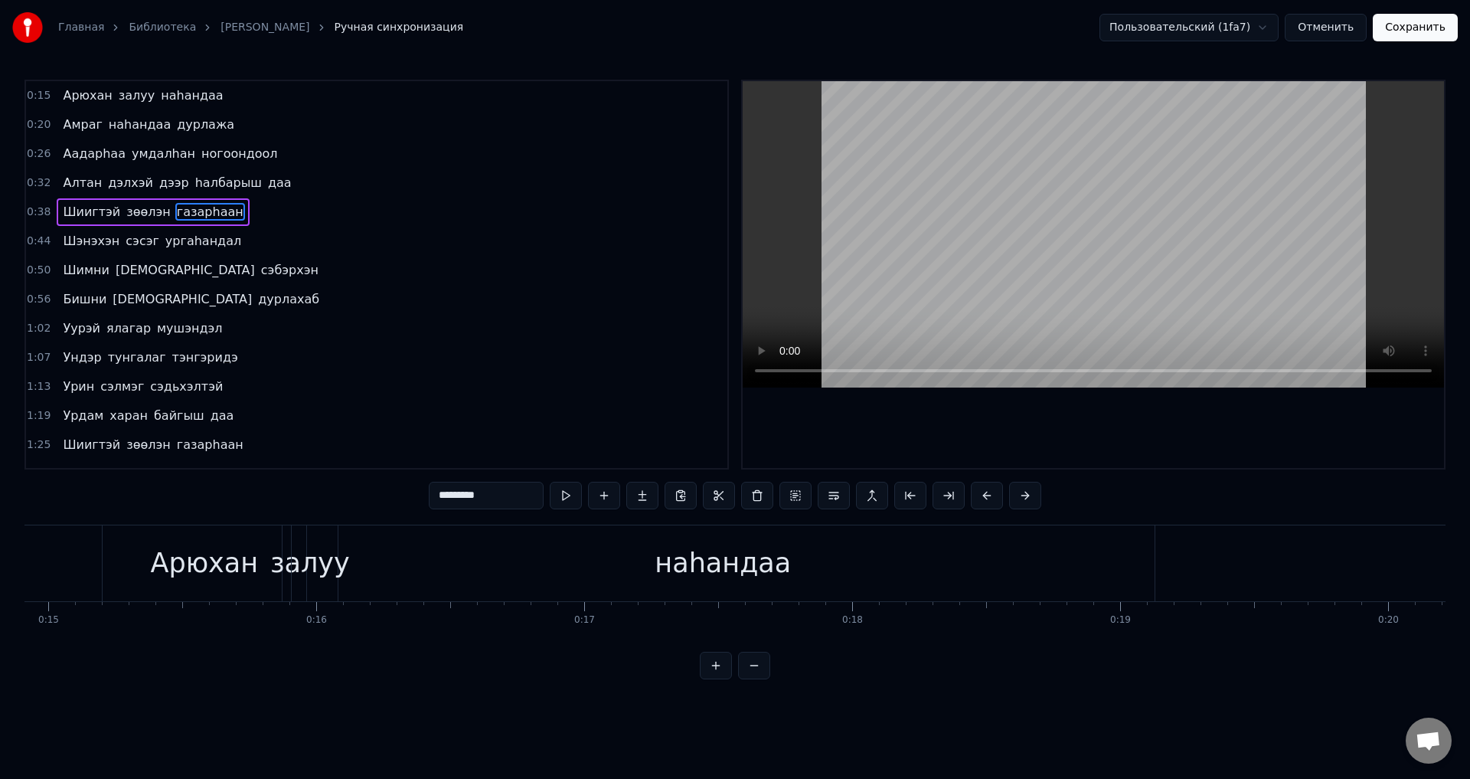
type input "*********"
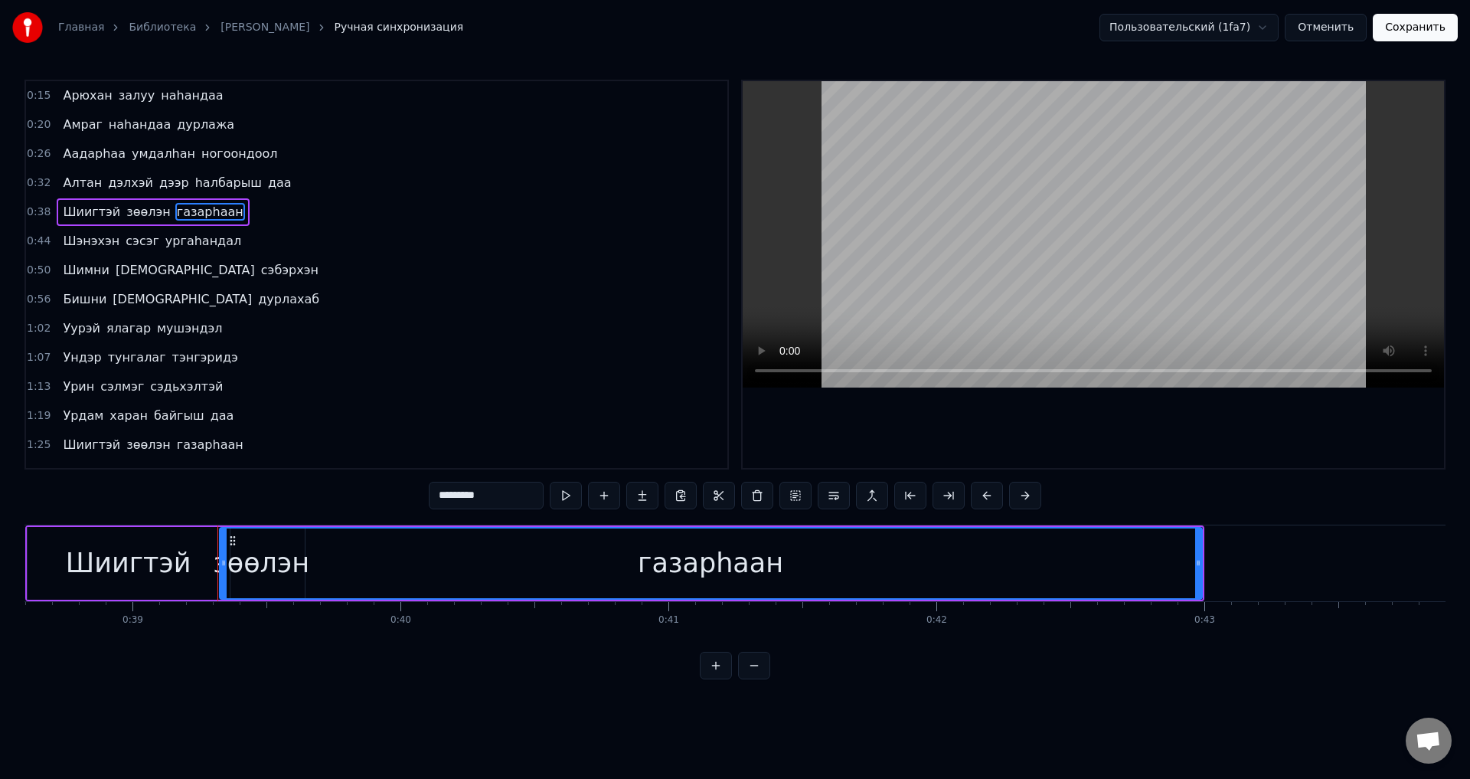
scroll to position [0, 10462]
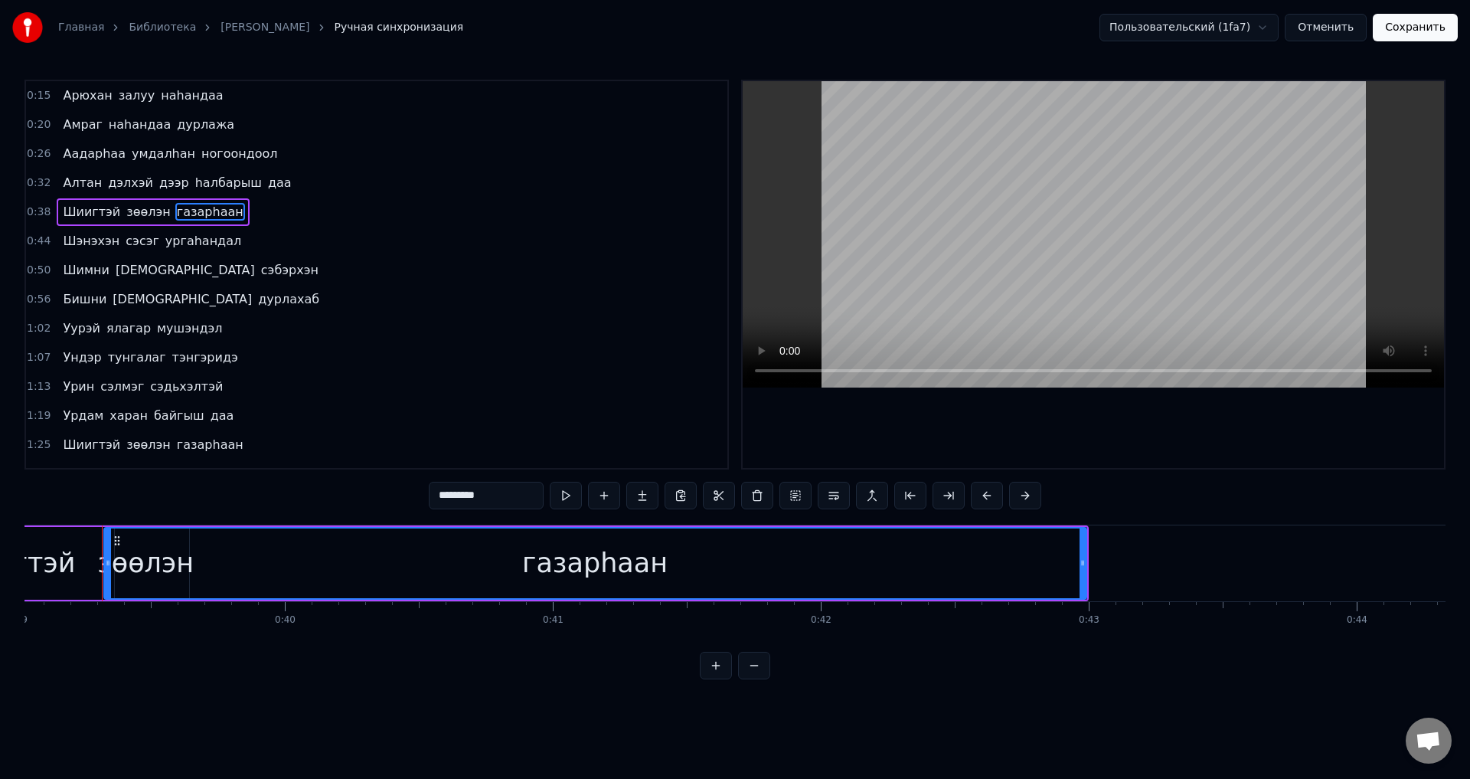
click at [1360, 25] on button "Отменить" at bounding box center [1326, 28] width 82 height 28
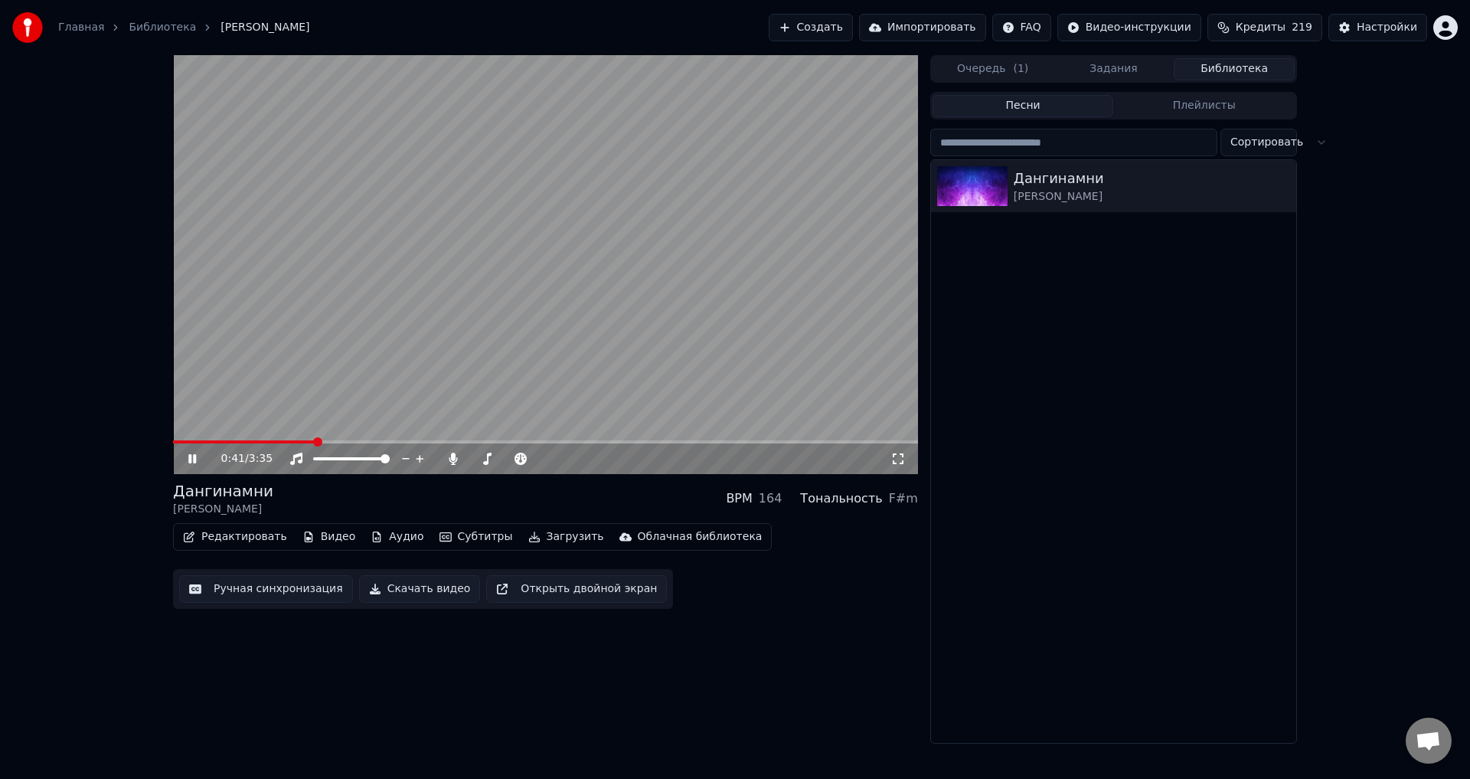
click at [313, 443] on span at bounding box center [545, 441] width 745 height 3
click at [535, 336] on video at bounding box center [545, 264] width 745 height 419
click at [255, 591] on button "Ручная синхронизация" at bounding box center [266, 589] width 174 height 28
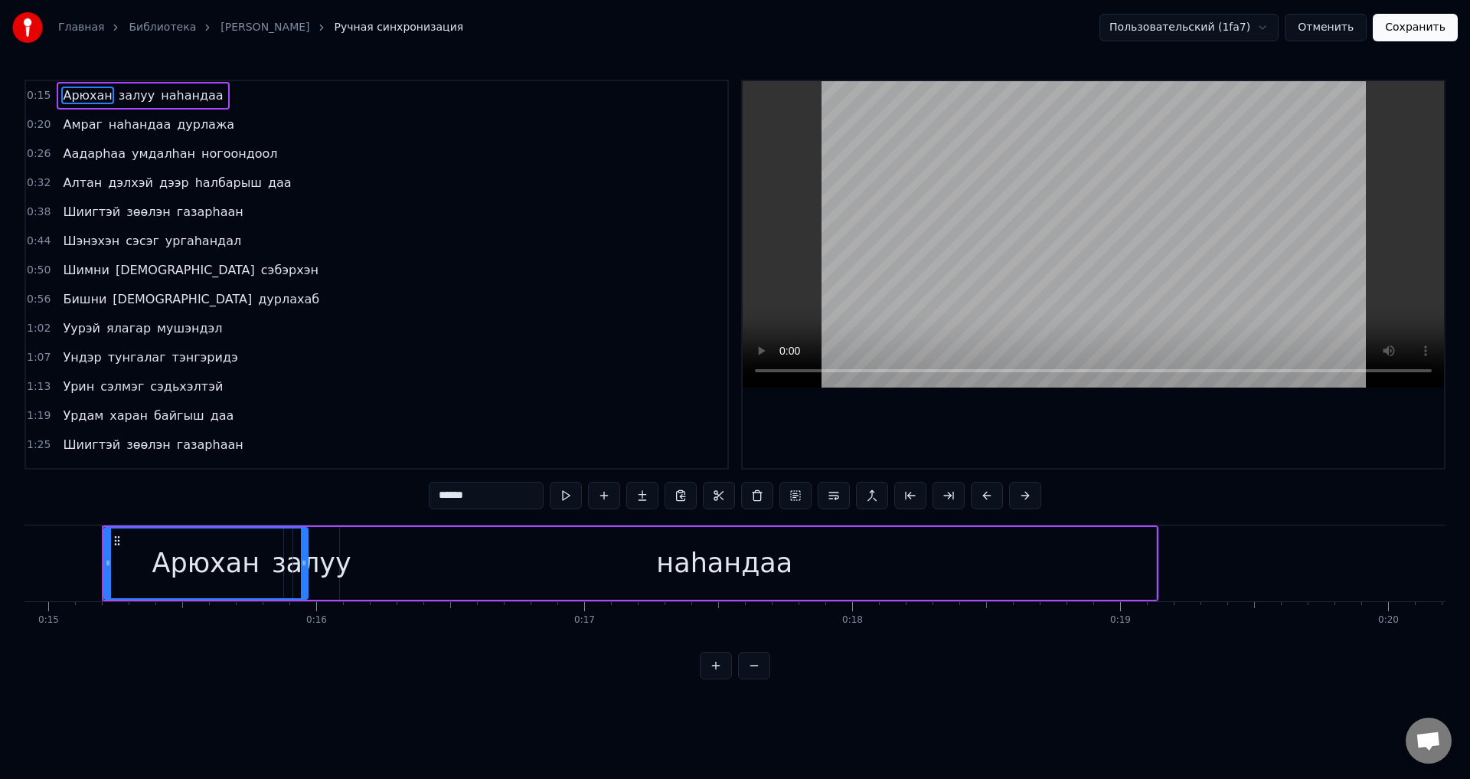
click at [192, 232] on span "ургаhандал" at bounding box center [203, 241] width 79 height 18
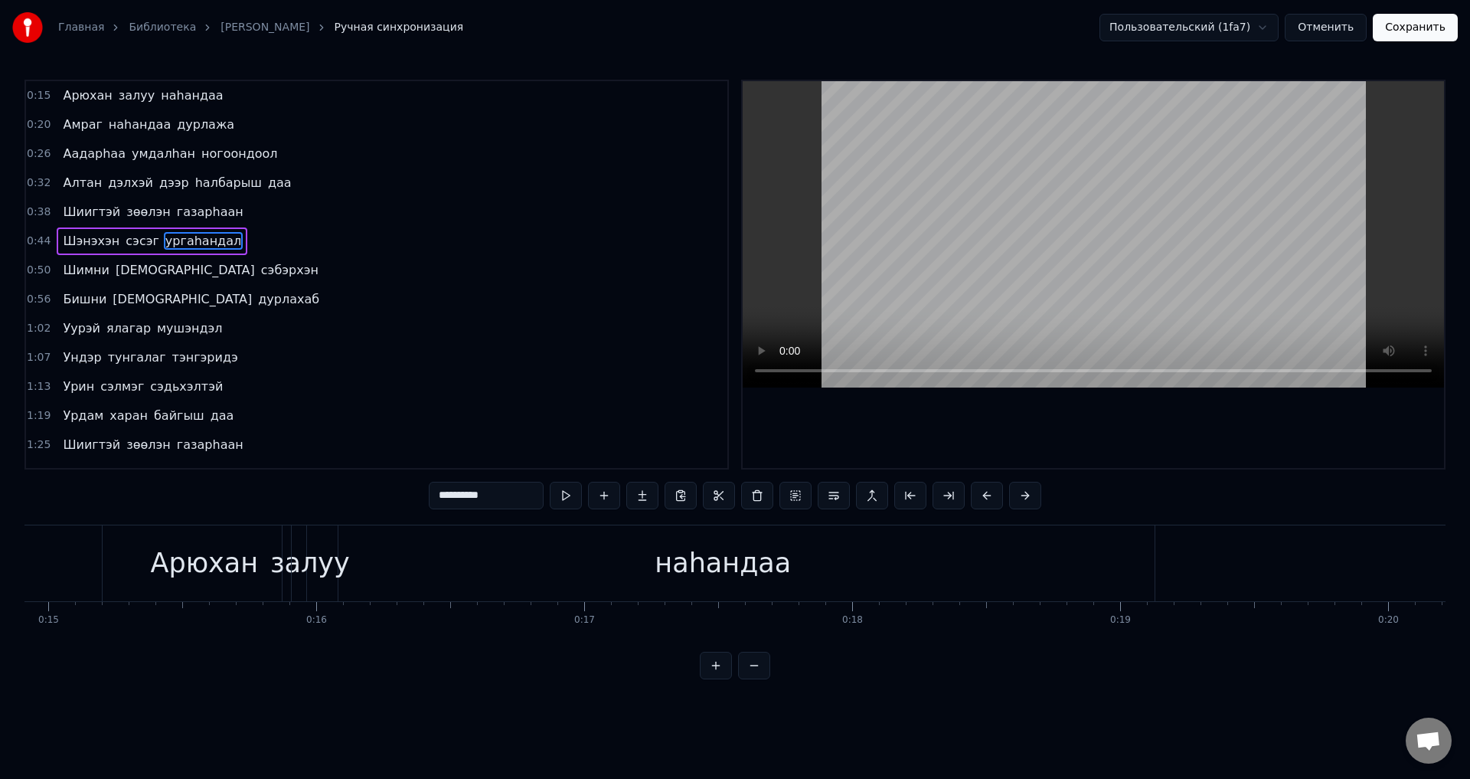
type input "**********"
click at [195, 234] on span "ургаhандал" at bounding box center [203, 241] width 79 height 18
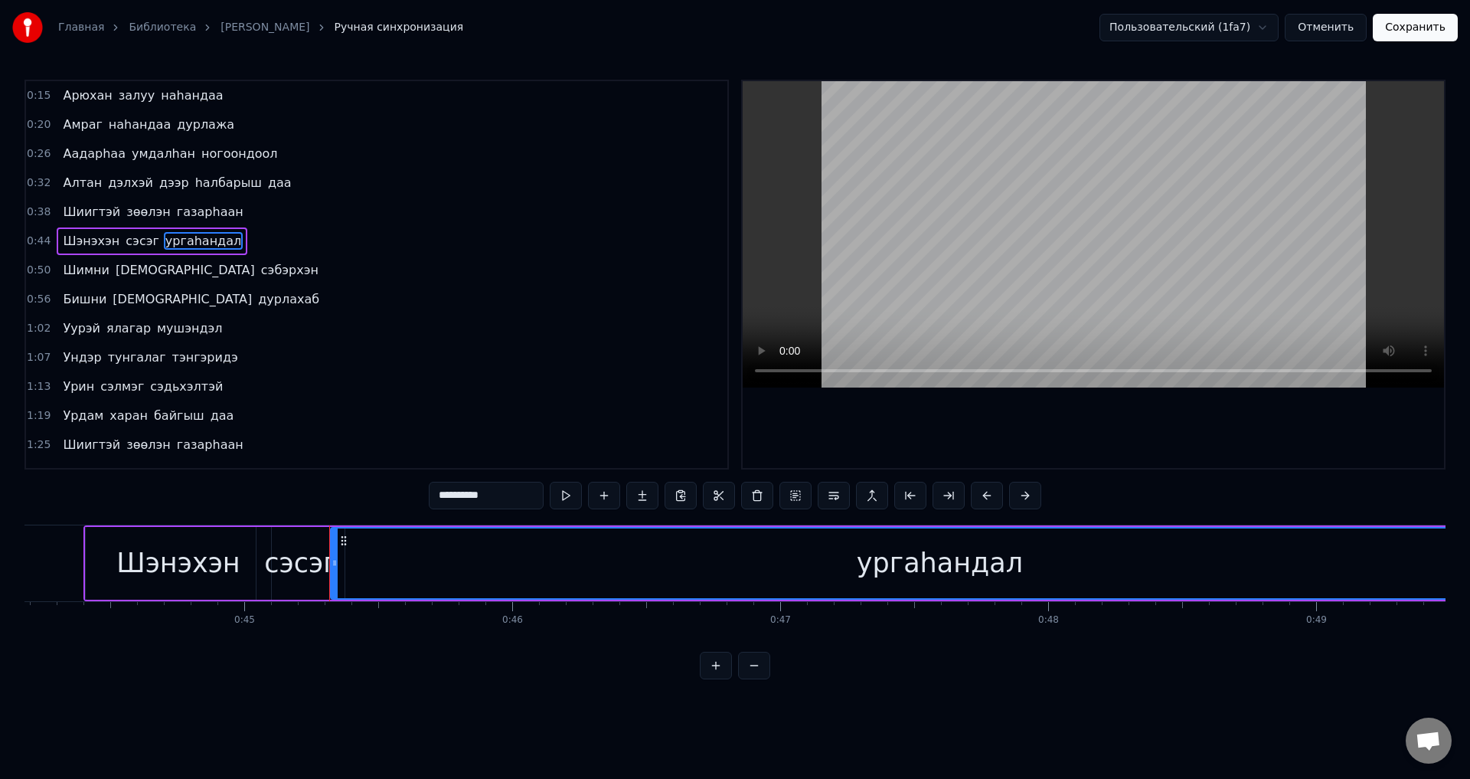
scroll to position [0, 12070]
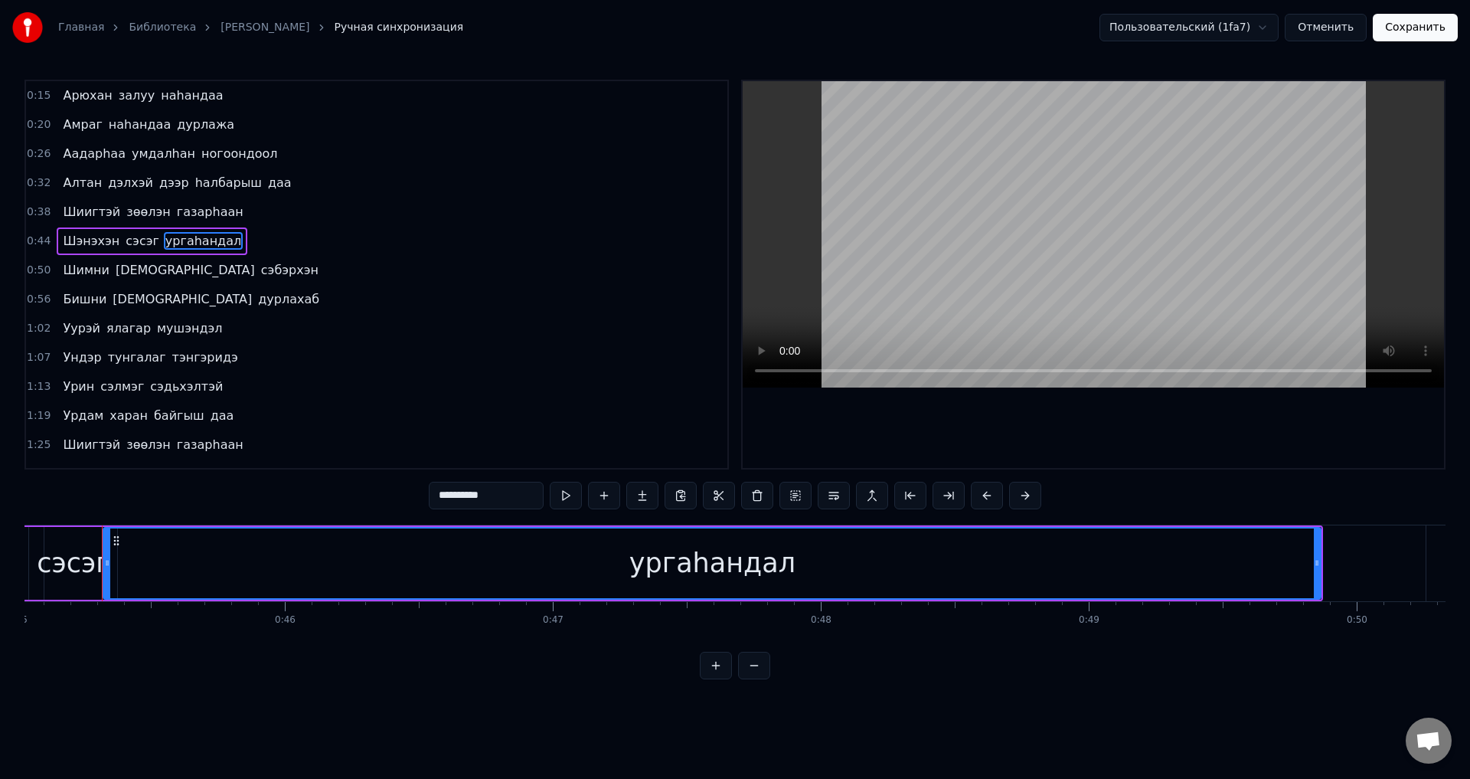
drag, startPoint x: 510, startPoint y: 488, endPoint x: 372, endPoint y: 511, distance: 139.8
click at [372, 511] on div "0:15 Арюхан залуу наhандаа 0:20 Амраг наhандаа дурлажа 0:26 Аадарhаа умдалhан н…" at bounding box center [735, 380] width 1421 height 600
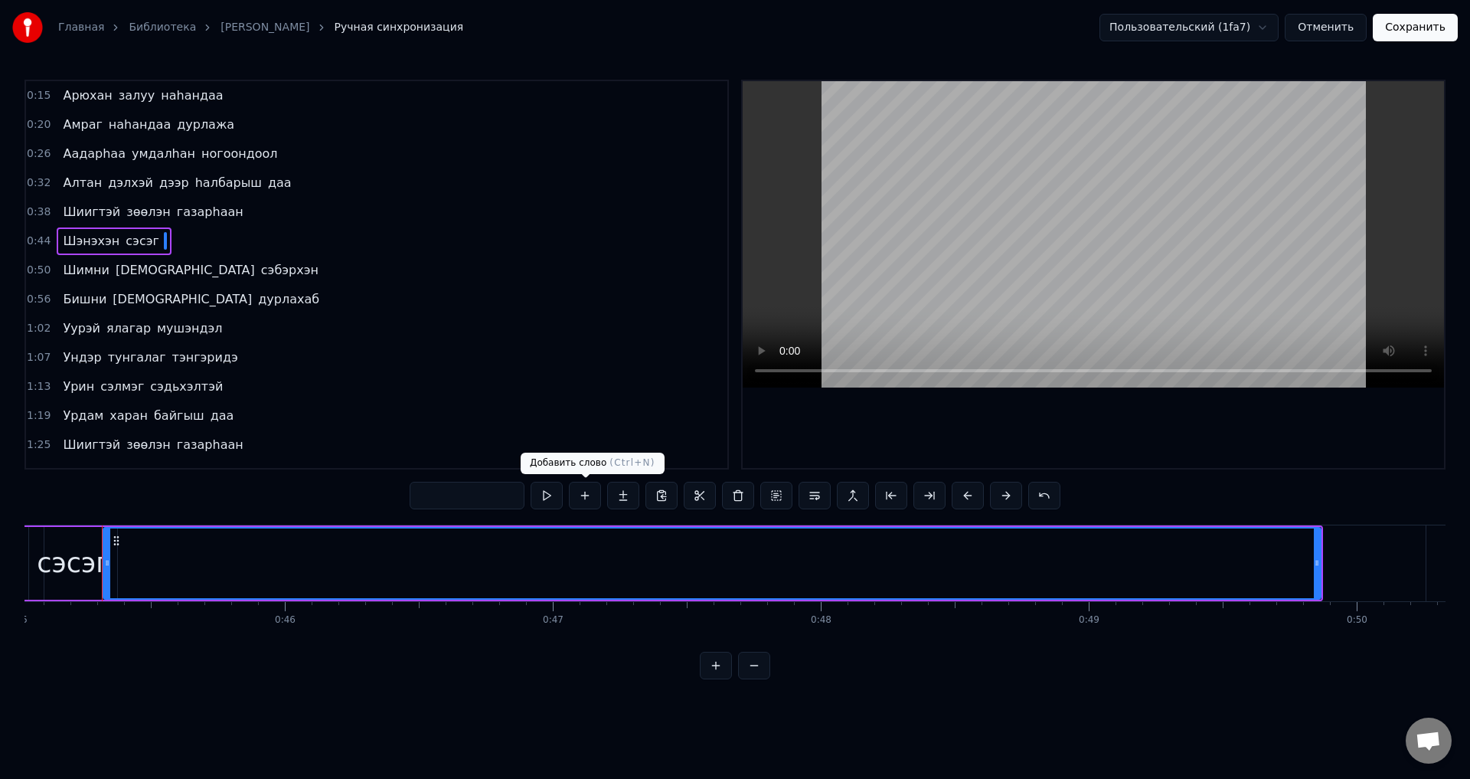
click at [590, 498] on button at bounding box center [585, 496] width 32 height 28
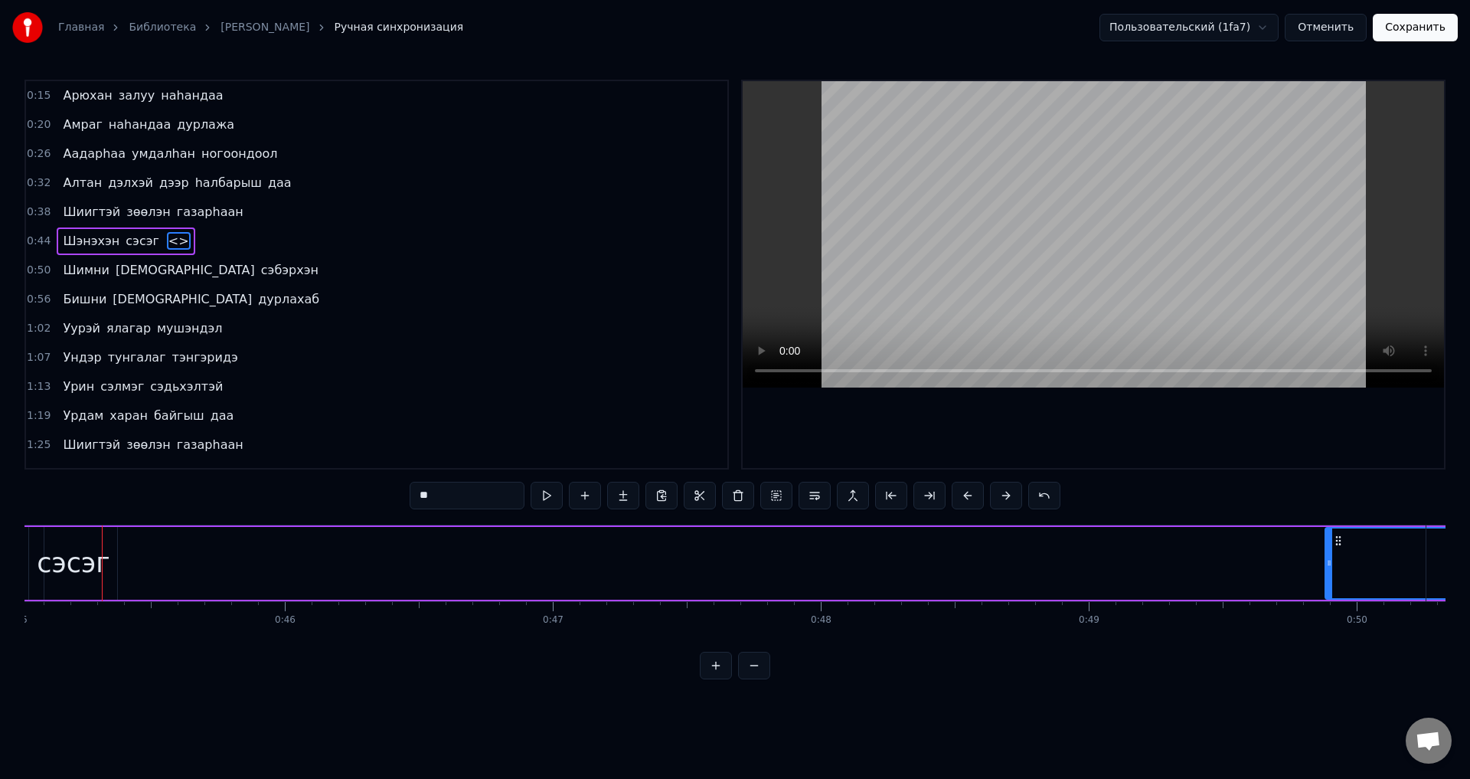
drag, startPoint x: 494, startPoint y: 495, endPoint x: 317, endPoint y: 490, distance: 177.0
click at [349, 510] on div "0:15 Арюхан залуу наhандаа 0:20 Амраг наhандаа дурлажа 0:26 Аадарhаа умдалhан н…" at bounding box center [735, 380] width 1421 height 600
paste input "**********"
type input "**********"
click at [532, 373] on div "1:13 [PERSON_NAME] сэдьхэлтэй" at bounding box center [377, 386] width 702 height 29
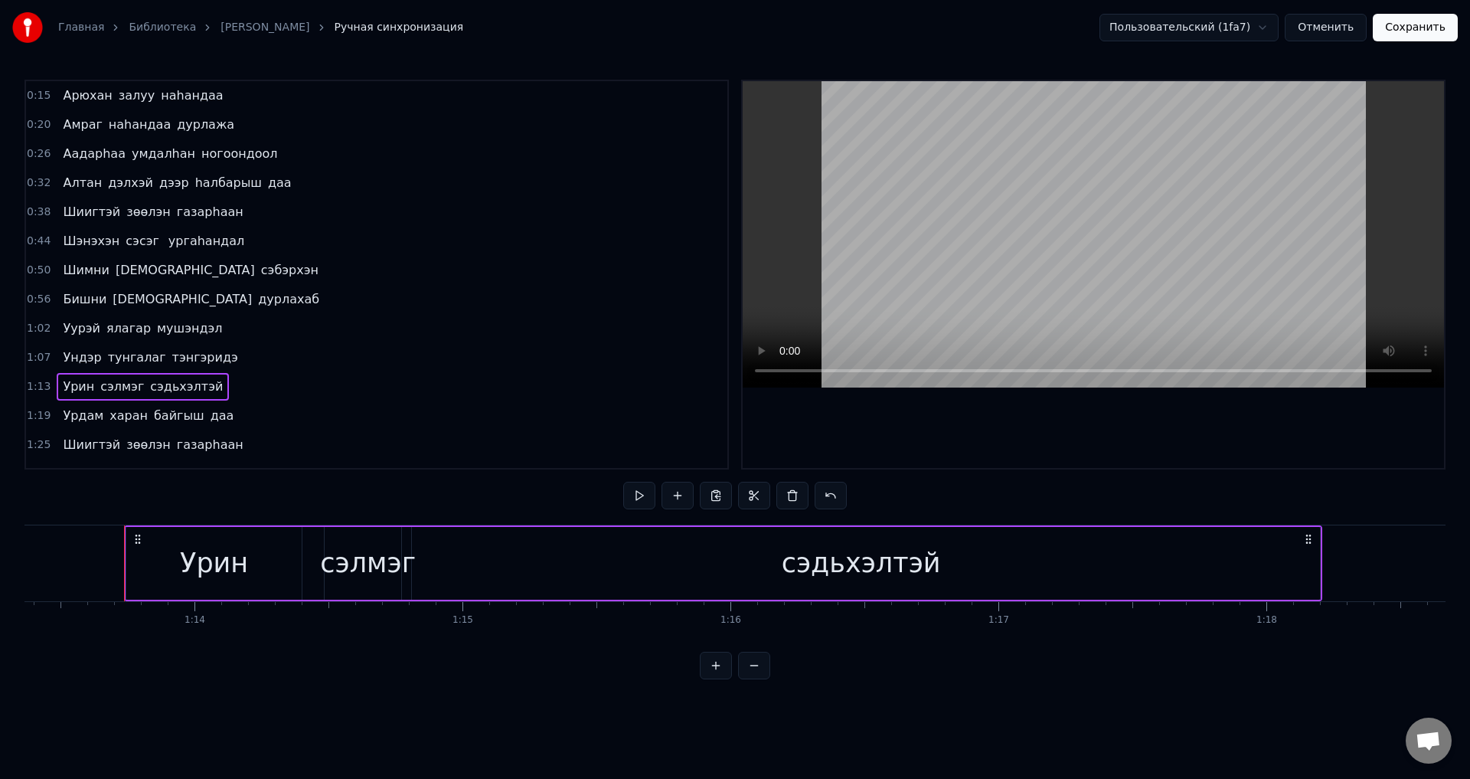
scroll to position [0, 19689]
click at [195, 244] on span "ургаhандал" at bounding box center [206, 241] width 79 height 18
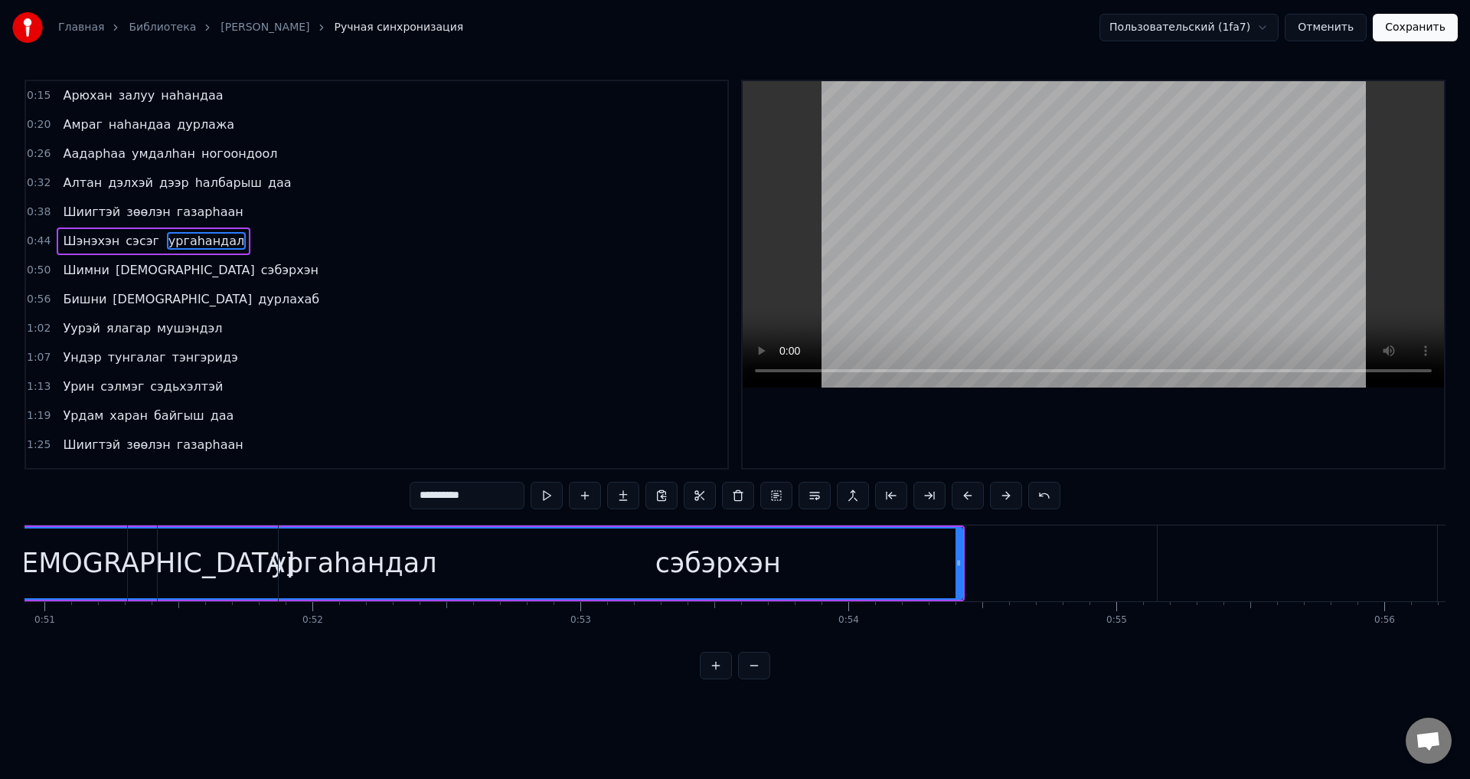
scroll to position [0, 13292]
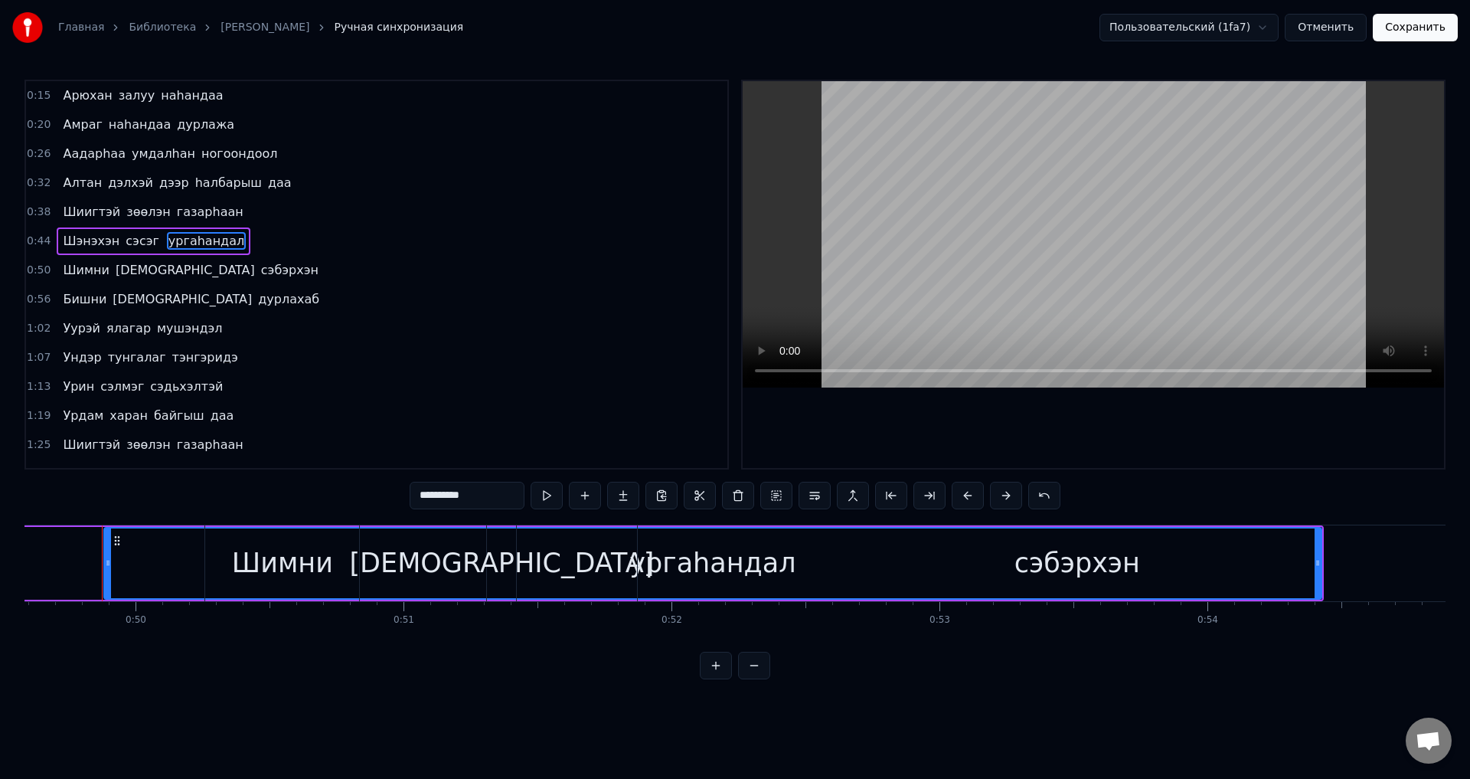
click at [1060, 575] on div "сэбэрхэн" at bounding box center [1078, 563] width 126 height 41
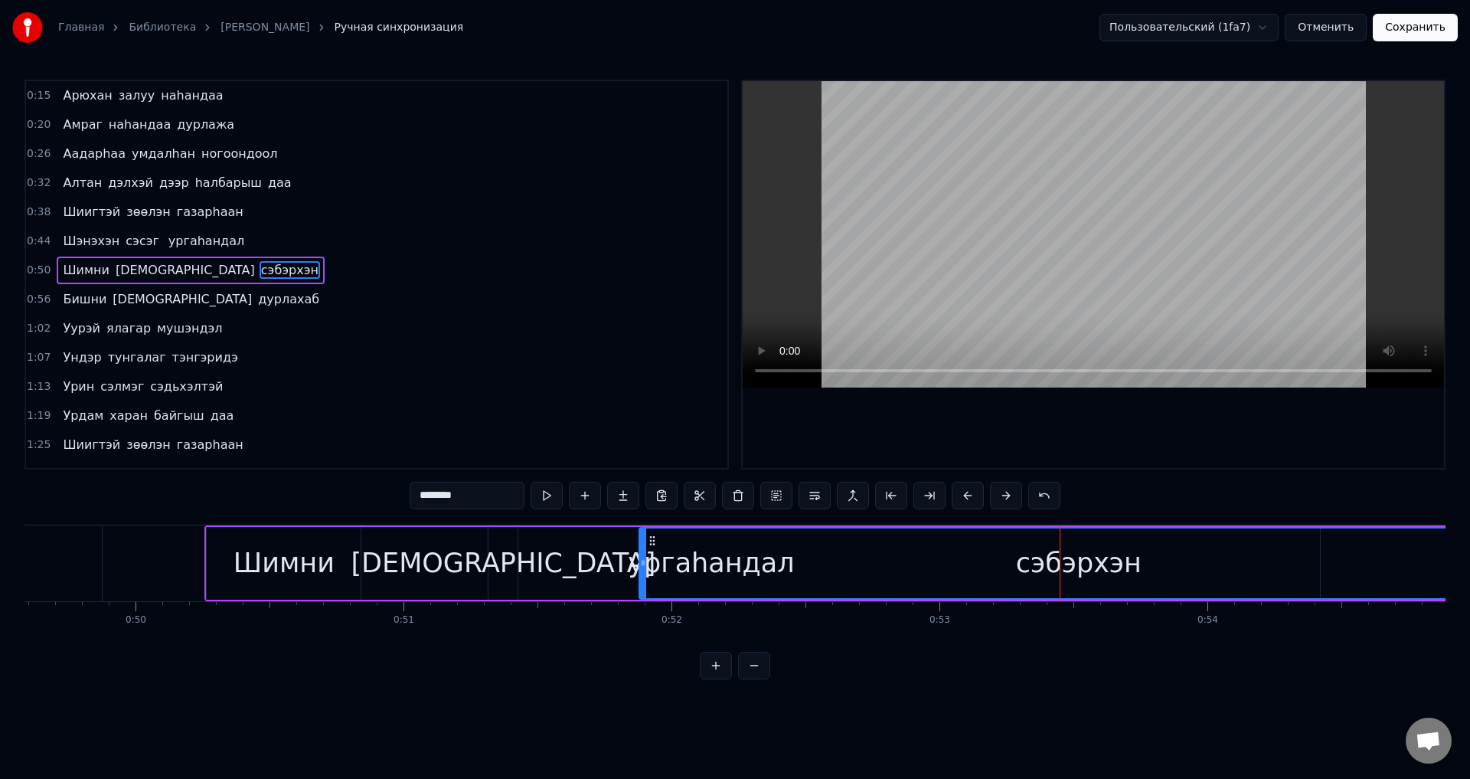
click at [1114, 567] on div "сэбэрхэн" at bounding box center [1079, 563] width 126 height 41
click at [104, 235] on span "Шэнэхэн" at bounding box center [91, 241] width 60 height 18
type input "*******"
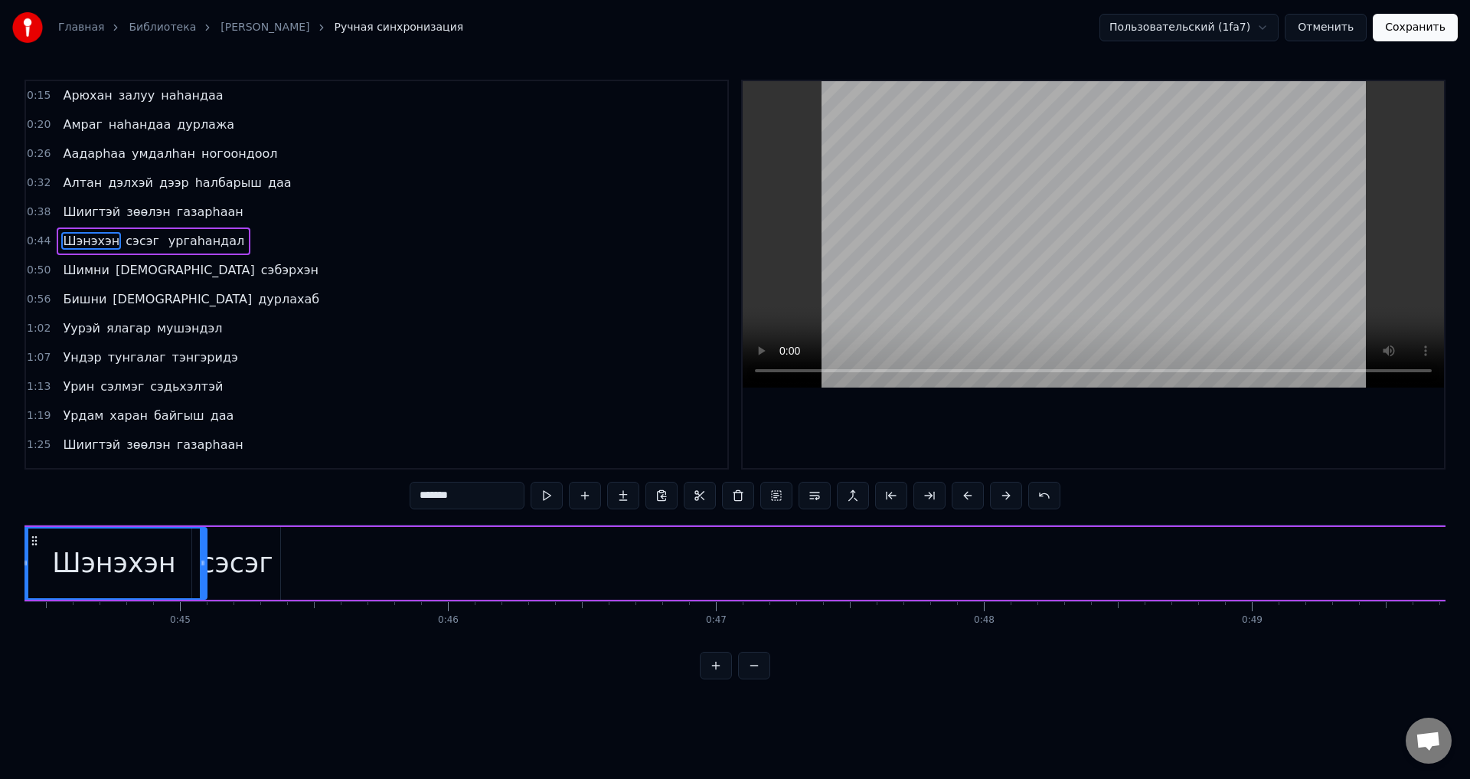
scroll to position [0, 11824]
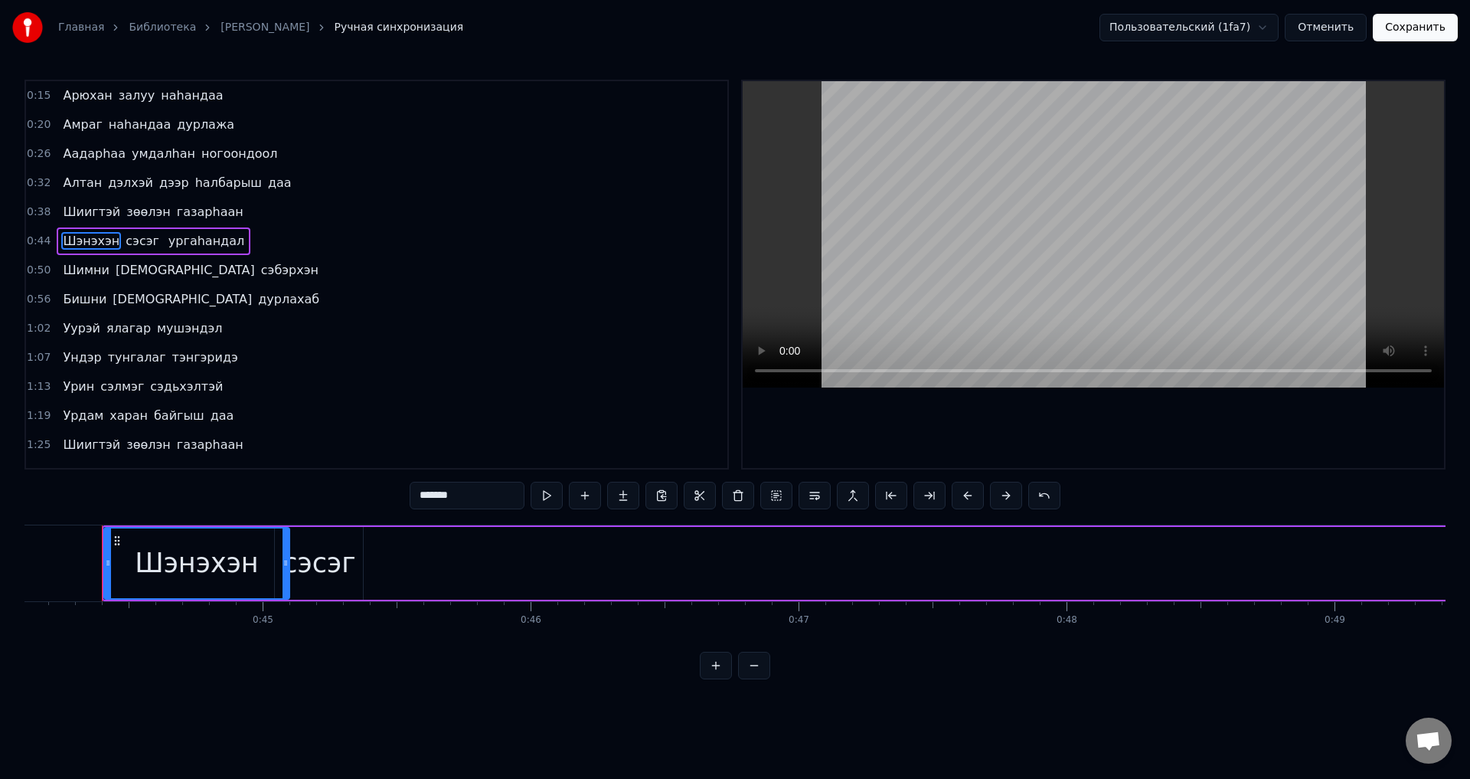
click at [187, 253] on div "[PERSON_NAME]" at bounding box center [154, 241] width 194 height 28
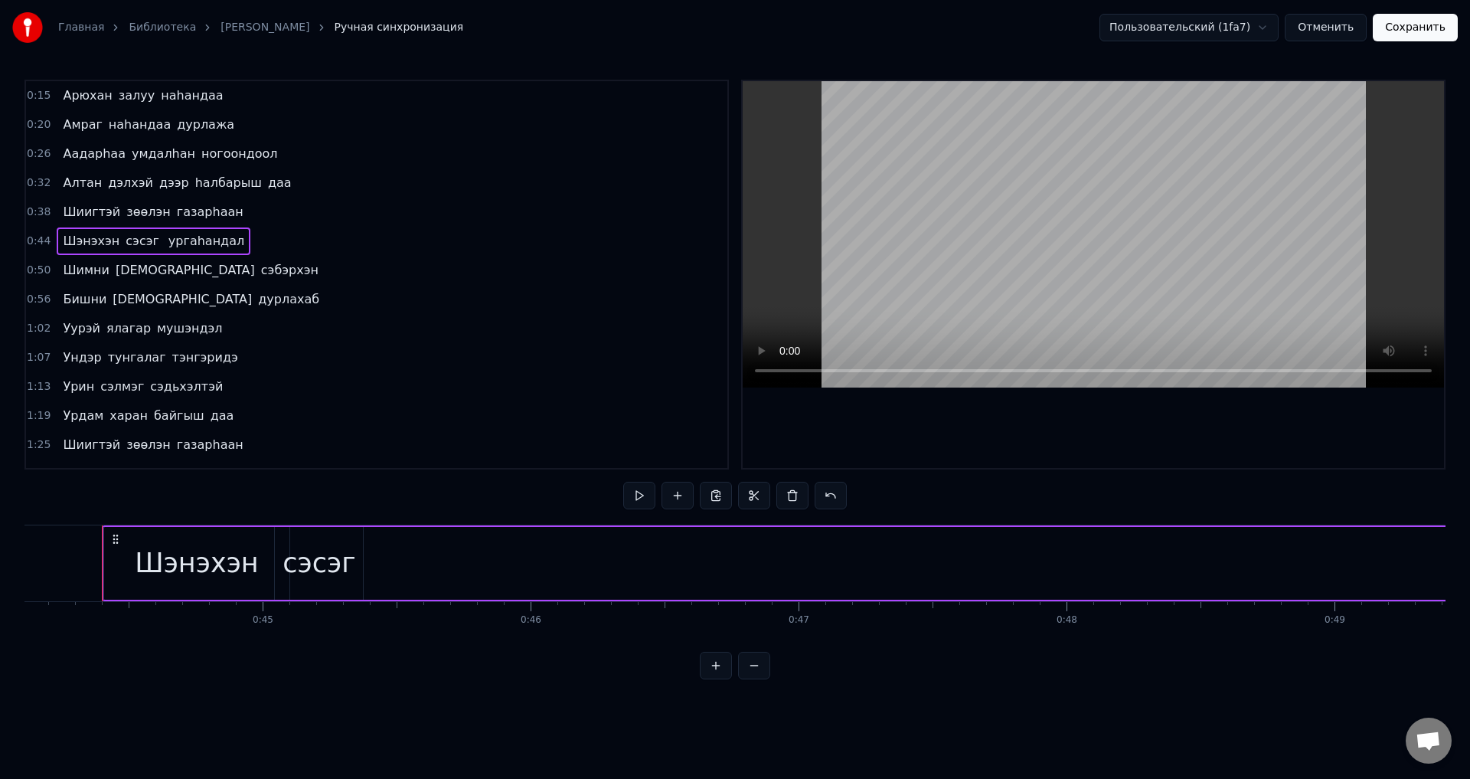
click at [188, 247] on span "ургаhандал" at bounding box center [206, 241] width 79 height 18
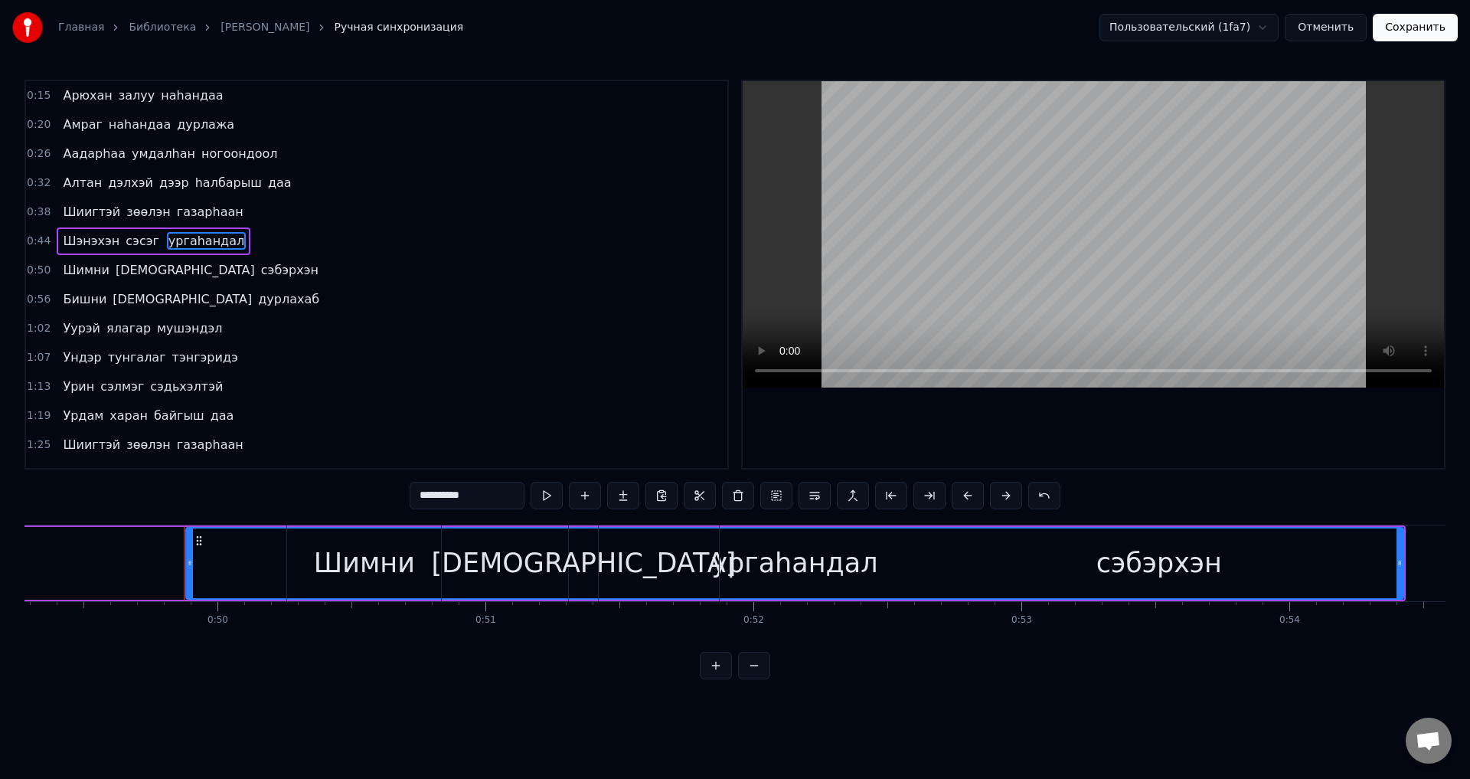
scroll to position [0, 13292]
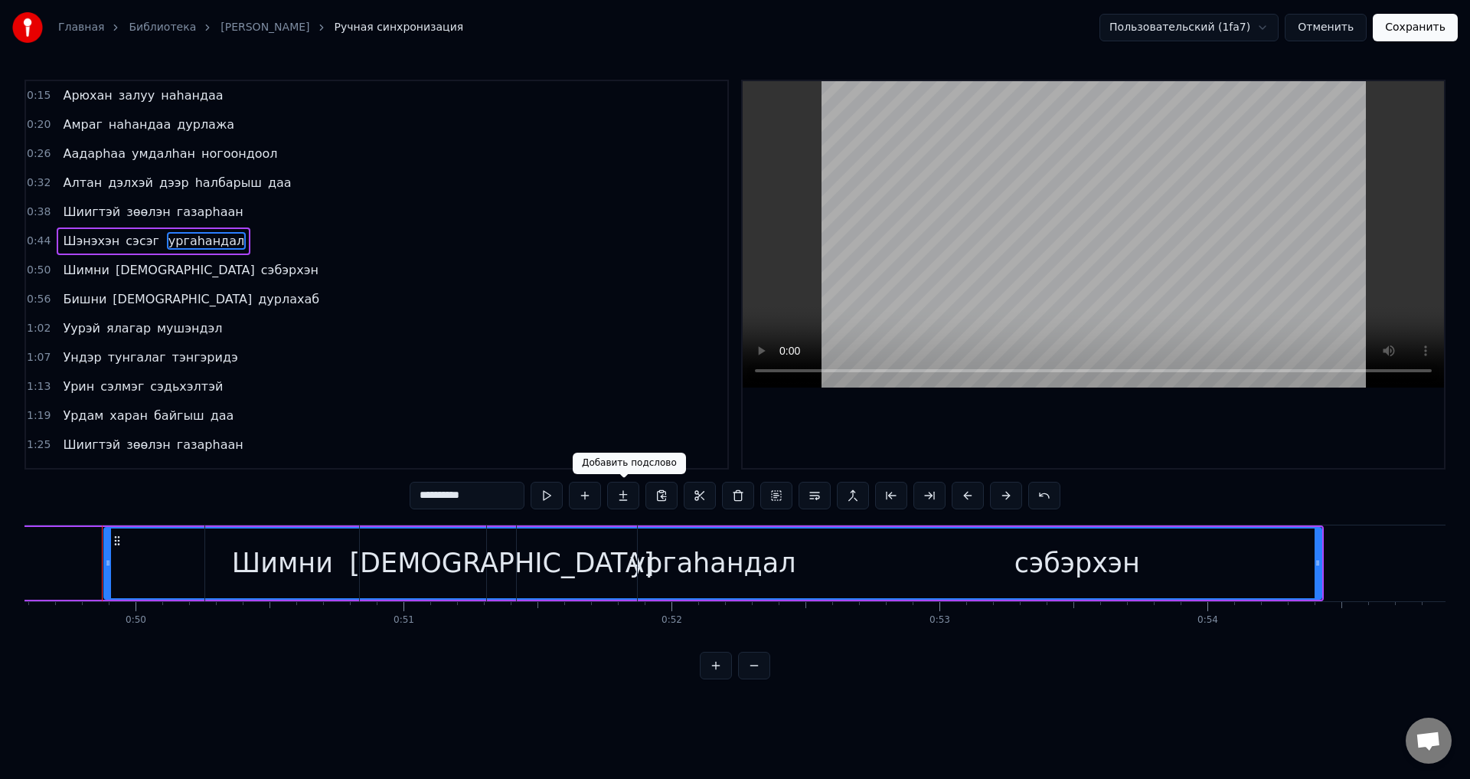
click at [729, 563] on div "сэбэрхэн" at bounding box center [1077, 563] width 878 height 76
type input "********"
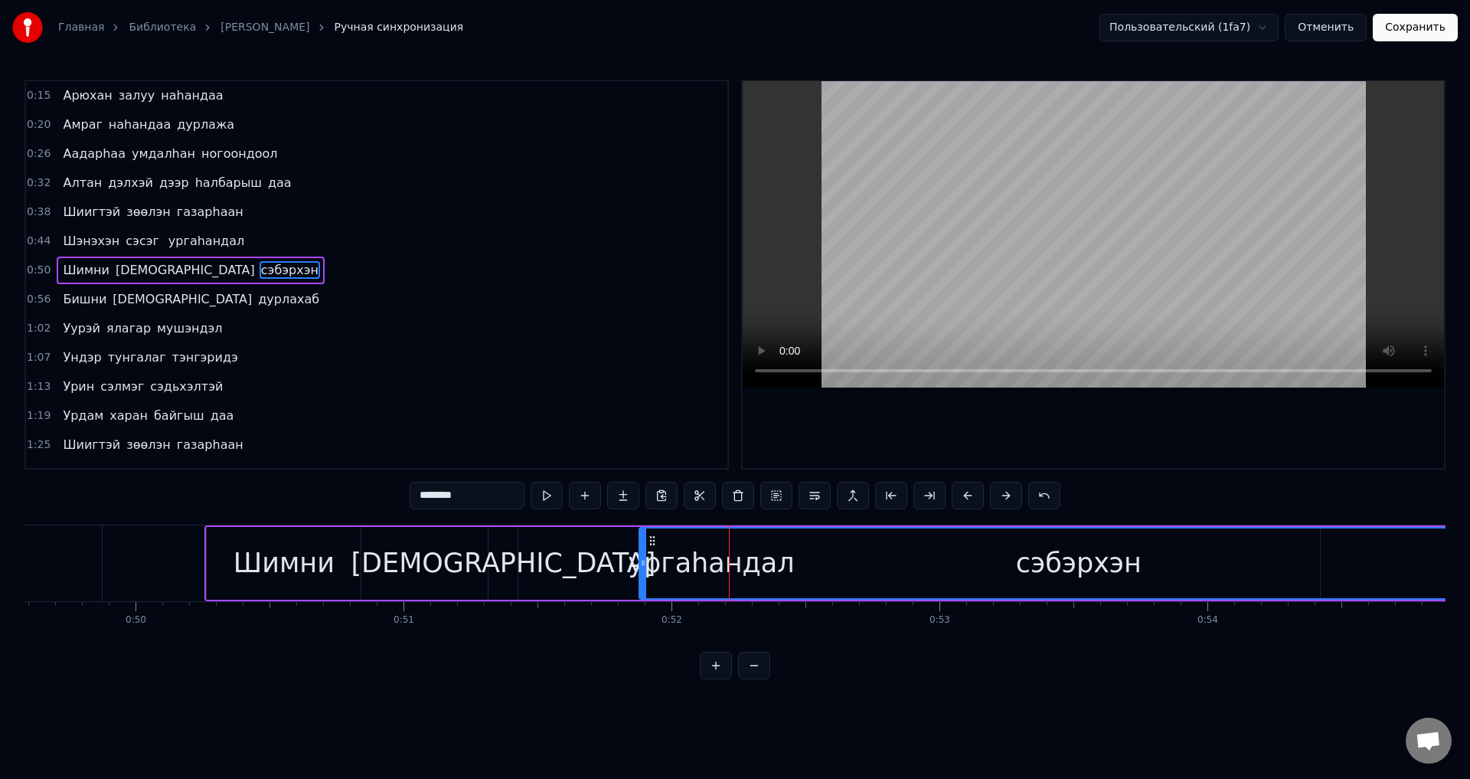
click at [709, 560] on div "сэбэрхэн" at bounding box center [1078, 563] width 877 height 70
click at [759, 572] on div "сэбэрхэн" at bounding box center [1078, 563] width 877 height 70
click at [731, 499] on button at bounding box center [738, 496] width 32 height 28
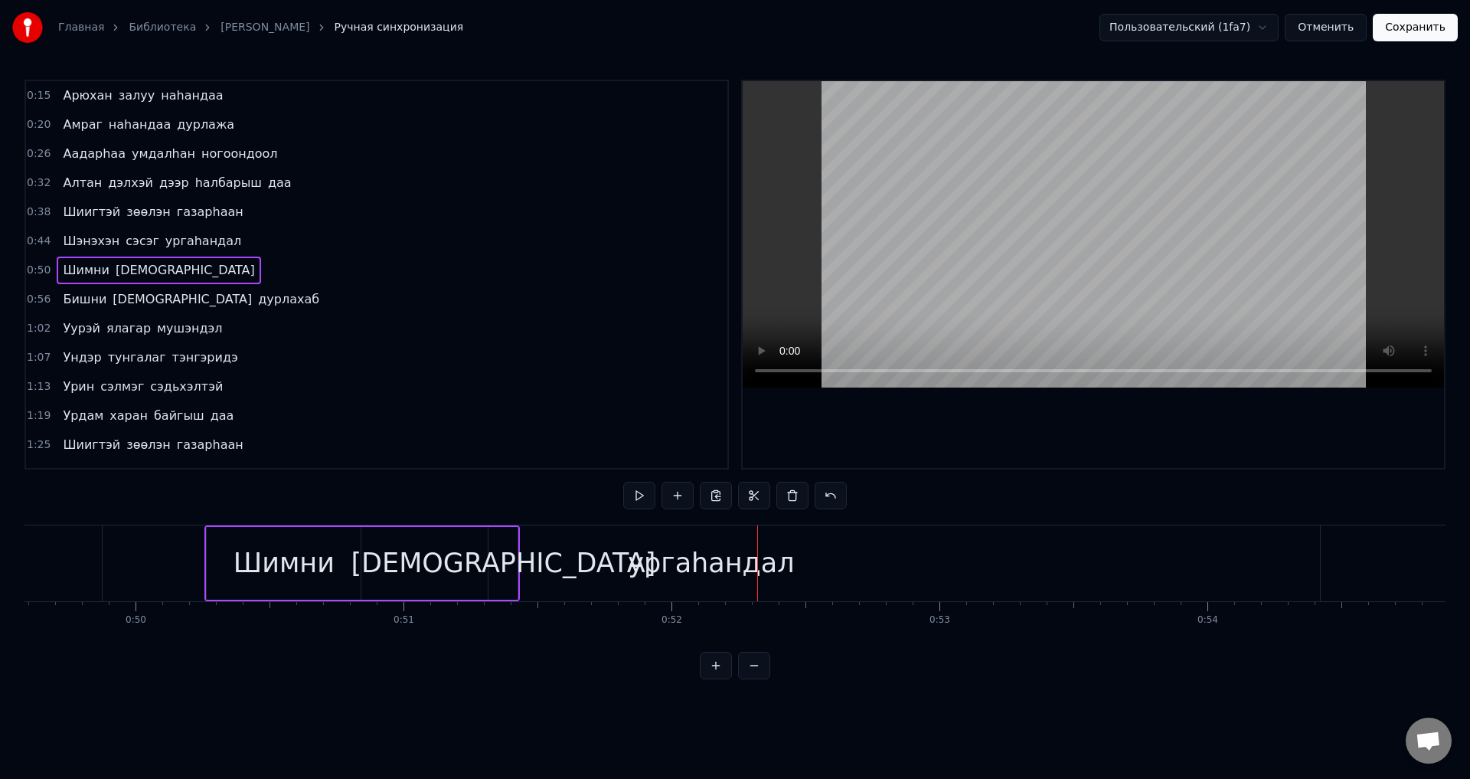
click at [1349, 34] on button "Отменить" at bounding box center [1326, 28] width 82 height 28
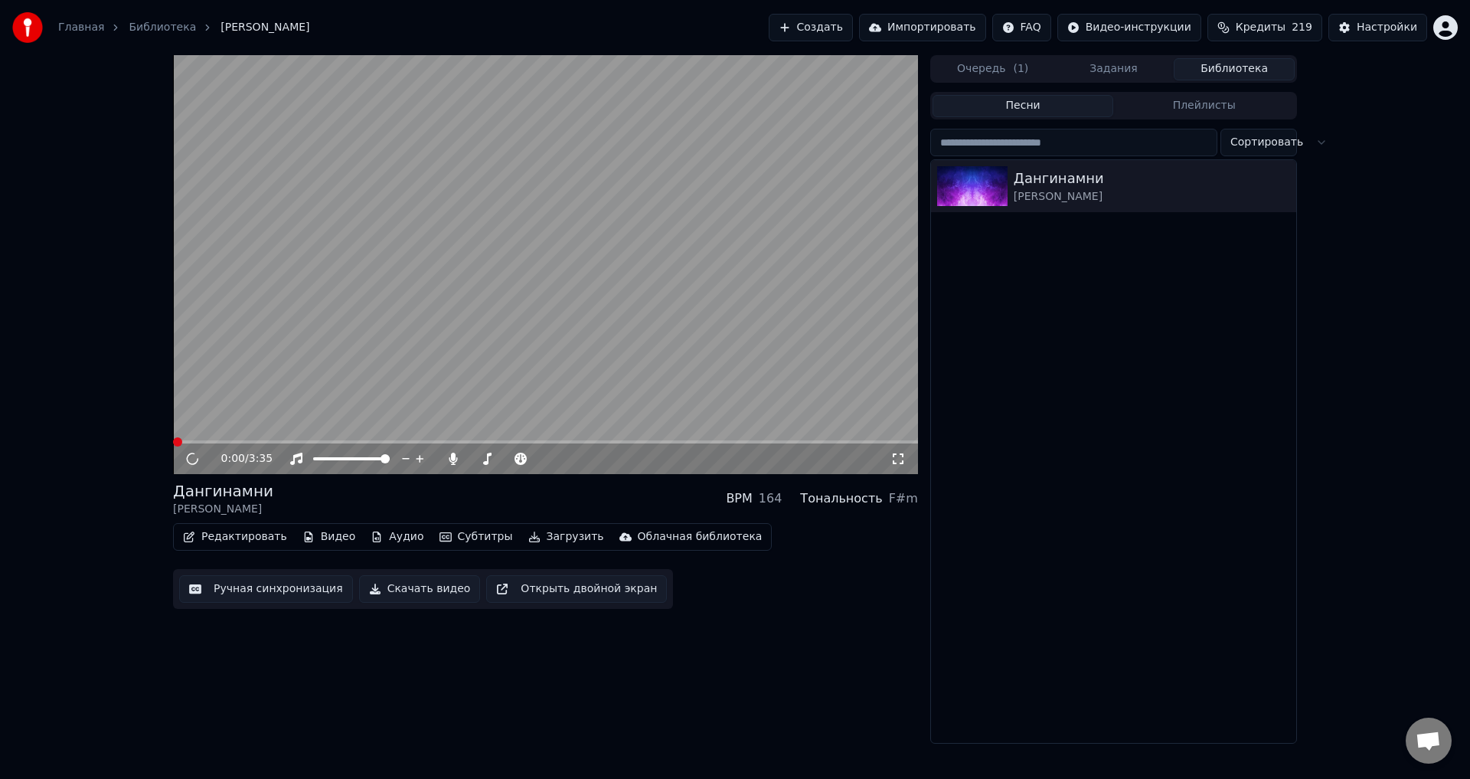
click at [288, 595] on button "Ручная синхронизация" at bounding box center [266, 589] width 174 height 28
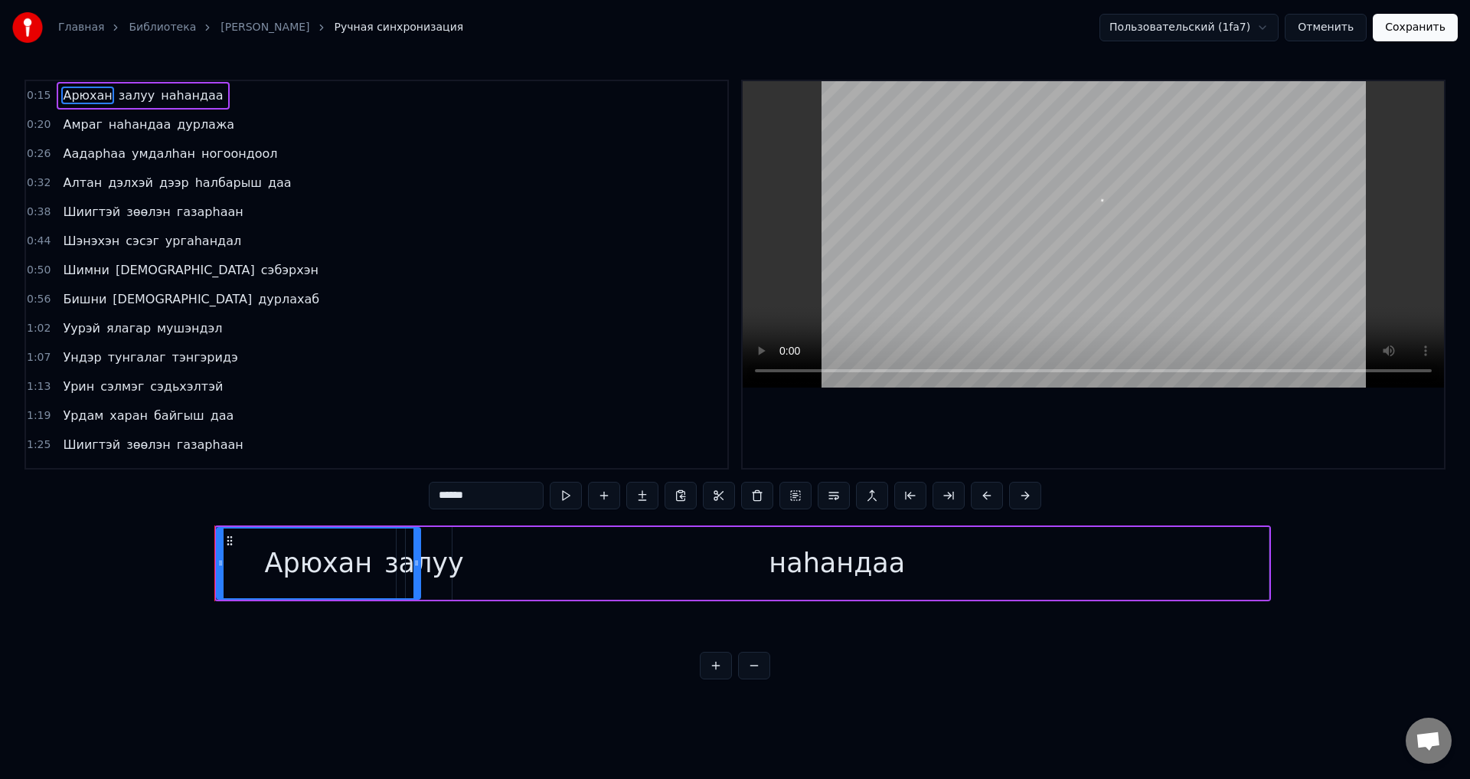
scroll to position [0, 3997]
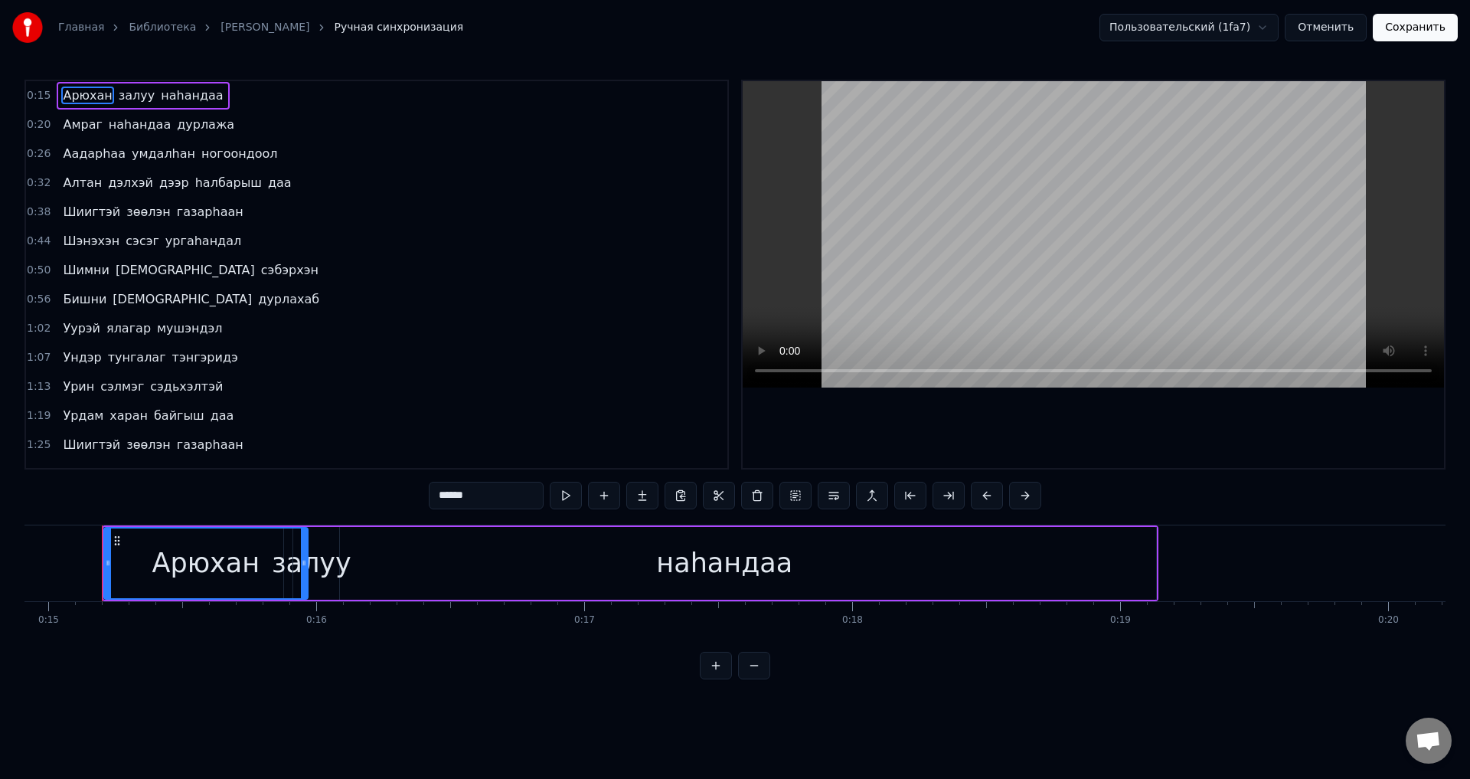
click at [188, 240] on span "ургаhандал" at bounding box center [203, 241] width 79 height 18
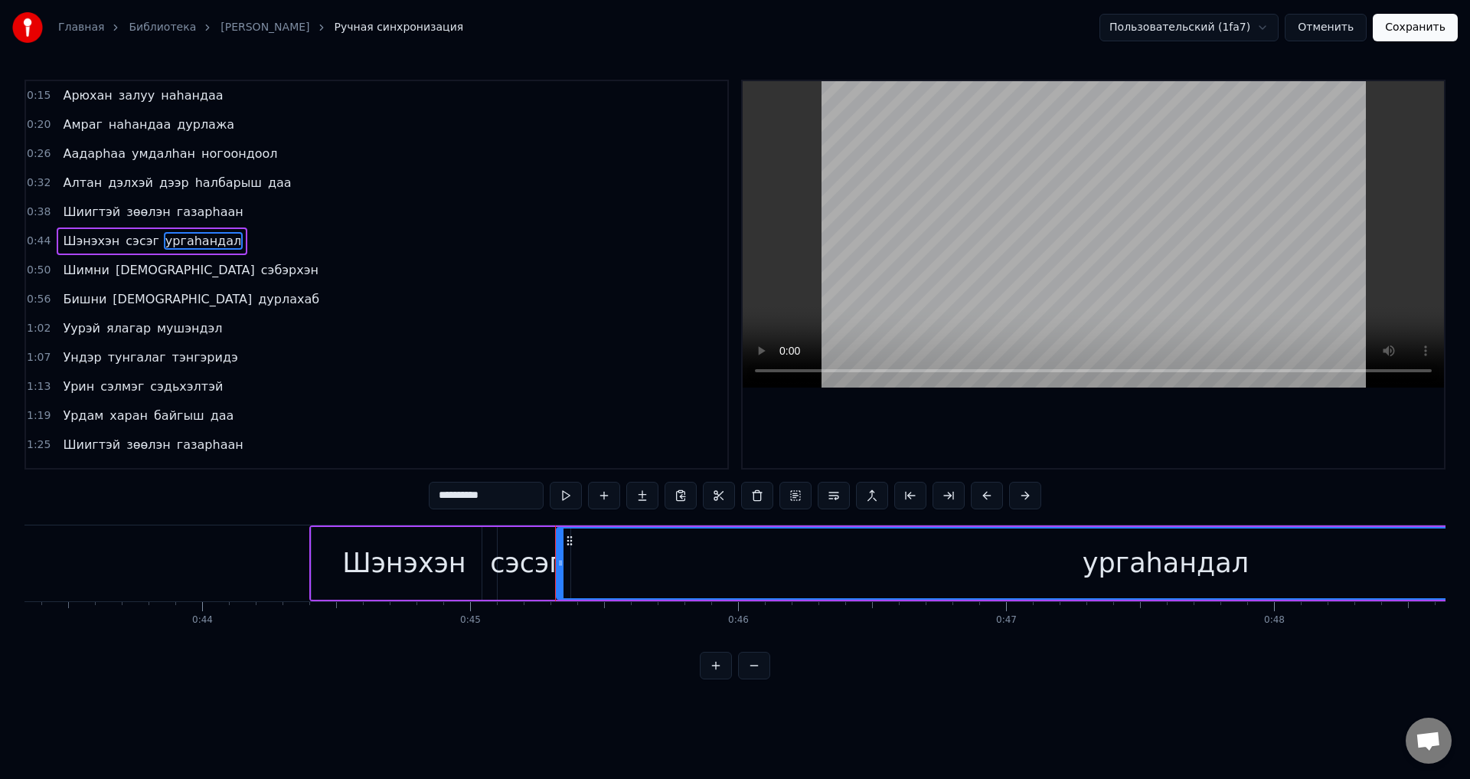
scroll to position [0, 12070]
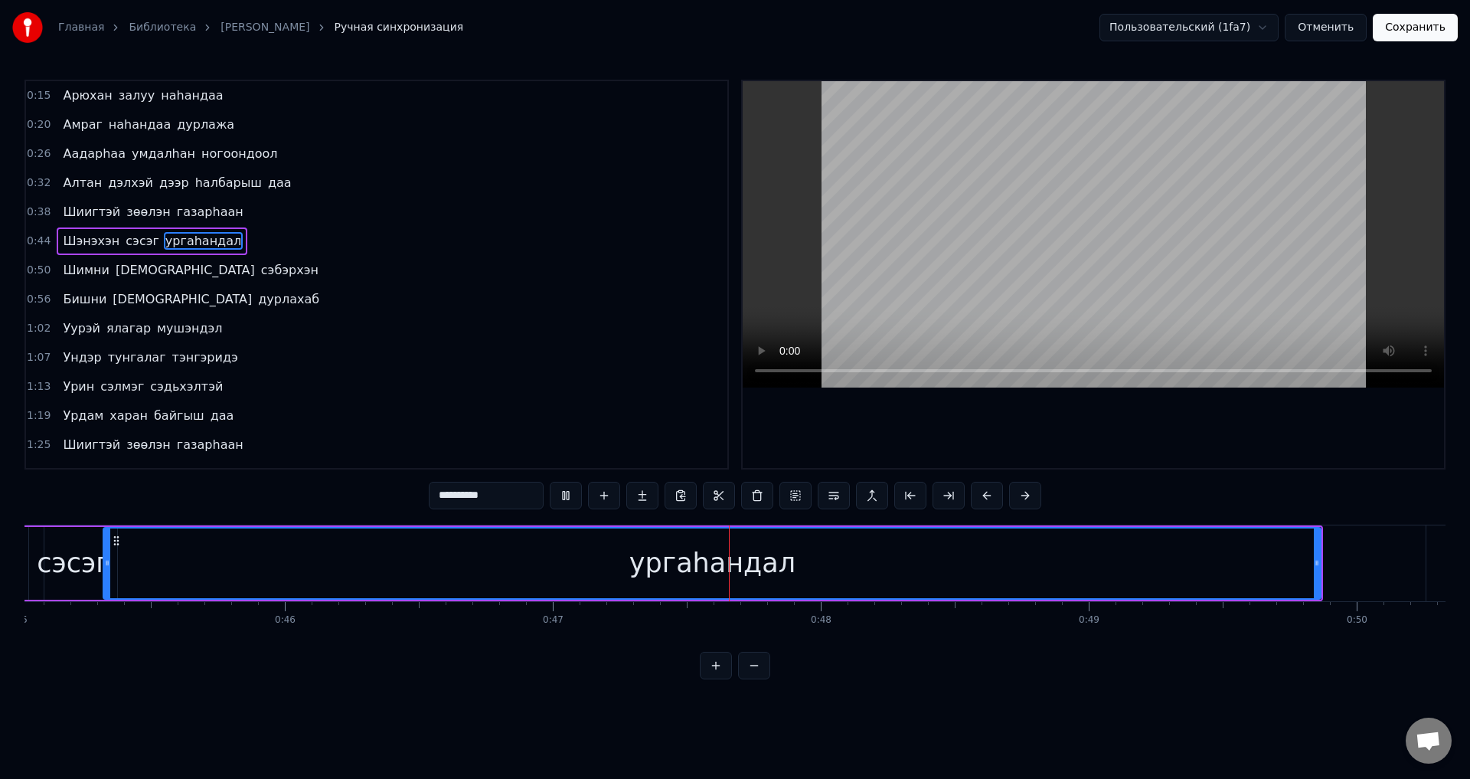
click at [260, 276] on span "сэбэрхэн" at bounding box center [290, 270] width 61 height 18
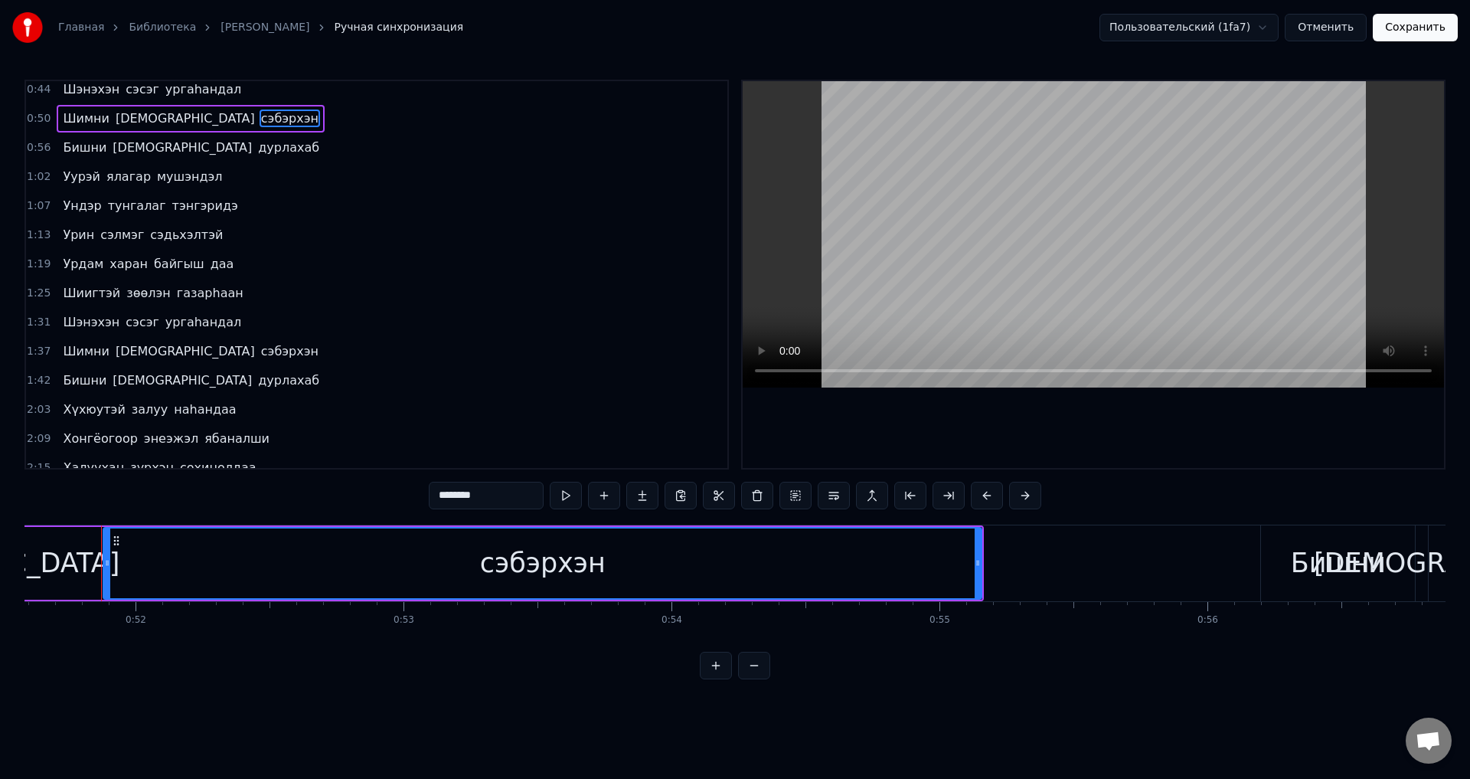
scroll to position [153, 0]
click at [204, 295] on span "газарhаан" at bounding box center [210, 292] width 70 height 18
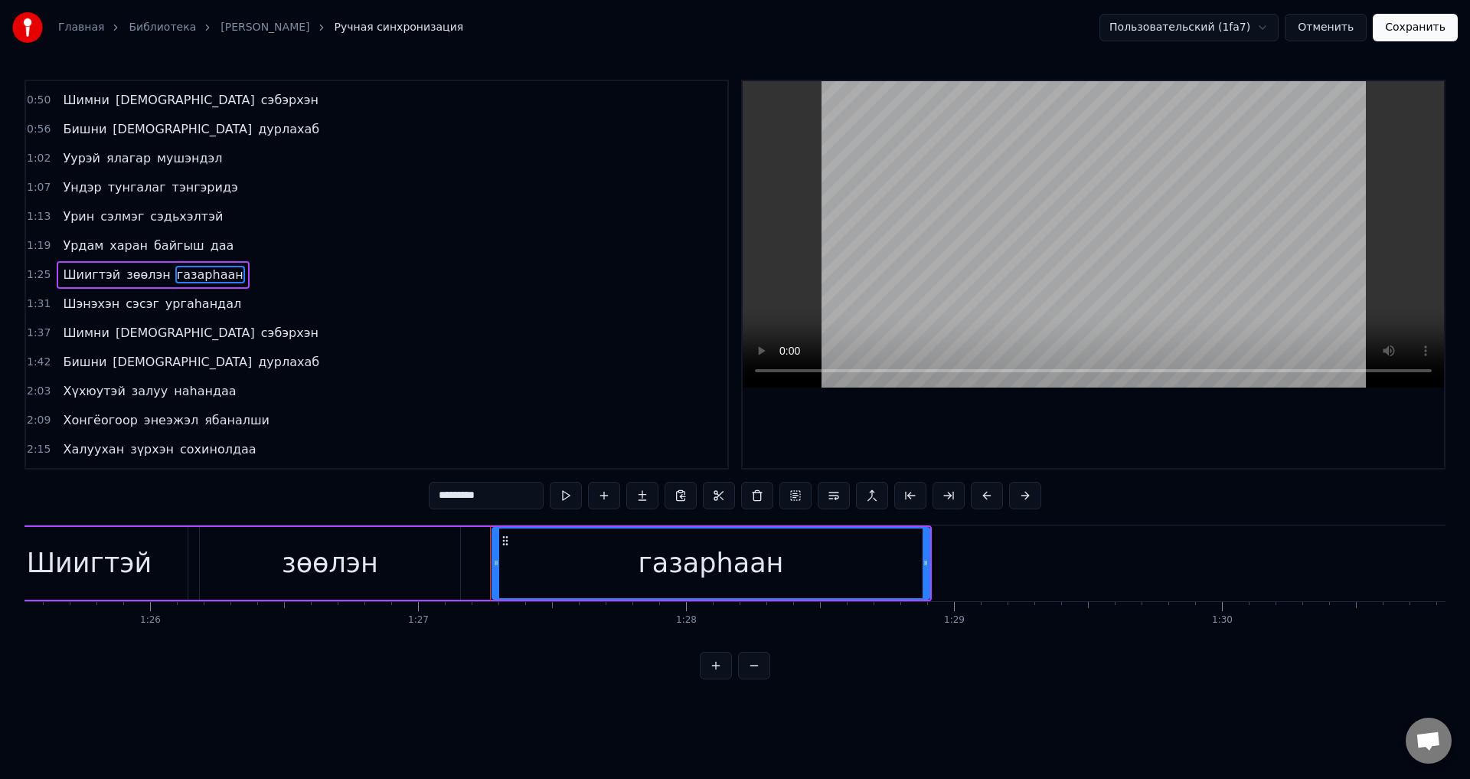
scroll to position [0, 23316]
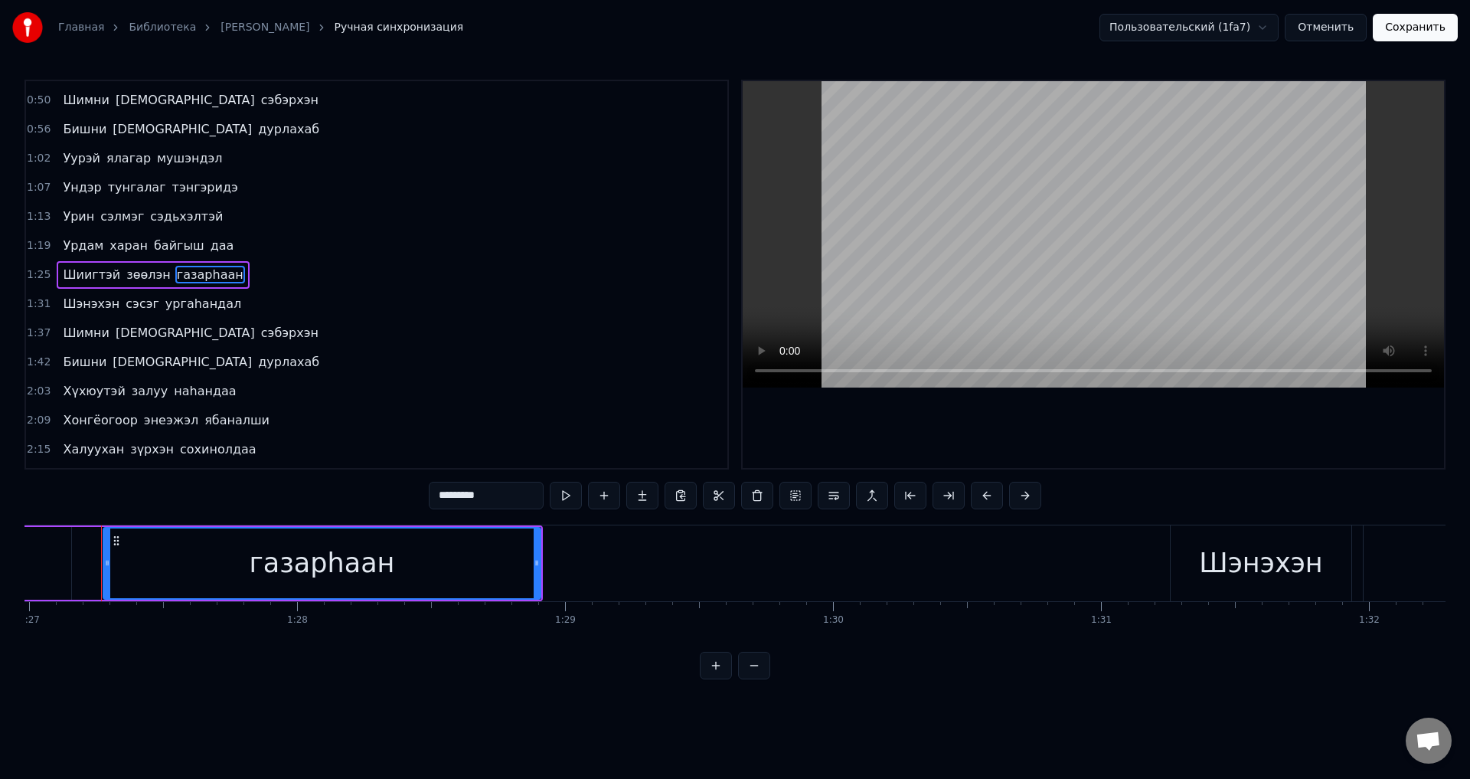
click at [260, 325] on span "сэбэрхэн" at bounding box center [290, 333] width 61 height 18
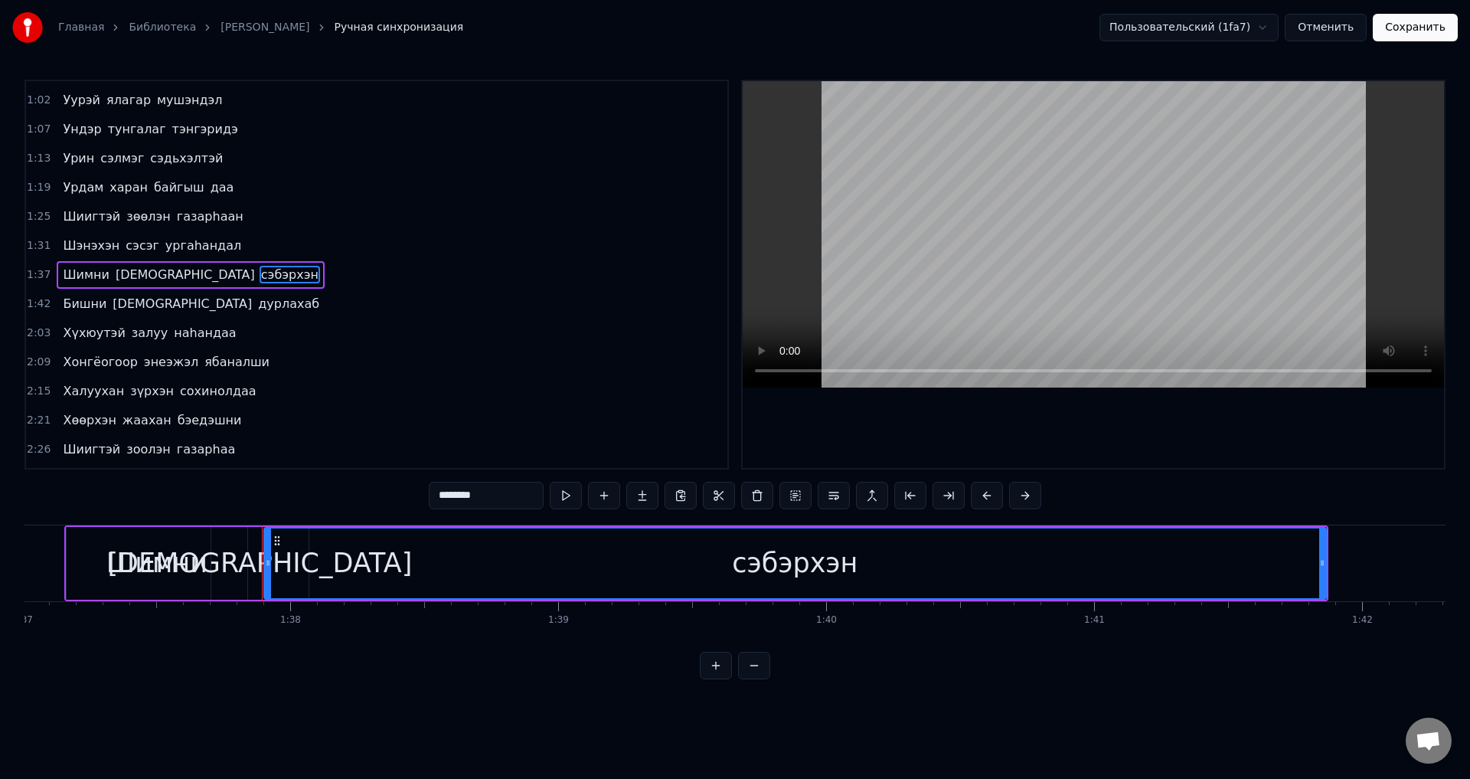
scroll to position [0, 26164]
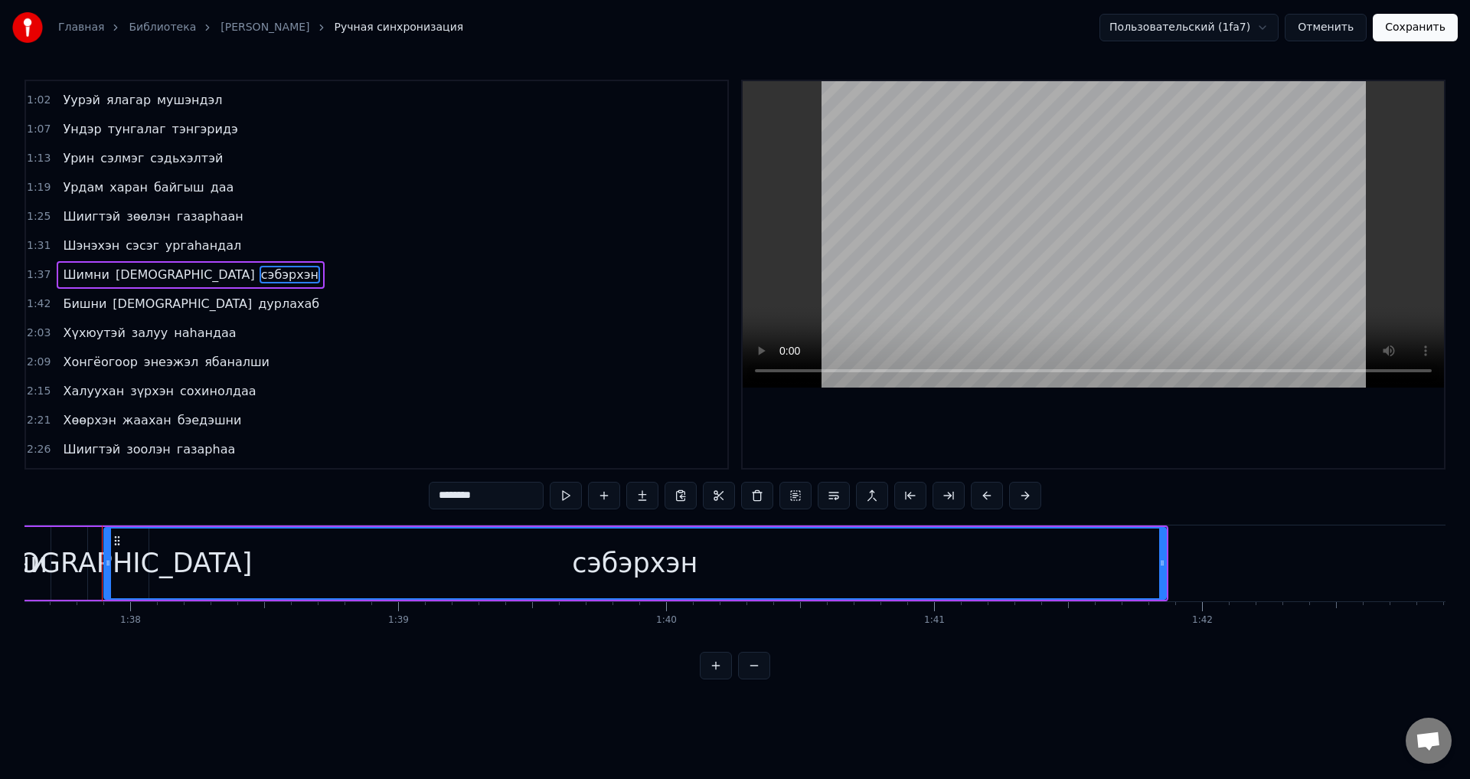
click at [194, 253] on span "ургаhандал" at bounding box center [203, 246] width 79 height 18
type input "**********"
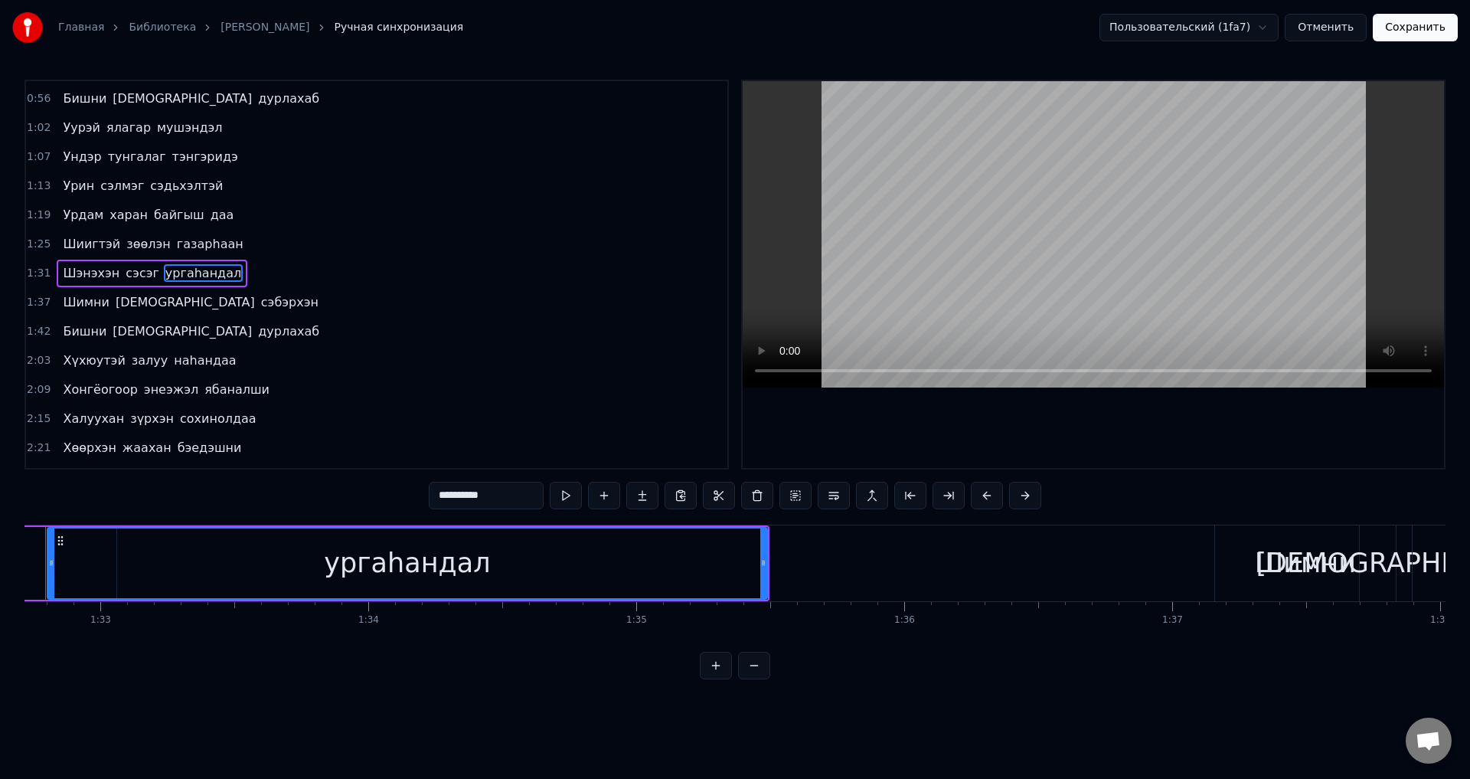
scroll to position [0, 24797]
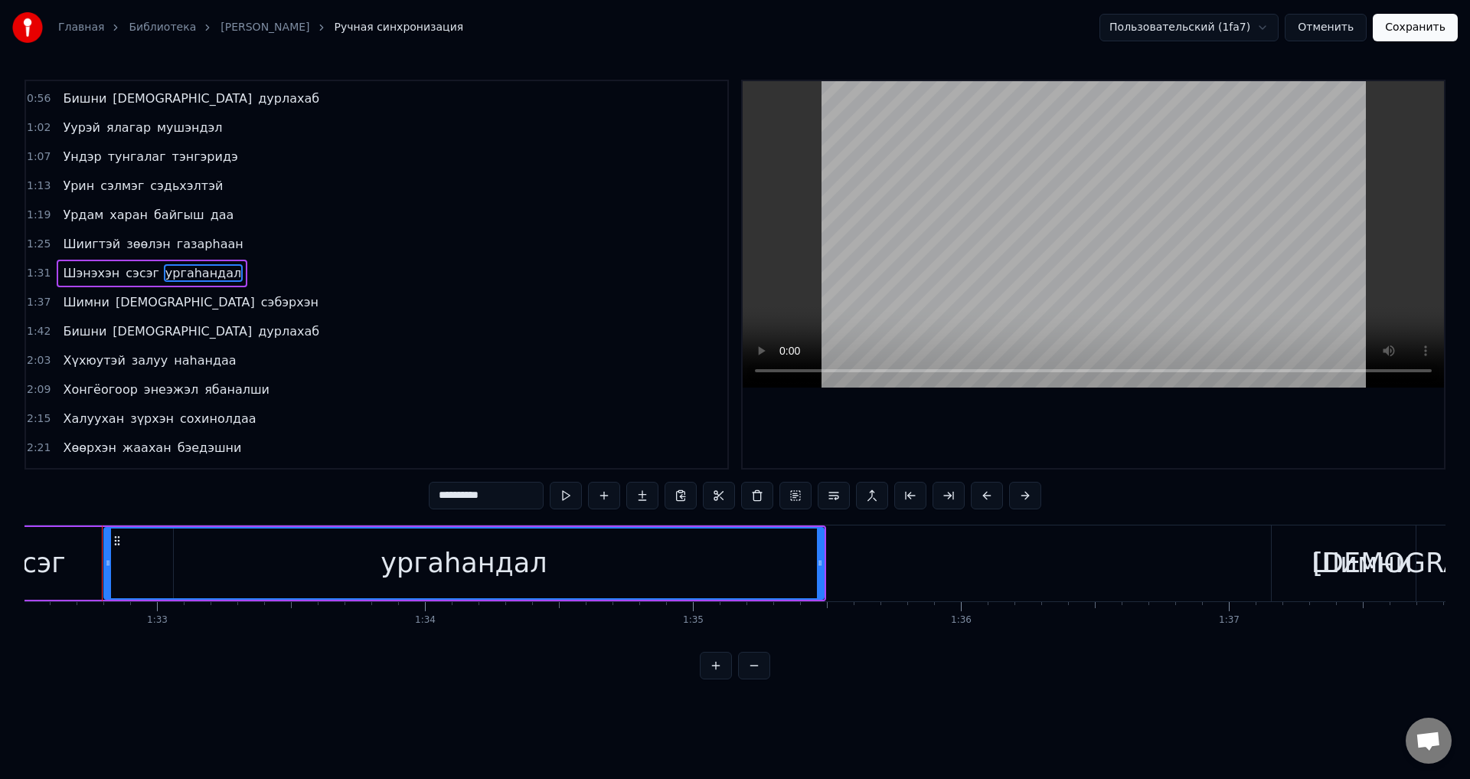
click at [1346, 28] on button "Отменить" at bounding box center [1326, 28] width 82 height 28
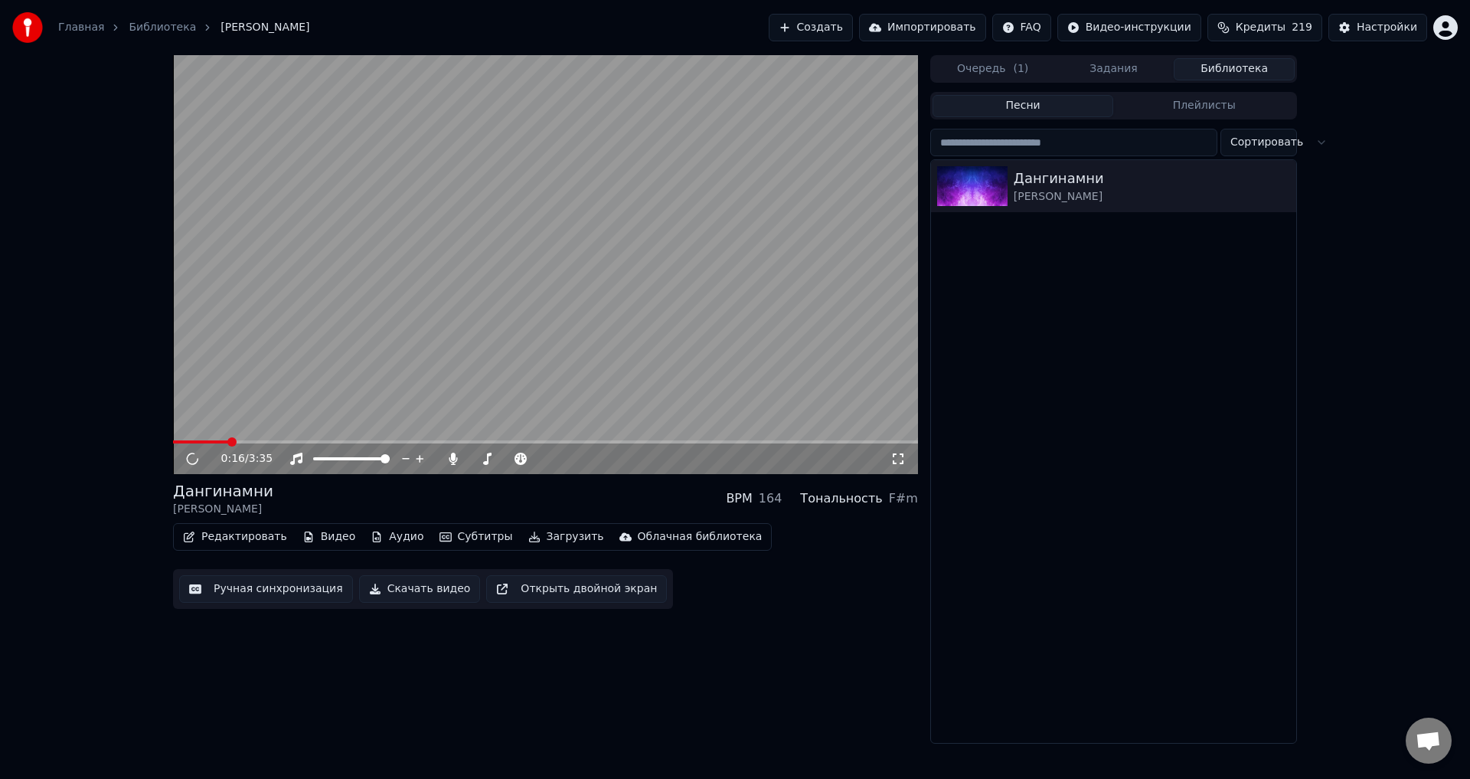
click at [229, 441] on span at bounding box center [545, 441] width 745 height 3
click at [241, 438] on video at bounding box center [545, 264] width 745 height 419
click at [250, 440] on span at bounding box center [545, 441] width 745 height 3
click at [281, 443] on span at bounding box center [545, 441] width 745 height 3
click at [288, 587] on button "Ручная синхронизация" at bounding box center [266, 589] width 174 height 28
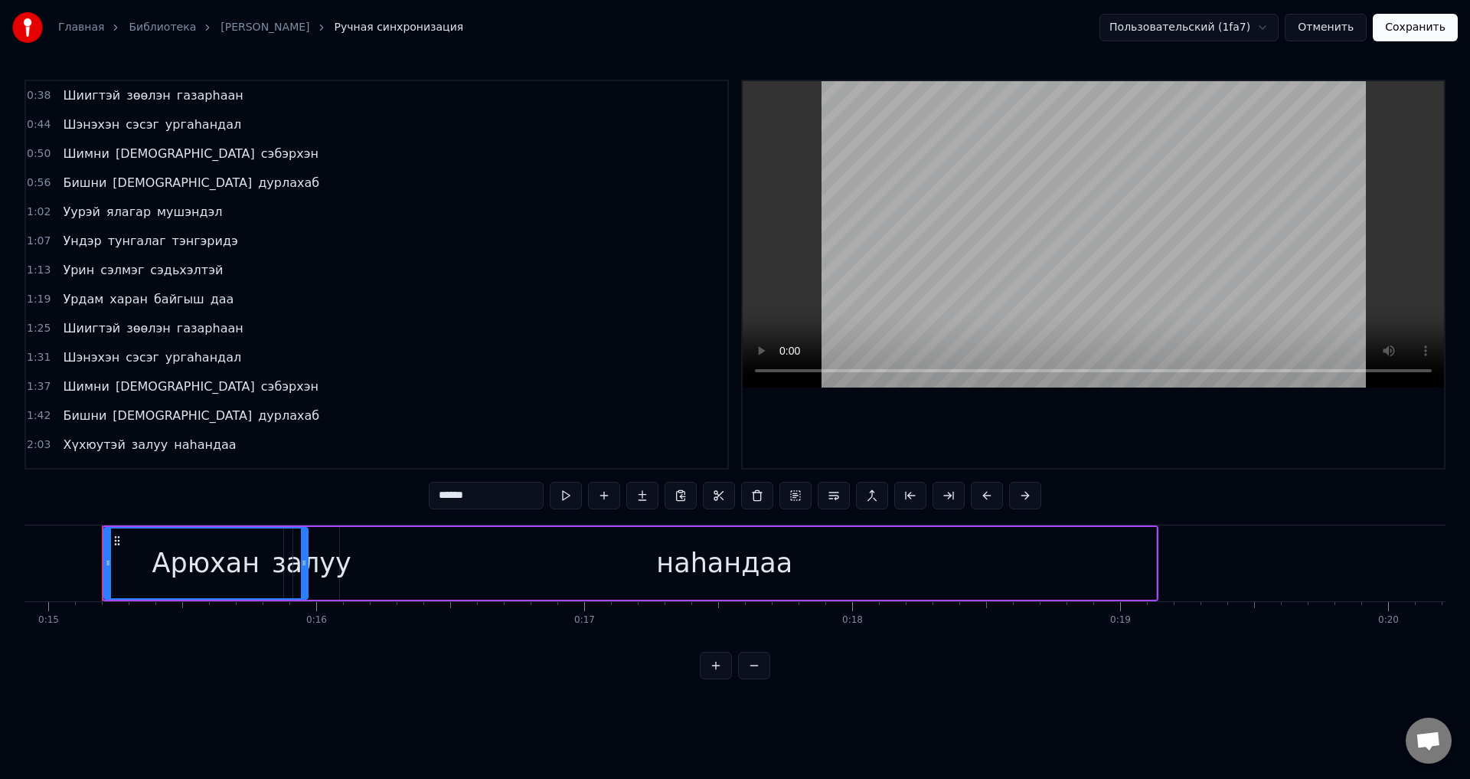
scroll to position [77, 0]
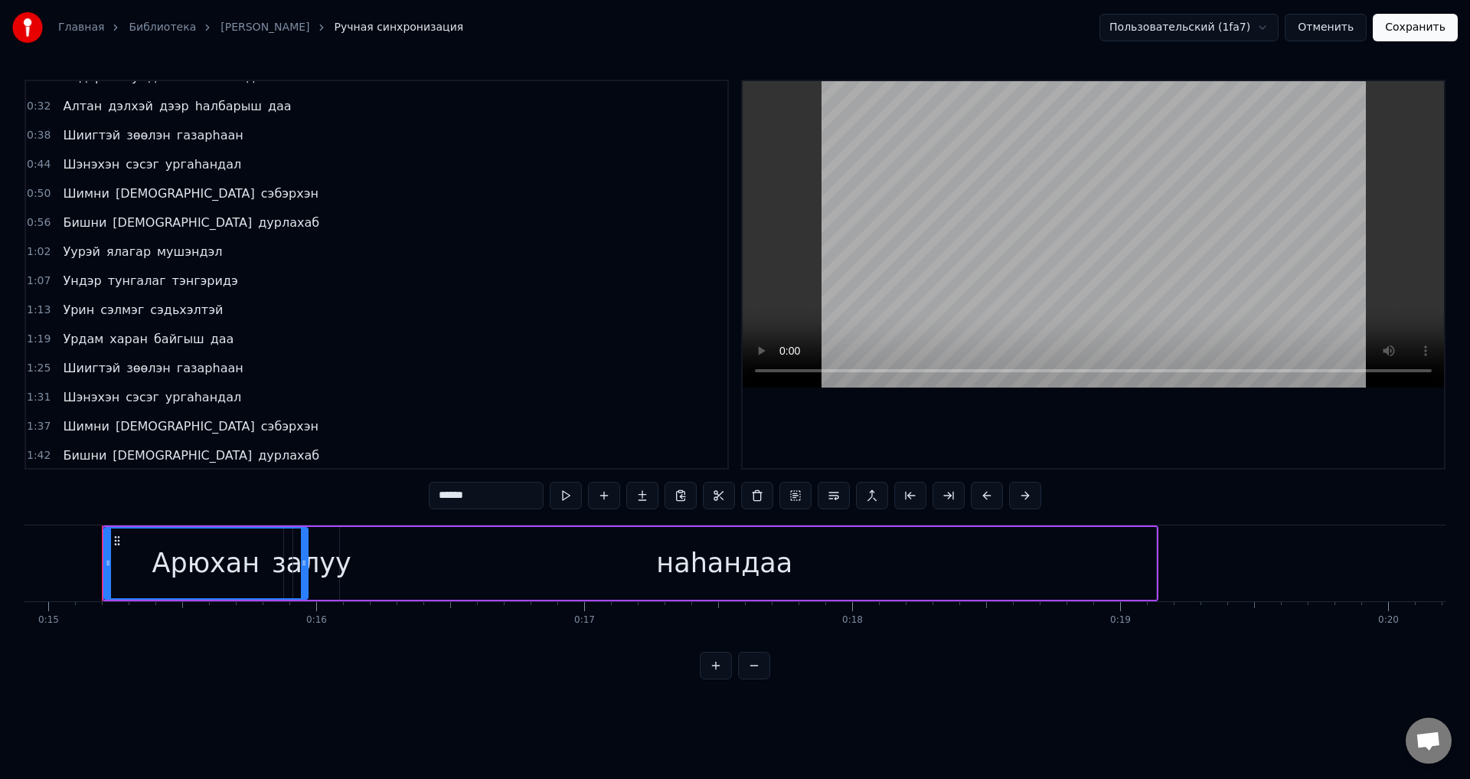
click at [260, 195] on span "сэбэрхэн" at bounding box center [290, 194] width 61 height 18
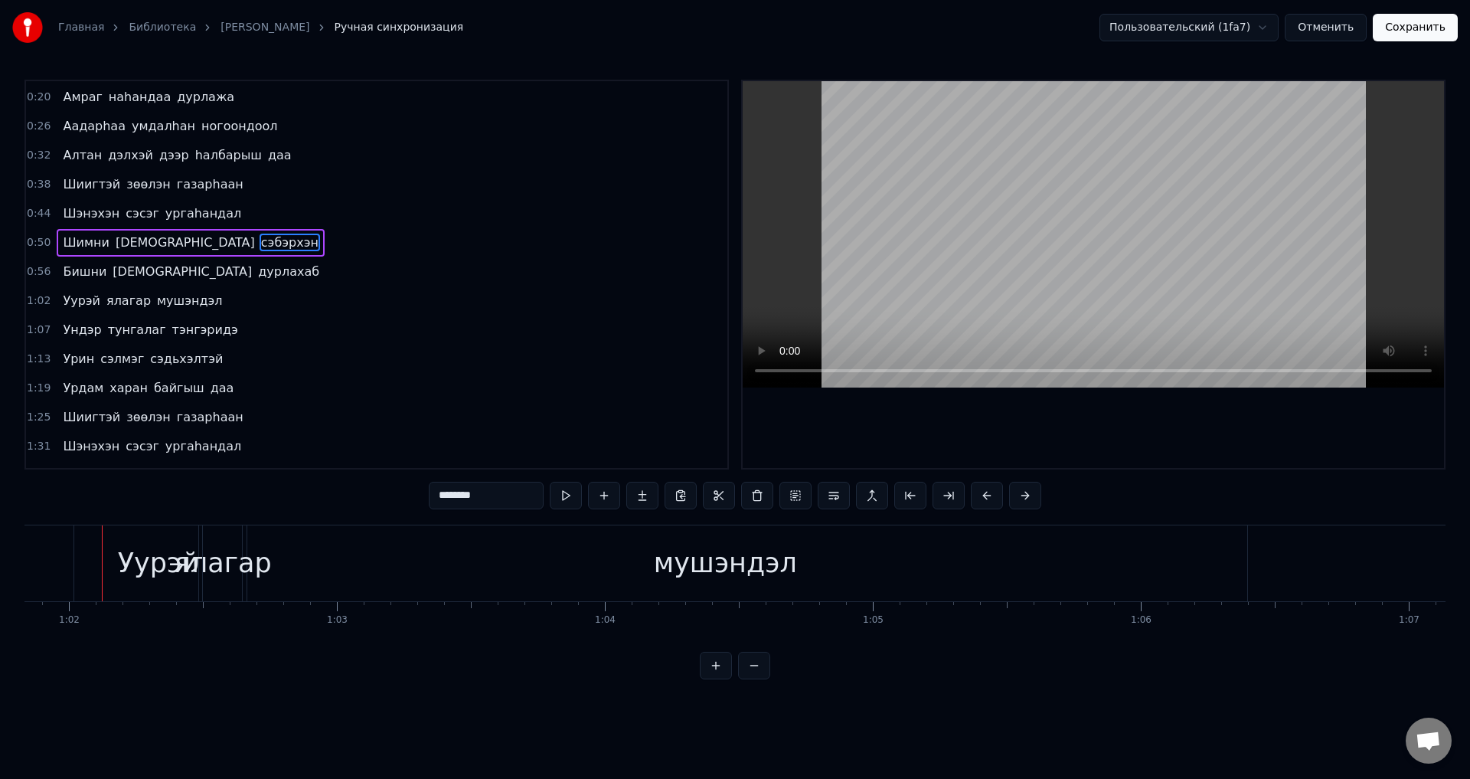
scroll to position [0, 0]
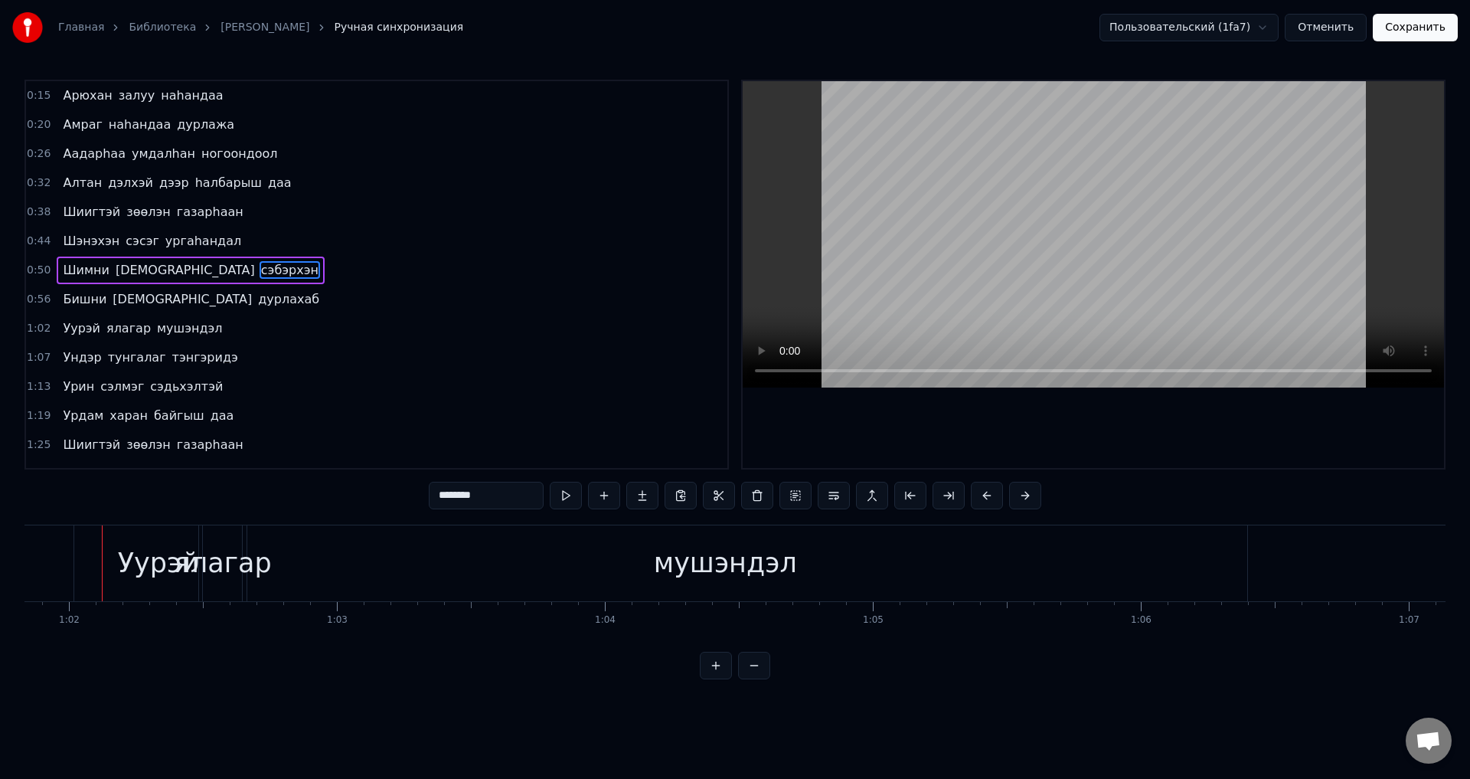
click at [204, 245] on span "ургаhандал" at bounding box center [203, 241] width 79 height 18
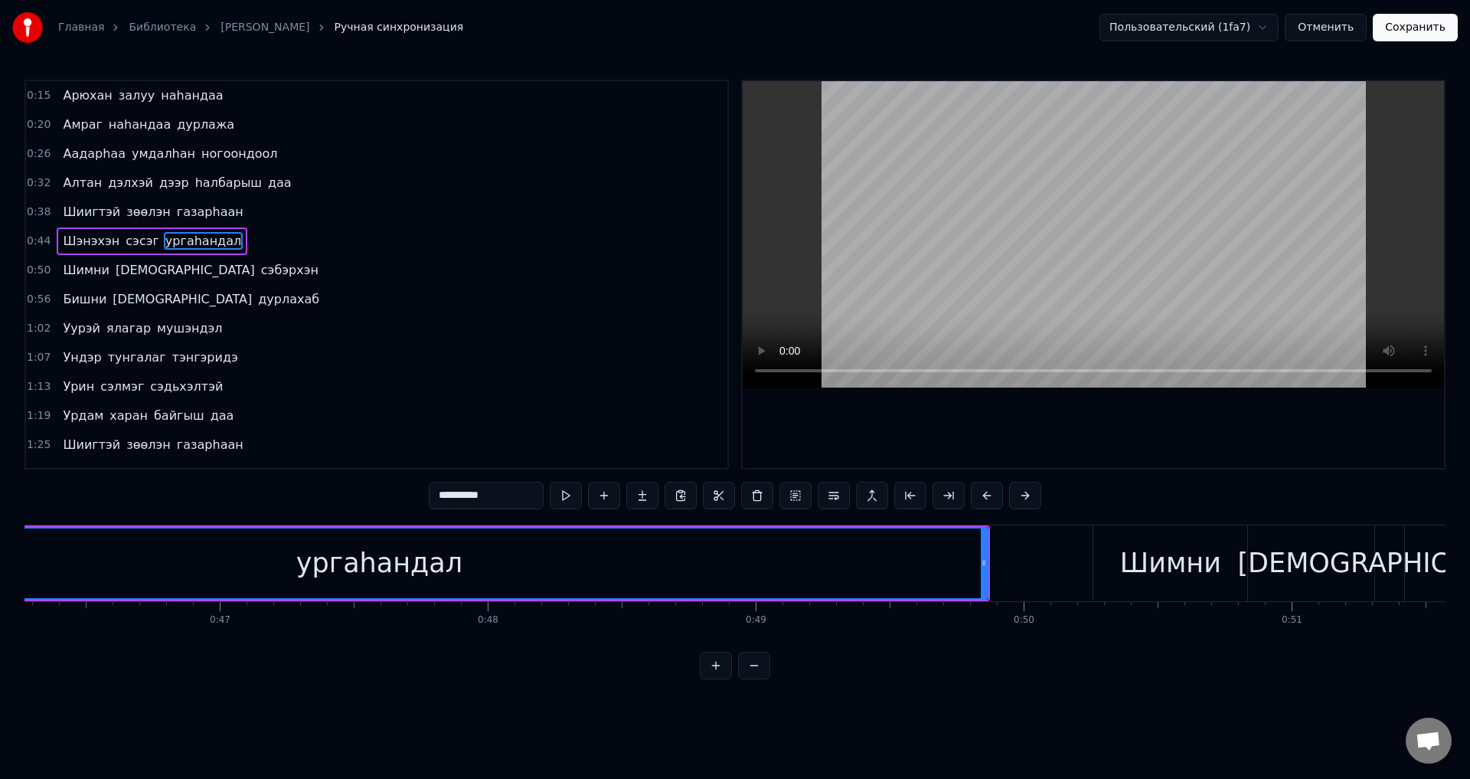
scroll to position [0, 12070]
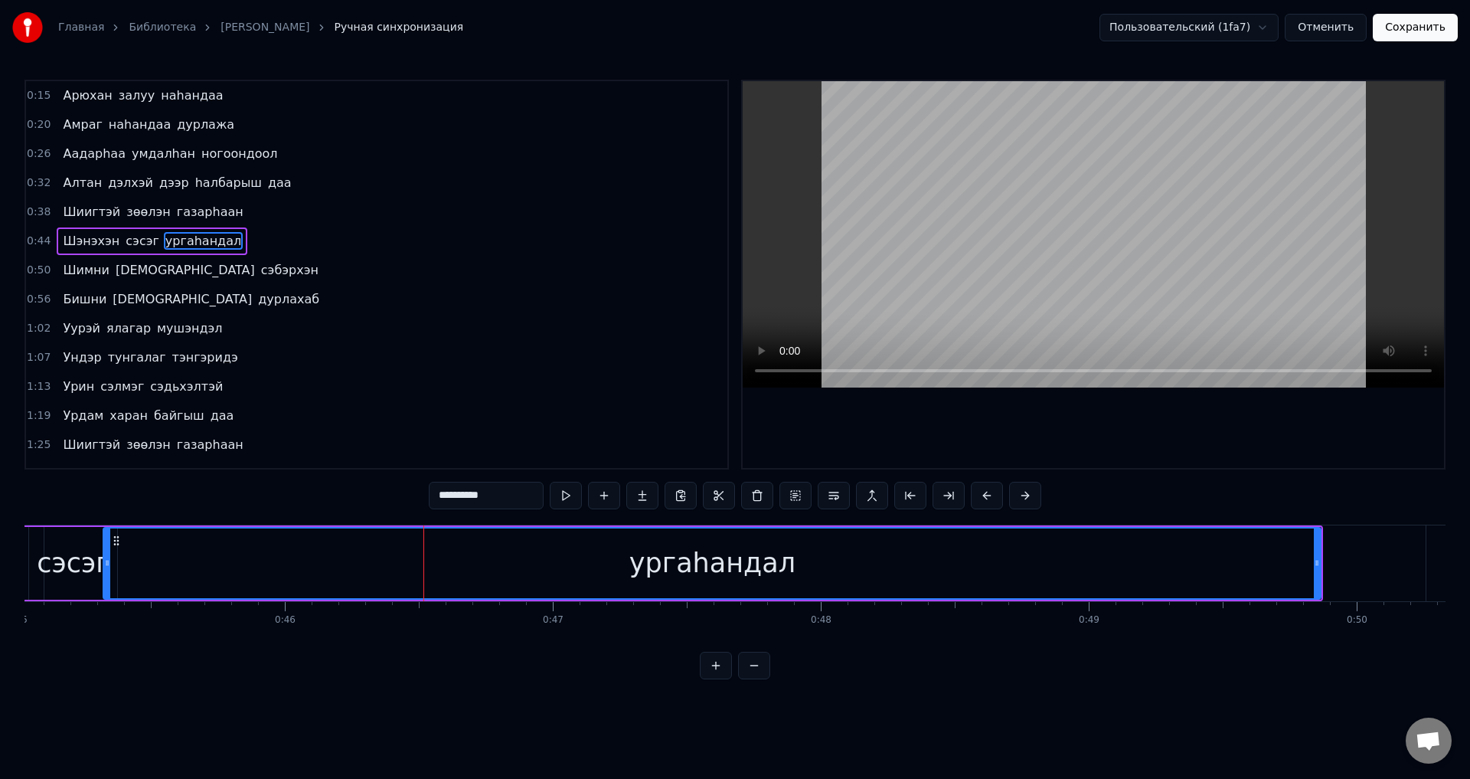
click at [187, 100] on span "наhандаа" at bounding box center [191, 96] width 65 height 18
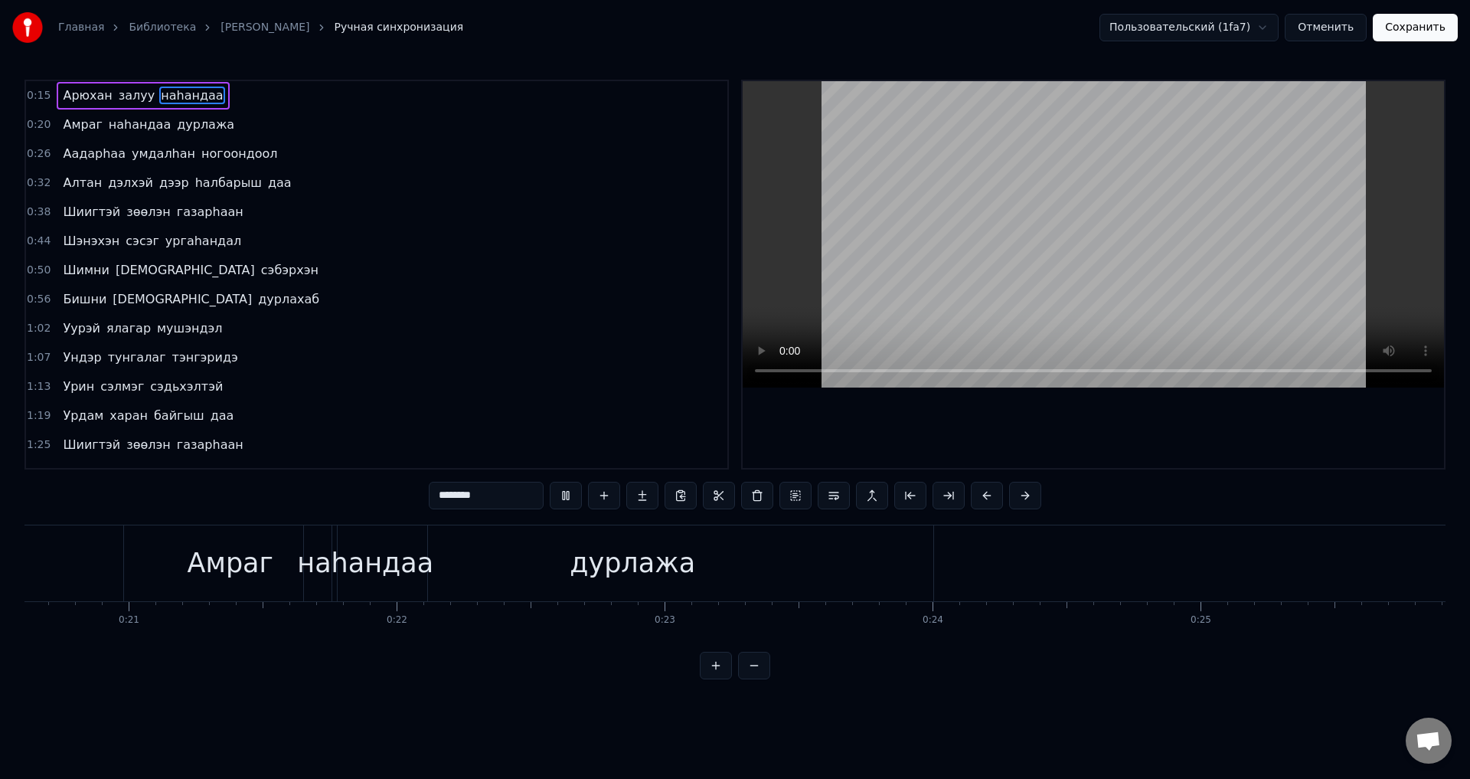
scroll to position [0, 4186]
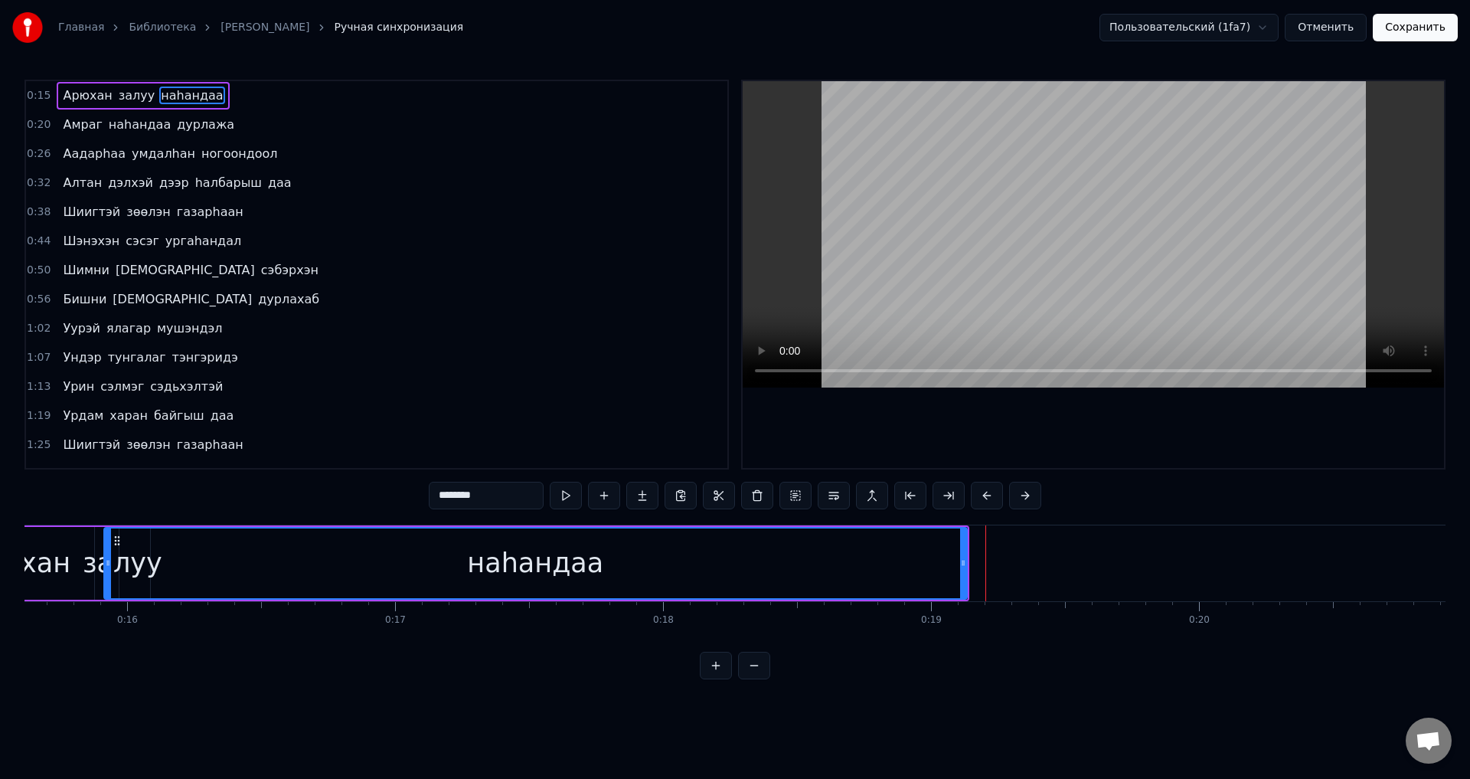
click at [191, 130] on span "дурлажа" at bounding box center [205, 125] width 61 height 18
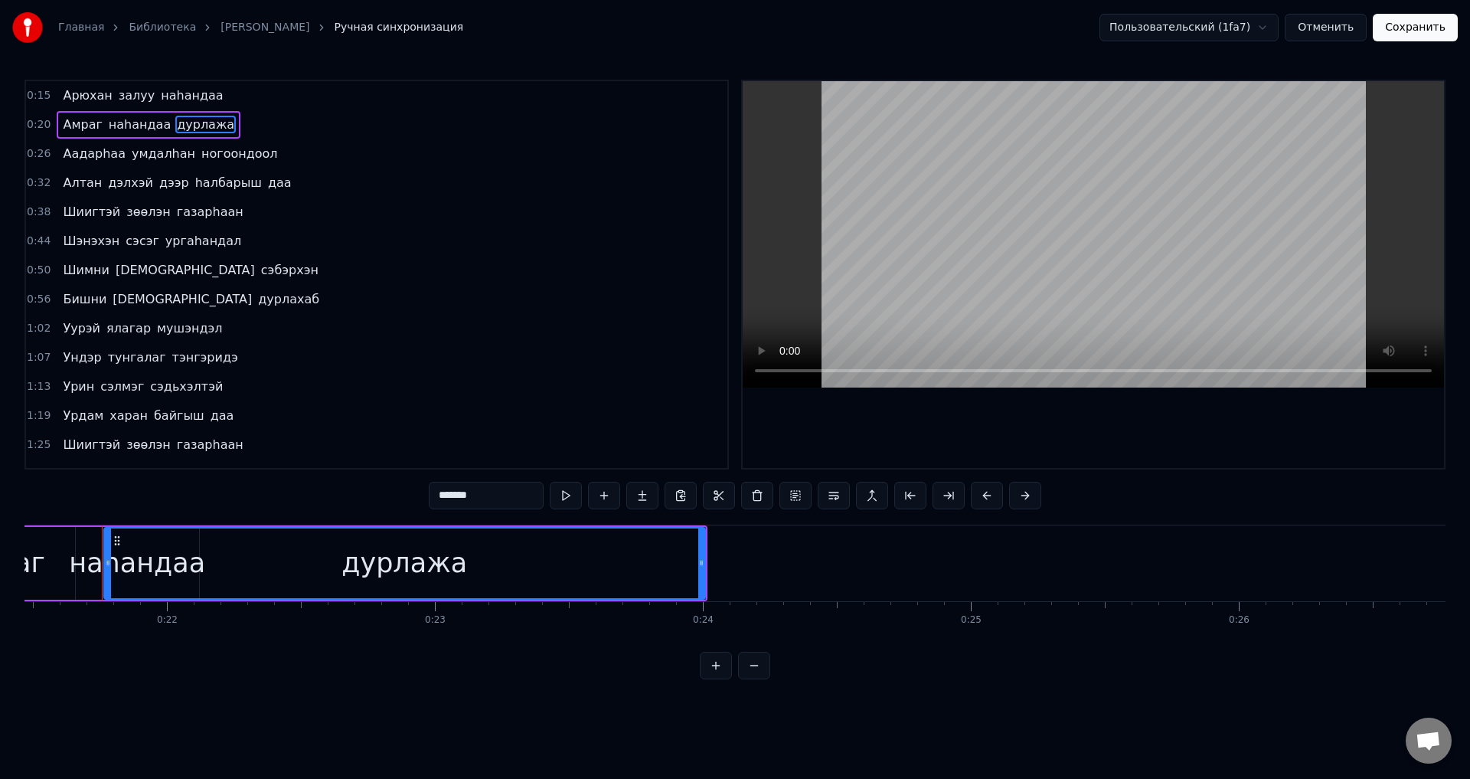
click at [193, 237] on span "ургаhандал" at bounding box center [203, 241] width 79 height 18
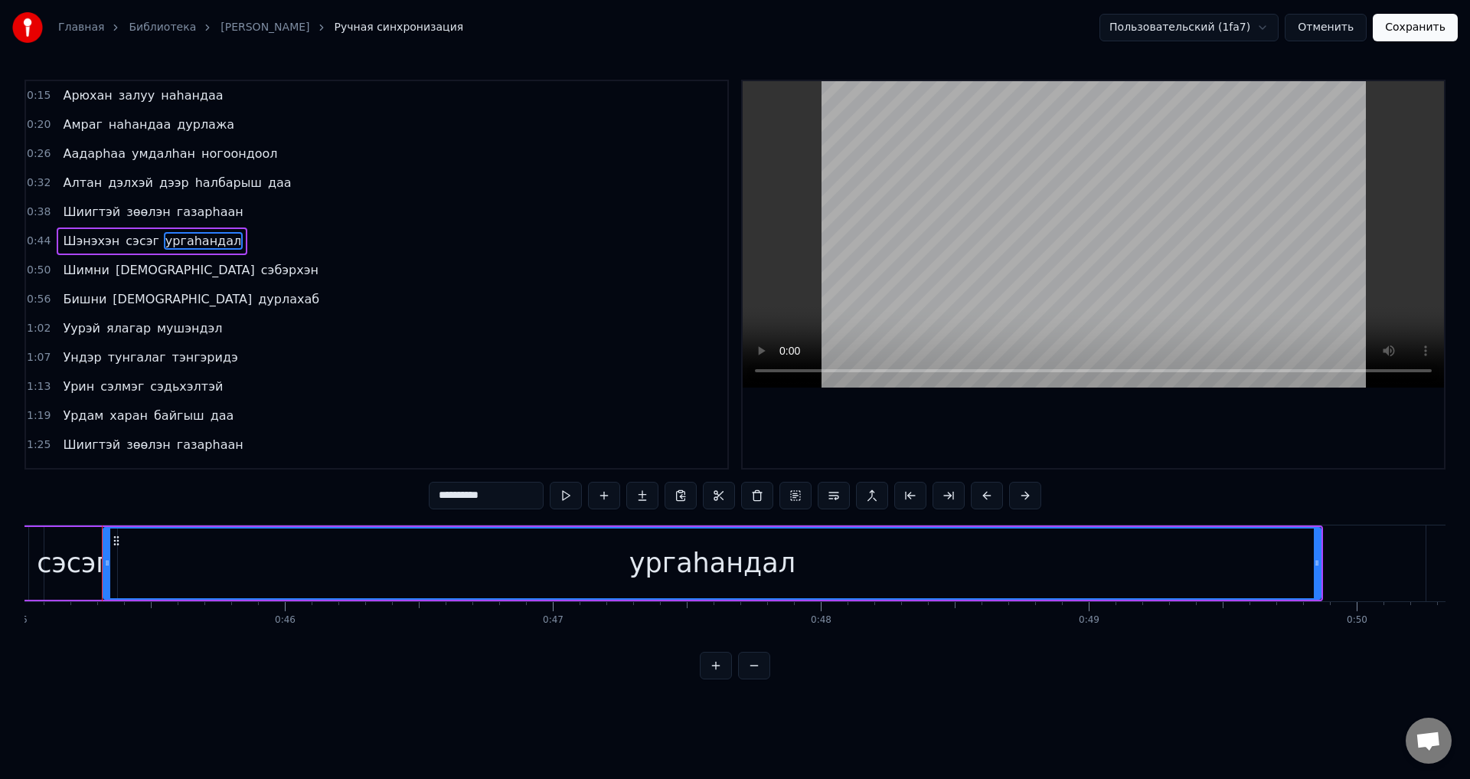
click at [260, 267] on span "сэбэрхэн" at bounding box center [290, 270] width 61 height 18
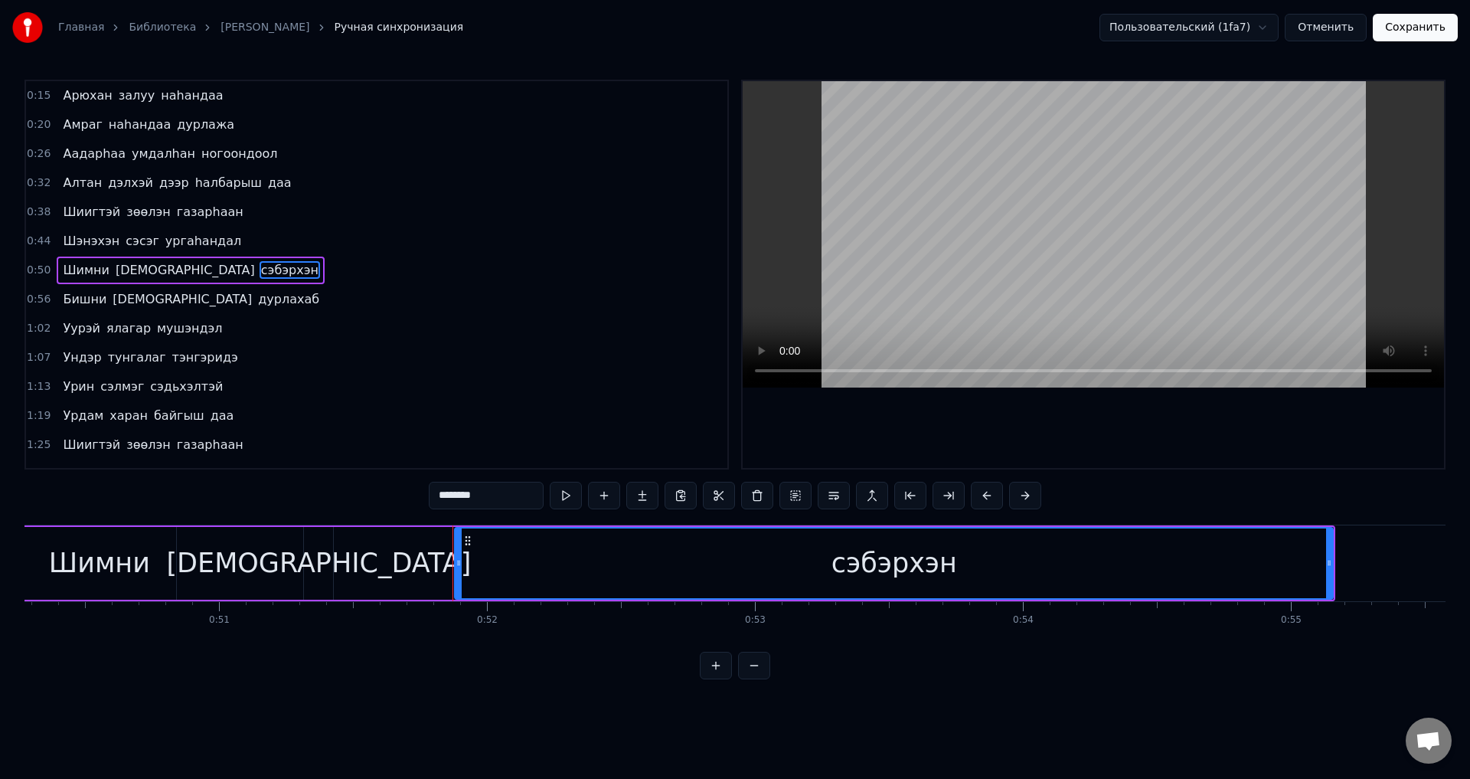
scroll to position [0, 13828]
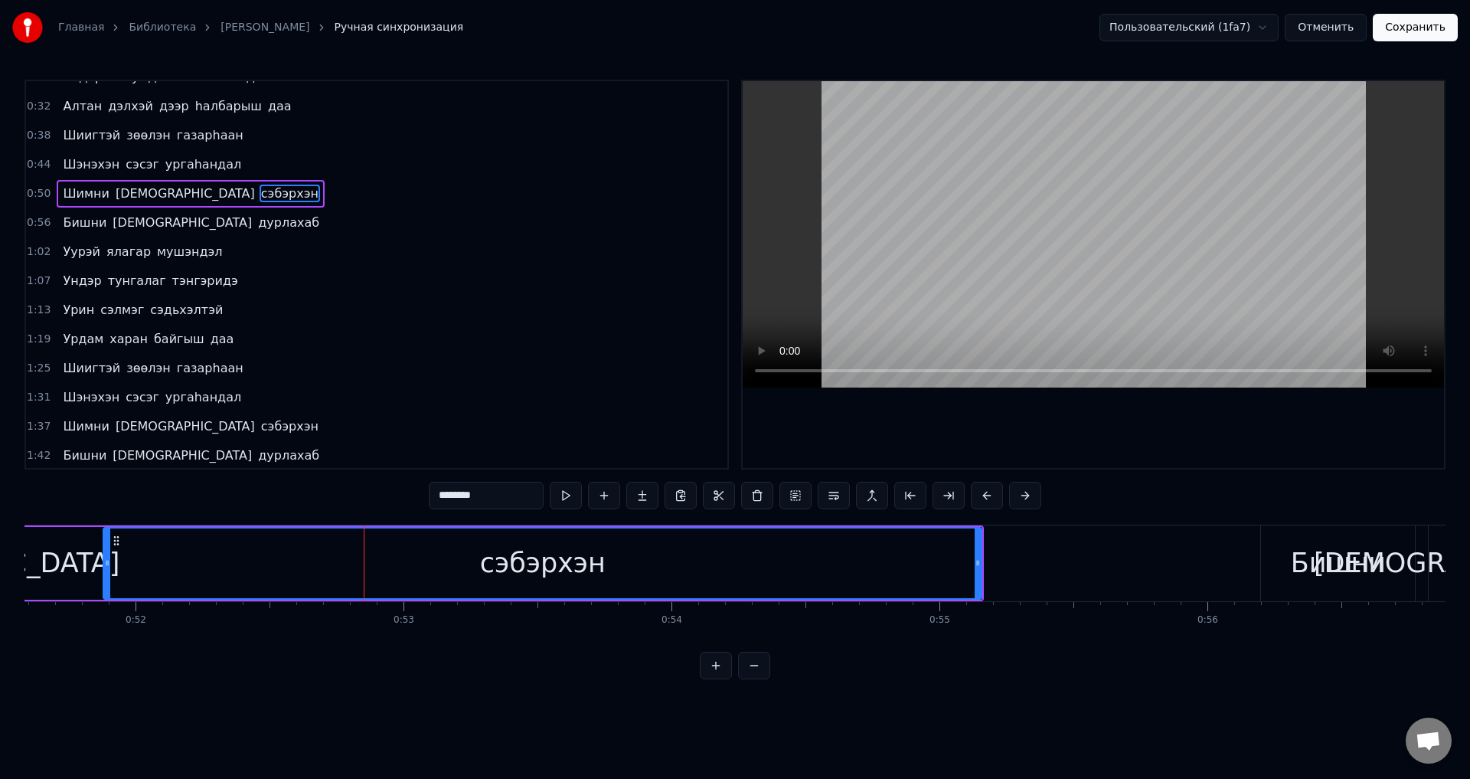
click at [208, 375] on span "газарhаан" at bounding box center [210, 368] width 70 height 18
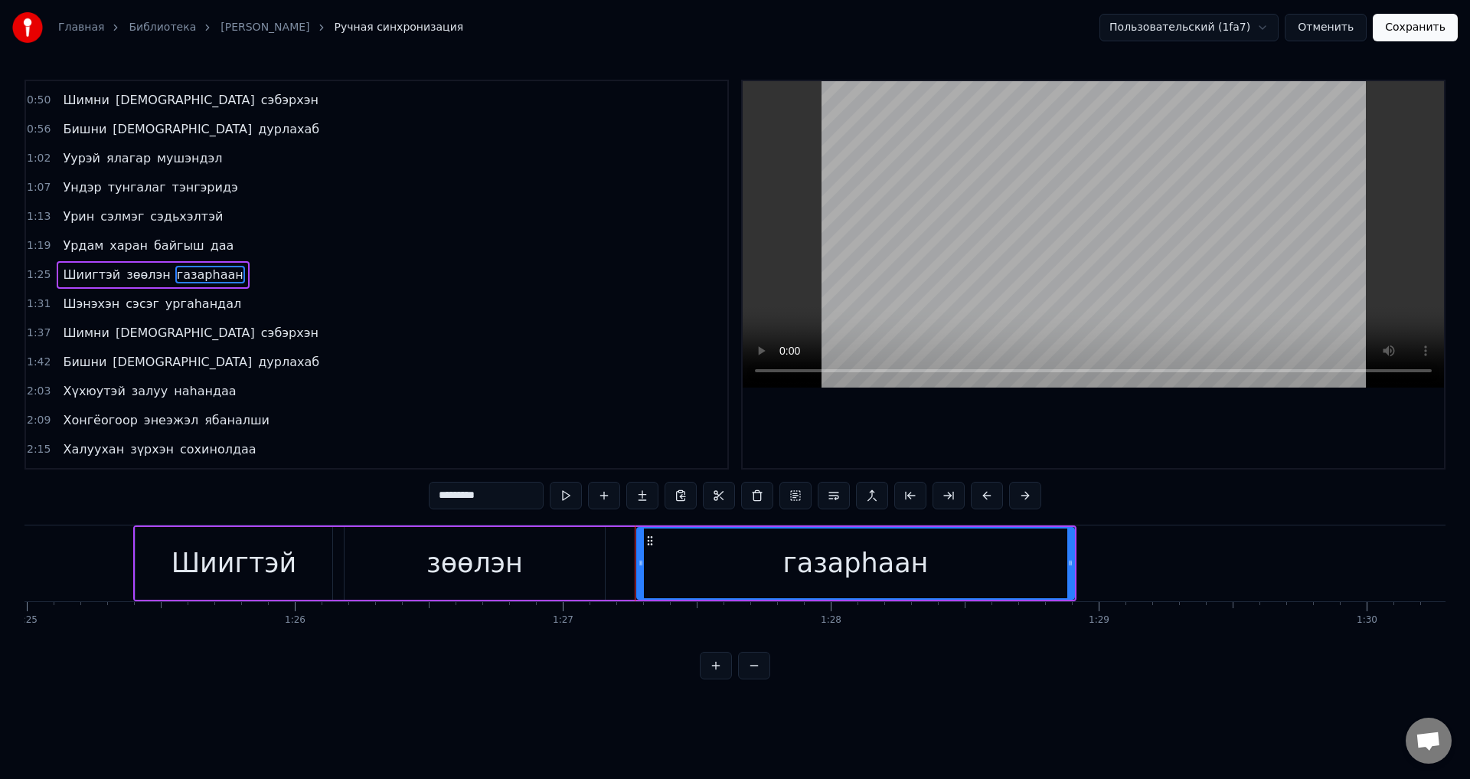
scroll to position [0, 23316]
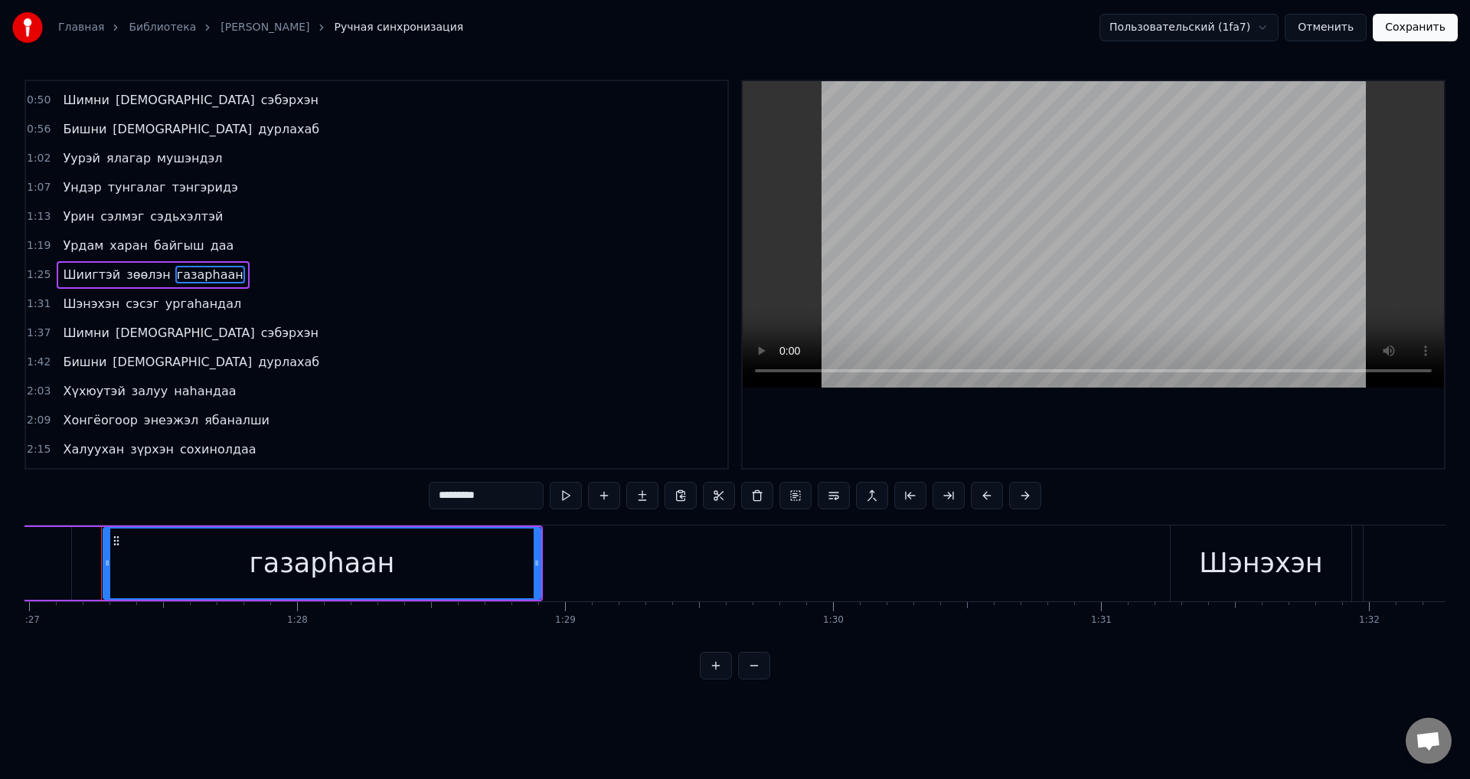
click at [197, 305] on span "ургаhандал" at bounding box center [203, 304] width 79 height 18
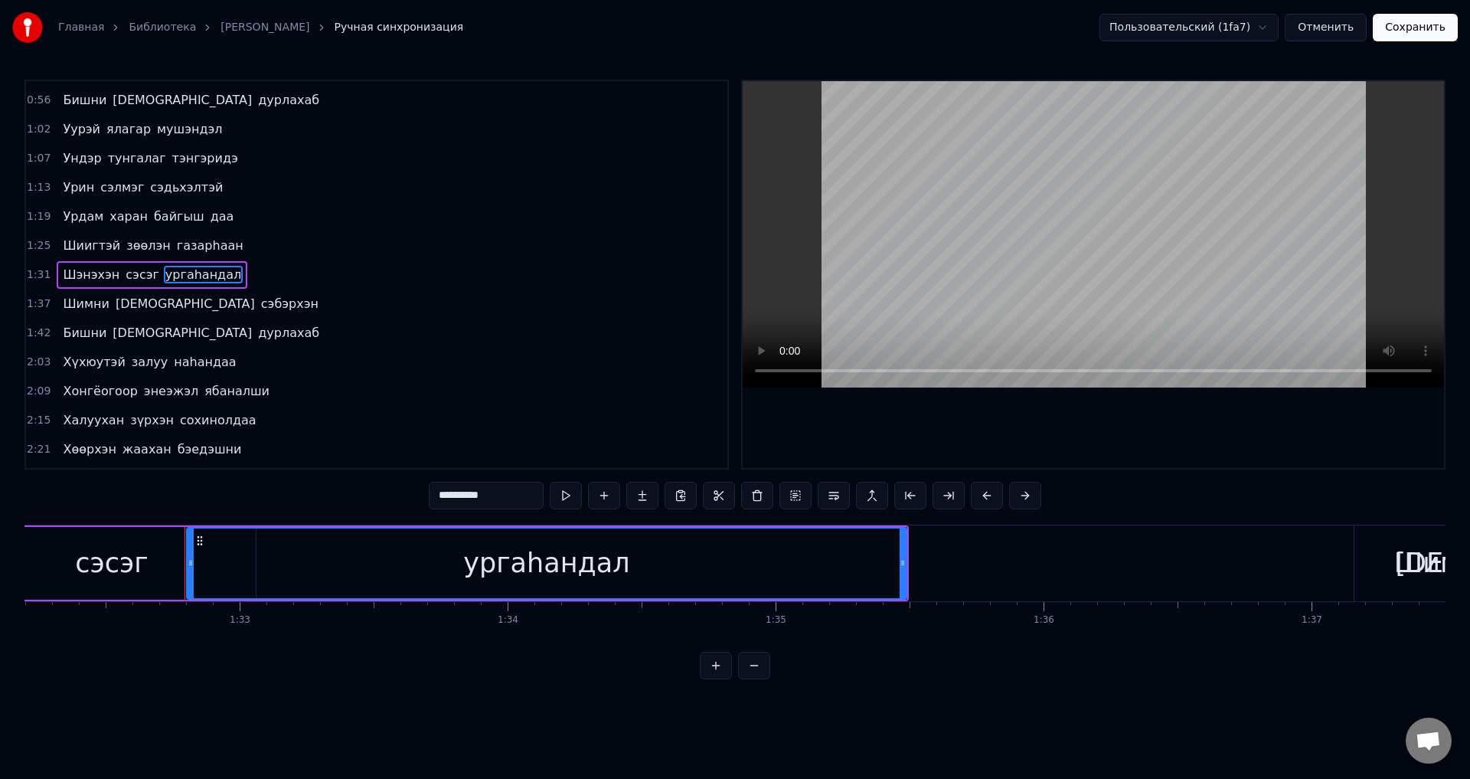
scroll to position [0, 24797]
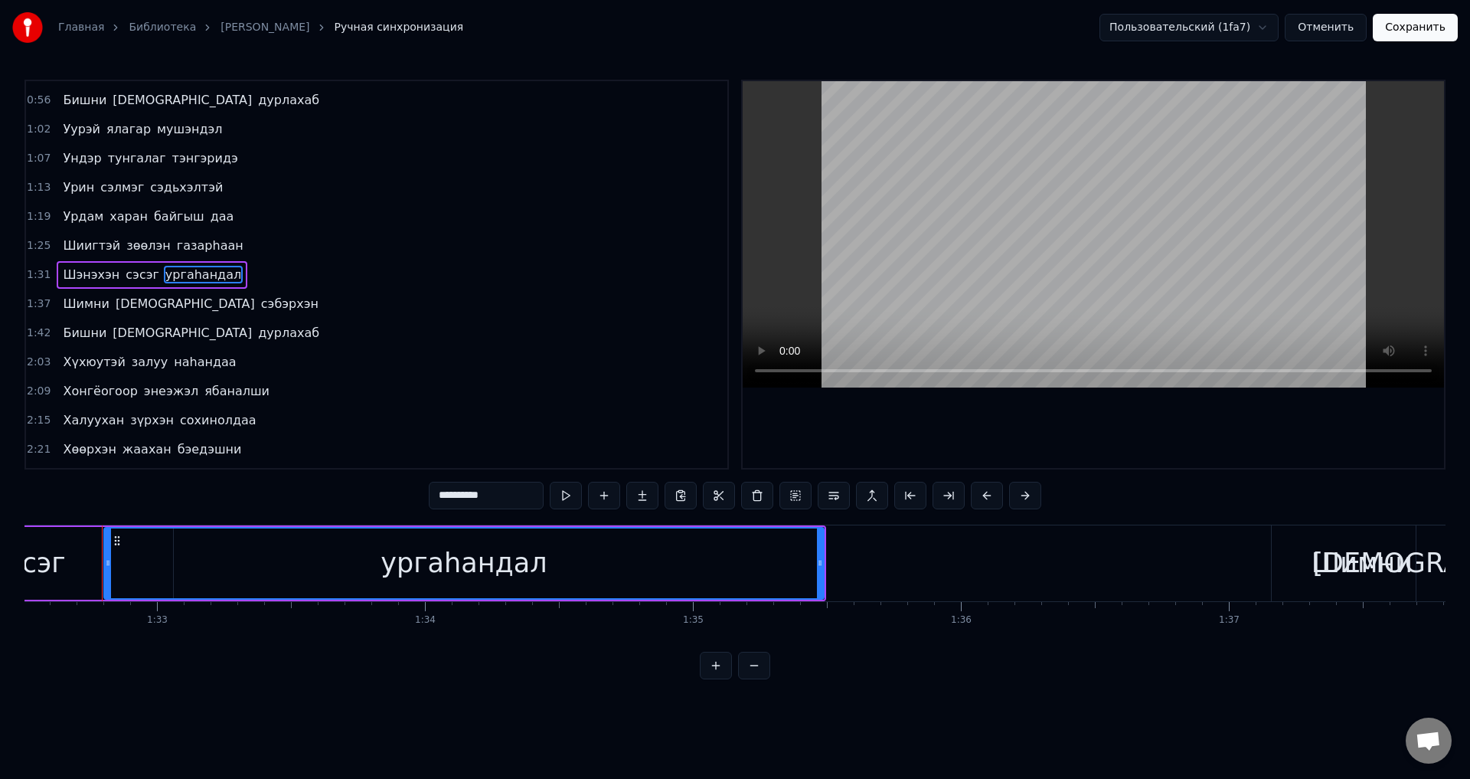
click at [260, 305] on span "сэбэрхэн" at bounding box center [290, 304] width 61 height 18
type input "********"
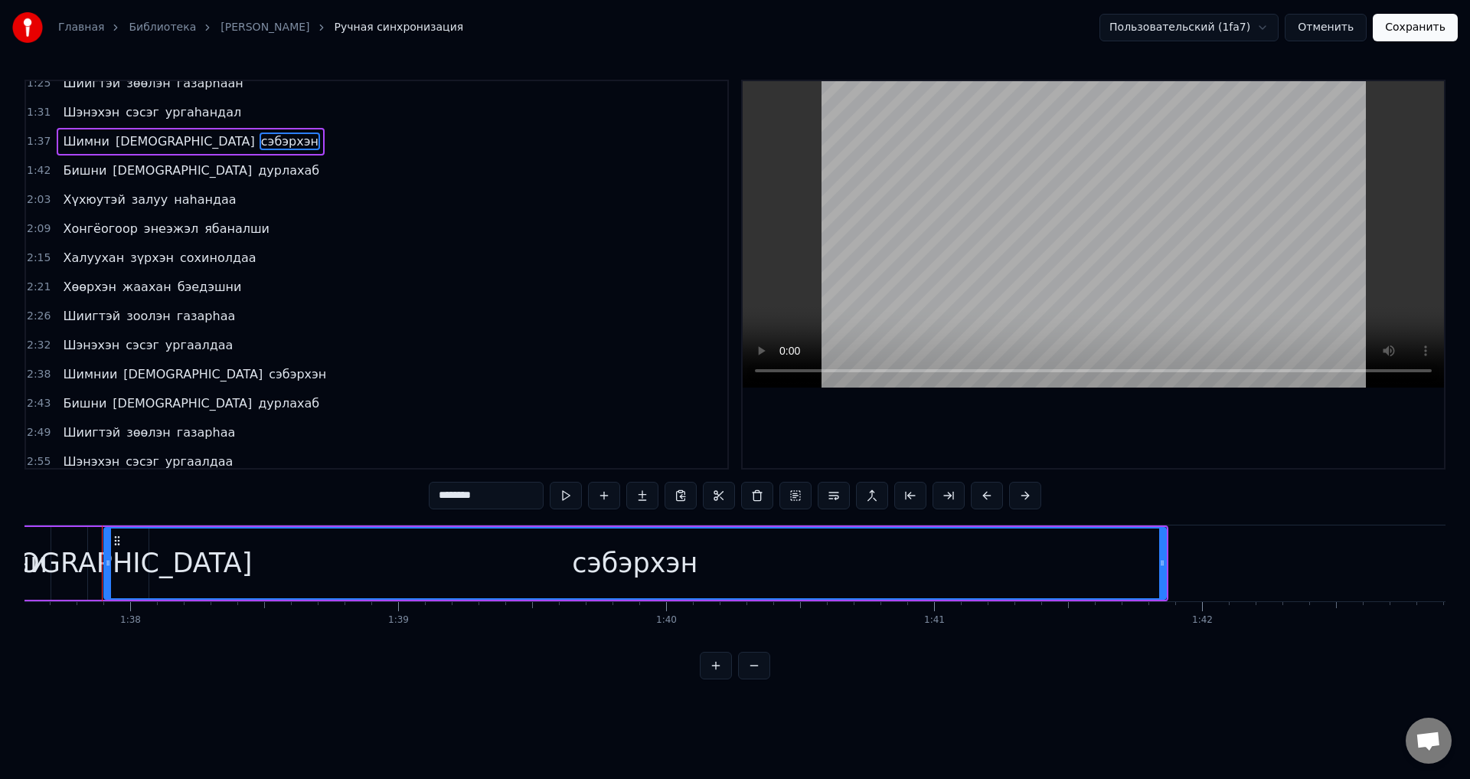
scroll to position [428, 0]
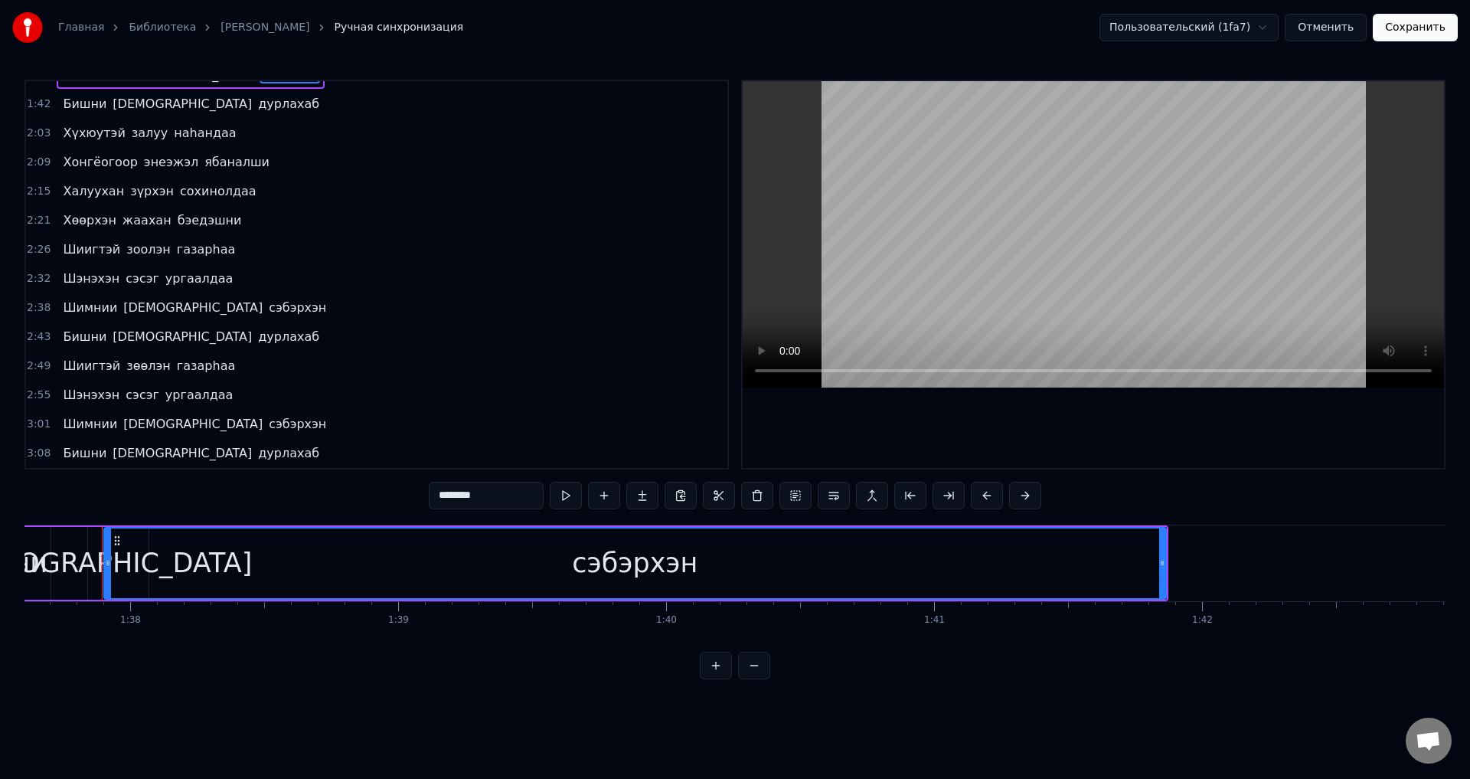
click at [267, 316] on span "сэбэрхэн" at bounding box center [297, 308] width 61 height 18
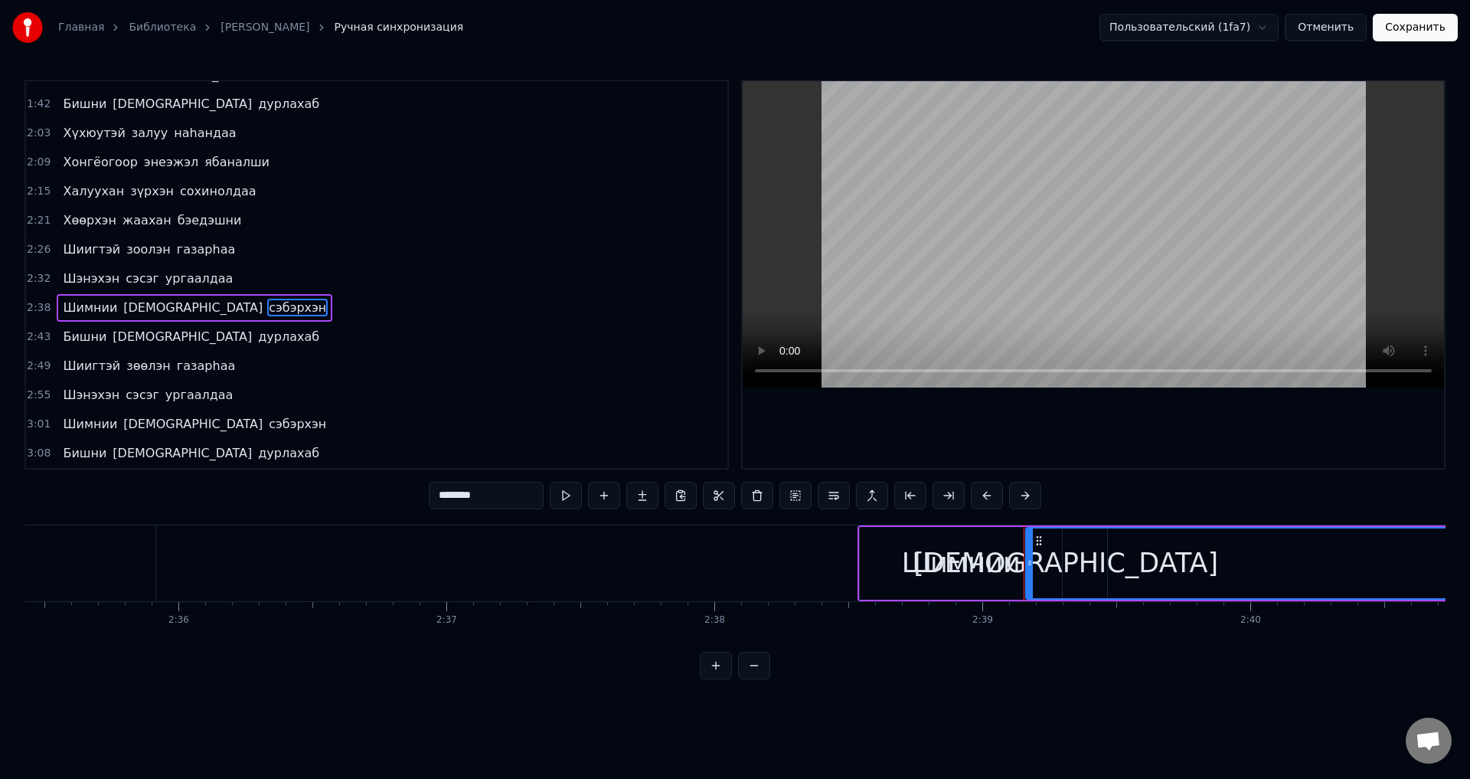
scroll to position [0, 42586]
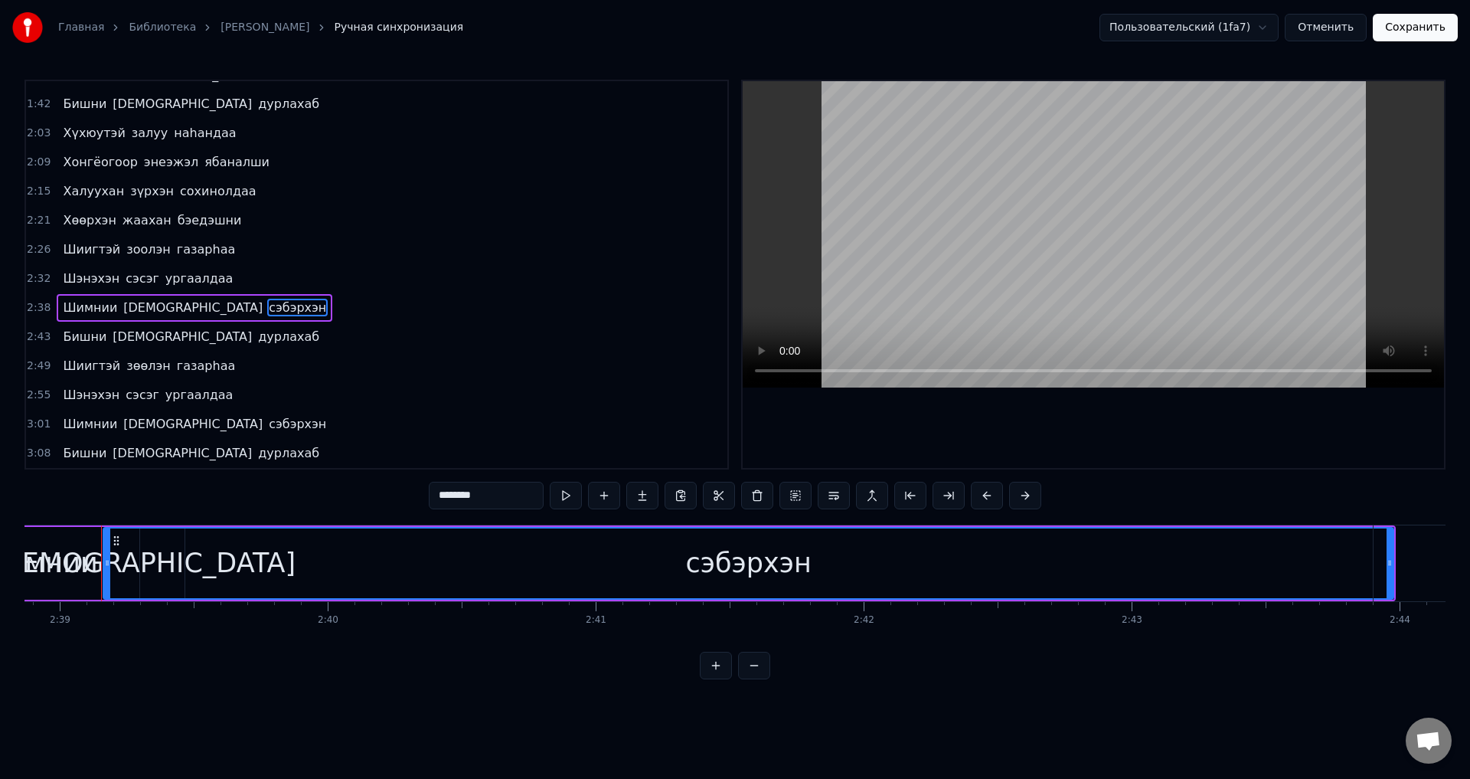
drag, startPoint x: 1352, startPoint y: 28, endPoint x: 556, endPoint y: 293, distance: 838.5
click at [556, 293] on div "Главная Библиотека [PERSON_NAME] Ручная синхронизация Пользовательский (1fa7) О…" at bounding box center [735, 339] width 1470 height 679
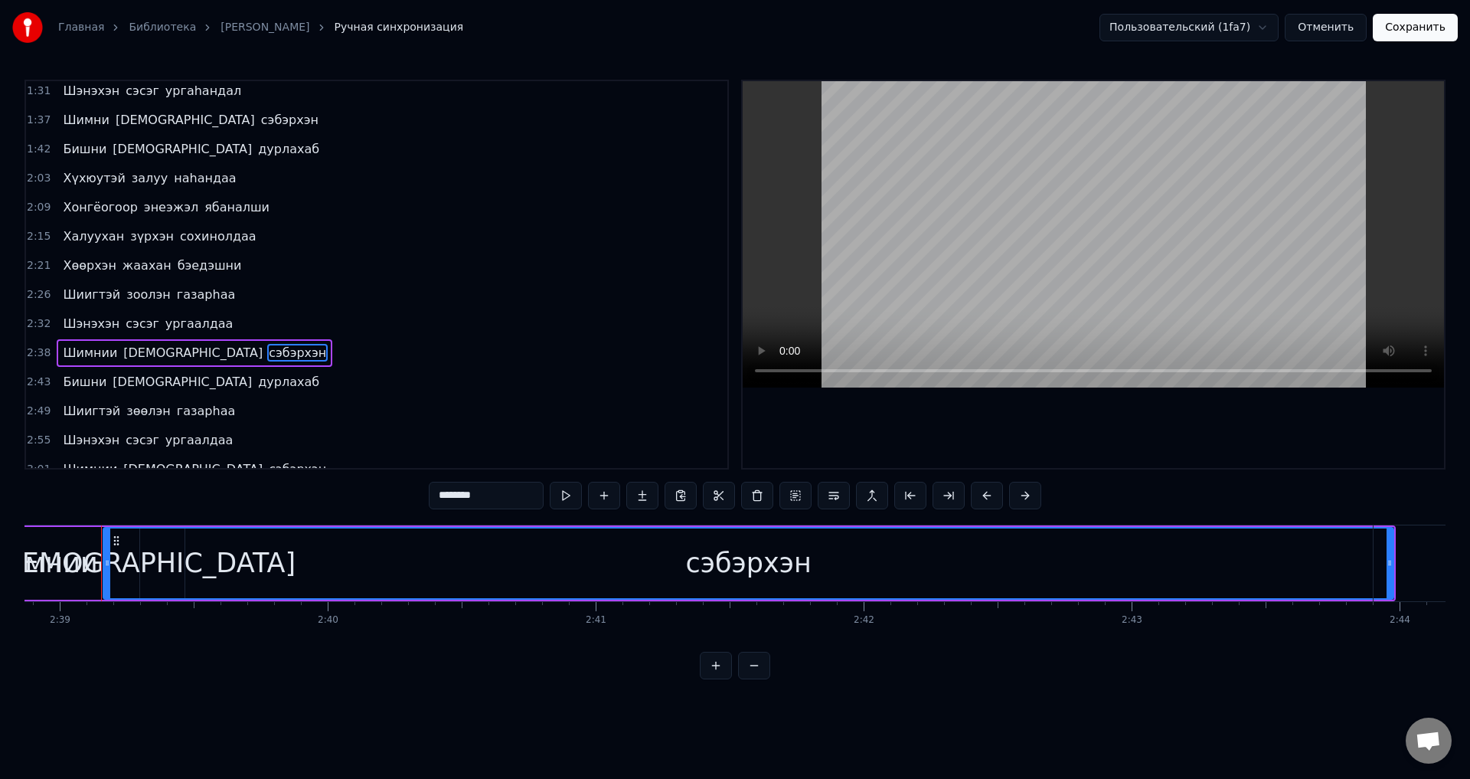
scroll to position [428, 0]
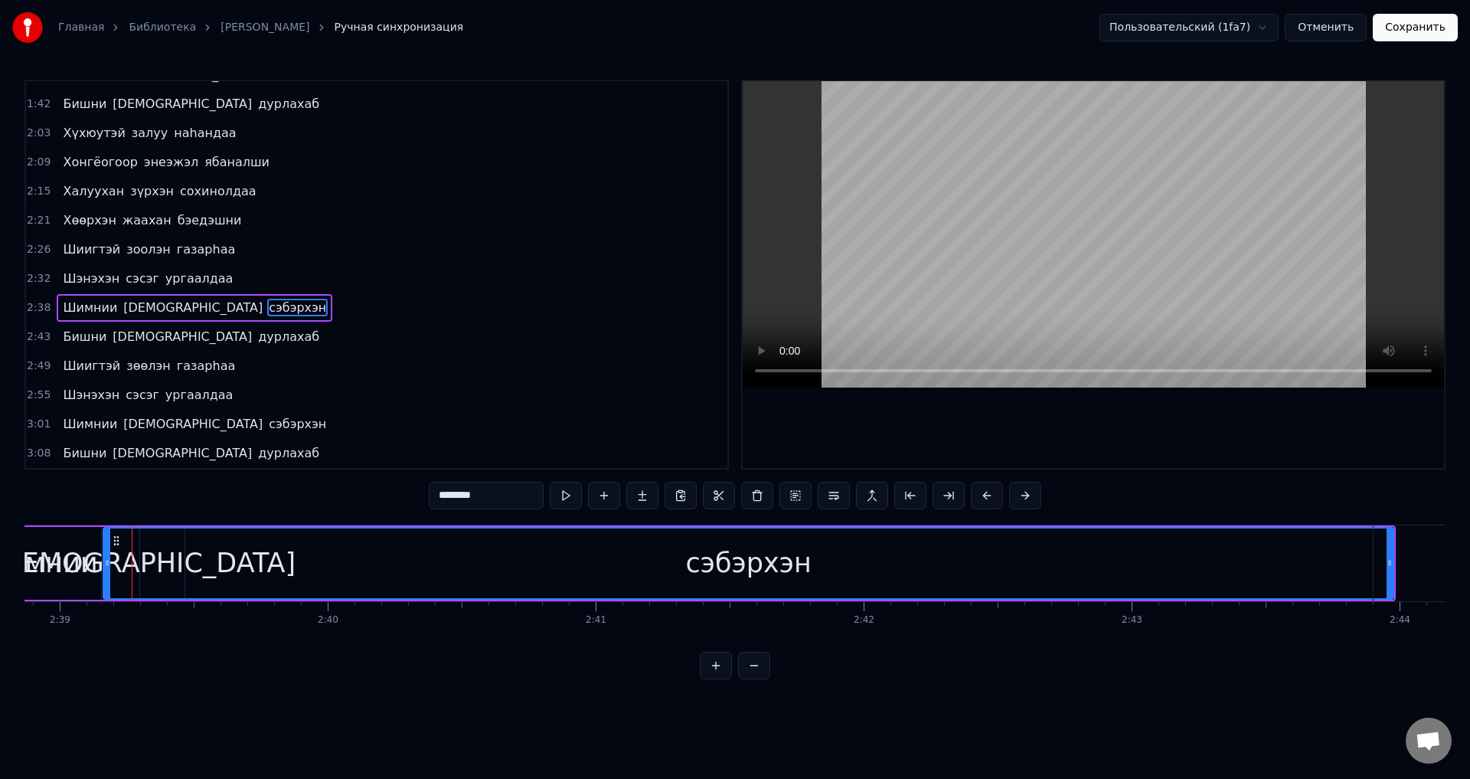
click at [267, 310] on span "сэбэрхэн" at bounding box center [297, 308] width 61 height 18
drag, startPoint x: 502, startPoint y: 486, endPoint x: 346, endPoint y: 505, distance: 156.6
click at [344, 507] on div "0:15 Арюхан залуу наhандаа 0:20 Амраг наhандаа дурлажа 0:26 Аадарhаа умдалhан н…" at bounding box center [735, 380] width 1421 height 600
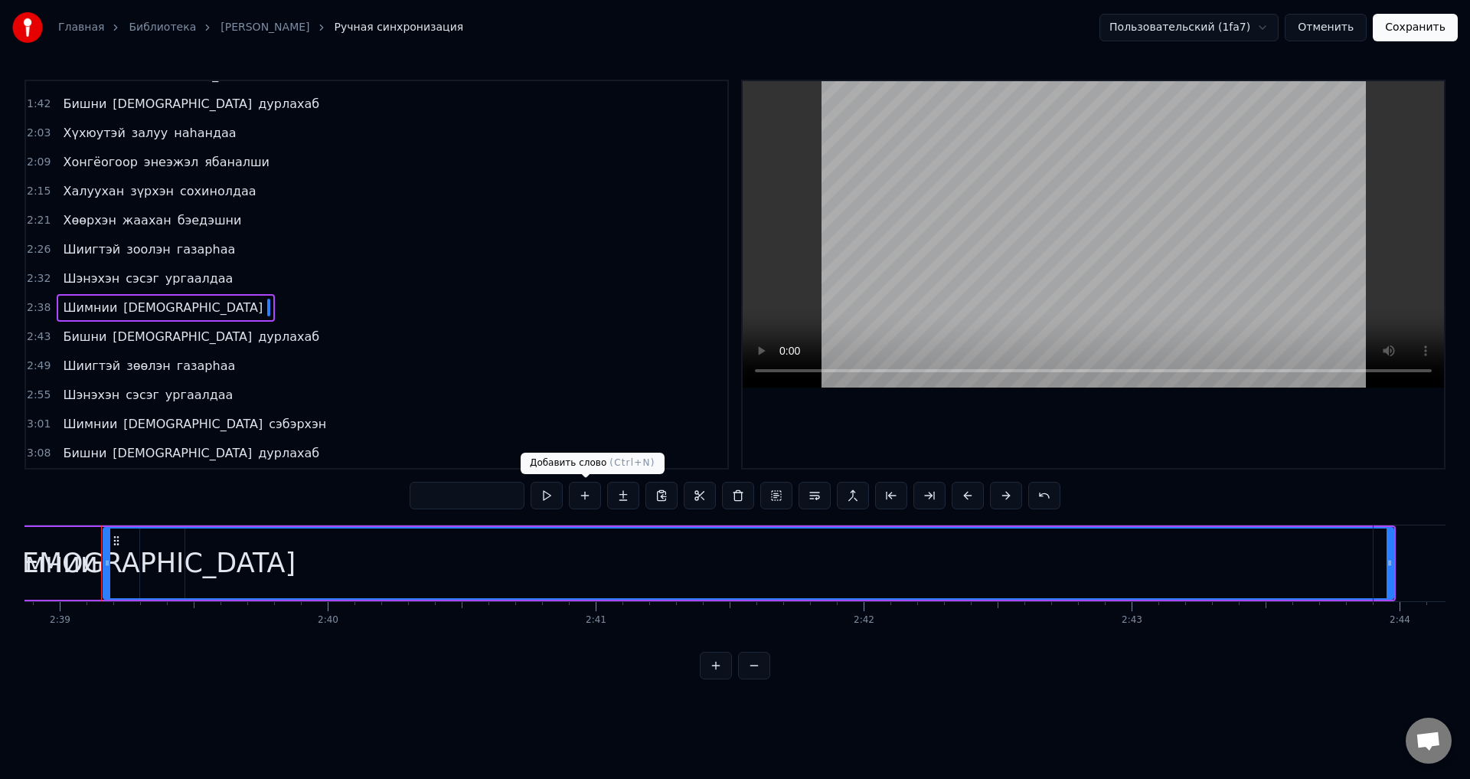
click at [574, 493] on button at bounding box center [585, 496] width 32 height 28
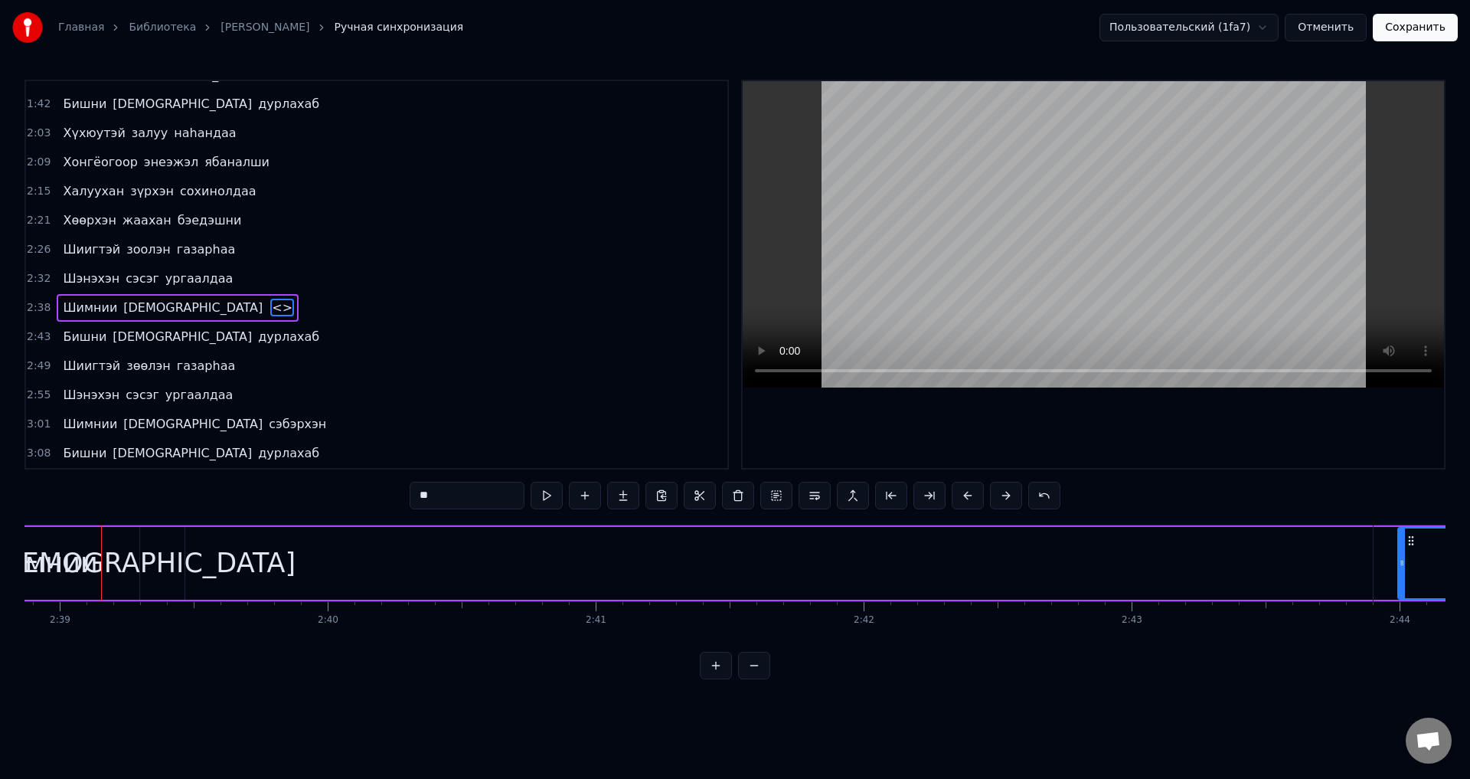
click at [443, 503] on input "**" at bounding box center [467, 496] width 115 height 28
type input "*"
paste input "********"
click at [64, 304] on span "Шимнии" at bounding box center [89, 308] width 57 height 18
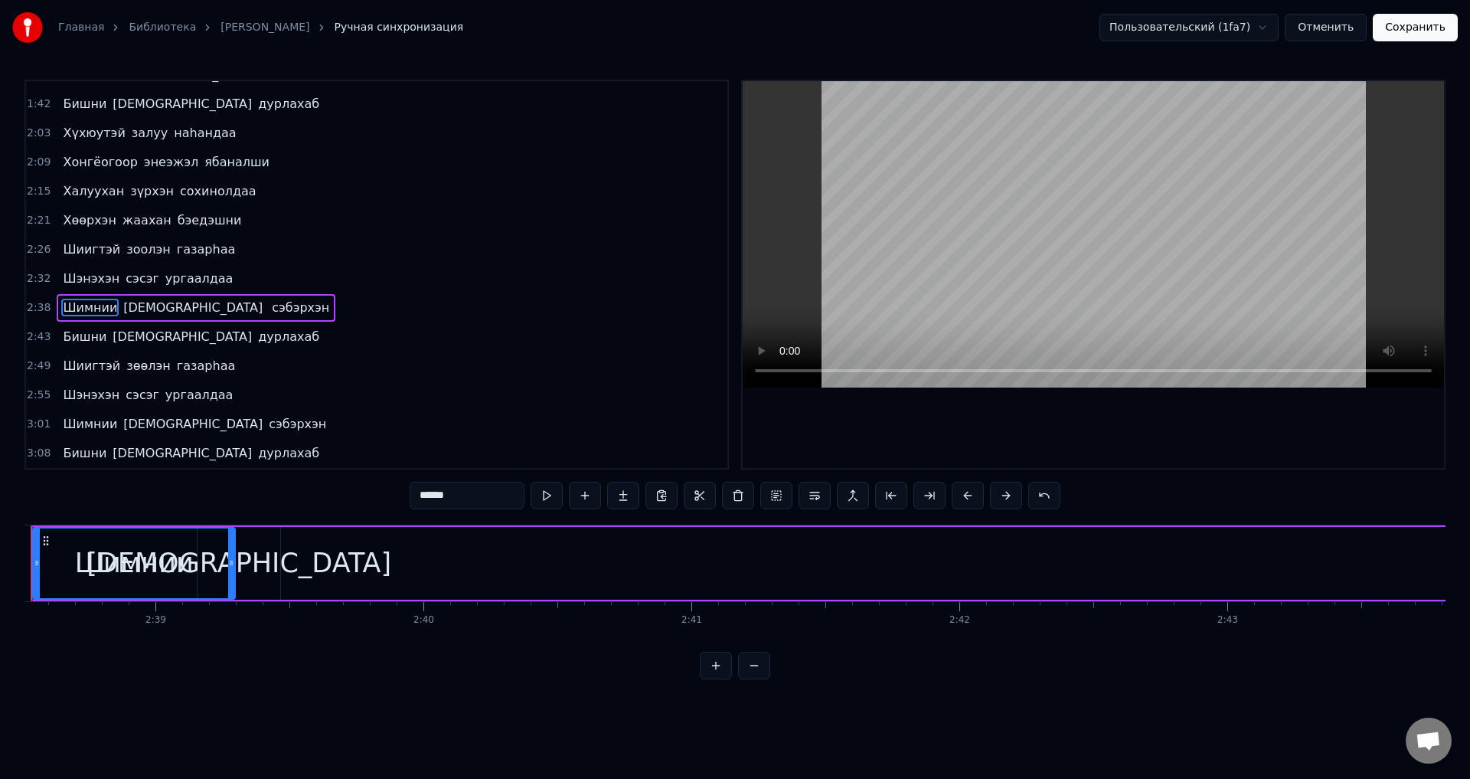
scroll to position [0, 42420]
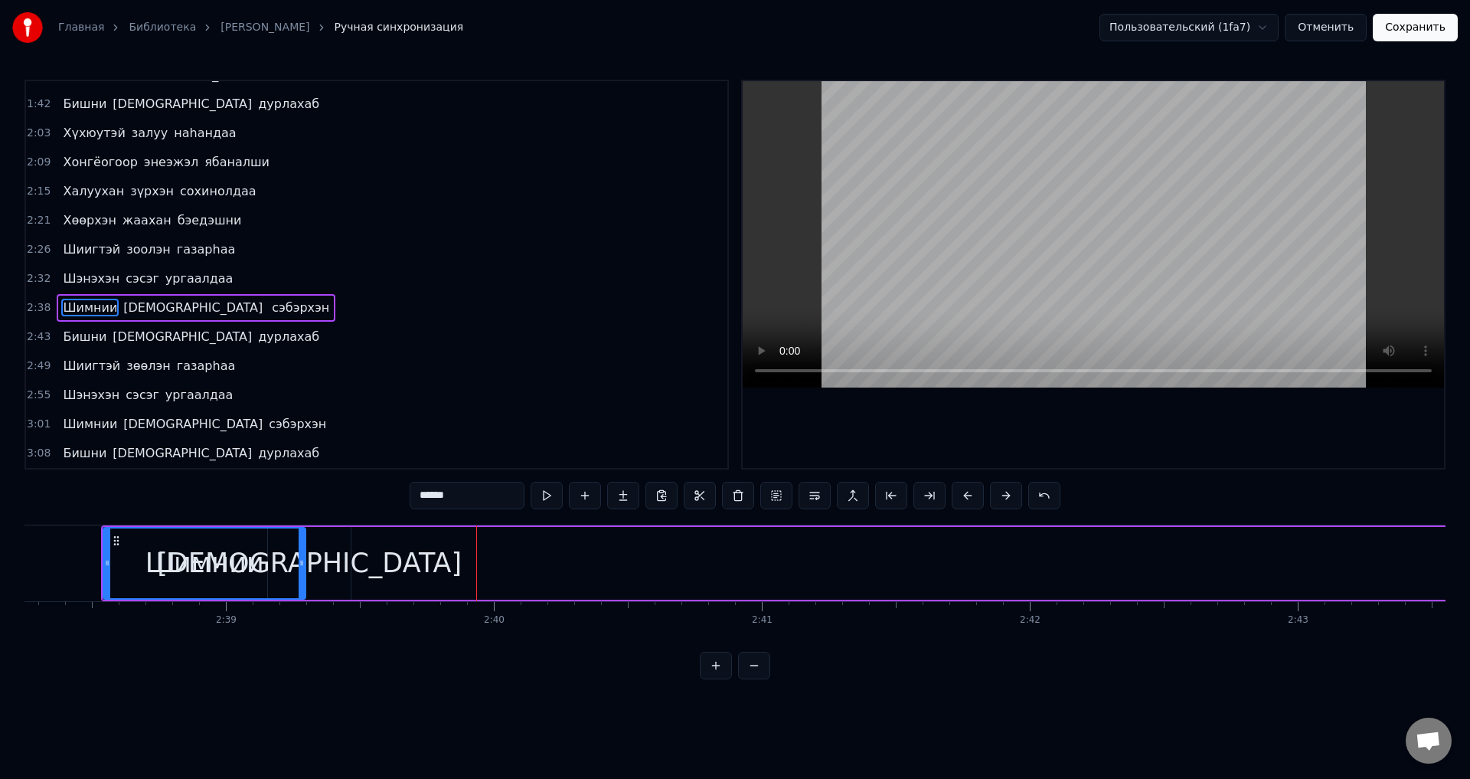
click at [270, 306] on span "сэбэрхэн" at bounding box center [300, 308] width 61 height 18
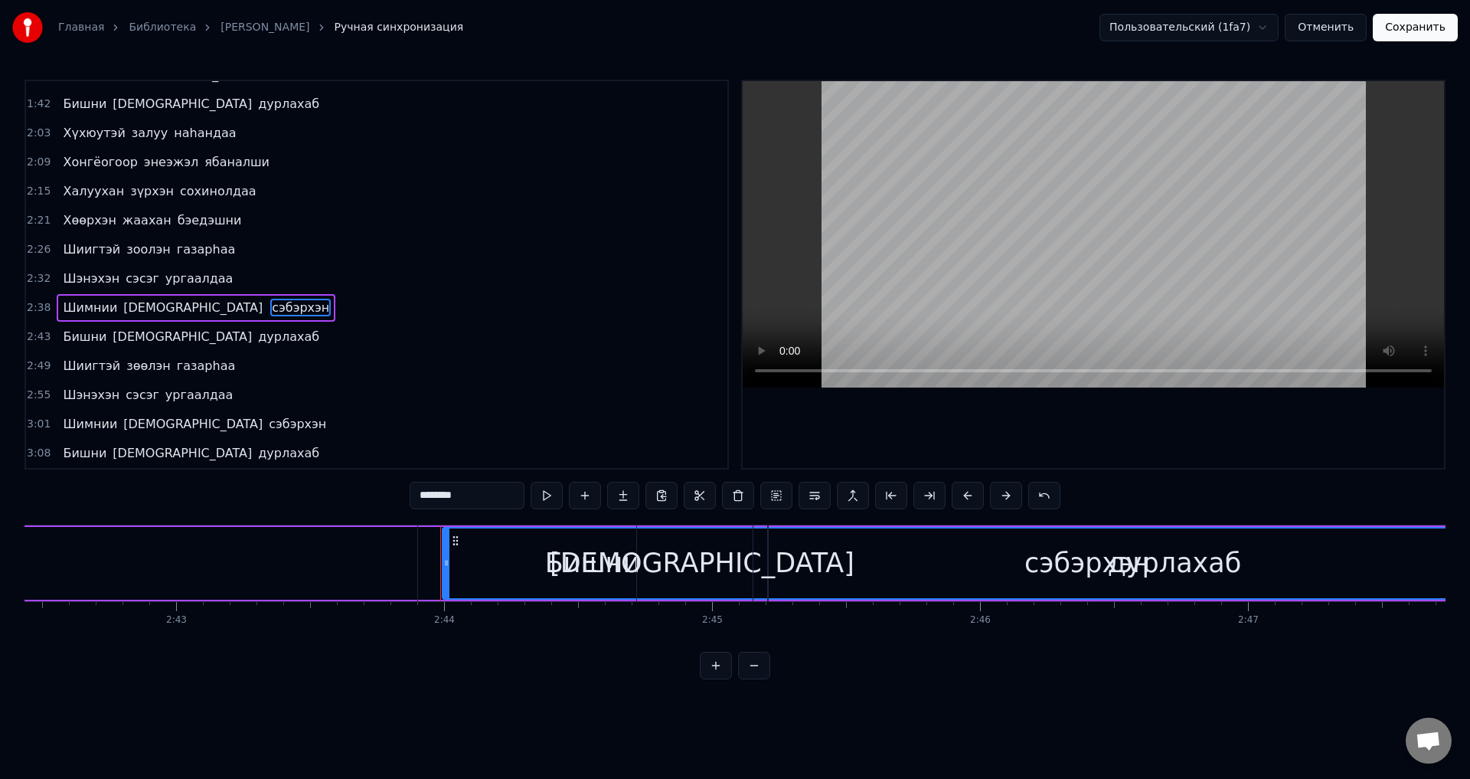
scroll to position [0, 43880]
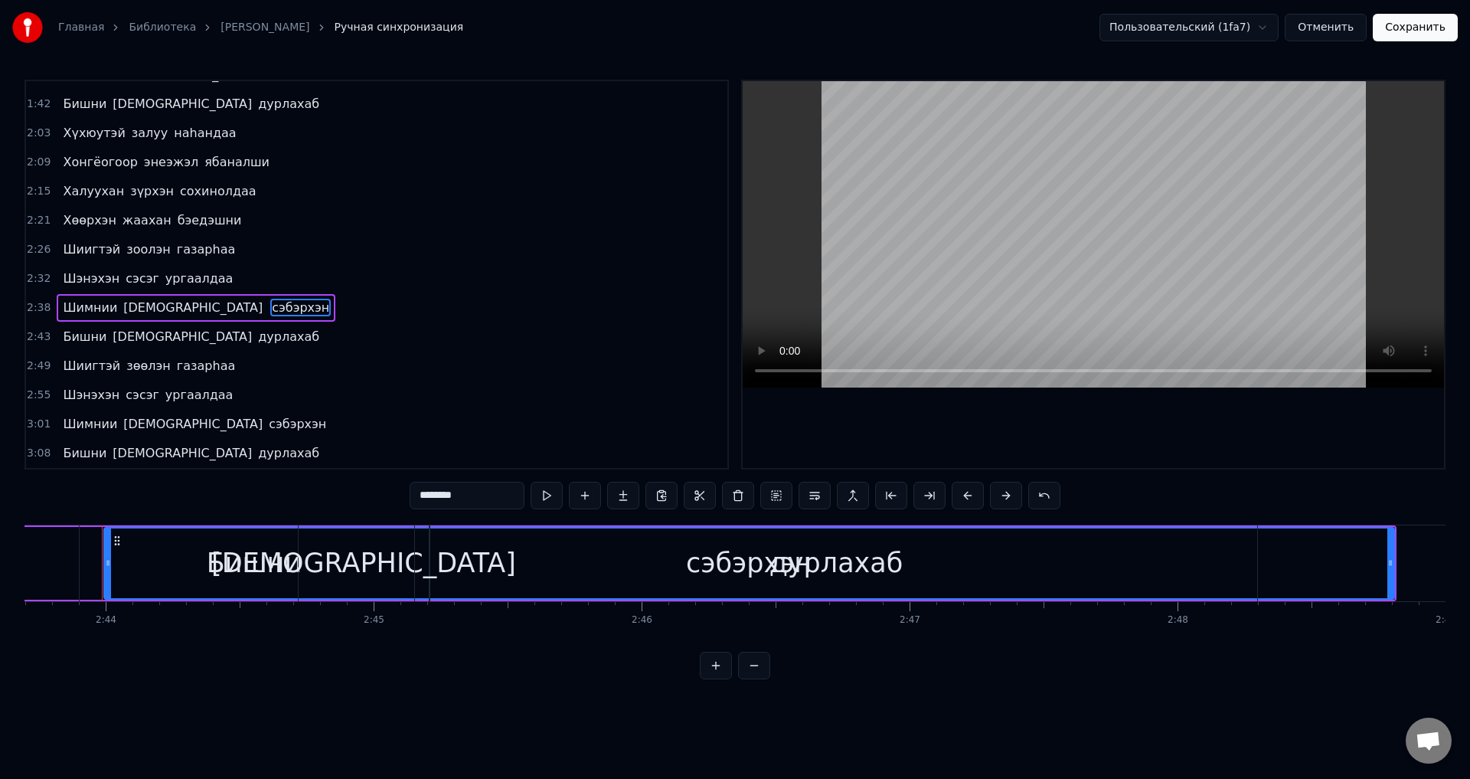
click at [774, 561] on div "дурлахаб" at bounding box center [836, 563] width 842 height 76
type input "********"
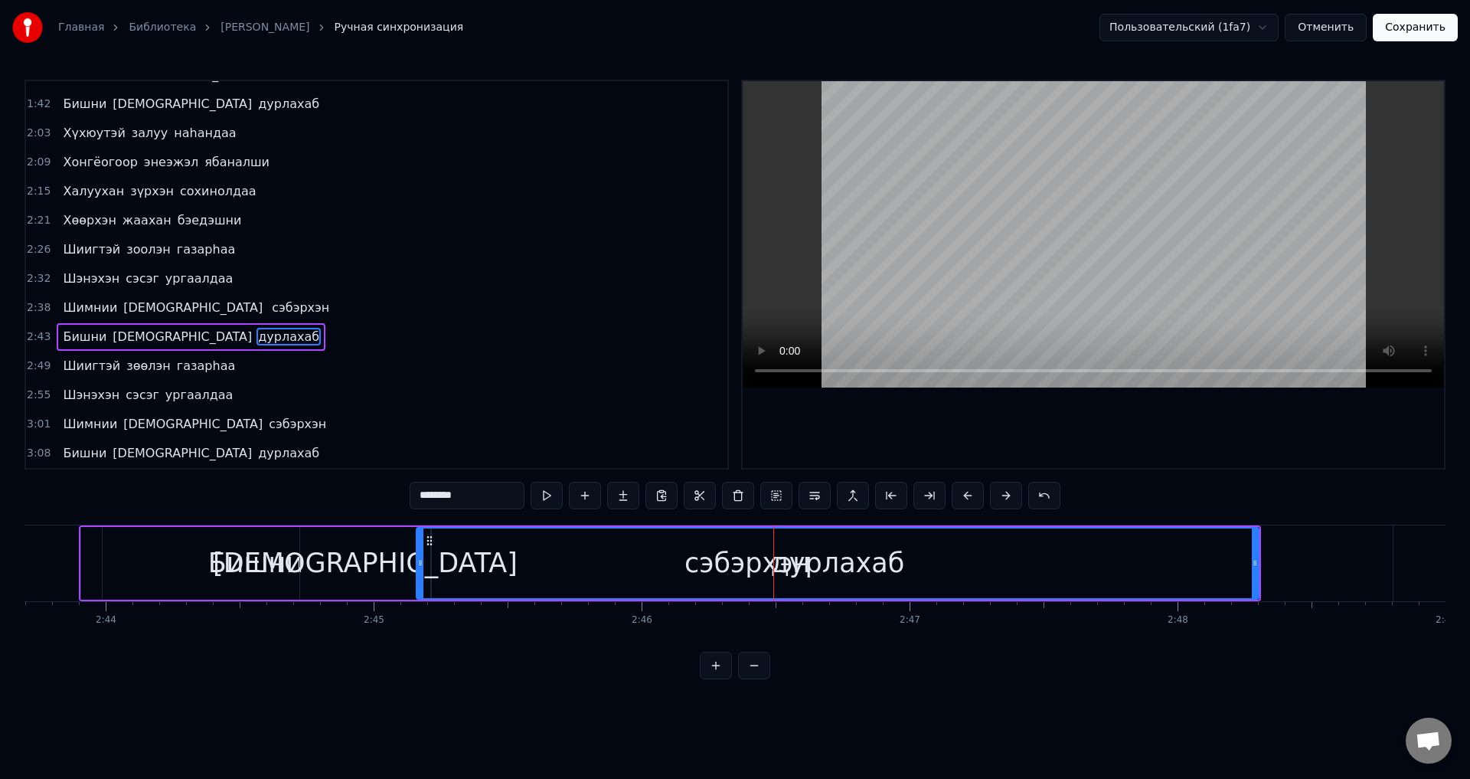
click at [806, 572] on div "дурлахаб" at bounding box center [838, 563] width 134 height 41
click at [1343, 28] on button "Отменить" at bounding box center [1326, 28] width 82 height 28
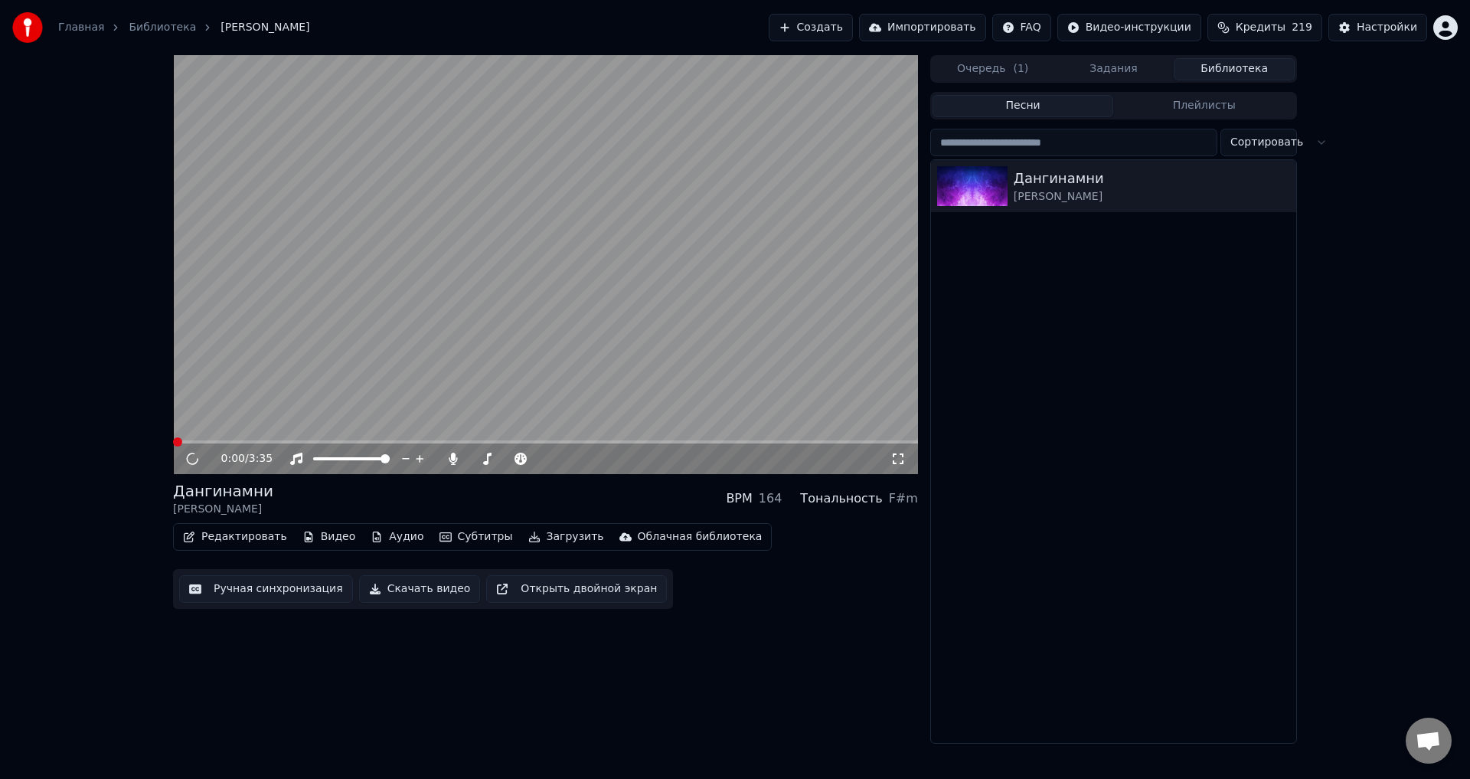
click at [608, 443] on span at bounding box center [545, 441] width 745 height 3
click at [642, 443] on span at bounding box center [545, 441] width 745 height 3
click at [685, 443] on span at bounding box center [545, 441] width 745 height 3
click at [715, 443] on span at bounding box center [545, 441] width 745 height 3
click at [741, 441] on span at bounding box center [545, 441] width 745 height 3
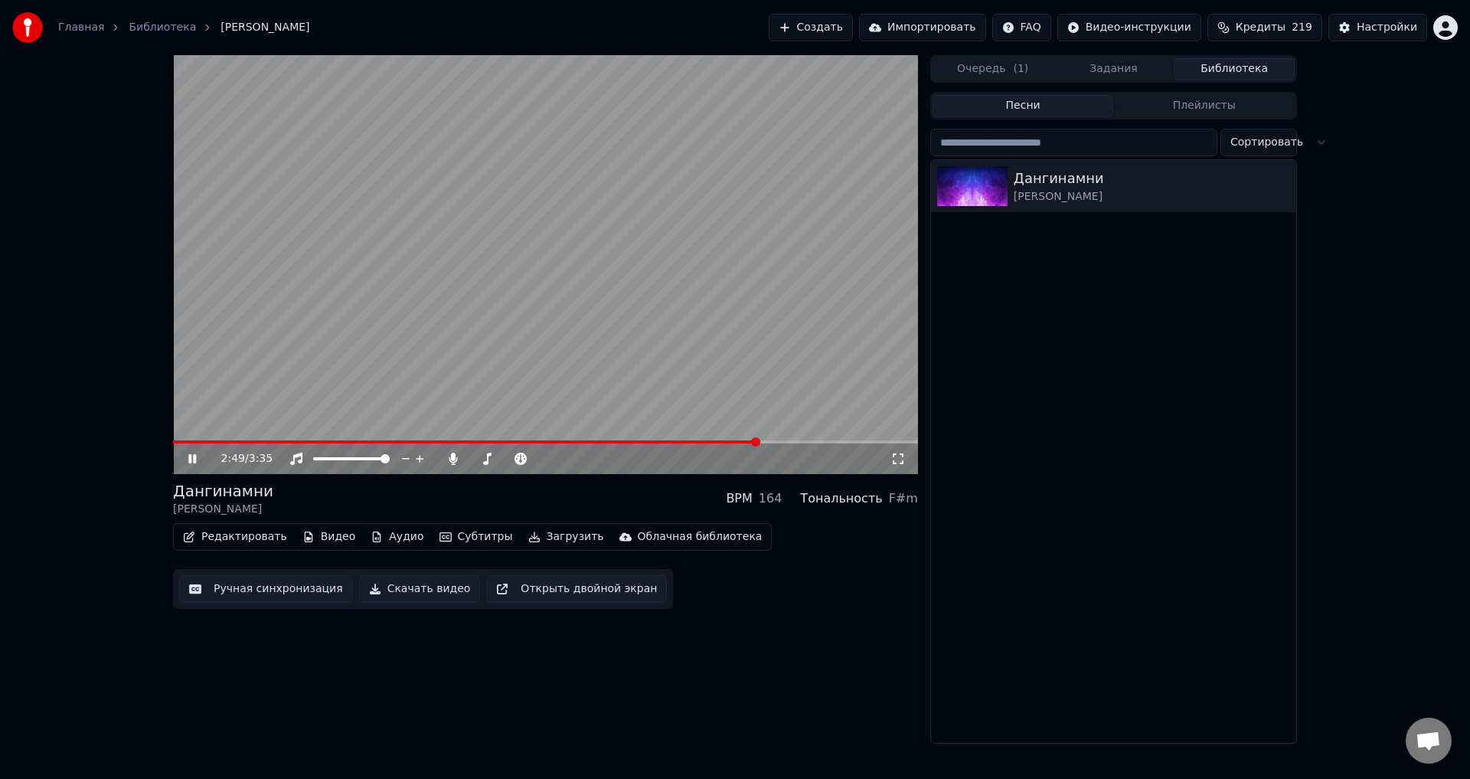
click at [675, 344] on video at bounding box center [545, 264] width 745 height 419
click at [312, 590] on button "Ручная синхронизация" at bounding box center [266, 589] width 174 height 28
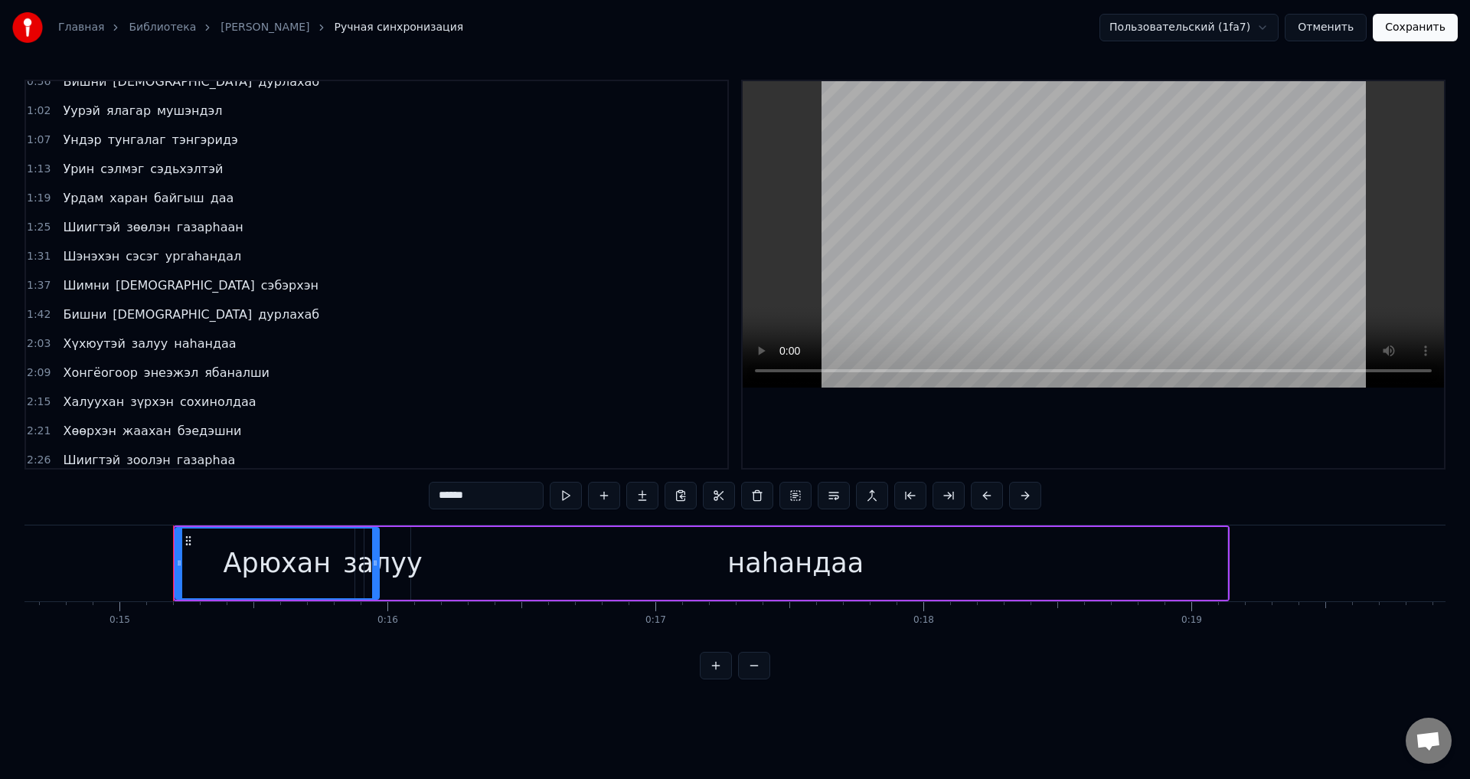
scroll to position [0, 3997]
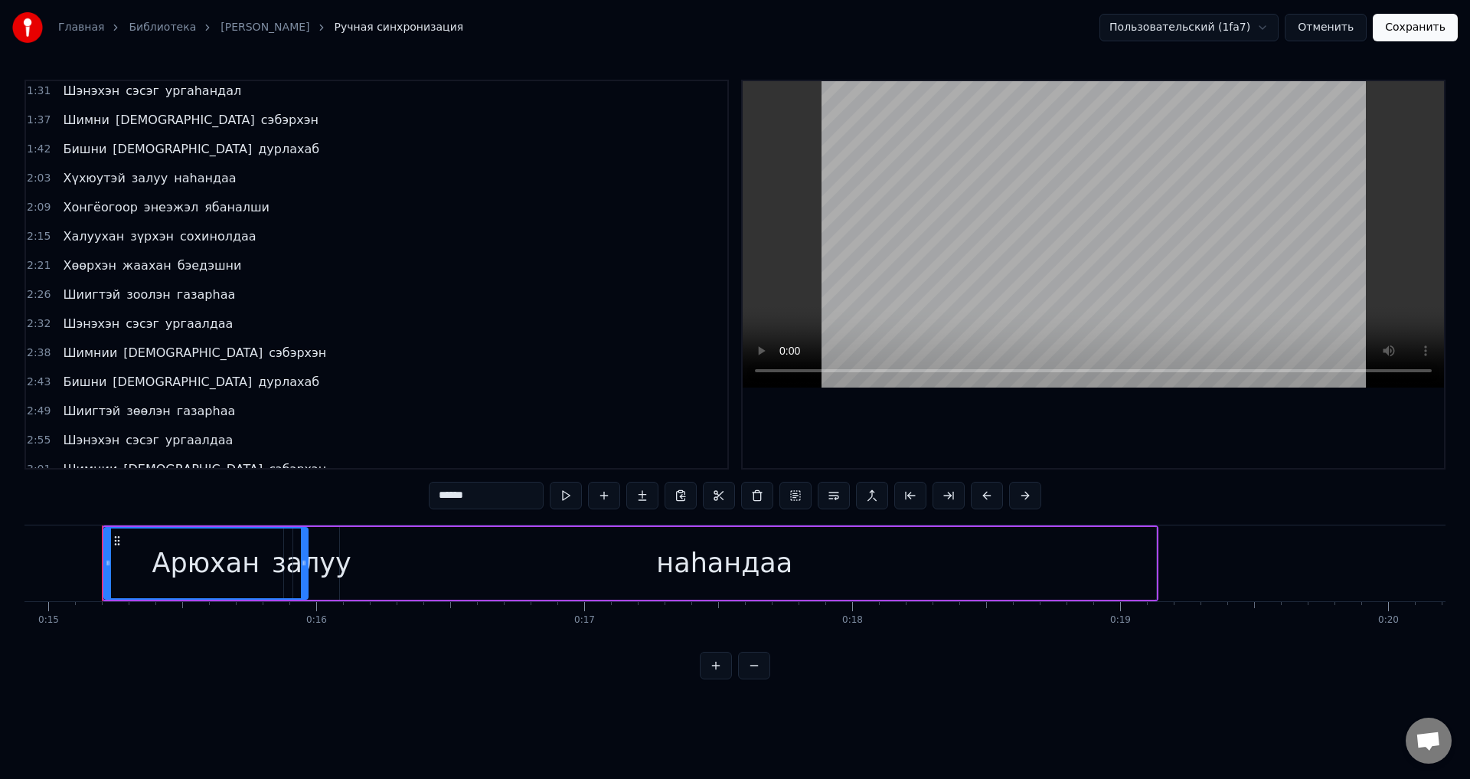
click at [175, 410] on span "газарhаа" at bounding box center [205, 411] width 61 height 18
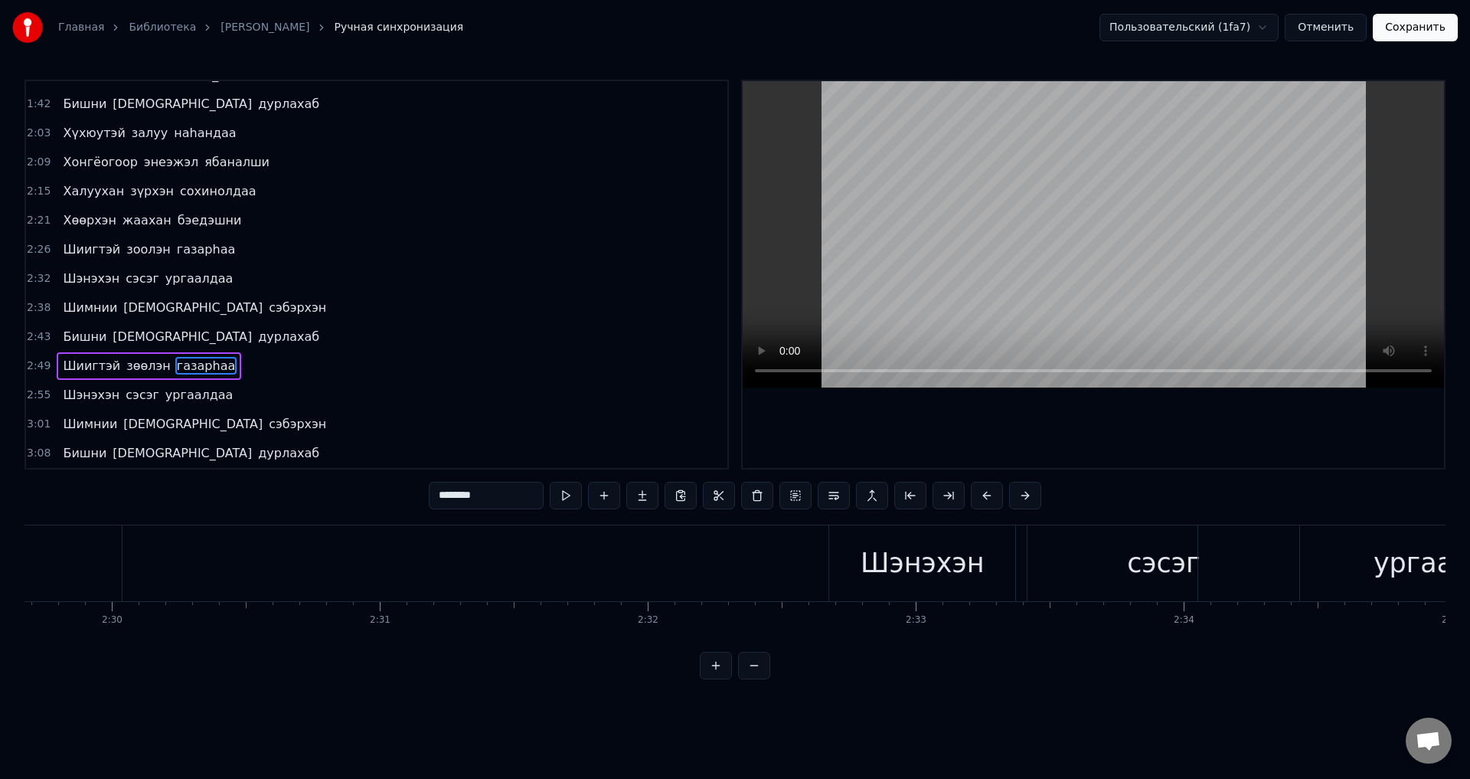
scroll to position [0, 46109]
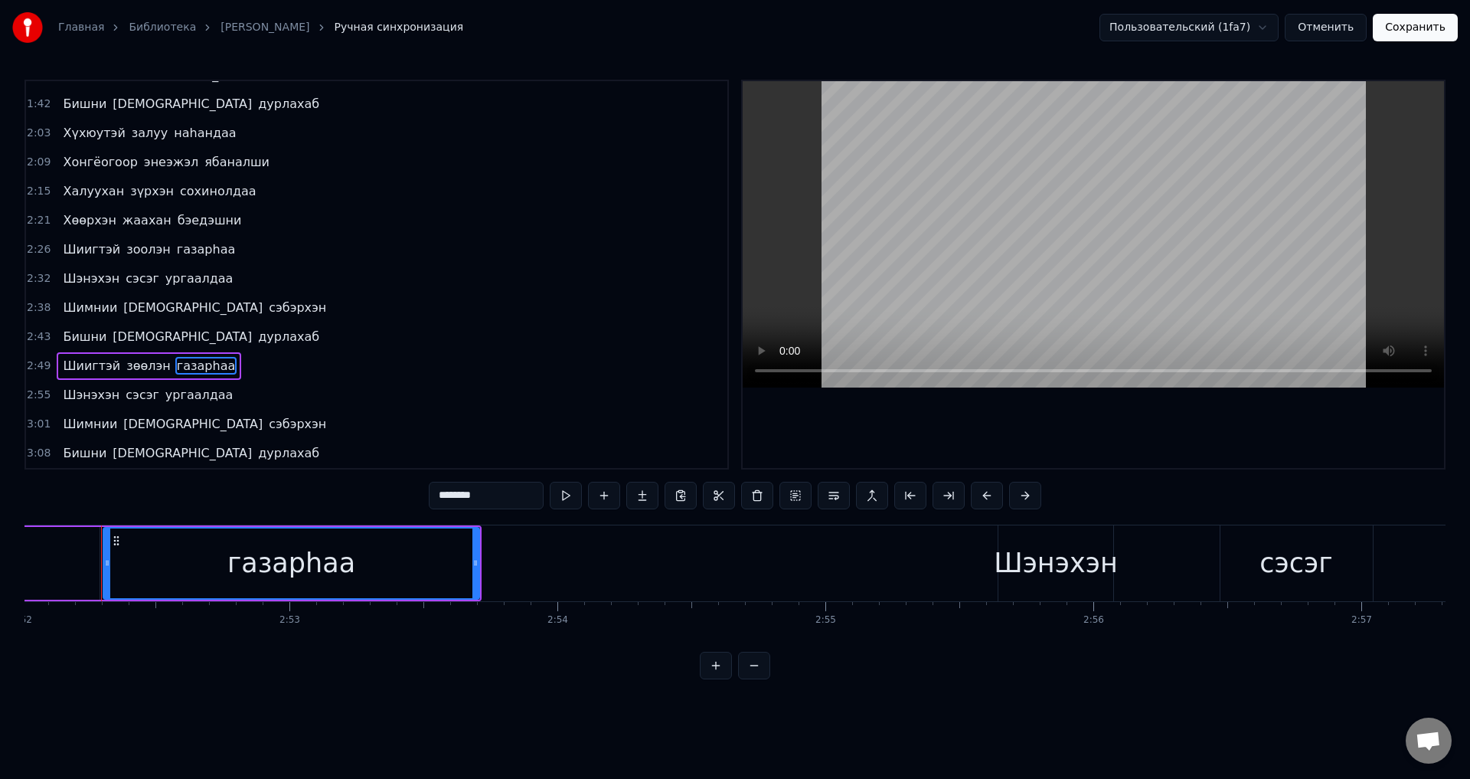
drag, startPoint x: 183, startPoint y: 309, endPoint x: 191, endPoint y: 334, distance: 25.9
click at [191, 334] on div "0:15 Арюхан залуу наhандаа 0:20 Амраг наhандаа дурлажа 0:26 Аадарhаа умдалhан н…" at bounding box center [377, 275] width 705 height 390
click at [267, 302] on span "сэбэрхэн" at bounding box center [297, 308] width 61 height 18
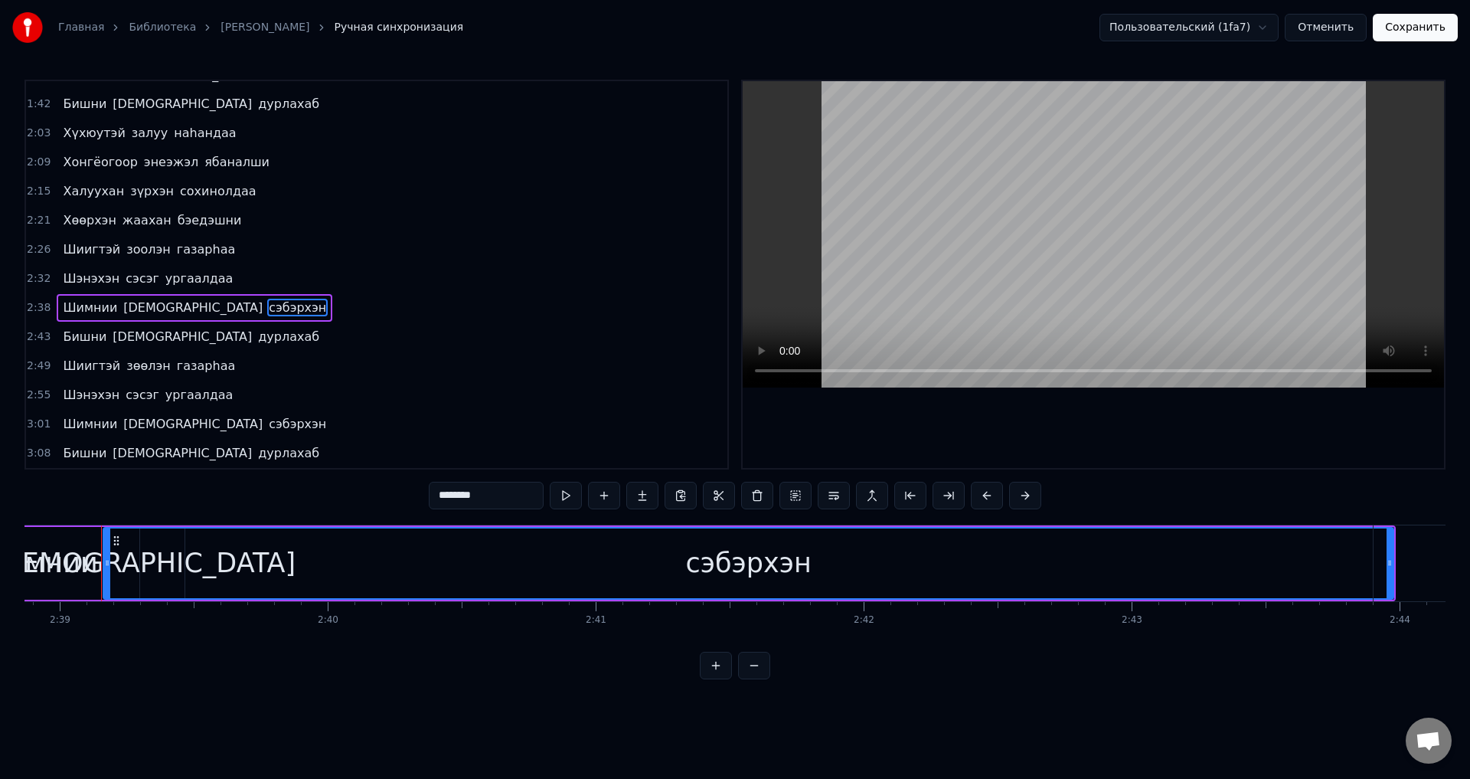
click at [185, 274] on span "ургаалдаа" at bounding box center [199, 279] width 71 height 18
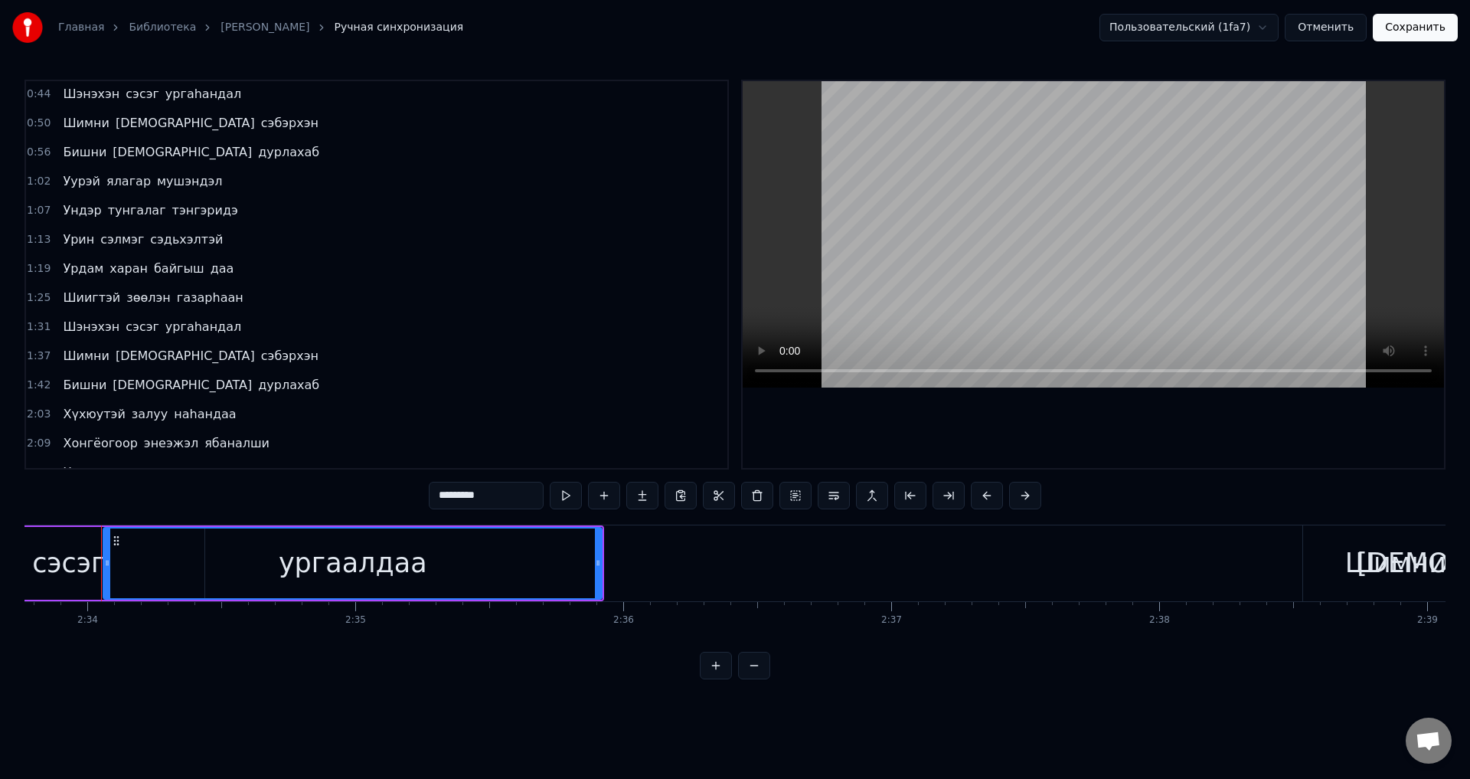
scroll to position [153, 0]
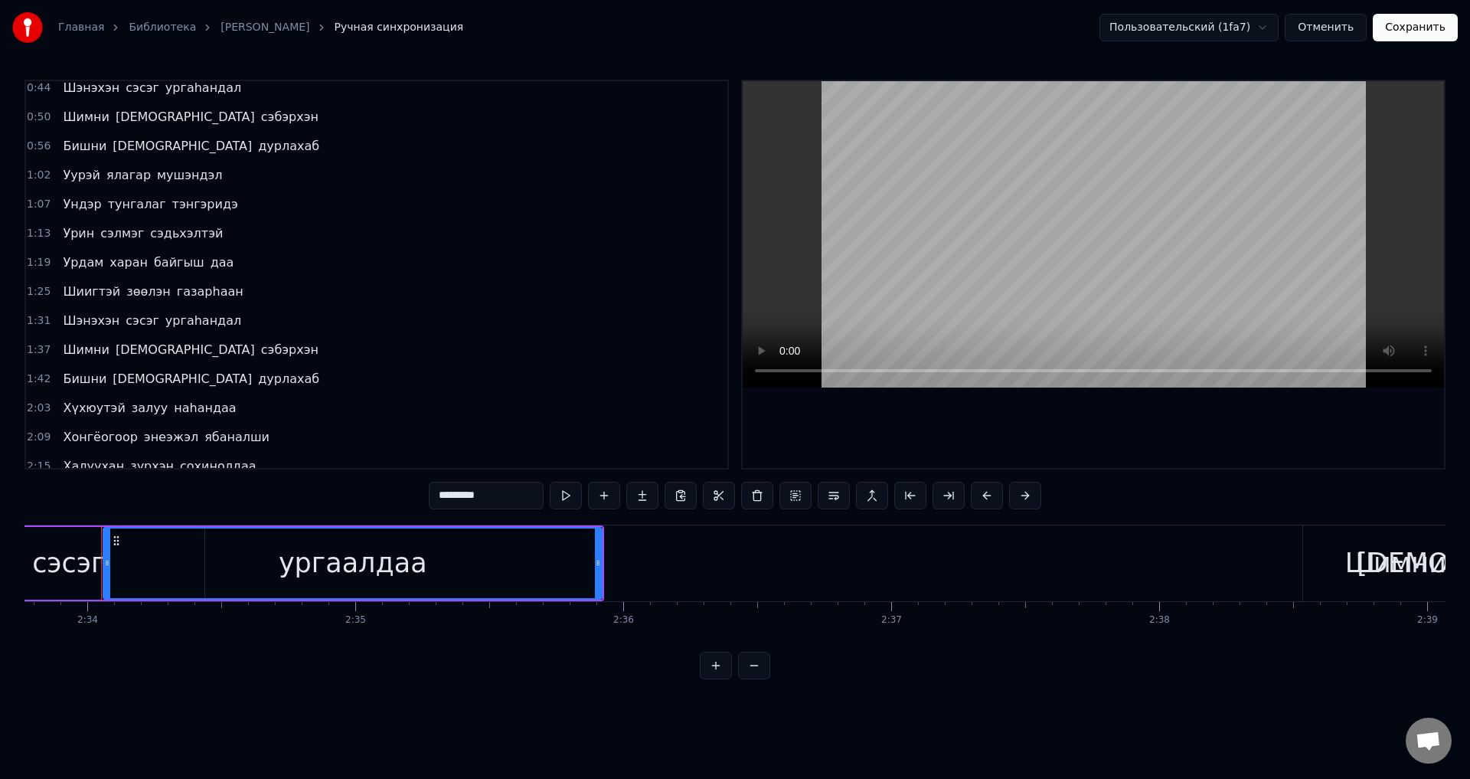
click at [260, 352] on span "сэбэрхэн" at bounding box center [290, 350] width 61 height 18
type input "********"
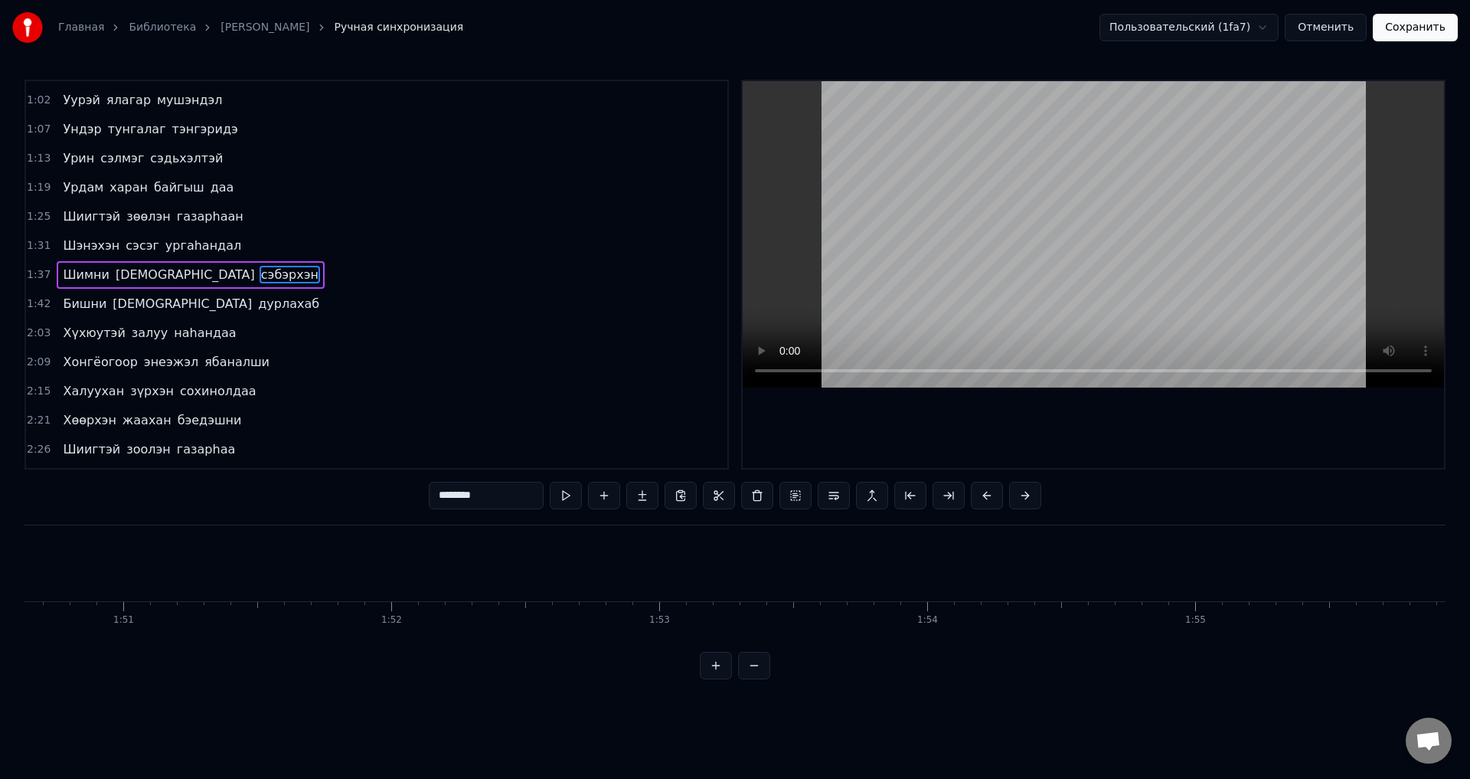
scroll to position [0, 26164]
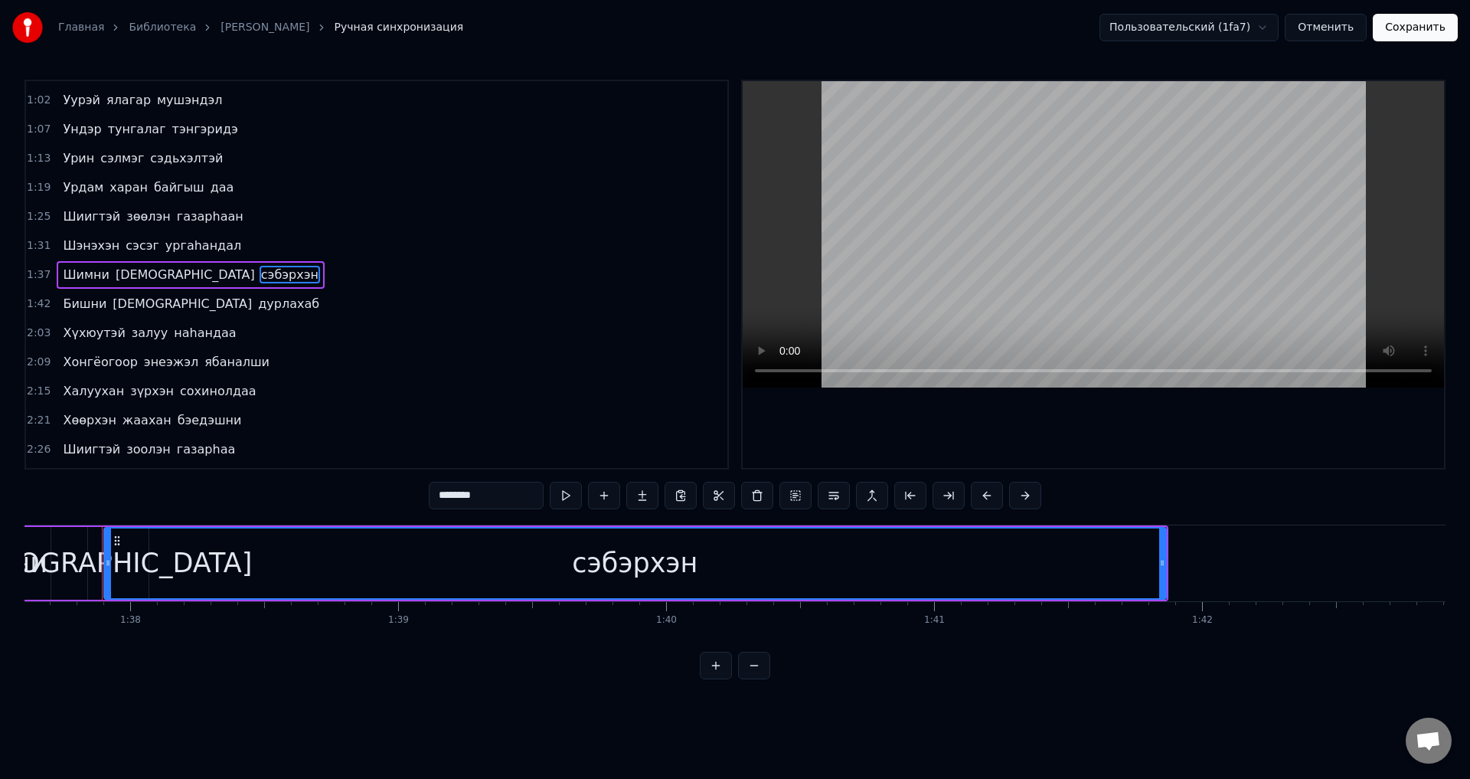
click at [201, 293] on div "Бишни шамдаа дурлахаб" at bounding box center [191, 304] width 269 height 28
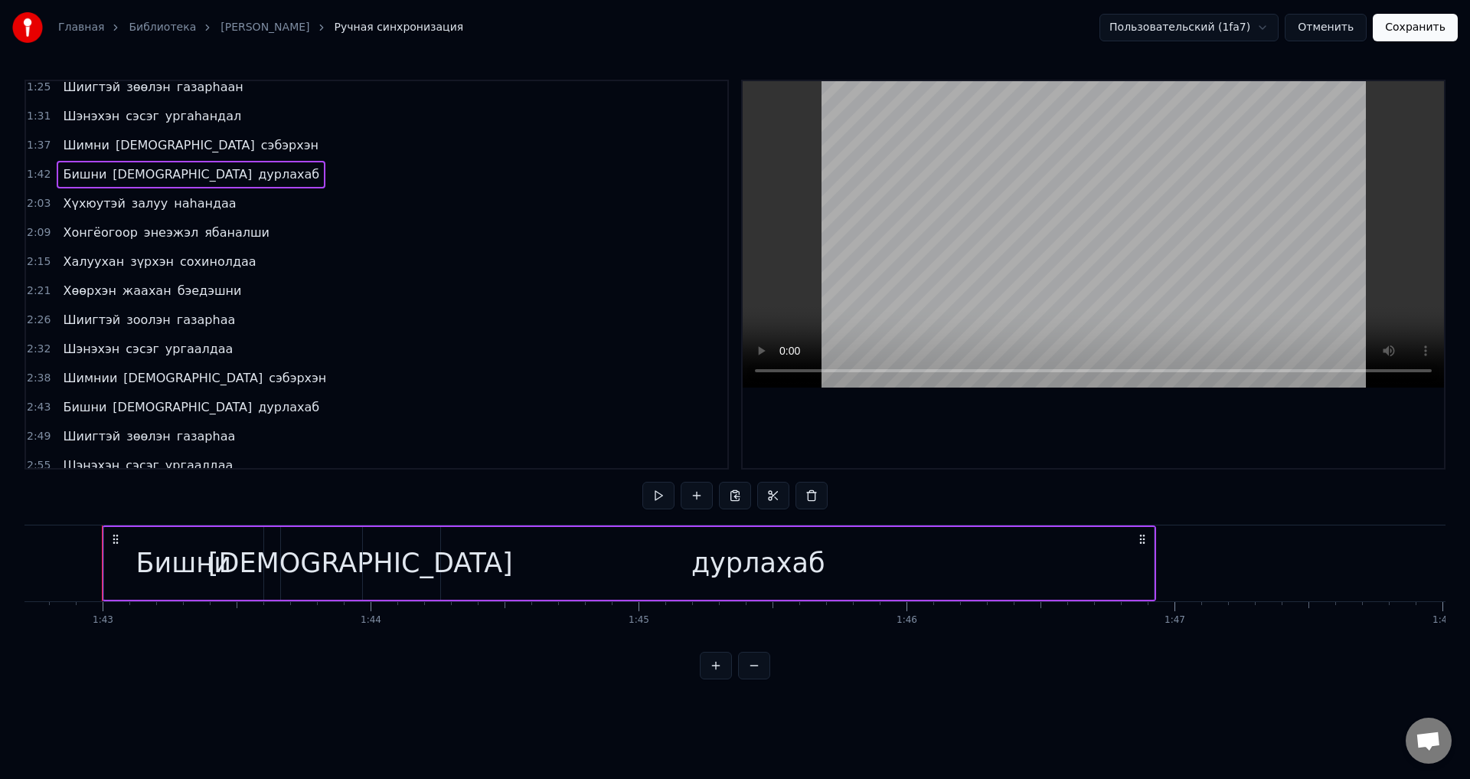
scroll to position [428, 0]
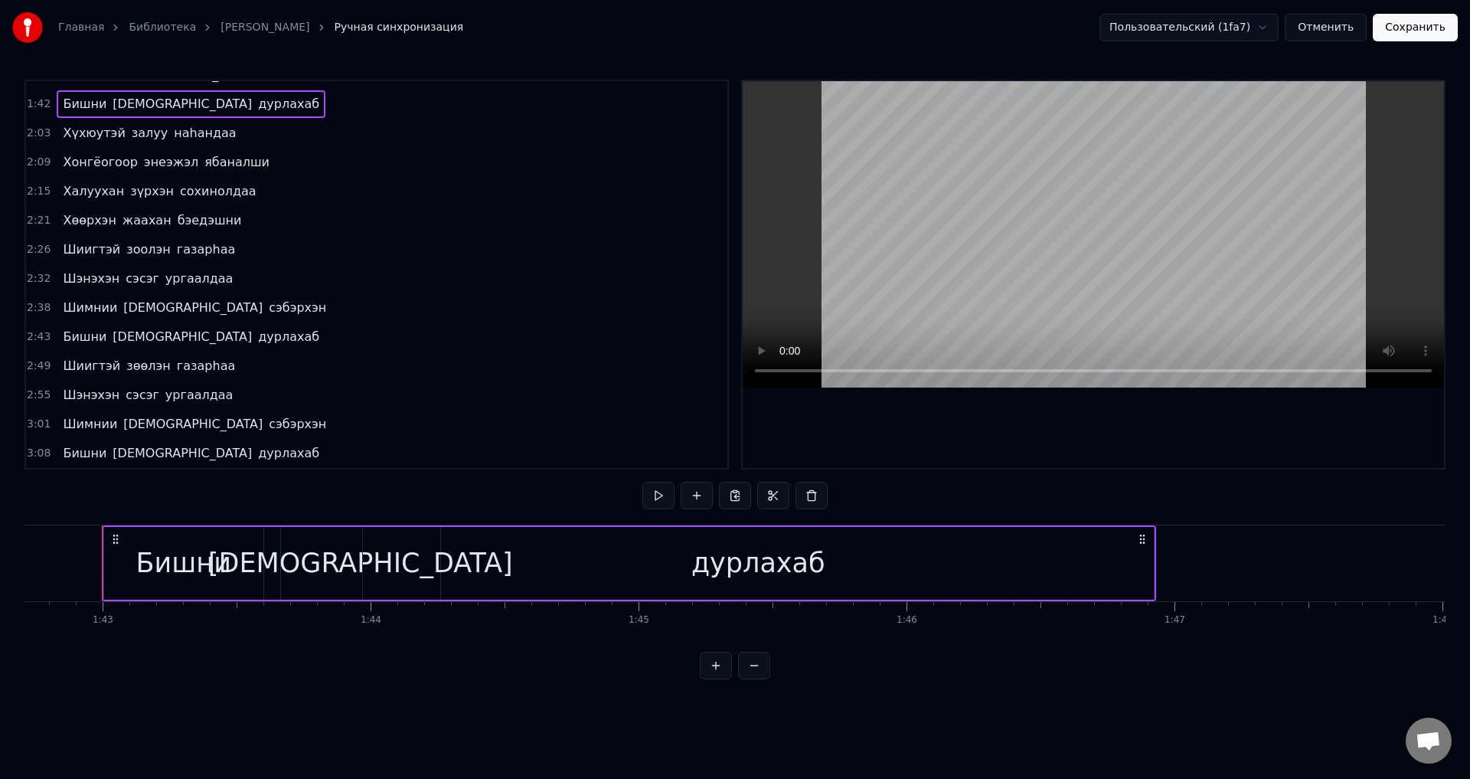
click at [267, 316] on span "сэбэрхэн" at bounding box center [297, 308] width 61 height 18
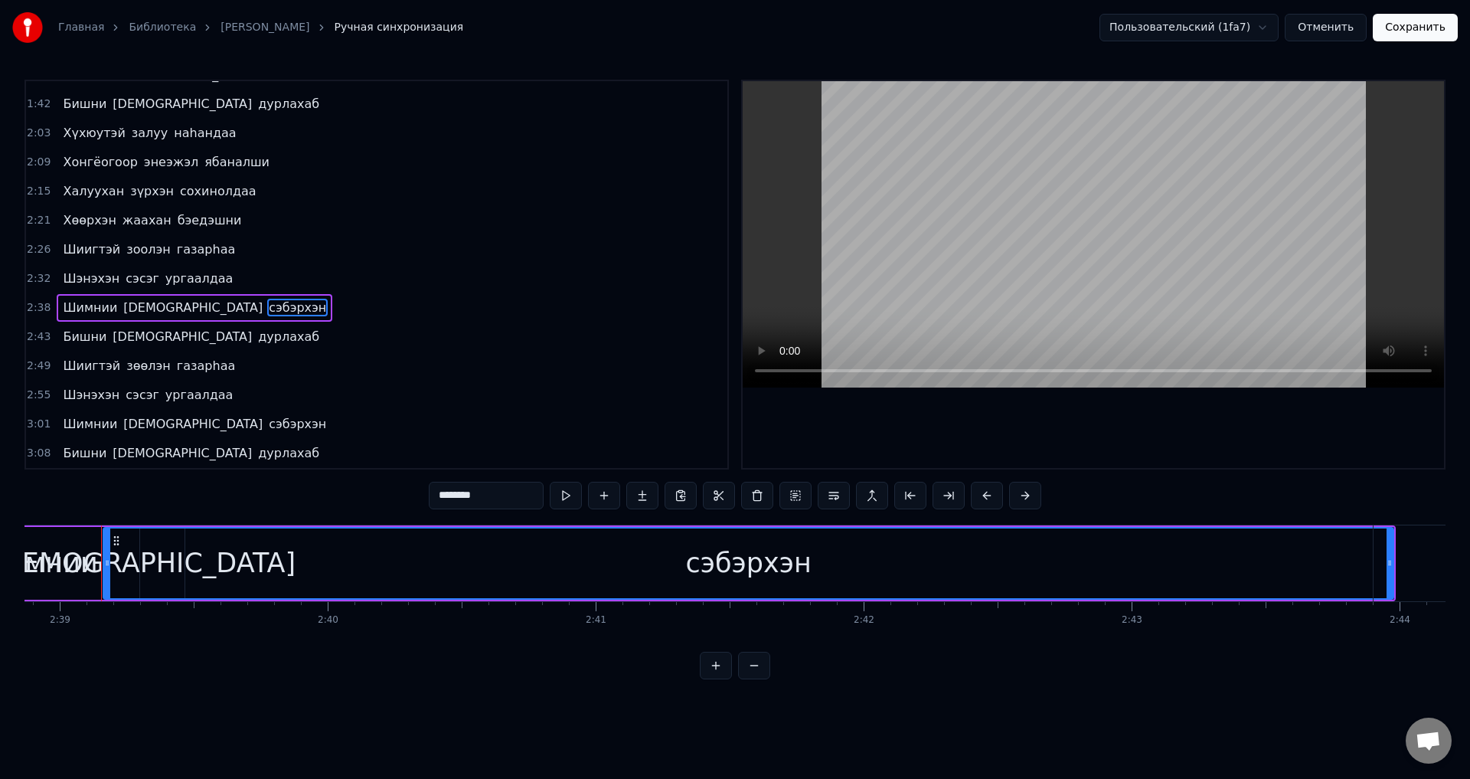
click at [267, 416] on span "сэбэрхэн" at bounding box center [297, 424] width 61 height 18
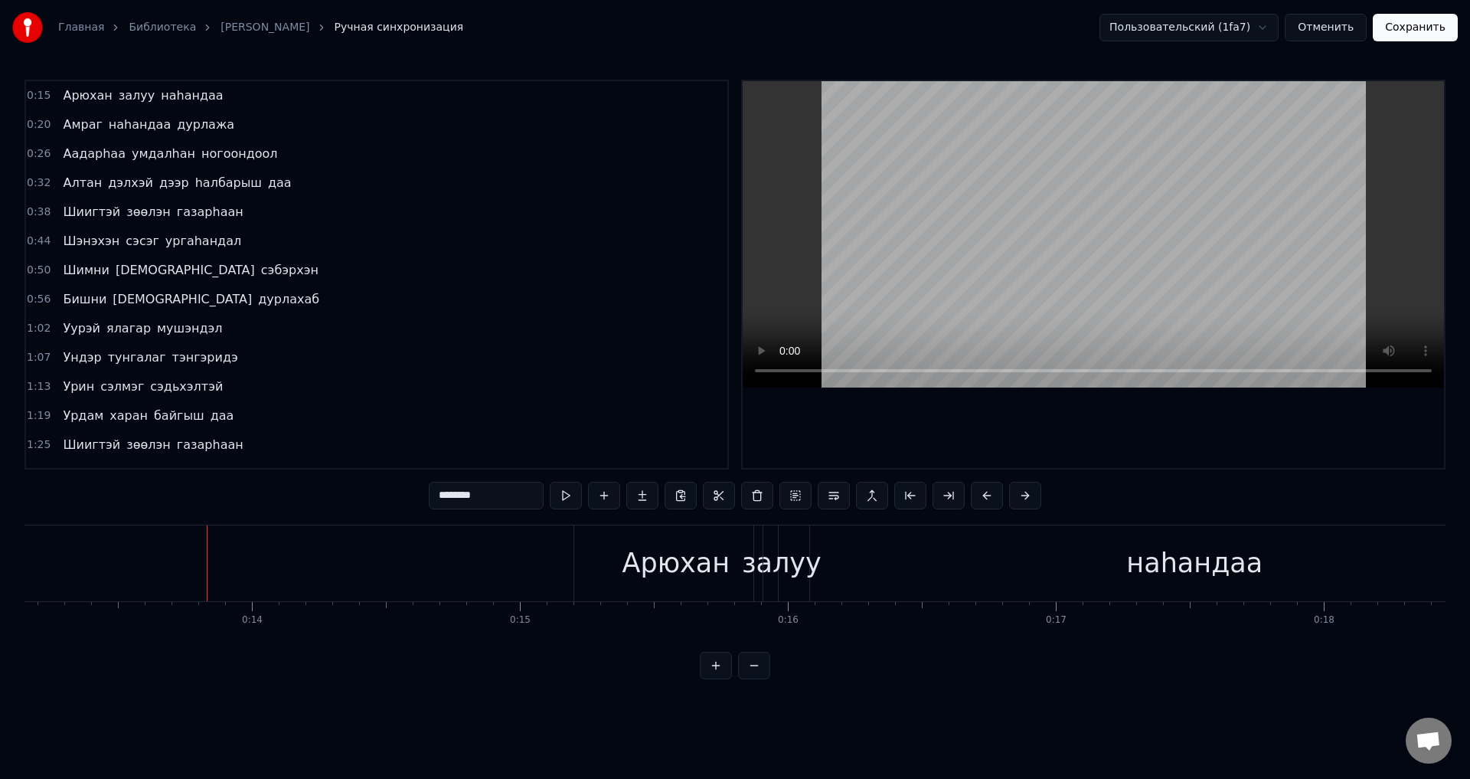
scroll to position [0, 3631]
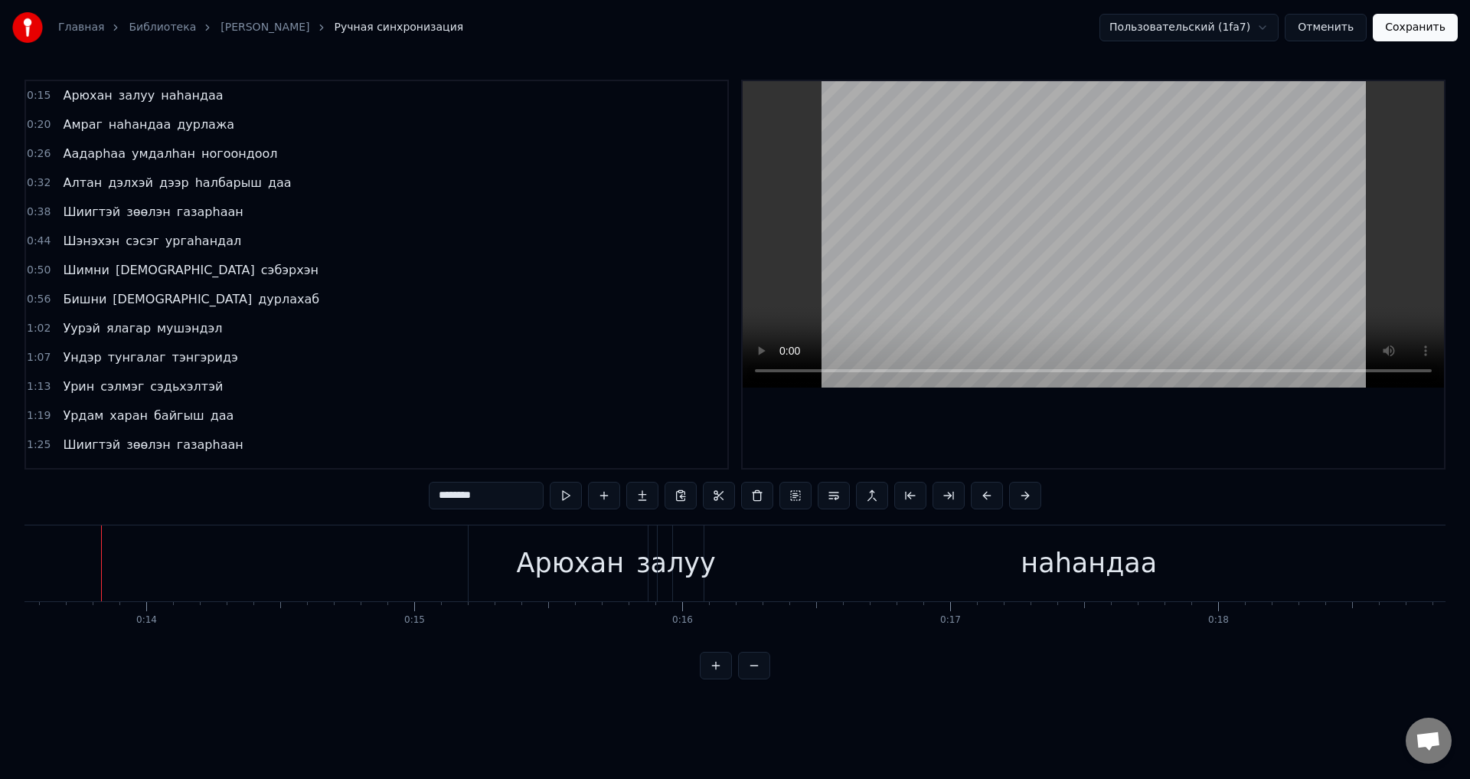
click at [973, 270] on video at bounding box center [1094, 234] width 702 height 306
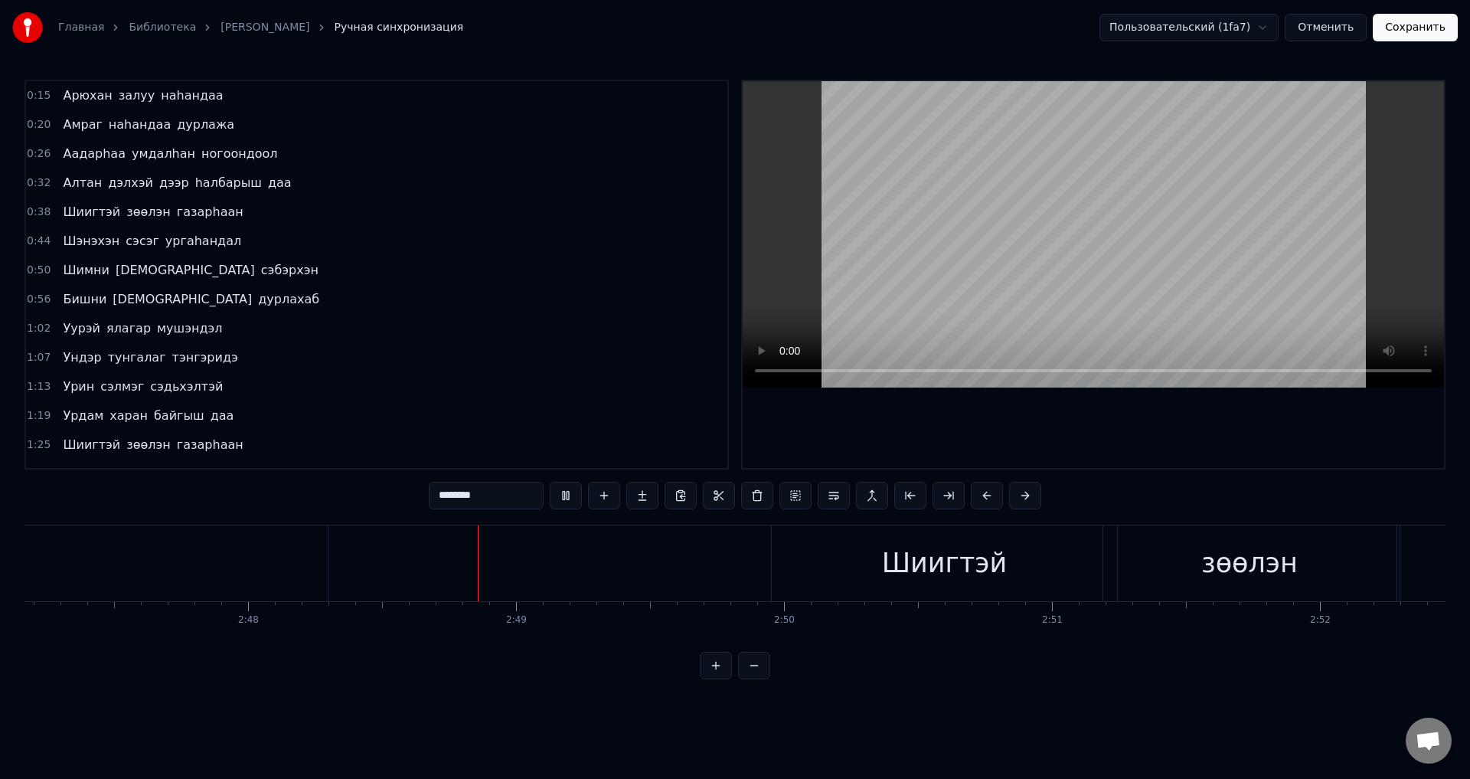
scroll to position [0, 44893]
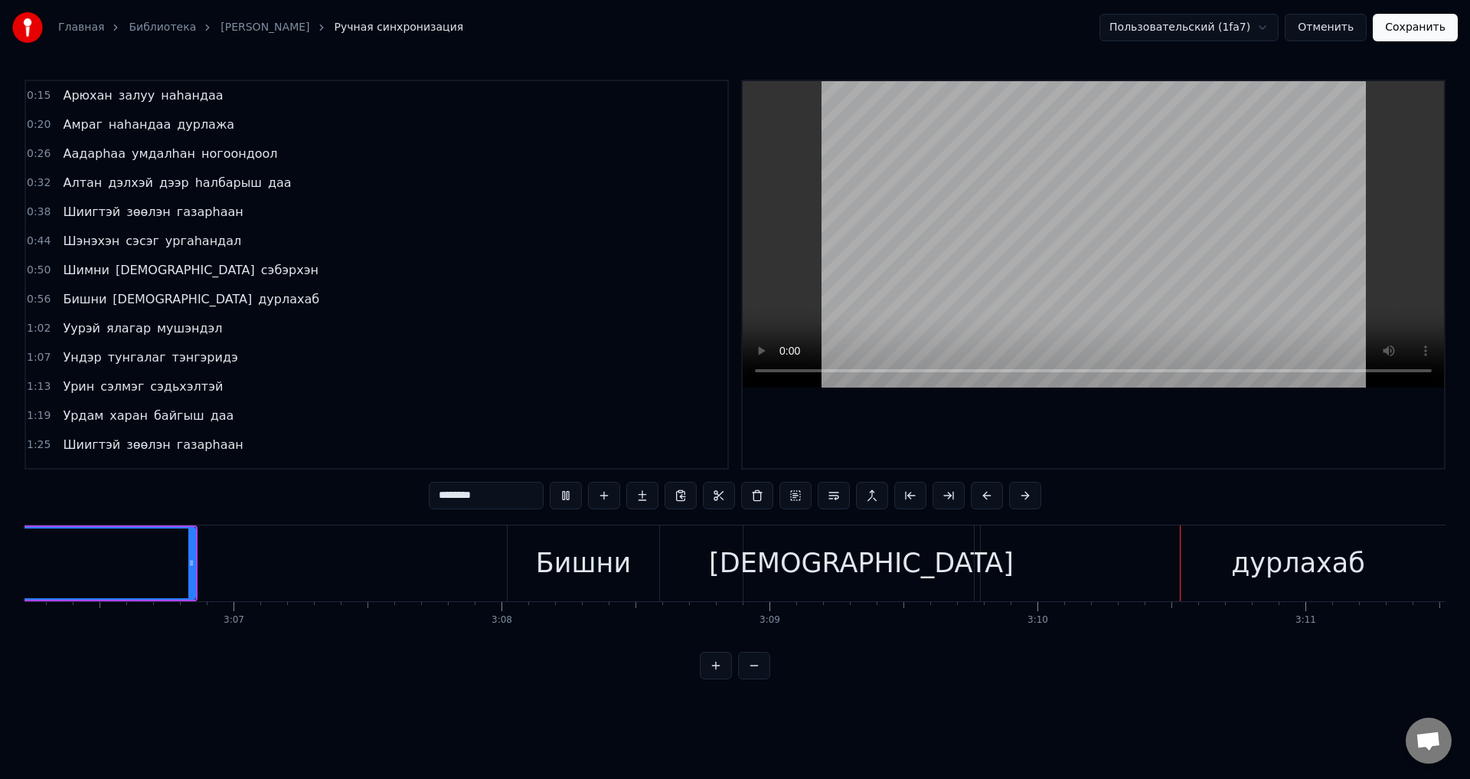
click at [1323, 291] on video at bounding box center [1094, 234] width 702 height 306
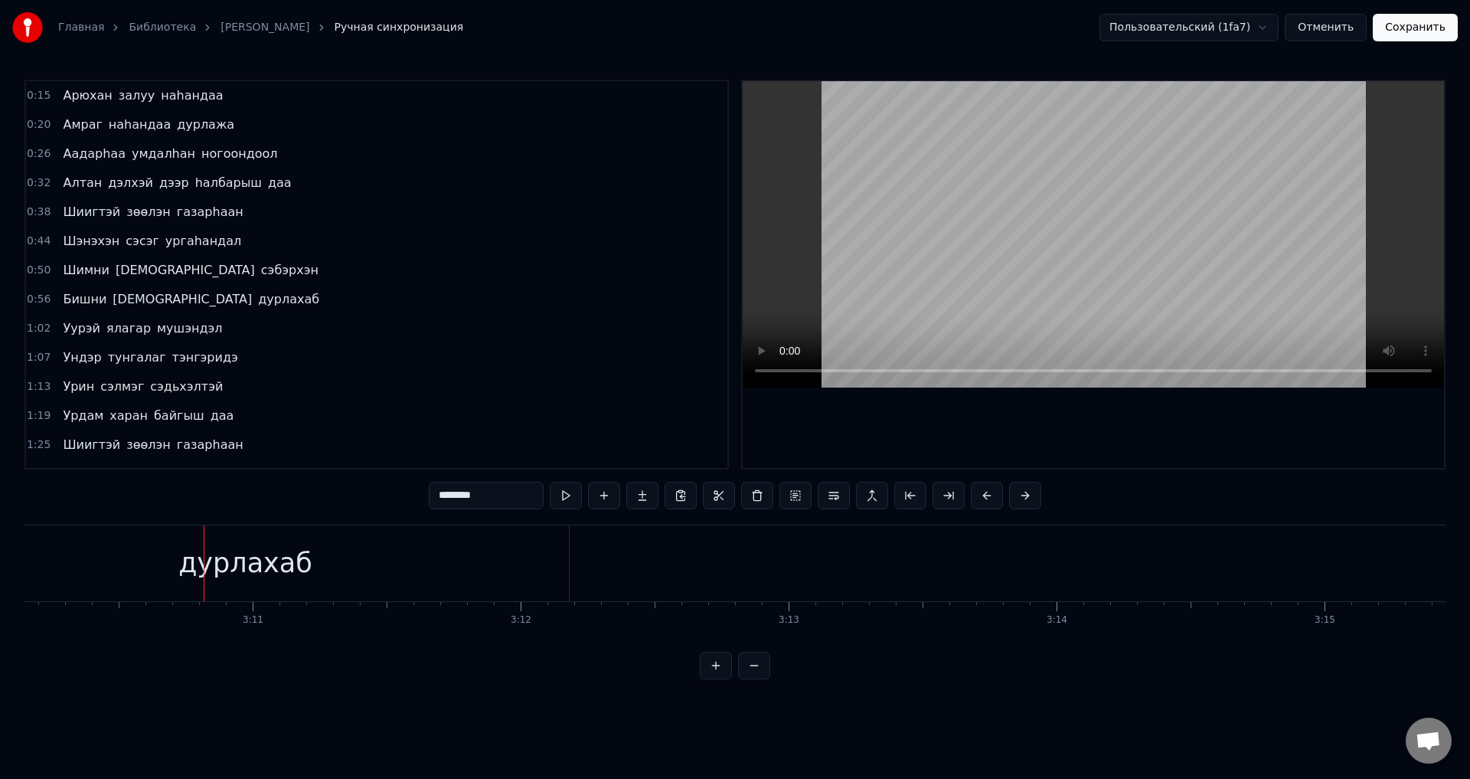
click at [1313, 290] on video at bounding box center [1094, 234] width 702 height 306
drag, startPoint x: 1313, startPoint y: 290, endPoint x: 1199, endPoint y: 319, distance: 116.8
click at [1313, 290] on video at bounding box center [1094, 234] width 702 height 306
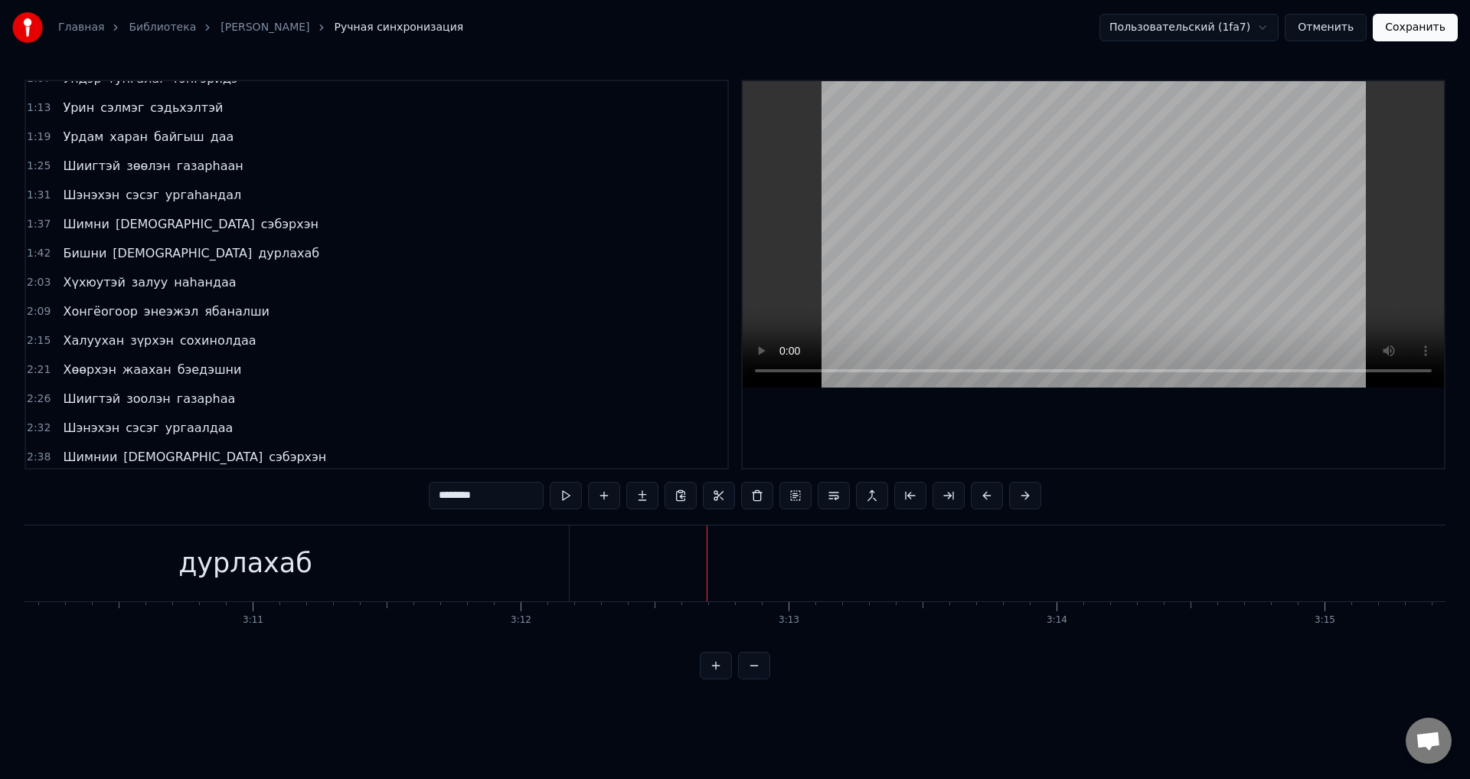
scroll to position [306, 0]
click at [180, 339] on span "бэедэшни" at bounding box center [209, 342] width 67 height 18
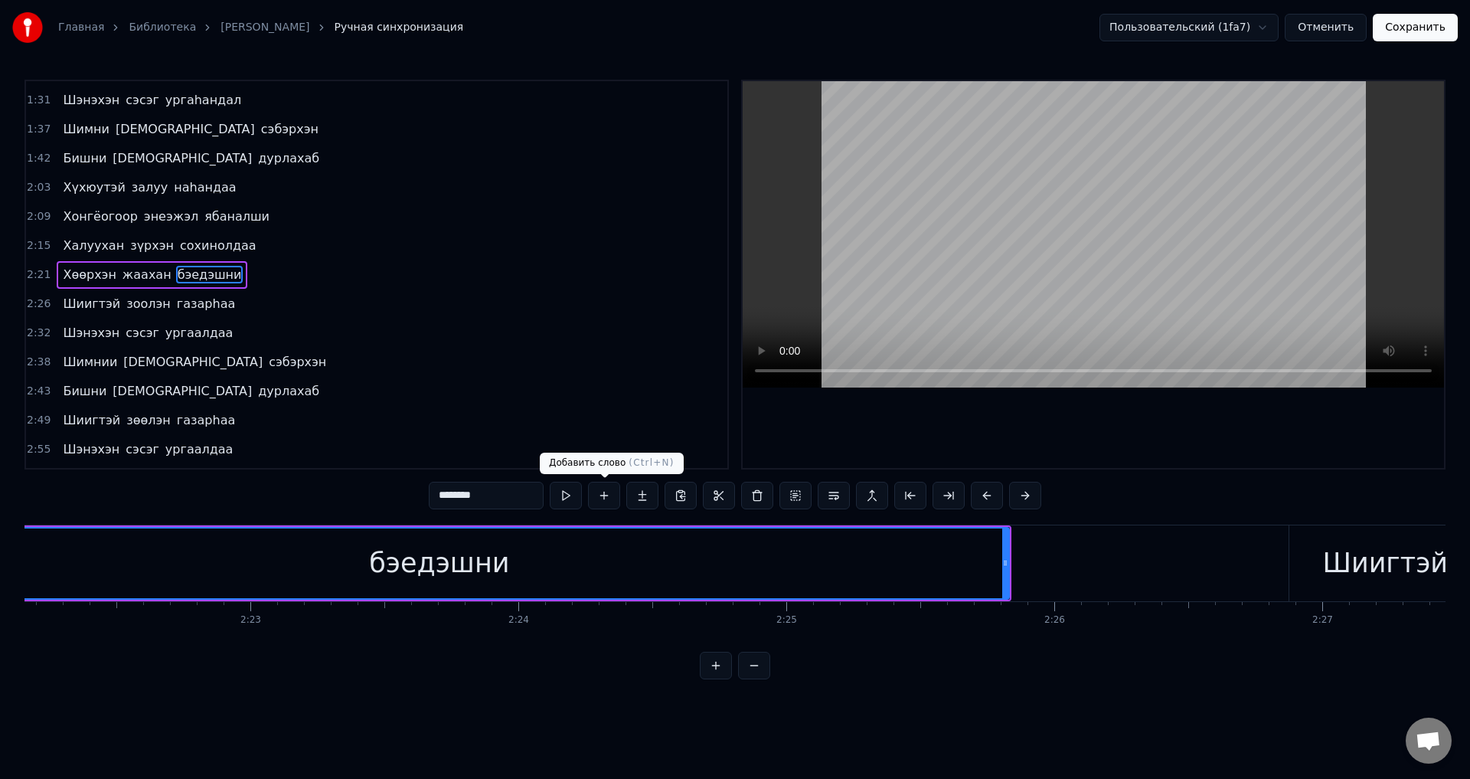
scroll to position [0, 37872]
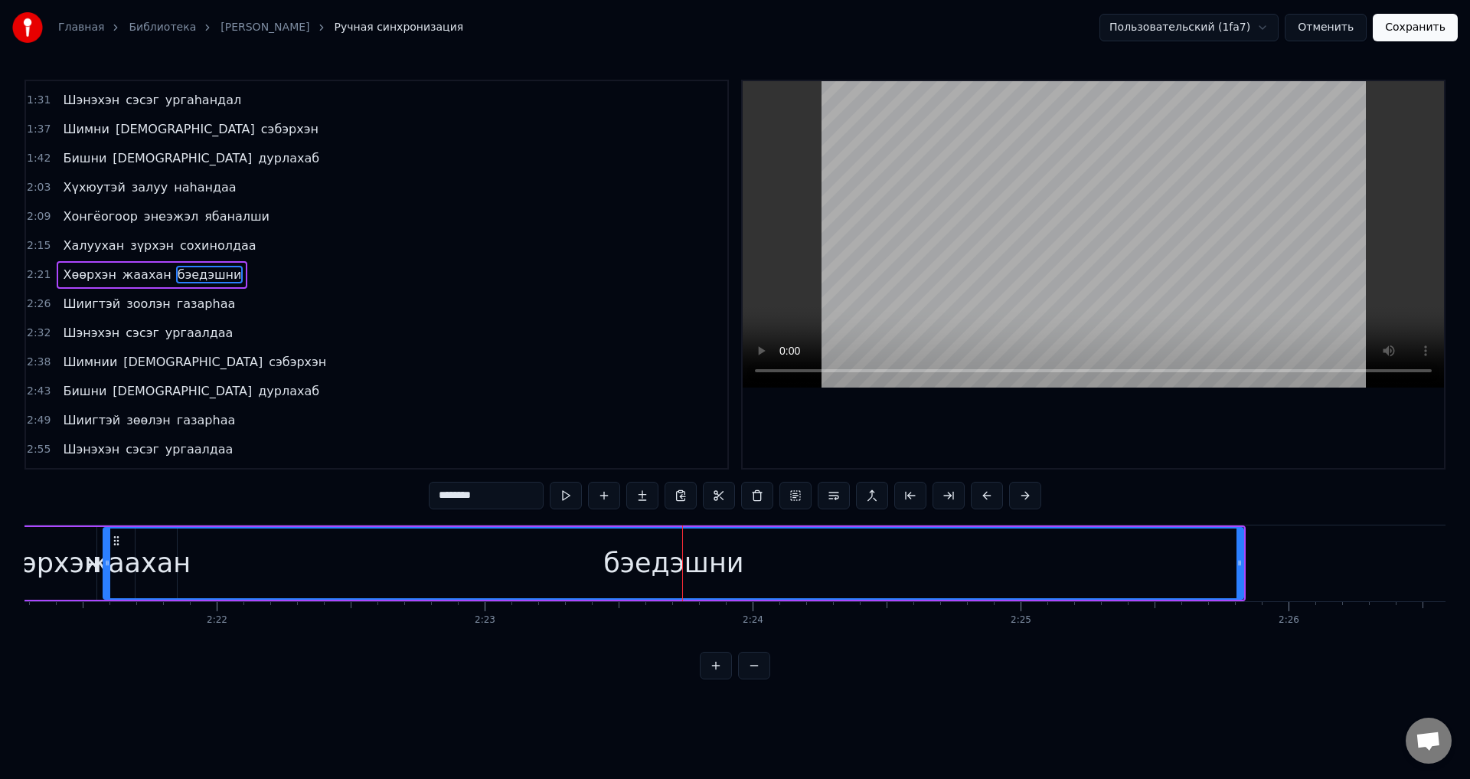
click at [160, 558] on div "бэедэшни" at bounding box center [673, 563] width 1139 height 70
click at [121, 273] on span "жаахан" at bounding box center [147, 275] width 52 height 18
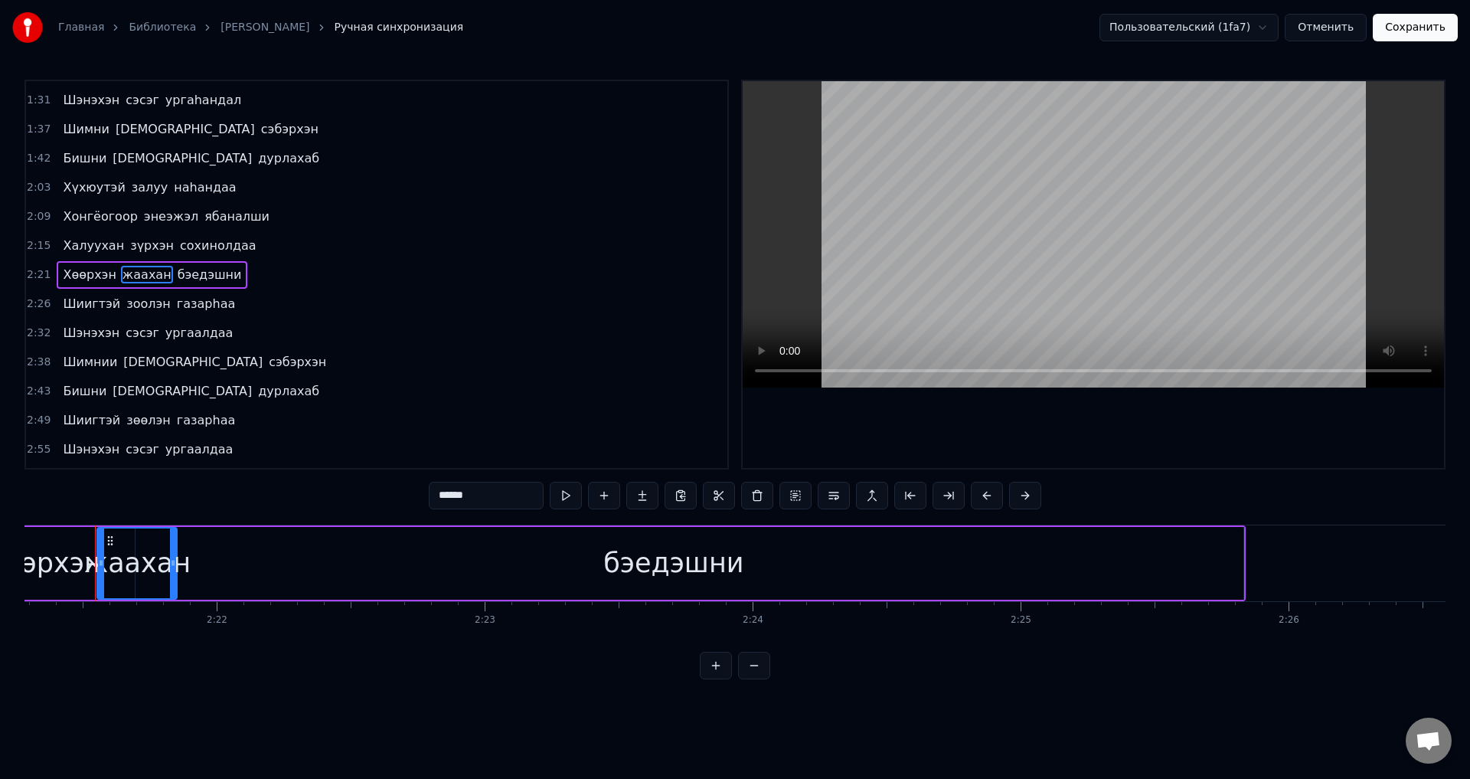
scroll to position [0, 37866]
click at [177, 572] on div at bounding box center [175, 563] width 6 height 70
click at [572, 555] on div "бэедэшни" at bounding box center [680, 563] width 1140 height 73
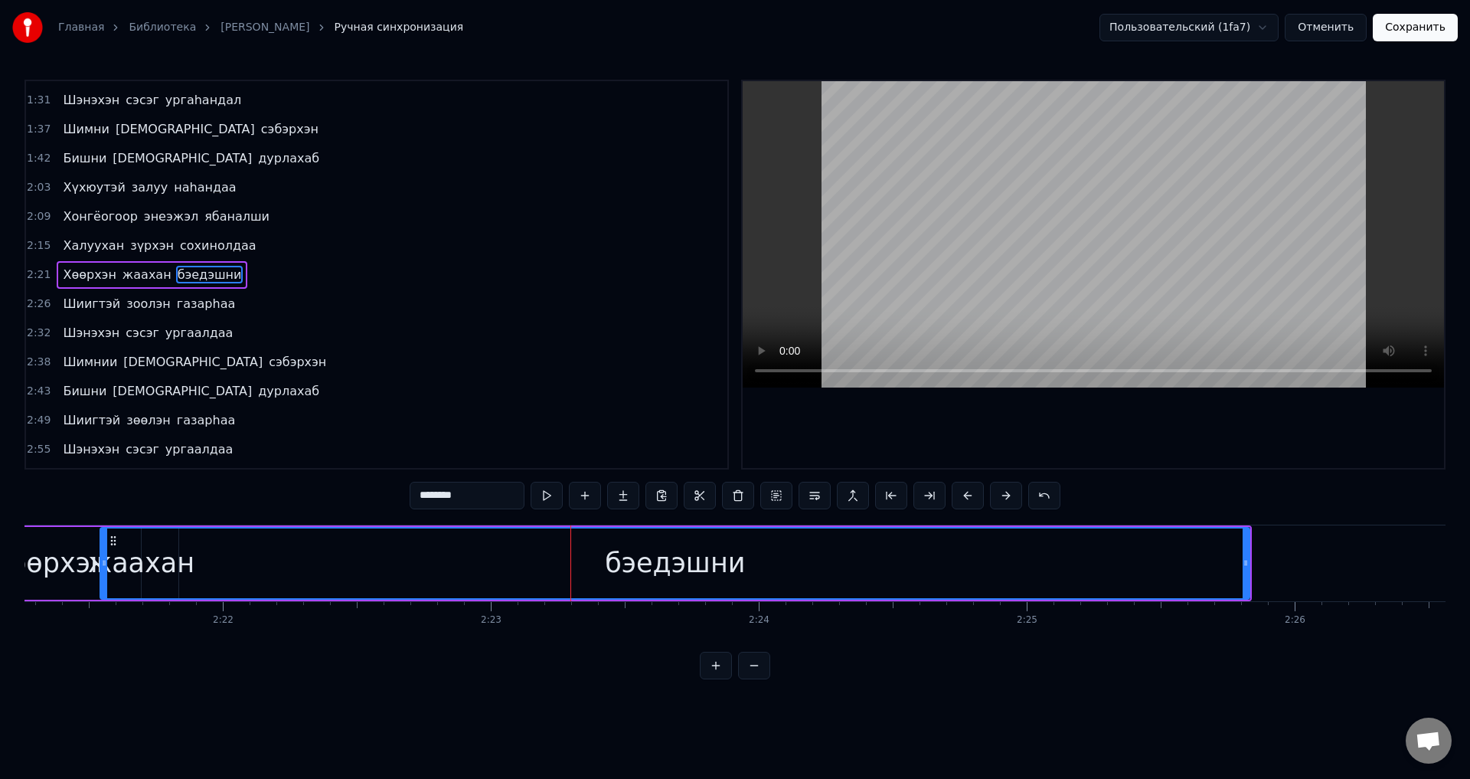
drag, startPoint x: 113, startPoint y: 575, endPoint x: 104, endPoint y: 574, distance: 9.3
click at [104, 574] on div at bounding box center [104, 563] width 6 height 70
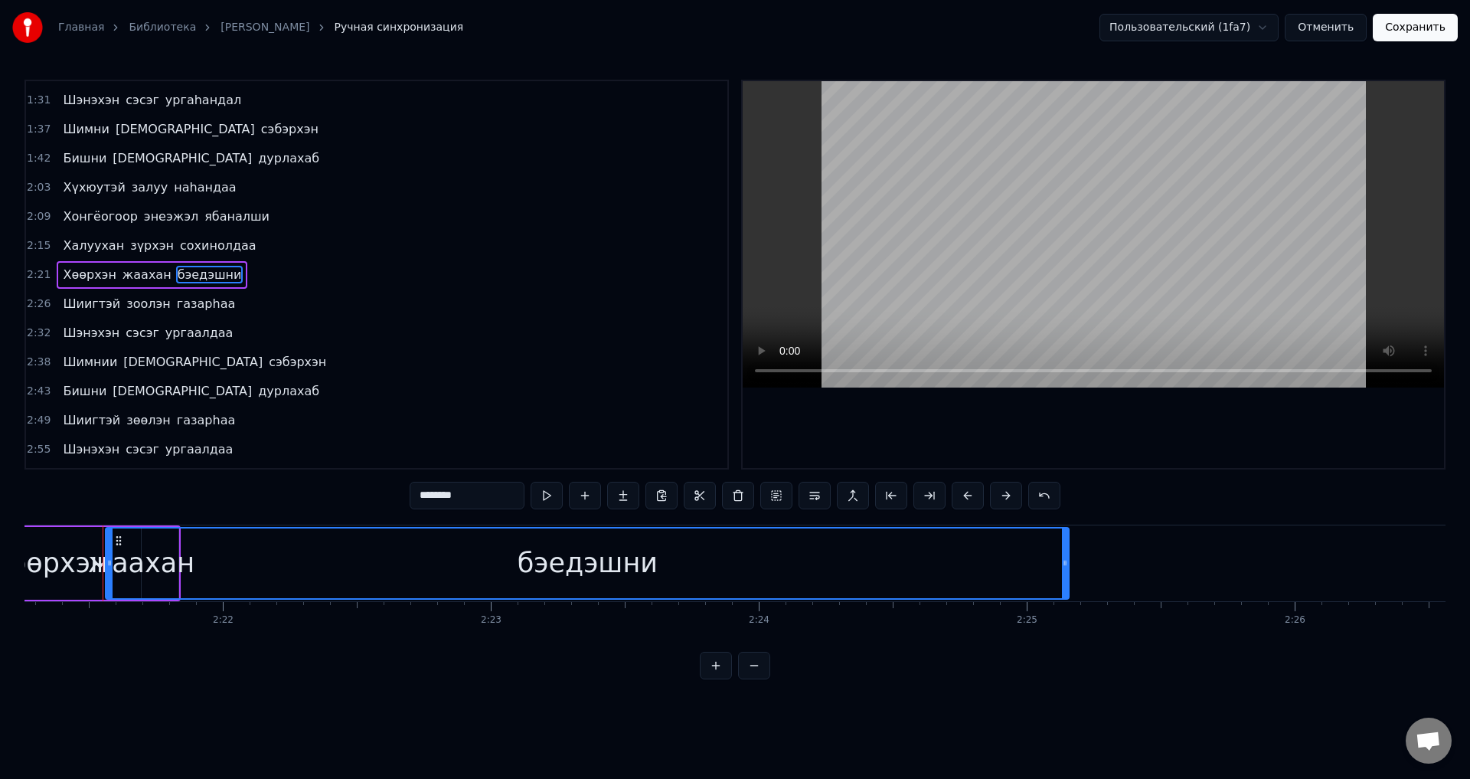
drag, startPoint x: 1244, startPoint y: 562, endPoint x: 1031, endPoint y: 556, distance: 213.0
click at [1063, 573] on div at bounding box center [1065, 563] width 6 height 70
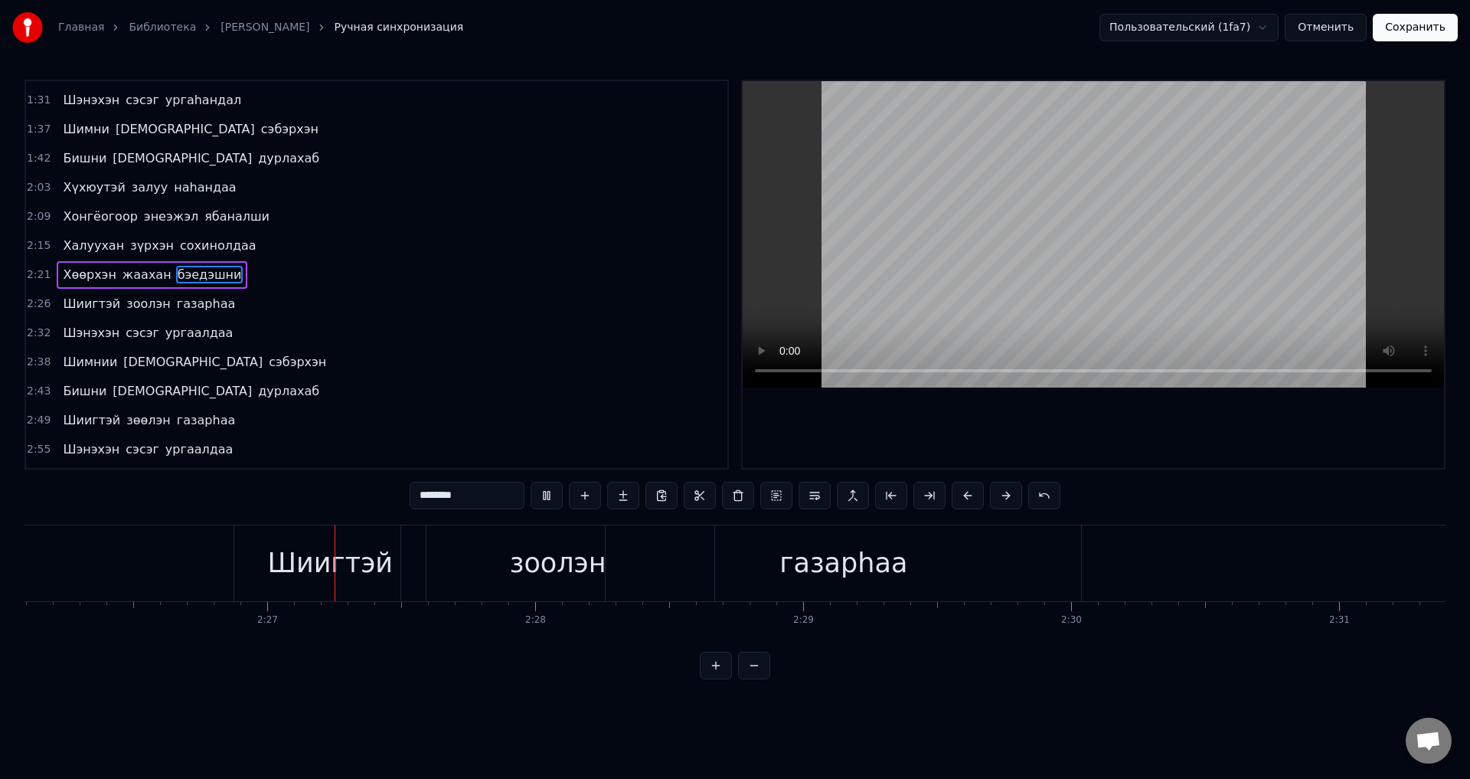
click at [139, 270] on span "жаахан" at bounding box center [147, 275] width 52 height 18
type input "******"
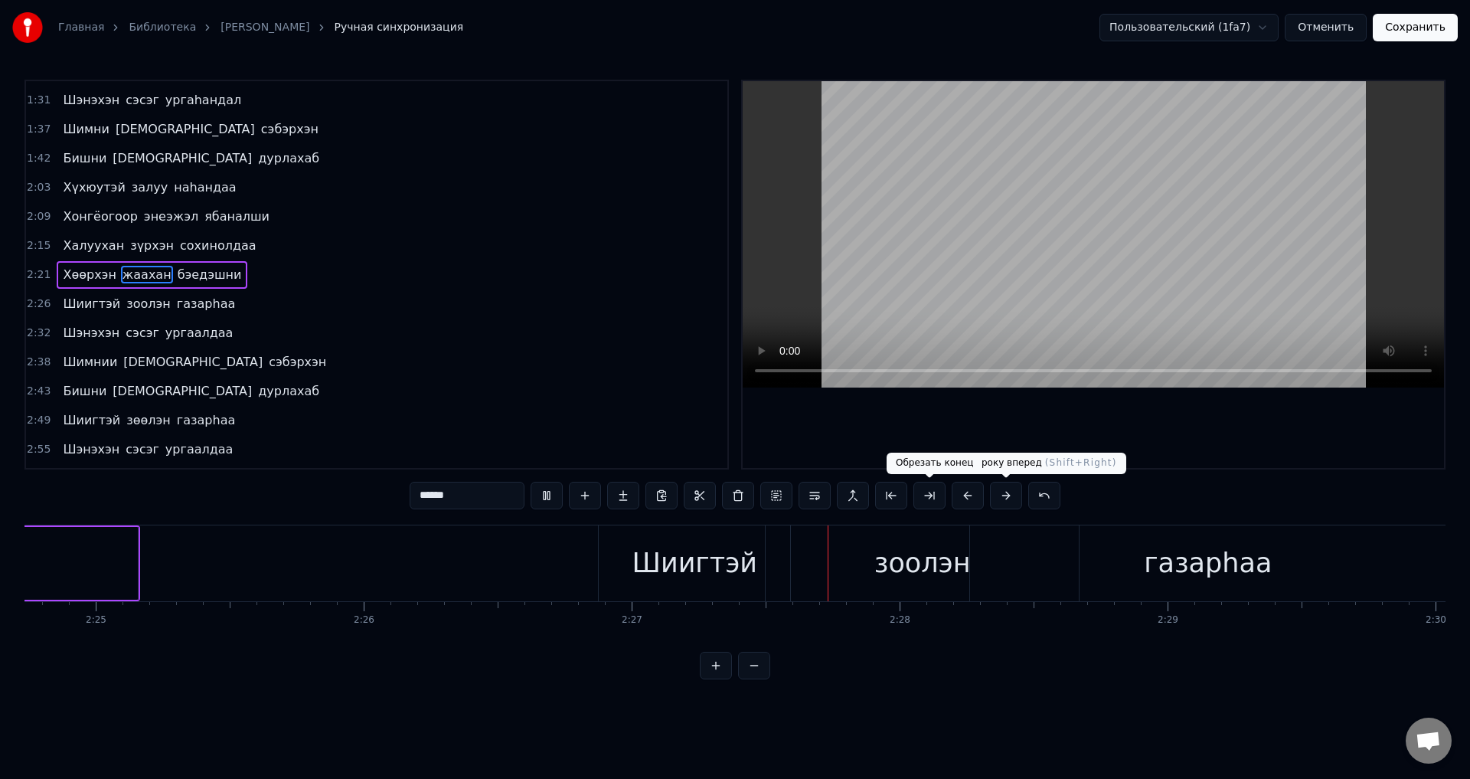
scroll to position [0, 39165]
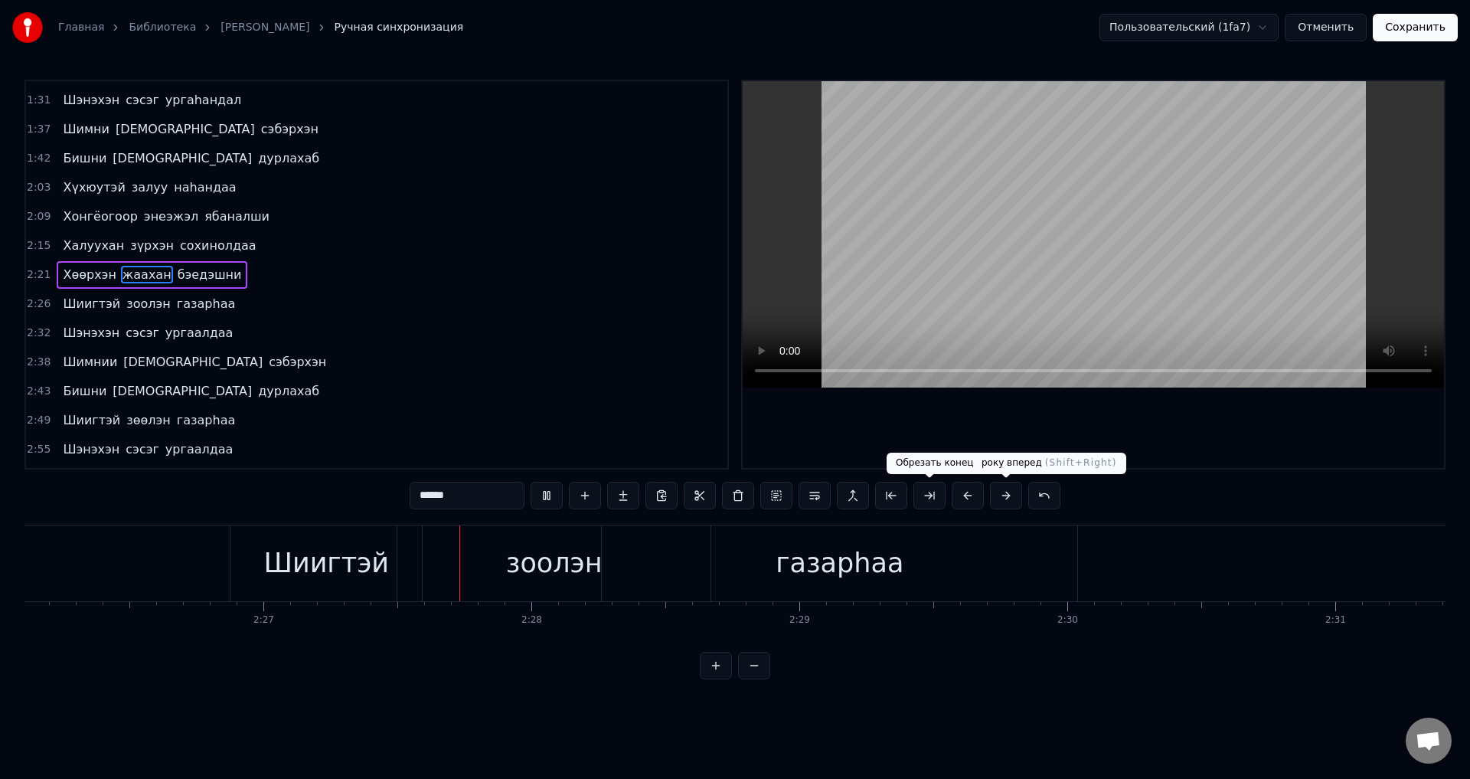
click at [1333, 21] on button "Отменить" at bounding box center [1326, 28] width 82 height 28
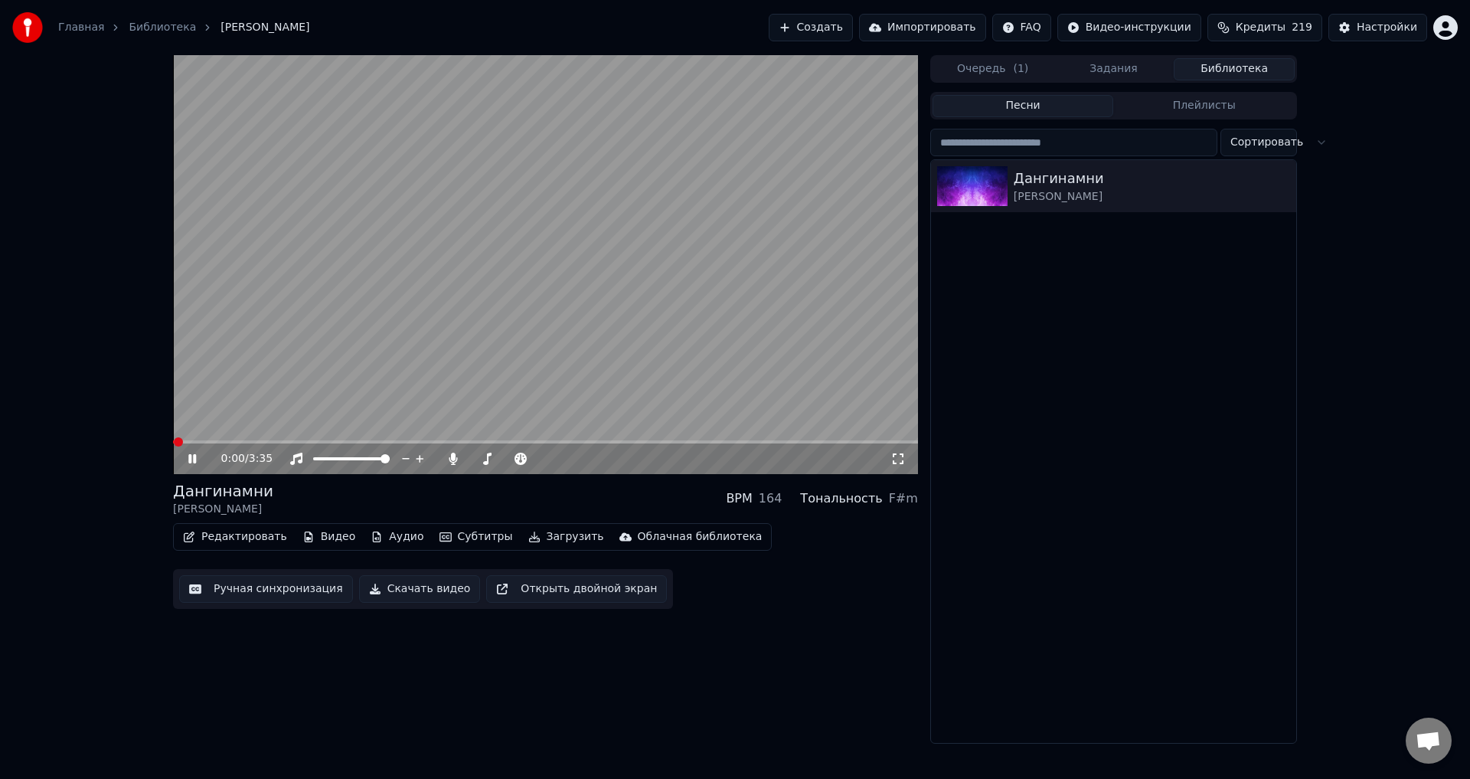
click at [219, 441] on span at bounding box center [545, 441] width 745 height 3
click at [253, 440] on video at bounding box center [545, 264] width 745 height 419
click at [259, 443] on span at bounding box center [545, 441] width 745 height 3
click at [290, 443] on span at bounding box center [545, 441] width 745 height 3
click at [348, 437] on video at bounding box center [545, 264] width 745 height 419
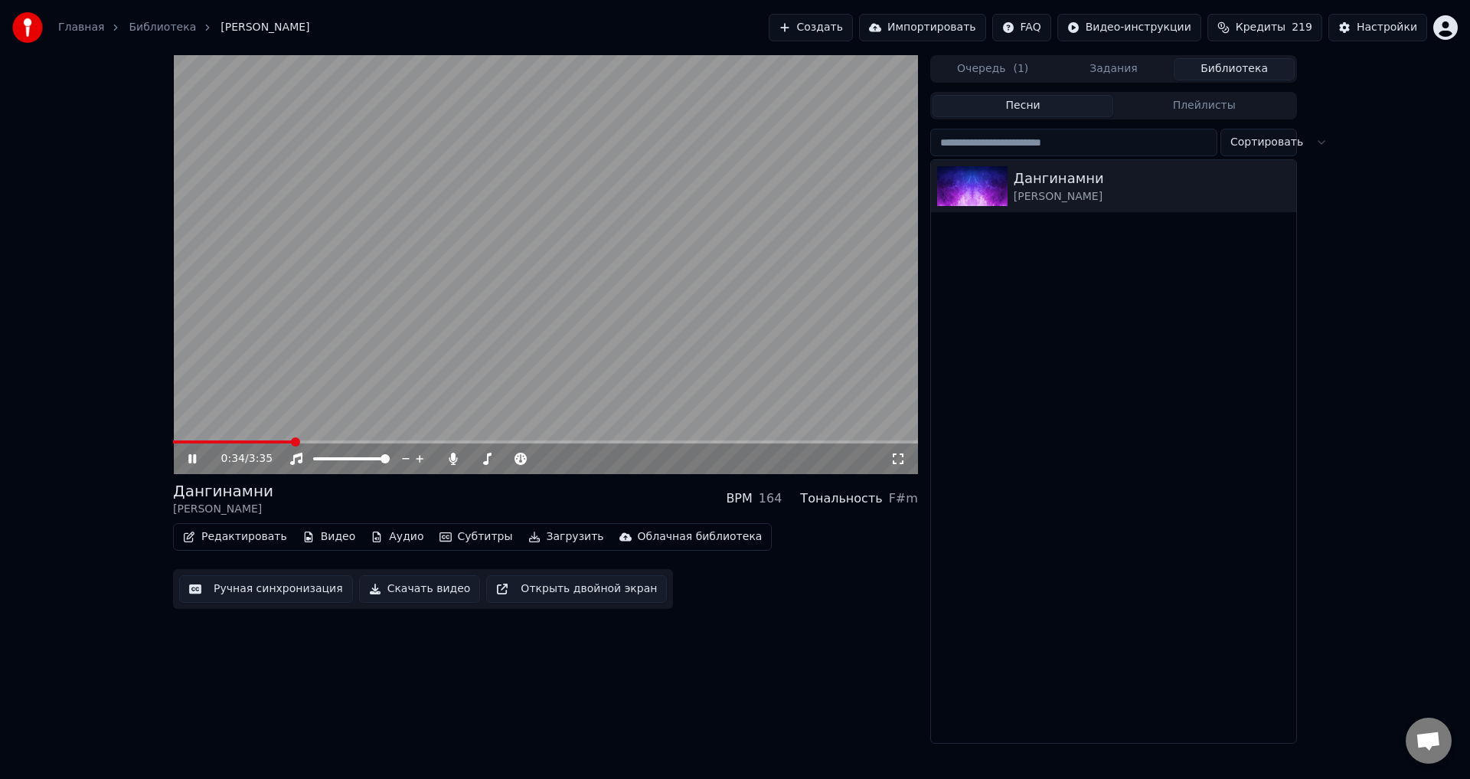
click at [366, 437] on video at bounding box center [545, 264] width 745 height 419
click at [370, 440] on video at bounding box center [545, 264] width 745 height 419
click at [371, 440] on video at bounding box center [545, 264] width 745 height 419
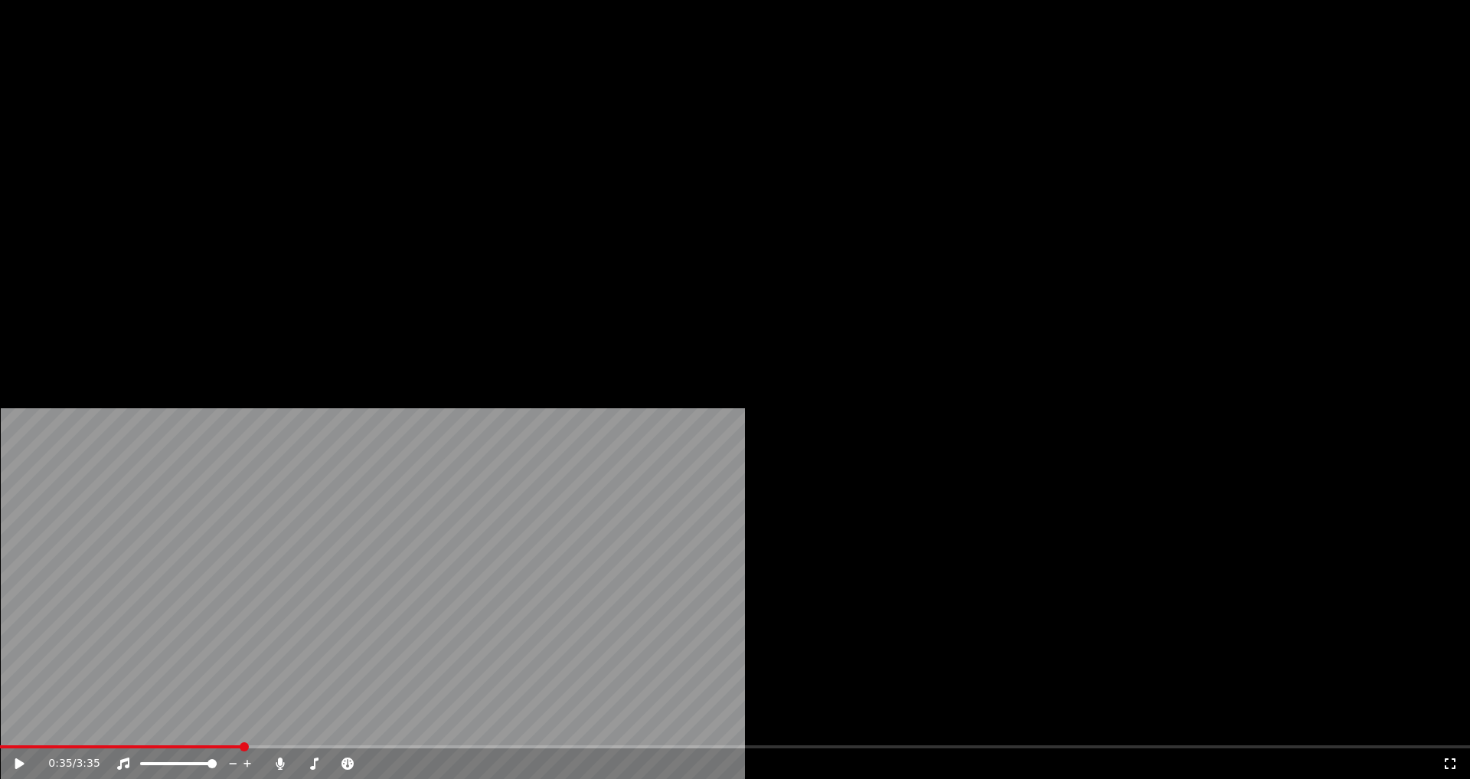
click at [718, 335] on video at bounding box center [735, 413] width 1470 height 827
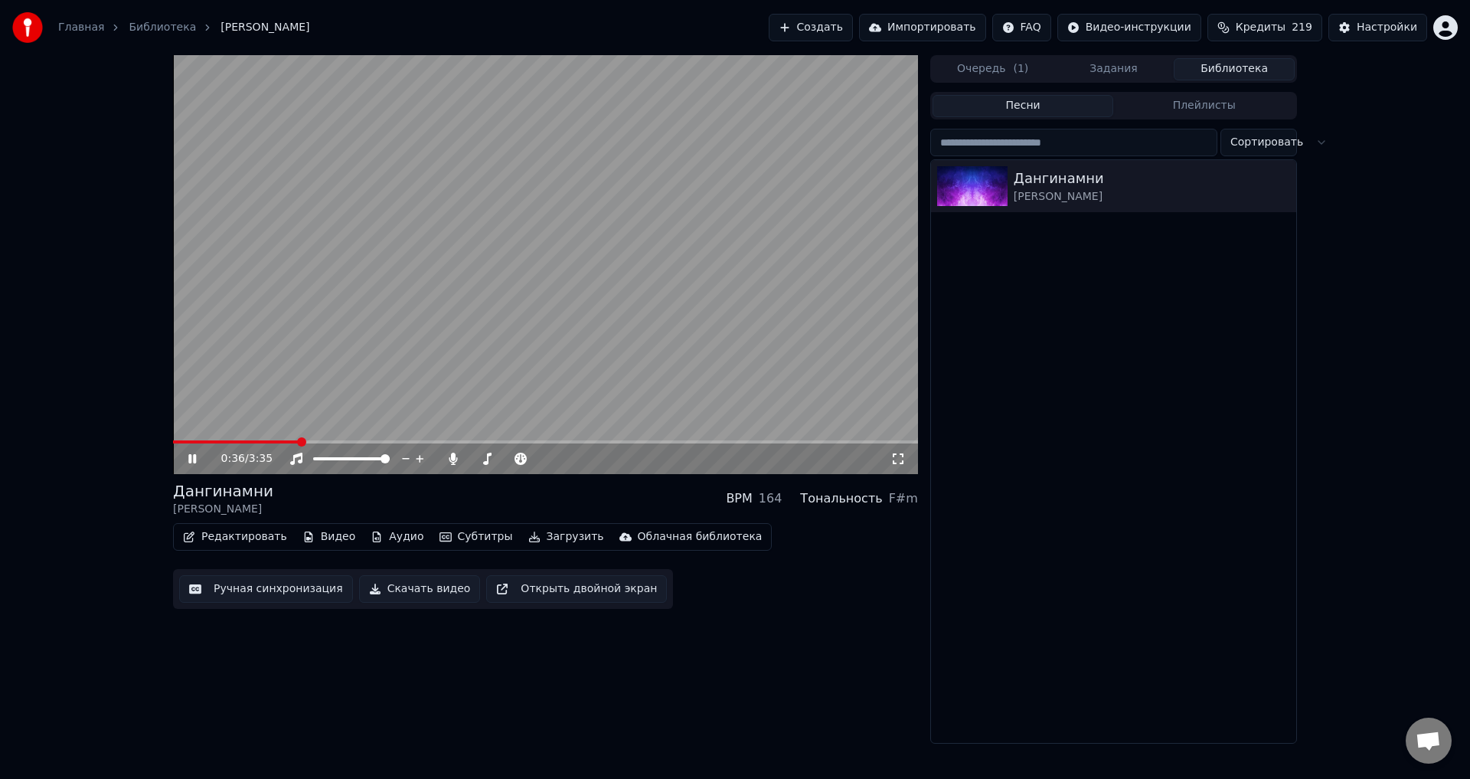
click at [718, 335] on video at bounding box center [545, 264] width 745 height 419
click at [528, 535] on icon "button" at bounding box center [534, 537] width 12 height 11
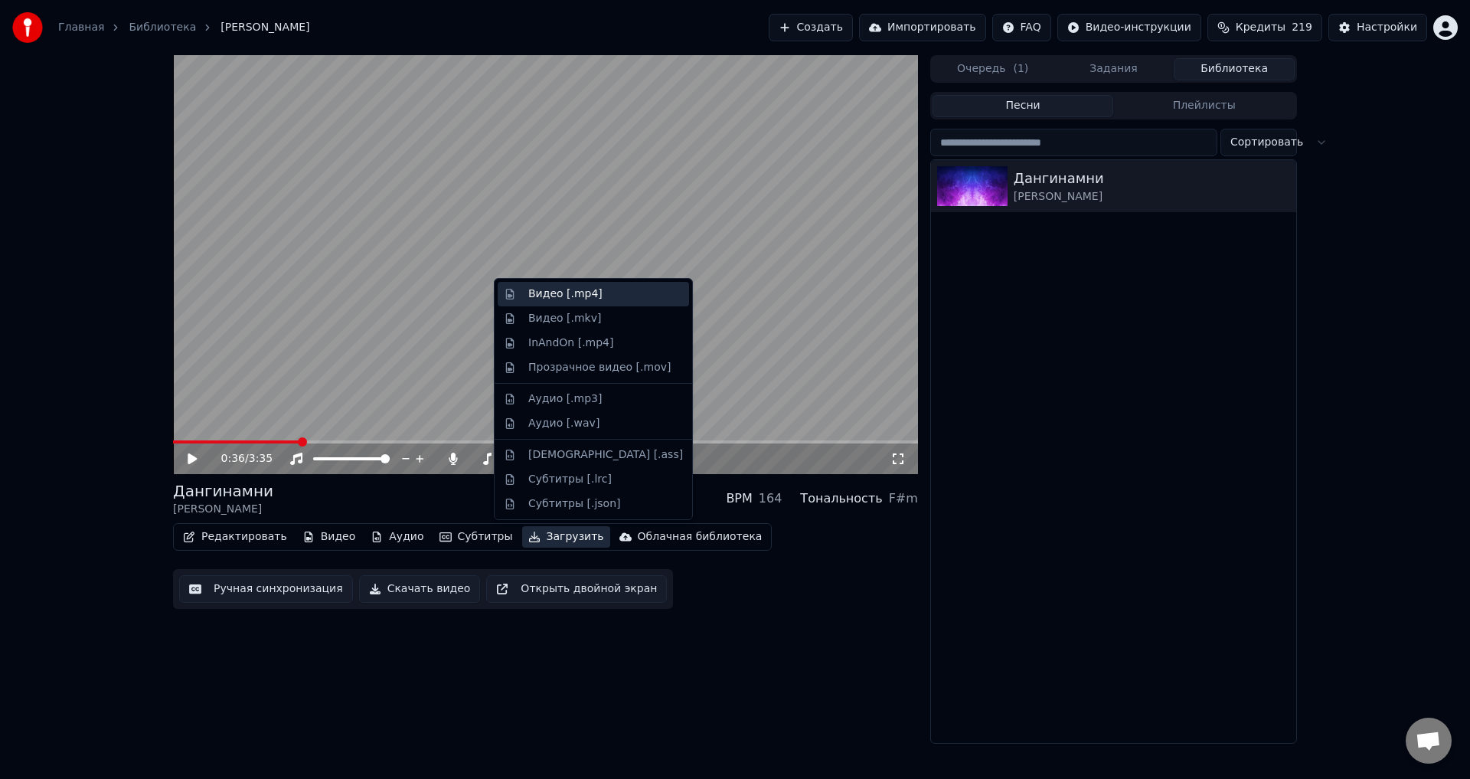
click at [584, 300] on div "Видео [.mp4]" at bounding box center [565, 293] width 74 height 15
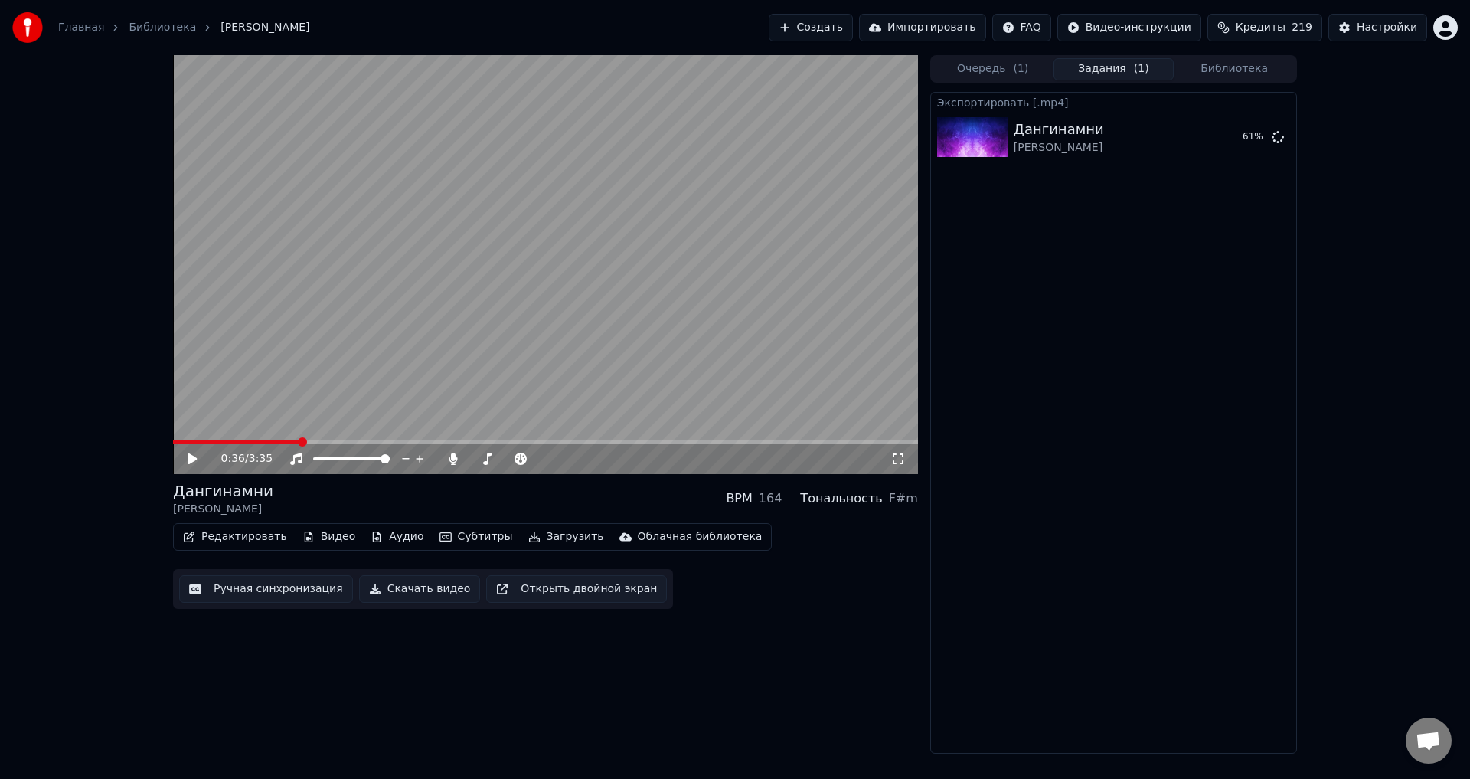
click at [410, 198] on video at bounding box center [545, 264] width 745 height 419
click at [441, 391] on video at bounding box center [545, 264] width 745 height 419
click at [775, 443] on span at bounding box center [545, 441] width 745 height 3
click at [819, 388] on video at bounding box center [545, 264] width 745 height 419
click at [805, 443] on span at bounding box center [545, 441] width 745 height 3
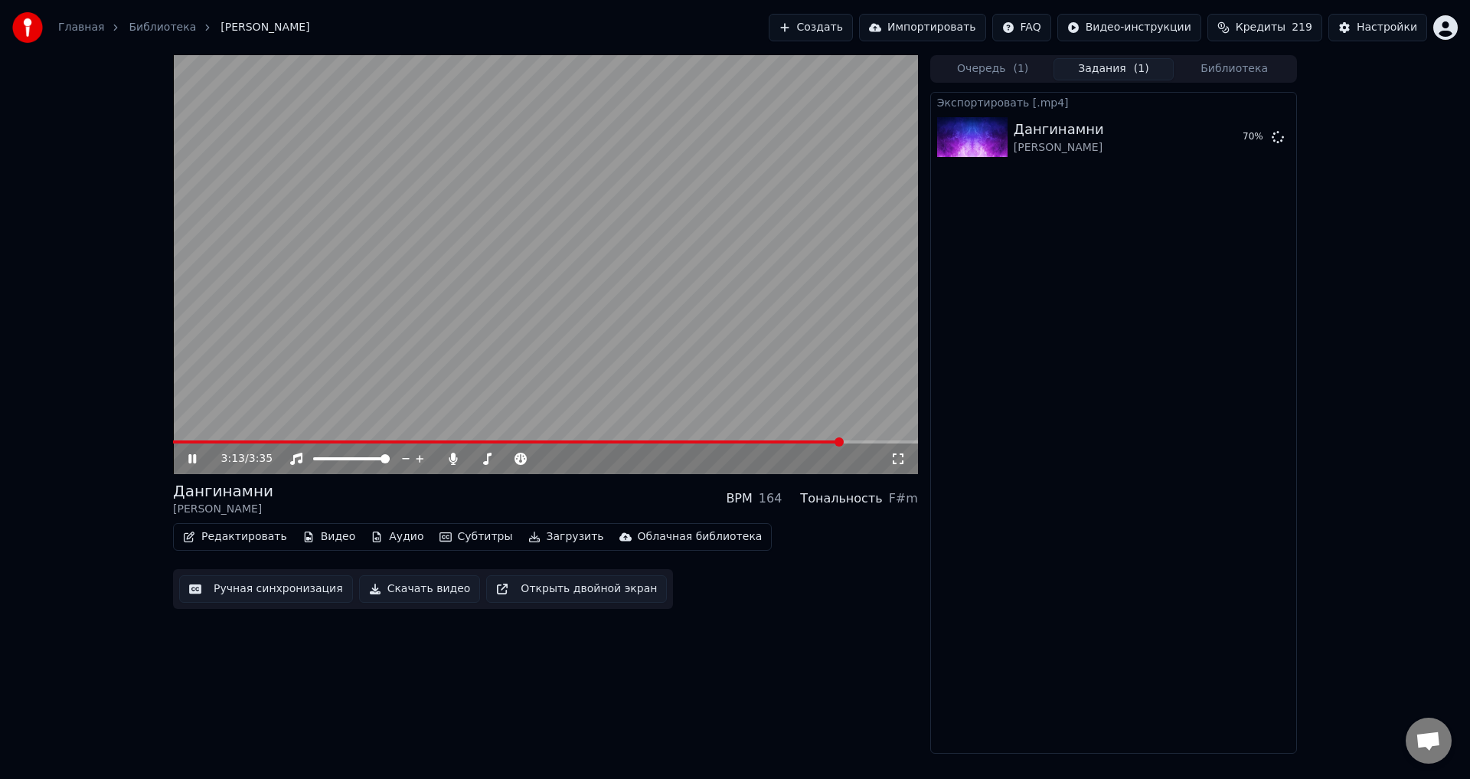
click at [829, 339] on video at bounding box center [545, 264] width 745 height 419
click at [276, 590] on button "Ручная синхронизация" at bounding box center [266, 589] width 174 height 28
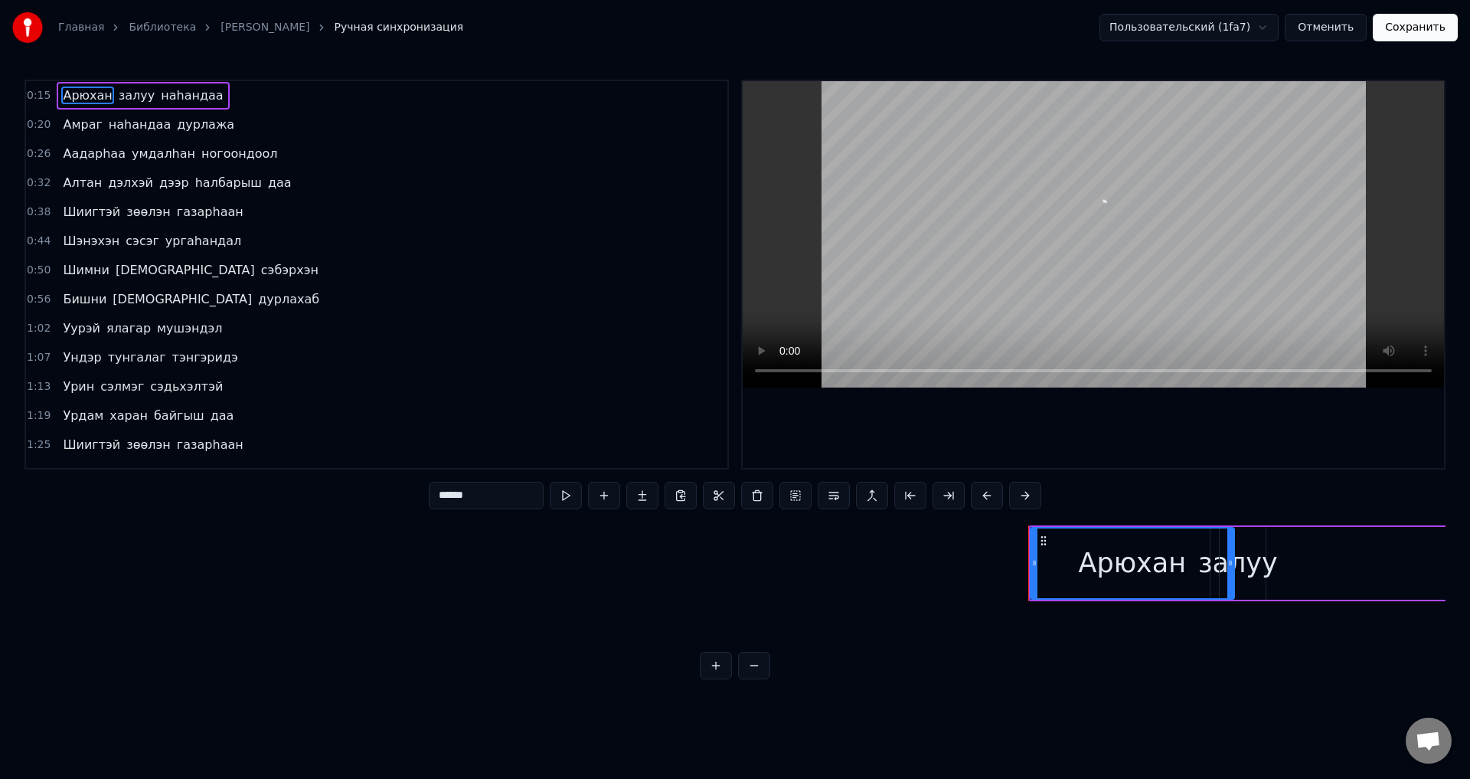
scroll to position [0, 3997]
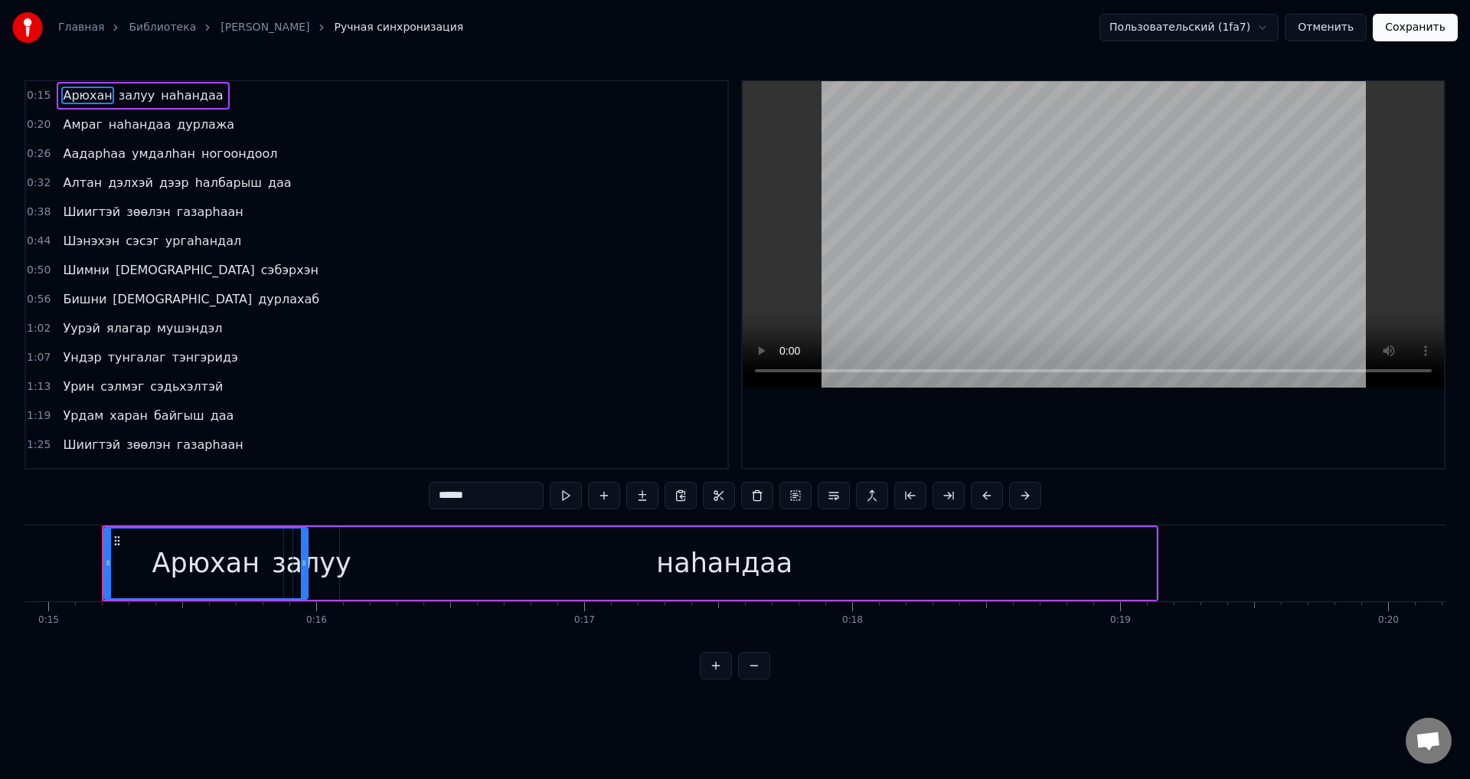
click at [185, 247] on span "ургаhандал" at bounding box center [203, 241] width 79 height 18
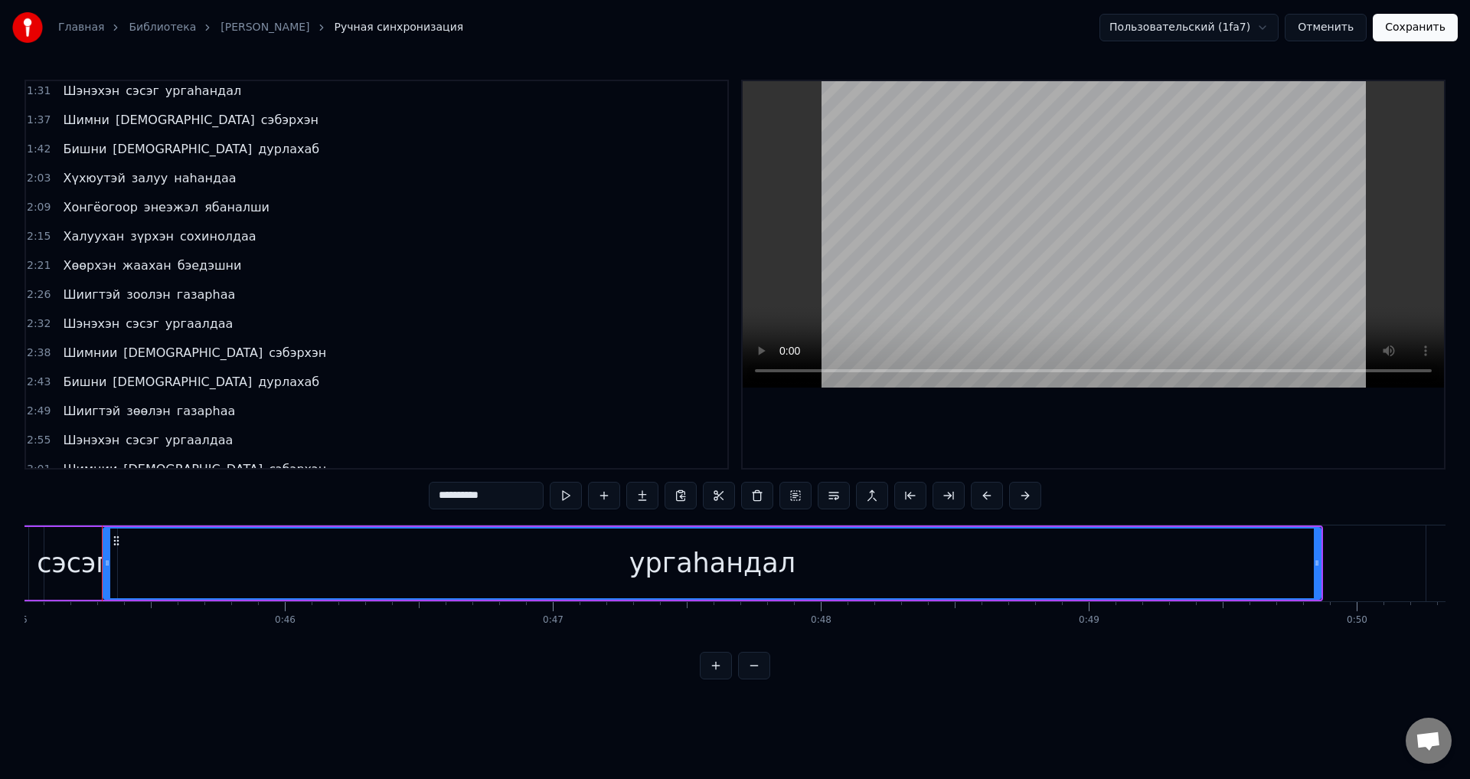
scroll to position [428, 0]
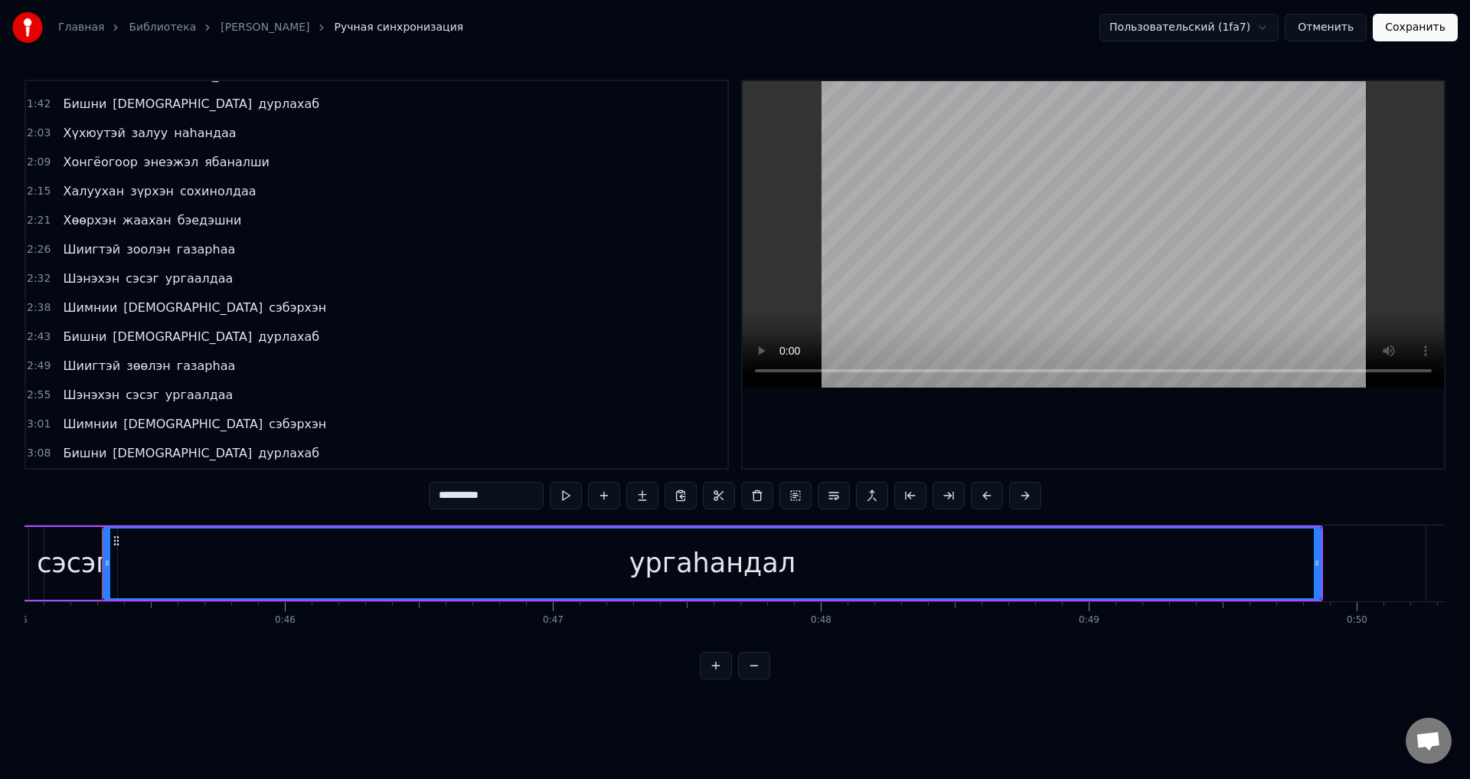
click at [197, 221] on span "бэедэшни" at bounding box center [209, 220] width 67 height 18
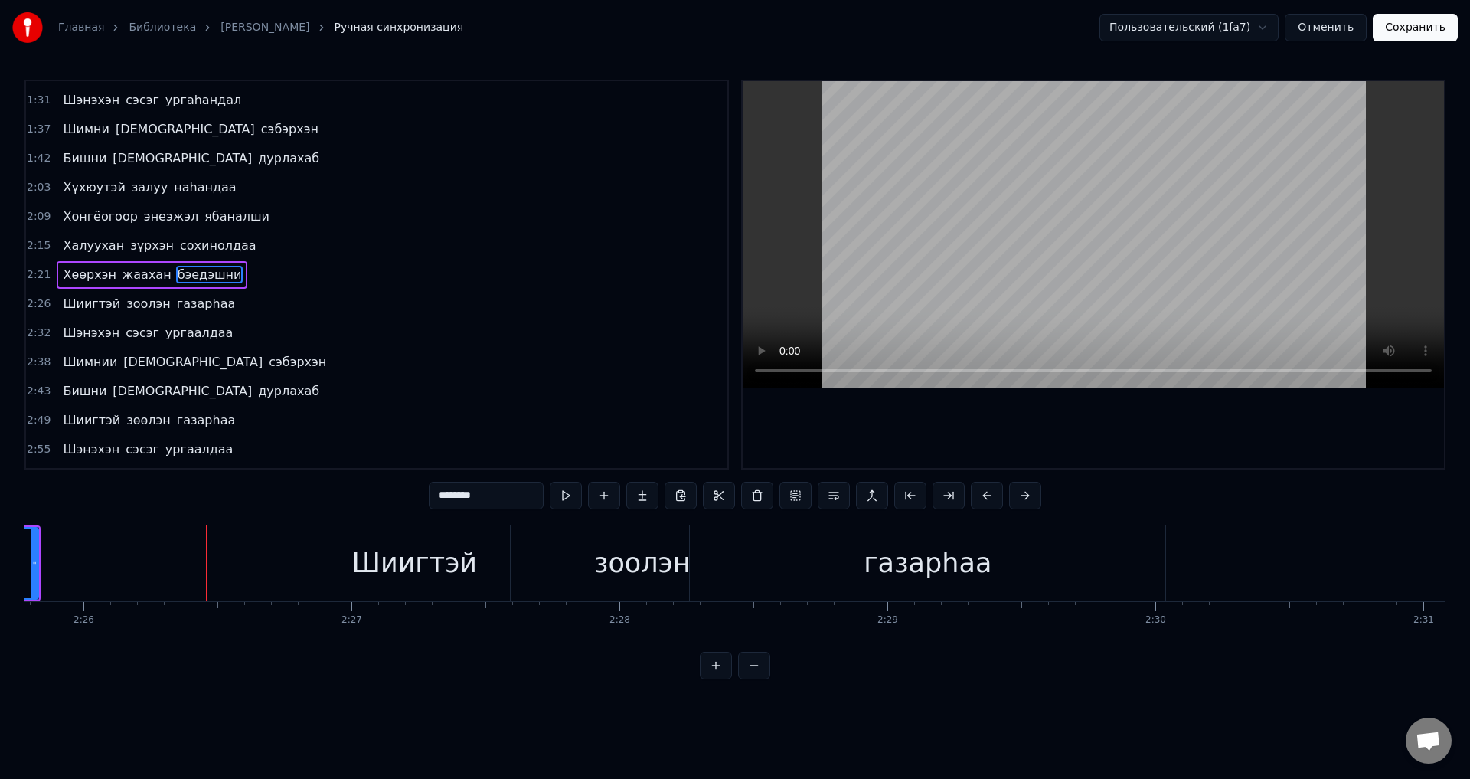
scroll to position [0, 39181]
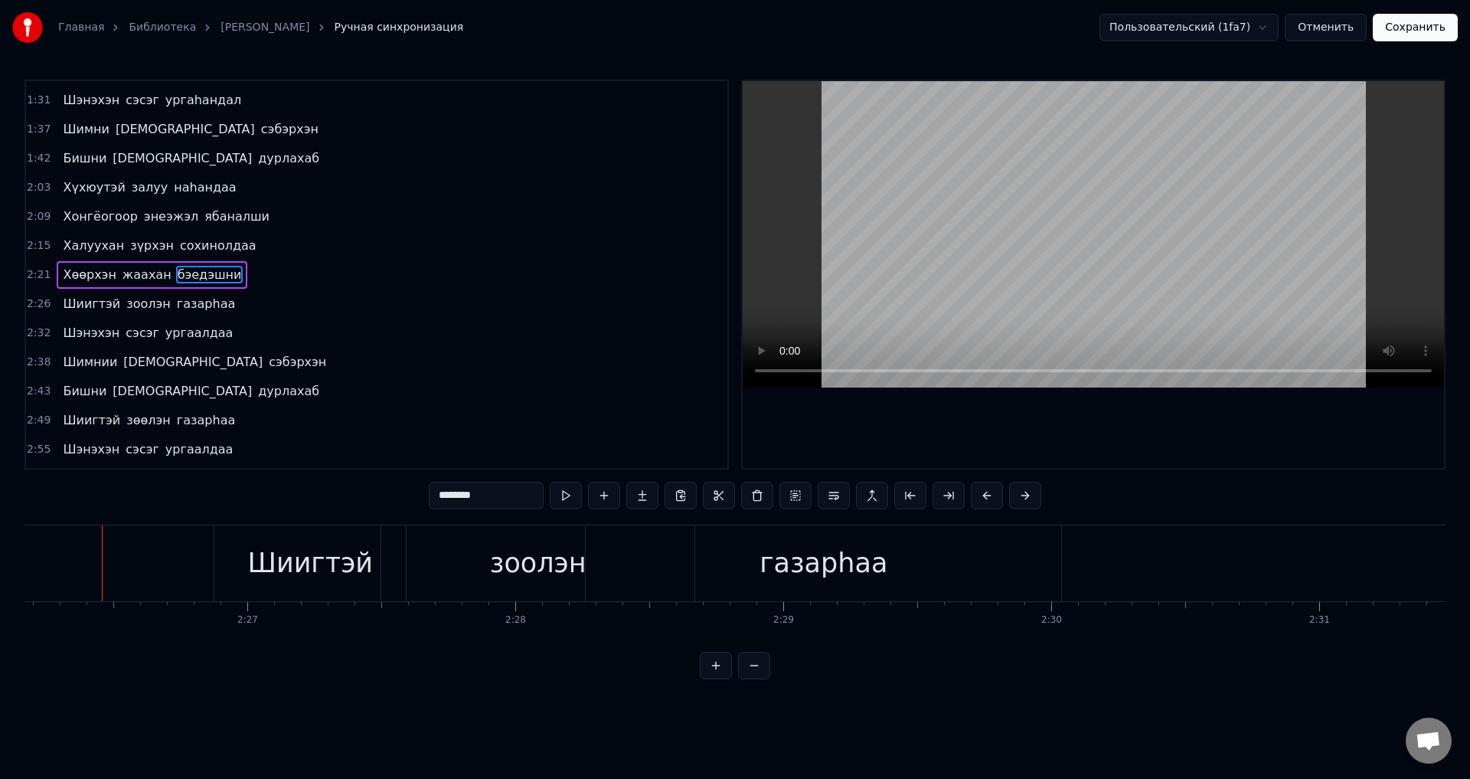
click at [187, 334] on span "ургаалдаа" at bounding box center [199, 333] width 71 height 18
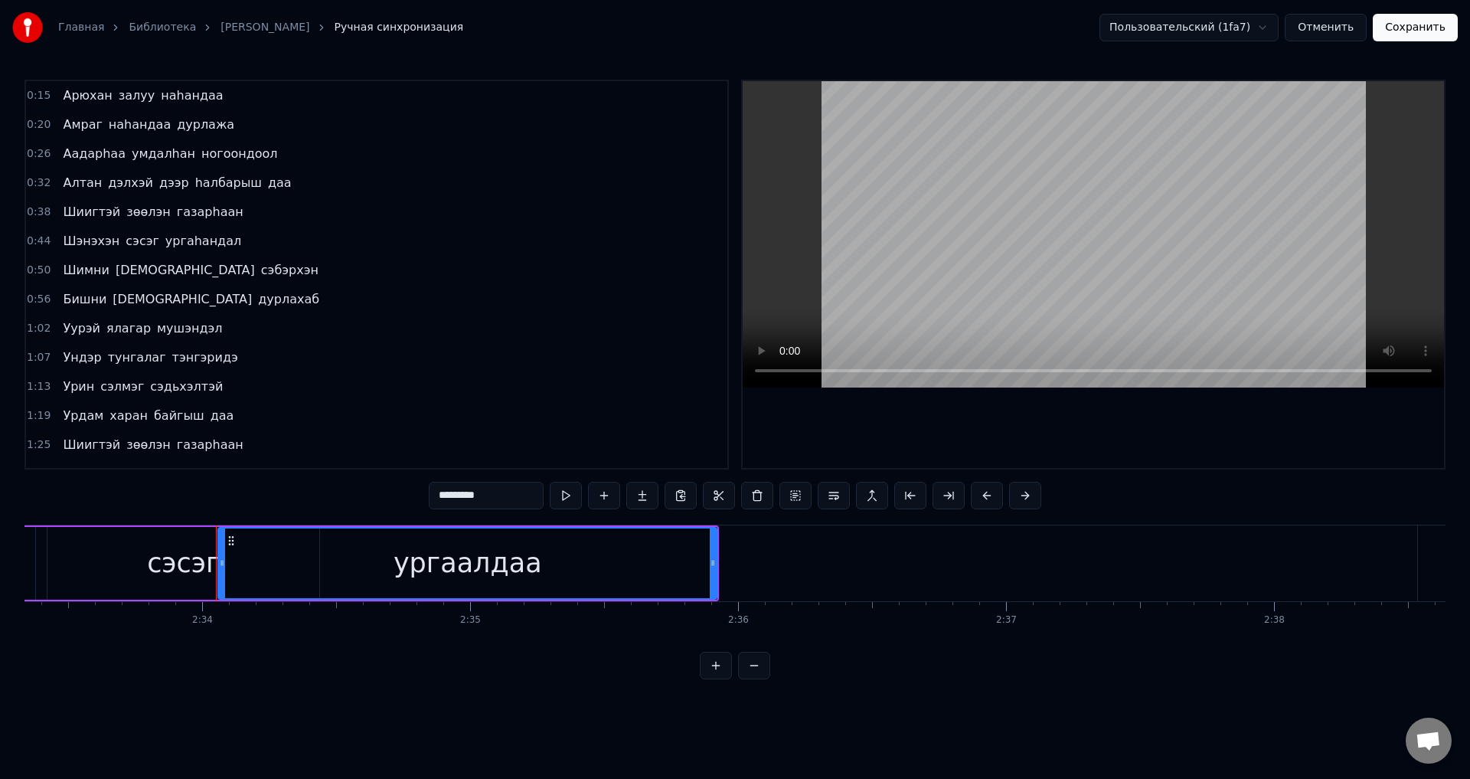
scroll to position [0, 41218]
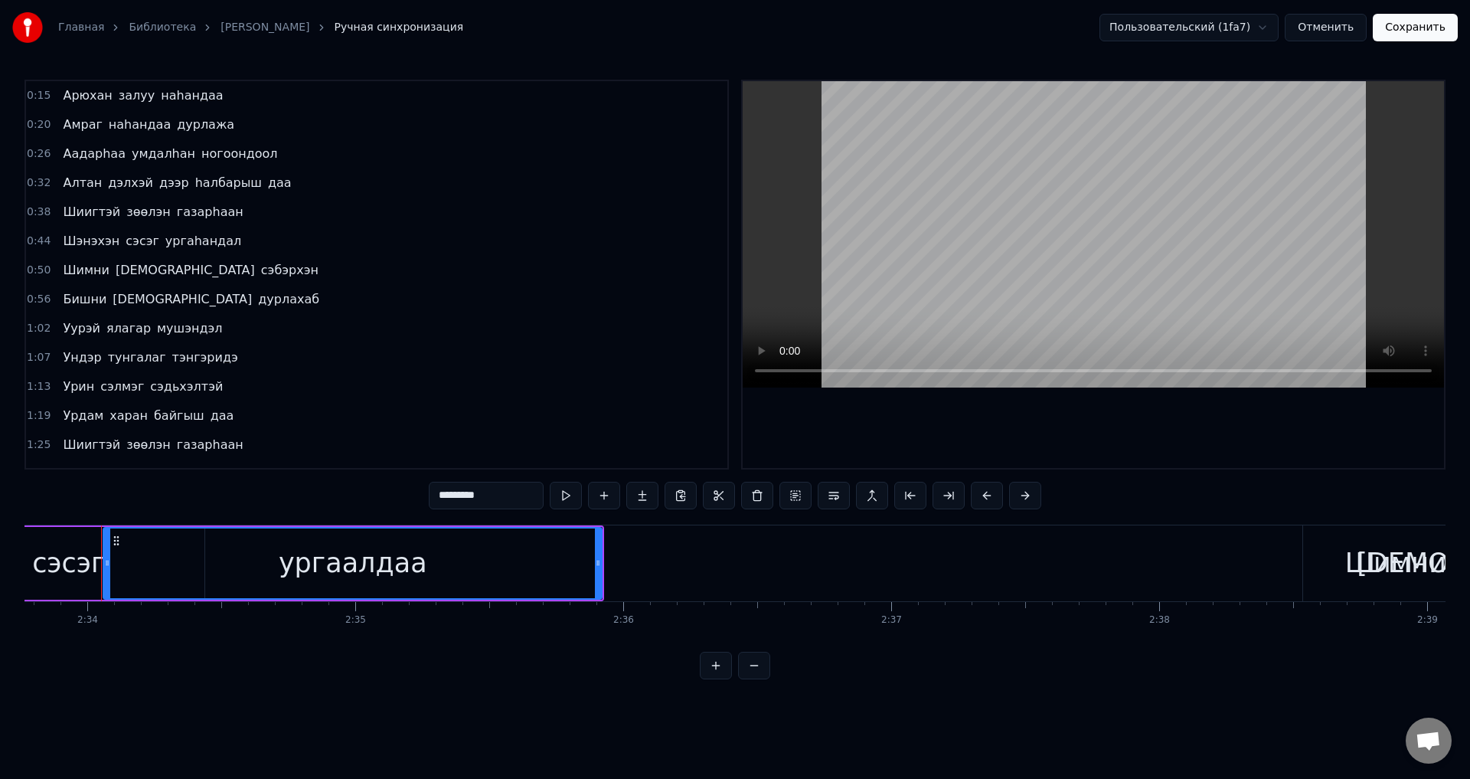
click at [196, 218] on span "газарhаан" at bounding box center [210, 212] width 70 height 18
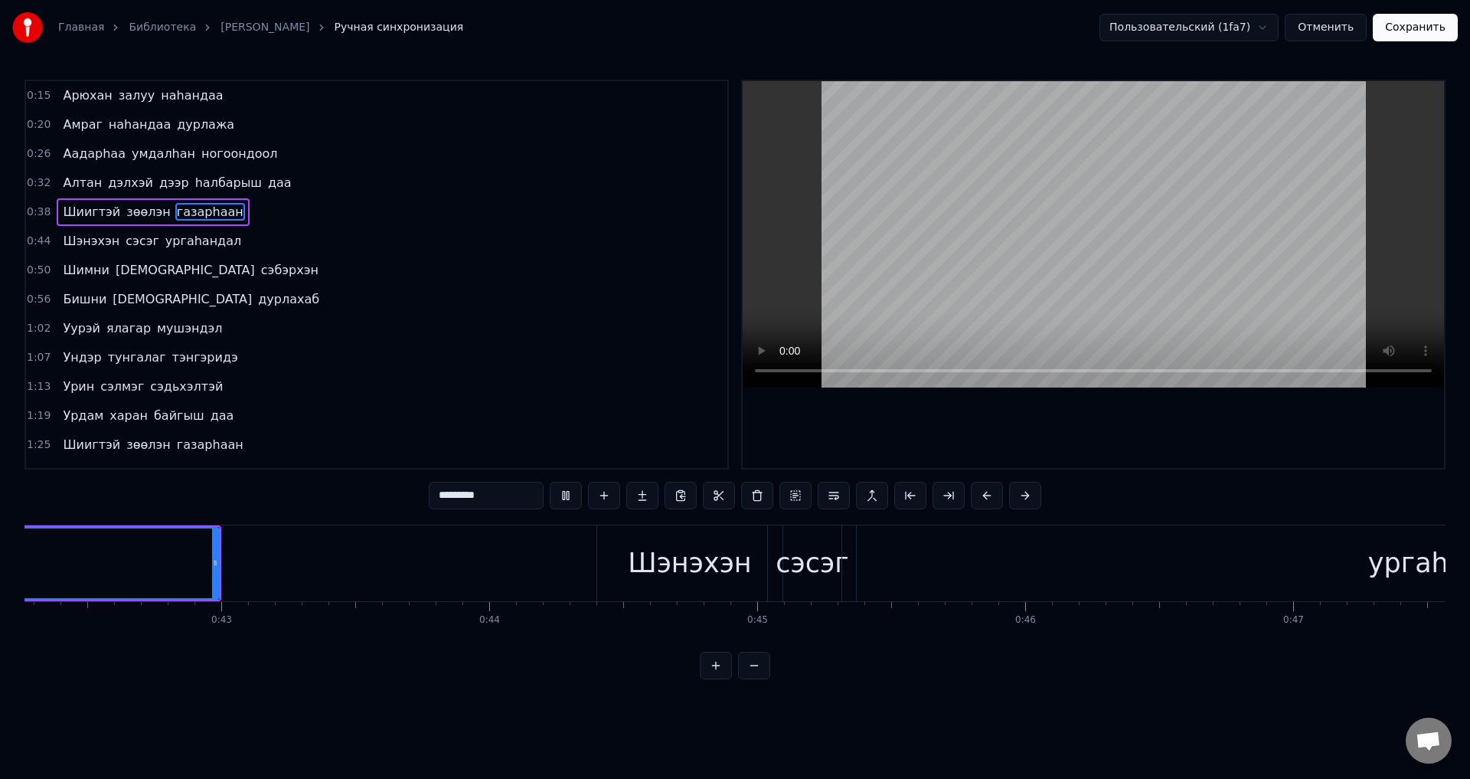
scroll to position [0, 10462]
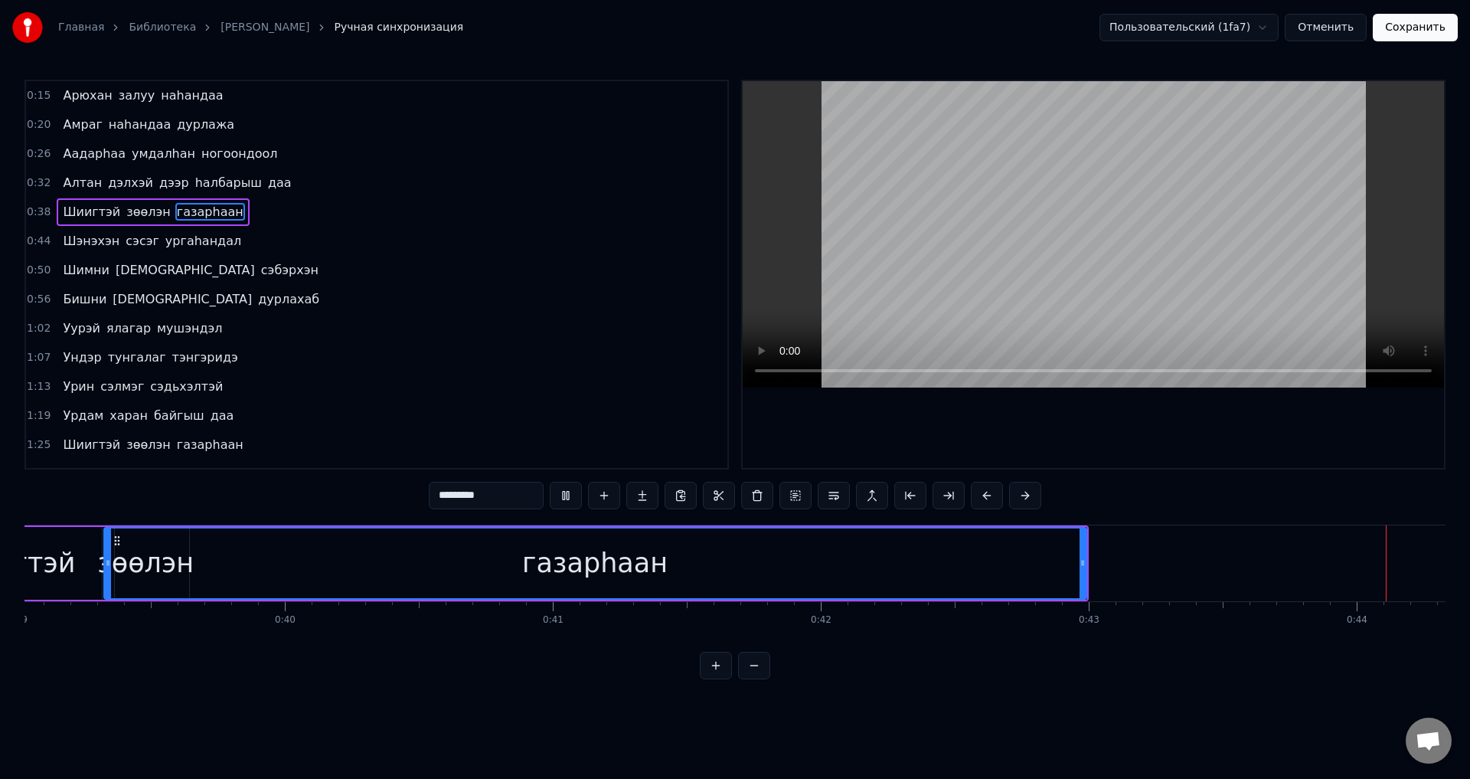
click at [182, 103] on span "наhандаа" at bounding box center [191, 96] width 65 height 18
type input "********"
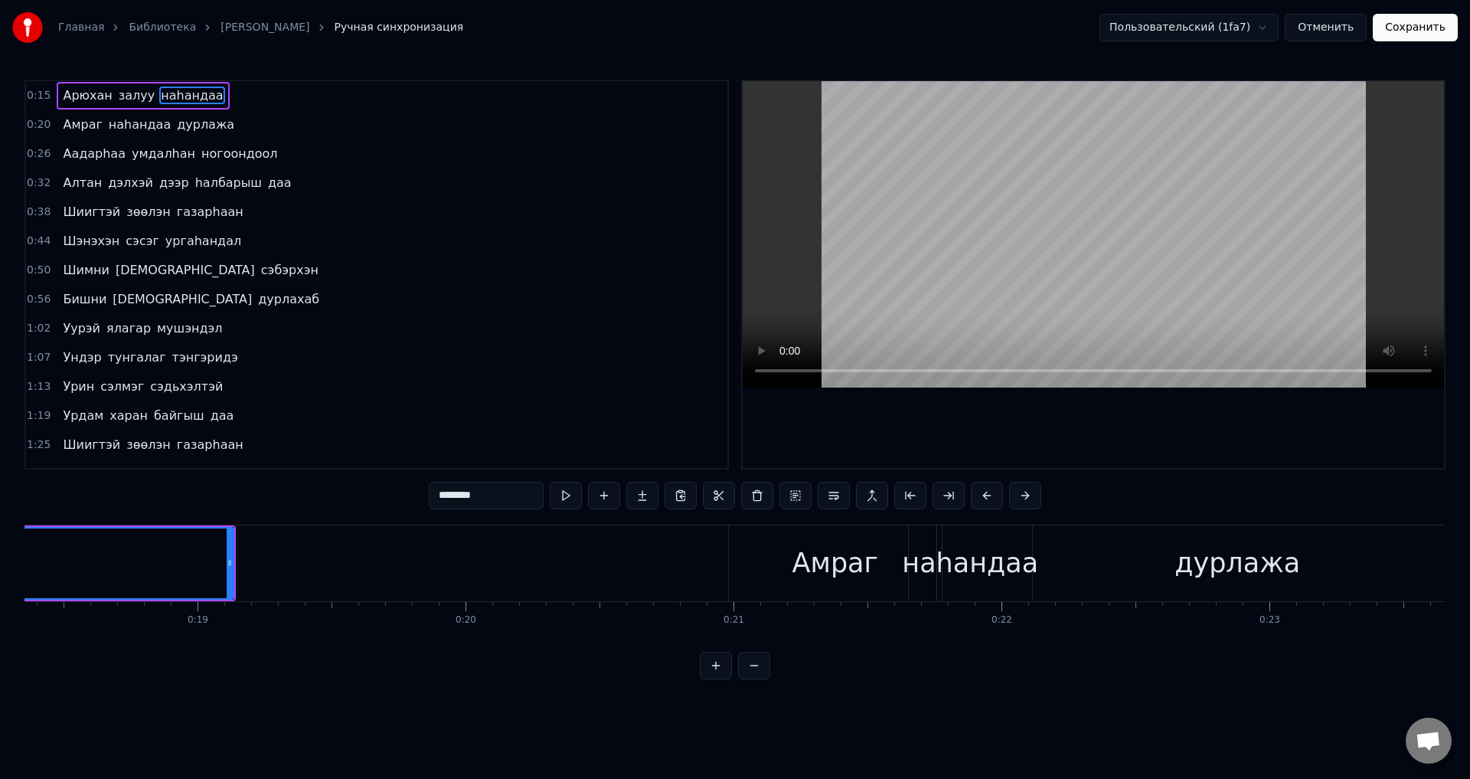
scroll to position [0, 4186]
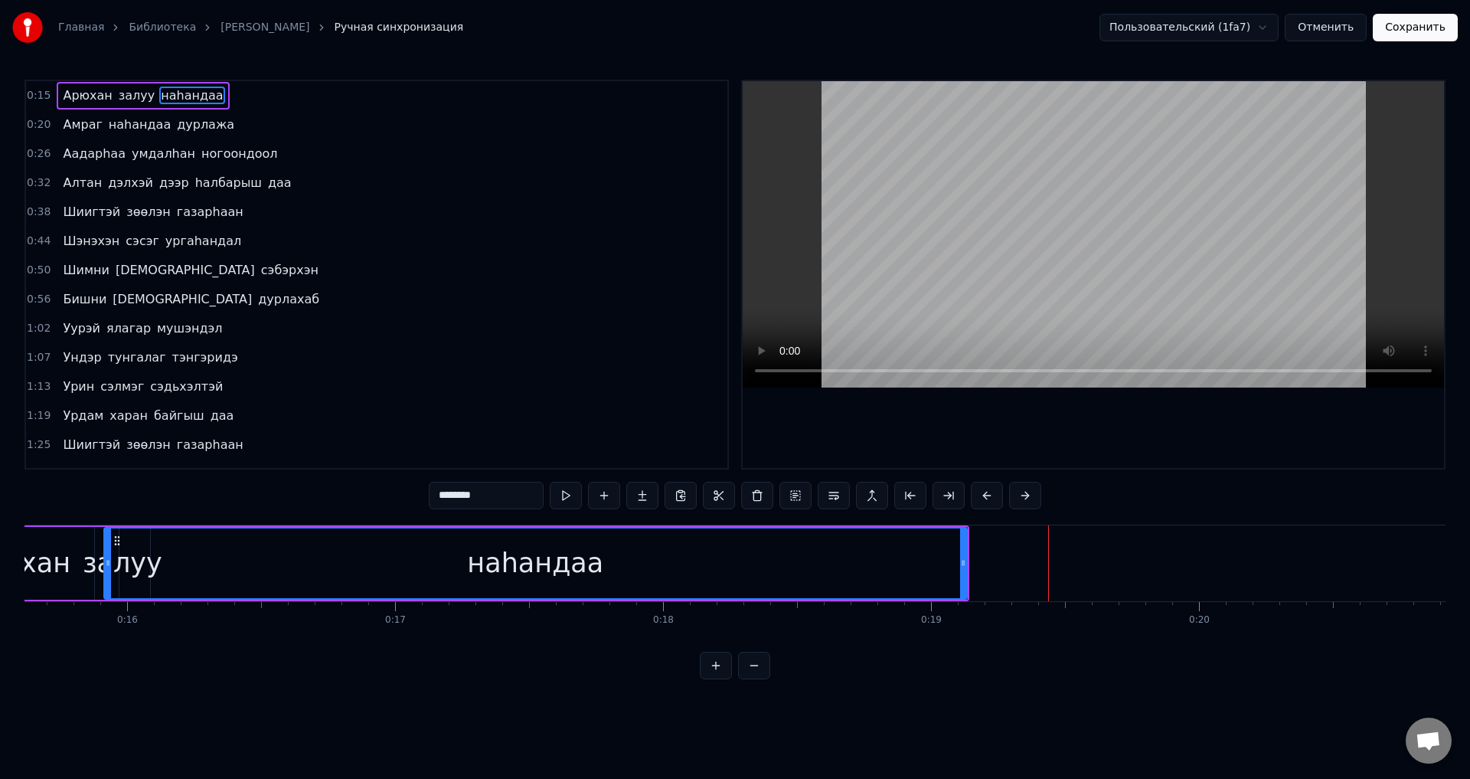
click at [186, 223] on div "Шиигтэй зөөлэн газарhаан" at bounding box center [153, 212] width 192 height 28
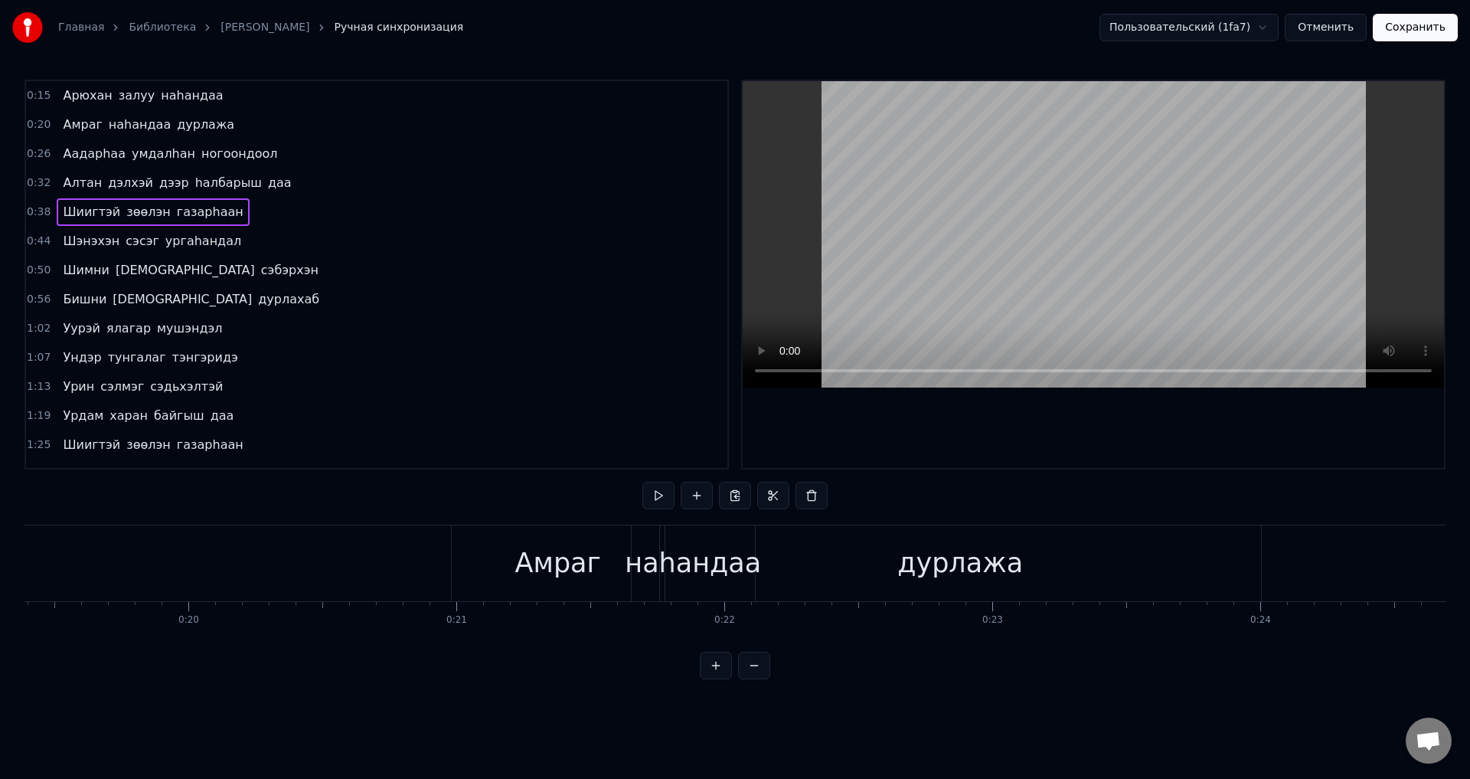
click at [188, 214] on span "газарhаан" at bounding box center [210, 212] width 70 height 18
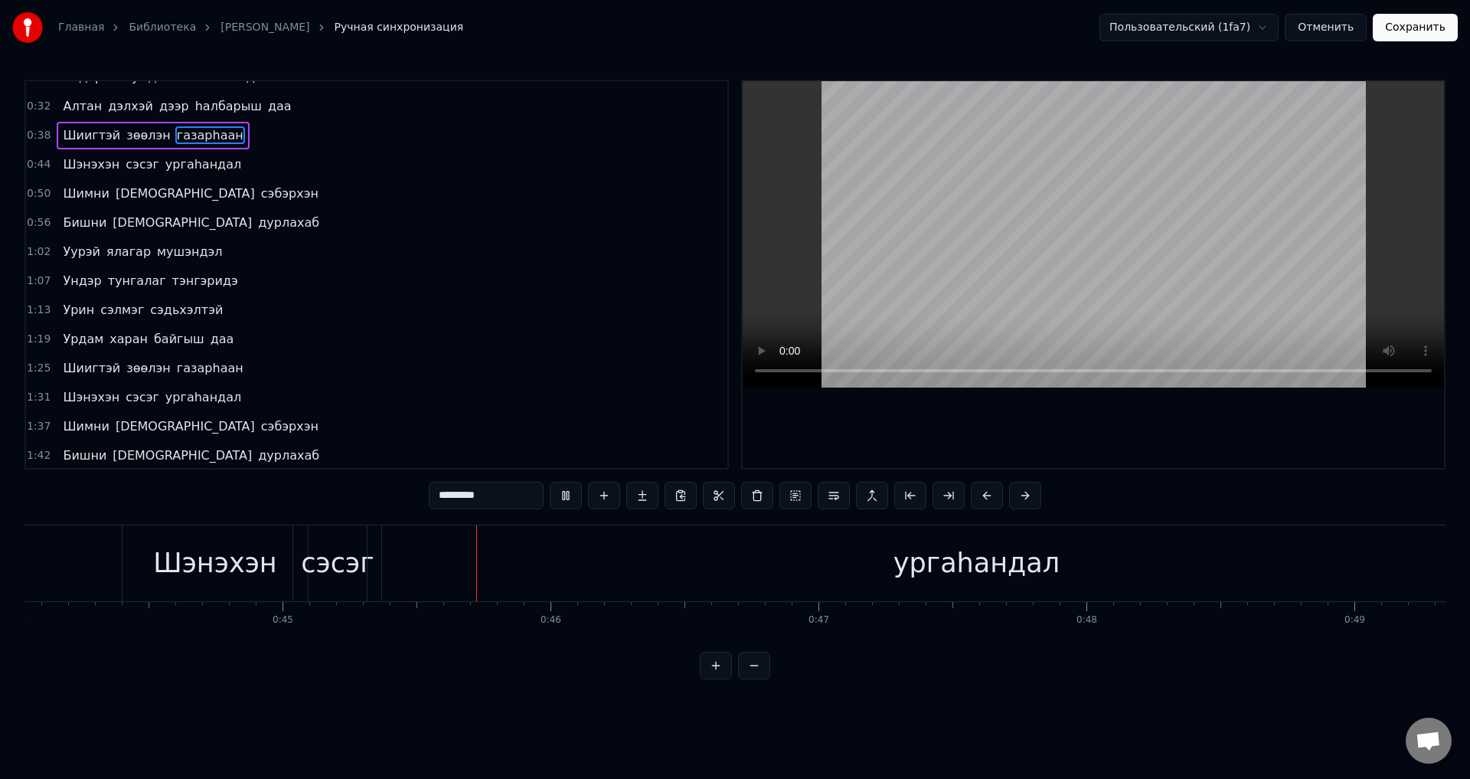
scroll to position [153, 0]
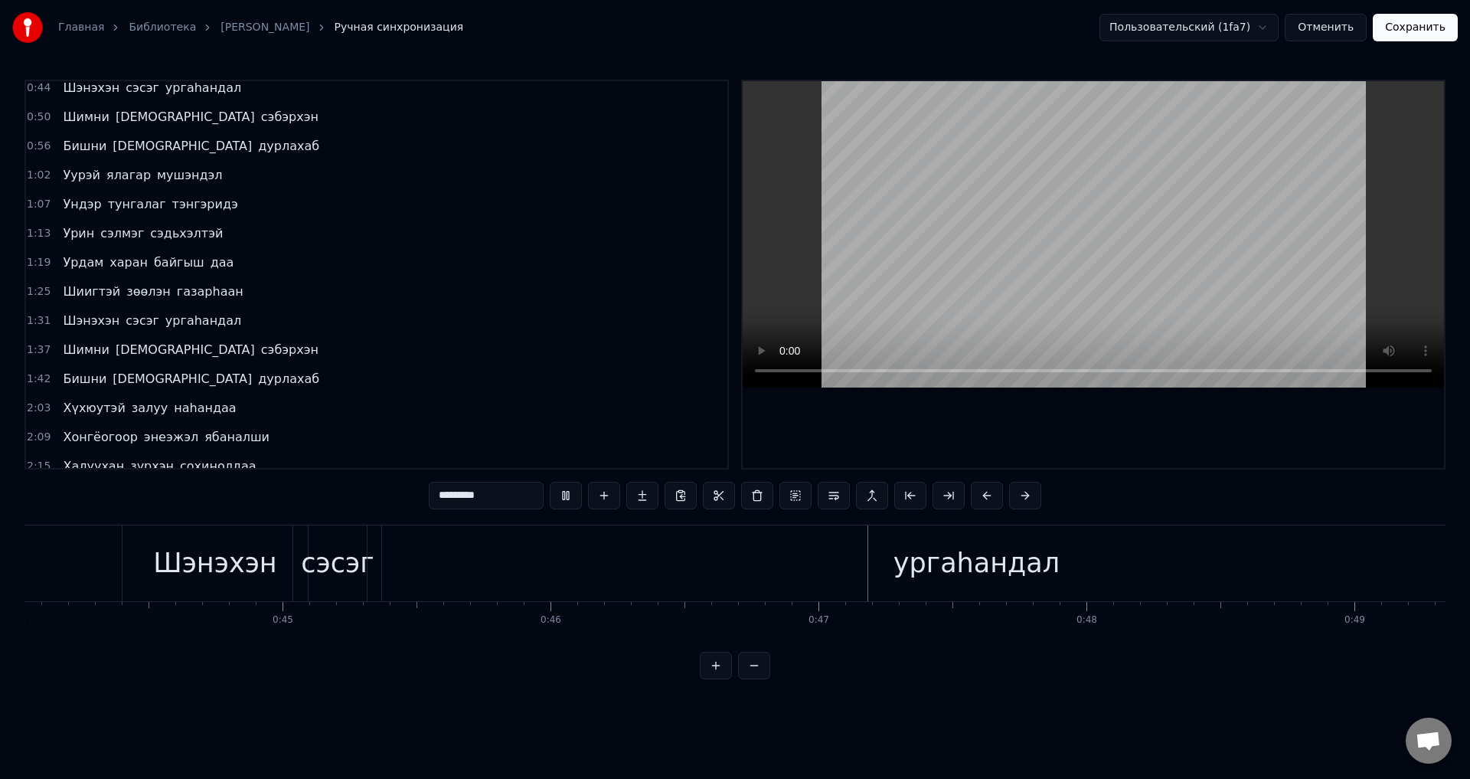
click at [193, 290] on span "газарhаан" at bounding box center [210, 292] width 70 height 18
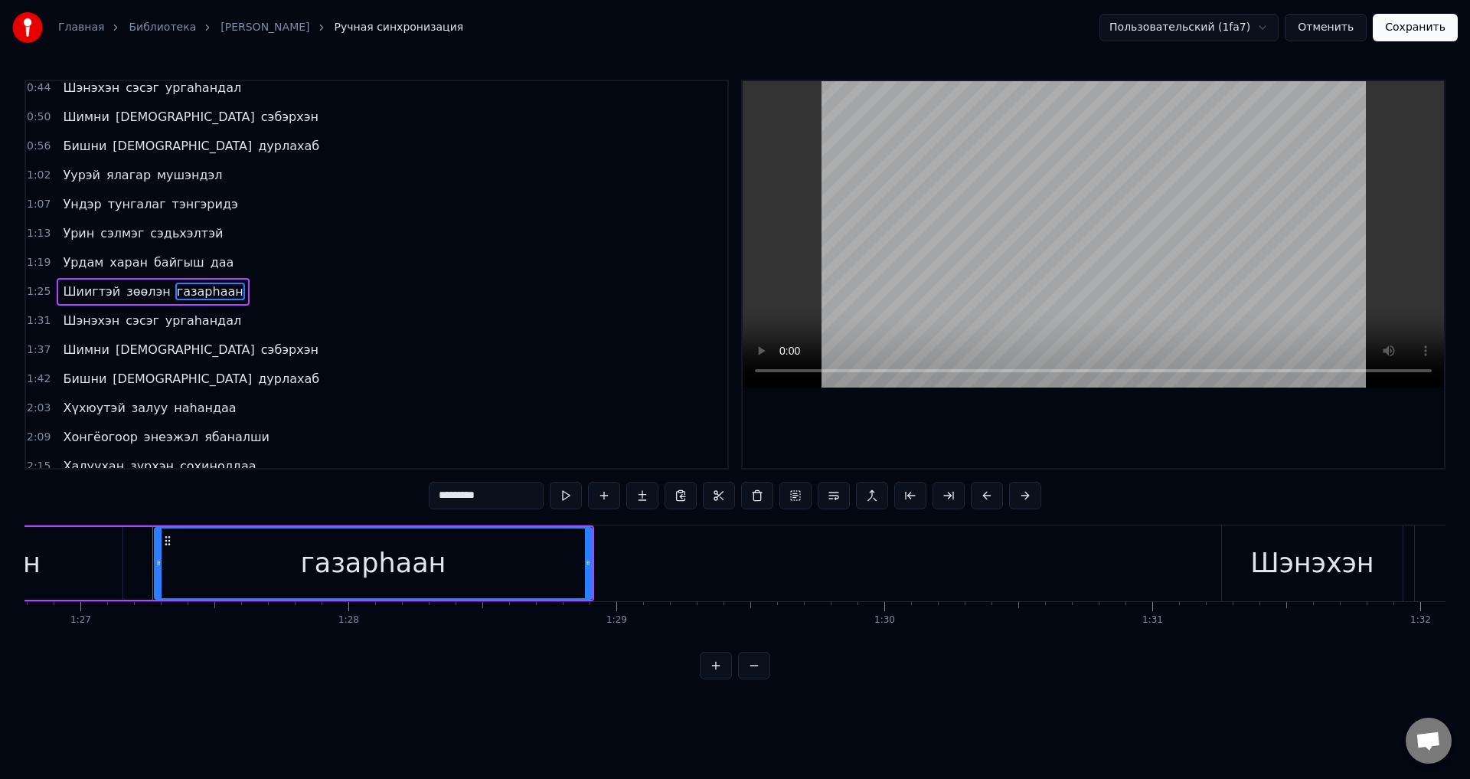
scroll to position [0, 23316]
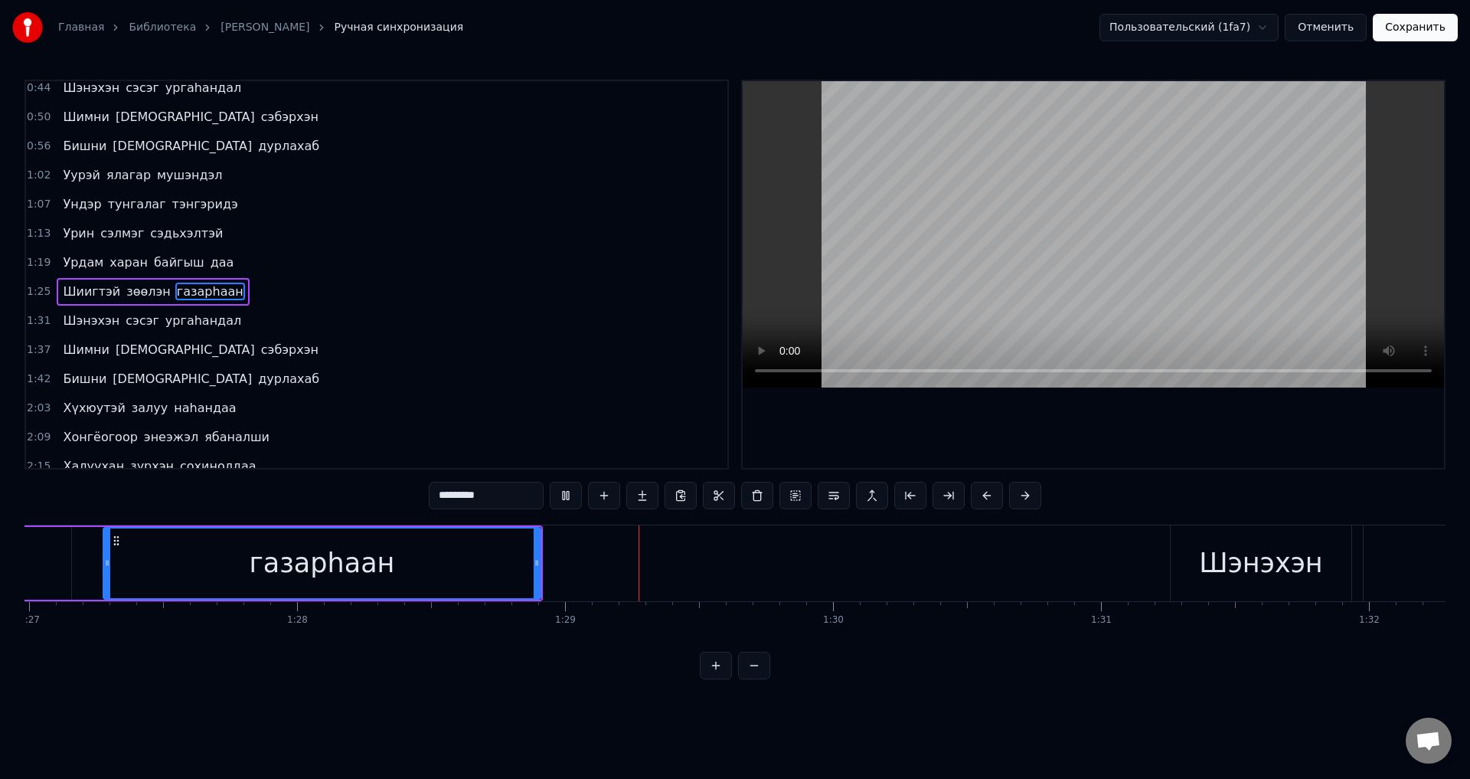
click at [169, 312] on span "ургаhандал" at bounding box center [203, 321] width 79 height 18
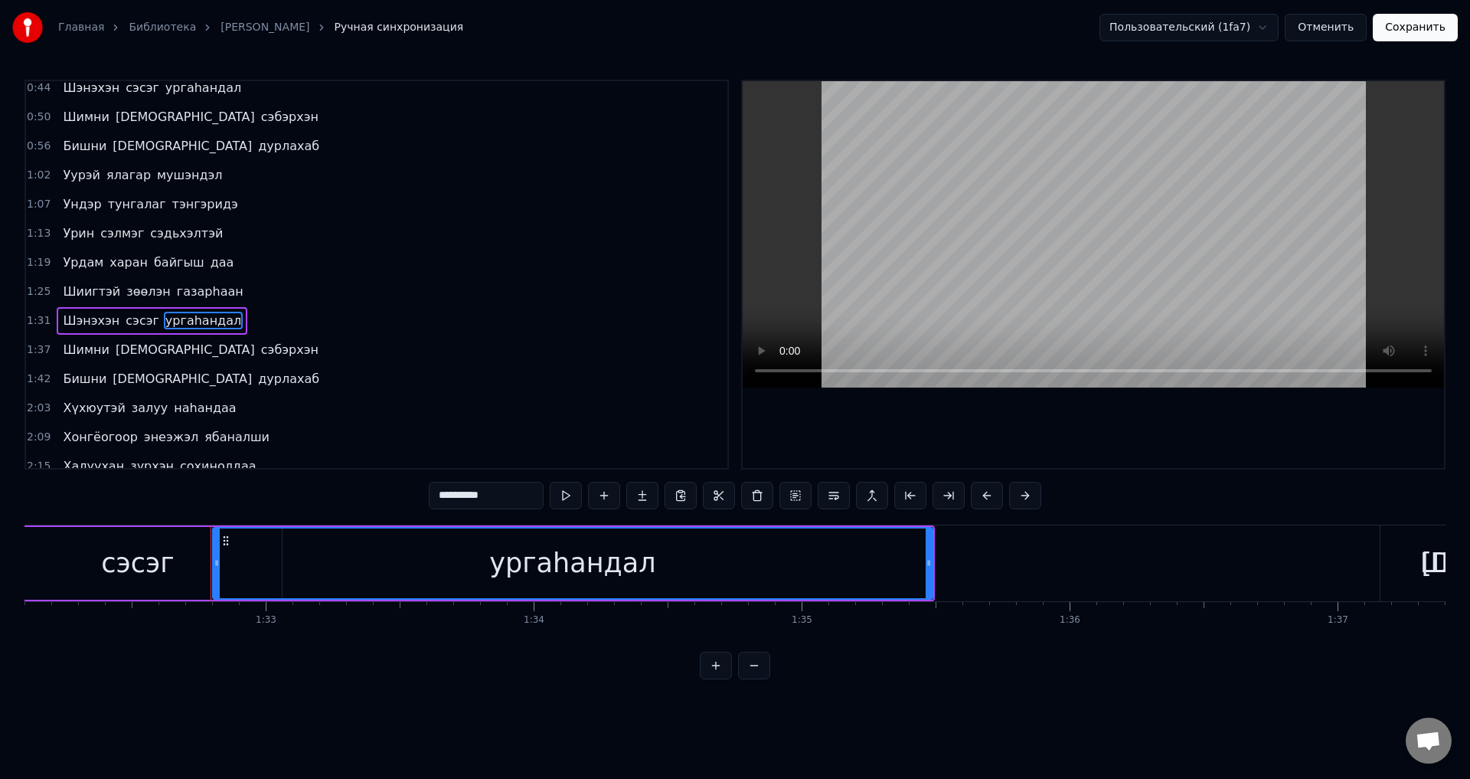
scroll to position [0, 24797]
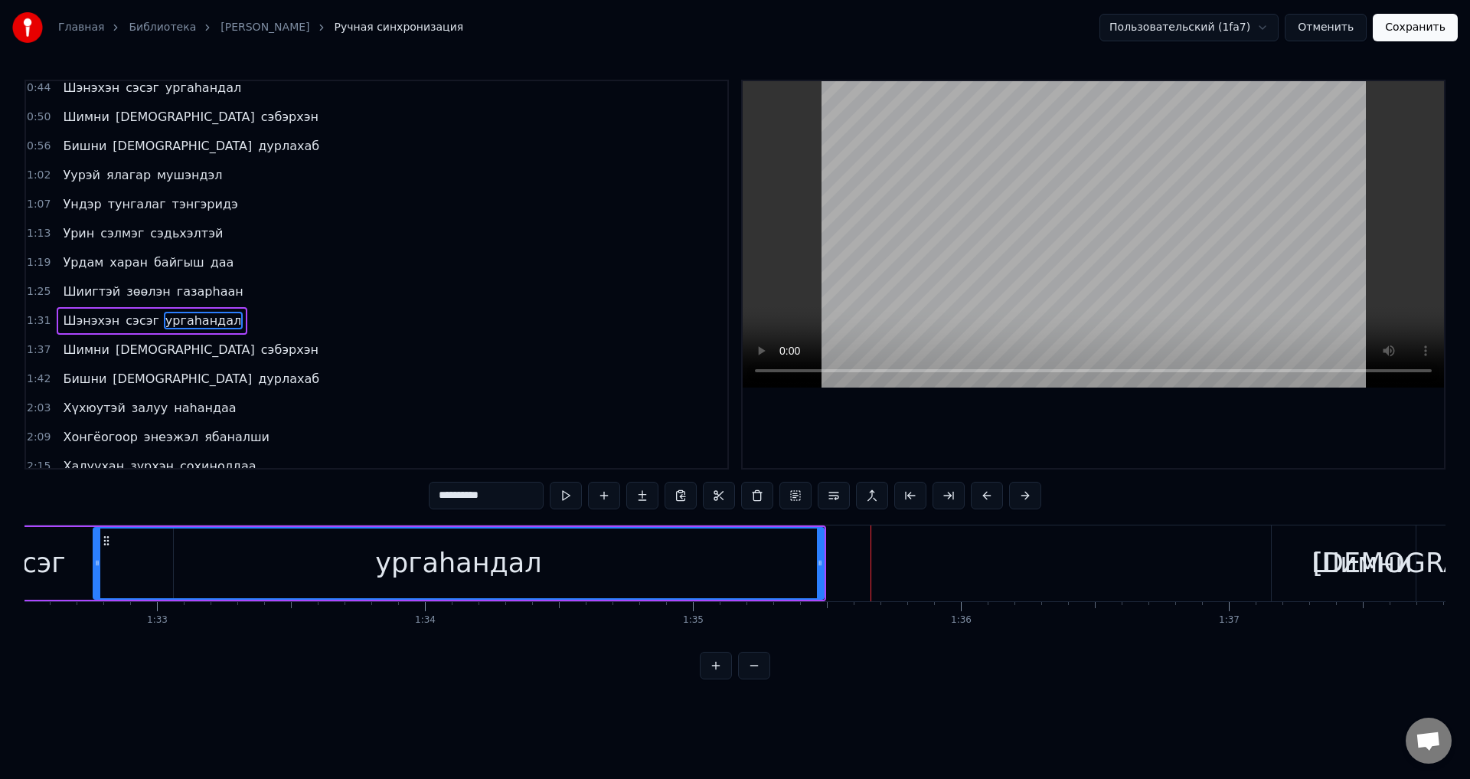
drag, startPoint x: 106, startPoint y: 562, endPoint x: 96, endPoint y: 562, distance: 10.7
click at [96, 562] on icon at bounding box center [97, 563] width 6 height 12
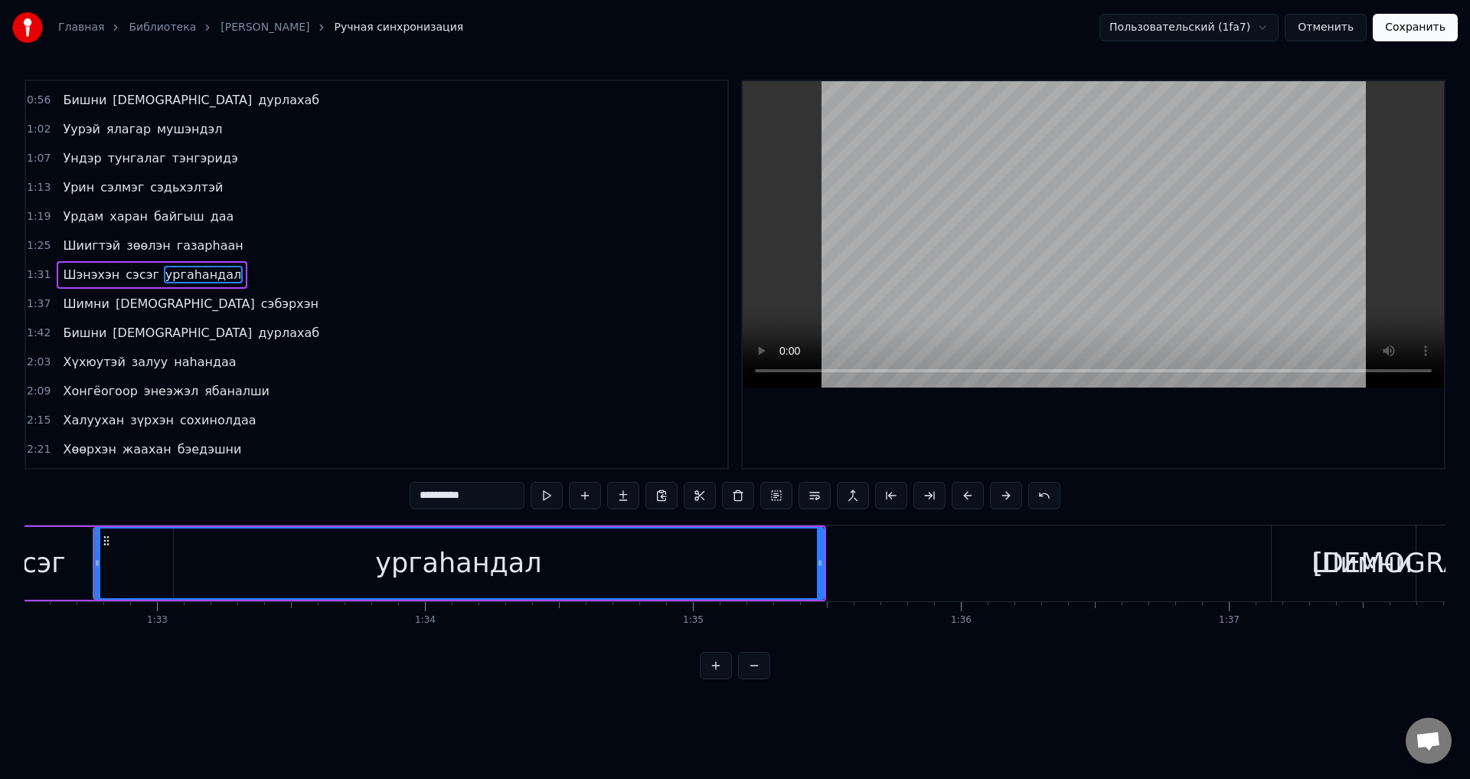
scroll to position [0, 24790]
drag, startPoint x: 471, startPoint y: 499, endPoint x: 231, endPoint y: 528, distance: 242.2
click at [231, 528] on div "0:15 Арюхан залуу наhандаа 0:20 Амраг наhандаа дурлажа 0:26 Аадарhаа умдалhан н…" at bounding box center [735, 380] width 1421 height 600
paste input "text"
type input "********"
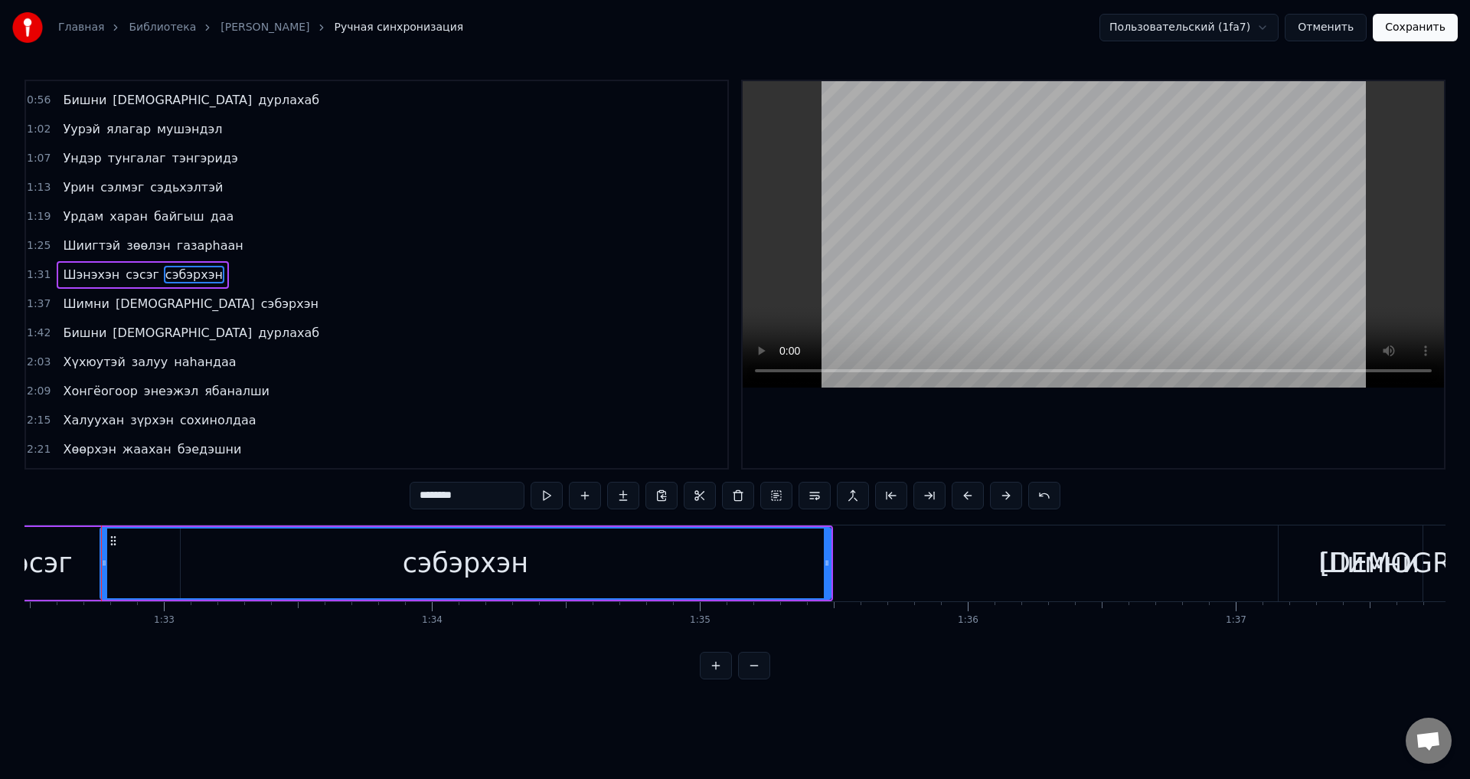
click at [164, 275] on span "сэбэрхэн" at bounding box center [194, 275] width 61 height 18
click at [1347, 25] on button "Отменить" at bounding box center [1326, 28] width 82 height 28
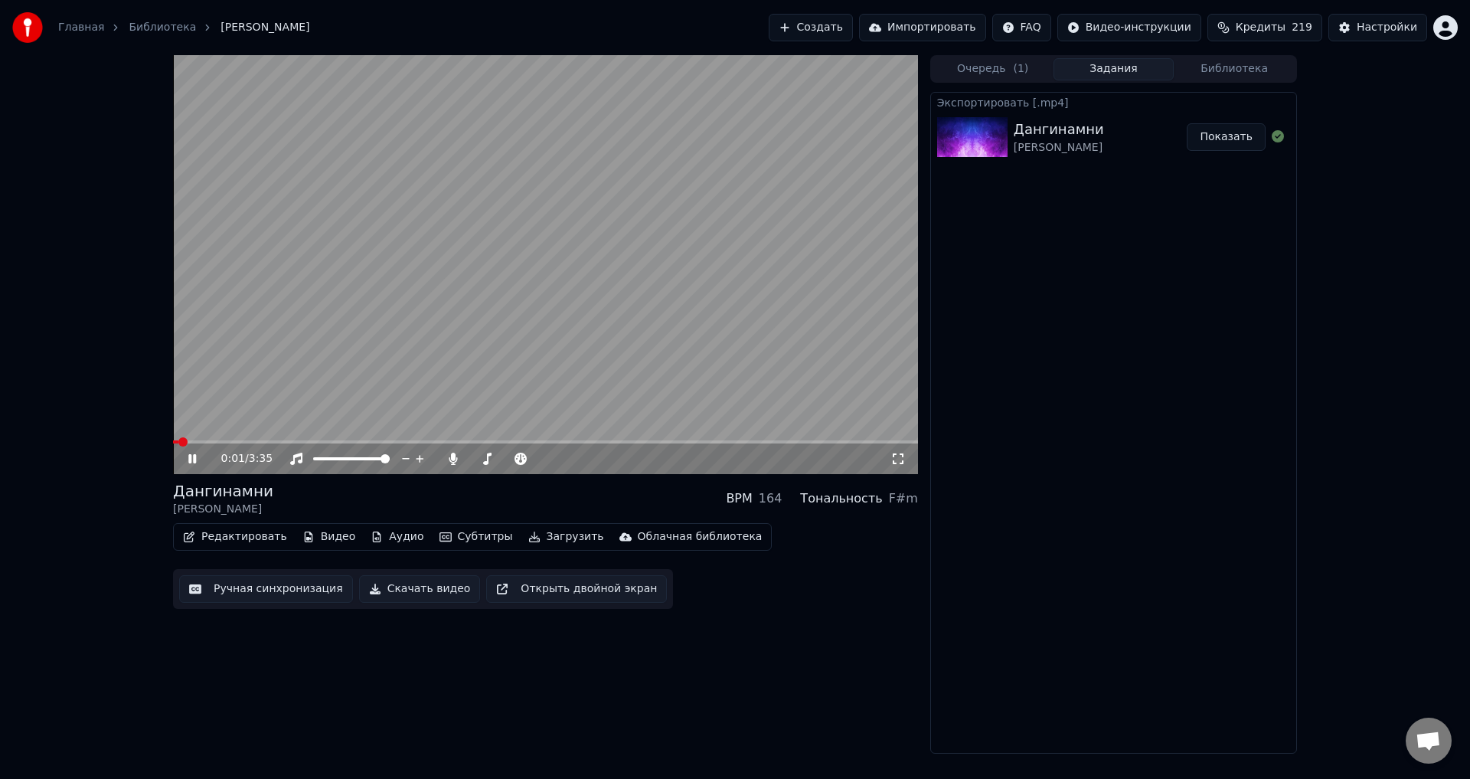
click at [257, 577] on button "Ручная синхронизация" at bounding box center [266, 589] width 174 height 28
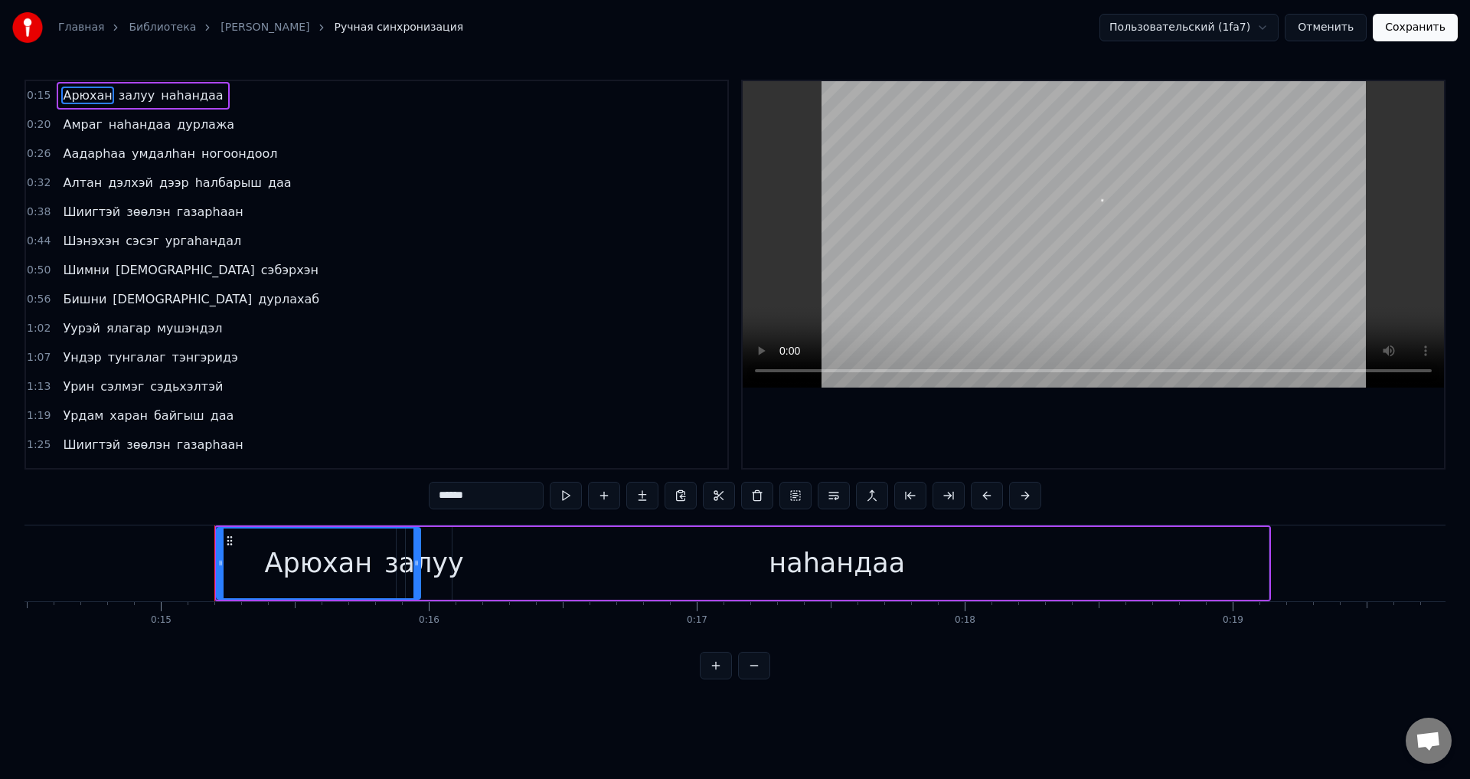
scroll to position [0, 3997]
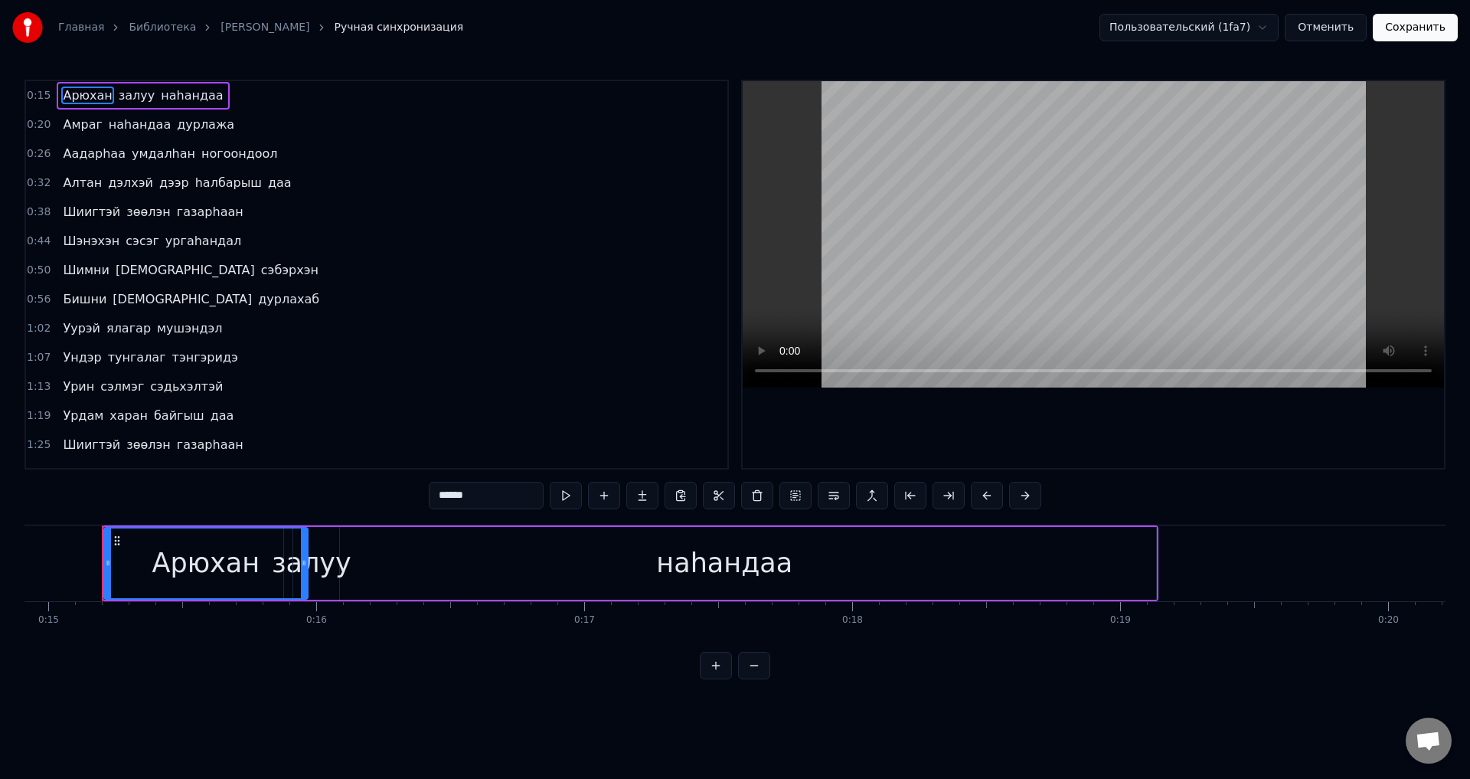
click at [185, 247] on span "ургаhандал" at bounding box center [203, 241] width 79 height 18
type input "**********"
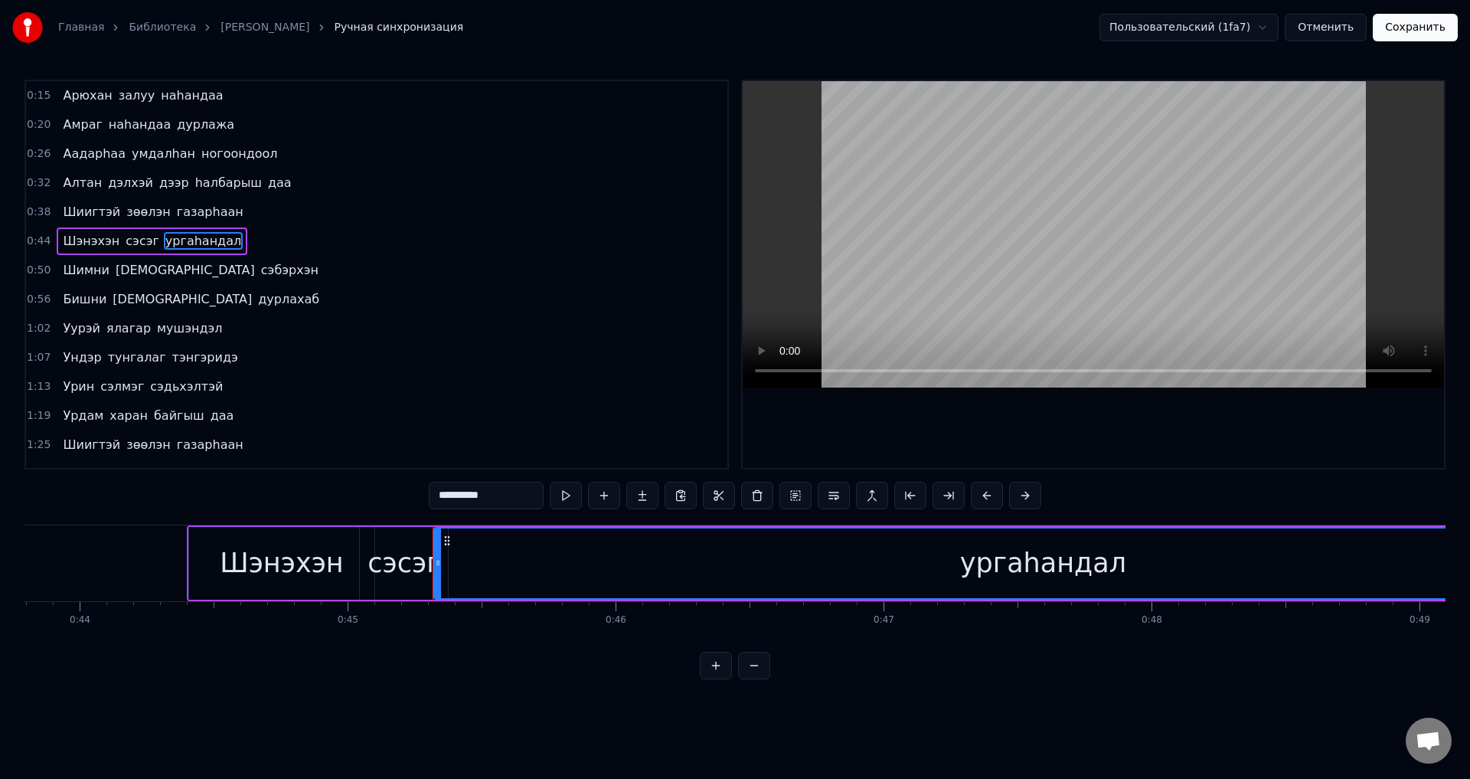
scroll to position [0, 12070]
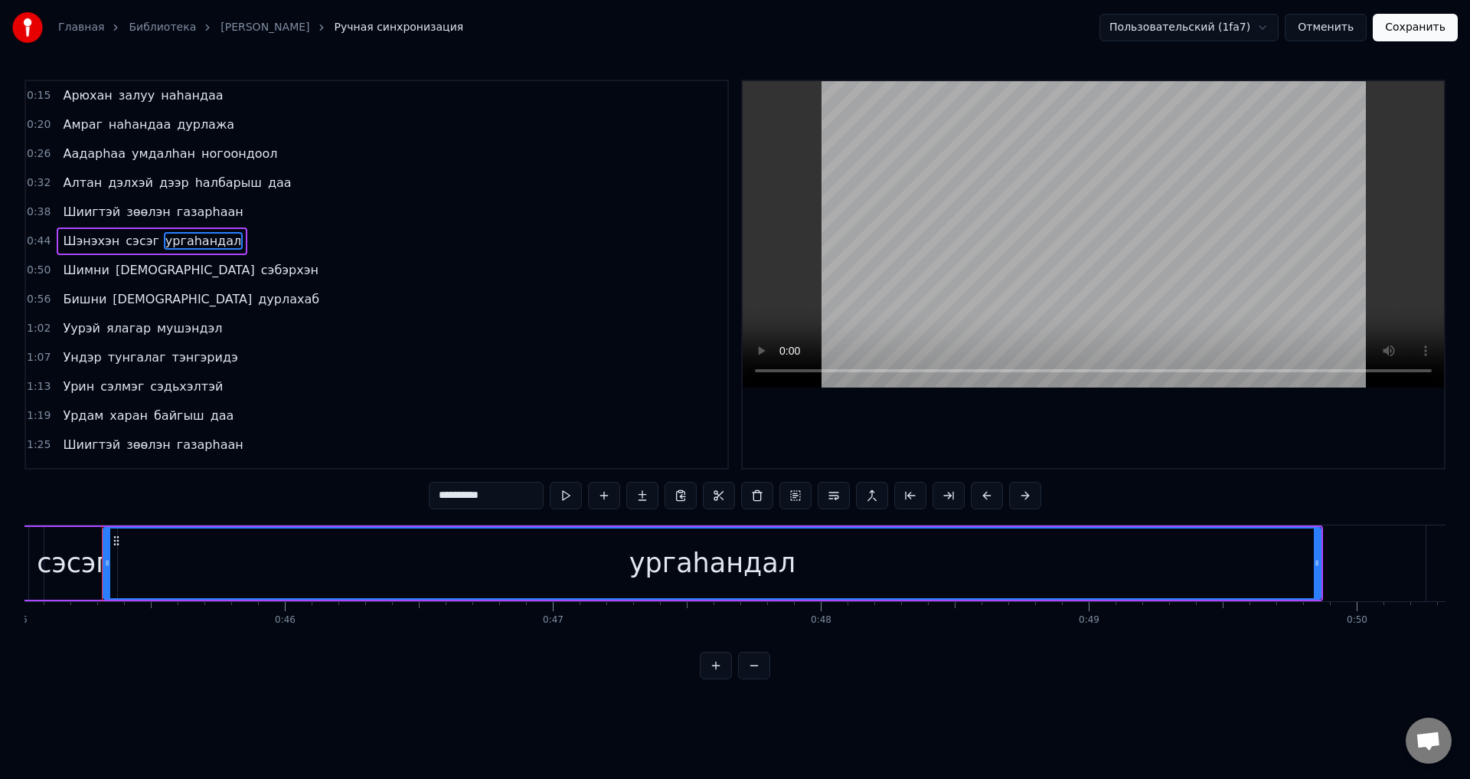
click at [1315, 33] on button "Отменить" at bounding box center [1326, 28] width 82 height 28
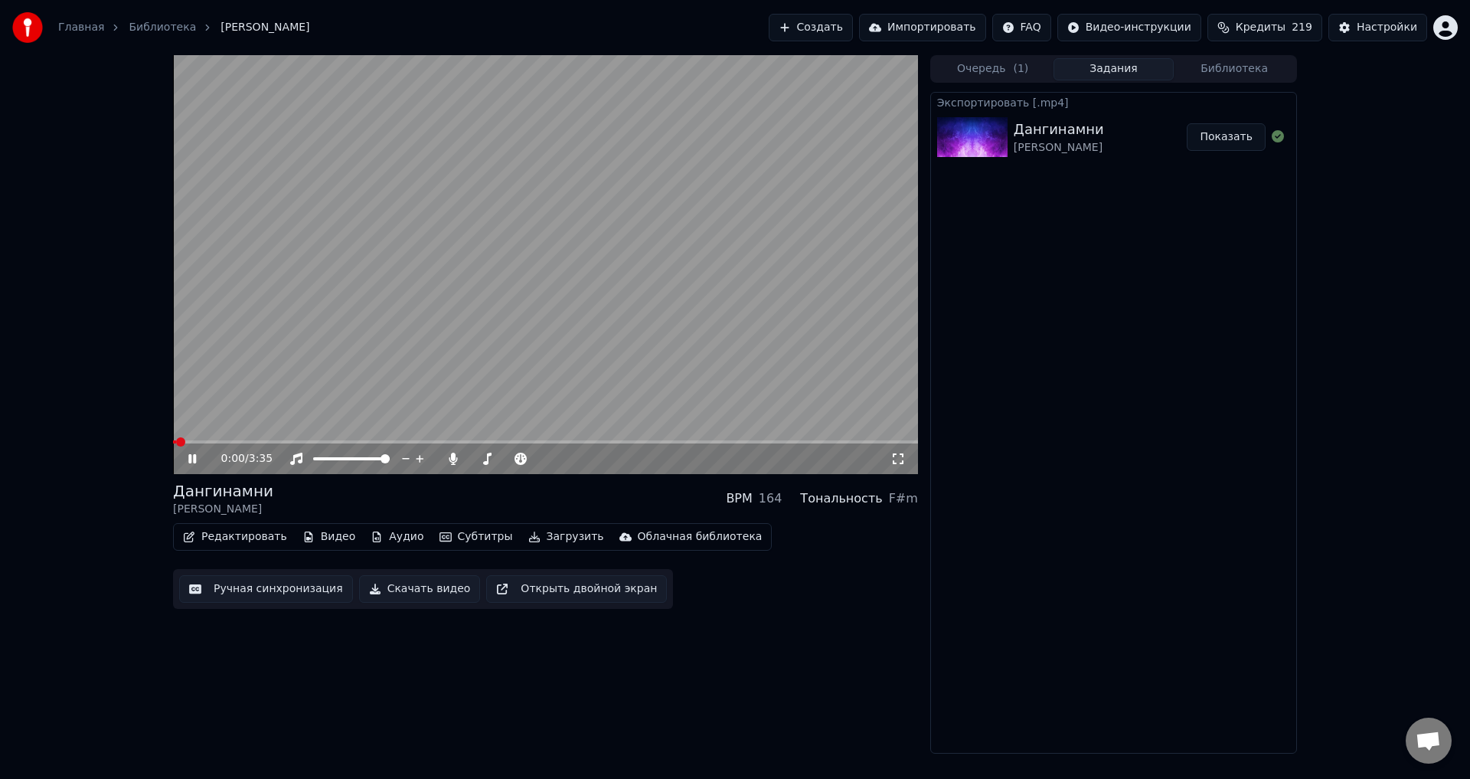
click at [849, 271] on video at bounding box center [545, 264] width 745 height 419
click at [304, 441] on span at bounding box center [545, 441] width 745 height 3
click at [325, 441] on span at bounding box center [545, 441] width 745 height 3
click at [373, 368] on video at bounding box center [545, 264] width 745 height 419
drag, startPoint x: 393, startPoint y: 339, endPoint x: 394, endPoint y: 352, distance: 13.1
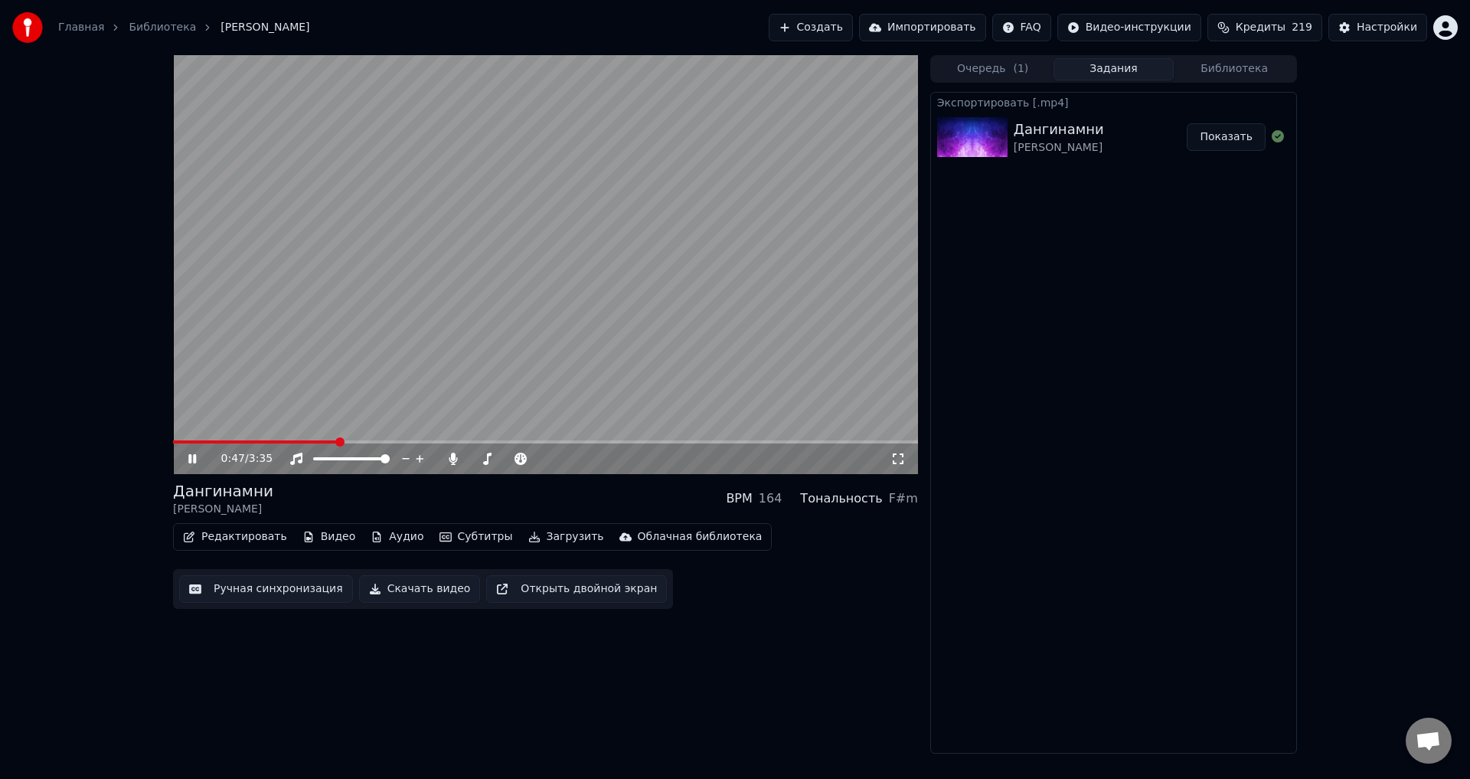
click at [394, 351] on video at bounding box center [545, 264] width 745 height 419
click at [363, 440] on video at bounding box center [545, 264] width 745 height 419
click at [365, 443] on span at bounding box center [545, 441] width 745 height 3
click at [393, 441] on span at bounding box center [545, 441] width 745 height 3
click at [423, 440] on video at bounding box center [545, 264] width 745 height 419
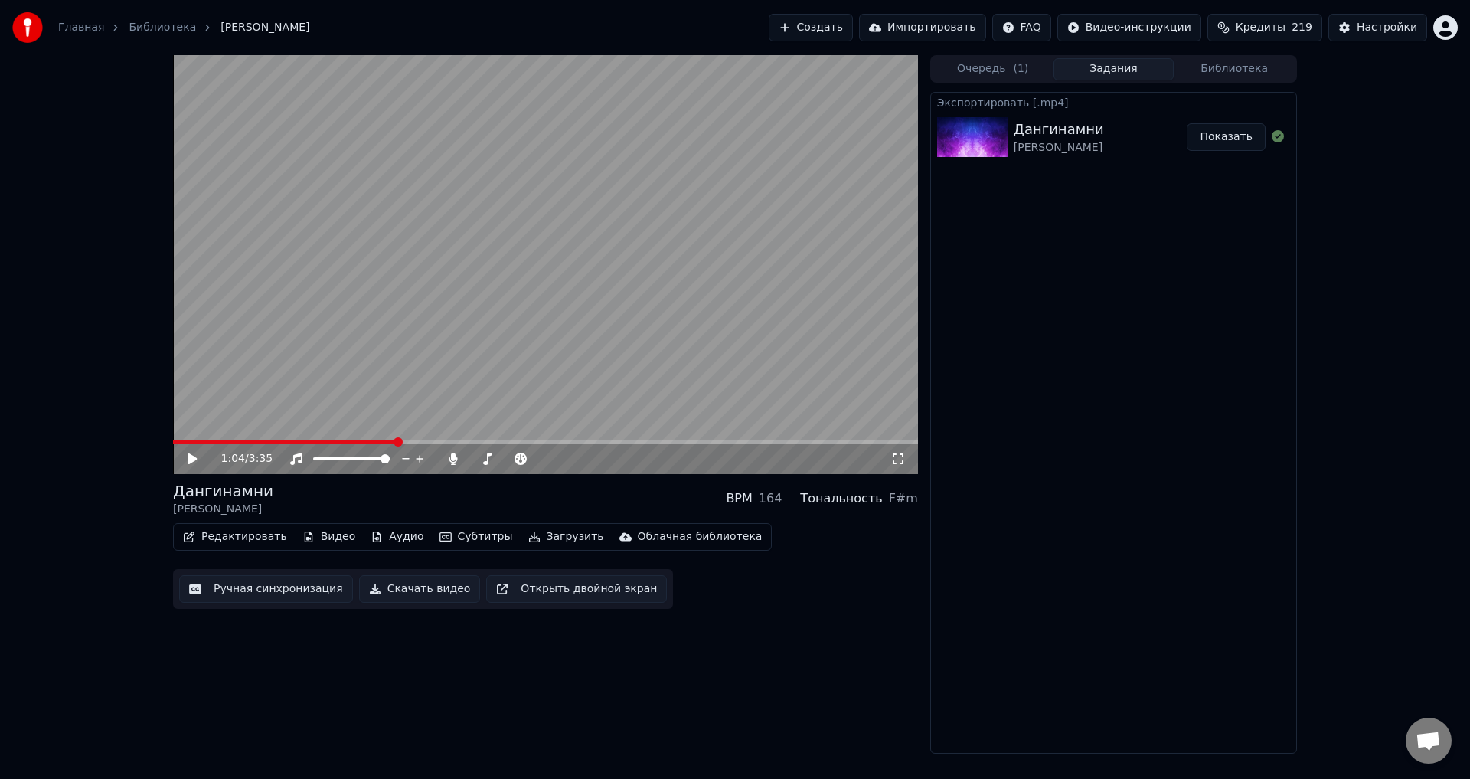
click at [433, 442] on span at bounding box center [545, 441] width 745 height 3
click at [453, 359] on video at bounding box center [545, 264] width 745 height 419
click at [1416, 34] on div "Настройки" at bounding box center [1387, 27] width 61 height 15
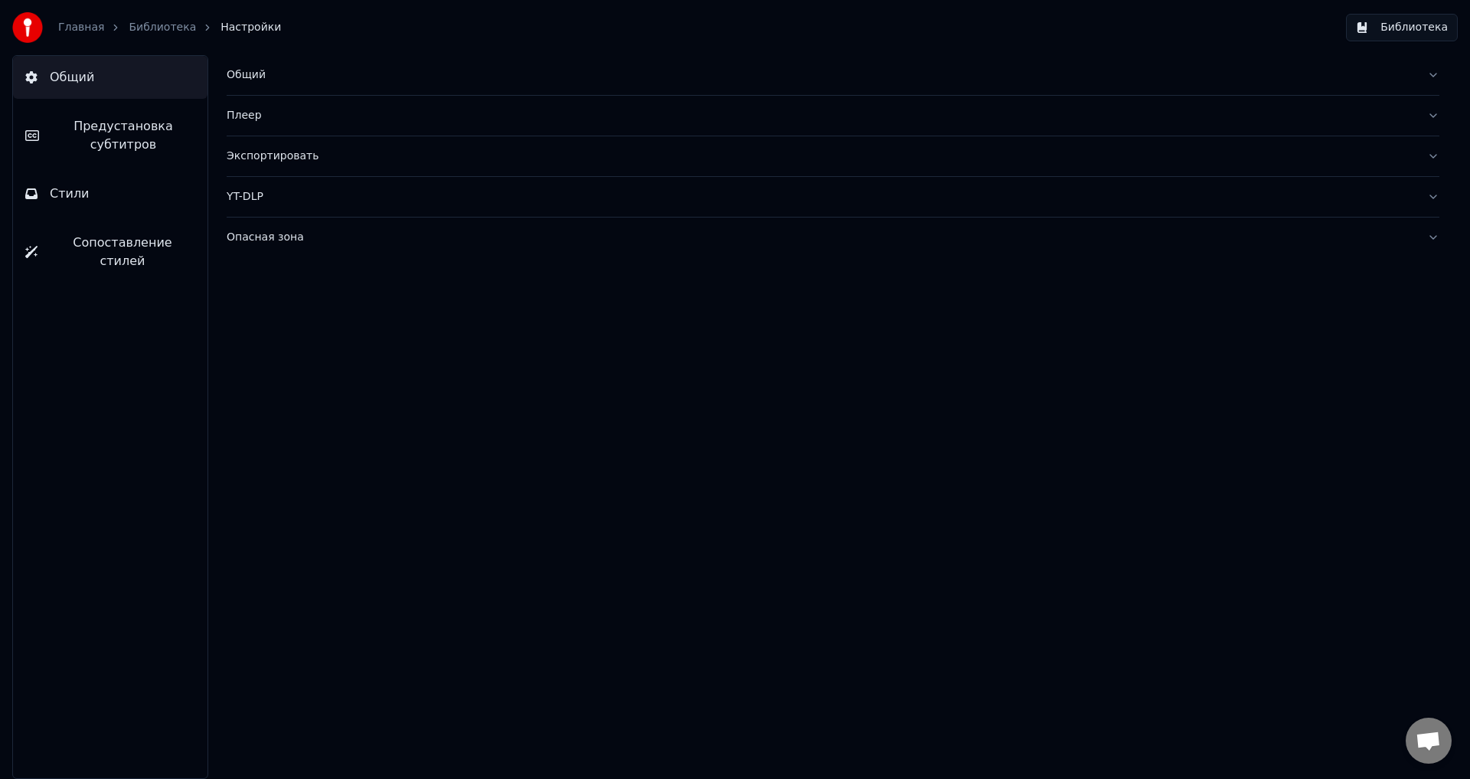
click at [167, 211] on button "Стили" at bounding box center [110, 193] width 195 height 43
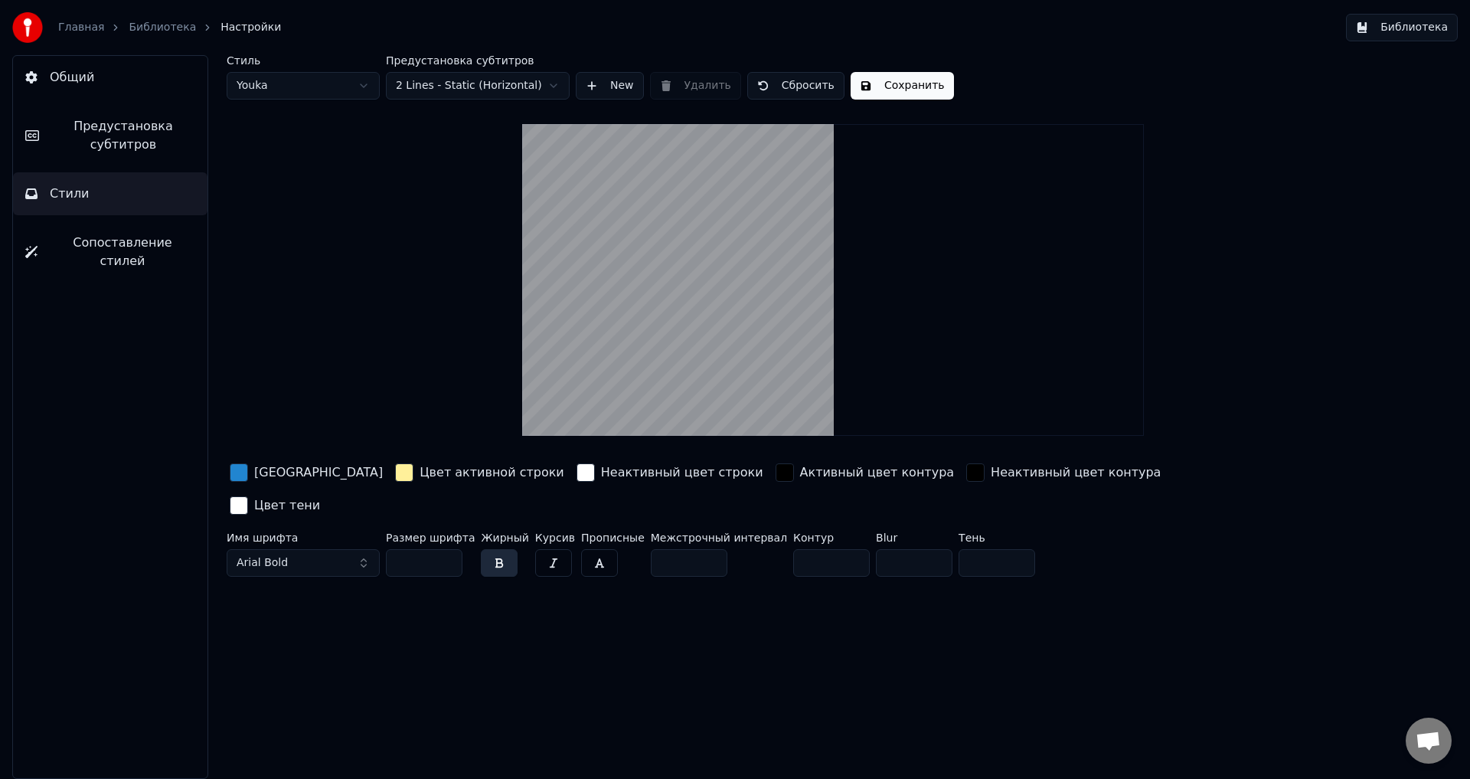
click at [186, 138] on span "Предустановка субтитров" at bounding box center [123, 135] width 144 height 37
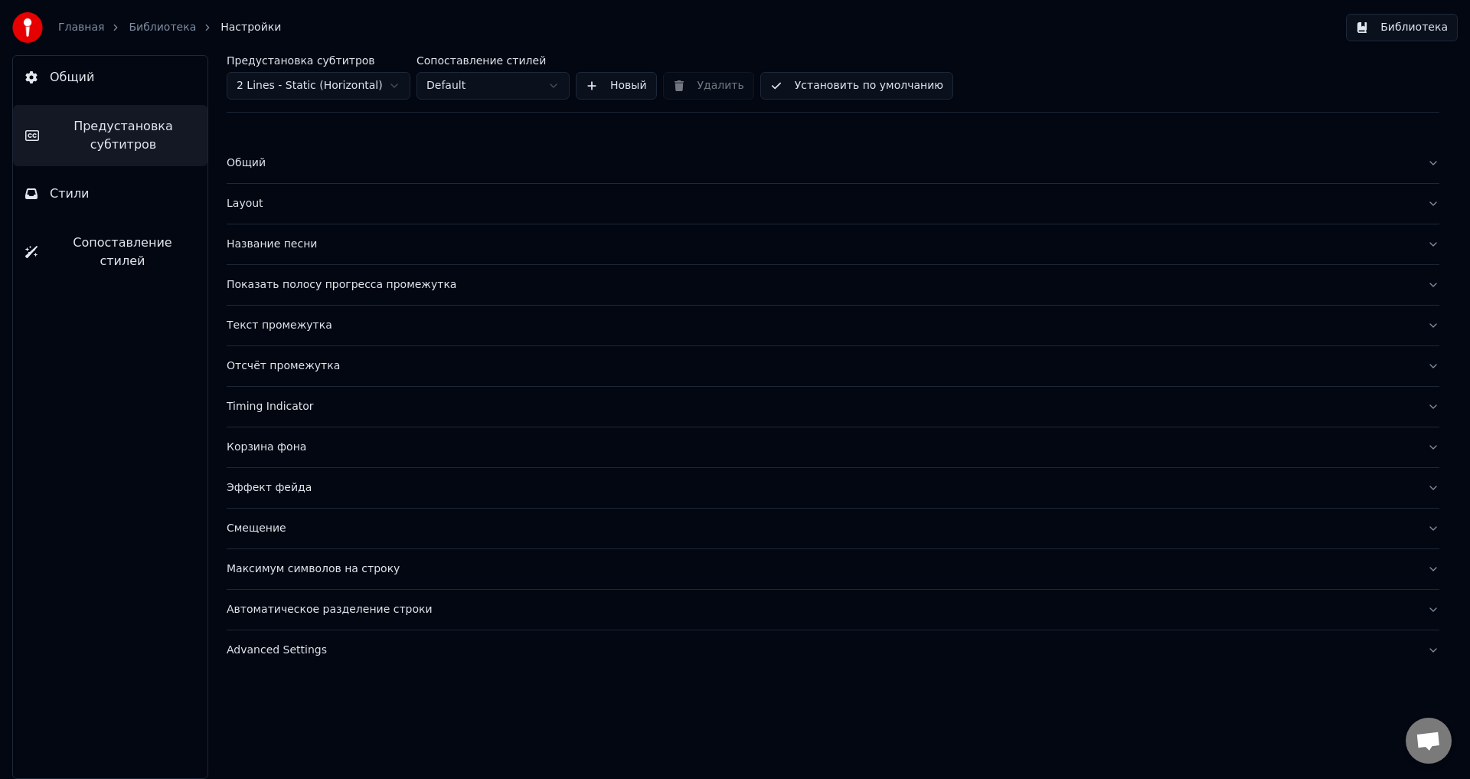
click at [320, 323] on div "Текст промежутка" at bounding box center [821, 325] width 1189 height 15
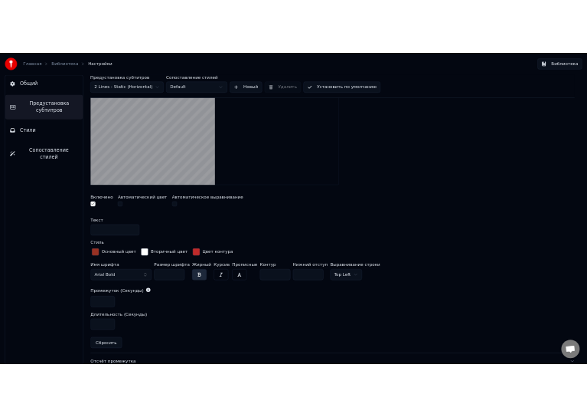
scroll to position [383, 0]
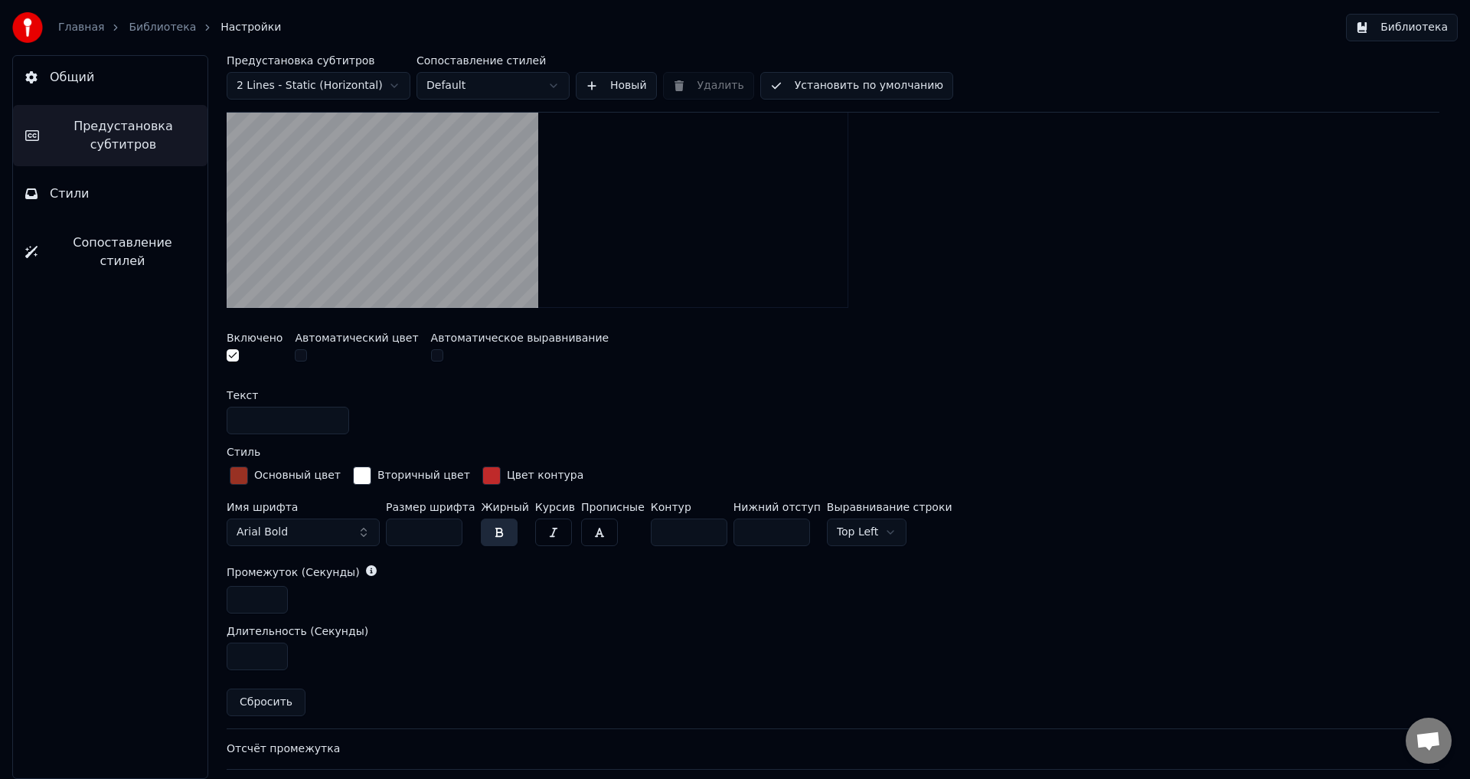
click at [296, 350] on button "button" at bounding box center [301, 355] width 12 height 12
click at [864, 89] on button "Установить по умолчанию" at bounding box center [857, 86] width 193 height 28
click at [1376, 31] on button "Библиотека" at bounding box center [1402, 28] width 112 height 28
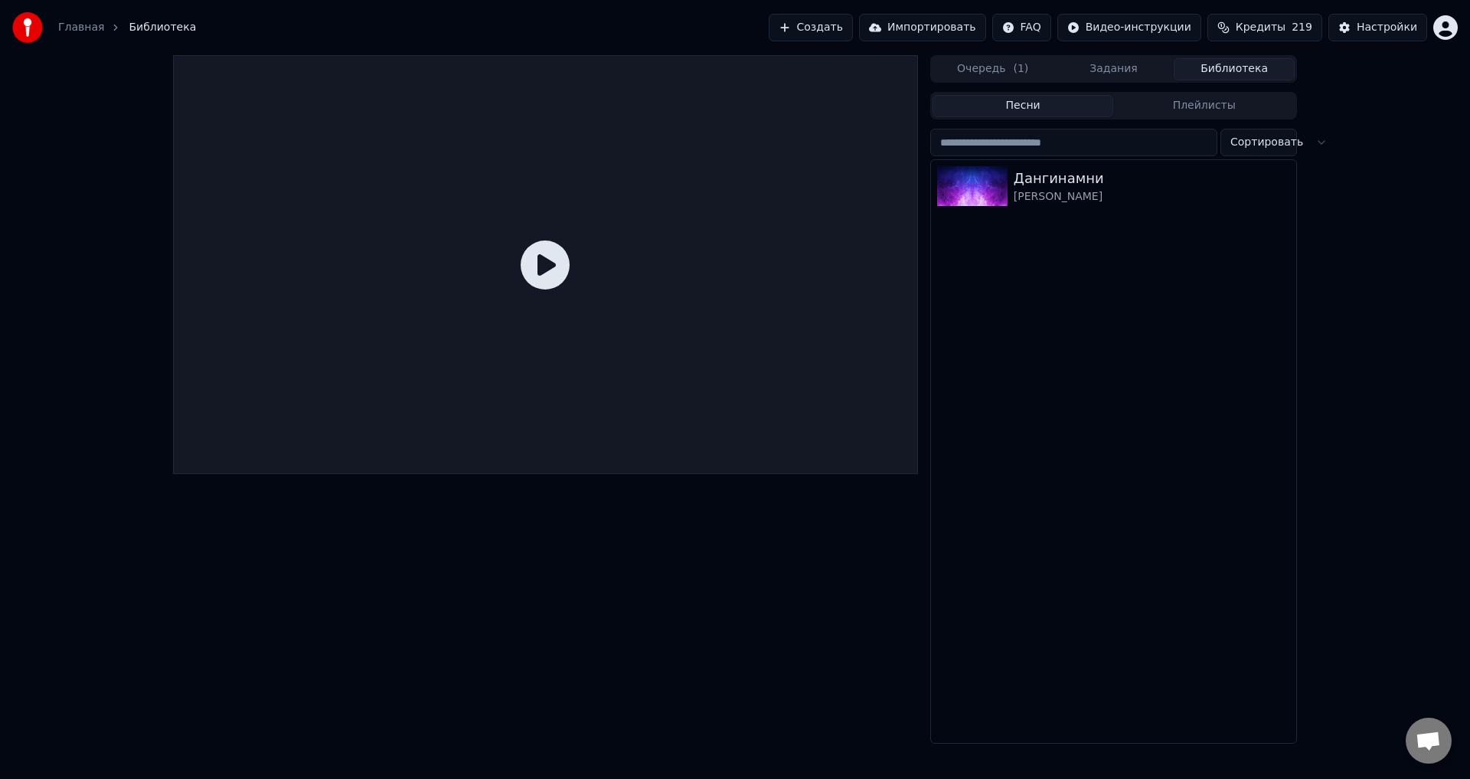
click at [529, 261] on icon at bounding box center [545, 264] width 49 height 49
click at [1098, 191] on div "[PERSON_NAME]" at bounding box center [1144, 196] width 261 height 15
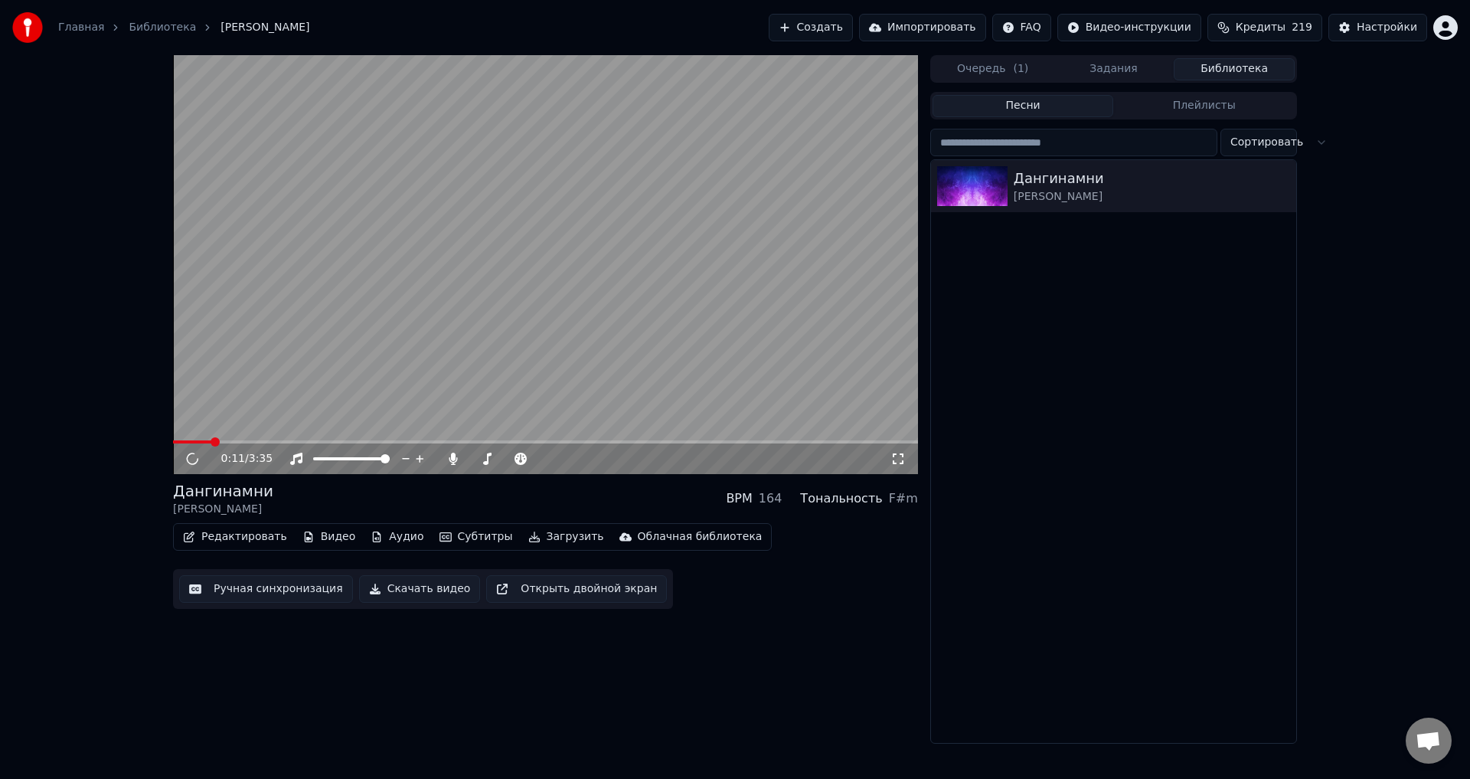
click at [210, 440] on span at bounding box center [545, 441] width 745 height 3
click at [250, 436] on video at bounding box center [545, 264] width 745 height 419
click at [263, 446] on div "0:00 / 3:35" at bounding box center [545, 458] width 745 height 31
click at [263, 438] on video at bounding box center [545, 264] width 745 height 419
click at [267, 440] on video at bounding box center [545, 264] width 745 height 419
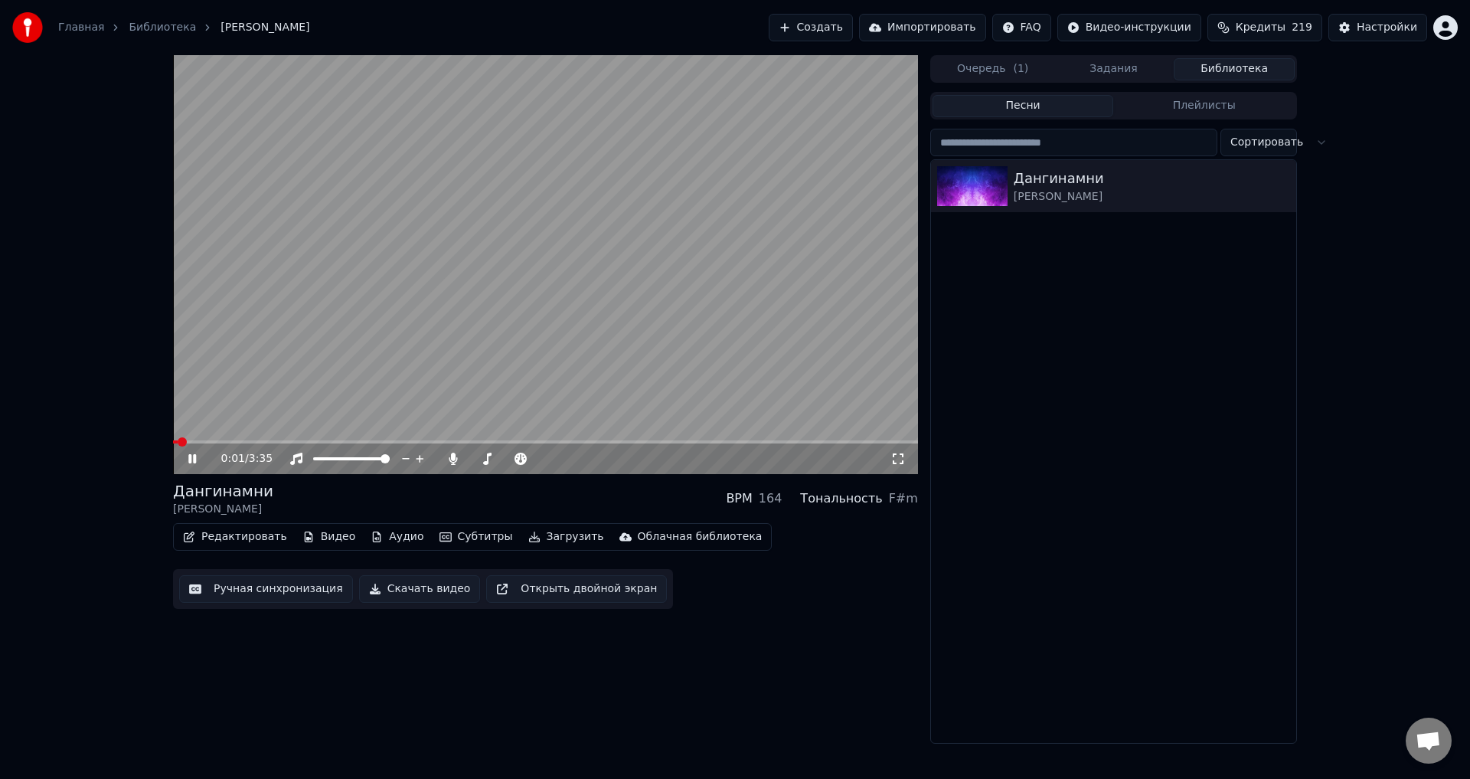
click at [285, 441] on span at bounding box center [545, 441] width 745 height 3
click at [366, 379] on video at bounding box center [545, 264] width 745 height 419
click at [1375, 33] on div "Настройки" at bounding box center [1387, 27] width 61 height 15
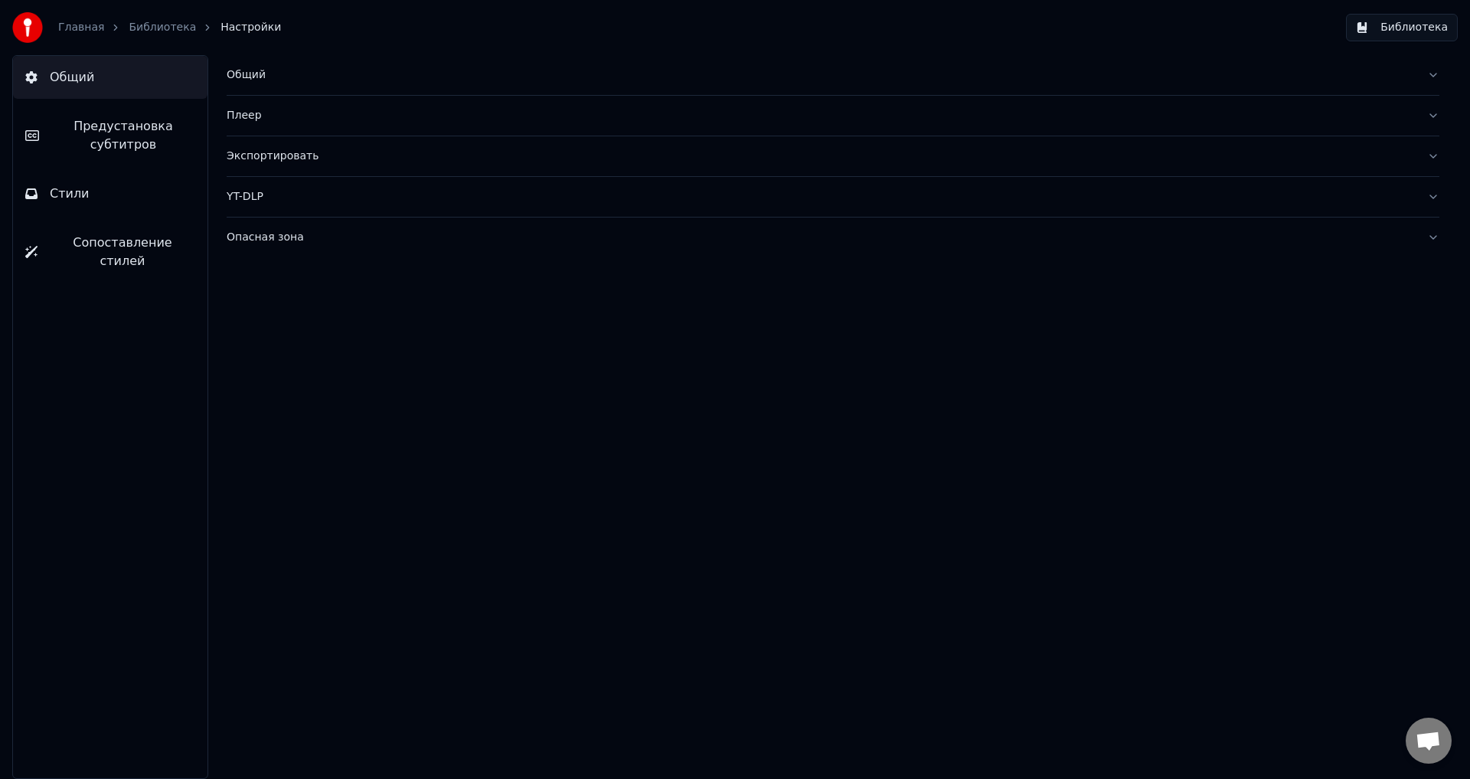
click at [68, 115] on button "Предустановка субтитров" at bounding box center [110, 135] width 195 height 61
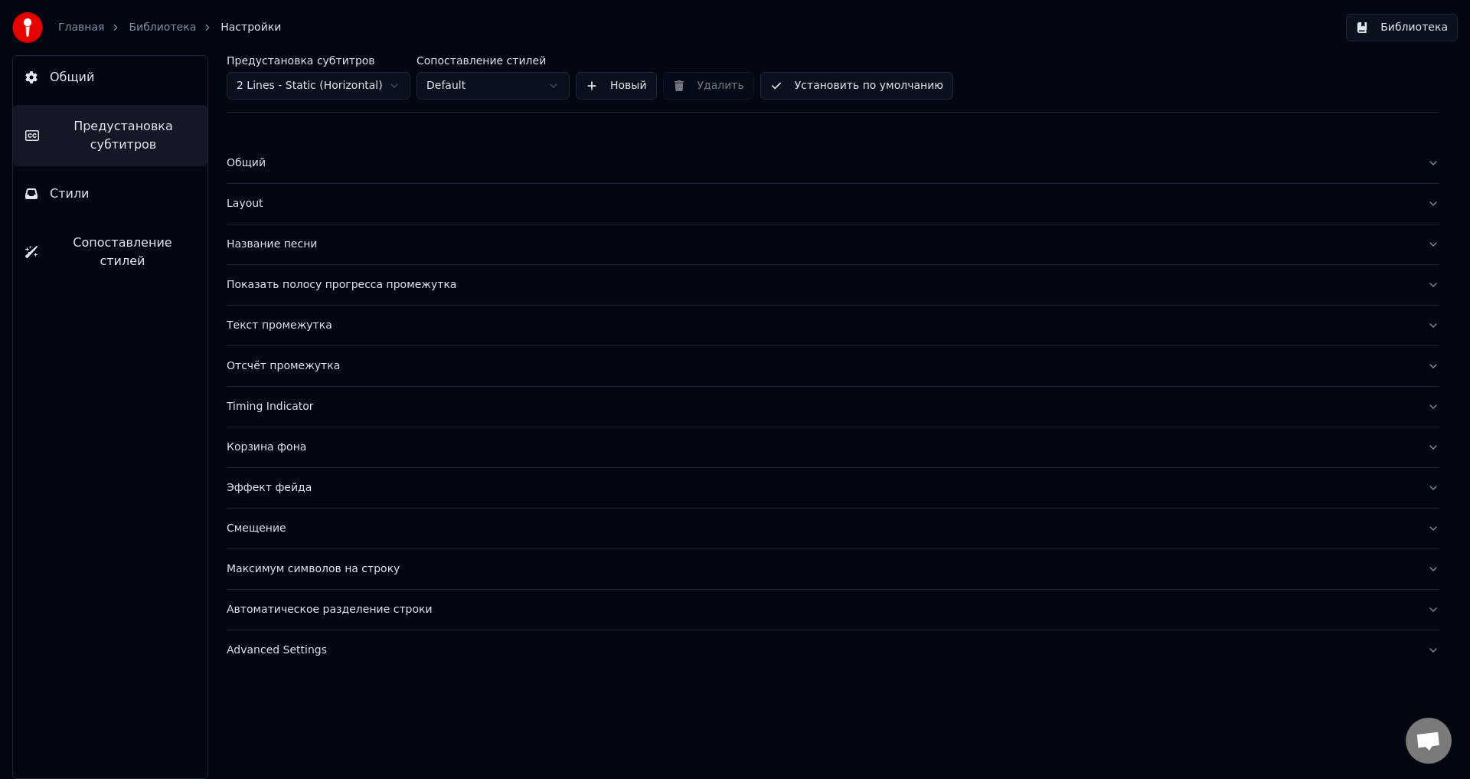
click at [119, 85] on button "Общий" at bounding box center [110, 77] width 195 height 43
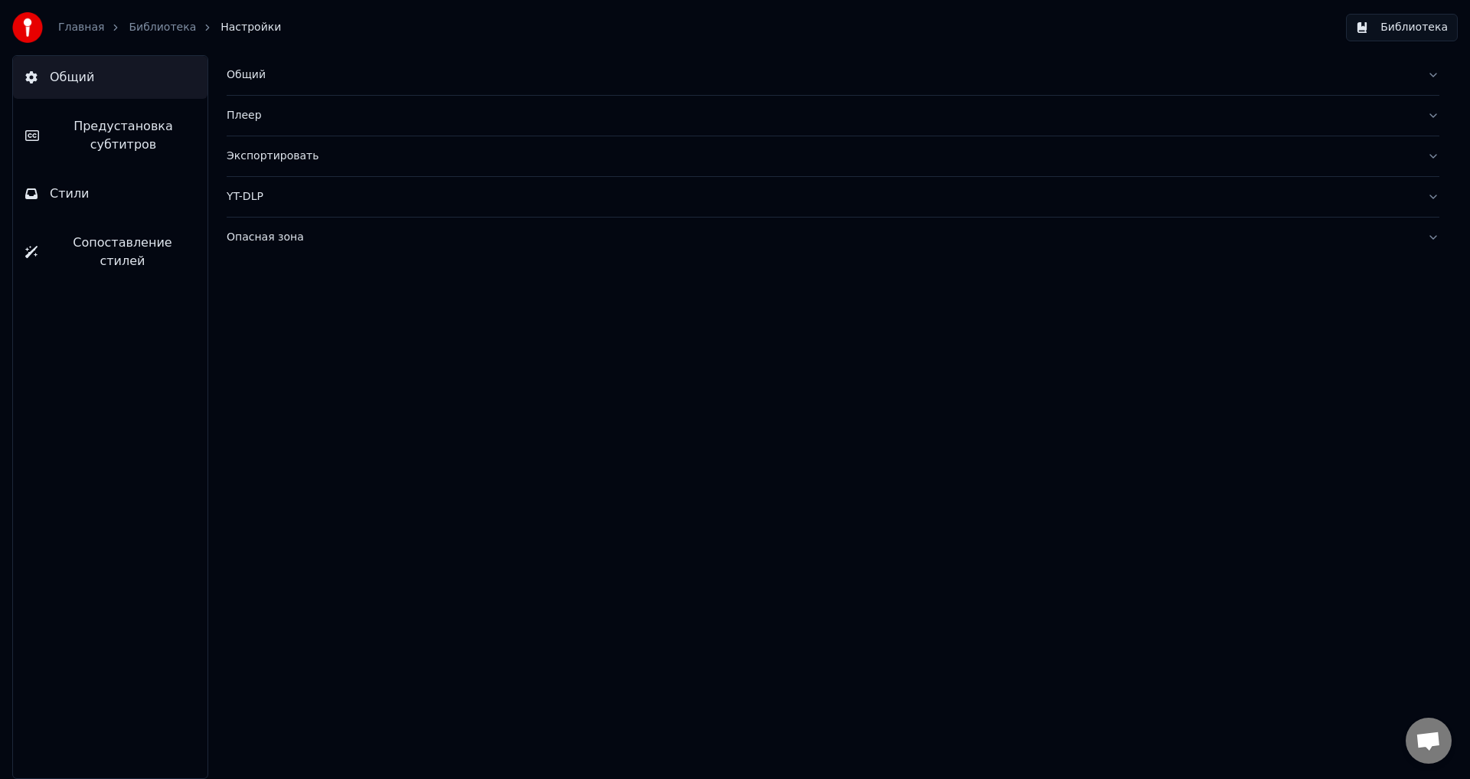
click at [119, 159] on button "Предустановка субтитров" at bounding box center [110, 135] width 195 height 61
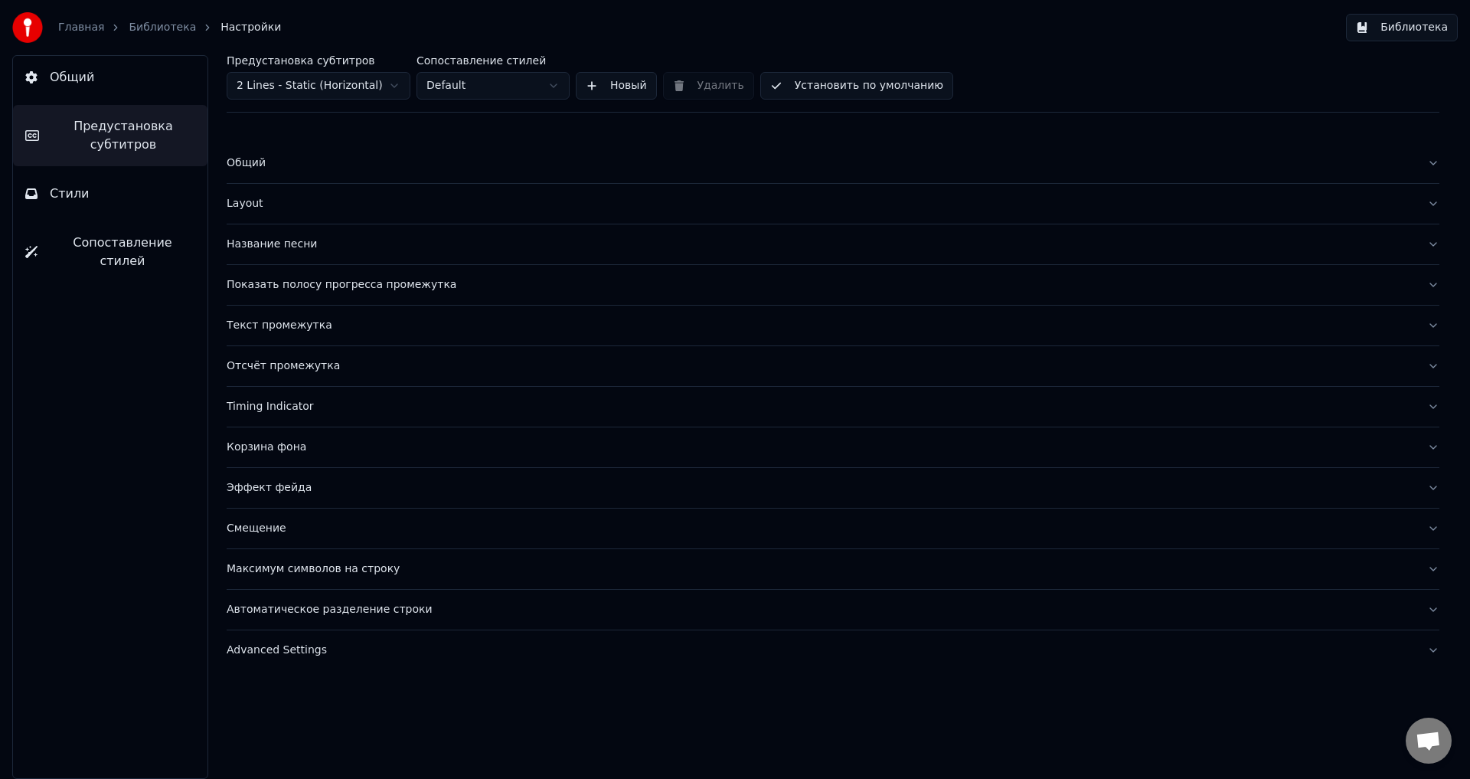
click at [241, 164] on div "Общий" at bounding box center [821, 162] width 1189 height 15
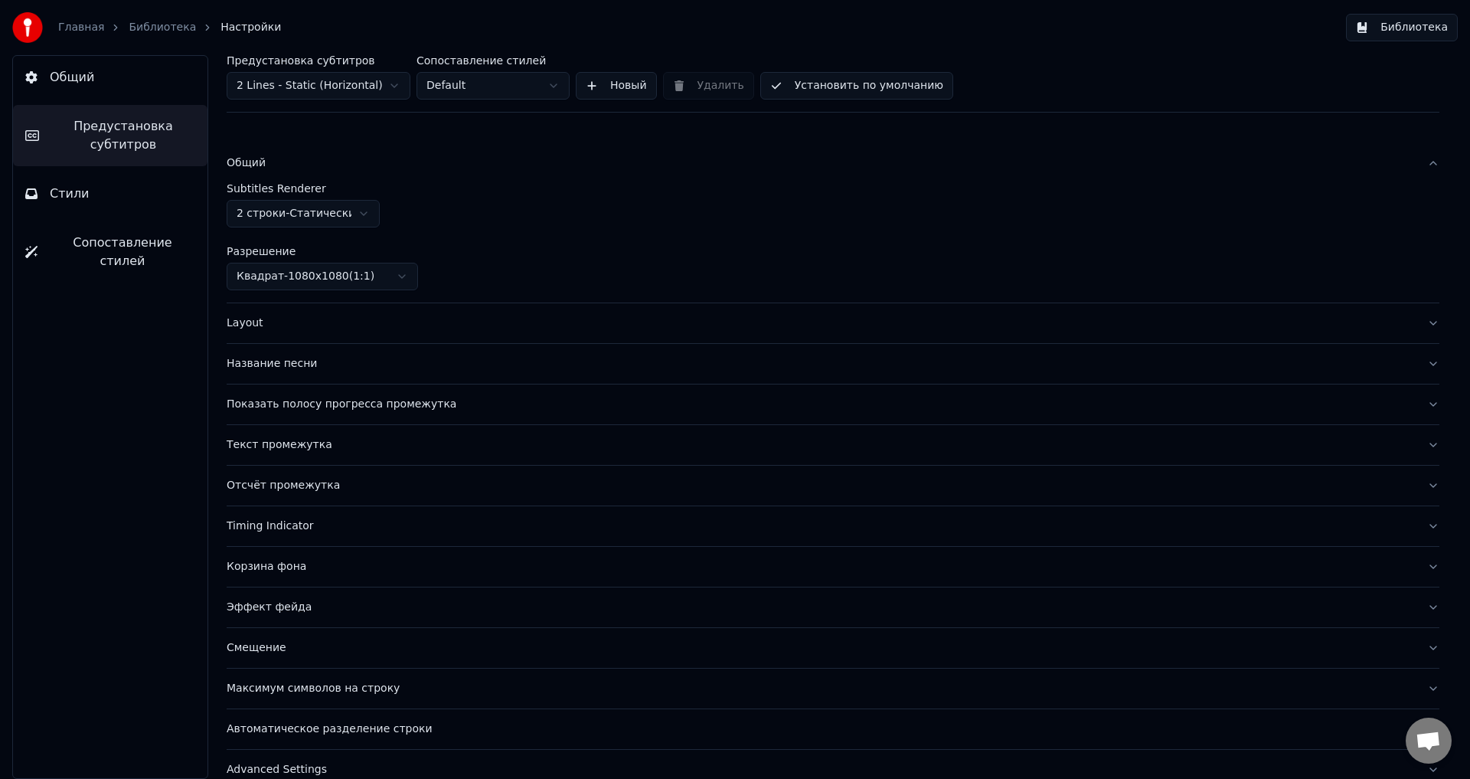
click at [241, 164] on div "Общий" at bounding box center [821, 162] width 1189 height 15
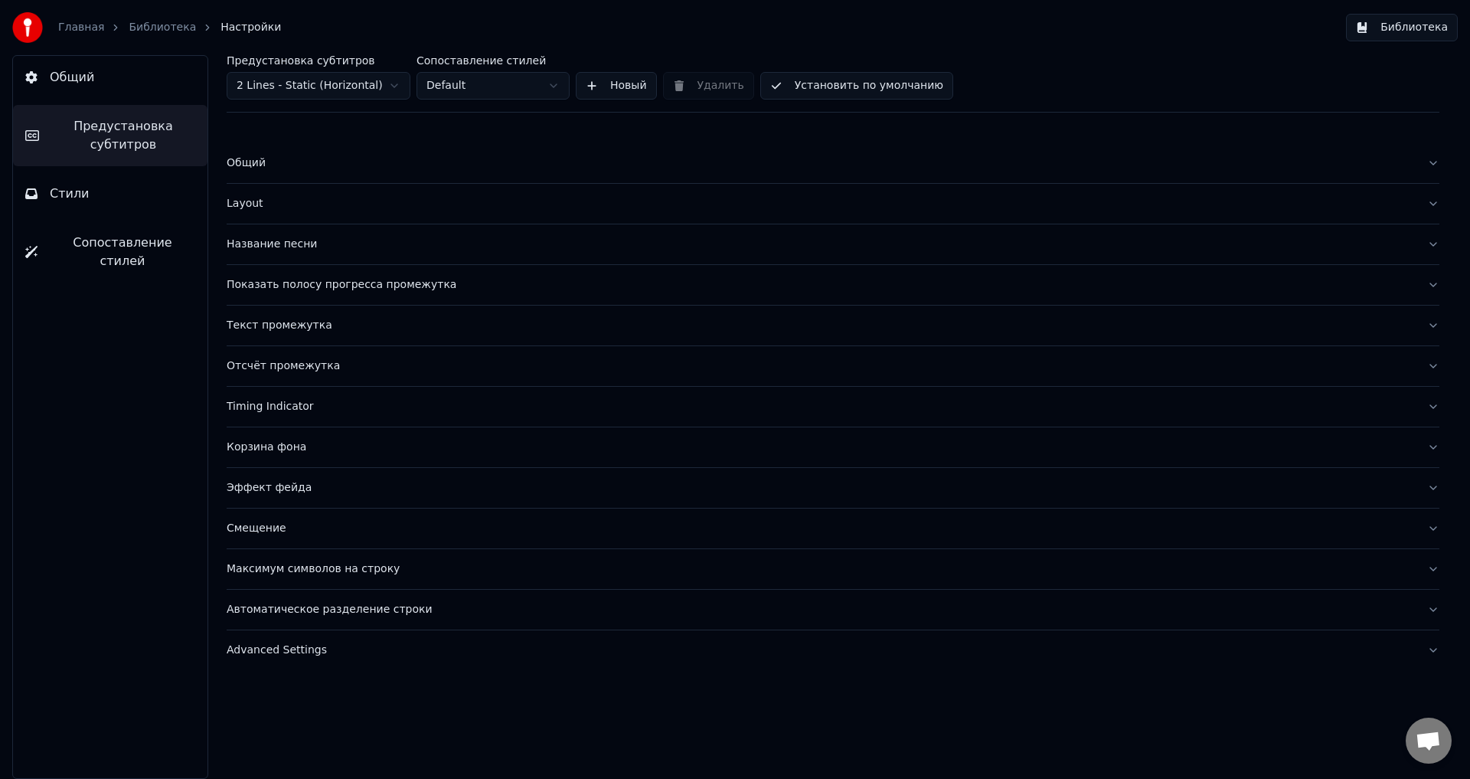
click at [129, 191] on button "Стили" at bounding box center [110, 193] width 195 height 43
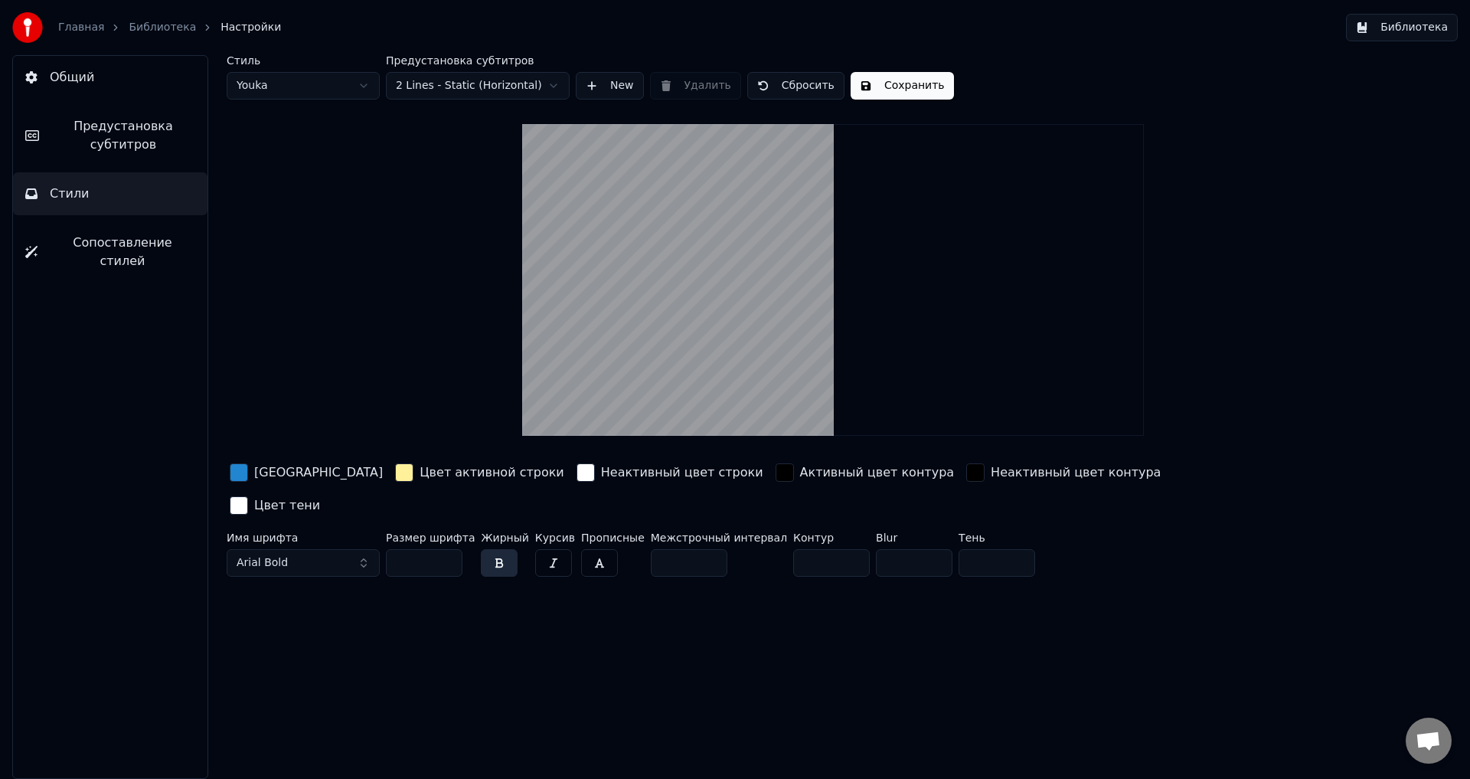
click at [248, 475] on div "[GEOGRAPHIC_DATA]" at bounding box center [306, 472] width 159 height 25
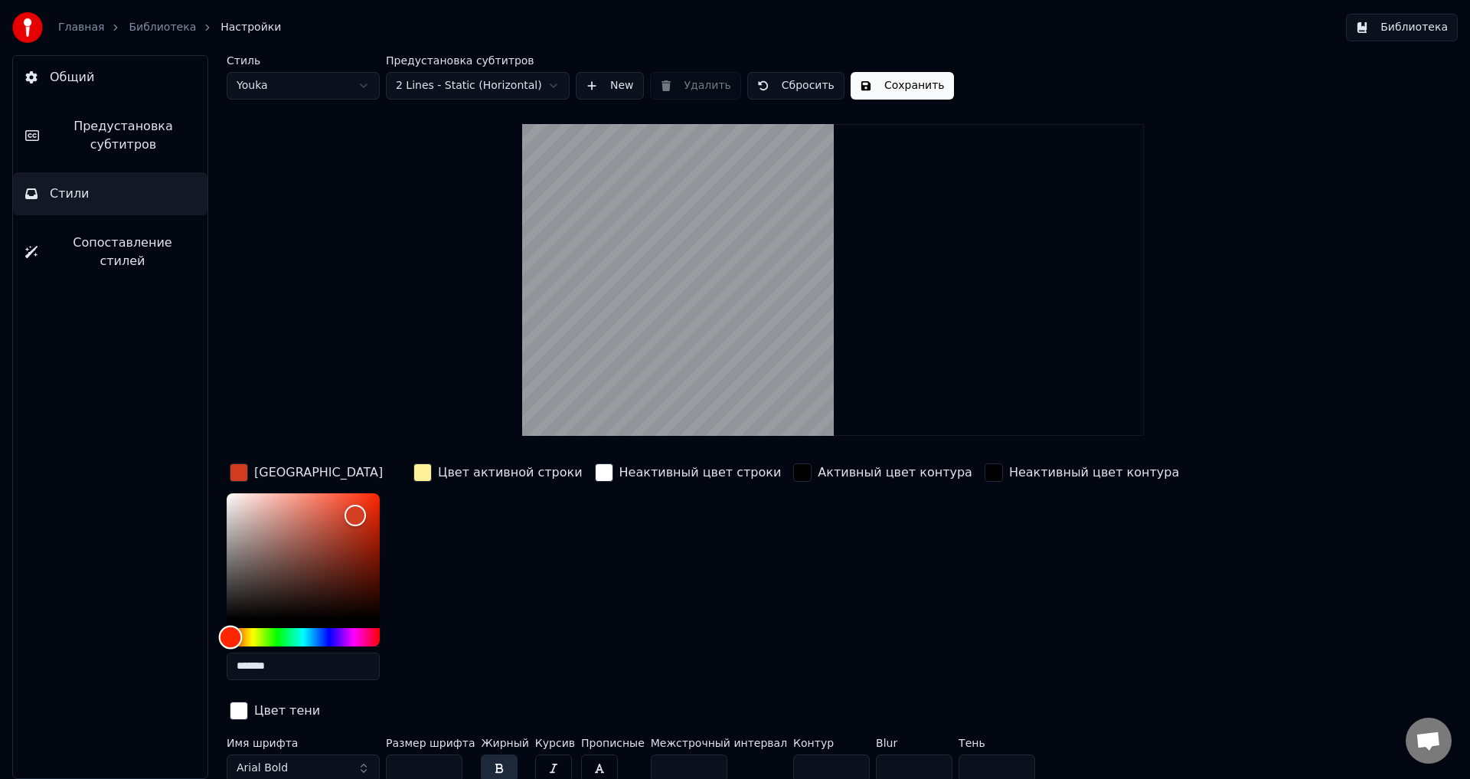
click at [231, 633] on div "Hue" at bounding box center [303, 637] width 153 height 18
click at [365, 498] on div "Color" at bounding box center [303, 556] width 153 height 126
type input "*******"
click at [354, 497] on div "Color" at bounding box center [366, 499] width 24 height 24
click at [1438, 30] on button "Библиотека" at bounding box center [1402, 28] width 112 height 28
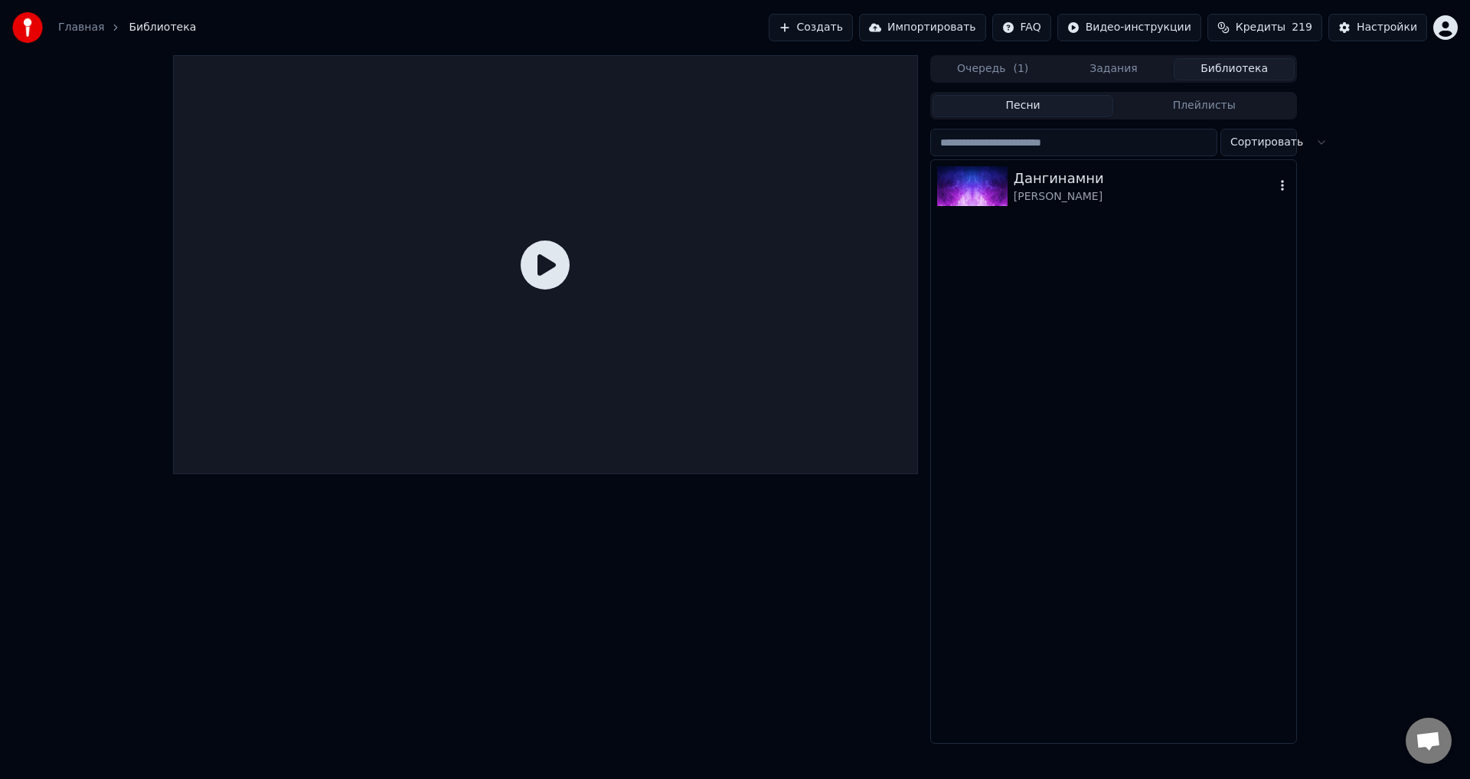
click at [1094, 192] on div "[PERSON_NAME]" at bounding box center [1144, 196] width 261 height 15
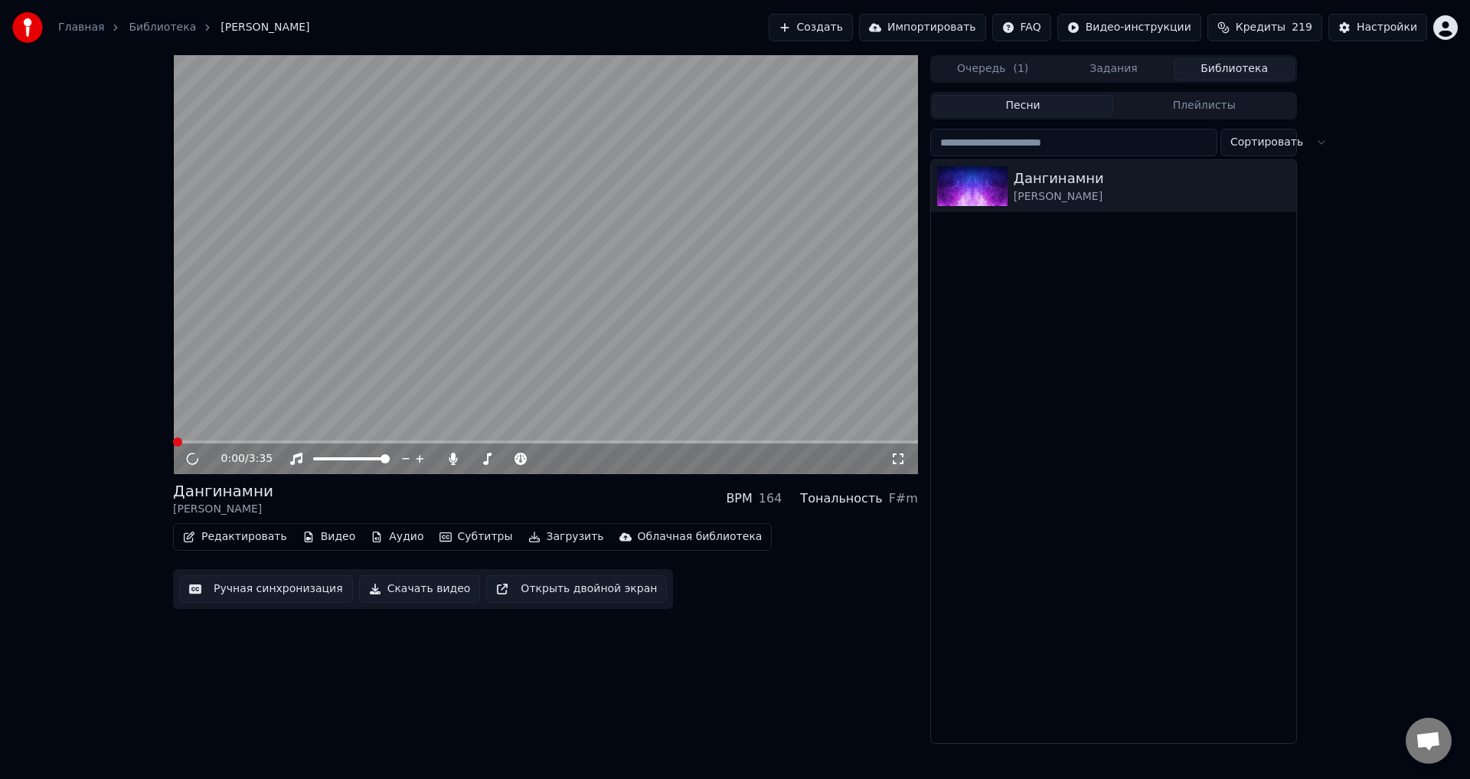
click at [213, 436] on video at bounding box center [545, 264] width 745 height 419
click at [217, 438] on video at bounding box center [545, 264] width 745 height 419
click at [225, 443] on span at bounding box center [545, 441] width 745 height 3
click at [280, 380] on video at bounding box center [545, 264] width 745 height 419
click at [290, 398] on video at bounding box center [545, 264] width 745 height 419
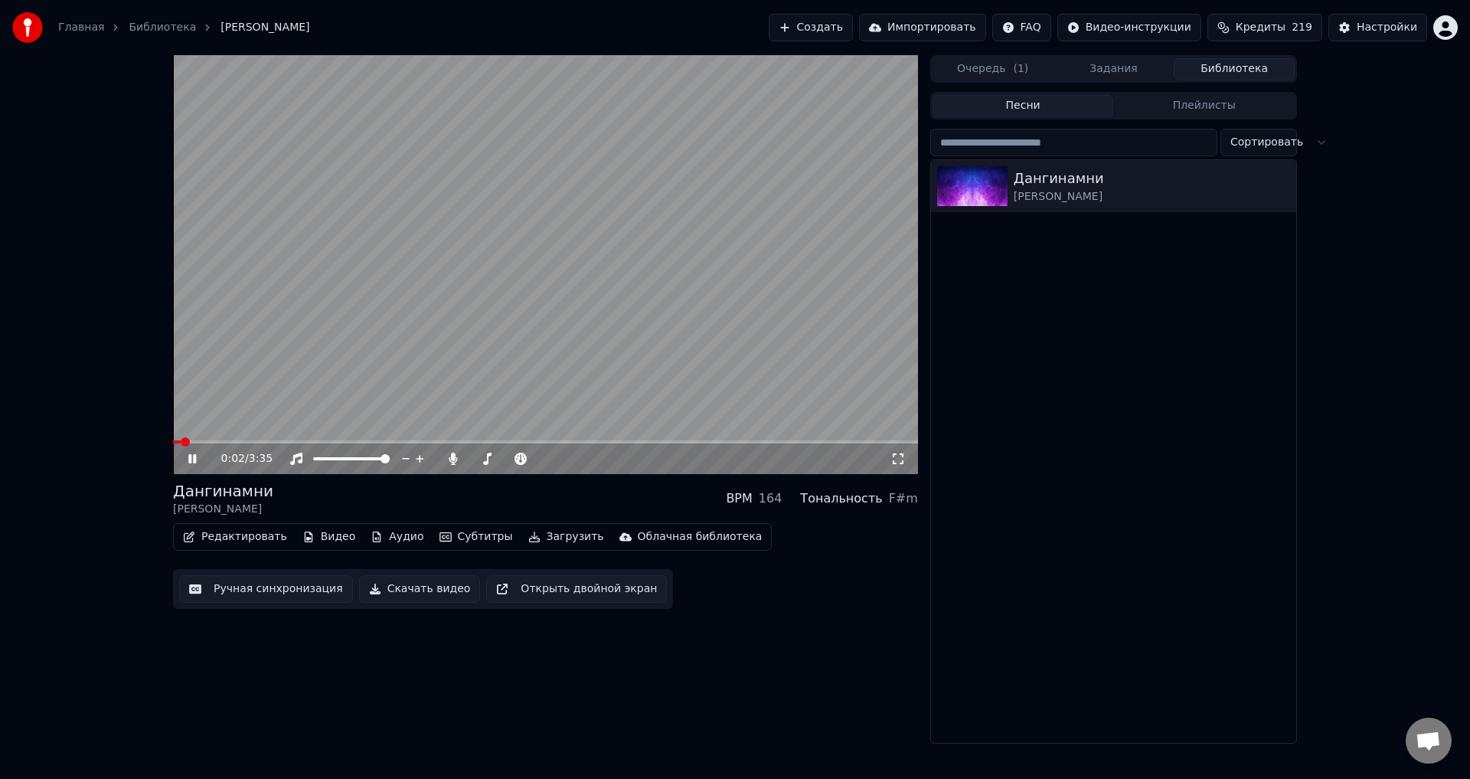
click at [263, 440] on span at bounding box center [545, 441] width 745 height 3
drag, startPoint x: 375, startPoint y: 365, endPoint x: 416, endPoint y: 346, distance: 44.6
click at [376, 365] on video at bounding box center [545, 264] width 745 height 419
click at [1410, 29] on div "Настройки" at bounding box center [1387, 27] width 61 height 15
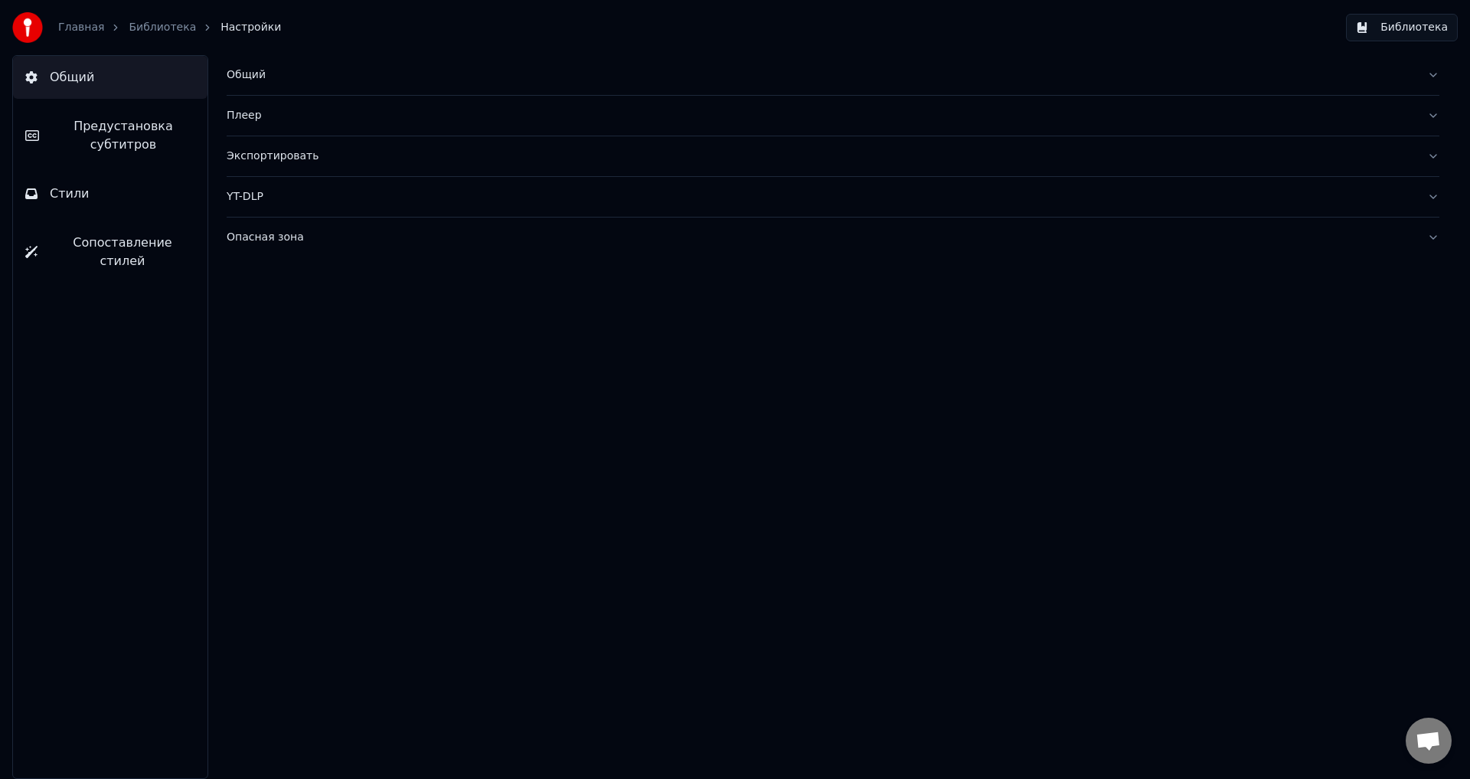
click at [180, 128] on span "Предустановка субтитров" at bounding box center [123, 135] width 144 height 37
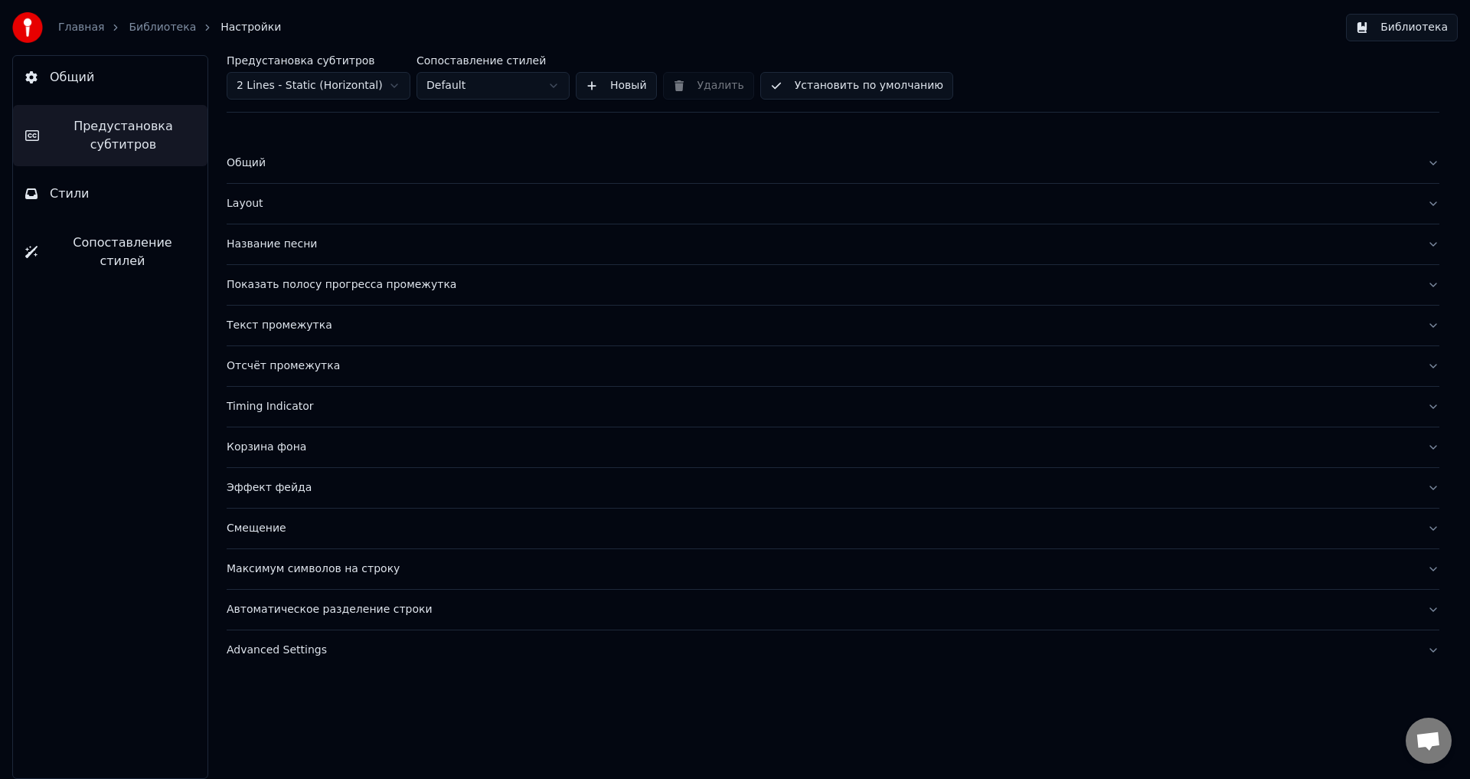
click at [176, 87] on button "Общий" at bounding box center [110, 77] width 195 height 43
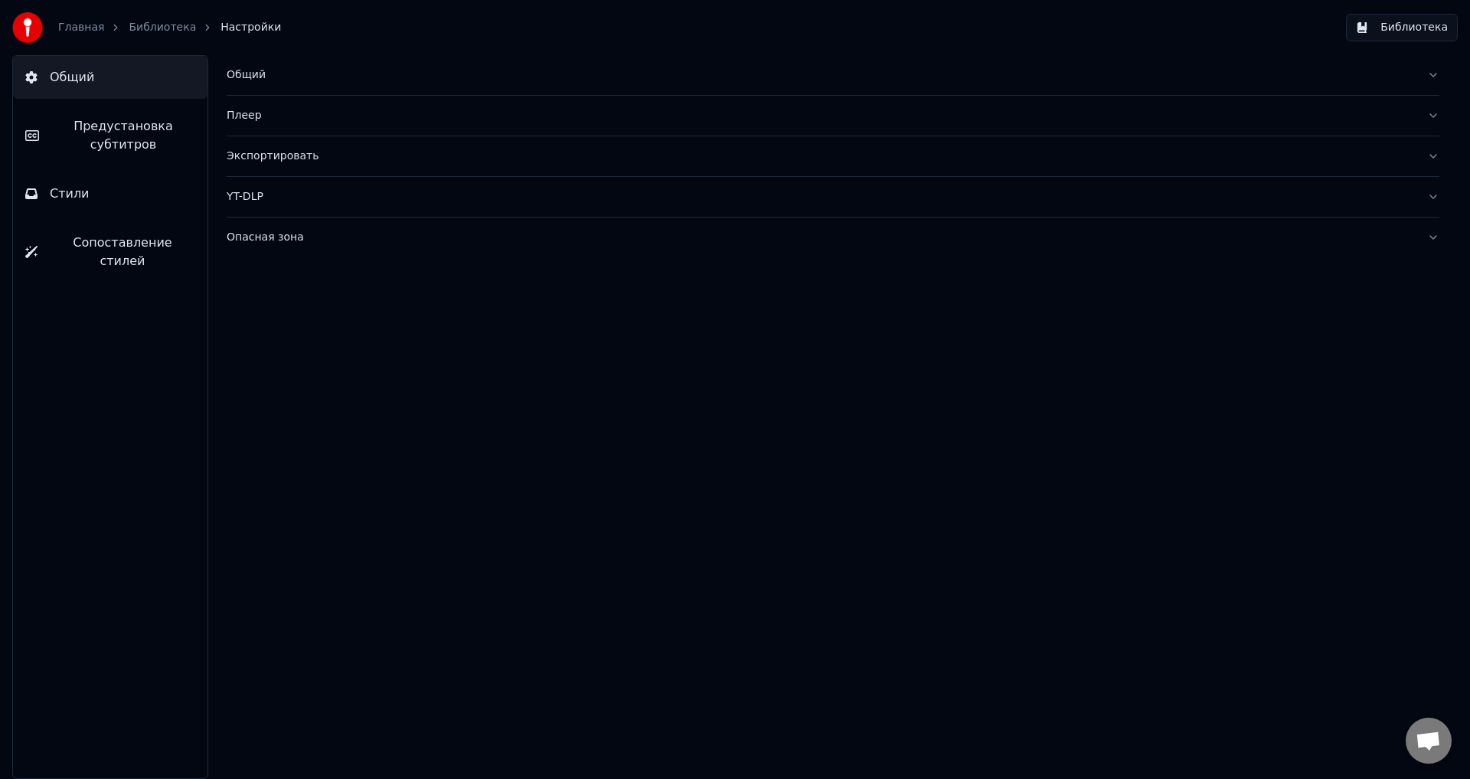
click at [170, 162] on button "Предустановка субтитров" at bounding box center [110, 135] width 195 height 61
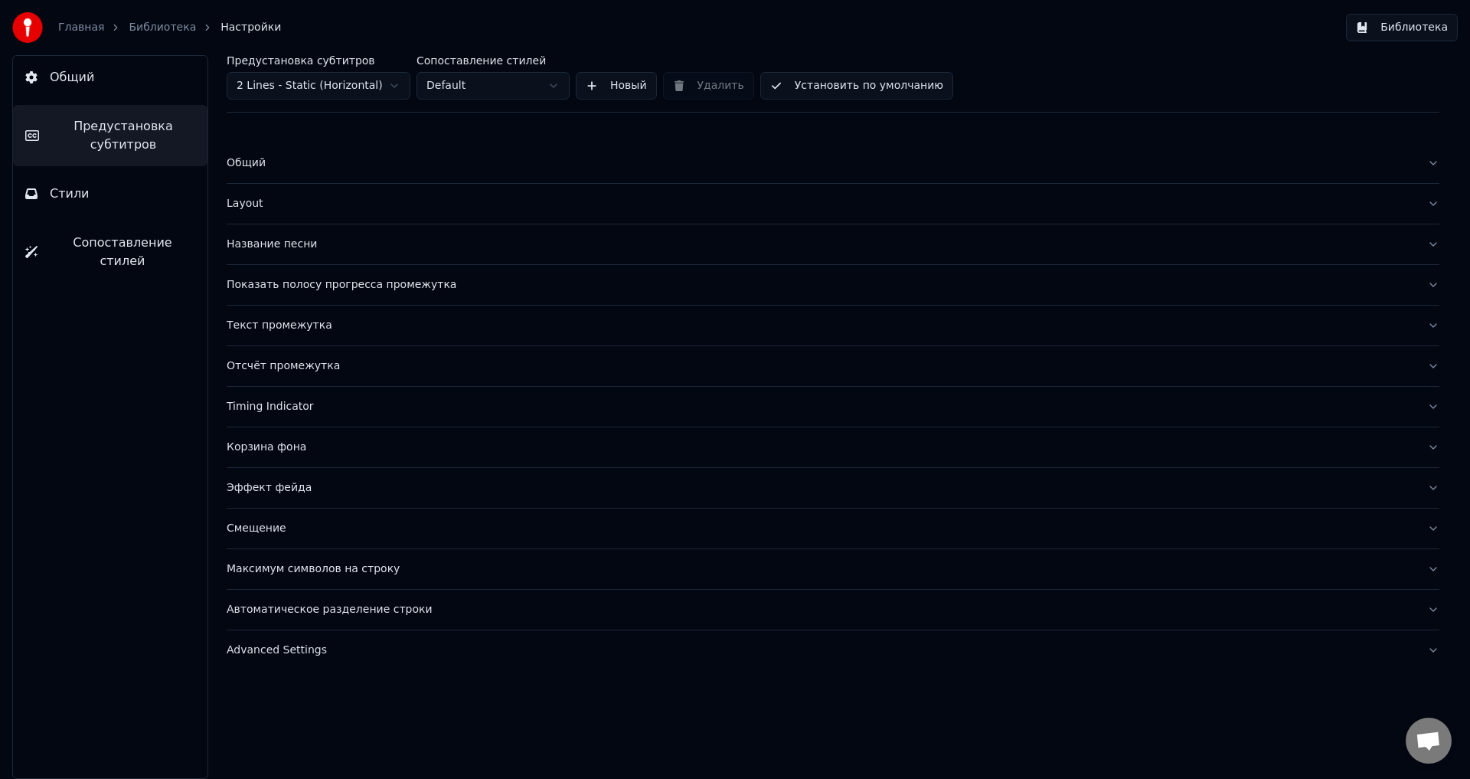
click at [160, 180] on button "Стили" at bounding box center [110, 193] width 195 height 43
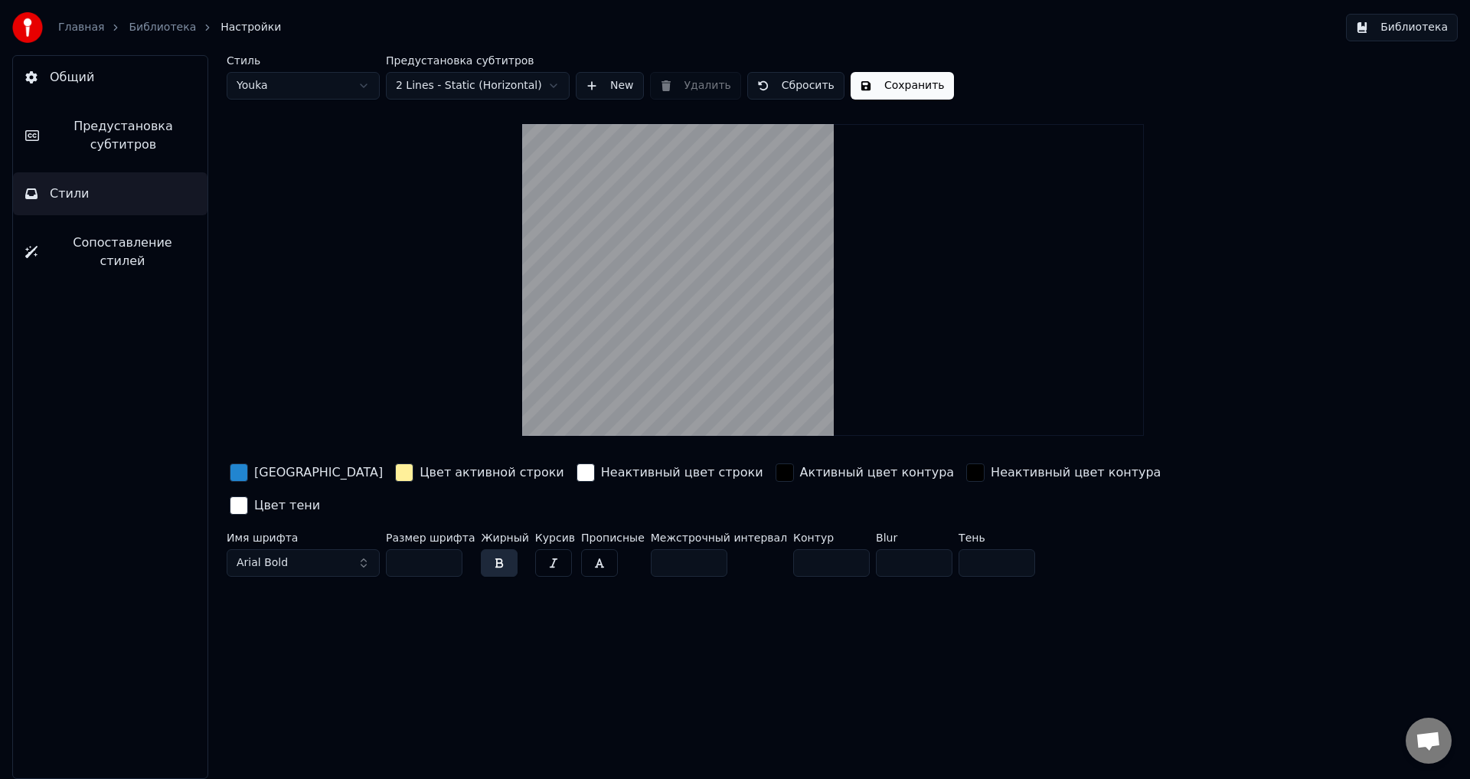
click at [175, 188] on button "Стили" at bounding box center [110, 193] width 195 height 43
click at [310, 476] on div "[GEOGRAPHIC_DATA]" at bounding box center [318, 472] width 129 height 18
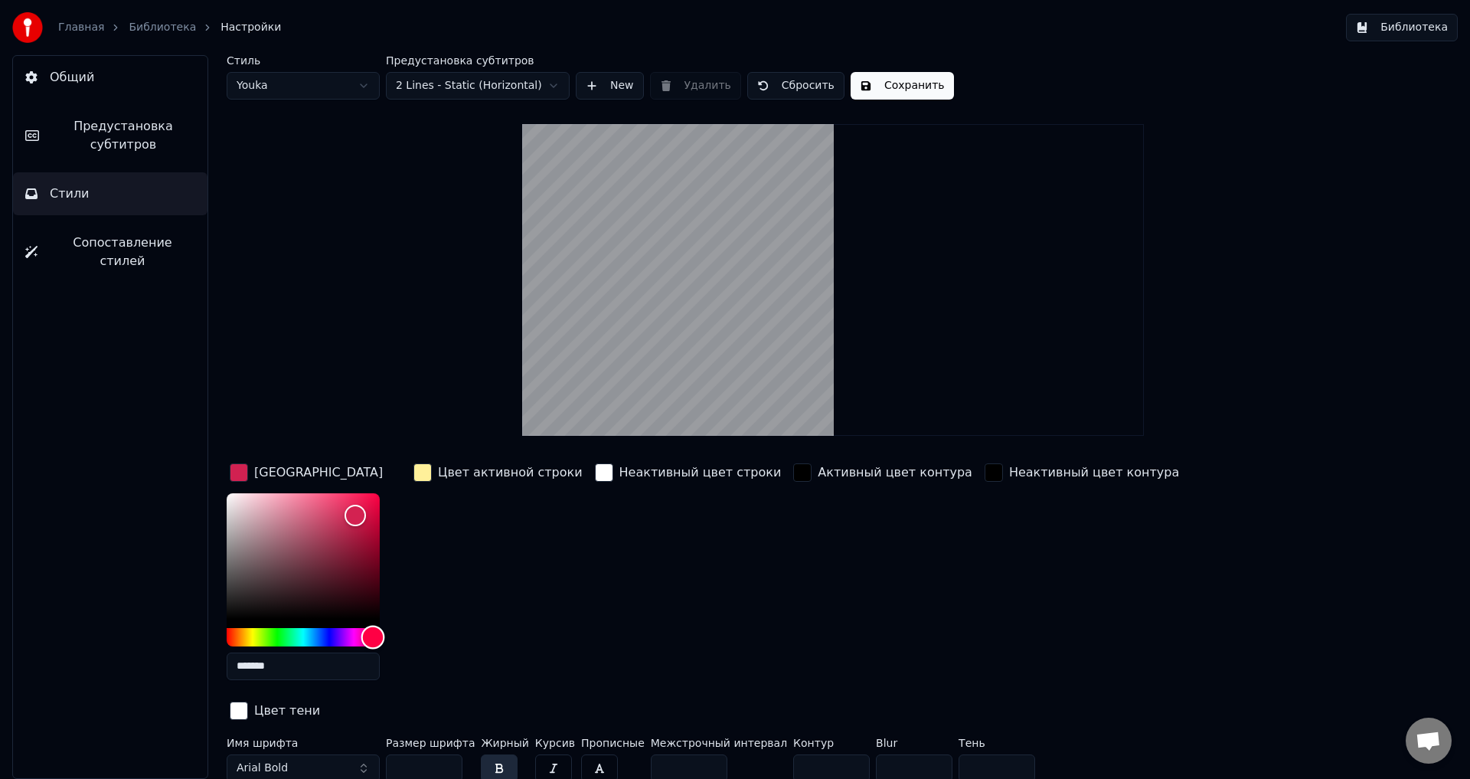
click at [373, 630] on div "Hue" at bounding box center [303, 637] width 153 height 18
click at [232, 634] on div "Hue" at bounding box center [303, 637] width 153 height 18
click at [229, 633] on div "Hue" at bounding box center [233, 637] width 24 height 24
click at [231, 632] on div "Hue" at bounding box center [230, 637] width 24 height 24
click at [242, 638] on div "Hue" at bounding box center [232, 637] width 24 height 24
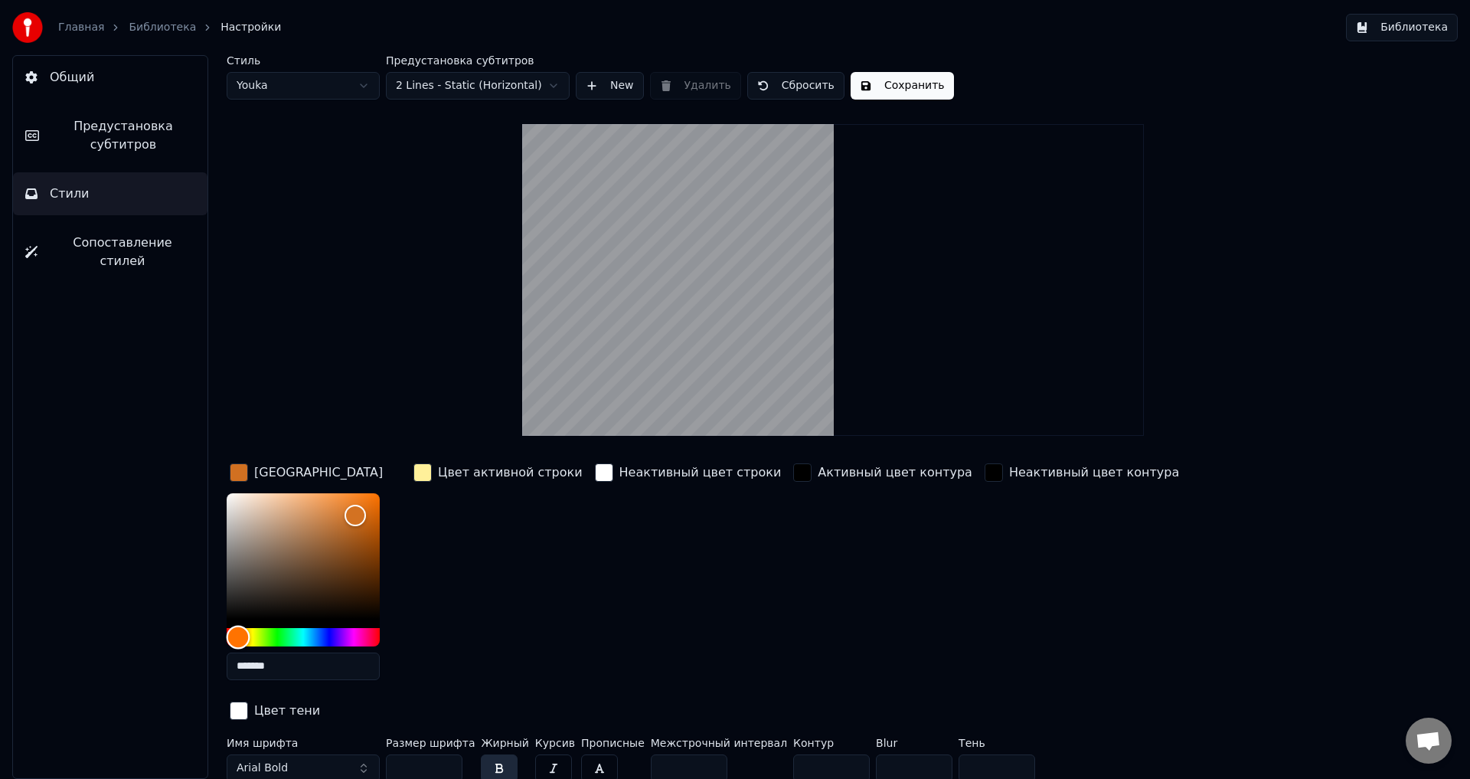
click at [238, 637] on div "Hue" at bounding box center [239, 637] width 24 height 24
type input "*******"
click at [232, 633] on div "Hue" at bounding box center [233, 637] width 24 height 24
click at [882, 85] on button "Сохранить" at bounding box center [902, 86] width 103 height 28
click at [1426, 34] on button "Библиотека" at bounding box center [1402, 28] width 112 height 28
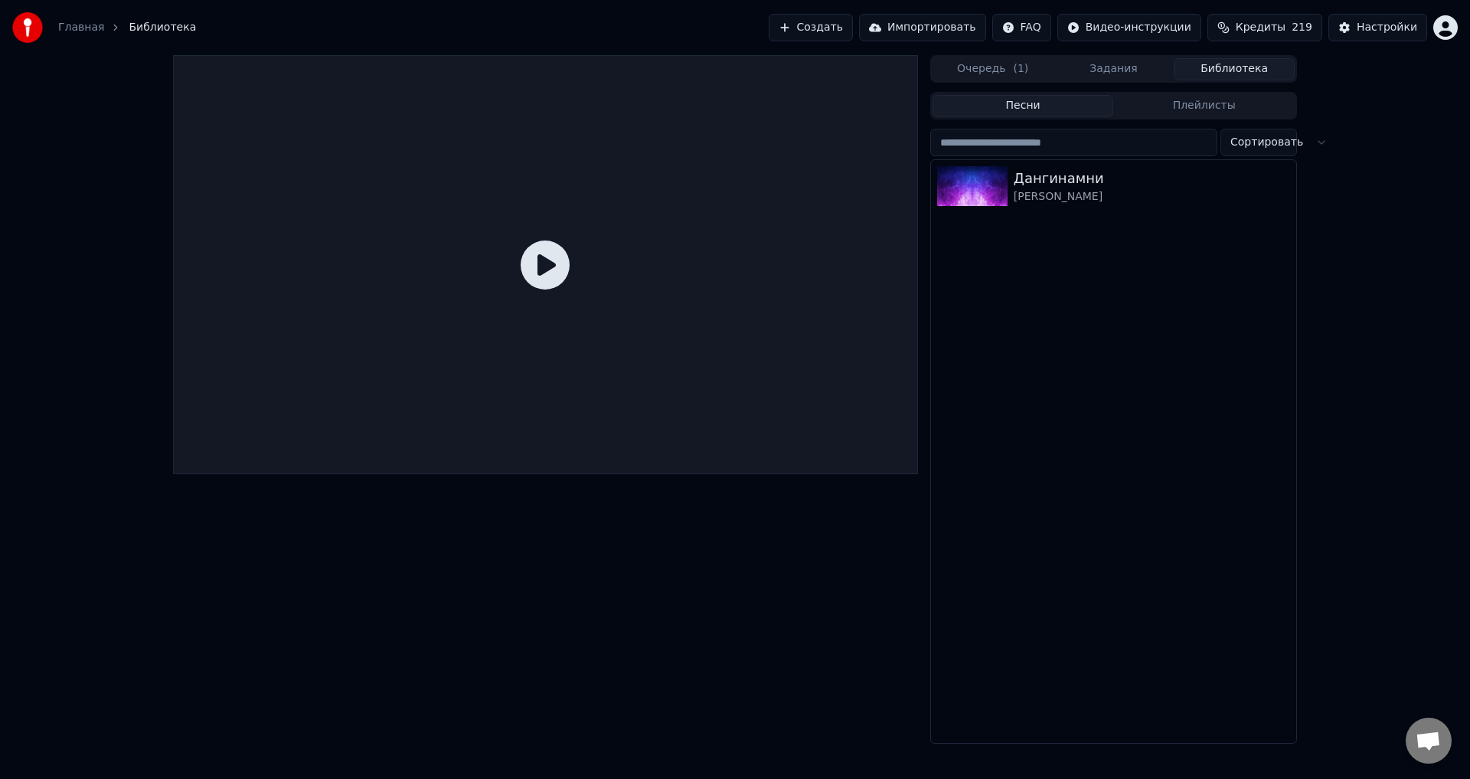
drag, startPoint x: 581, startPoint y: 269, endPoint x: 586, endPoint y: 247, distance: 22.8
click at [579, 268] on div at bounding box center [545, 264] width 745 height 419
click at [1036, 171] on div "Дангинамни" at bounding box center [1144, 178] width 261 height 21
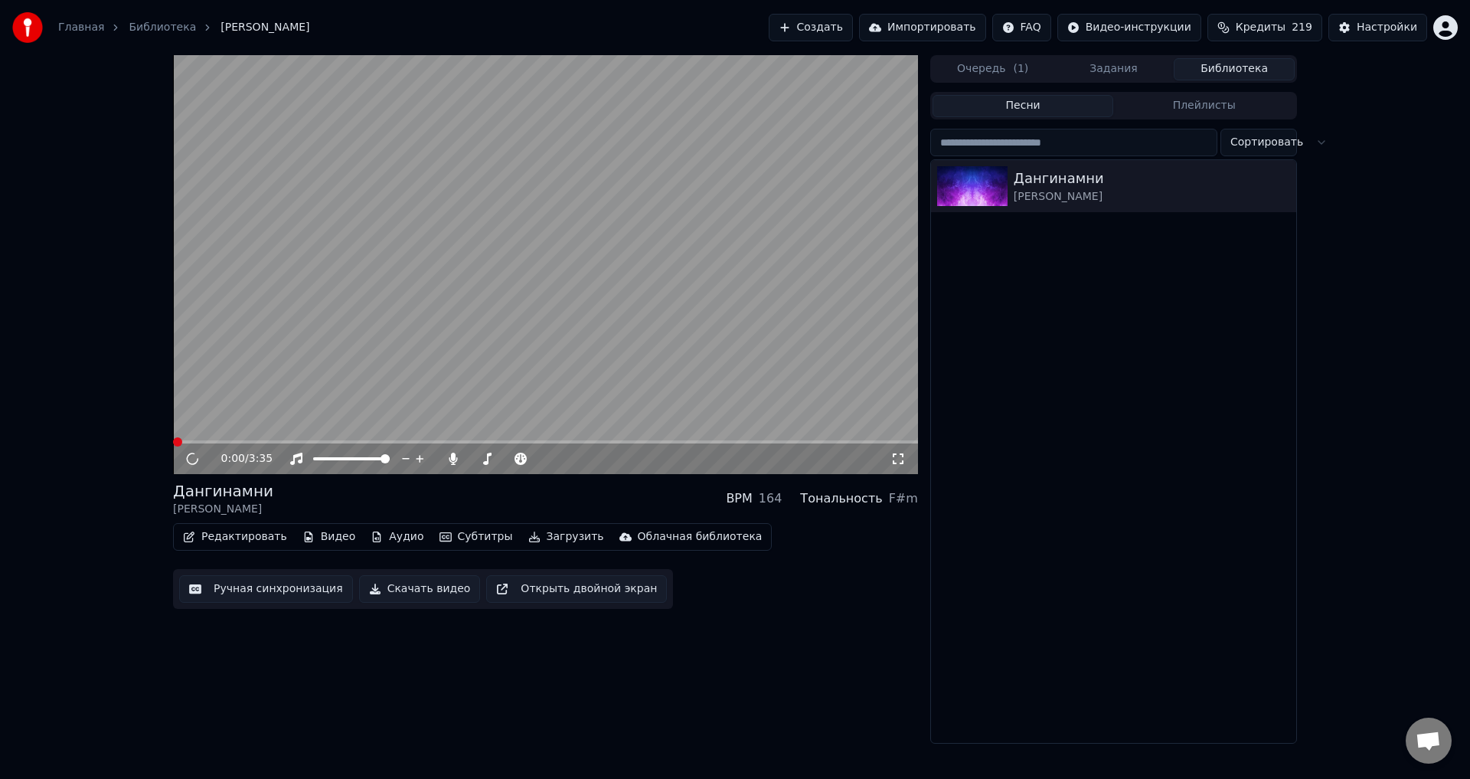
click at [229, 441] on span at bounding box center [545, 441] width 745 height 3
click at [206, 437] on video at bounding box center [545, 264] width 745 height 419
click at [212, 442] on span at bounding box center [545, 441] width 745 height 3
click at [227, 361] on video at bounding box center [545, 264] width 745 height 419
click at [180, 440] on span at bounding box center [193, 441] width 41 height 3
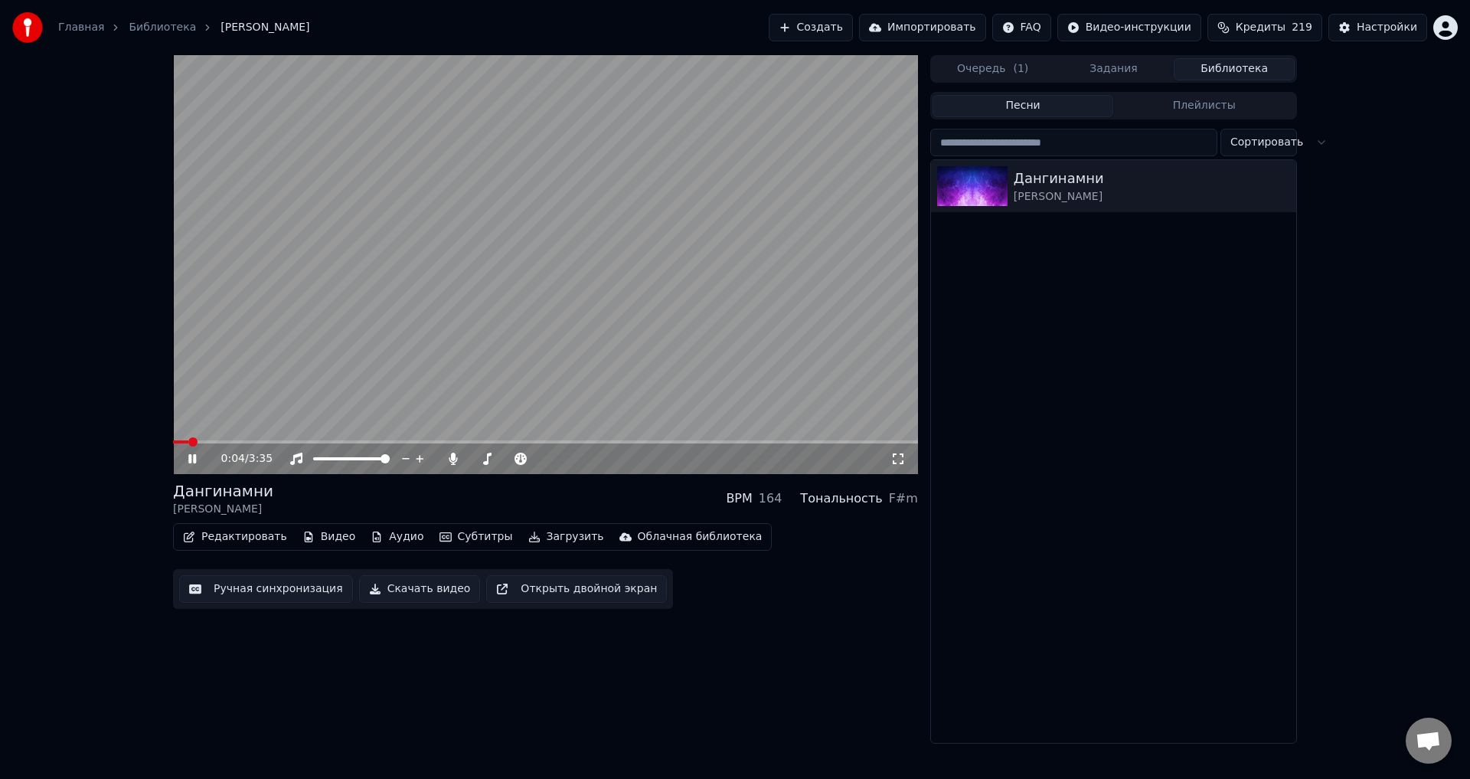
click at [216, 443] on span at bounding box center [545, 441] width 745 height 3
click at [525, 342] on video at bounding box center [545, 264] width 745 height 419
click at [429, 589] on button "Скачать видео" at bounding box center [420, 589] width 122 height 28
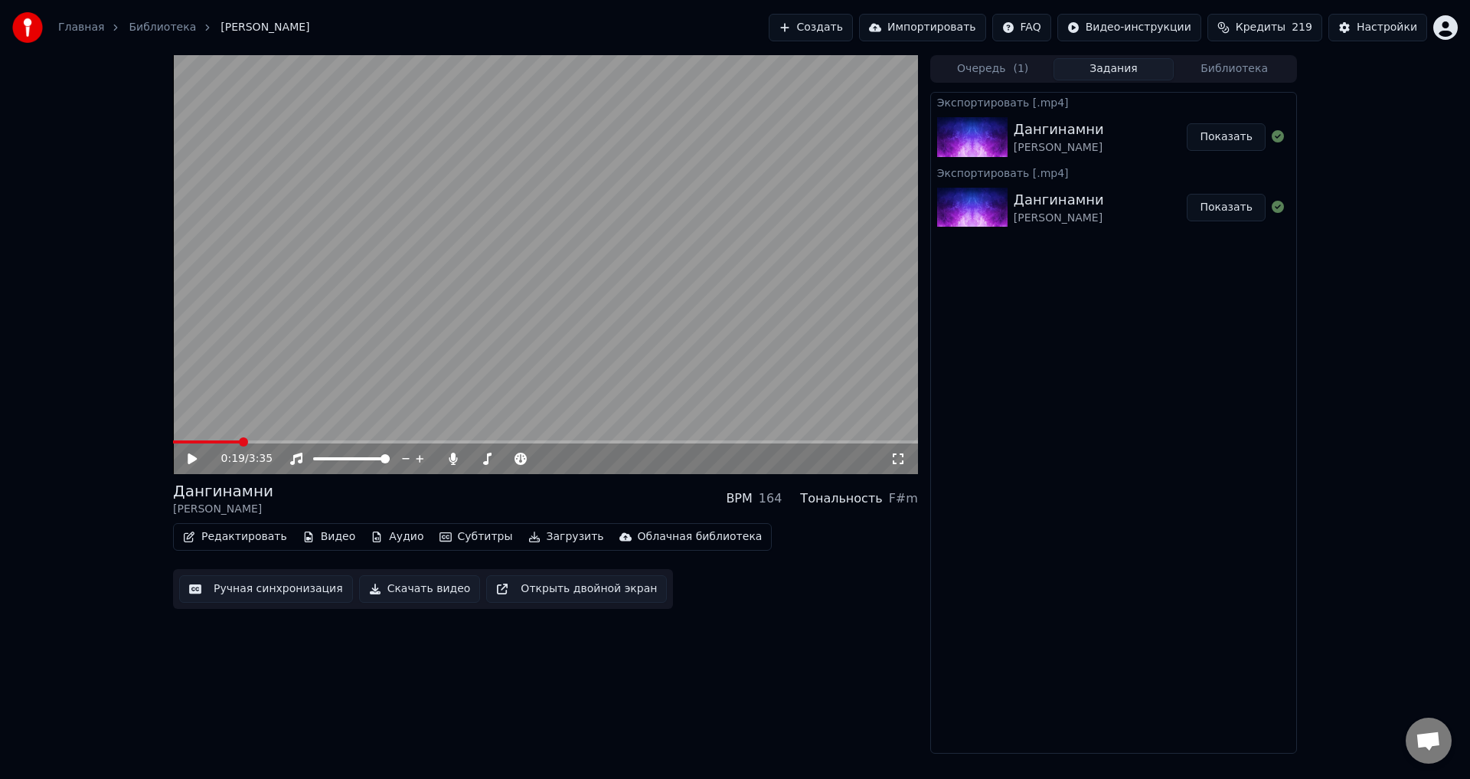
click at [1250, 139] on button "Показать" at bounding box center [1226, 137] width 79 height 28
